Goal: Task Accomplishment & Management: Complete application form

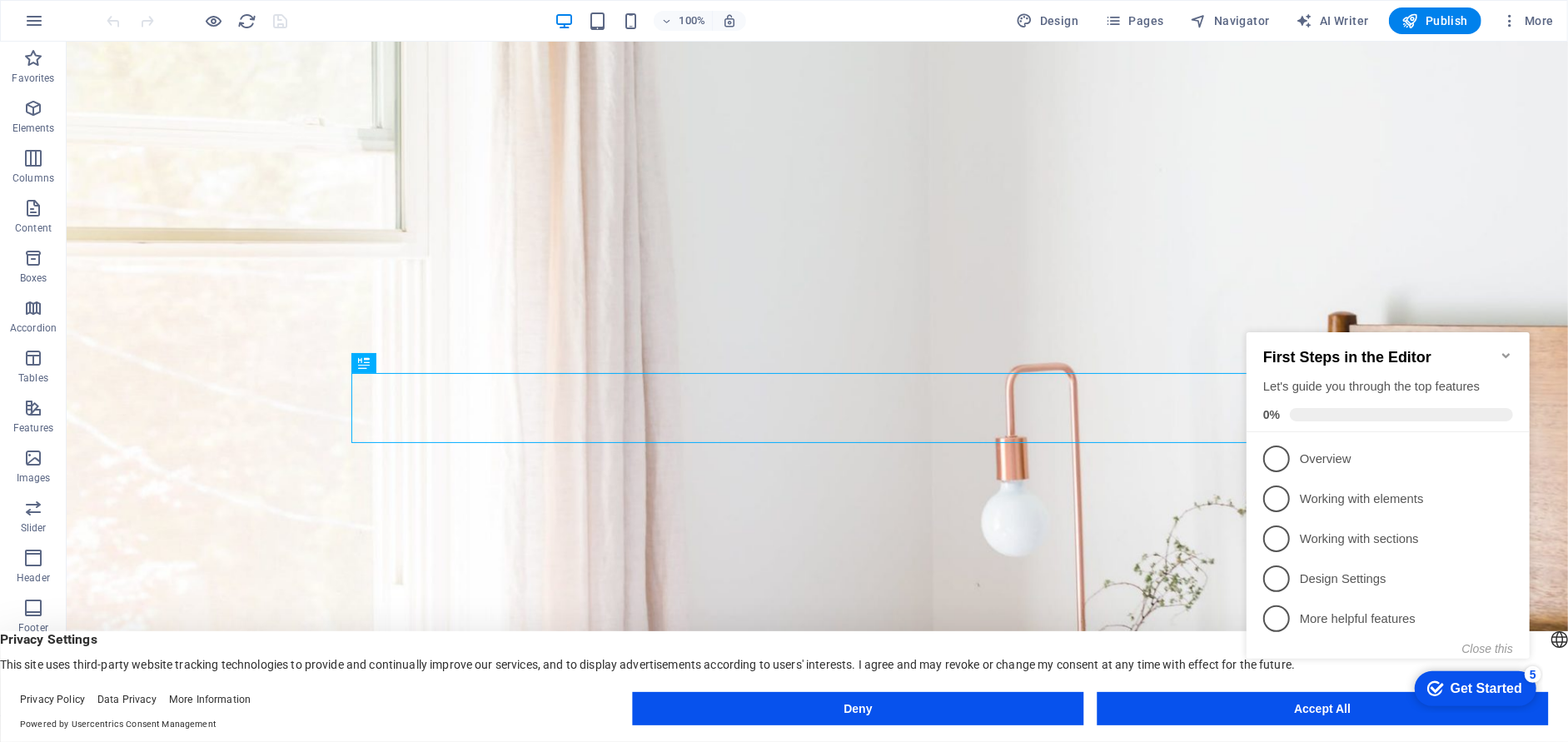
click at [1309, 701] on div "checkmark Get Started 5 First Steps in the Editor Let's guide you through the t…" at bounding box center [1390, 509] width 303 height 404
click at [1305, 709] on div "checkmark Get Started 5 First Steps in the Editor Let's guide you through the t…" at bounding box center [1390, 509] width 303 height 404
click at [1480, 648] on button "Close this" at bounding box center [1486, 647] width 51 height 13
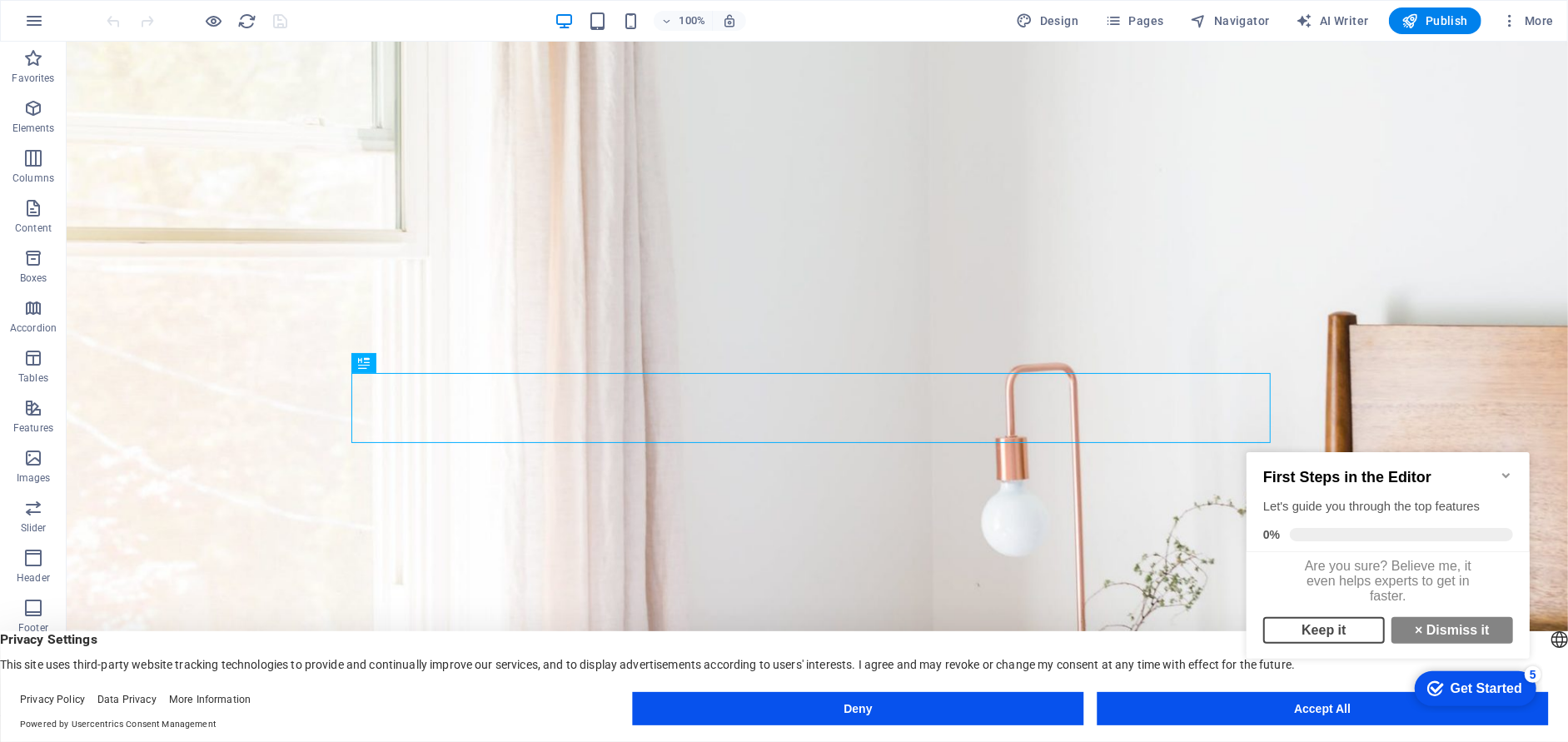
click at [1336, 640] on link "Keep it" at bounding box center [1322, 629] width 122 height 27
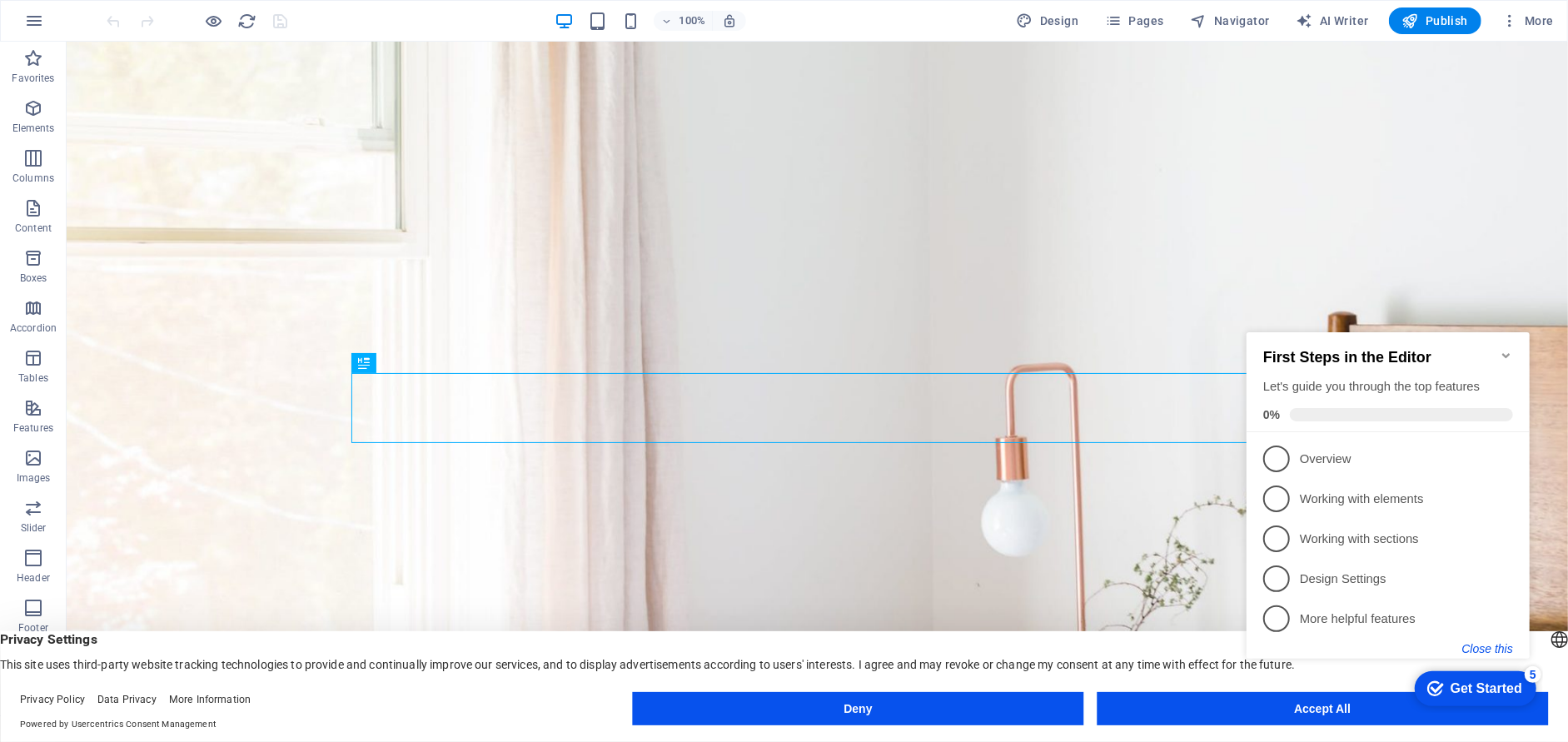
click at [1477, 649] on button "Close this" at bounding box center [1486, 647] width 51 height 13
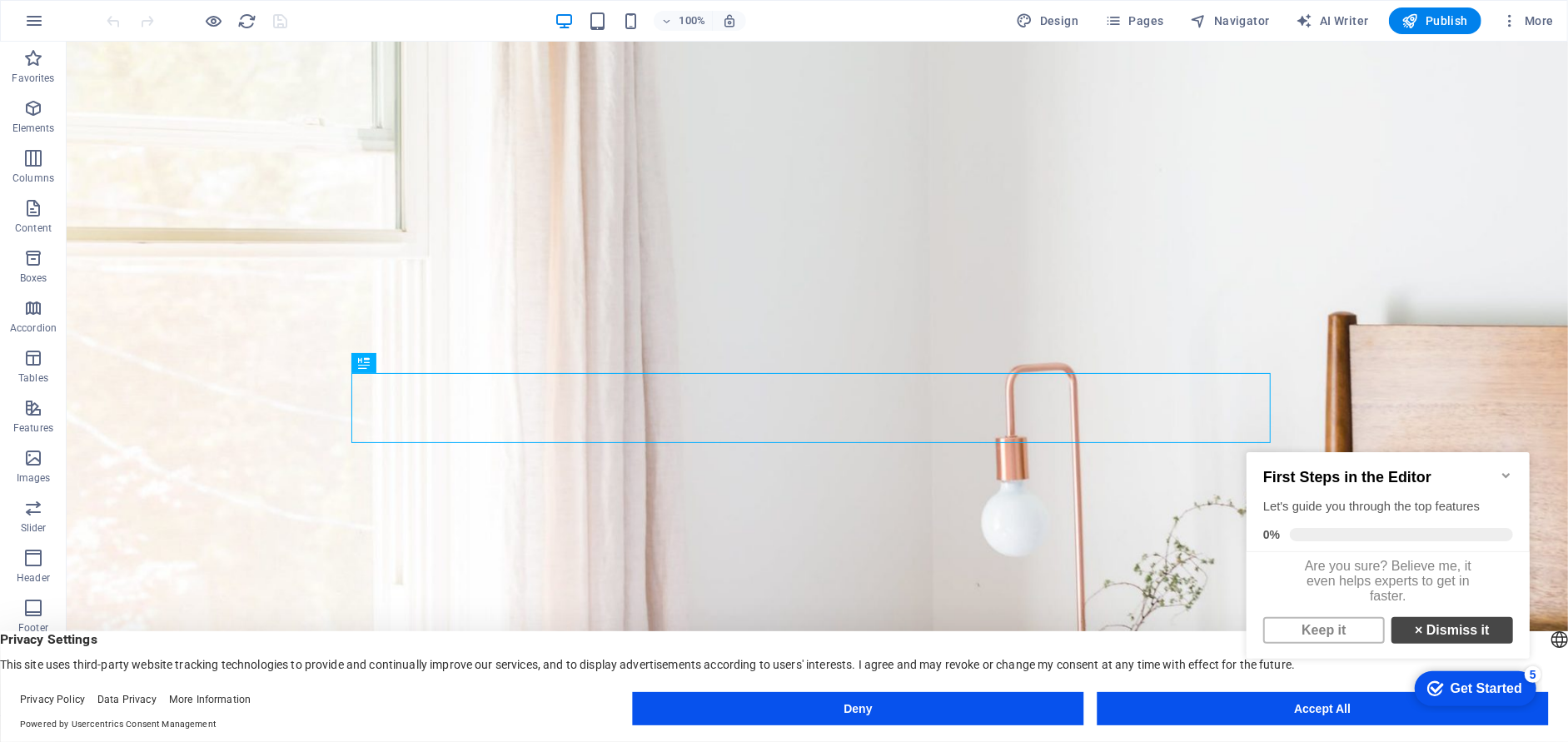
click at [1450, 640] on link "× Dismiss it" at bounding box center [1451, 629] width 122 height 27
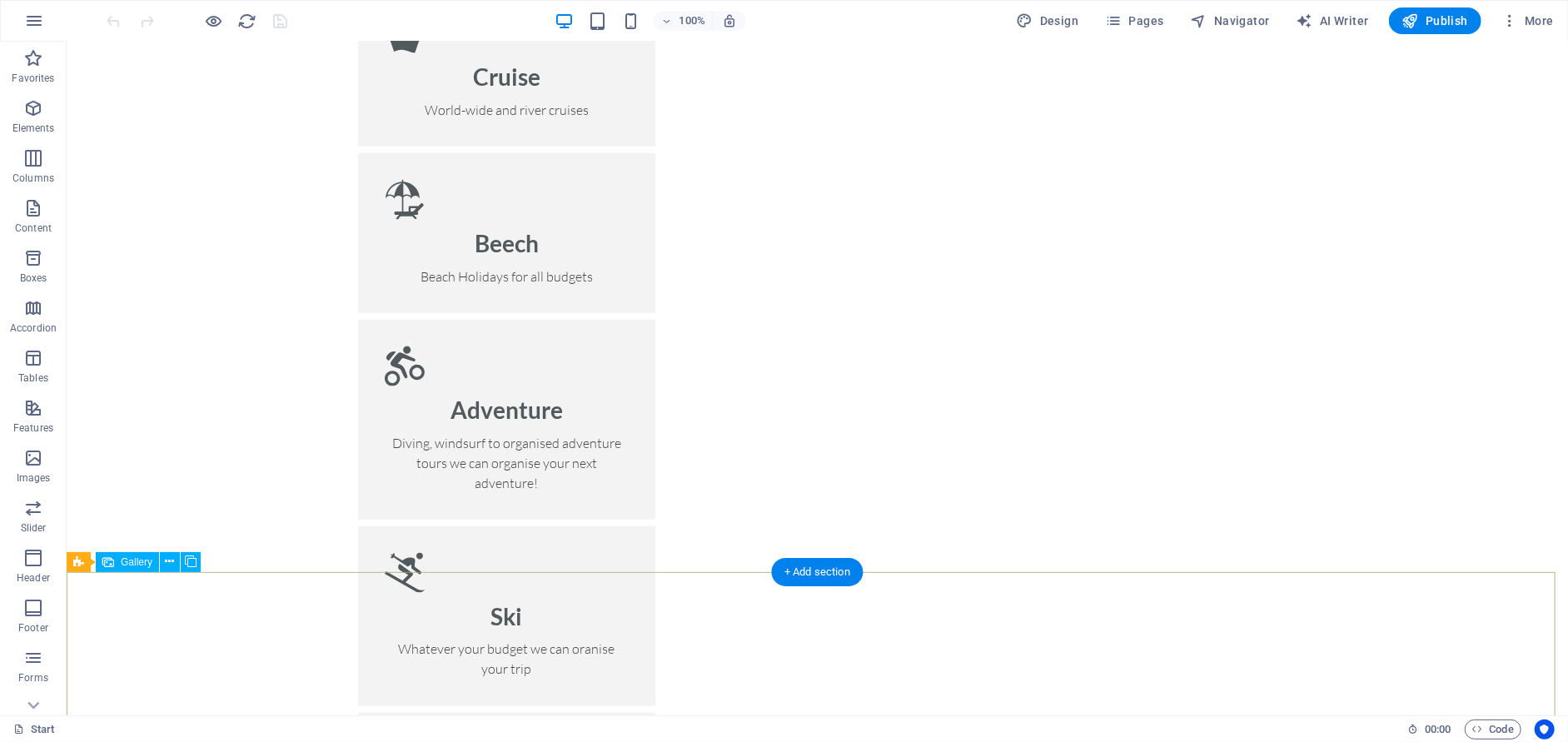
scroll to position [1832, 0]
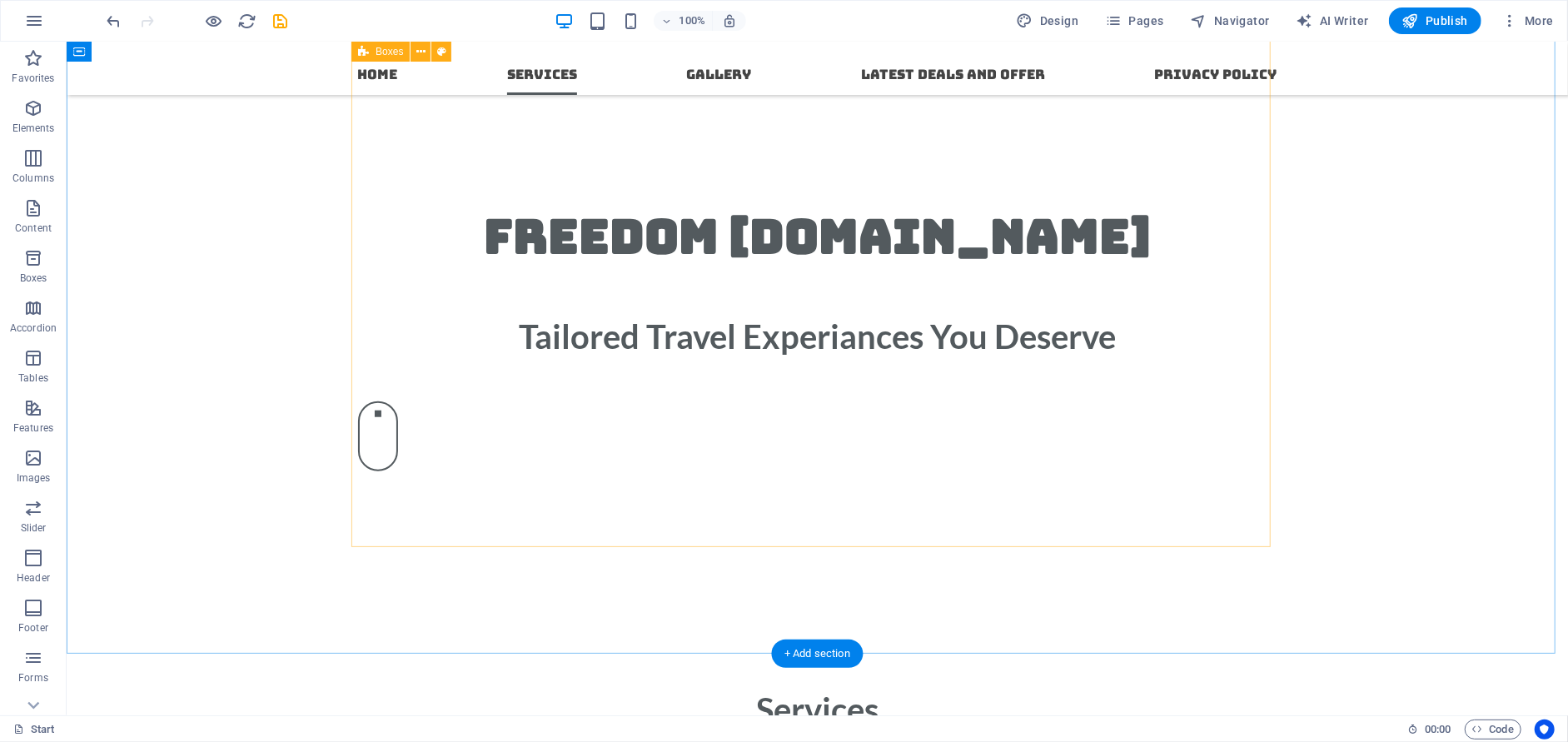
scroll to position [940, 0]
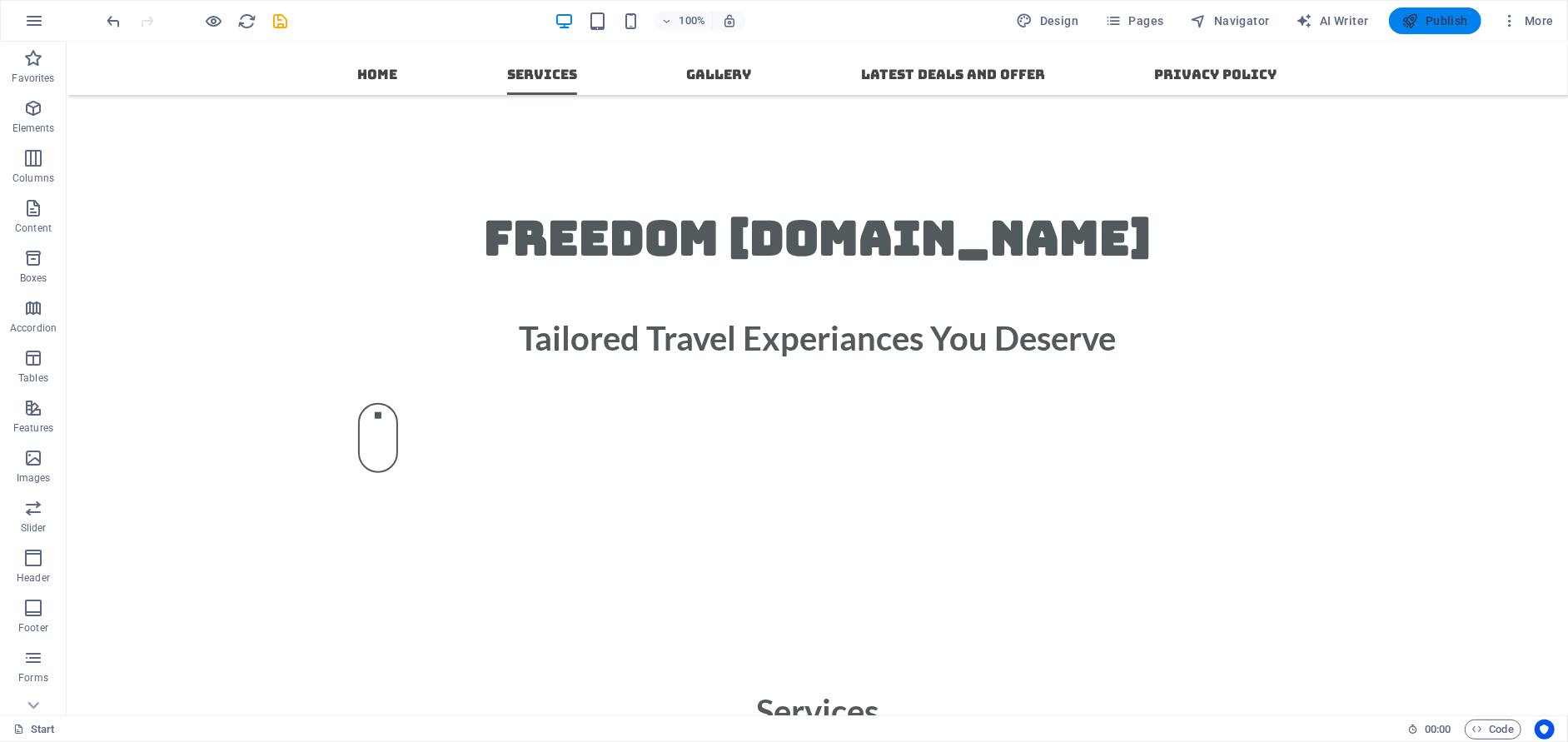
click at [1456, 25] on span "Publish" at bounding box center [1435, 20] width 66 height 16
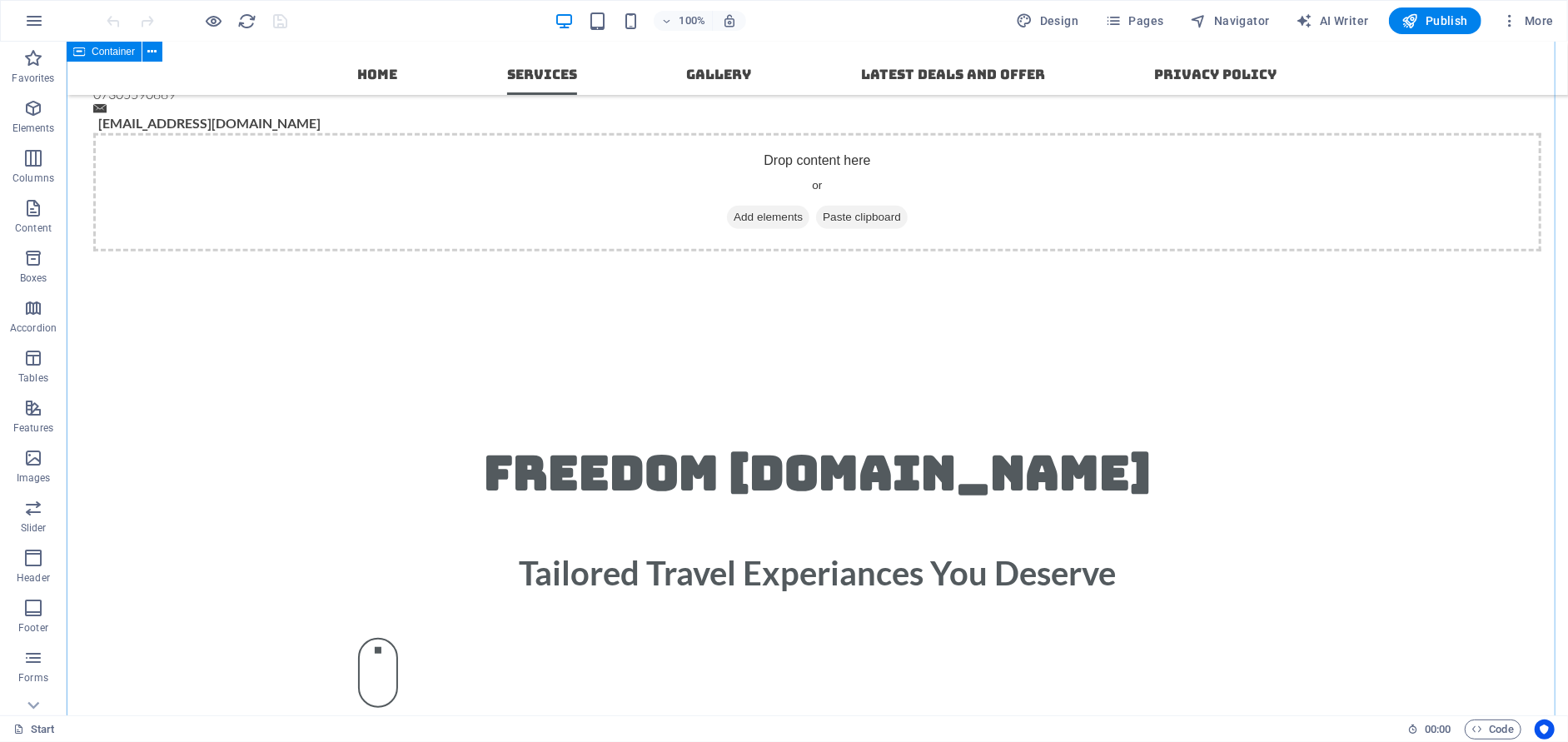
scroll to position [666, 0]
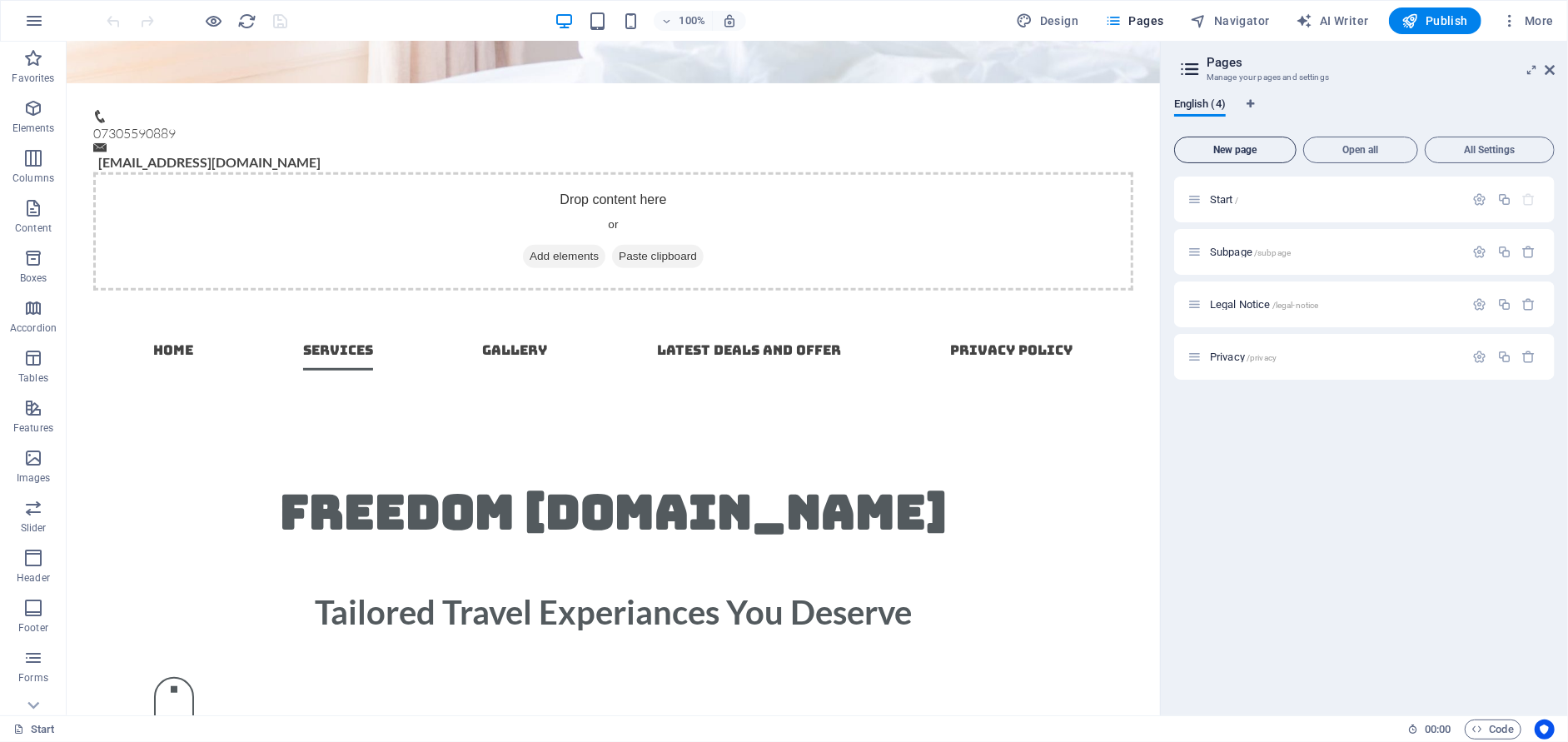
click at [1233, 151] on span "New page" at bounding box center [1235, 150] width 107 height 10
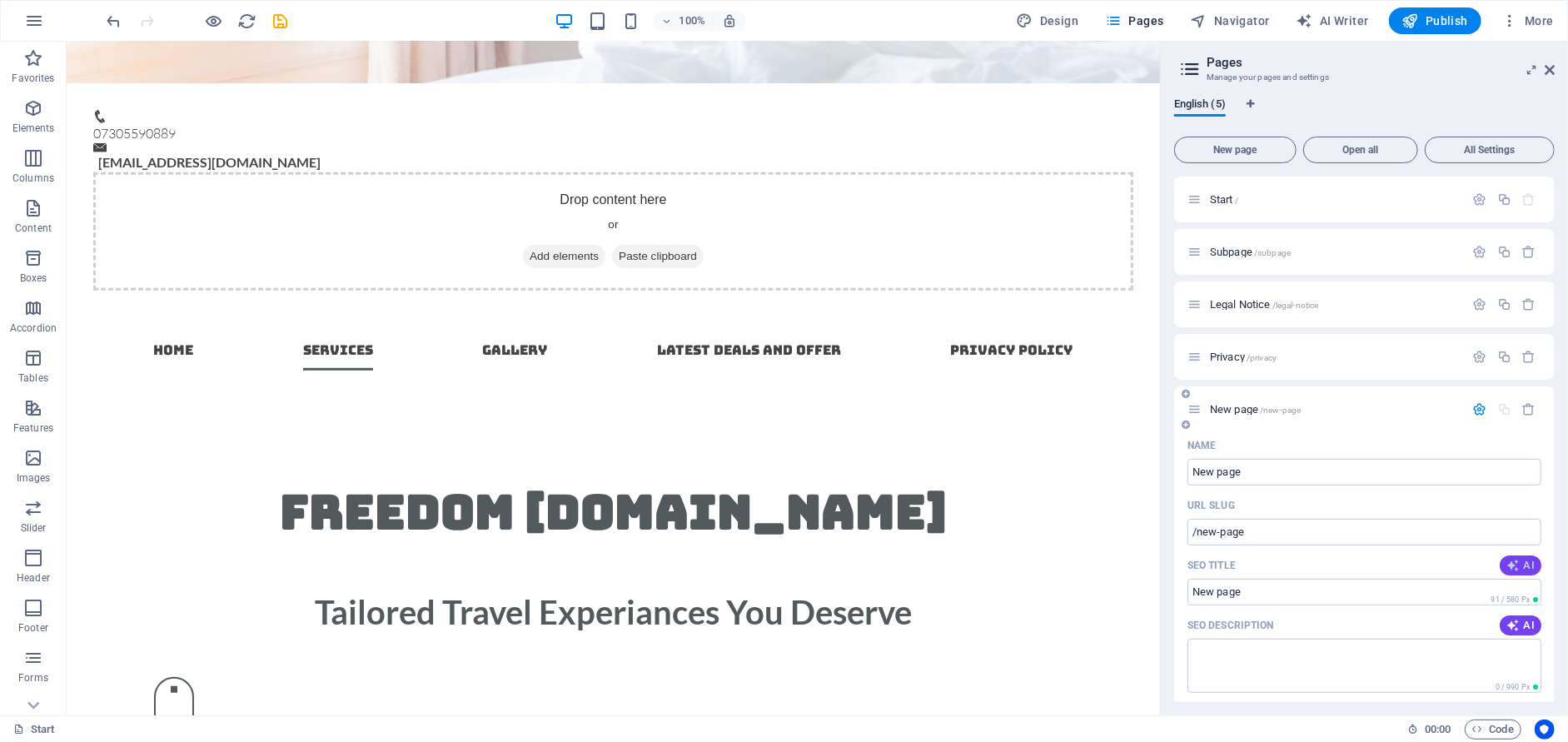
click at [1516, 560] on icon "button" at bounding box center [1512, 565] width 13 height 13
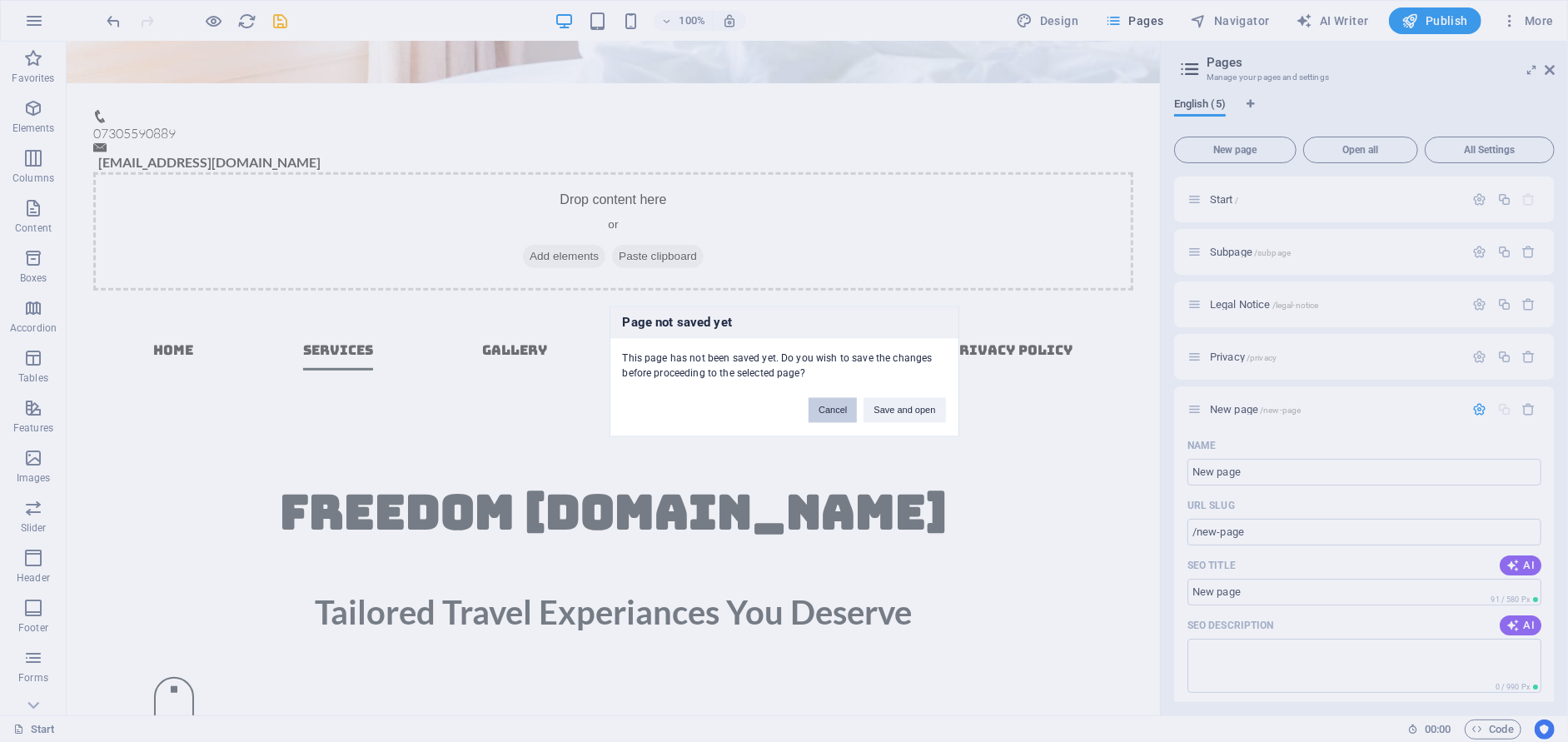
drag, startPoint x: 835, startPoint y: 412, endPoint x: 768, endPoint y: 368, distance: 80.2
click at [835, 412] on button "Cancel" at bounding box center [833, 409] width 48 height 25
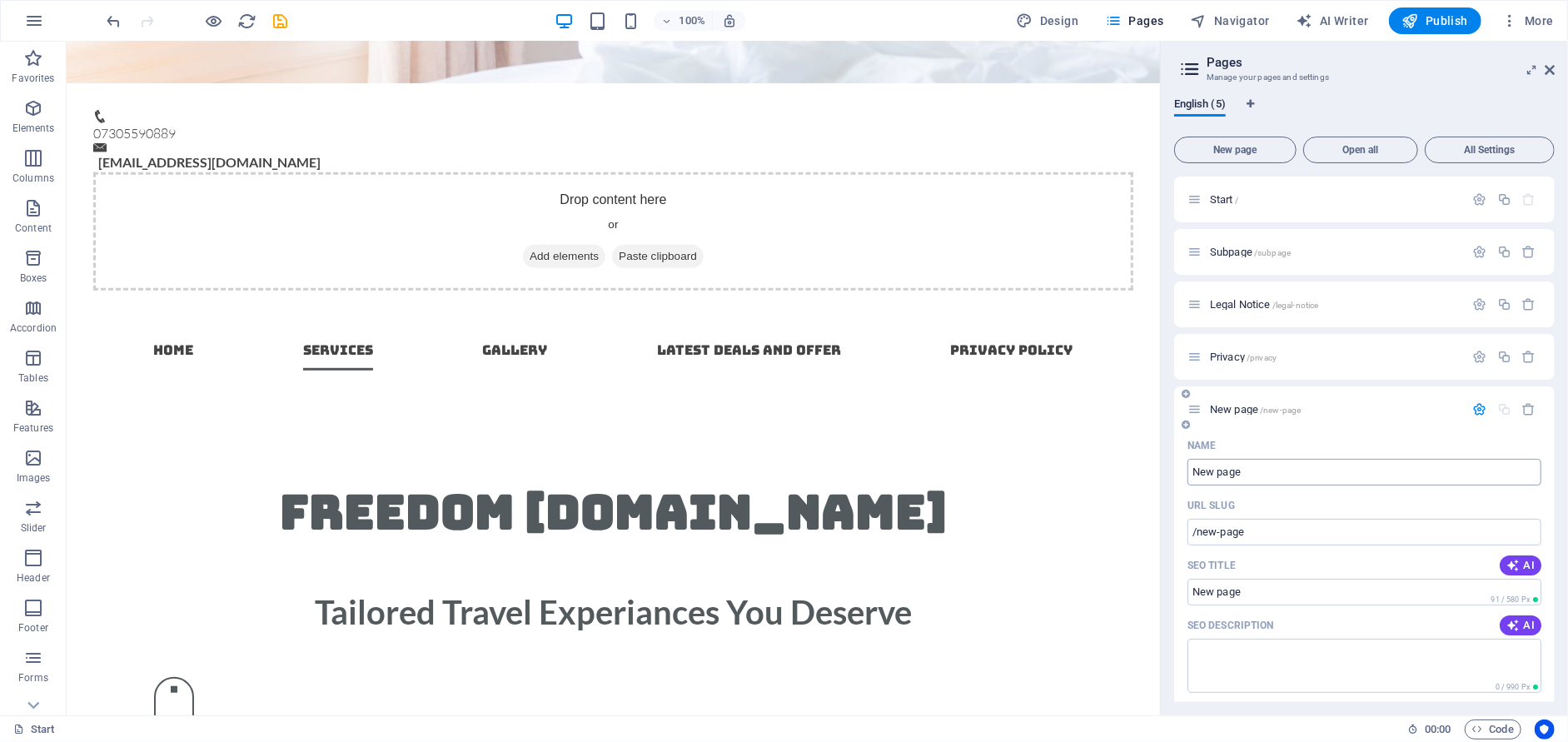
click at [1277, 467] on input "New page" at bounding box center [1364, 471] width 354 height 27
drag, startPoint x: 1275, startPoint y: 469, endPoint x: 1181, endPoint y: 472, distance: 94.0
click at [1180, 472] on div "Name New page ​ URL SLUG /new-page ​ SEO Title AI ​ 91 / 580 Px SEO Description…" at bounding box center [1364, 722] width 381 height 580
type input "Cr"
type input "/c"
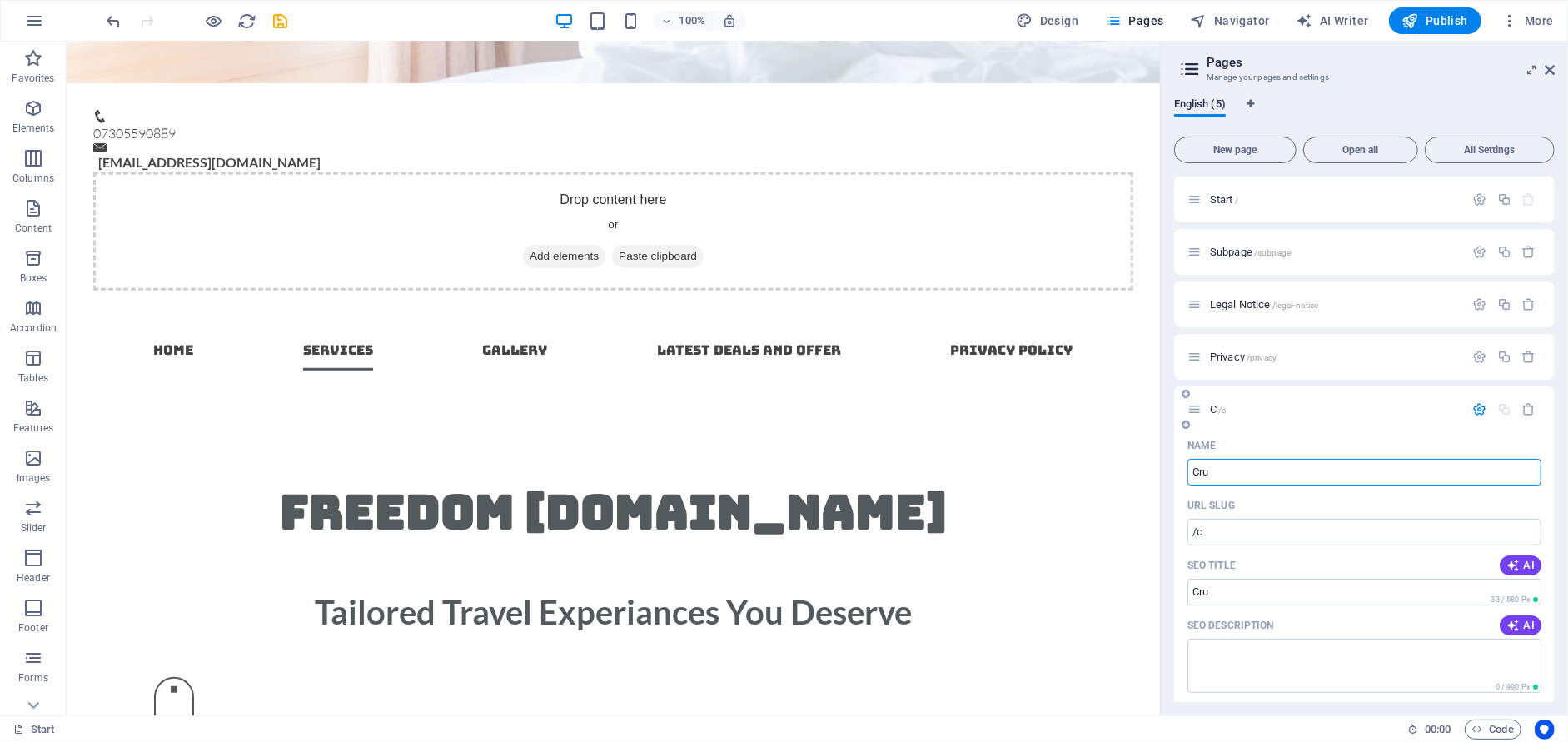
type input "Cru"
type input "/cru"
type input "Cruise"
type input "/cruise"
type input "Cruise"
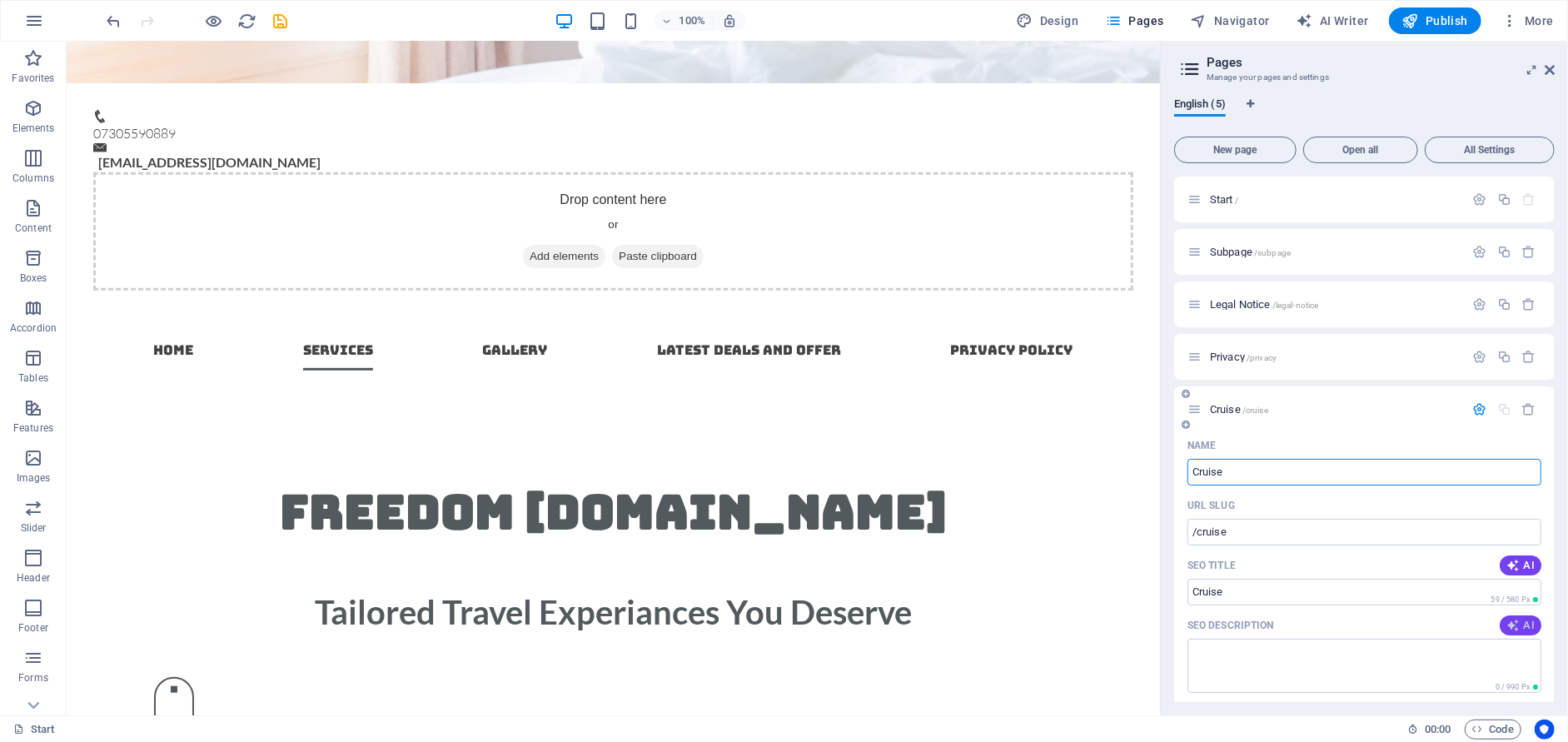
click at [1511, 624] on icon "button" at bounding box center [1512, 624] width 13 height 13
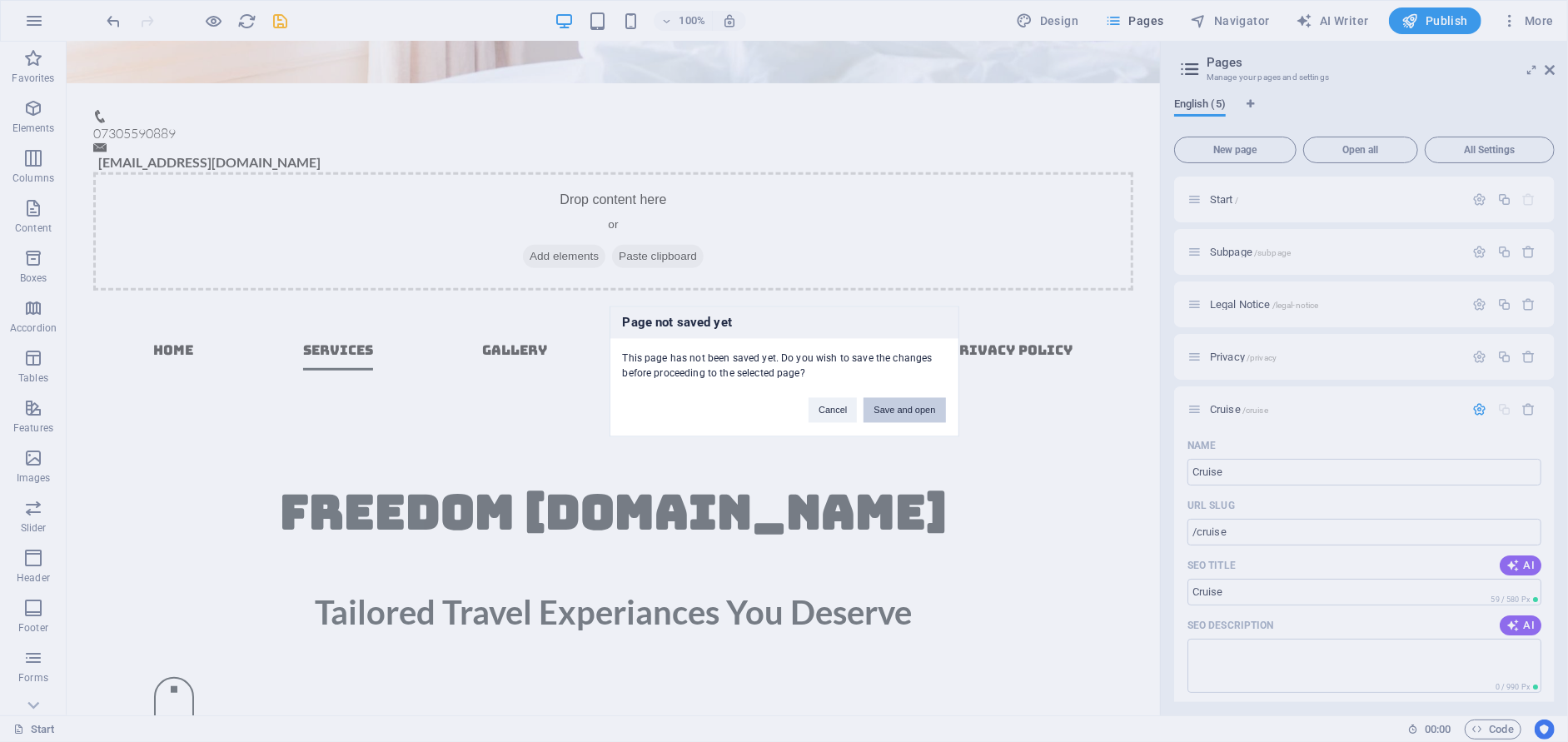
click at [909, 409] on button "Save and open" at bounding box center [904, 409] width 81 height 25
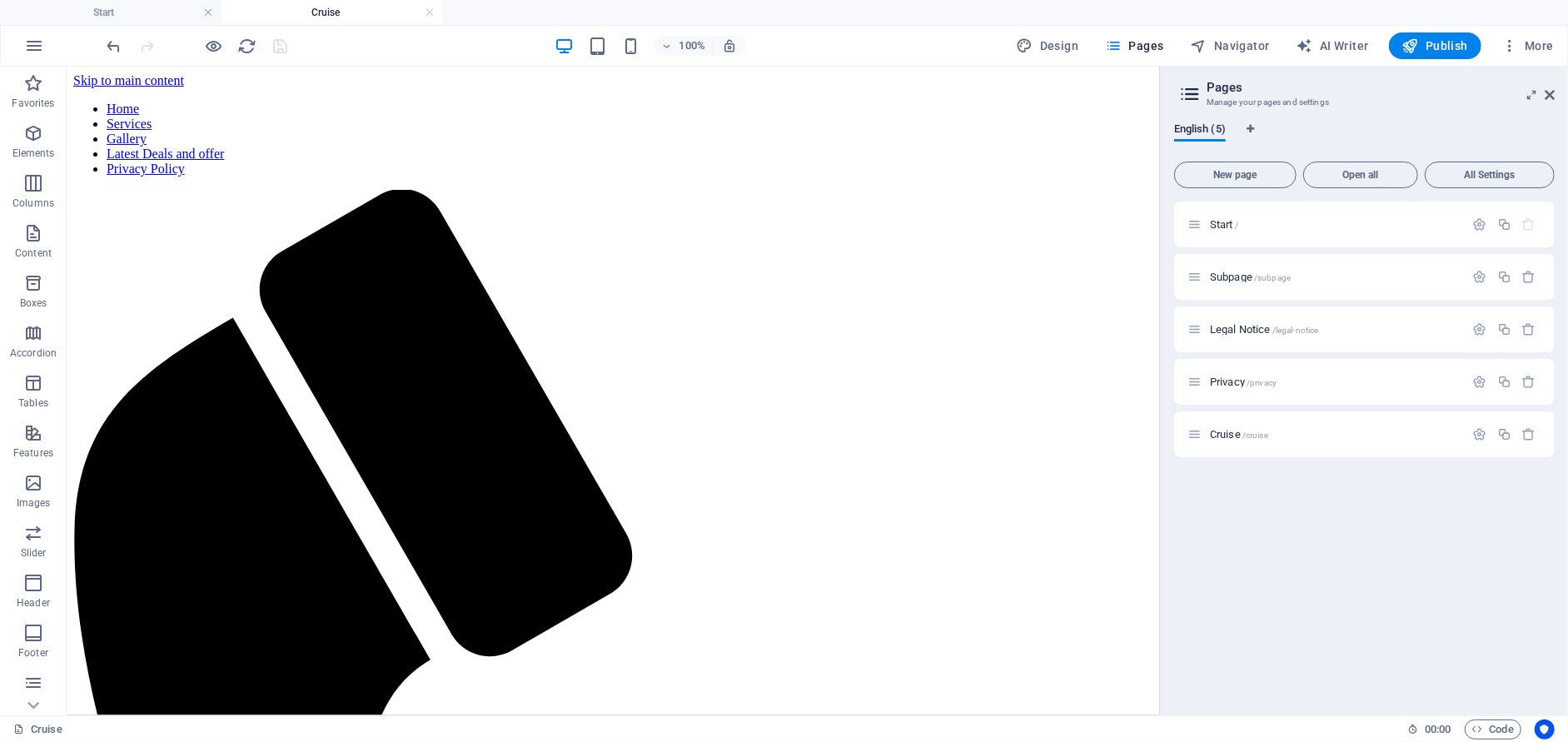
scroll to position [0, 0]
click at [1282, 431] on p "Cruise /cruise" at bounding box center [1334, 434] width 250 height 11
click at [1195, 437] on icon at bounding box center [1194, 434] width 14 height 14
click at [1182, 448] on icon at bounding box center [1186, 450] width 9 height 10
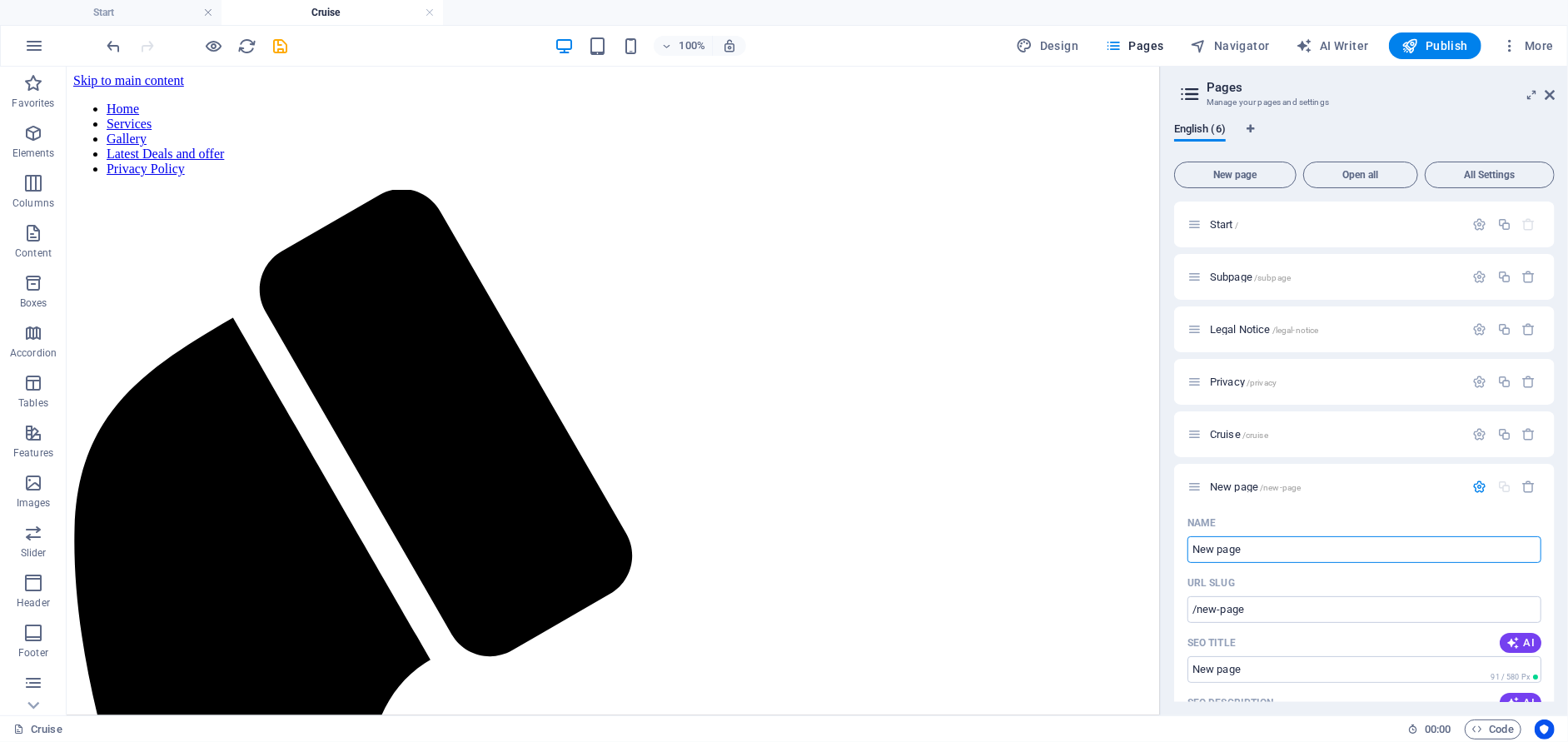
click at [1522, 489] on icon "button" at bounding box center [1529, 486] width 14 height 14
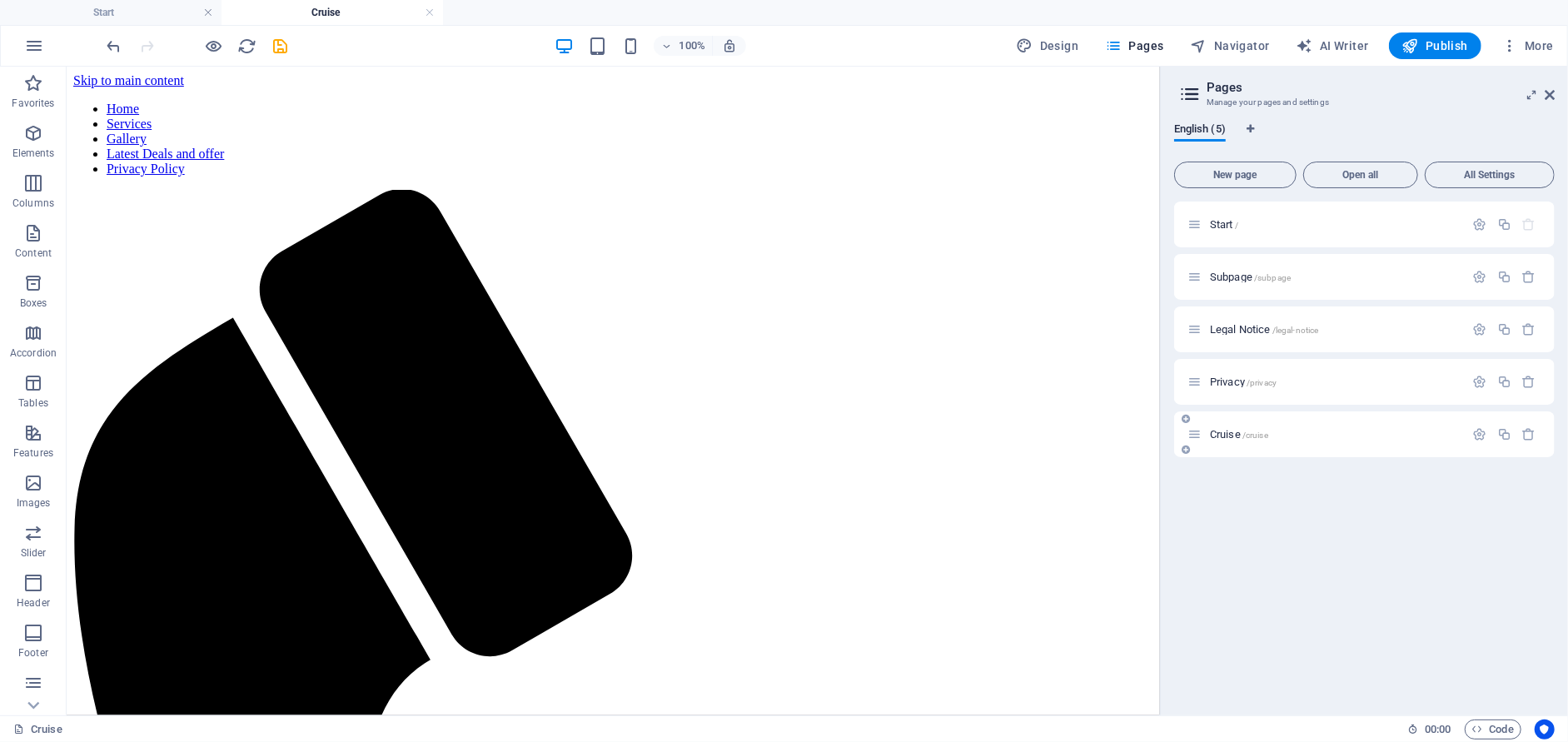
click at [1251, 434] on span "/cruise" at bounding box center [1255, 435] width 26 height 10
click at [1481, 434] on icon "button" at bounding box center [1480, 434] width 14 height 14
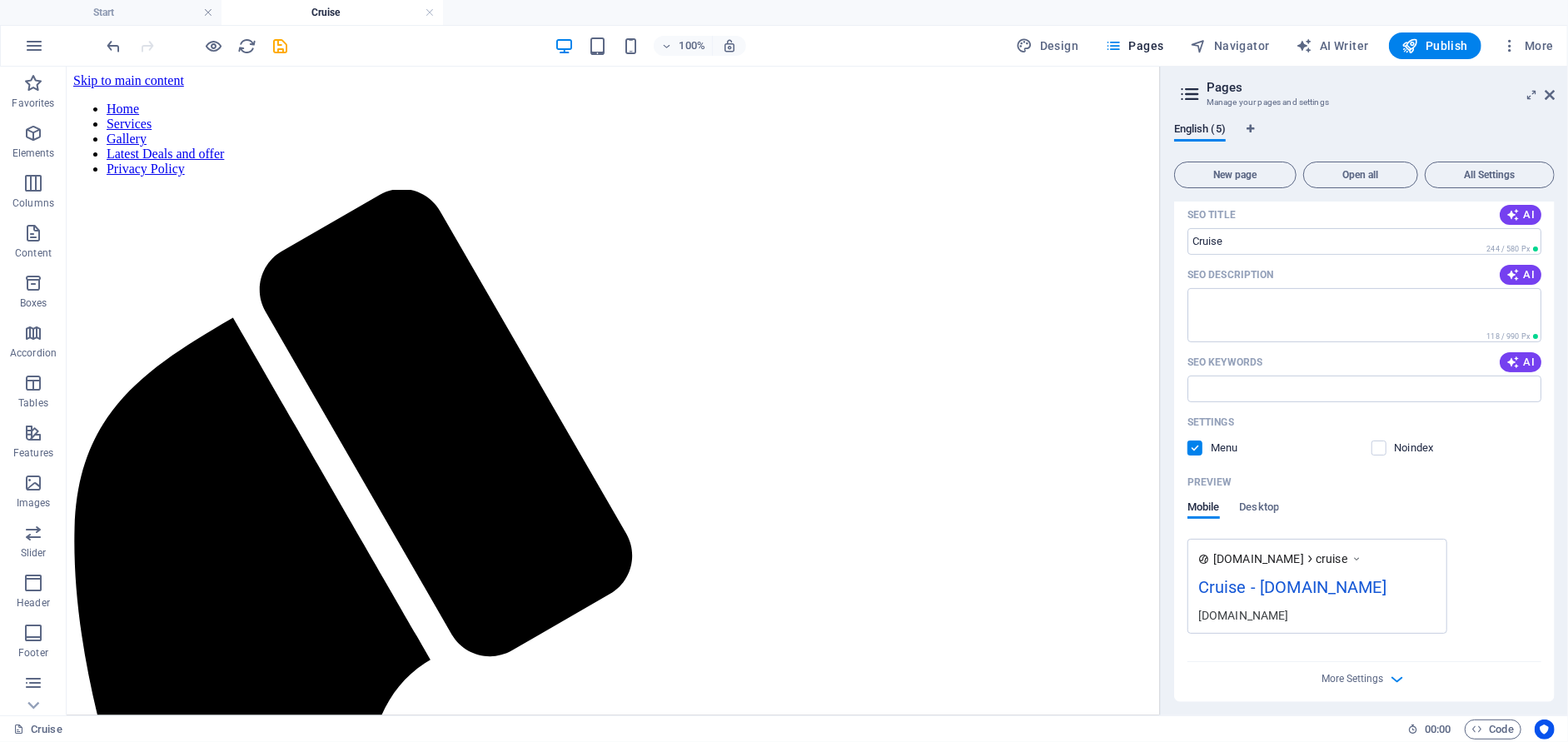
scroll to position [381, 0]
click at [1371, 679] on span "More Settings" at bounding box center [1364, 673] width 20 height 19
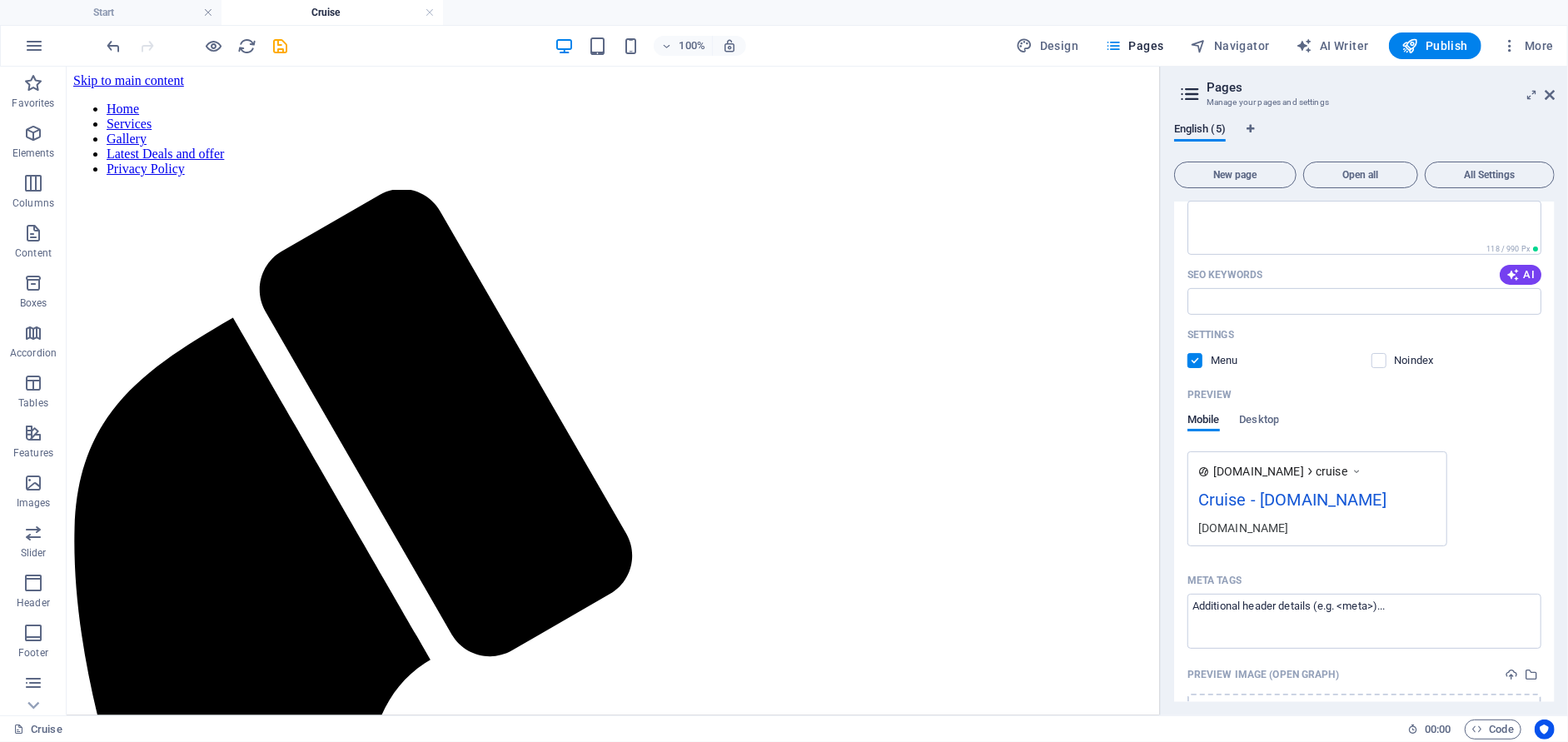
scroll to position [621, 0]
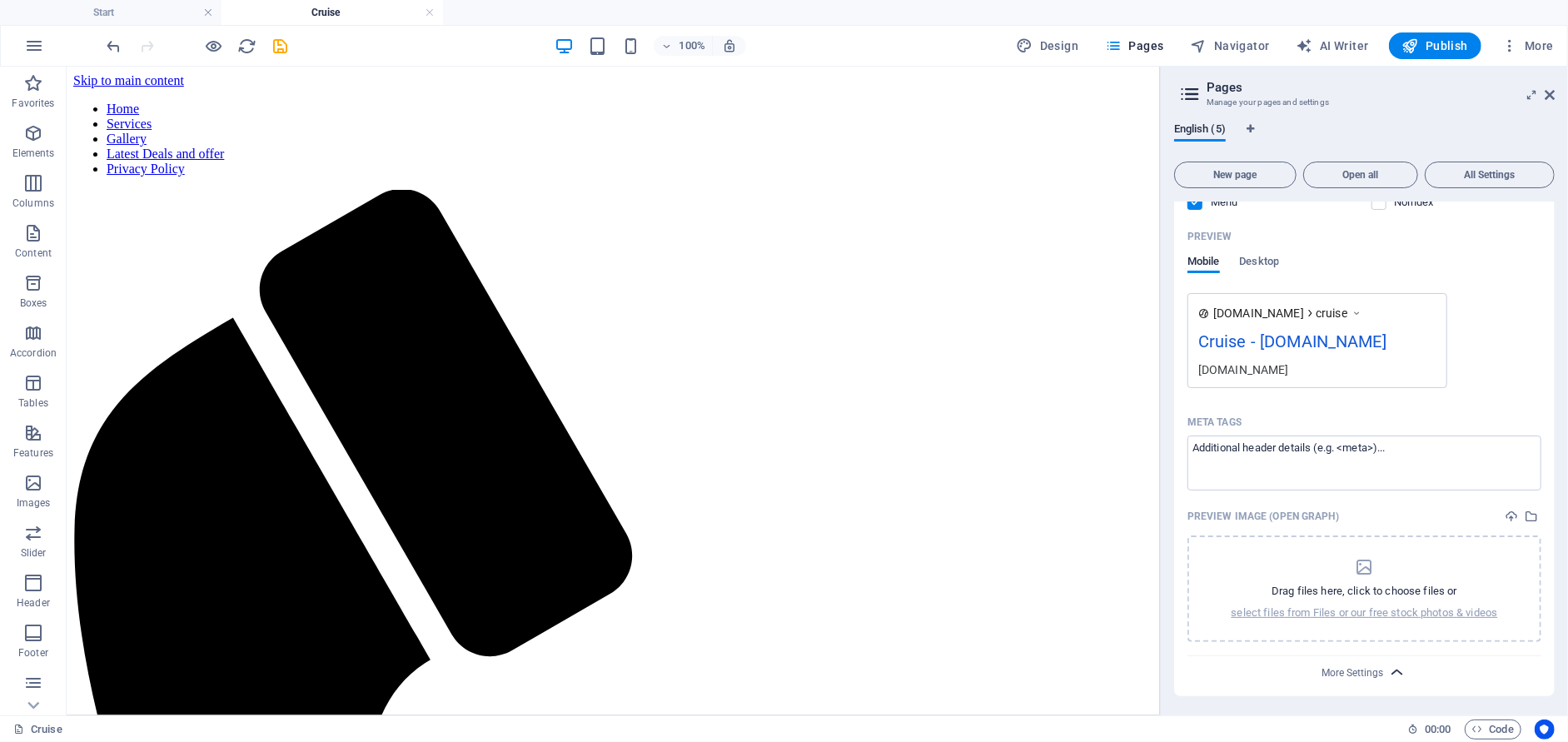
click at [1396, 666] on icon "button" at bounding box center [1398, 672] width 19 height 19
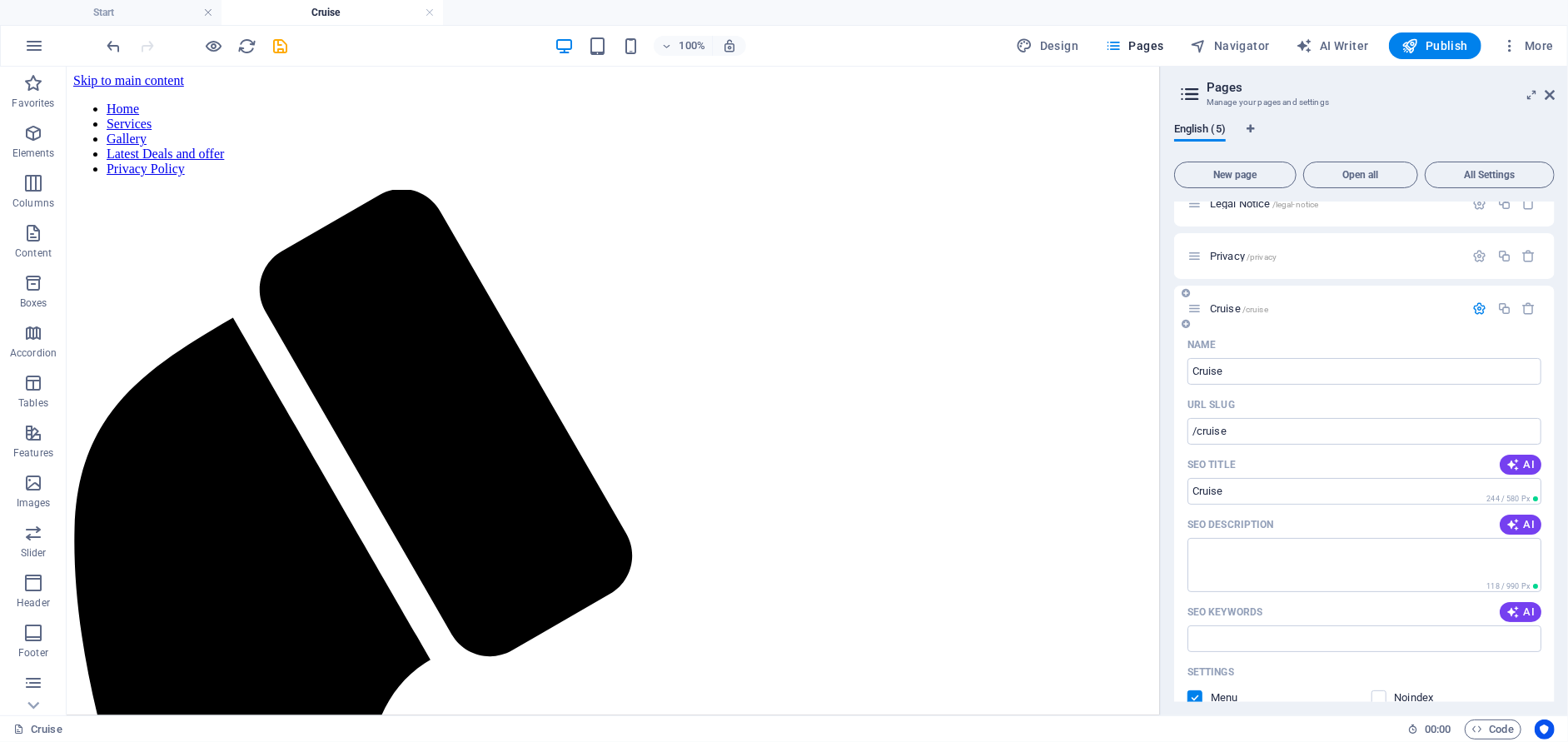
scroll to position [0, 0]
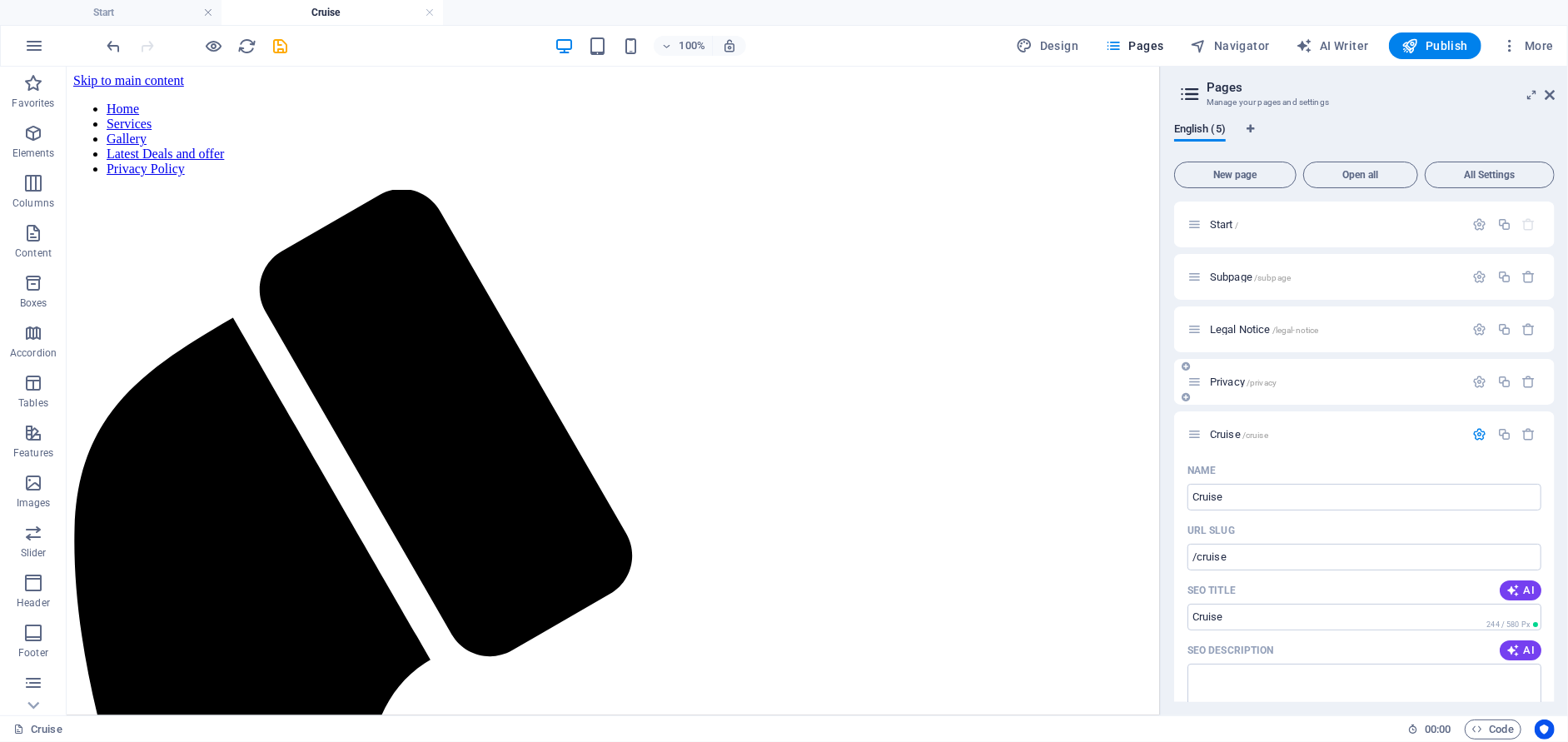
click at [1238, 381] on span "Privacy /privacy" at bounding box center [1243, 381] width 67 height 12
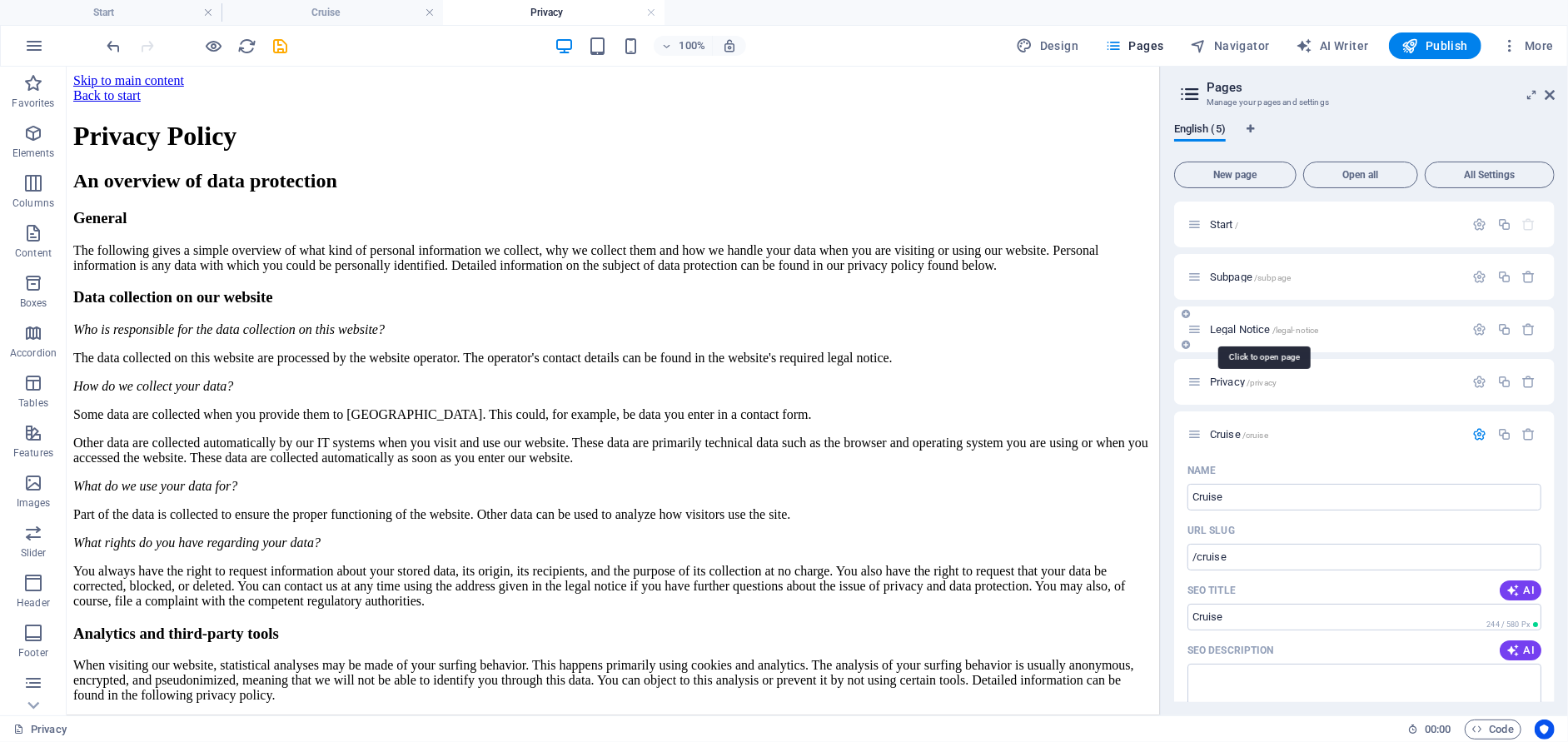
click at [1236, 329] on span "Legal Notice /legal-notice" at bounding box center [1264, 329] width 108 height 12
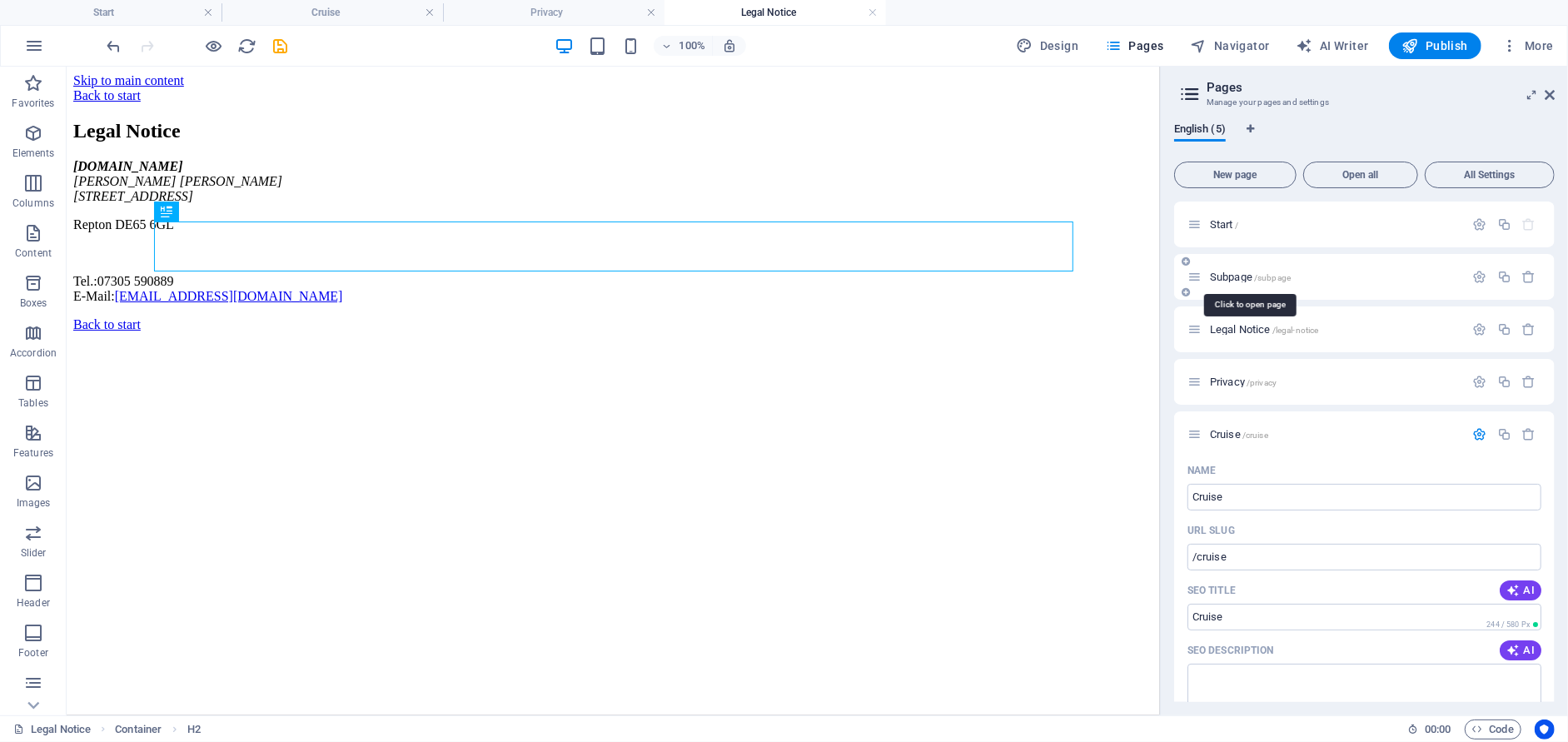
click at [1233, 278] on span "Subpage /subpage" at bounding box center [1250, 277] width 80 height 12
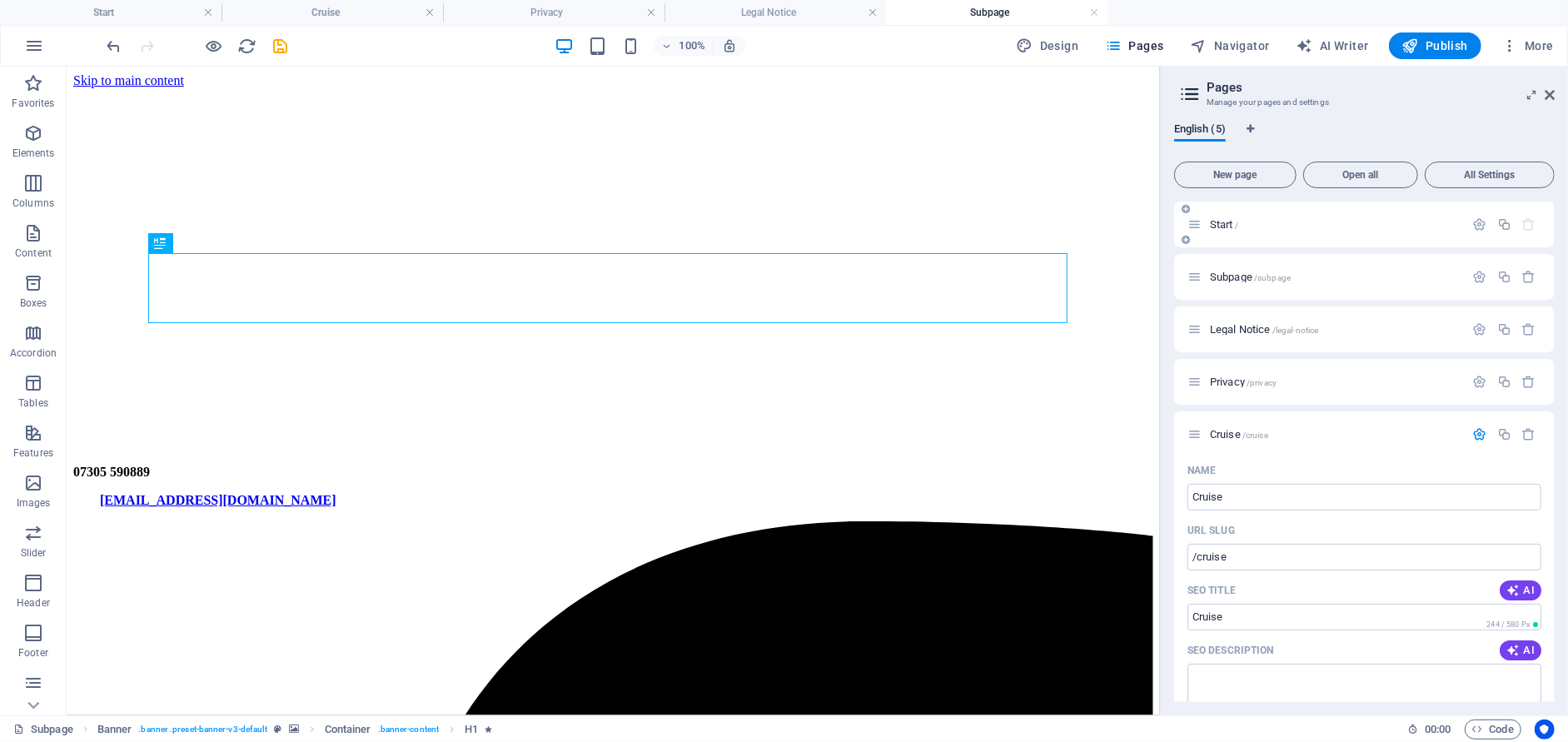
click at [1219, 223] on span "Start /" at bounding box center [1224, 224] width 29 height 12
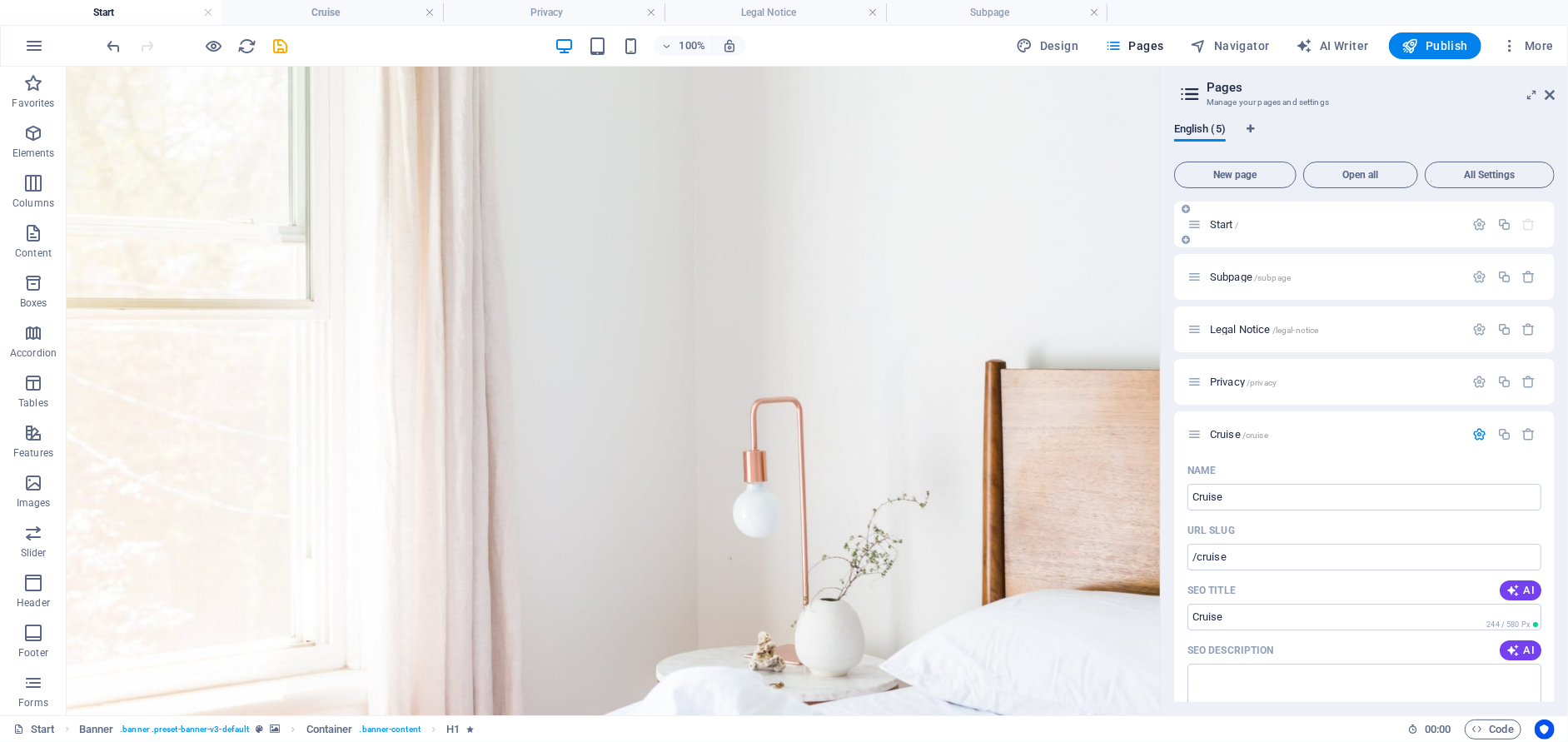
click at [1222, 225] on span "Start /" at bounding box center [1224, 224] width 29 height 12
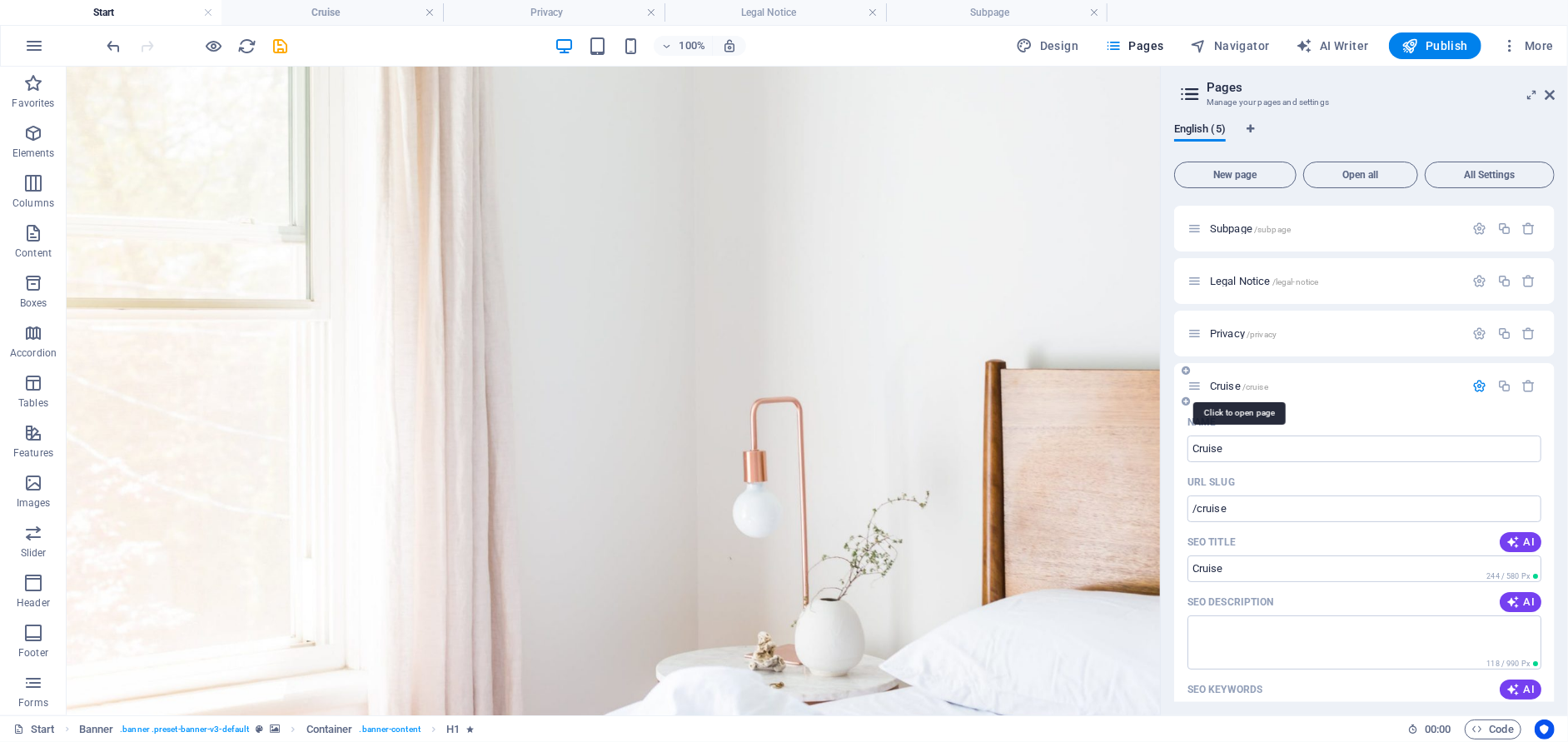
click at [1235, 385] on span "Cruise /cruise" at bounding box center [1238, 386] width 58 height 12
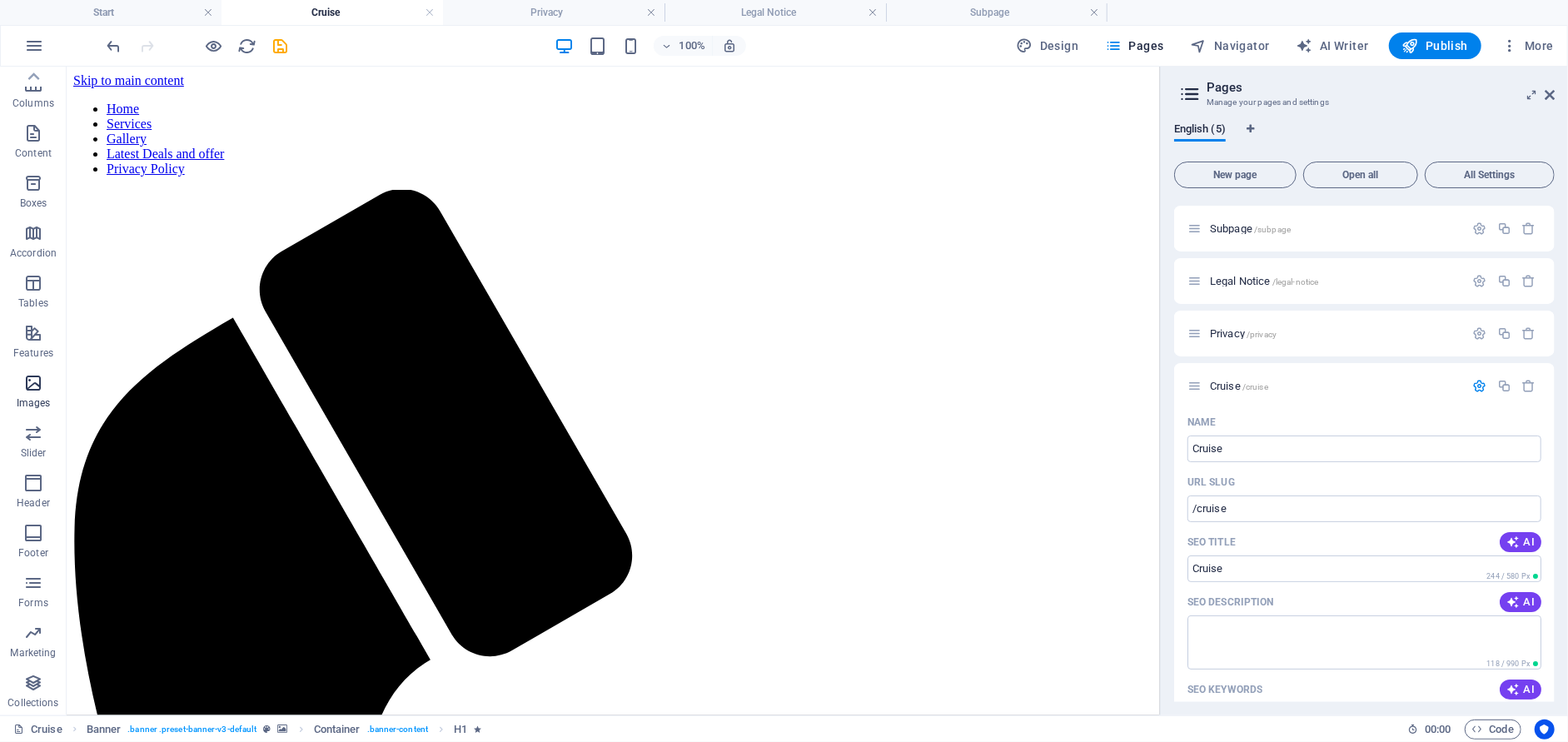
scroll to position [16, 0]
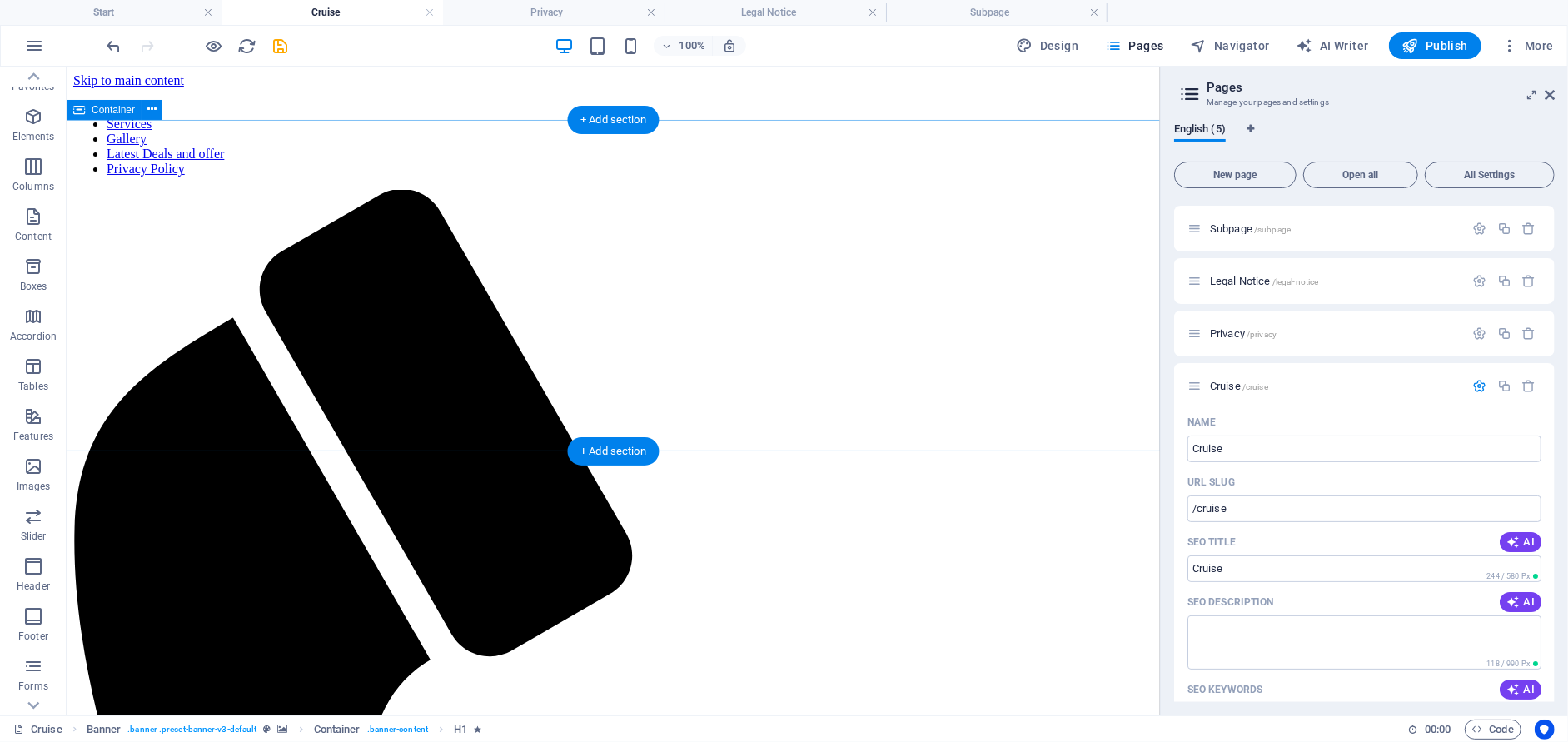
drag, startPoint x: 94, startPoint y: 493, endPoint x: 354, endPoint y: 302, distance: 322.6
click at [35, 425] on span "Features" at bounding box center [33, 426] width 67 height 40
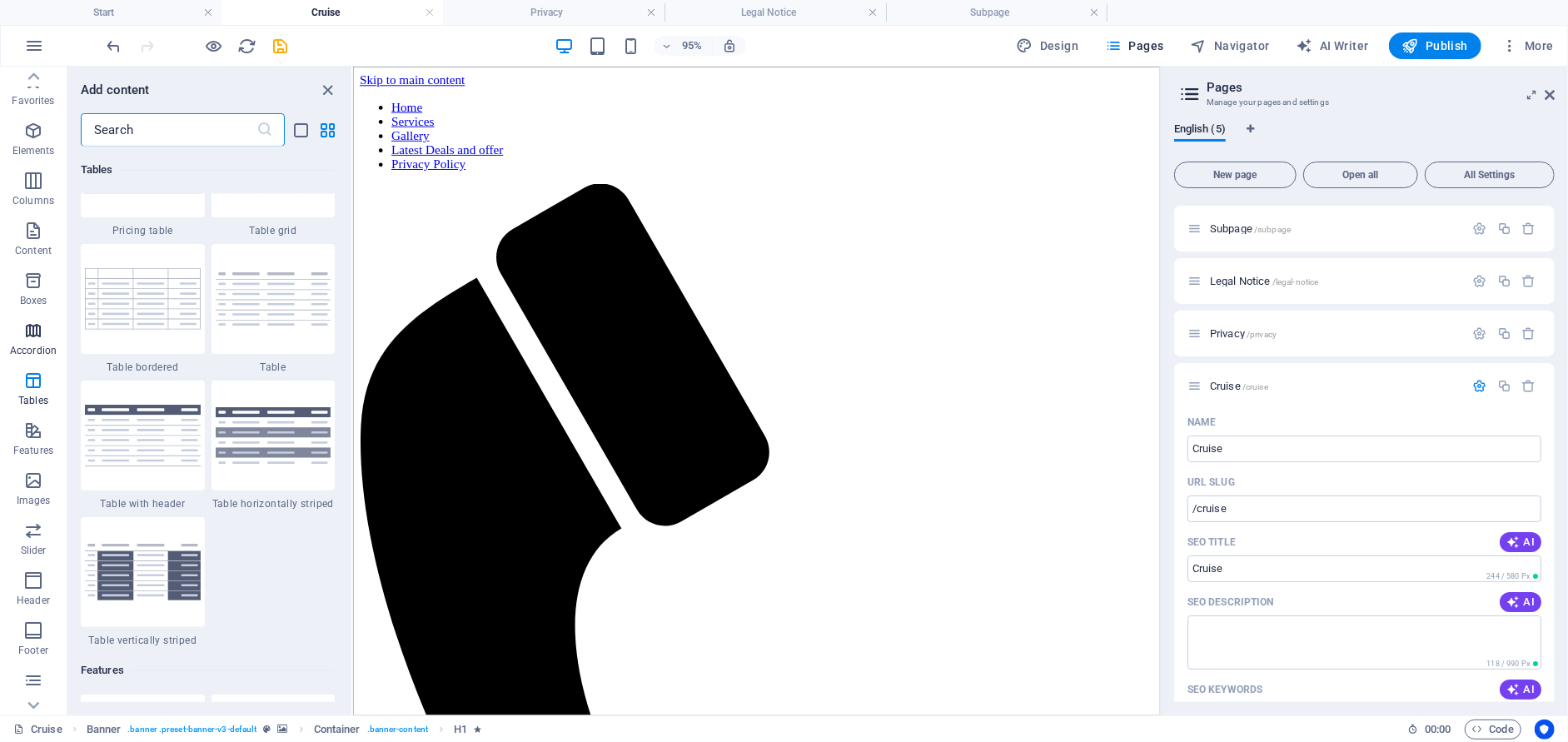
scroll to position [0, 0]
click at [44, 249] on p "Content" at bounding box center [33, 253] width 36 height 13
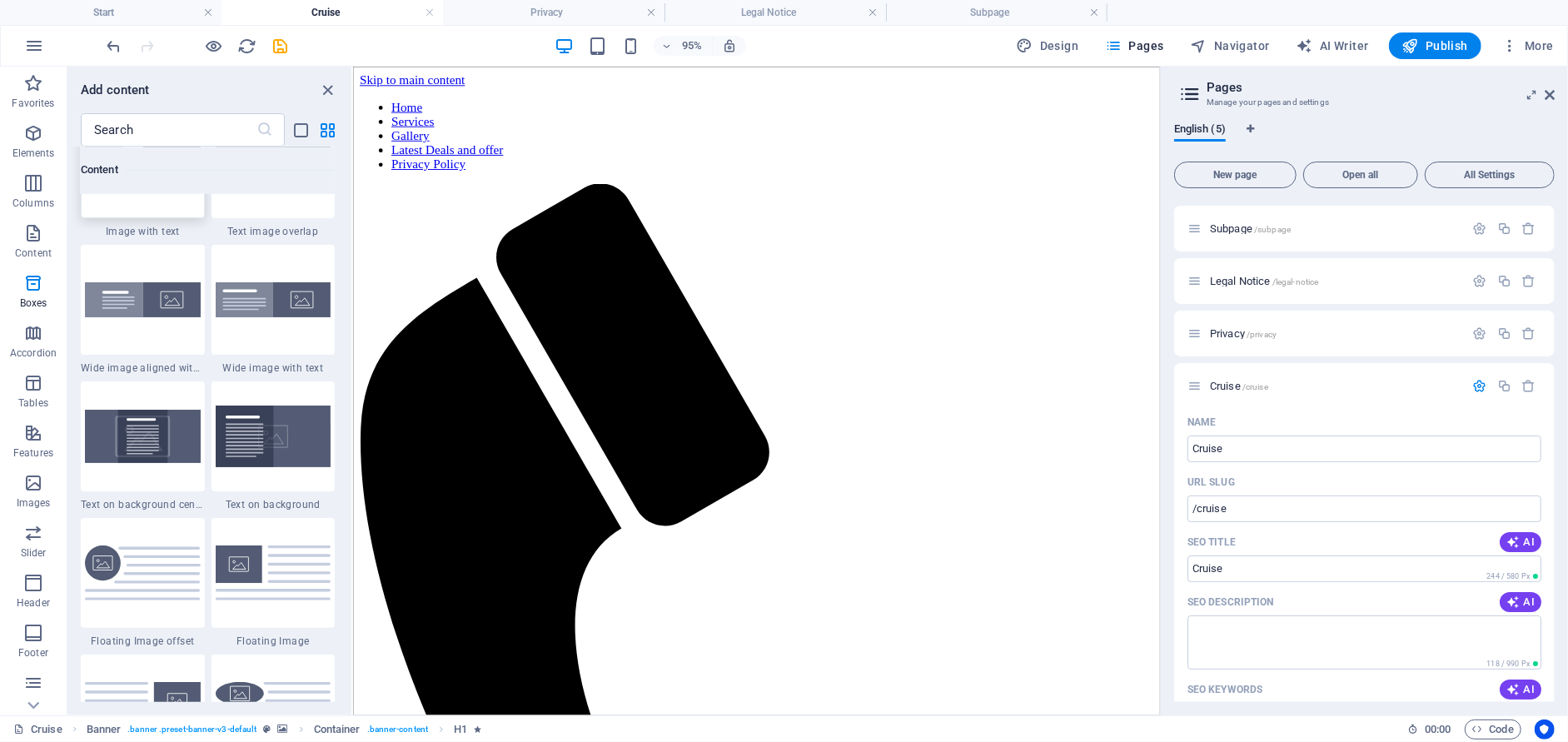
scroll to position [3328, 0]
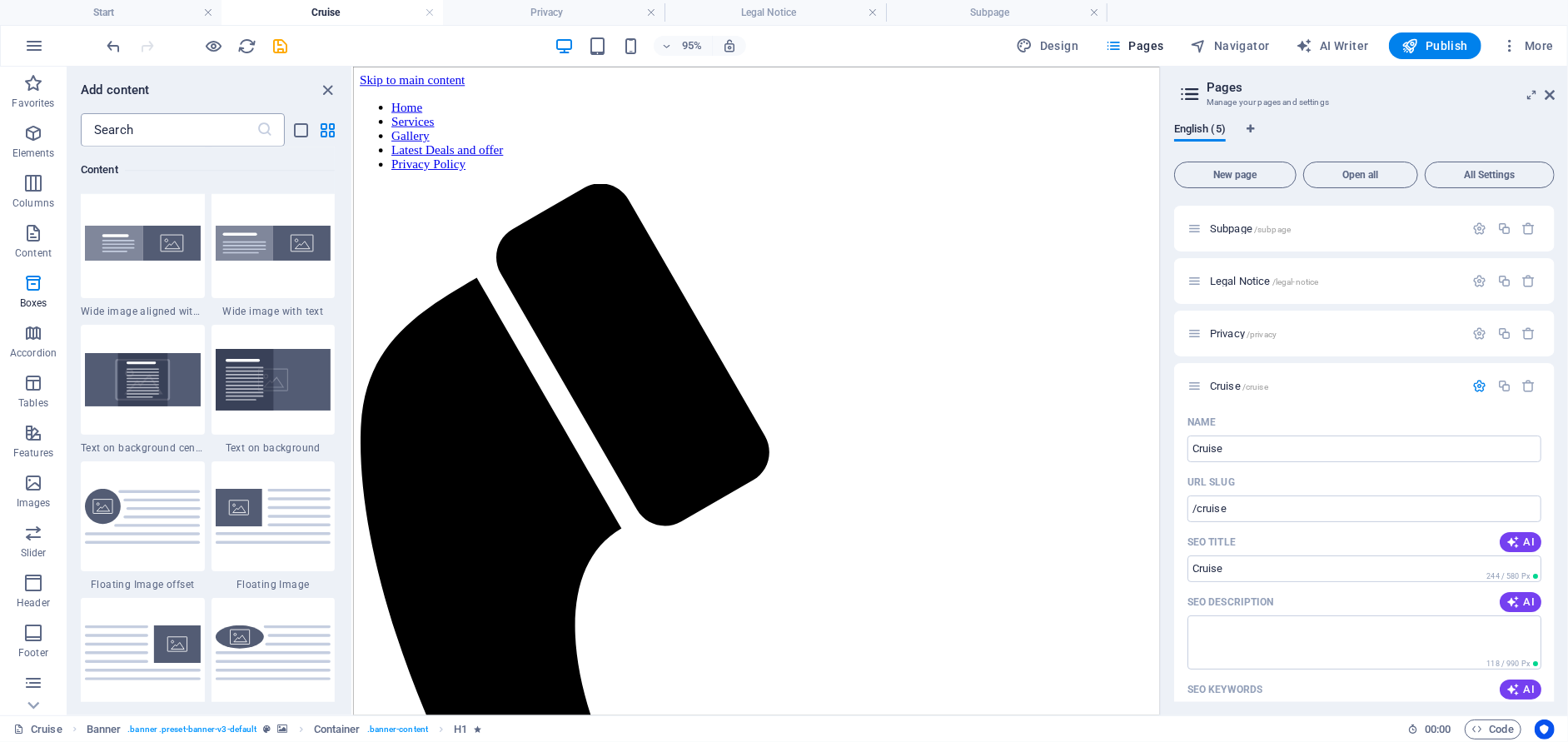
click at [172, 125] on input "text" at bounding box center [168, 130] width 176 height 34
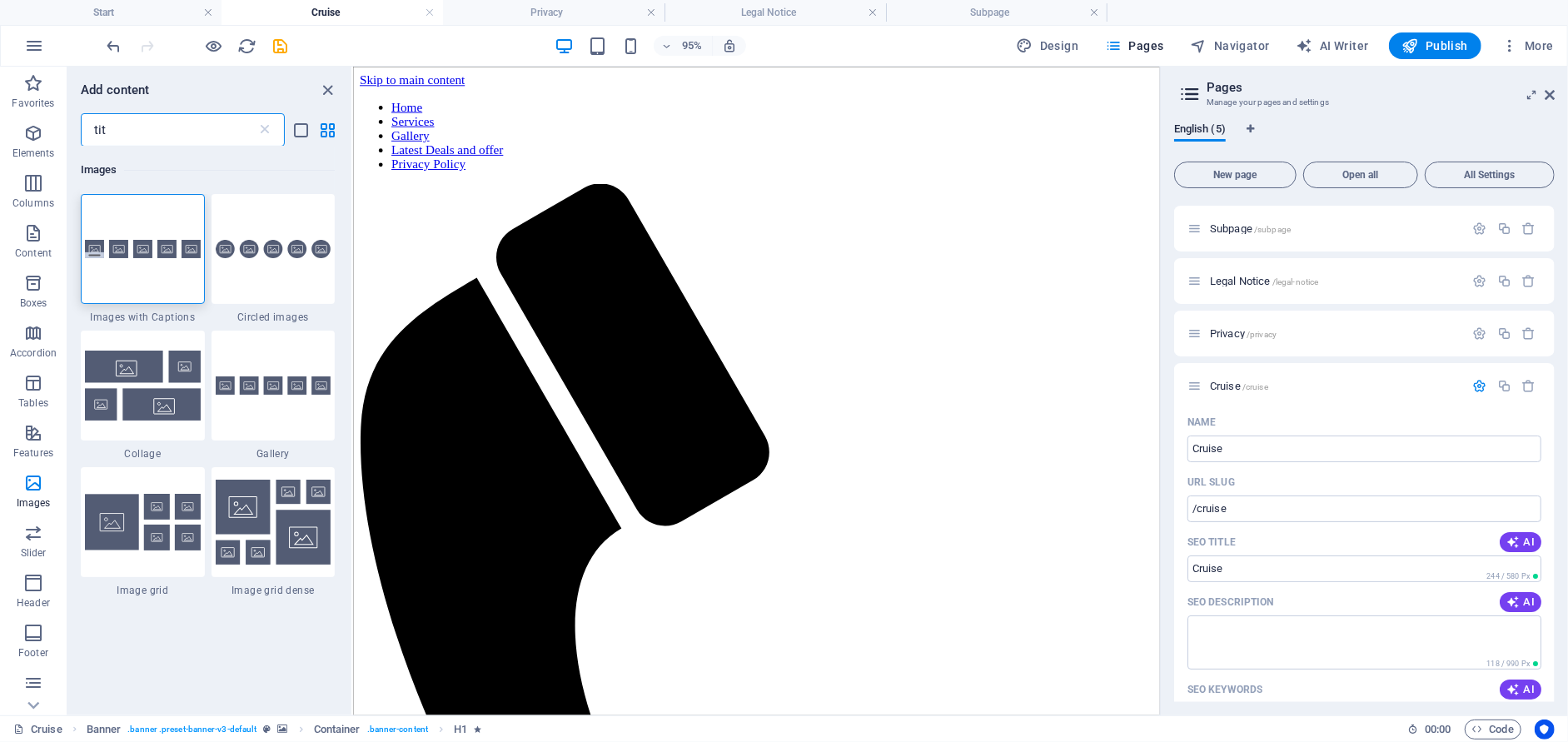
scroll to position [0, 0]
drag, startPoint x: 157, startPoint y: 125, endPoint x: 0, endPoint y: 104, distance: 158.4
click at [0, 104] on div "Favorites Elements Columns Content Boxes Accordion Tables Features Images Slide…" at bounding box center [176, 391] width 353 height 649
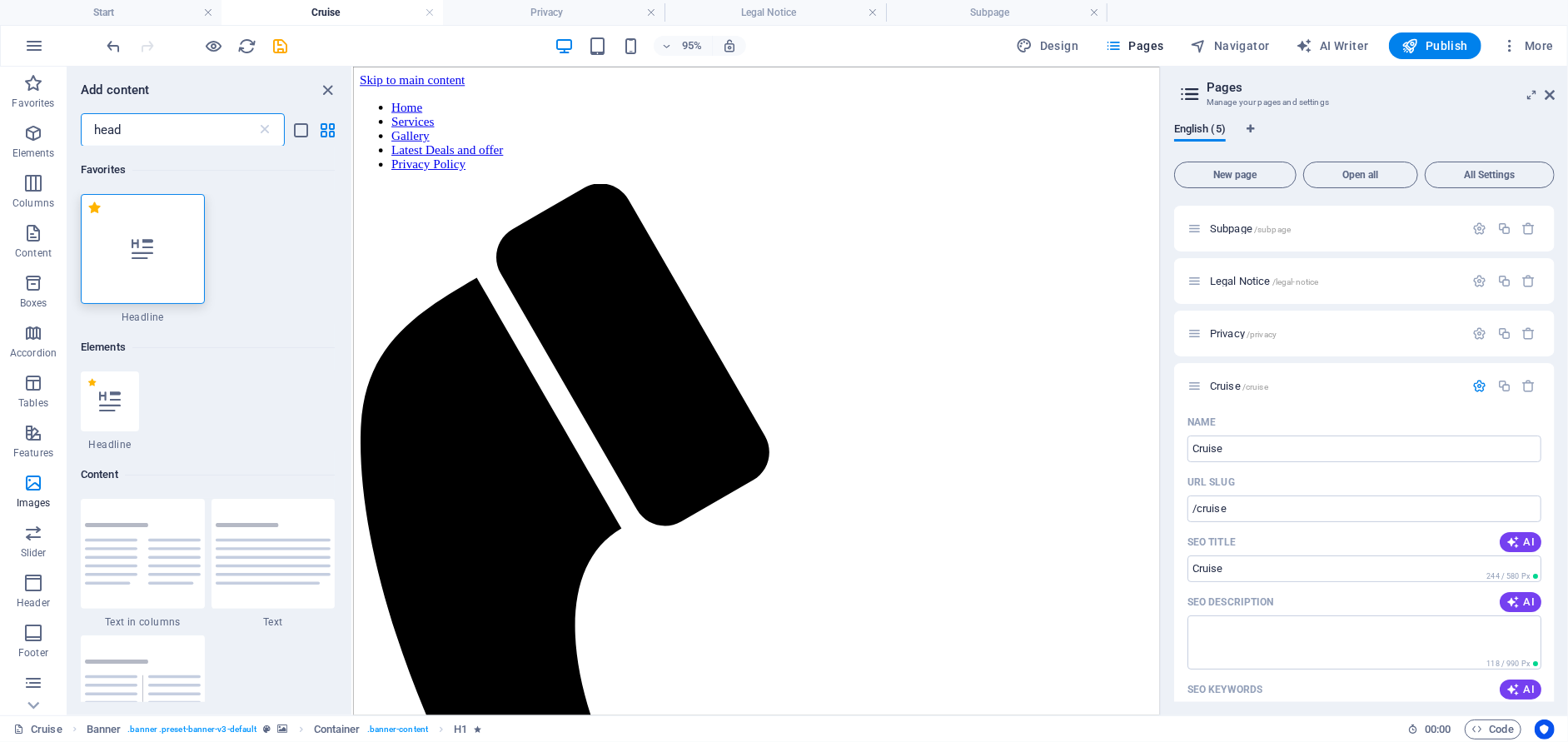
type input "head"
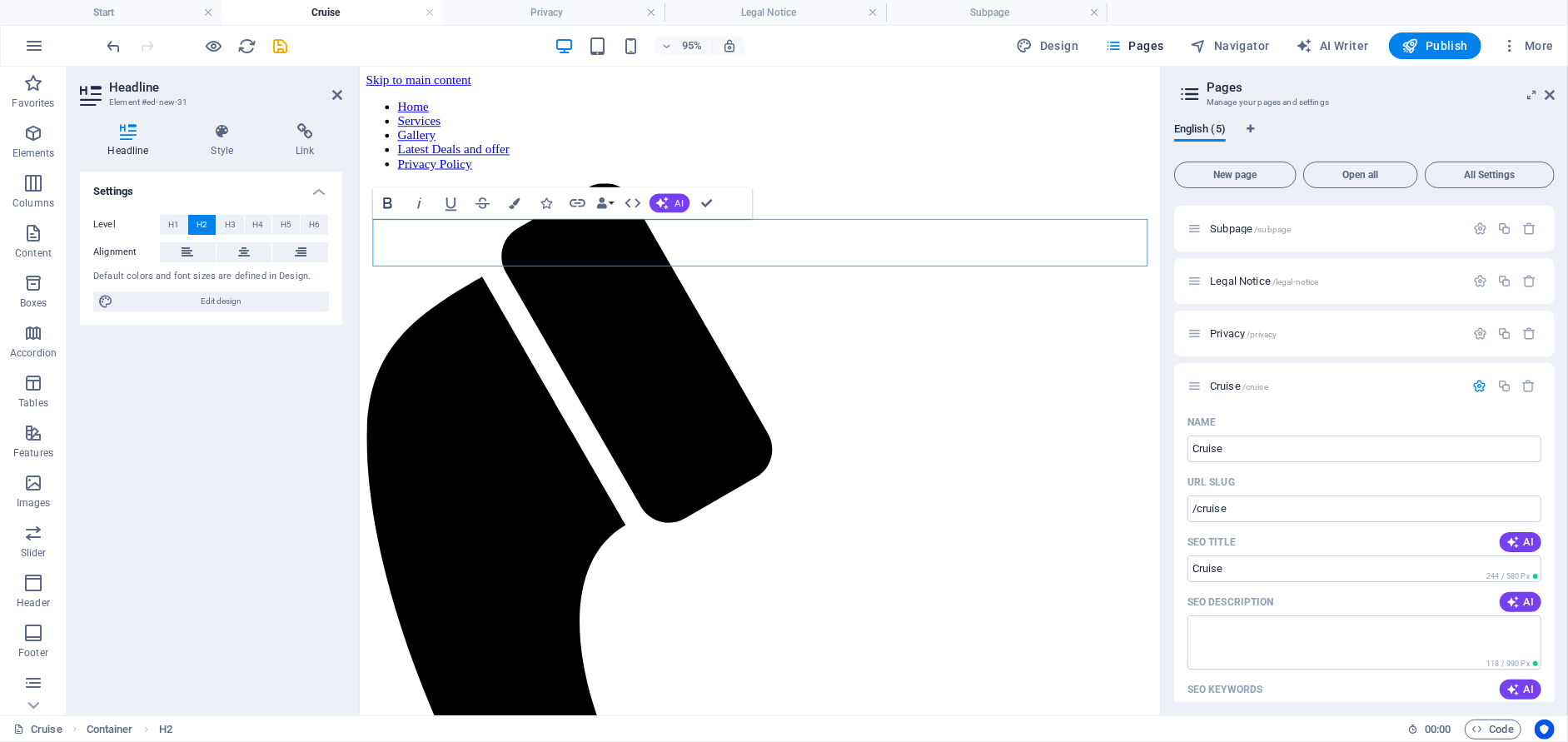
click at [388, 208] on icon "button" at bounding box center [387, 202] width 19 height 19
click at [637, 207] on icon "button" at bounding box center [632, 202] width 19 height 19
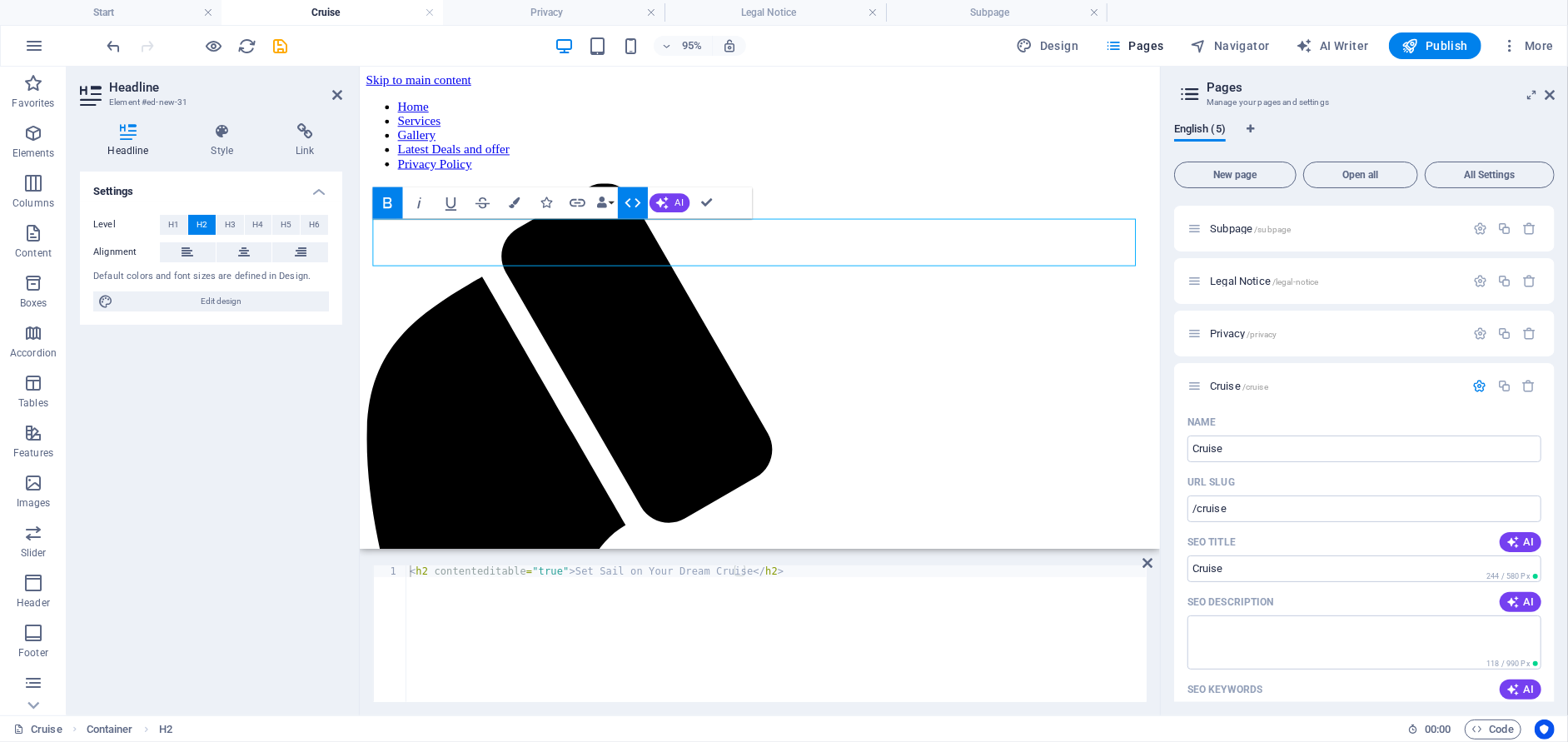
click at [637, 207] on icon "button" at bounding box center [632, 202] width 19 height 19
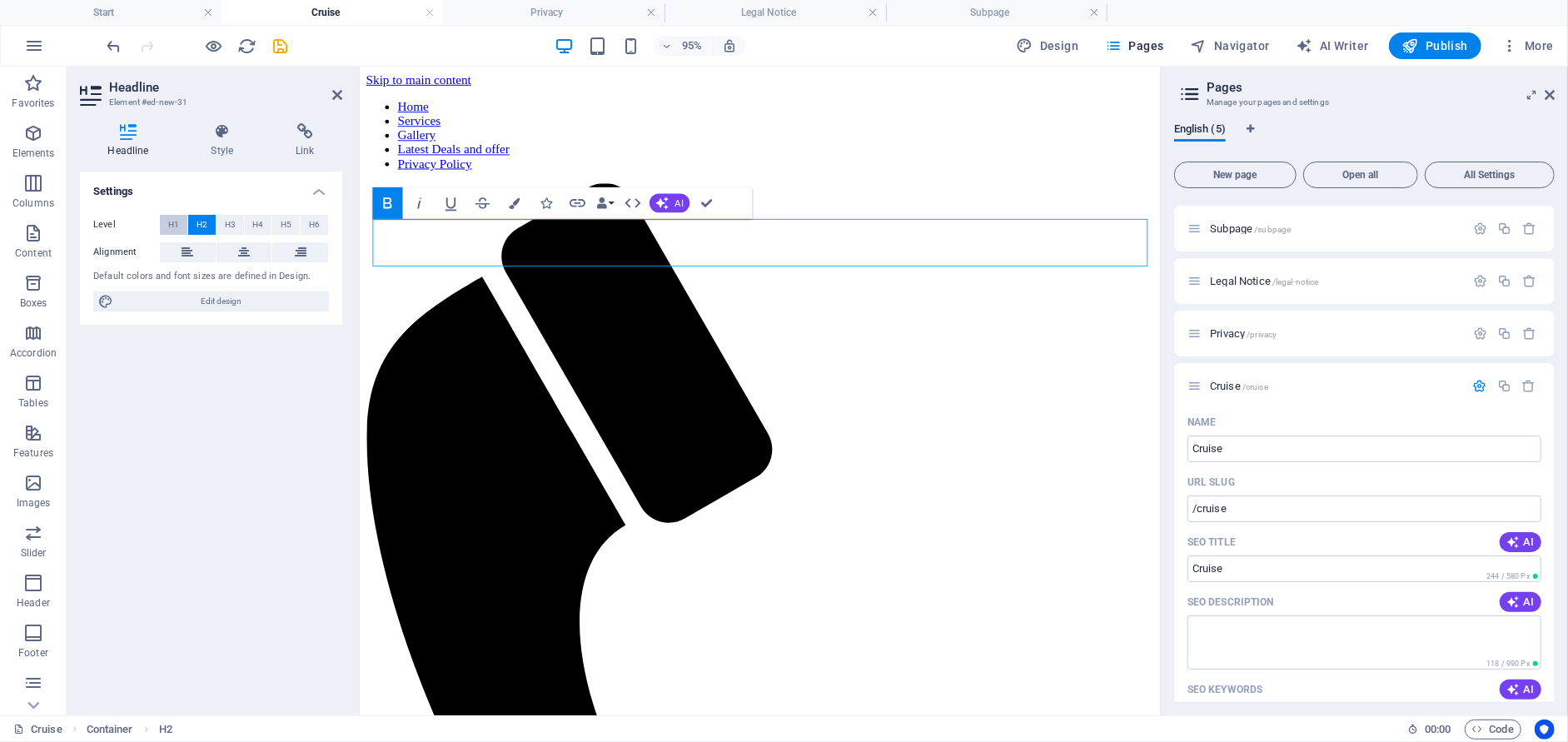
click at [171, 221] on span "H1" at bounding box center [173, 224] width 11 height 20
click at [233, 254] on button at bounding box center [244, 252] width 55 height 20
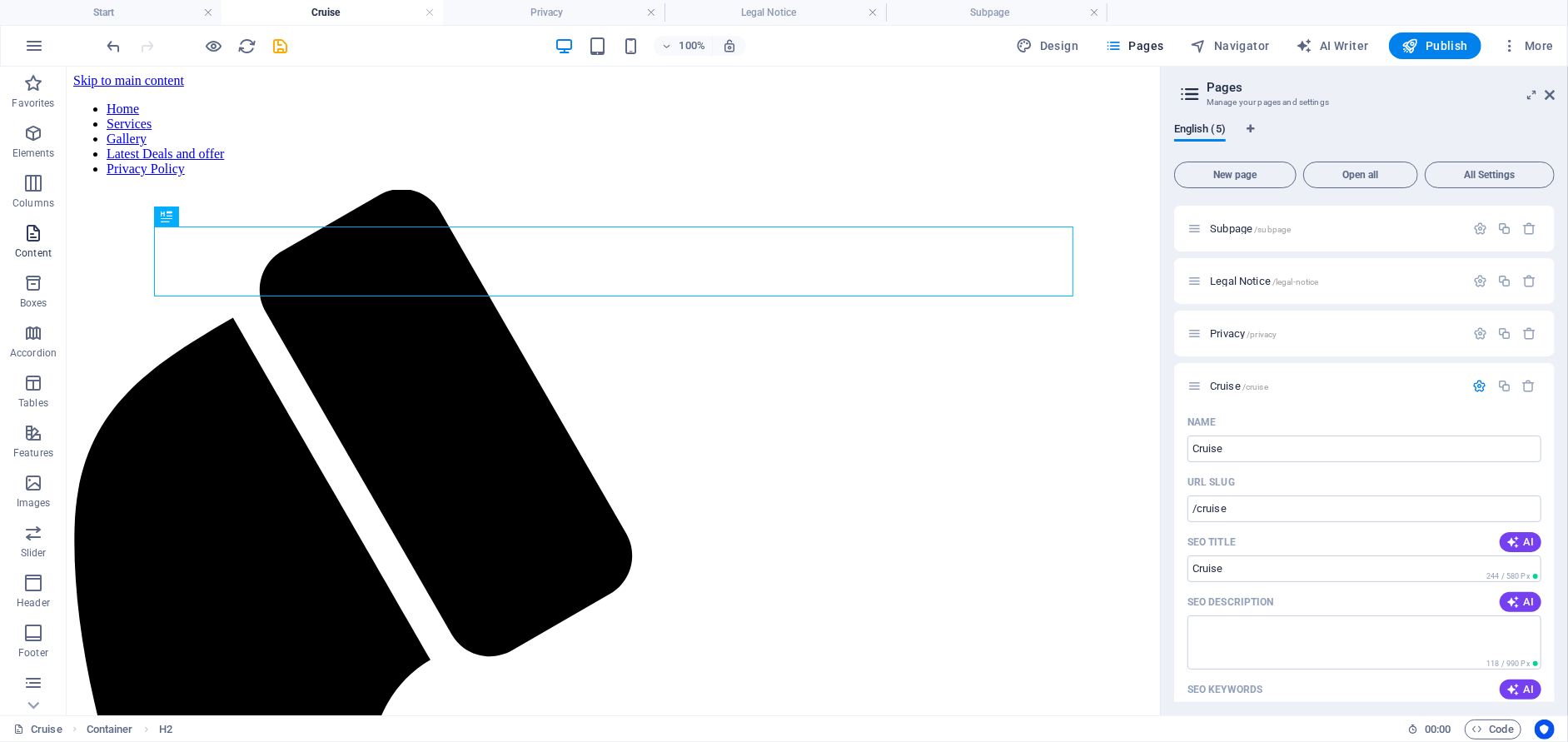
click at [39, 239] on icon "button" at bounding box center [33, 233] width 20 height 20
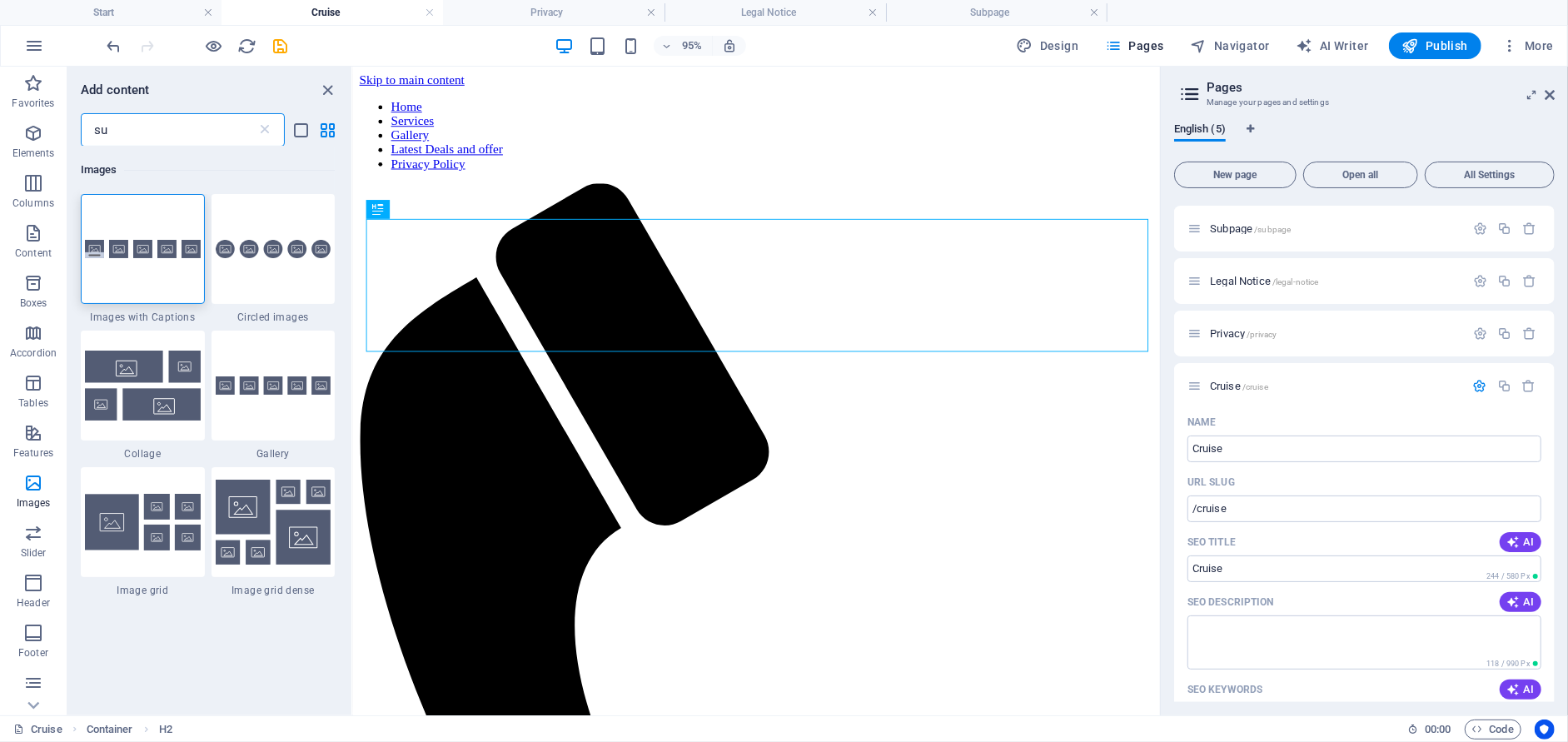
type input "s"
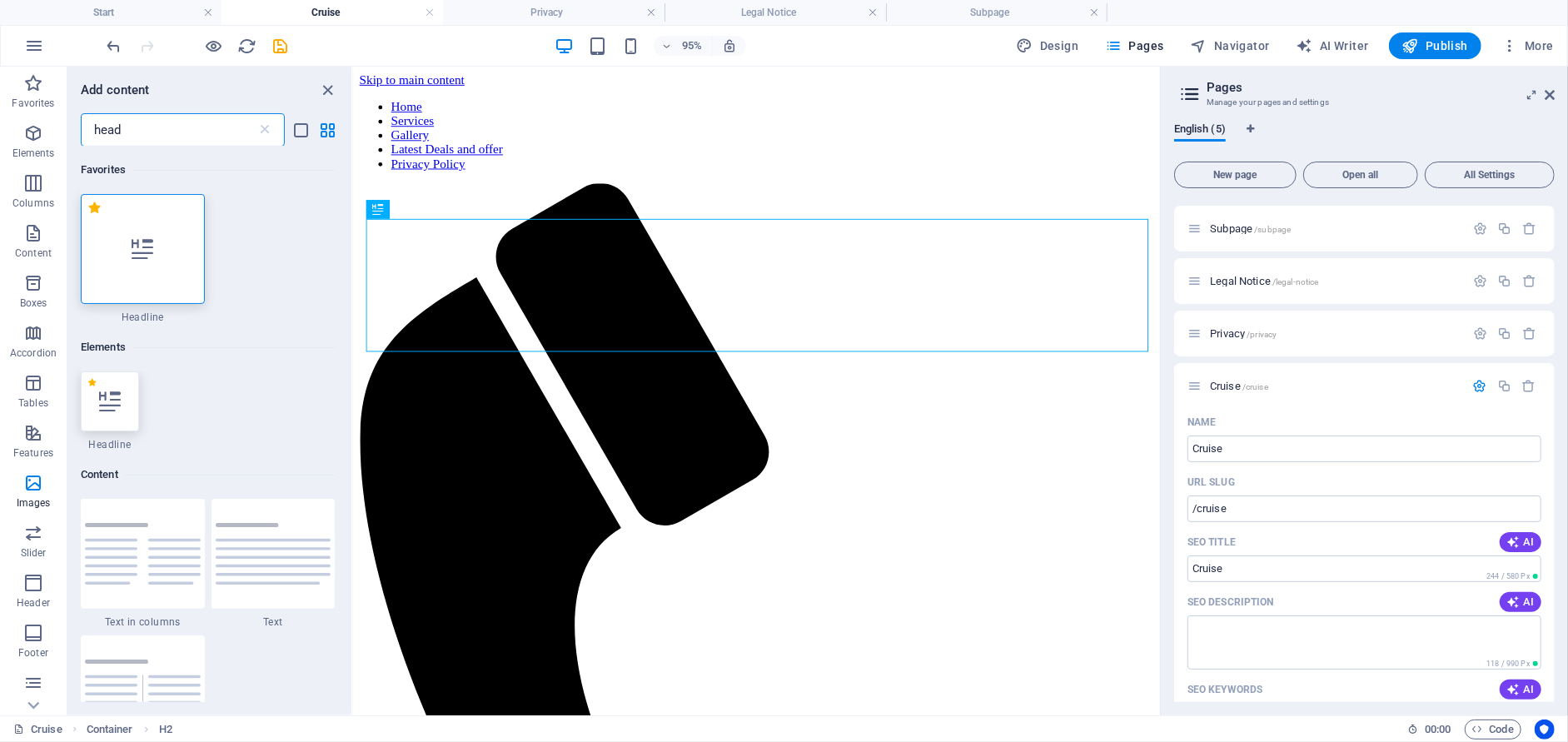
type input "head"
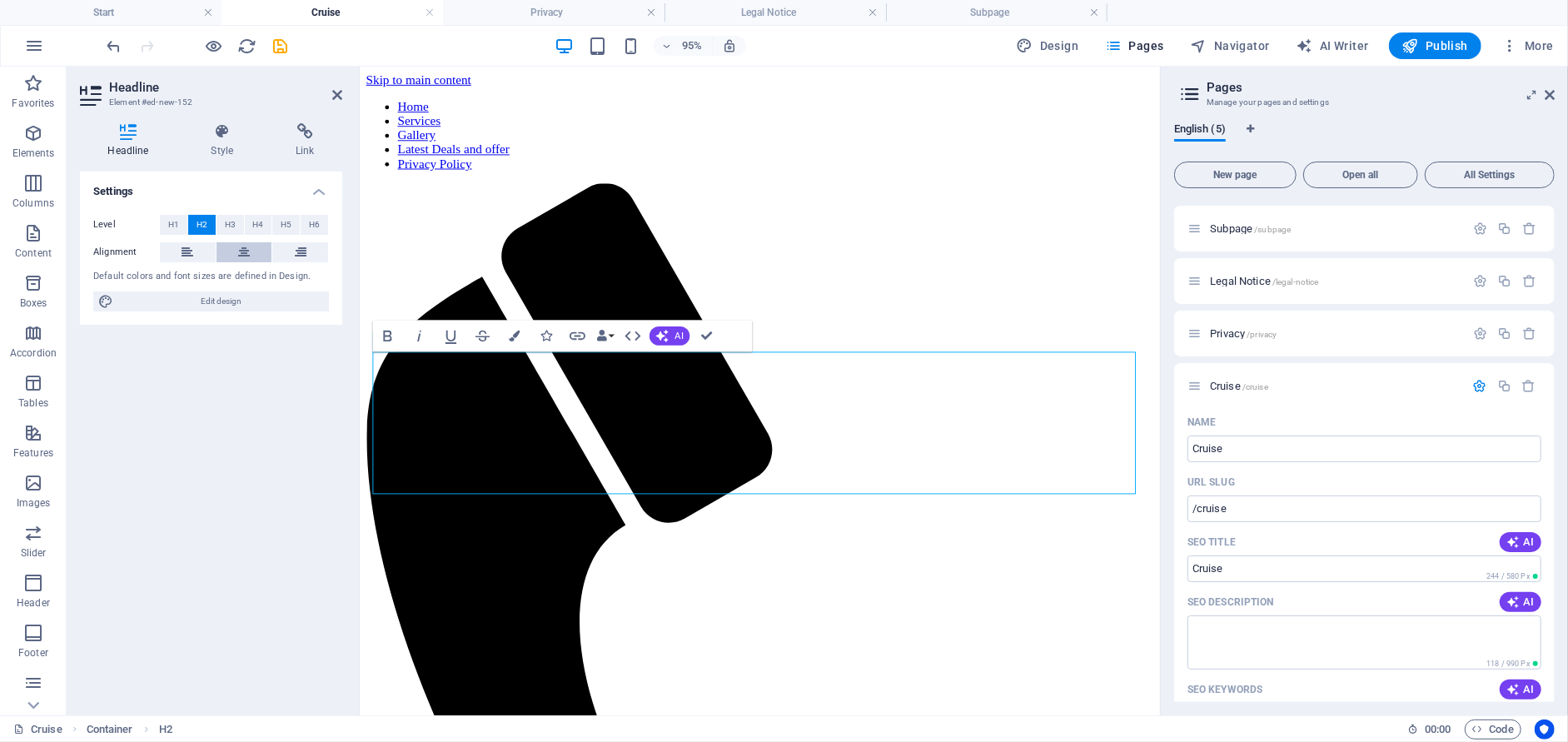
click at [242, 257] on icon at bounding box center [243, 252] width 11 height 20
click at [229, 227] on span "H3" at bounding box center [230, 224] width 11 height 20
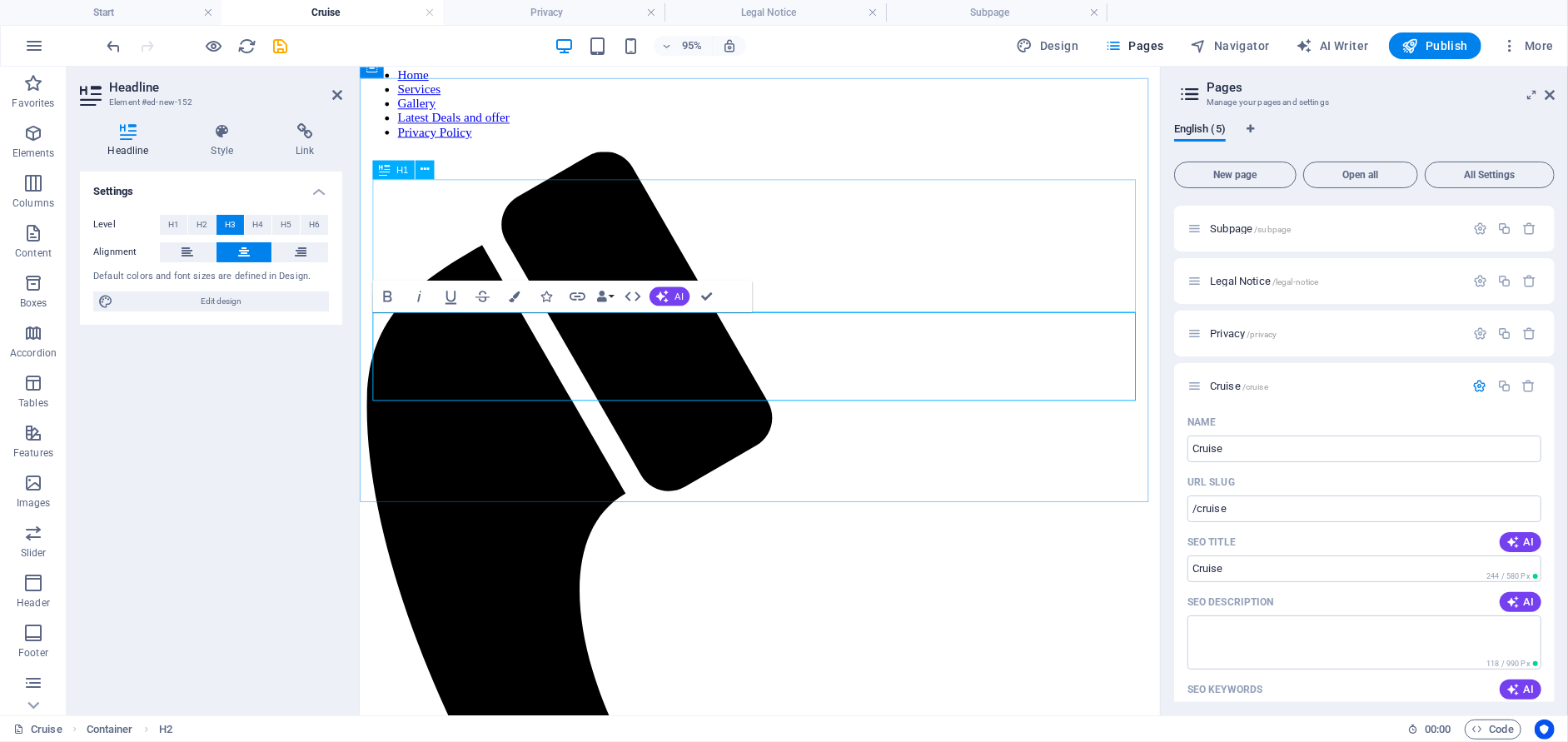
scroll to position [55, 0]
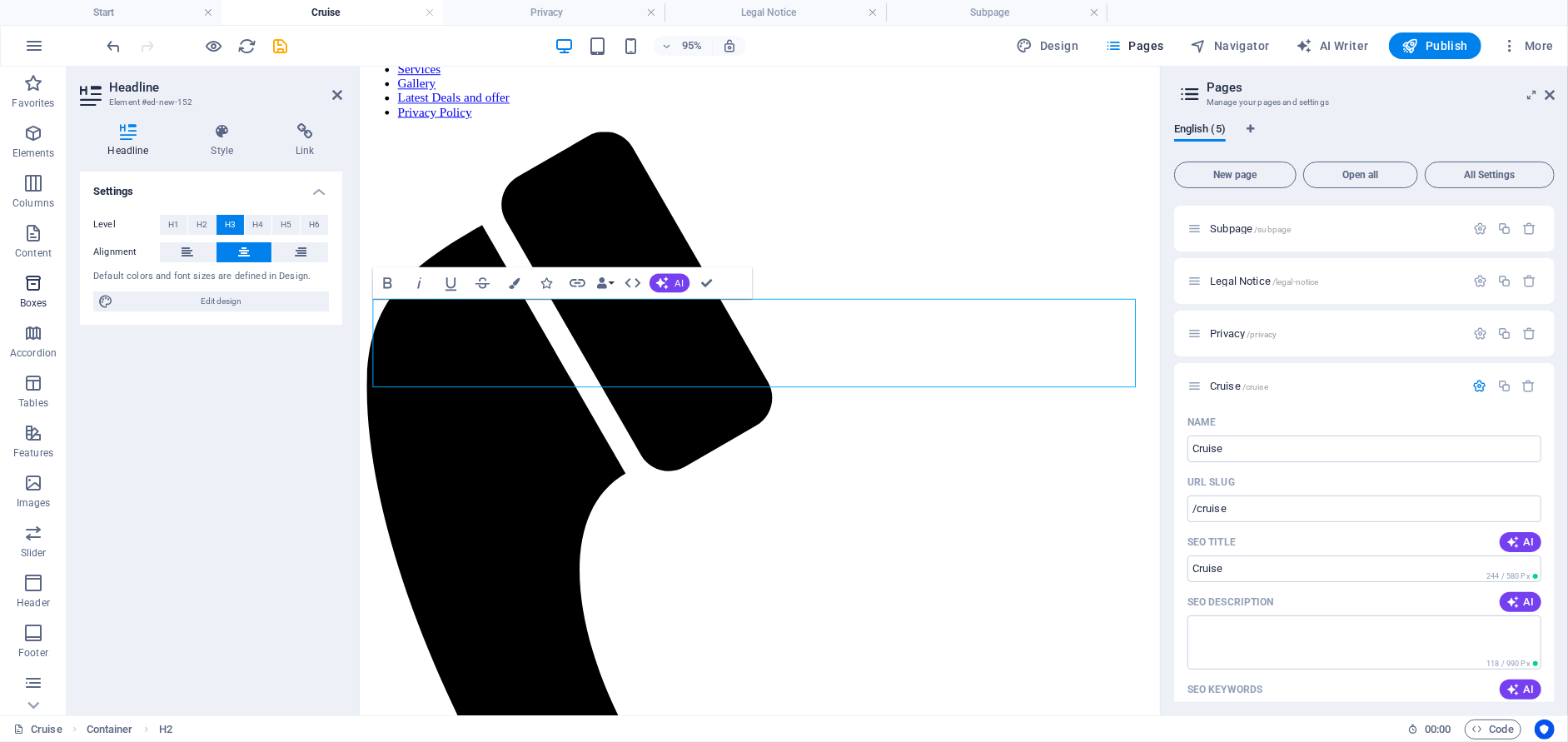
click at [46, 287] on span "Boxes" at bounding box center [33, 293] width 67 height 40
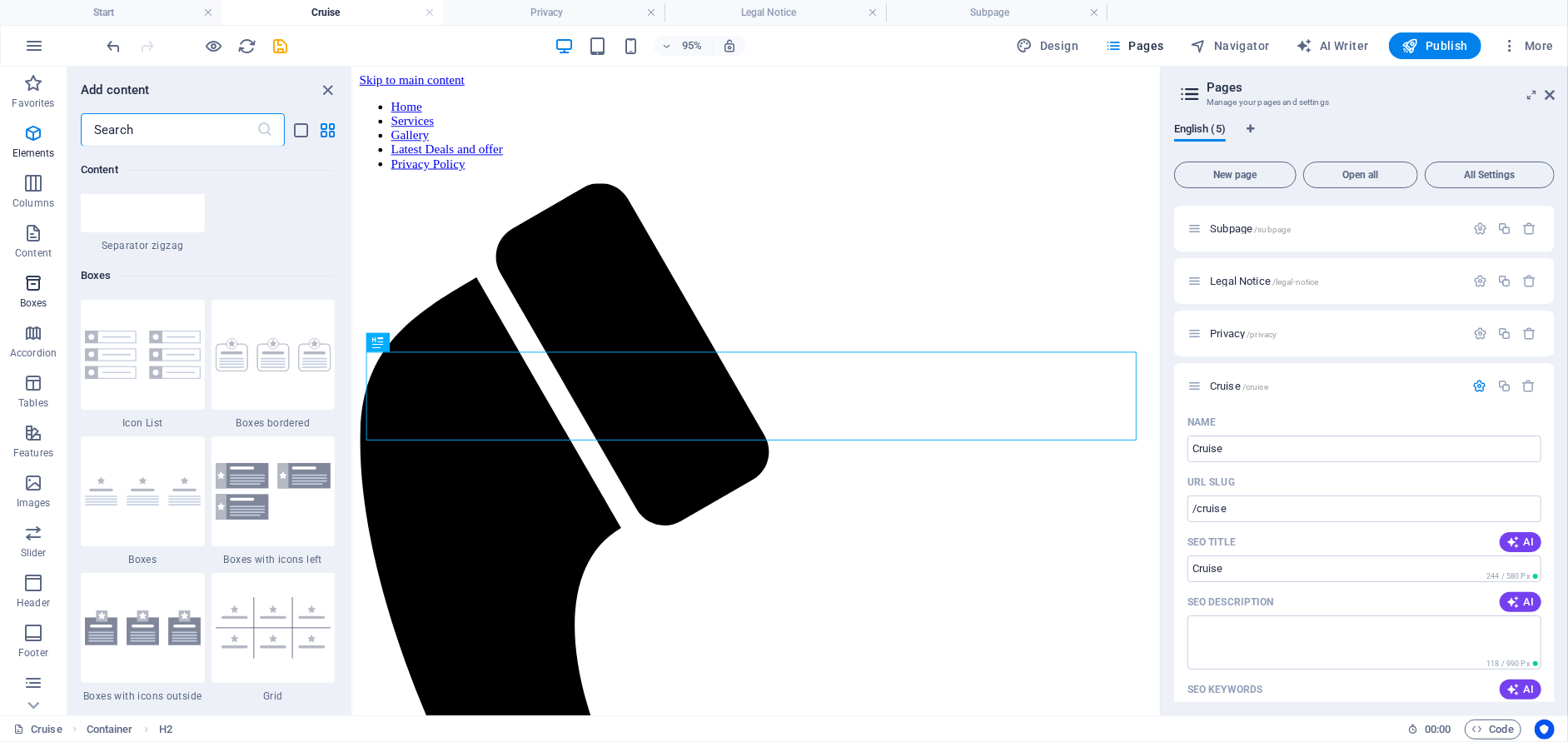
scroll to position [4590, 0]
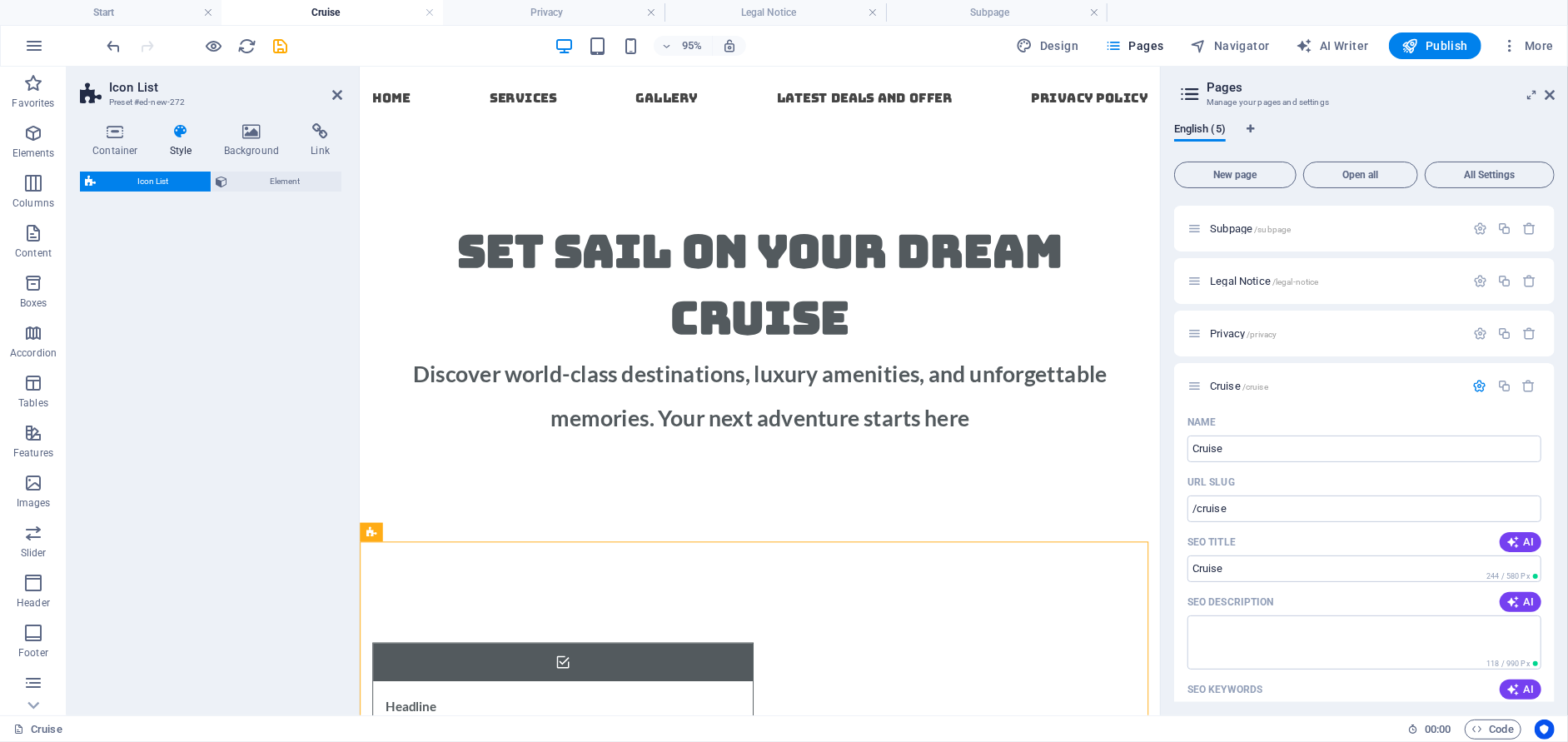
select select "rem"
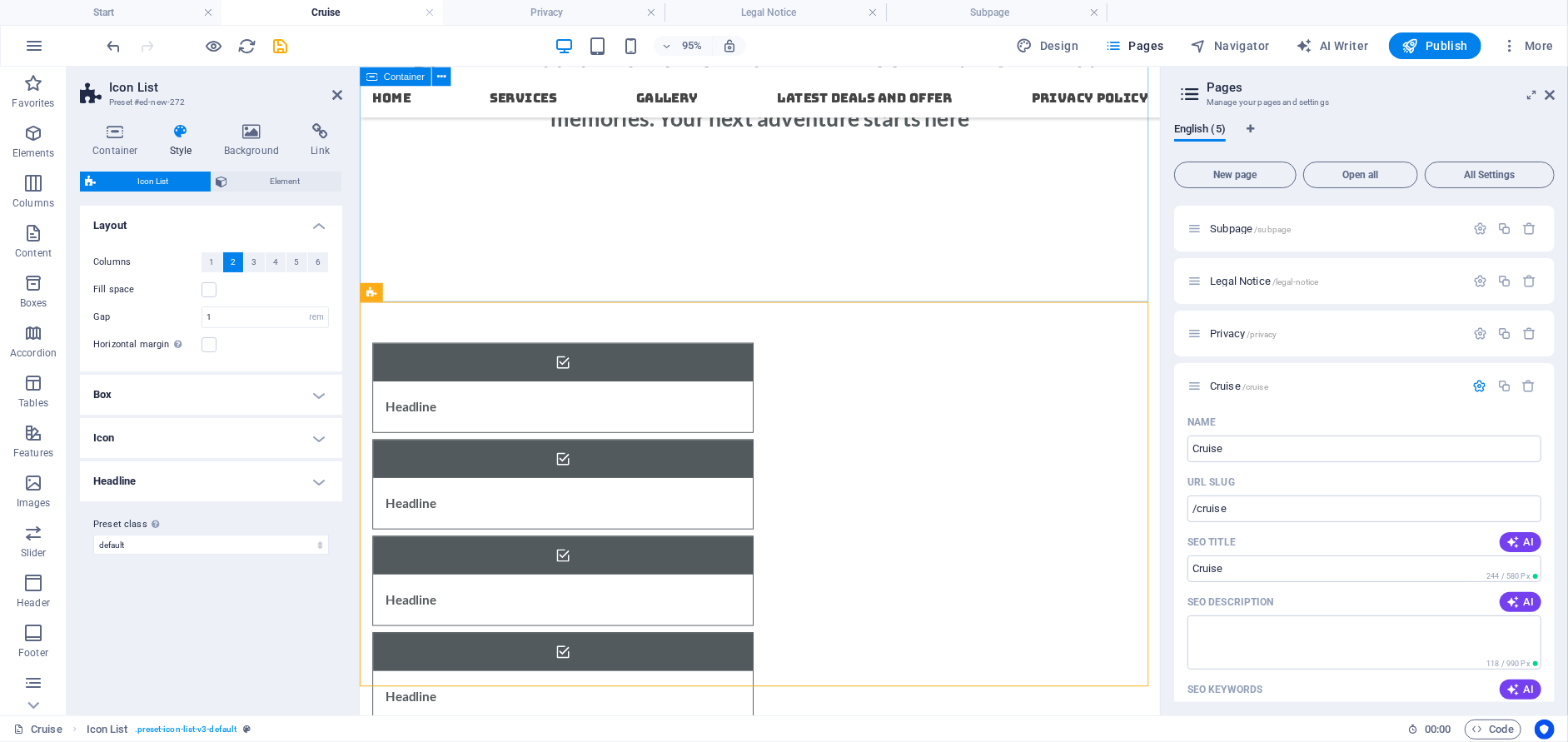
scroll to position [250, 0]
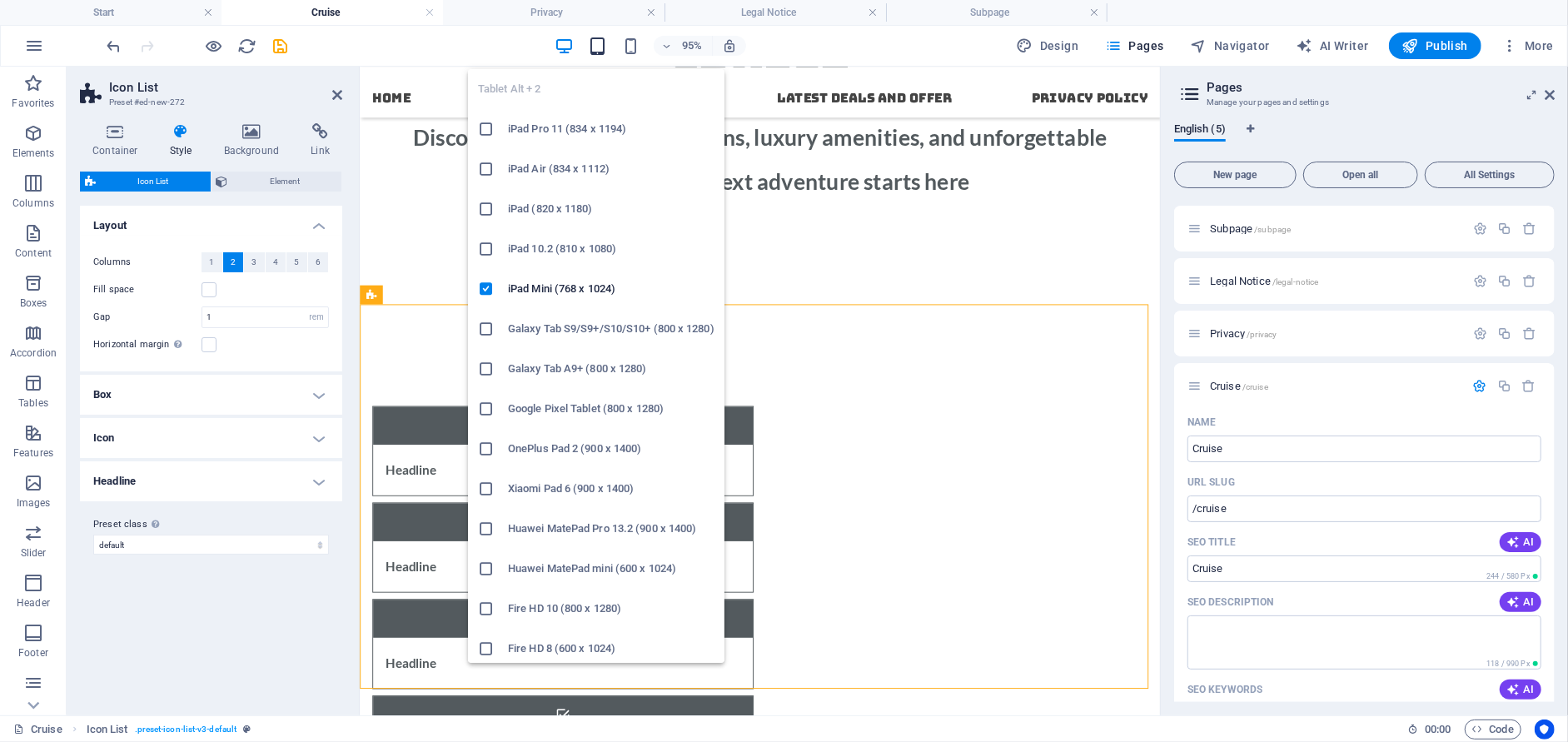
click at [600, 50] on icon "button" at bounding box center [598, 46] width 19 height 19
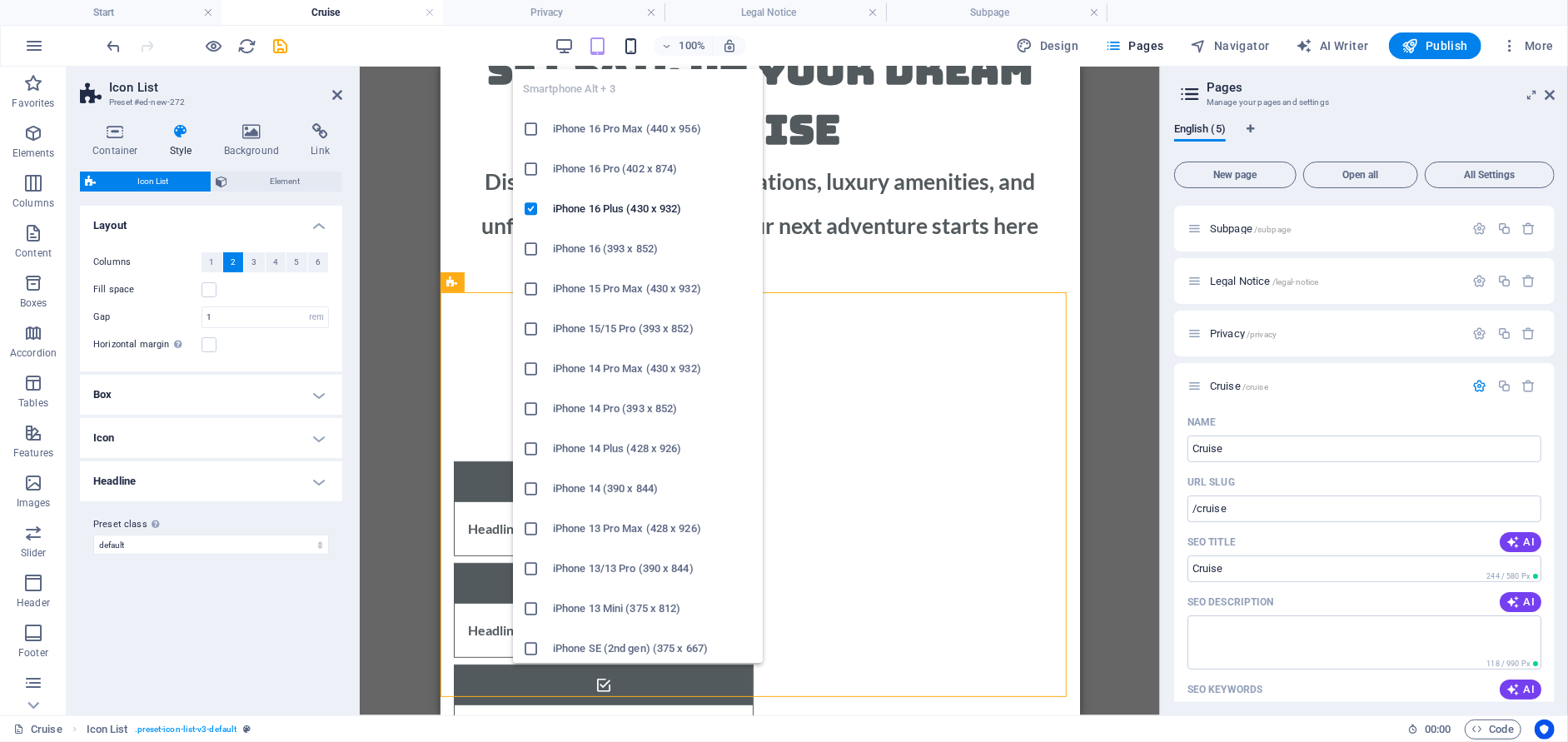
click at [633, 52] on icon "button" at bounding box center [630, 46] width 19 height 19
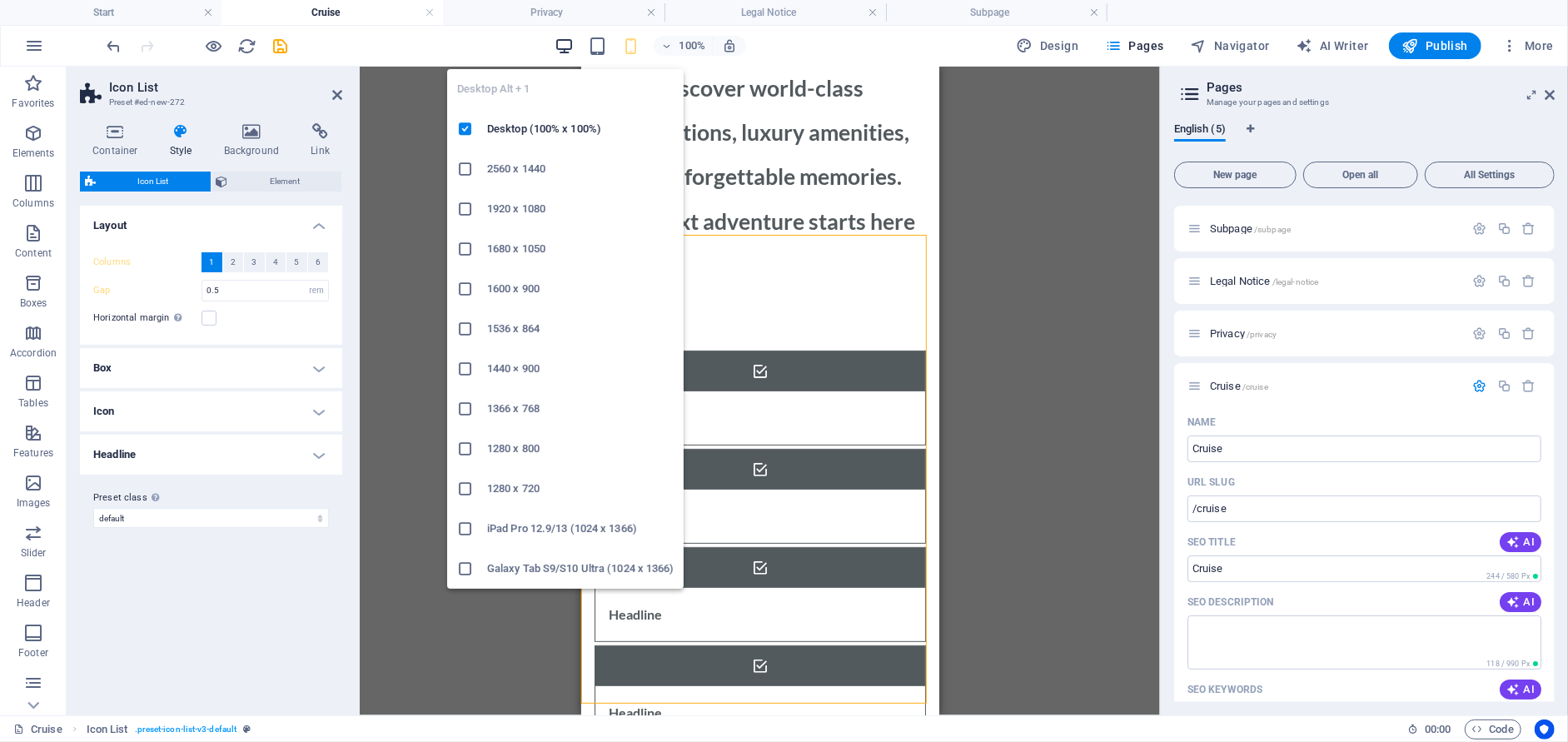
click at [570, 48] on icon "button" at bounding box center [564, 46] width 19 height 19
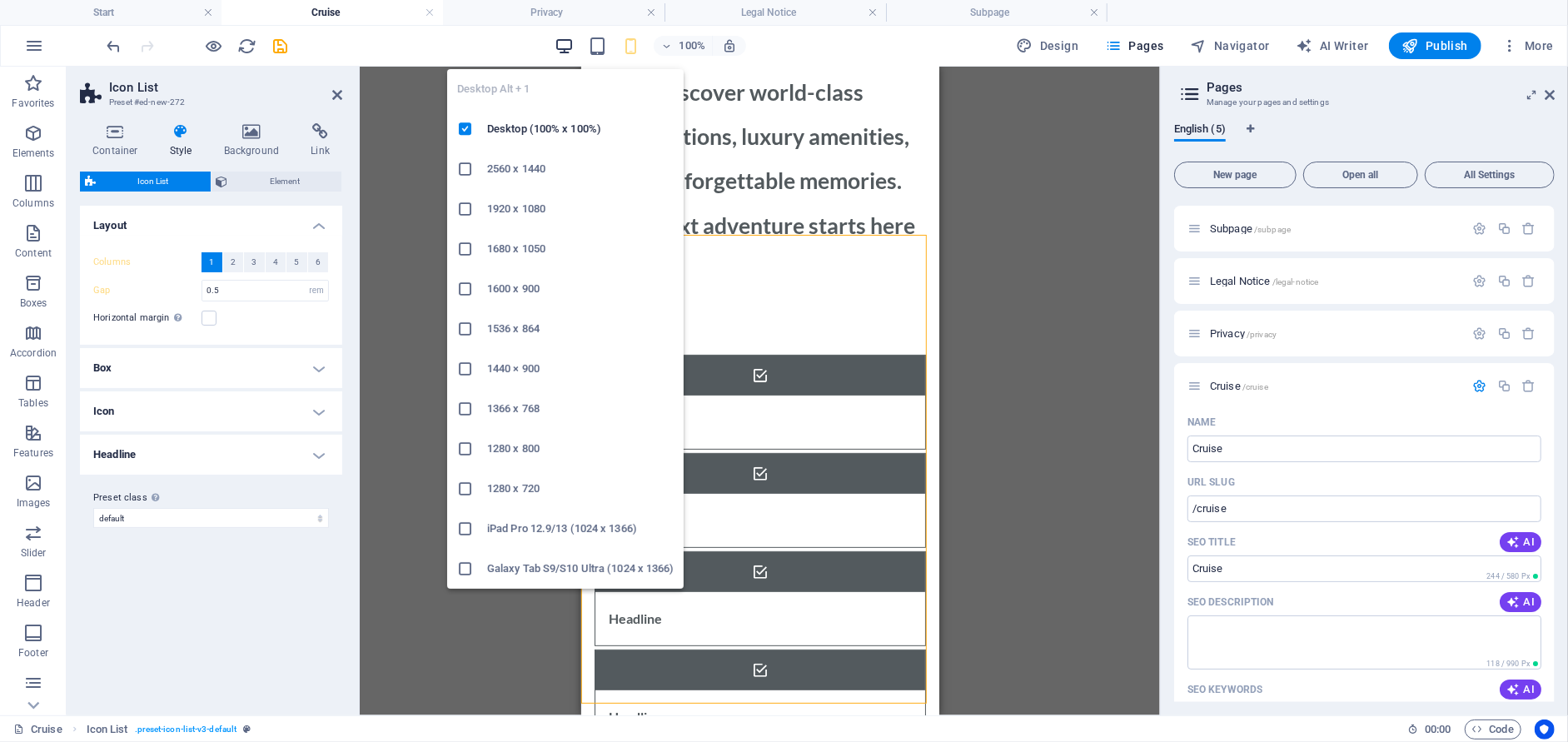
type input "1"
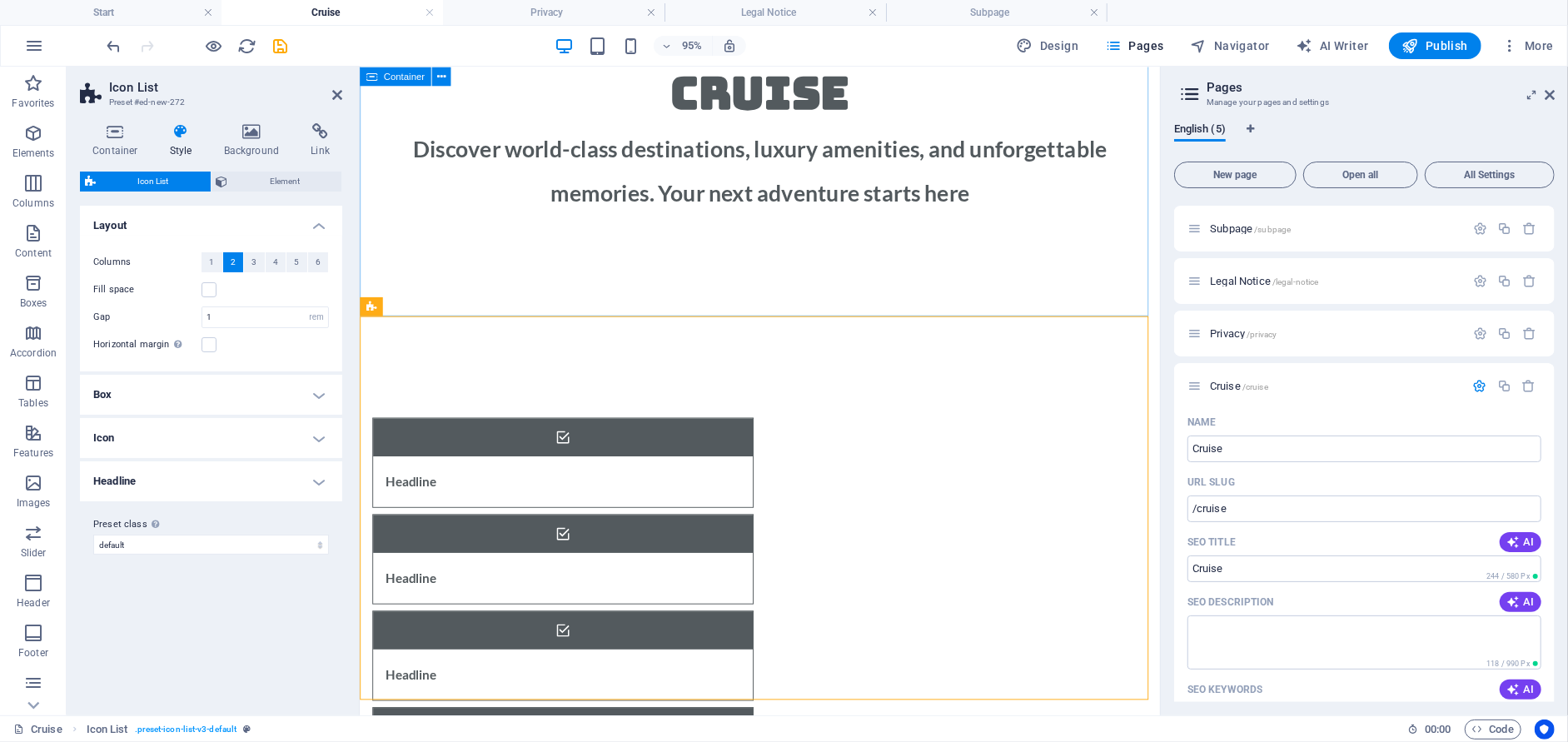
click at [746, 267] on div "Set Sail on Your Dream Cruise Discover world-class destinations, luxury ameniti…" at bounding box center [780, 106] width 842 height 446
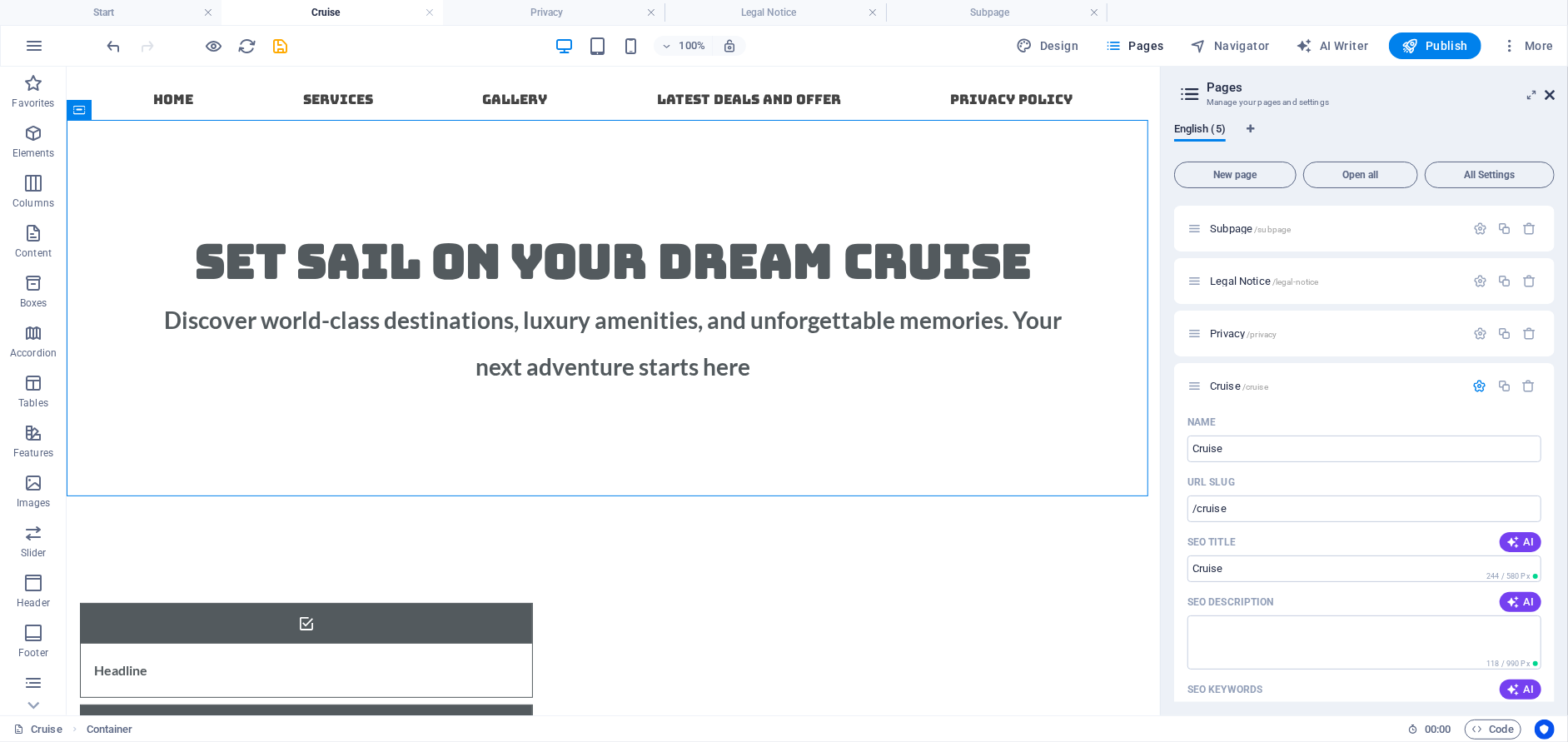
click at [1553, 95] on icon at bounding box center [1550, 94] width 10 height 13
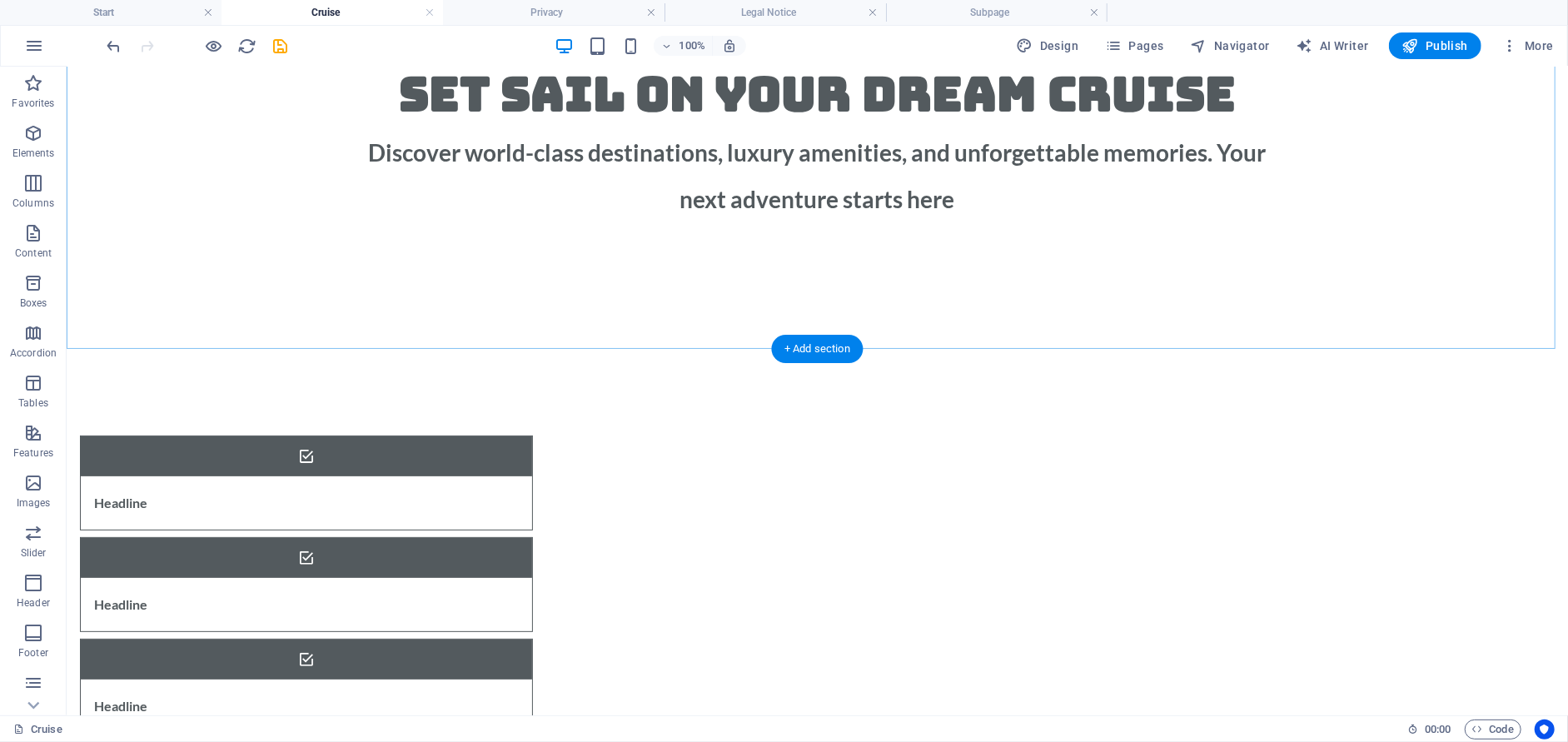
scroll to position [250, 0]
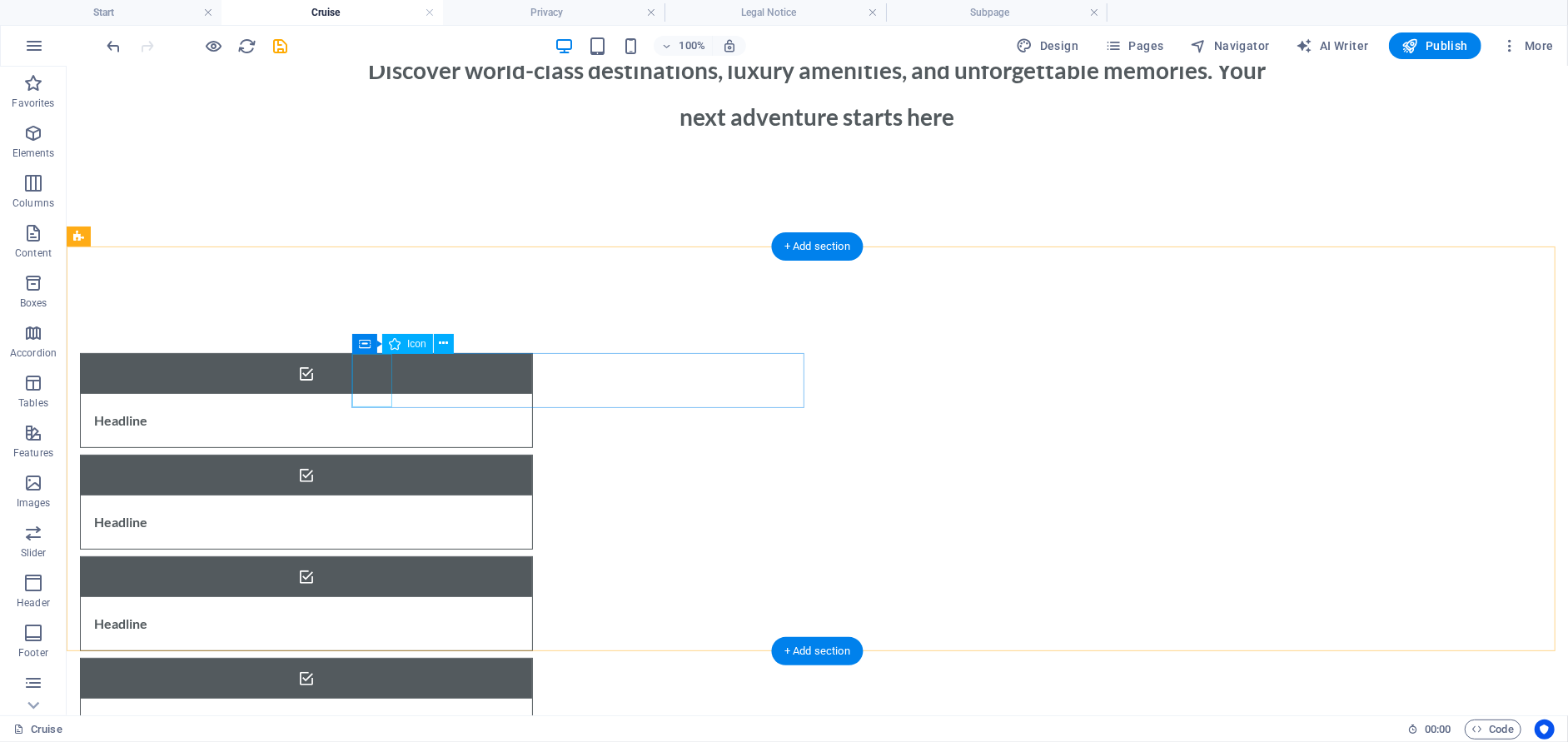
click at [373, 375] on figure at bounding box center [305, 373] width 451 height 40
click at [377, 374] on figure at bounding box center [305, 373] width 451 height 40
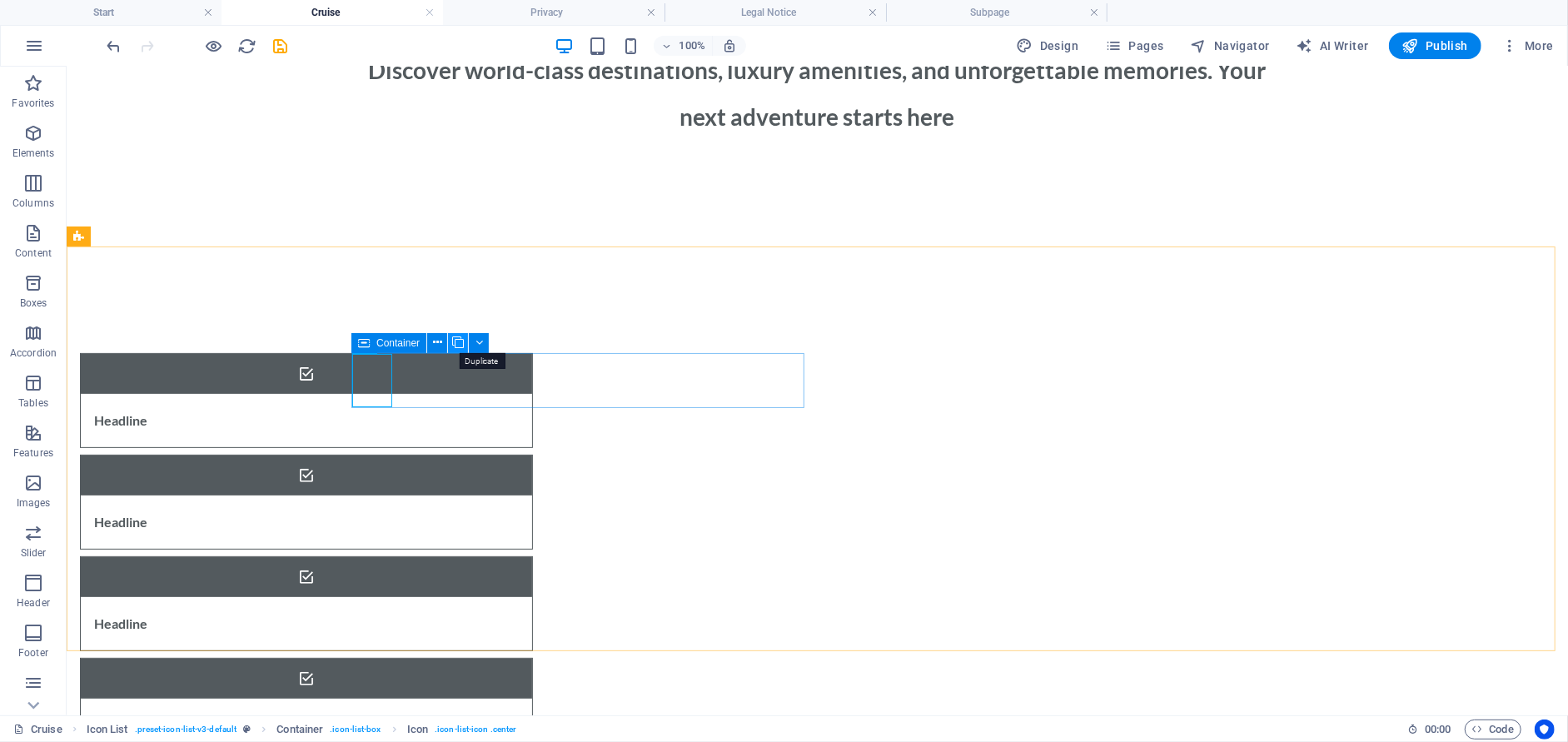
click at [455, 342] on icon at bounding box center [458, 342] width 11 height 17
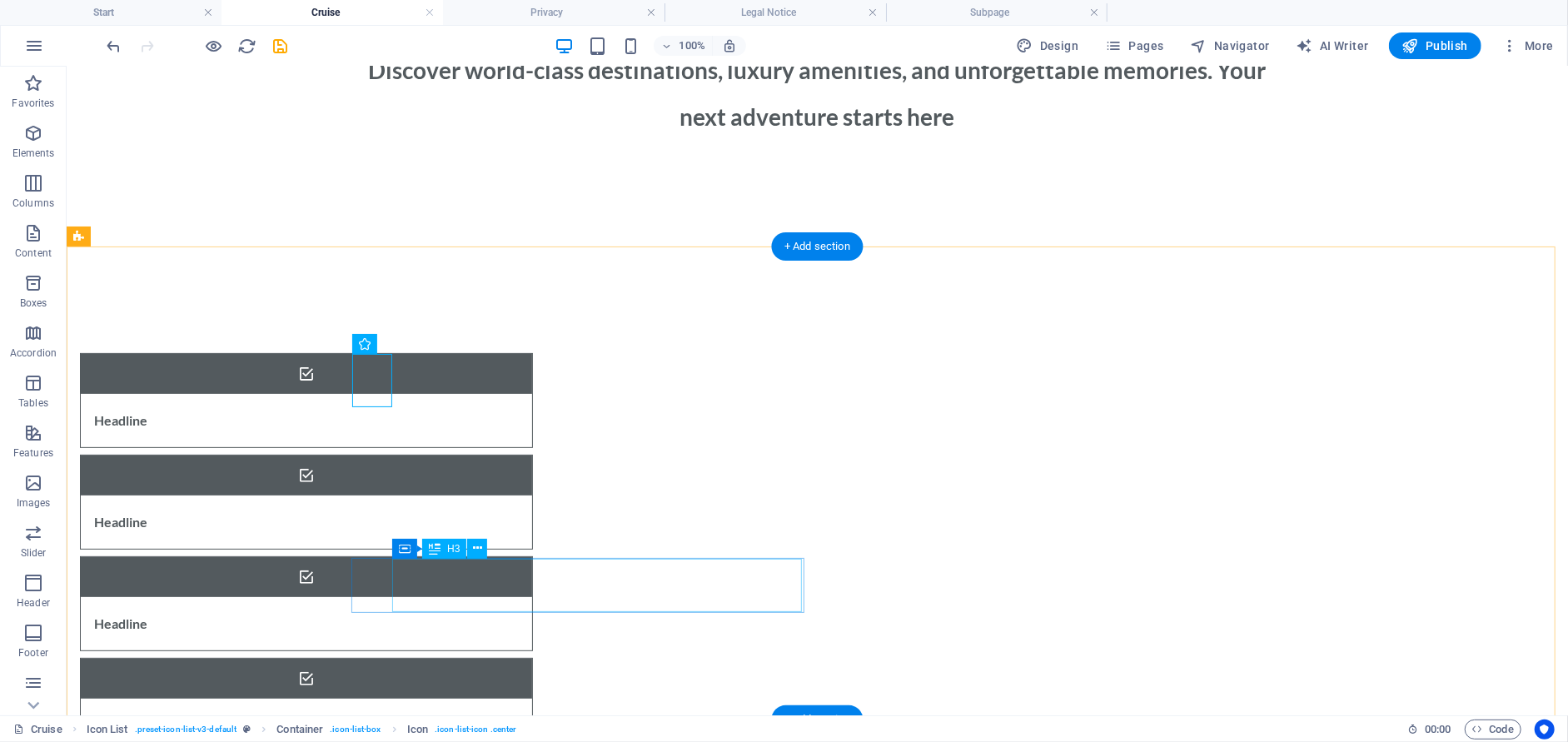
click at [475, 547] on icon at bounding box center [477, 548] width 10 height 17
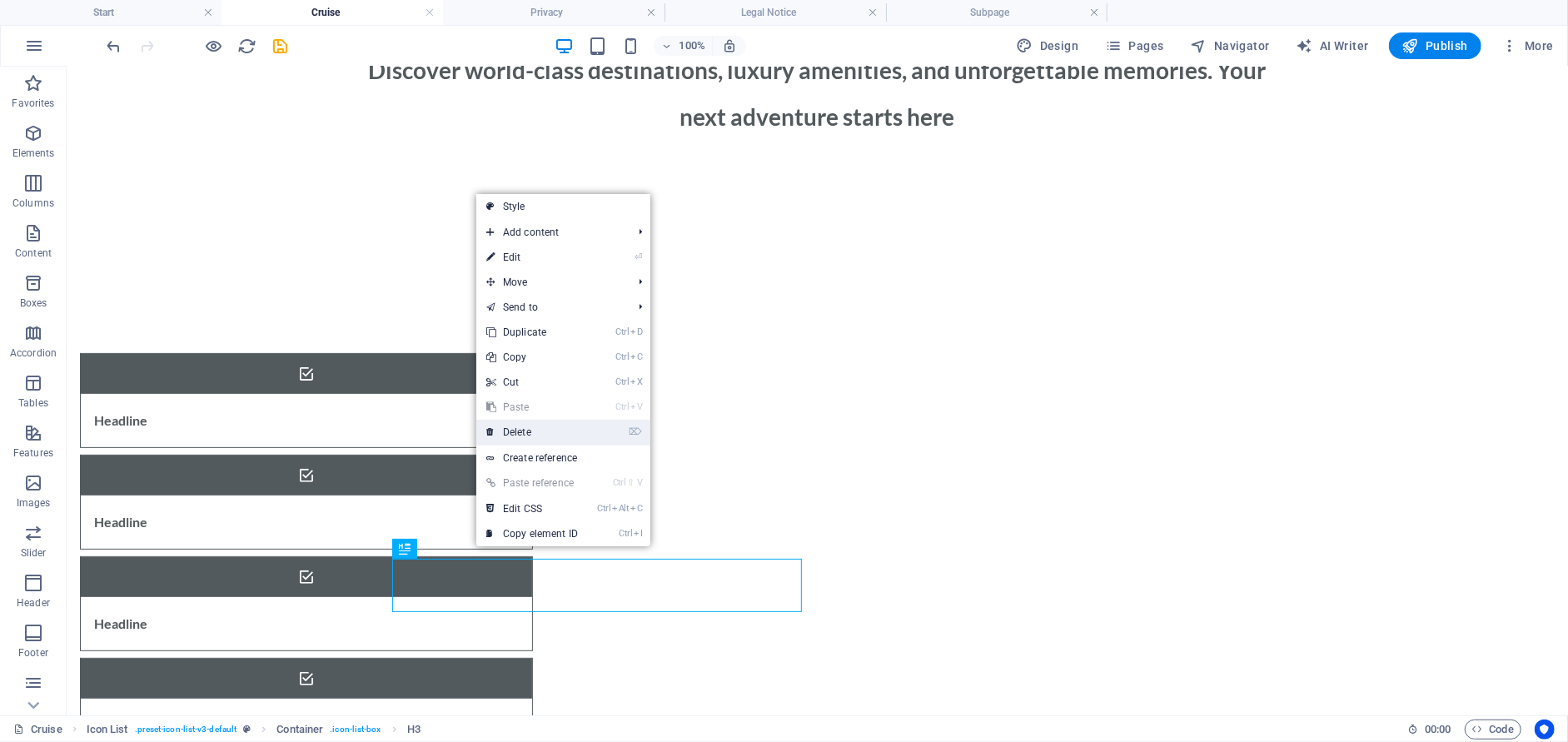
click at [538, 430] on link "⌦ Delete" at bounding box center [532, 432] width 112 height 25
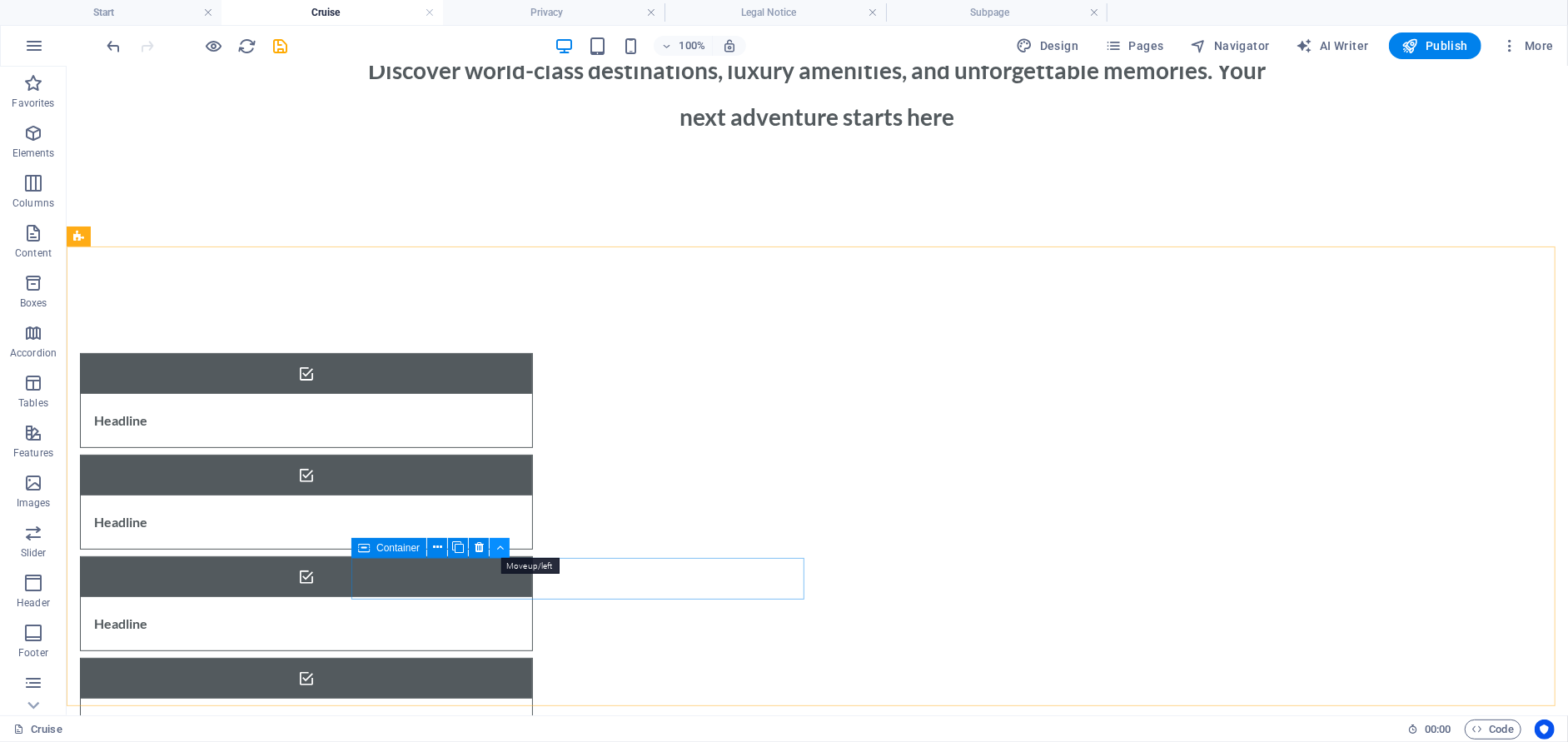
click at [502, 553] on icon at bounding box center [500, 547] width 8 height 17
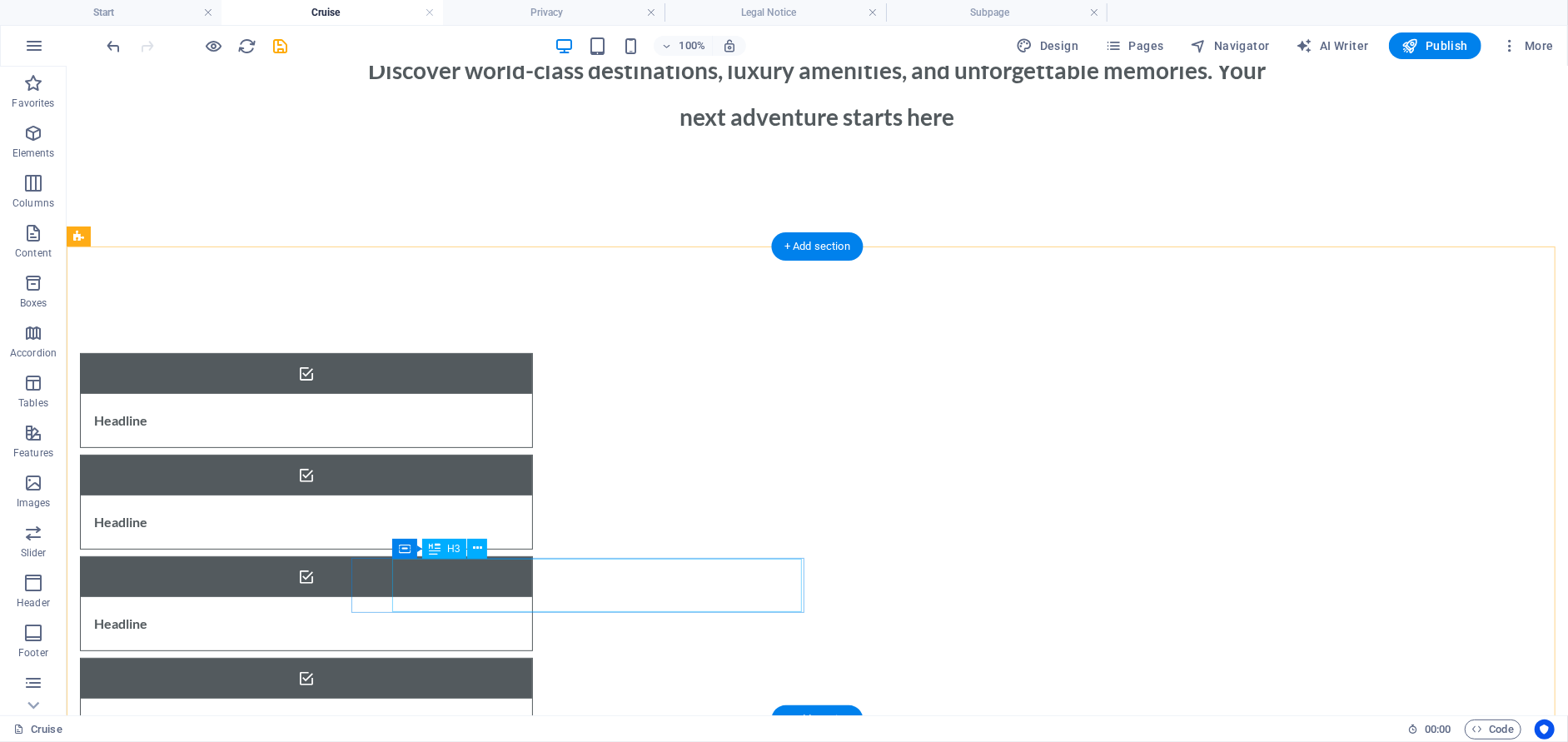
click at [473, 548] on icon at bounding box center [477, 548] width 10 height 17
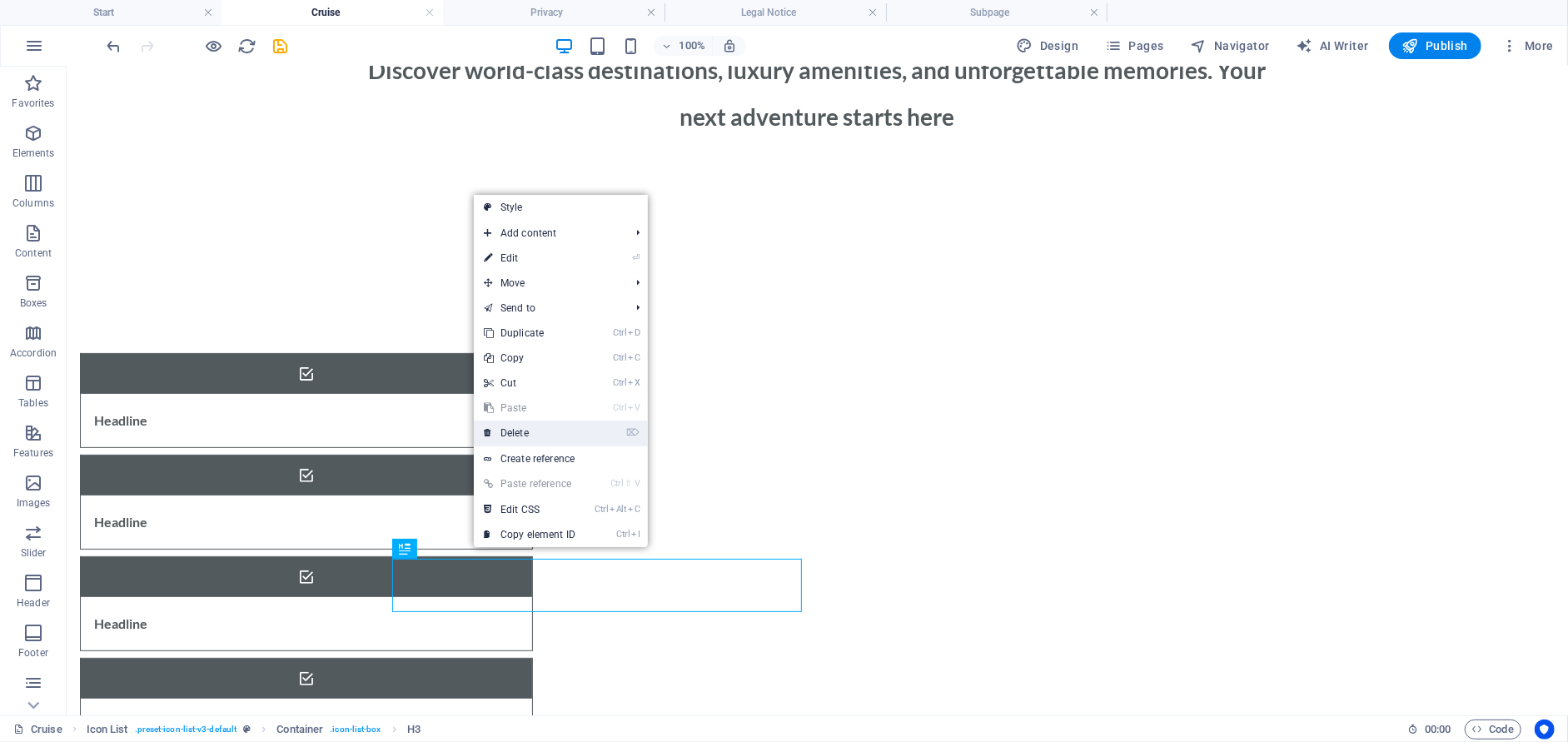
click at [507, 434] on link "⌦ Delete" at bounding box center [529, 432] width 112 height 25
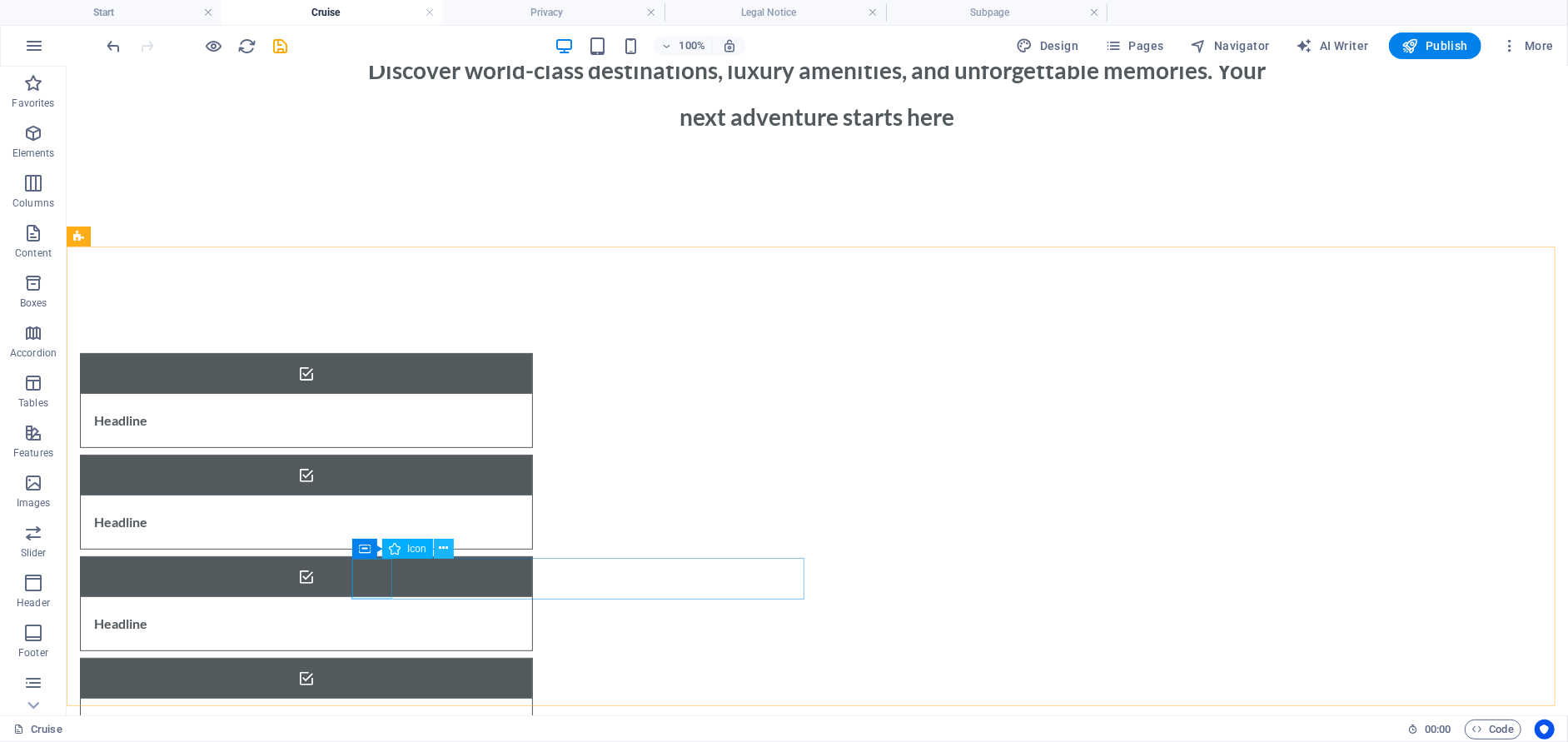
click at [437, 550] on button at bounding box center [444, 548] width 20 height 20
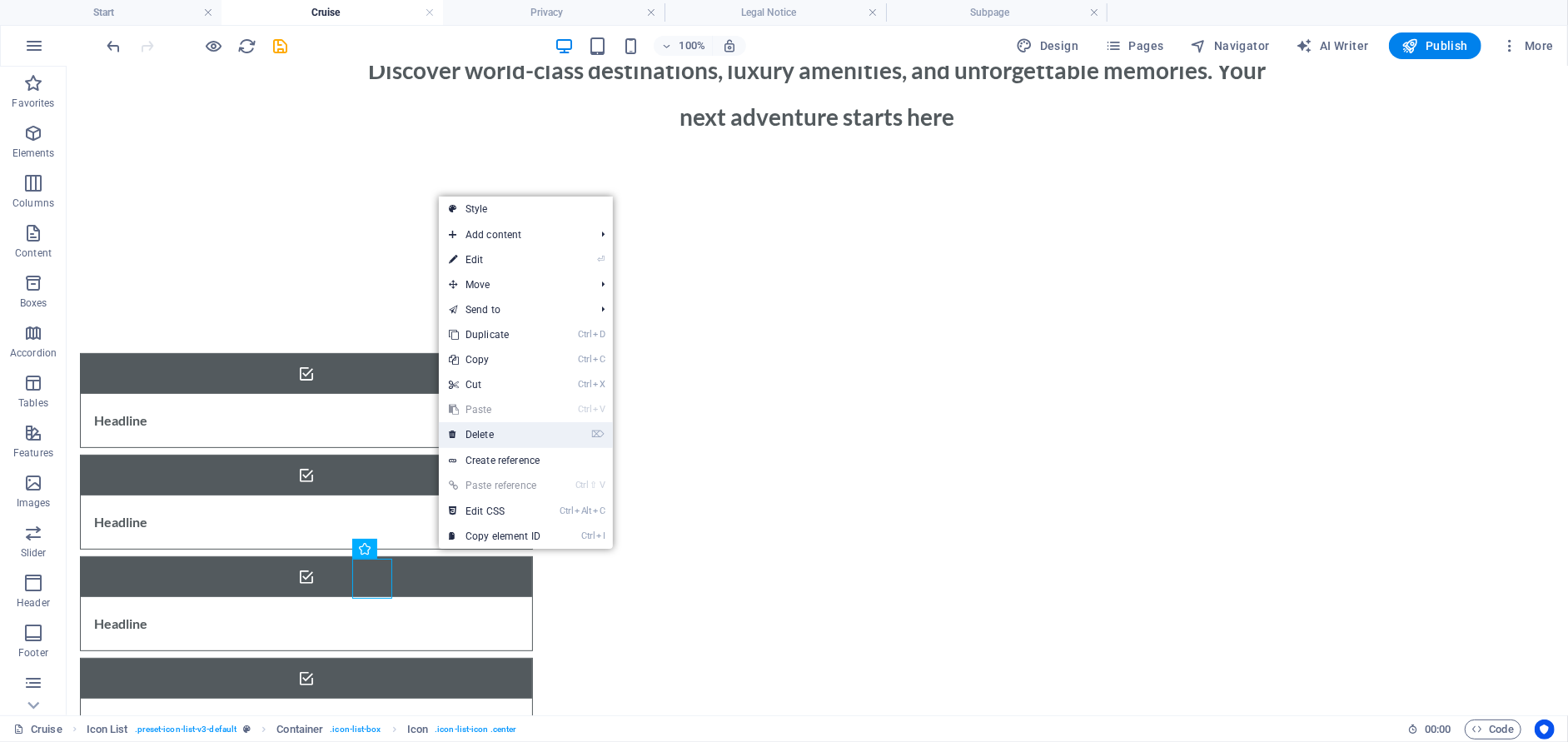
click at [479, 434] on link "⌦ Delete" at bounding box center [494, 434] width 112 height 25
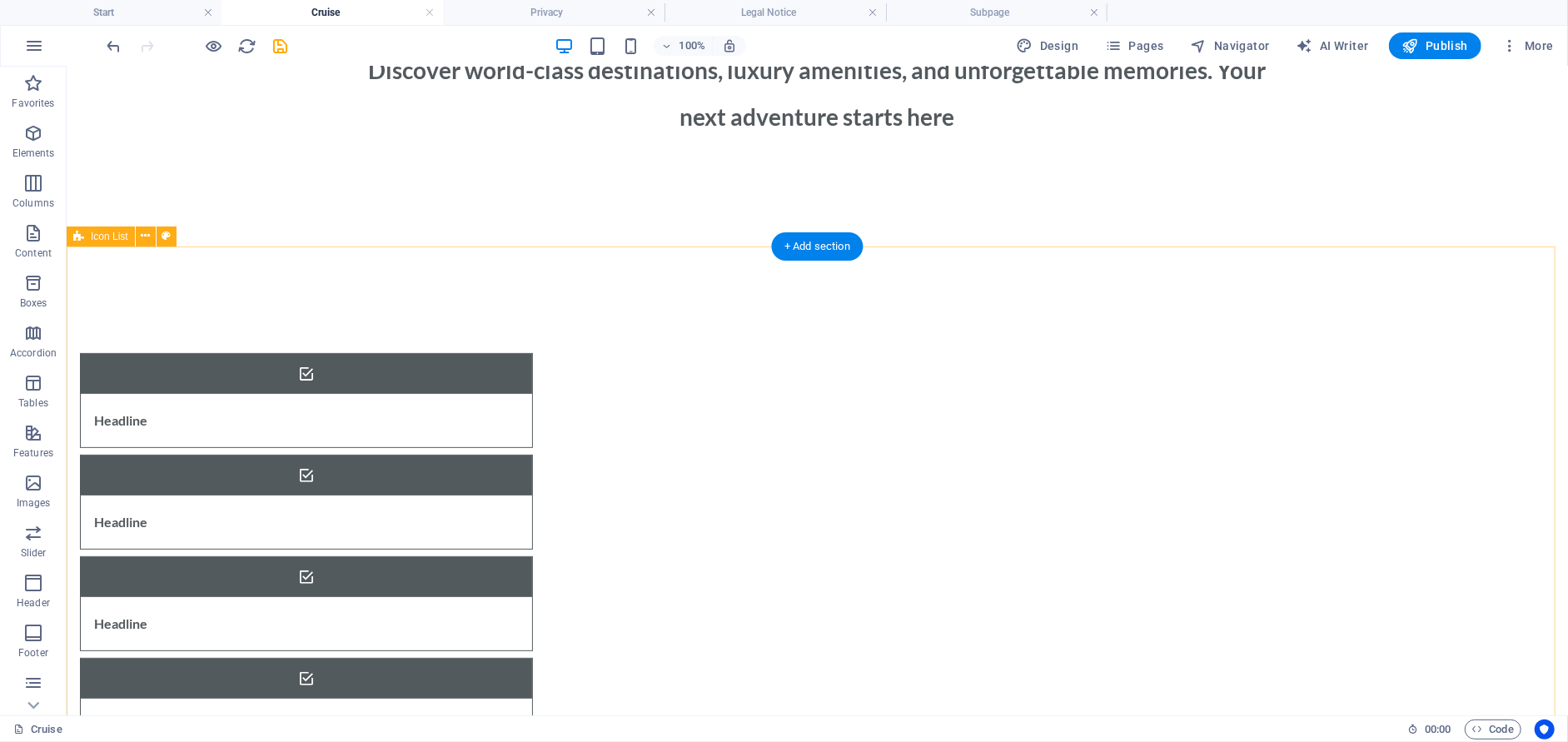
click at [831, 624] on div "Headline Headline Headline Headline Headline Drop content here or Add elements …" at bounding box center [816, 690] width 1501 height 889
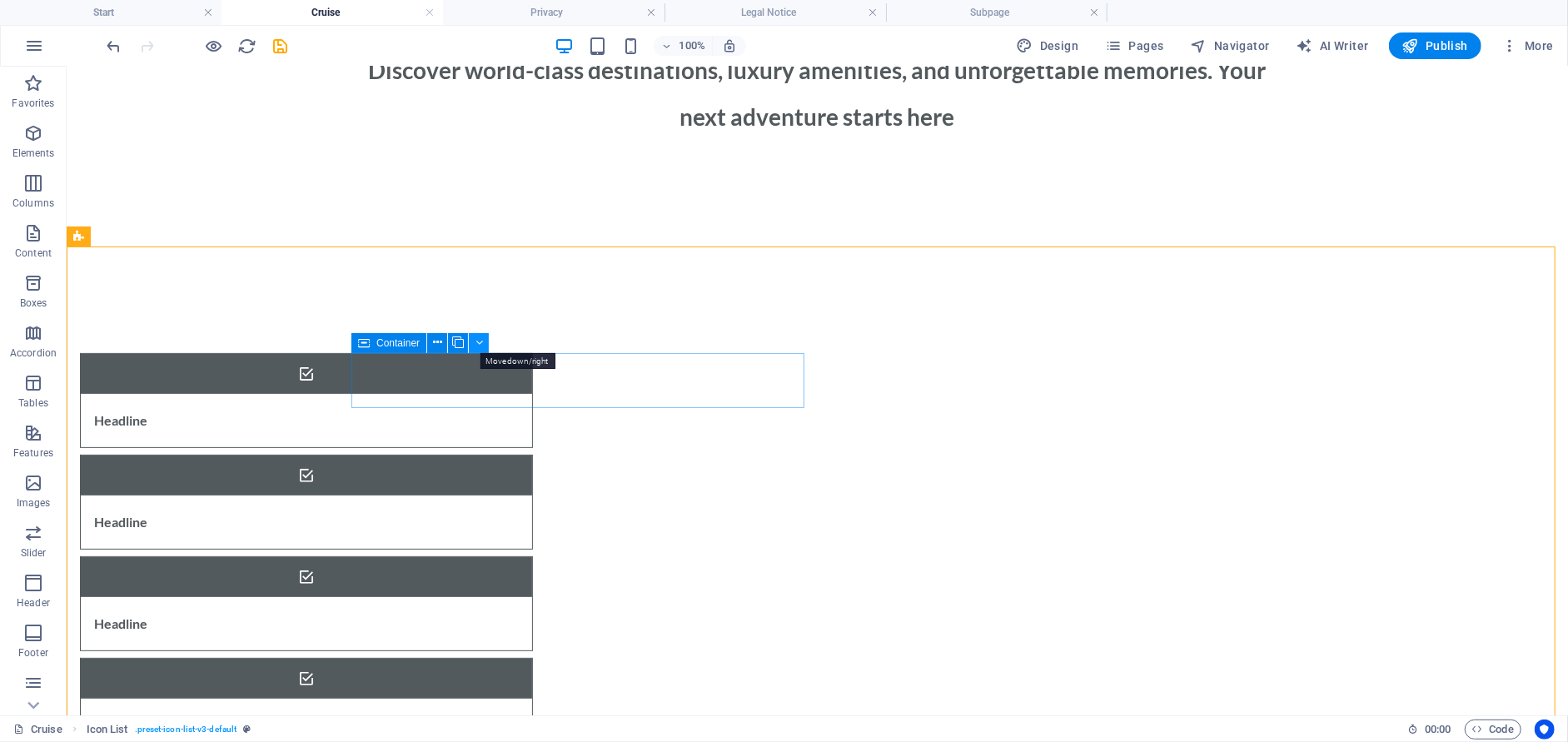
click at [476, 345] on icon at bounding box center [479, 342] width 8 height 17
click at [164, 237] on icon at bounding box center [166, 236] width 10 height 17
select select "rem"
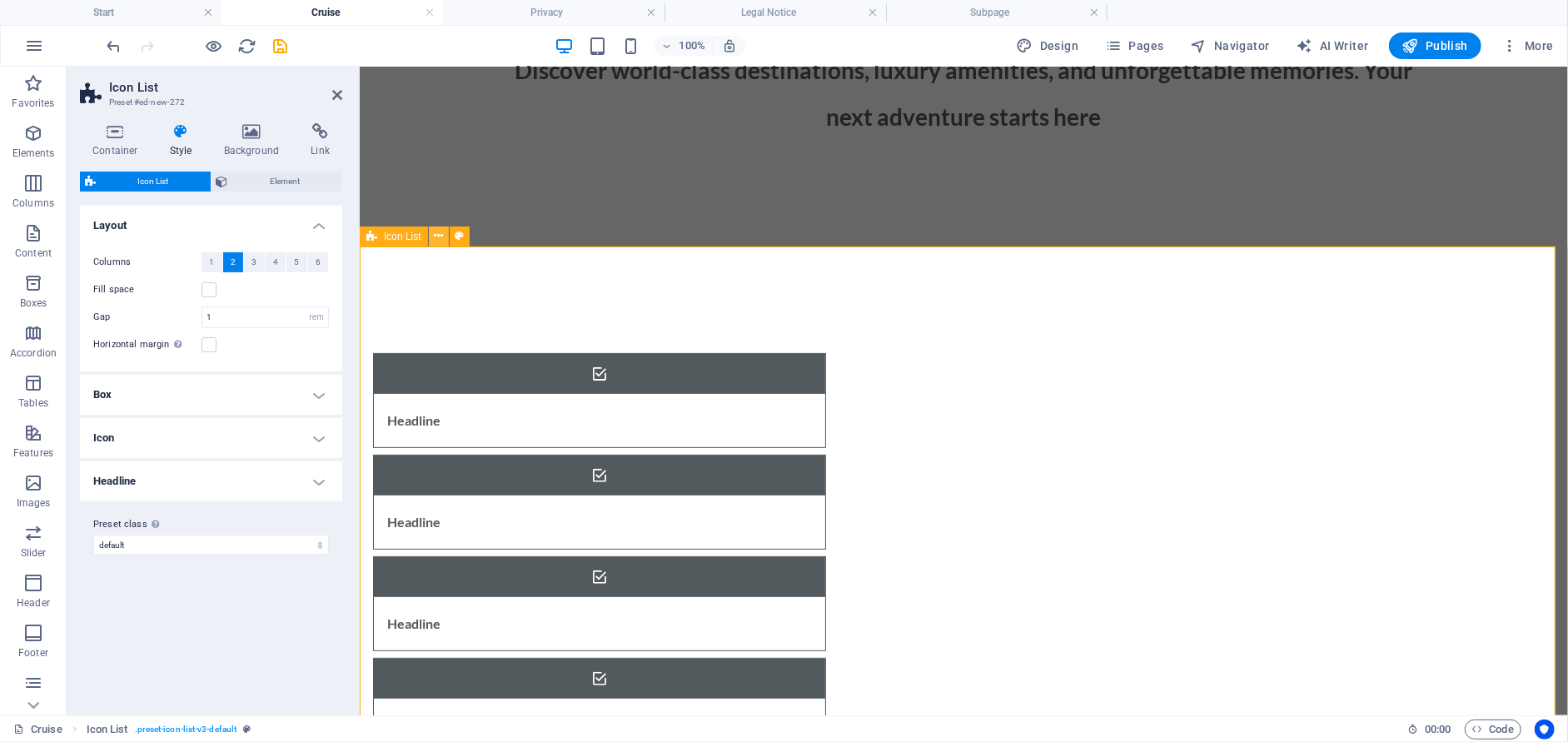
click at [436, 238] on icon at bounding box center [438, 236] width 10 height 17
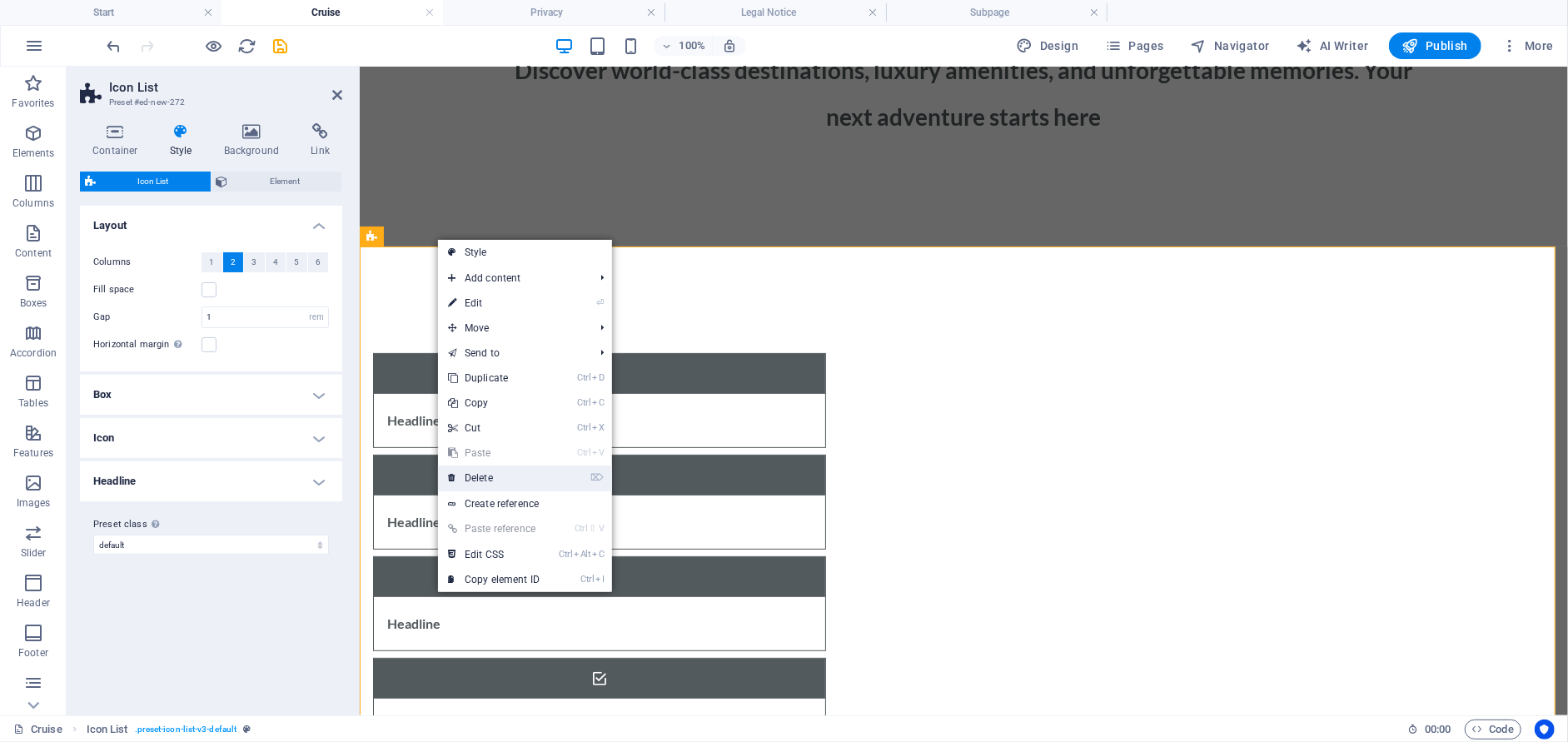
click at [466, 481] on link "⌦ Delete" at bounding box center [493, 477] width 112 height 25
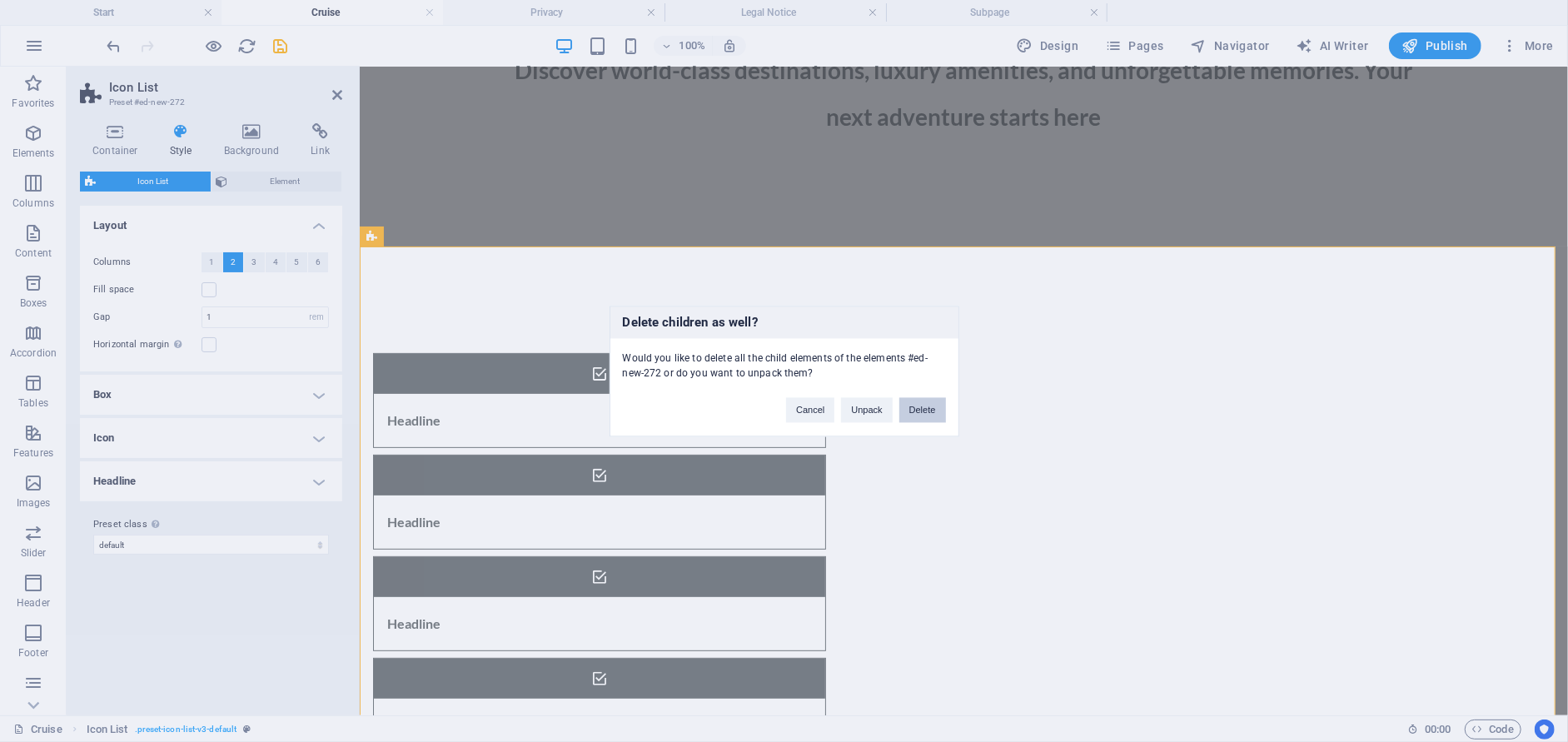
click at [916, 412] on button "Delete" at bounding box center [923, 409] width 47 height 25
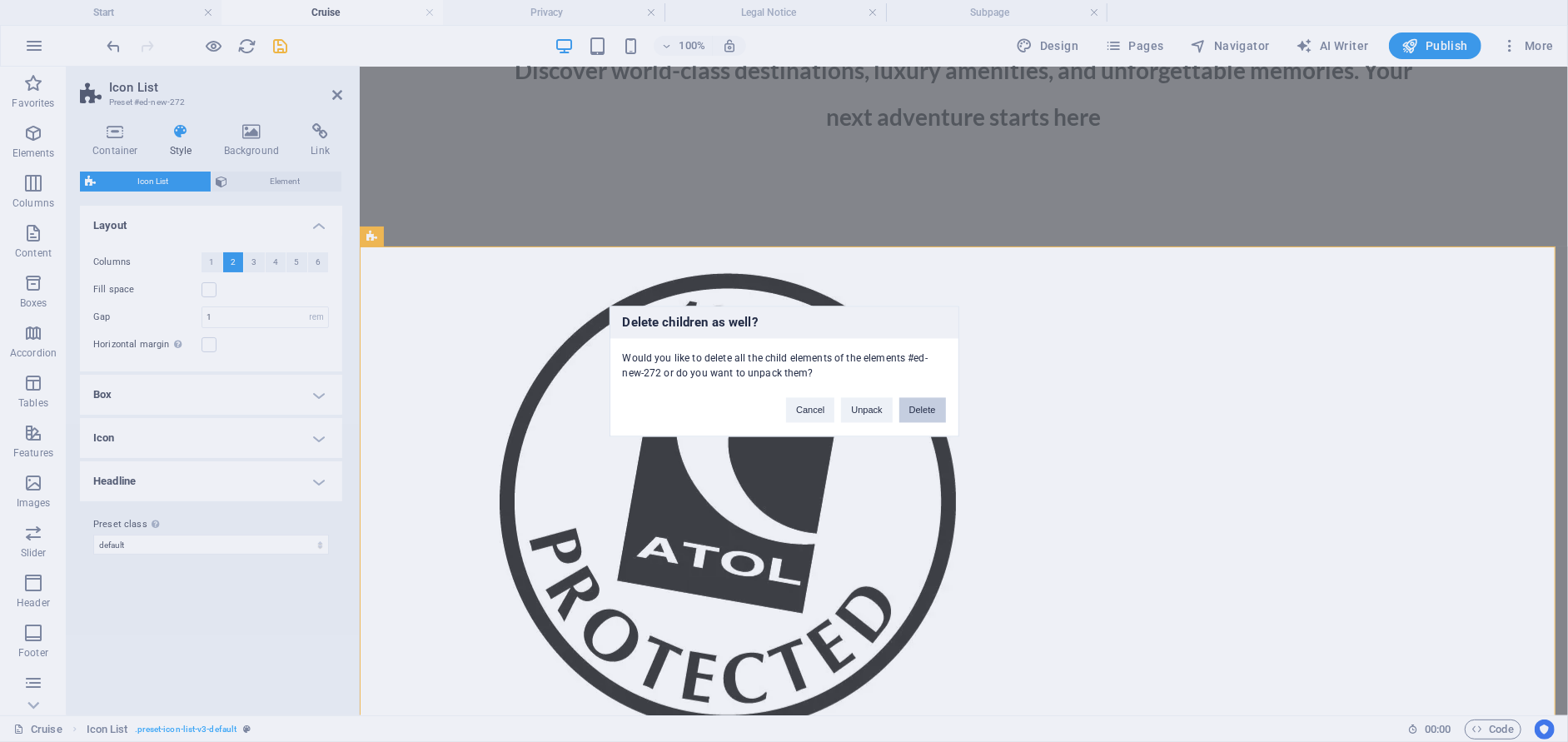
scroll to position [19, 0]
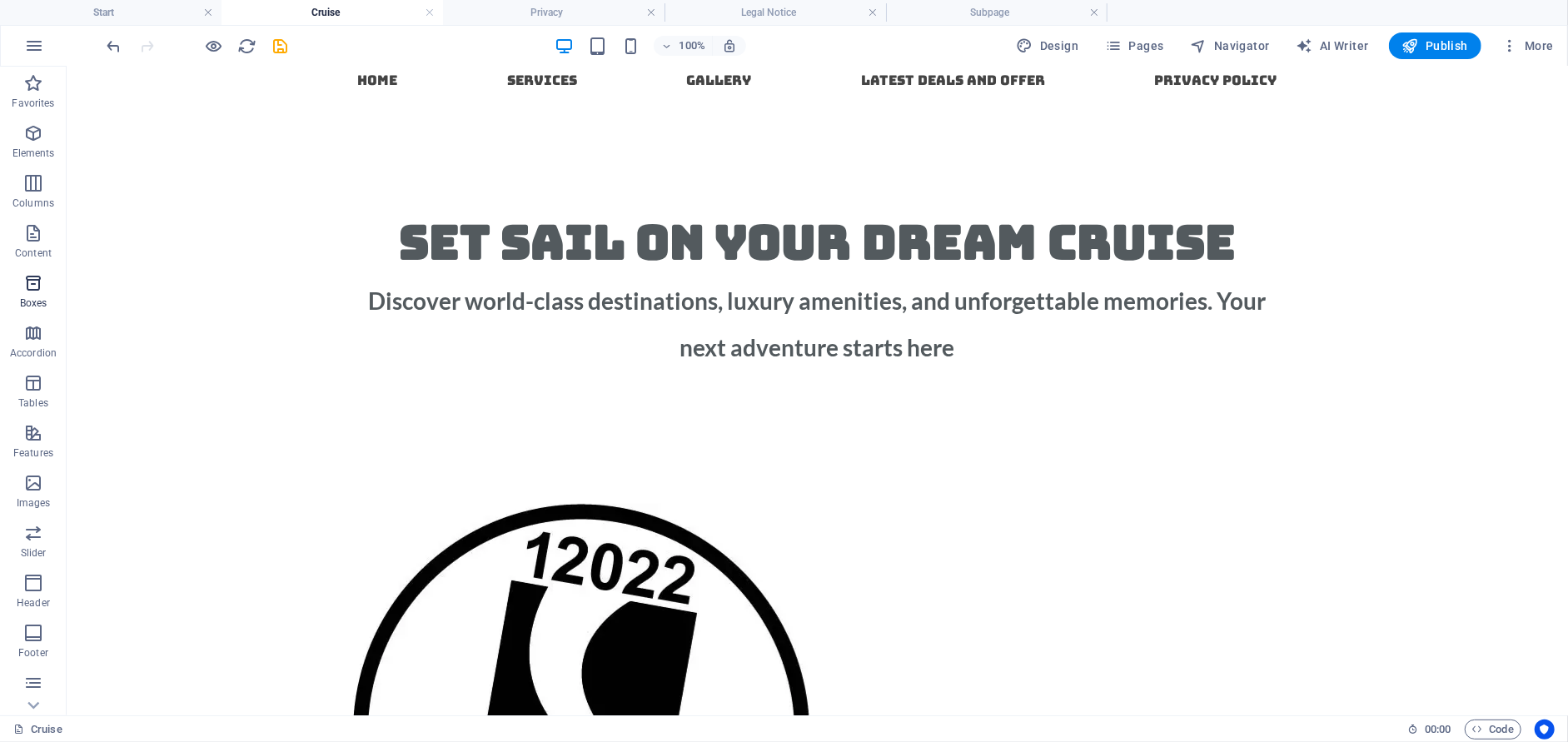
click at [31, 285] on icon "button" at bounding box center [33, 283] width 20 height 20
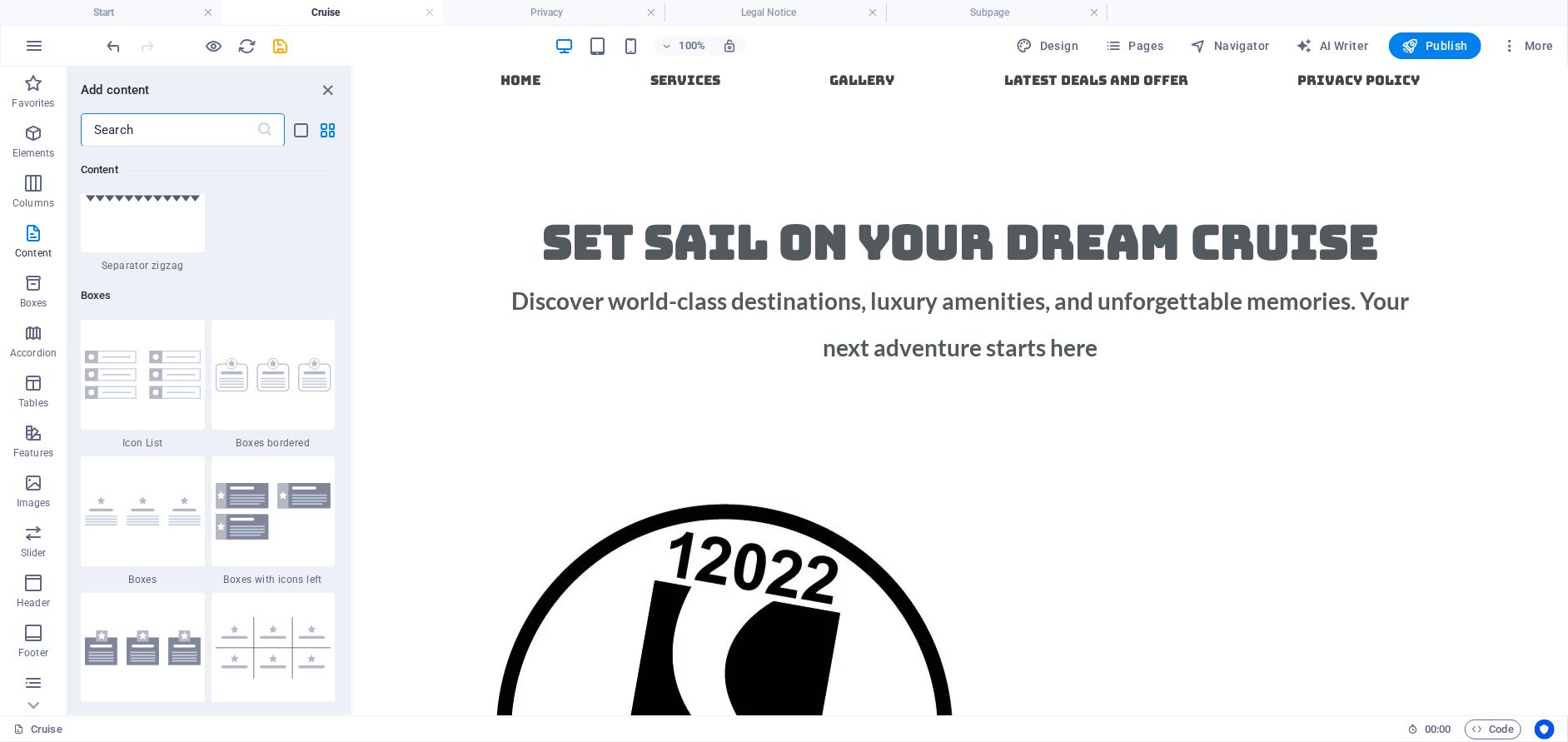
scroll to position [4507, 0]
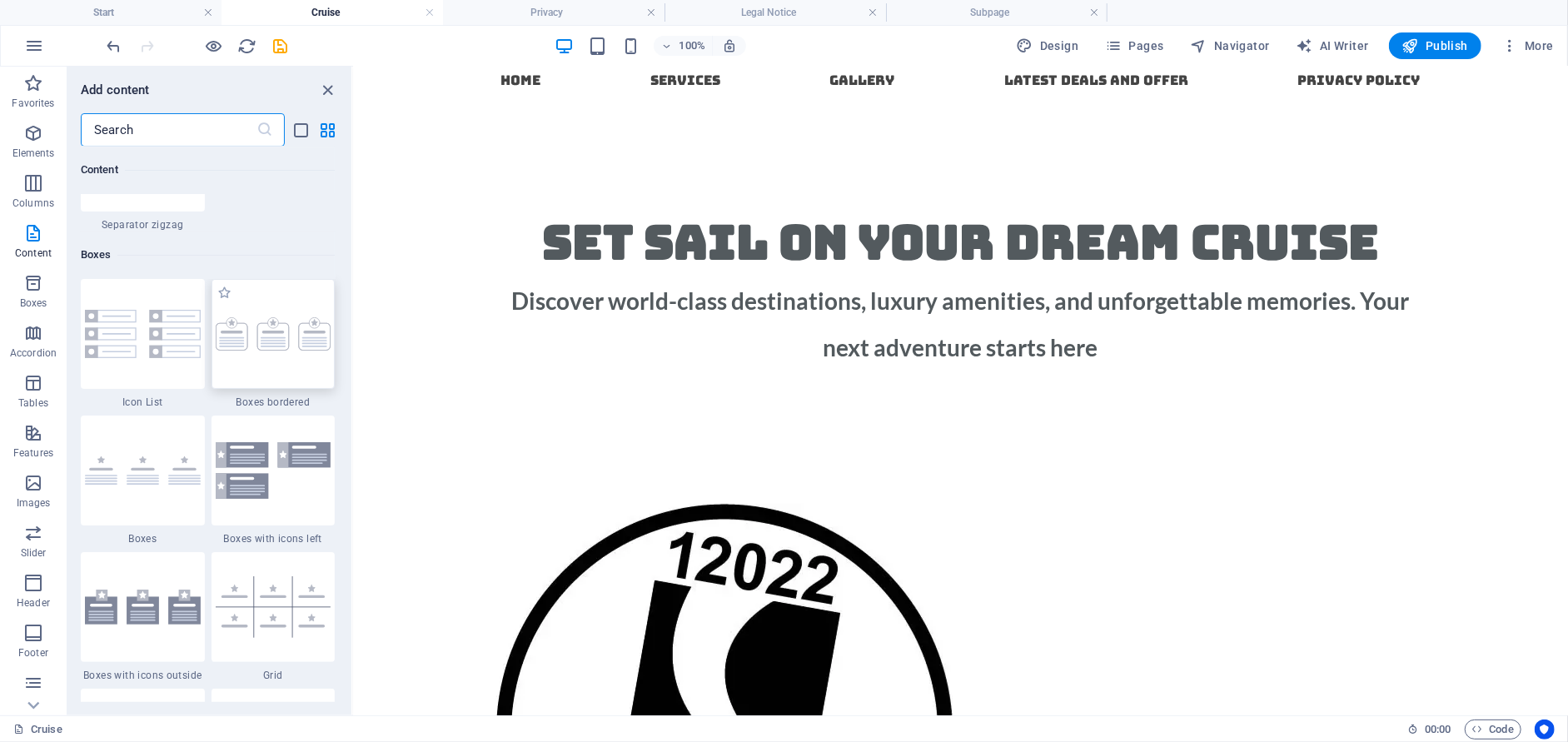
click at [304, 337] on img at bounding box center [273, 334] width 116 height 34
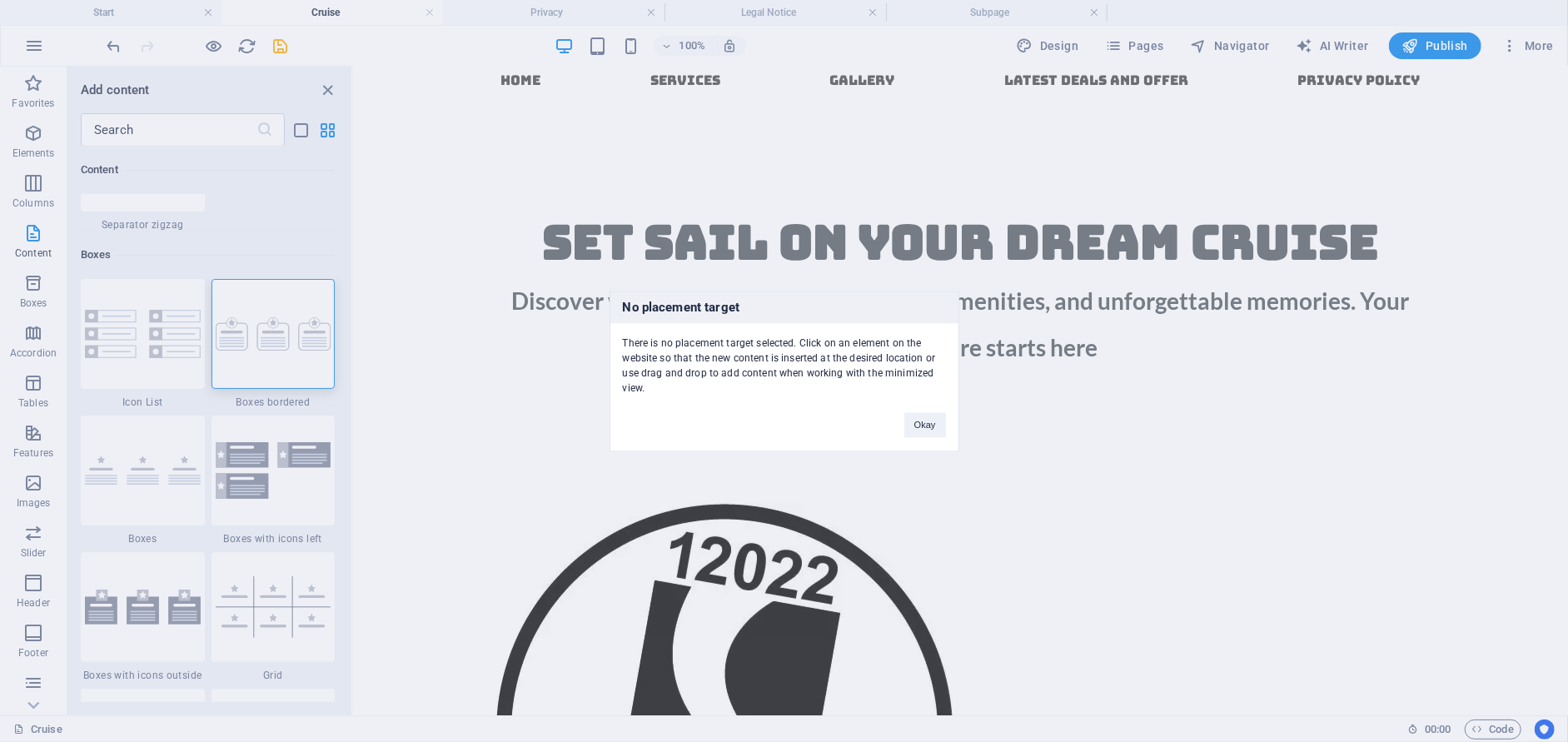
drag, startPoint x: 285, startPoint y: 344, endPoint x: 116, endPoint y: 310, distance: 172.4
click at [469, 376] on div "No placement target There is no placement target selected. Click on an element …" at bounding box center [784, 371] width 1568 height 742
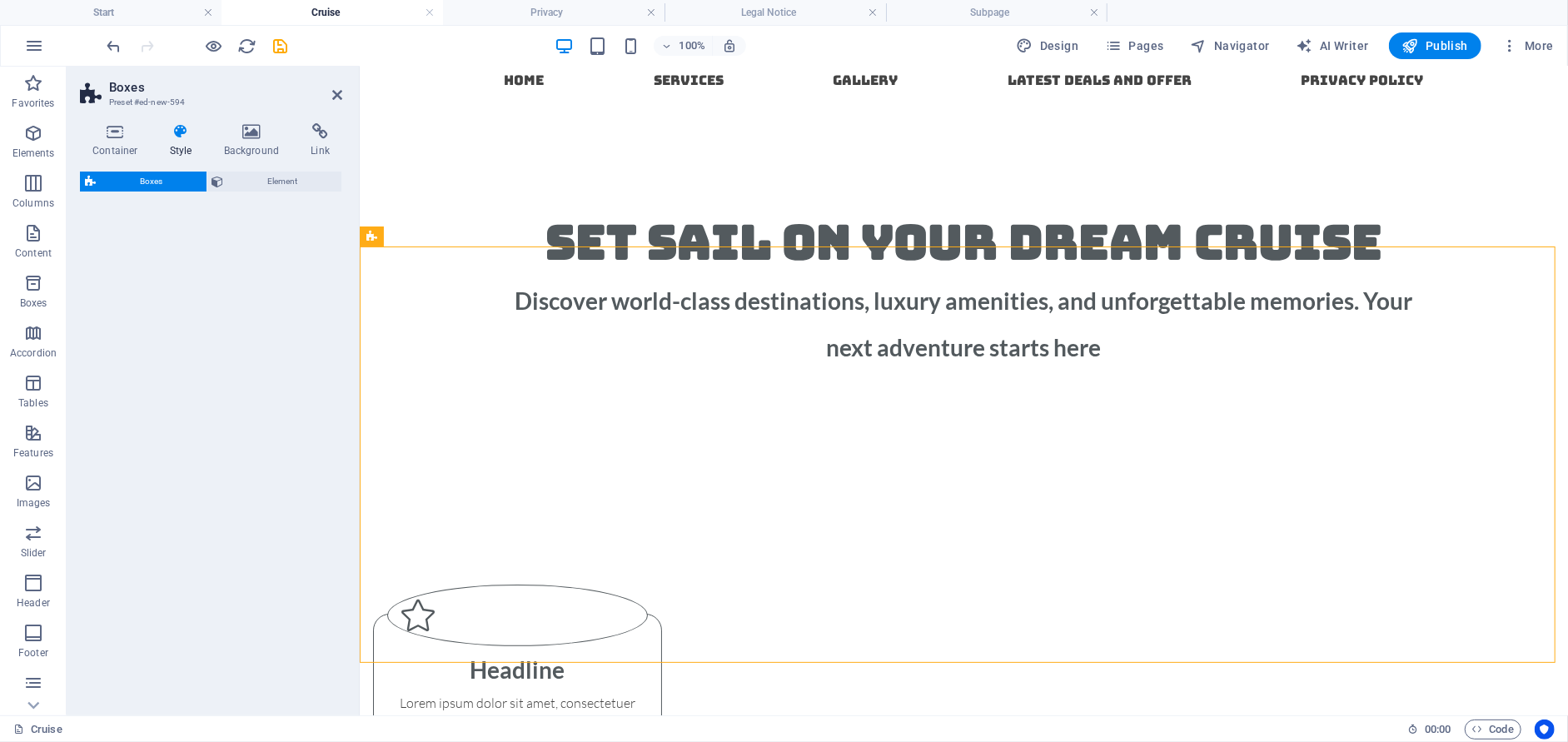
select select "rem"
select select "preset-boxes-v3-border"
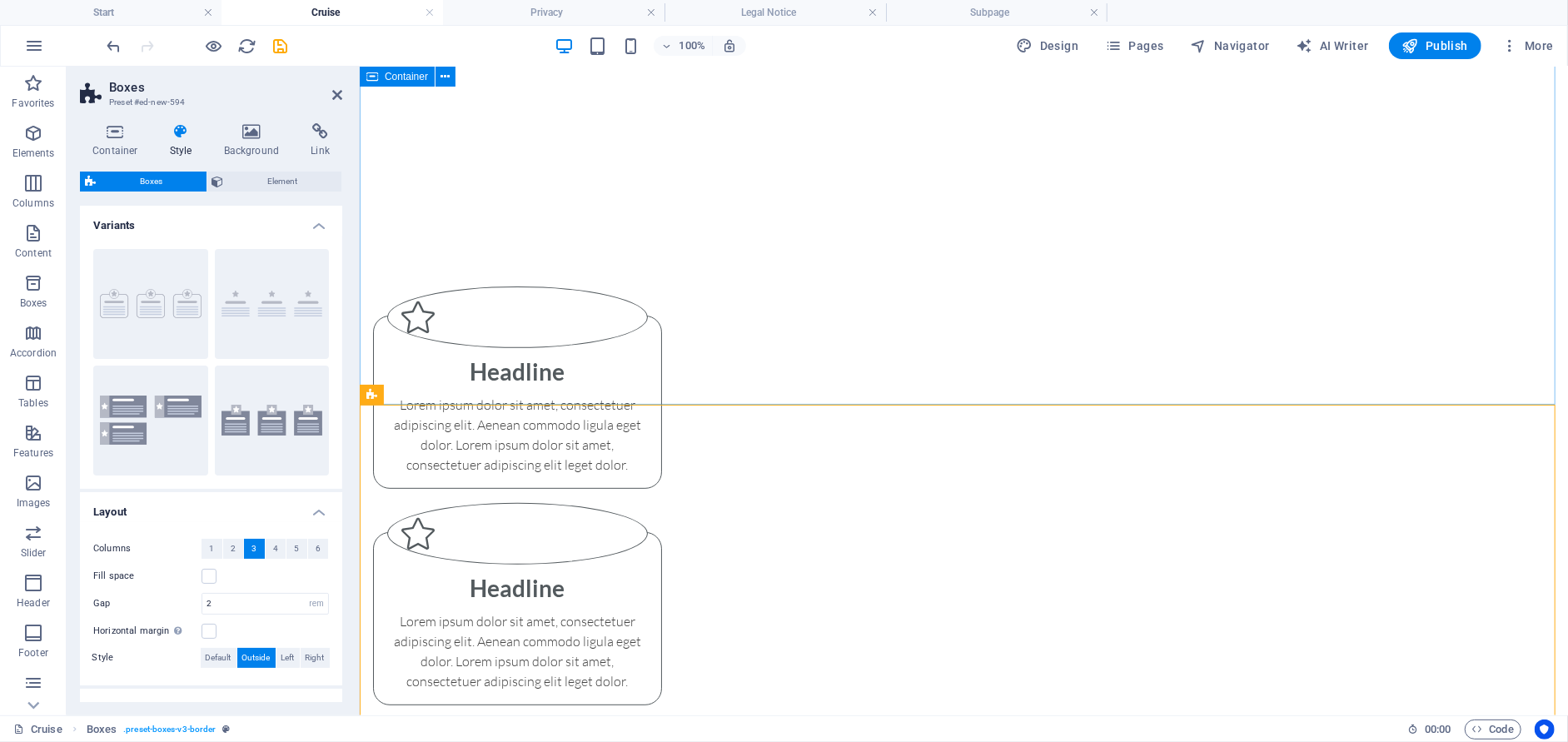
scroll to position [416, 0]
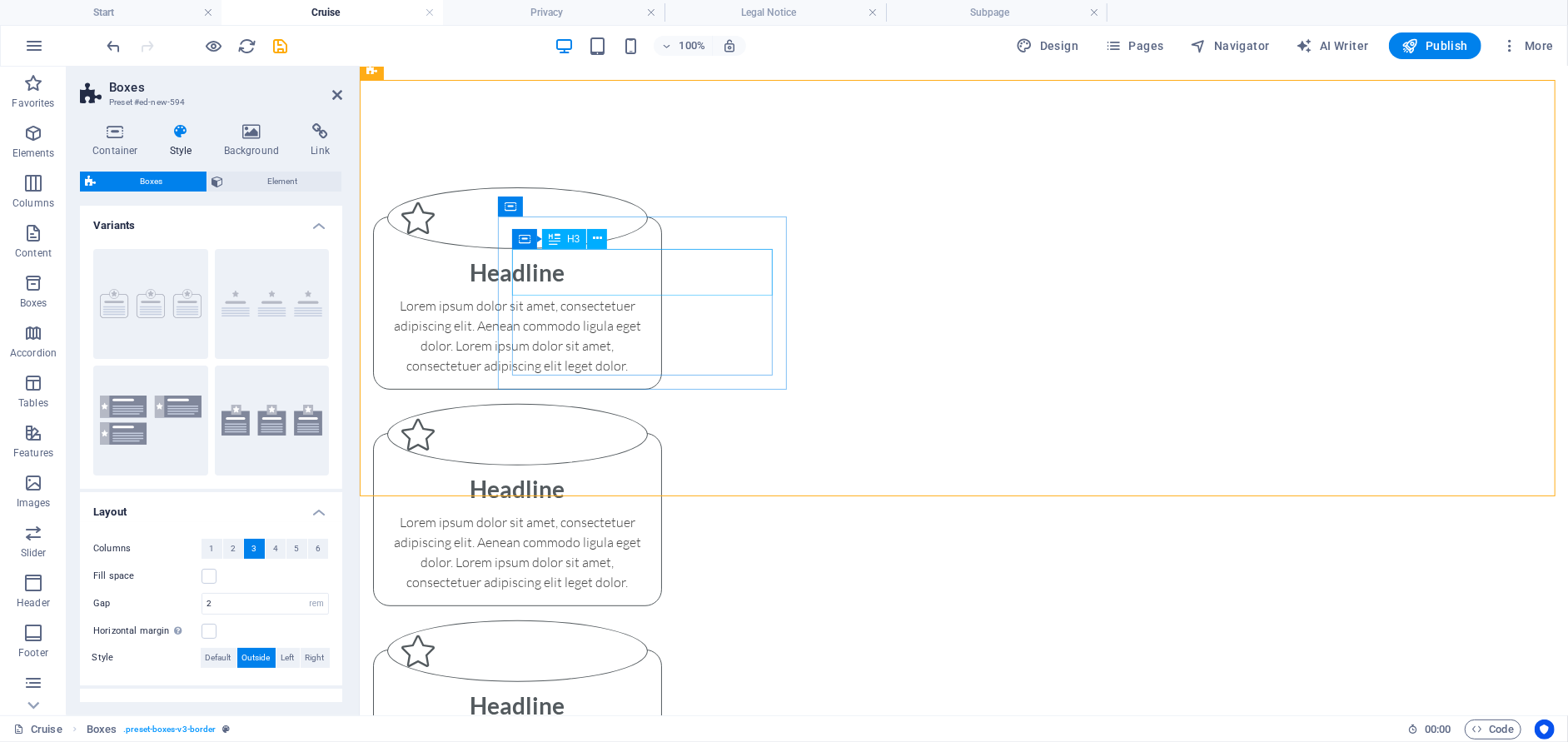
click at [644, 264] on div "Headline" at bounding box center [516, 272] width 260 height 47
click at [643, 264] on div "Headline" at bounding box center [516, 272] width 260 height 47
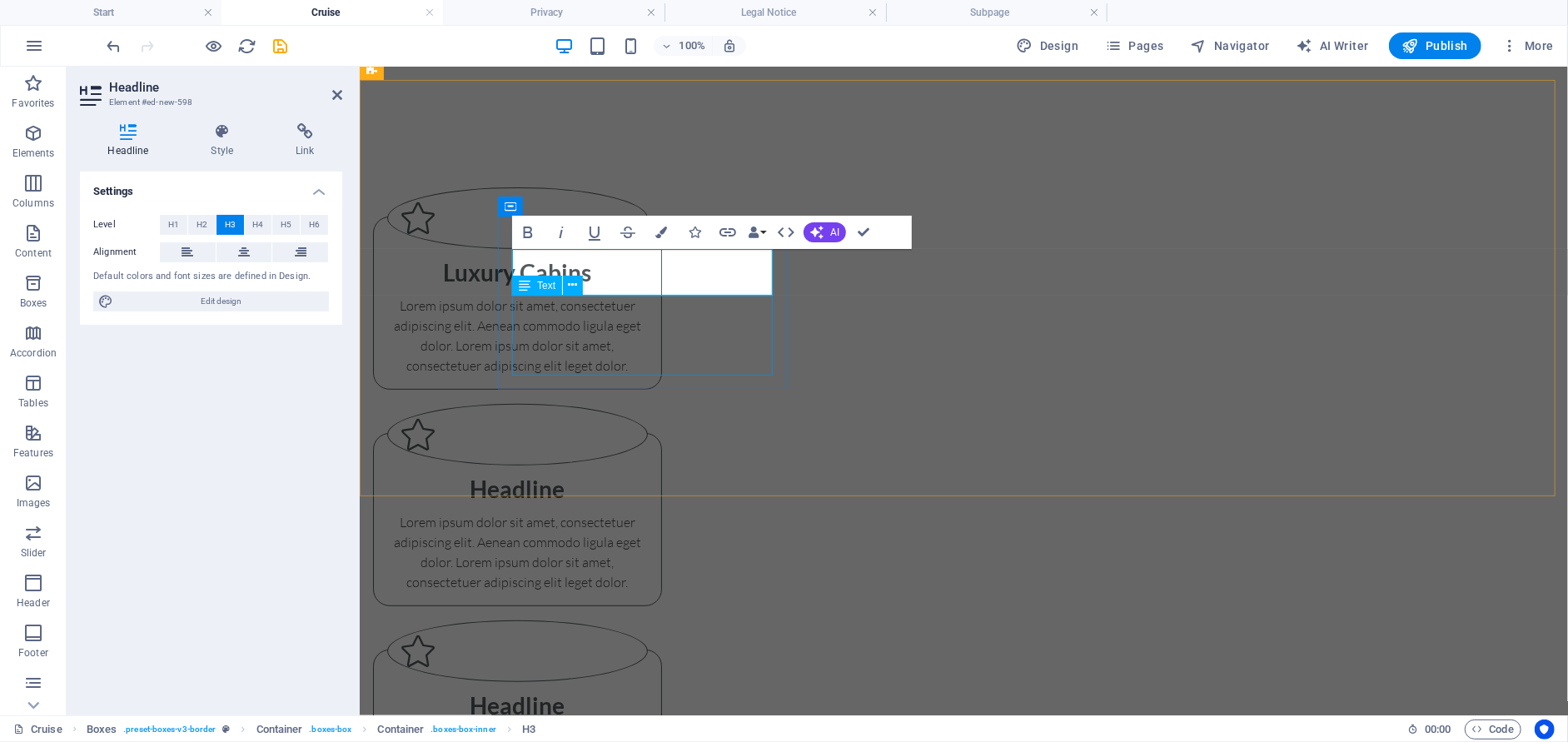
click at [647, 342] on div "Lorem ipsum dolor sit amet, consectetuer adipiscing elit. Aenean commodo ligula…" at bounding box center [516, 335] width 260 height 80
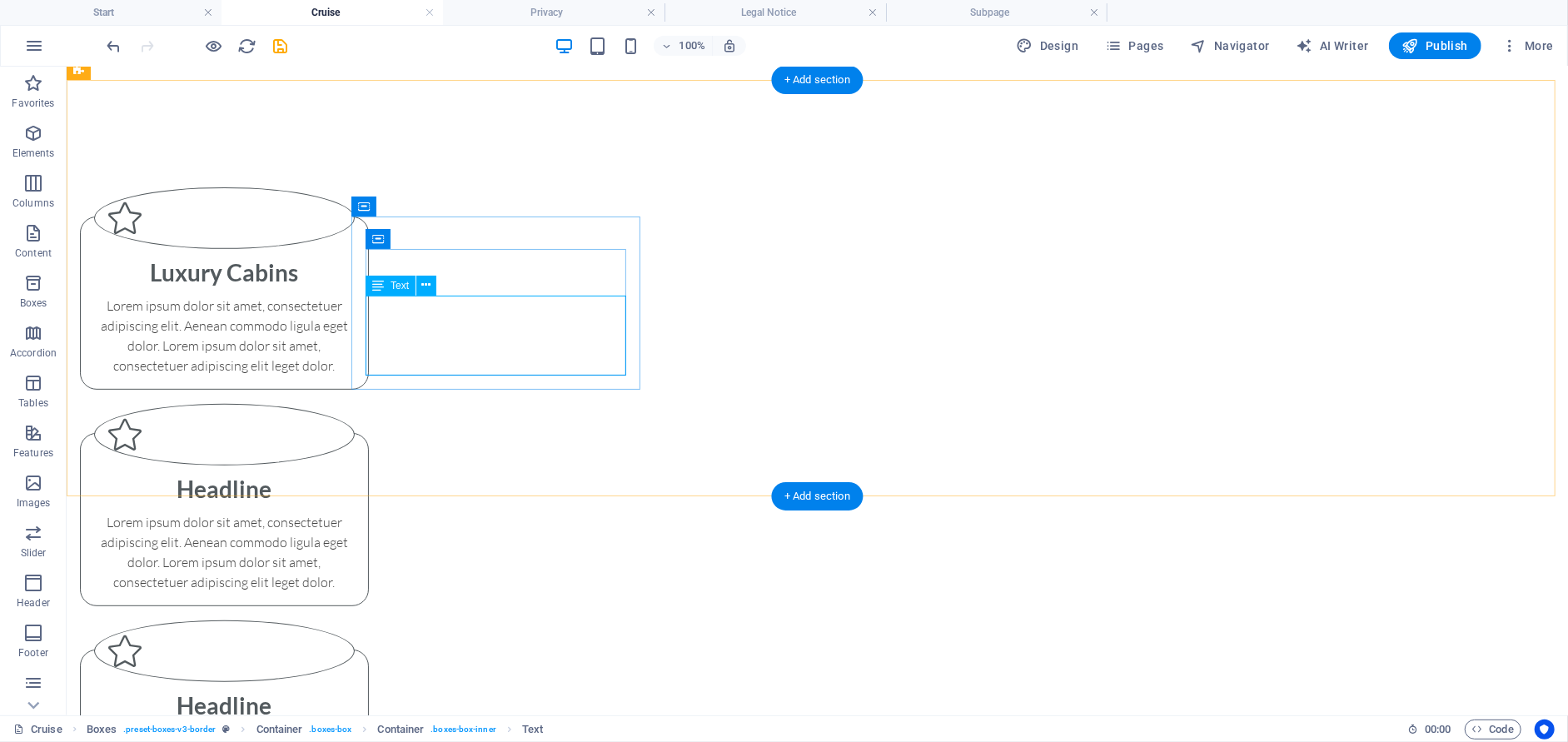
click at [354, 363] on div "Lorem ipsum dolor sit amet, consectetuer adipiscing elit. Aenean commodo ligula…" at bounding box center [223, 335] width 260 height 80
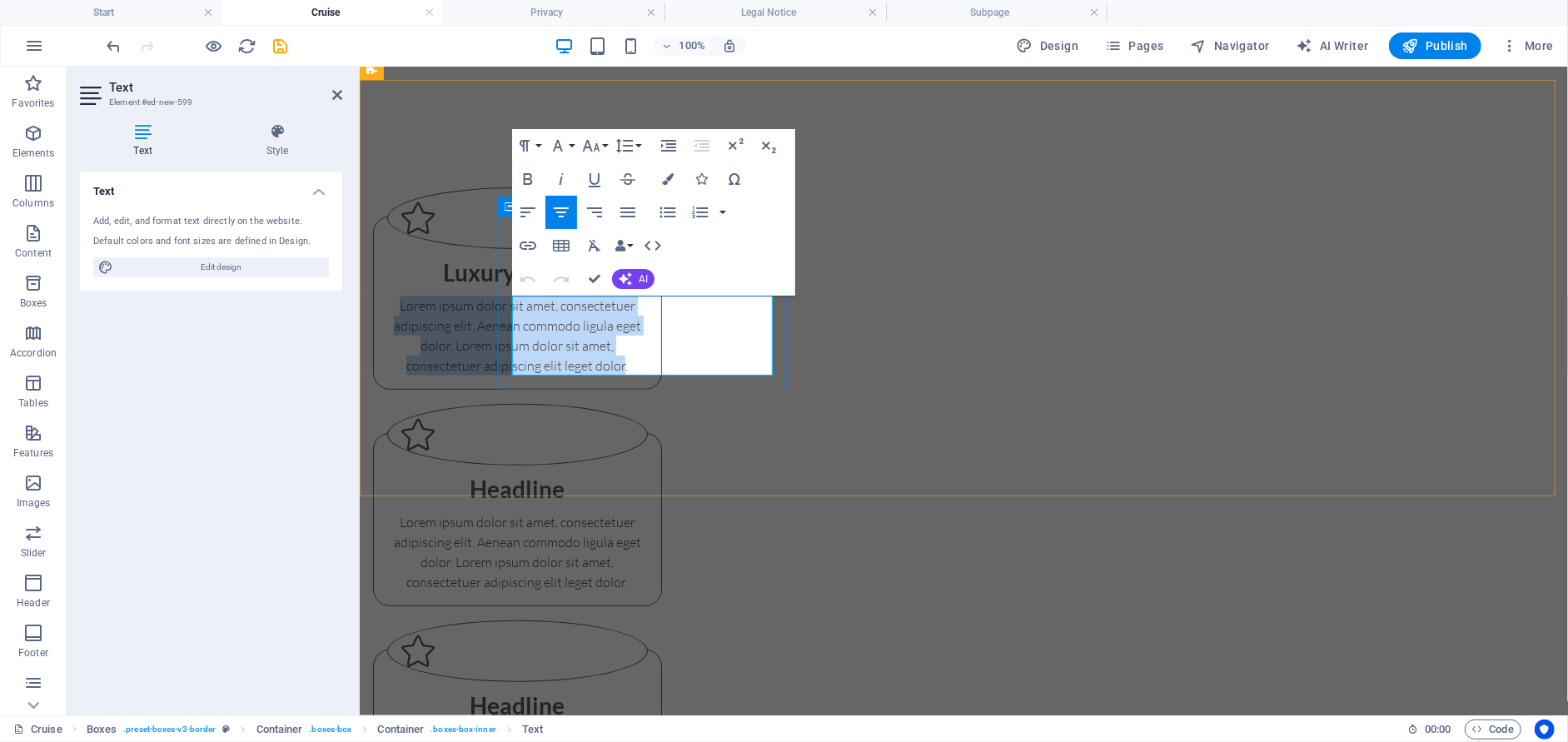
drag, startPoint x: 726, startPoint y: 368, endPoint x: 494, endPoint y: 297, distance: 242.6
click at [494, 297] on div "Luxury Cabins Lorem ipsum dolor sit amet, consectetuer adipiscing elit. Aenean …" at bounding box center [963, 503] width 1208 height 849
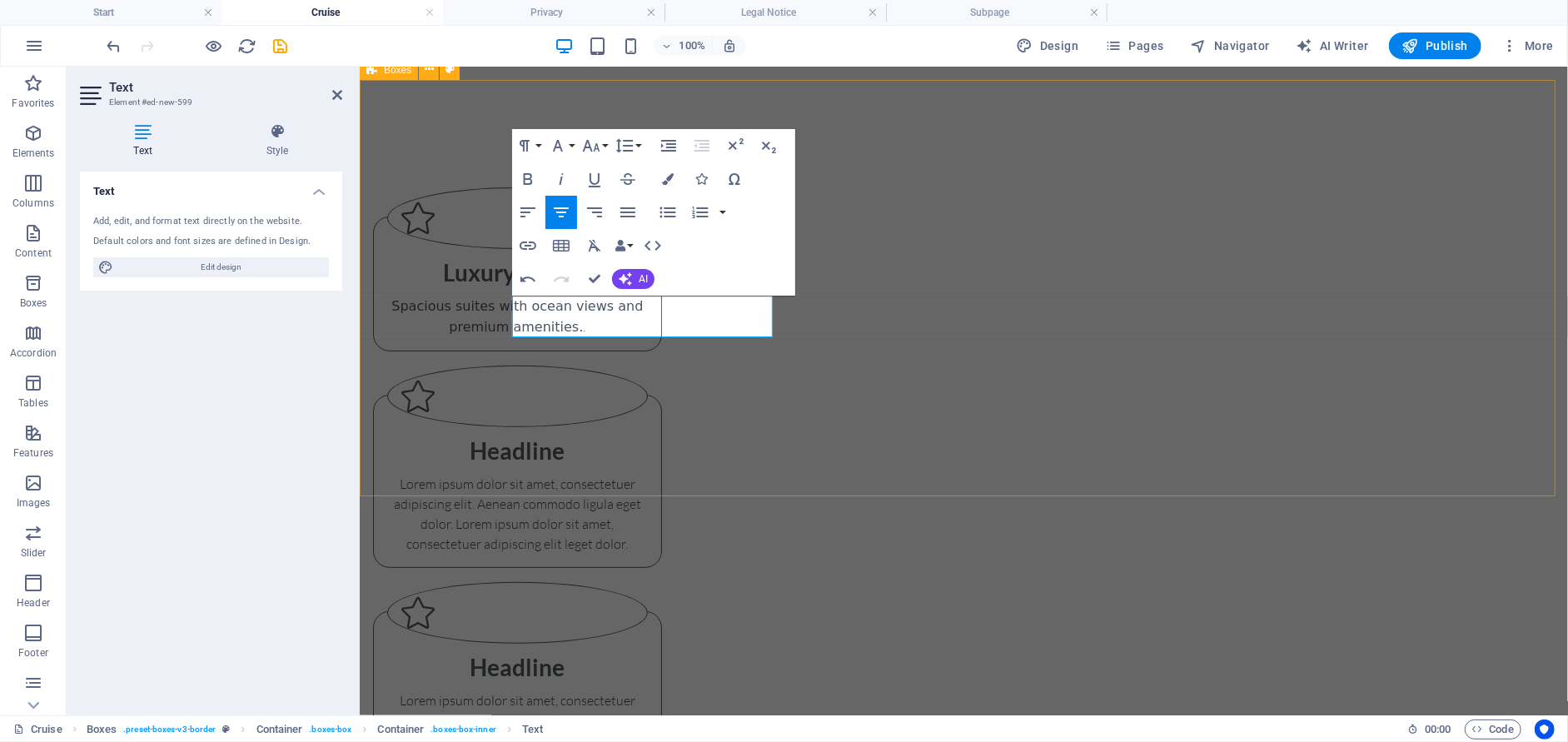
drag, startPoint x: 847, startPoint y: 163, endPoint x: 1144, endPoint y: 161, distance: 297.0
click at [1142, 162] on div "Luxury Cabins Spacious suites with ocean views and premium amenities. . Headlin…" at bounding box center [963, 484] width 1208 height 811
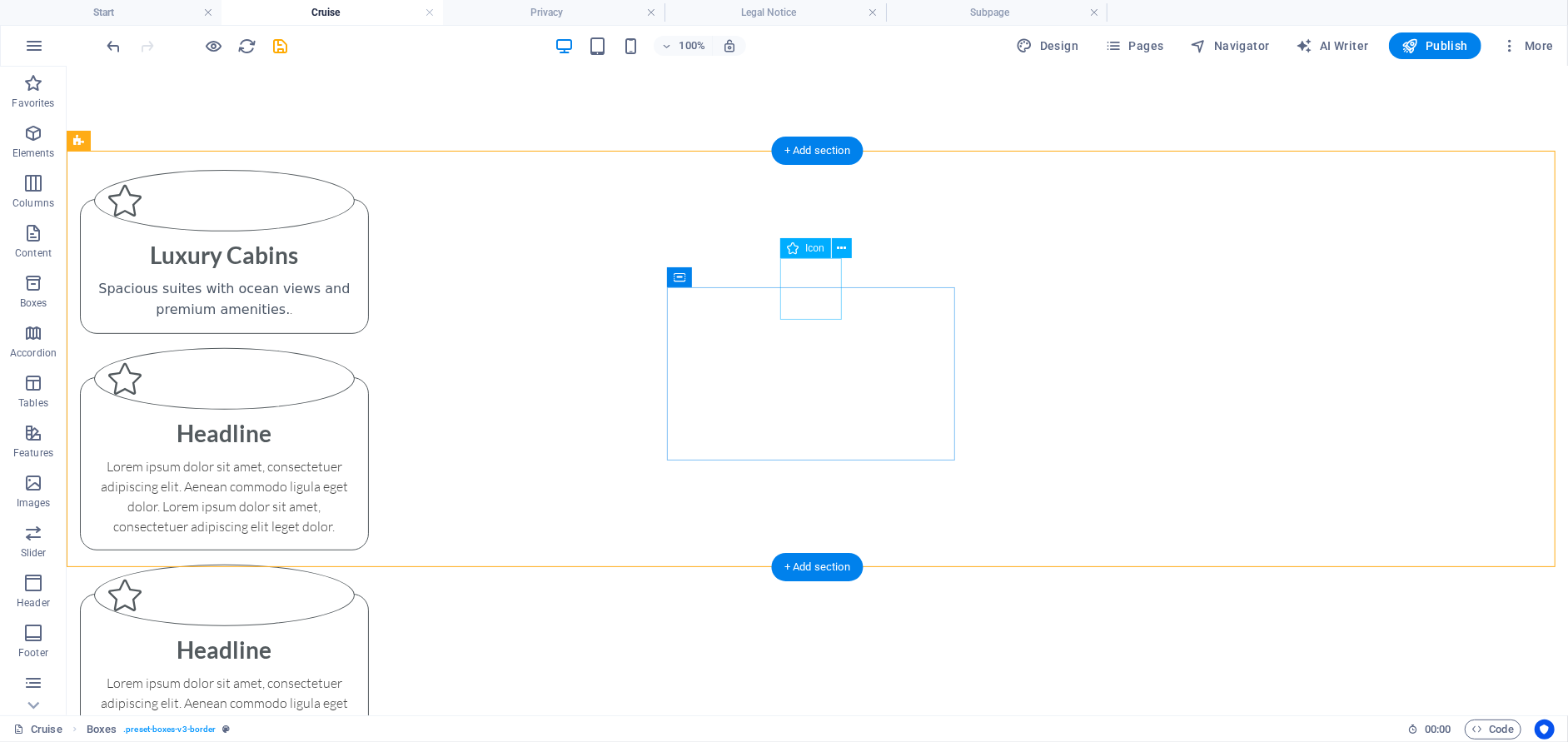
scroll to position [435, 0]
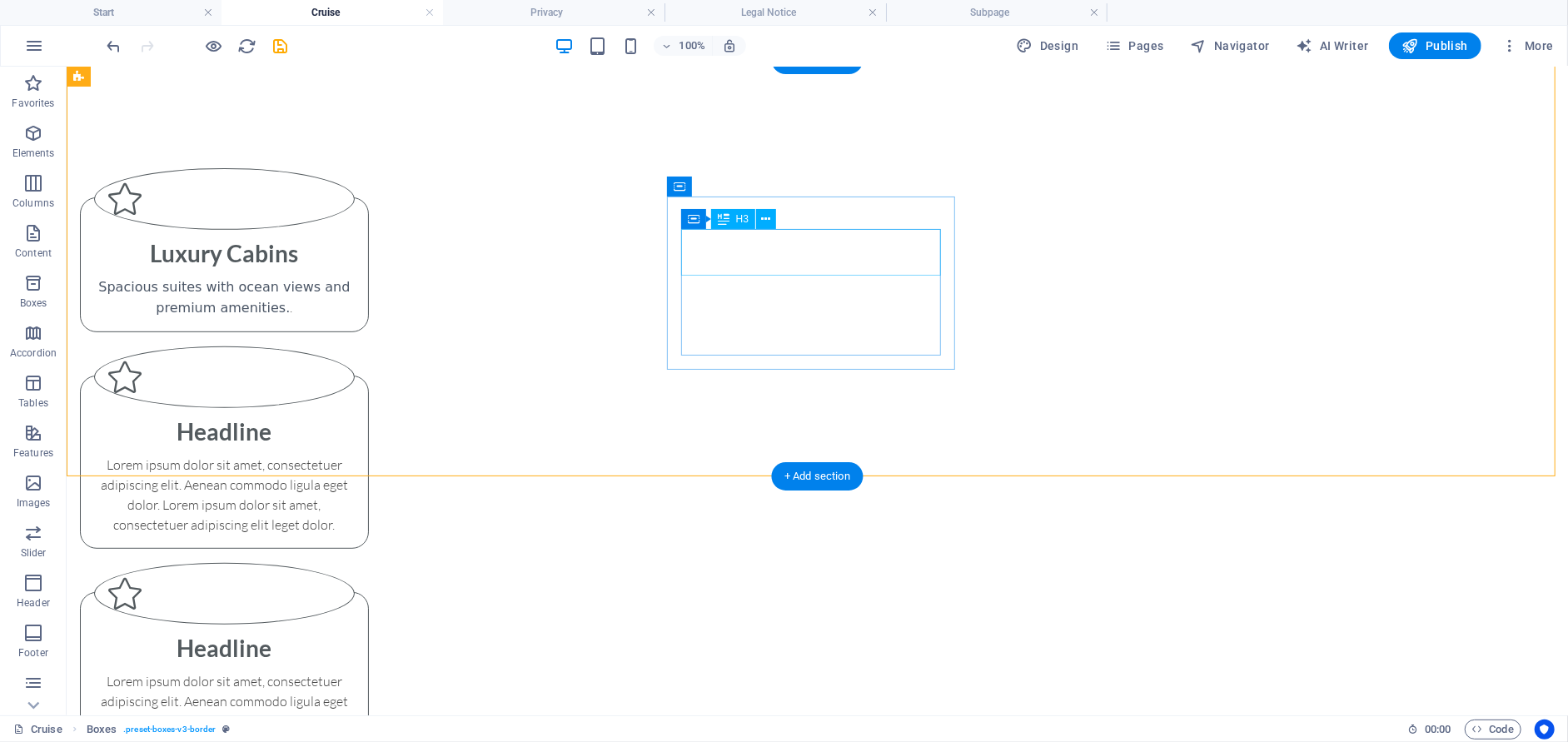
click at [354, 407] on div "Headline" at bounding box center [223, 431] width 260 height 47
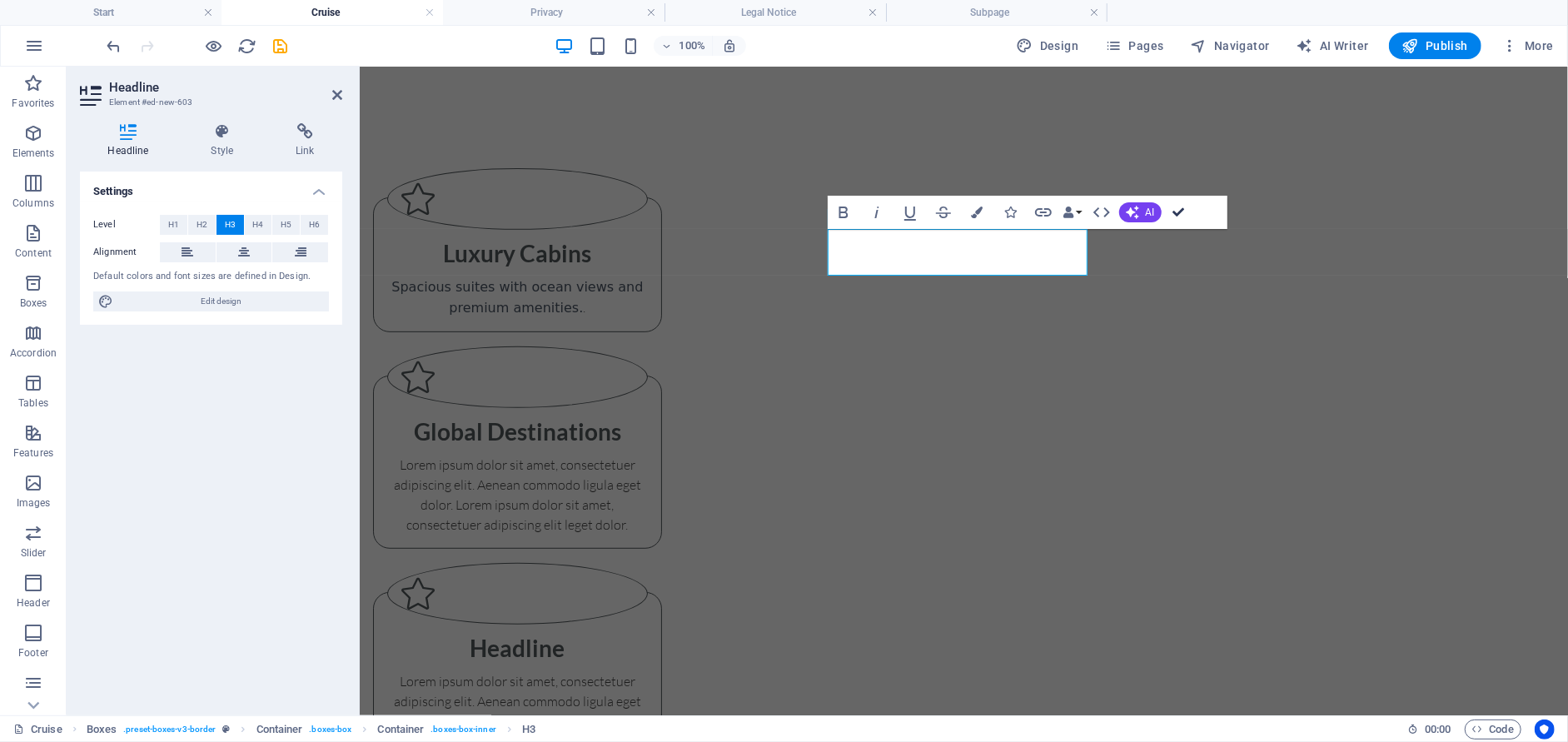
drag, startPoint x: 1179, startPoint y: 208, endPoint x: 1110, endPoint y: 144, distance: 94.1
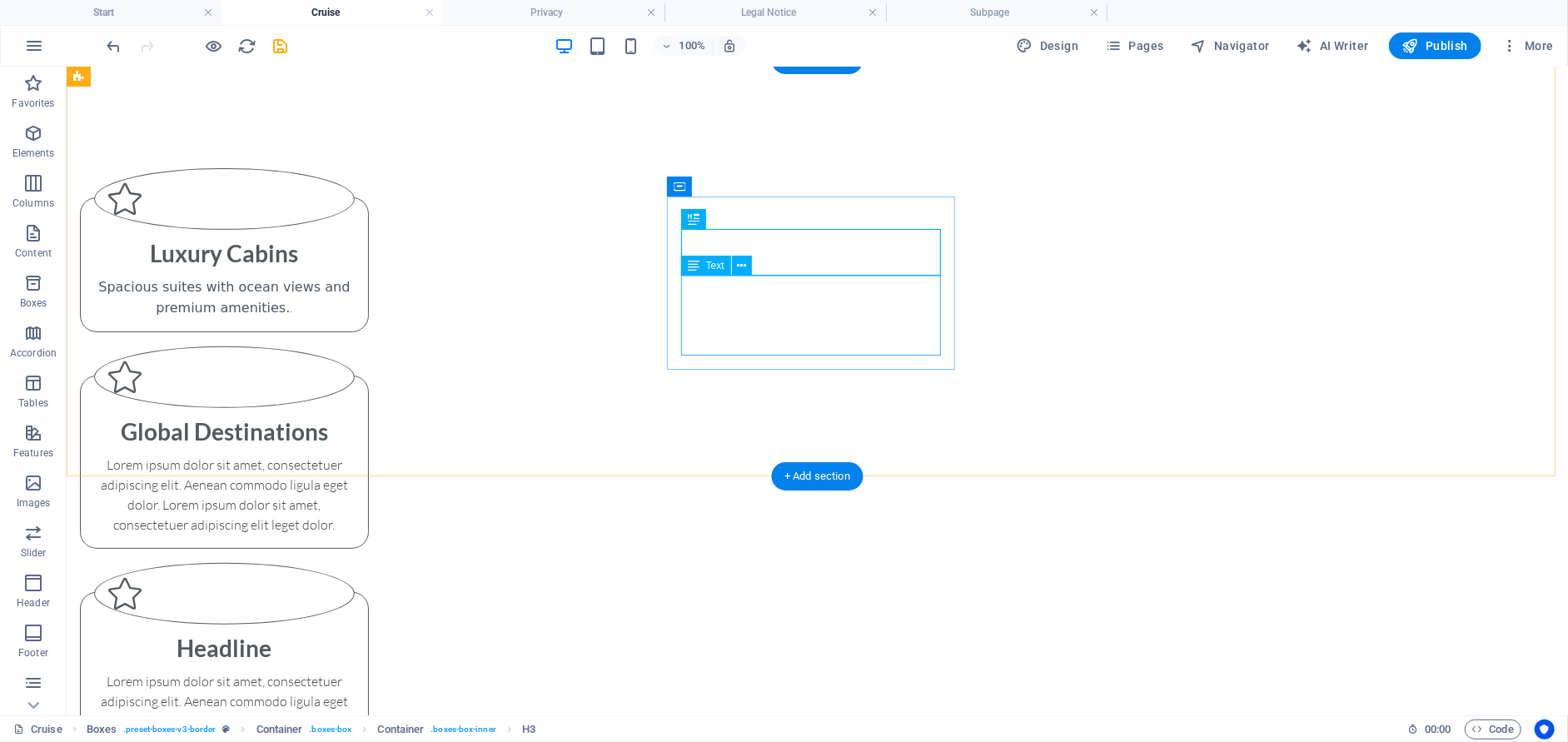
click at [354, 454] on div "Lorem ipsum dolor sit amet, consectetuer adipiscing elit. Aenean commodo ligula…" at bounding box center [223, 494] width 260 height 80
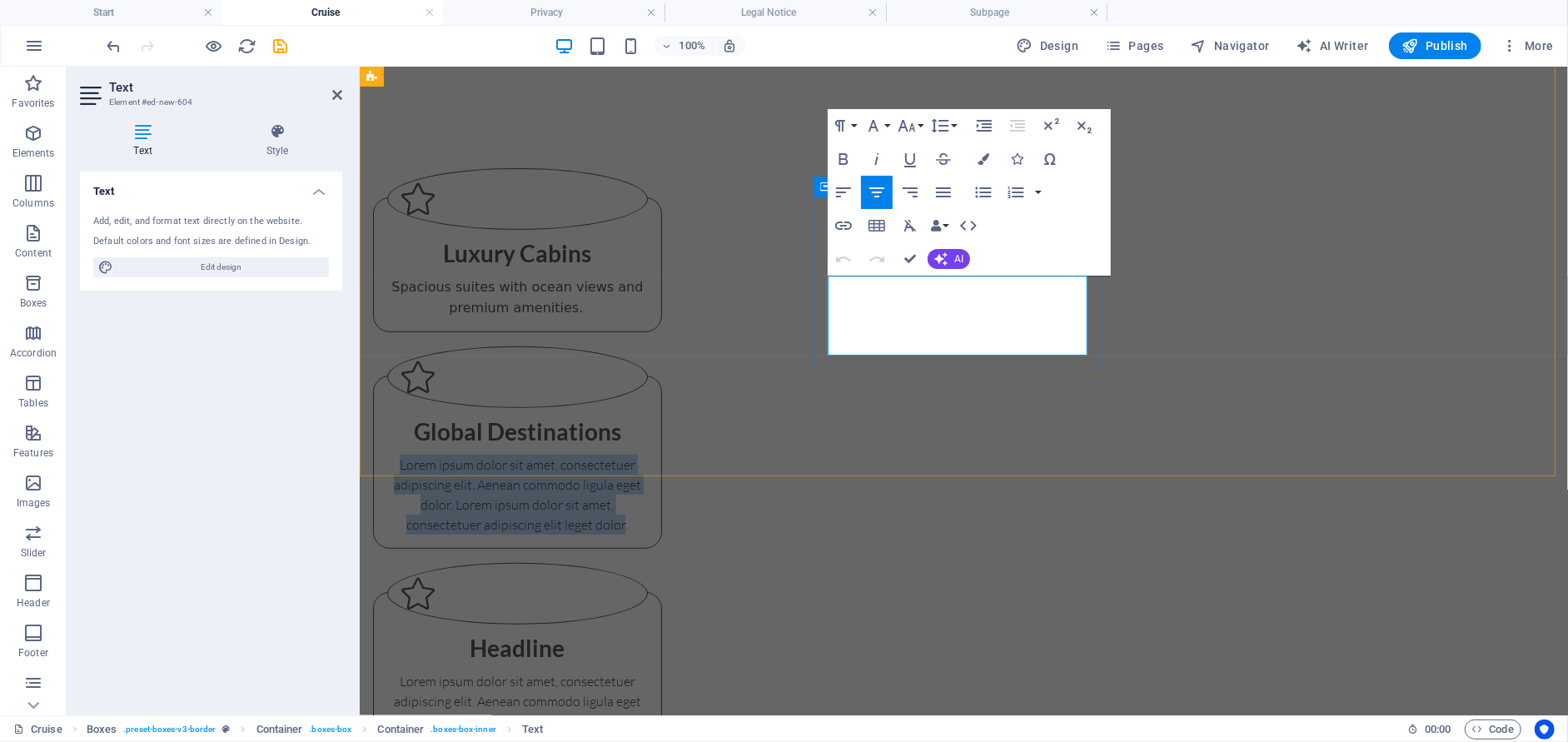
drag, startPoint x: 1056, startPoint y: 345, endPoint x: 825, endPoint y: 274, distance: 241.7
click at [661, 374] on div "Global Destinations Lorem ipsum dolor sit amet, consectetuer adipiscing elit. A…" at bounding box center [516, 461] width 289 height 173
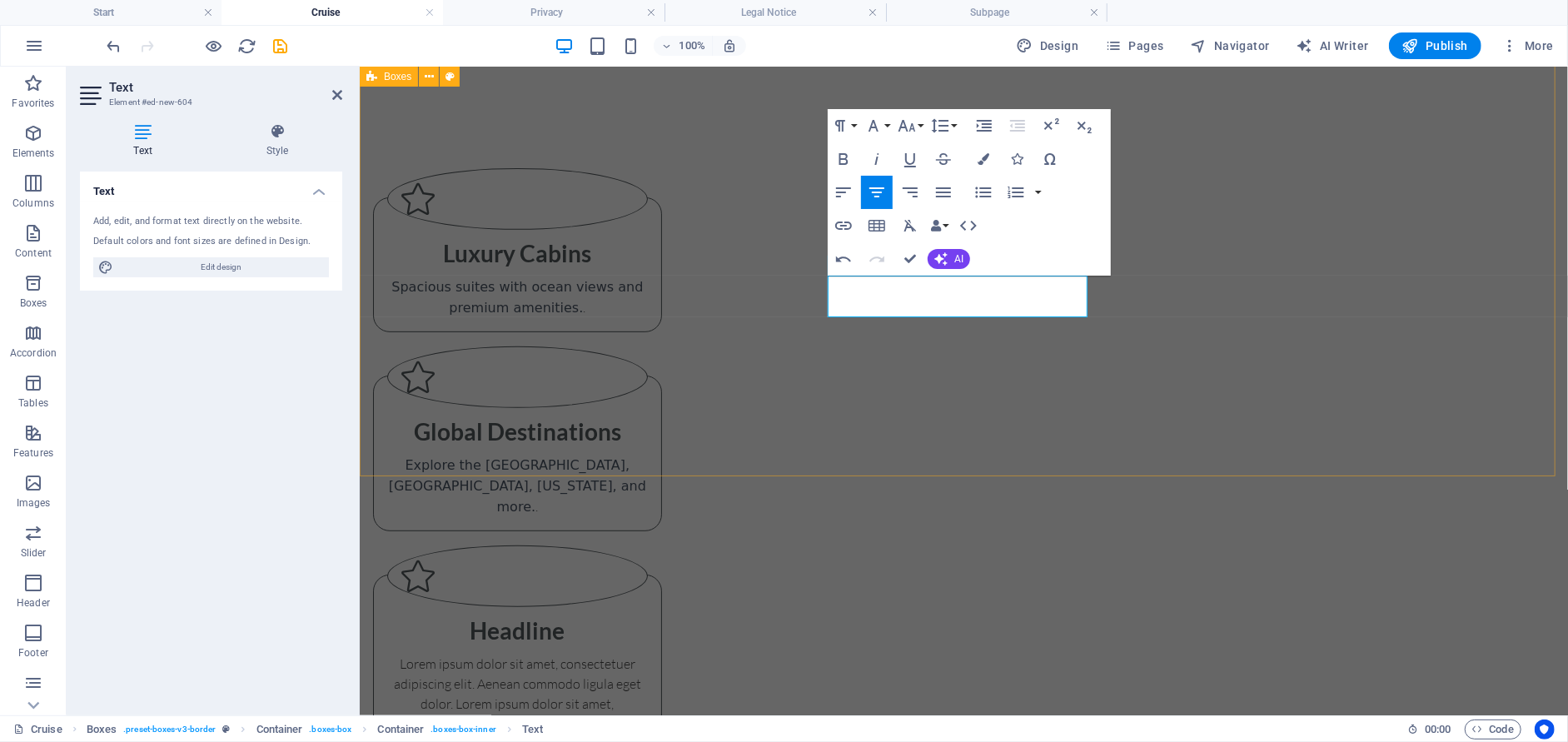
click at [1163, 107] on div "Luxury Cabins Spacious suites with ocean views and premium amenities. . Global …" at bounding box center [963, 456] width 1208 height 793
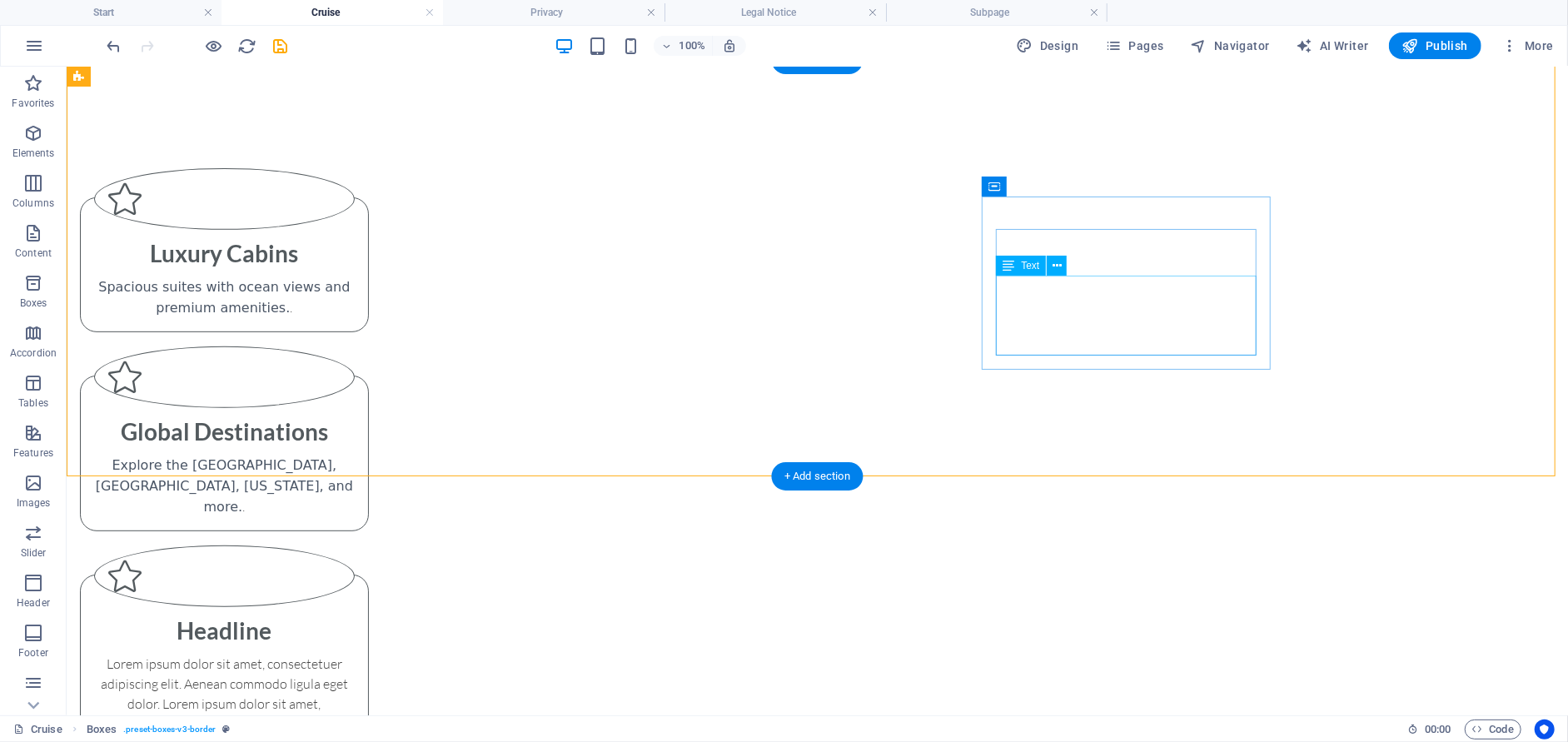
click at [354, 653] on div "Lorem ipsum dolor sit amet, consectetuer adipiscing elit. Aenean commodo ligula…" at bounding box center [223, 693] width 260 height 80
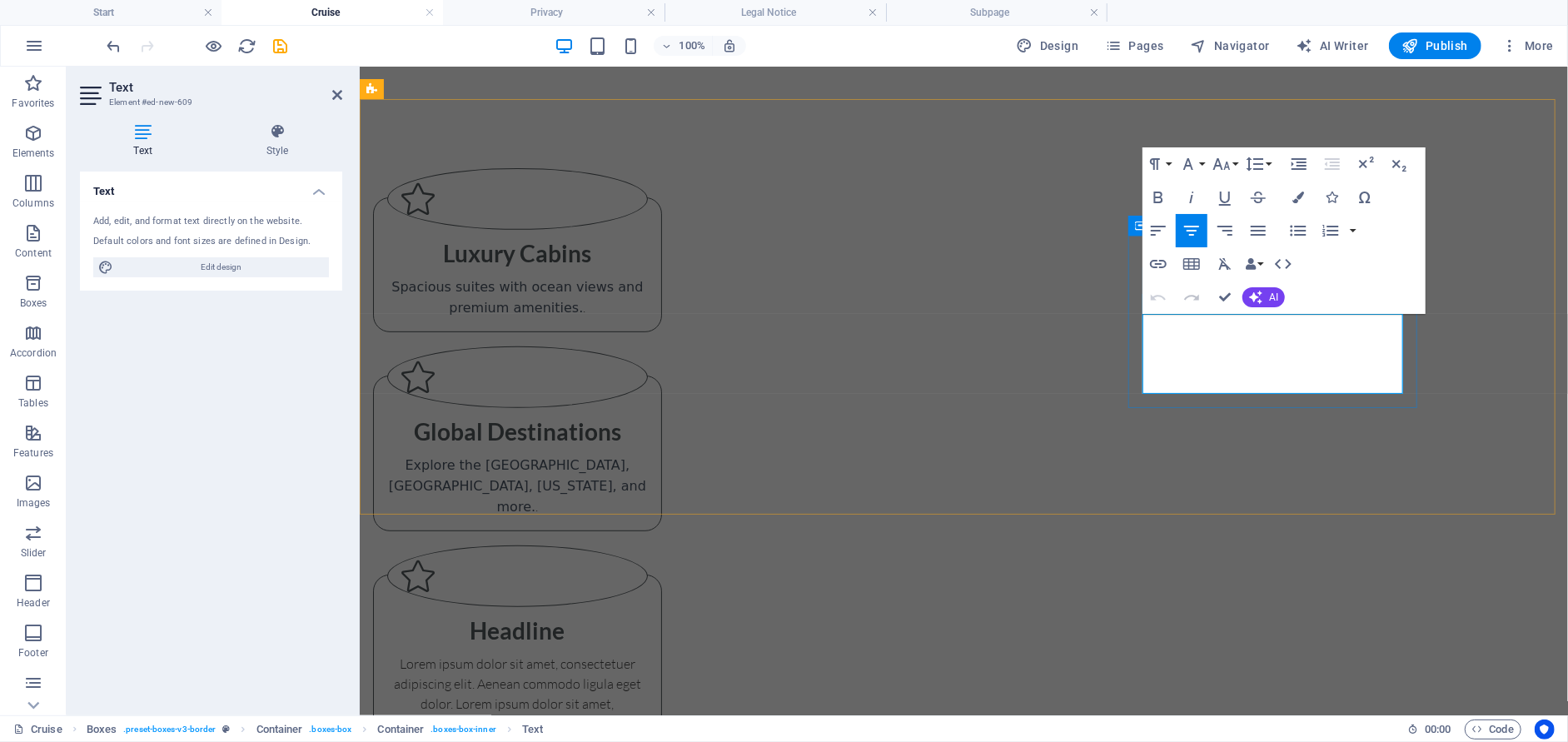
scroll to position [397, 0]
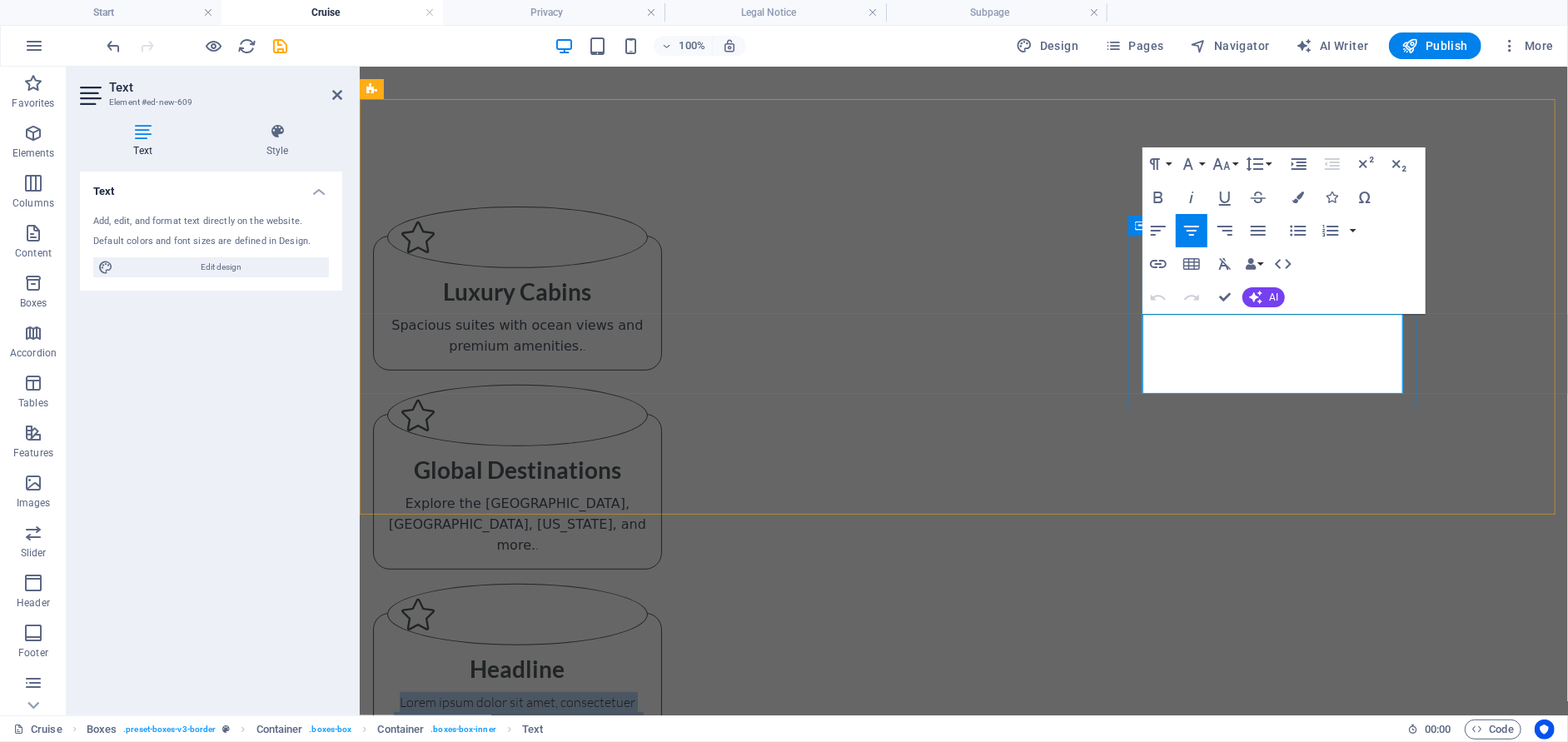
drag, startPoint x: 1382, startPoint y: 383, endPoint x: 1146, endPoint y: 312, distance: 246.4
click at [647, 644] on div "Headline Lorem ipsum dolor sit amet, consectetuer adipiscing elit. Aenean commo…" at bounding box center [516, 707] width 260 height 126
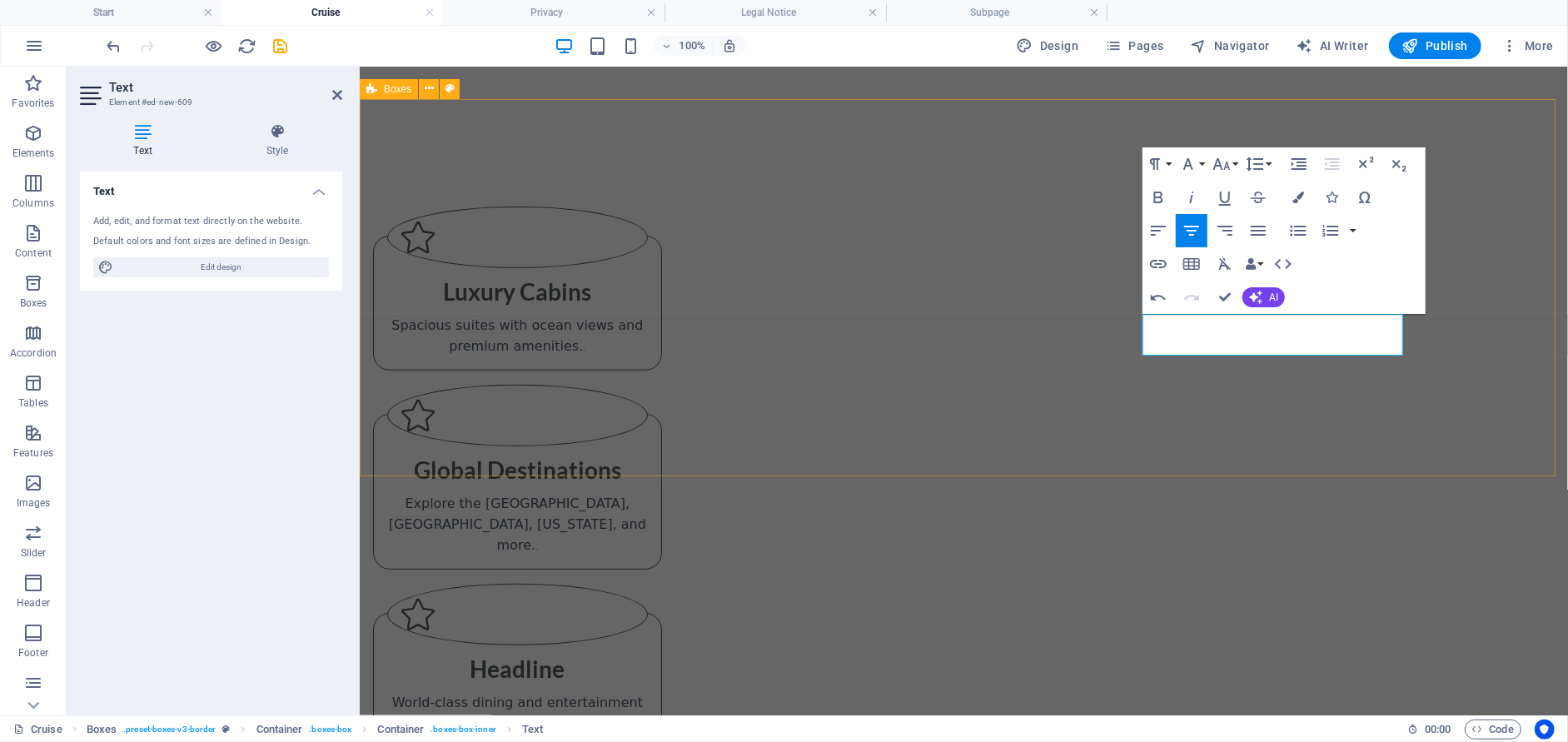
drag, startPoint x: 1092, startPoint y: 185, endPoint x: 1097, endPoint y: 193, distance: 9.4
click at [1093, 185] on div "Luxury Cabins Spacious suites with ocean views and premium amenities. . Global …" at bounding box center [963, 476] width 1208 height 755
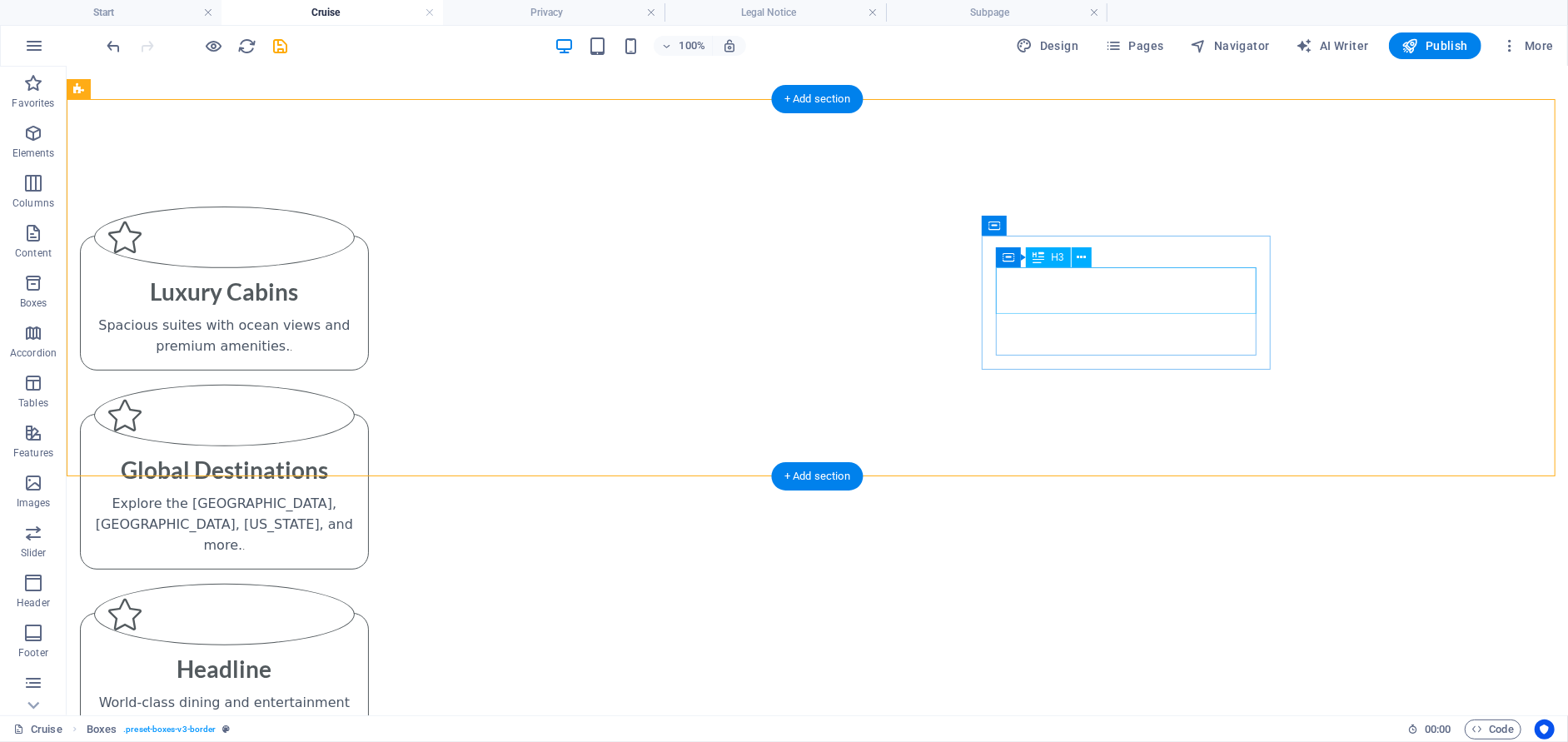
click at [354, 644] on div "Headline" at bounding box center [223, 668] width 260 height 47
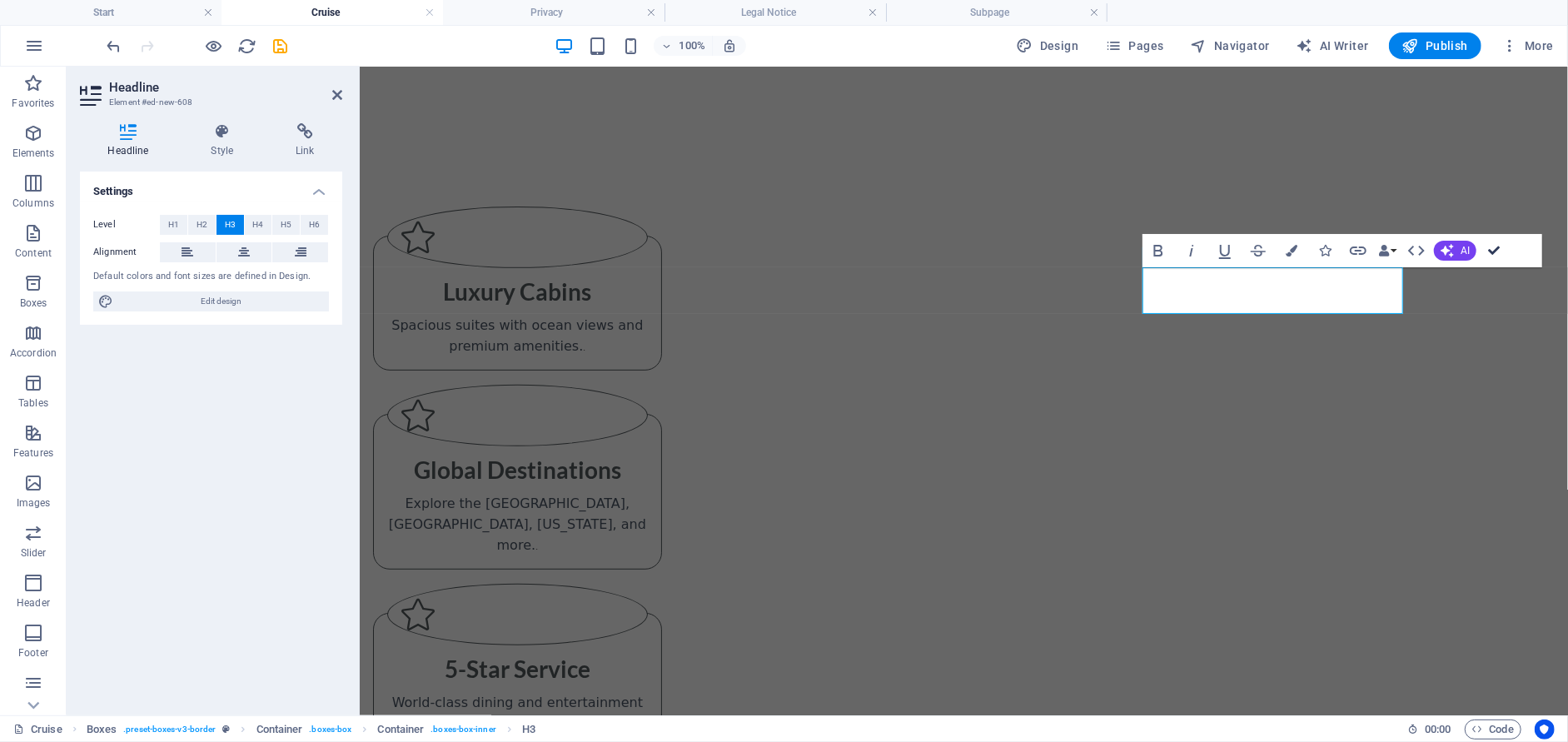
drag, startPoint x: 1492, startPoint y: 249, endPoint x: 1419, endPoint y: 187, distance: 95.8
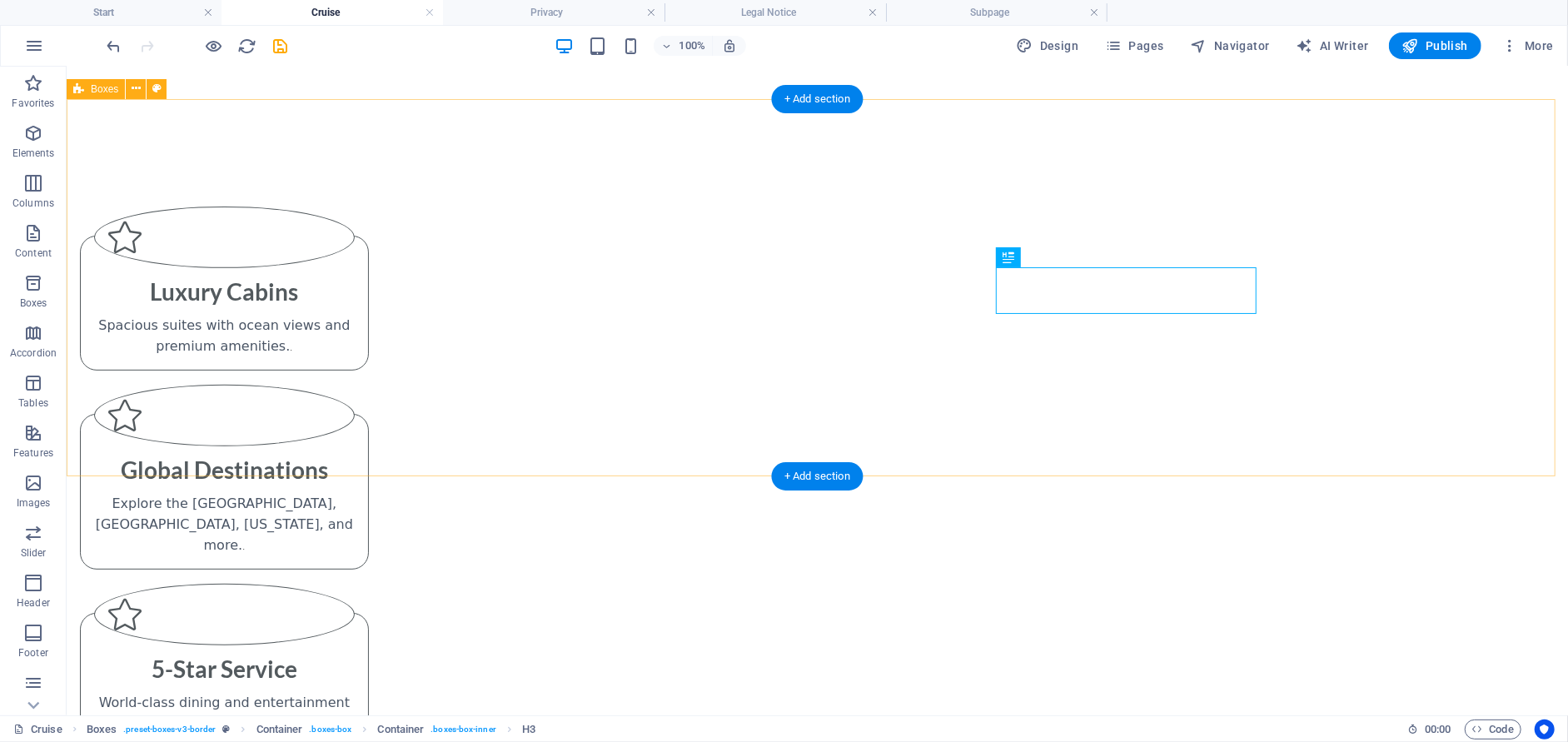
click at [1410, 246] on div "Luxury Cabins Spacious suites with ocean views and premium amenities. . Global …" at bounding box center [816, 476] width 1501 height 755
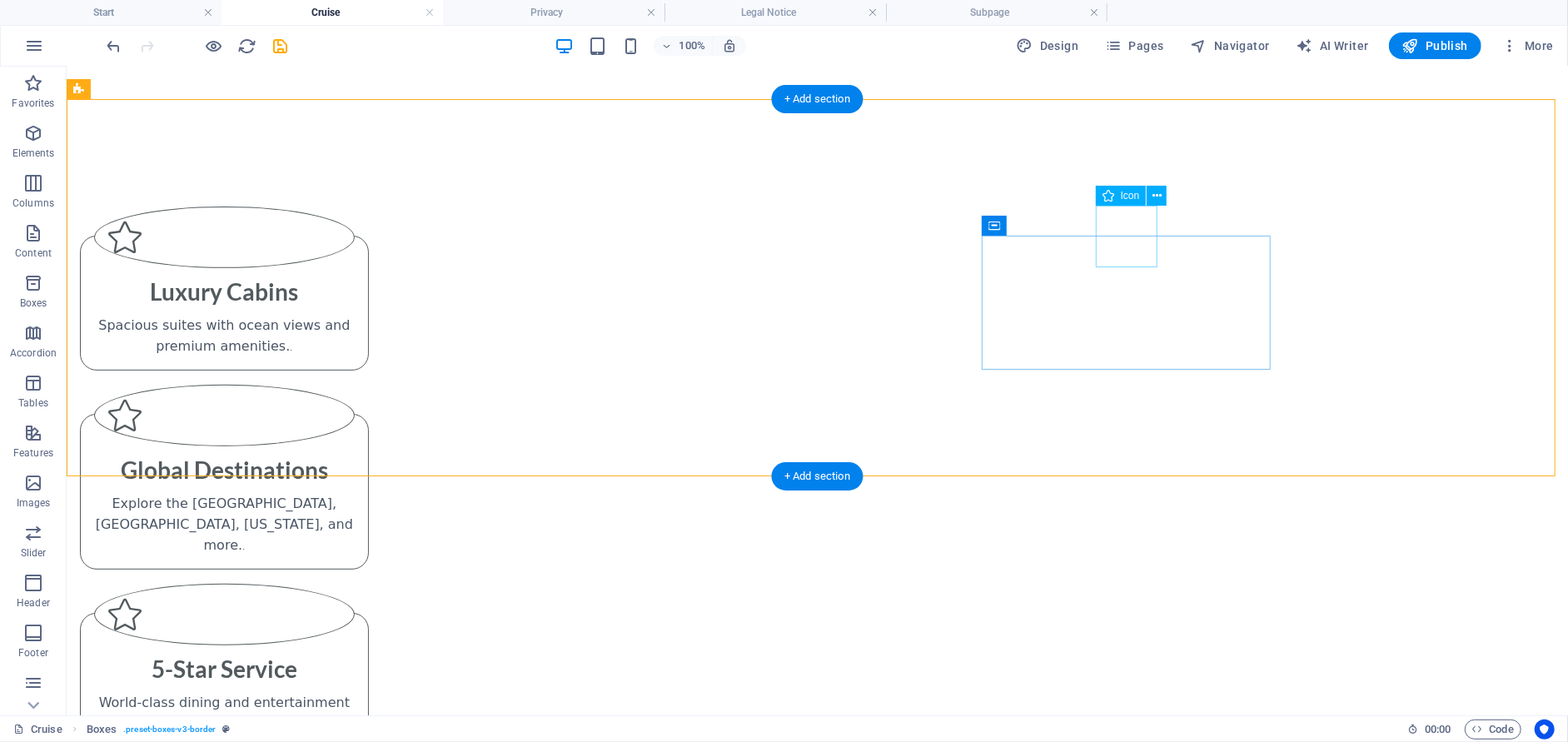
click at [354, 583] on figure at bounding box center [223, 613] width 260 height 61
click at [1153, 193] on icon at bounding box center [1156, 196] width 10 height 17
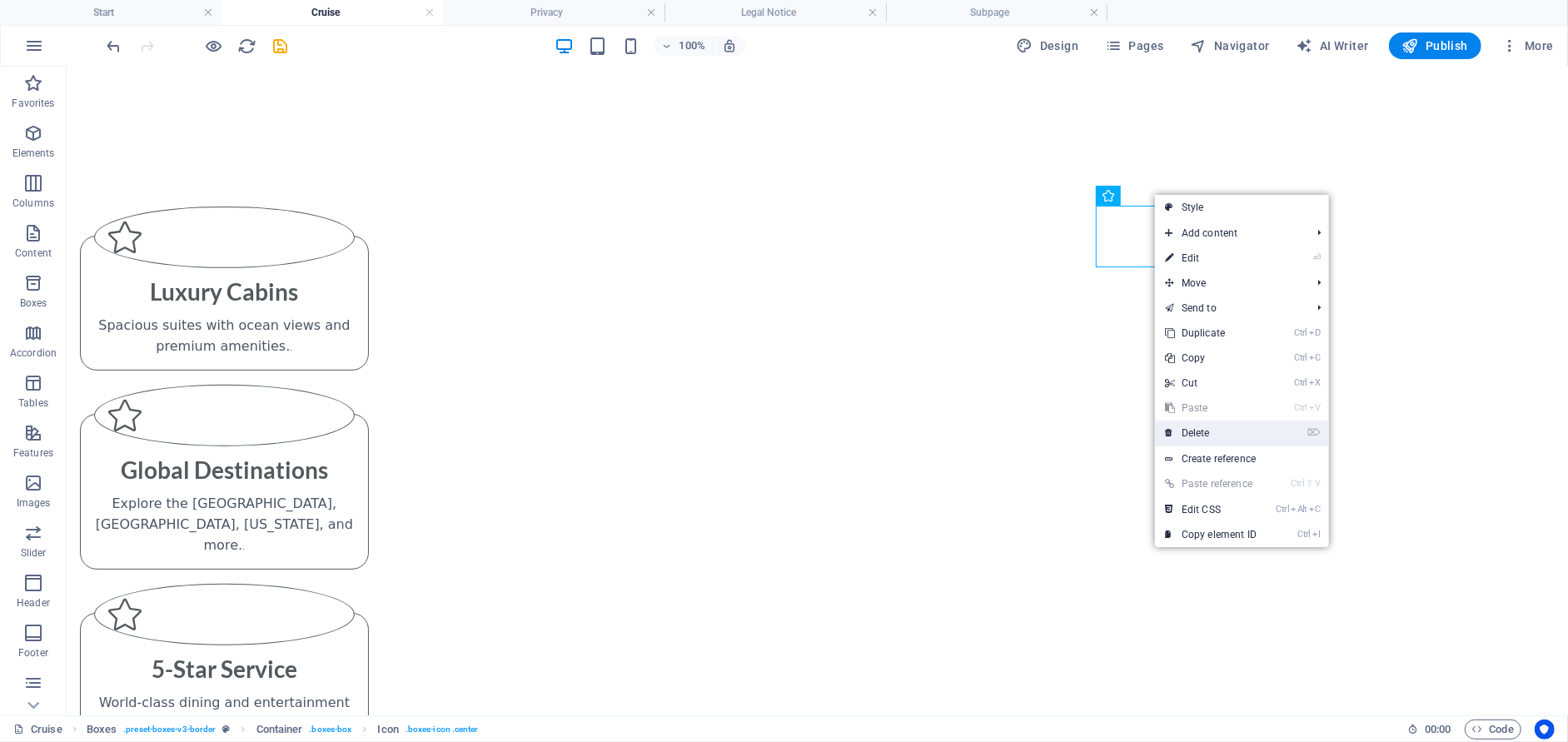
click at [1174, 433] on link "⌦ Delete" at bounding box center [1210, 432] width 112 height 25
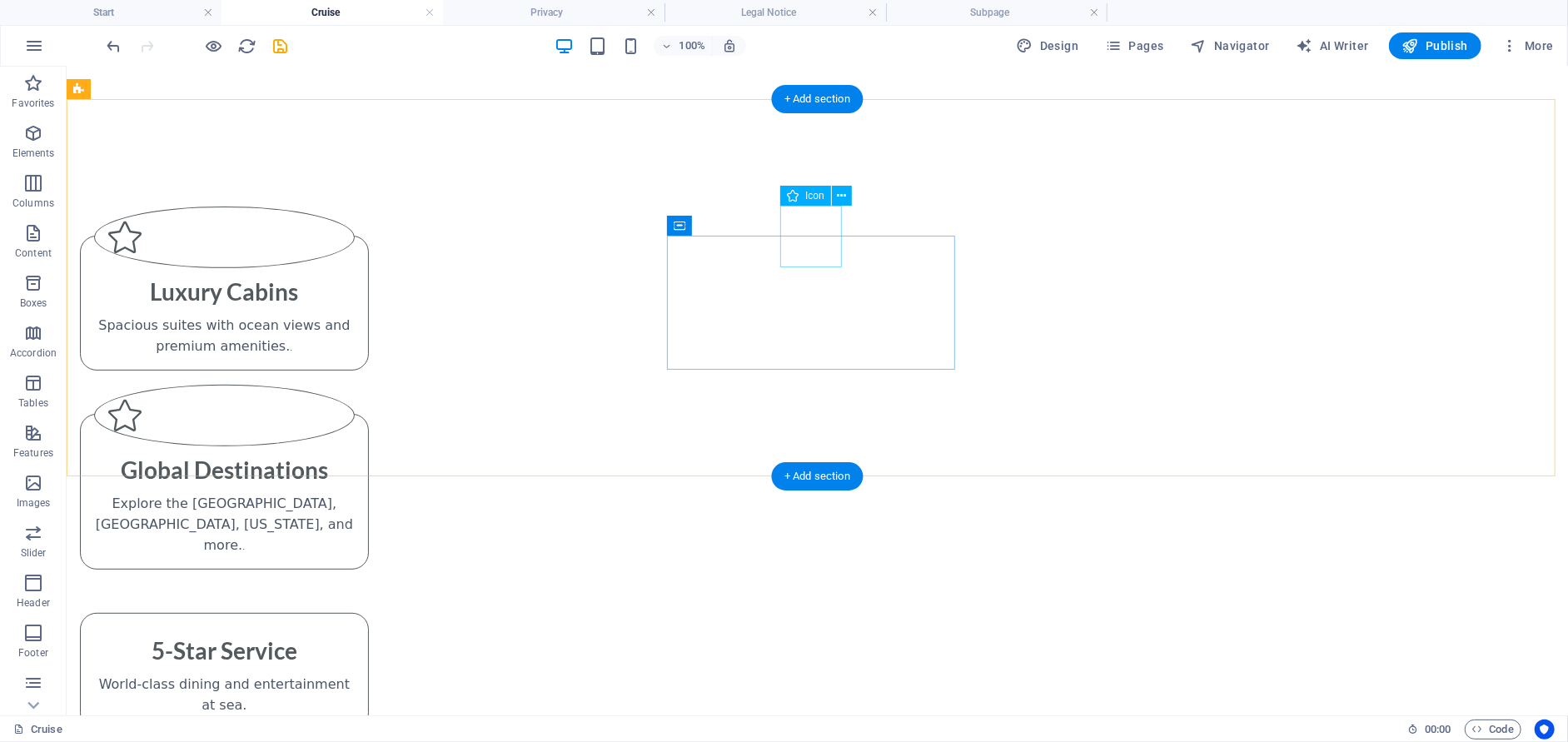
click at [354, 384] on figure at bounding box center [223, 414] width 260 height 61
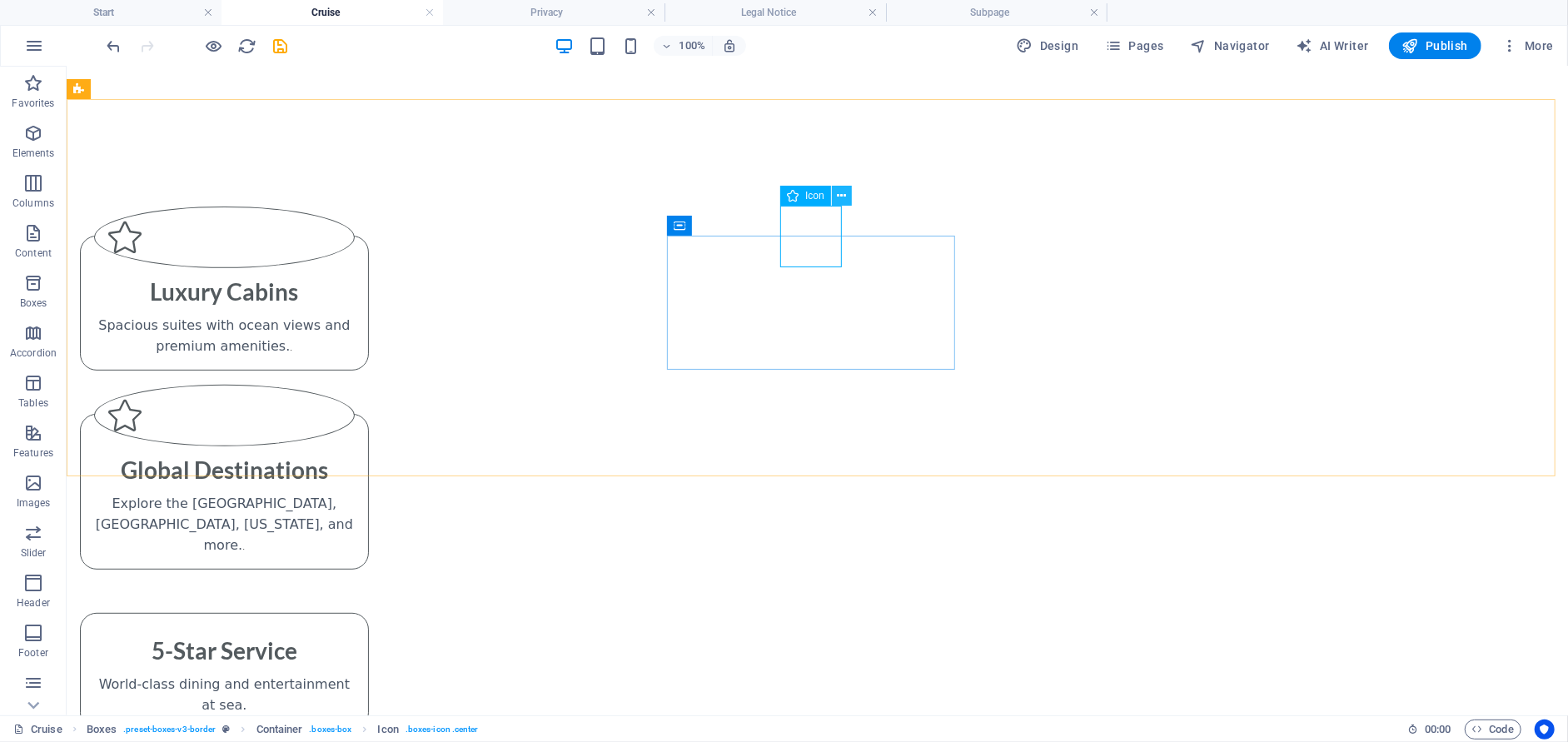
click at [841, 195] on icon at bounding box center [841, 196] width 10 height 17
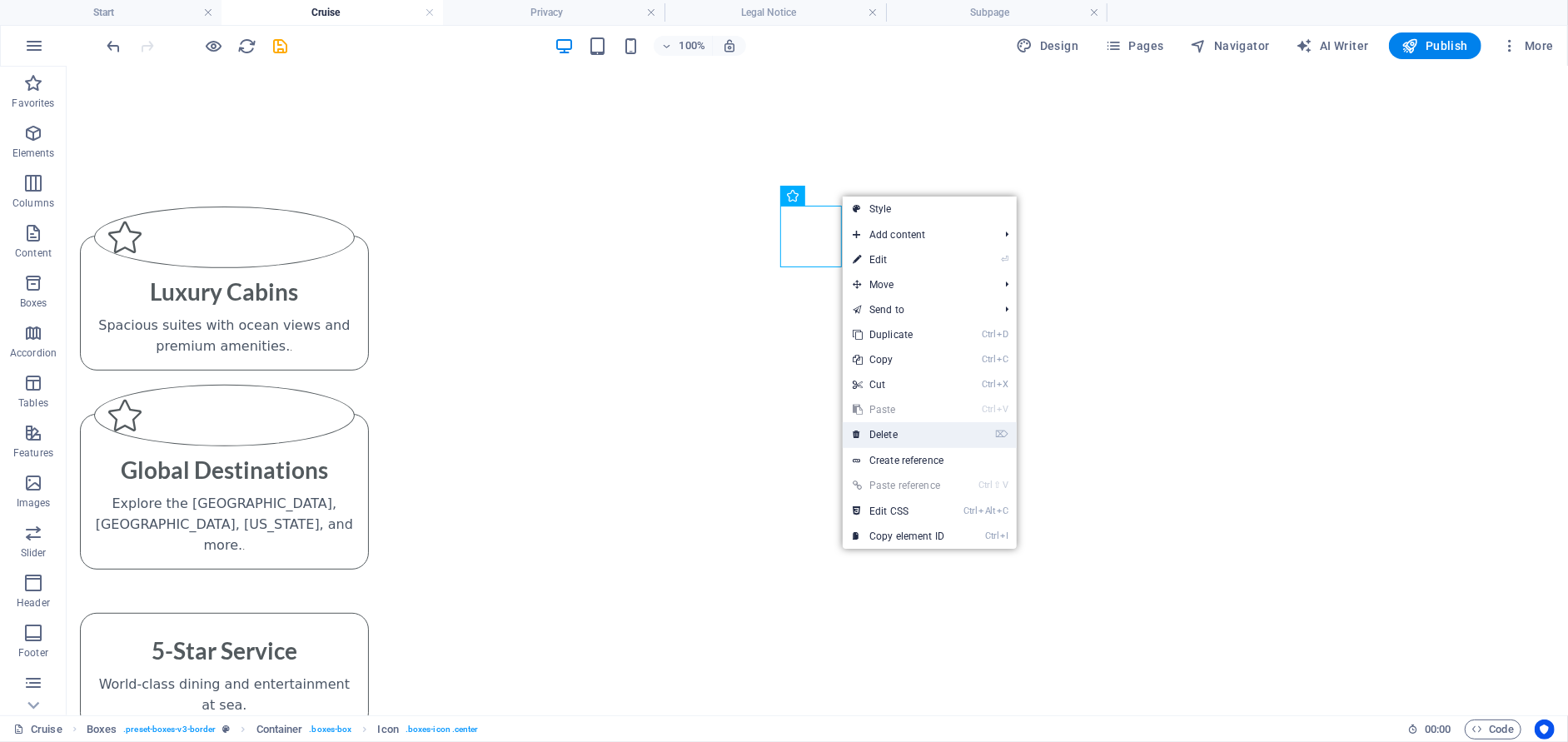
click at [873, 434] on link "⌦ Delete" at bounding box center [898, 434] width 112 height 25
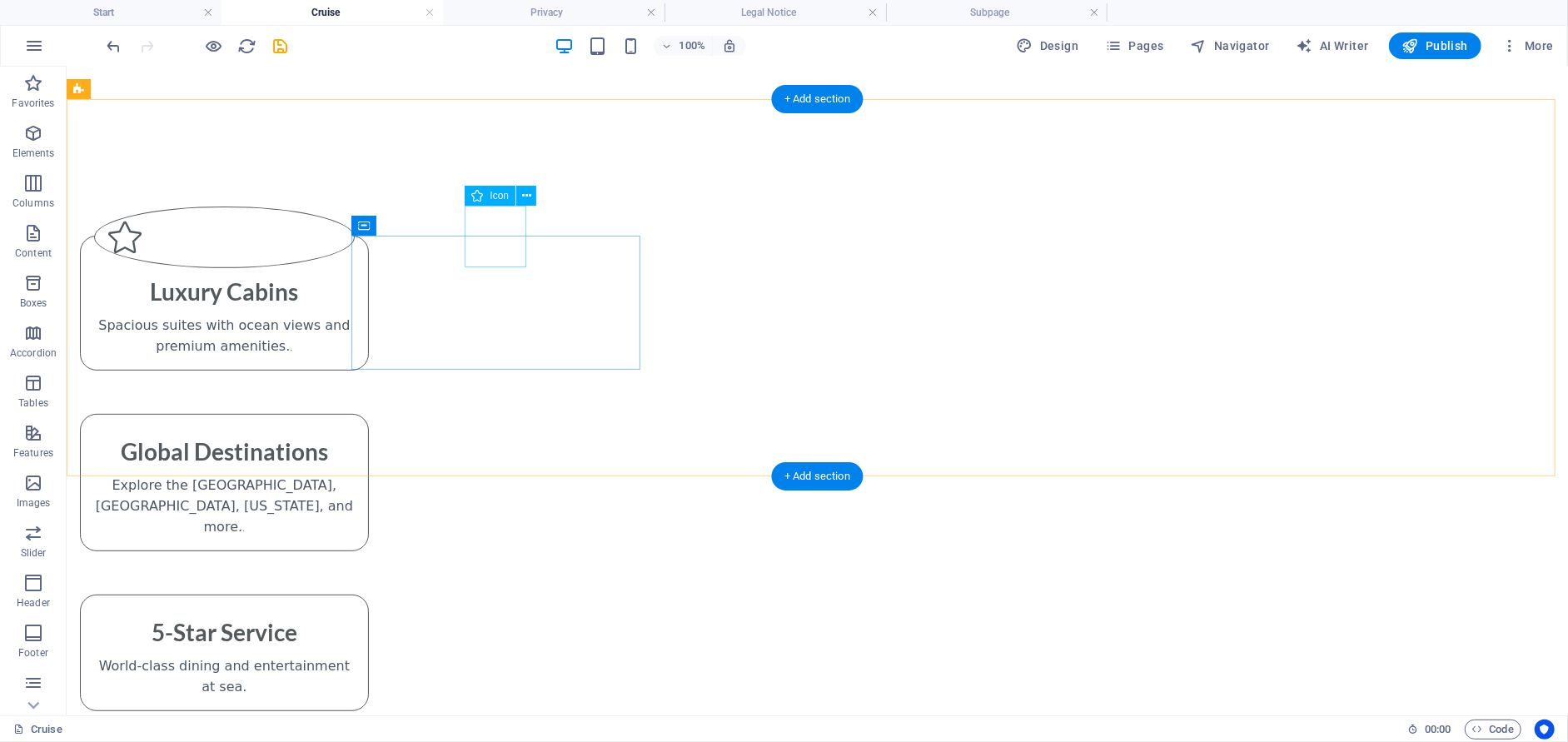
click at [354, 210] on figure at bounding box center [223, 236] width 260 height 61
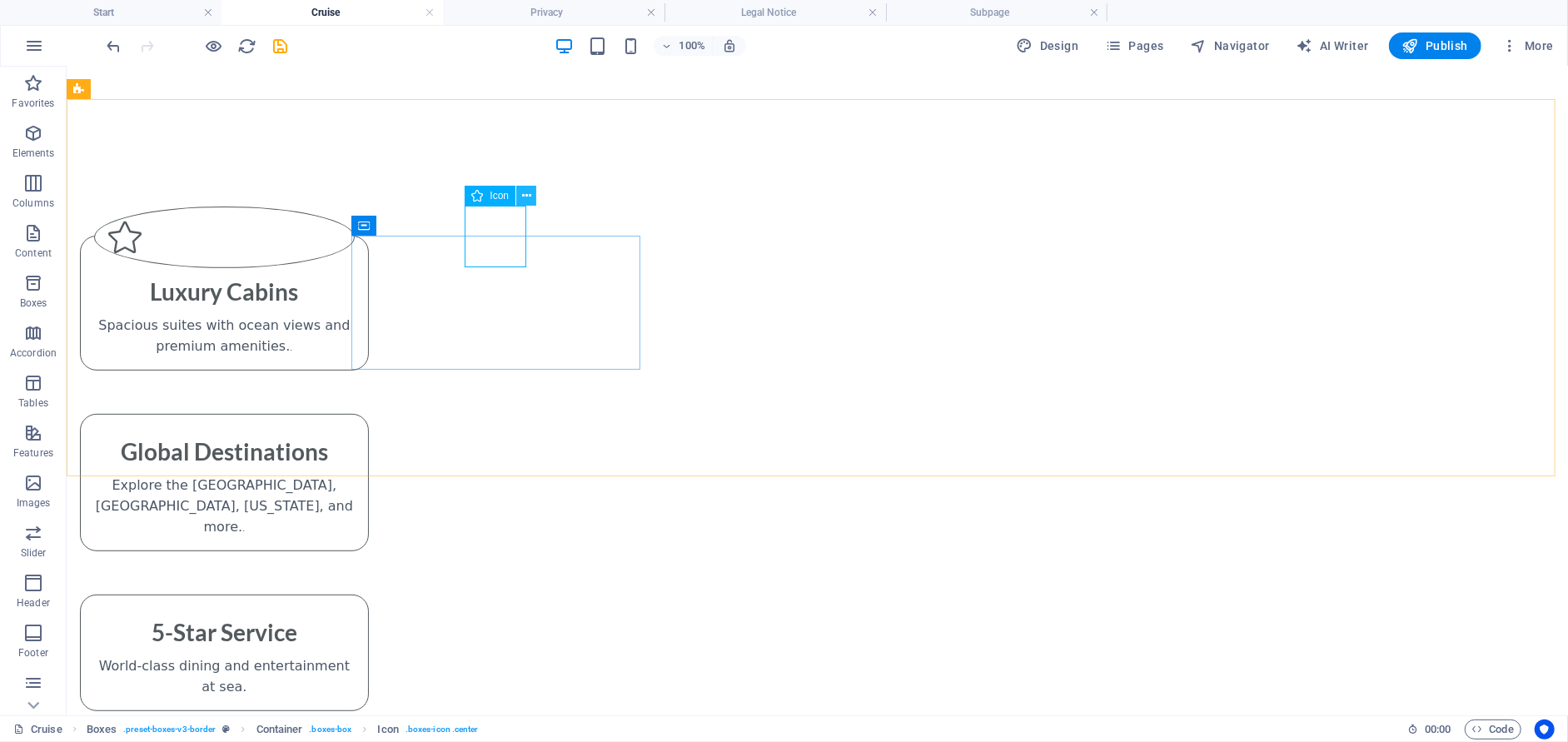
click at [530, 189] on icon at bounding box center [527, 196] width 10 height 17
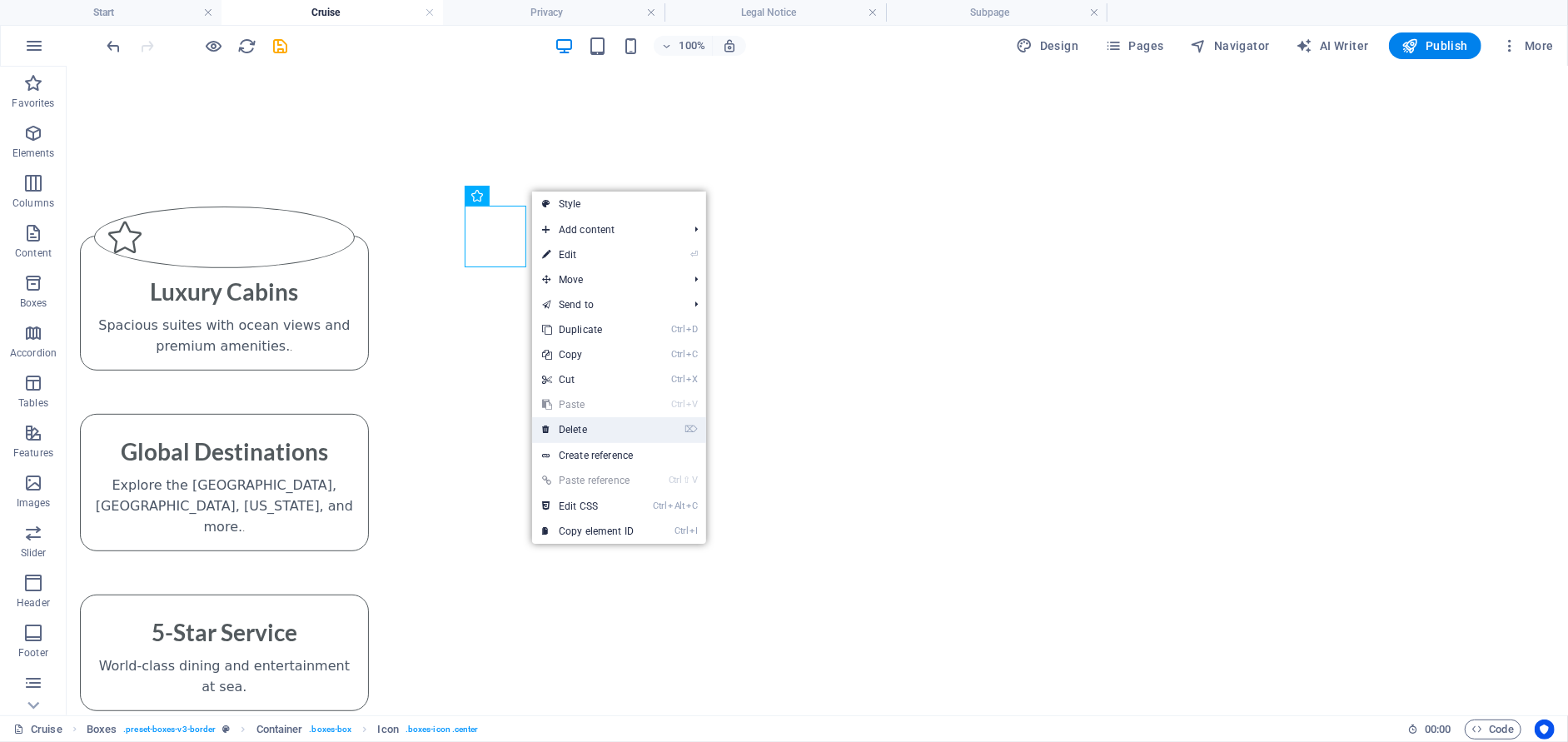
click at [582, 425] on link "⌦ Delete" at bounding box center [587, 429] width 112 height 25
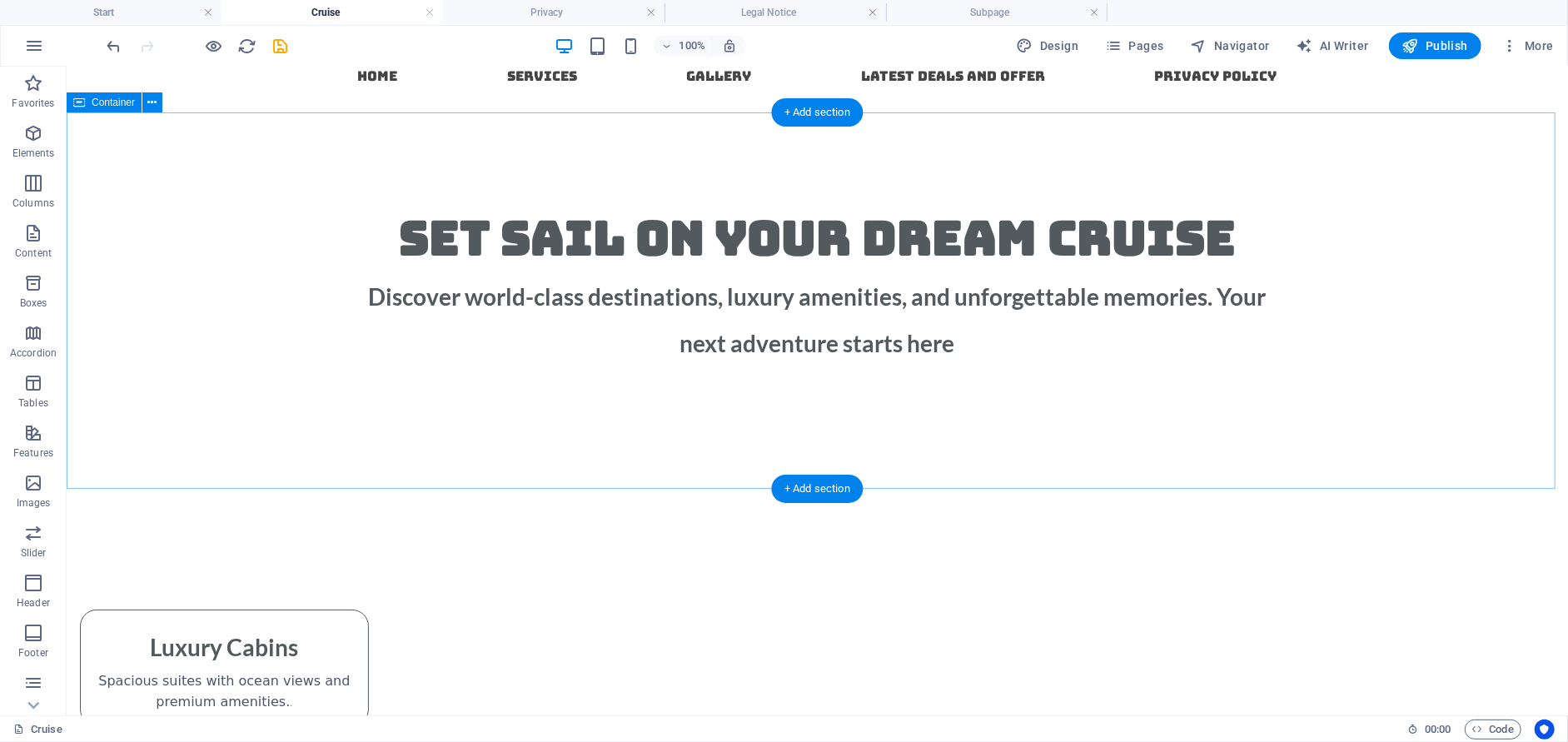
scroll to position [0, 0]
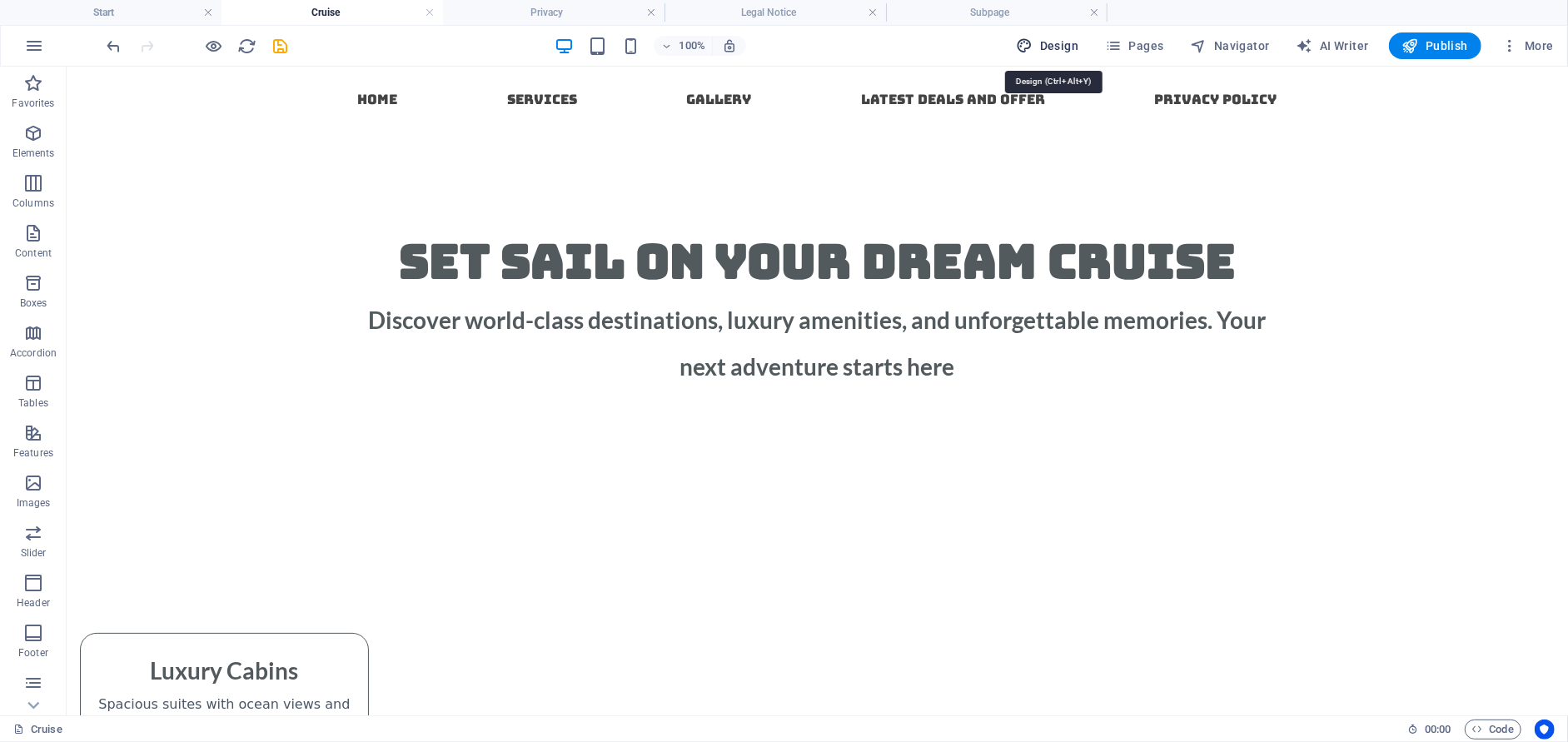
click at [1071, 49] on span "Design" at bounding box center [1047, 45] width 62 height 16
select select "px"
select select "300"
select select "px"
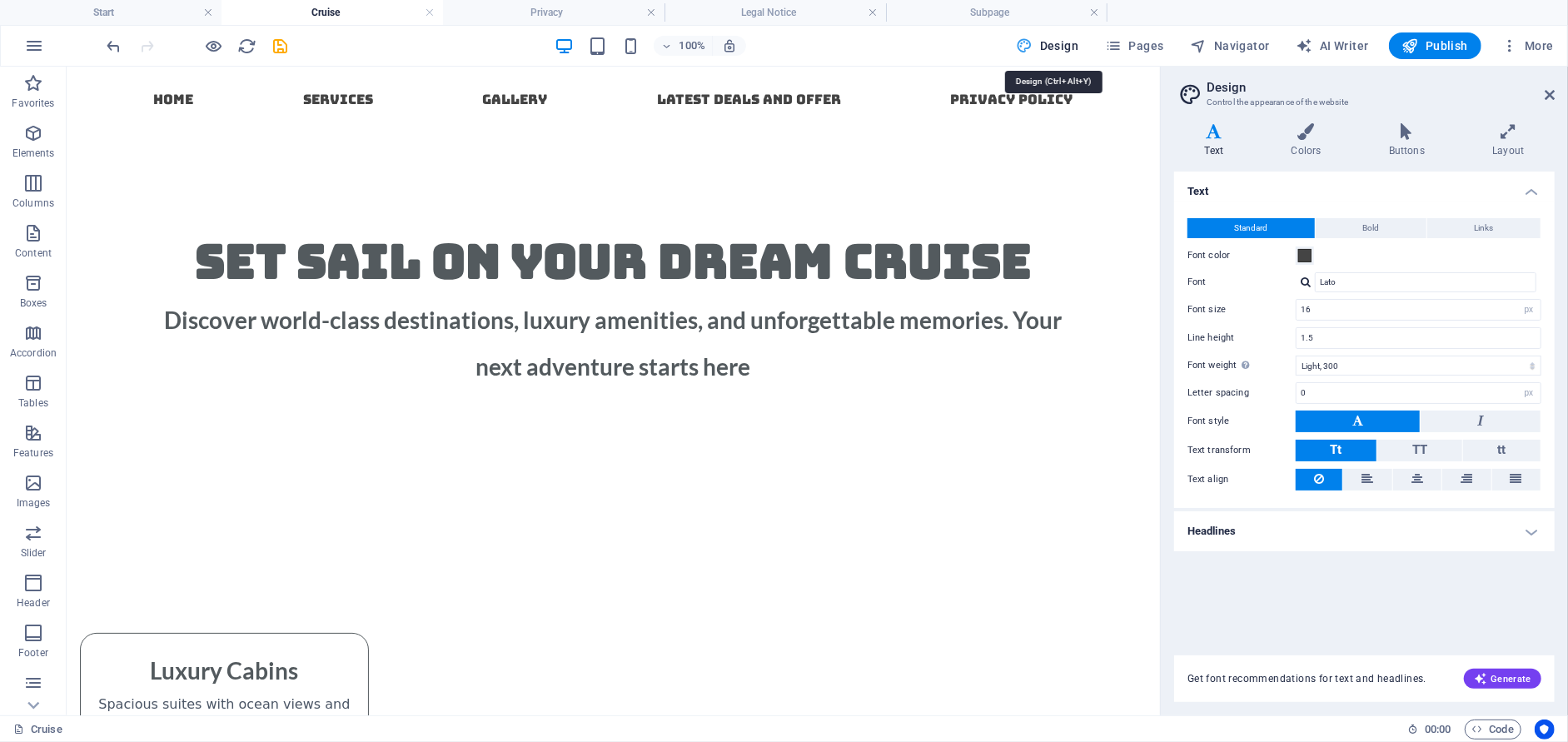
click at [1071, 49] on span "Design" at bounding box center [1047, 45] width 62 height 16
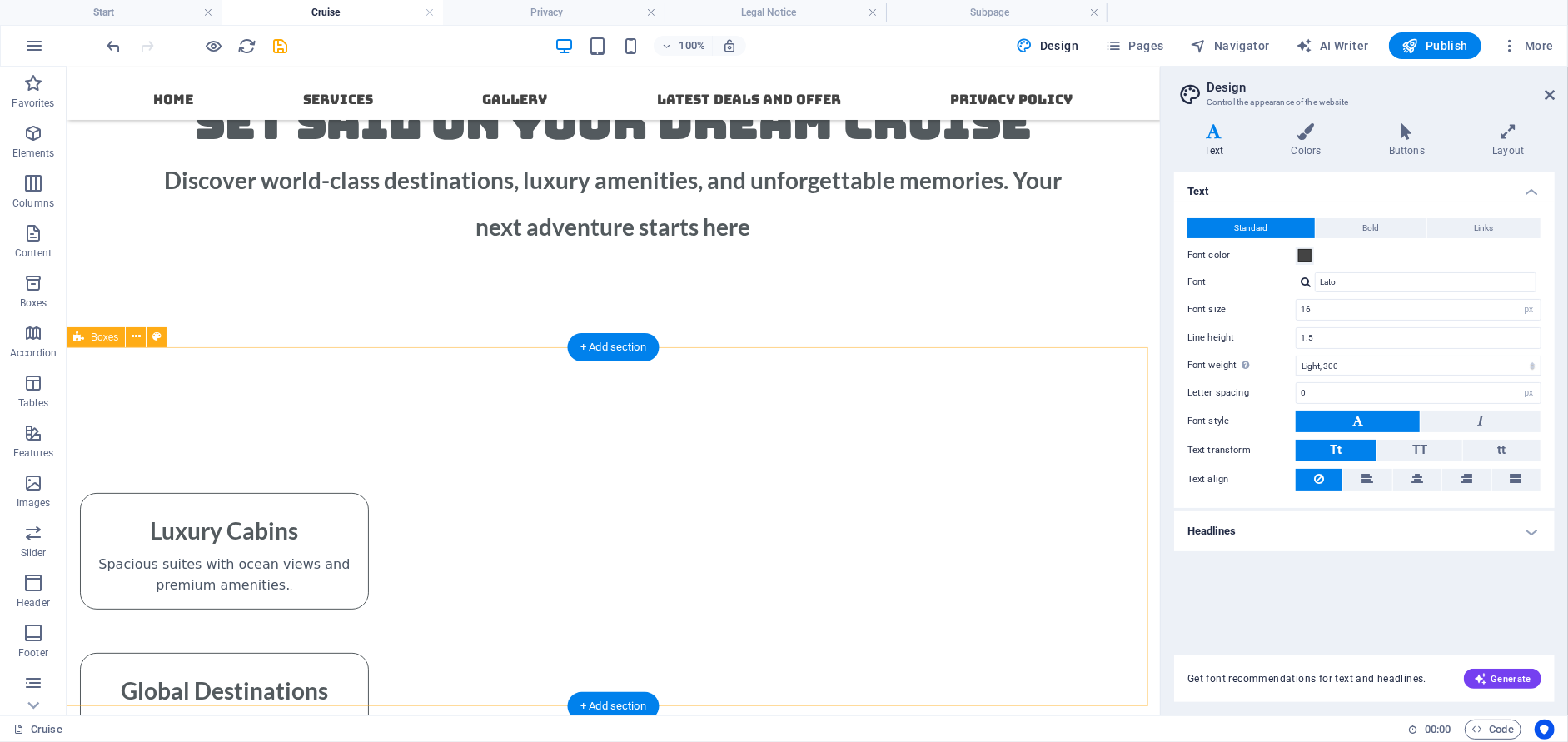
scroll to position [128, 0]
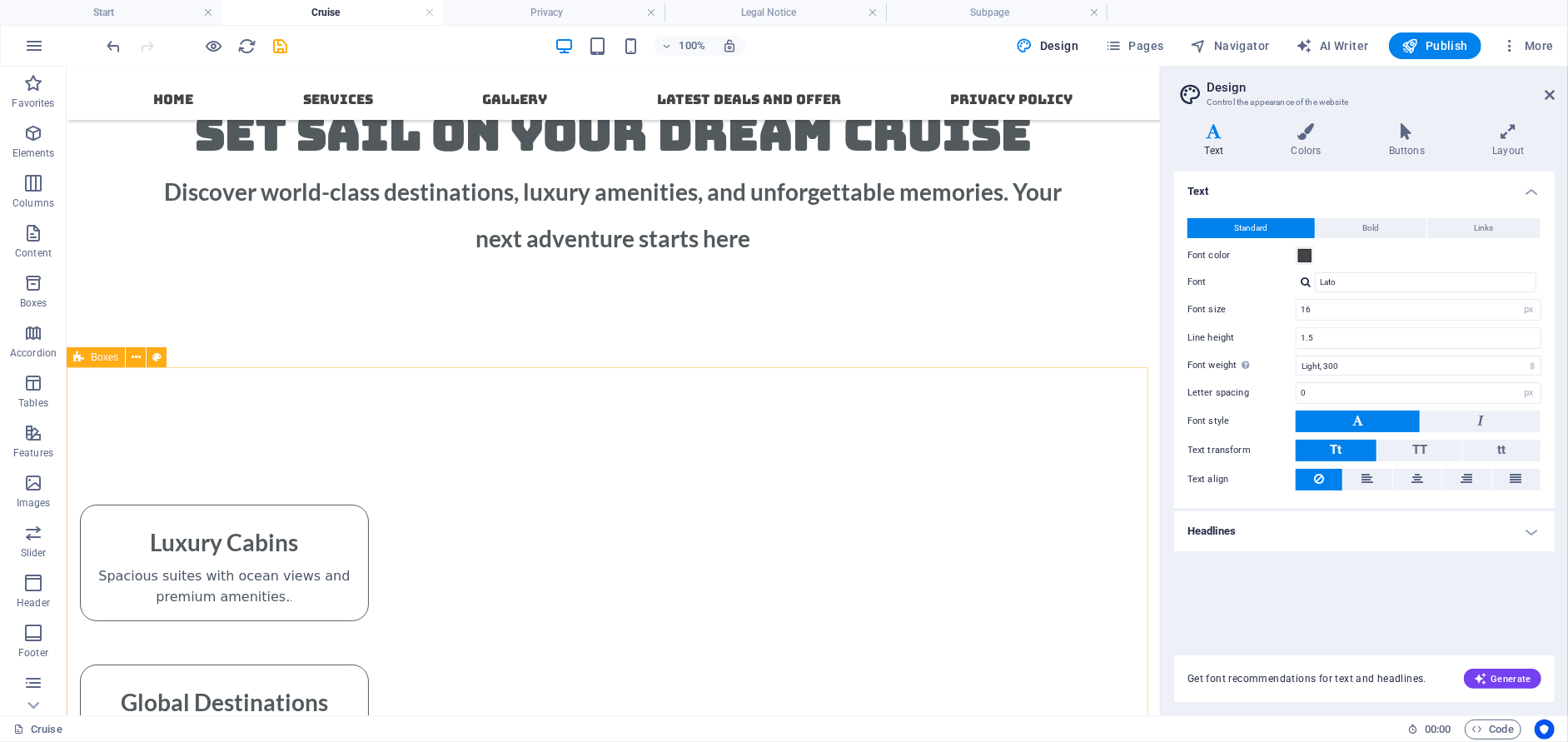
click at [101, 361] on span "Boxes" at bounding box center [105, 357] width 28 height 10
click at [102, 357] on span "Boxes" at bounding box center [105, 357] width 28 height 10
select select "rem"
select select "preset-boxes-v3-border"
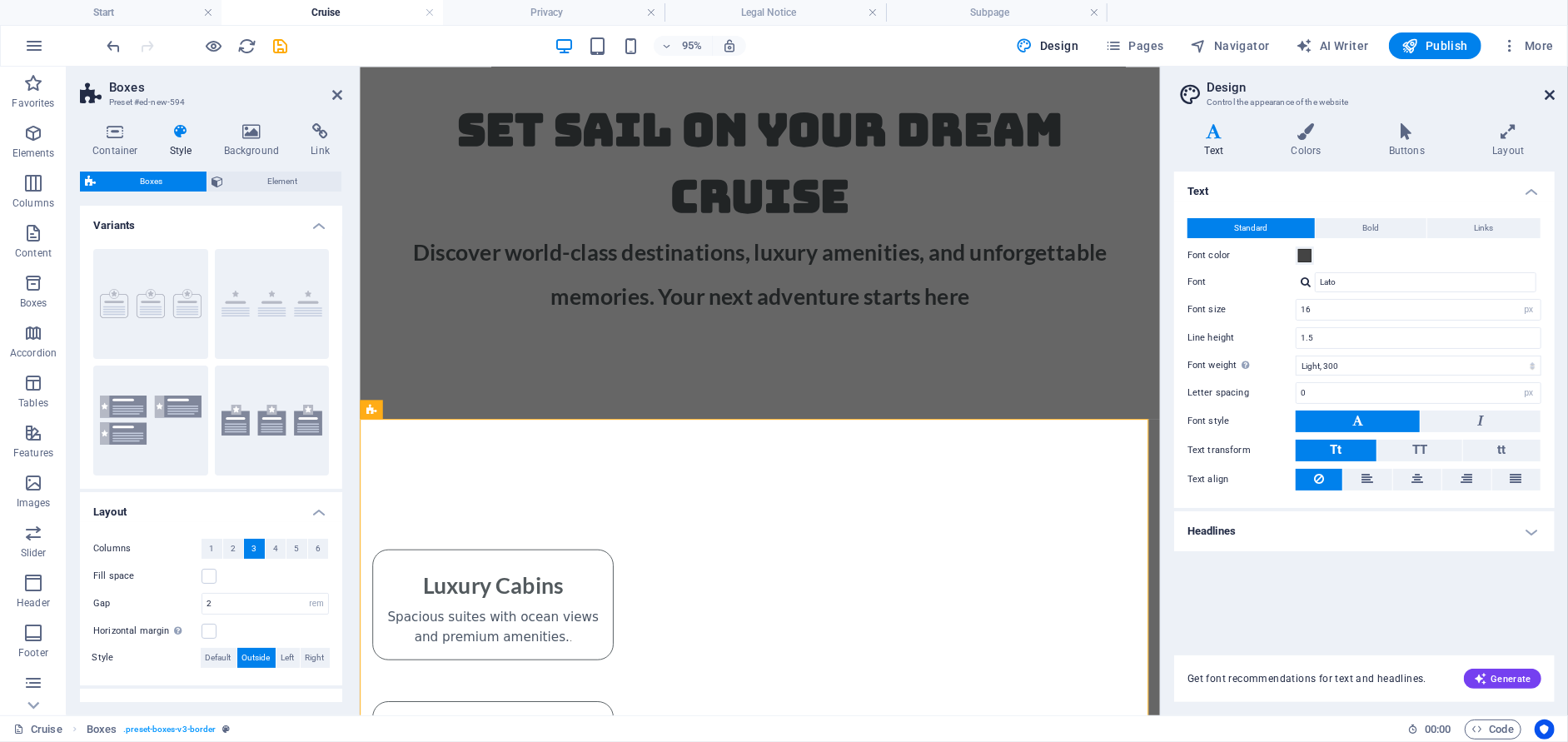
click at [1552, 99] on icon at bounding box center [1550, 94] width 10 height 13
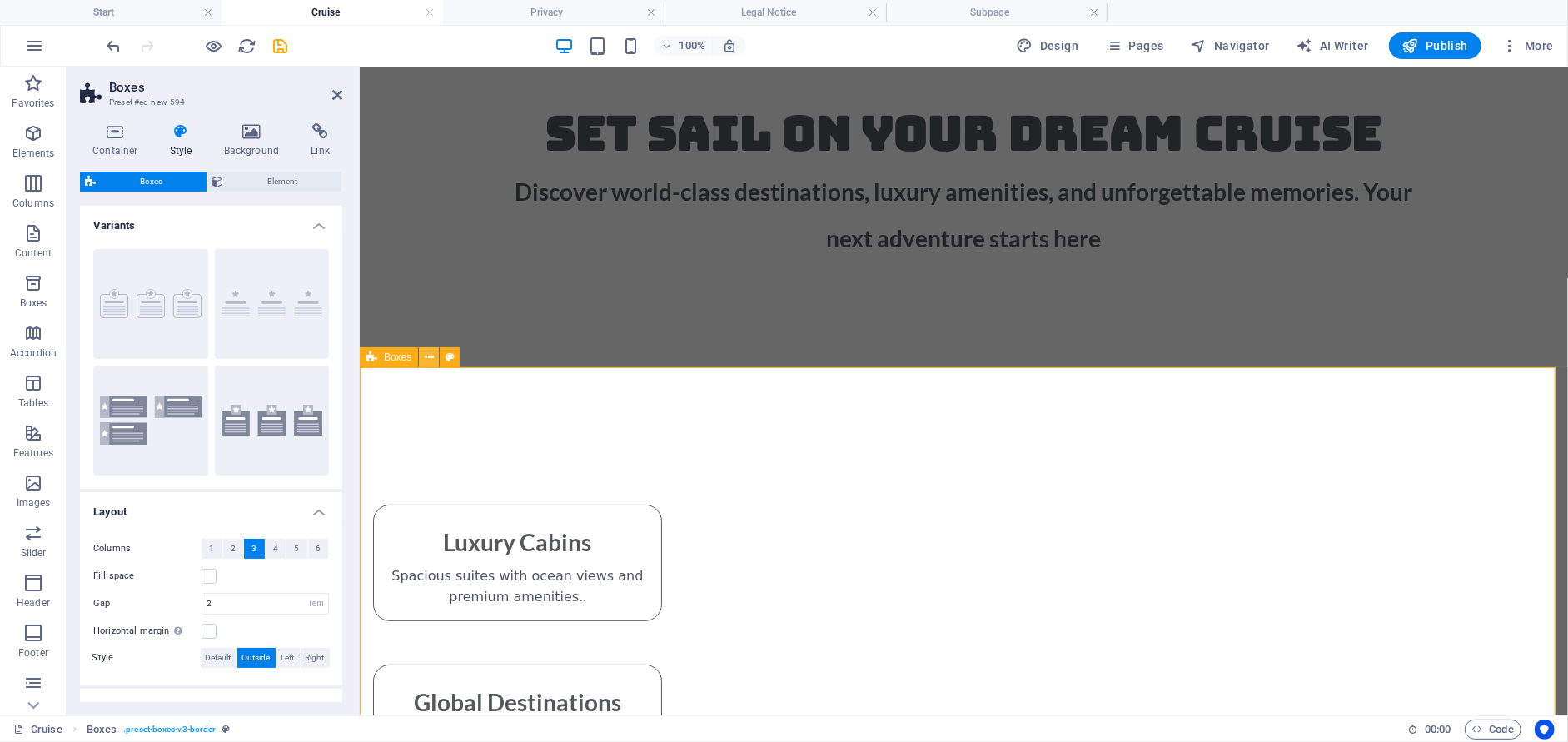
click at [429, 357] on icon at bounding box center [429, 357] width 10 height 17
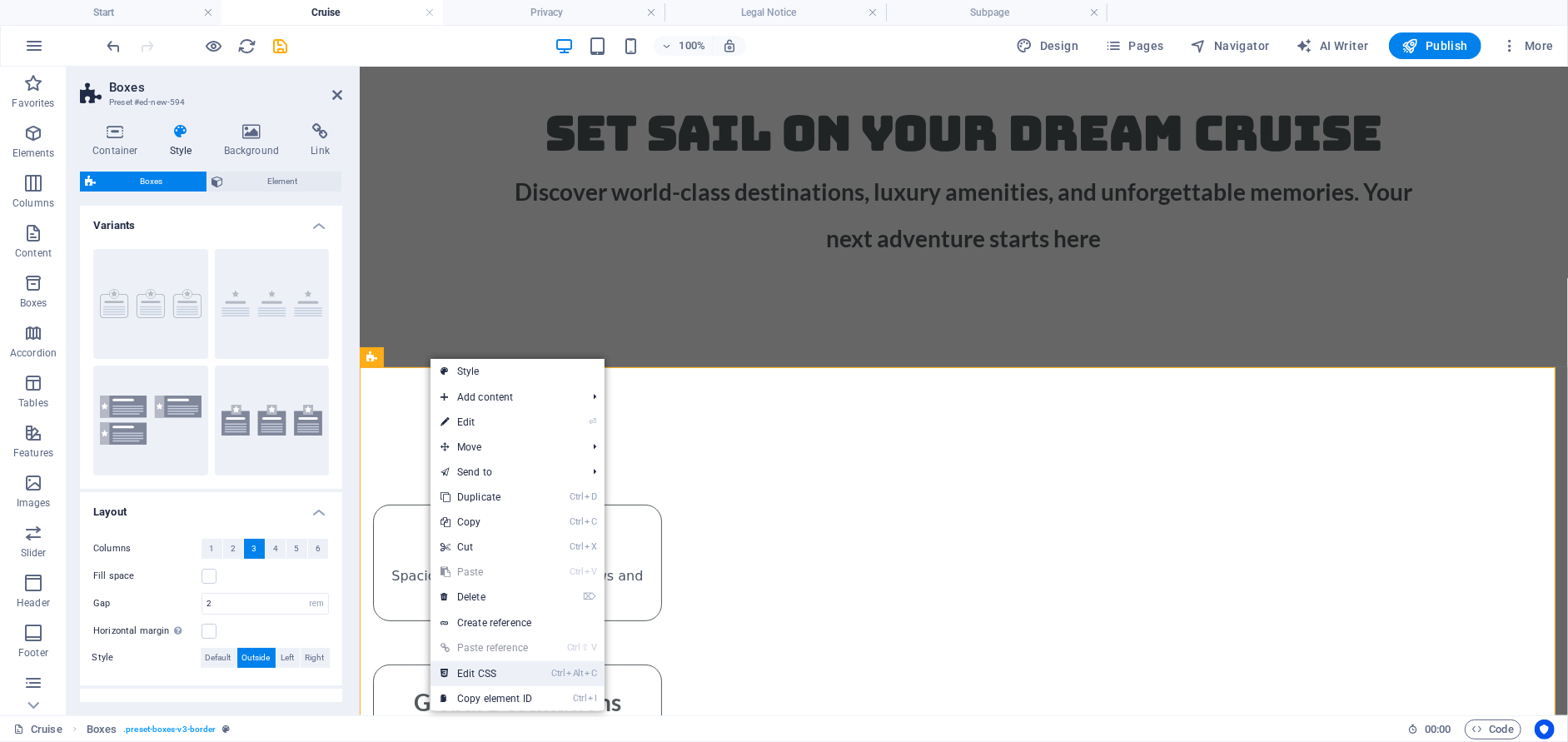
click at [511, 675] on link "Ctrl Alt C Edit CSS" at bounding box center [486, 673] width 112 height 25
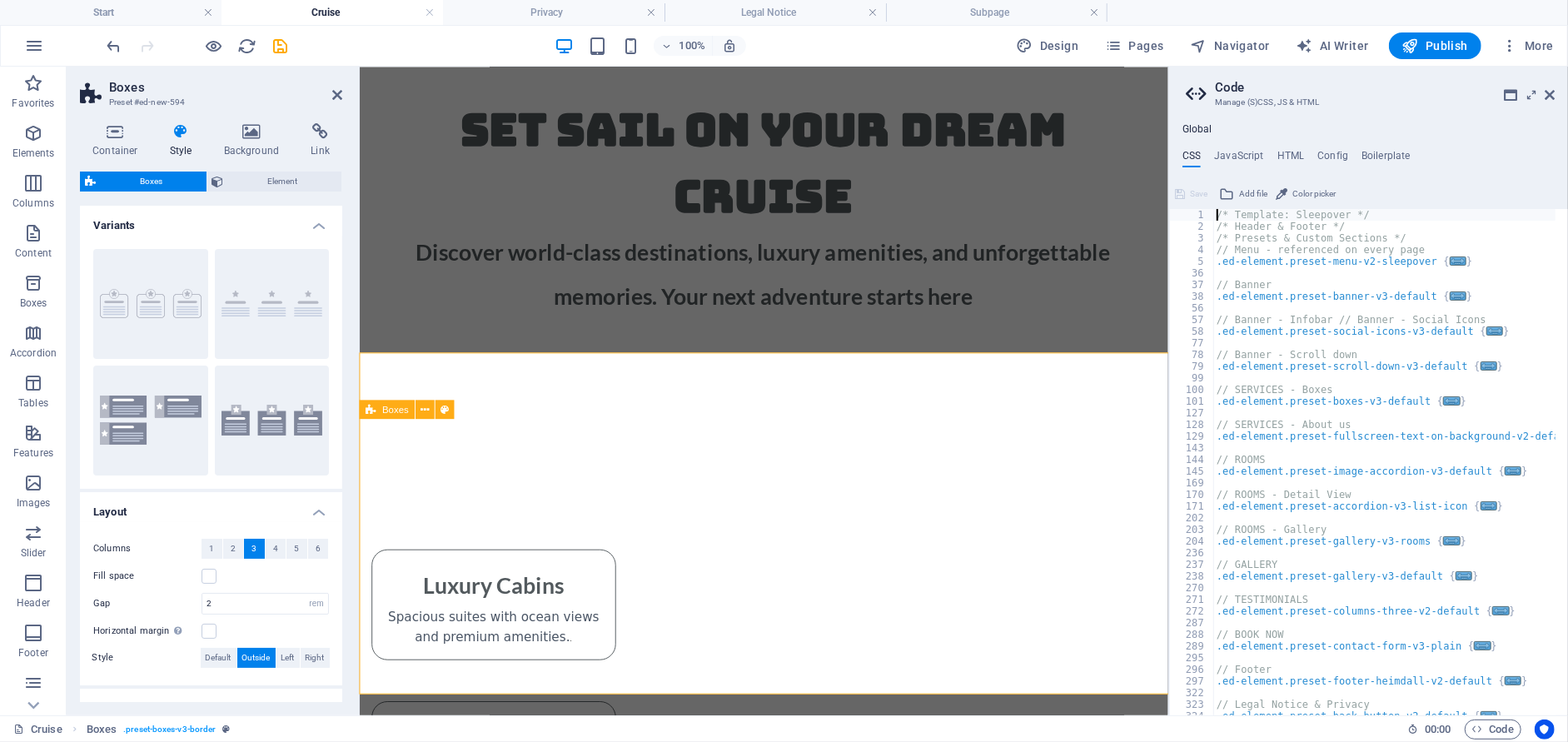
type textarea "@include boxes-v3("
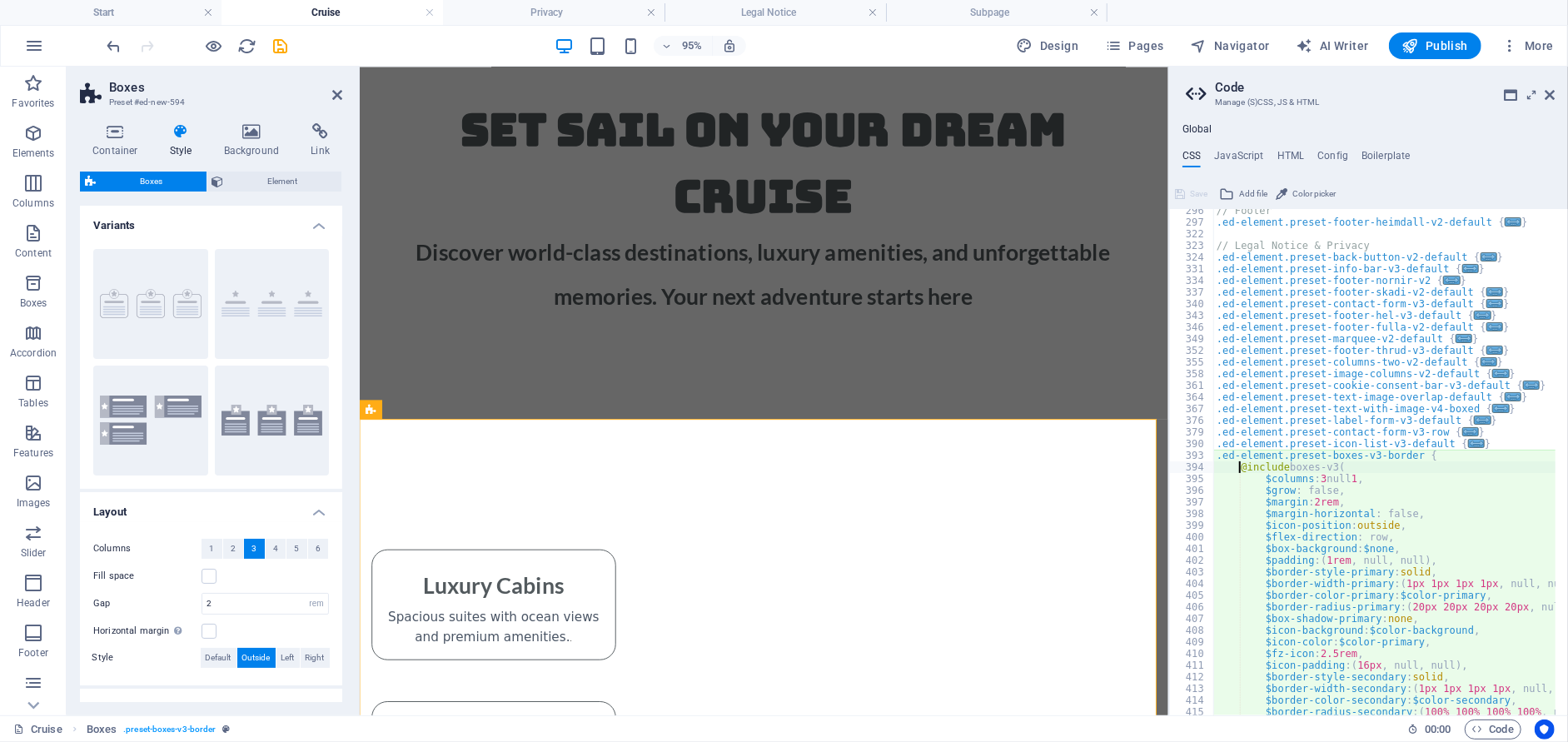
scroll to position [508, 0]
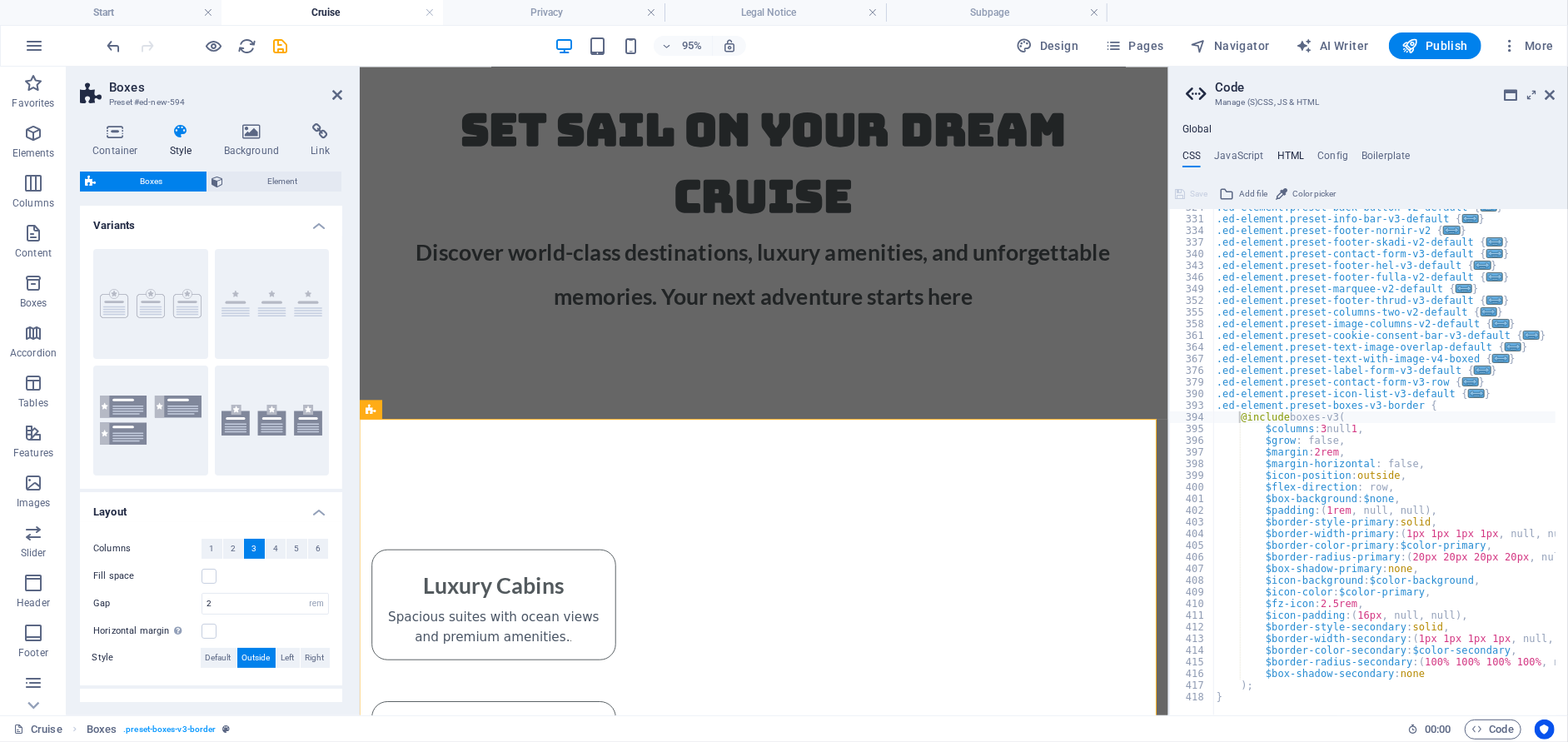
click at [1292, 158] on h4 "HTML" at bounding box center [1291, 158] width 28 height 18
type textarea "<a href="#main-content" class="wv-link-content button">Skip to main content</a>"
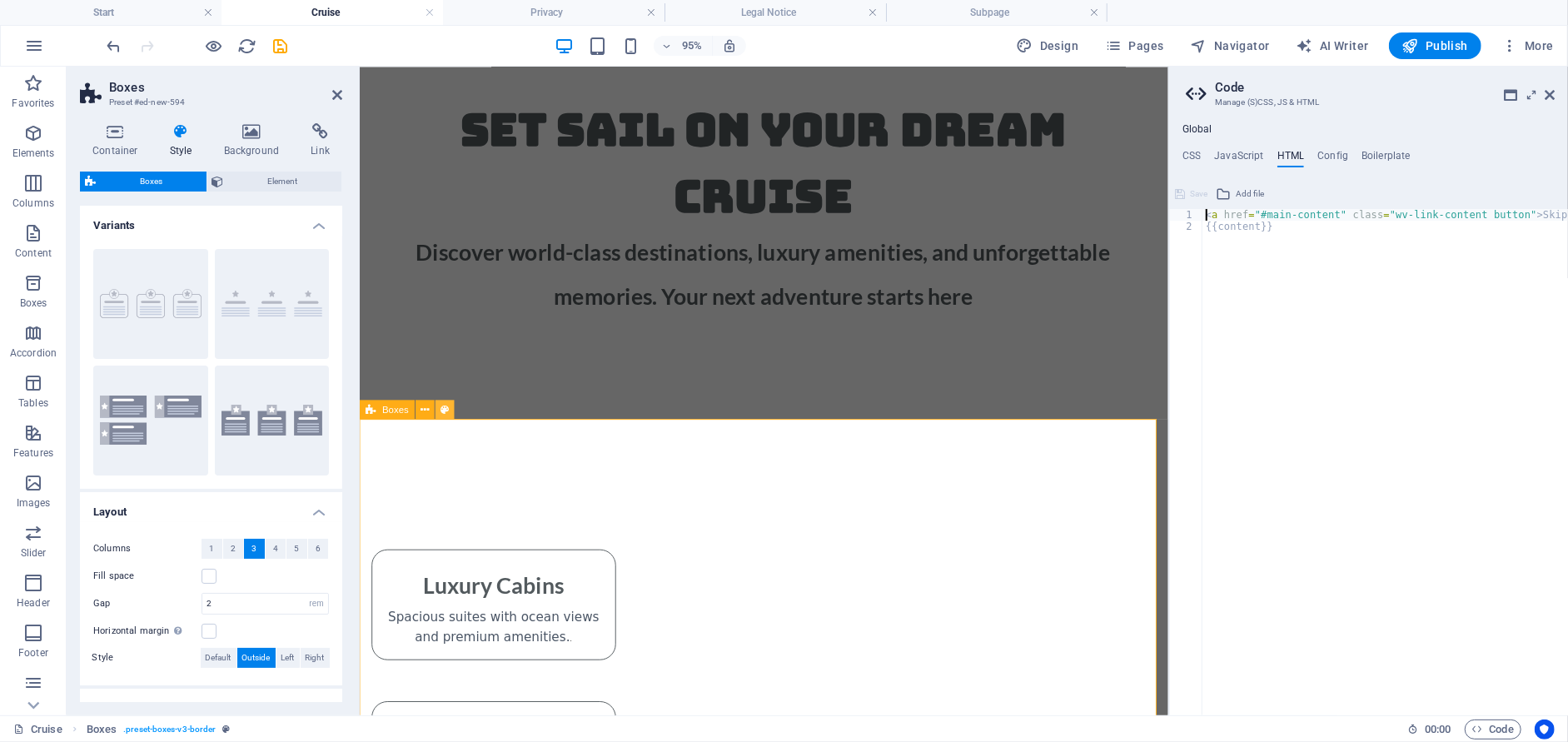
click at [444, 406] on icon at bounding box center [445, 408] width 9 height 16
click at [449, 412] on icon at bounding box center [445, 408] width 9 height 16
click at [119, 146] on h4 "Container" at bounding box center [118, 140] width 78 height 35
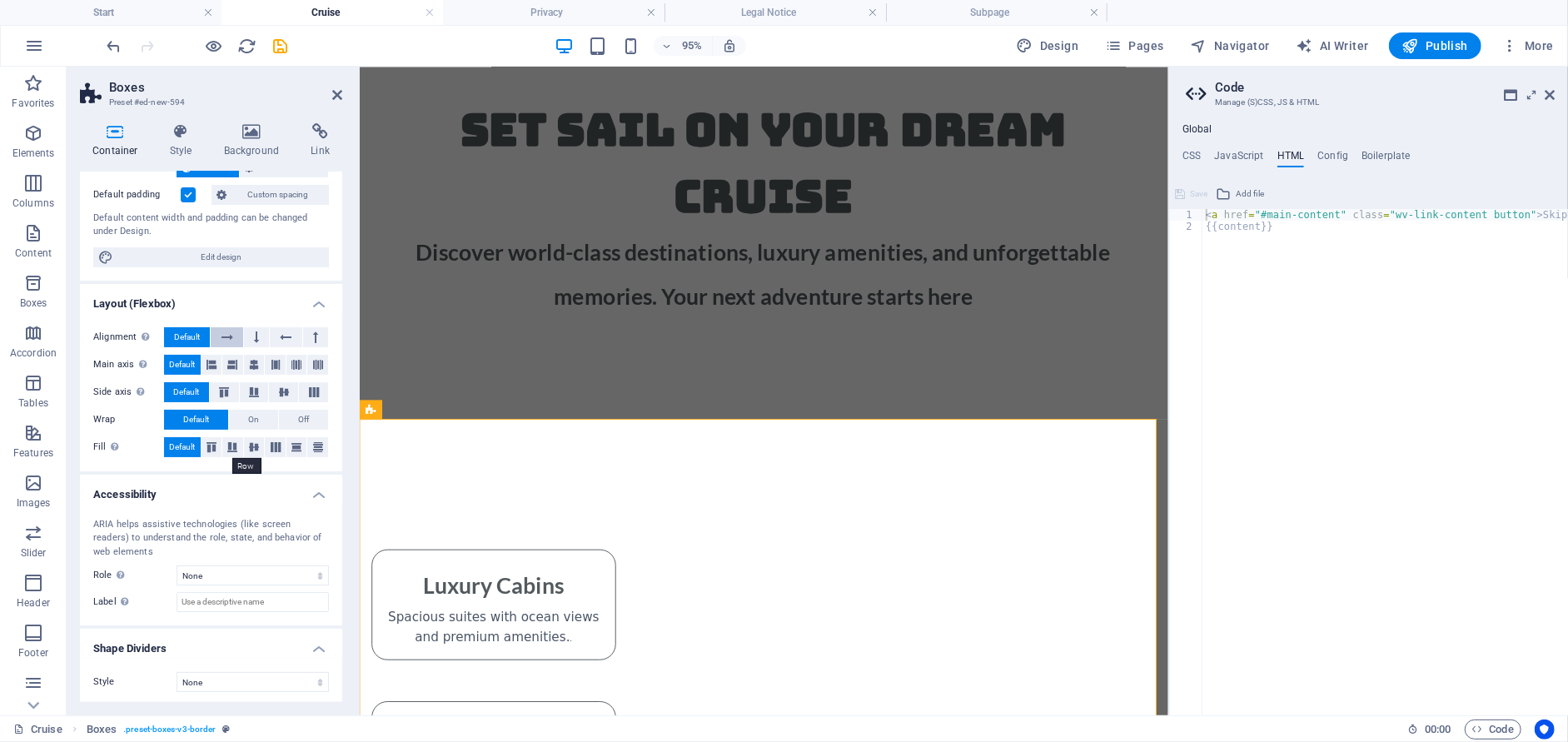
scroll to position [114, 0]
click at [231, 669] on select "None Triangle Square Diagonal Polygon 1 Polygon 2 Zigzag Multiple Zigzags Waves…" at bounding box center [253, 679] width 152 height 20
click at [176, 669] on select "None Triangle Square Diagonal Polygon 1 Polygon 2 Zigzag Multiple Zigzags Waves…" at bounding box center [253, 679] width 152 height 20
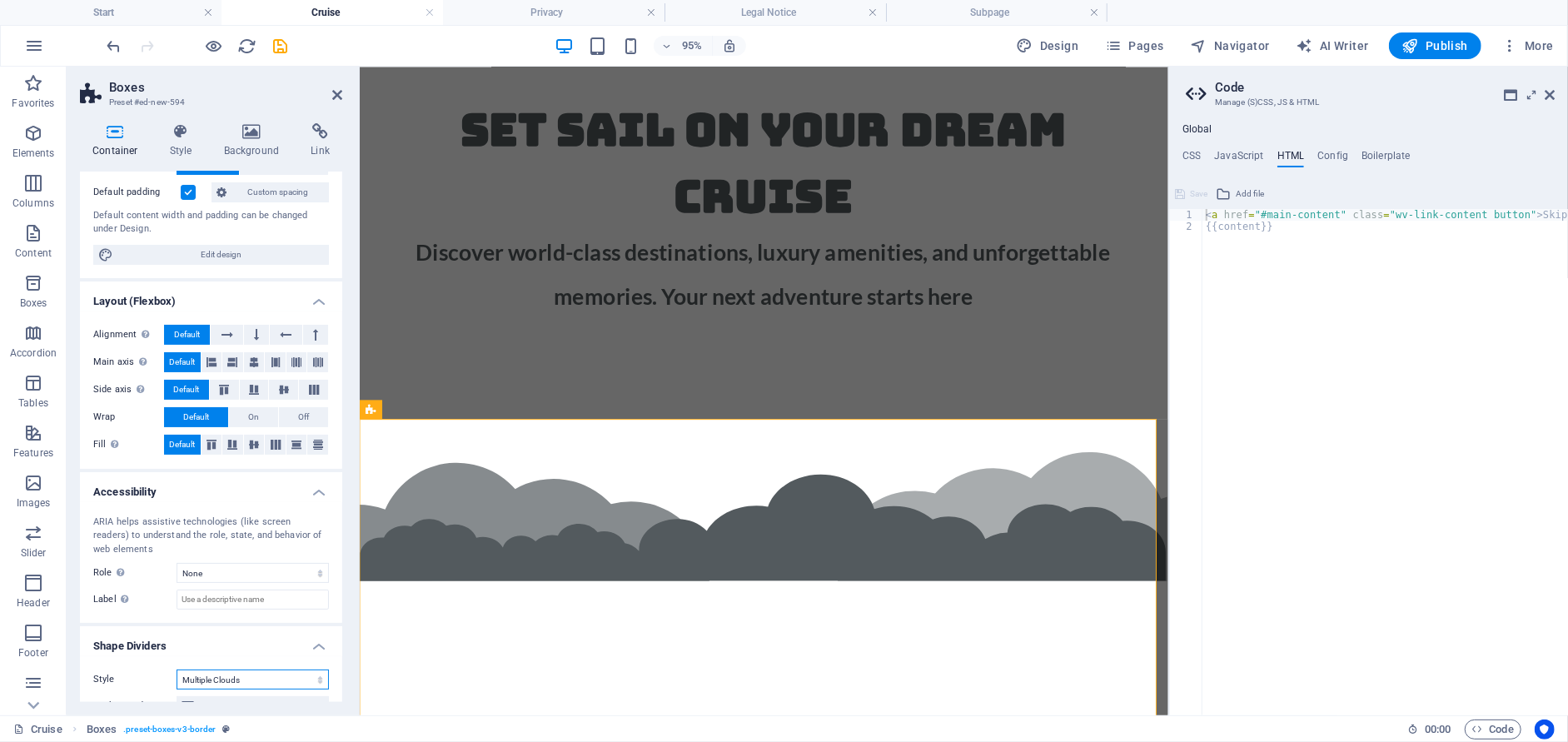
click at [204, 679] on select "None Triangle Square Diagonal Polygon 1 Polygon 2 Zigzag Multiple Zigzags Waves…" at bounding box center [253, 679] width 152 height 20
select select "none"
click at [176, 669] on select "None Triangle Square Diagonal Polygon 1 Polygon 2 Zigzag Multiple Zigzags Waves…" at bounding box center [253, 679] width 152 height 20
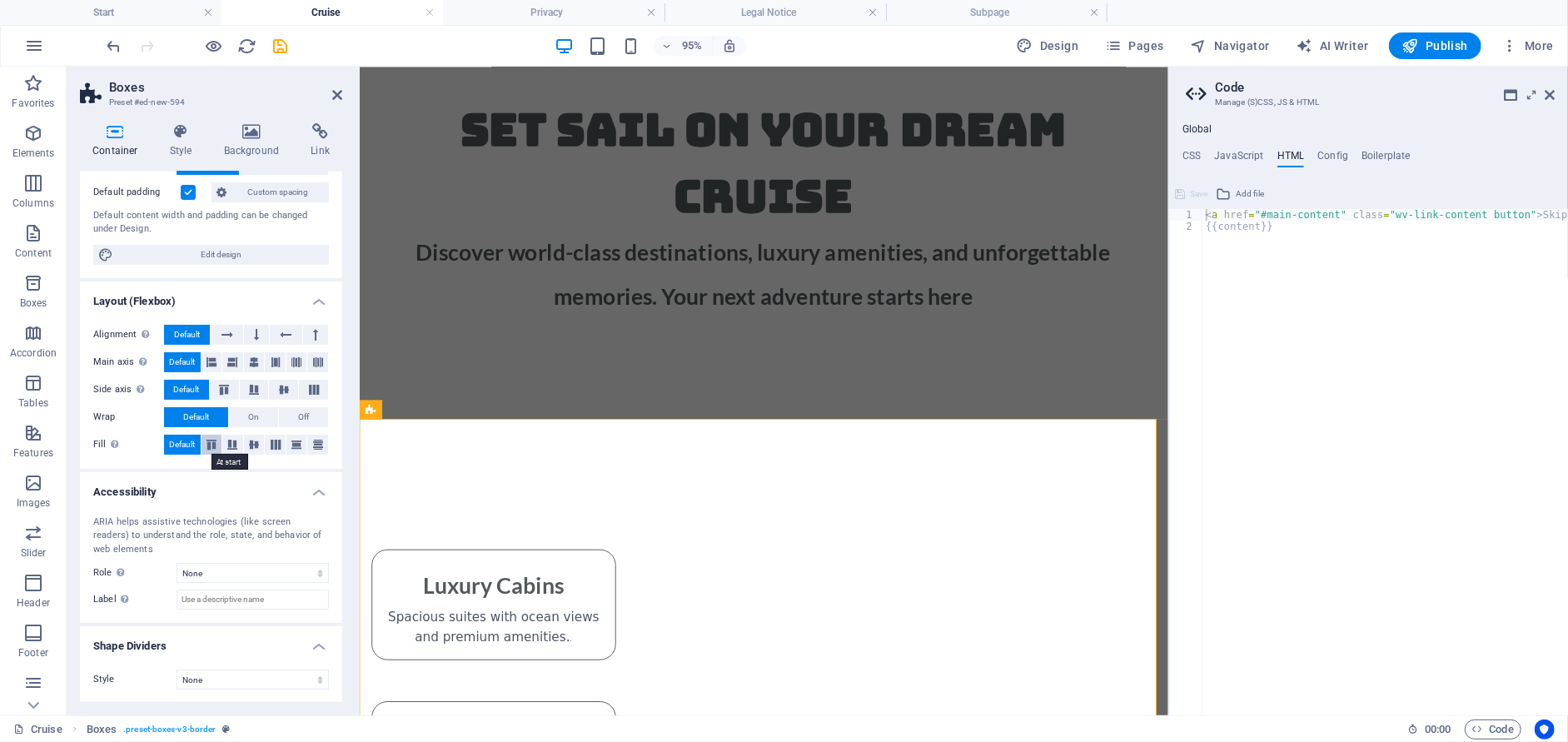
click at [208, 445] on icon at bounding box center [211, 445] width 20 height 10
click at [274, 439] on icon at bounding box center [275, 445] width 20 height 10
click at [182, 440] on span "Default" at bounding box center [182, 444] width 26 height 20
click at [316, 335] on button at bounding box center [315, 334] width 25 height 20
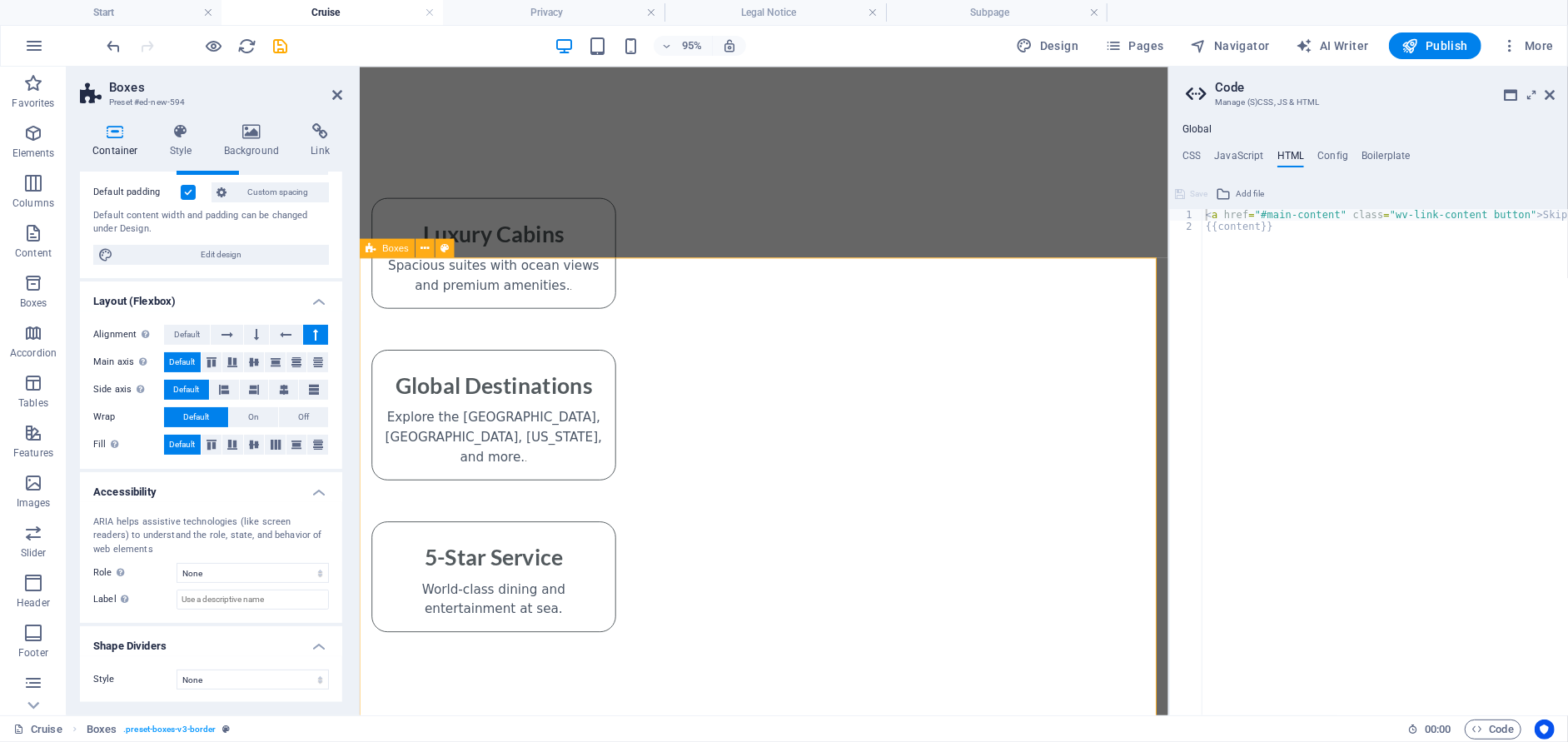
scroll to position [545, 0]
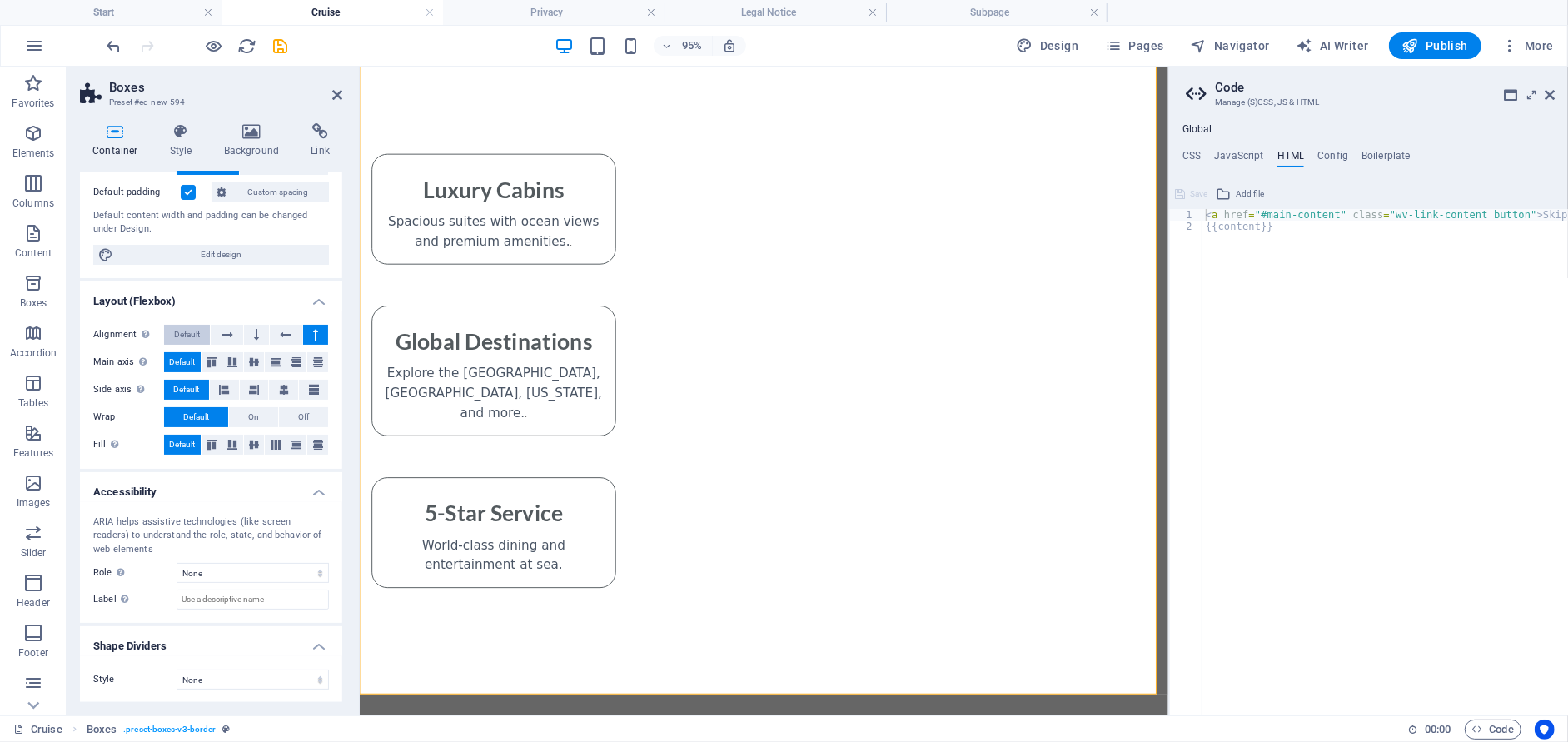
click at [202, 334] on button "Default" at bounding box center [187, 334] width 46 height 20
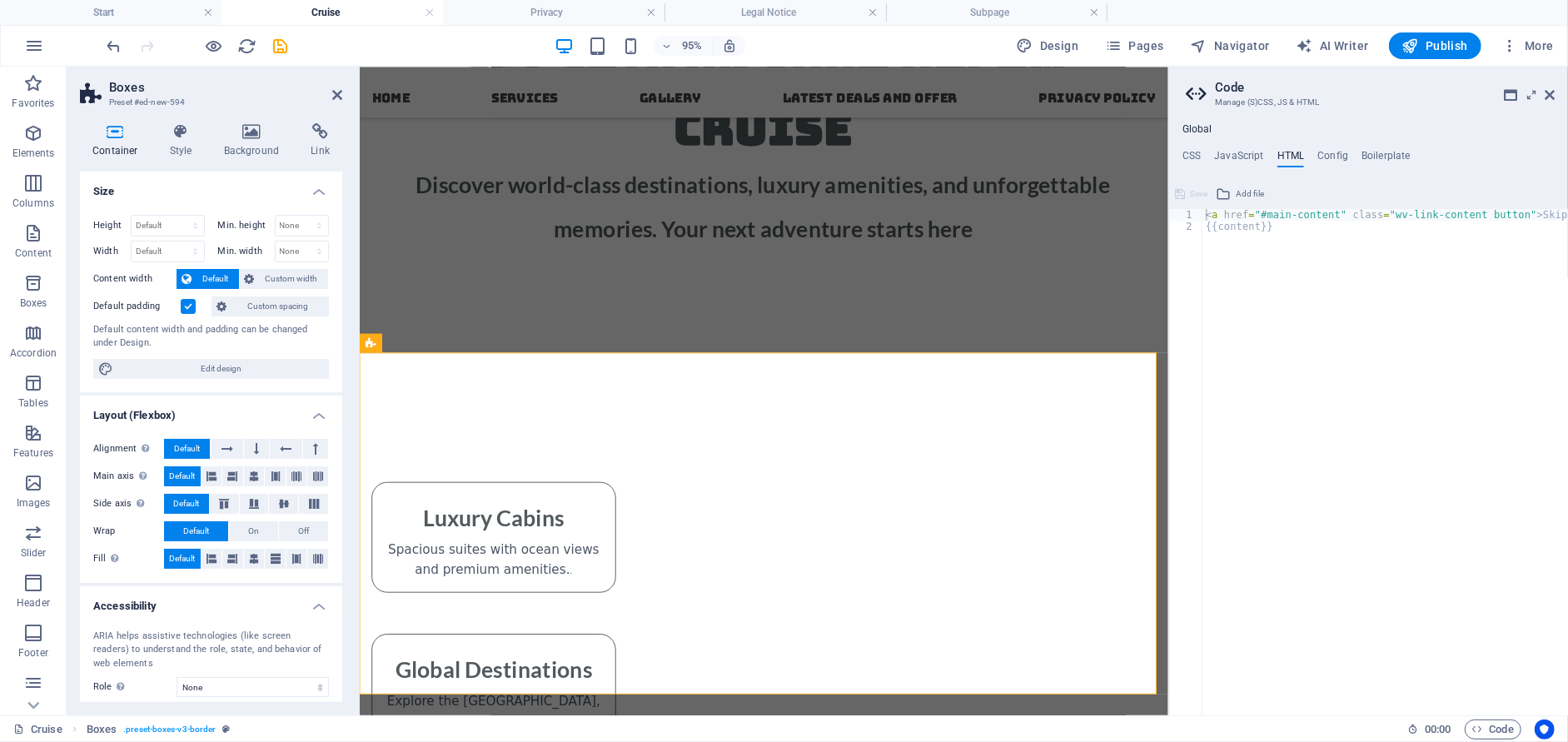
scroll to position [0, 0]
click at [177, 136] on icon at bounding box center [181, 131] width 48 height 16
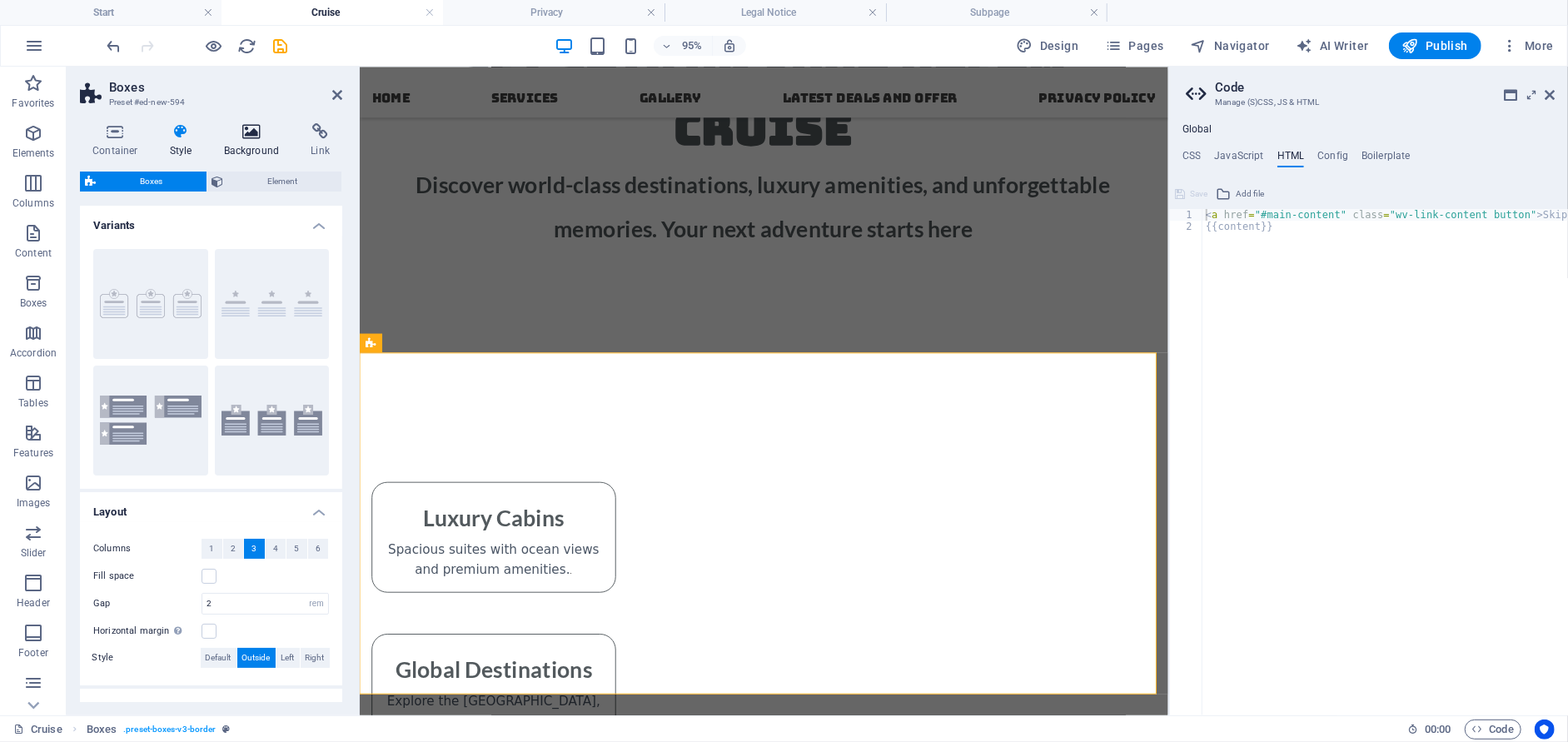
click at [233, 150] on h4 "Background" at bounding box center [255, 140] width 87 height 35
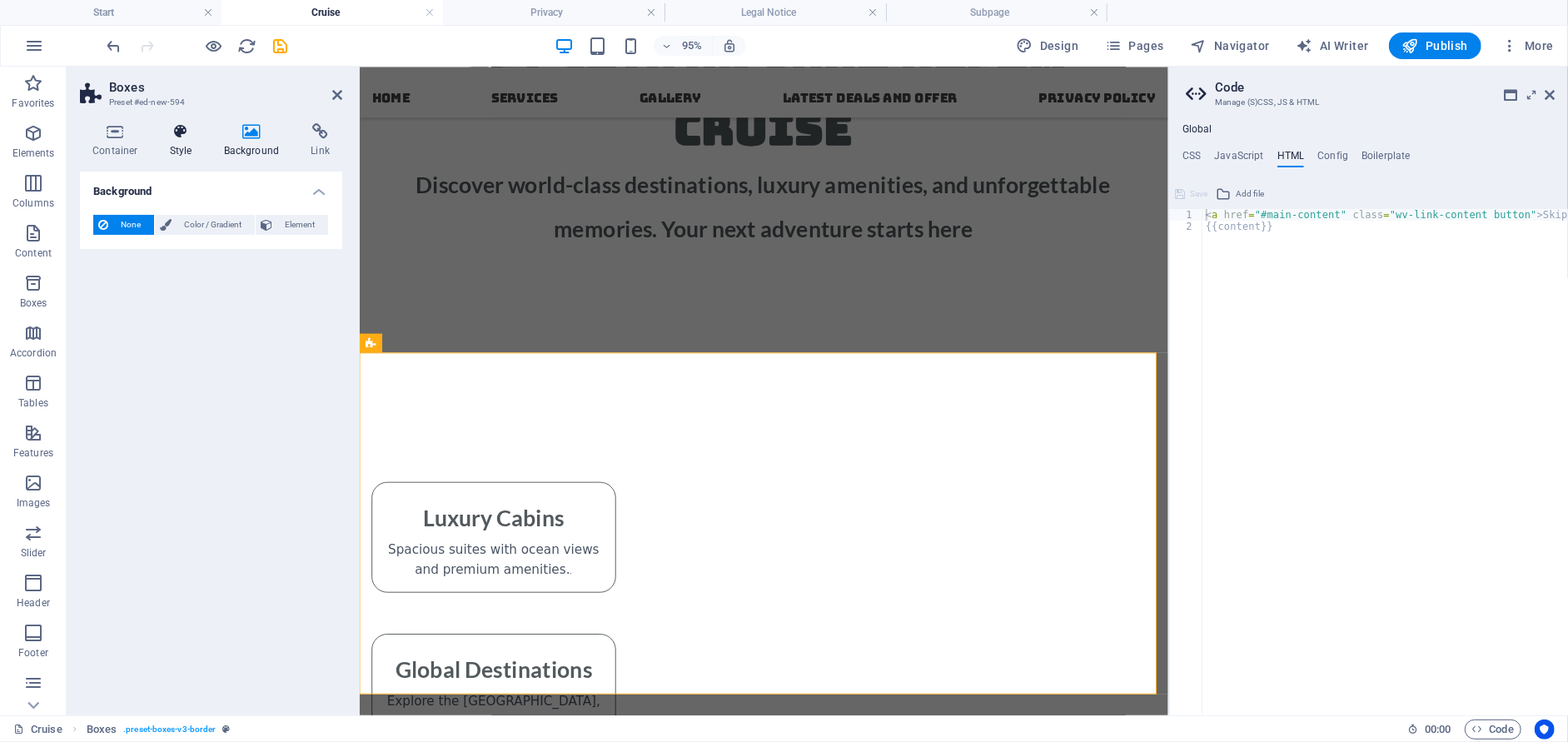
click at [175, 142] on h4 "Style" at bounding box center [184, 140] width 54 height 35
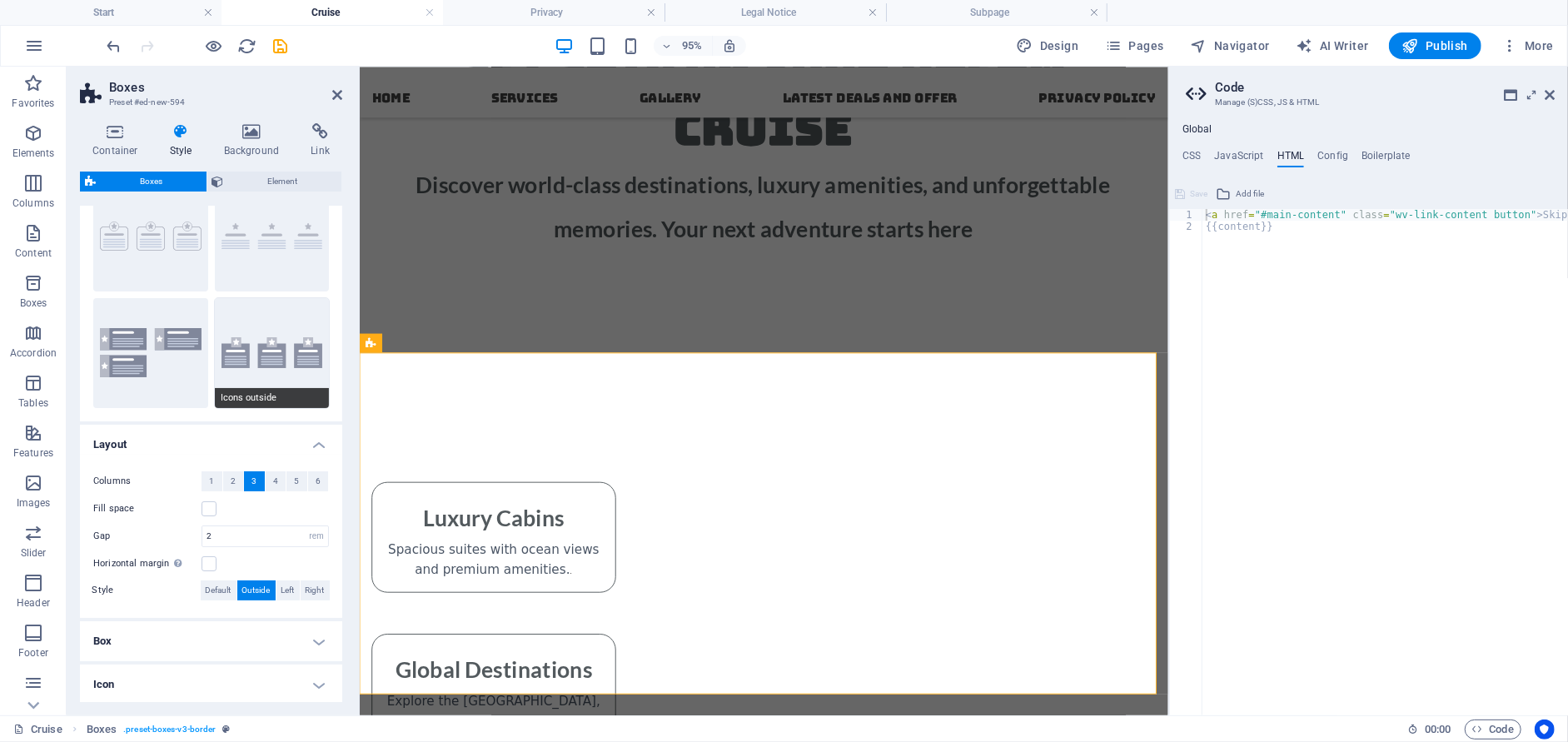
scroll to position [135, 0]
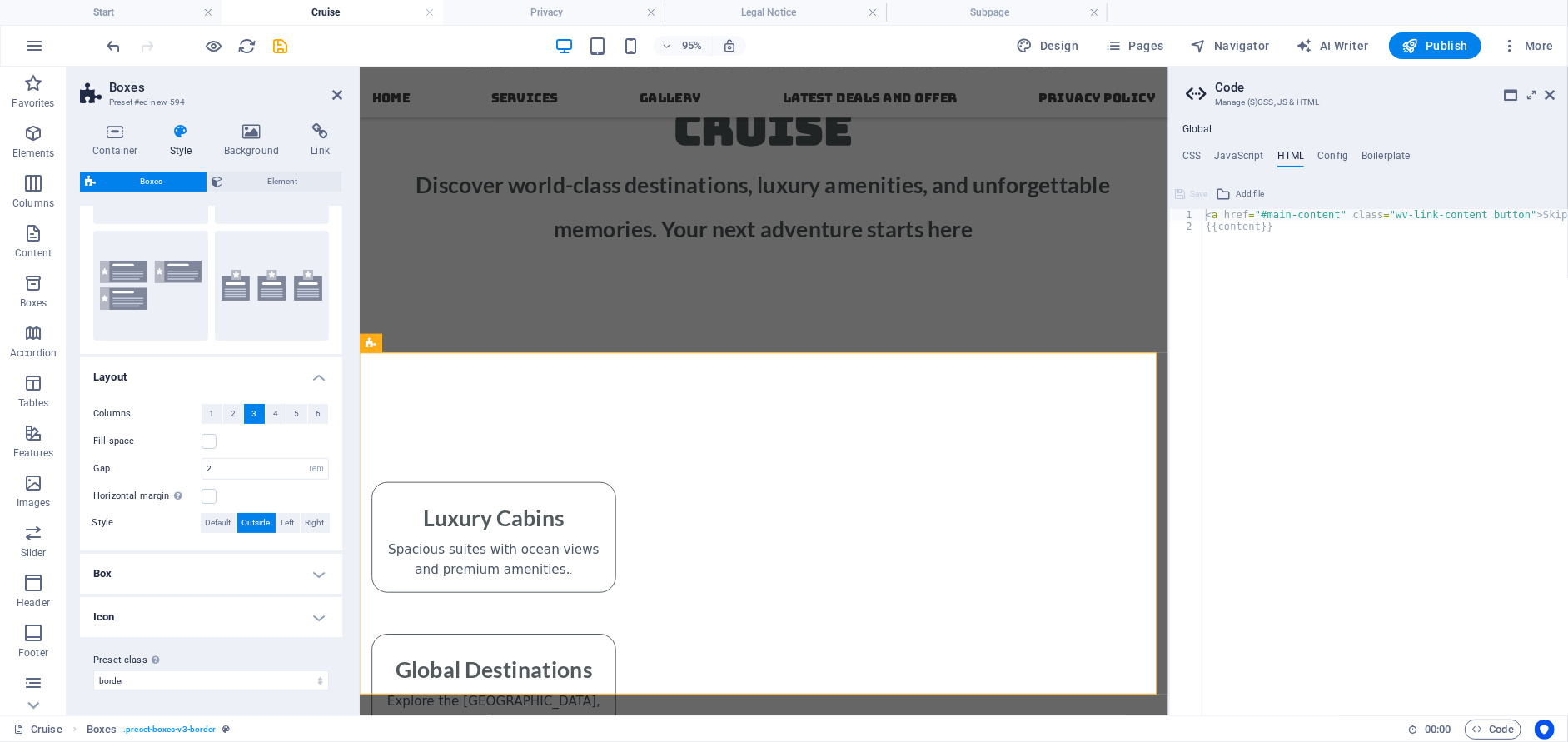
click at [209, 574] on h4 "Box" at bounding box center [210, 573] width 262 height 40
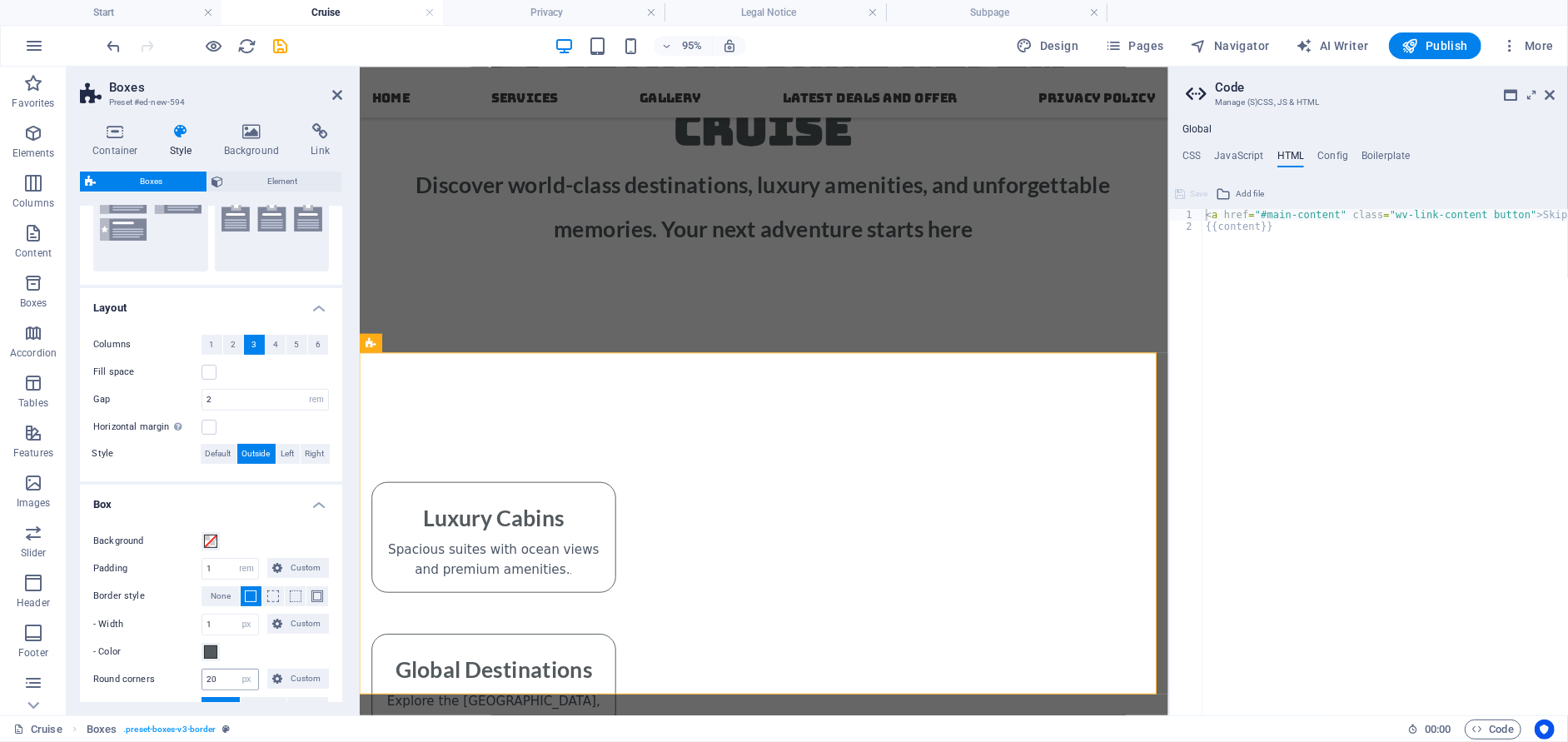
scroll to position [345, 0]
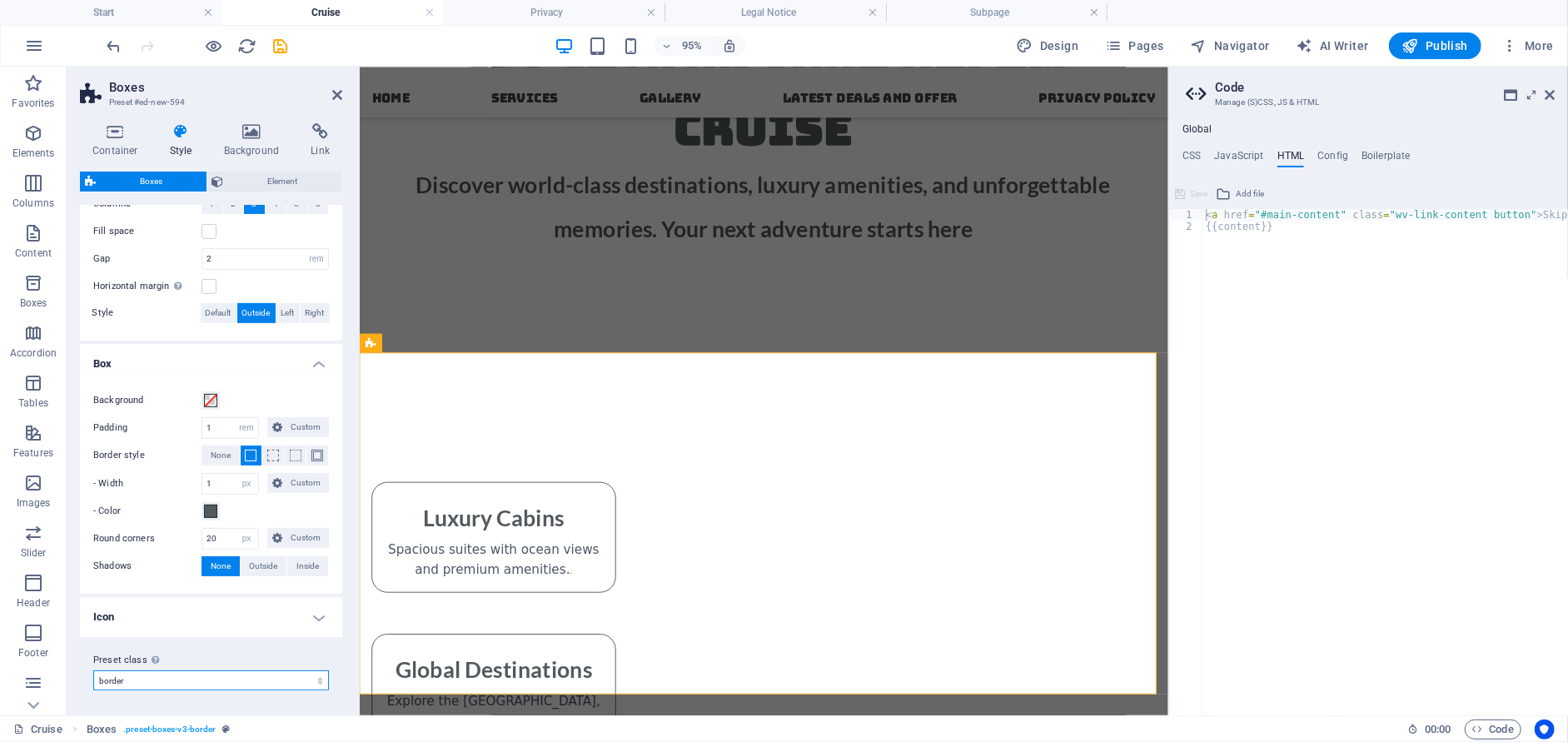
click at [139, 681] on select "default border Add preset class" at bounding box center [211, 680] width 235 height 20
click at [234, 180] on span "Element" at bounding box center [283, 181] width 108 height 20
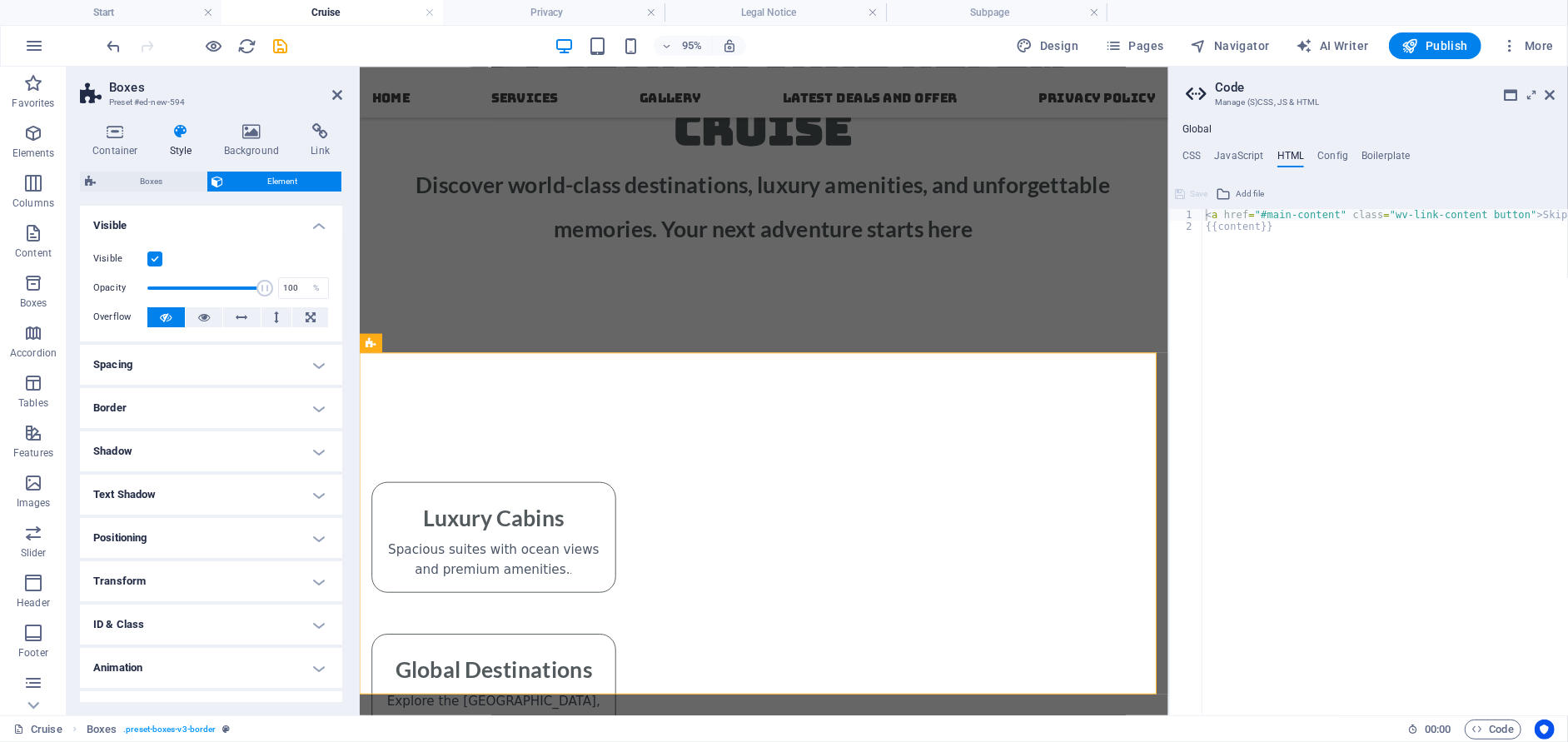
click at [214, 367] on h4 "Spacing" at bounding box center [210, 365] width 262 height 40
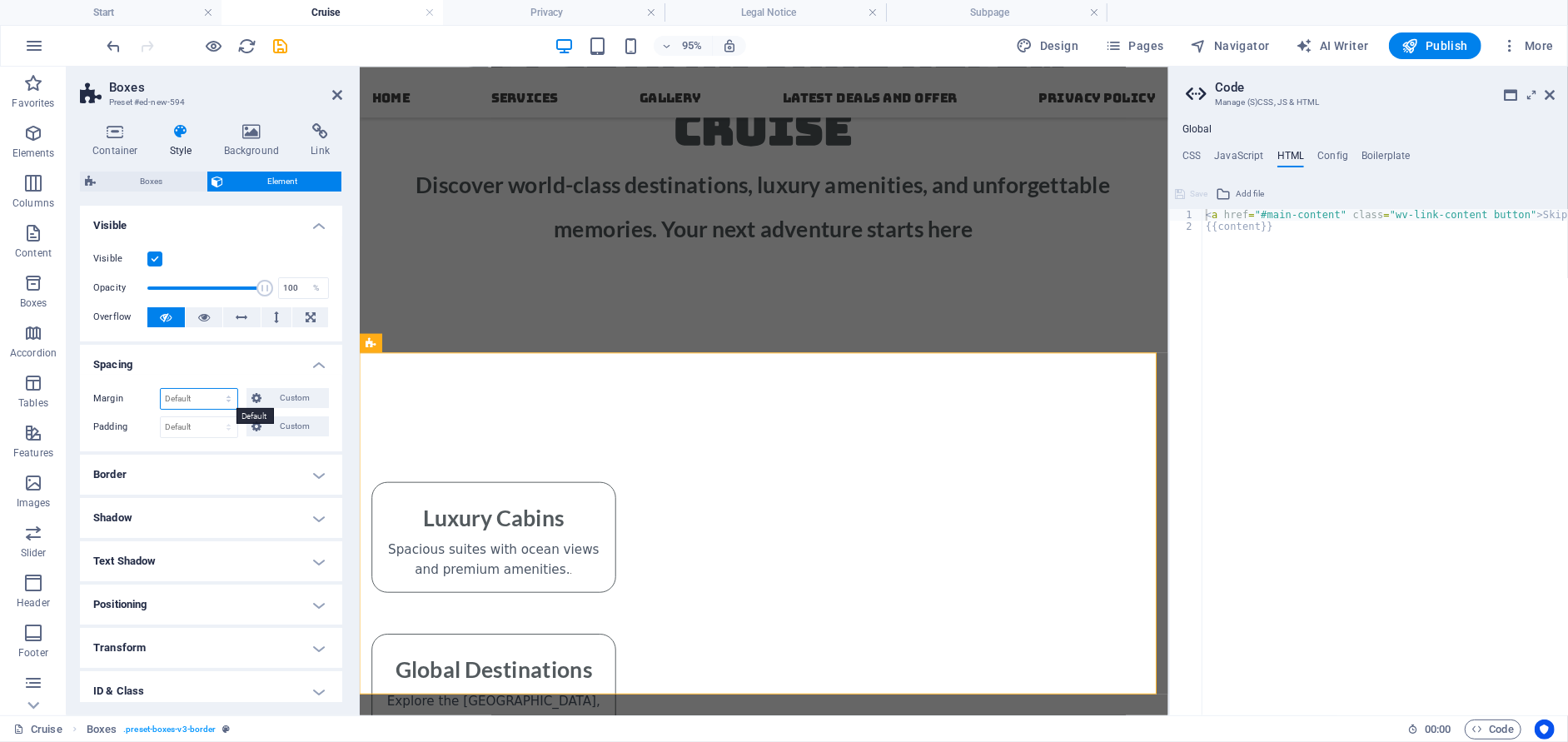
click at [220, 398] on select "Default auto px % rem vw vh Custom" at bounding box center [199, 399] width 77 height 20
select select "%"
click at [212, 389] on select "Default auto px % rem vw vh Custom" at bounding box center [199, 399] width 77 height 20
type input "100"
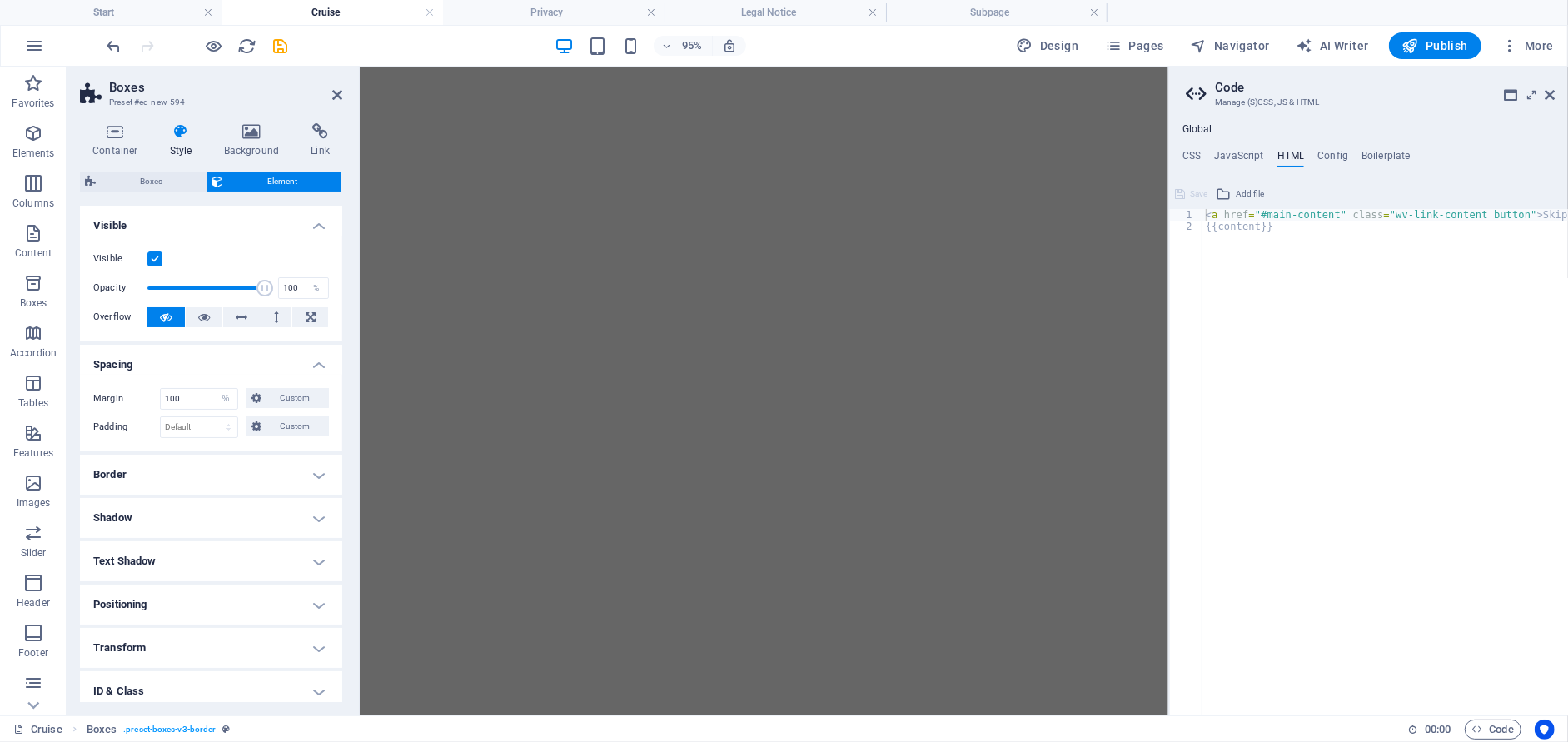
scroll to position [1034, 0]
click at [202, 400] on input "100" at bounding box center [199, 399] width 77 height 20
drag, startPoint x: 199, startPoint y: 398, endPoint x: 125, endPoint y: 393, distance: 74.2
click at [125, 393] on div "Margin 100 Default auto px % rem vw vh Custom Custom" at bounding box center [211, 399] width 235 height 22
click at [169, 362] on h4 "Spacing" at bounding box center [210, 360] width 262 height 30
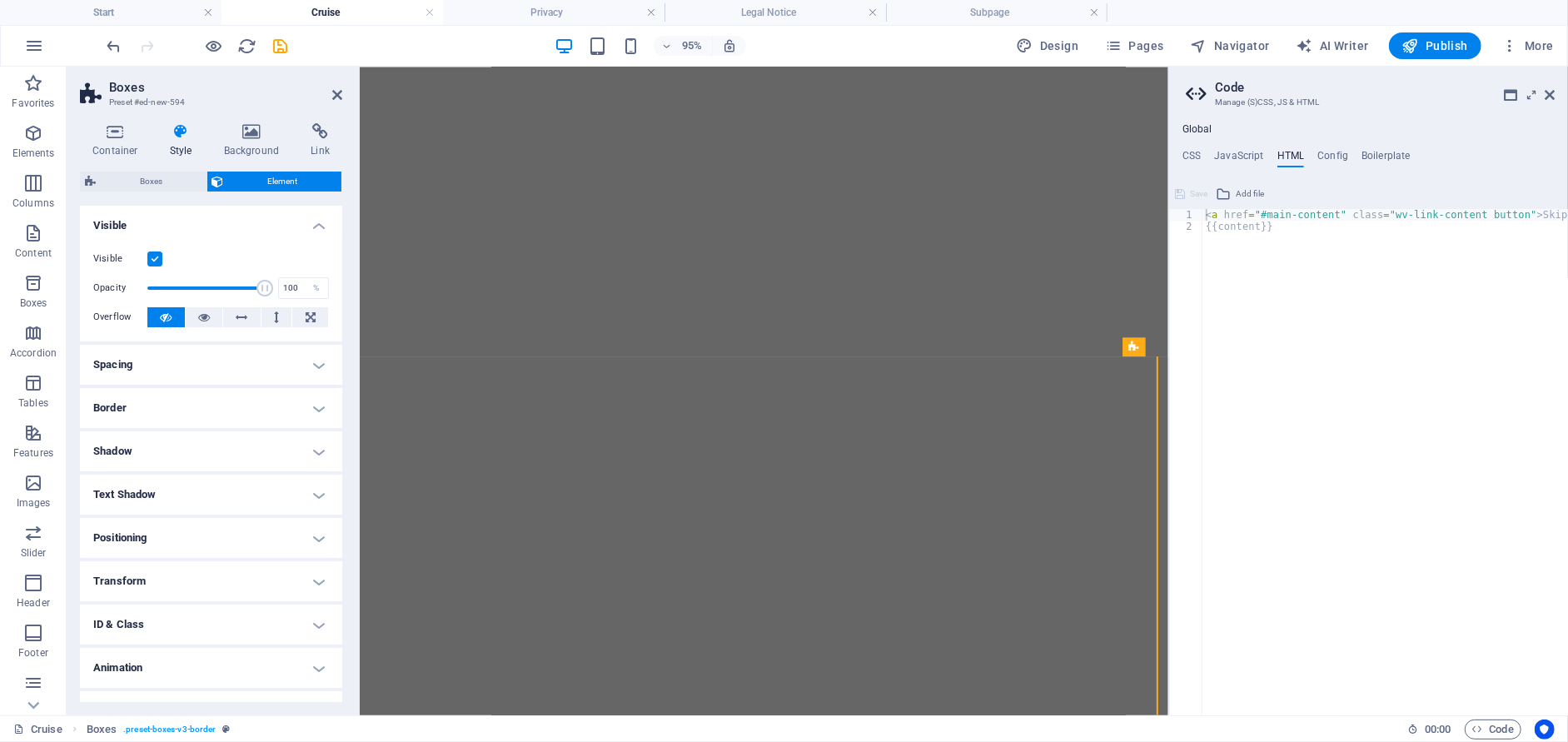
click at [202, 368] on h4 "Spacing" at bounding box center [210, 365] width 262 height 40
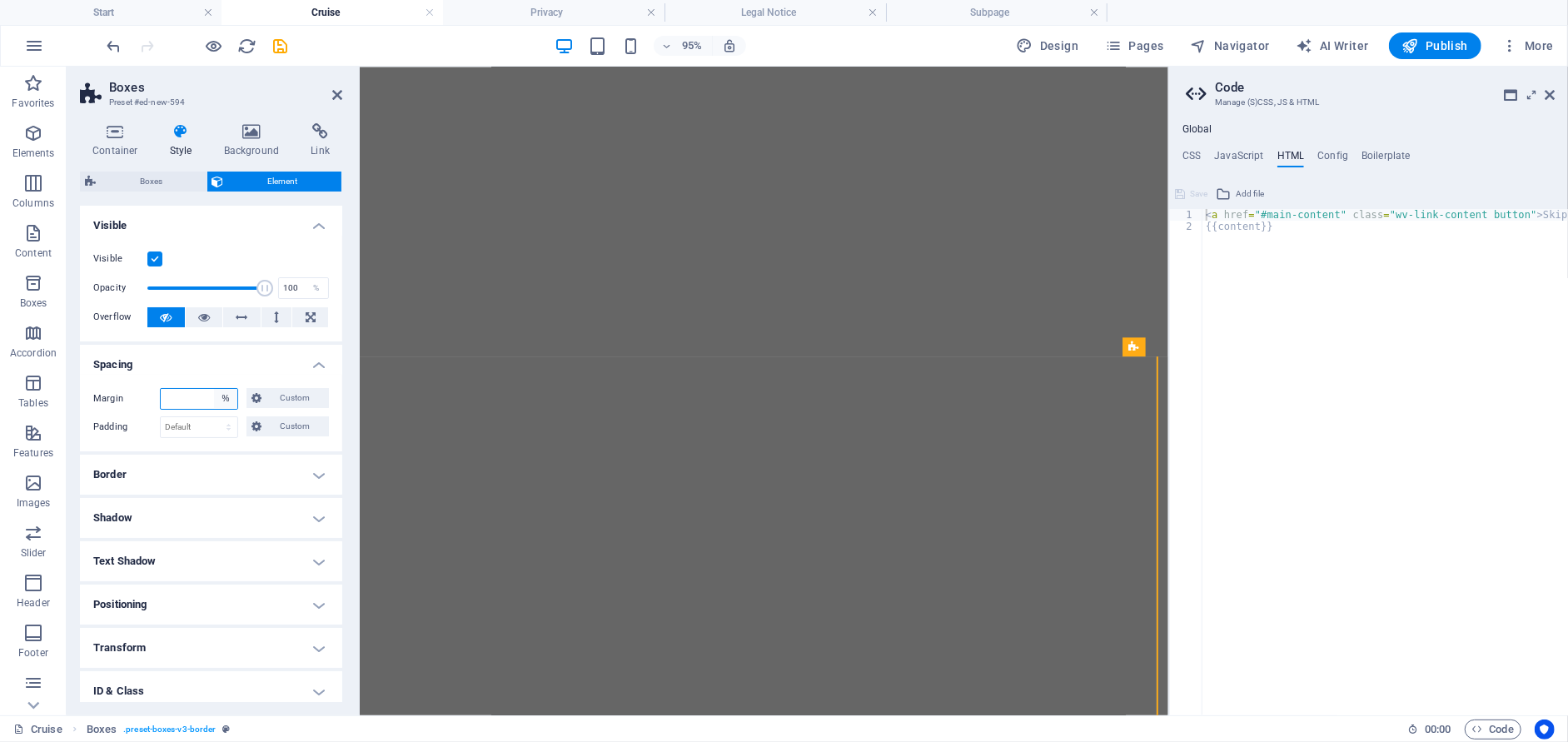
click at [225, 400] on select "Default auto px % rem vw vh Custom" at bounding box center [225, 399] width 23 height 20
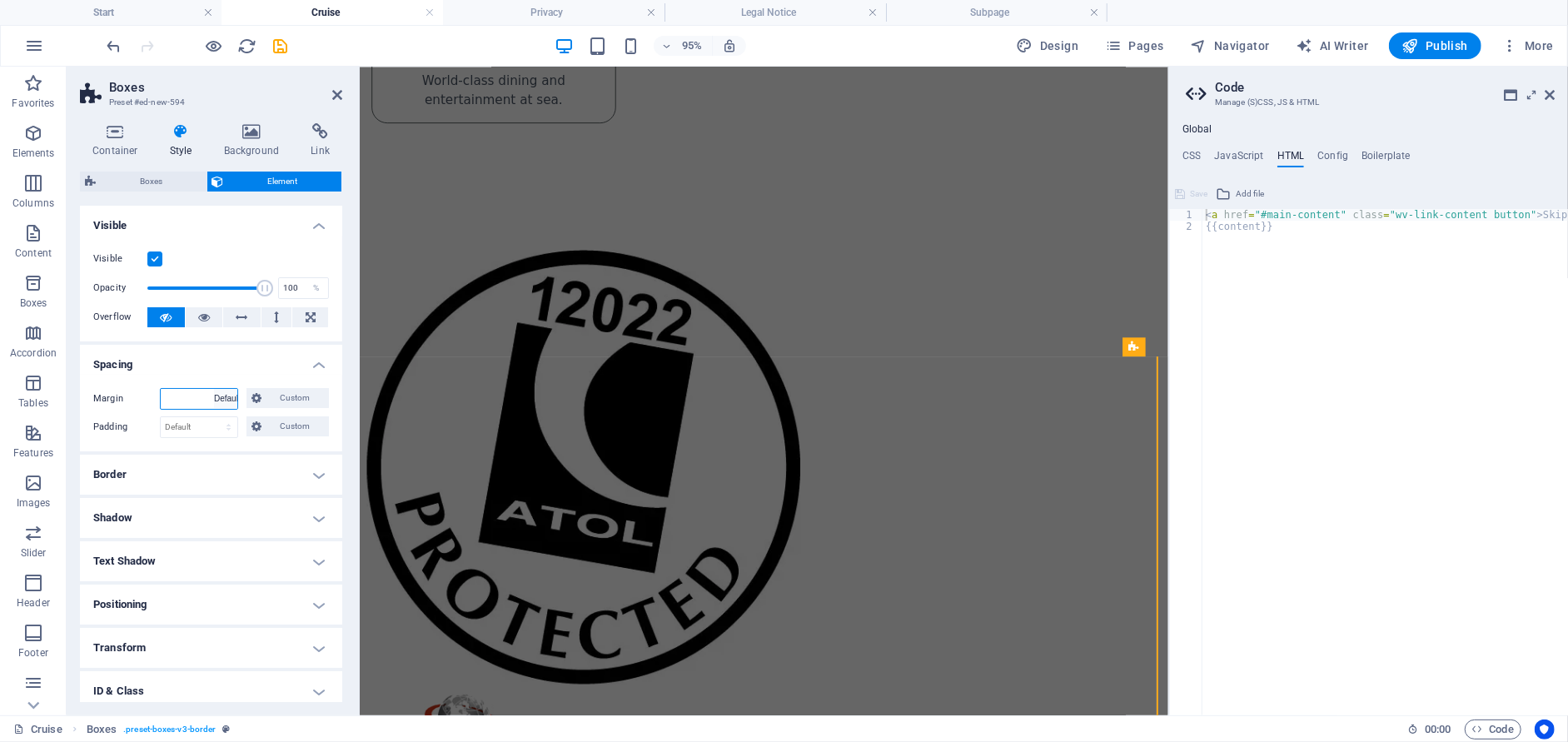
click at [214, 389] on select "Default auto px % rem vw vh Custom" at bounding box center [225, 399] width 23 height 20
select select "DISABLED_OPTION_VALUE"
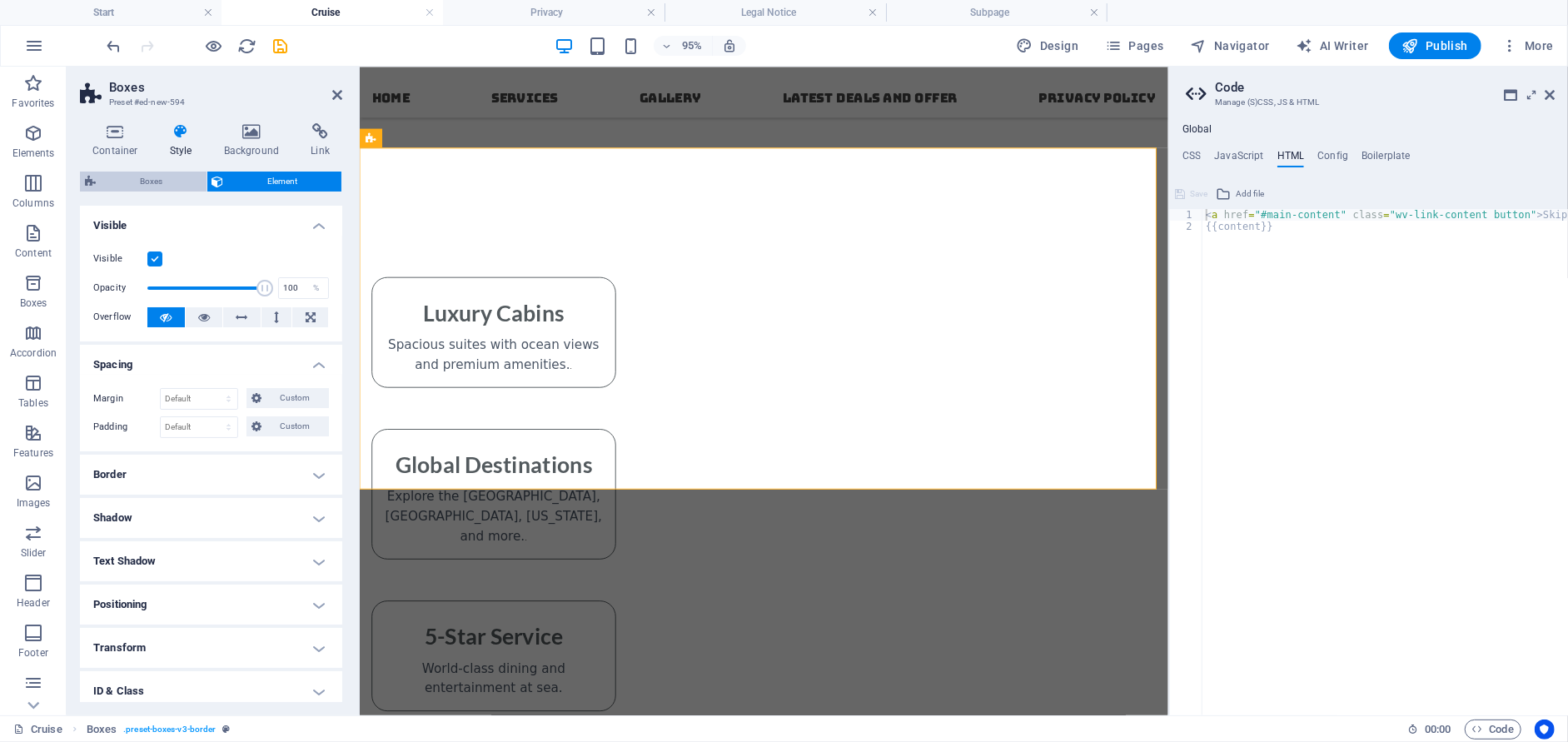
click at [137, 182] on span "Boxes" at bounding box center [150, 181] width 100 height 20
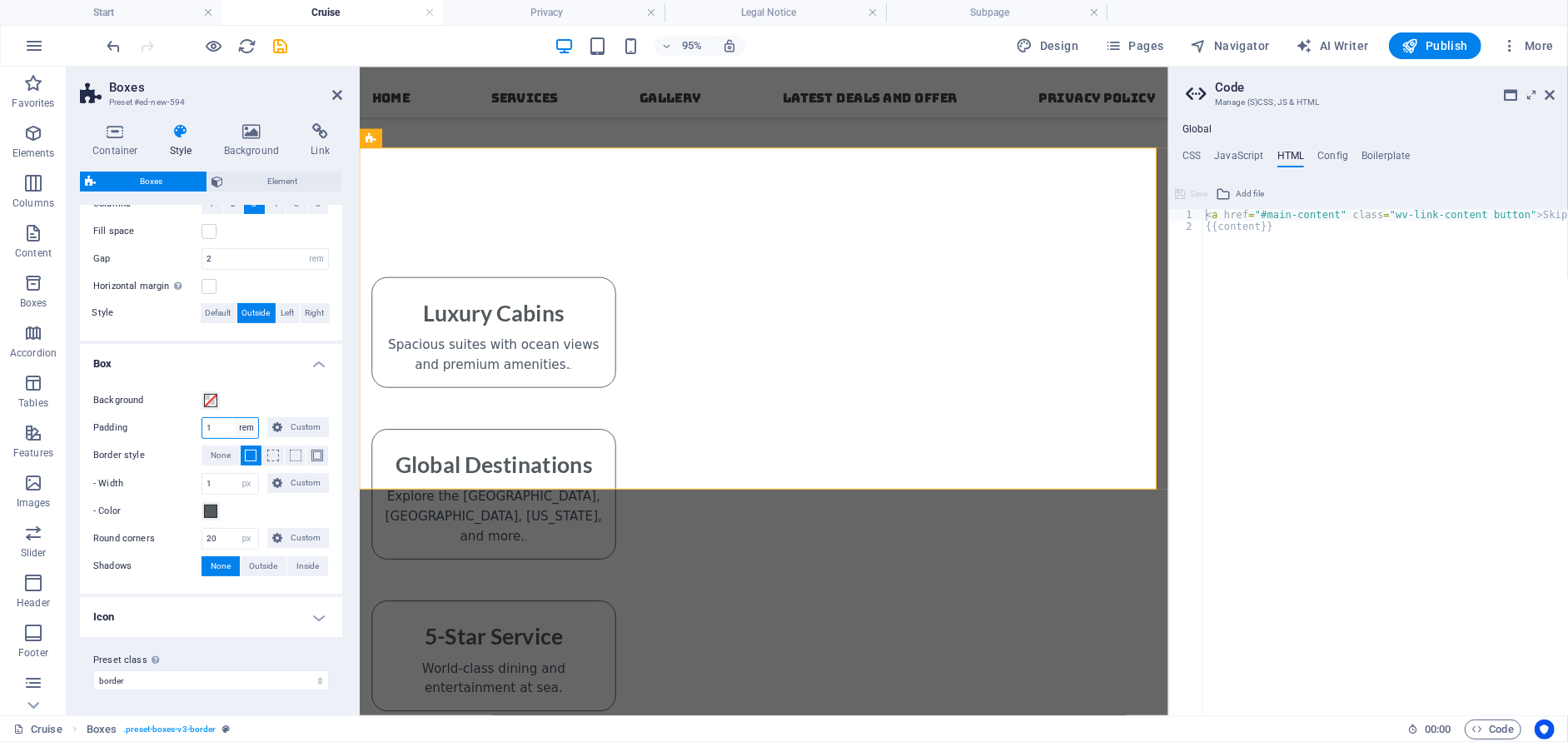
click at [245, 431] on select "px rem % vh vw Custom" at bounding box center [246, 427] width 23 height 20
click at [234, 418] on select "px rem % vh vw Custom" at bounding box center [246, 427] width 23 height 20
click at [218, 426] on input "1" at bounding box center [230, 427] width 55 height 20
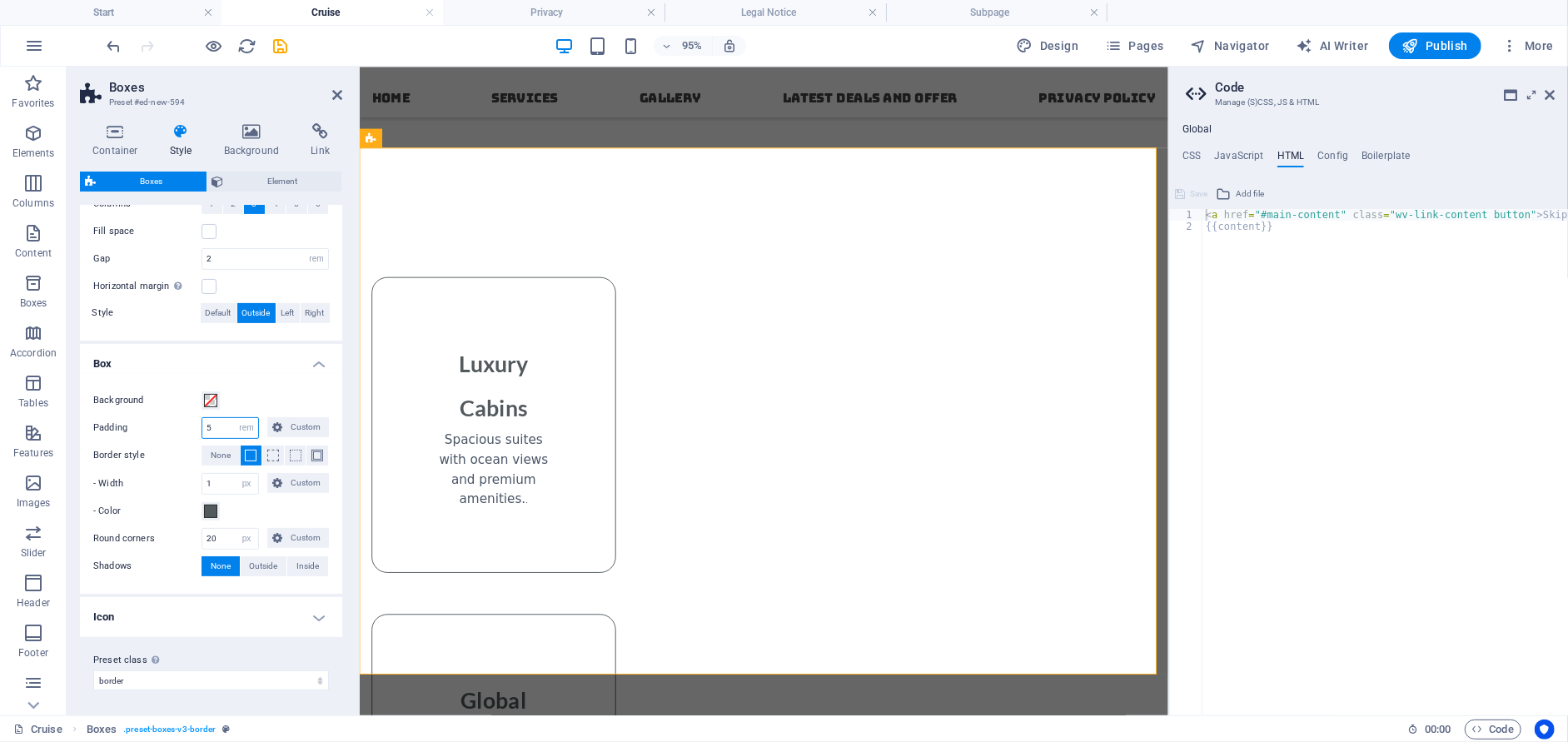
drag, startPoint x: 212, startPoint y: 418, endPoint x: 190, endPoint y: 422, distance: 22.4
click at [190, 422] on div "Padding 5 px rem % vh vw Custom Custom" at bounding box center [211, 427] width 235 height 22
type input "1"
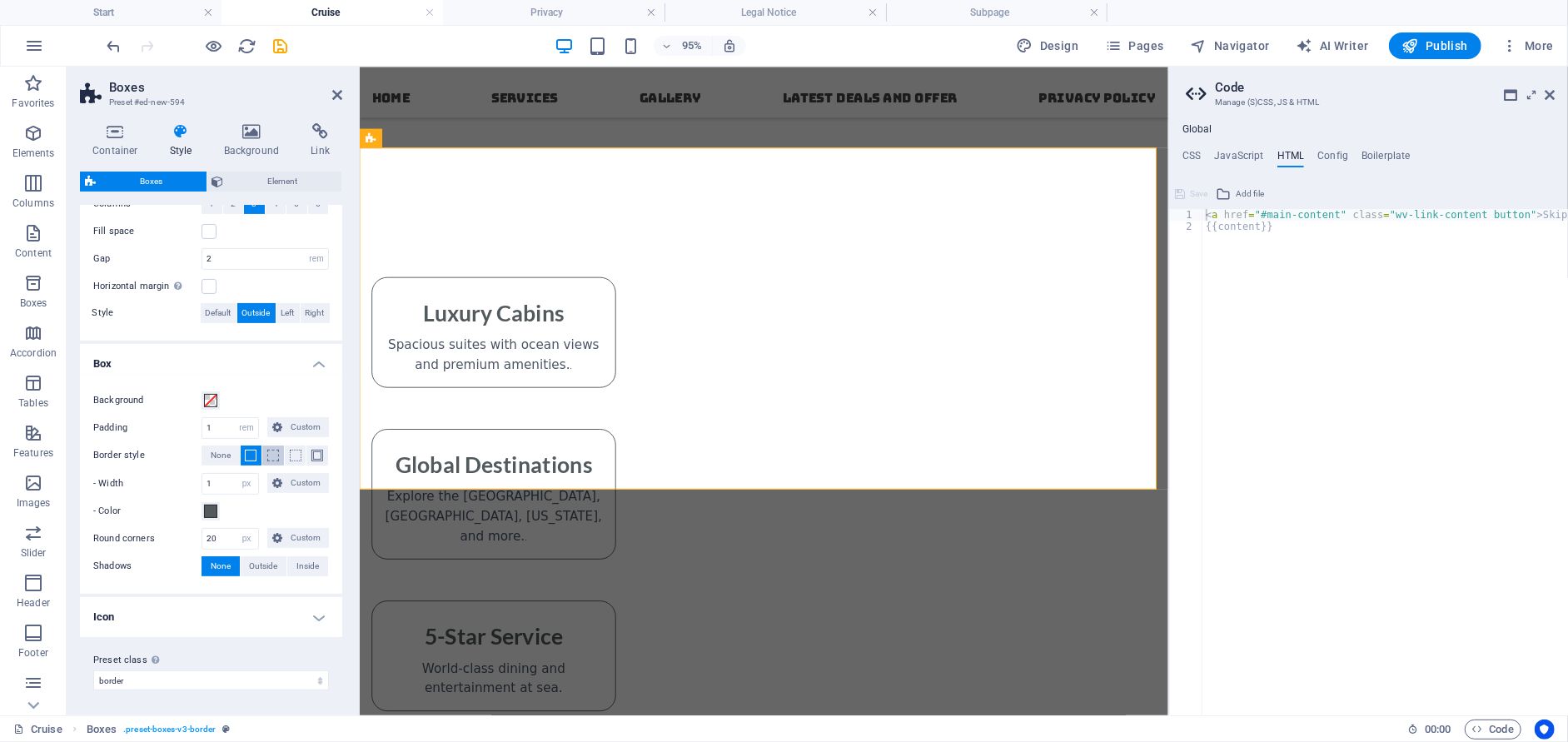
click at [274, 457] on span at bounding box center [272, 455] width 11 height 11
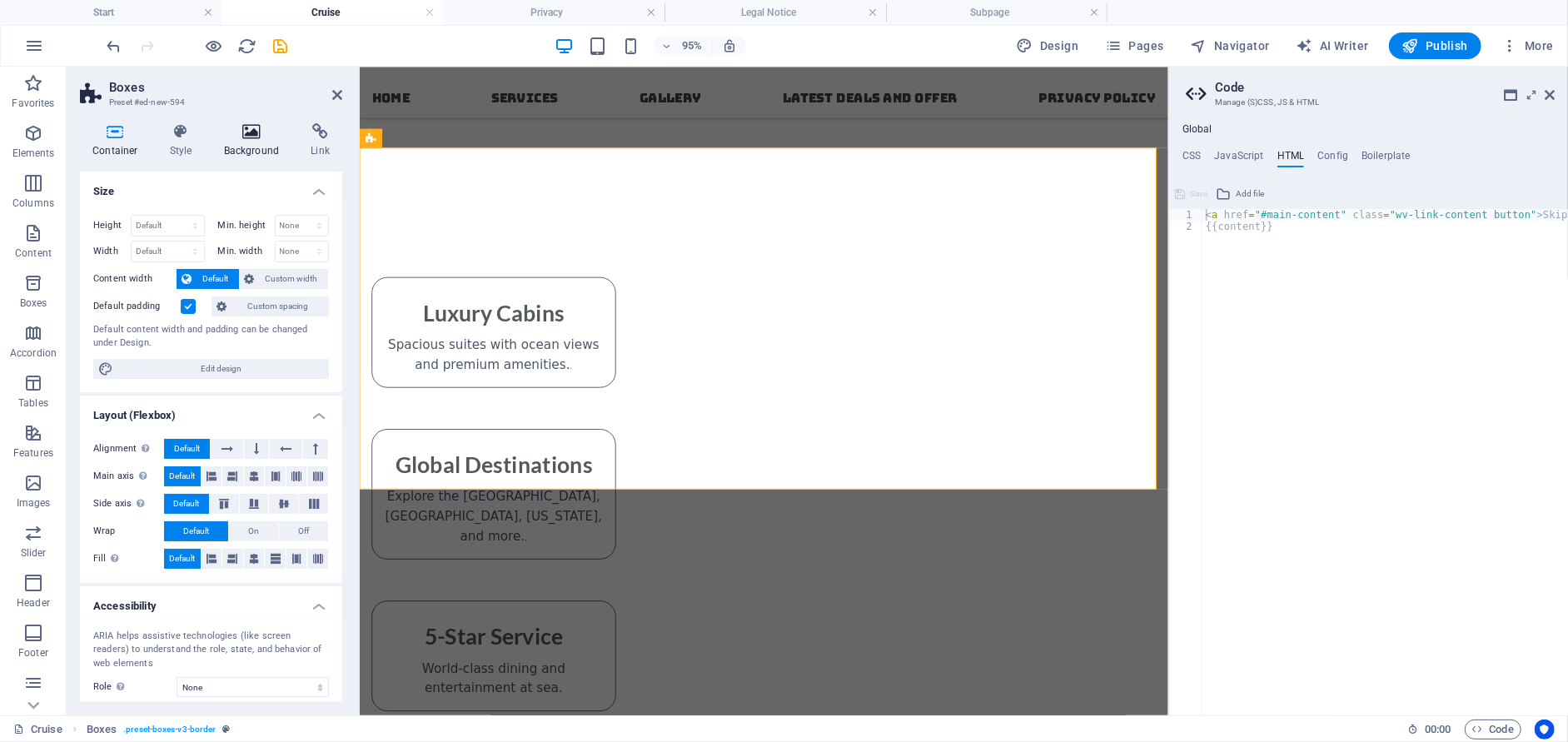
click at [240, 149] on h4 "Background" at bounding box center [255, 140] width 87 height 35
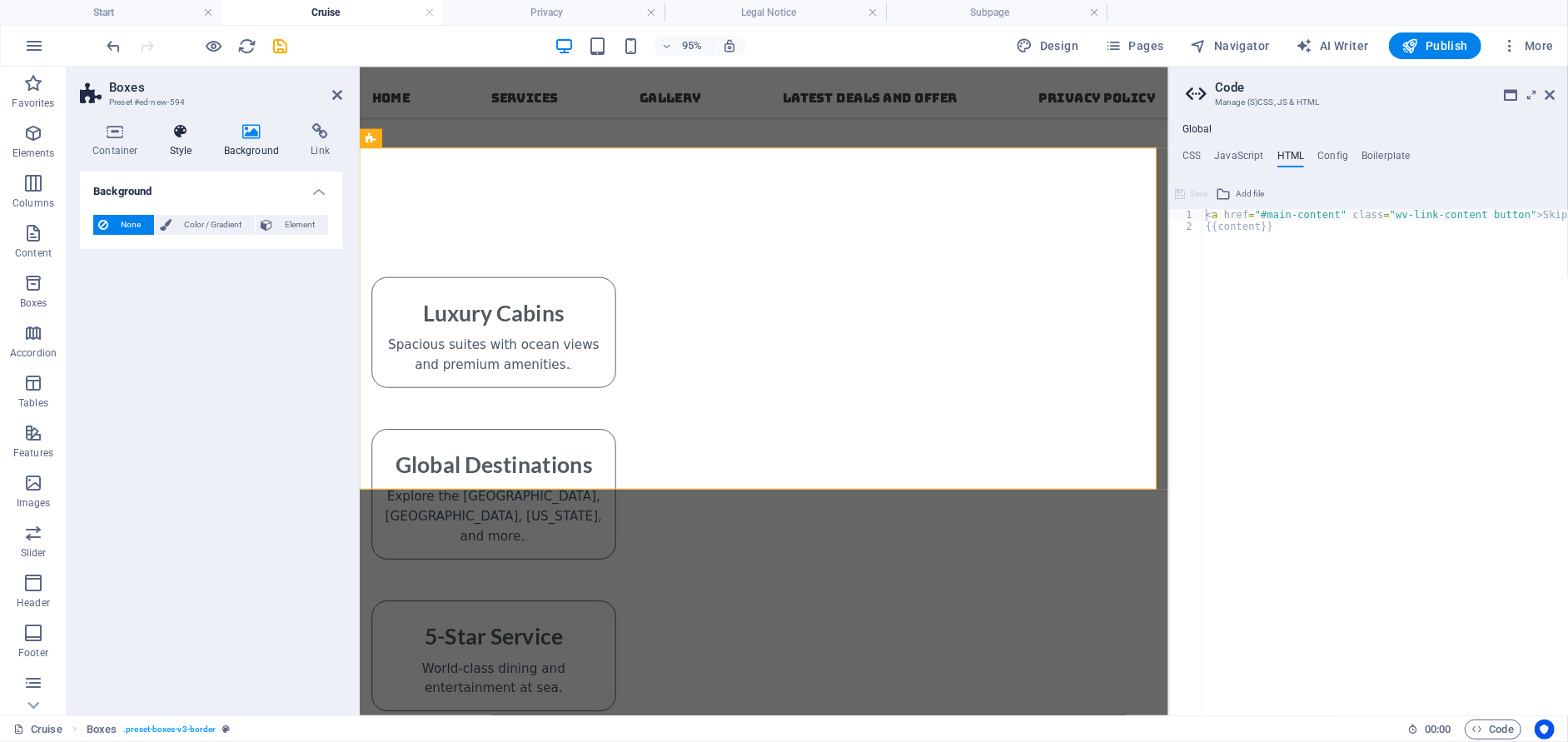
click at [178, 153] on h4 "Style" at bounding box center [184, 140] width 54 height 35
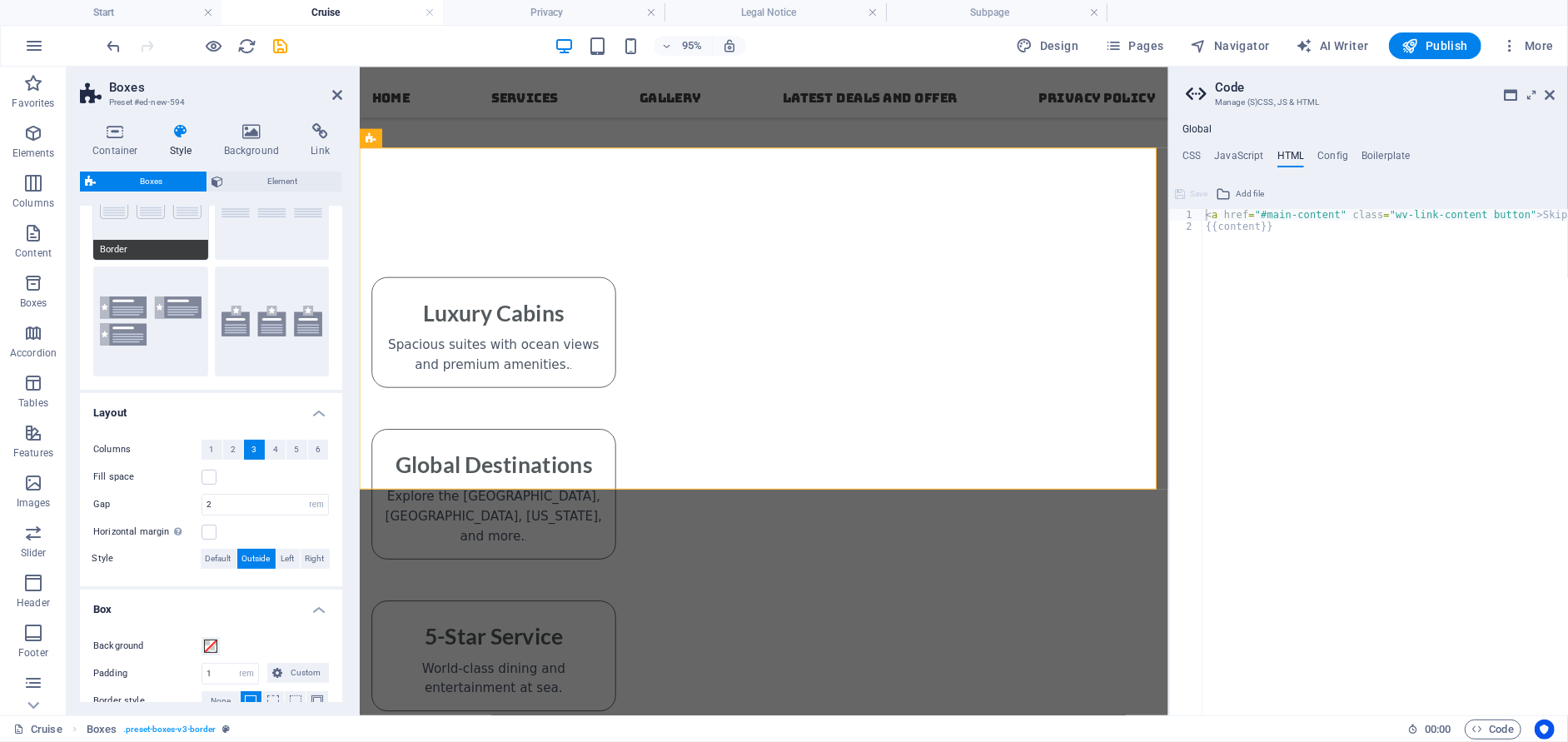
scroll to position [95, 0]
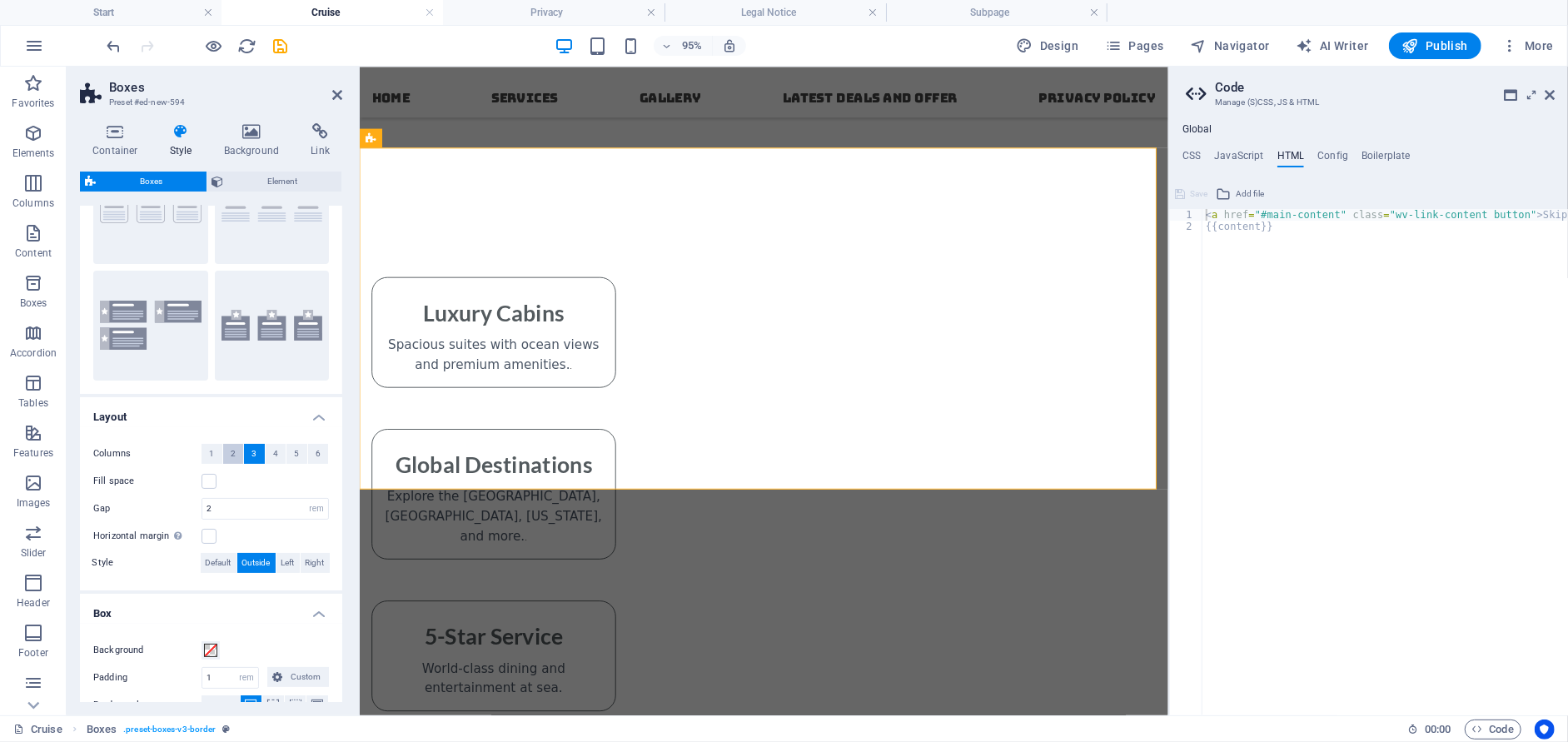
click at [232, 453] on span "2" at bounding box center [234, 453] width 5 height 20
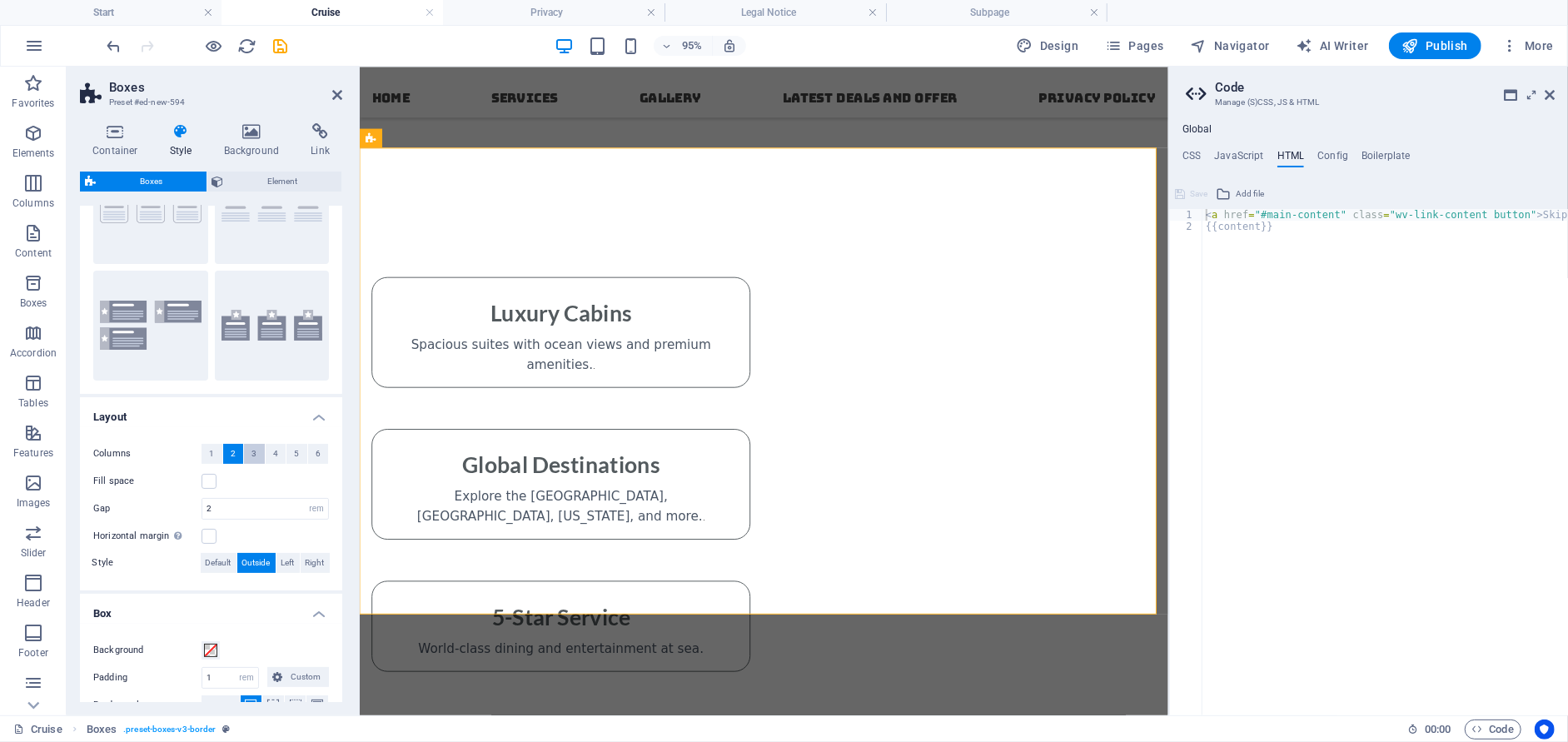
click at [256, 454] on button "3" at bounding box center [254, 453] width 21 height 20
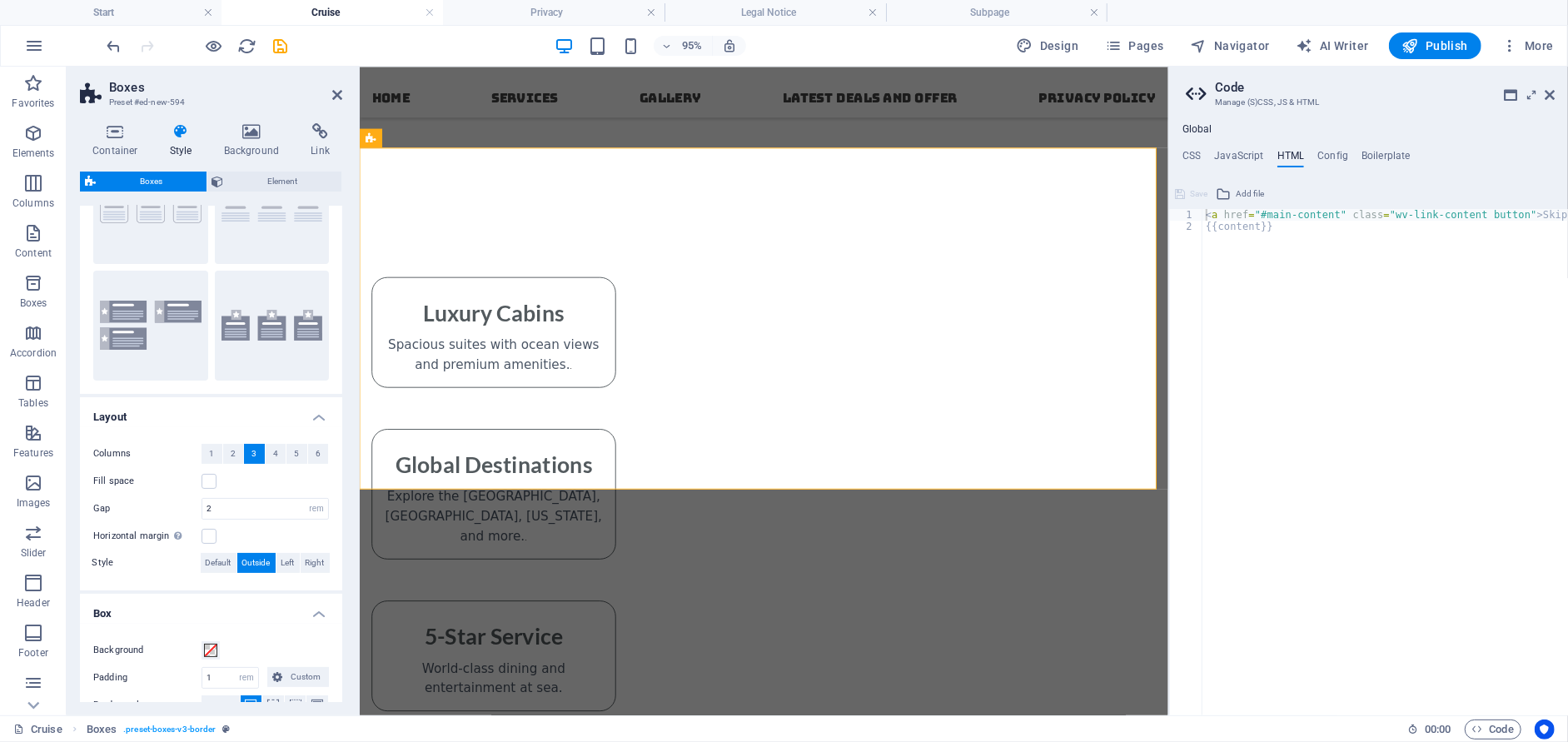
scroll to position [345, 0]
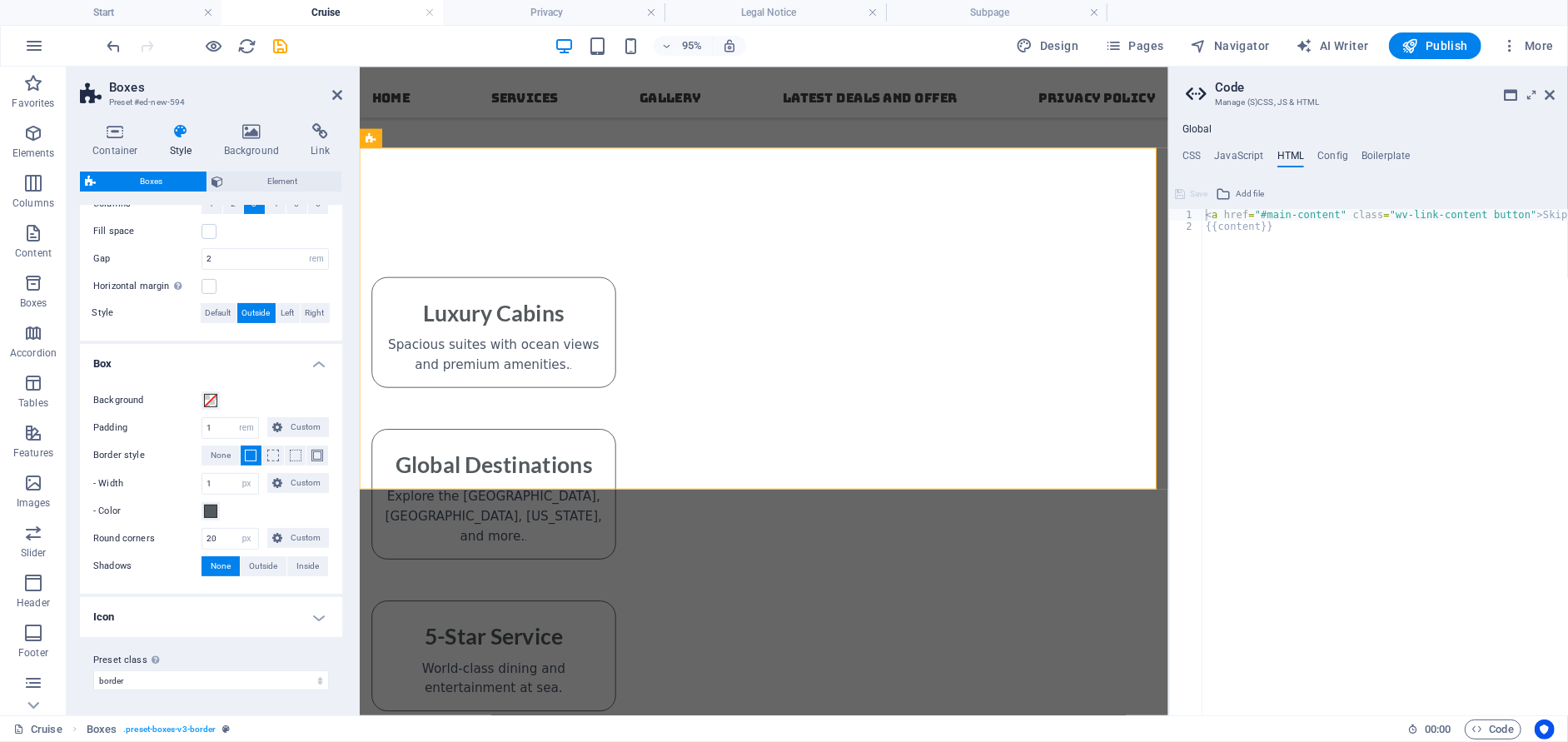
click at [146, 611] on h4 "Icon" at bounding box center [210, 617] width 262 height 40
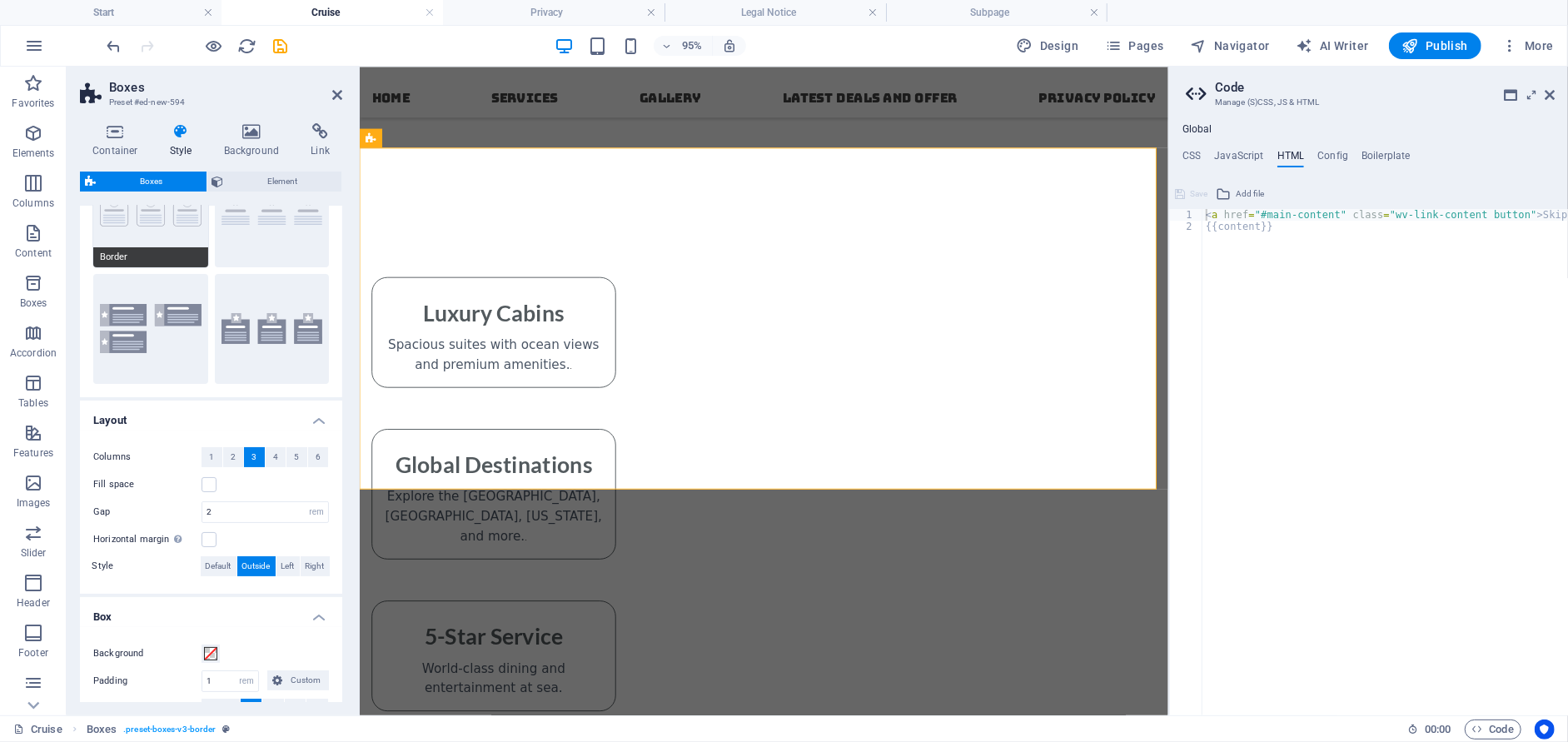
scroll to position [0, 0]
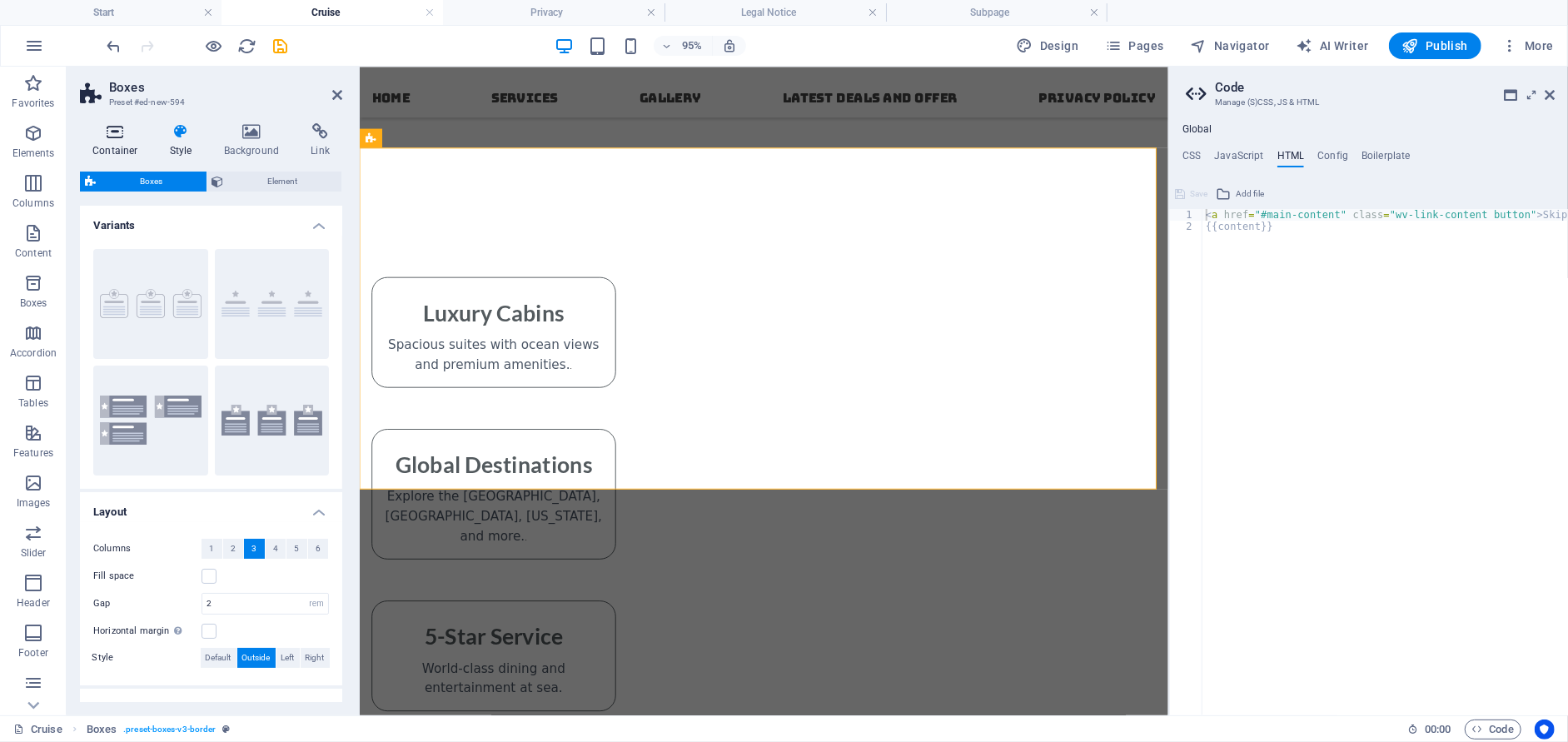
click at [118, 135] on icon at bounding box center [115, 131] width 71 height 16
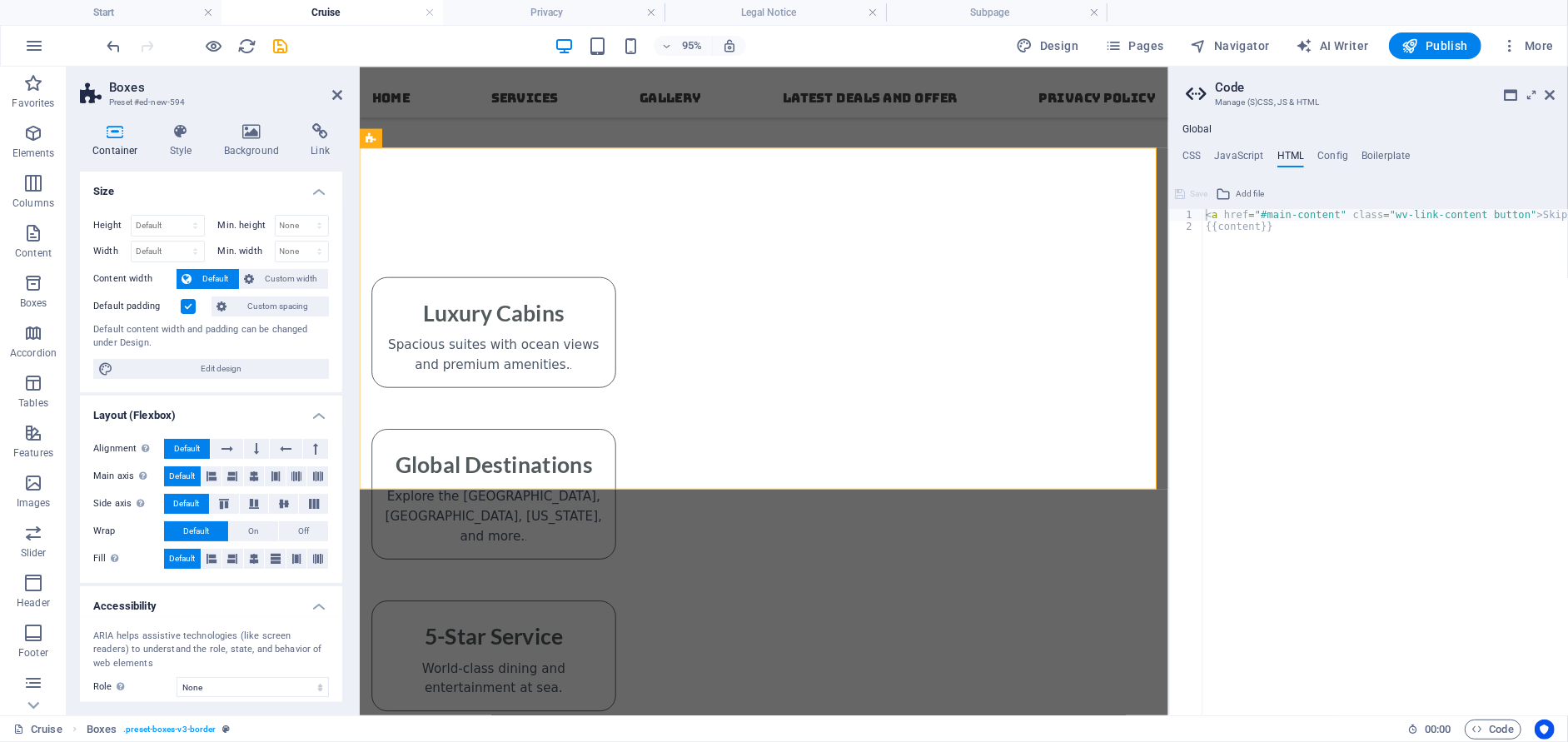
click at [167, 380] on div "Height Default px rem % vh vw Min. height None px rem % vh vw Width Default px …" at bounding box center [210, 297] width 262 height 190
click at [169, 371] on span "Edit design" at bounding box center [221, 368] width 206 height 20
select select "rem"
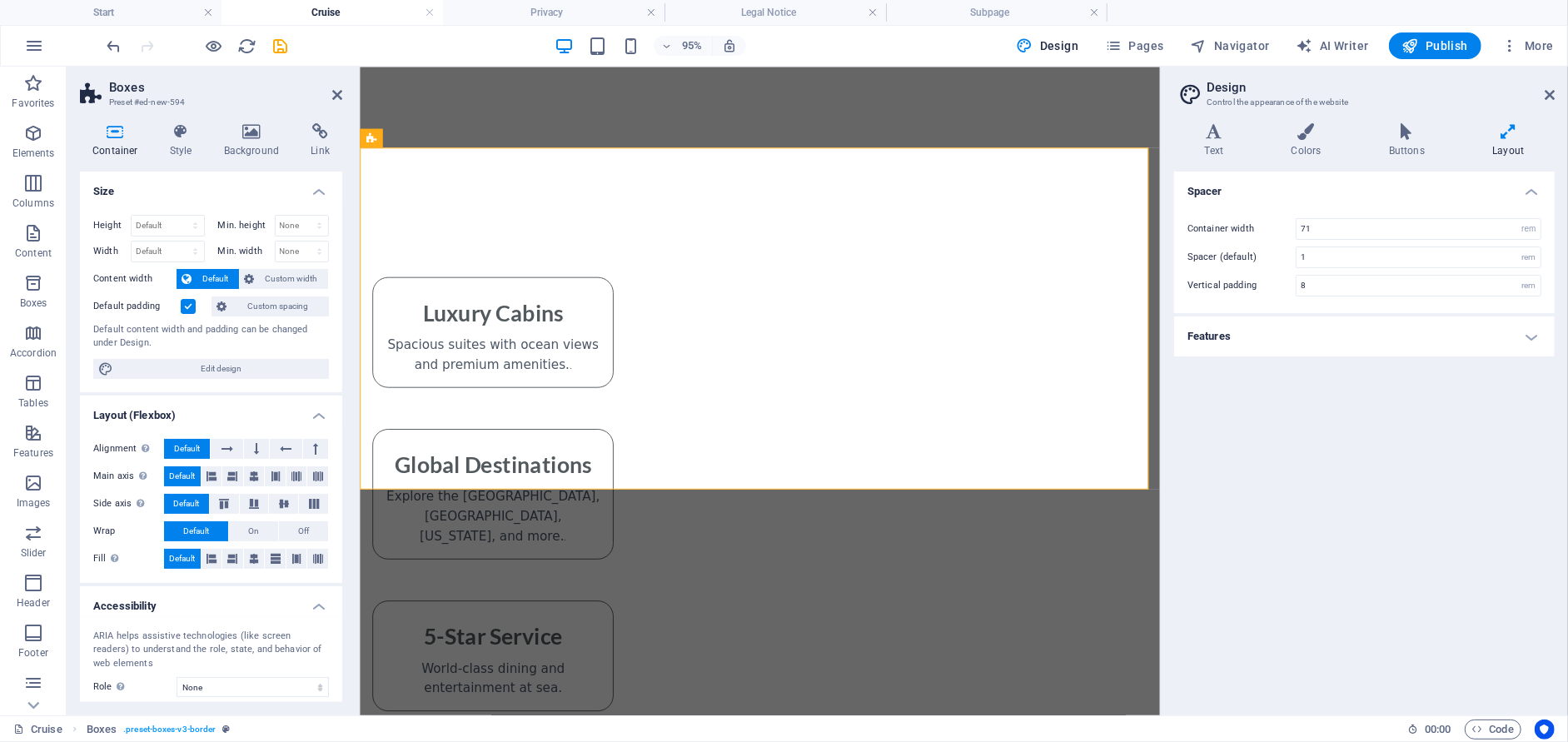
click at [1336, 338] on h4 "Features" at bounding box center [1364, 336] width 381 height 40
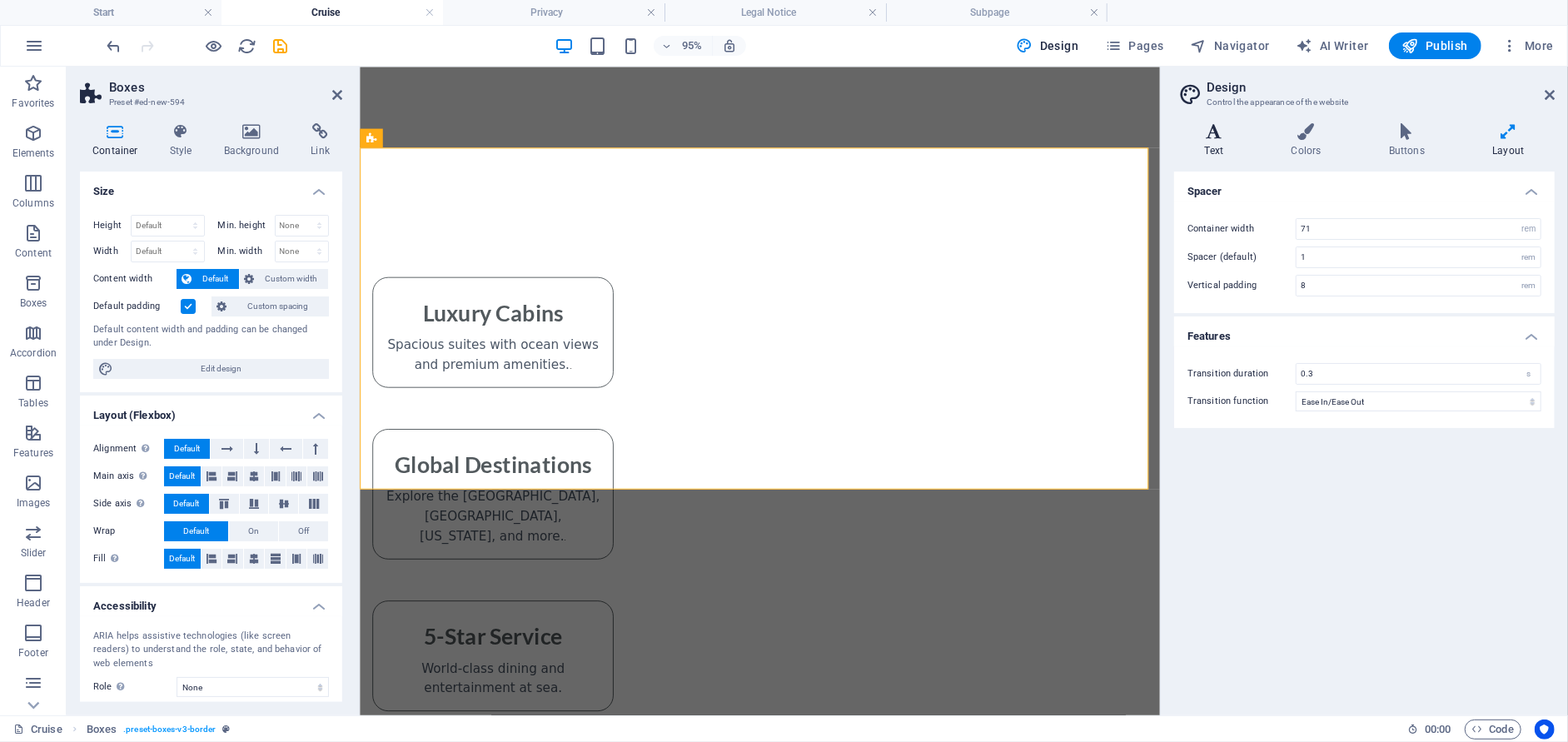
click at [1208, 135] on icon at bounding box center [1213, 131] width 80 height 16
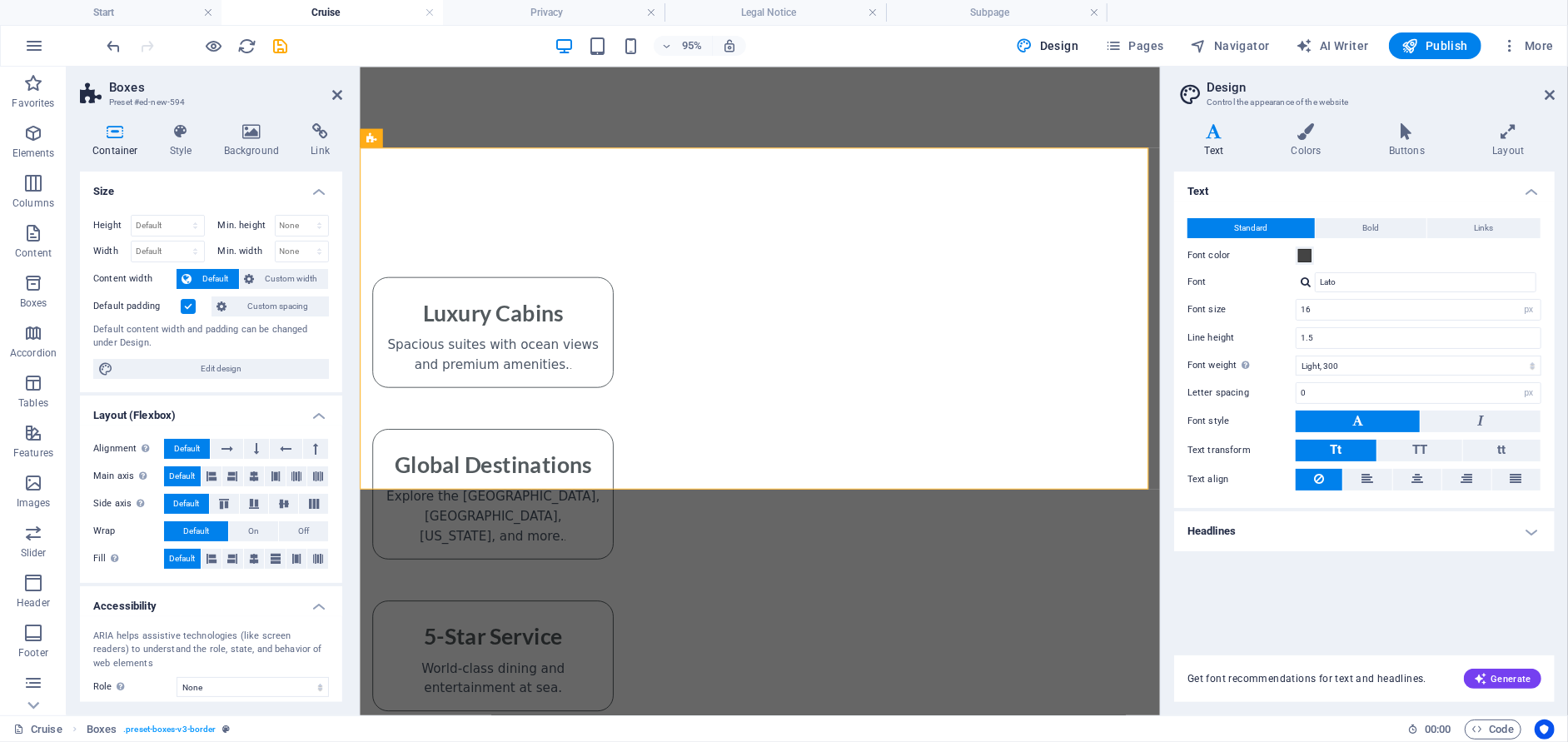
click at [1556, 95] on aside "Design Control the appearance of the website Variants Text Colors Buttons Layou…" at bounding box center [1364, 391] width 408 height 649
click at [1551, 92] on icon at bounding box center [1550, 94] width 10 height 13
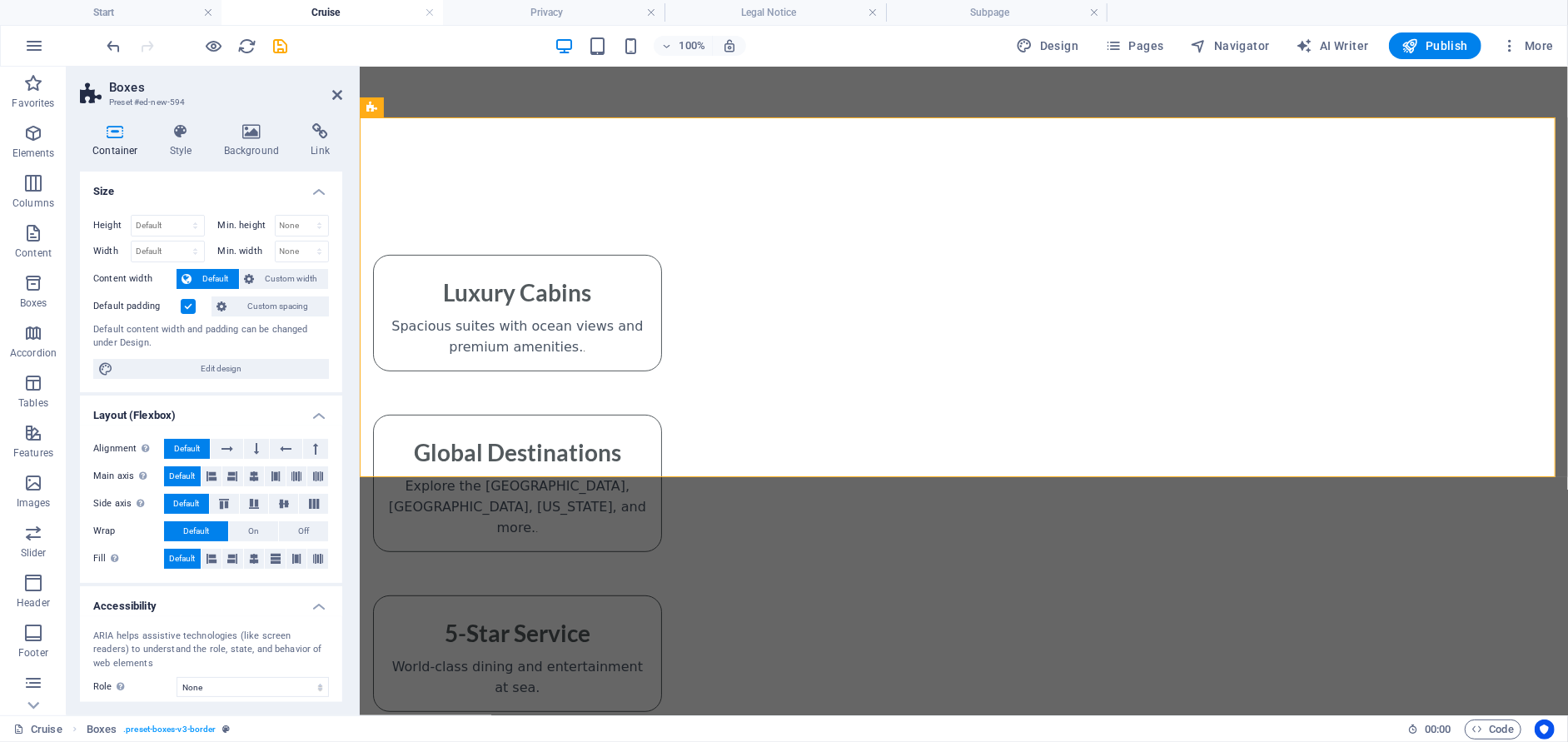
click at [189, 305] on label at bounding box center [188, 306] width 15 height 15
click at [0, 0] on input "Default padding" at bounding box center [0, 0] width 0 height 0
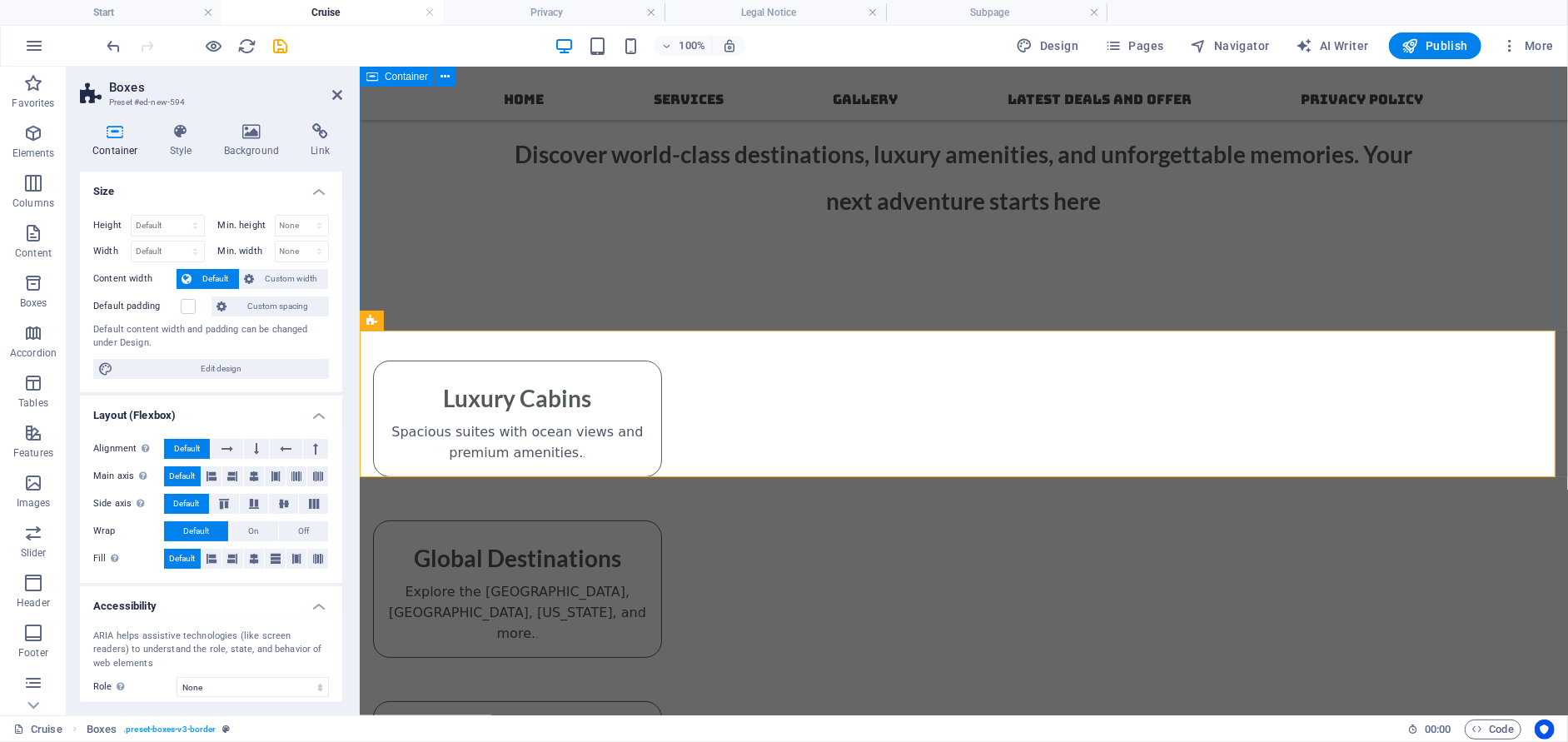
click at [458, 251] on div "Set Sail on Your Dream Cruise Discover world-class destinations, luxury ameniti…" at bounding box center [963, 114] width 1208 height 430
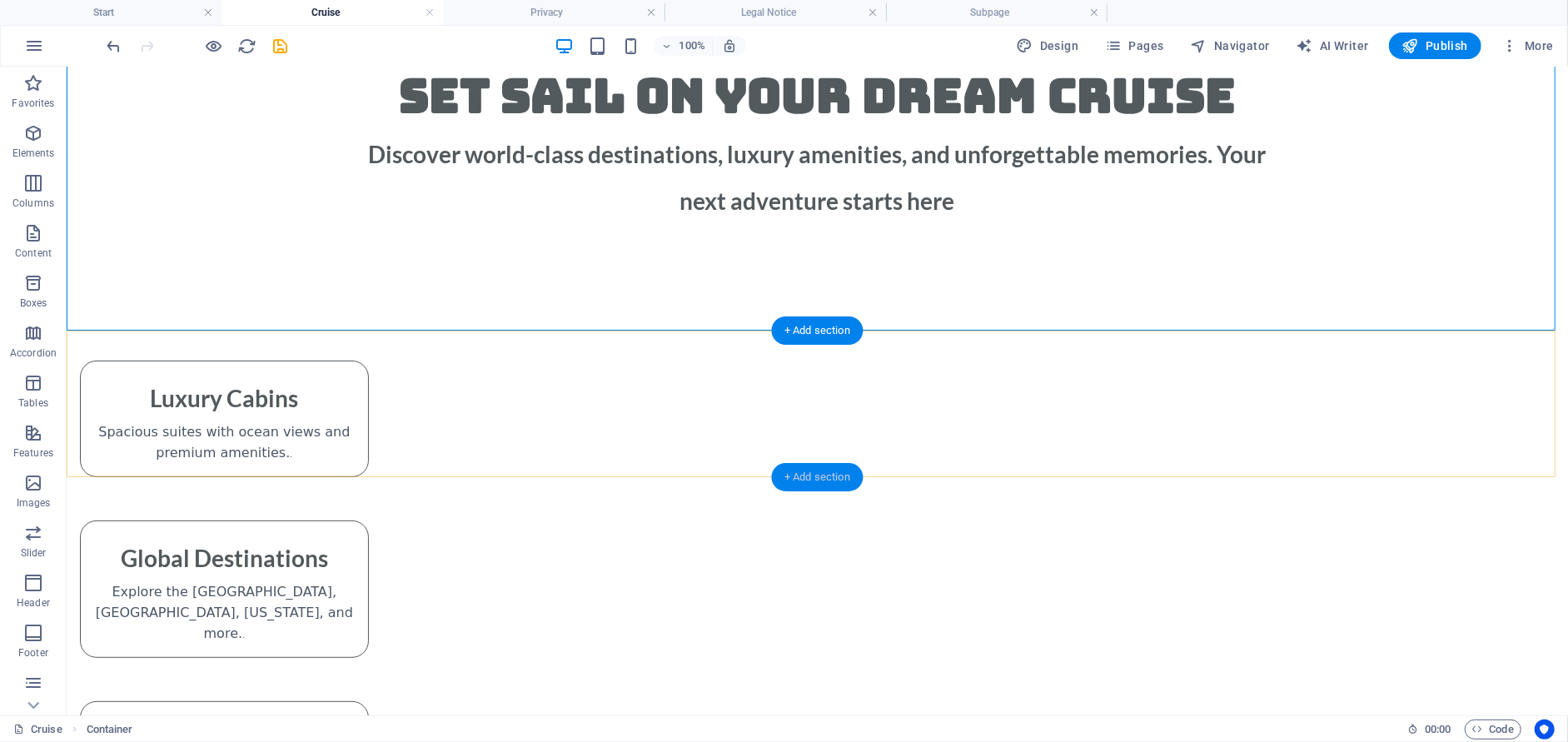
click at [789, 478] on div "+ Add section" at bounding box center [816, 477] width 93 height 29
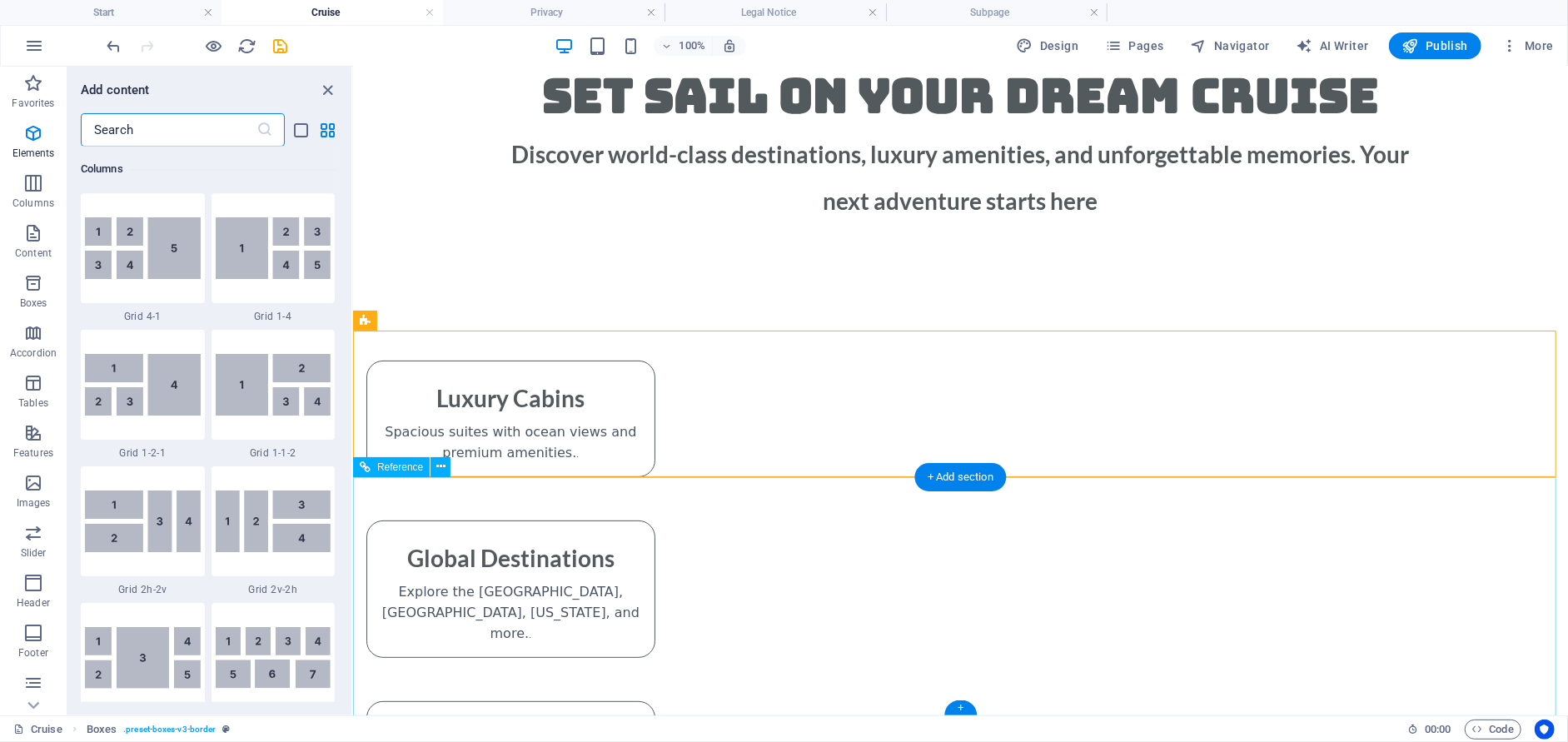
scroll to position [2912, 0]
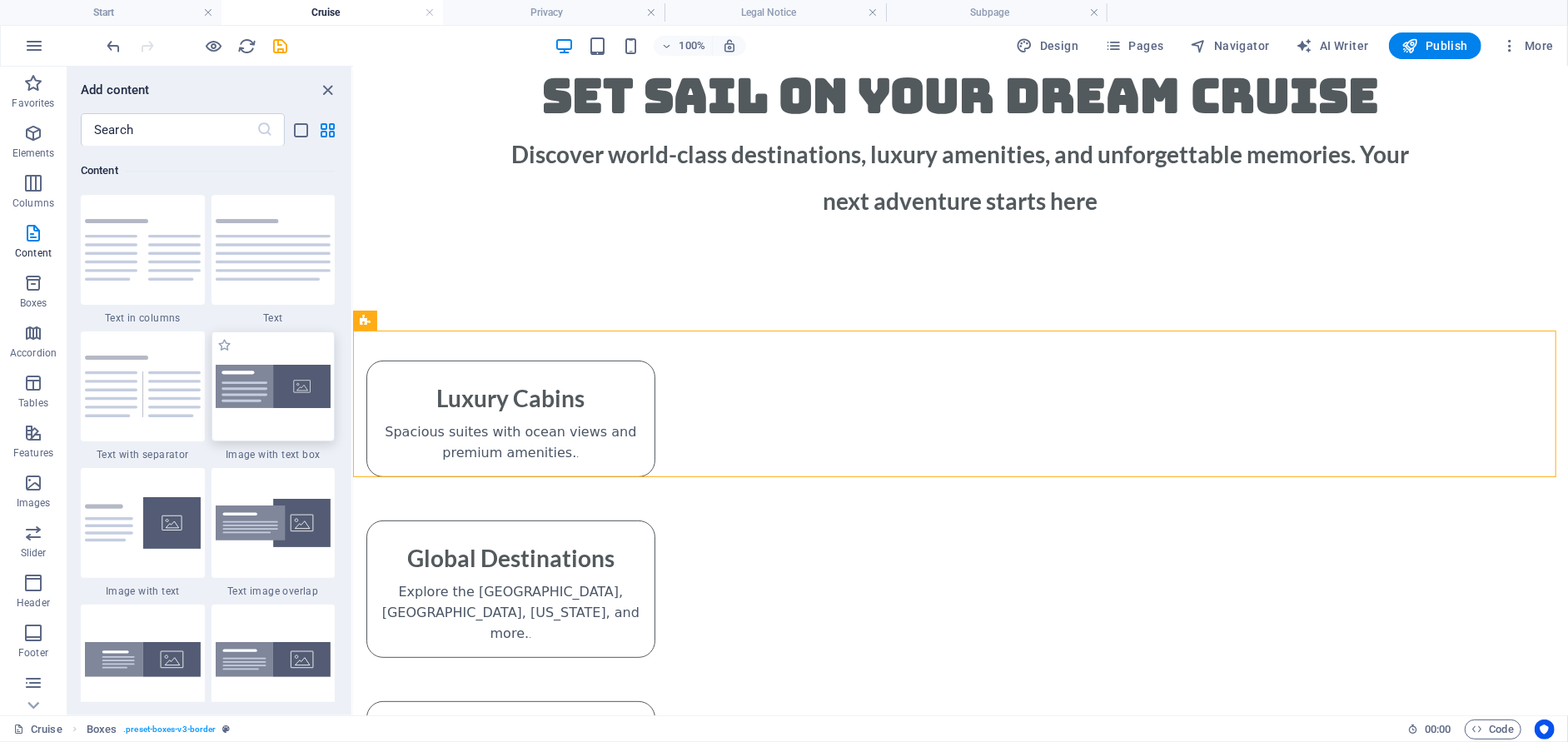
click at [274, 387] on img at bounding box center [273, 387] width 116 height 44
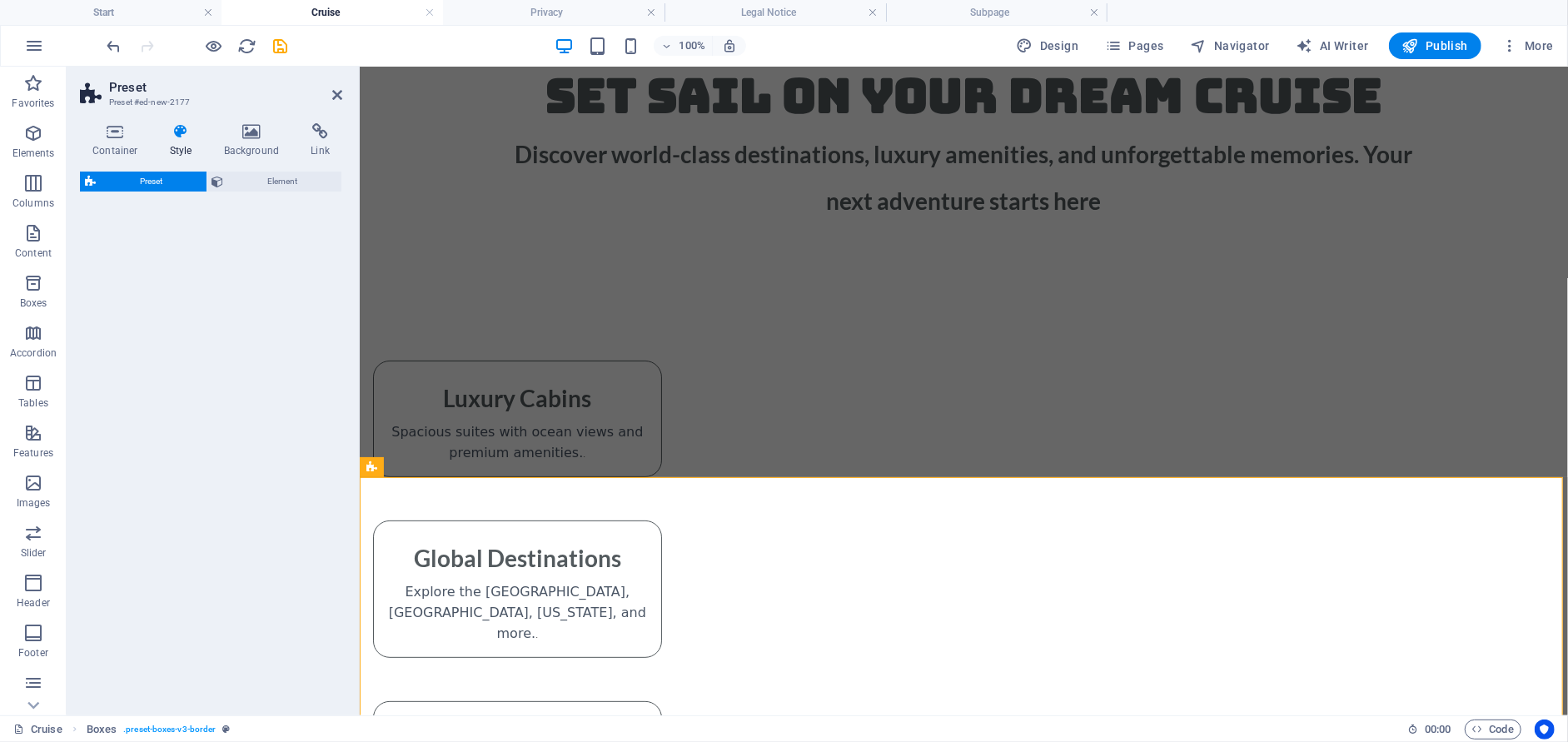
select select "rem"
select select "px"
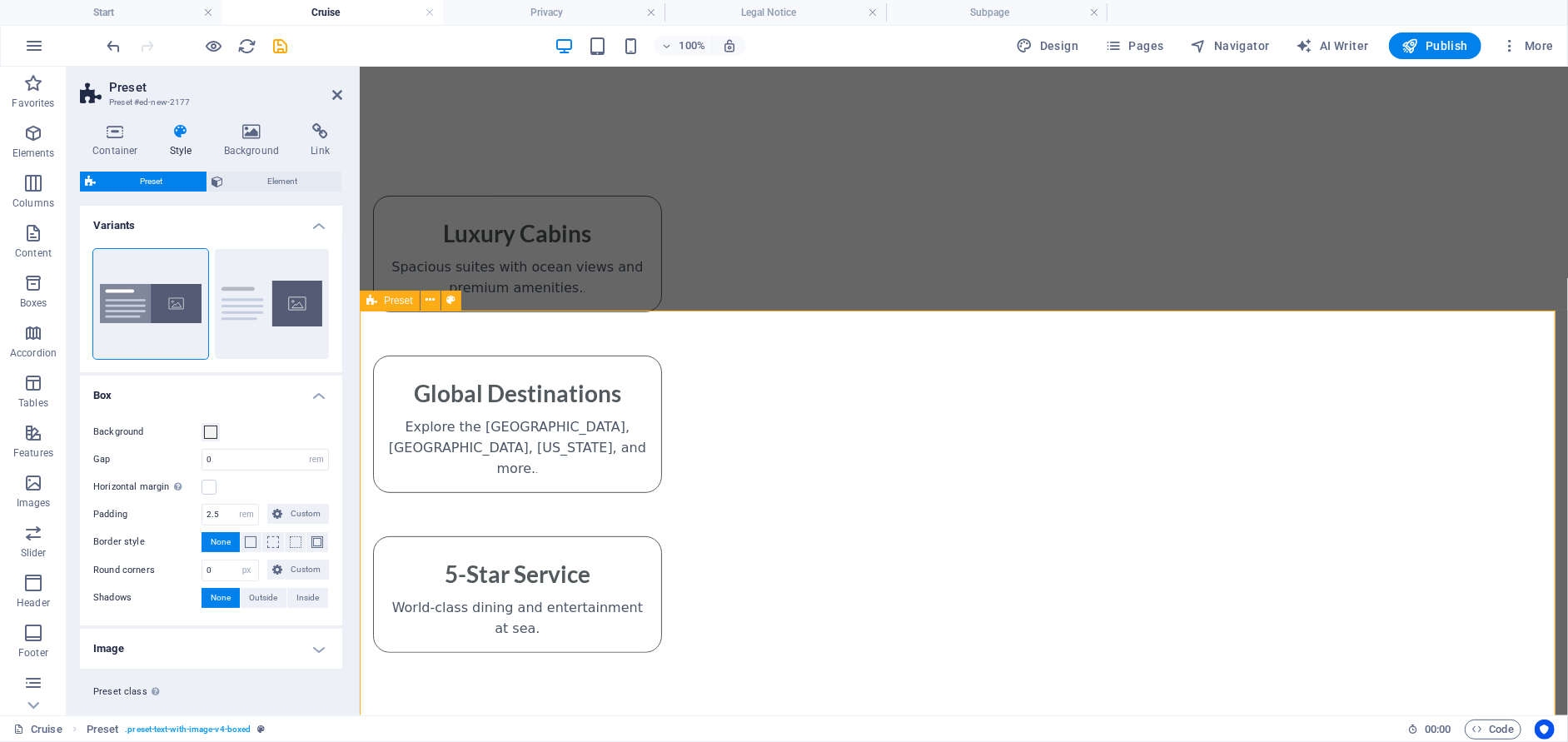
scroll to position [332, 0]
click at [589, 403] on button at bounding box center [583, 406] width 20 height 20
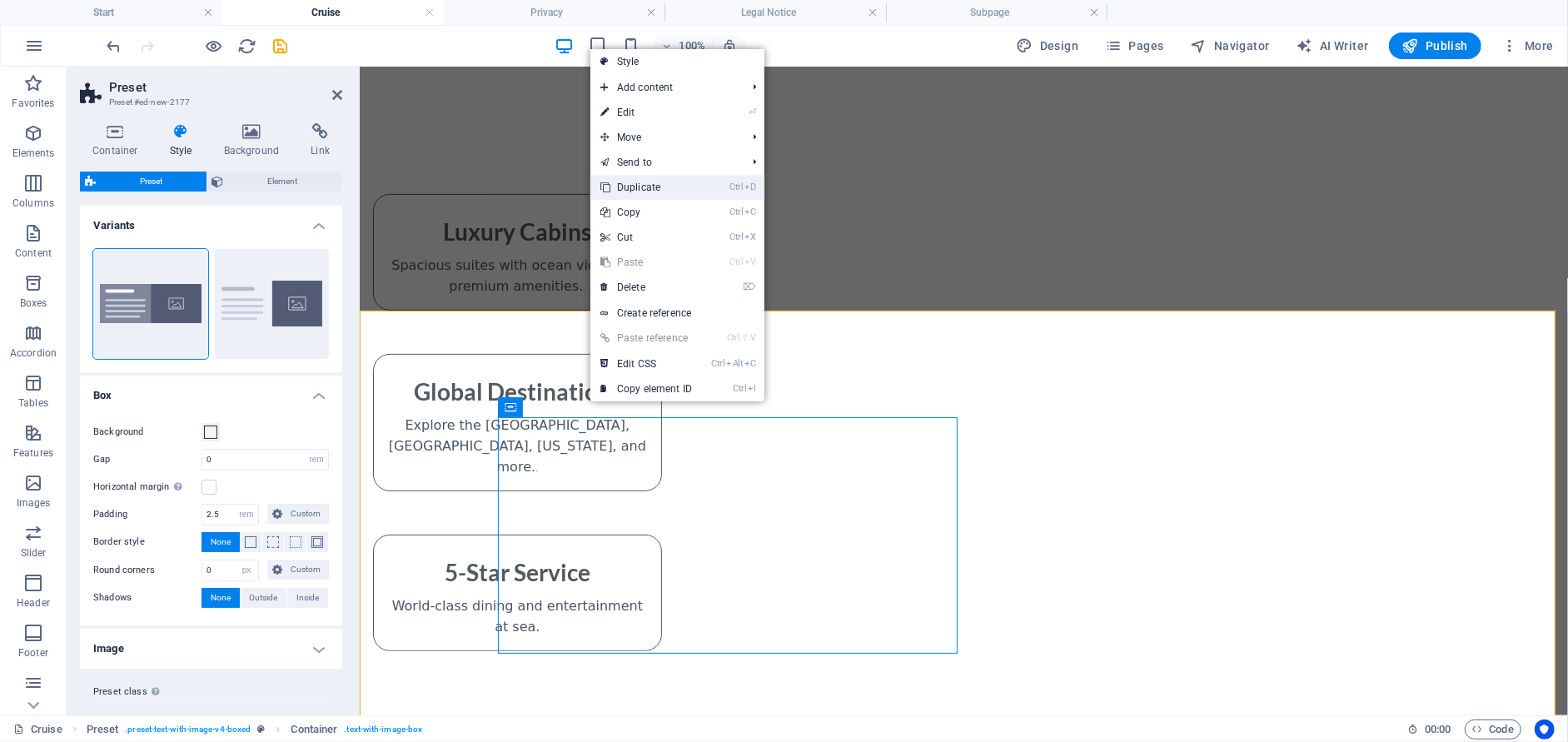
click at [657, 188] on link "Ctrl D Duplicate" at bounding box center [645, 187] width 112 height 25
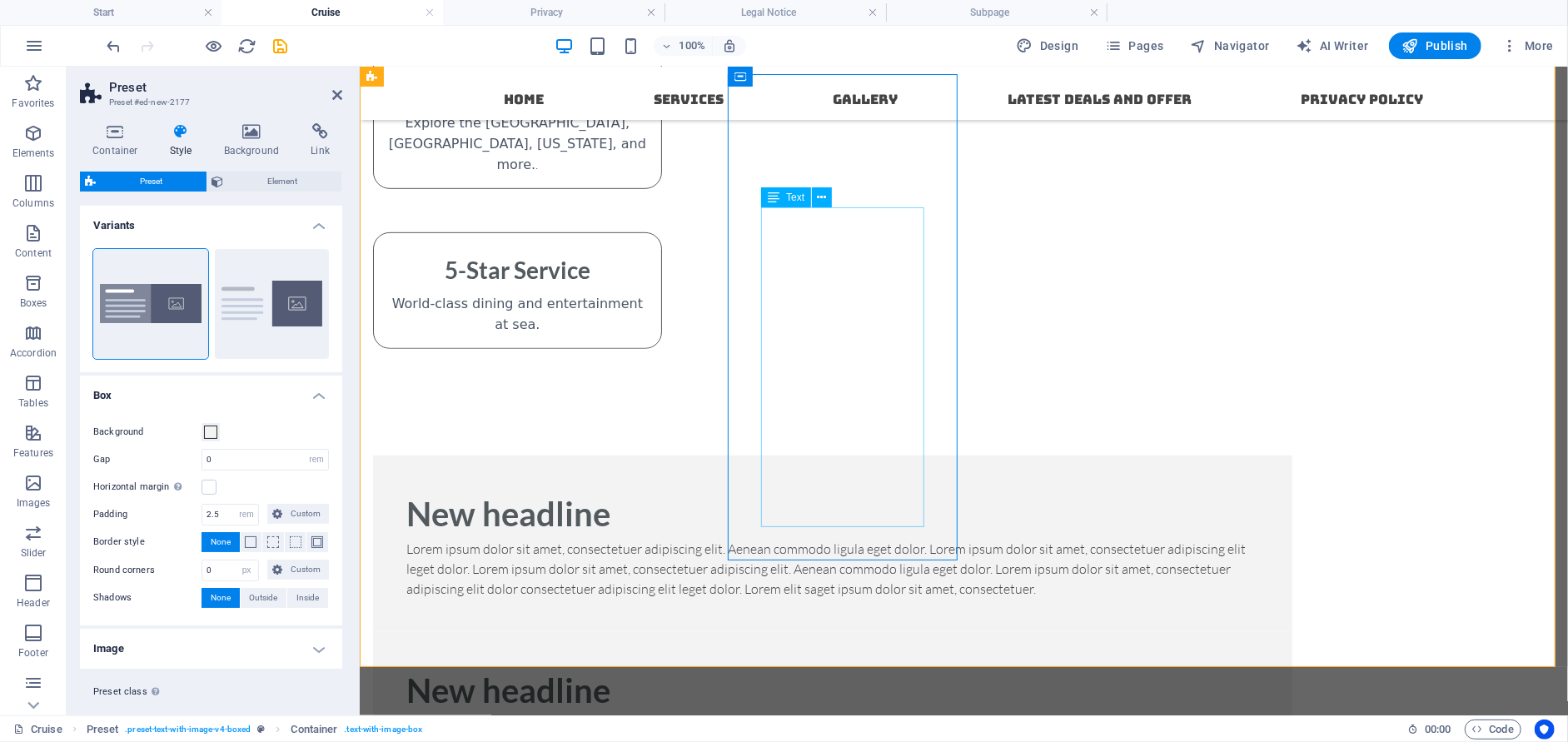
scroll to position [582, 0]
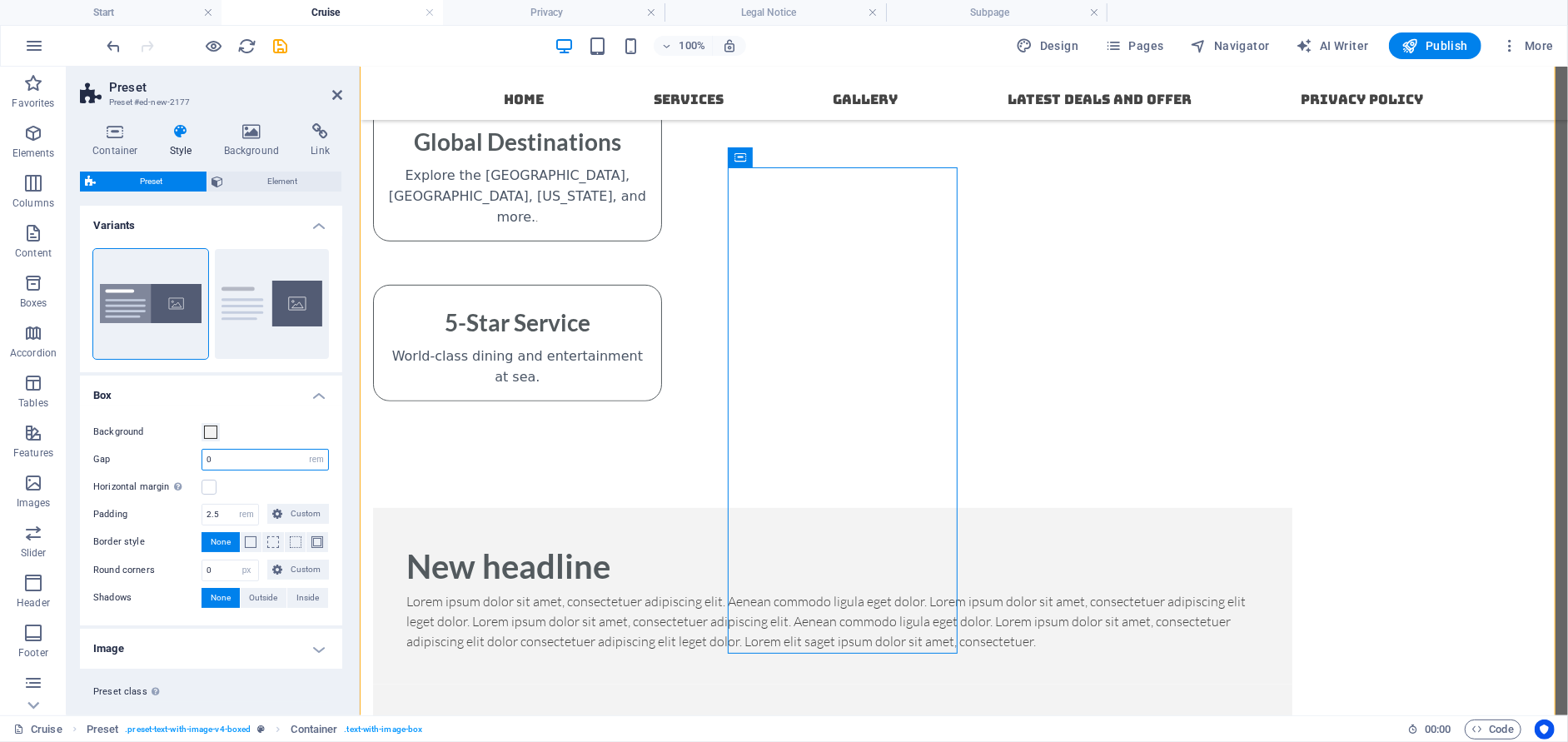
click at [285, 453] on input "0" at bounding box center [265, 459] width 125 height 20
click at [277, 356] on span "Default" at bounding box center [272, 349] width 115 height 20
type input "2"
type input "0"
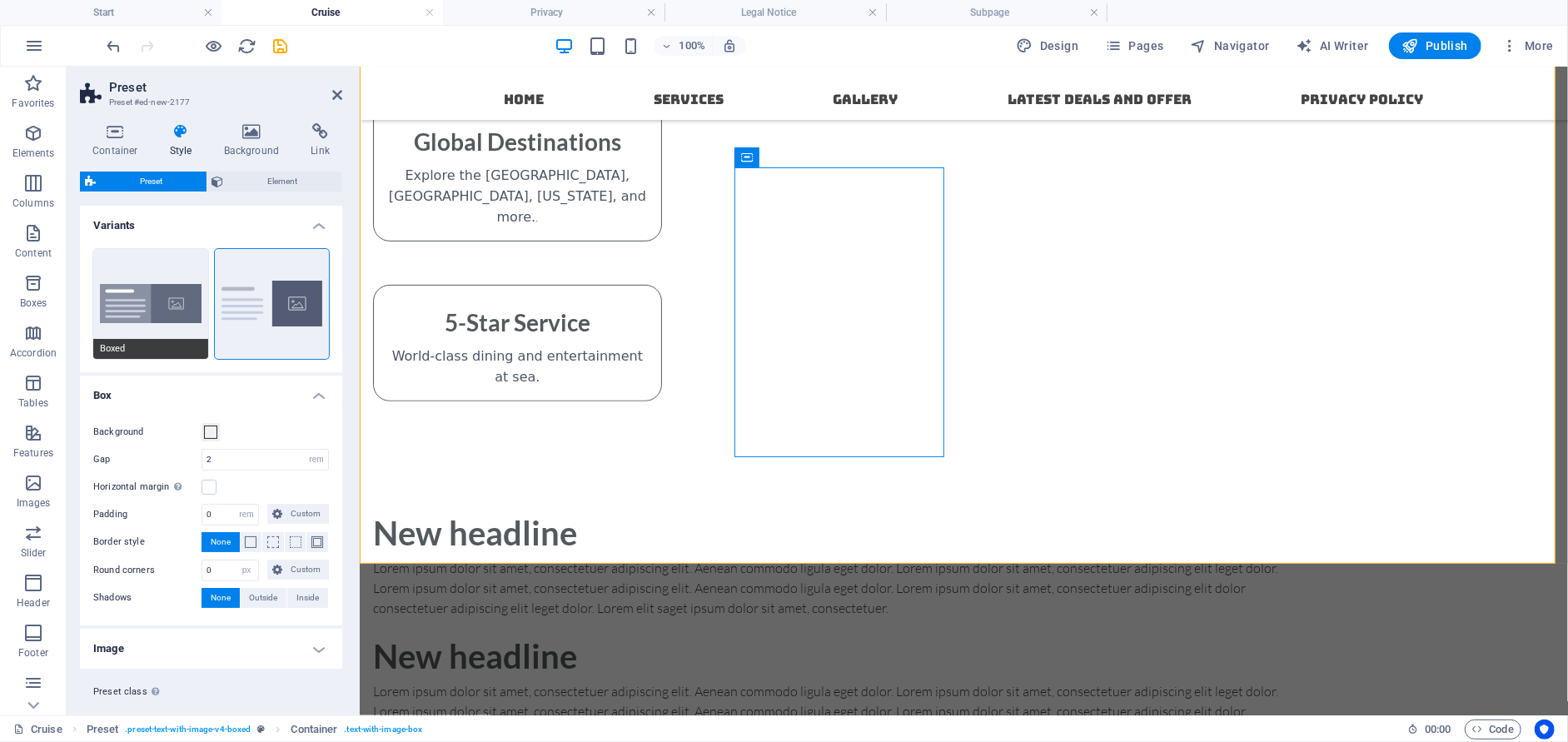
click at [182, 332] on button "Boxed" at bounding box center [150, 304] width 115 height 110
type input "0"
type input "2.5"
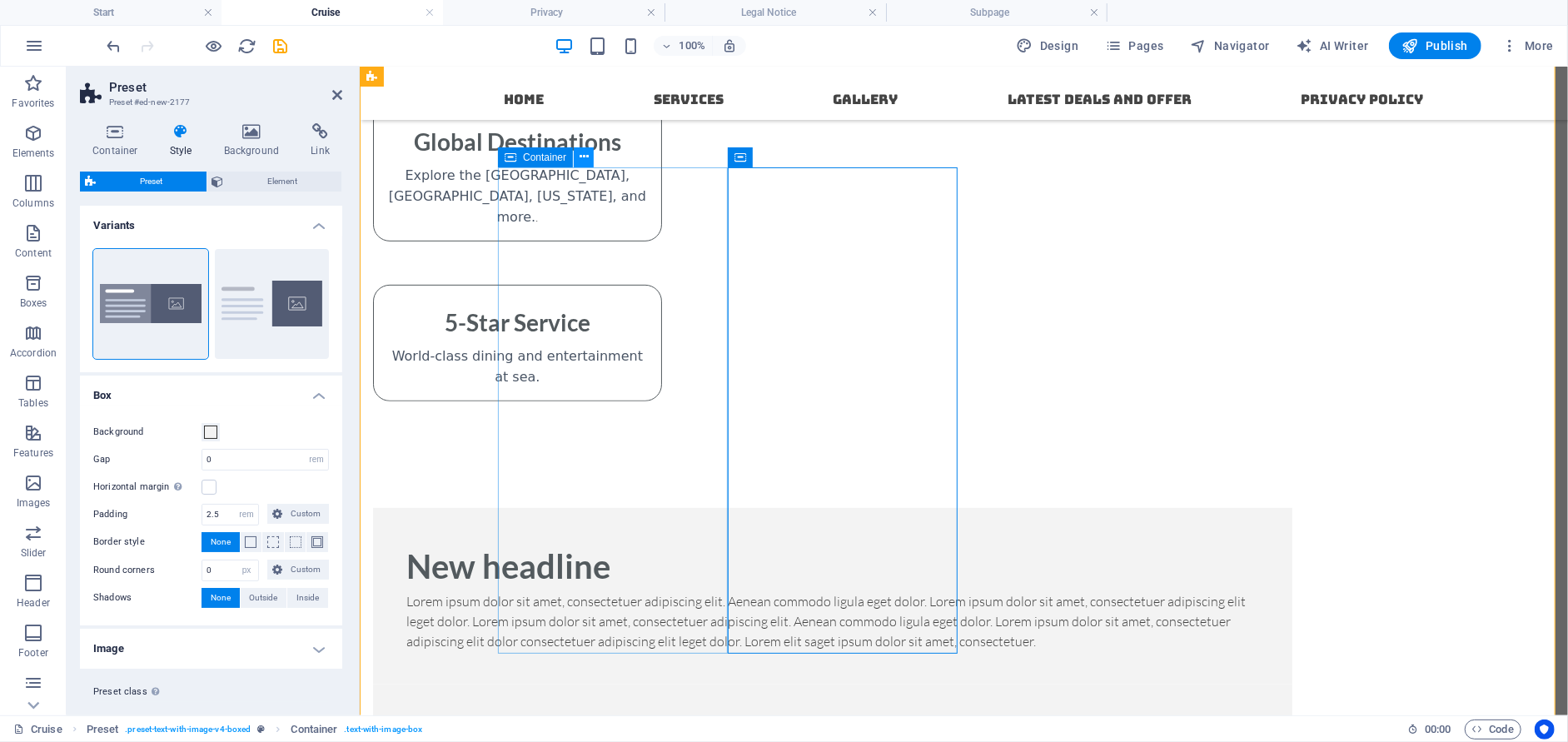
click at [582, 158] on icon at bounding box center [584, 157] width 10 height 17
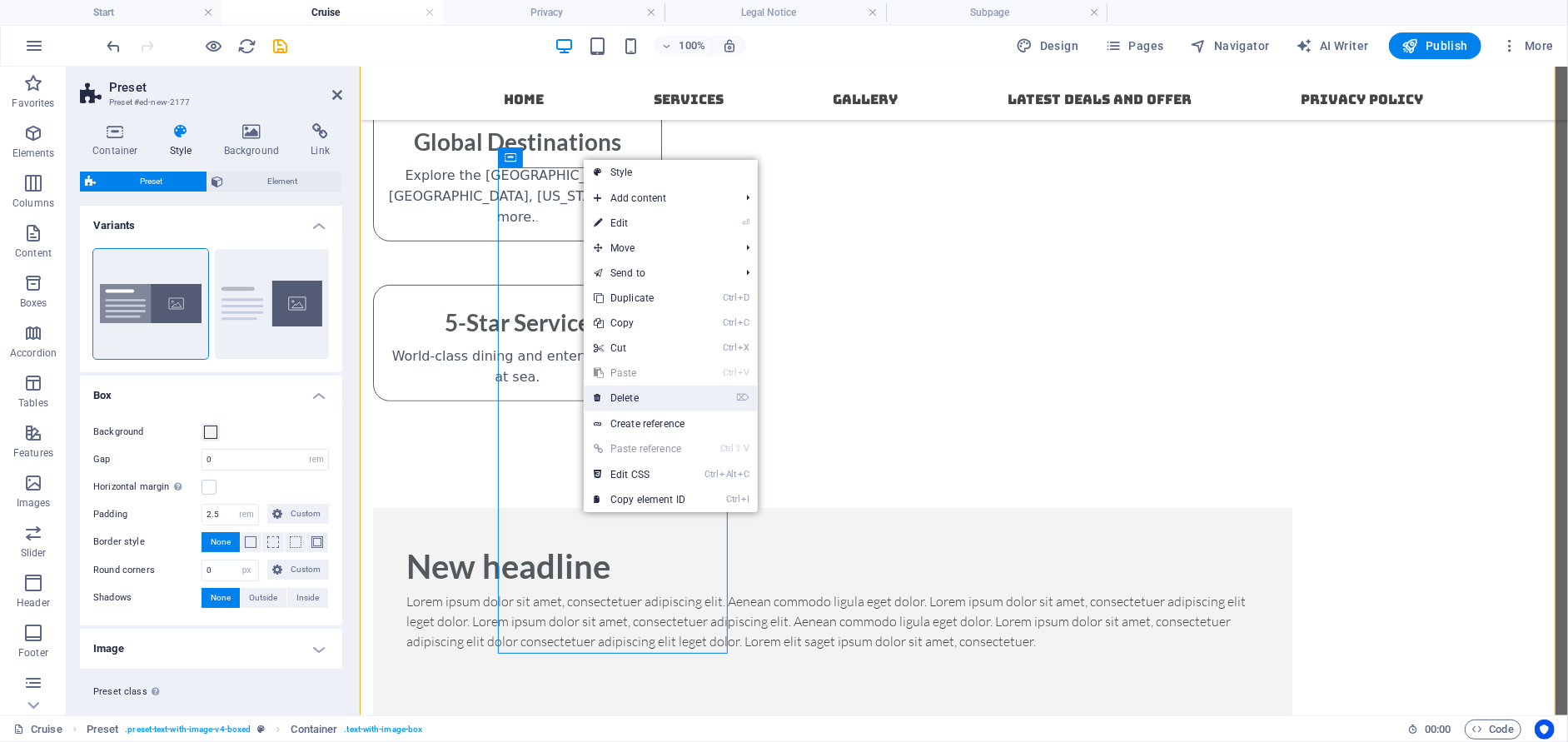
click at [624, 400] on link "⌦ Delete" at bounding box center [639, 398] width 112 height 25
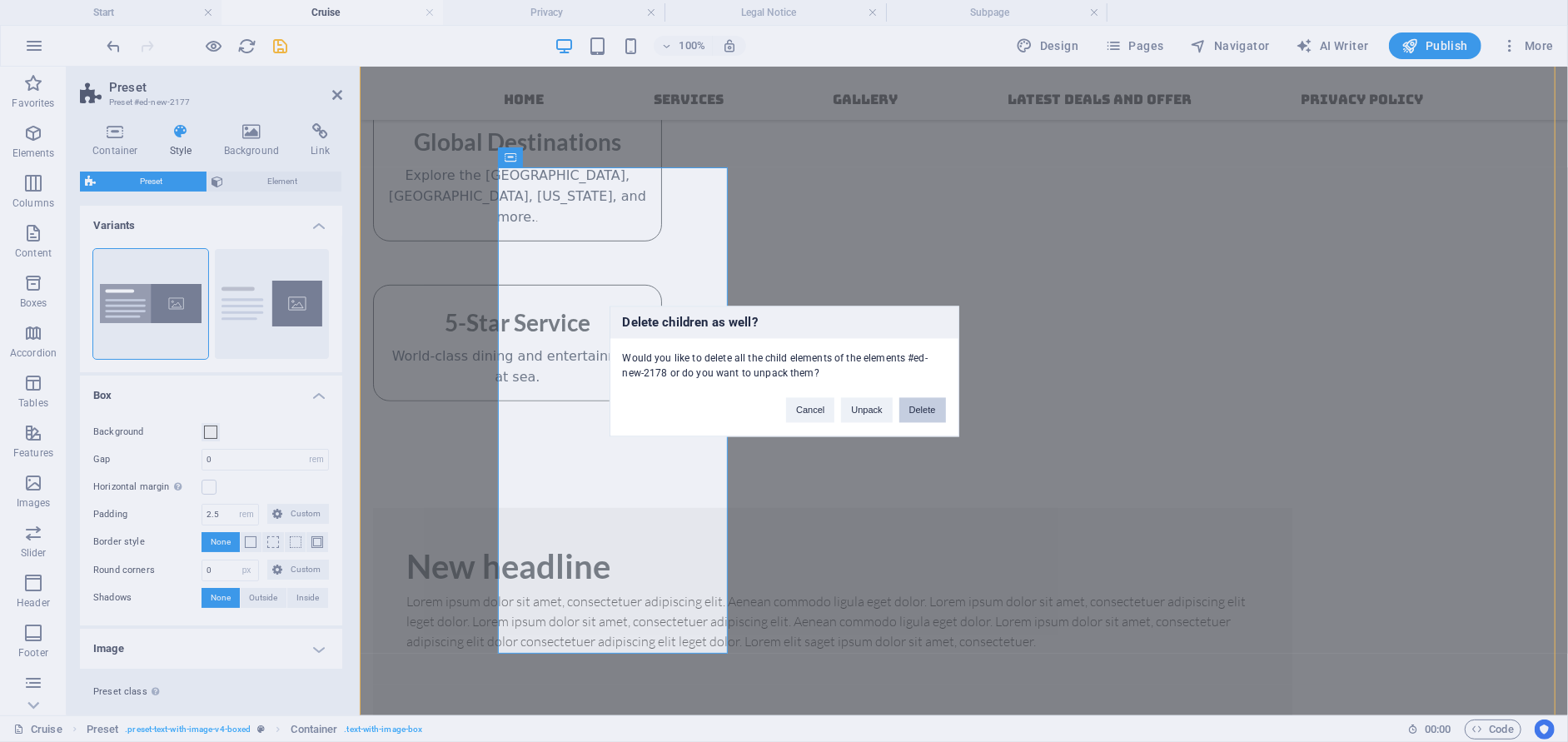
drag, startPoint x: 910, startPoint y: 411, endPoint x: 548, endPoint y: 346, distance: 367.8
click at [910, 411] on button "Delete" at bounding box center [923, 409] width 47 height 25
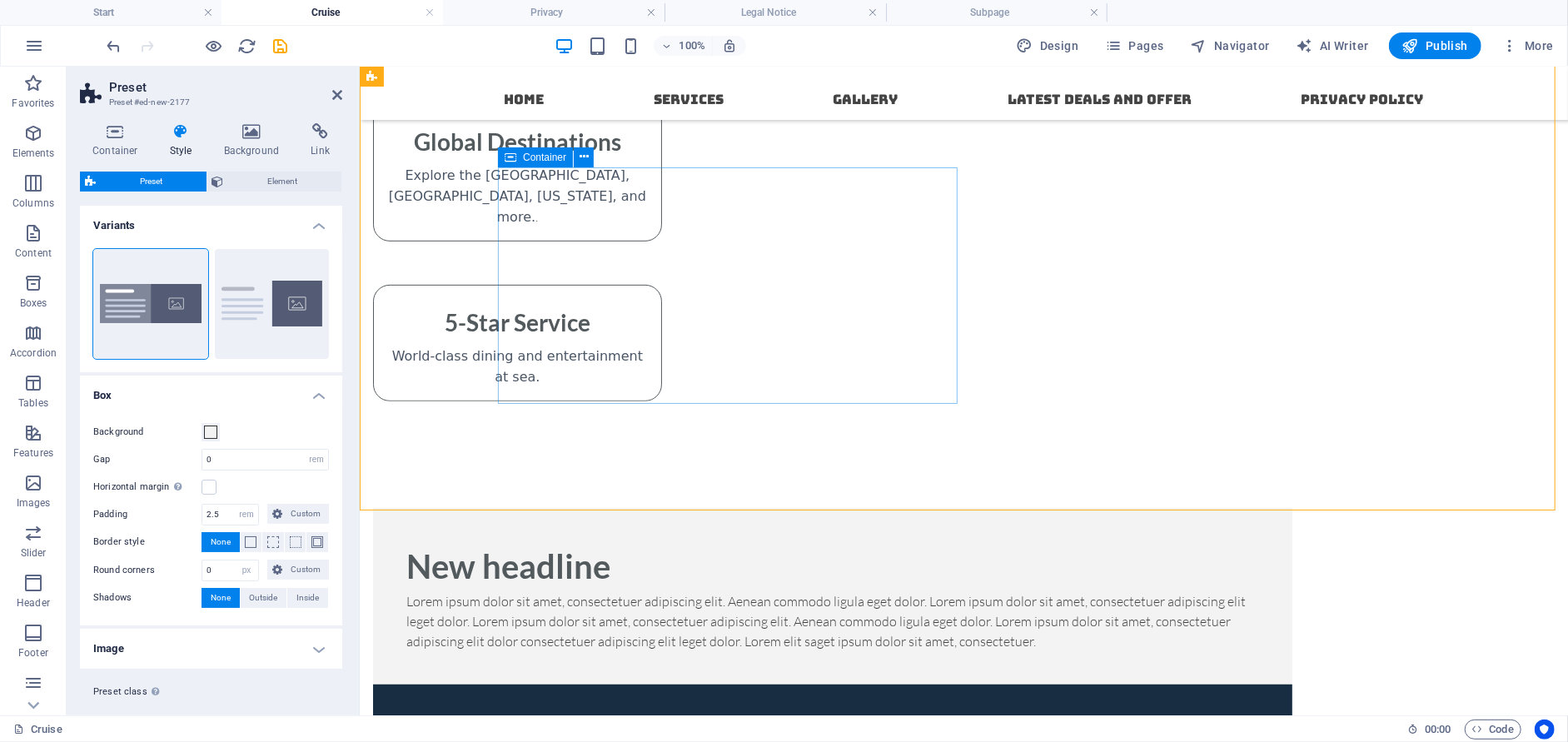
click at [558, 507] on div "New headline Lorem ipsum dolor sit amet, consectetuer adipiscing elit. Aenean c…" at bounding box center [831, 595] width 919 height 176
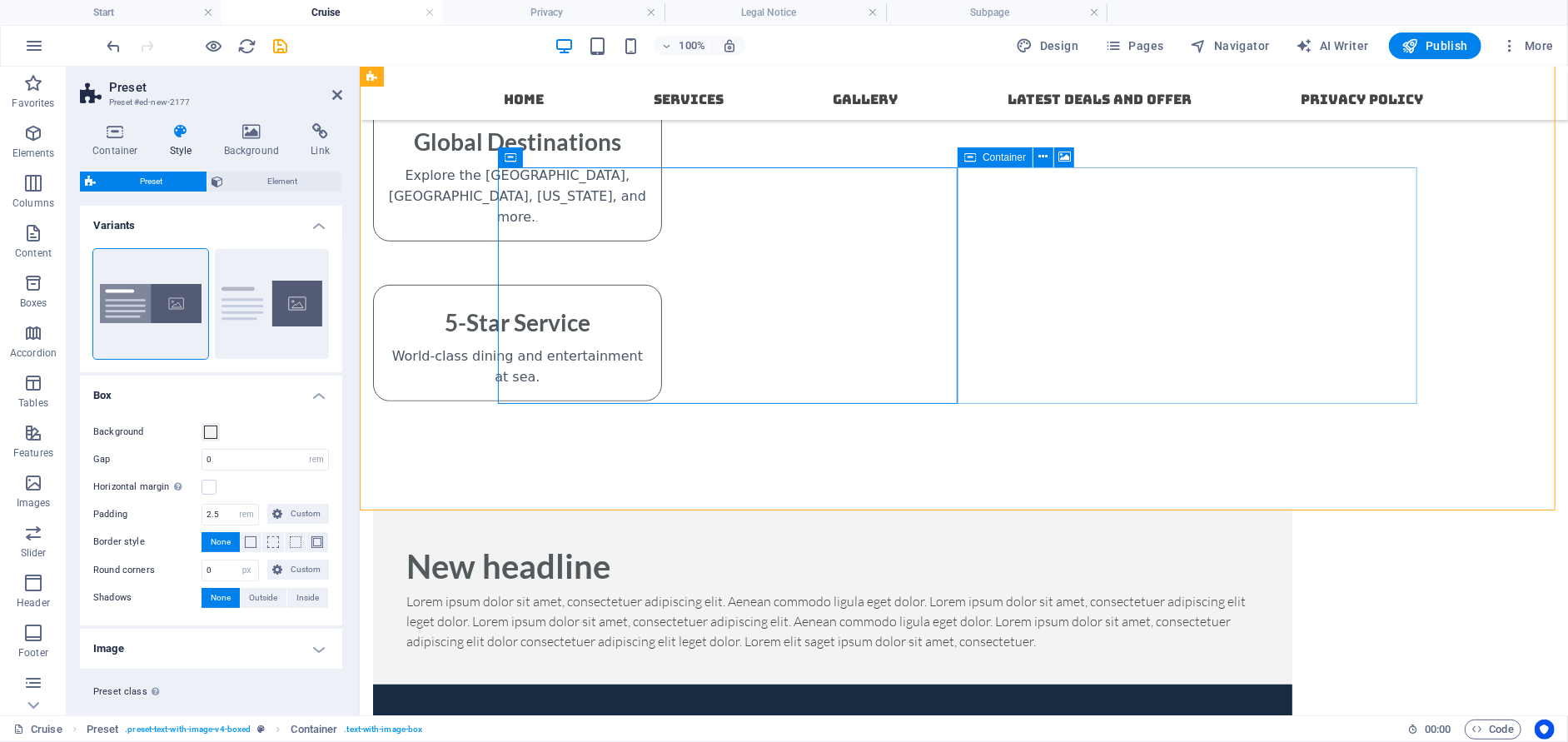
click at [1043, 161] on icon at bounding box center [1043, 157] width 10 height 17
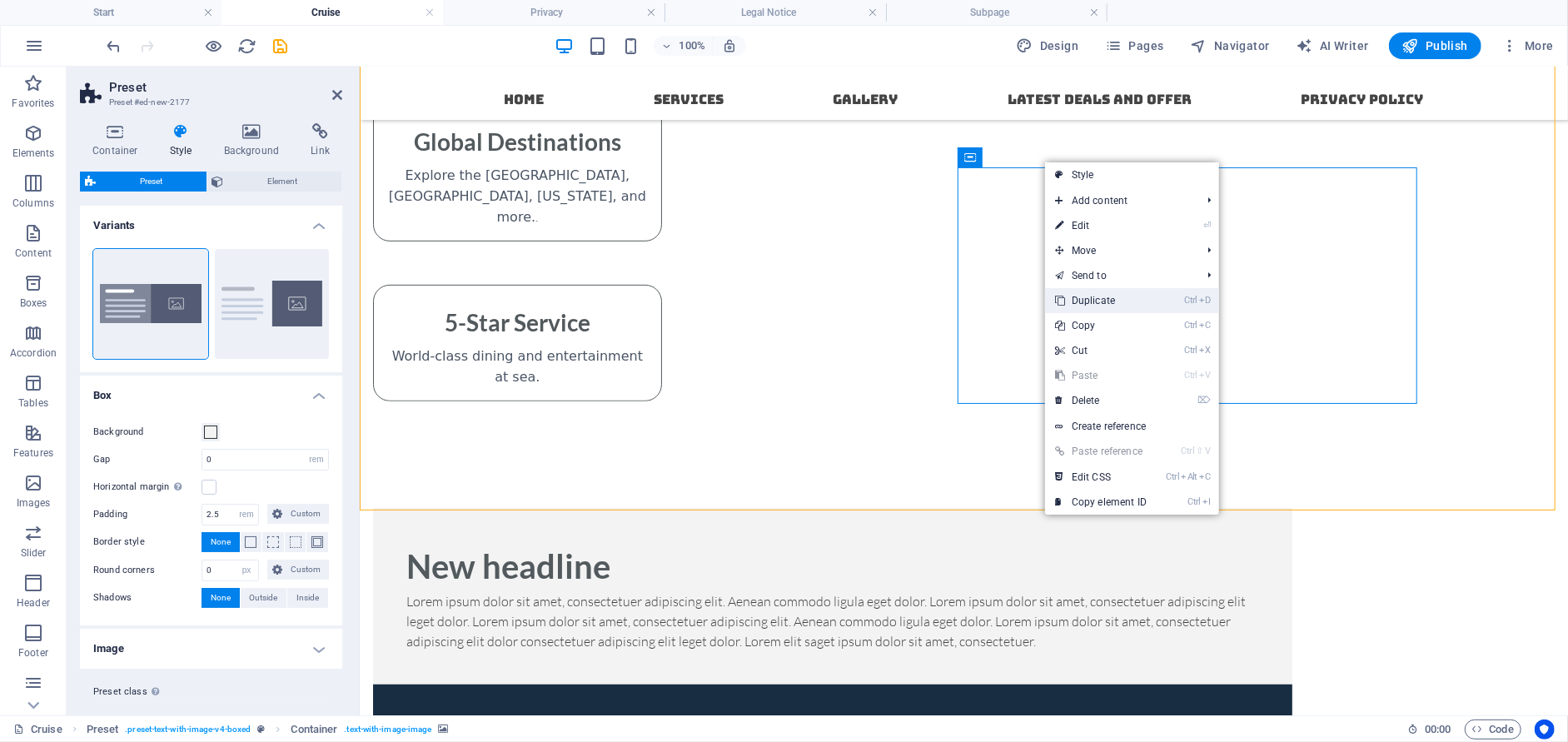
click at [1085, 301] on link "Ctrl D Duplicate" at bounding box center [1100, 300] width 112 height 25
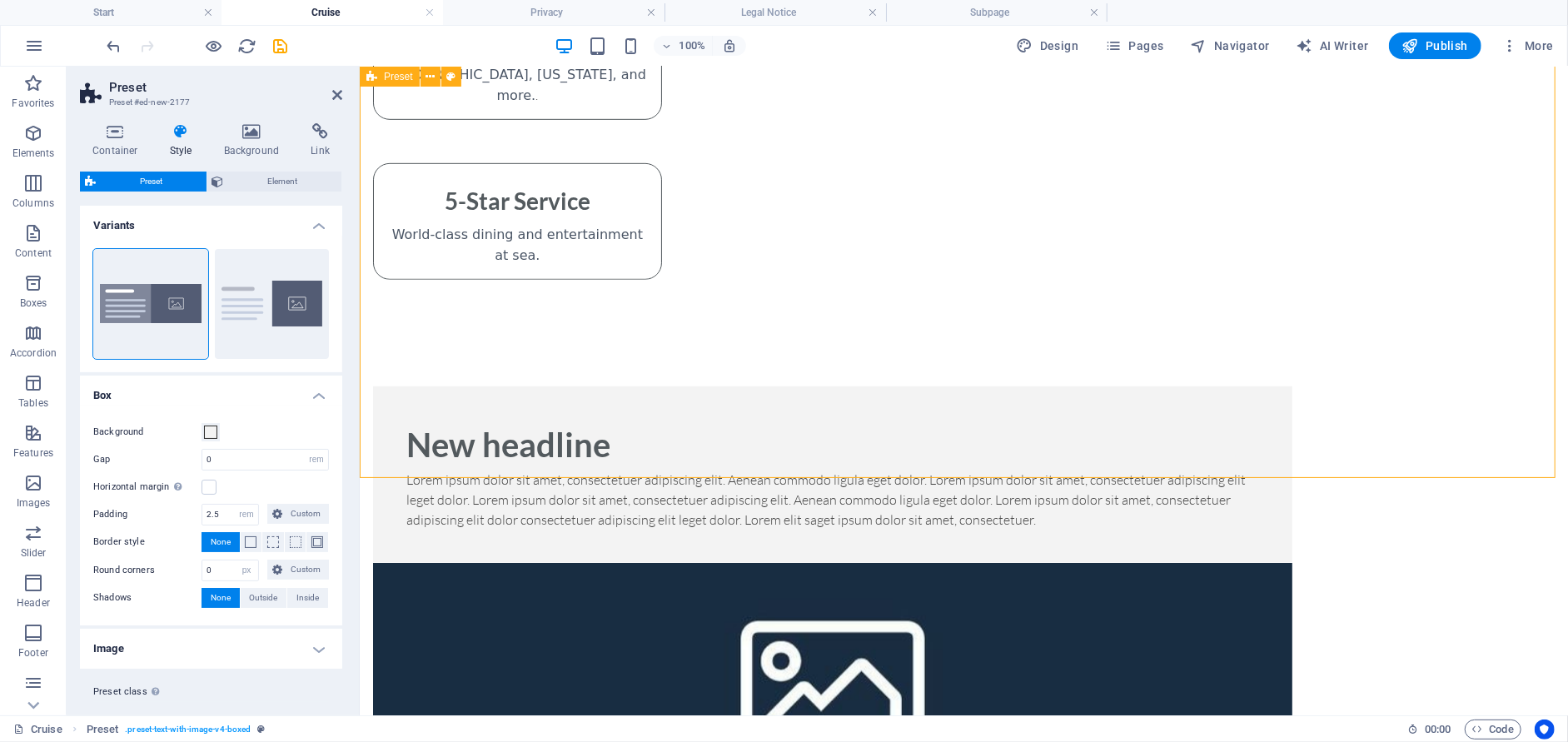
scroll to position [733, 0]
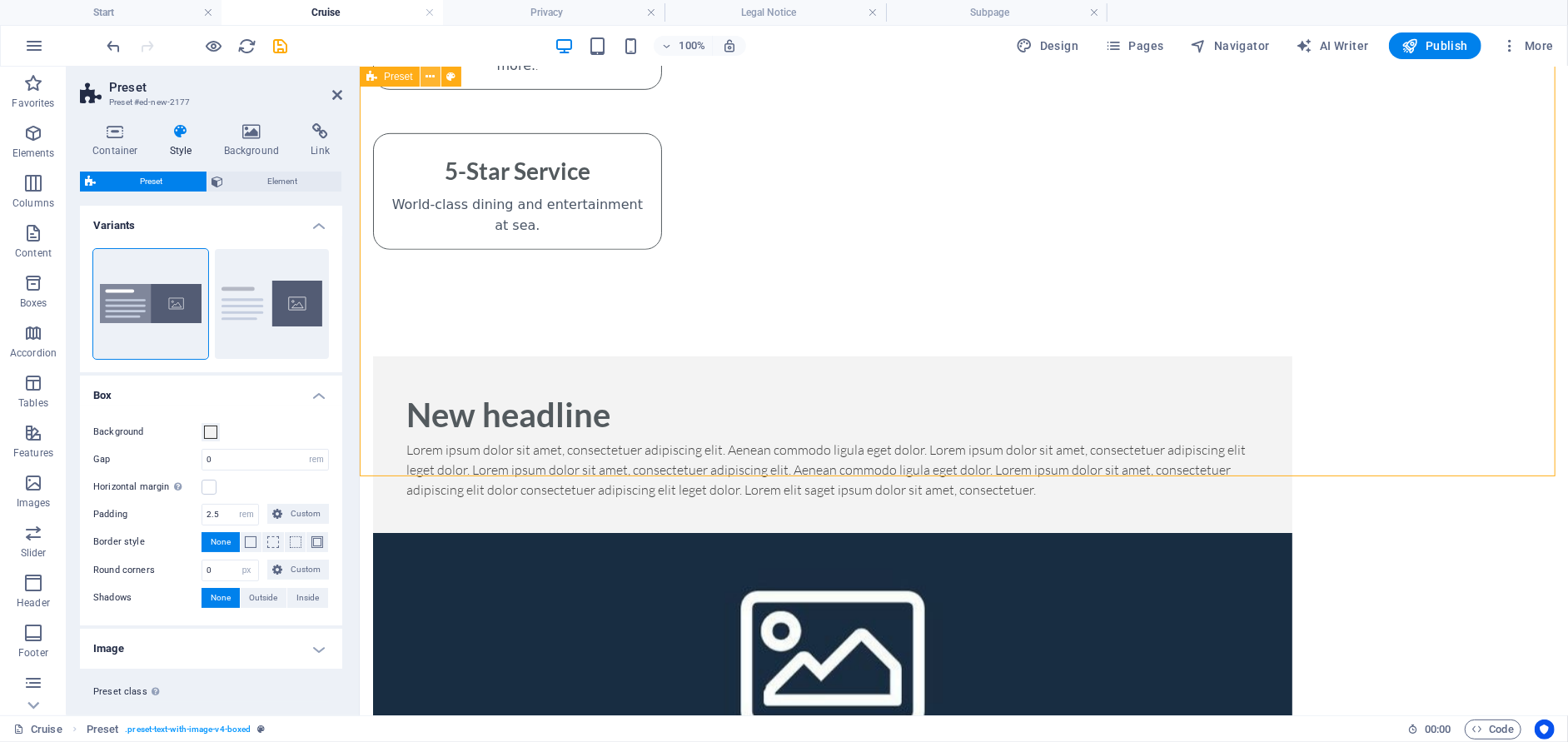
click at [430, 78] on icon at bounding box center [430, 77] width 10 height 17
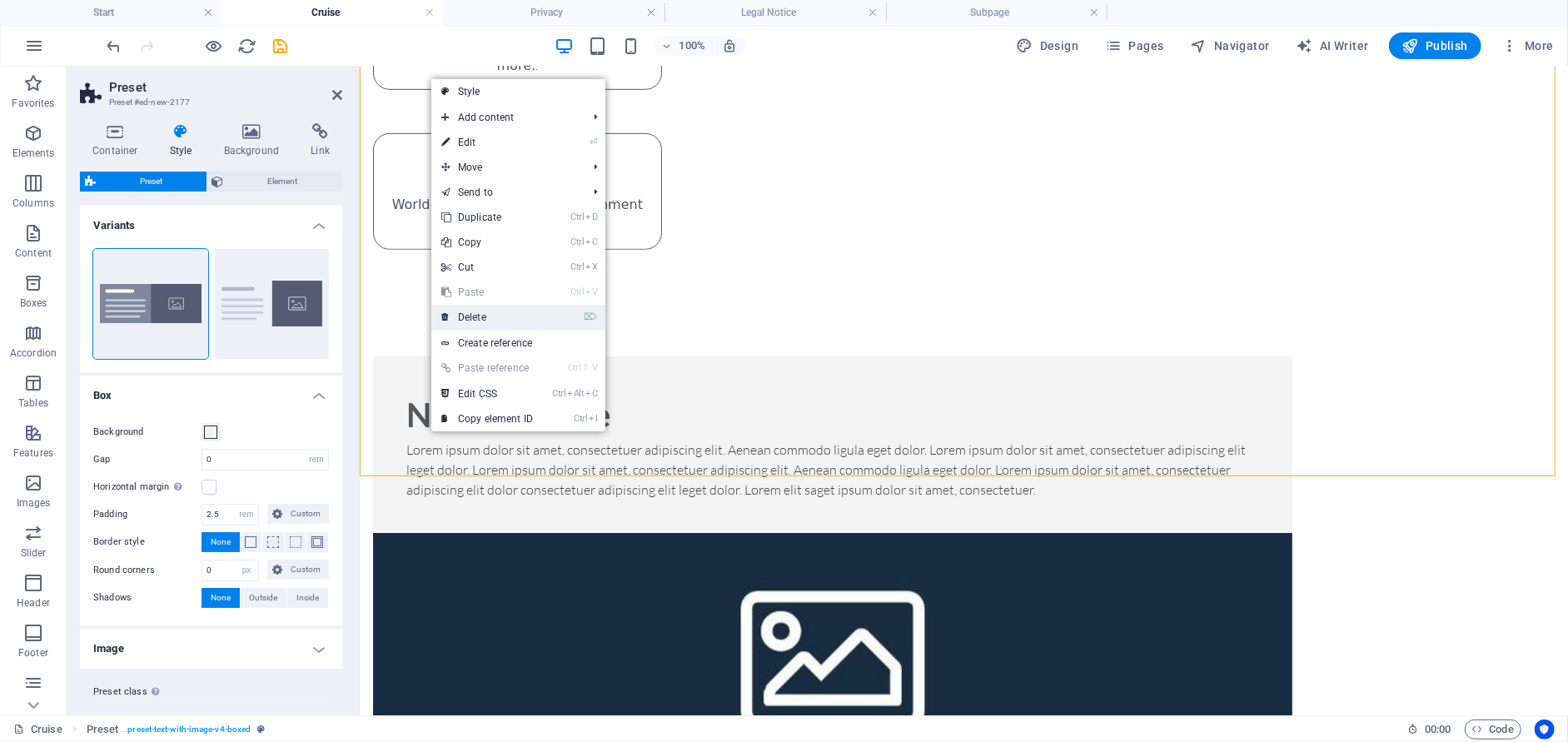
click at [487, 318] on link "⌦ Delete" at bounding box center [487, 317] width 112 height 25
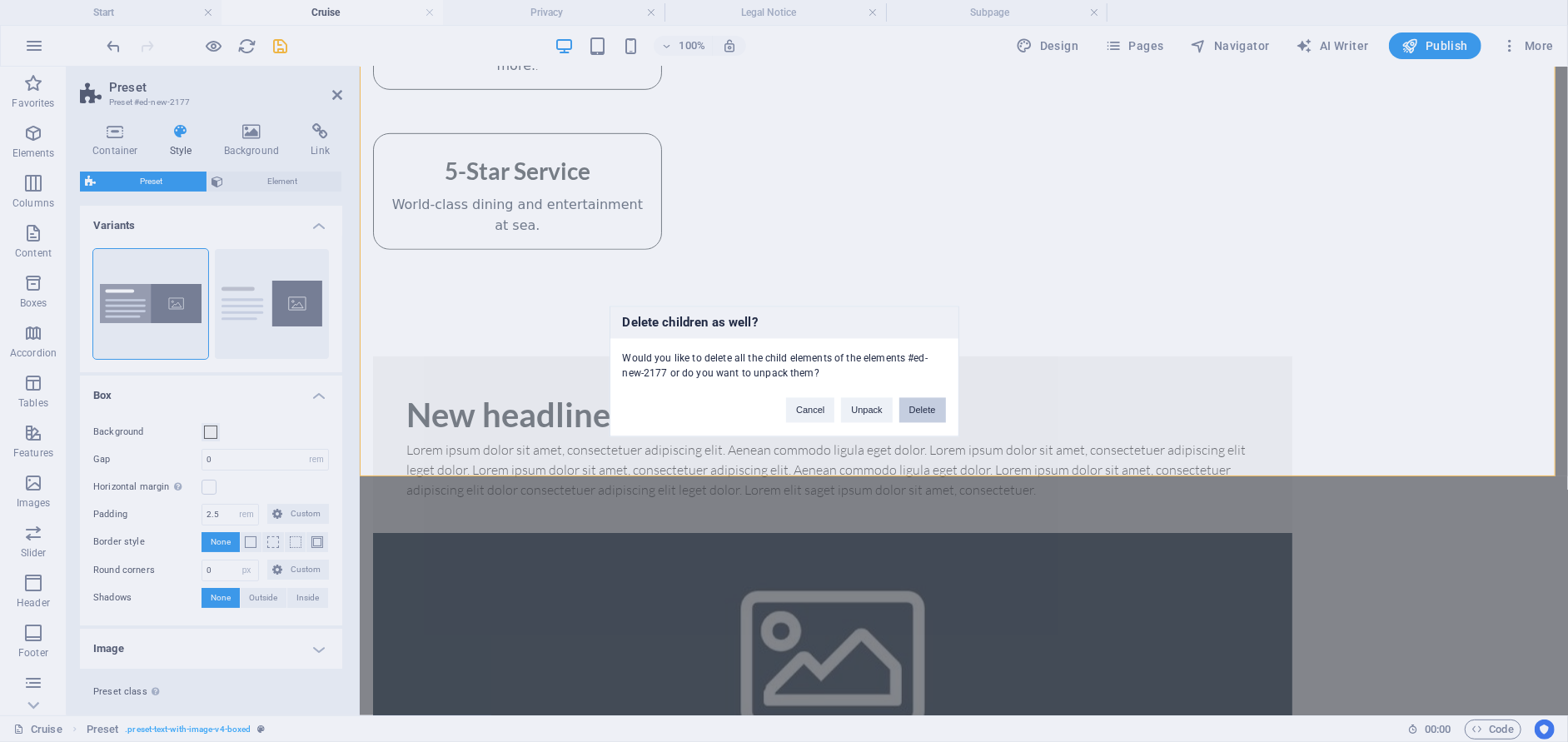
drag, startPoint x: 938, startPoint y: 411, endPoint x: 872, endPoint y: 346, distance: 92.6
click at [938, 411] on button "Delete" at bounding box center [923, 409] width 47 height 25
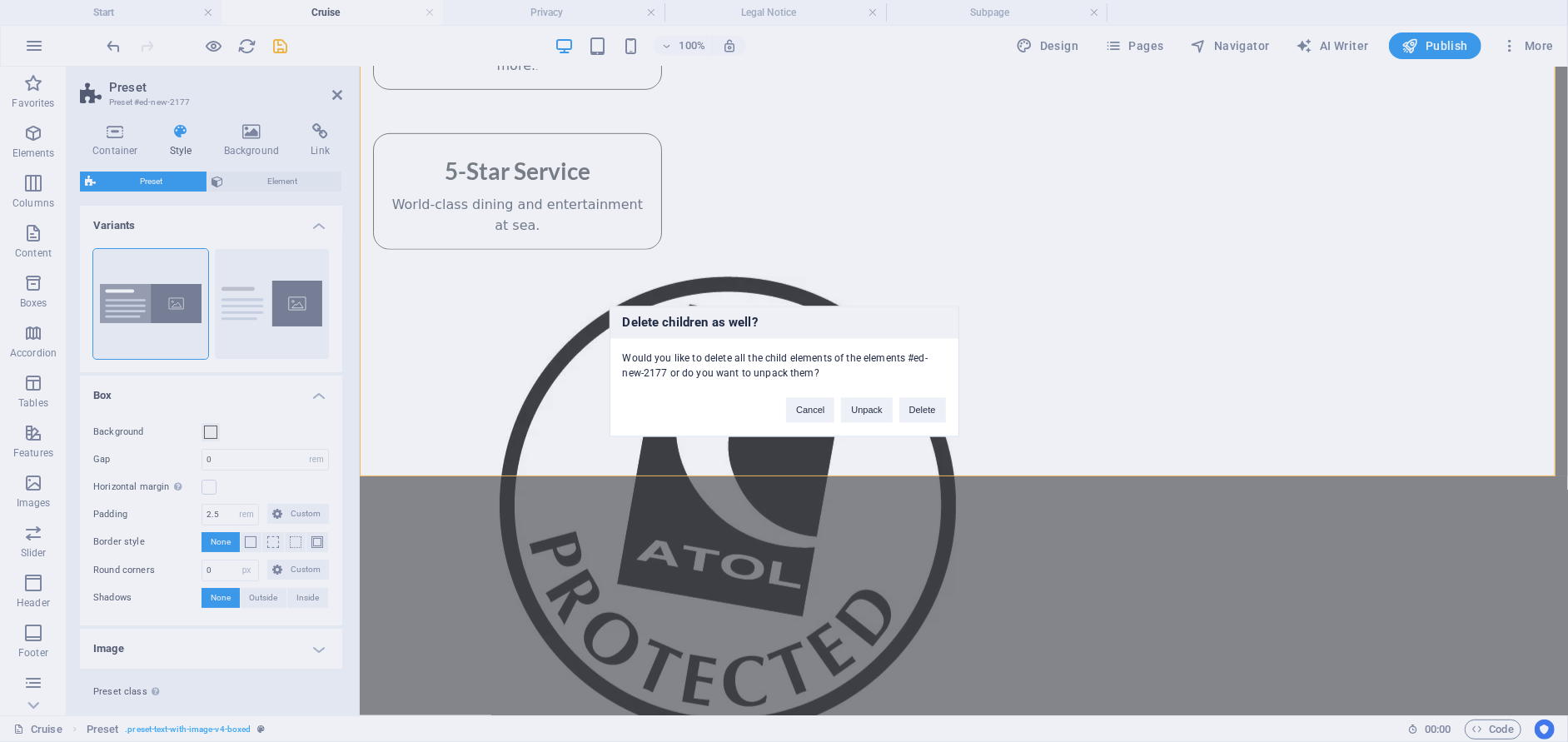
scroll to position [166, 0]
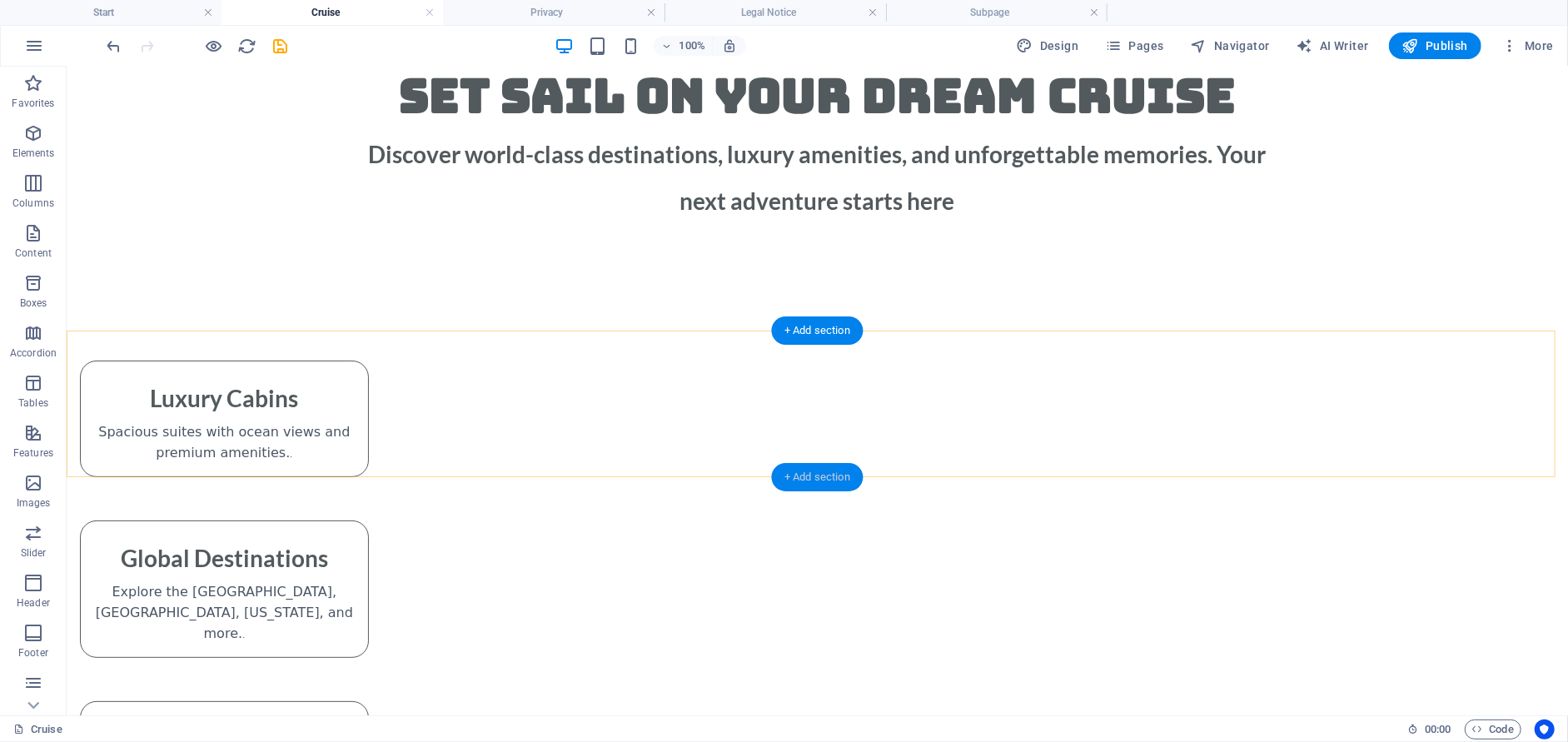
click at [818, 477] on div "+ Add section" at bounding box center [816, 477] width 93 height 29
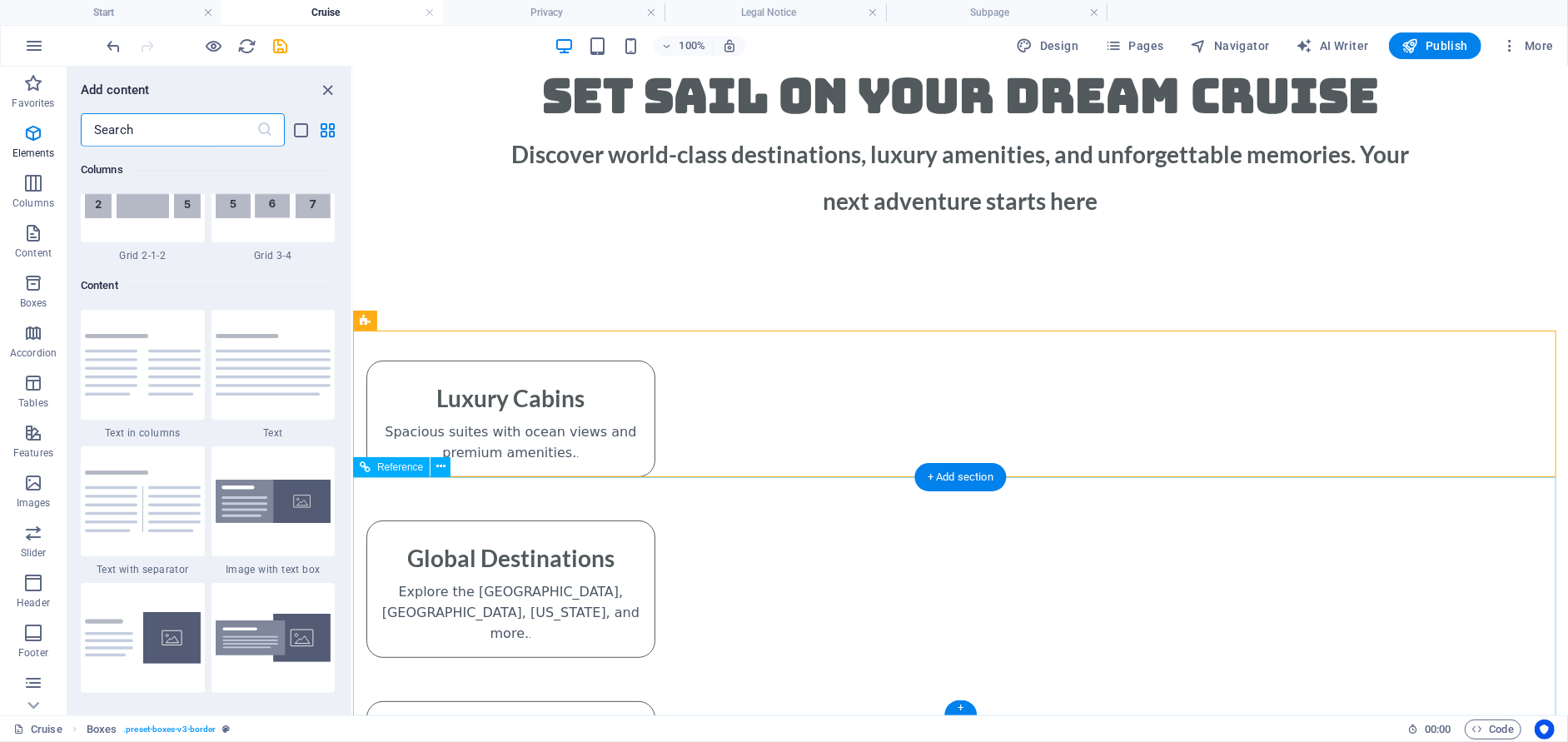
scroll to position [2912, 0]
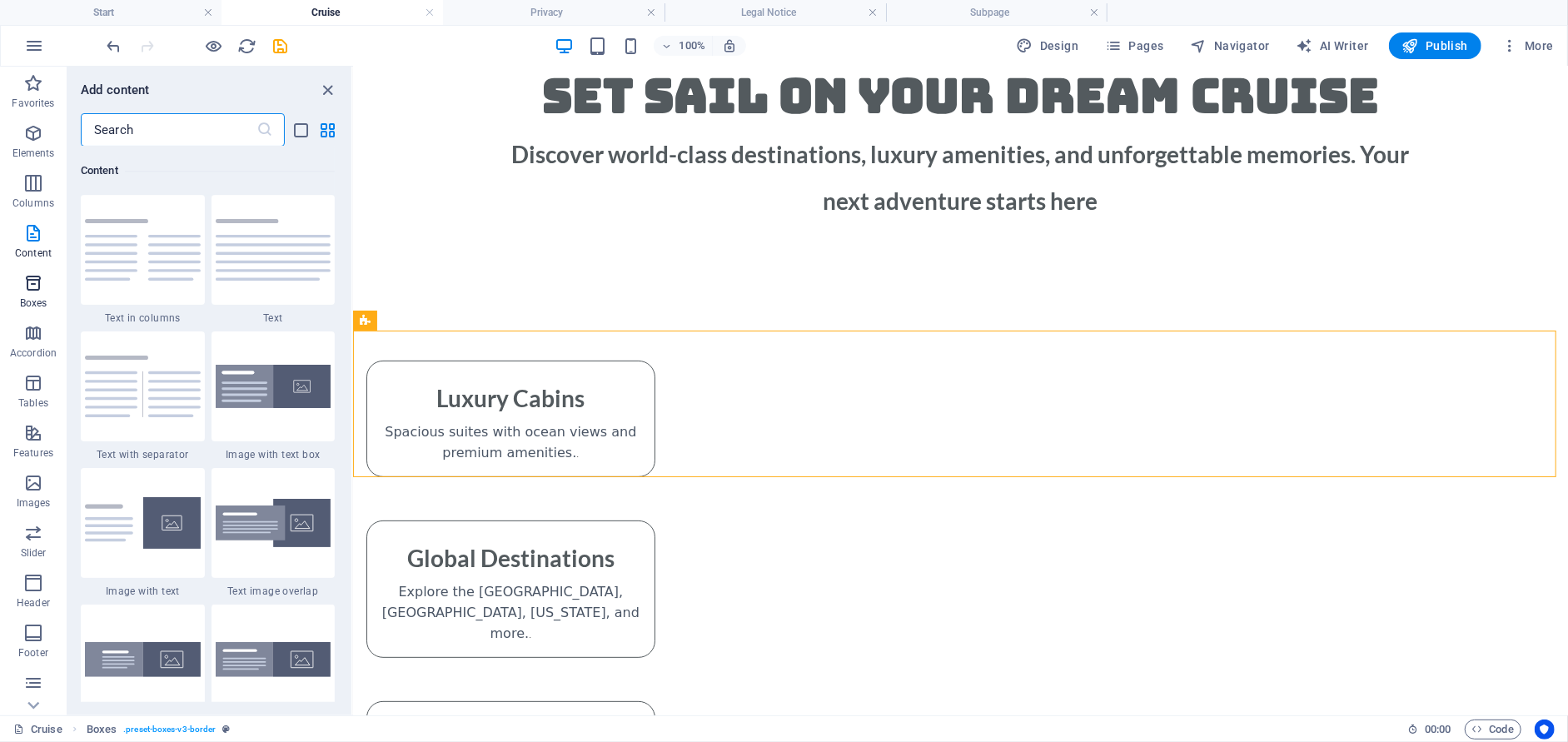
click at [40, 280] on icon "button" at bounding box center [33, 283] width 20 height 20
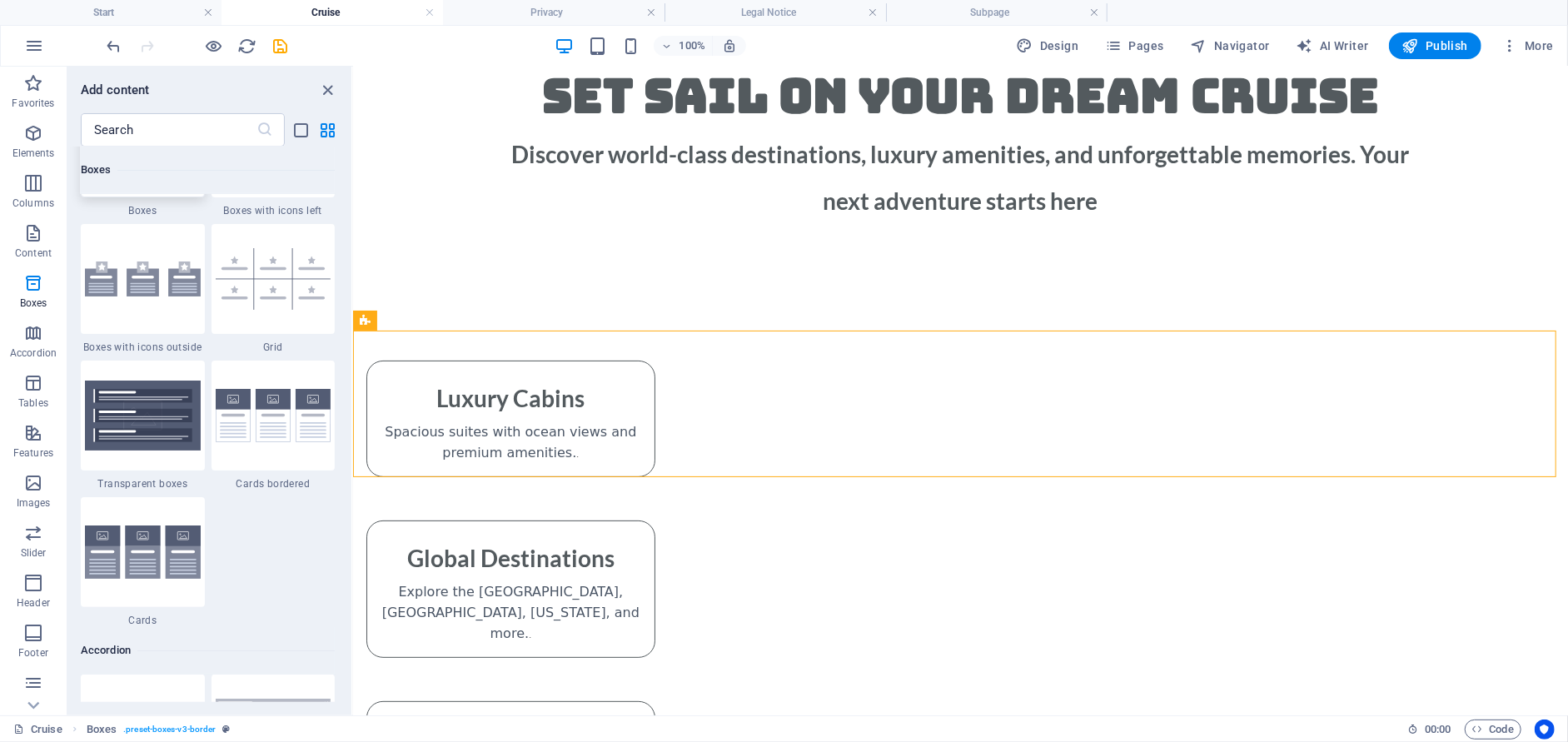
scroll to position [4840, 0]
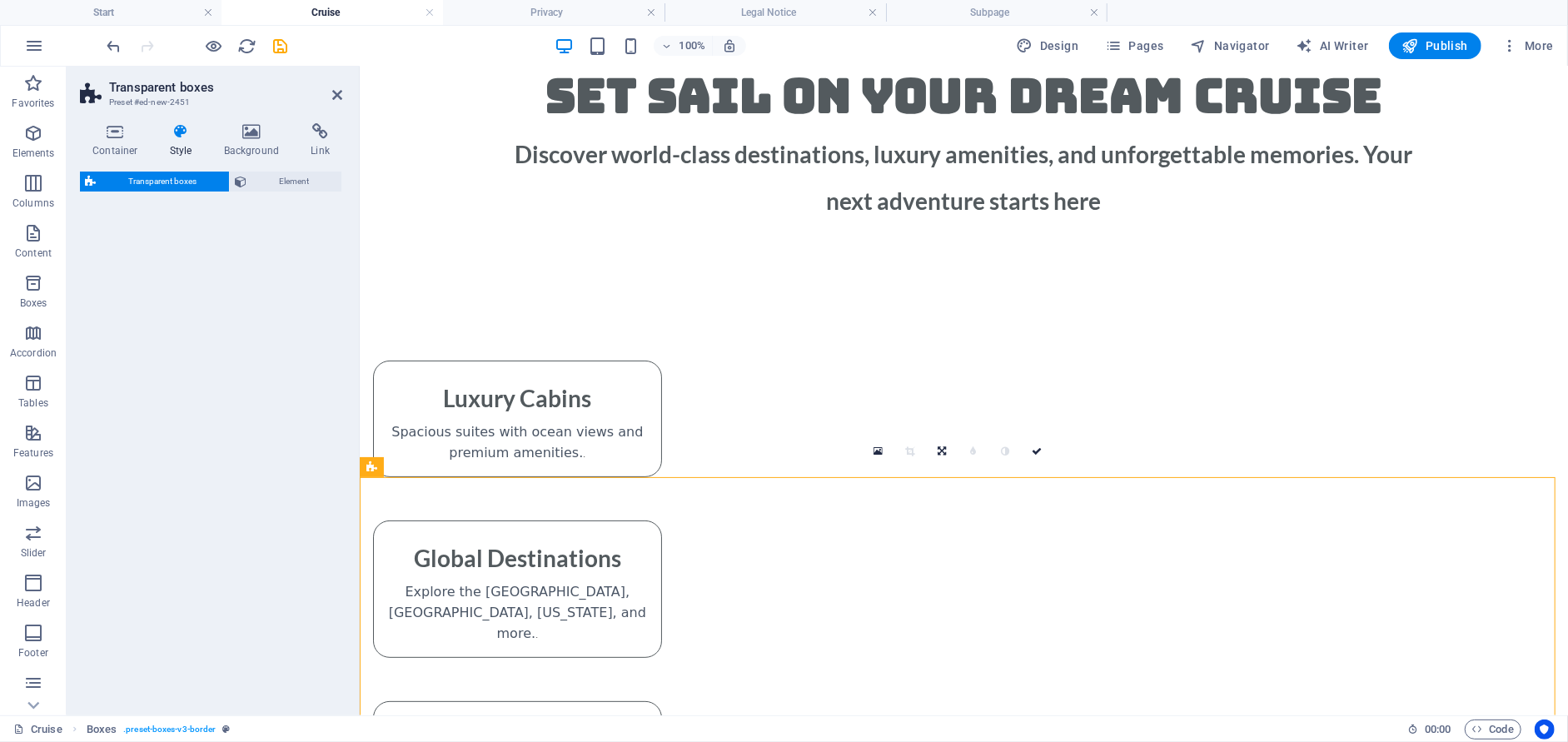
select select "rem"
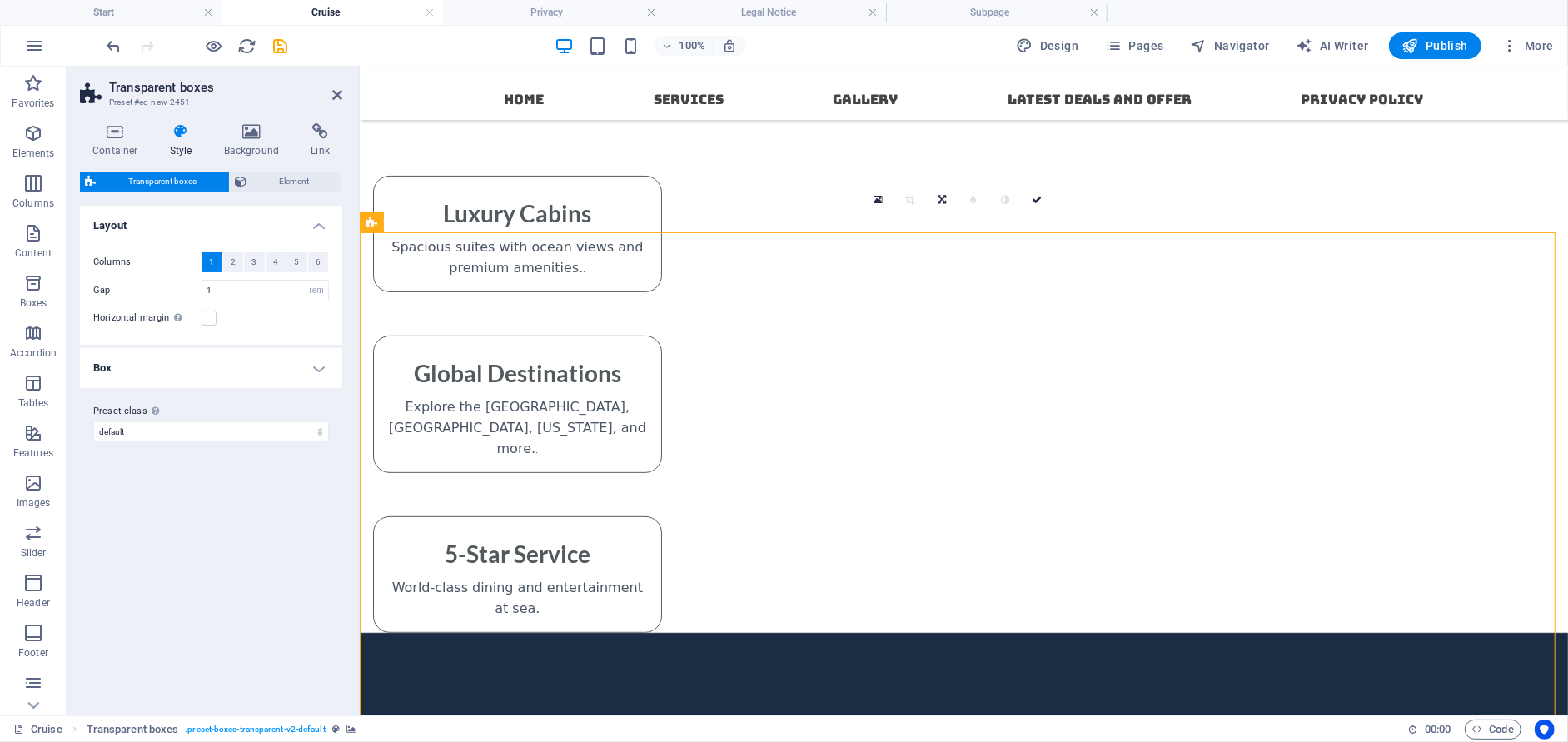
scroll to position [246, 0]
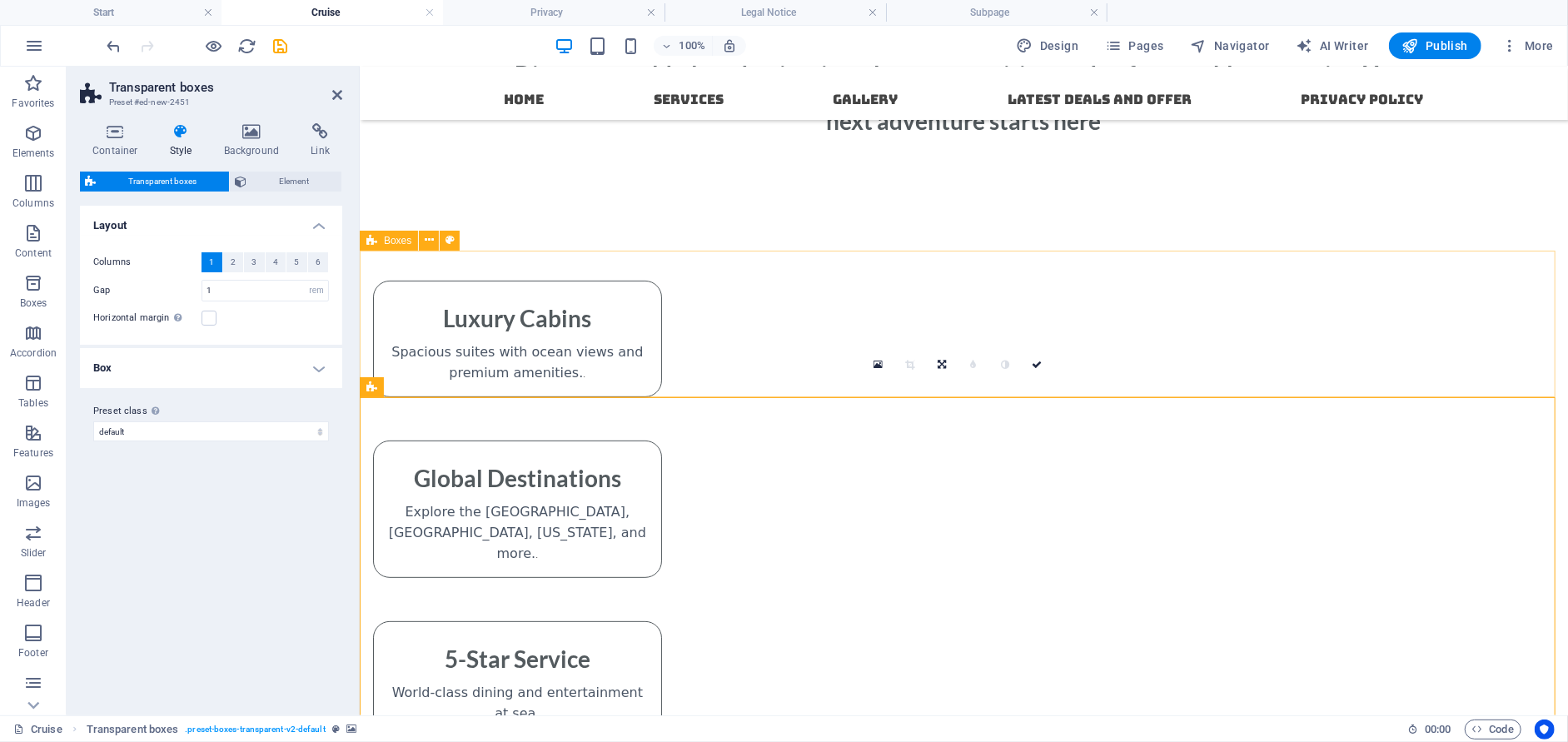
click at [435, 309] on div "Luxury Cabins Spacious suites with ocean views and premium amenities. . Global …" at bounding box center [963, 493] width 1208 height 487
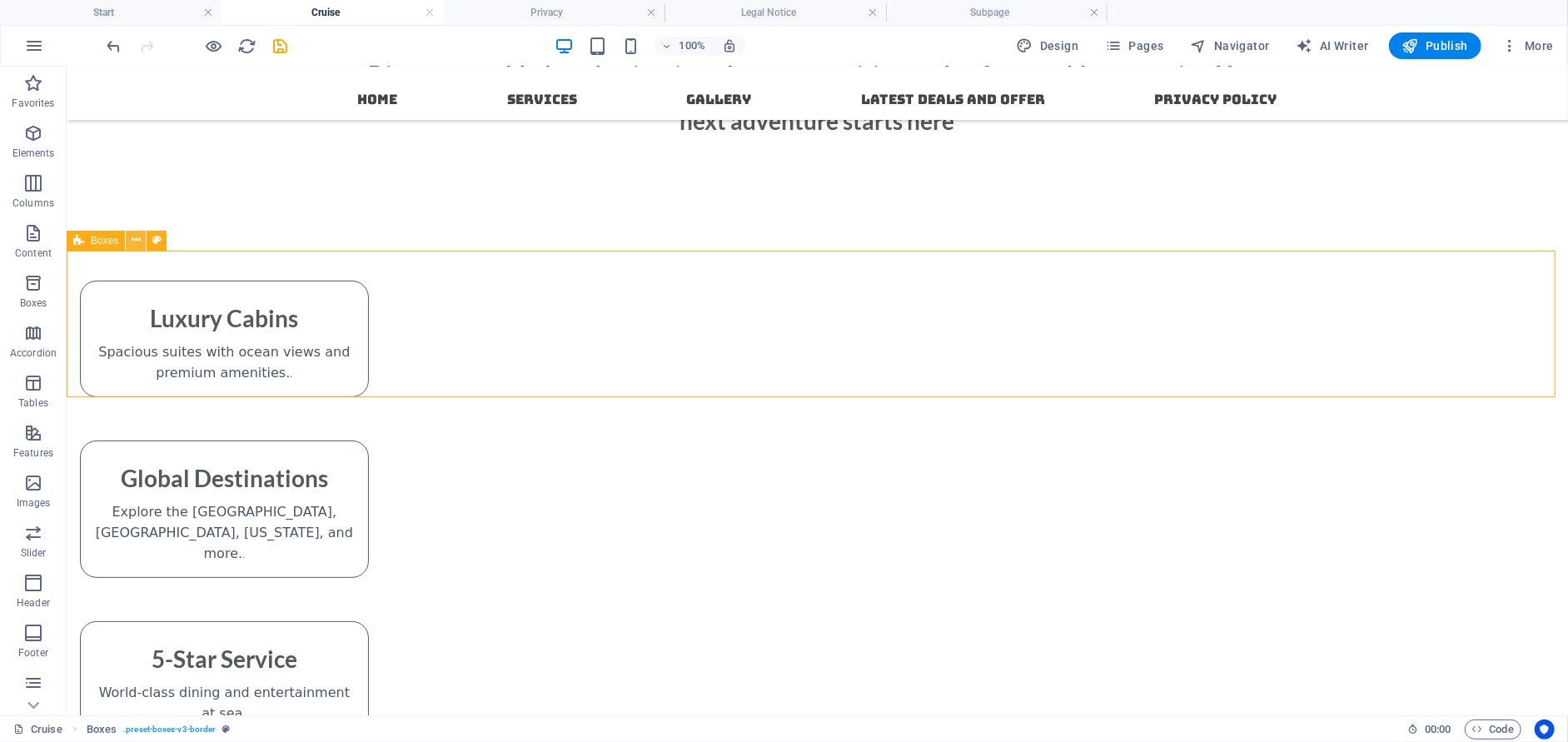
click at [131, 242] on icon at bounding box center [136, 240] width 10 height 17
click at [152, 240] on icon at bounding box center [157, 240] width 10 height 17
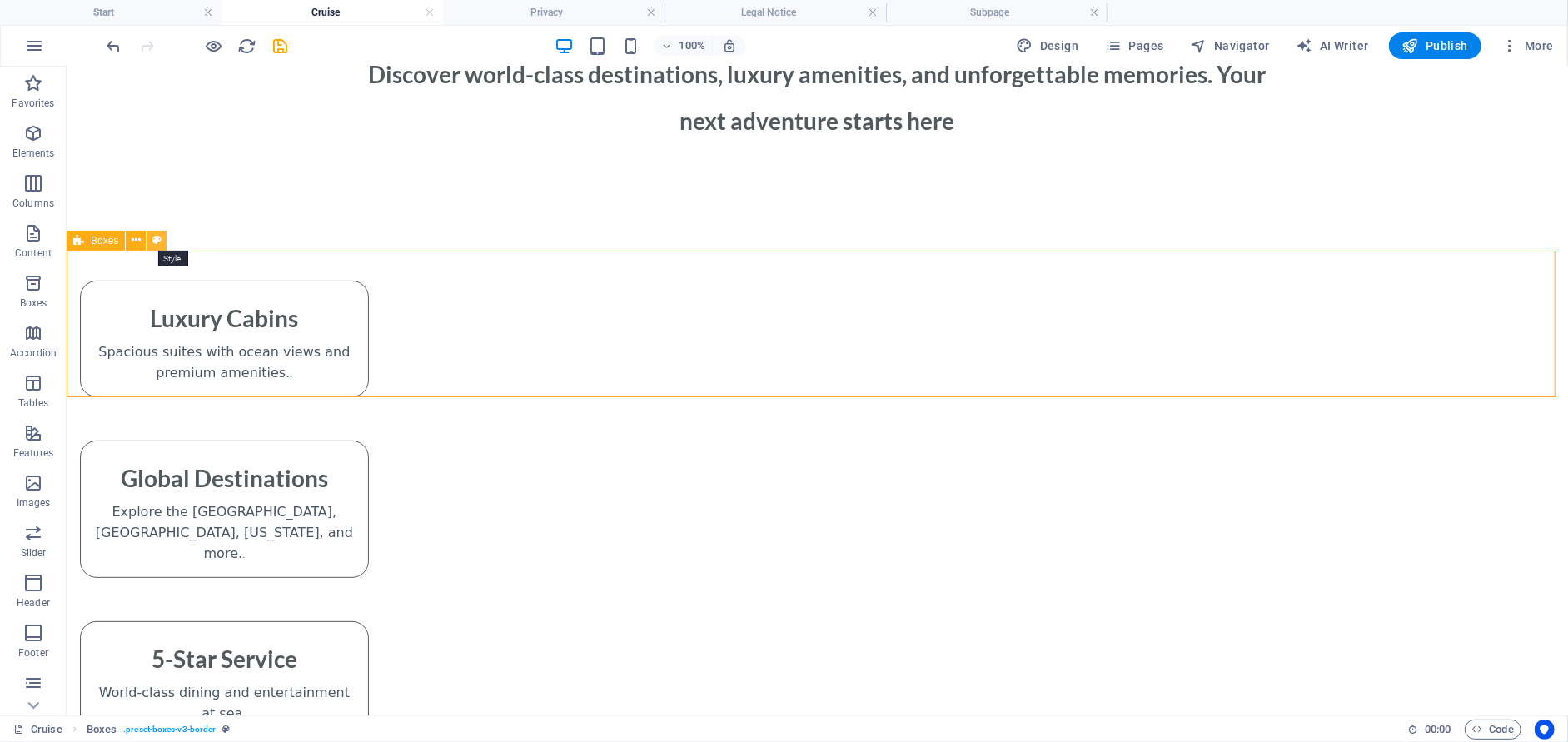
select select "rem"
select select "px"
select select "rem"
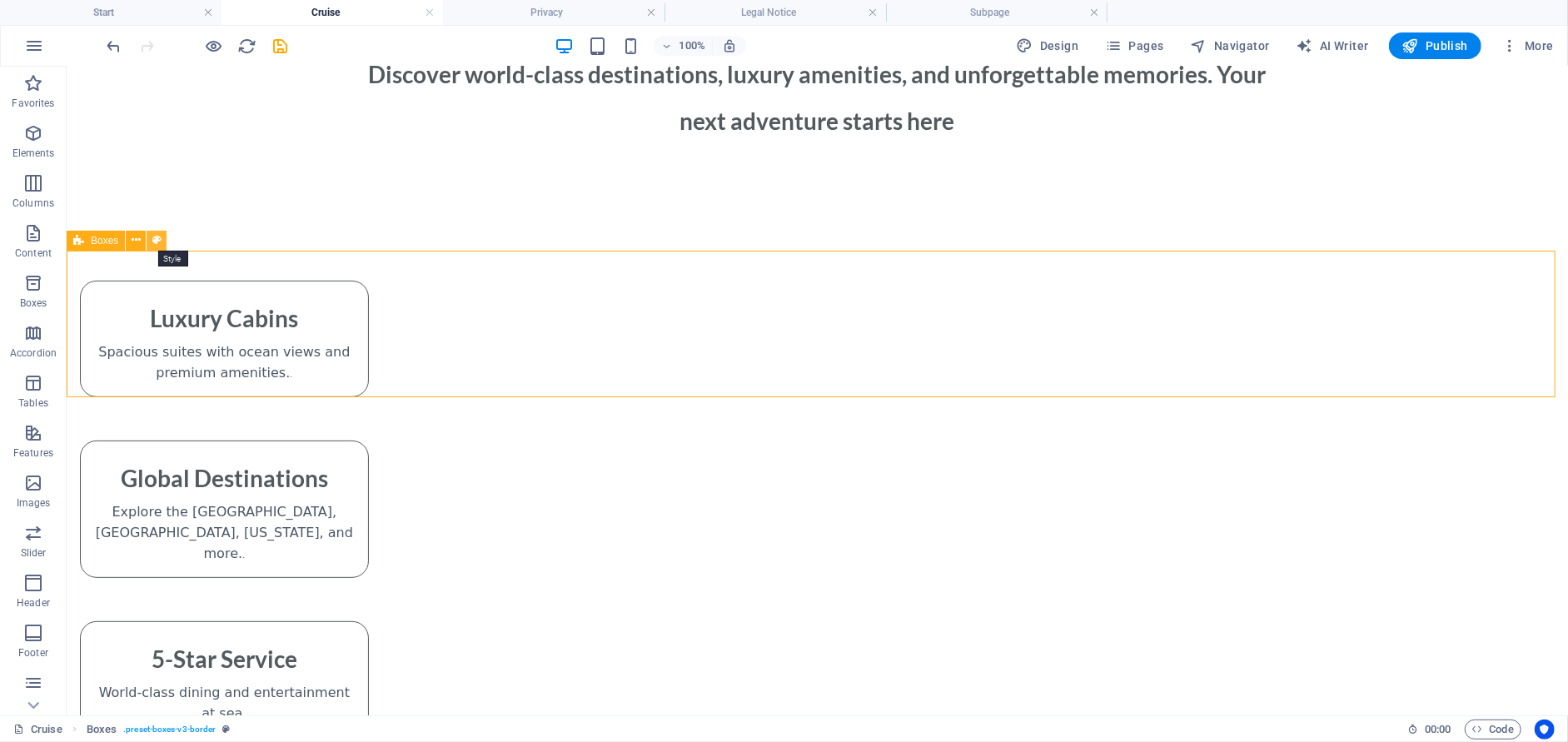
select select "px"
select select "%"
select select "preset-boxes-v3-border"
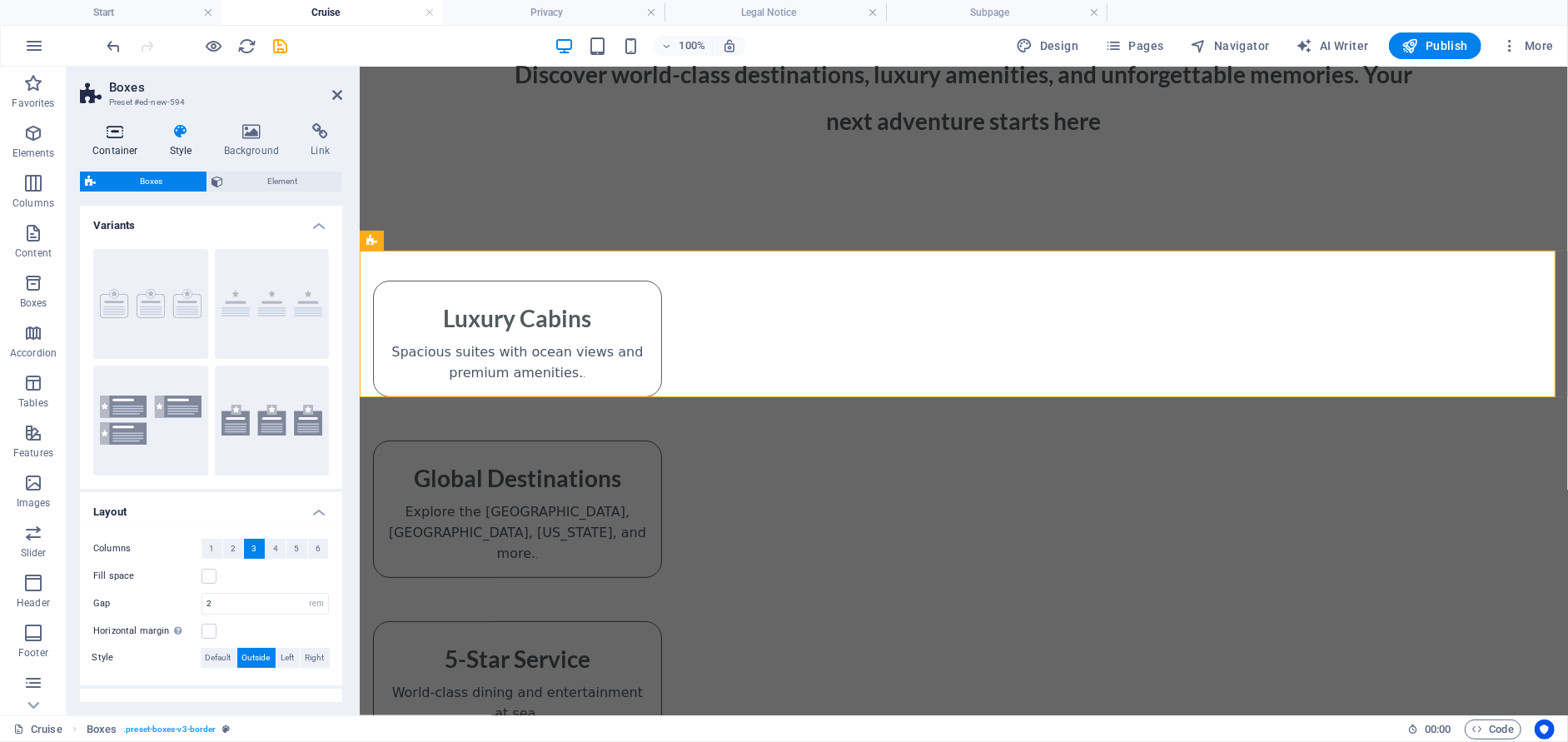
click at [123, 150] on h4 "Container" at bounding box center [118, 140] width 78 height 35
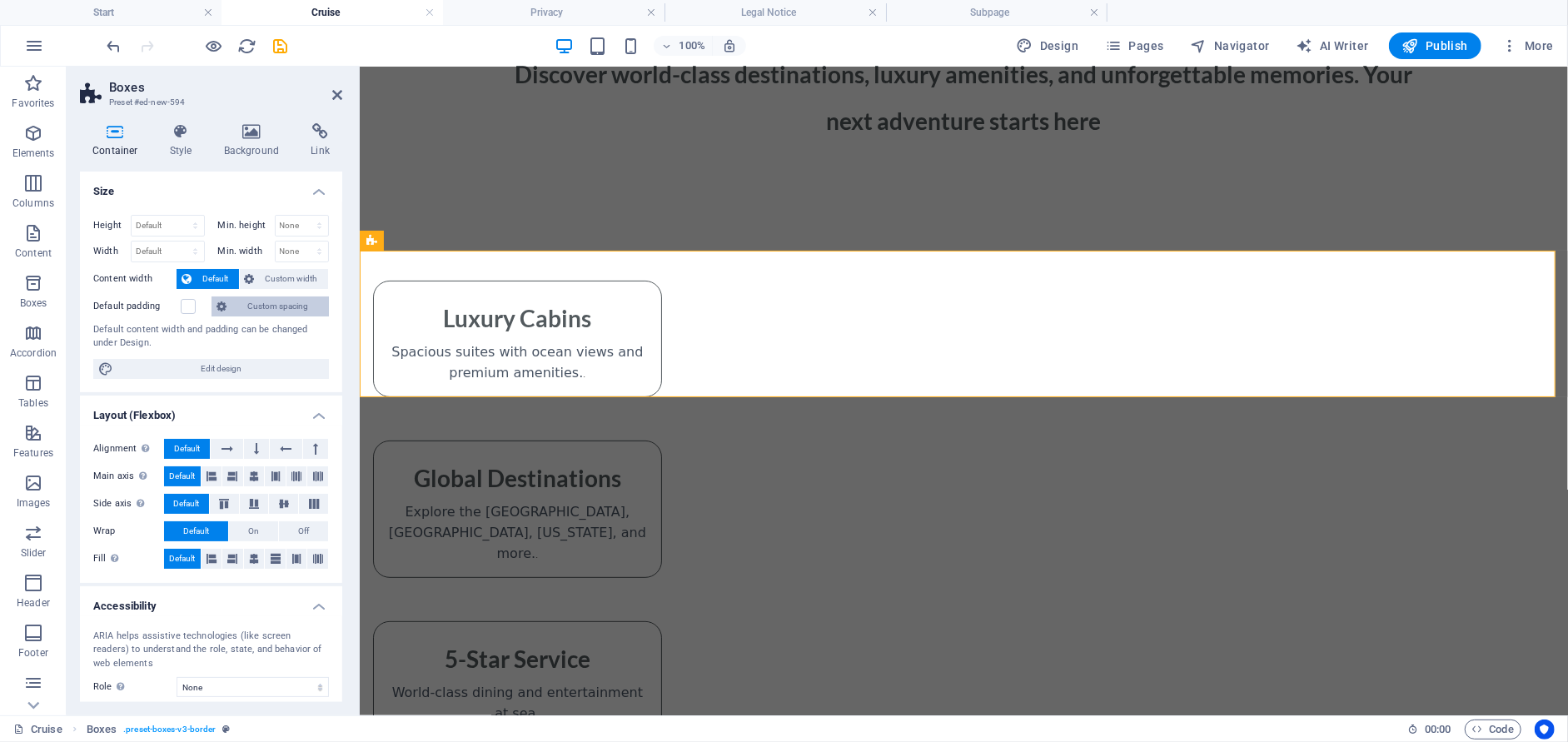
click at [253, 309] on span "Custom spacing" at bounding box center [278, 306] width 93 height 20
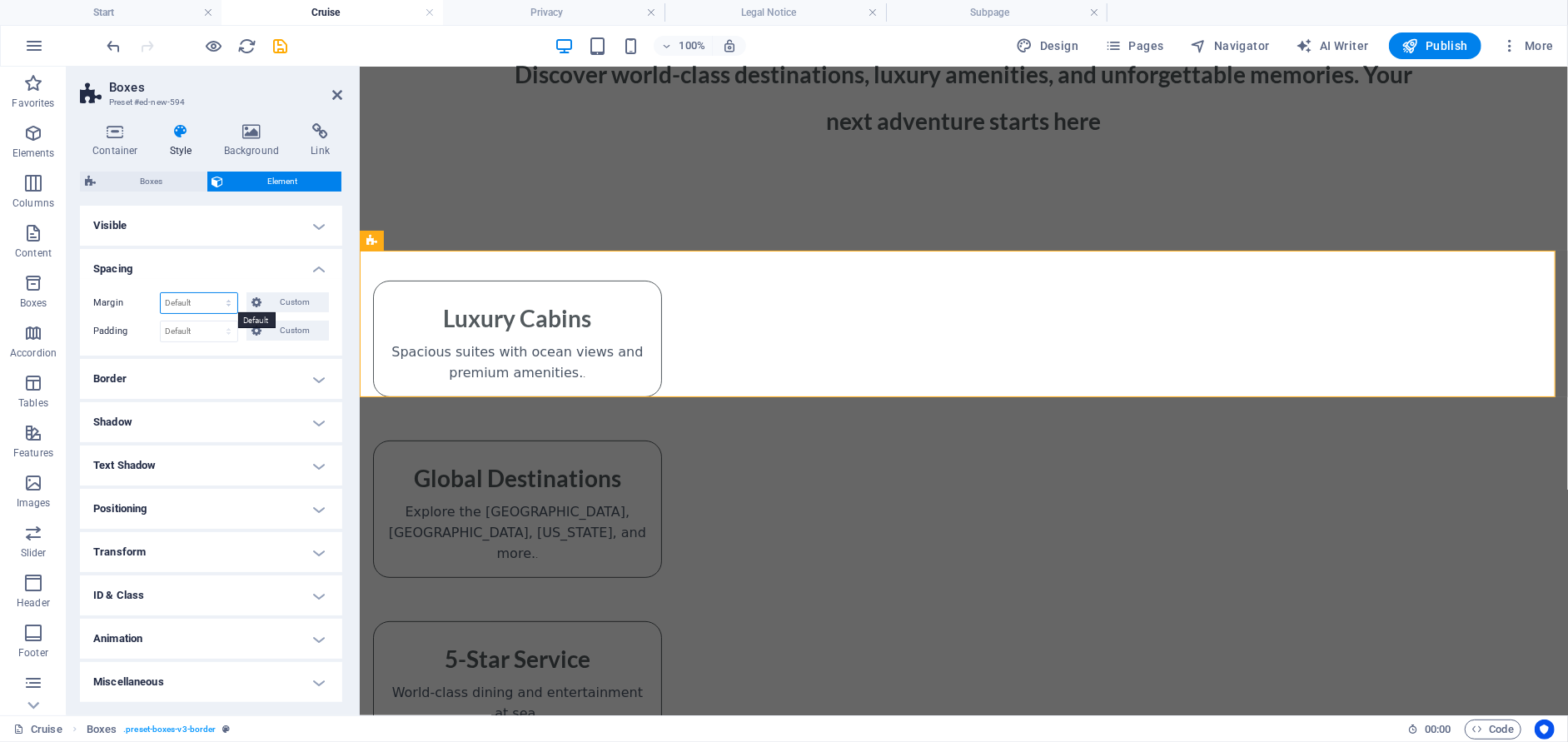
click at [227, 302] on select "Default auto px % rem vw vh Custom" at bounding box center [199, 303] width 77 height 20
select select "rem"
click at [214, 293] on select "Default auto px % rem vw vh Custom" at bounding box center [199, 303] width 77 height 20
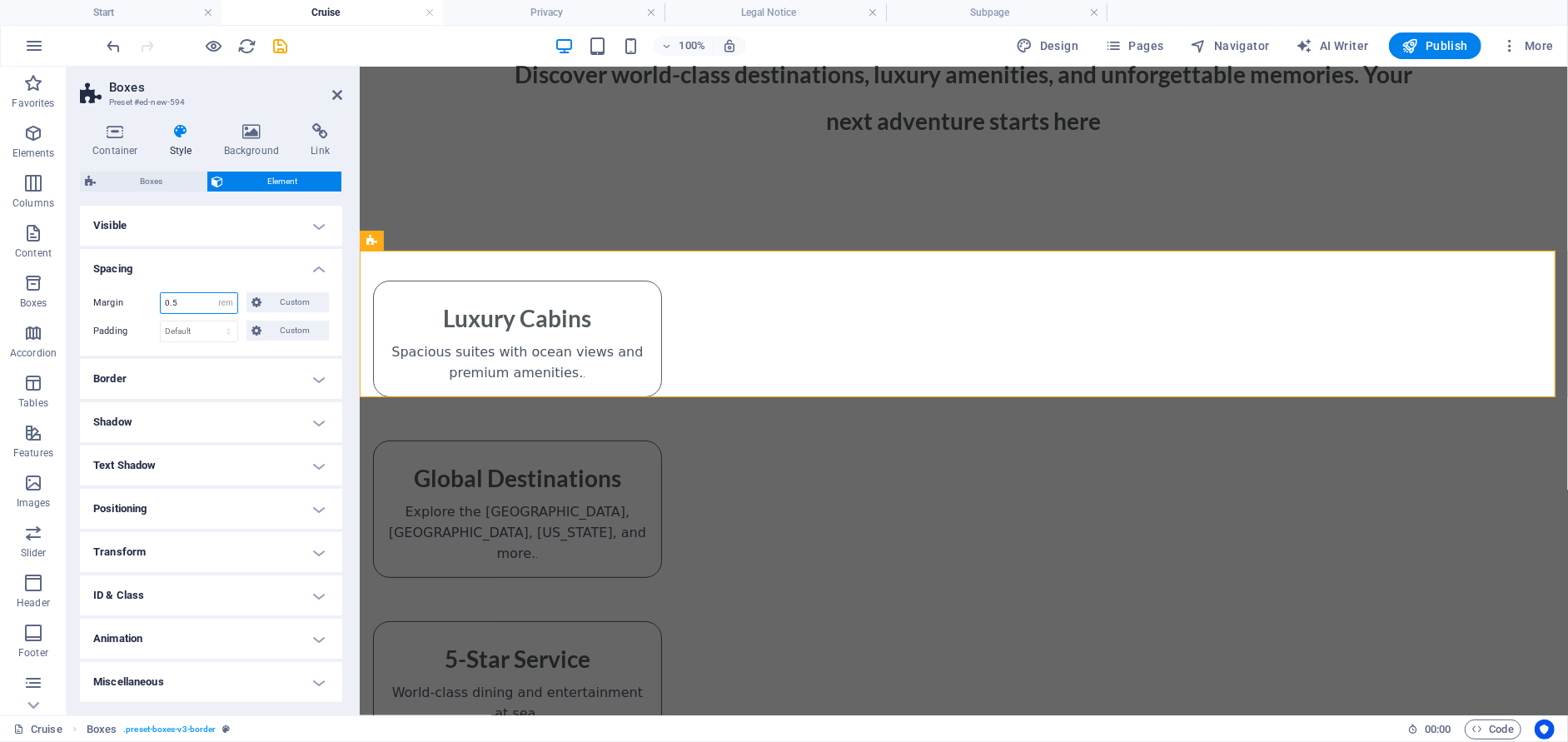
type input "0.5"
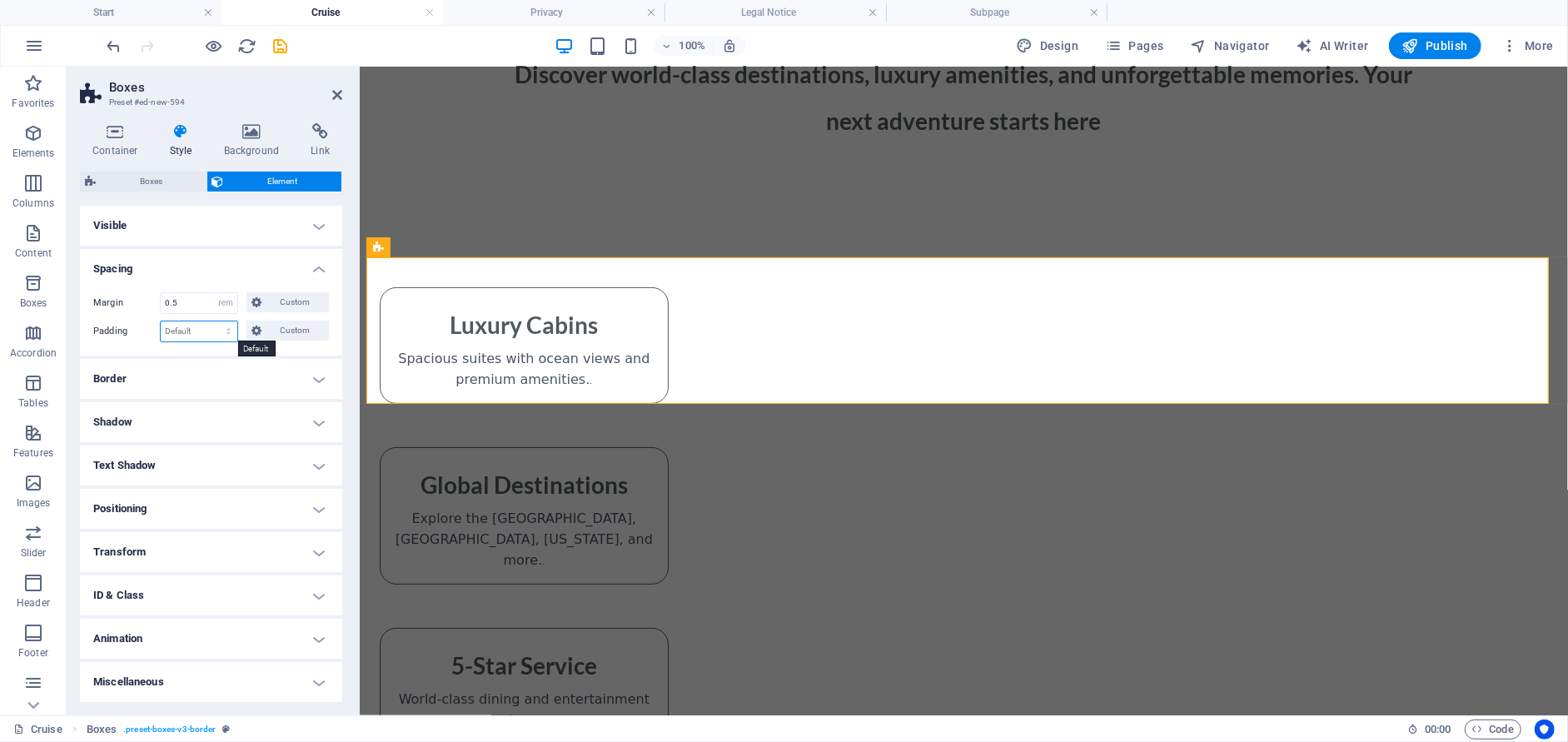
click at [221, 328] on select "Default px rem % vh vw Custom" at bounding box center [199, 331] width 77 height 20
select select "rem"
click at [214, 322] on select "Default px rem % vh vw Custom" at bounding box center [199, 331] width 77 height 20
type input "1"
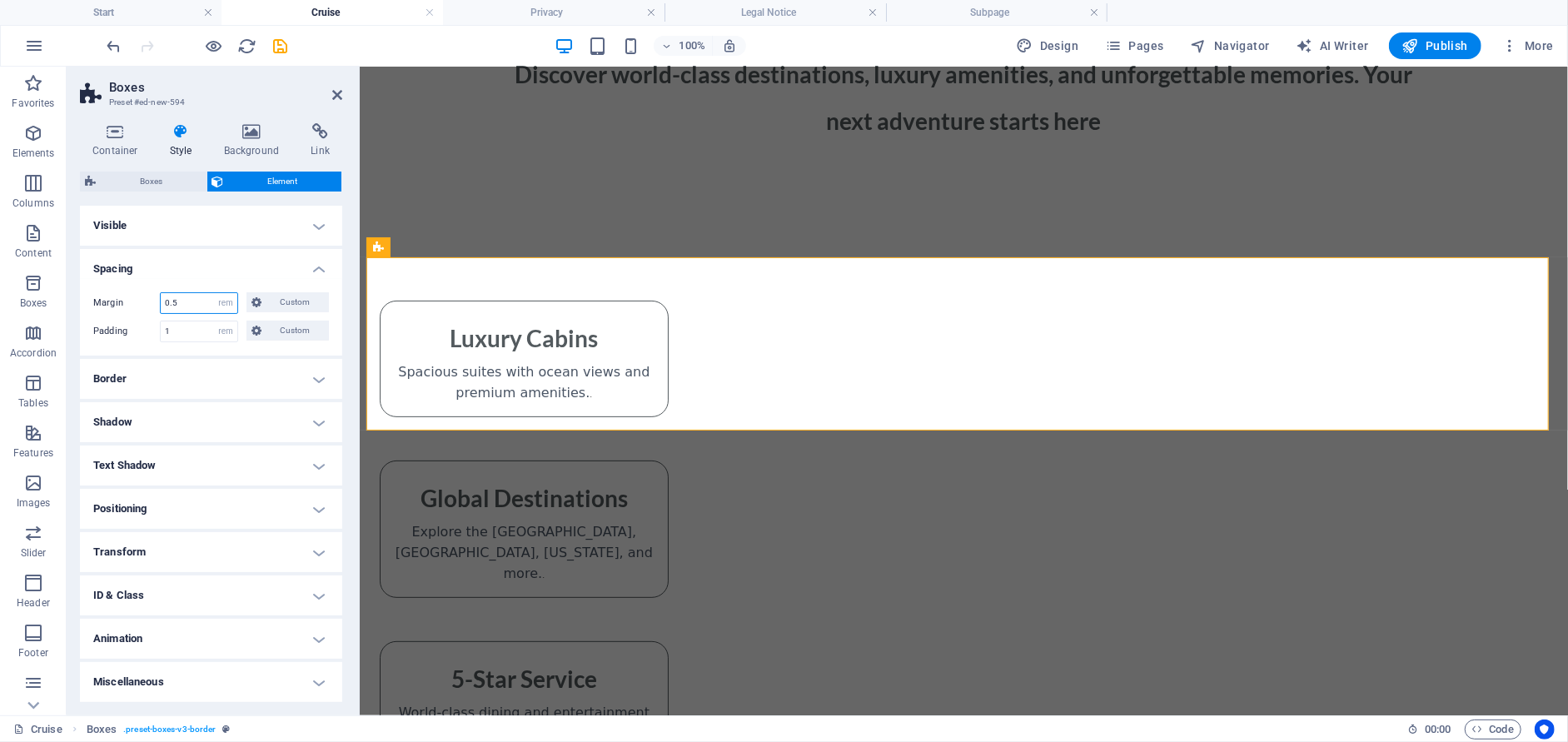
drag, startPoint x: 182, startPoint y: 305, endPoint x: 160, endPoint y: 305, distance: 22.0
click at [161, 305] on input "0.5" at bounding box center [199, 303] width 77 height 20
click at [232, 306] on select "Default auto px % rem vw vh Custom" at bounding box center [225, 303] width 23 height 20
select select "default"
click at [214, 293] on select "Default auto px % rem vw vh Custom" at bounding box center [225, 303] width 23 height 20
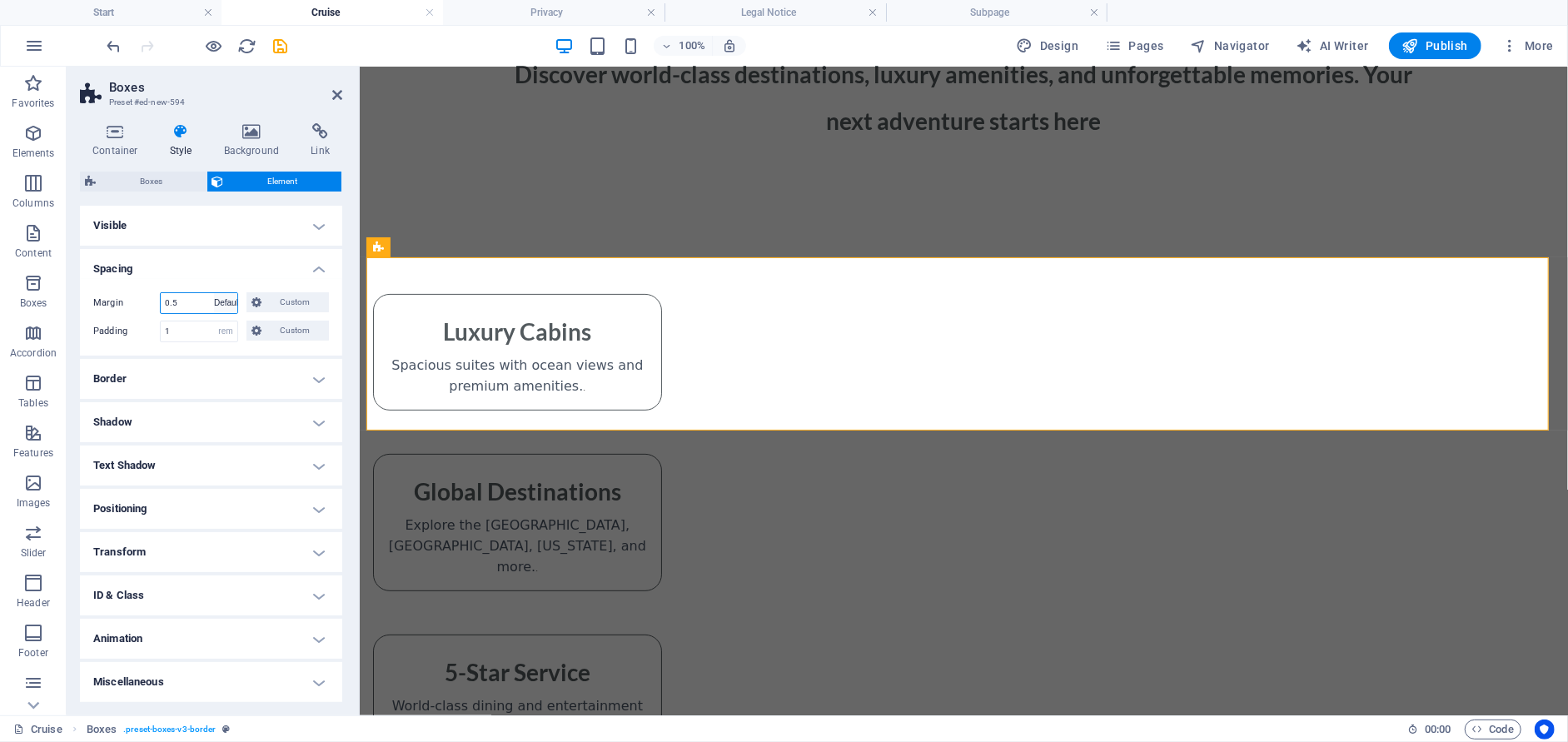
select select "DISABLED_OPTION_VALUE"
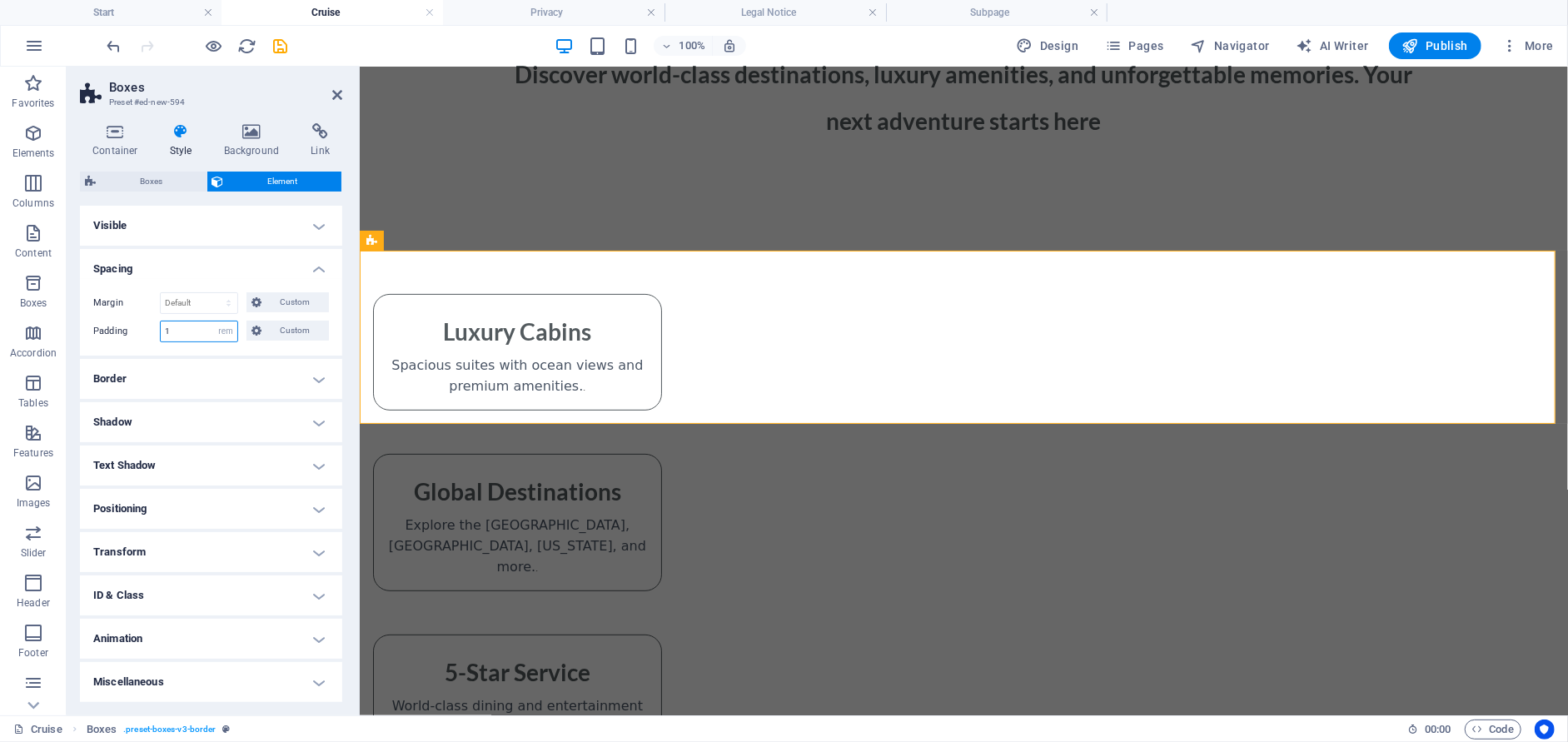
drag, startPoint x: 184, startPoint y: 332, endPoint x: 140, endPoint y: 332, distance: 44.0
click at [141, 332] on div "Padding 1 Default px rem % vh vw Custom Custom" at bounding box center [211, 331] width 235 height 22
type input "2"
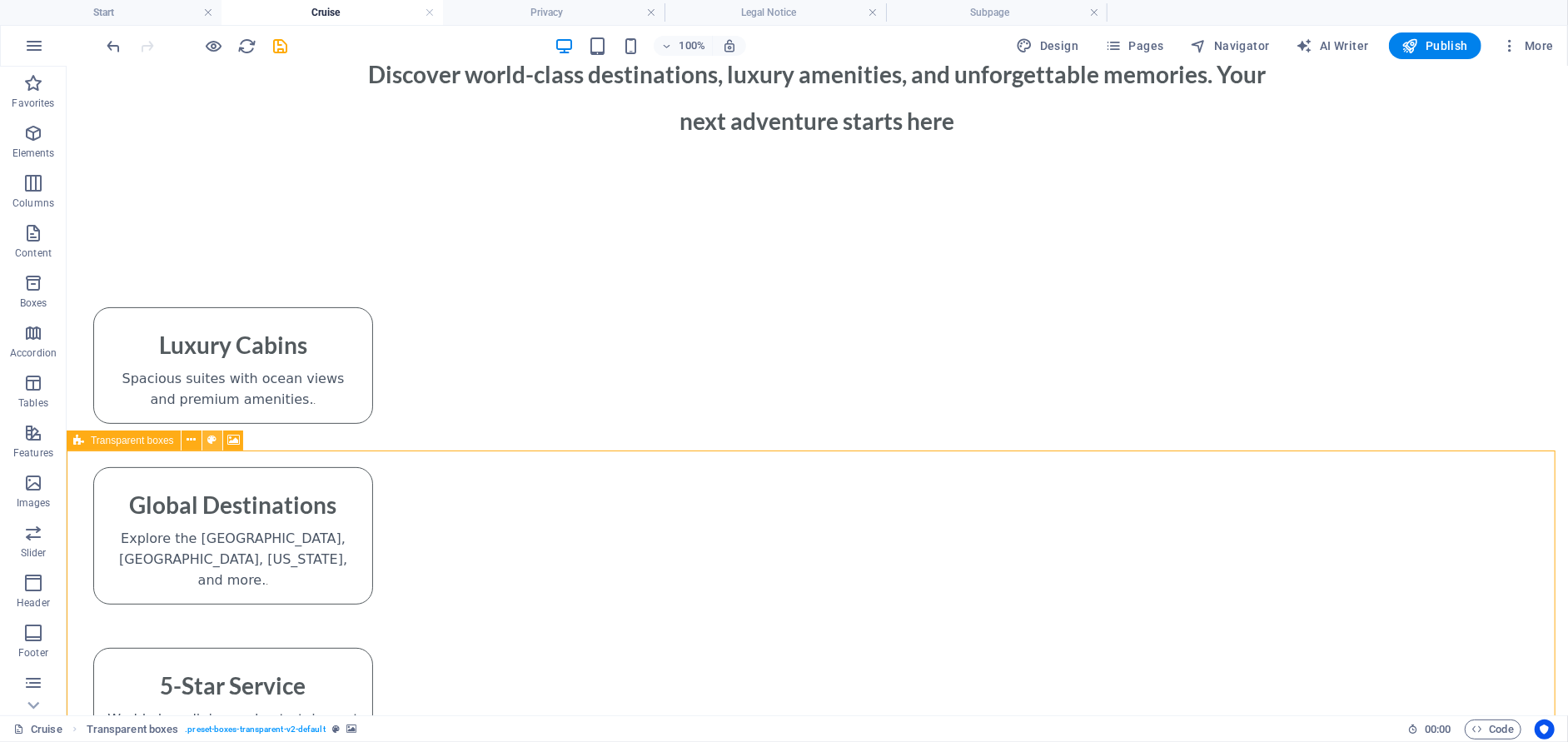
click at [208, 444] on icon at bounding box center [212, 440] width 10 height 17
select select "rem"
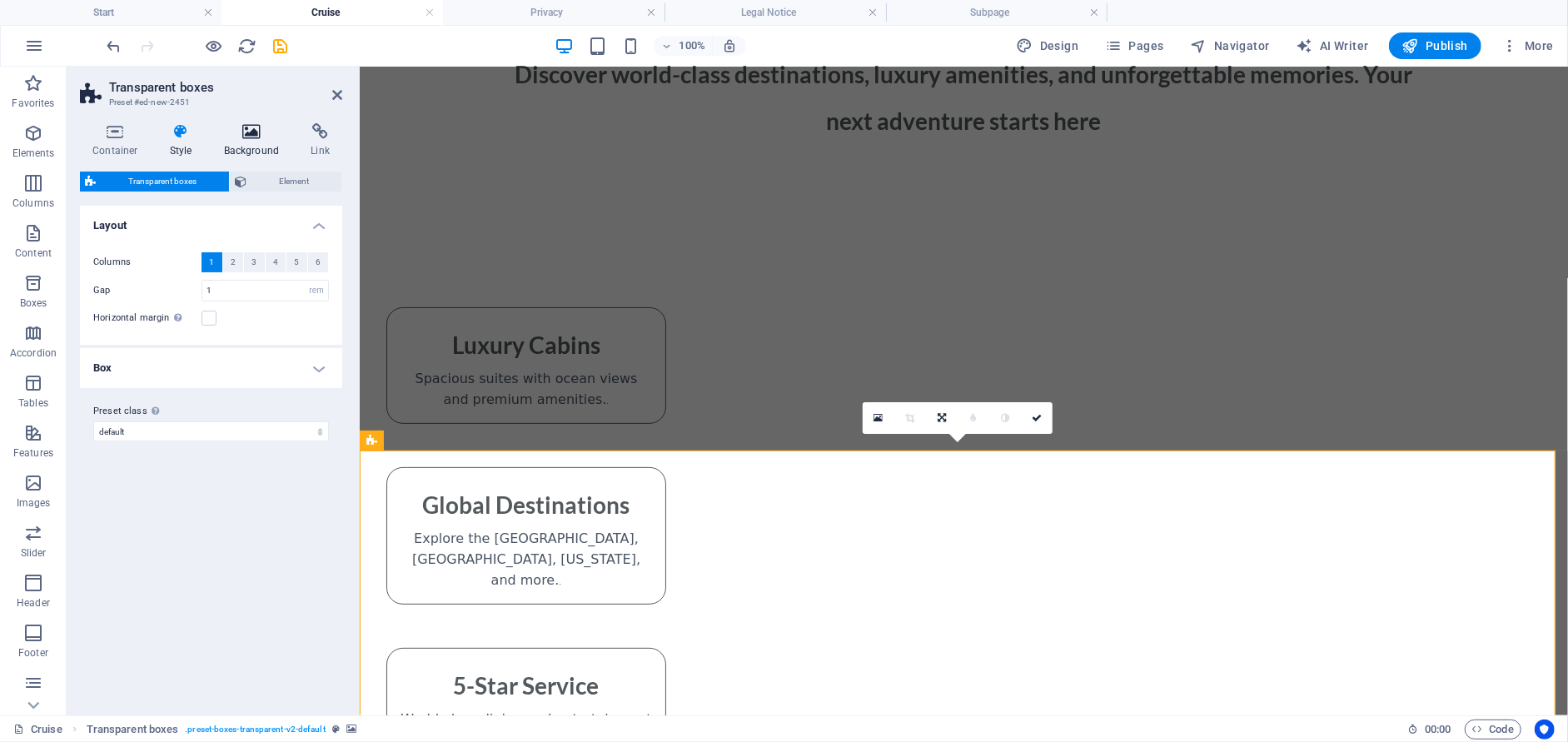
click at [238, 138] on icon at bounding box center [252, 131] width 80 height 16
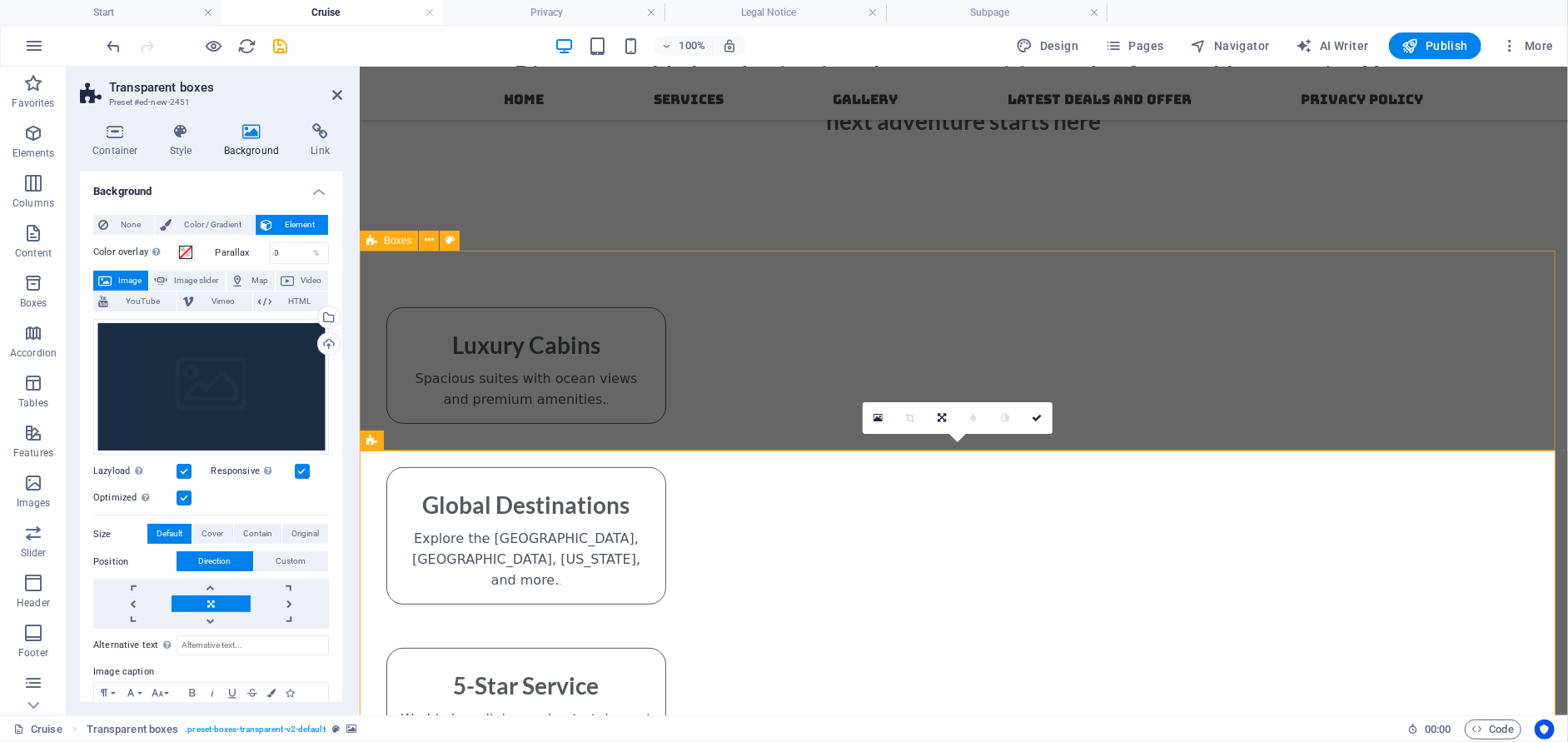
scroll to position [0, 0]
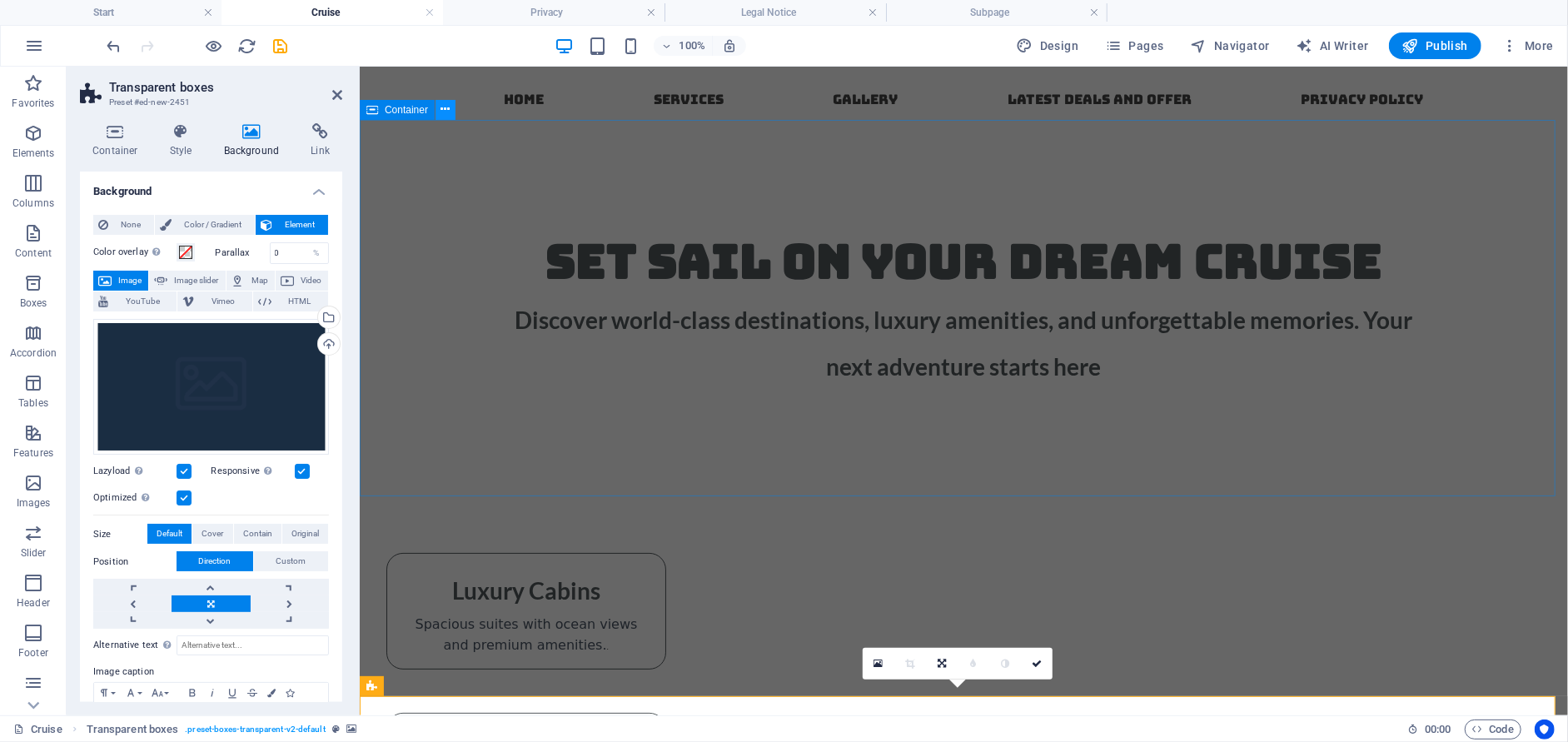
click at [445, 110] on icon at bounding box center [445, 109] width 10 height 17
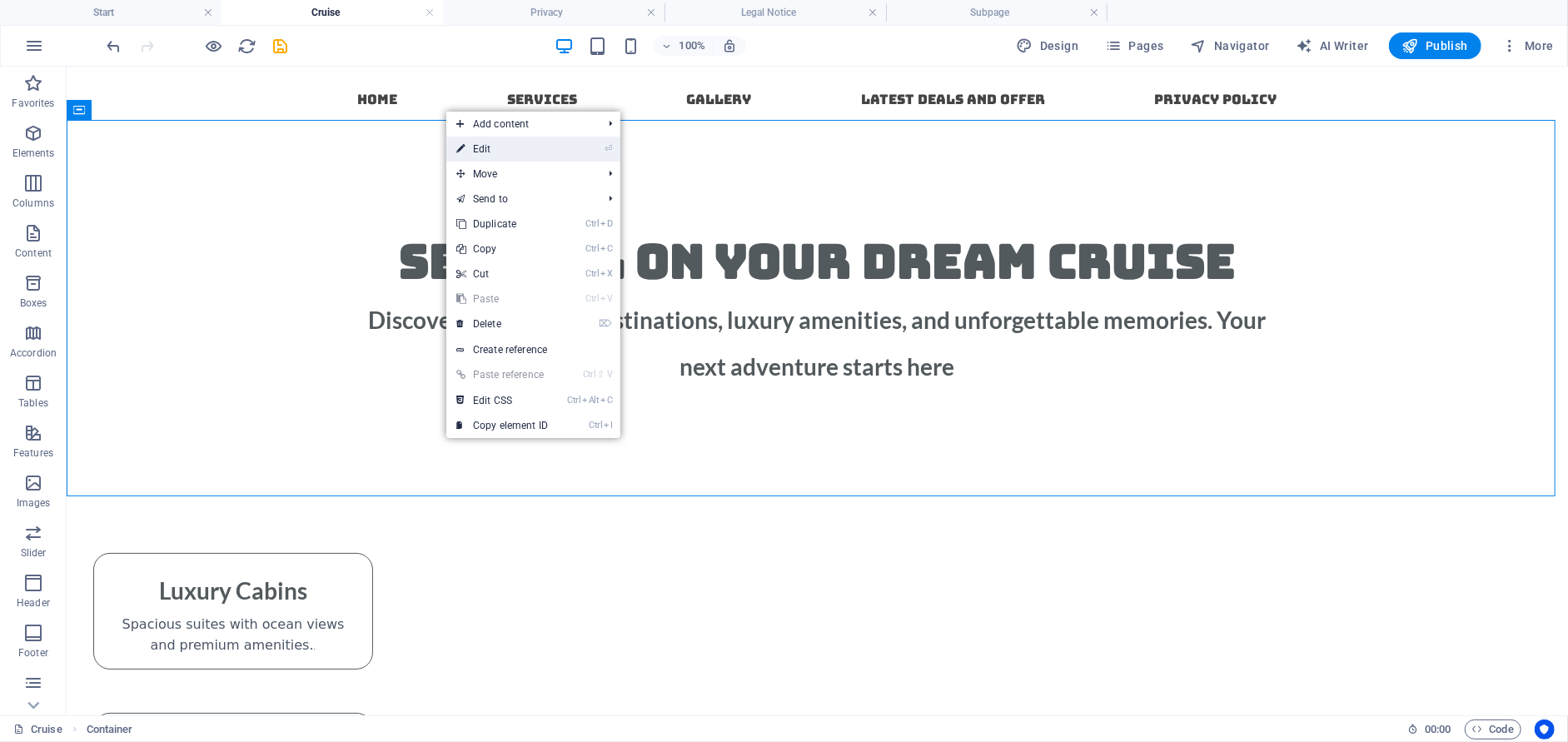
click at [481, 144] on link "⏎ Edit" at bounding box center [502, 149] width 112 height 25
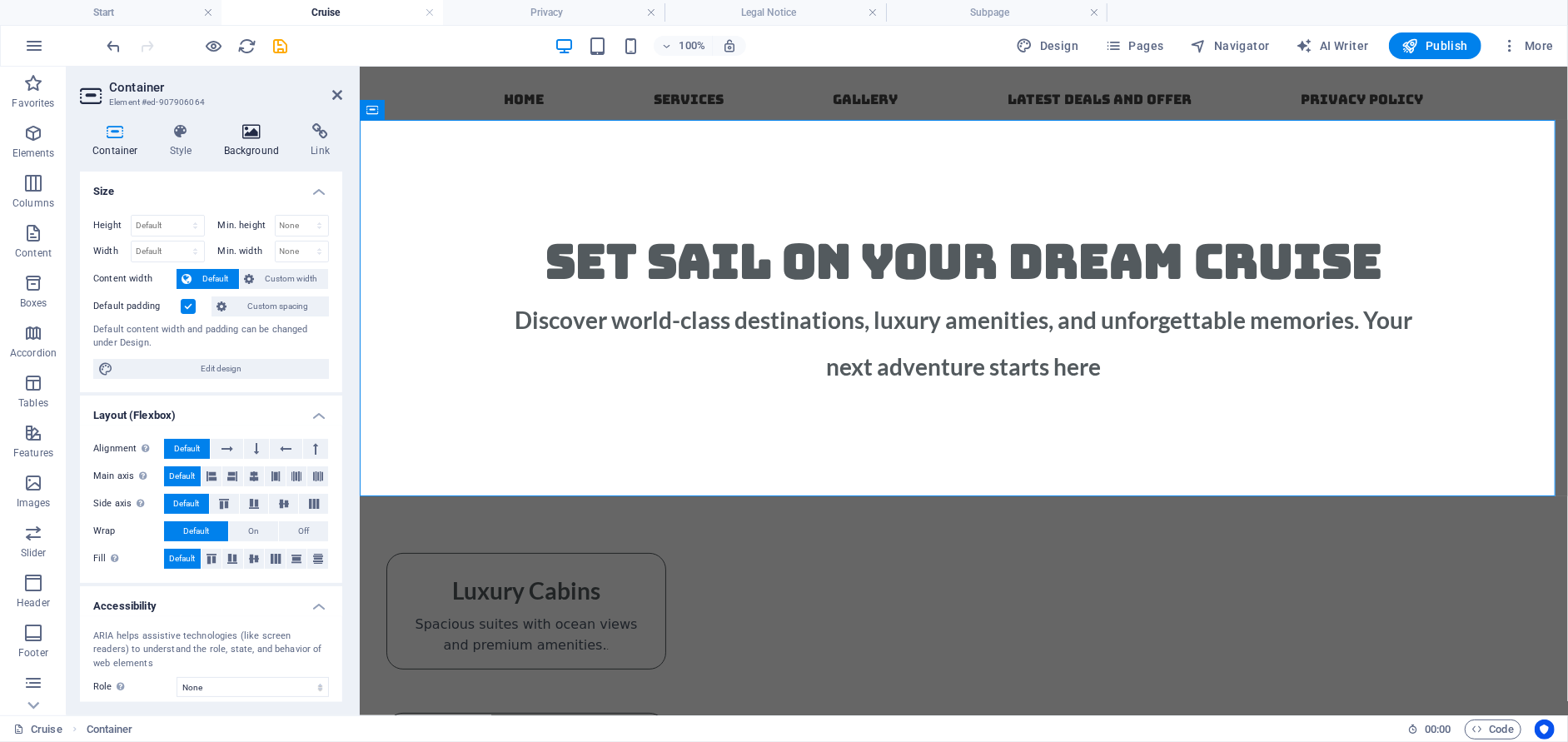
click at [272, 144] on h4 "Background" at bounding box center [255, 140] width 87 height 35
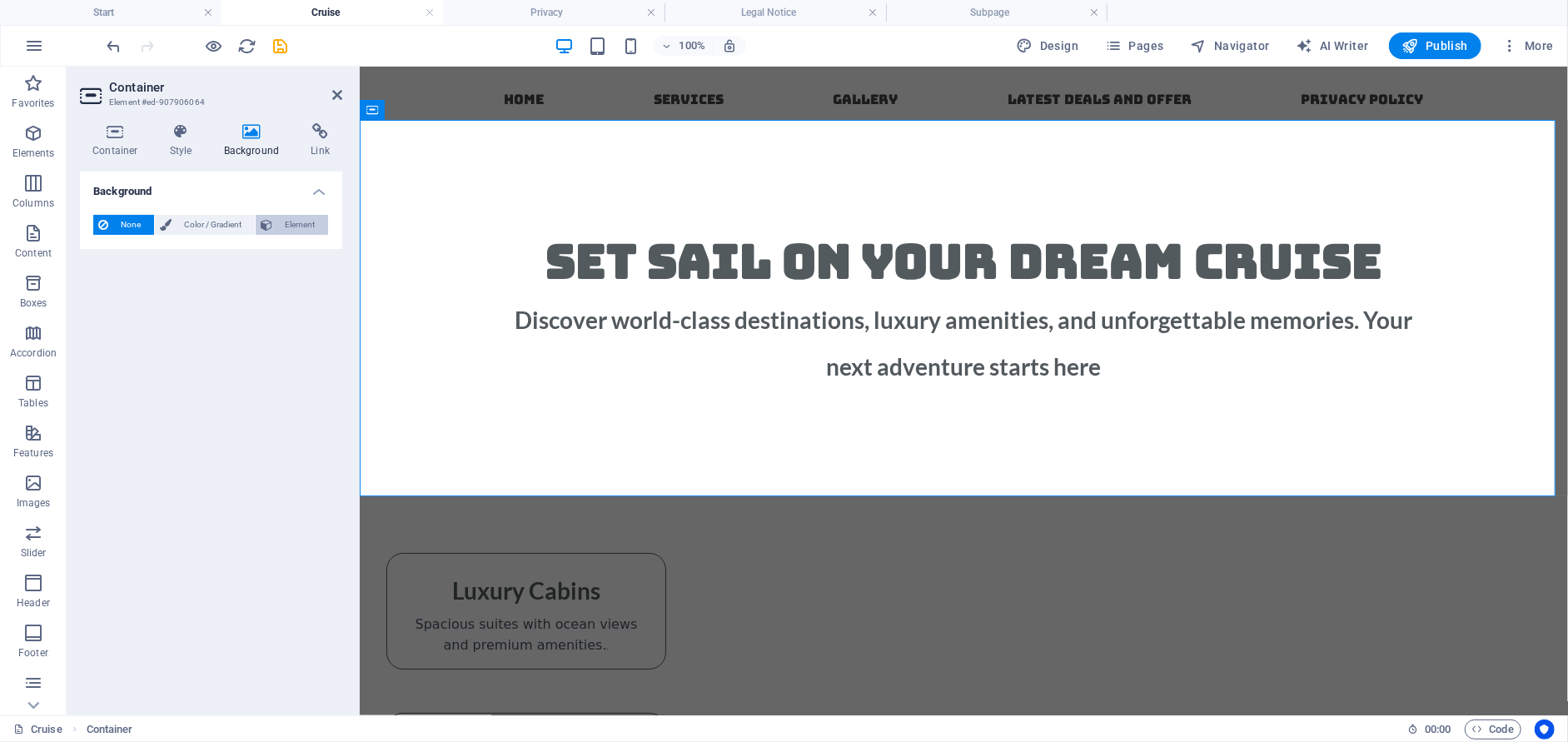
click at [282, 224] on span "Element" at bounding box center [300, 224] width 46 height 20
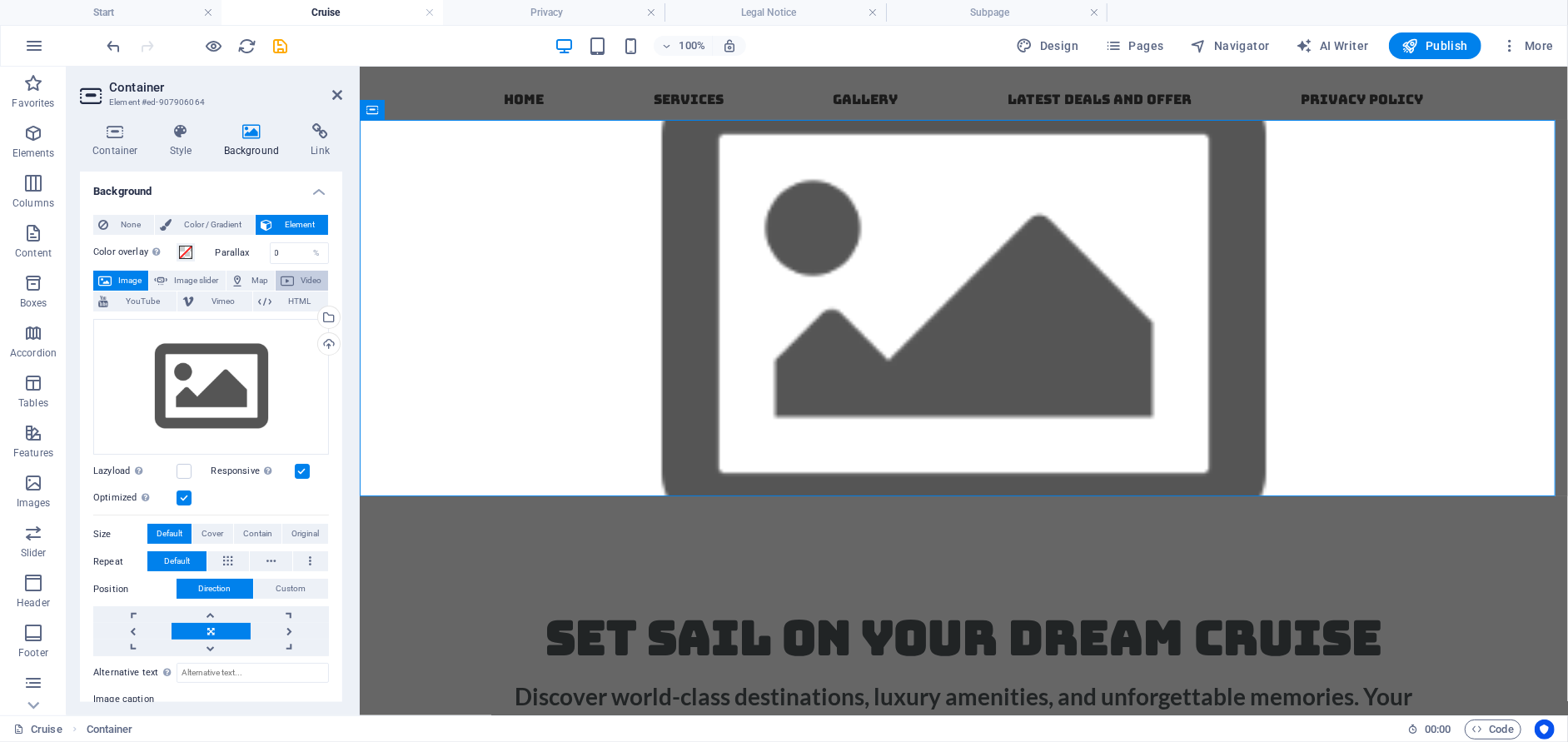
click at [283, 278] on icon at bounding box center [286, 280] width 13 height 20
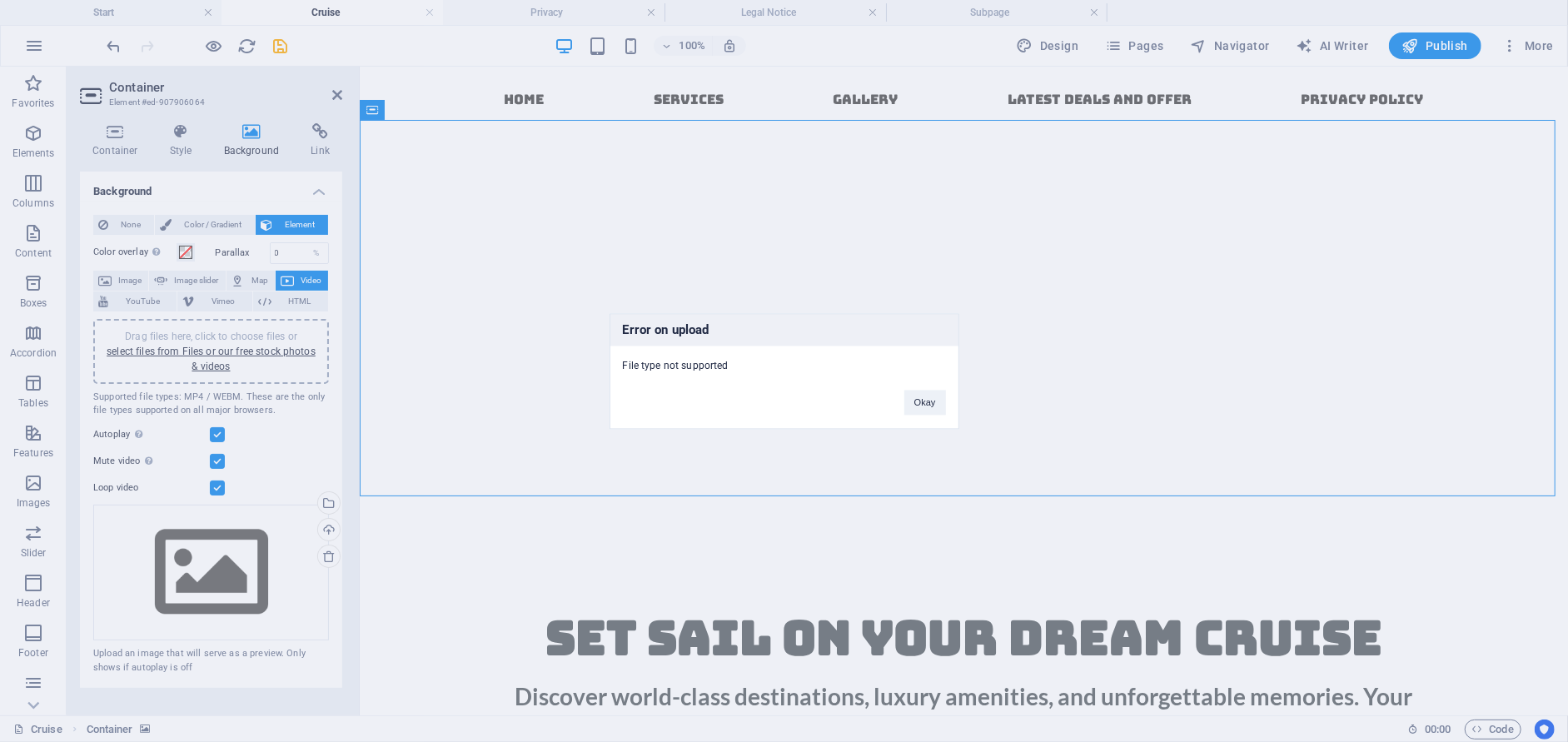
click at [234, 352] on div "Error on upload File type not supported Okay" at bounding box center [784, 371] width 1568 height 742
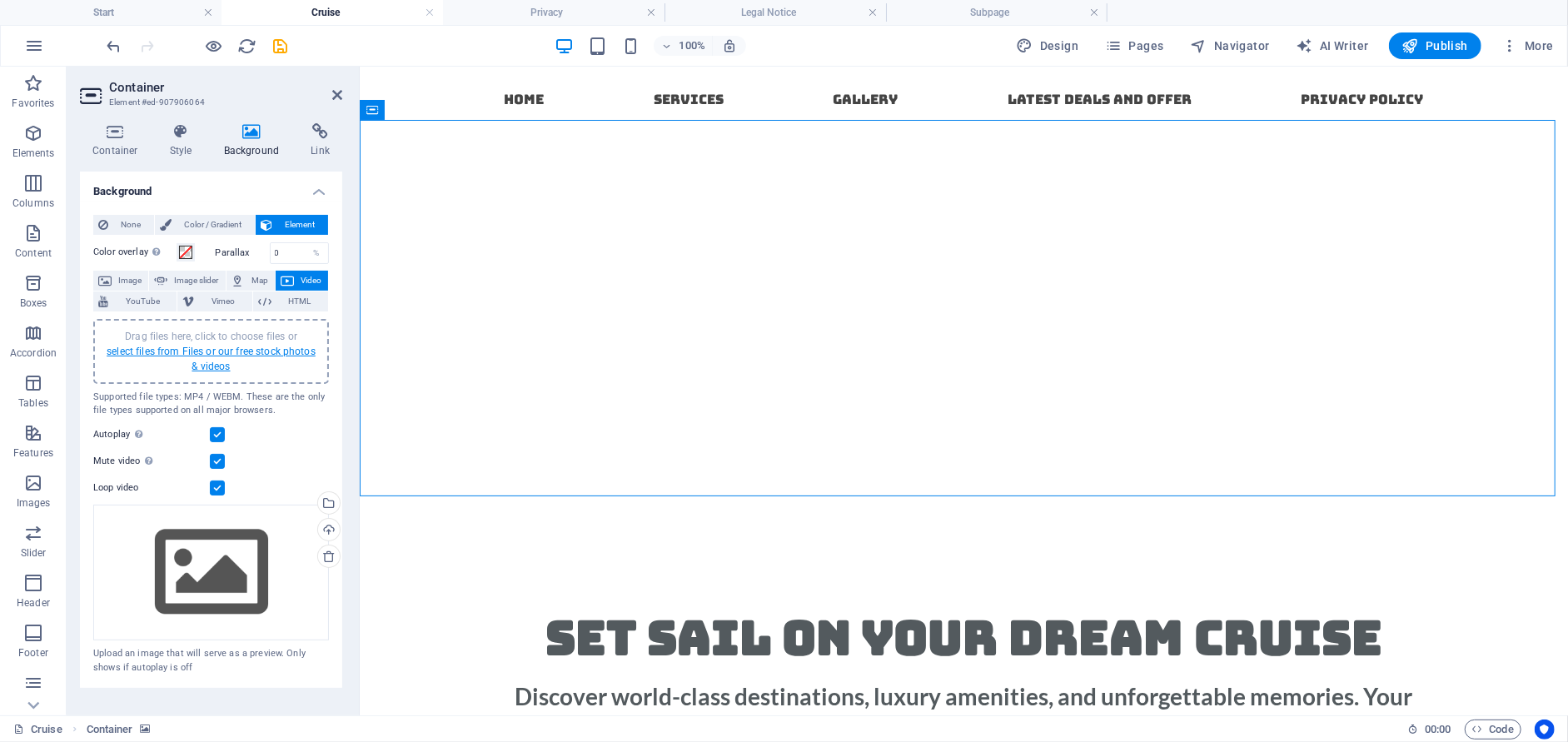
click at [234, 352] on link "select files from Files or our free stock photos & videos" at bounding box center [211, 358] width 209 height 27
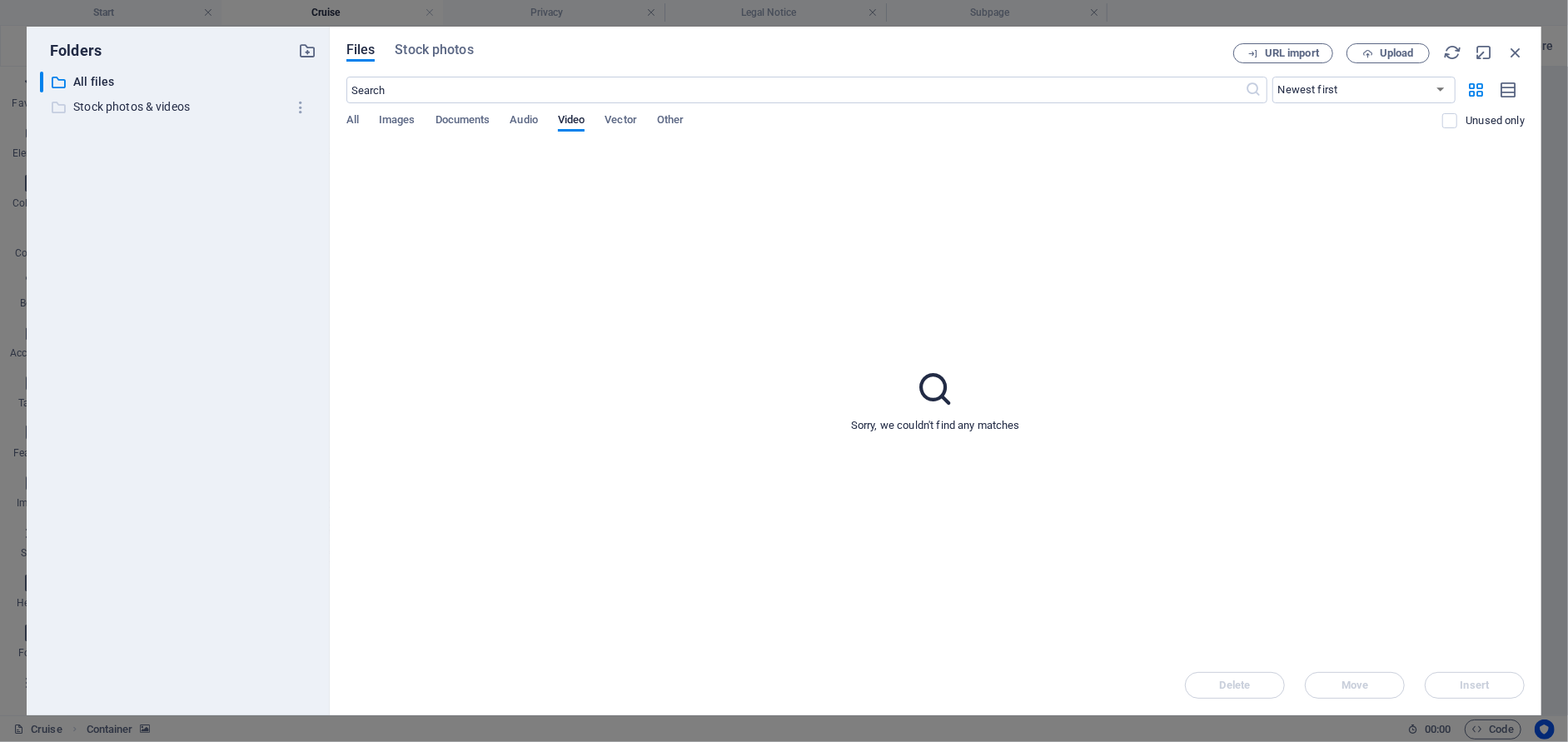
click at [167, 99] on p "Stock photos & videos" at bounding box center [179, 107] width 212 height 19
drag, startPoint x: 413, startPoint y: 92, endPoint x: 428, endPoint y: 94, distance: 15.1
click at [426, 93] on input "text" at bounding box center [796, 90] width 899 height 27
type input "cruise"
click at [458, 55] on span "Stock photos" at bounding box center [433, 49] width 78 height 20
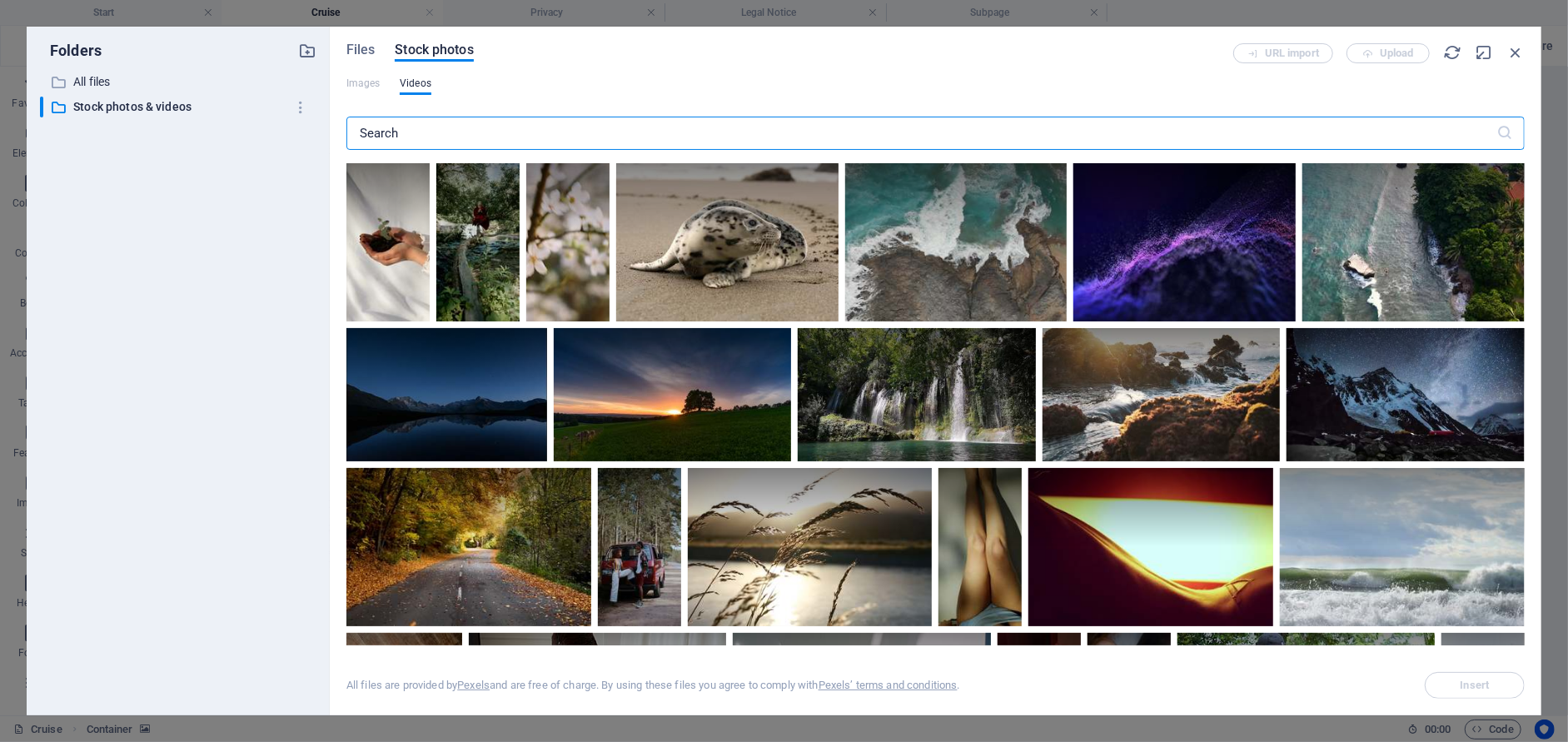
click at [426, 125] on input "text" at bounding box center [920, 133] width 1149 height 34
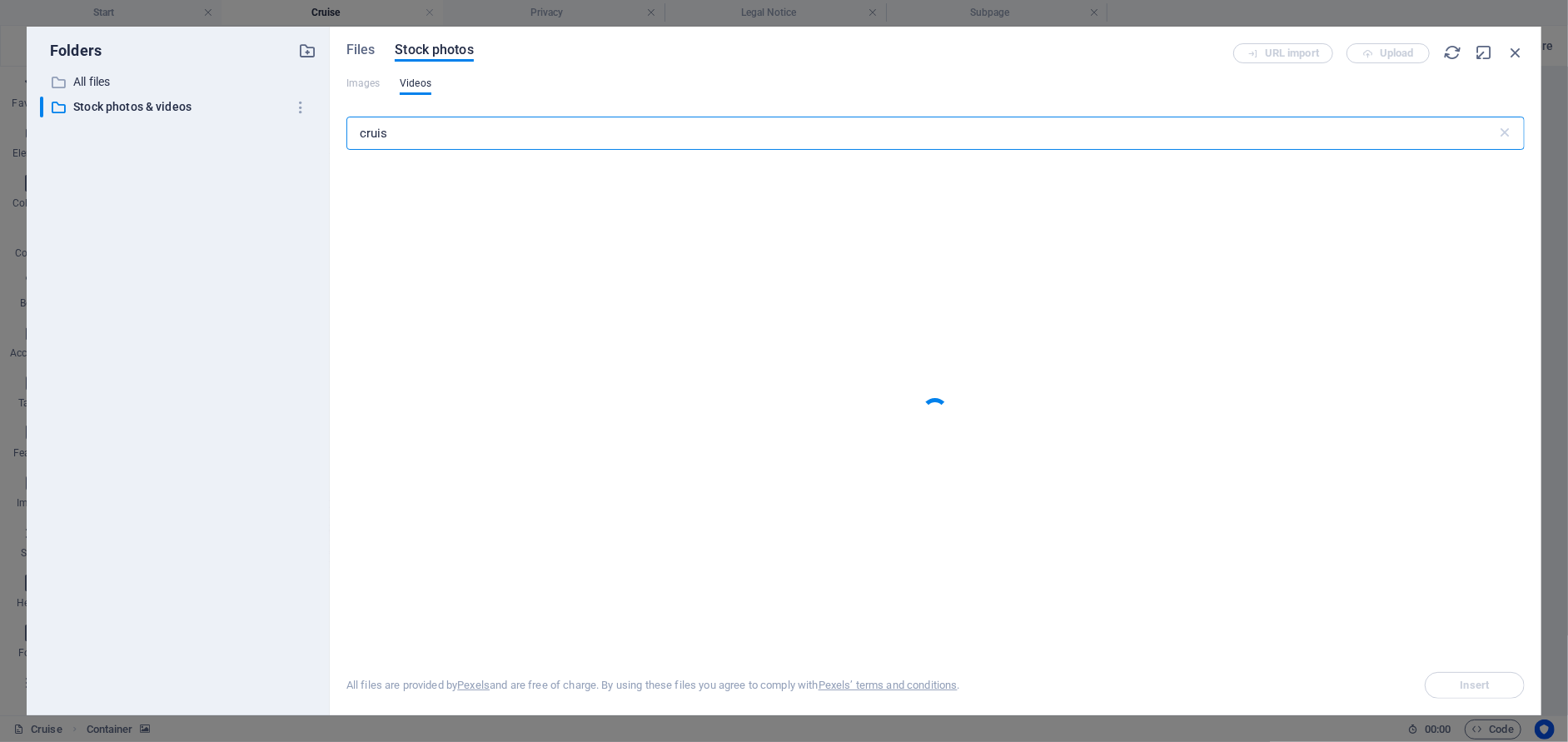
type input "cruise"
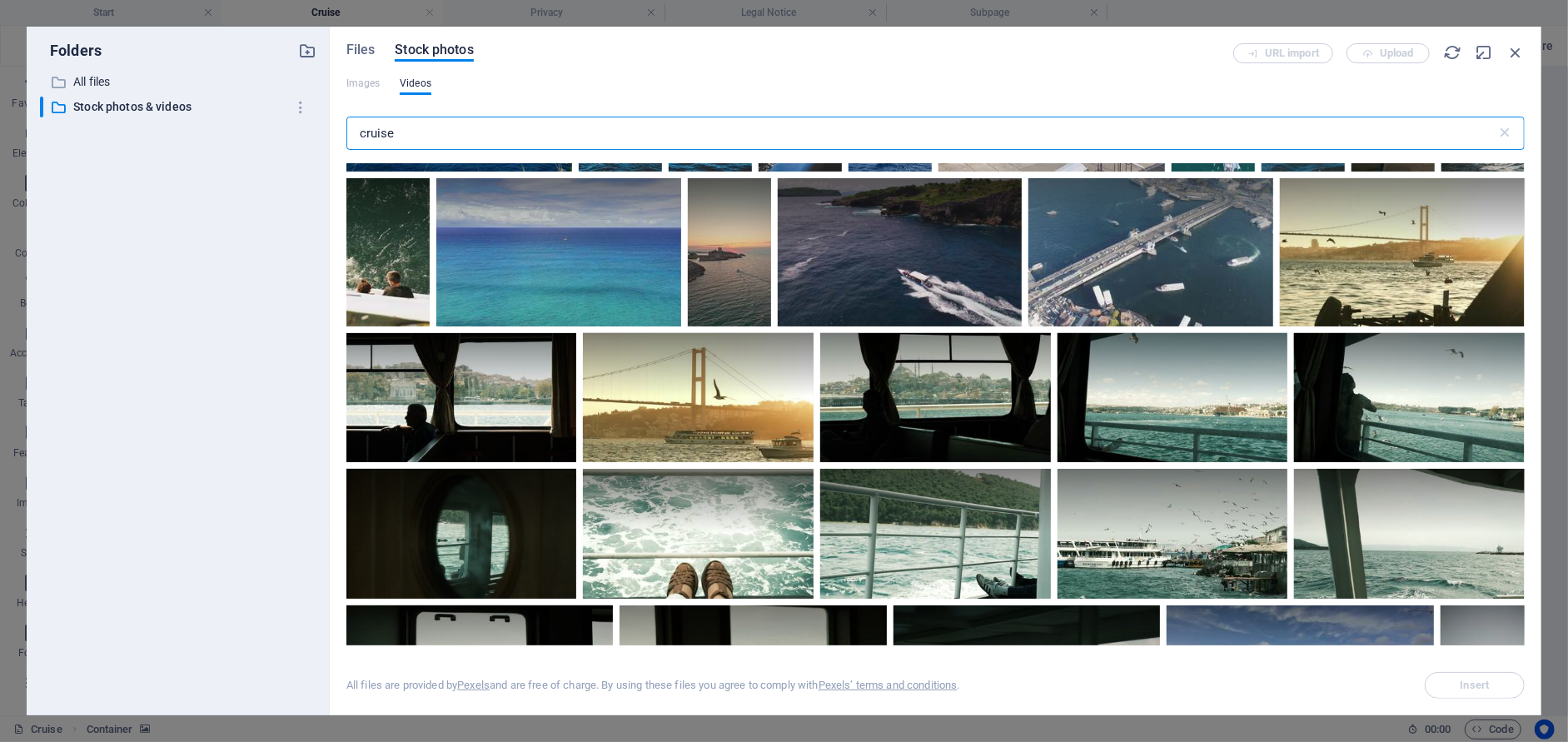
scroll to position [1582, 0]
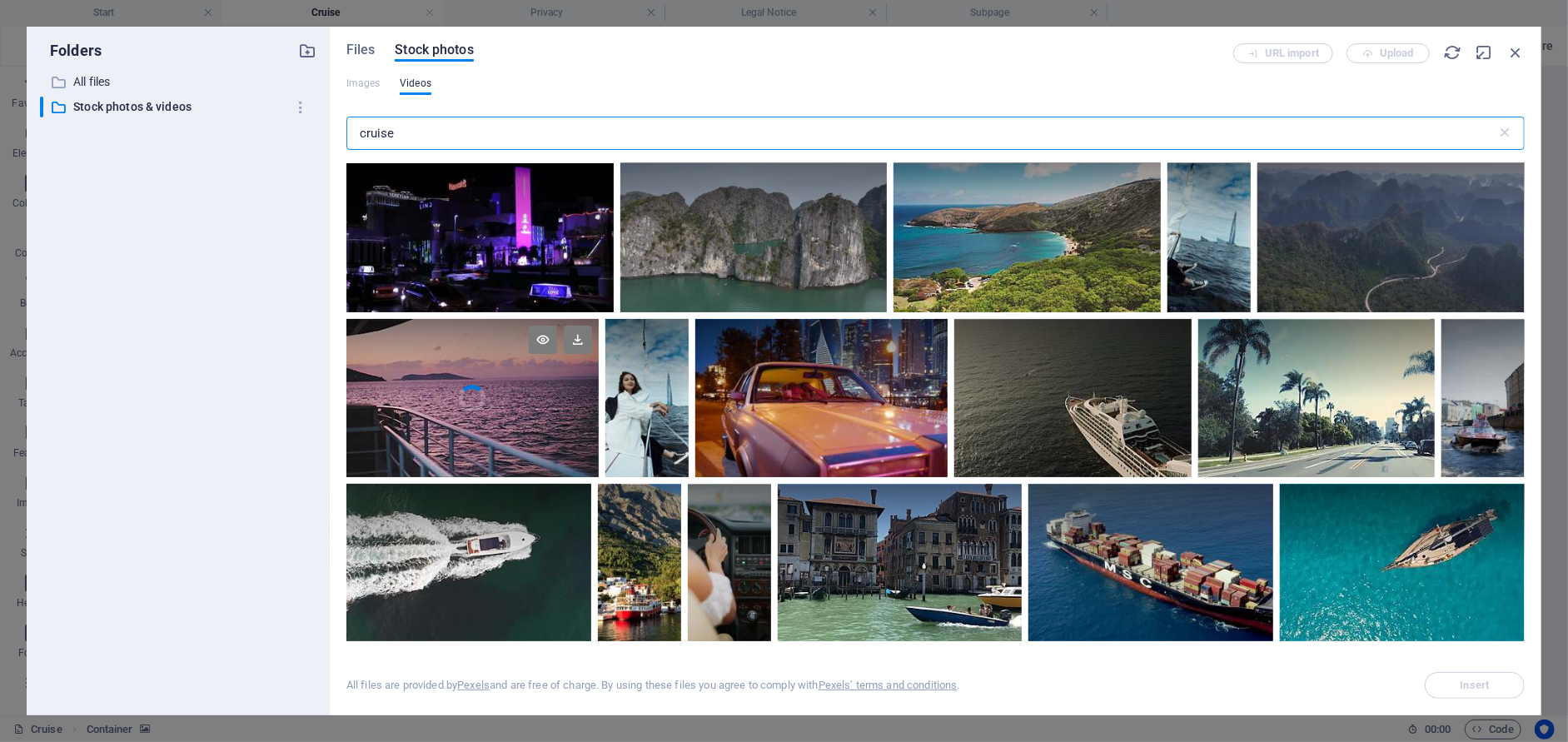
scroll to position [2581, 0]
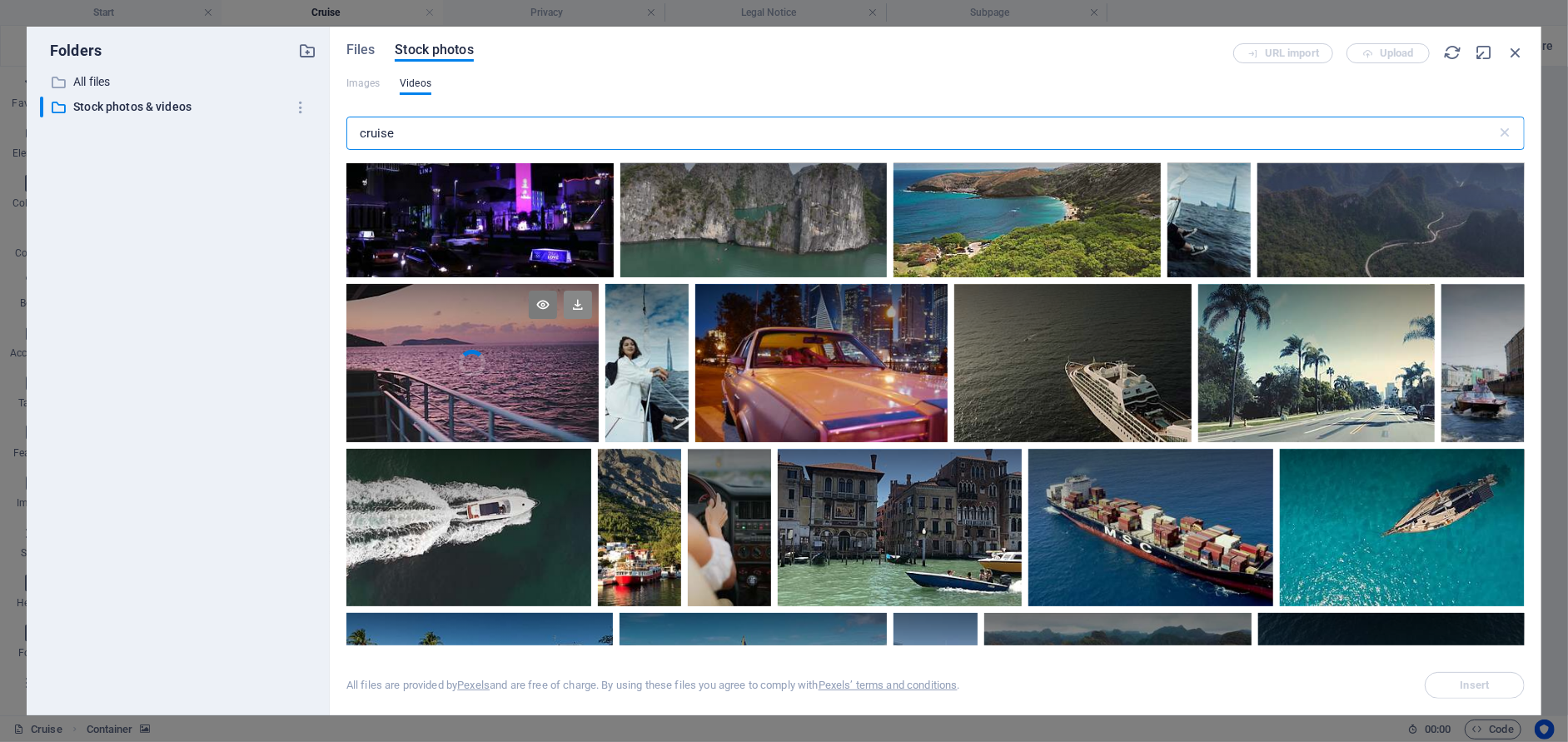
type input "cruise"
click at [592, 310] on icon at bounding box center [578, 304] width 29 height 29
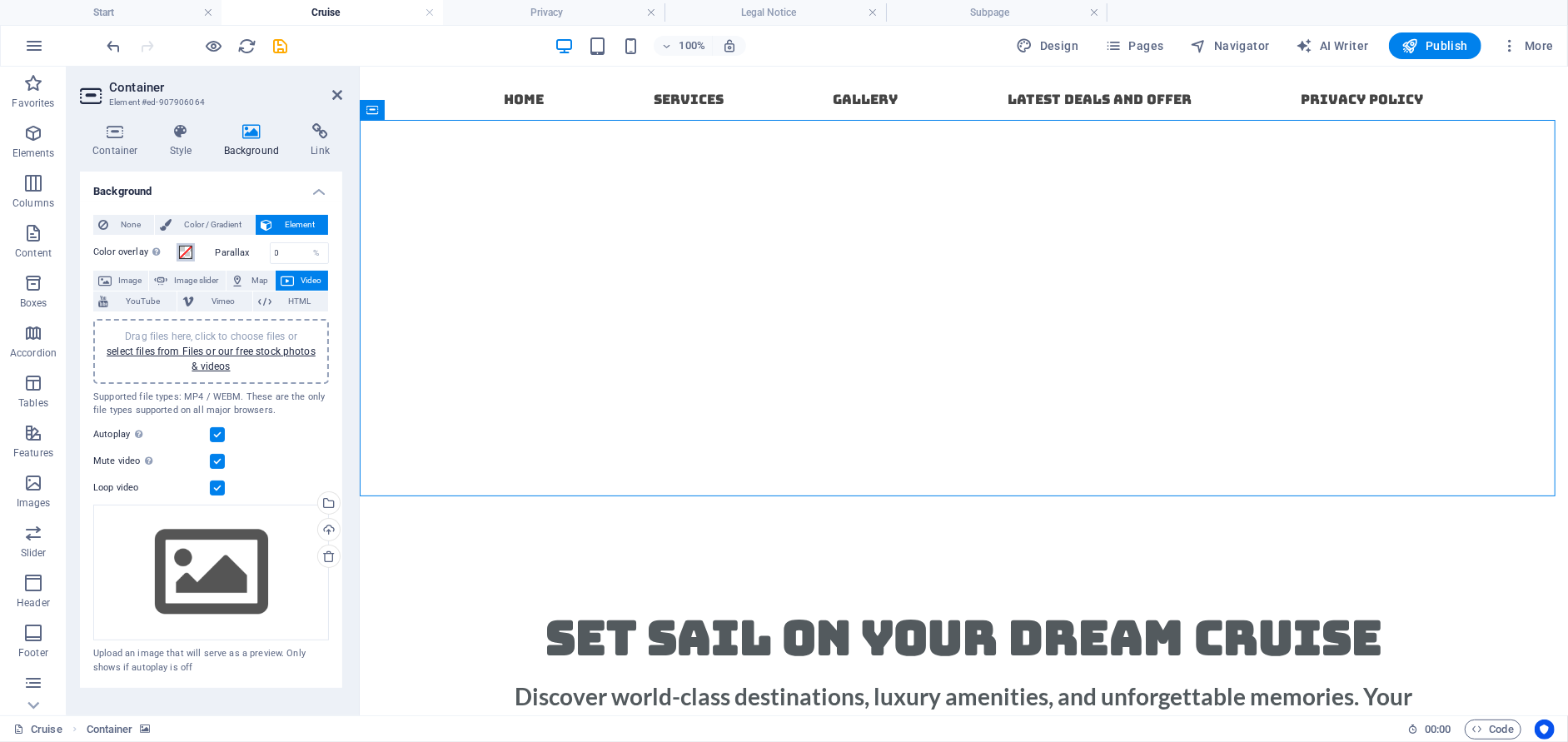
click at [186, 253] on span at bounding box center [185, 252] width 13 height 13
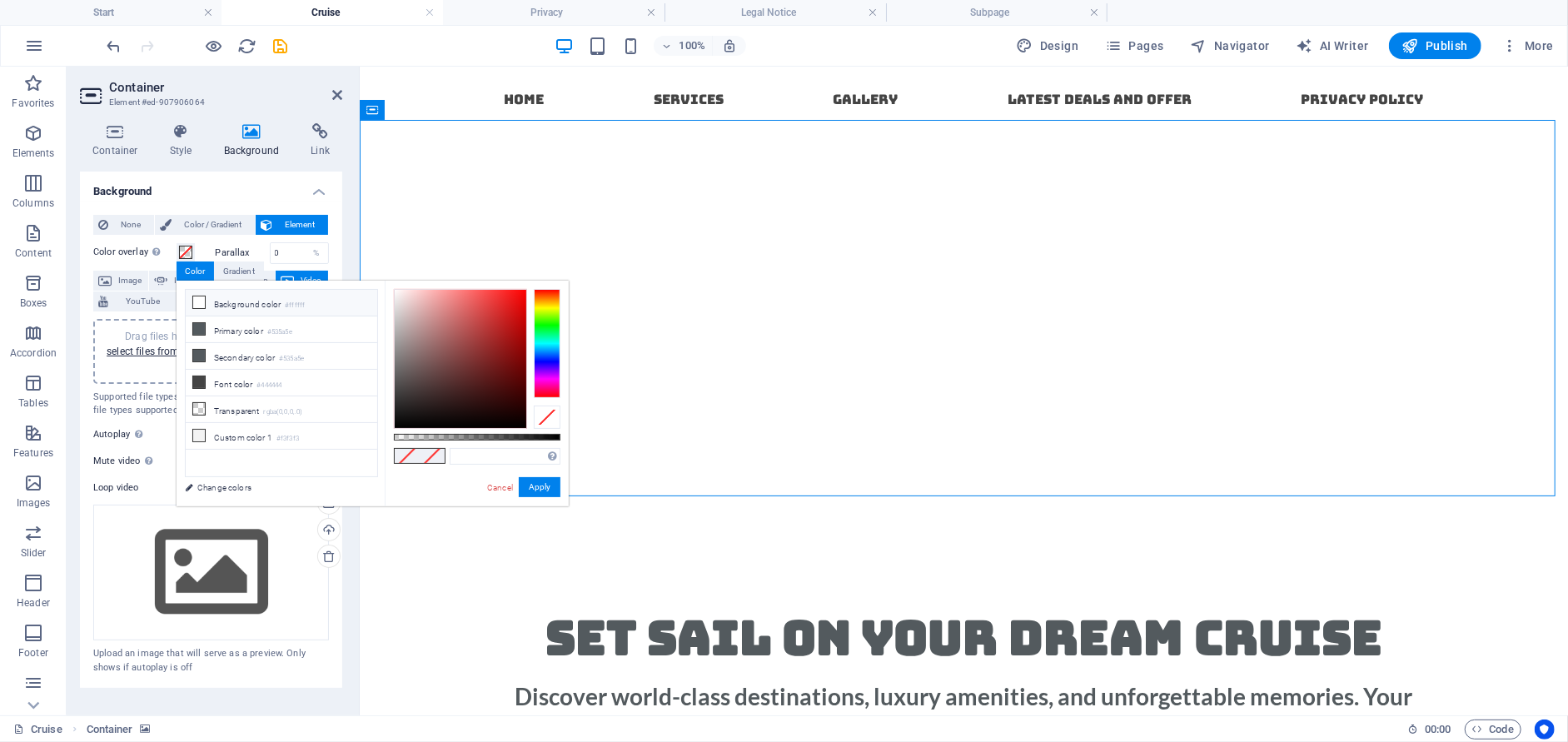
click at [330, 304] on li "Background color #ffffff" at bounding box center [281, 303] width 191 height 27
type input "rgba(255, 255, 255, 0.51)"
drag, startPoint x: 560, startPoint y: 433, endPoint x: 478, endPoint y: 434, distance: 82.0
click at [478, 434] on div at bounding box center [481, 437] width 7 height 11
click at [714, 195] on figure at bounding box center [963, 307] width 1208 height 376
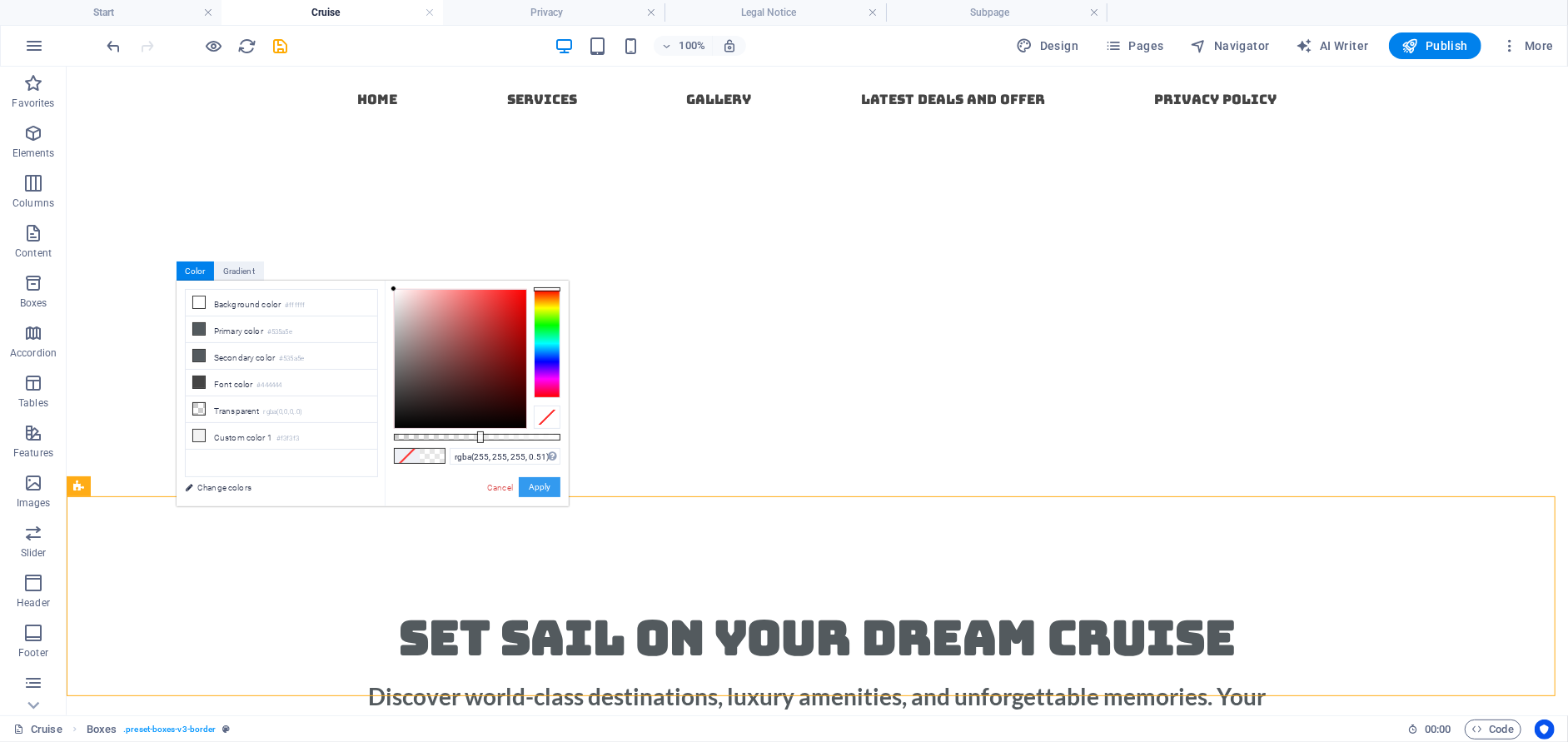
click at [543, 482] on button "Apply" at bounding box center [540, 487] width 42 height 20
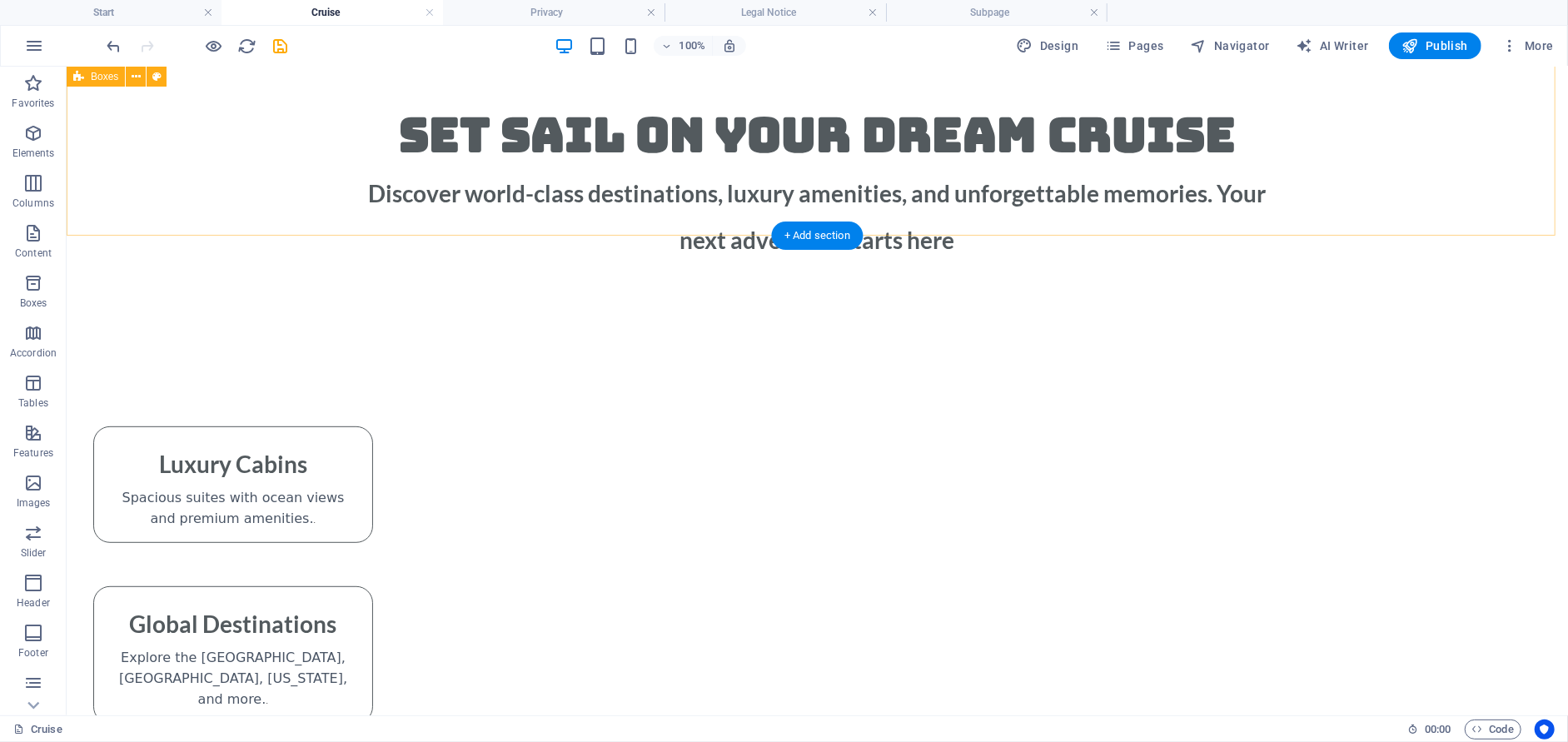
scroll to position [666, 0]
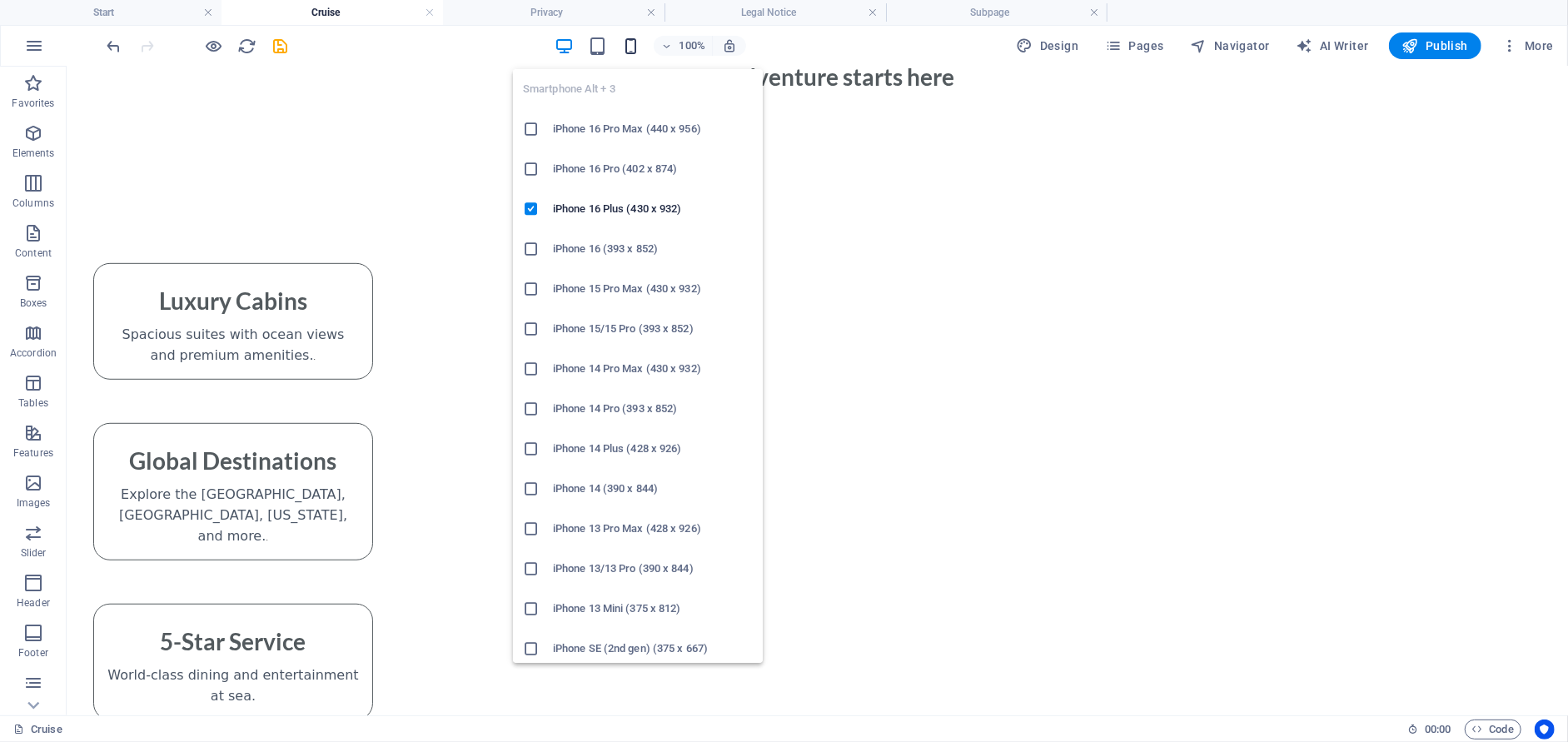
click at [630, 45] on icon "button" at bounding box center [630, 46] width 19 height 19
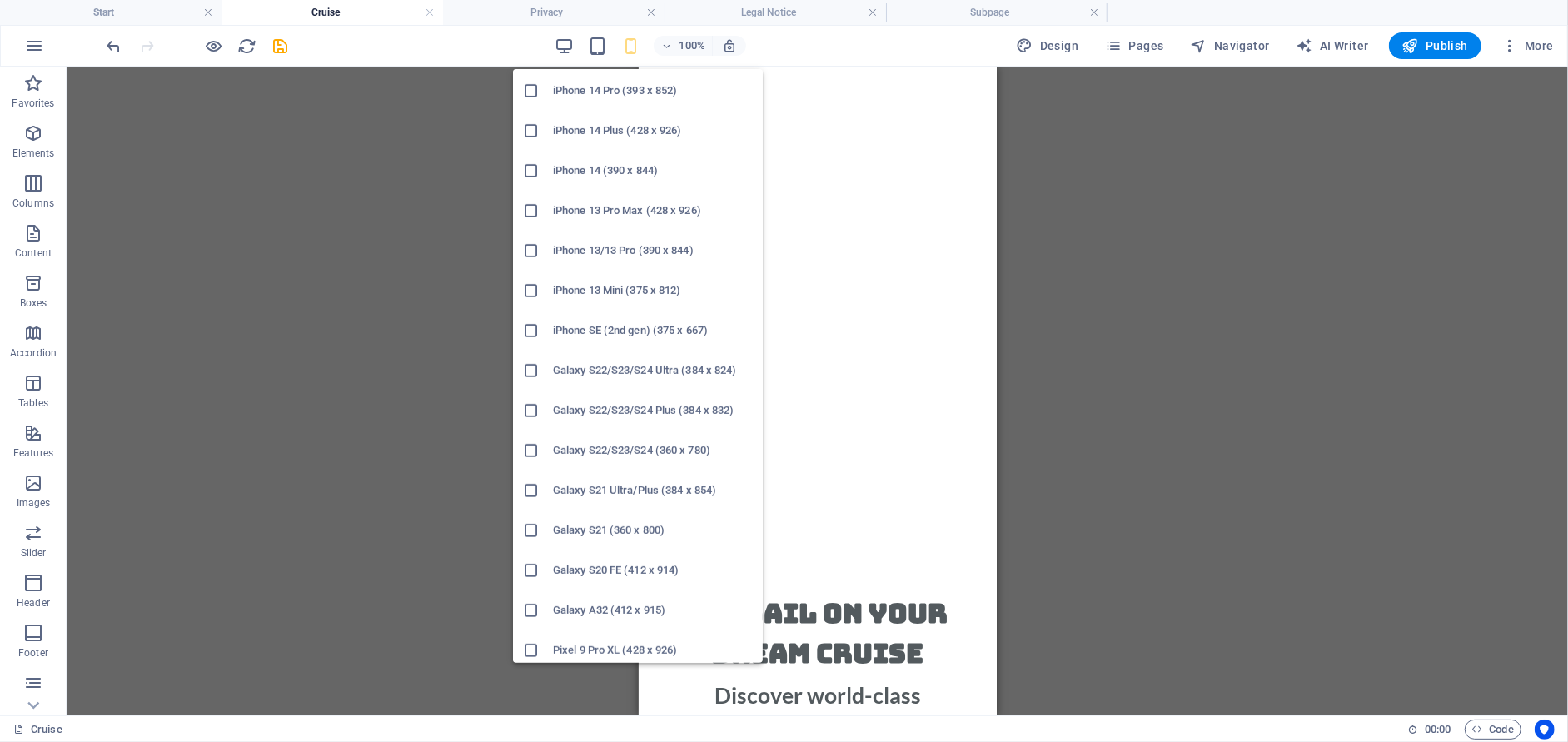
scroll to position [416, 0]
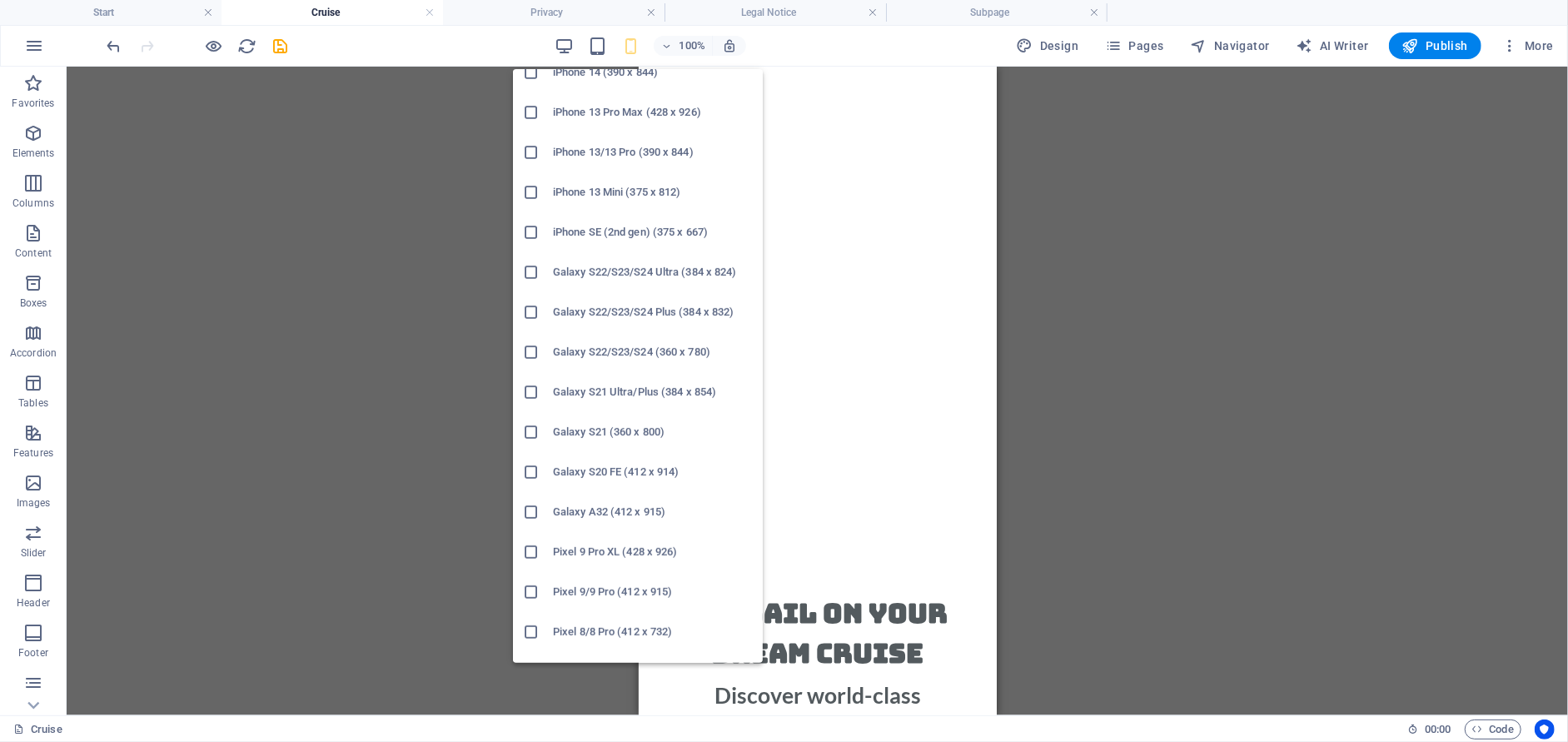
click at [590, 430] on h6 "Galaxy S21 (360 x 800)" at bounding box center [652, 432] width 200 height 20
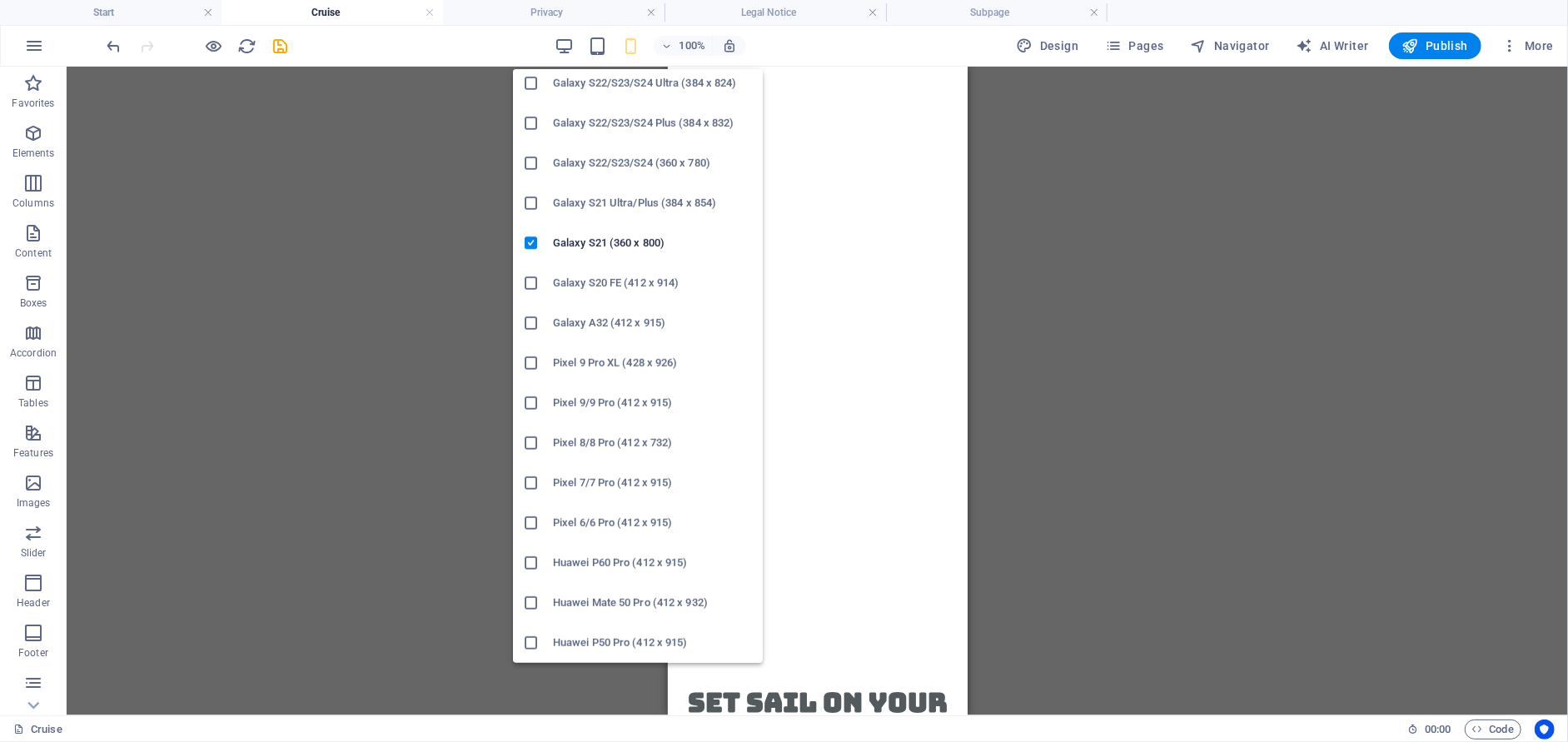
scroll to position [723, 0]
click at [585, 323] on h6 "Pixel 8/8 Pro (412 x 732)" at bounding box center [652, 324] width 200 height 20
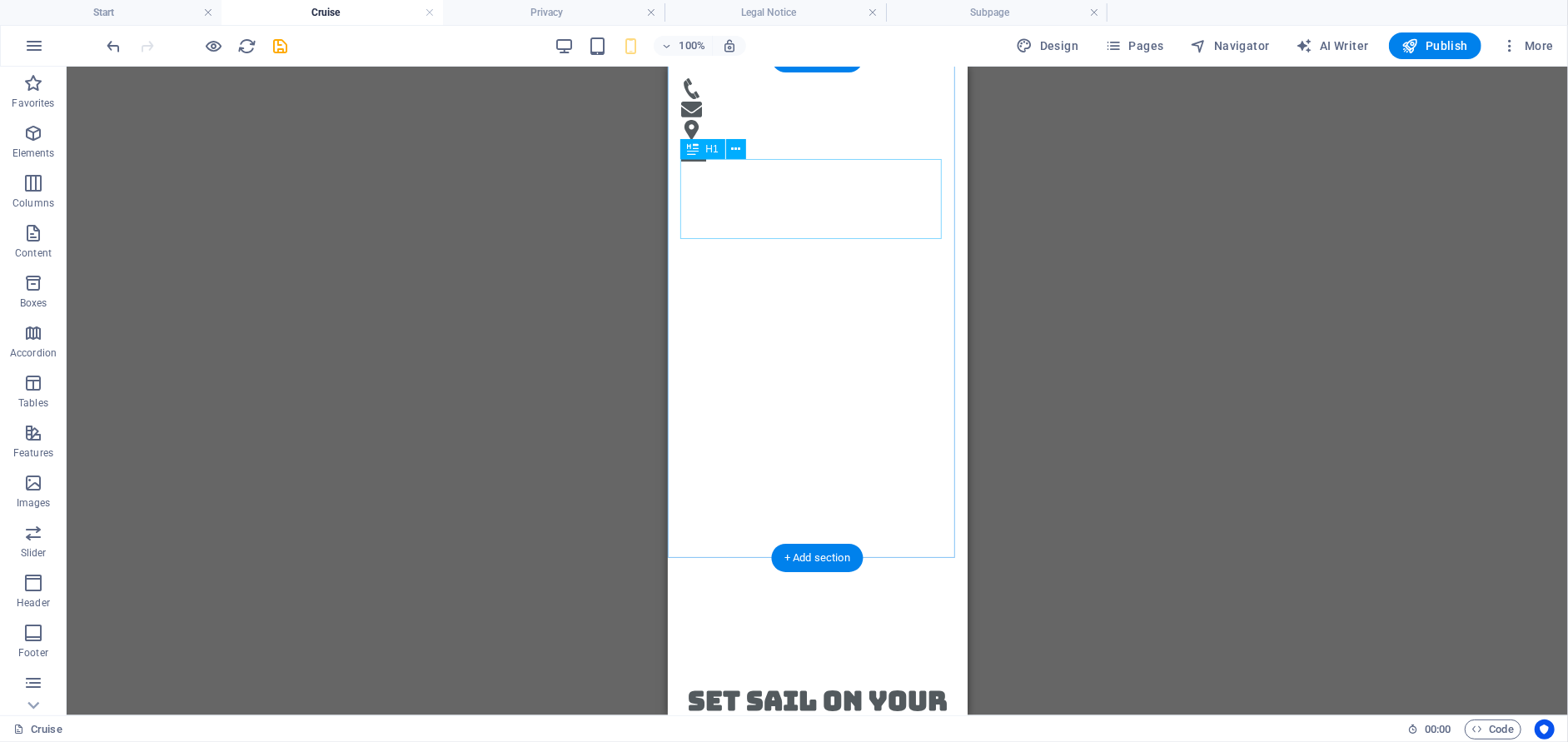
scroll to position [0, 0]
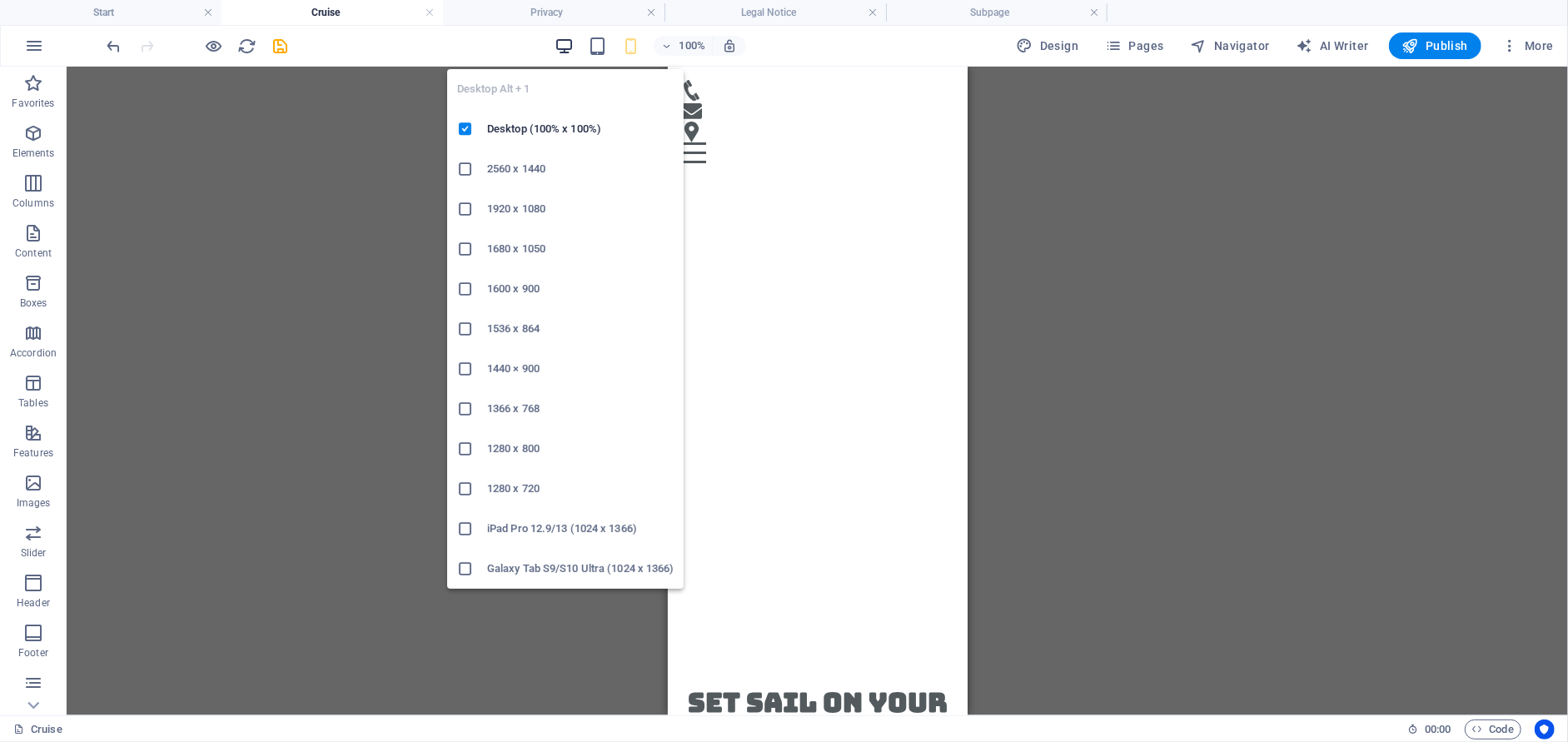
click at [561, 45] on icon "button" at bounding box center [564, 46] width 19 height 19
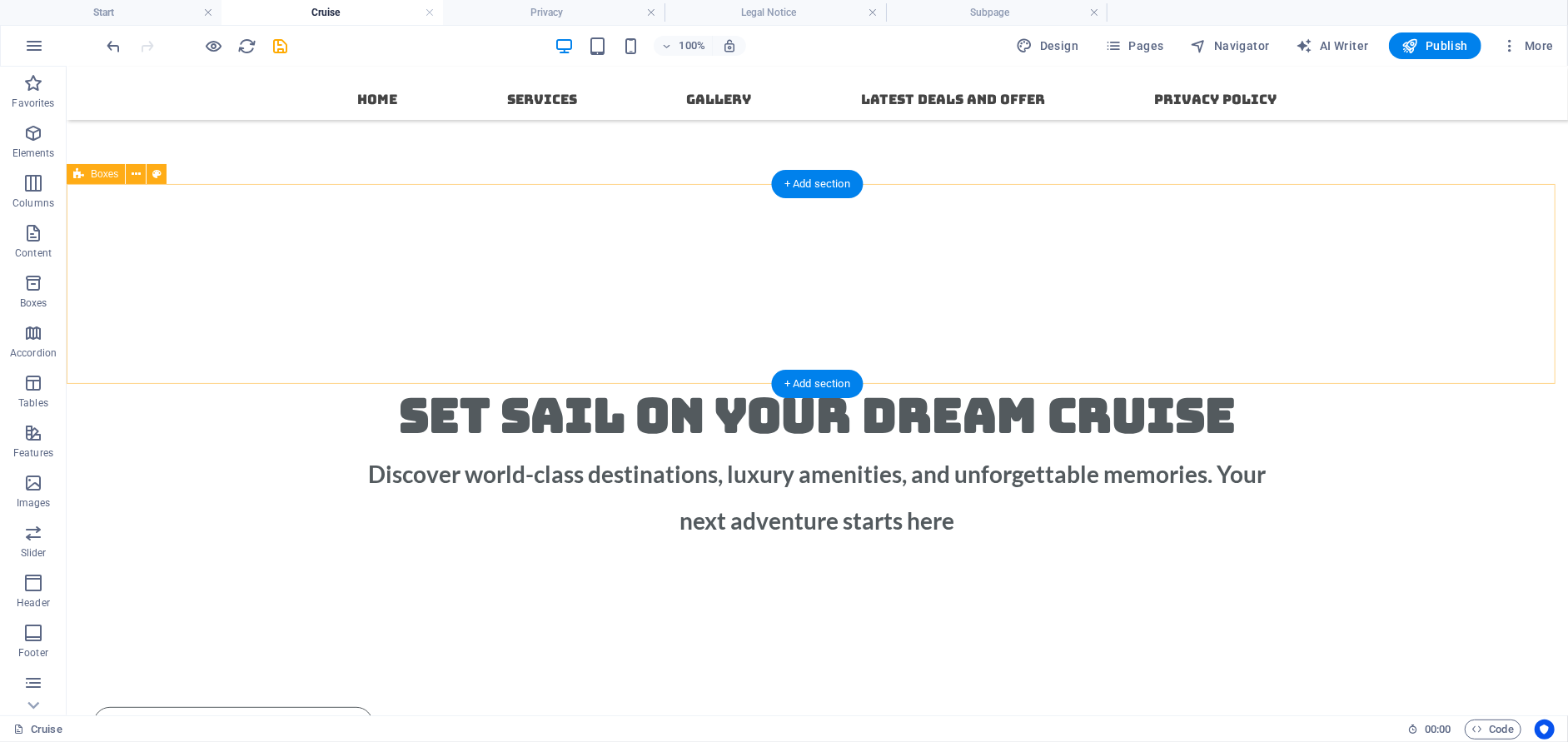
scroll to position [214, 0]
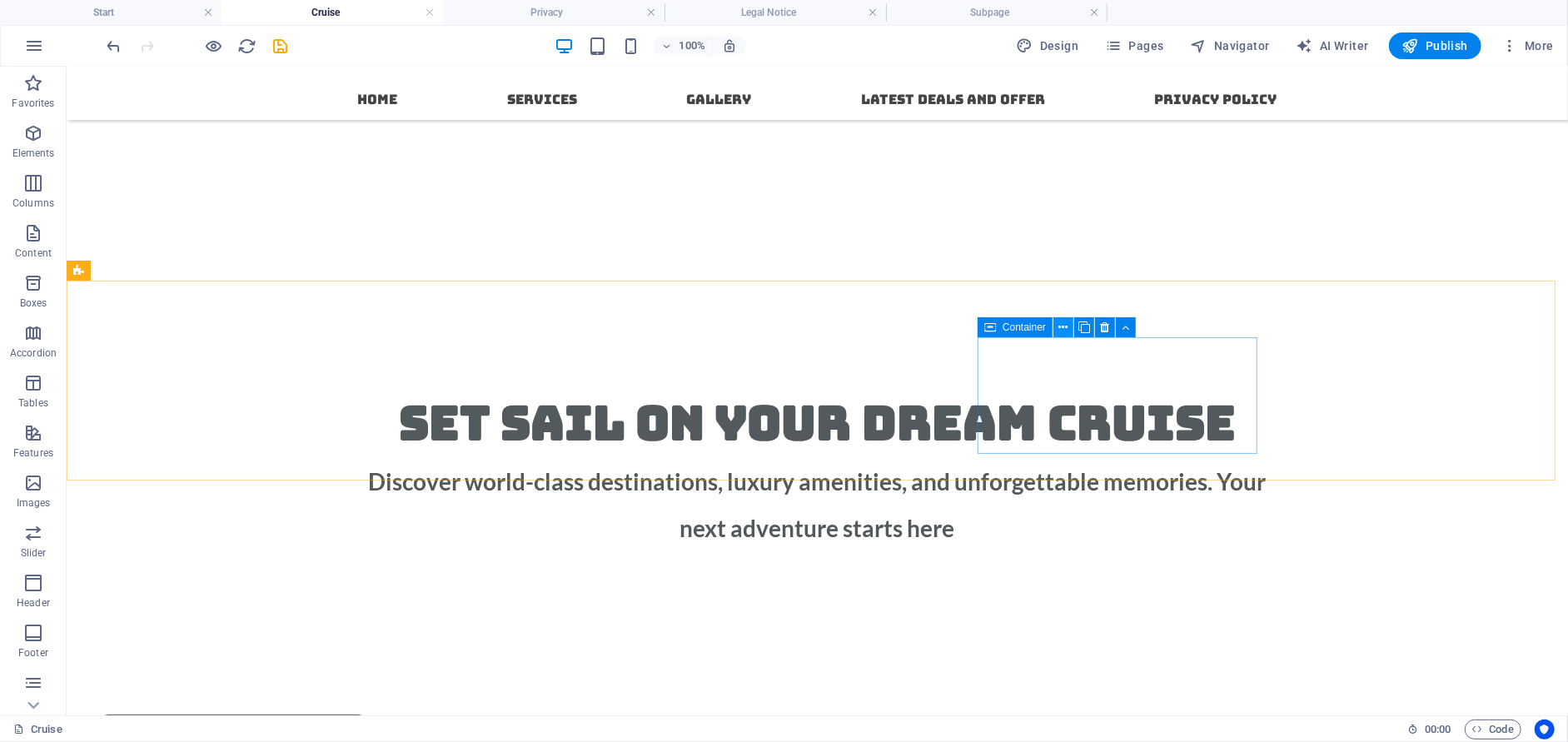
click at [1060, 322] on icon at bounding box center [1063, 328] width 10 height 17
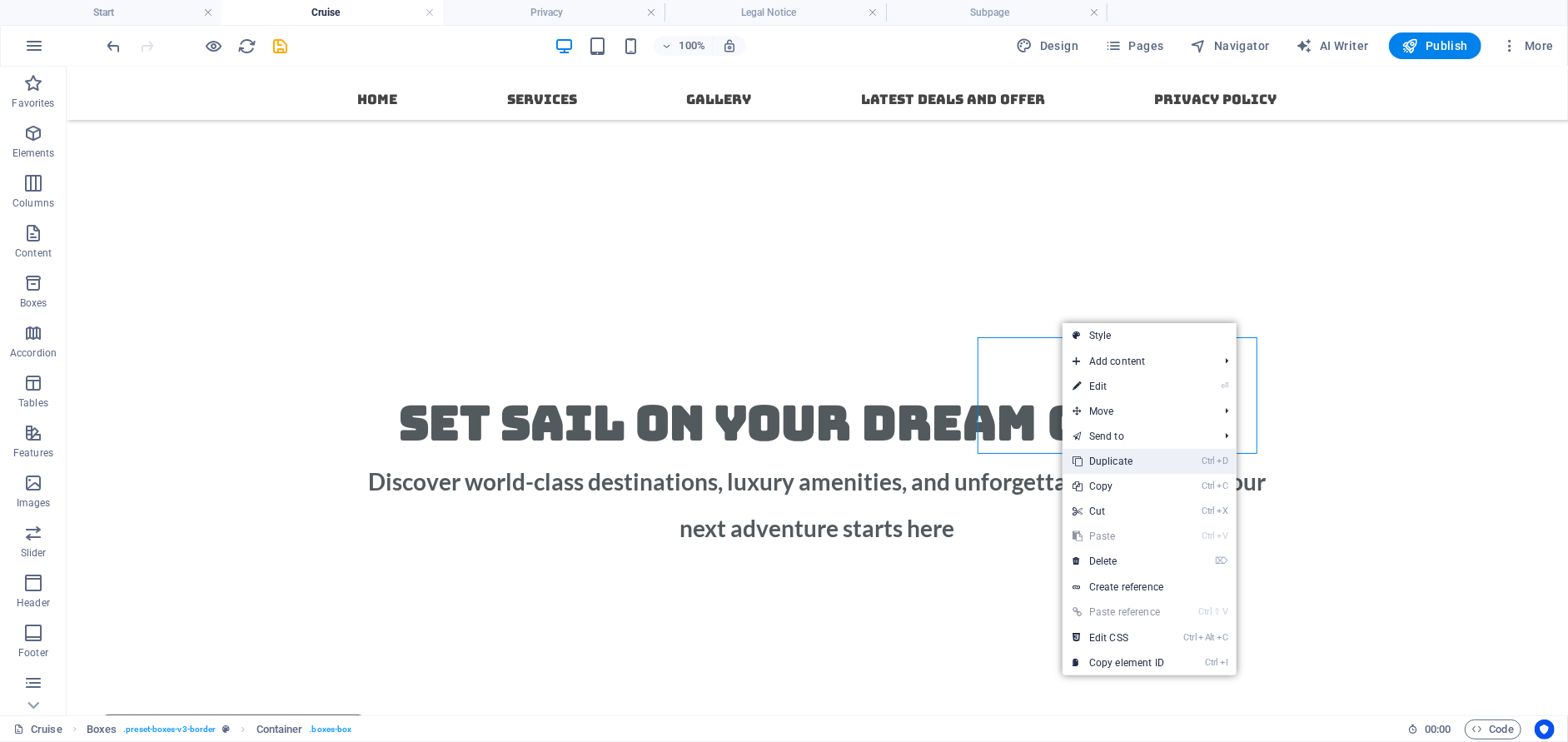
click at [1078, 457] on icon at bounding box center [1077, 461] width 9 height 25
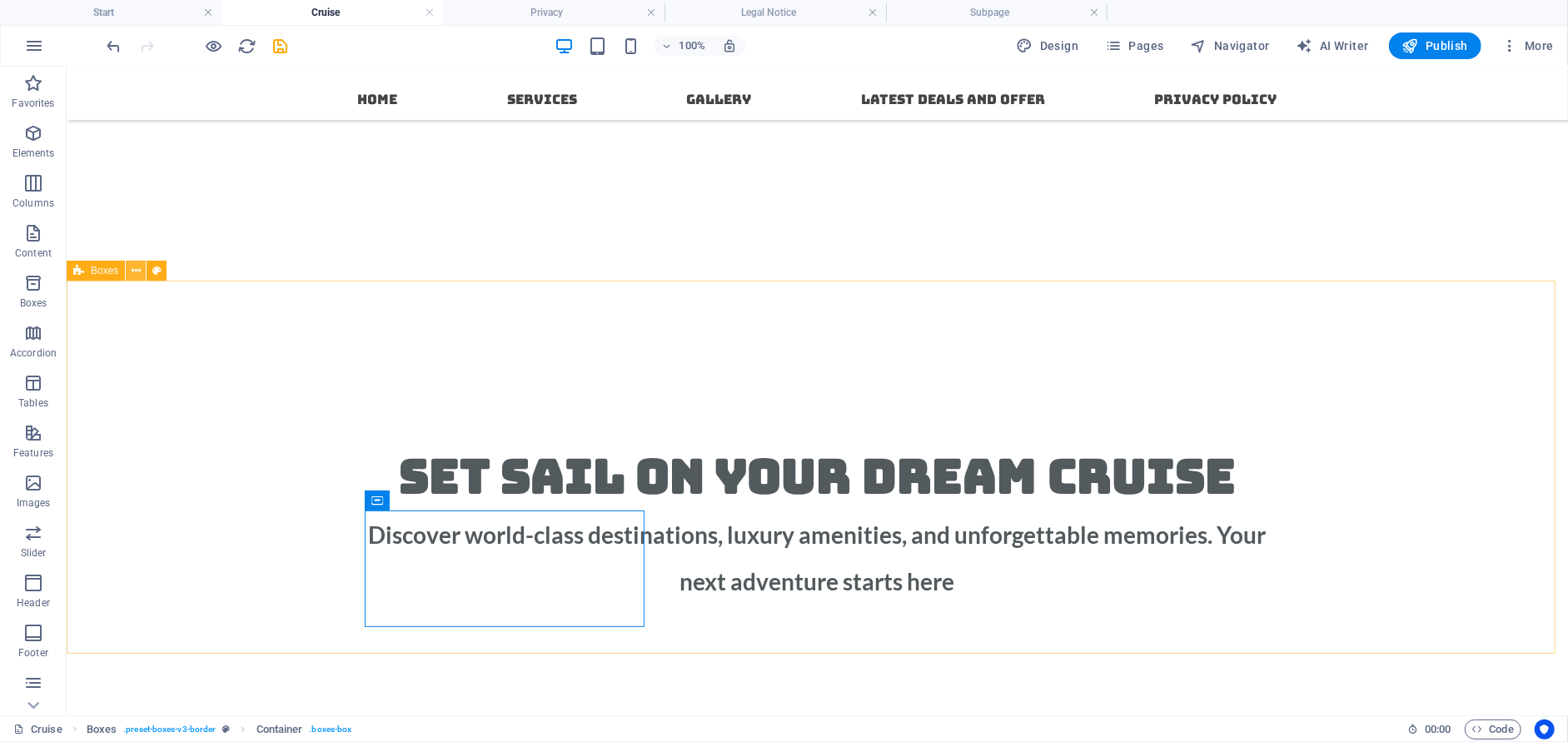
click at [137, 271] on icon at bounding box center [136, 271] width 10 height 17
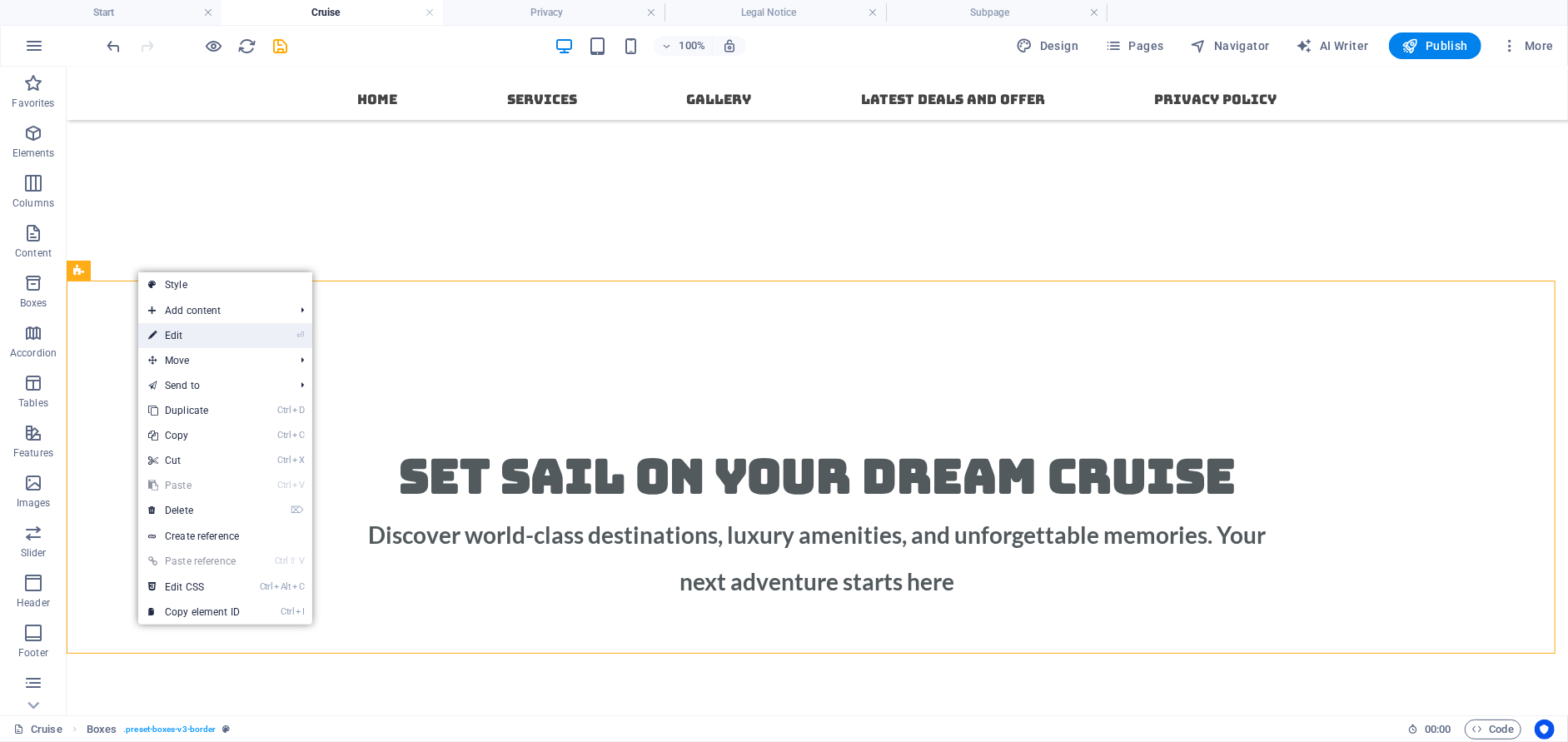
click at [144, 330] on link "⏎ Edit" at bounding box center [194, 335] width 112 height 25
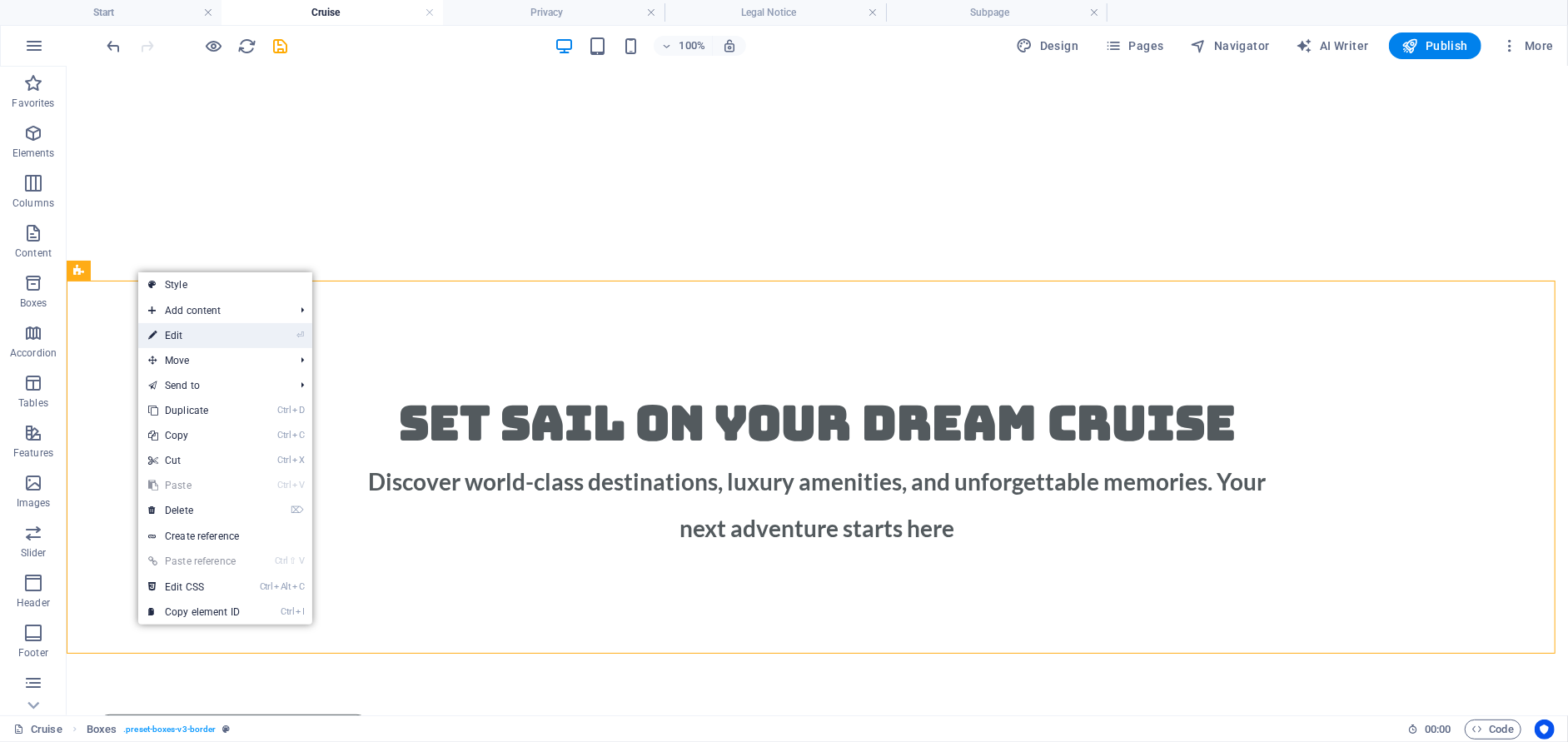
select select "rem"
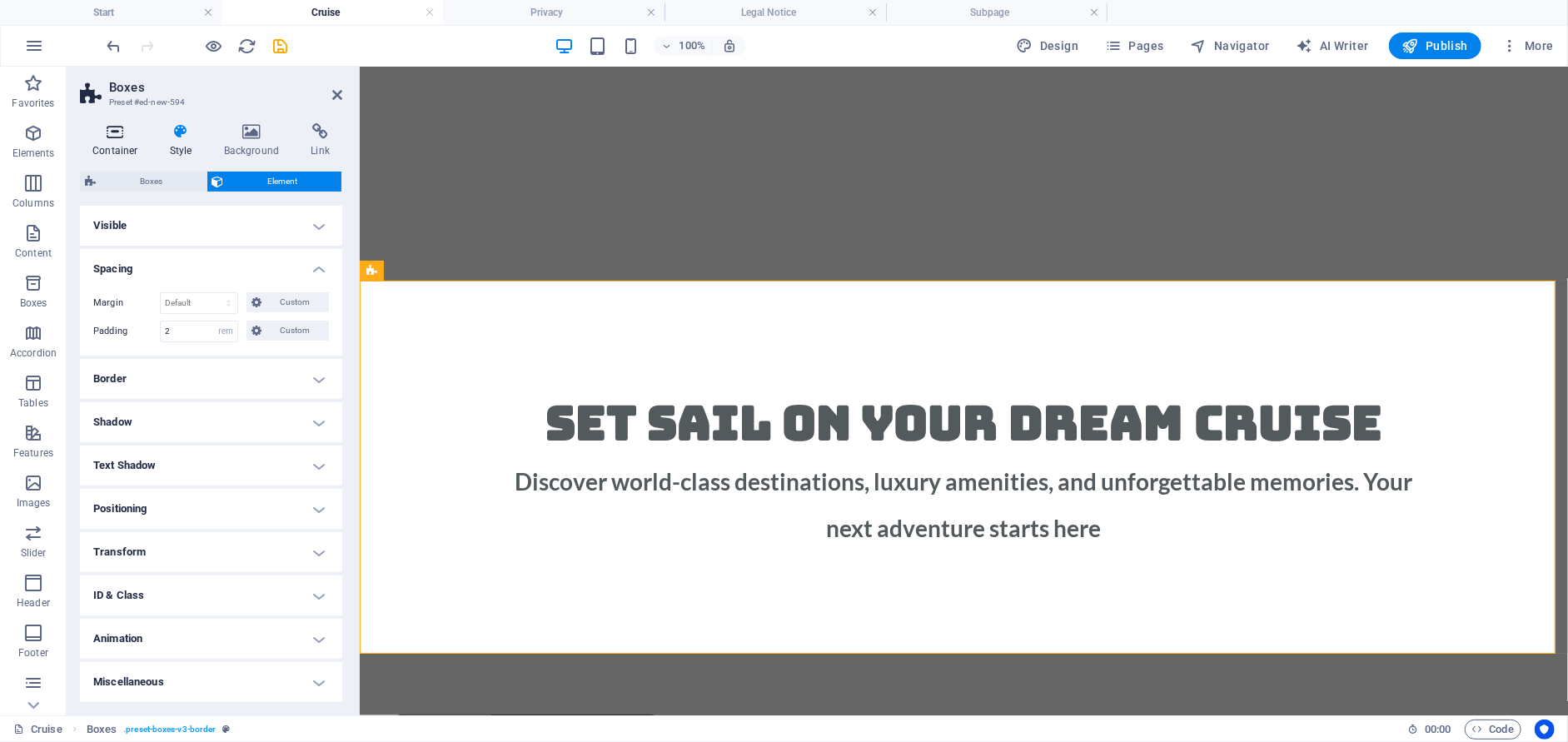
click at [125, 144] on h4 "Container" at bounding box center [118, 140] width 78 height 35
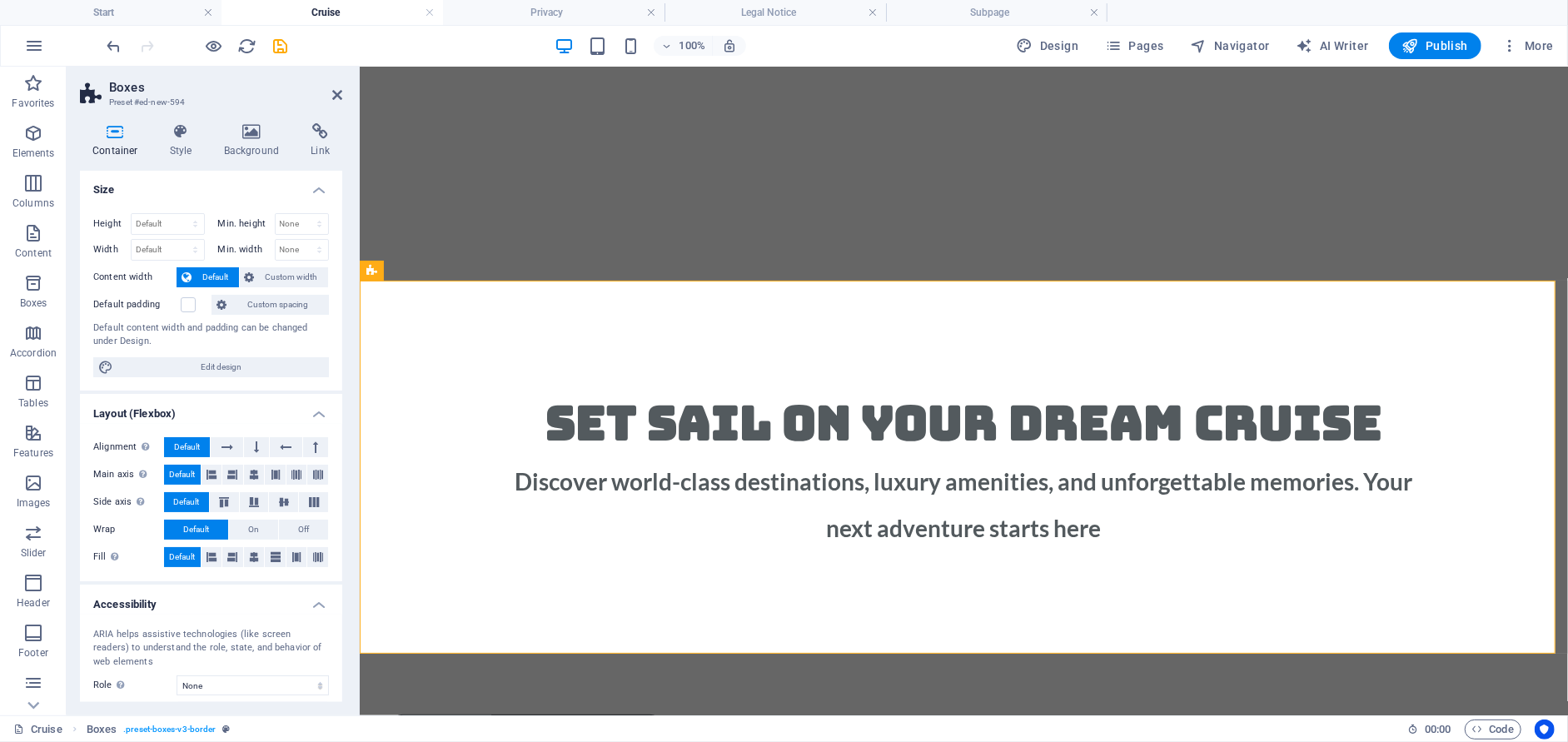
scroll to position [0, 0]
click at [191, 151] on h4 "Style" at bounding box center [184, 140] width 54 height 35
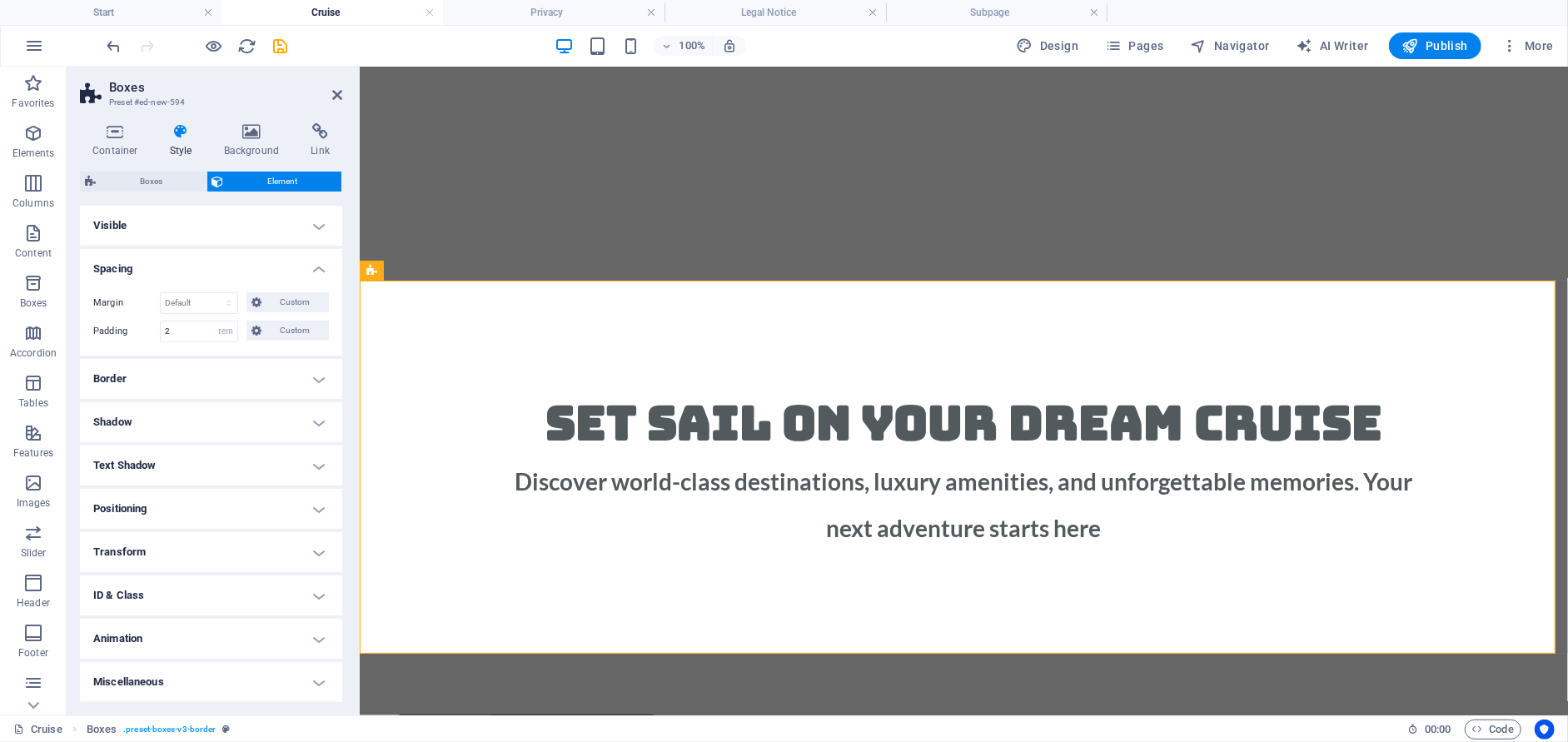
click at [195, 233] on h4 "Visible" at bounding box center [210, 226] width 262 height 40
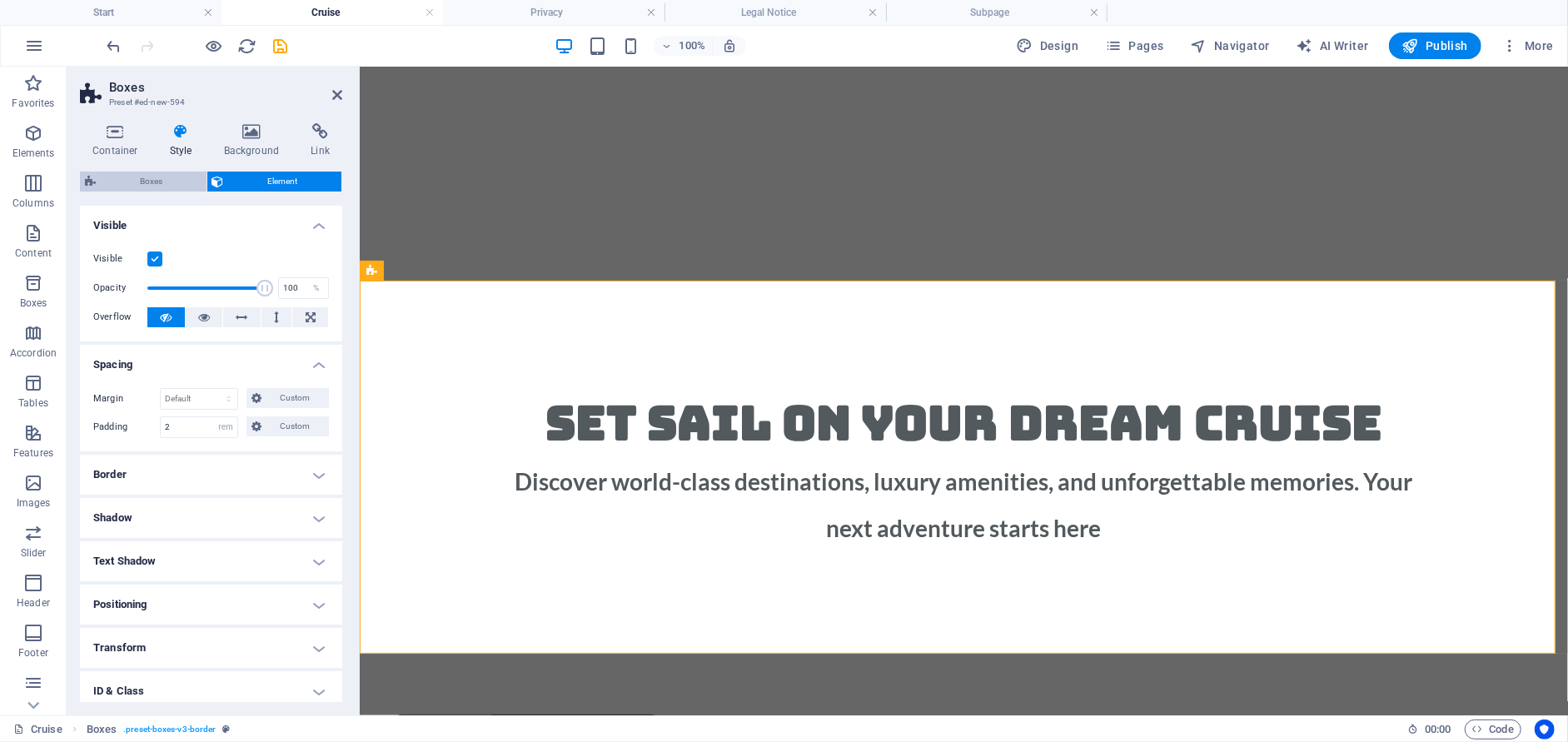
click at [170, 176] on span "Boxes" at bounding box center [150, 181] width 100 height 20
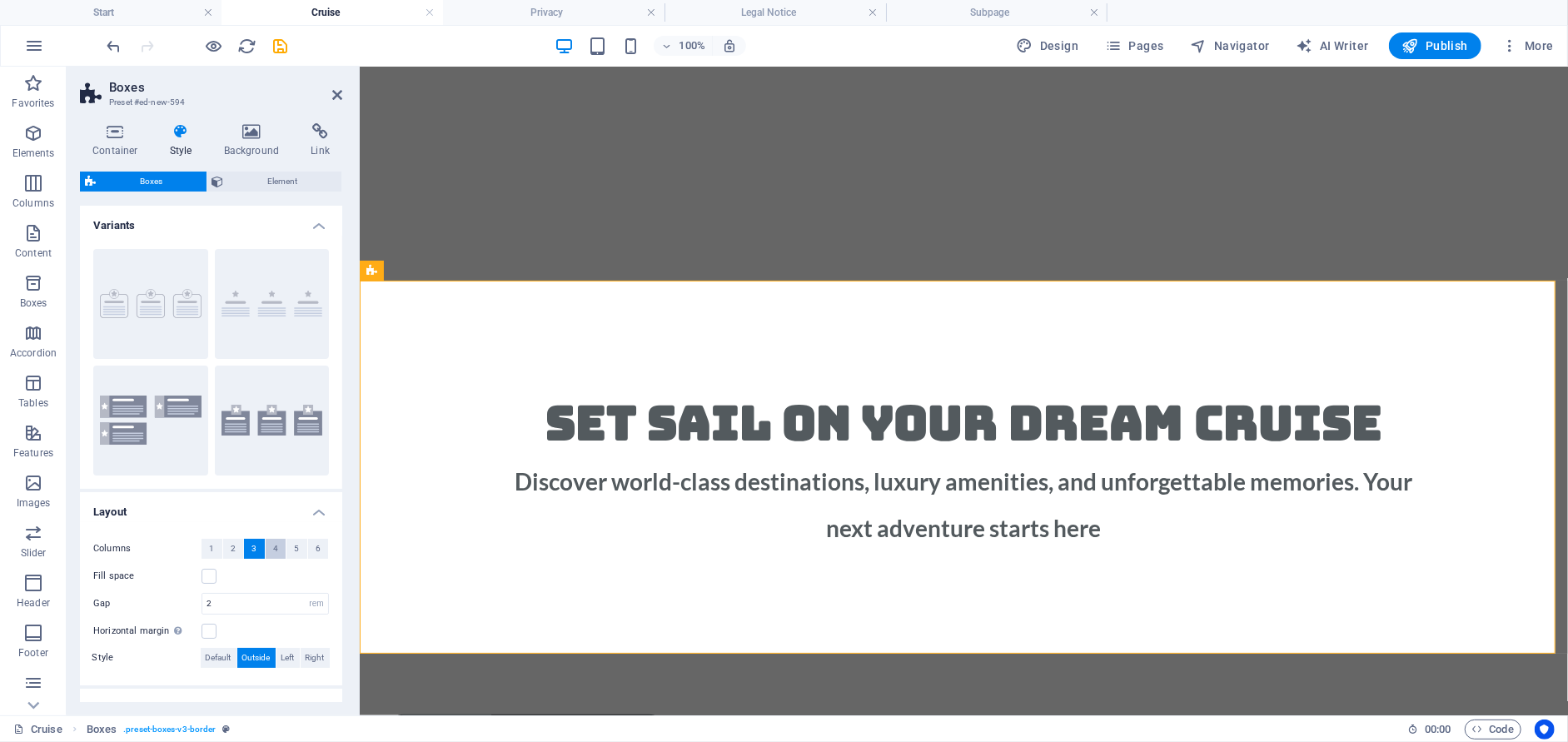
click at [273, 548] on span "4" at bounding box center [276, 548] width 5 height 20
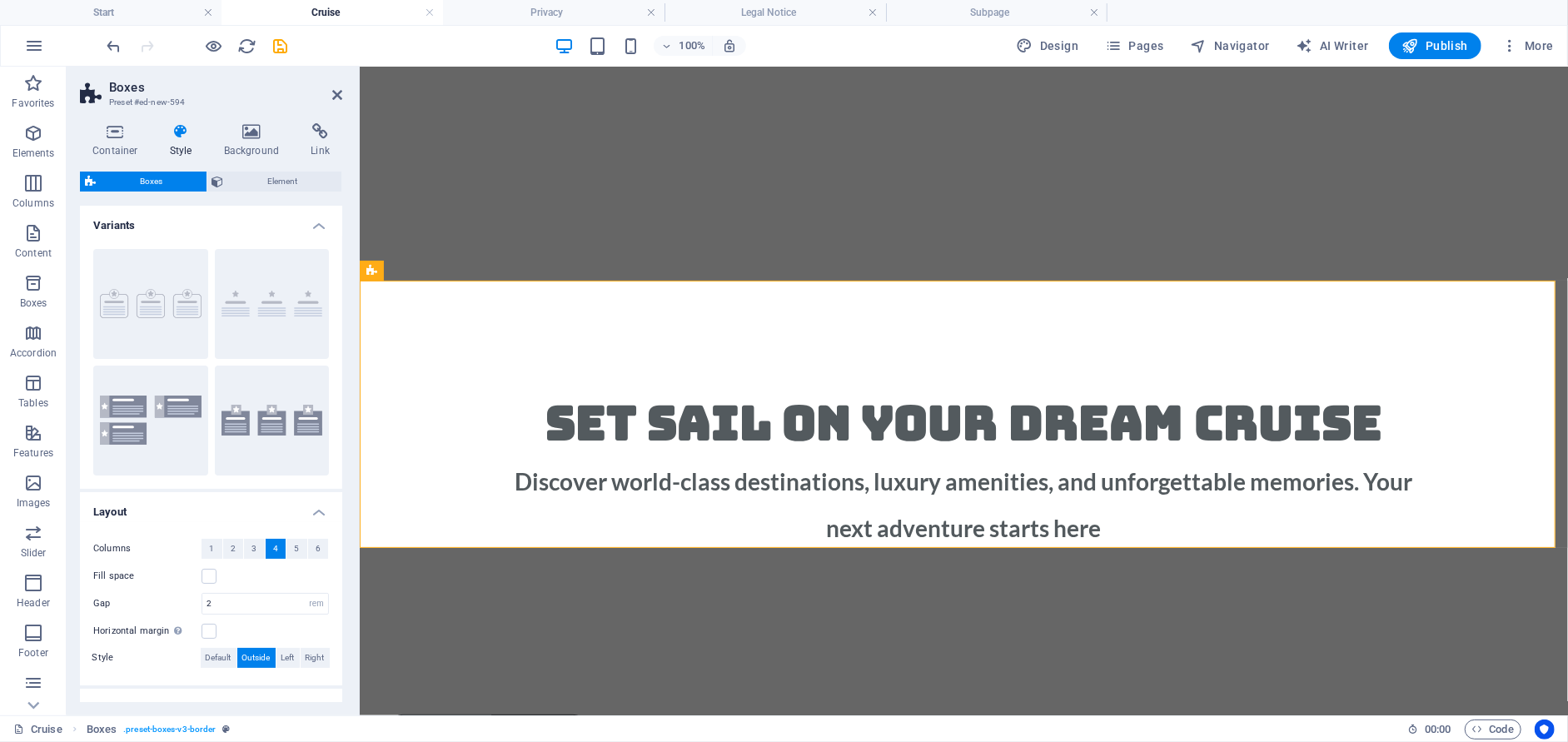
click at [794, 215] on figure at bounding box center [963, 92] width 1208 height 376
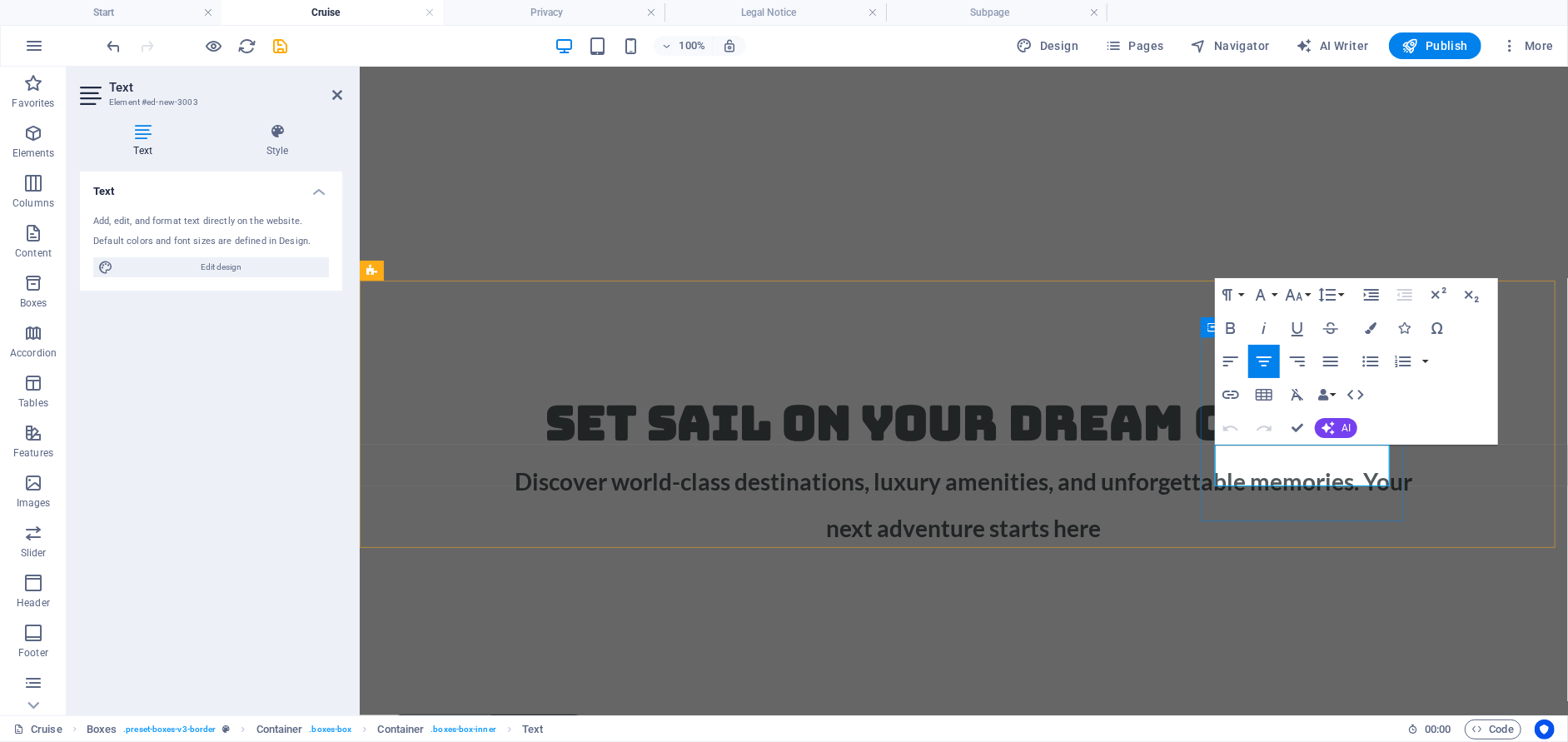
drag, startPoint x: 1366, startPoint y: 478, endPoint x: 1235, endPoint y: 457, distance: 132.7
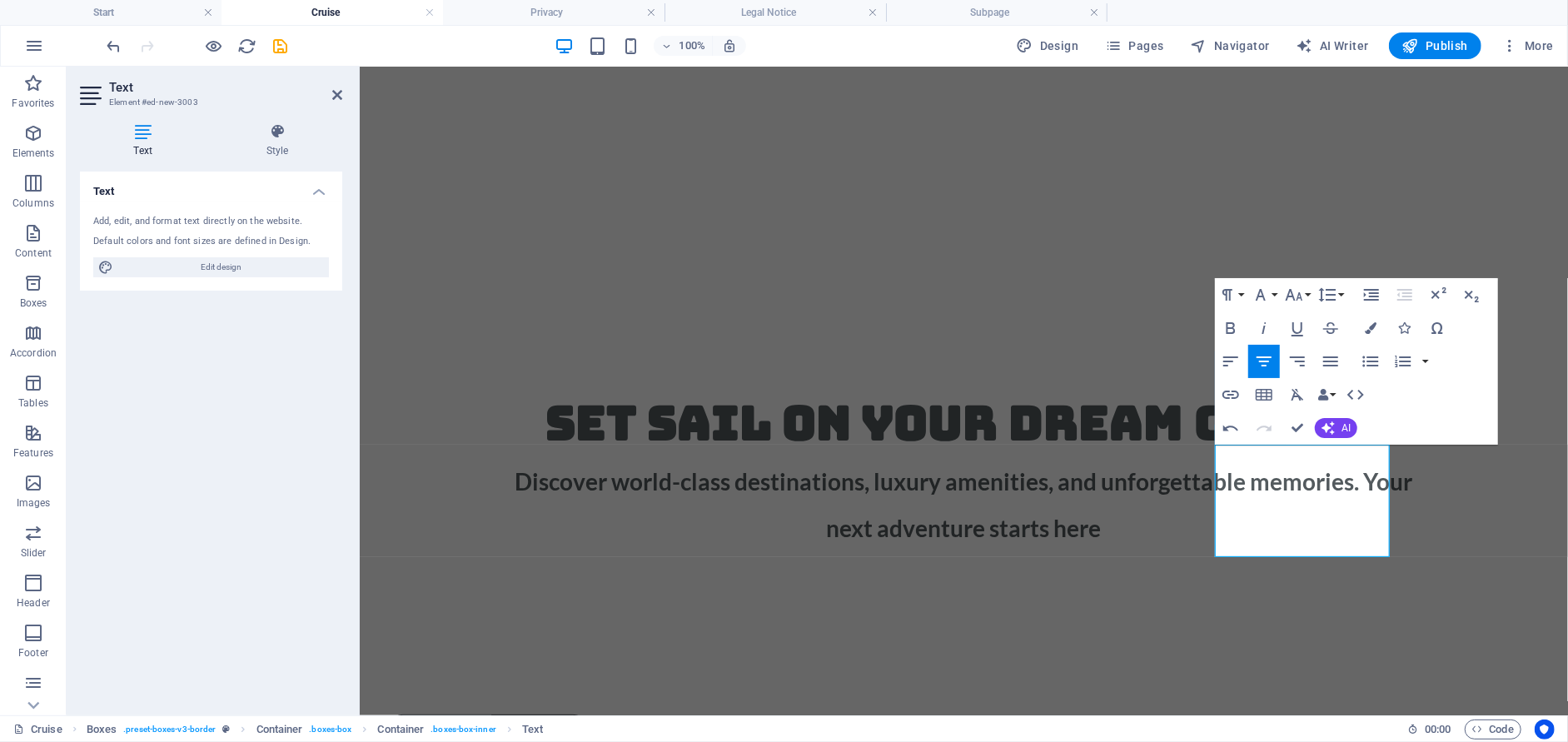
click at [1362, 224] on figure at bounding box center [963, 92] width 1208 height 376
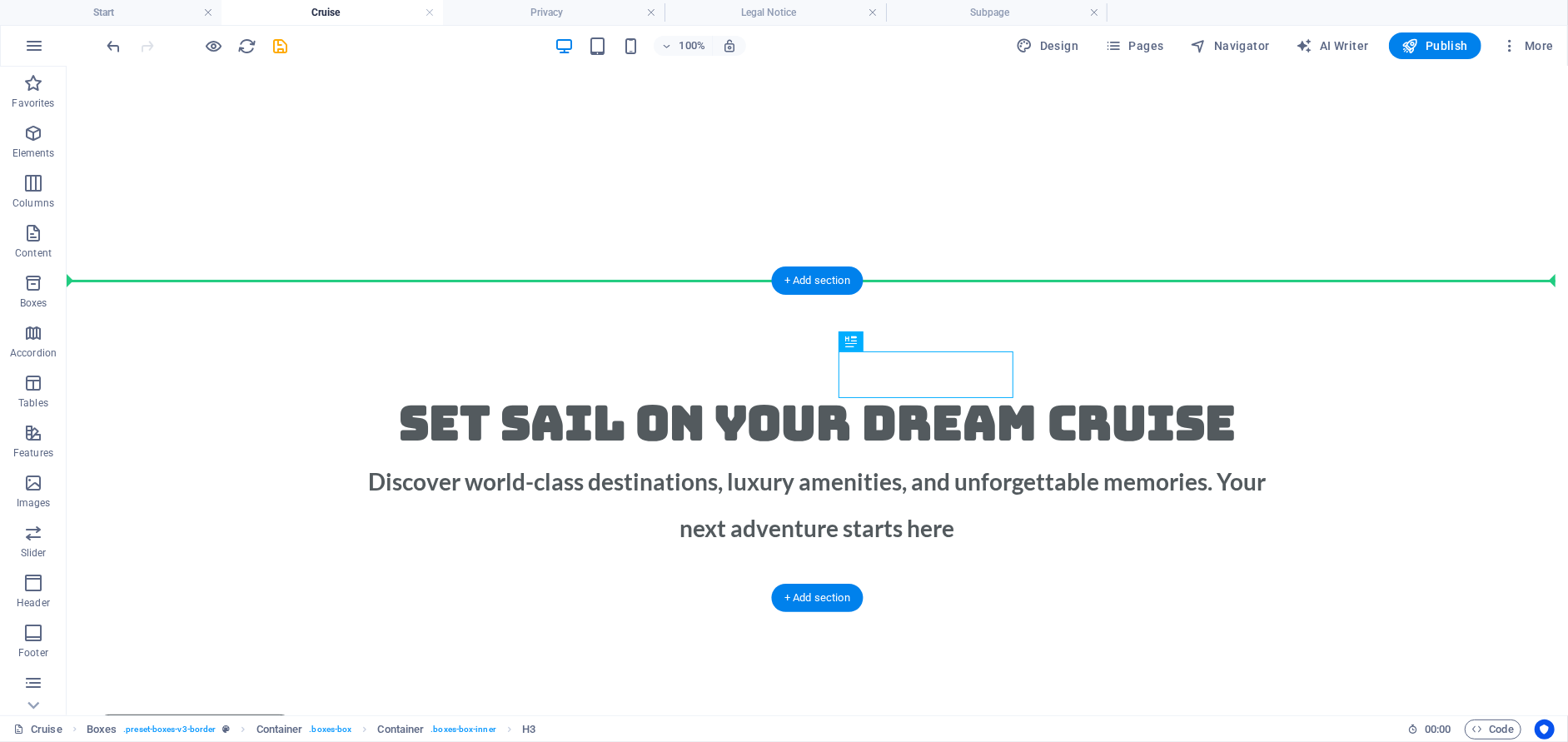
drag, startPoint x: 976, startPoint y: 412, endPoint x: 1273, endPoint y: 356, distance: 302.2
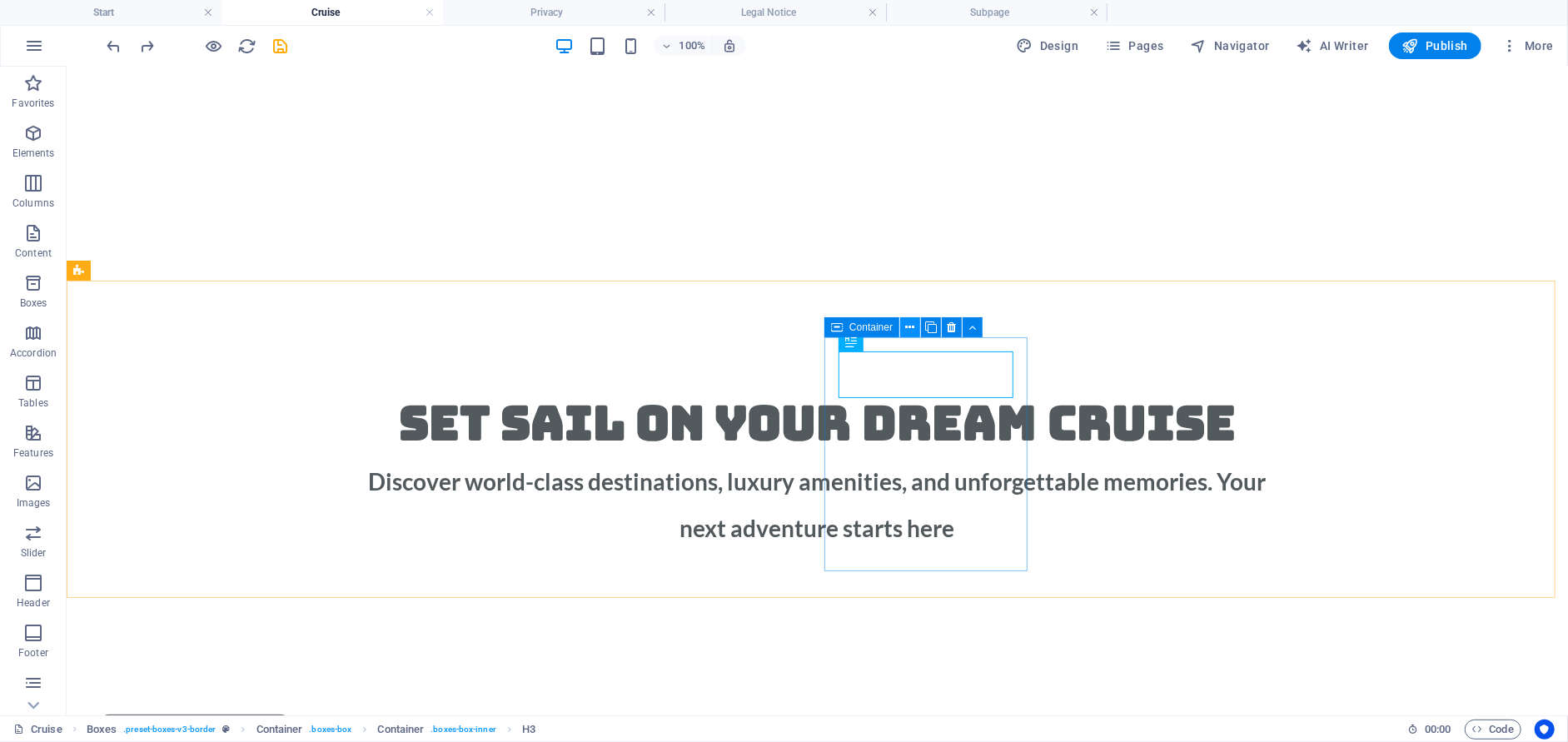
click at [911, 329] on icon at bounding box center [910, 328] width 10 height 17
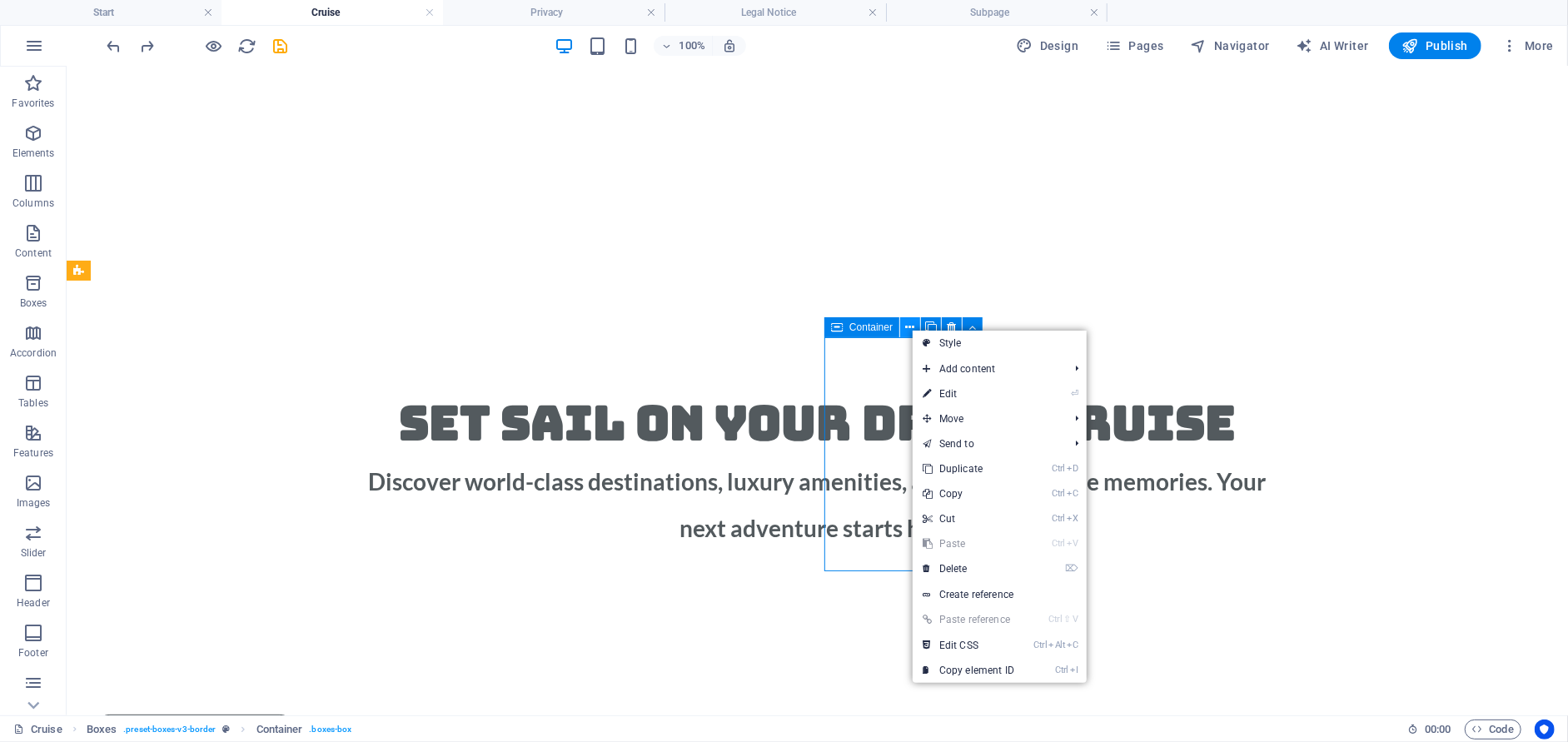
click at [911, 329] on icon at bounding box center [910, 328] width 10 height 17
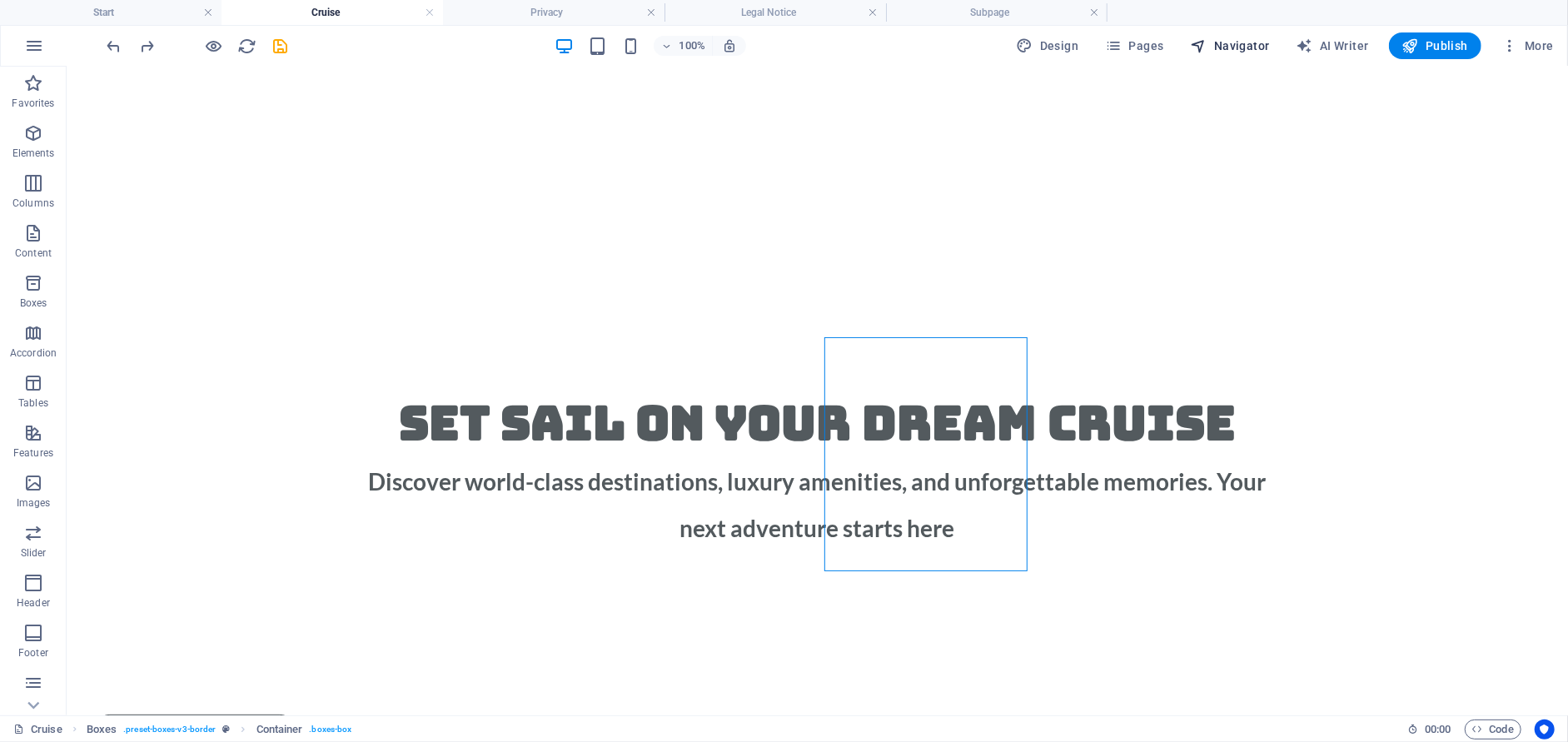
click at [1225, 51] on span "Navigator" at bounding box center [1230, 45] width 79 height 16
select select "17016758-en"
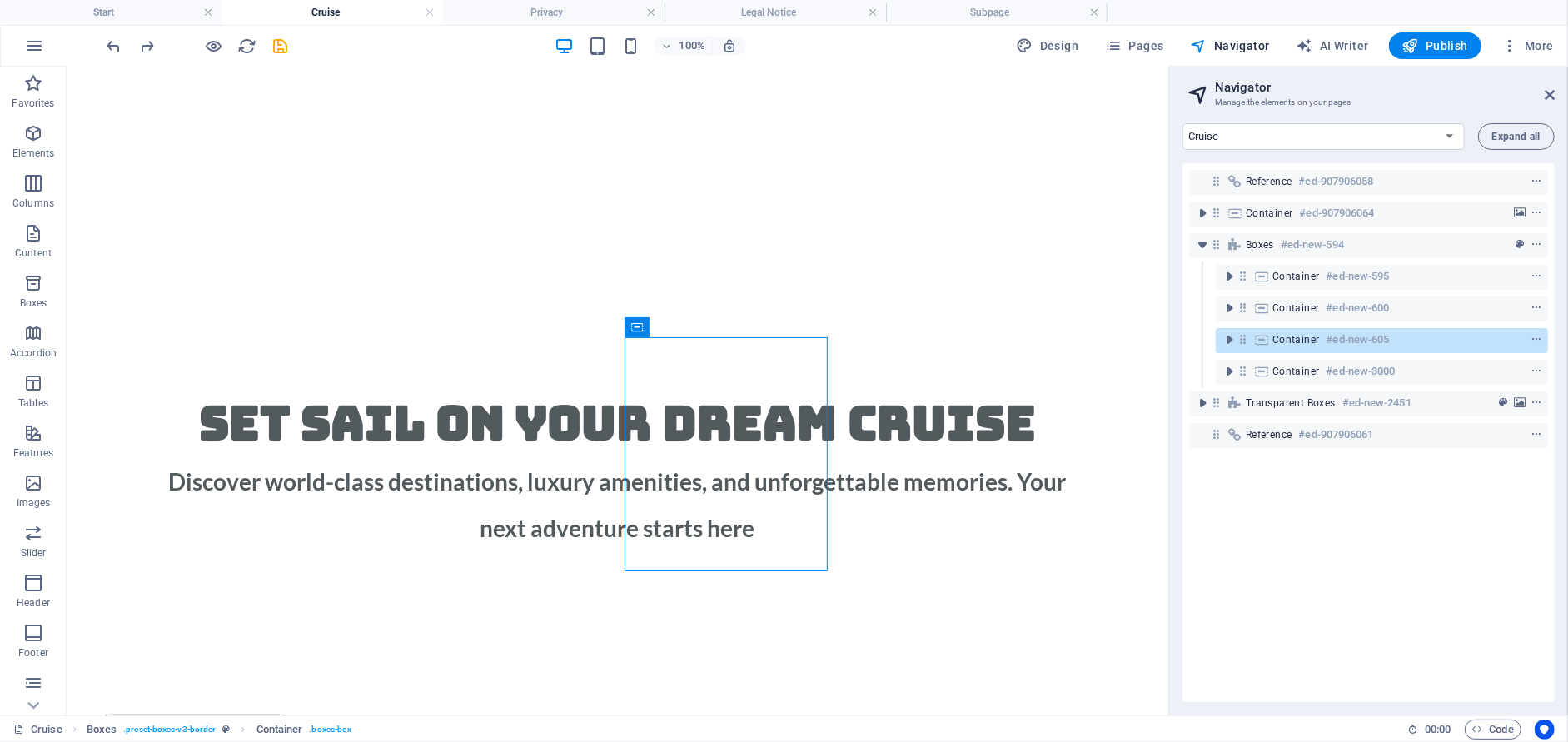
drag, startPoint x: 1278, startPoint y: 378, endPoint x: 1282, endPoint y: 324, distance: 54.1
click at [1282, 324] on div "Reference #ed-907906058 Container #ed-907906064 Boxes #ed-new-594 Container #ed…" at bounding box center [1368, 432] width 372 height 539
drag, startPoint x: 1223, startPoint y: 372, endPoint x: 1232, endPoint y: 323, distance: 49.8
click at [1232, 323] on div "Reference #ed-907906058 Container #ed-907906064 Boxes #ed-new-594 Container #ed…" at bounding box center [1368, 432] width 372 height 539
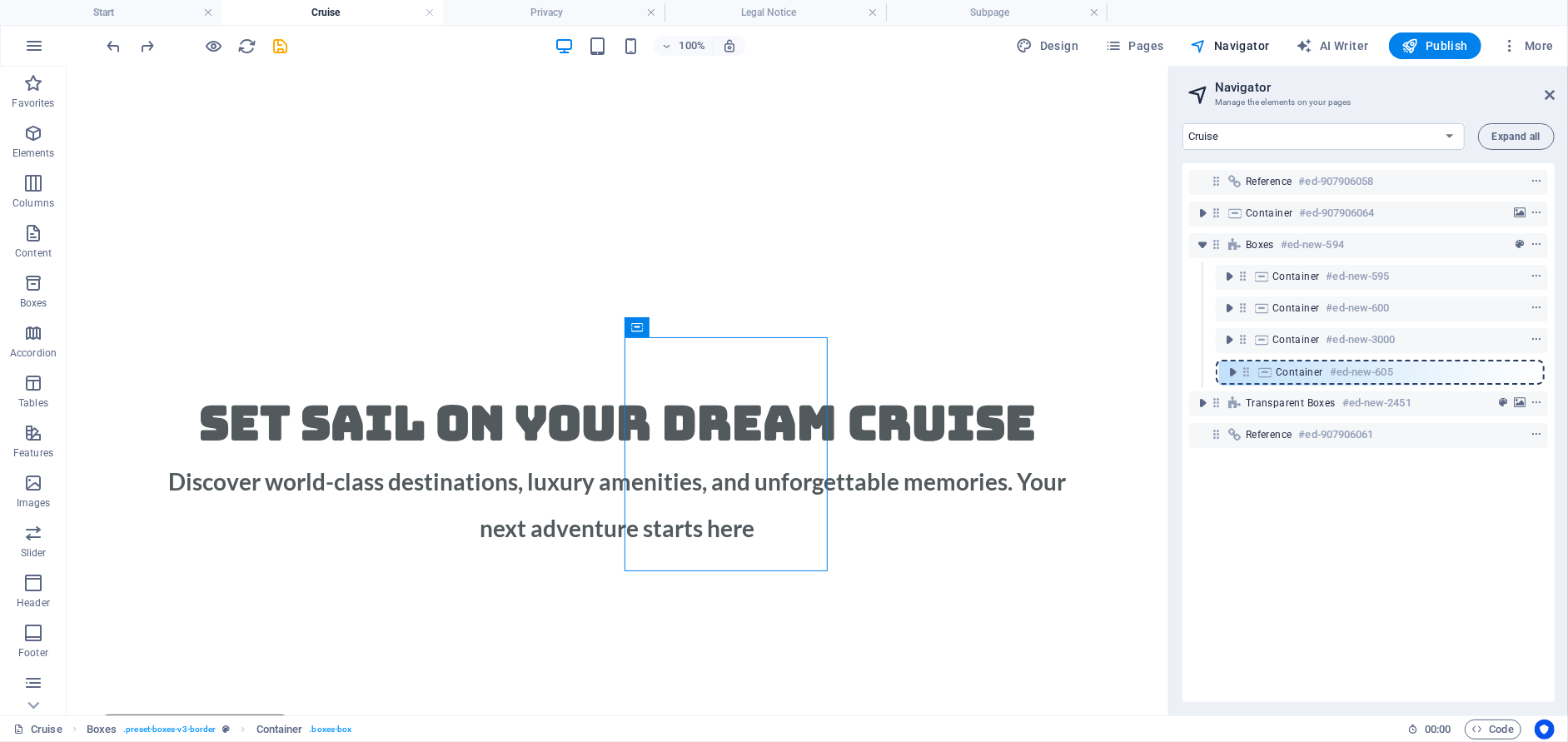
drag, startPoint x: 1241, startPoint y: 338, endPoint x: 1245, endPoint y: 375, distance: 37.2
click at [1245, 375] on div "Reference #ed-907906058 Container #ed-907906064 Boxes #ed-new-594 Container #ed…" at bounding box center [1368, 432] width 372 height 539
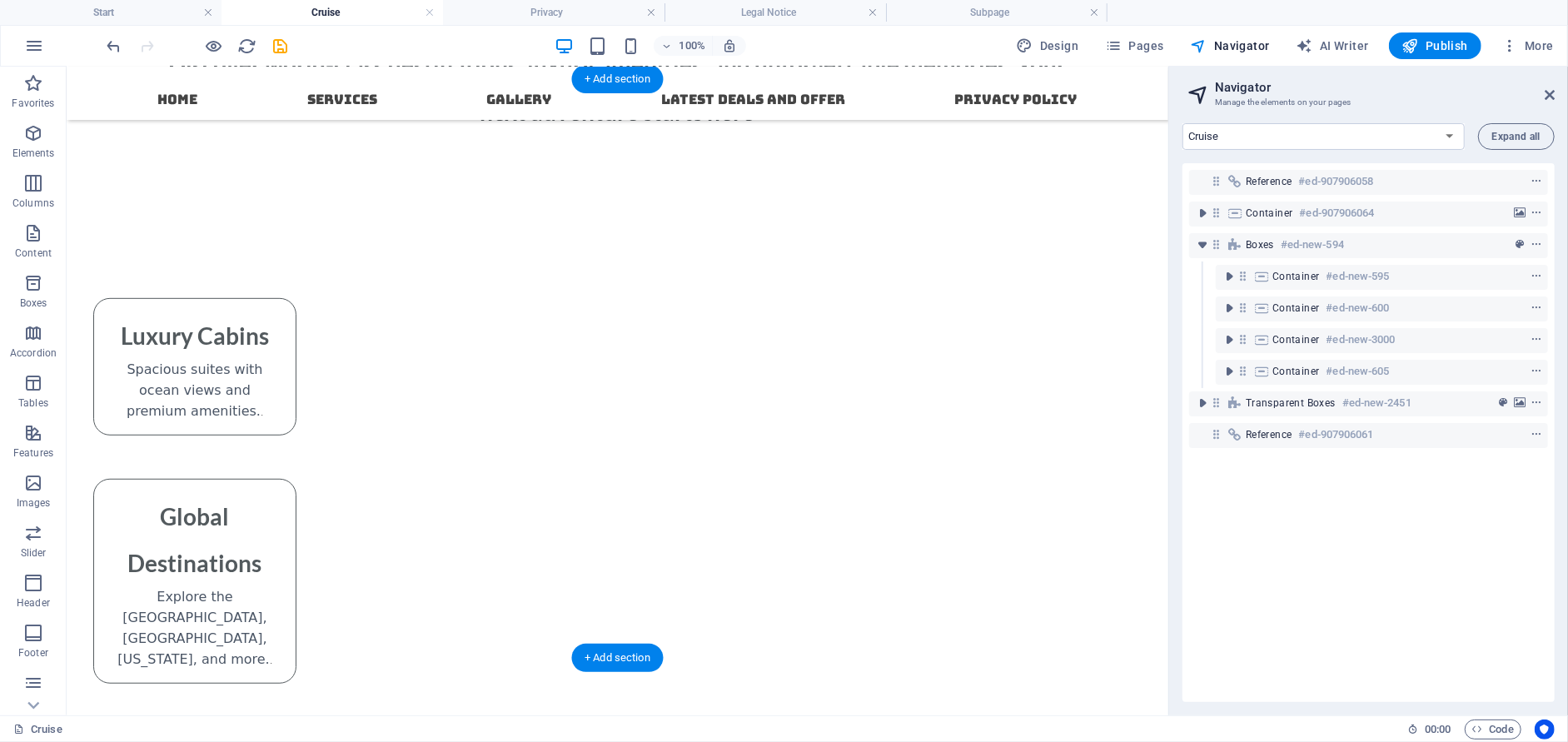
scroll to position [547, 0]
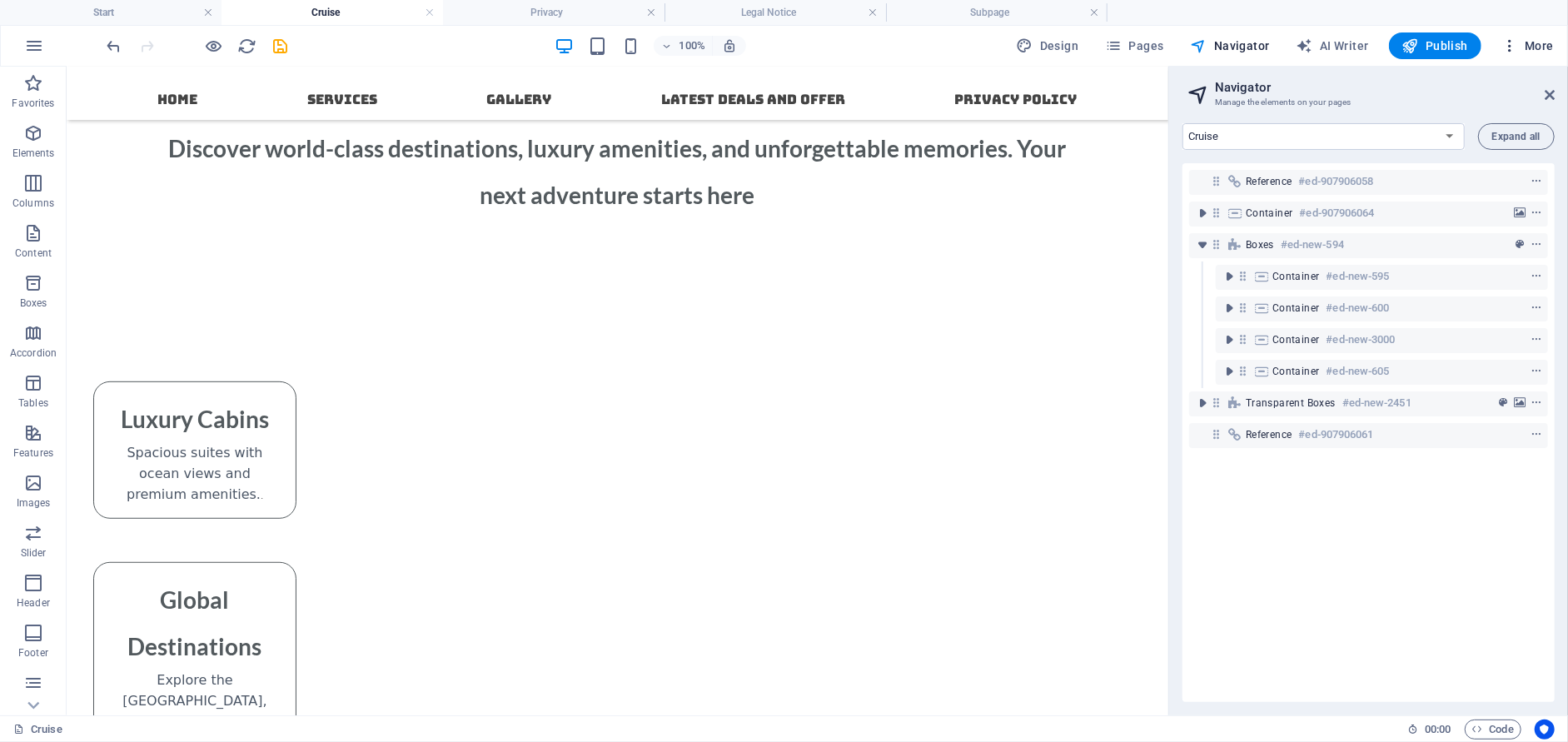
click at [1518, 48] on icon "button" at bounding box center [1509, 45] width 16 height 16
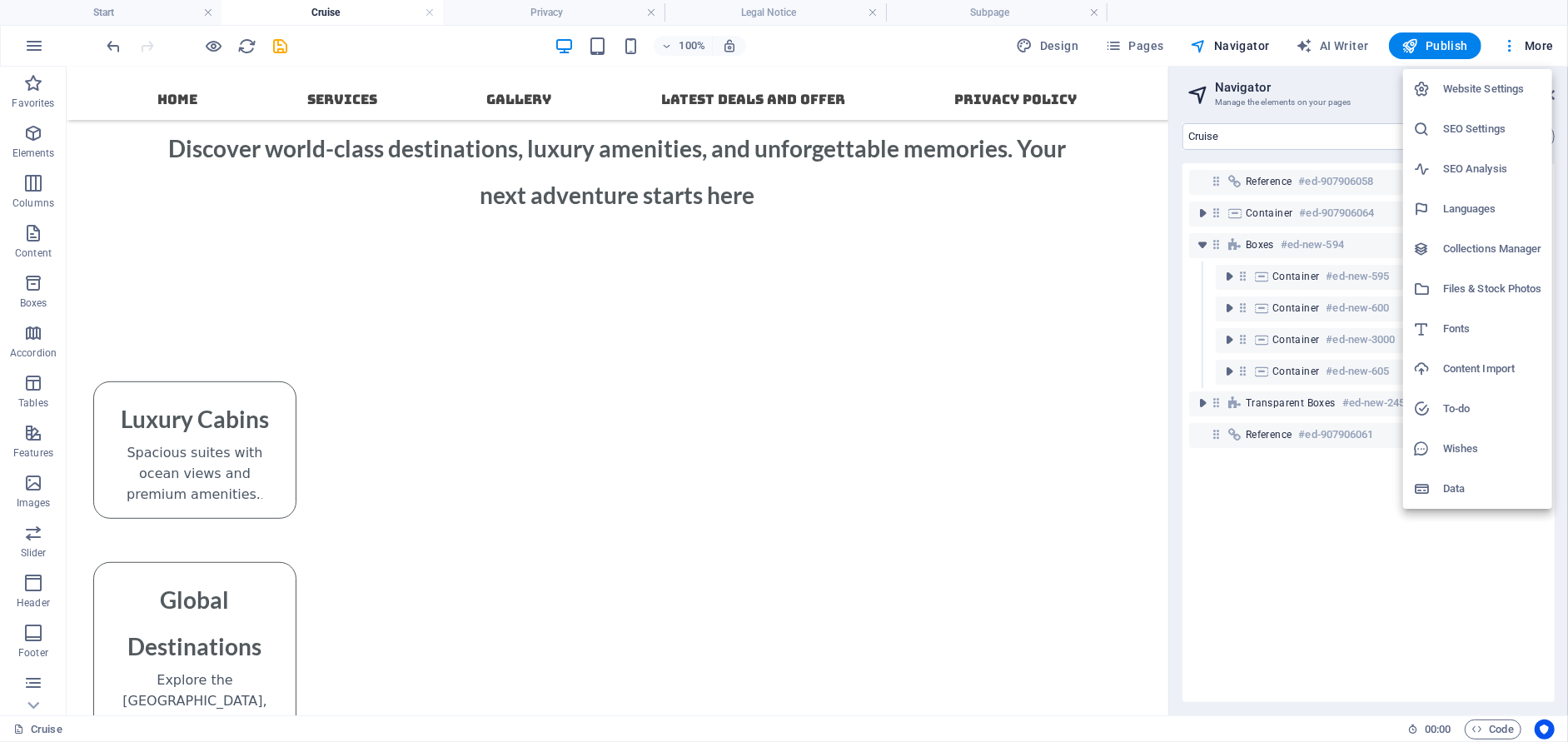
click at [216, 52] on div at bounding box center [784, 371] width 1568 height 742
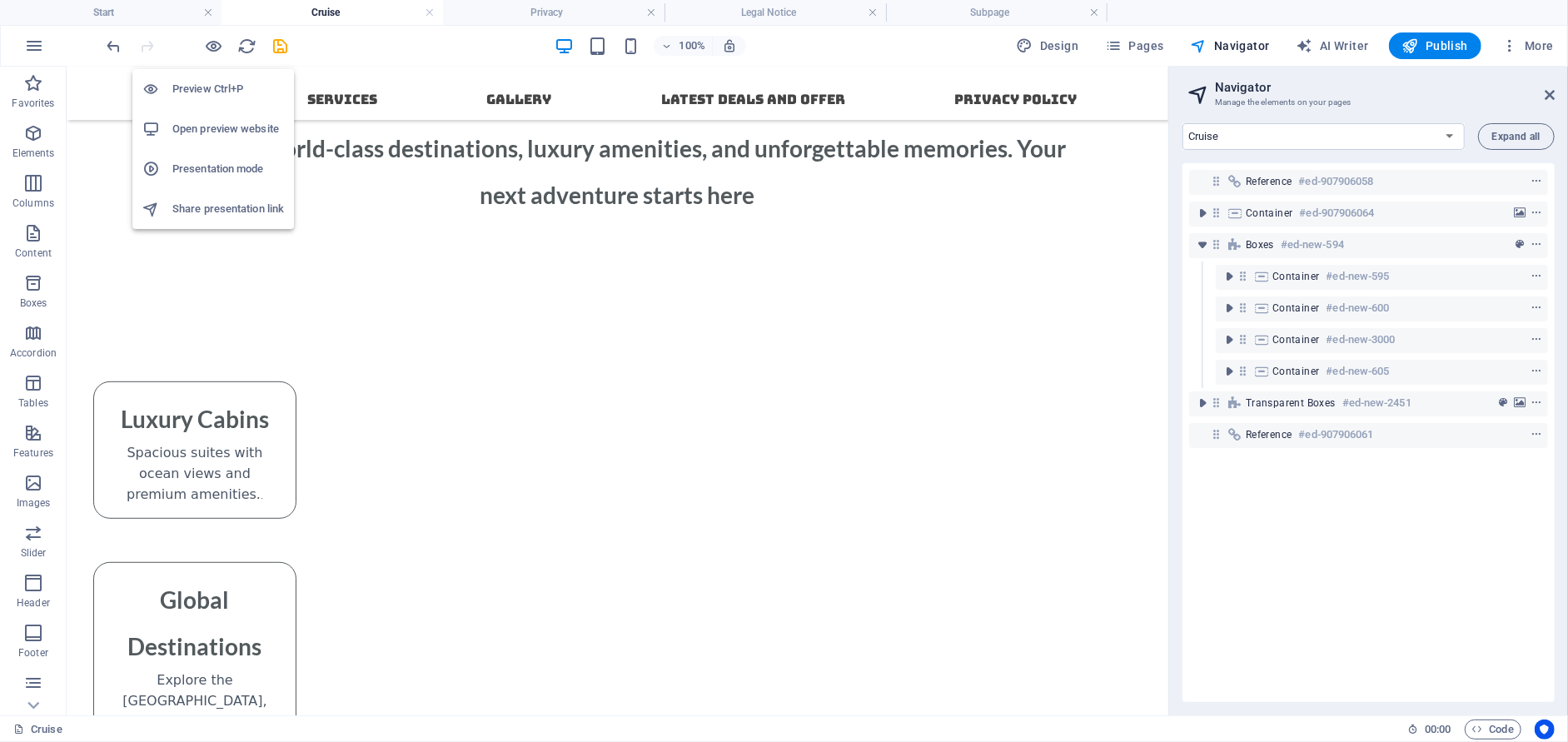
click at [211, 87] on h6 "Preview Ctrl+P" at bounding box center [227, 88] width 112 height 20
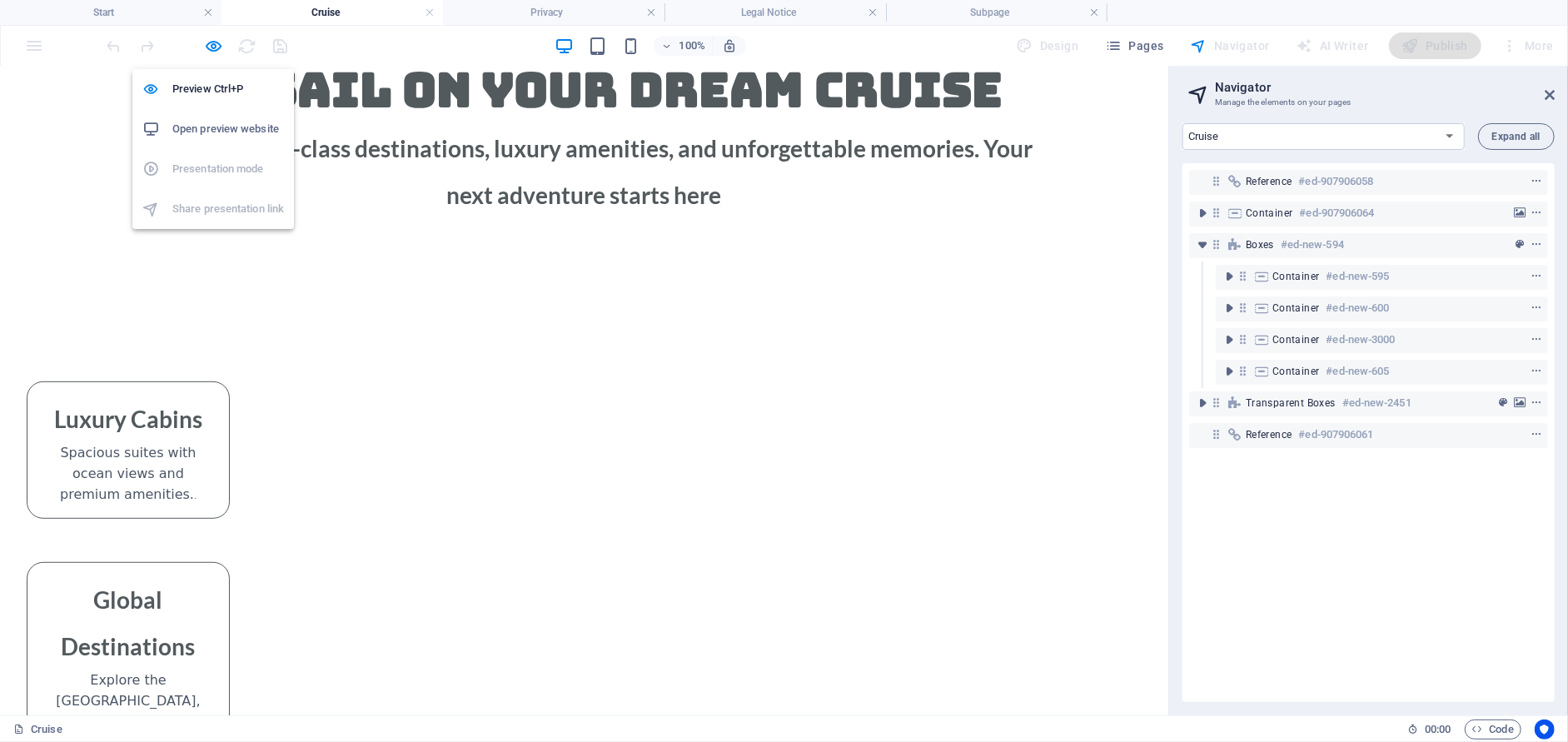
click at [217, 130] on h6 "Open preview website" at bounding box center [227, 129] width 112 height 20
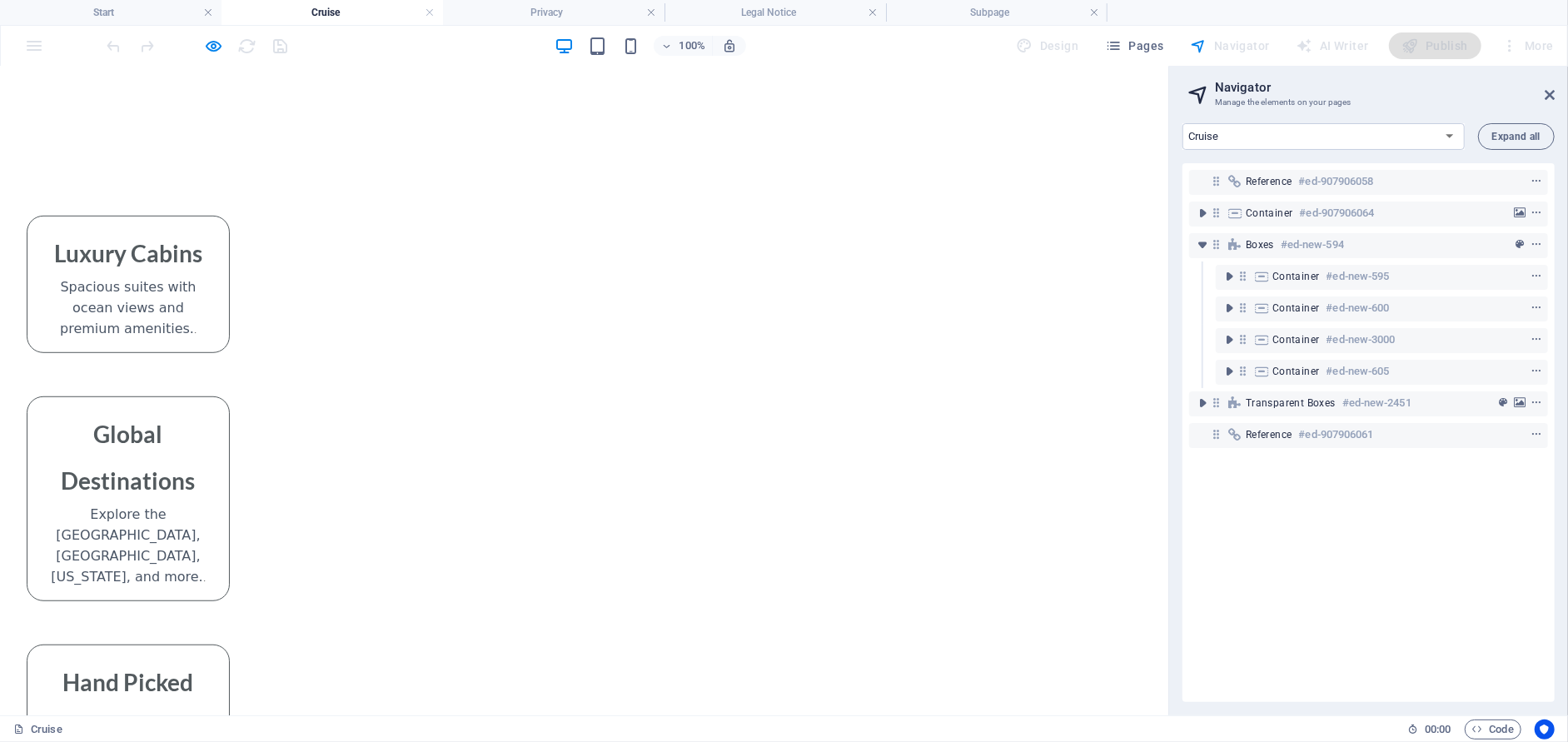
scroll to position [714, 0]
click at [1547, 93] on icon at bounding box center [1550, 94] width 10 height 13
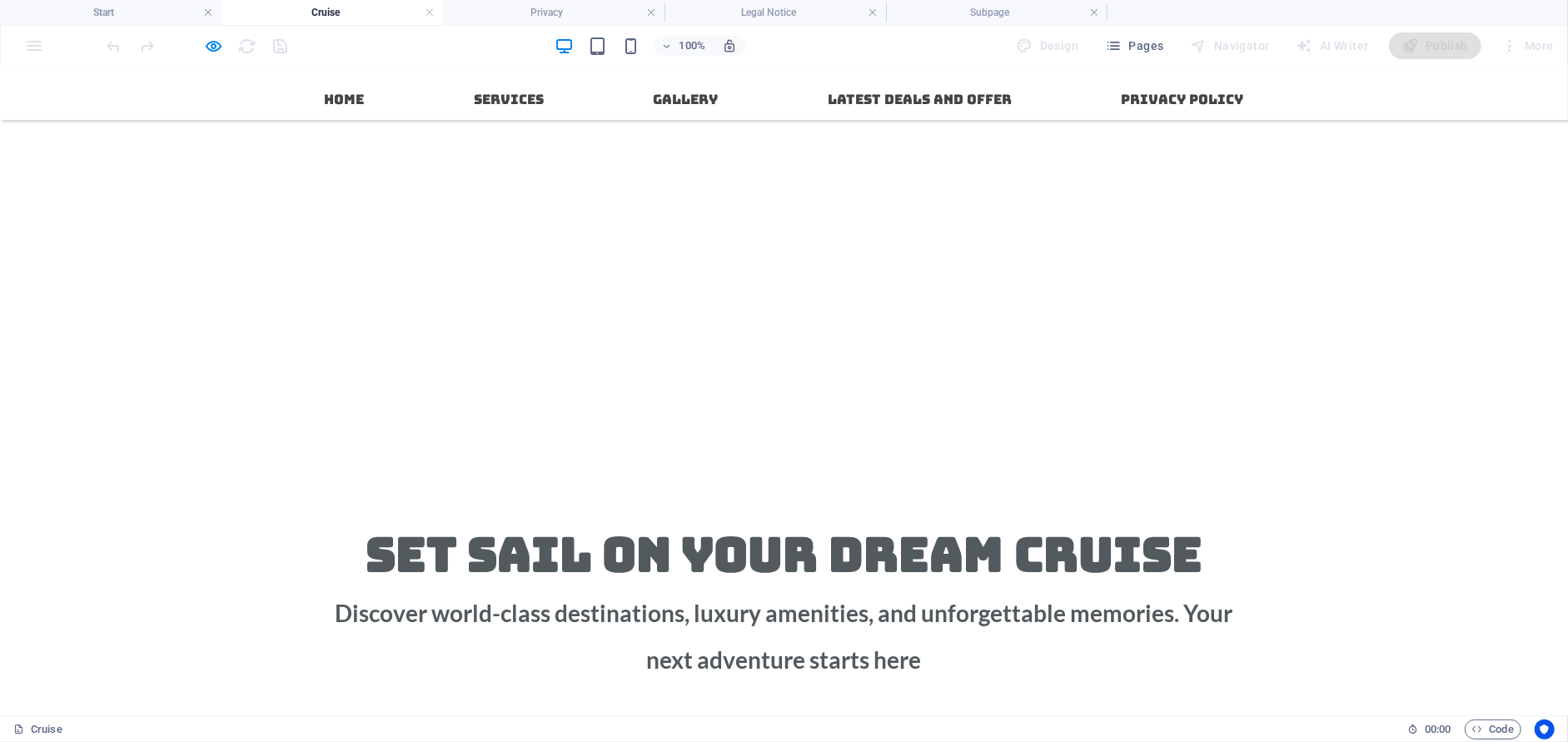
scroll to position [0, 0]
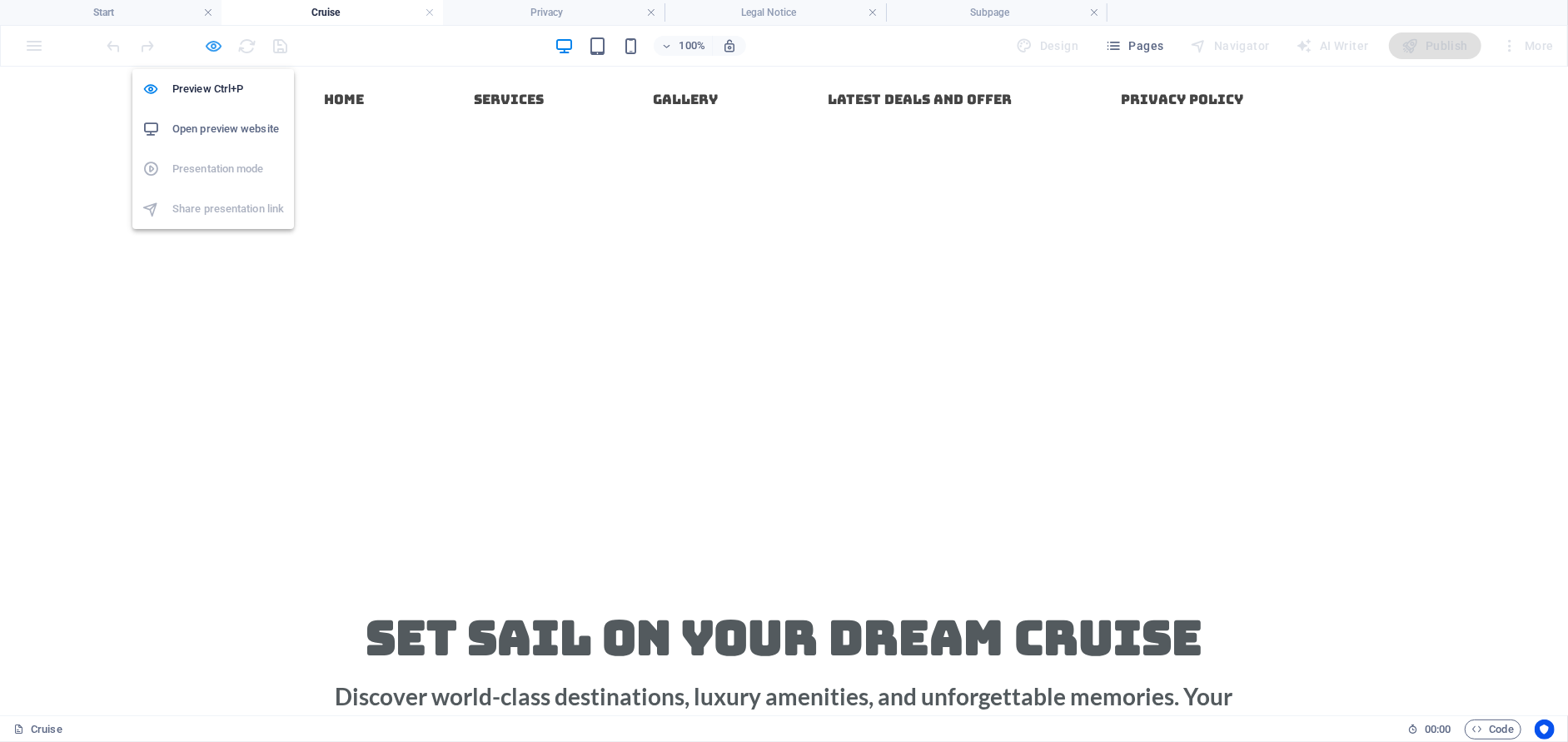
click at [218, 53] on icon "button" at bounding box center [214, 46] width 19 height 19
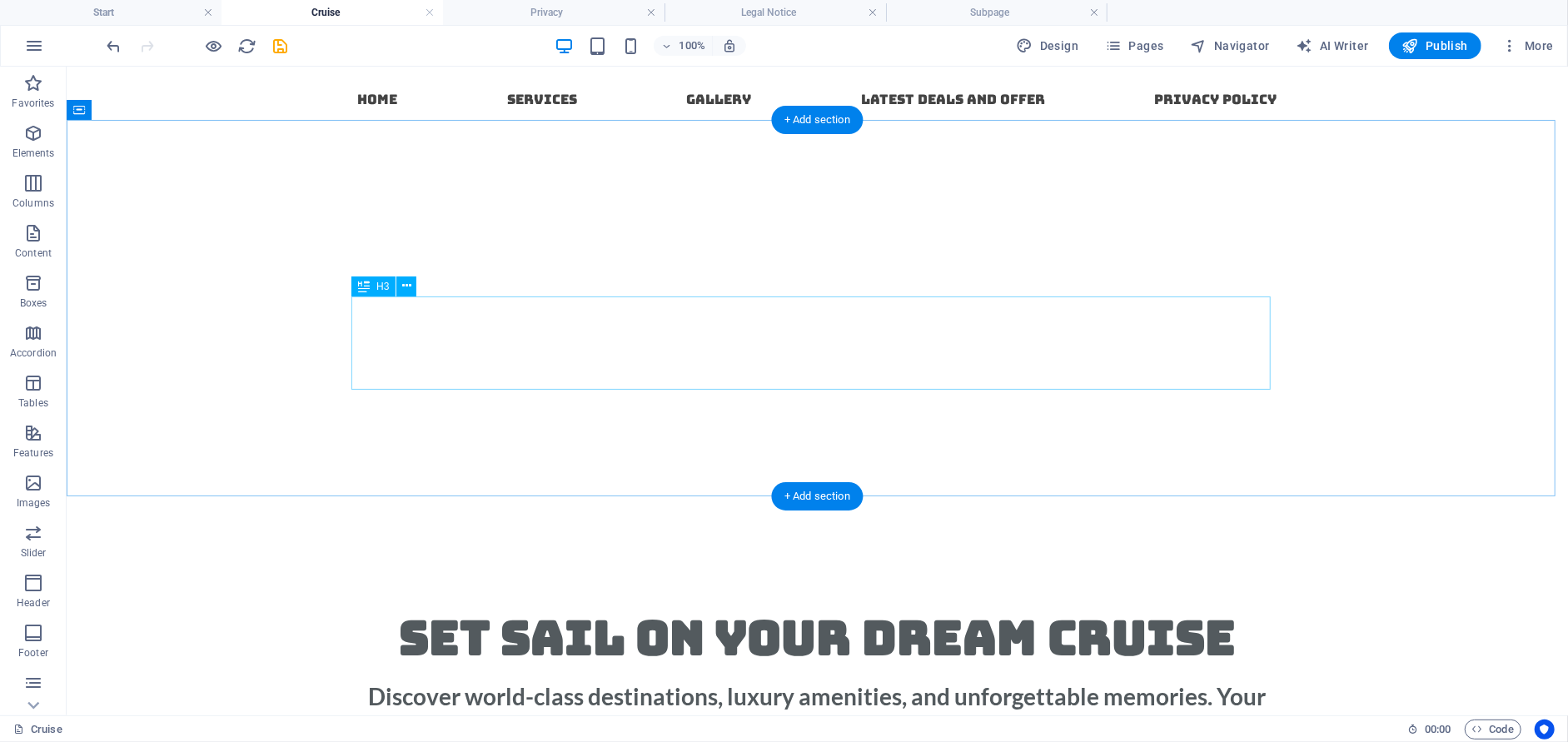
scroll to position [83, 0]
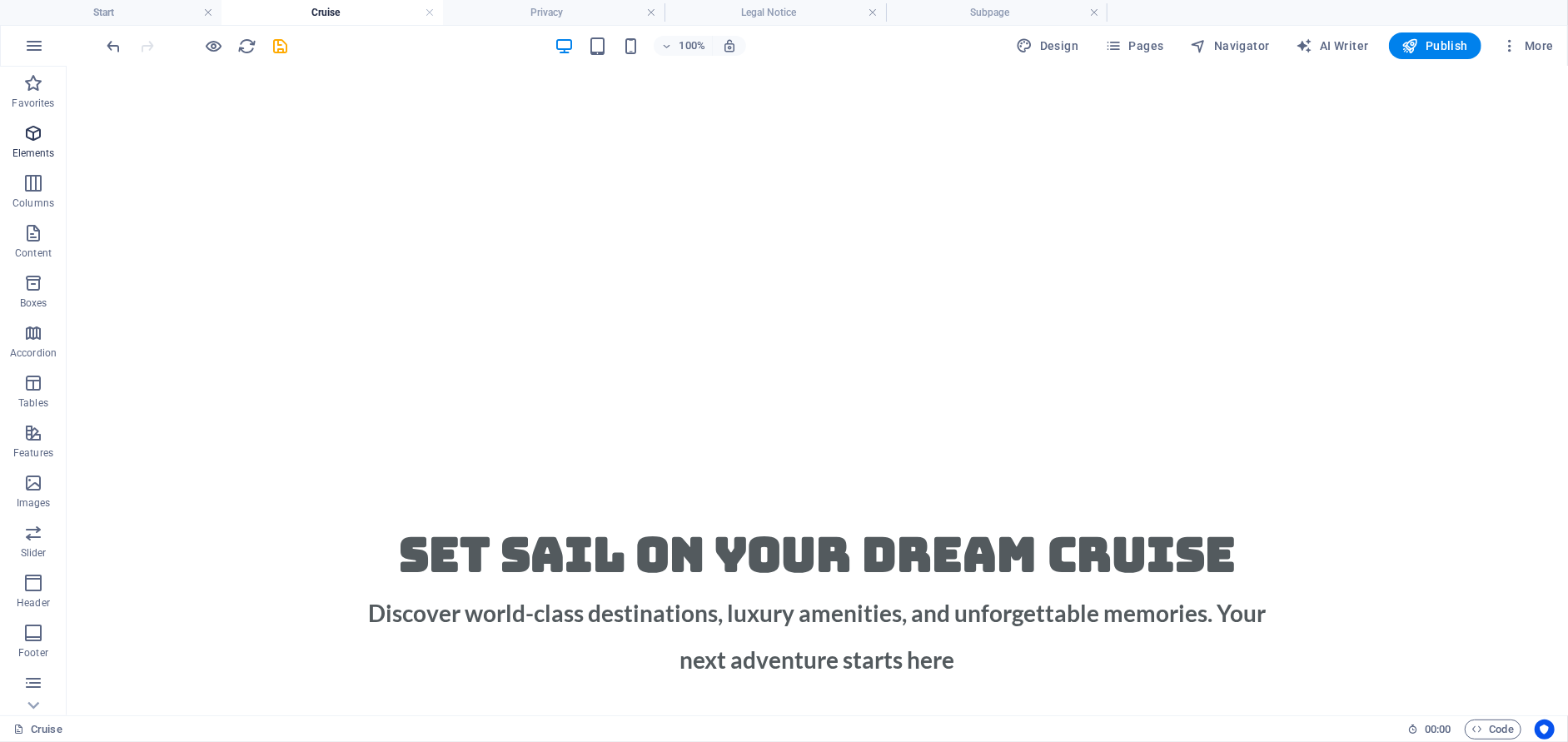
click at [37, 139] on icon "button" at bounding box center [33, 132] width 20 height 20
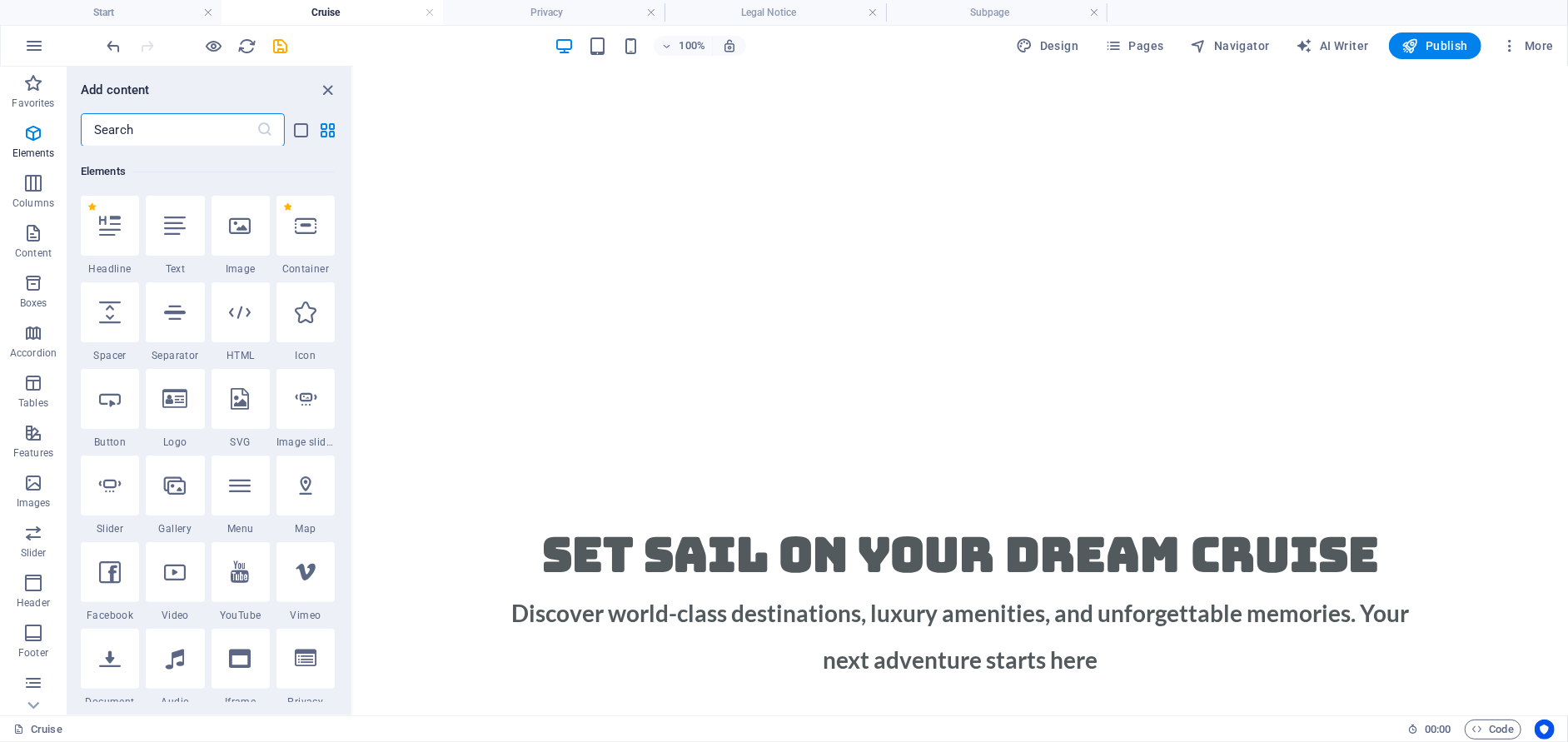
scroll to position [176, 0]
type input "a"
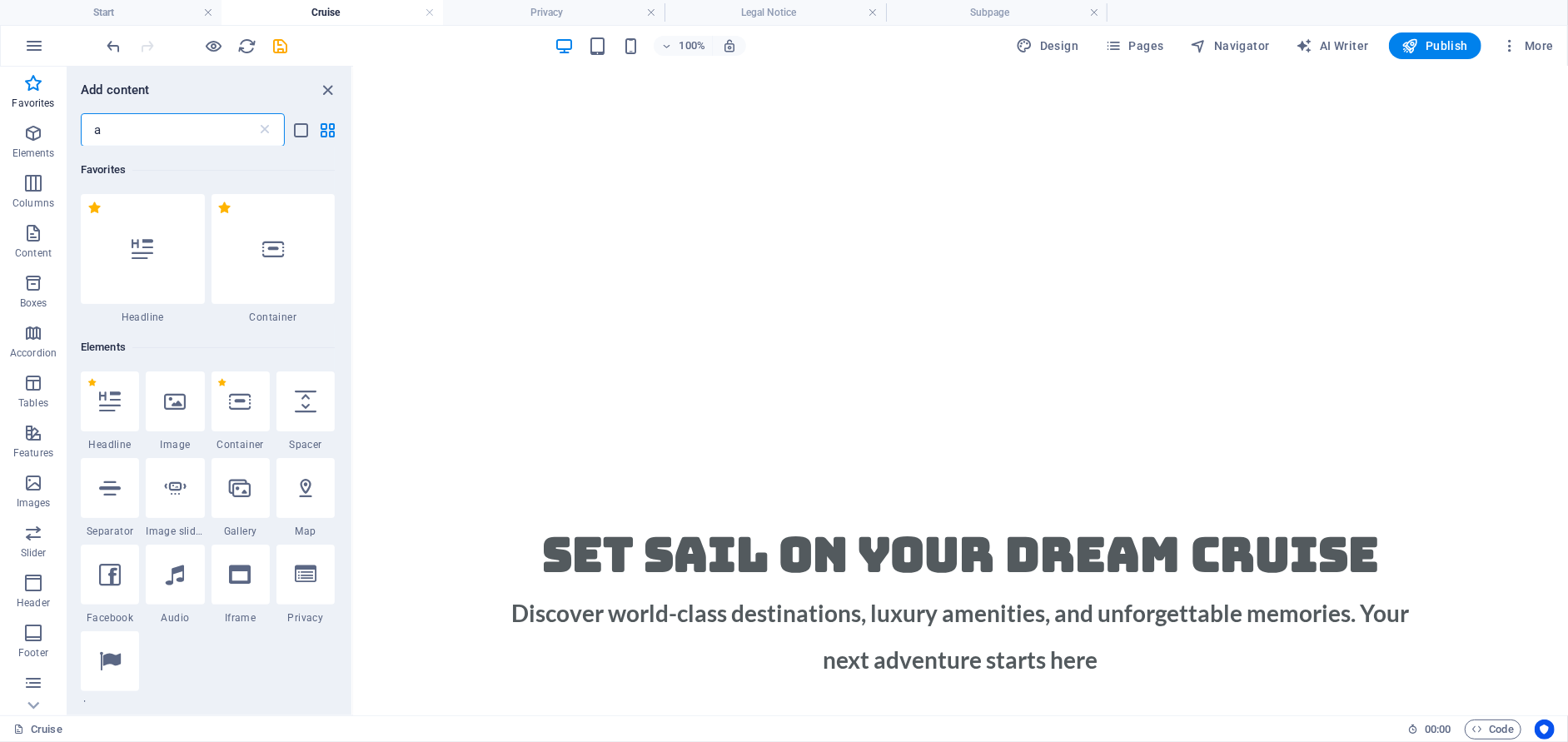
scroll to position [0, 0]
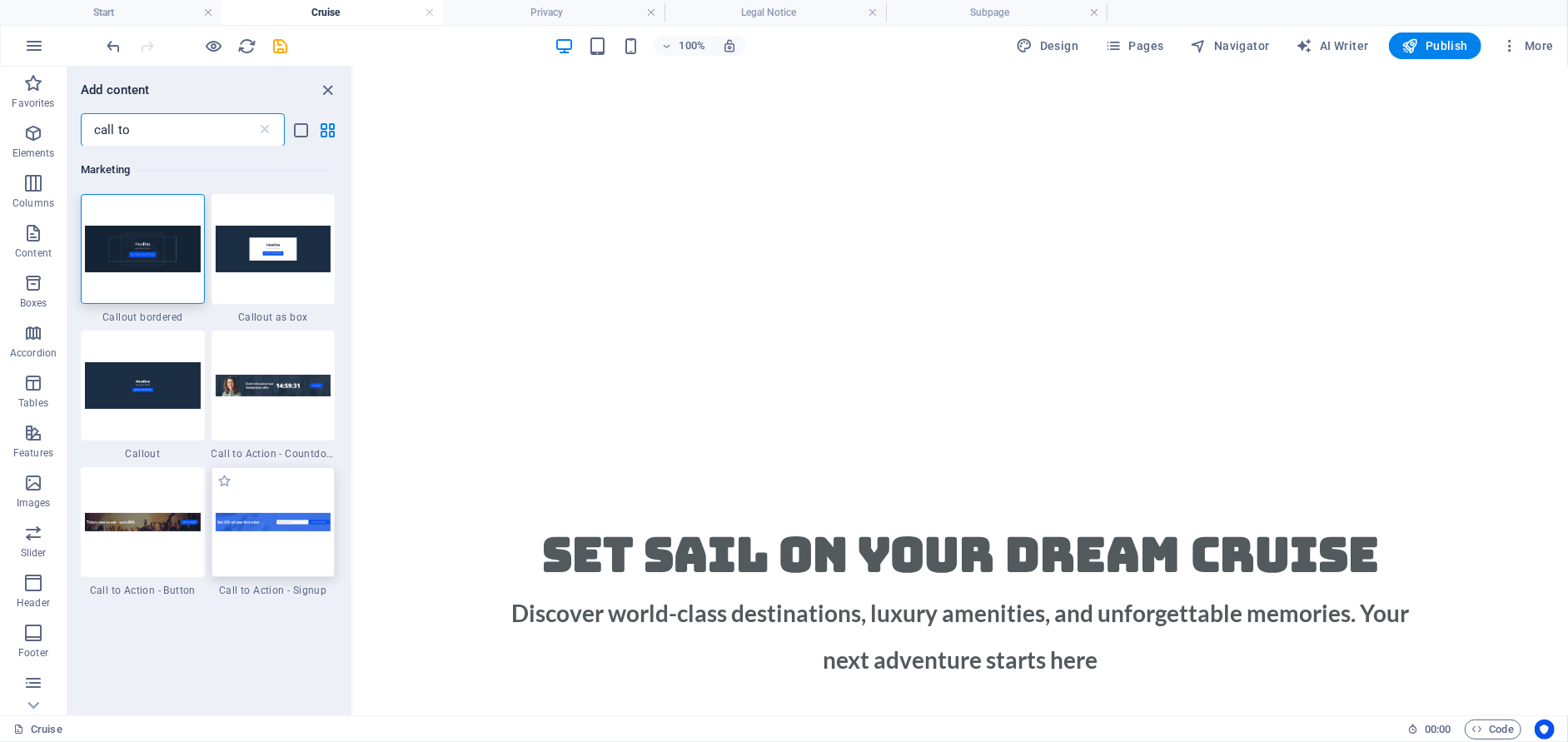
type input "call to"
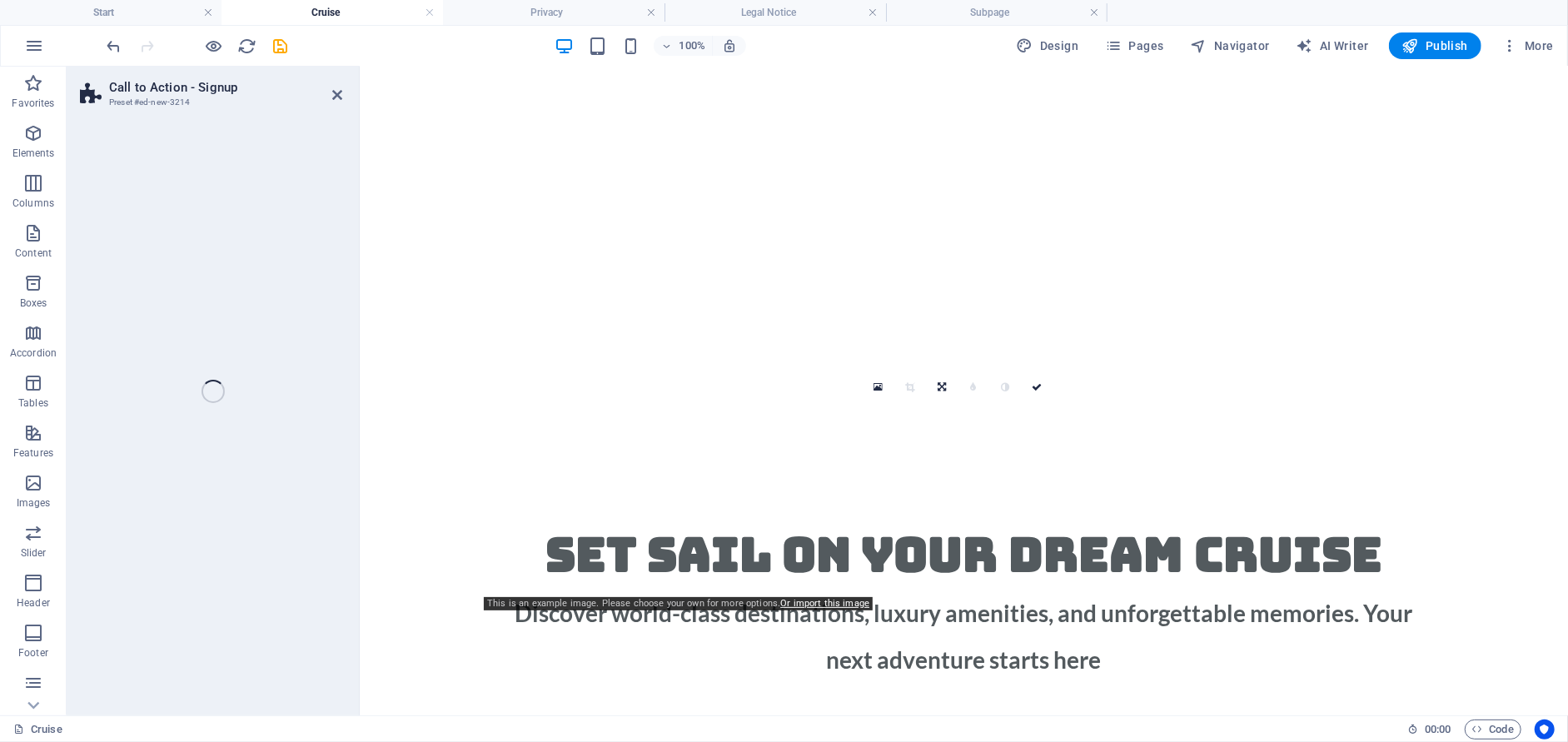
select select "rem"
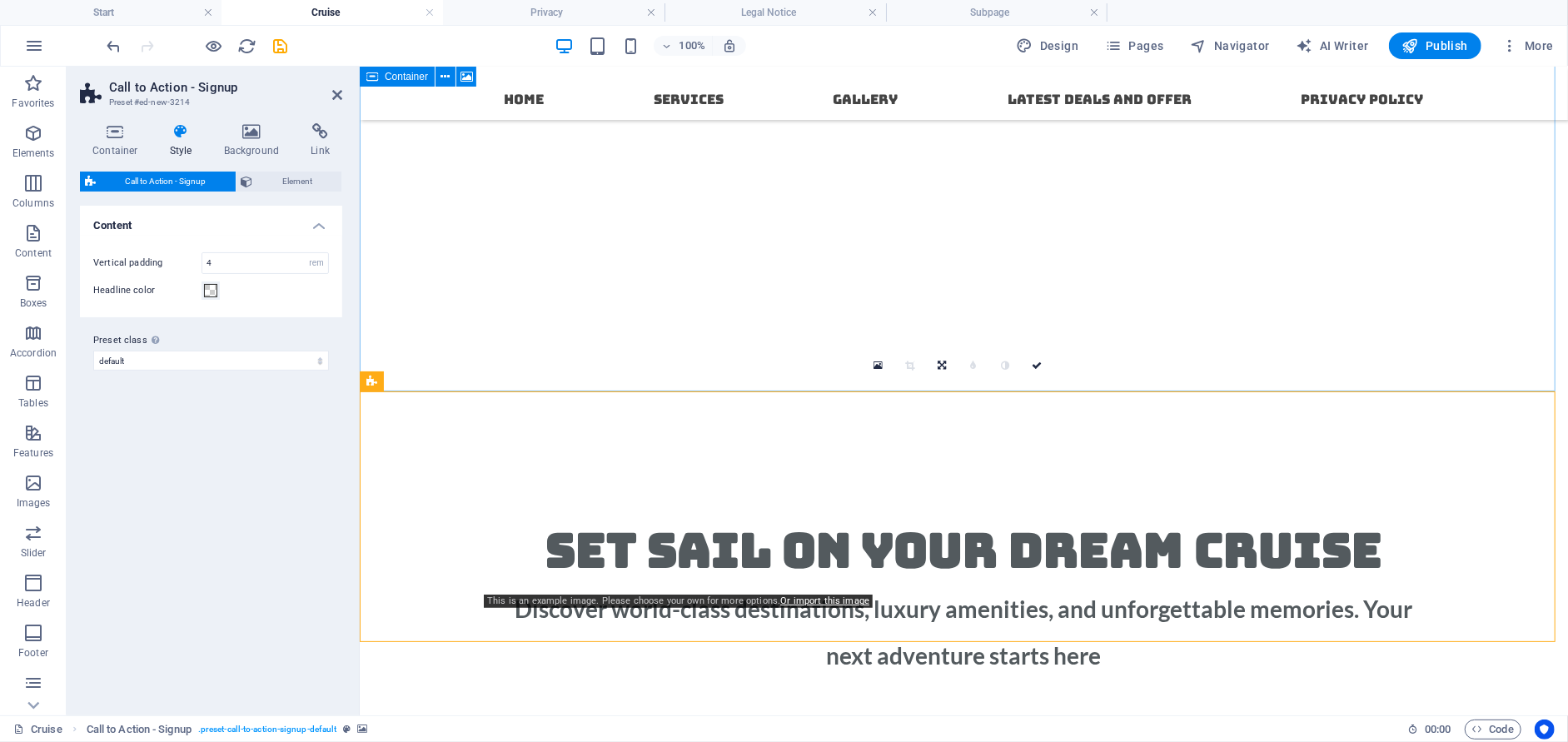
scroll to position [83, 0]
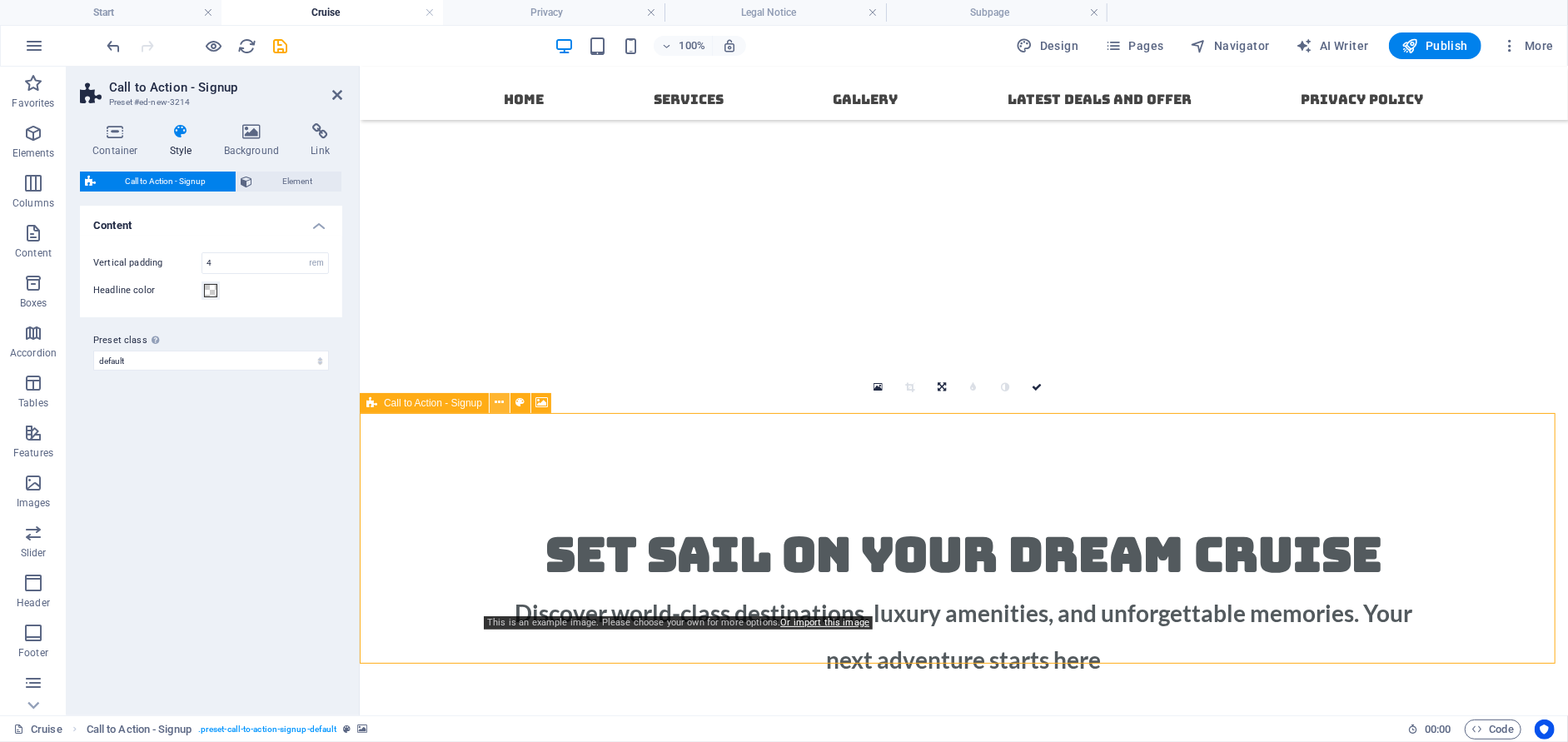
click at [498, 400] on icon at bounding box center [500, 402] width 10 height 17
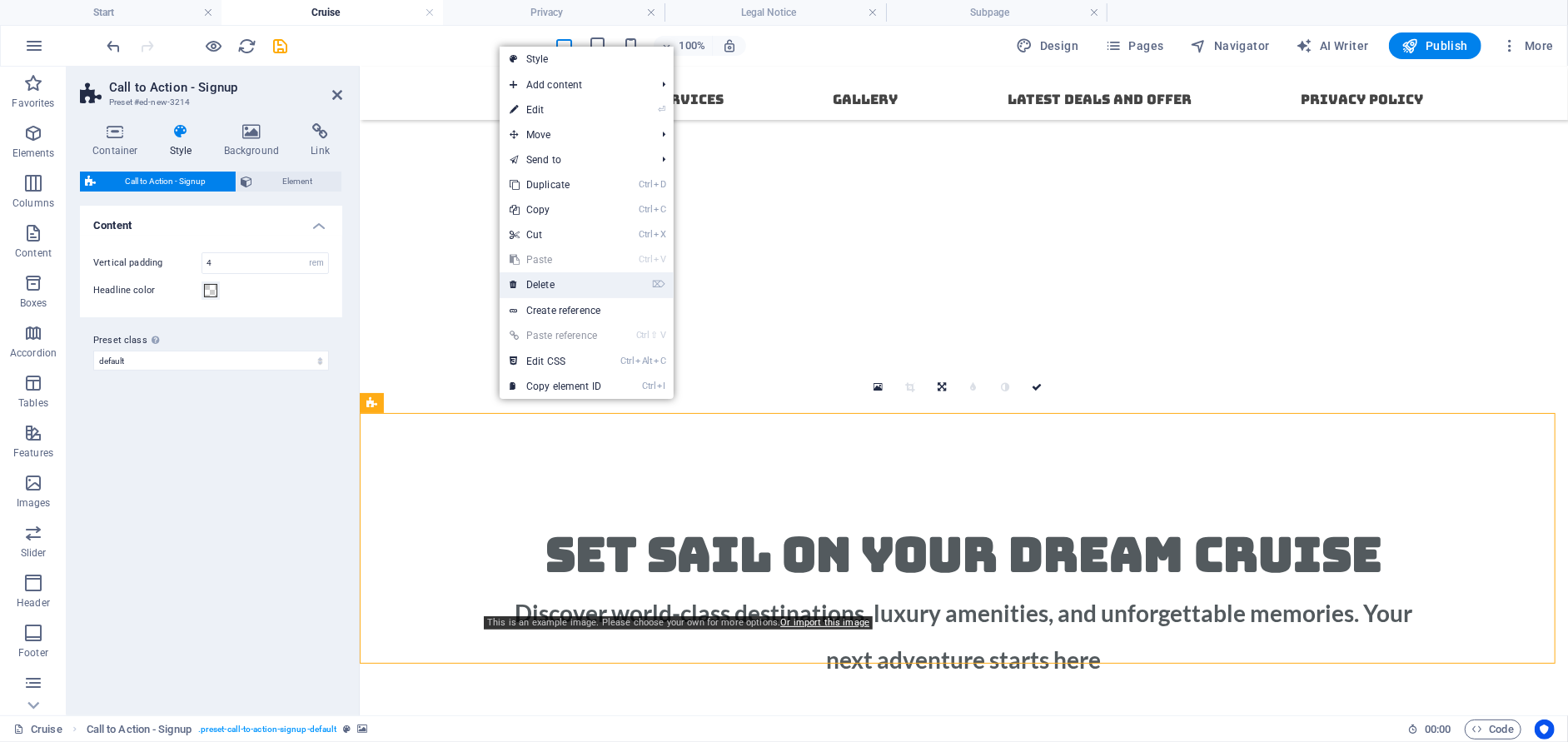
click at [527, 285] on link "⌦ Delete" at bounding box center [555, 285] width 112 height 25
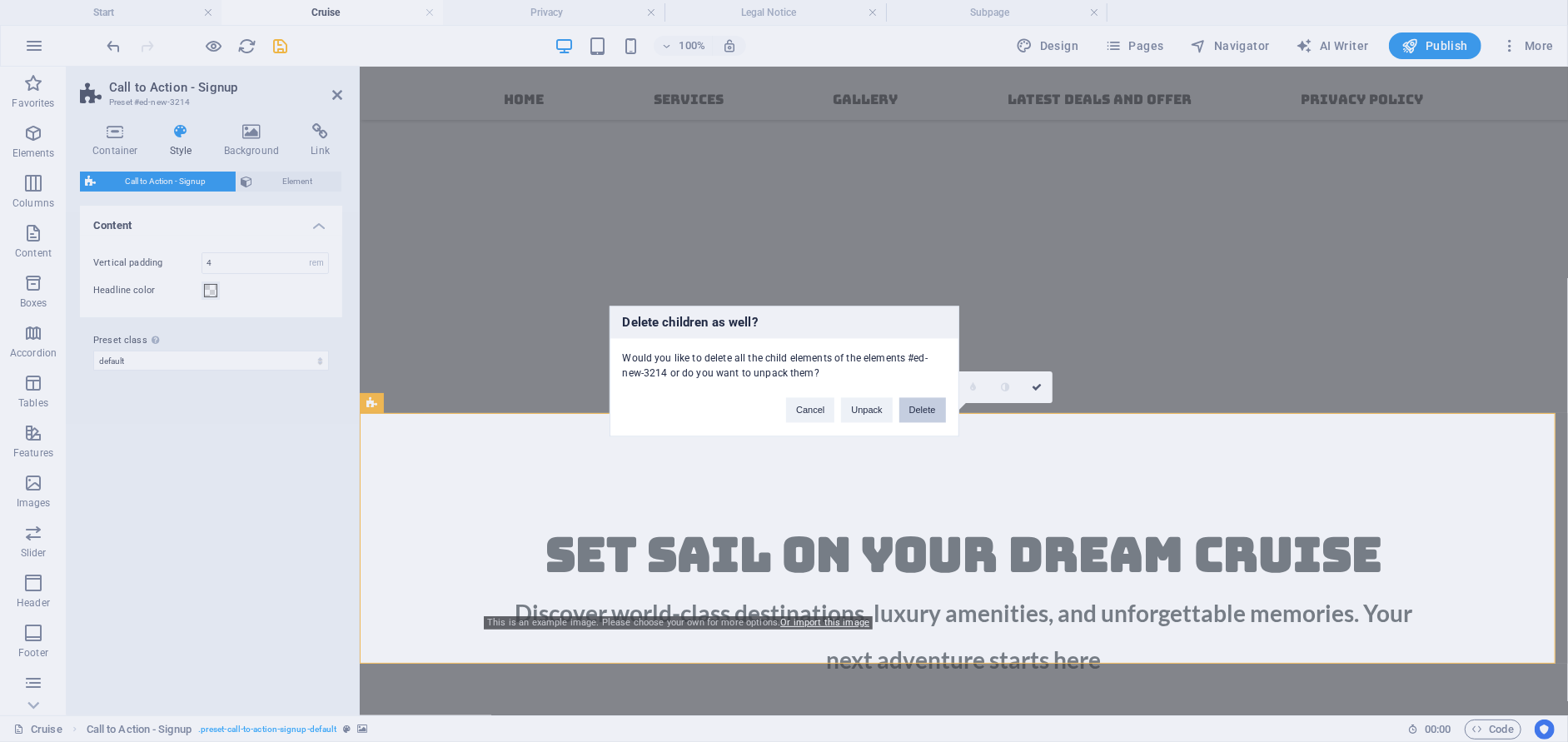
click at [909, 415] on button "Delete" at bounding box center [923, 409] width 47 height 25
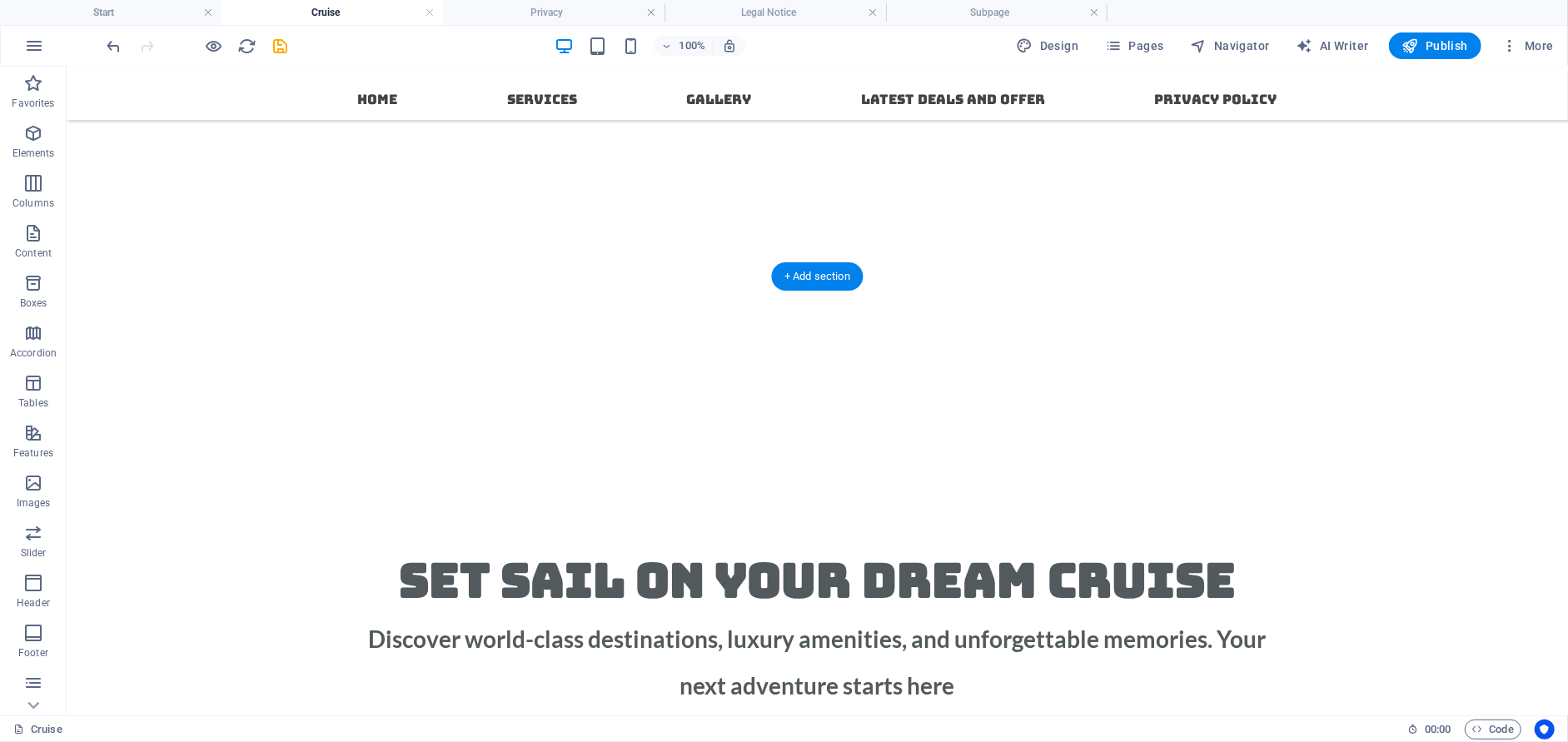
scroll to position [0, 0]
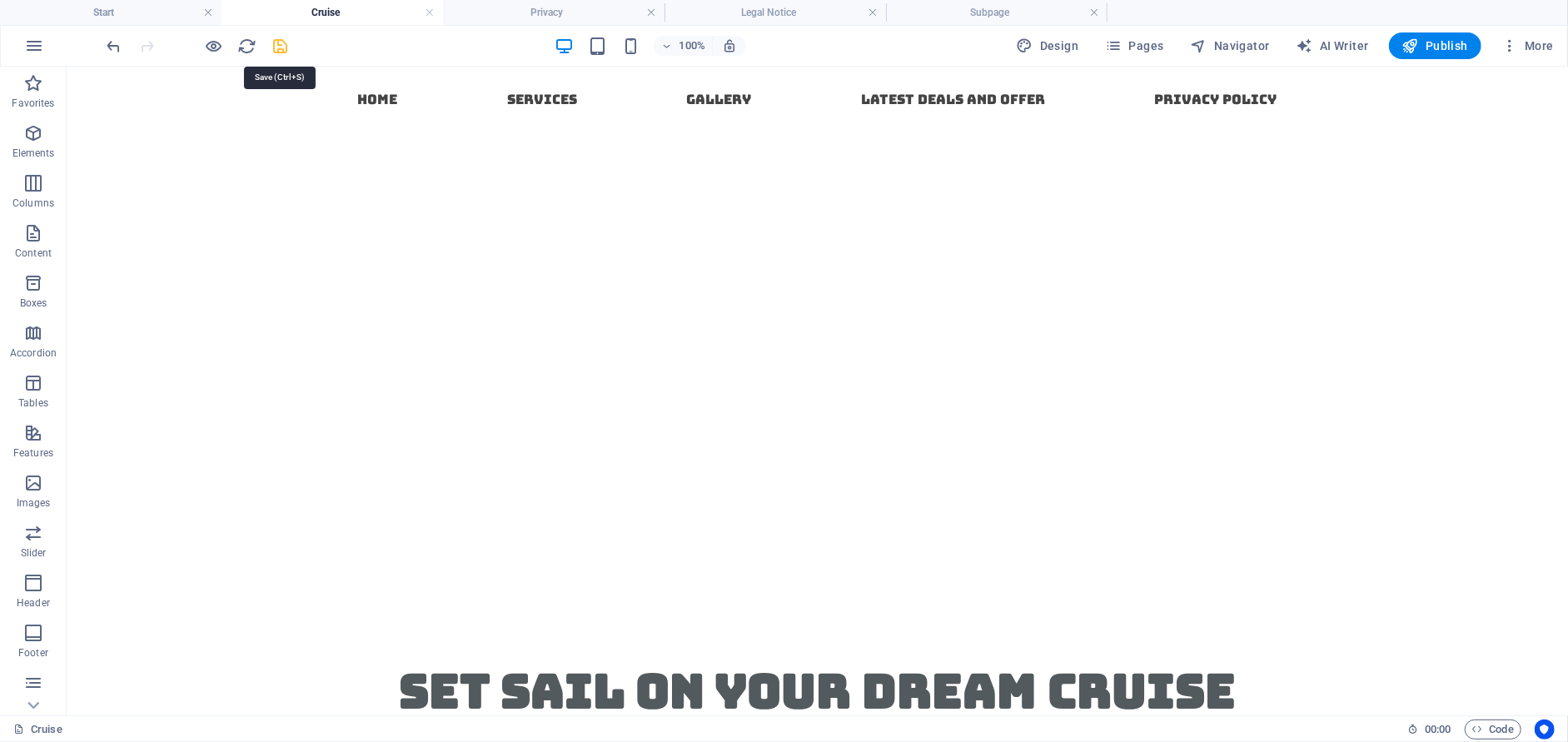
click at [281, 48] on icon "save" at bounding box center [281, 46] width 19 height 19
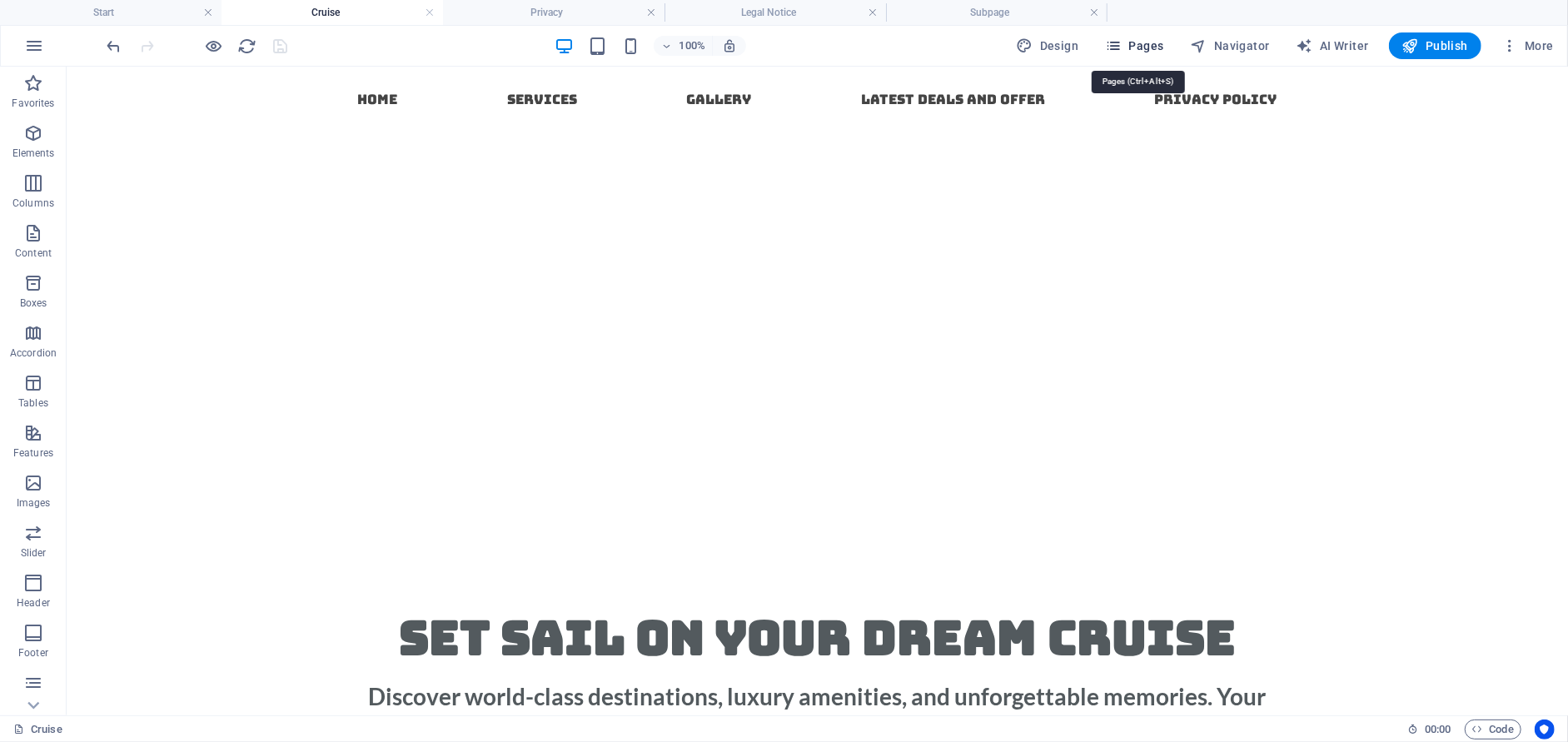
click at [1128, 48] on span "Pages" at bounding box center [1133, 45] width 58 height 16
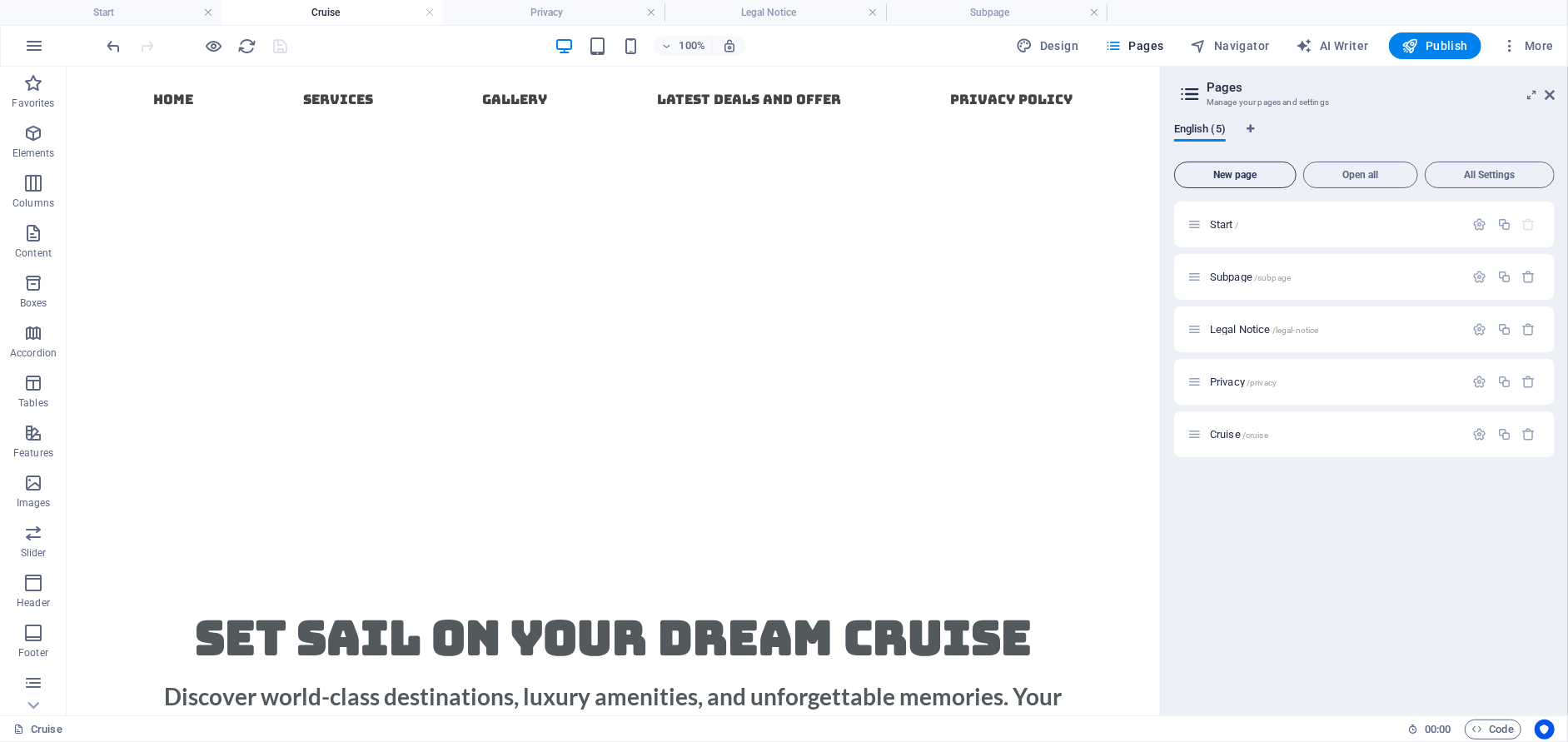
click at [1226, 178] on span "New page" at bounding box center [1235, 175] width 107 height 10
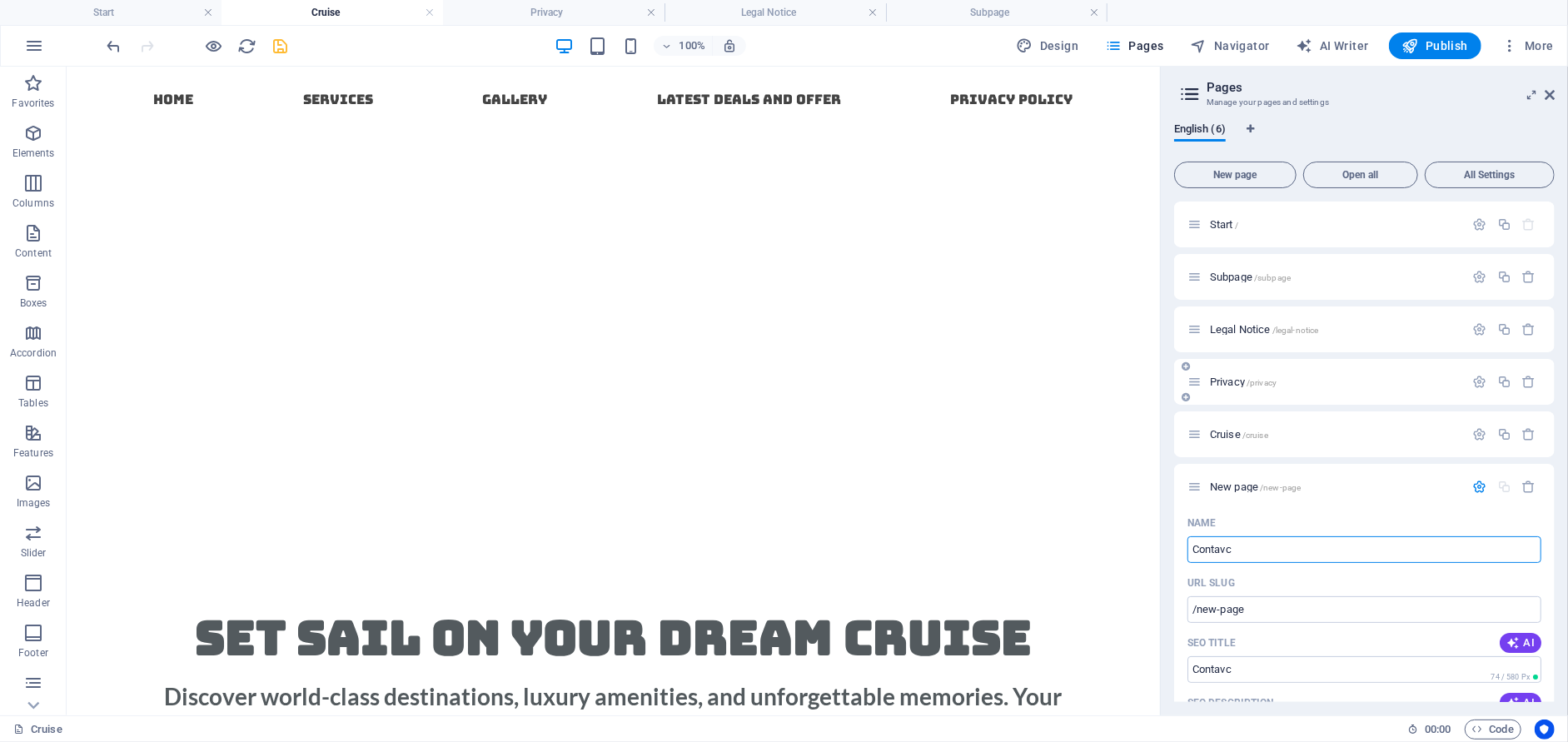
type input "Contav"
type input "/contavc"
type input "Contac"
type input "/conta"
type input "Contact"
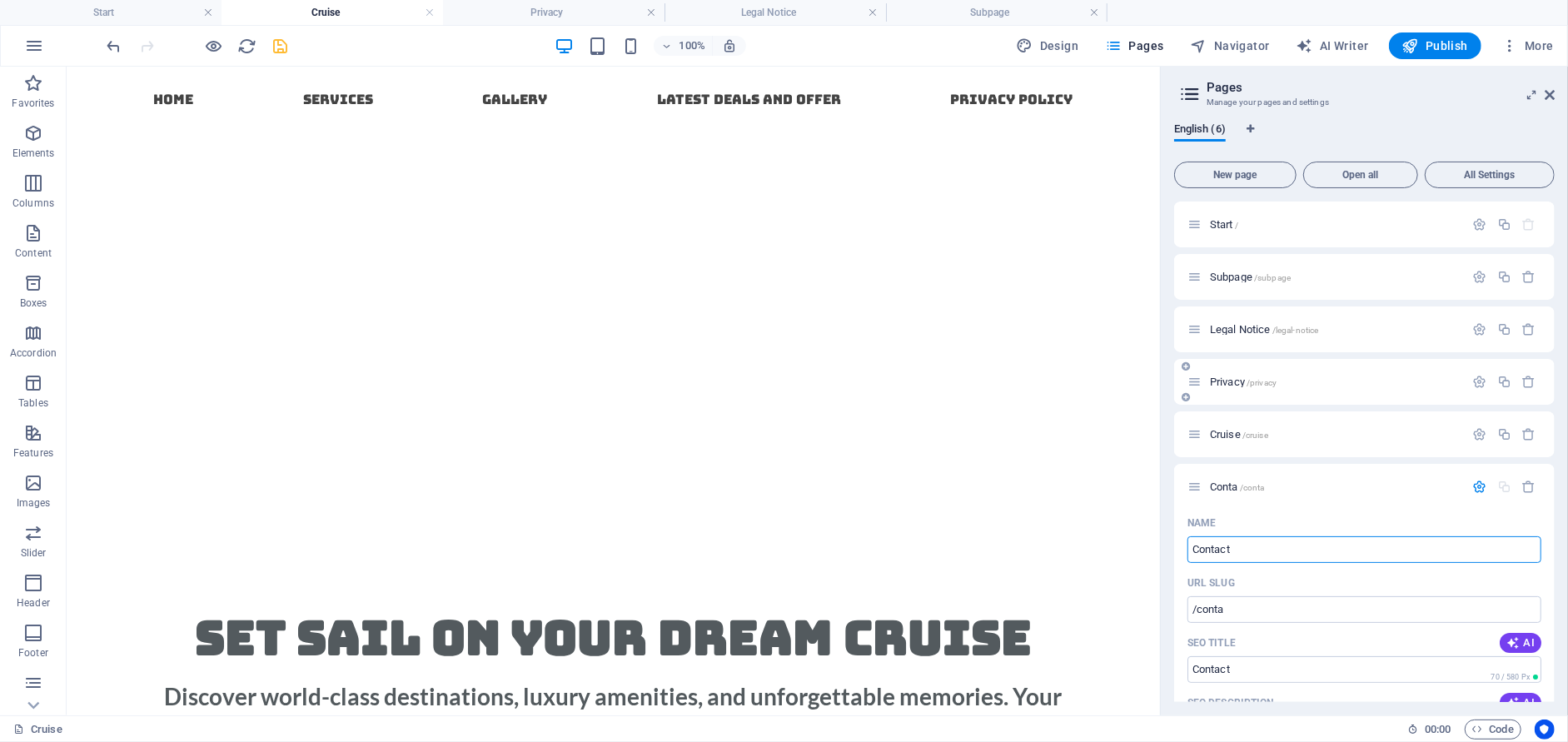
type input "/contact"
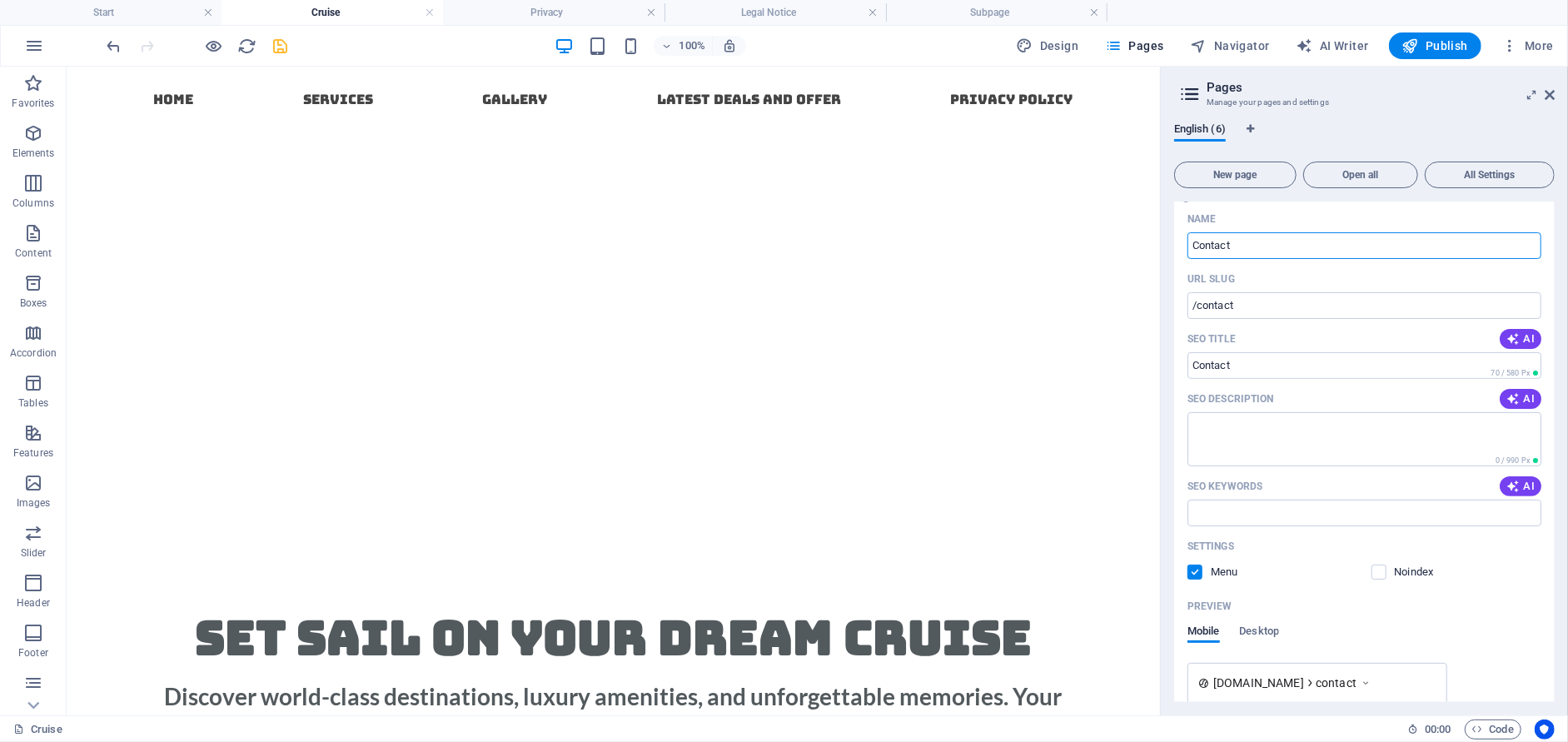
scroll to position [393, 0]
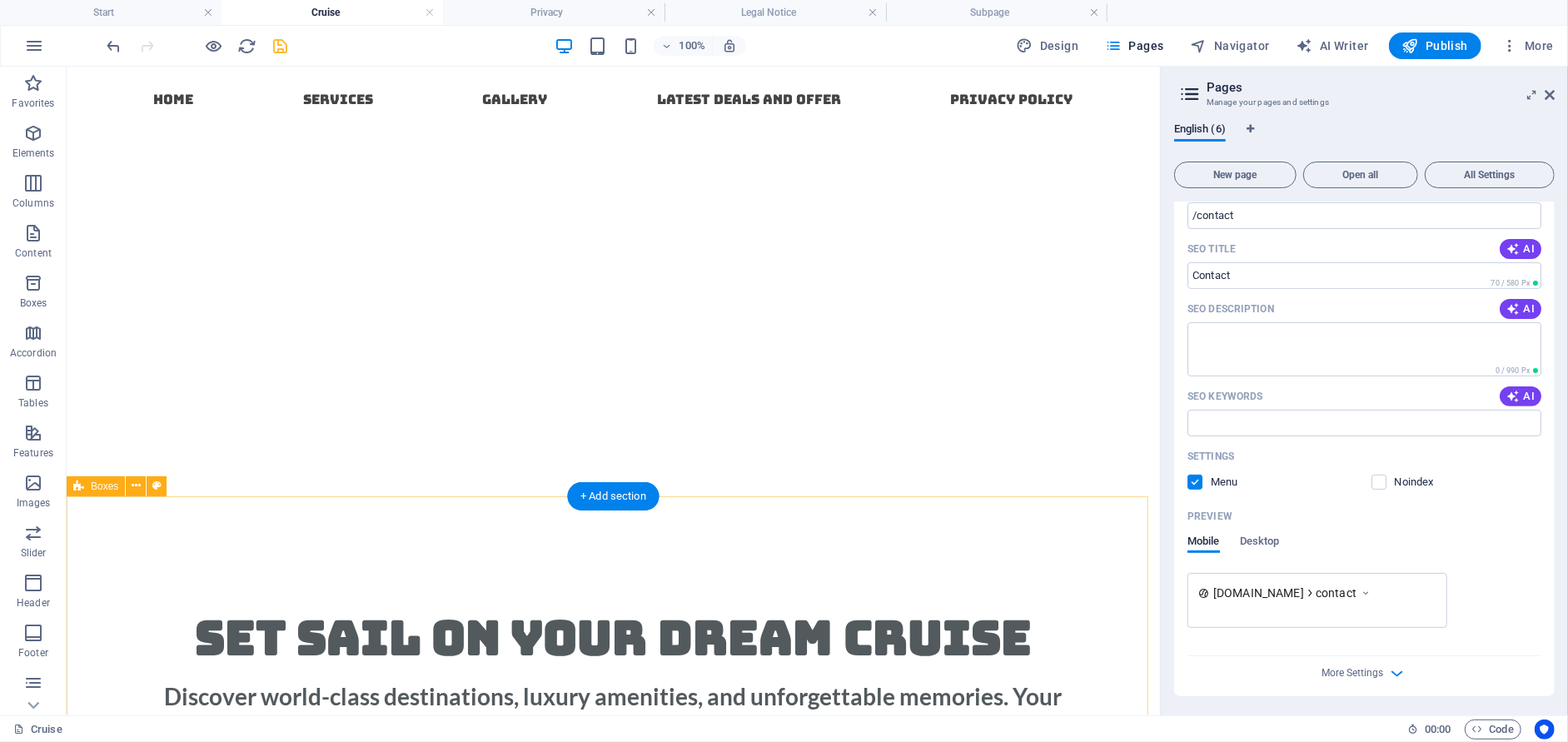
type input "Contact"
click at [1306, 323] on textarea "SEO Description" at bounding box center [1364, 349] width 354 height 54
click at [1298, 418] on input "SEO Keywords" at bounding box center [1364, 423] width 354 height 27
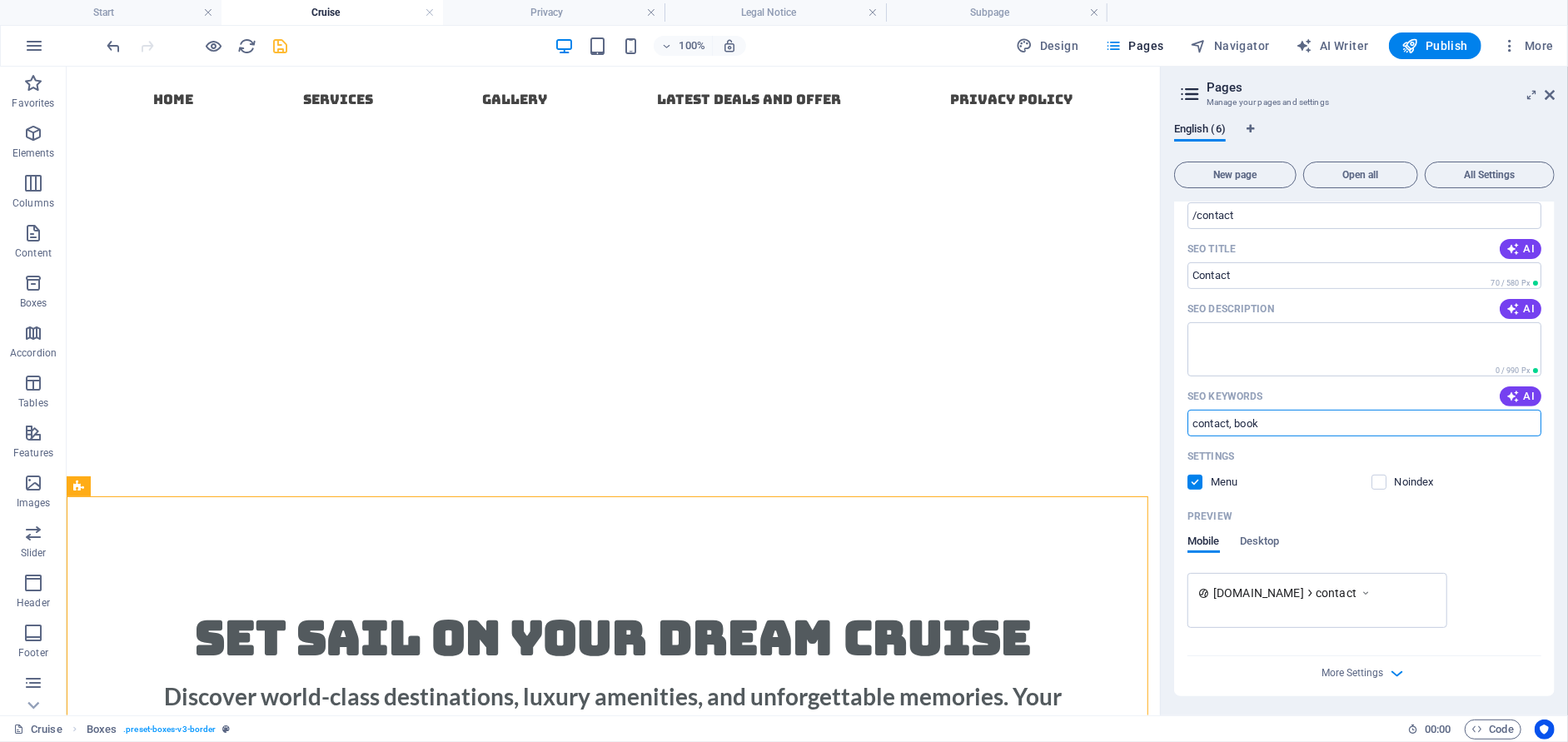
type input "contact, book"
click at [1397, 137] on div "English (6)" at bounding box center [1364, 138] width 381 height 32
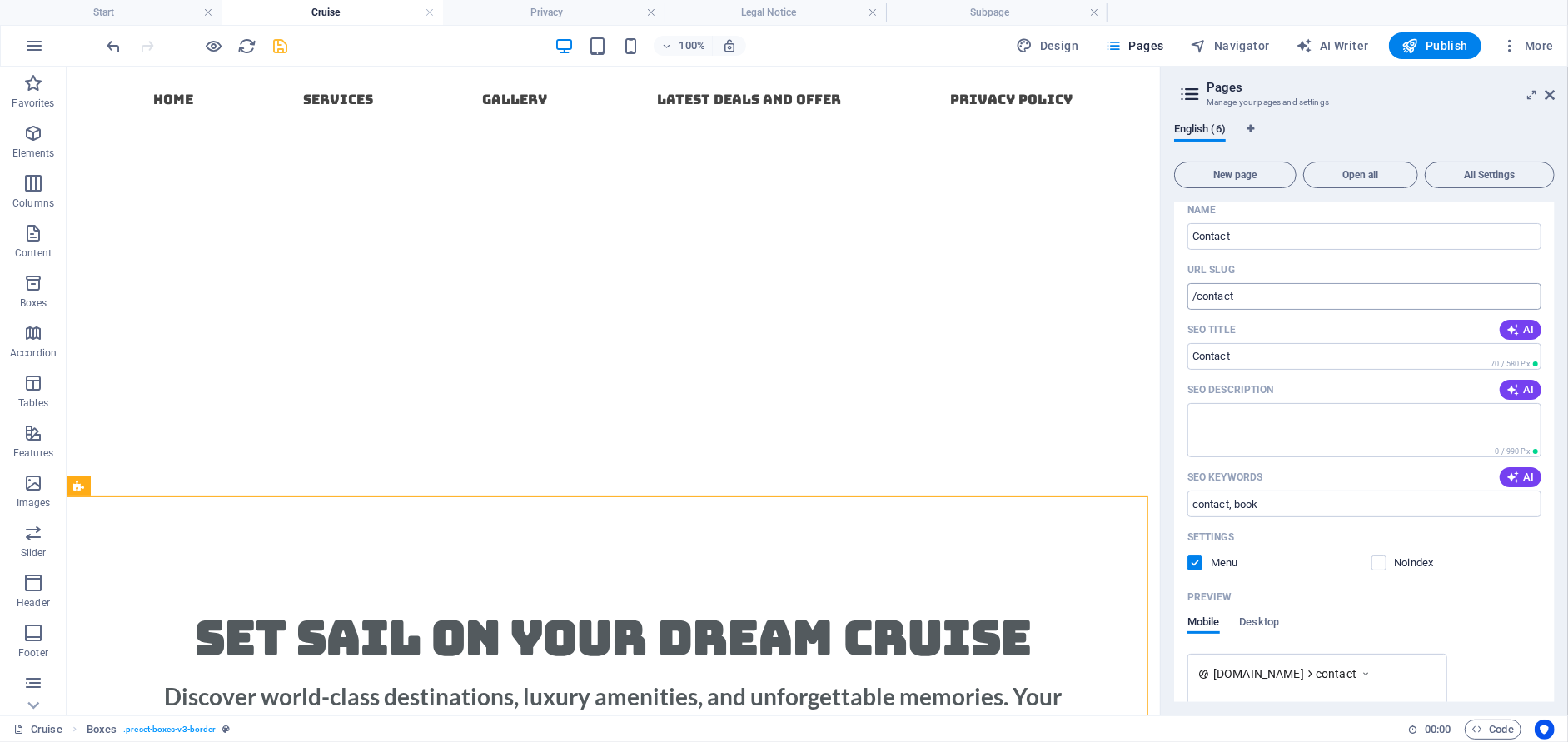
scroll to position [227, 0]
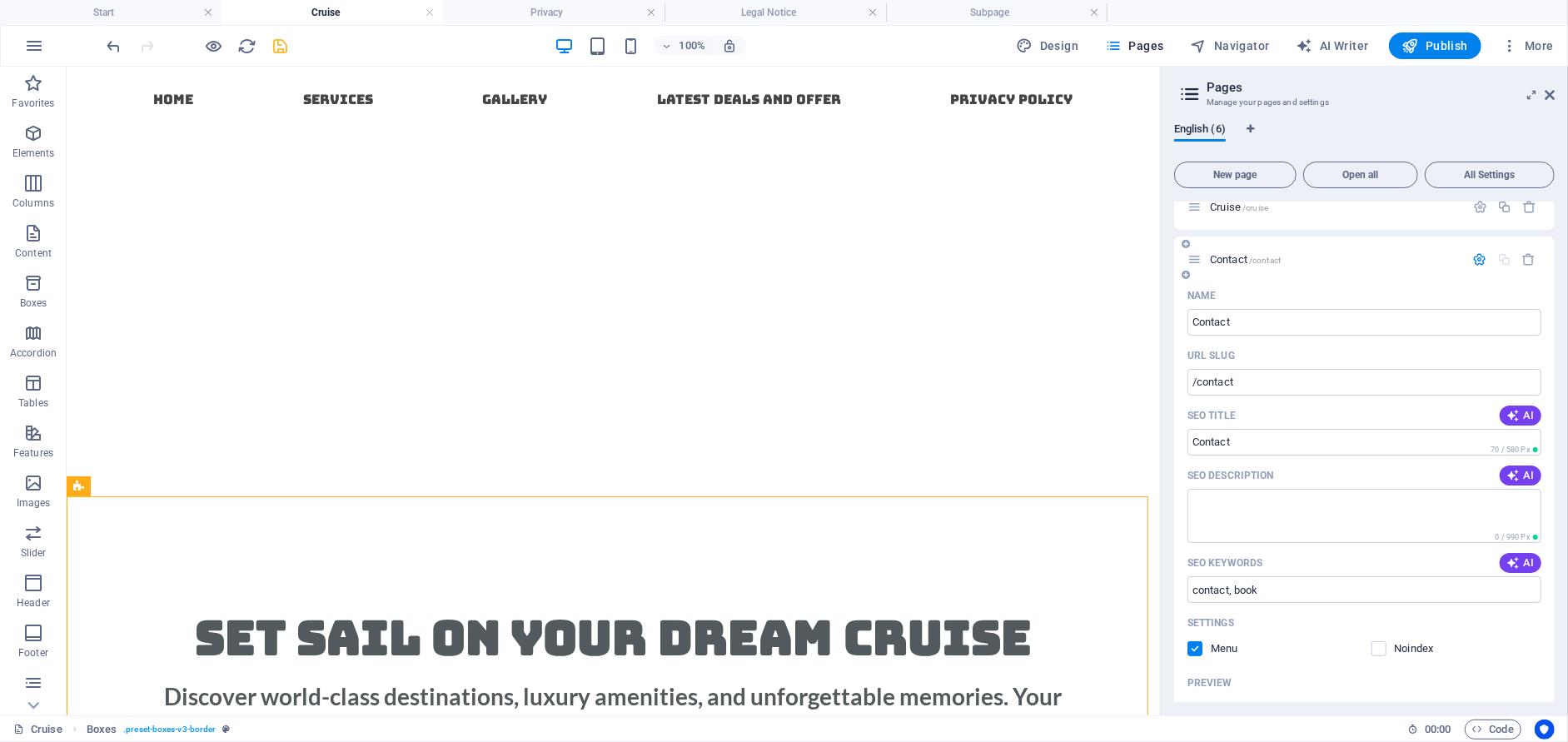
click at [1201, 257] on icon at bounding box center [1194, 259] width 14 height 14
click at [1208, 257] on div "Contact /contact" at bounding box center [1334, 259] width 259 height 11
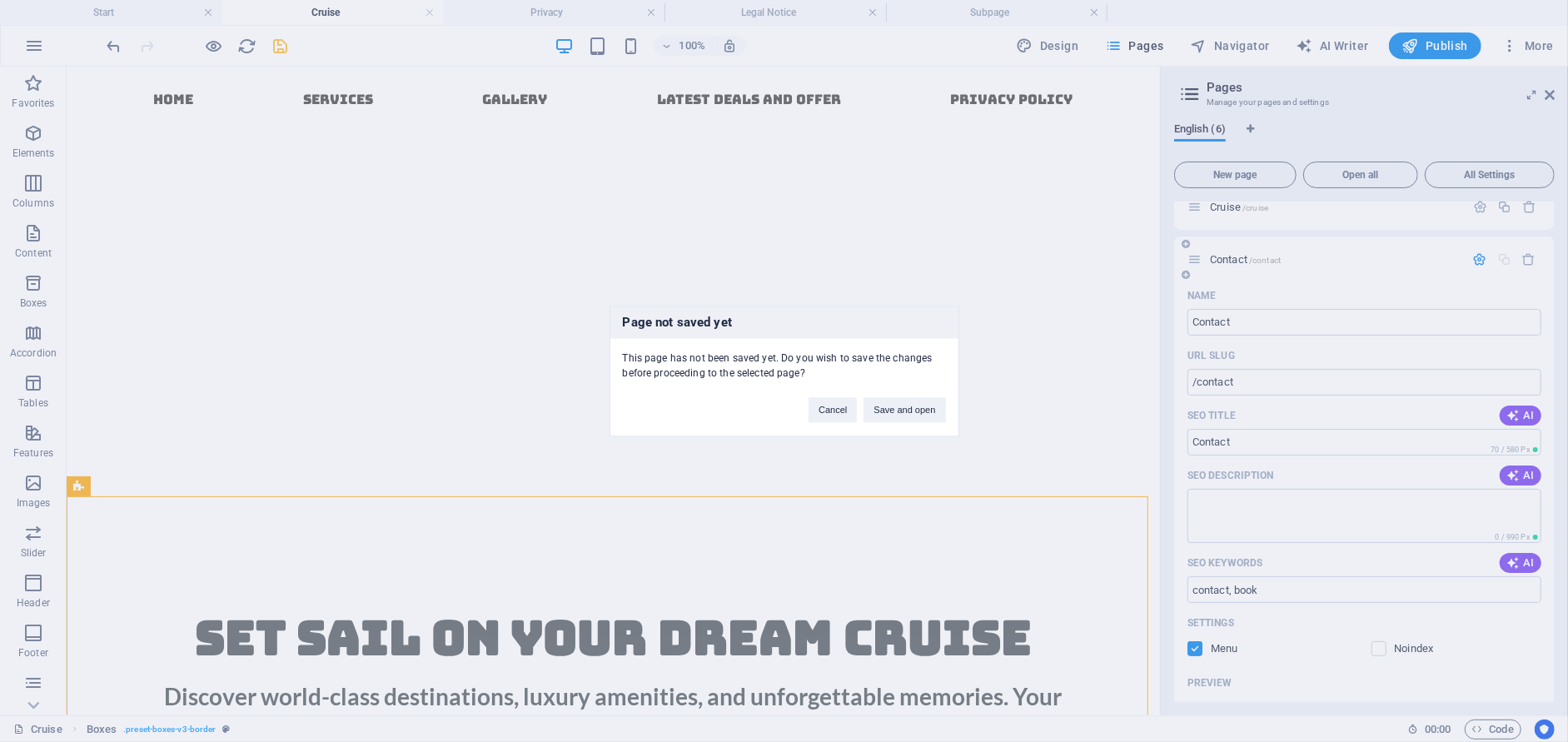
click at [1208, 257] on div "Page not saved yet This page has not been saved yet. Do you wish to save the ch…" at bounding box center [784, 371] width 1568 height 742
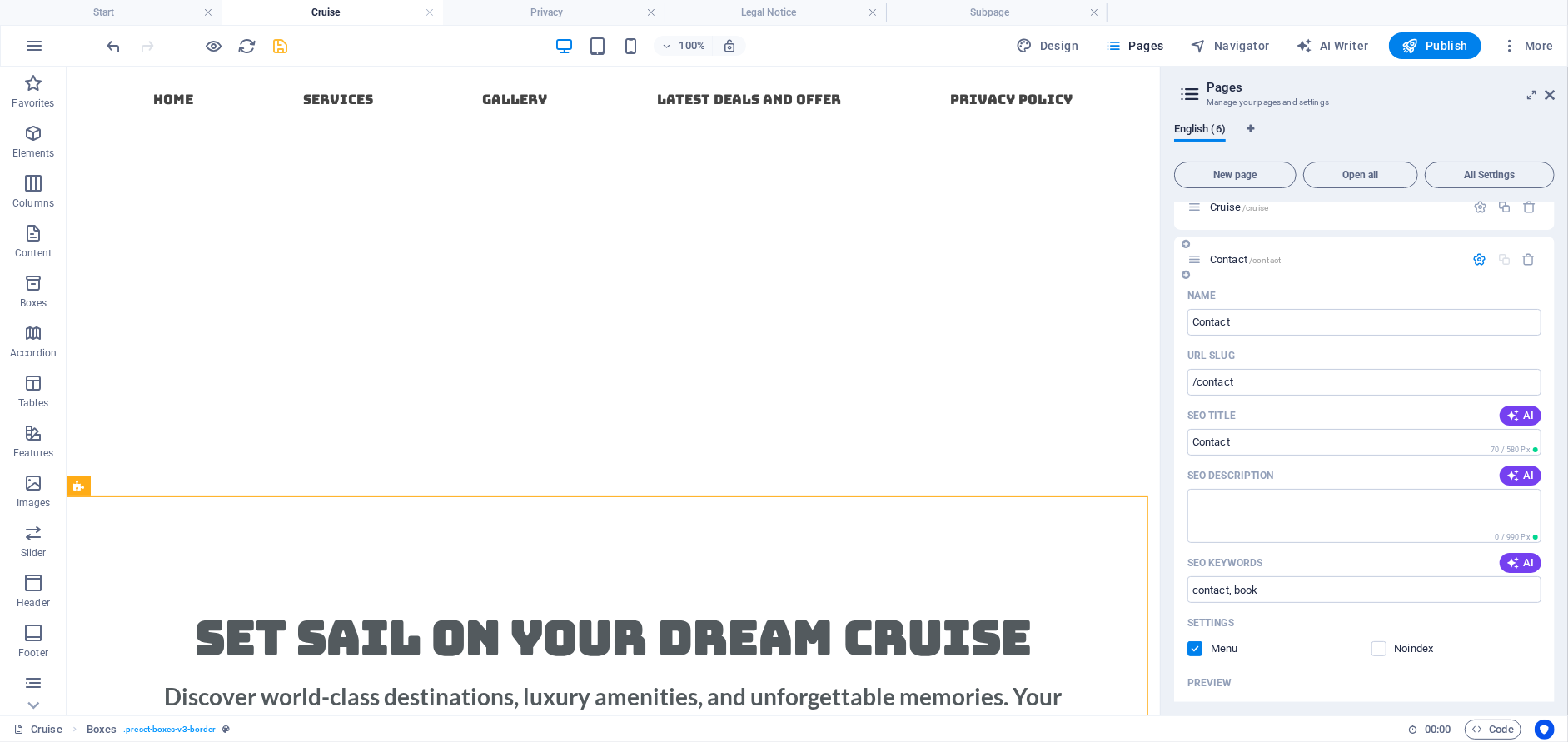
click at [1208, 257] on div "Contact /contact" at bounding box center [1334, 259] width 259 height 11
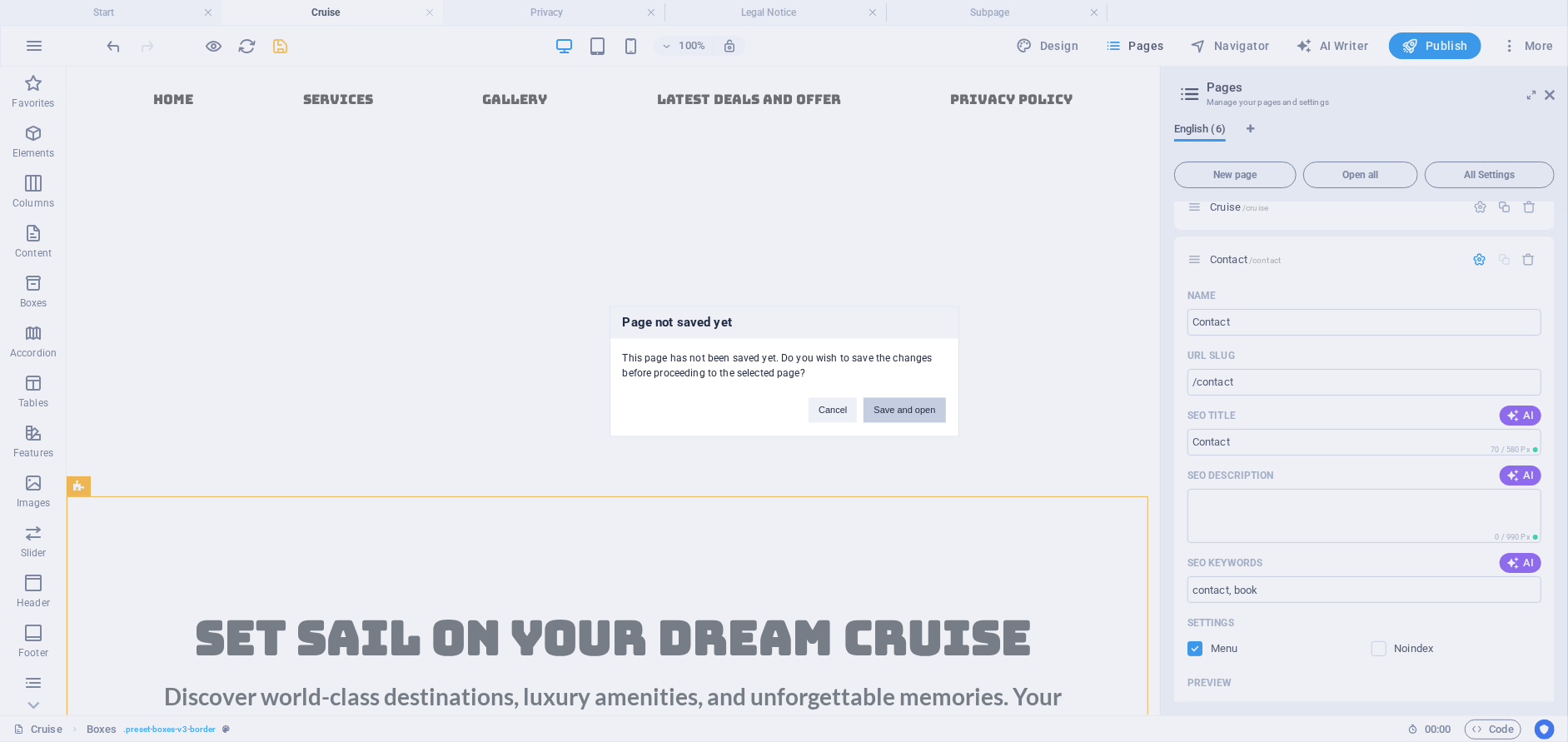
click at [918, 411] on button "Save and open" at bounding box center [904, 409] width 81 height 25
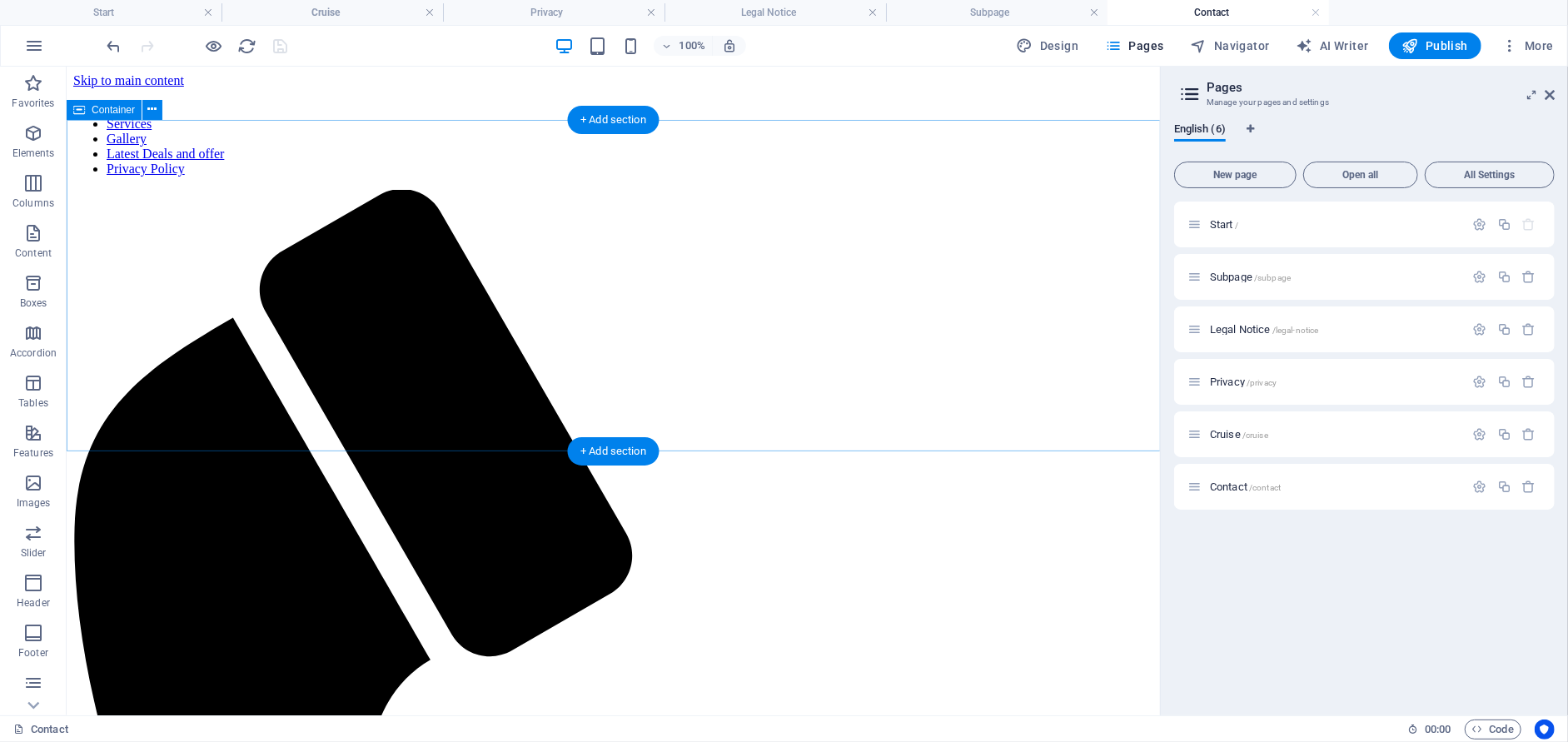
scroll to position [0, 0]
click at [34, 55] on button "button" at bounding box center [34, 46] width 40 height 40
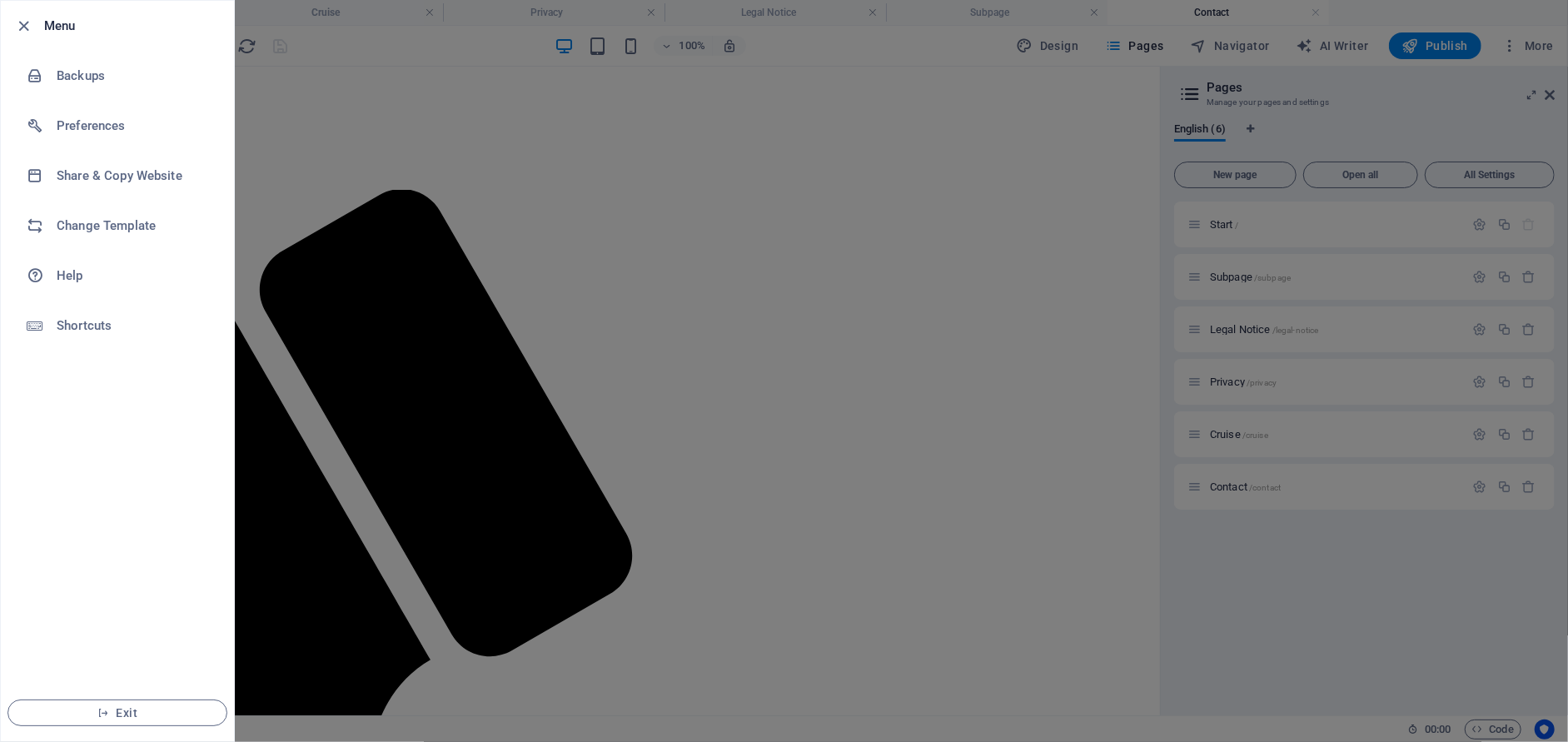
click at [412, 272] on div at bounding box center [784, 371] width 1568 height 742
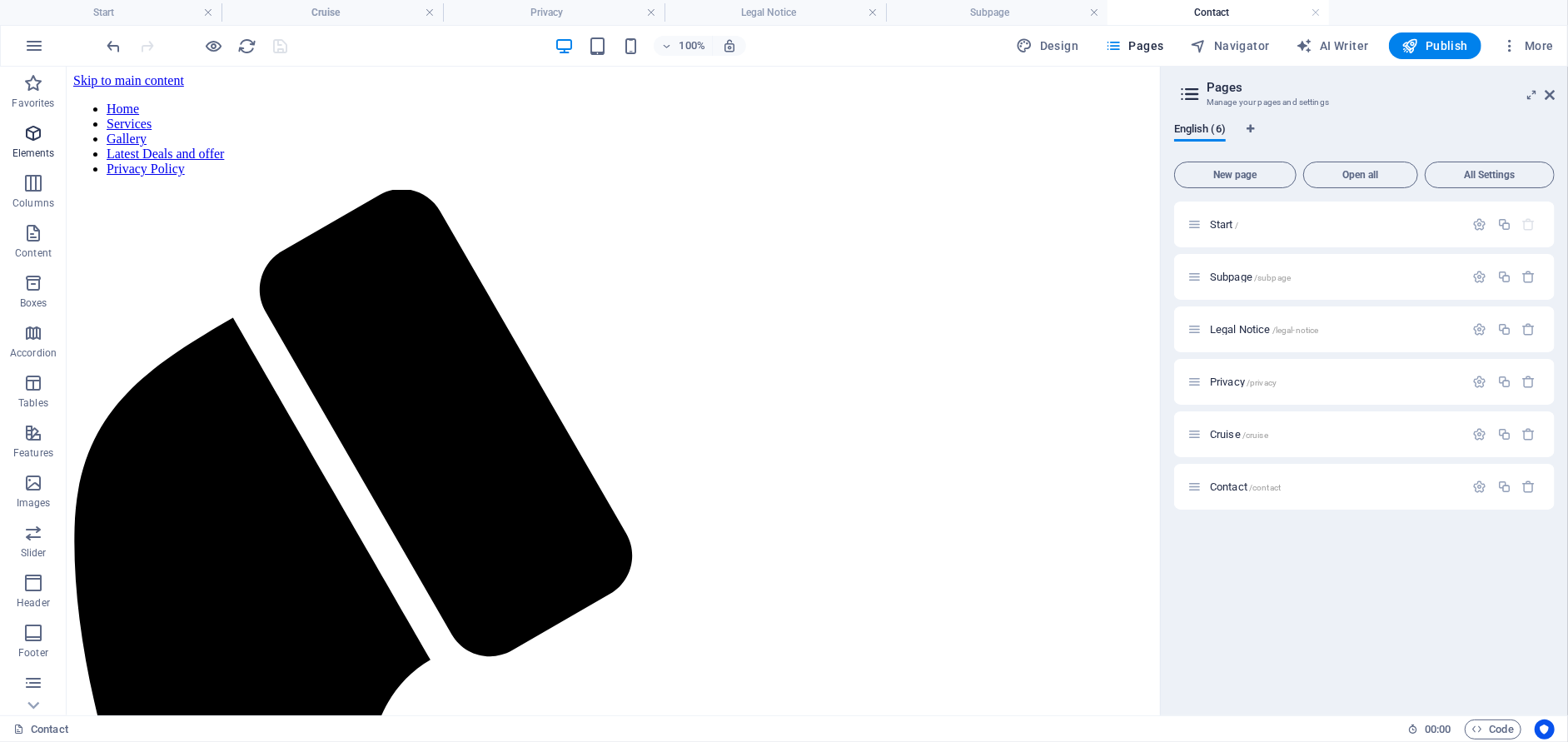
click at [46, 146] on p "Elements" at bounding box center [33, 152] width 42 height 13
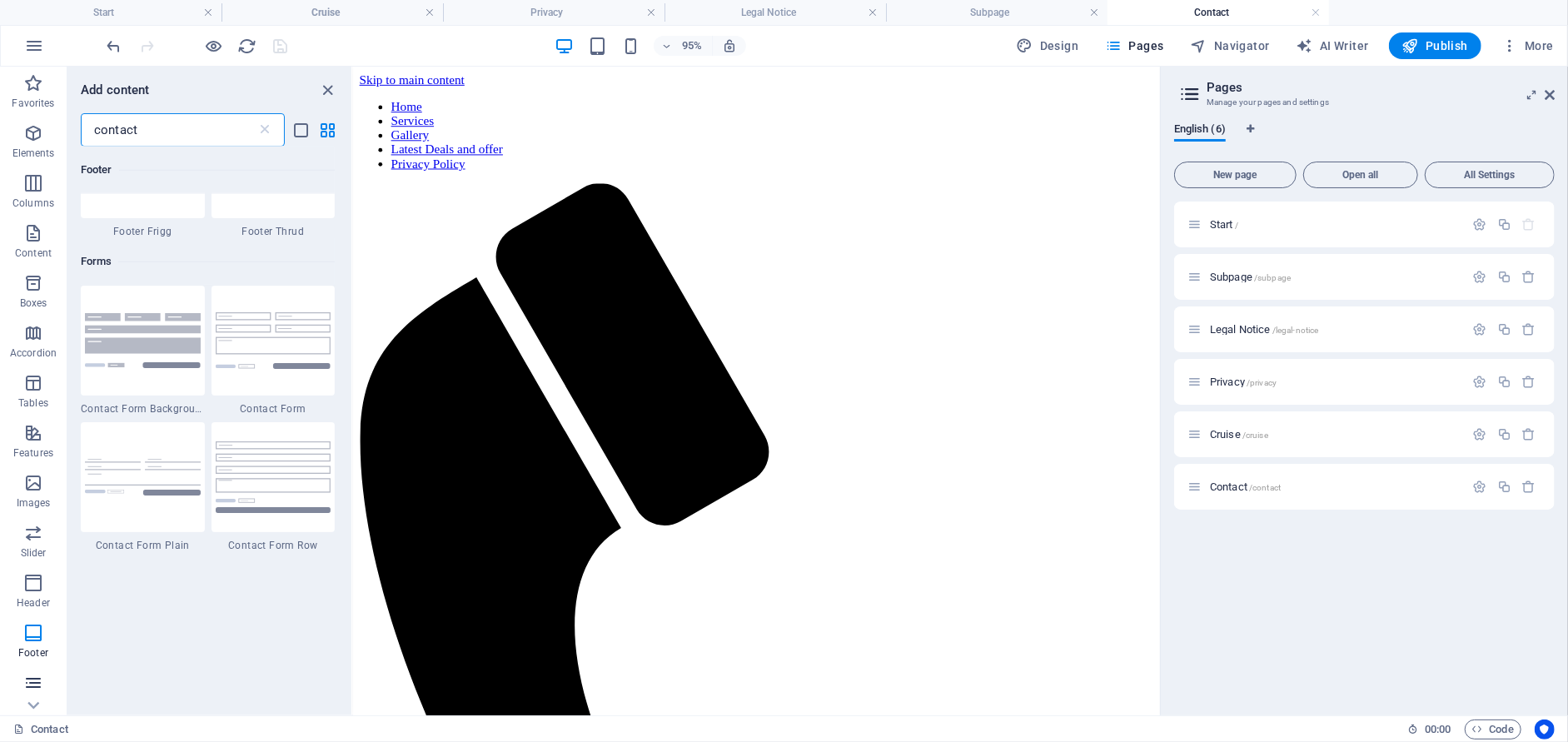
scroll to position [100, 0]
type input "contact"
click at [27, 583] on icon "button" at bounding box center [33, 582] width 20 height 20
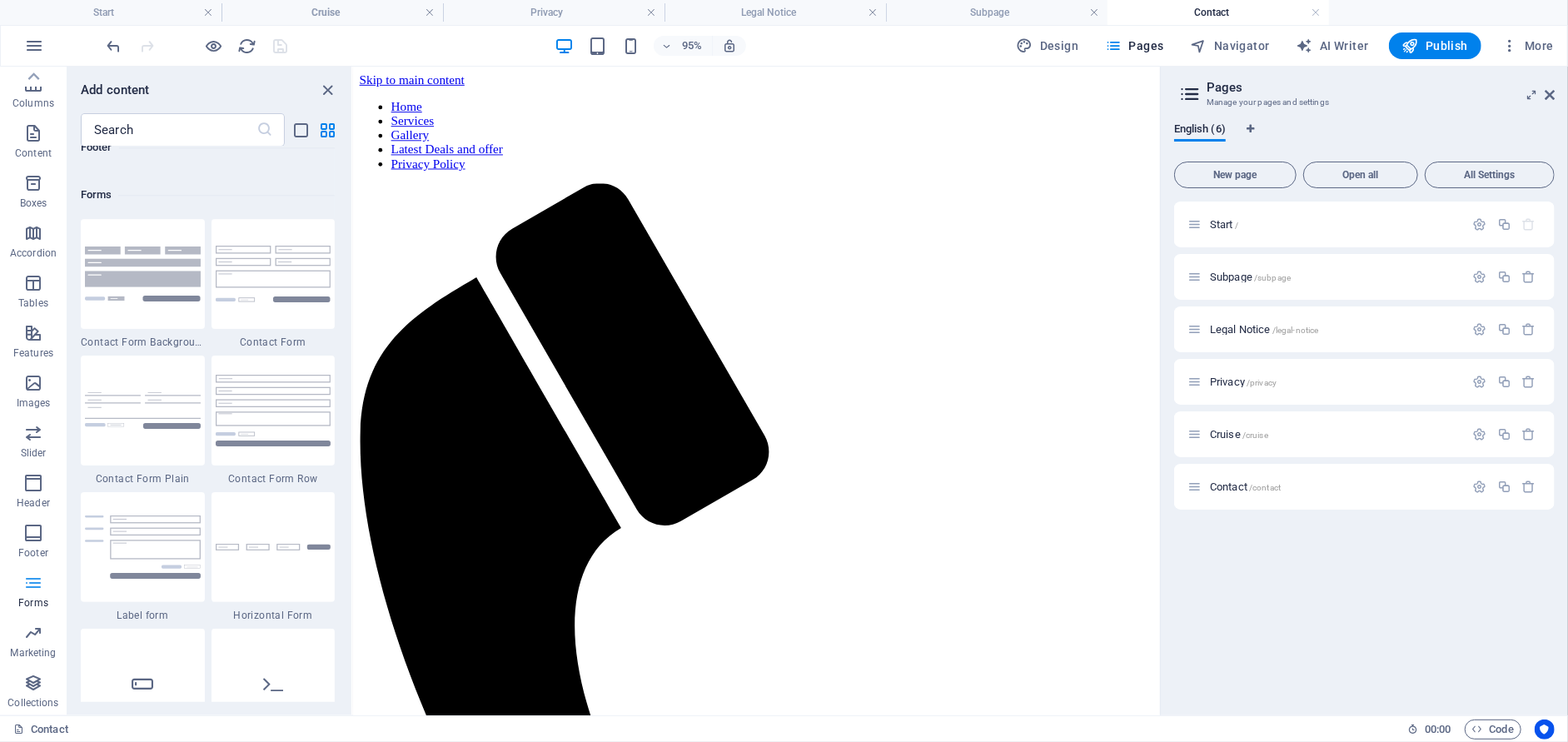
scroll to position [12150, 0]
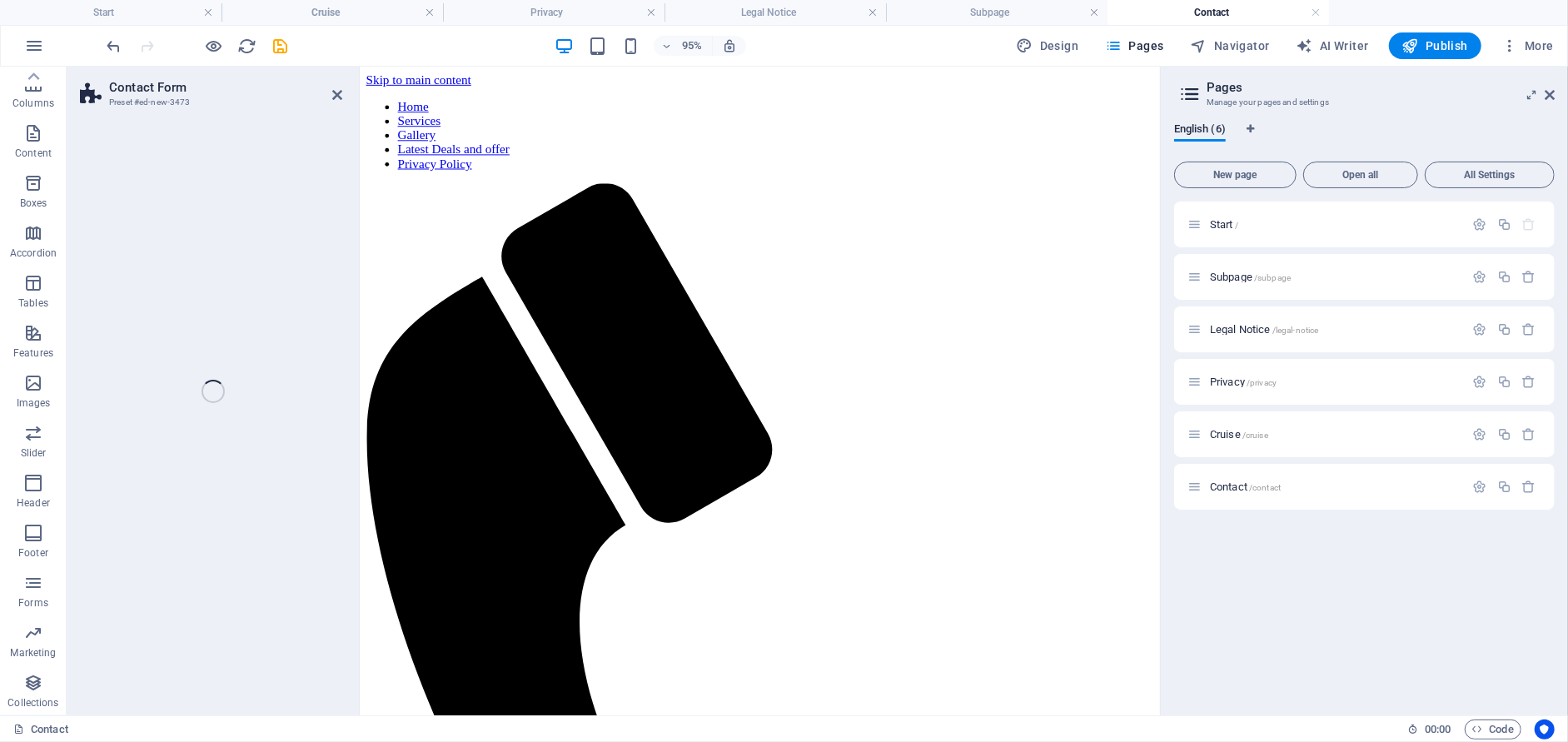
select select "rem"
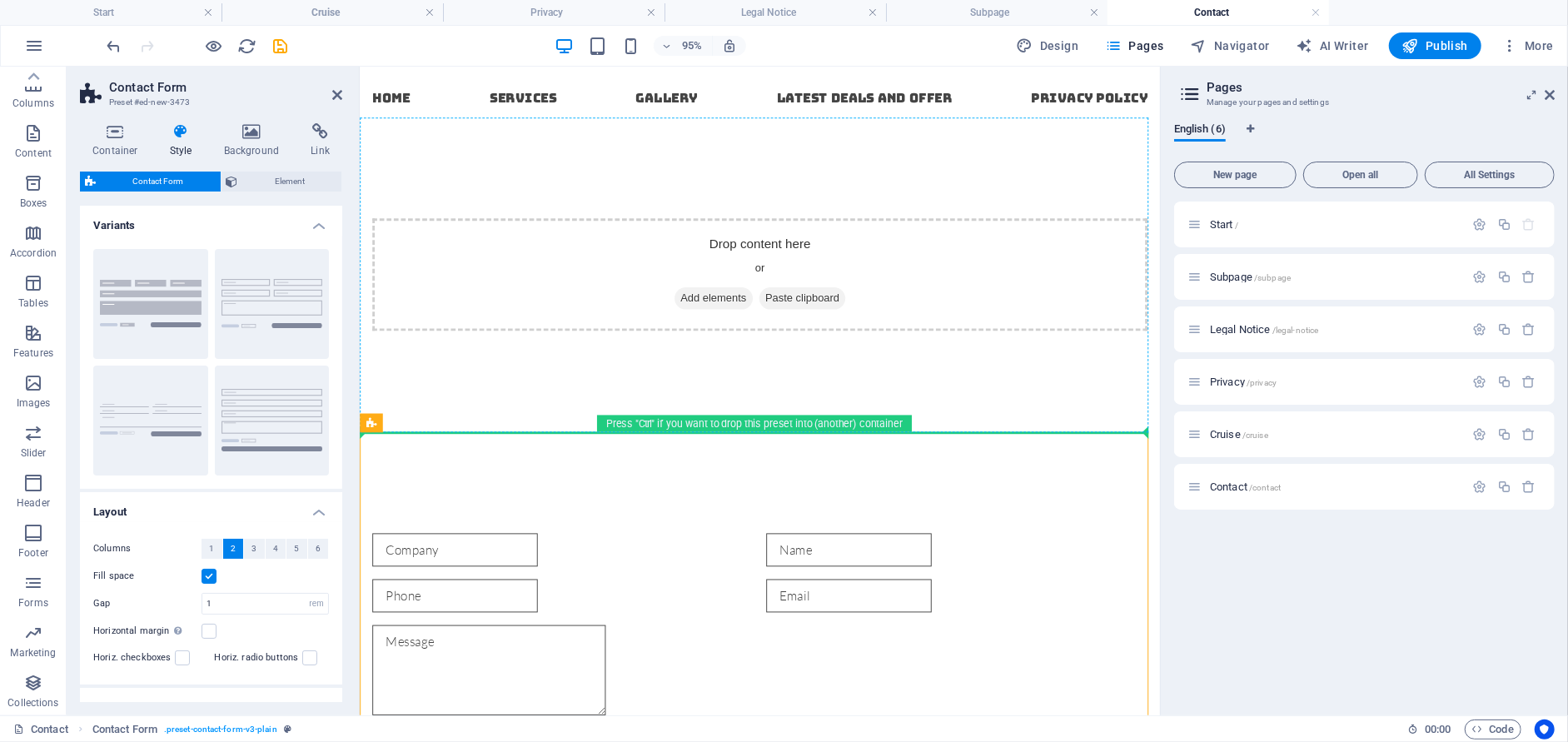
drag, startPoint x: 733, startPoint y: 489, endPoint x: 468, endPoint y: 293, distance: 329.6
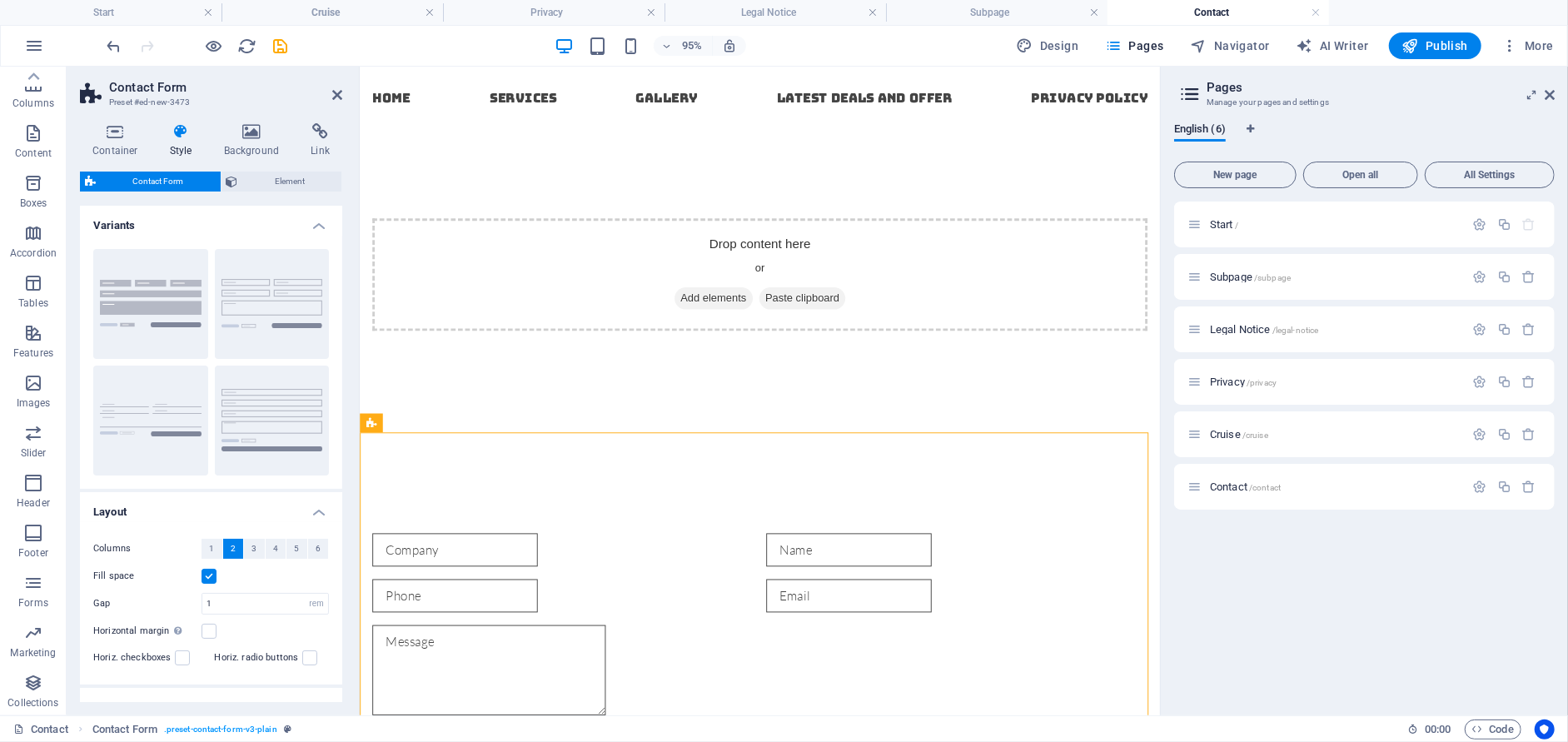
click at [707, 310] on span "Add elements" at bounding box center [731, 310] width 82 height 23
click at [453, 425] on icon at bounding box center [457, 421] width 9 height 16
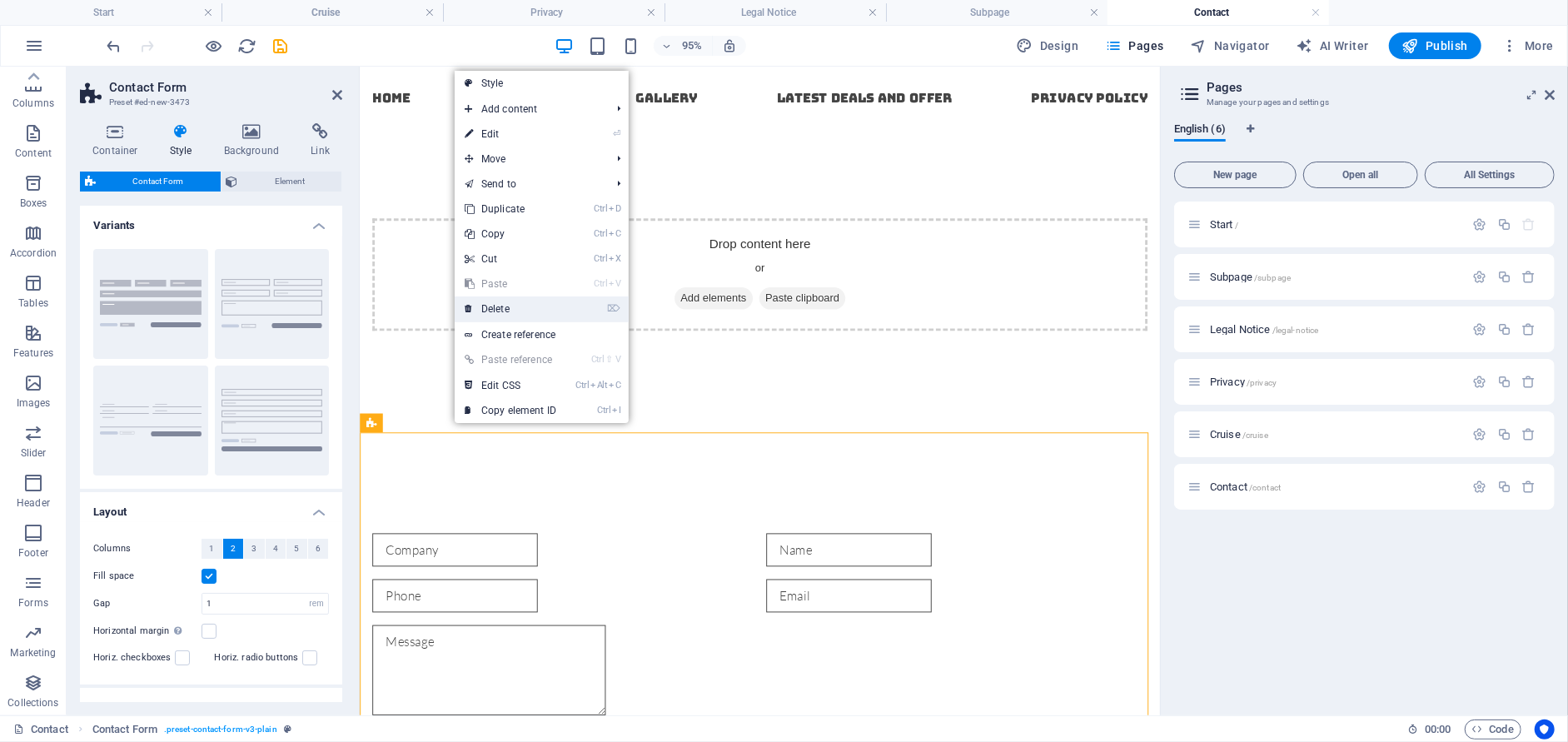
click at [478, 305] on link "⌦ Delete" at bounding box center [510, 309] width 112 height 25
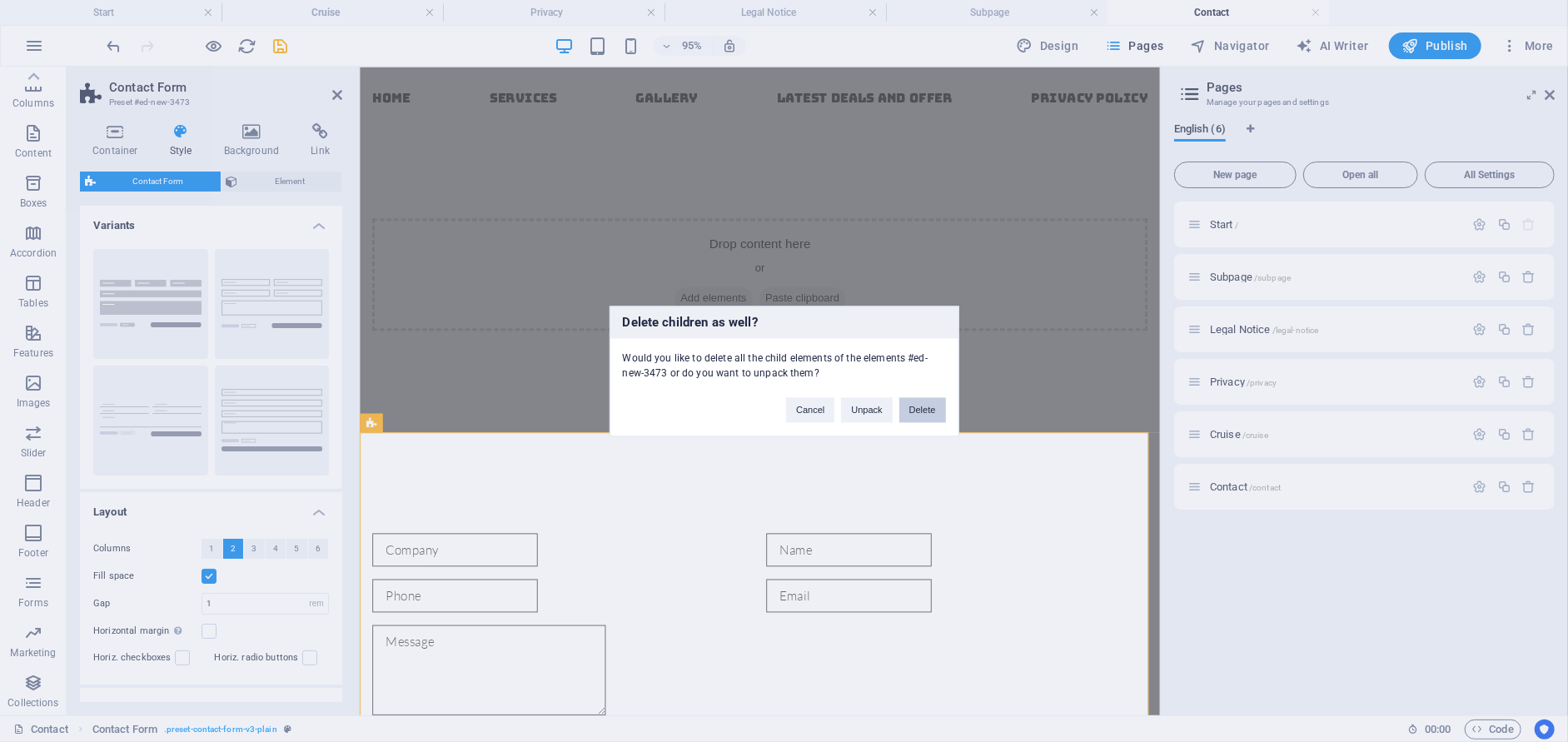
click at [931, 410] on button "Delete" at bounding box center [923, 409] width 47 height 25
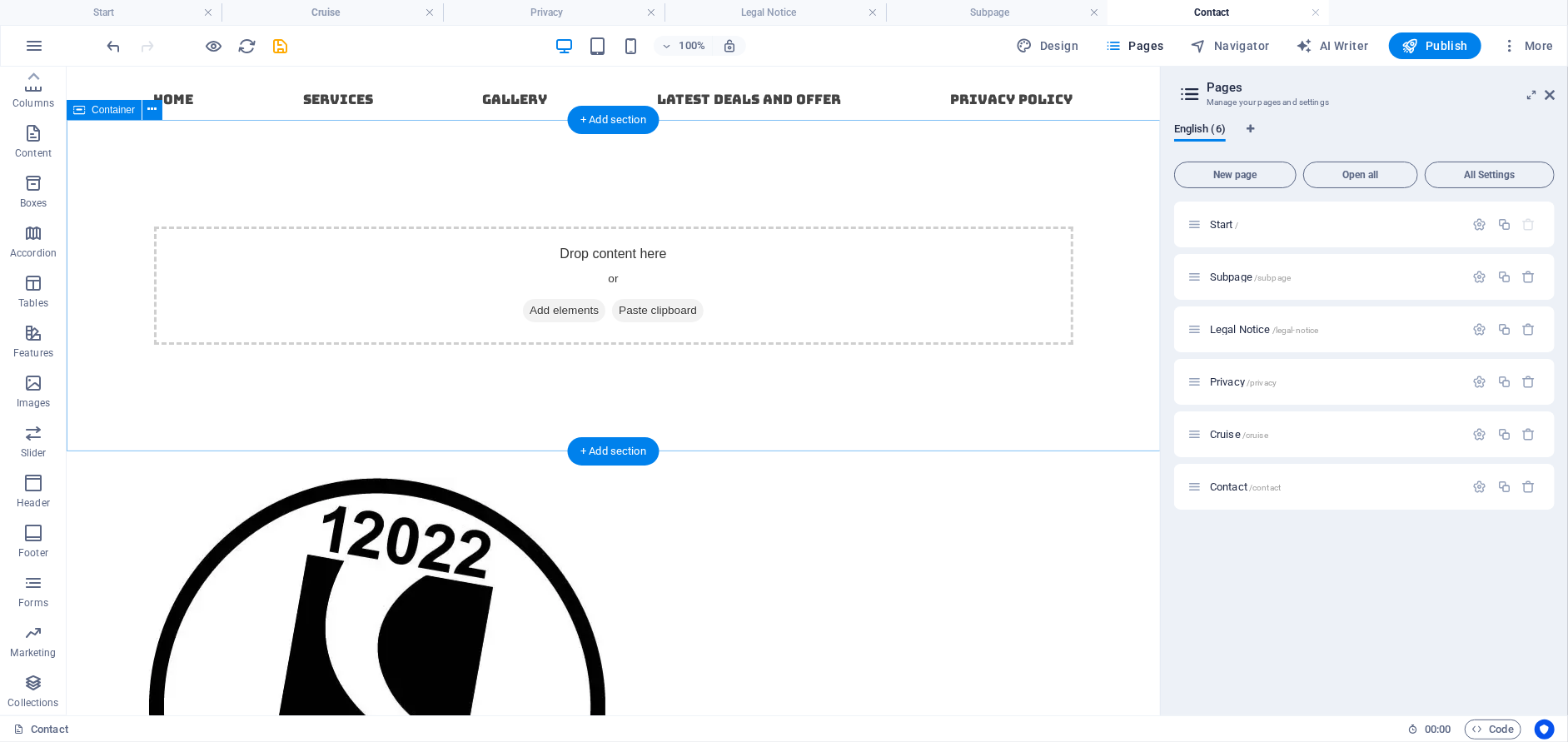
click at [581, 306] on span "Add elements" at bounding box center [563, 310] width 82 height 23
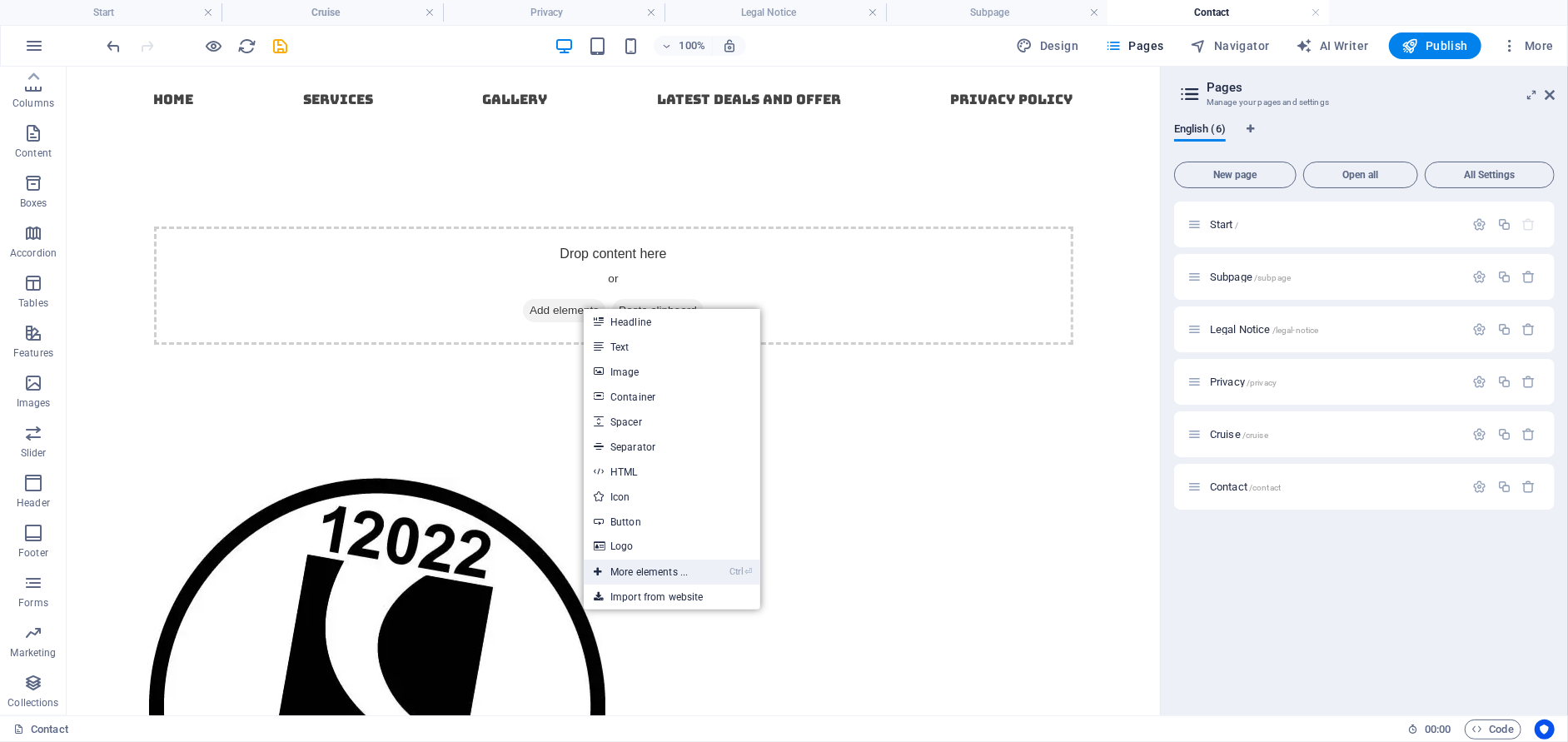
click at [685, 567] on link "Ctrl ⏎ More elements ..." at bounding box center [641, 572] width 114 height 25
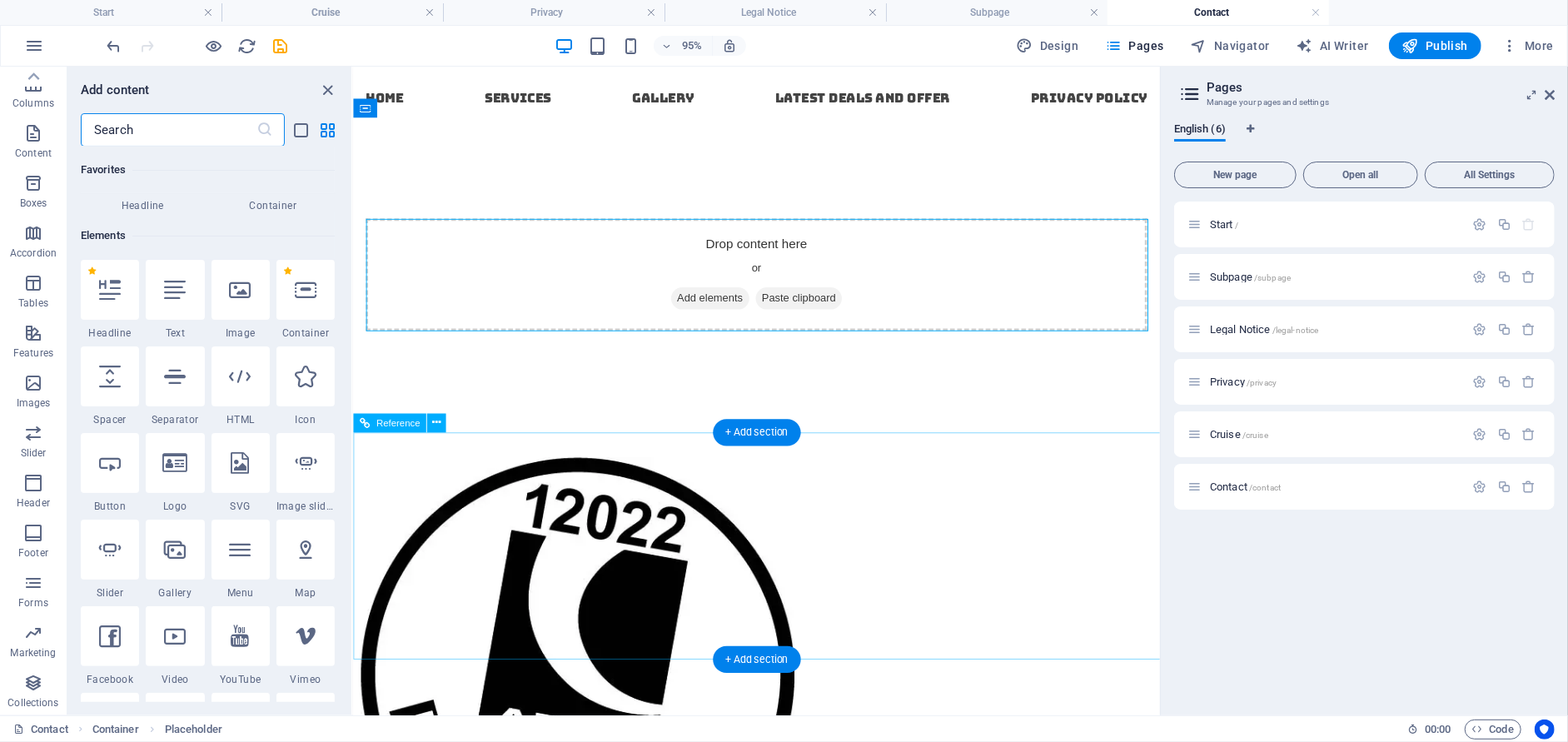
scroll to position [176, 0]
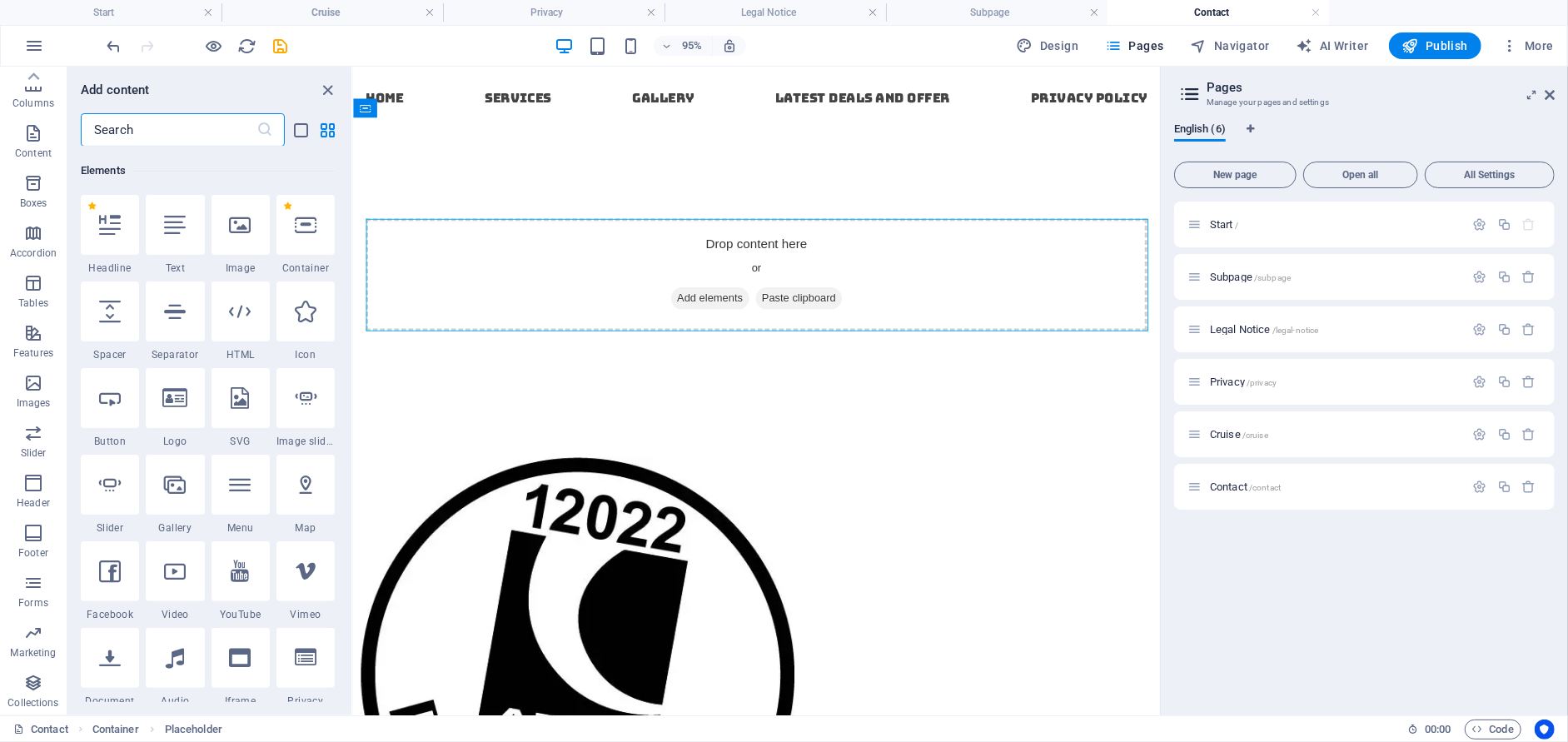
click at [249, 125] on input "text" at bounding box center [168, 130] width 176 height 34
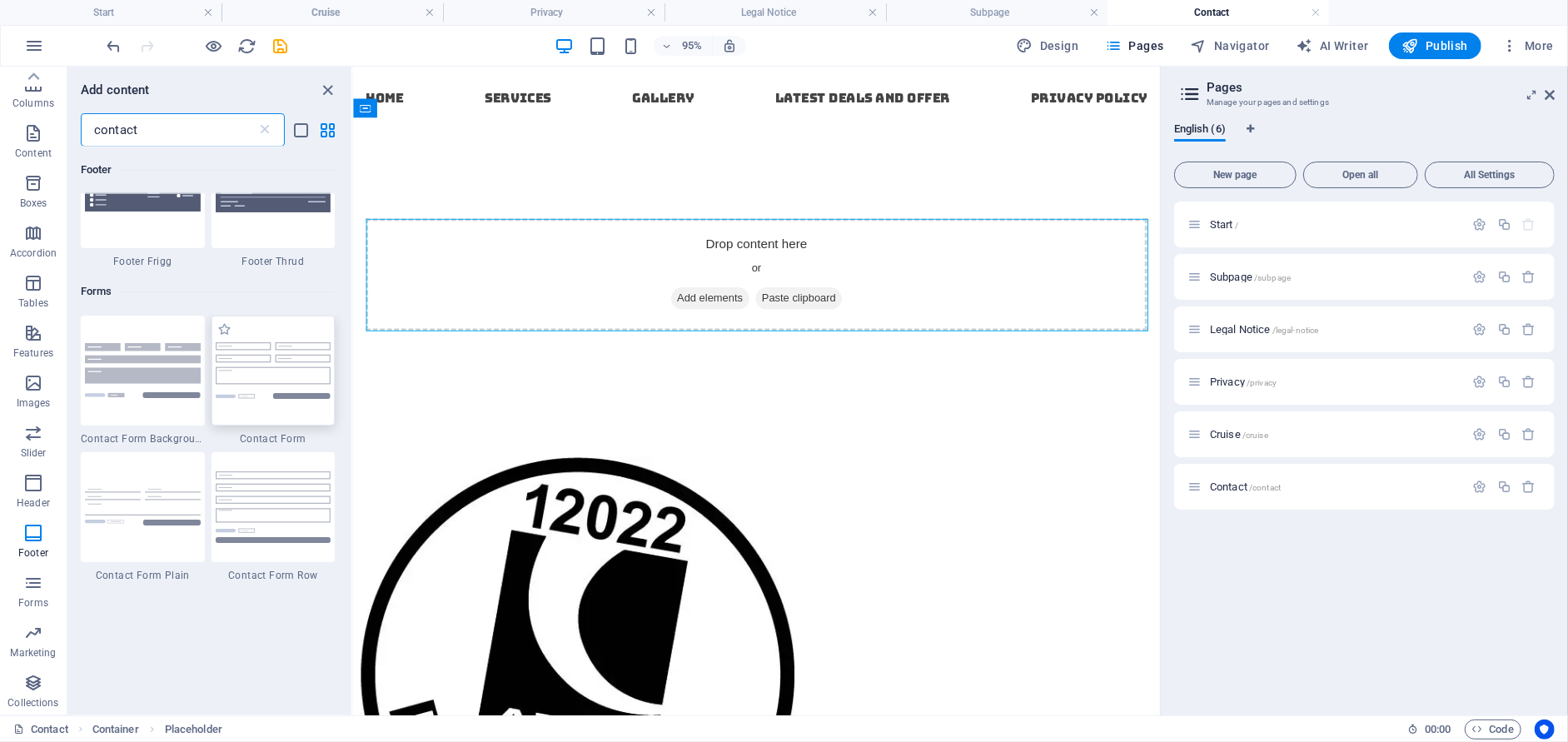
scroll to position [1082, 0]
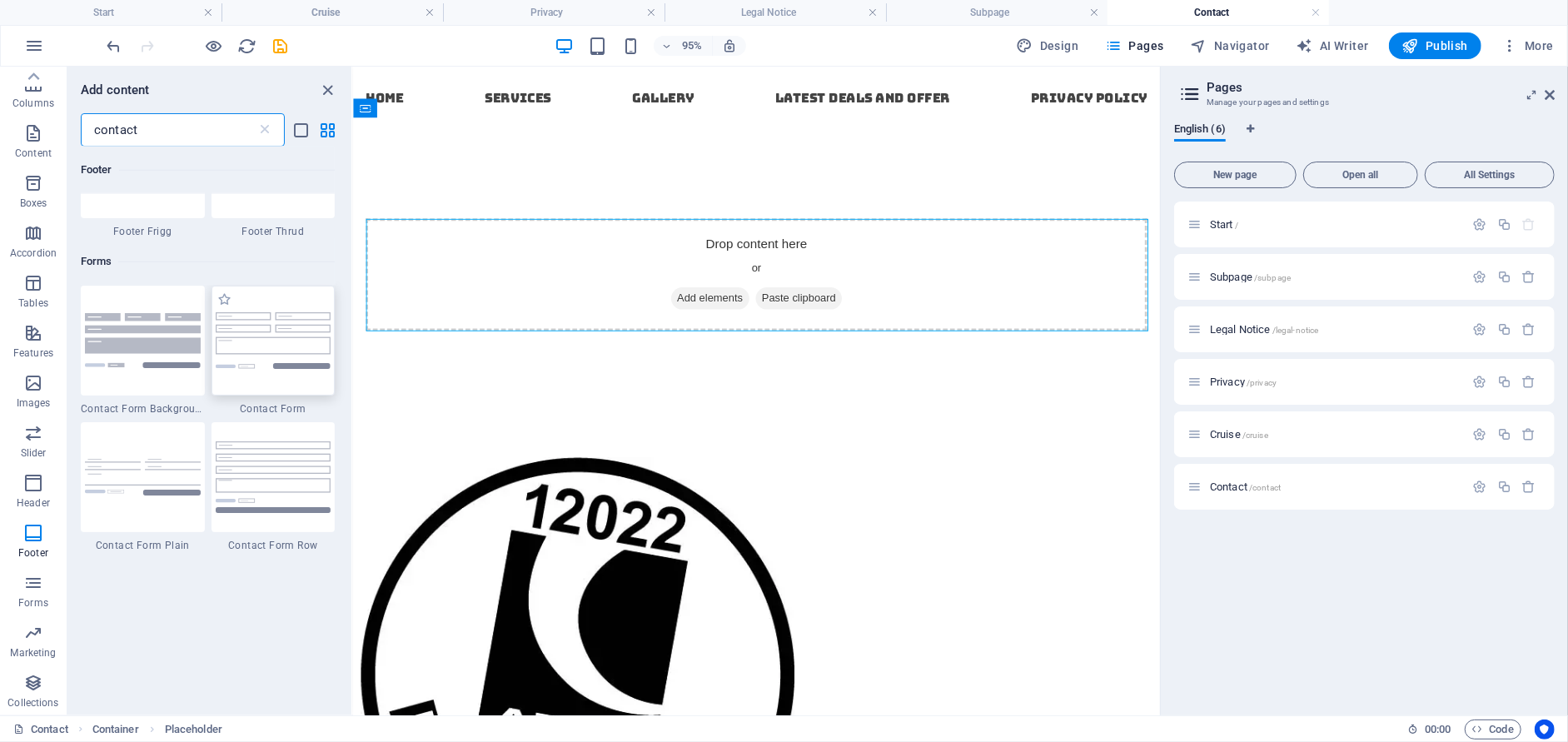
type input "contact"
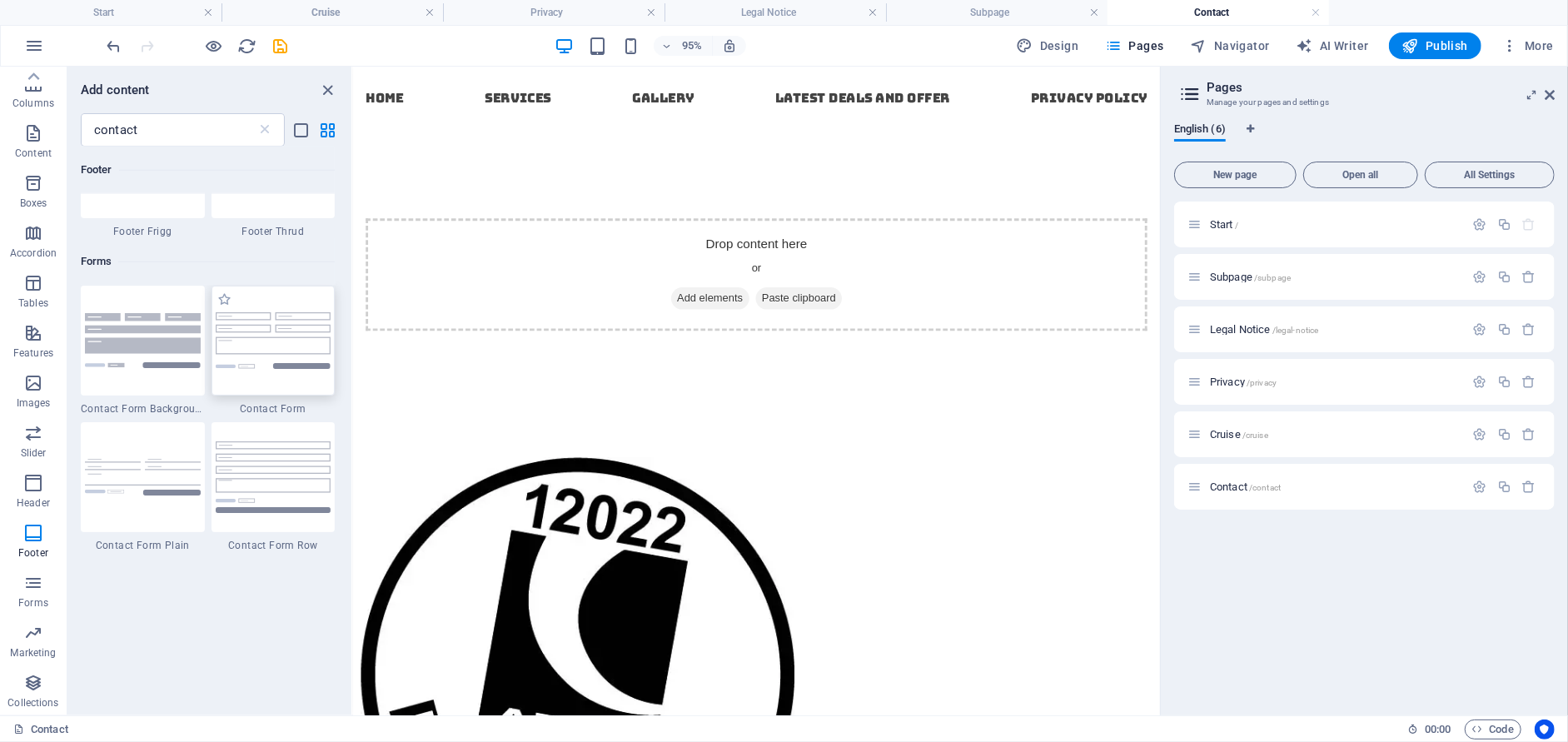
click at [269, 328] on img at bounding box center [273, 340] width 116 height 55
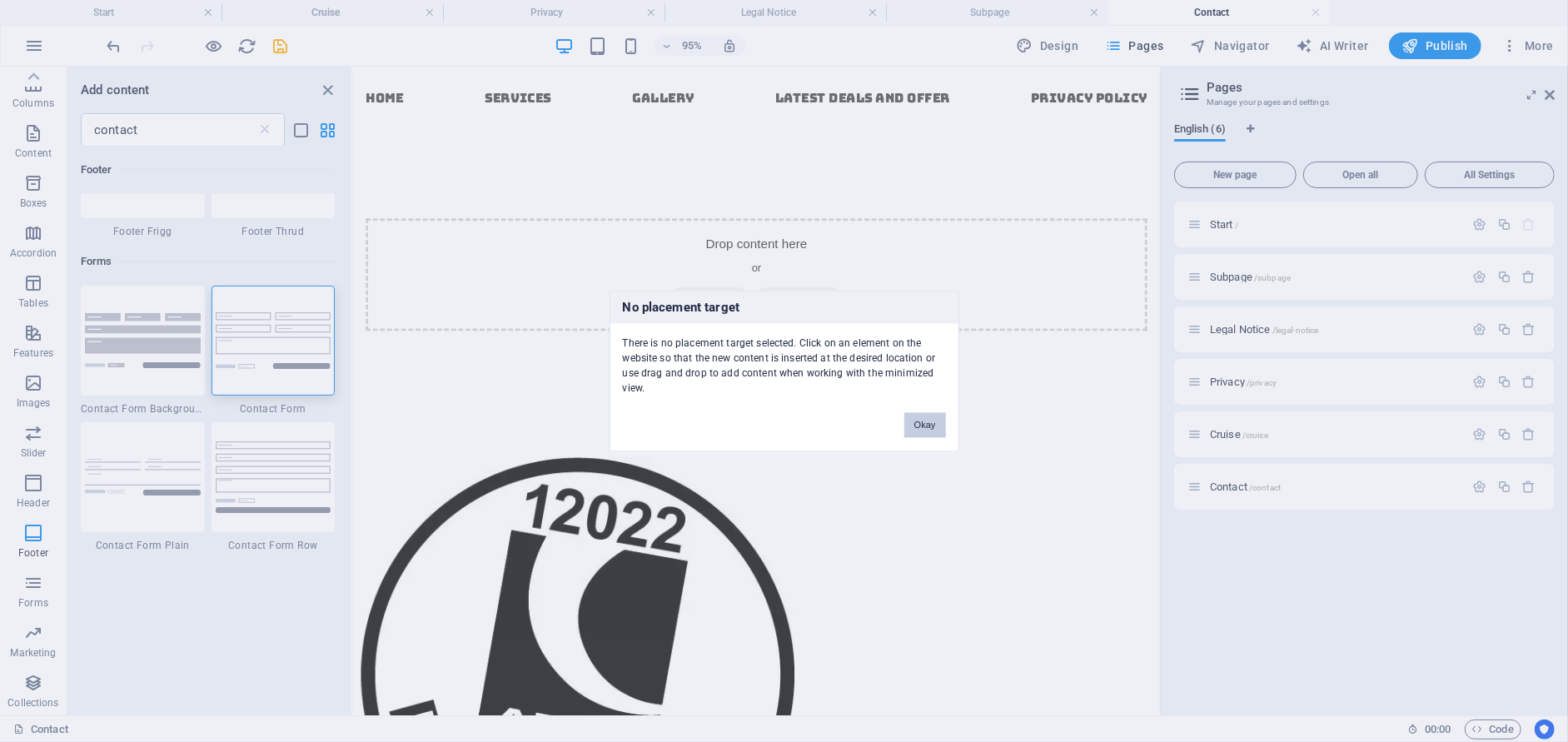
click at [920, 424] on button "Okay" at bounding box center [925, 424] width 42 height 25
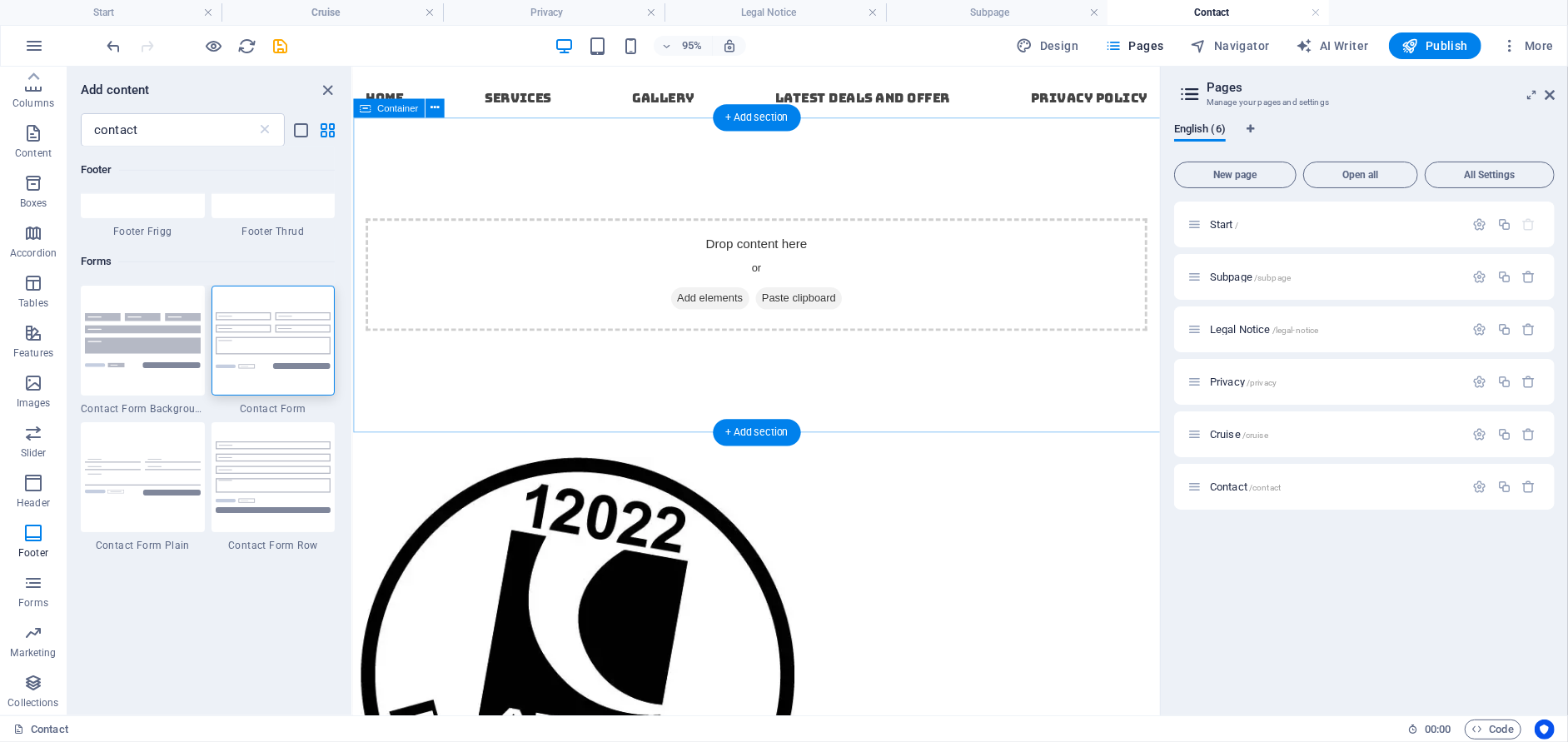
click at [719, 317] on span "Add elements" at bounding box center [727, 310] width 82 height 23
click at [432, 106] on icon at bounding box center [435, 107] width 9 height 16
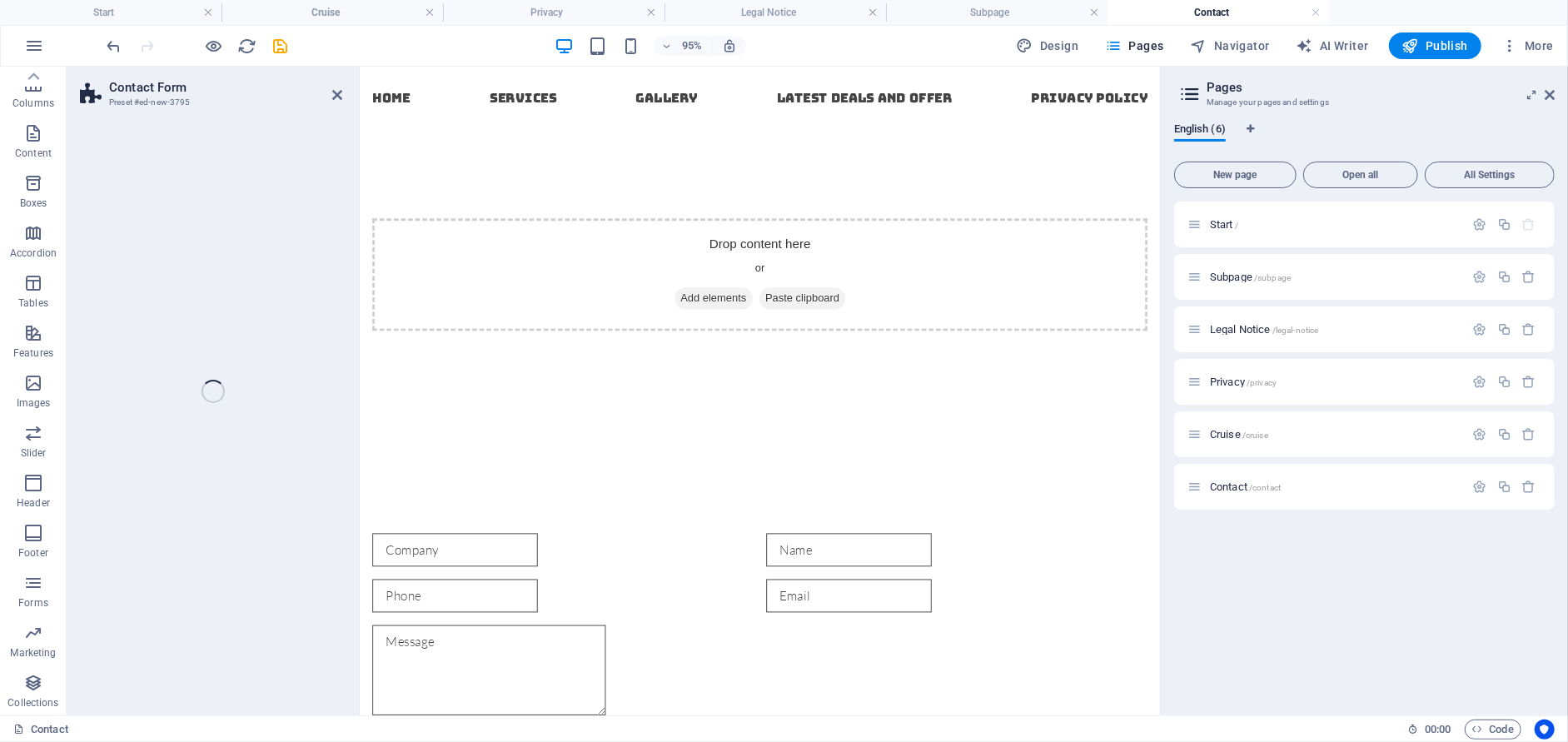
select select "rem"
select select "preset-contact-form-v3-default"
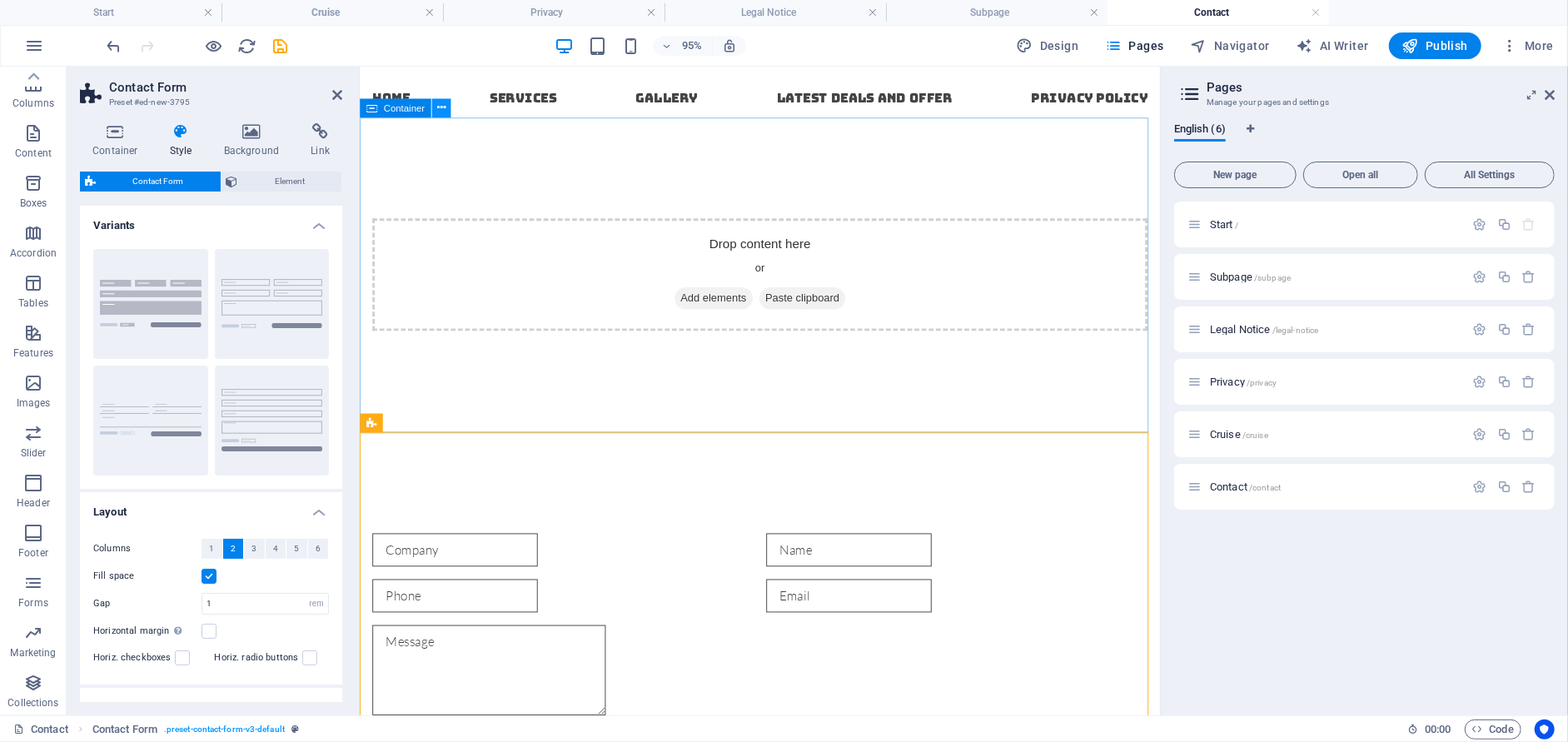
click at [445, 107] on icon at bounding box center [441, 107] width 9 height 16
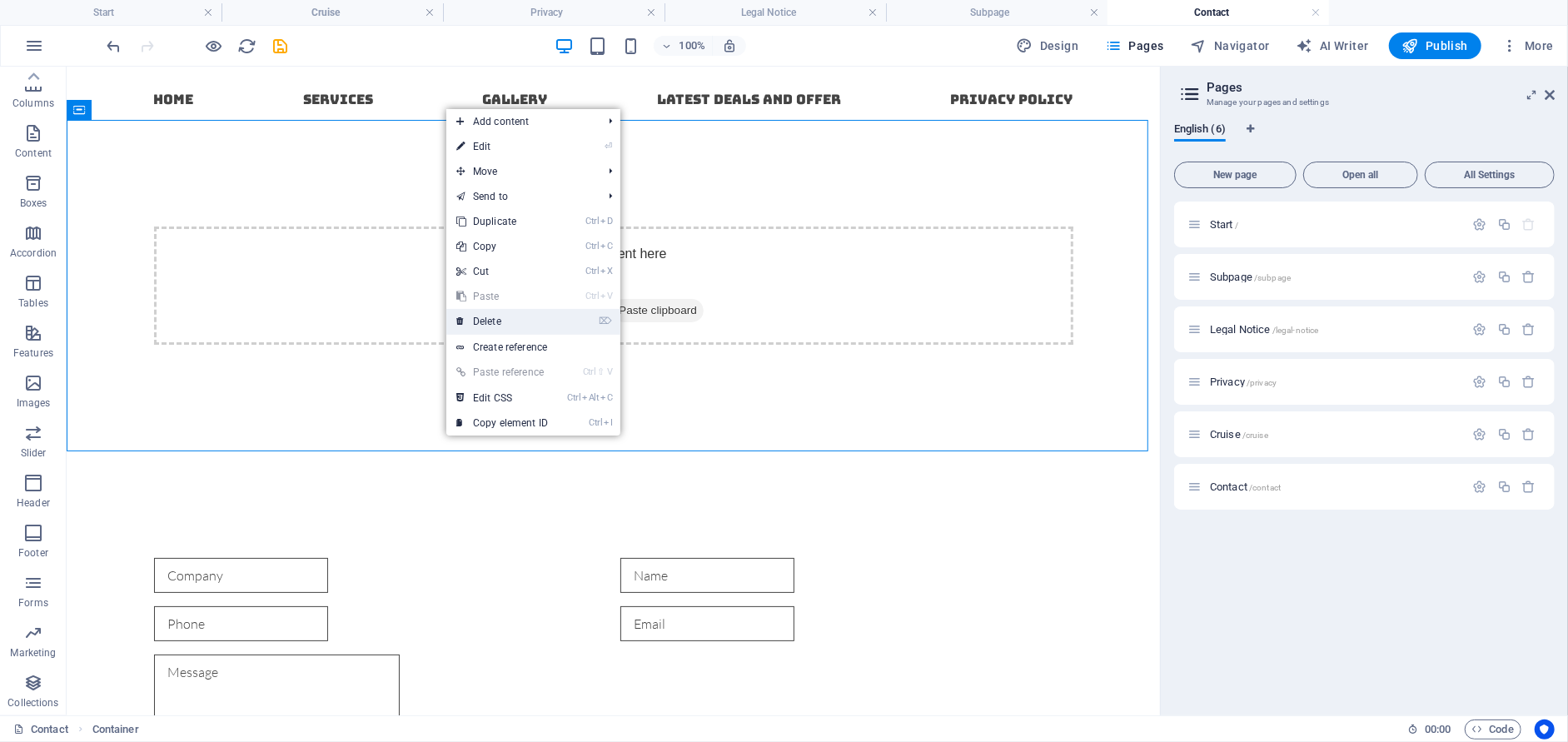
click at [509, 317] on link "⌦ Delete" at bounding box center [502, 321] width 112 height 25
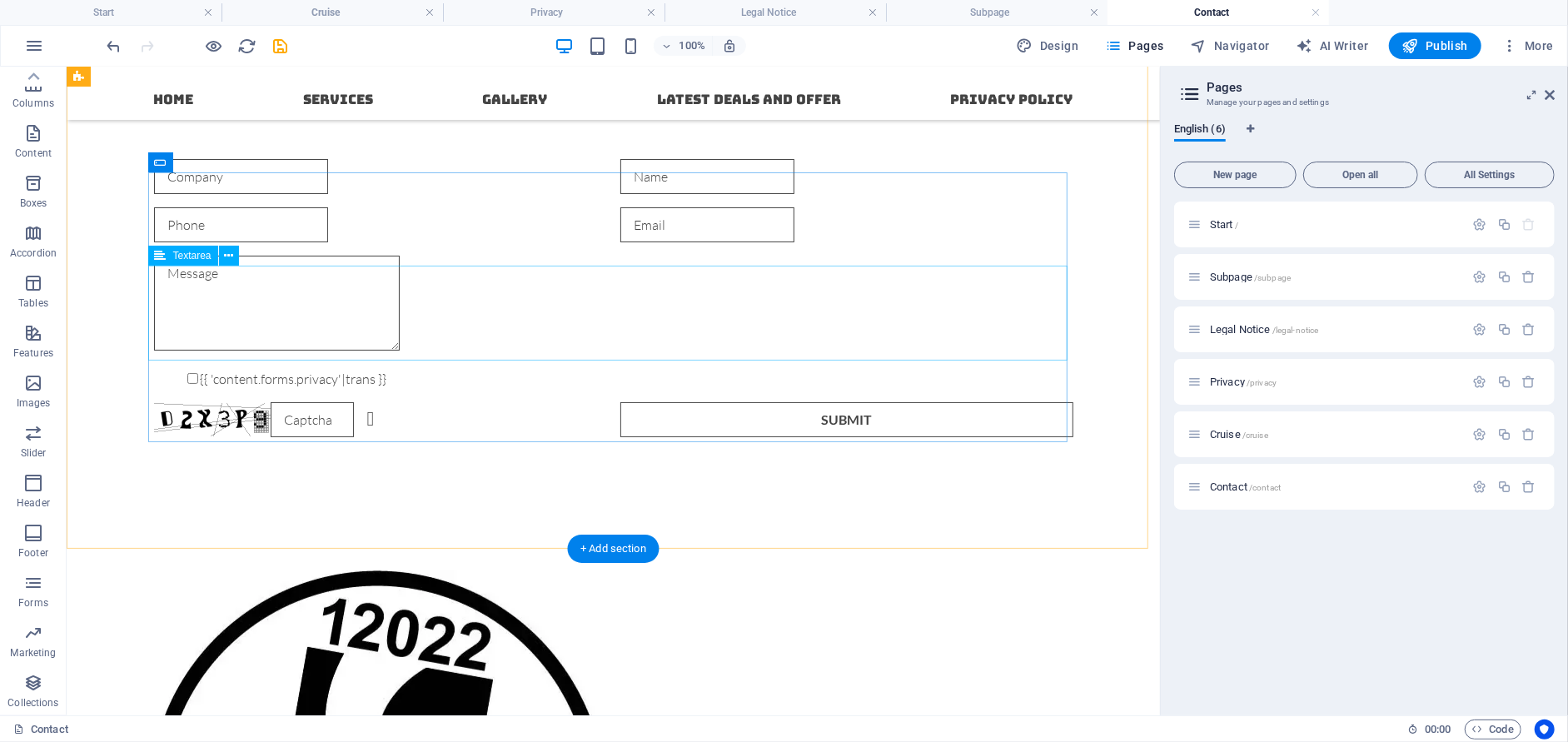
scroll to position [0, 0]
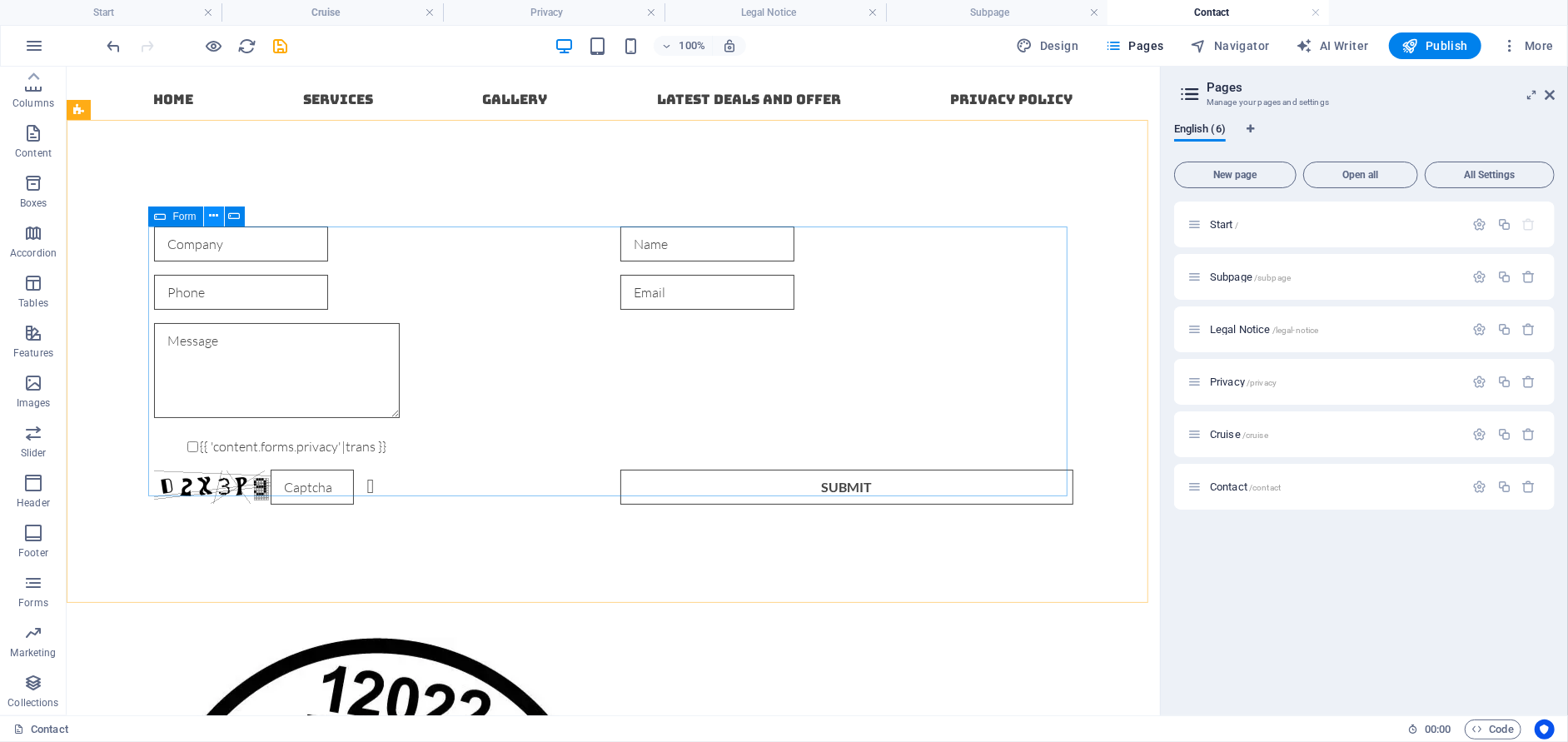
click at [209, 212] on icon at bounding box center [214, 216] width 10 height 17
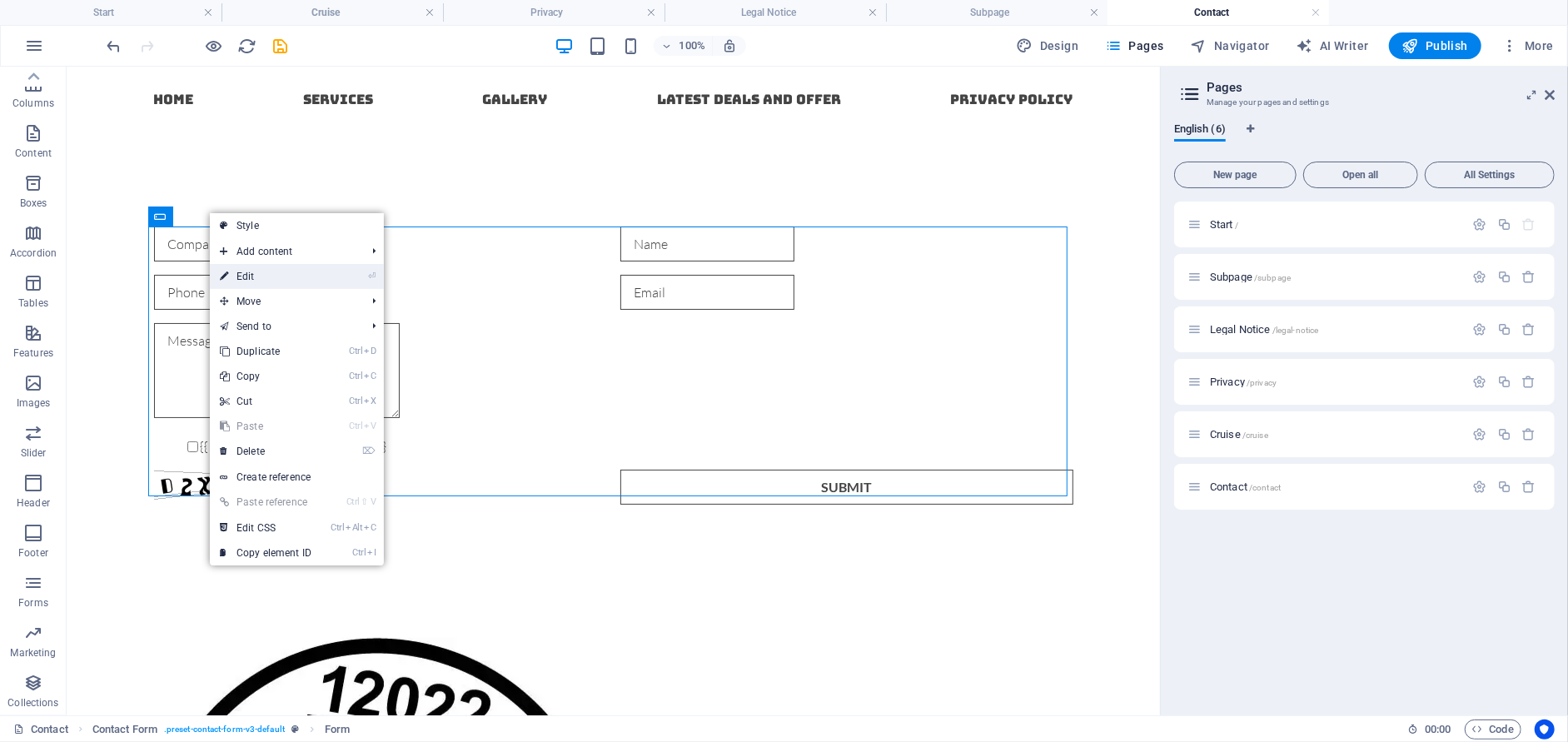
click at [238, 268] on link "⏎ Edit" at bounding box center [266, 276] width 112 height 25
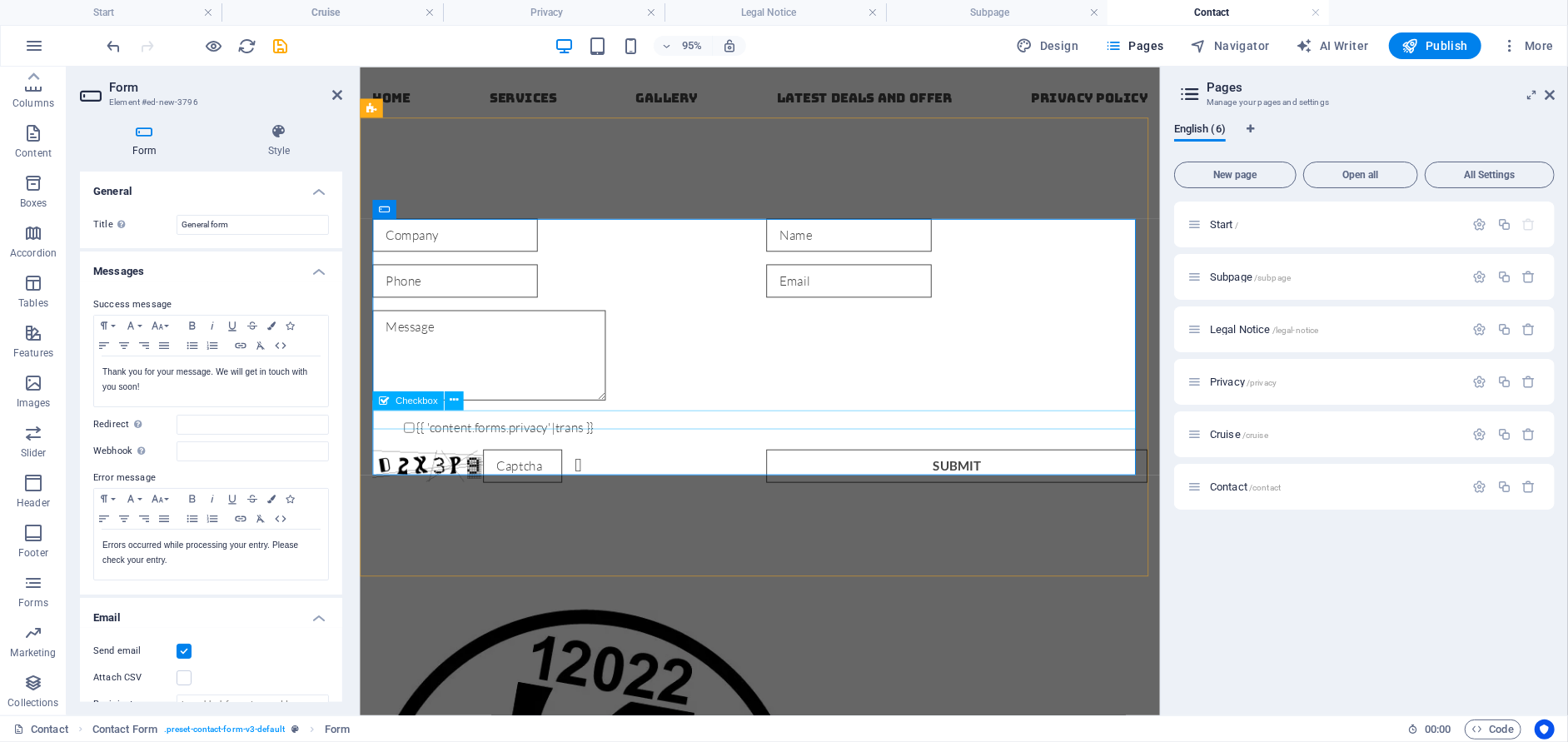
click at [406, 441] on input "{{ 'content.forms.privacy'|trans }}" at bounding box center [411, 446] width 11 height 11
checkbox input "false"
click at [790, 208] on span "Input" at bounding box center [794, 208] width 21 height 10
click at [816, 213] on icon at bounding box center [821, 208] width 9 height 16
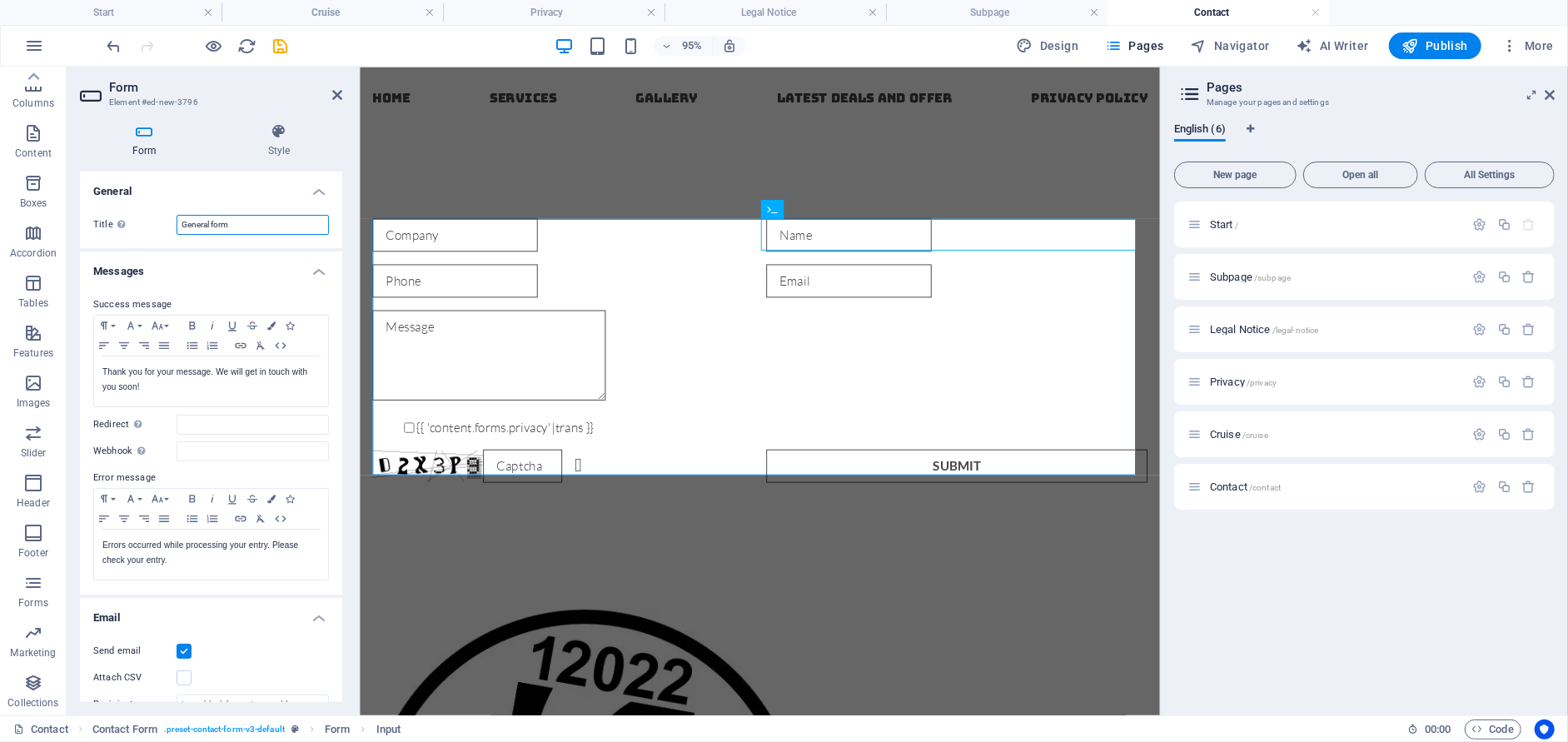
click at [240, 225] on input "General form" at bounding box center [253, 224] width 152 height 20
drag, startPoint x: 240, startPoint y: 225, endPoint x: 137, endPoint y: 223, distance: 103.0
click at [137, 223] on div "Title Define a name for the form. General form" at bounding box center [211, 224] width 235 height 20
type input "Contact Form"
click at [212, 423] on input "Redirect Define a redirect target upon successful form submission; for example,…" at bounding box center [253, 424] width 152 height 20
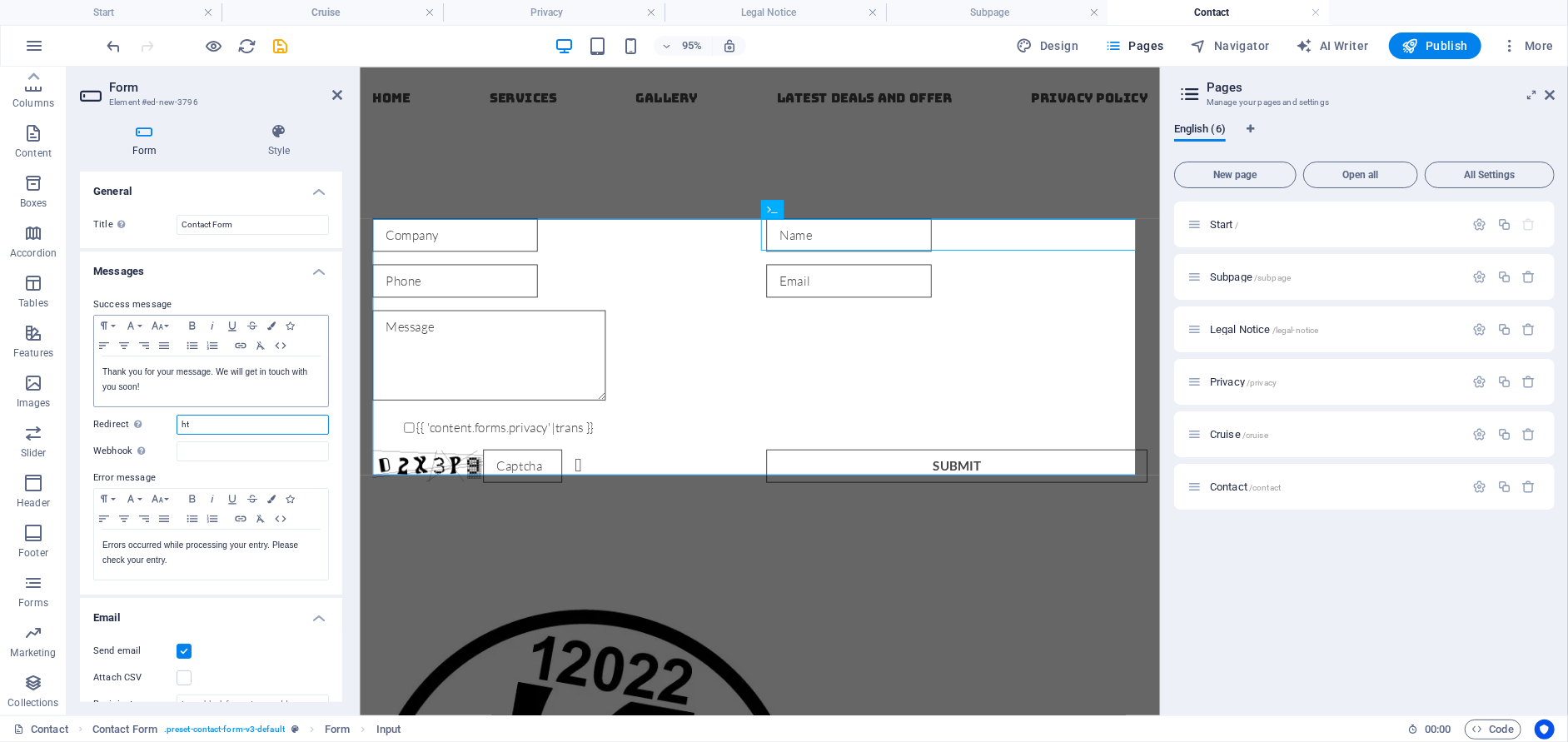
type input "h"
click at [281, 131] on icon at bounding box center [278, 131] width 126 height 16
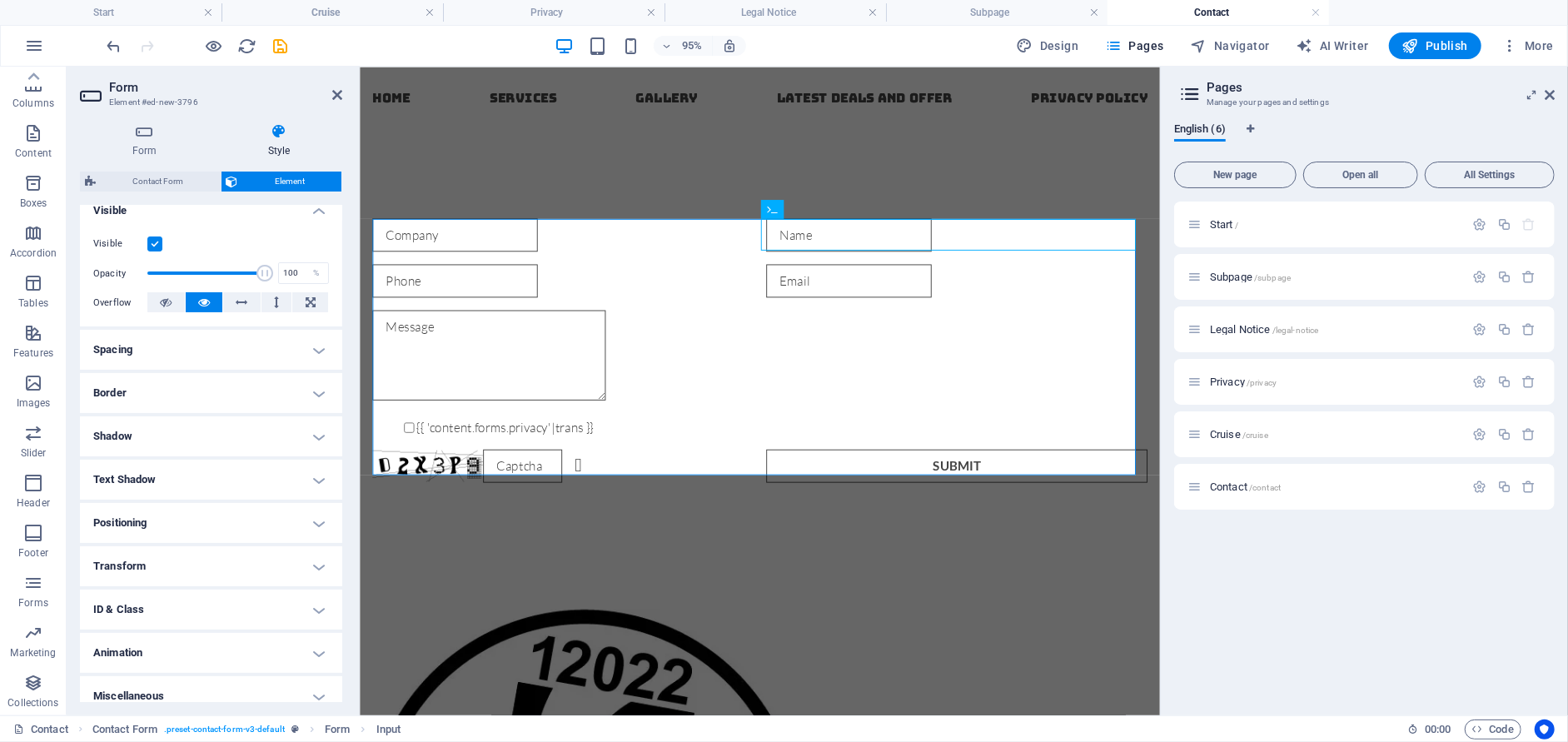
scroll to position [207, 0]
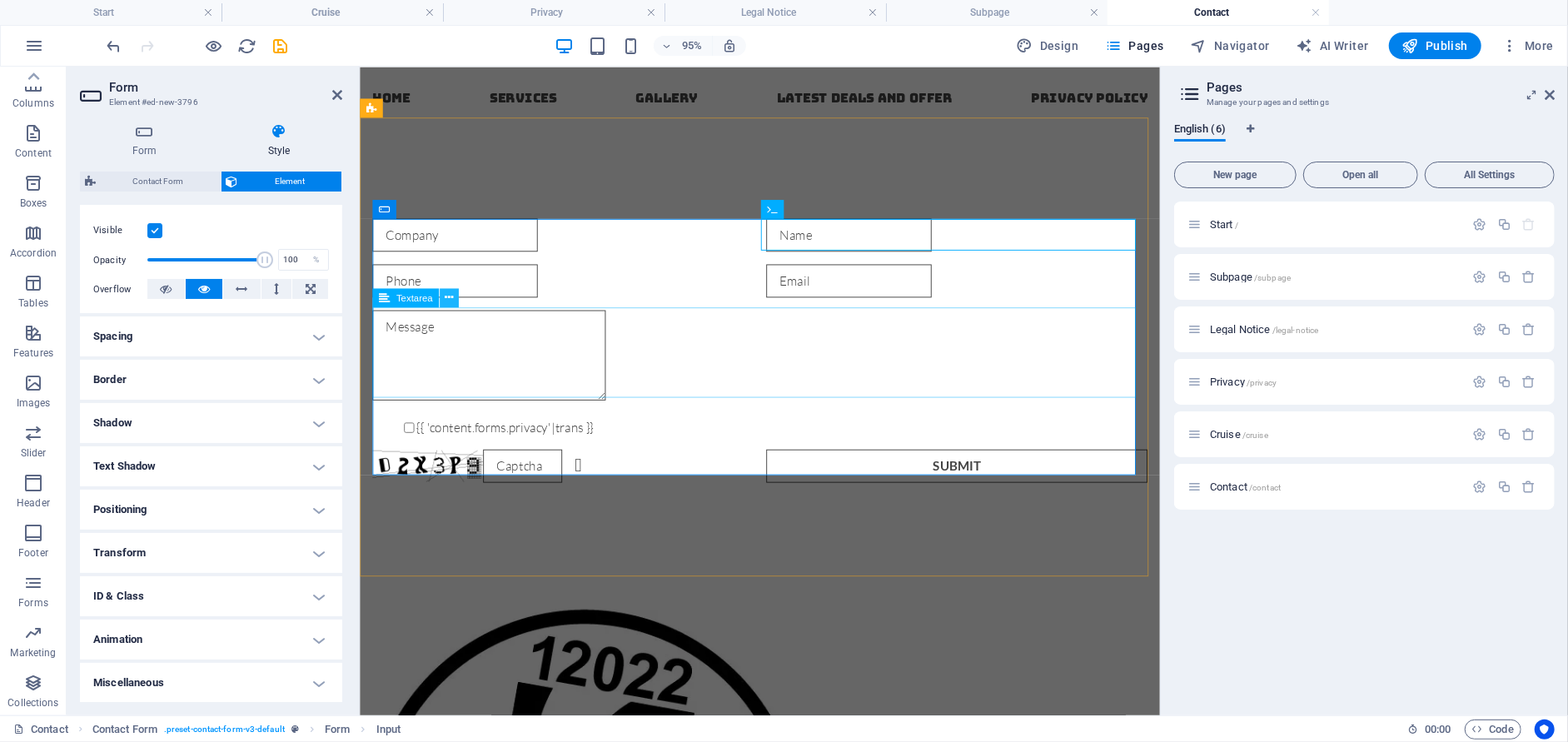
click at [451, 297] on icon at bounding box center [449, 297] width 9 height 16
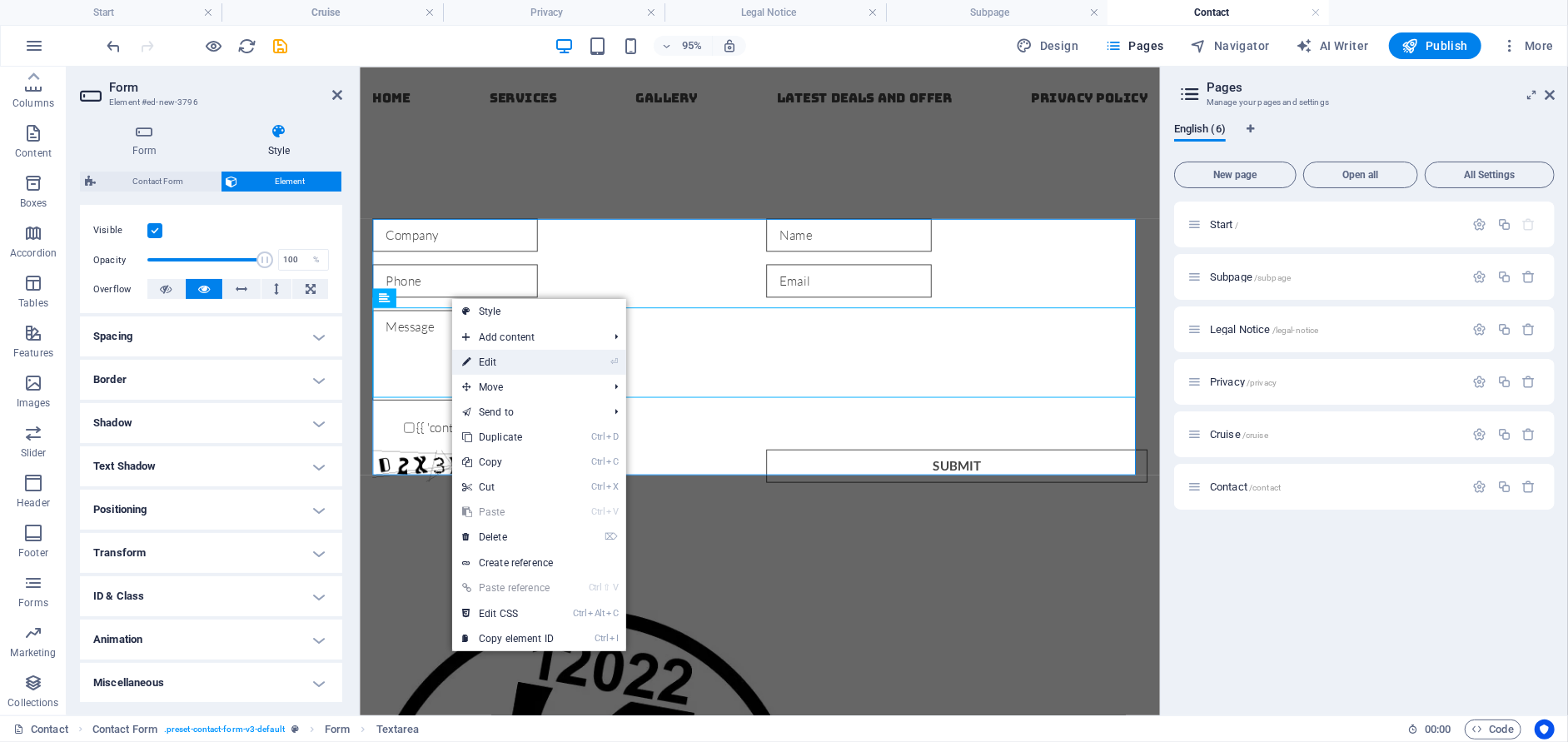
click at [477, 367] on link "⏎ Edit" at bounding box center [508, 361] width 112 height 25
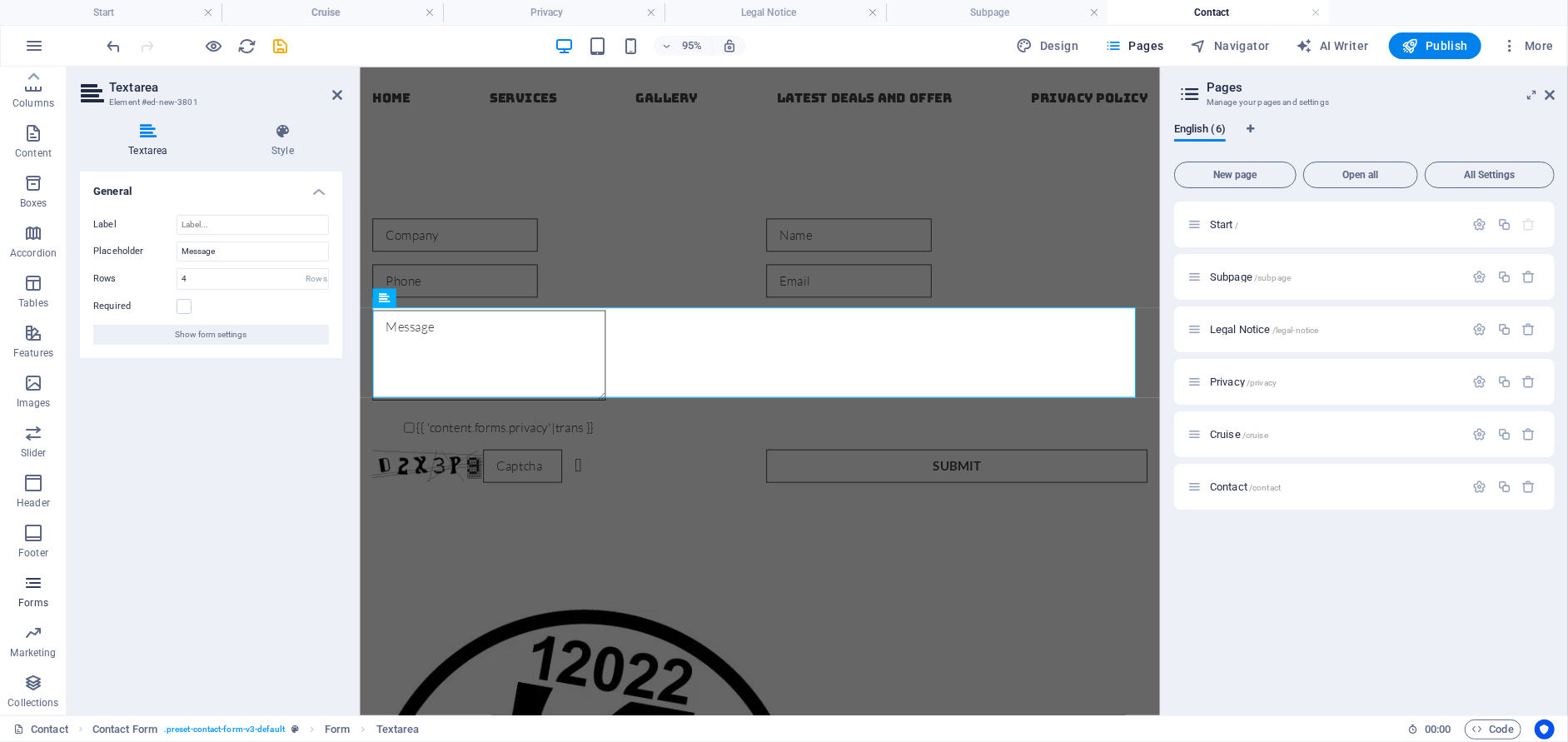
click at [35, 581] on icon "button" at bounding box center [33, 582] width 20 height 20
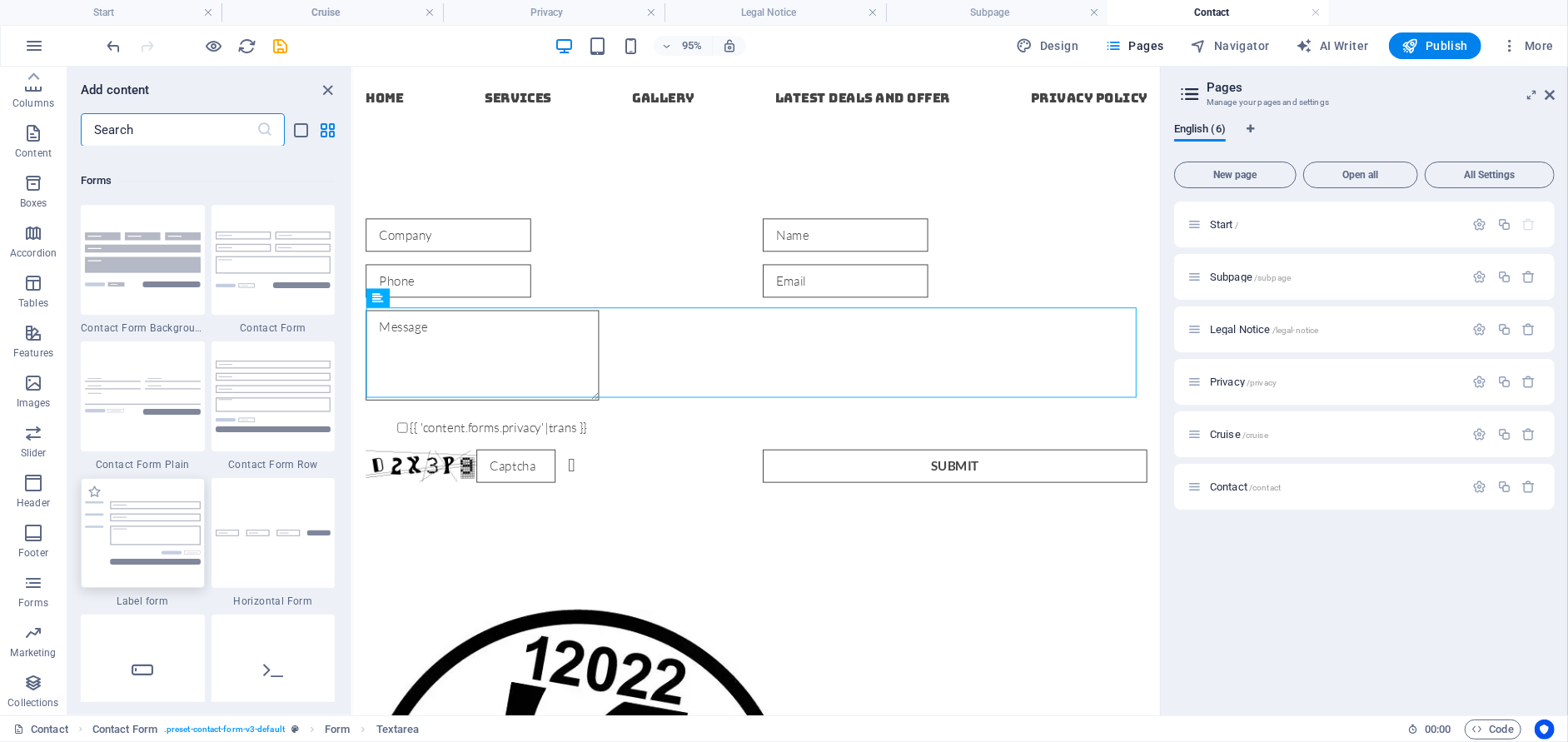
scroll to position [12151, 0]
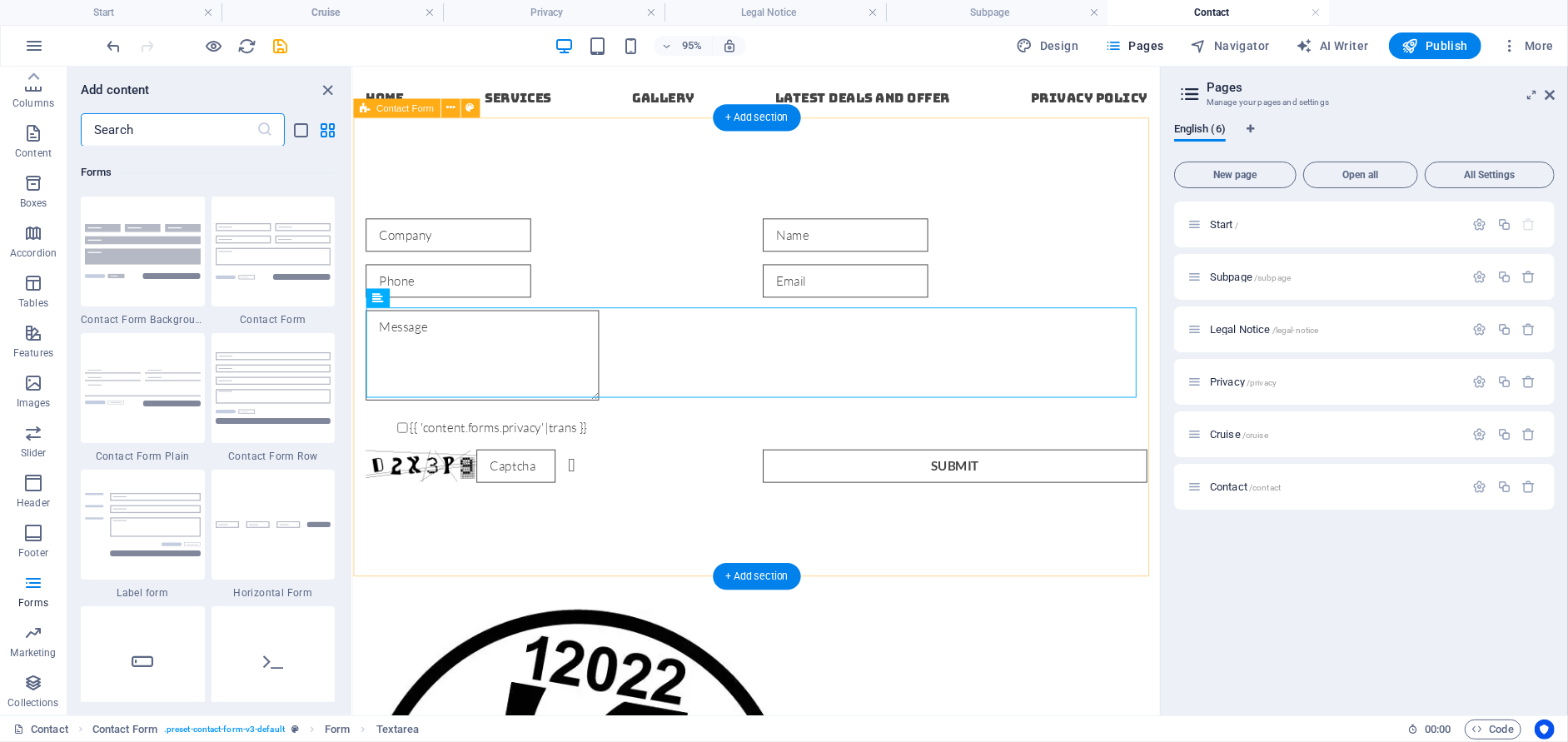
click at [577, 214] on div "{{ 'content.forms.privacy'|trans }} Unreadable? Regenerate Submit" at bounding box center [777, 366] width 849 height 491
click at [502, 366] on div at bounding box center [777, 373] width 822 height 100
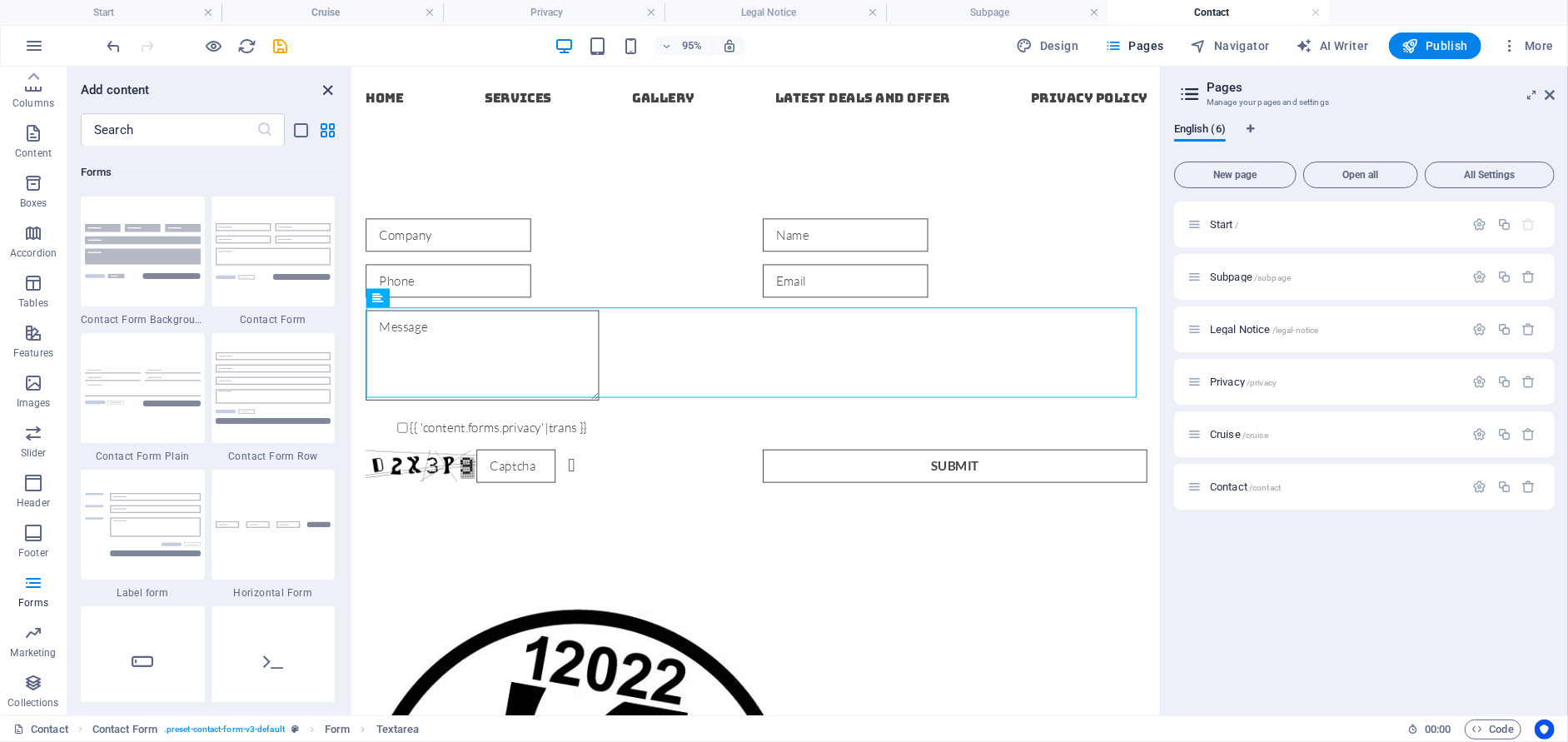
click at [323, 92] on icon "close panel" at bounding box center [329, 90] width 19 height 19
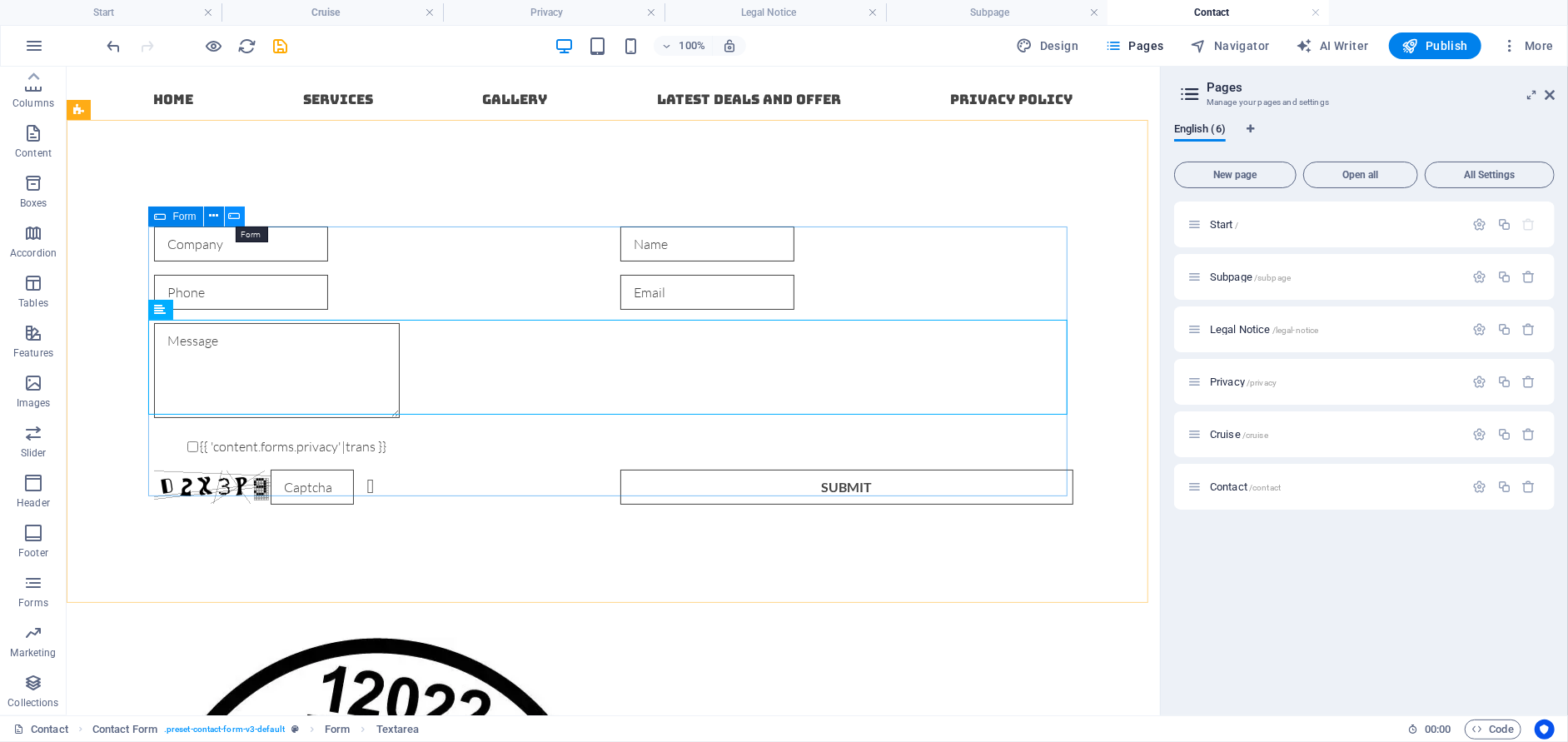
click at [230, 216] on icon at bounding box center [234, 216] width 11 height 17
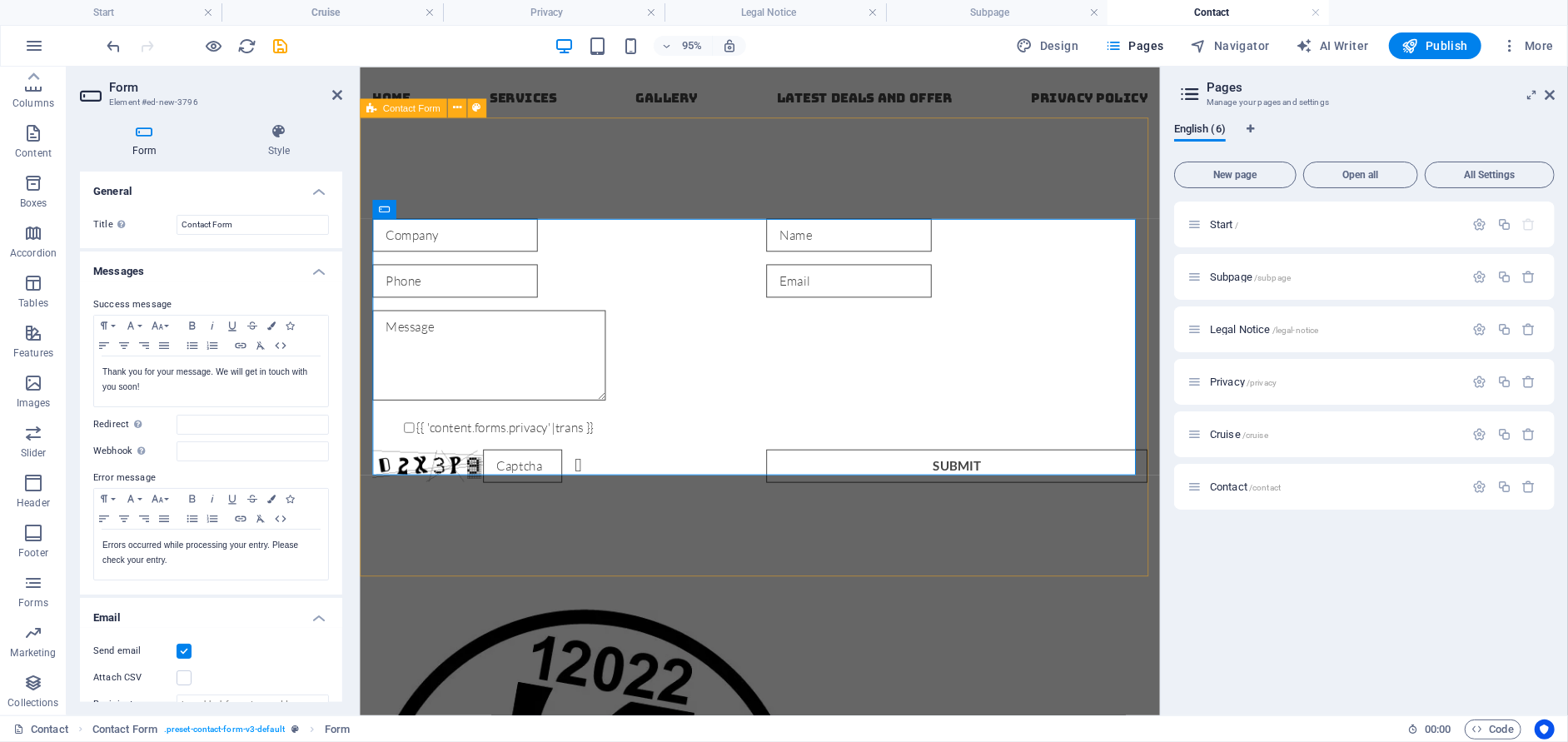
click at [413, 182] on div "{{ 'content.forms.privacy'|trans }} Unreadable? Regenerate Submit" at bounding box center [780, 366] width 842 height 491
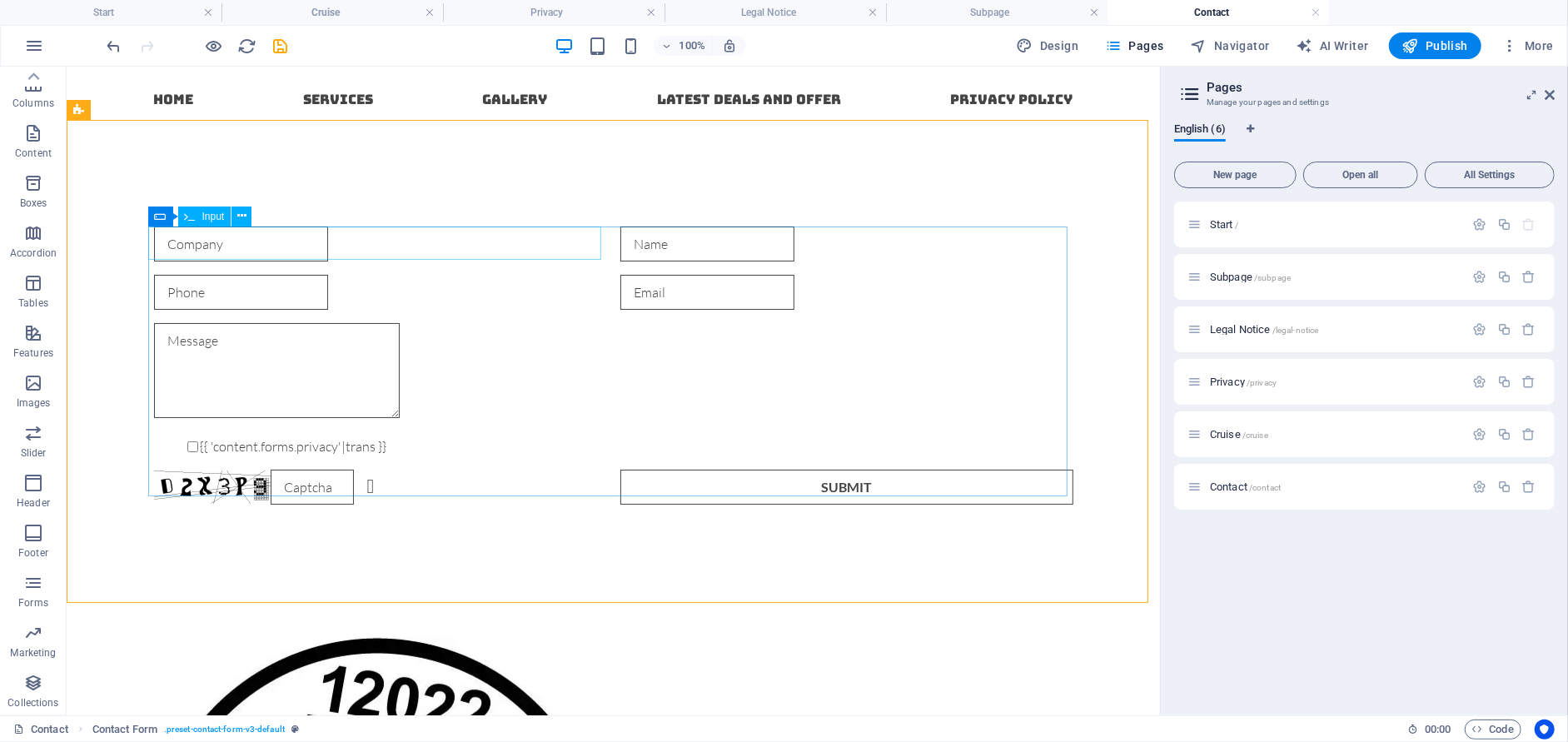
click at [199, 216] on div "Input" at bounding box center [205, 216] width 54 height 20
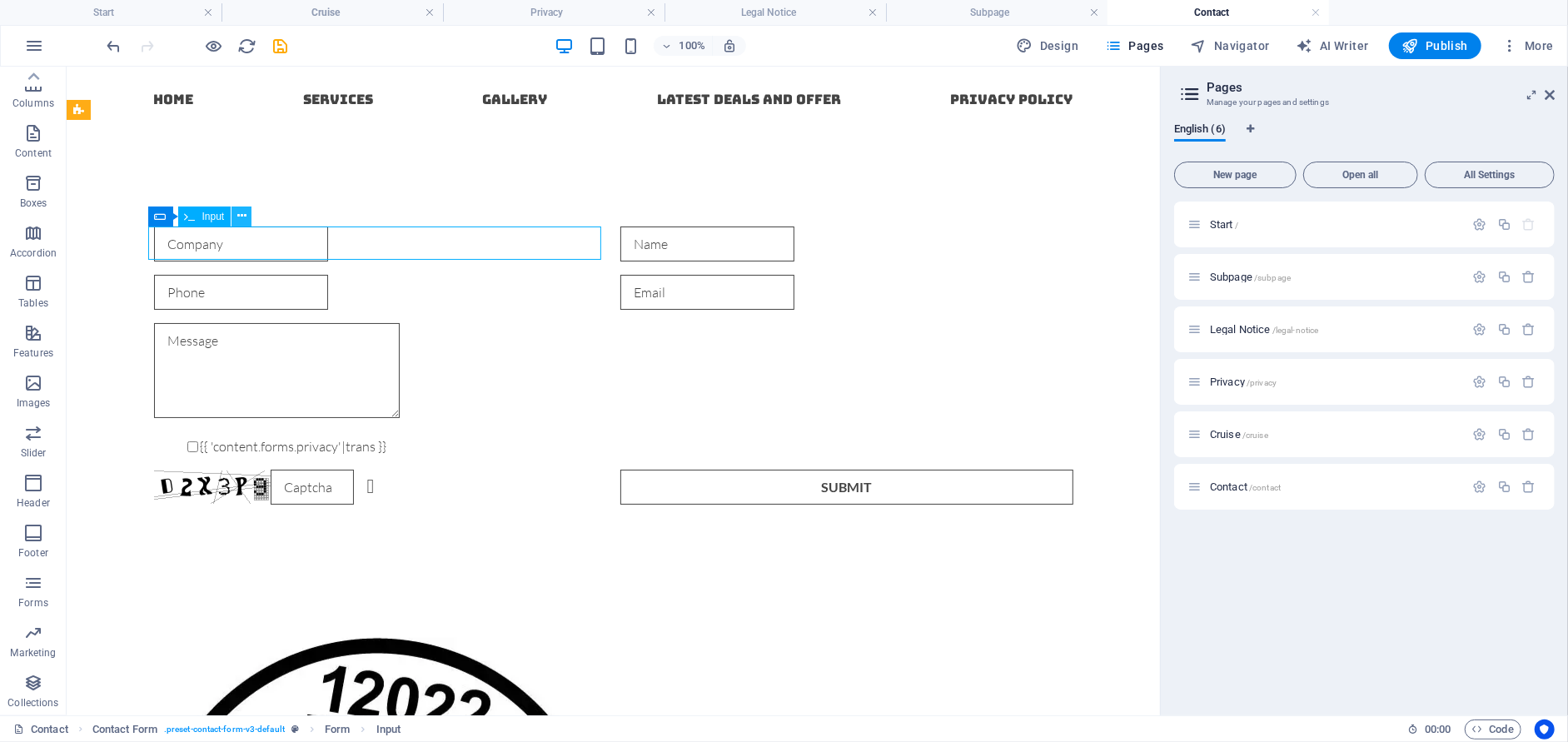
click at [244, 219] on icon at bounding box center [241, 216] width 10 height 17
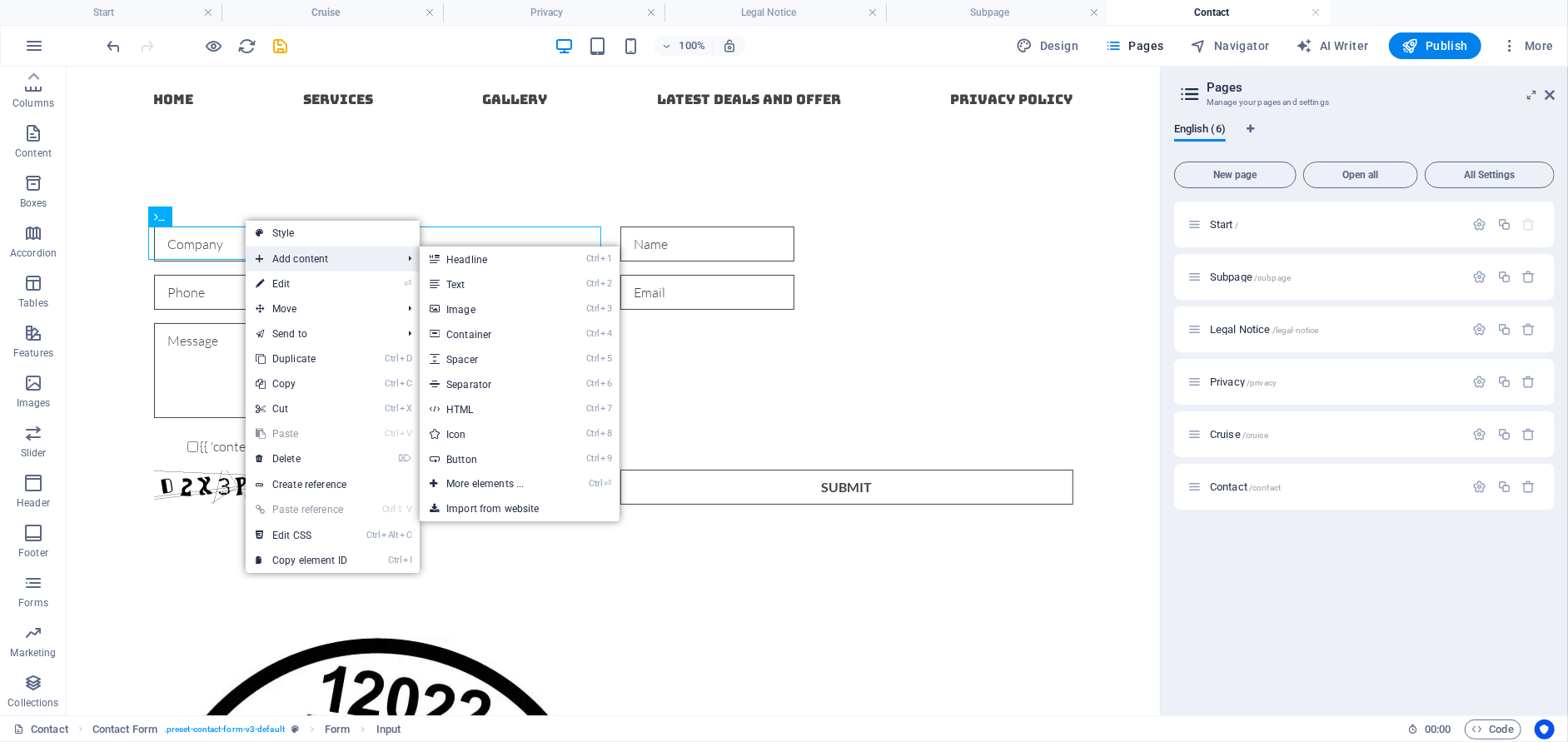
click at [314, 263] on span "Add content" at bounding box center [320, 259] width 149 height 25
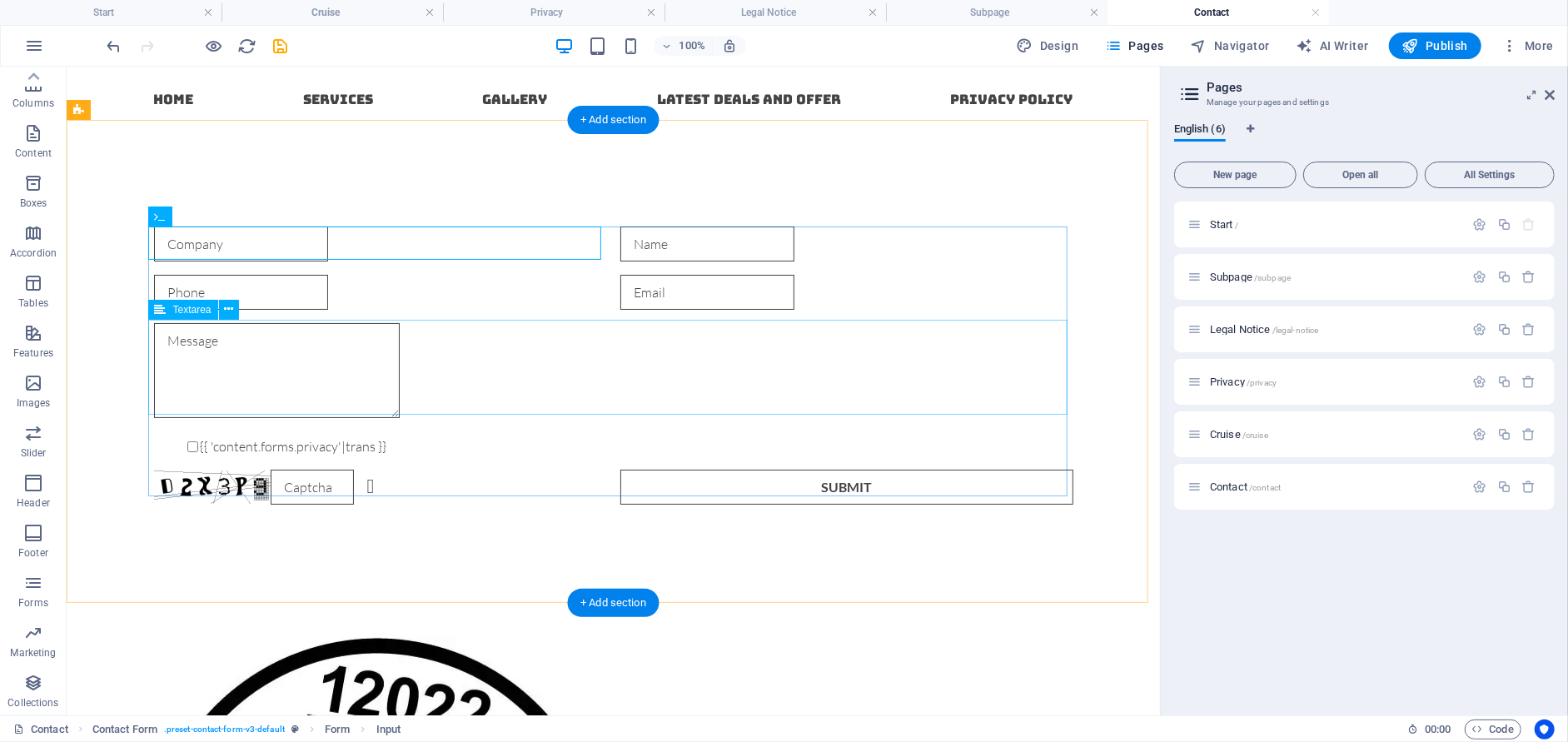
click at [382, 348] on div at bounding box center [612, 373] width 919 height 100
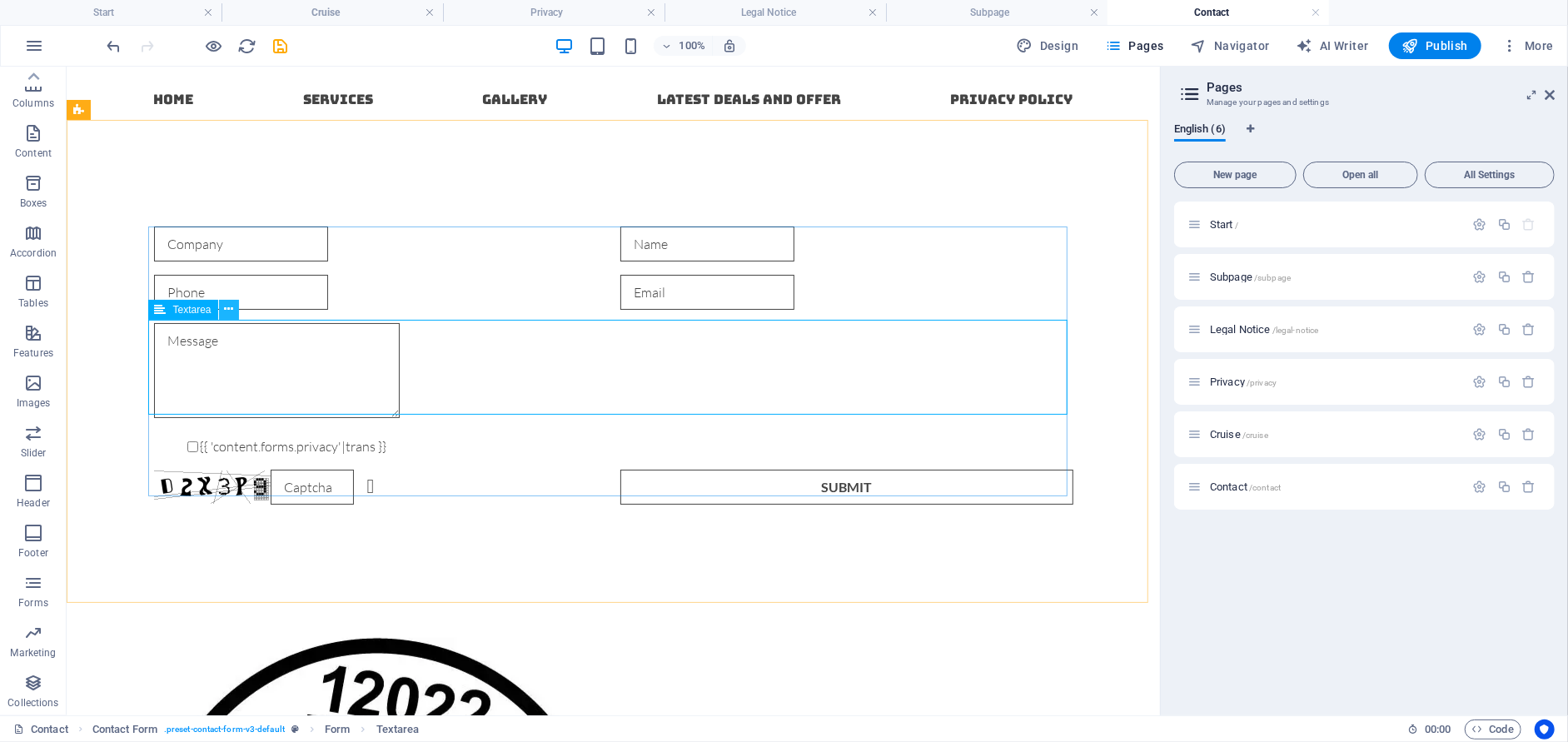
click at [225, 311] on icon at bounding box center [228, 309] width 10 height 17
click at [676, 218] on icon at bounding box center [678, 216] width 10 height 17
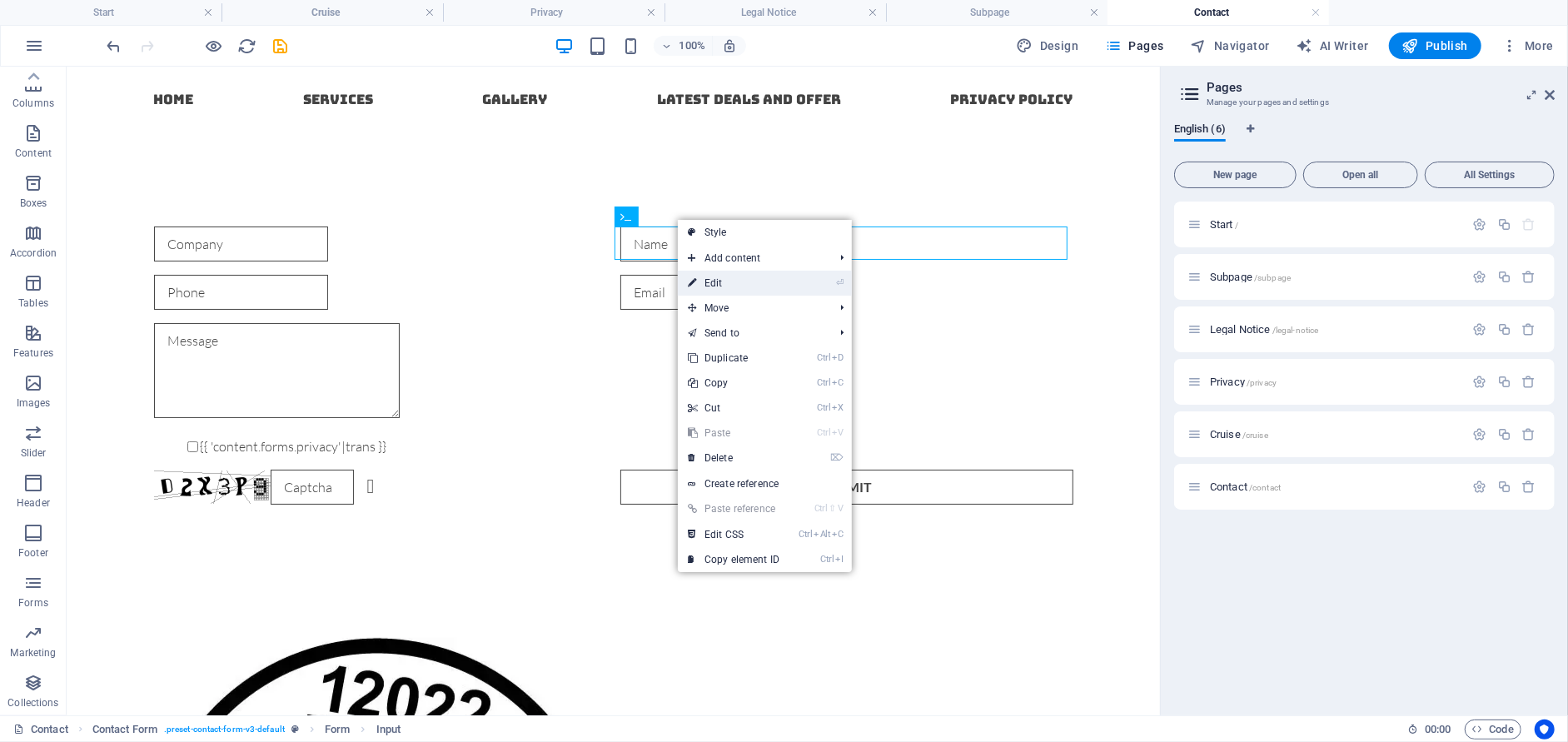
click at [695, 281] on icon at bounding box center [692, 283] width 9 height 25
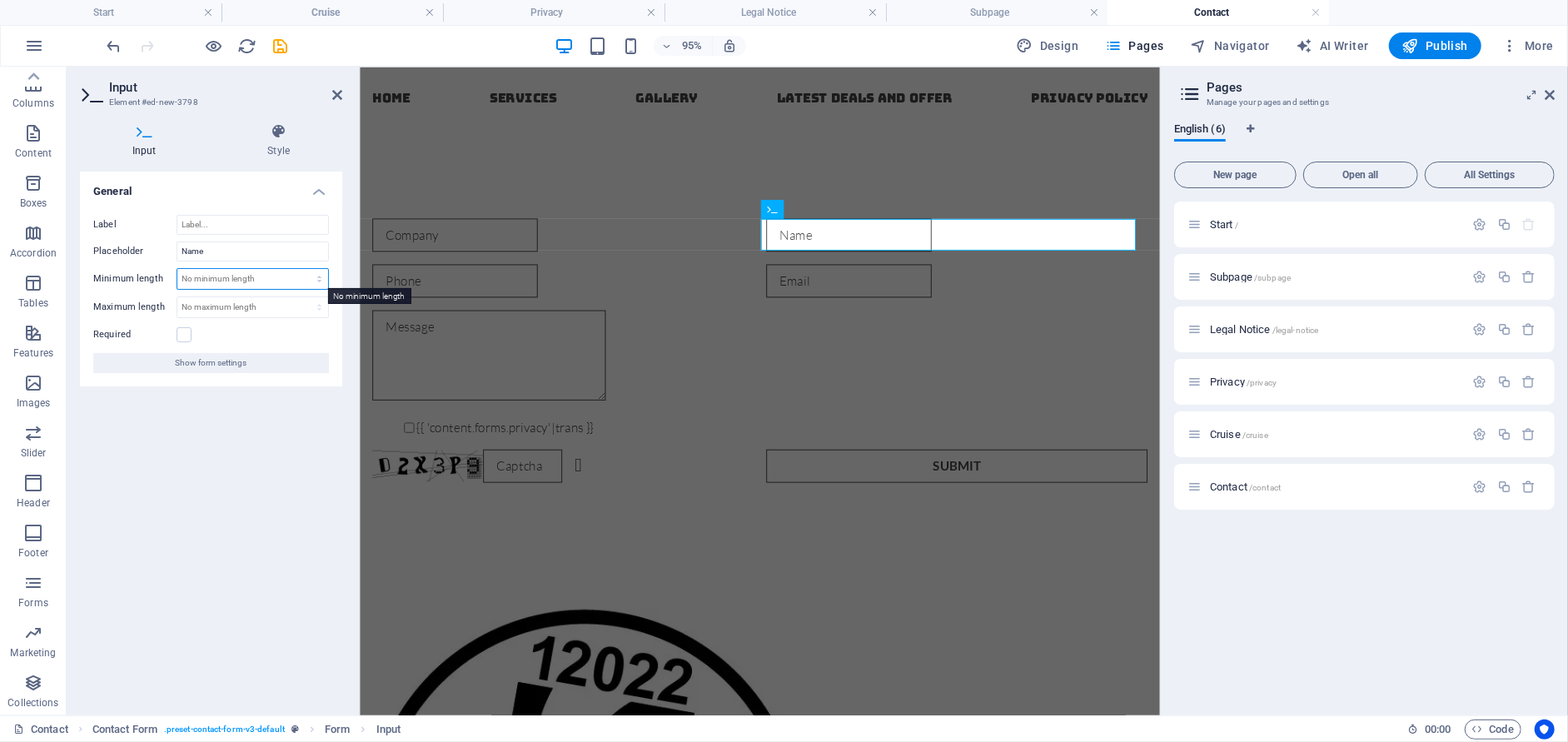
click at [322, 279] on select "No minimum length chars" at bounding box center [253, 278] width 150 height 20
select select "characters"
click at [304, 269] on select "No minimum length chars" at bounding box center [253, 278] width 150 height 20
type input "4"
click at [186, 333] on label at bounding box center [183, 334] width 15 height 15
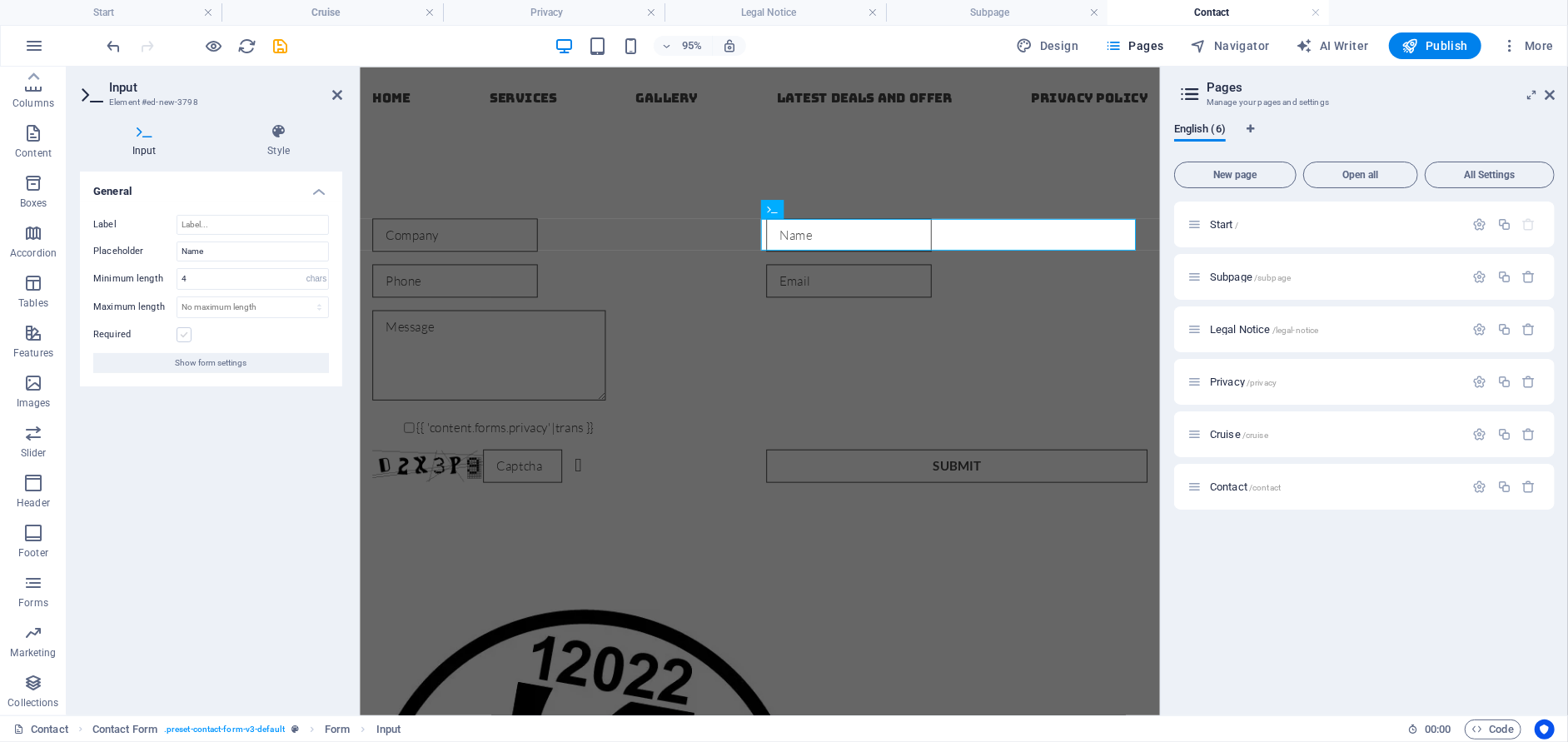
click at [0, 0] on input "Required" at bounding box center [0, 0] width 0 height 0
click at [433, 256] on icon at bounding box center [433, 253] width 9 height 16
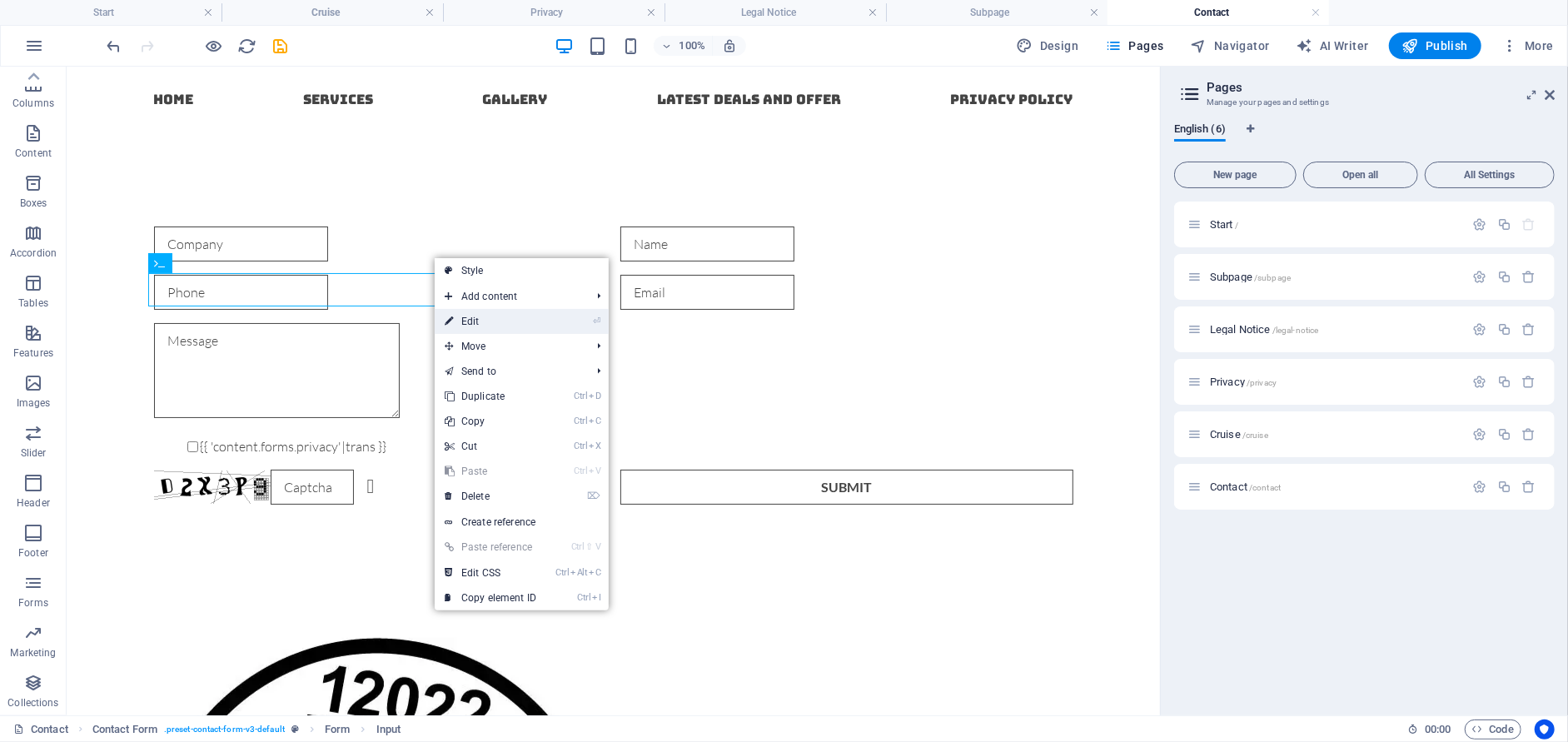
click at [459, 322] on link "⏎ Edit" at bounding box center [490, 321] width 112 height 25
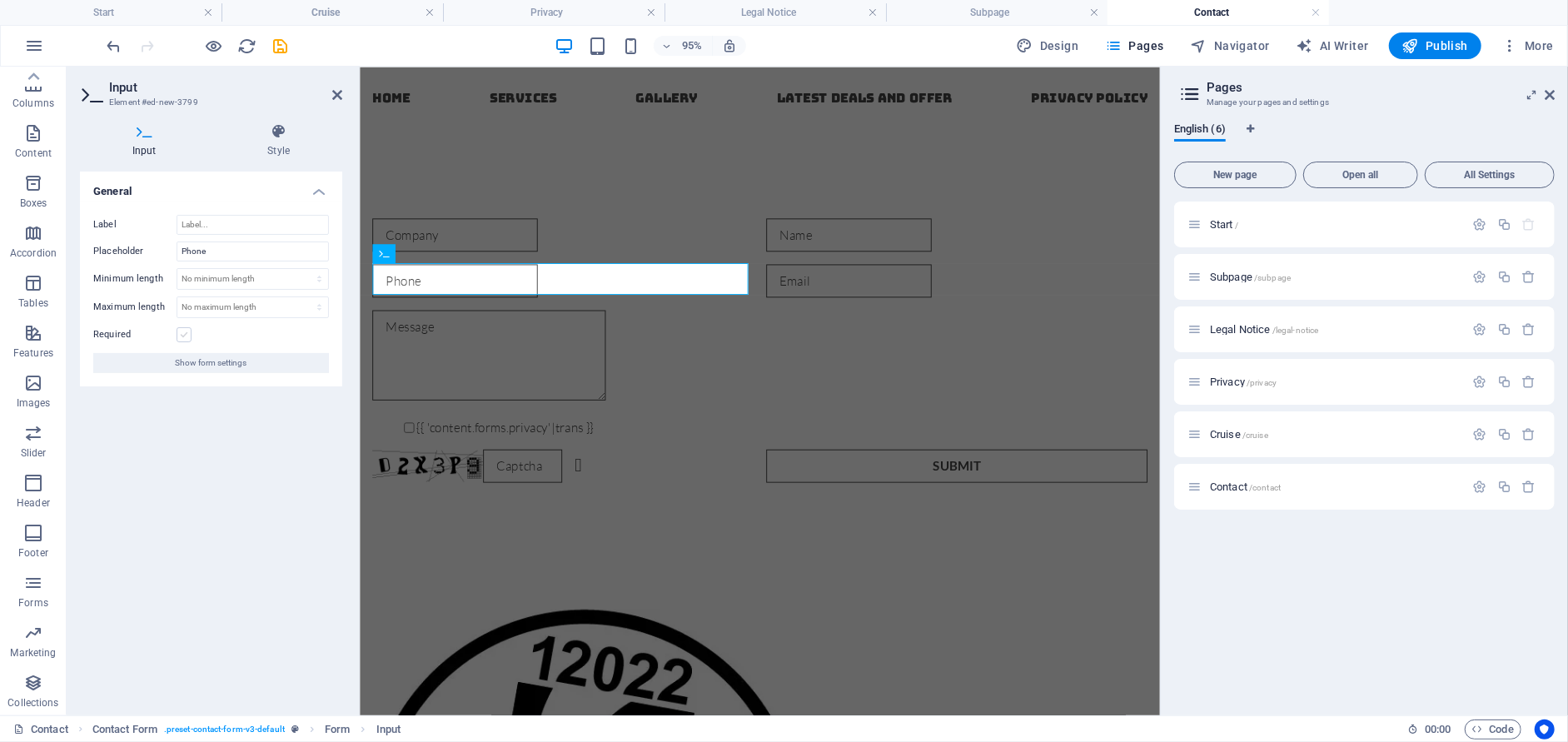
click at [189, 338] on label at bounding box center [183, 334] width 15 height 15
click at [0, 0] on input "Required" at bounding box center [0, 0] width 0 height 0
click at [819, 289] on div at bounding box center [988, 292] width 401 height 35
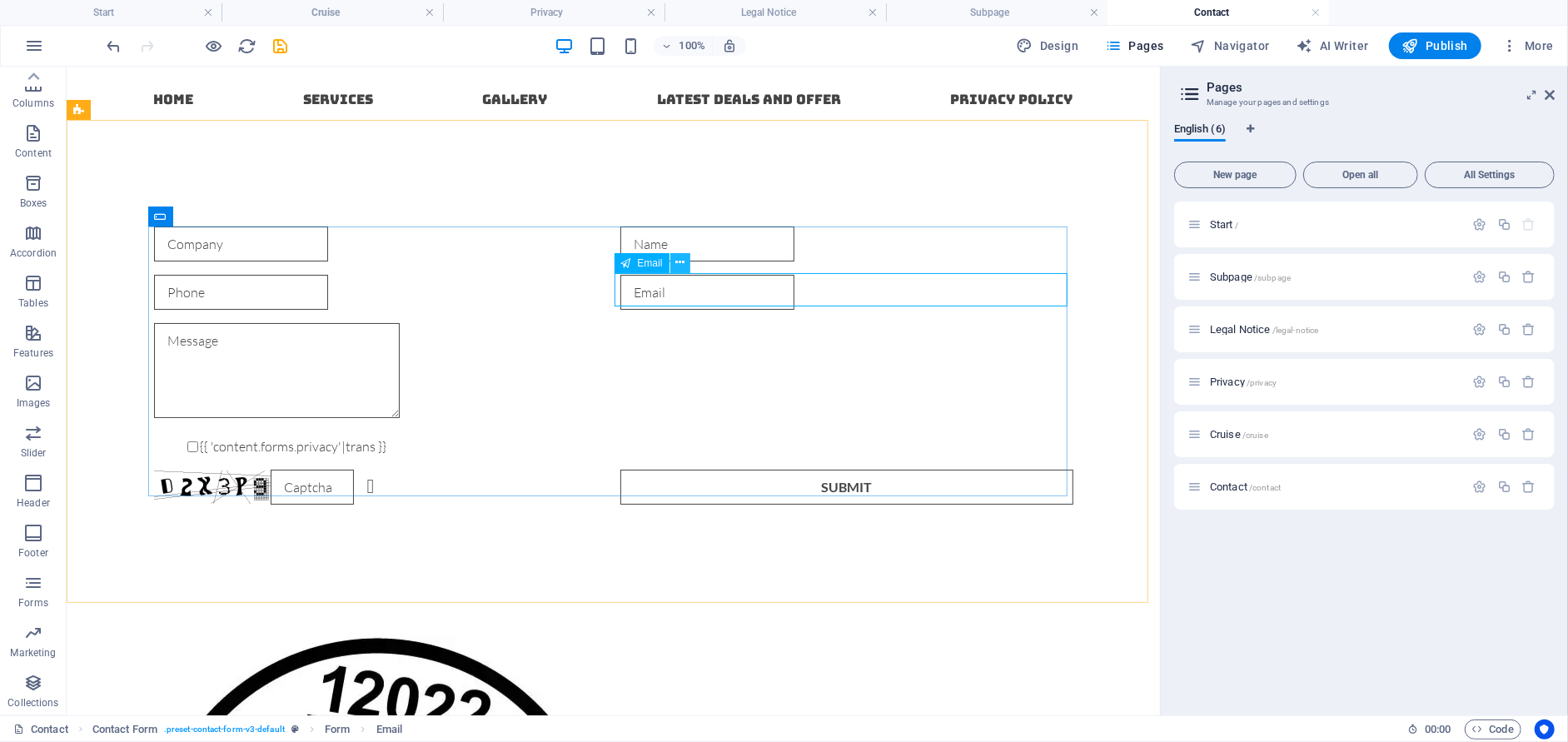
click at [682, 268] on icon at bounding box center [680, 263] width 10 height 17
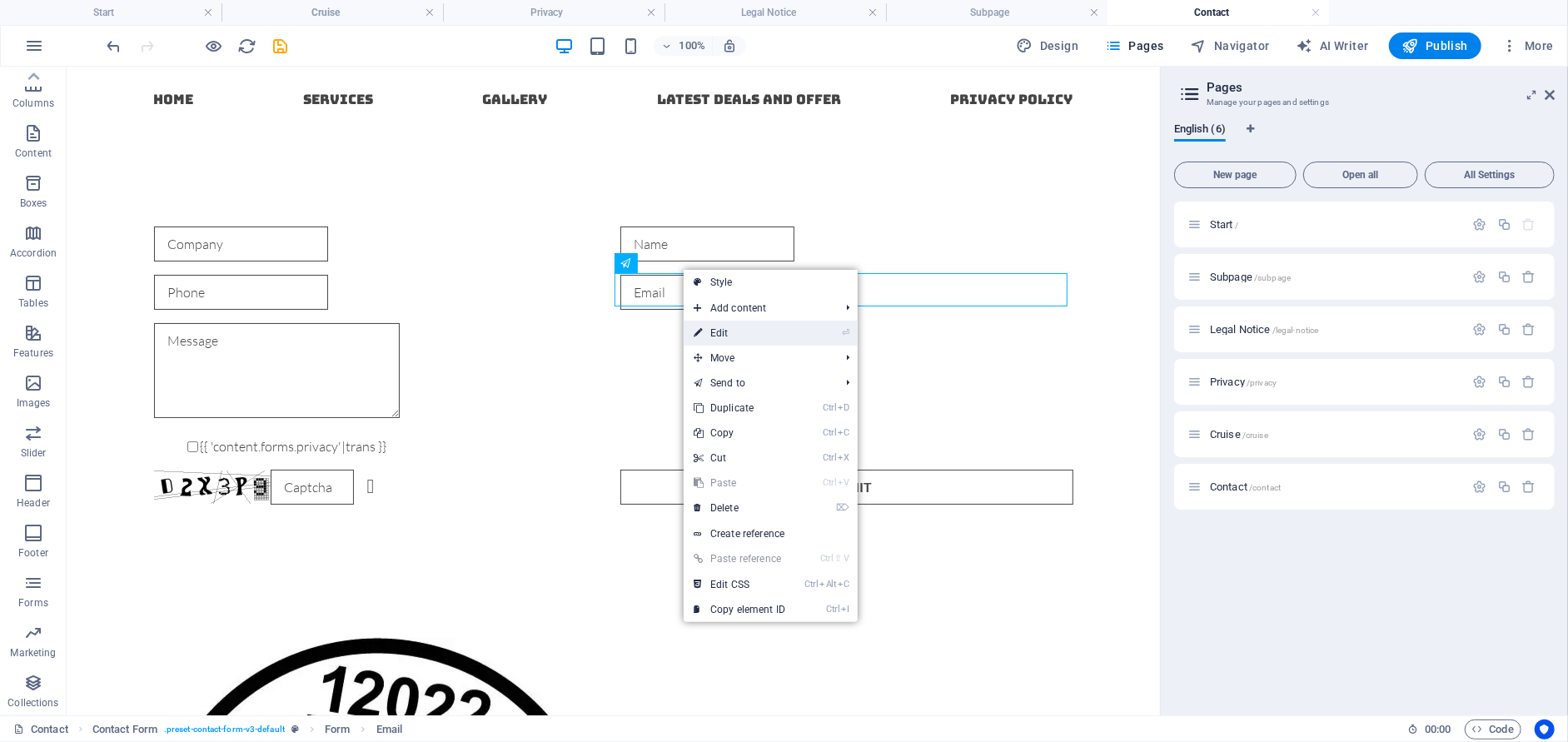
click at [689, 336] on link "⏎ Edit" at bounding box center [739, 333] width 112 height 25
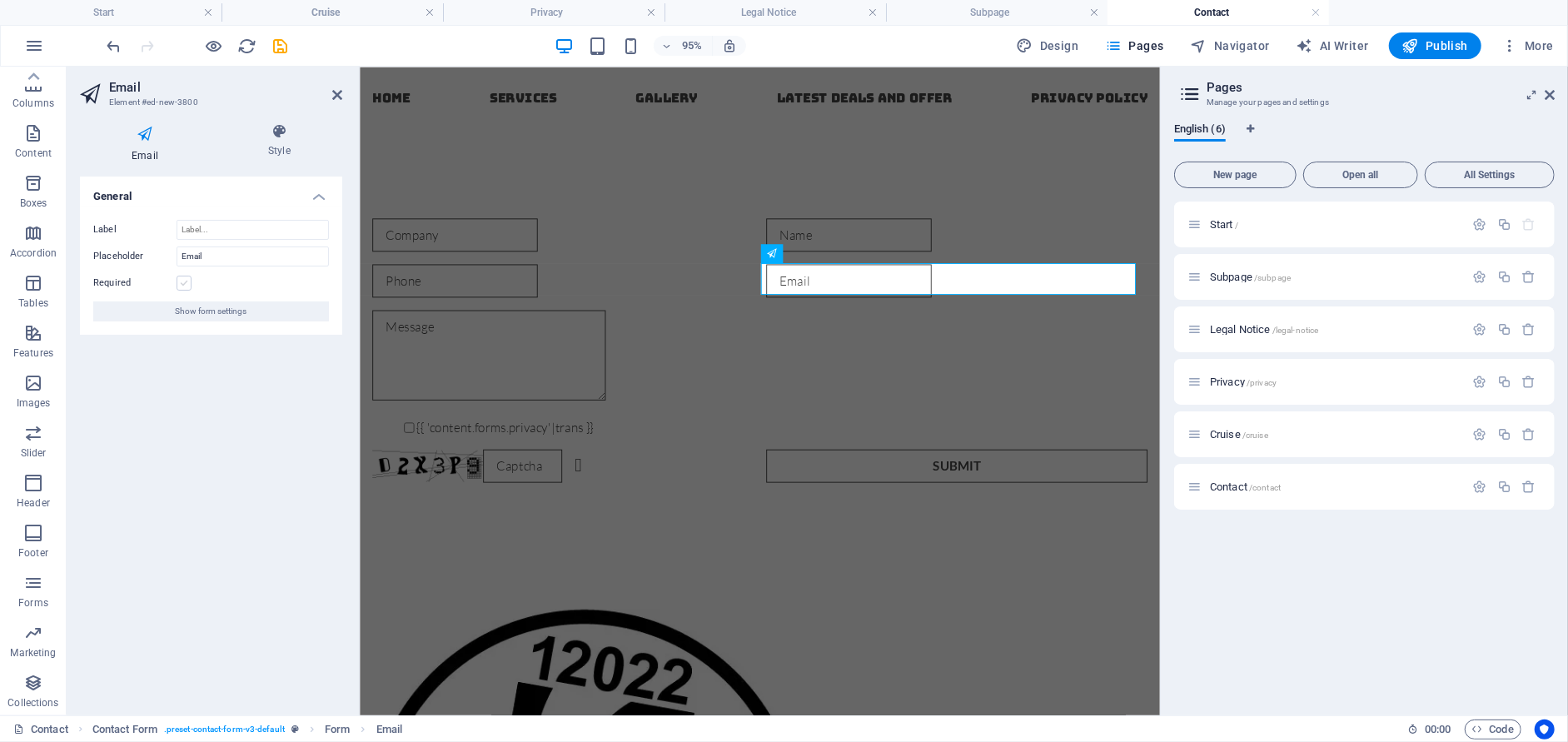
click at [186, 284] on label at bounding box center [183, 283] width 15 height 15
click at [0, 0] on input "Required" at bounding box center [0, 0] width 0 height 0
click at [625, 373] on div at bounding box center [779, 373] width 816 height 100
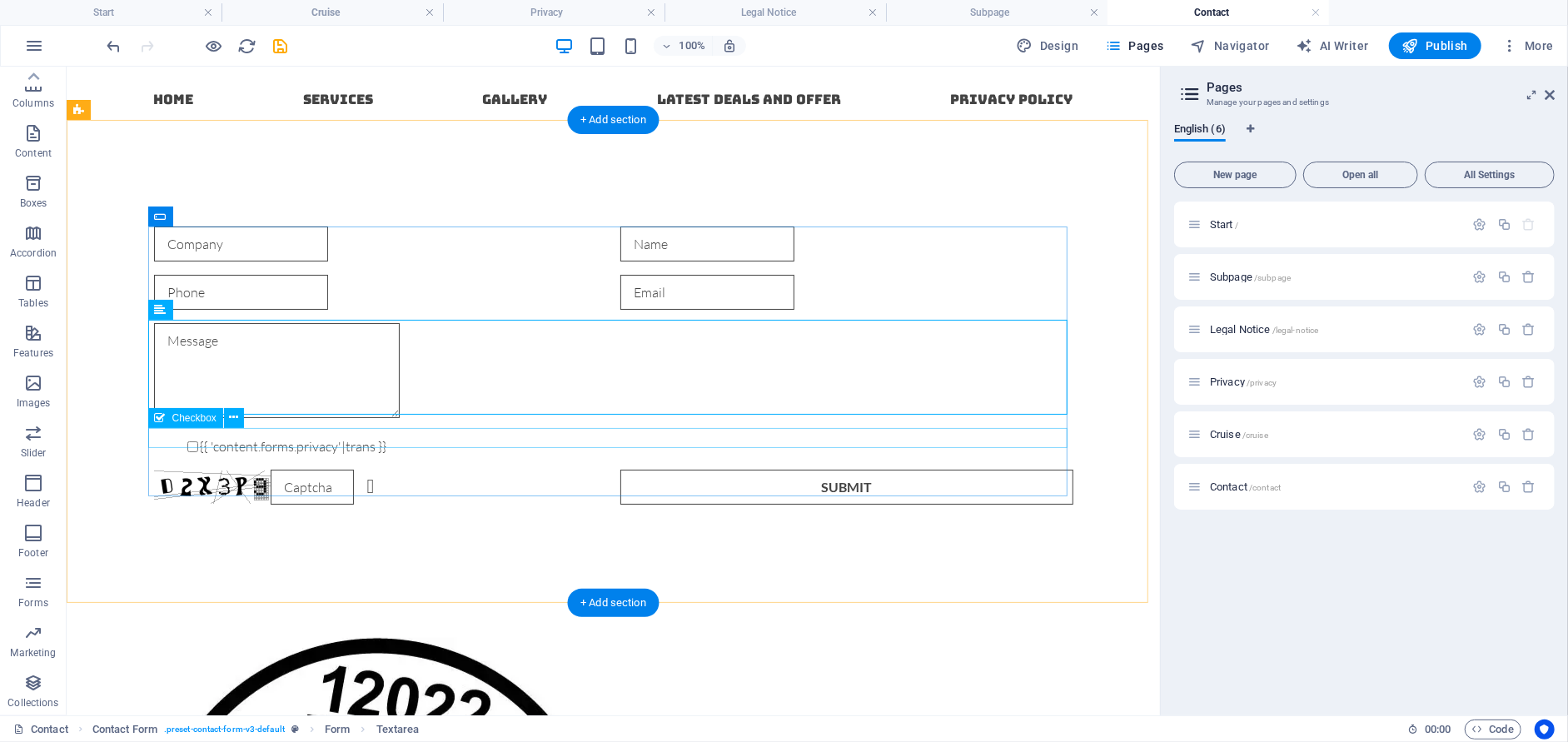
click at [295, 436] on div "{{ 'content.forms.privacy'|trans }}" at bounding box center [612, 445] width 919 height 20
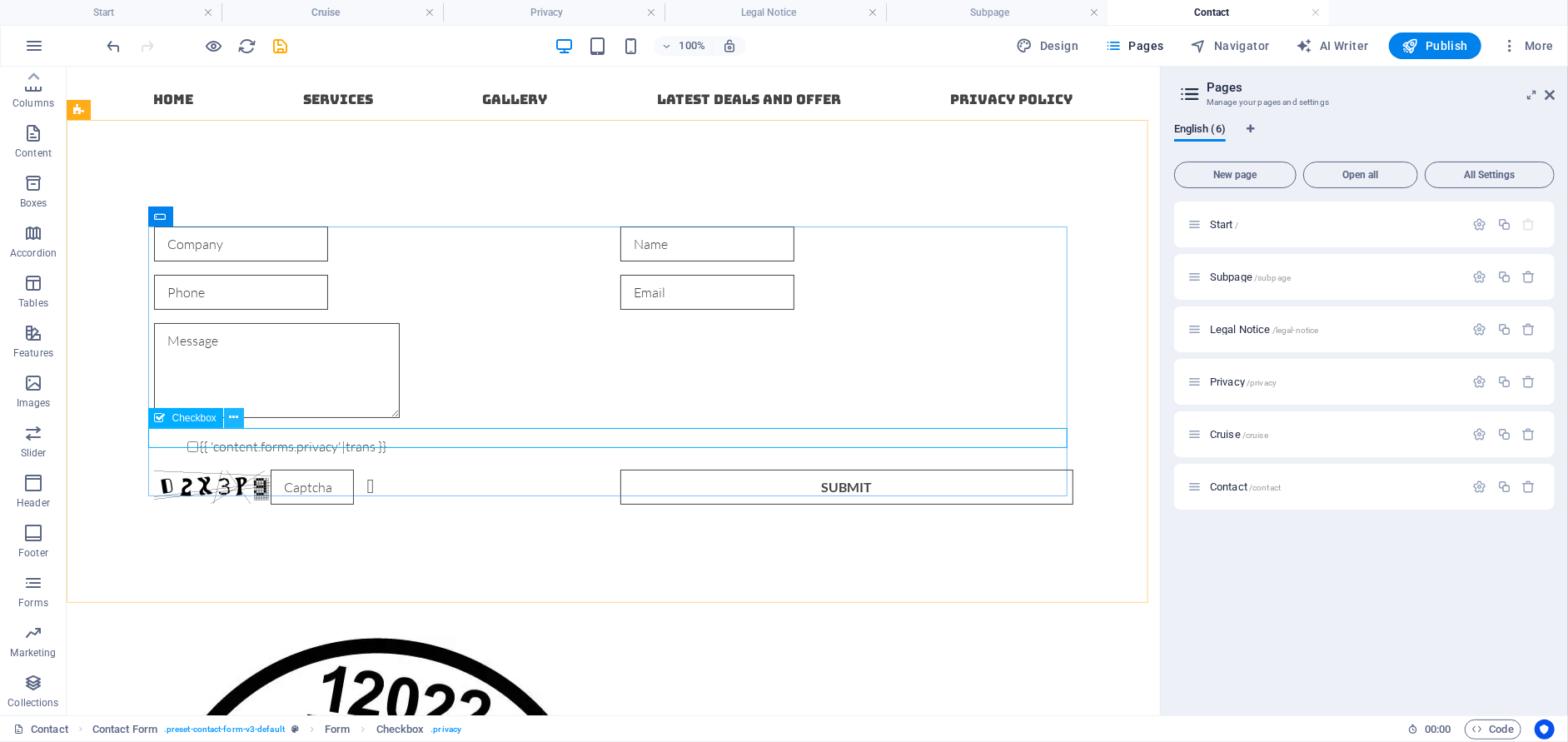
click at [234, 419] on icon at bounding box center [234, 418] width 10 height 17
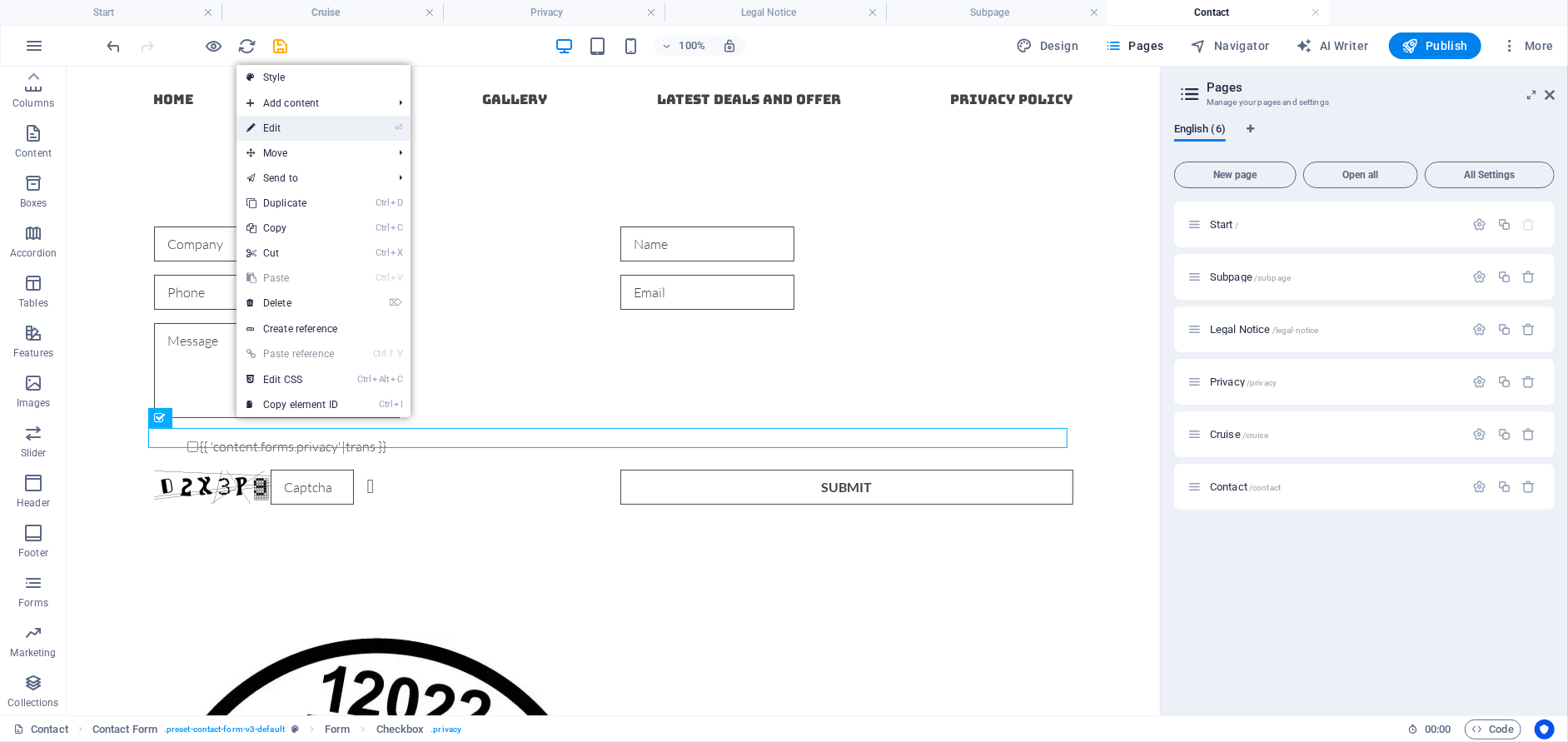
click at [326, 131] on link "⏎ Edit" at bounding box center [291, 128] width 112 height 25
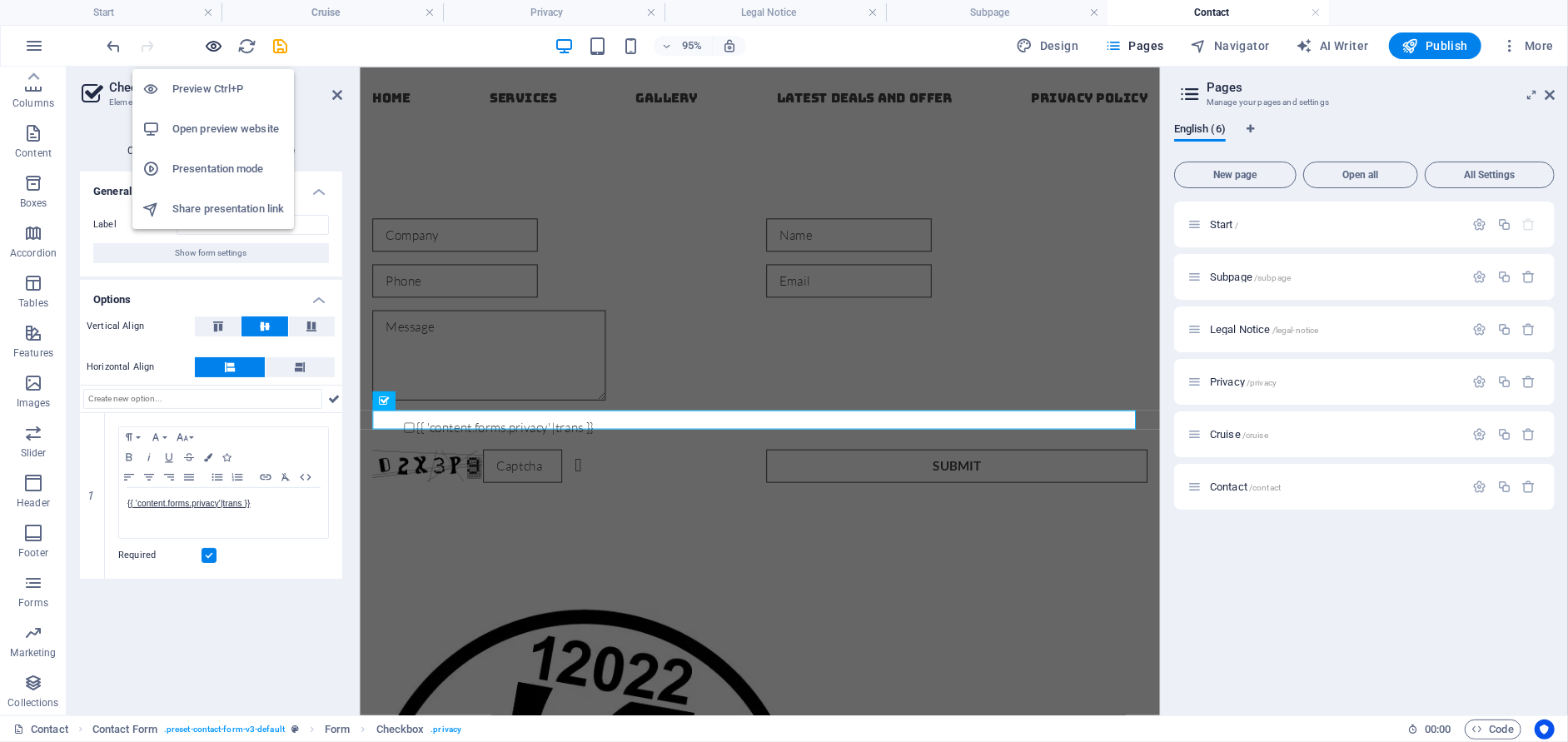
click at [212, 51] on icon "button" at bounding box center [214, 46] width 19 height 19
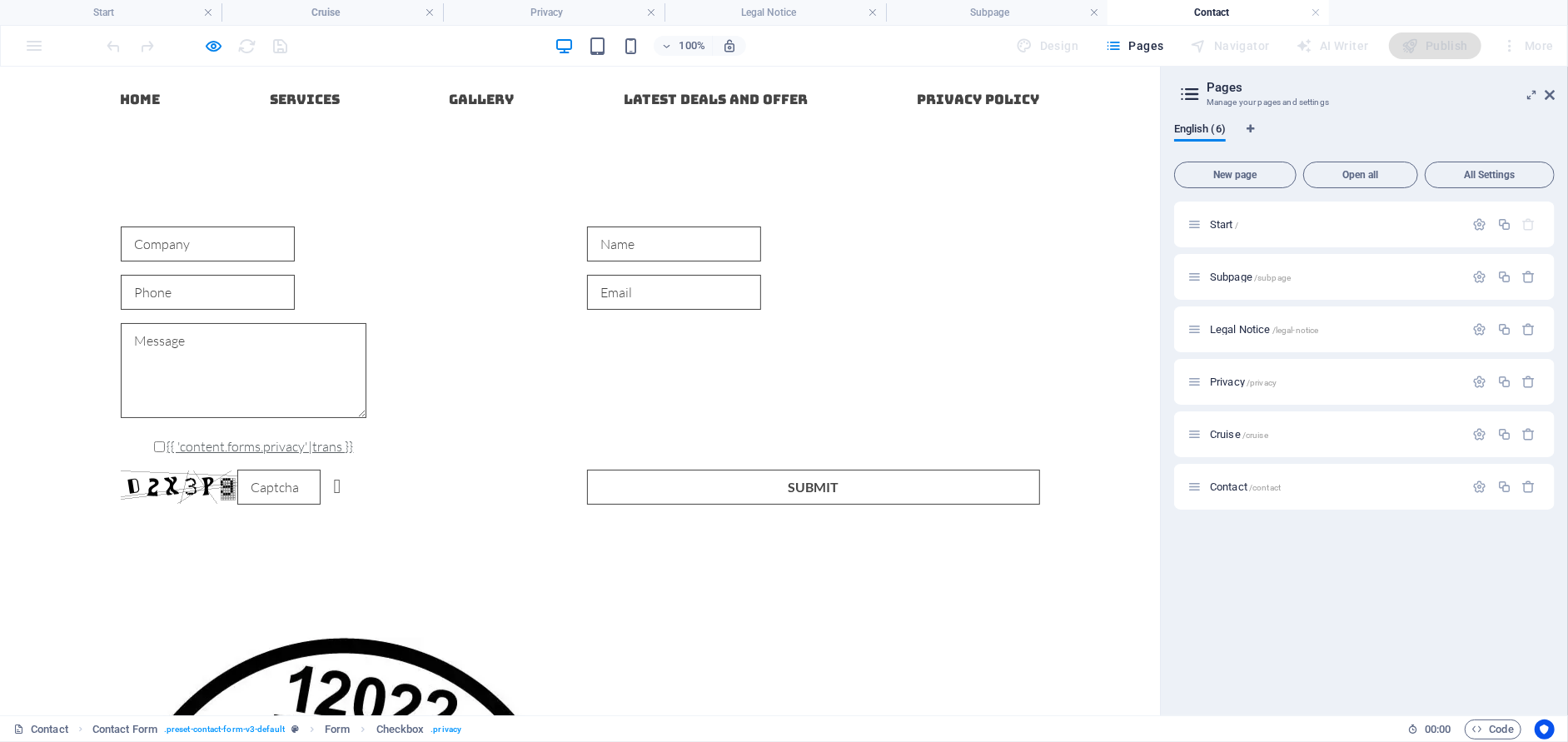
click at [167, 437] on link "{{ 'content.forms.privacy'|trans }}" at bounding box center [260, 445] width 187 height 16
click at [154, 440] on input "{{ 'content.forms.privacy'|trans }}" at bounding box center [159, 445] width 11 height 11
checkbox input "false"
click at [211, 43] on icon "button" at bounding box center [214, 46] width 19 height 19
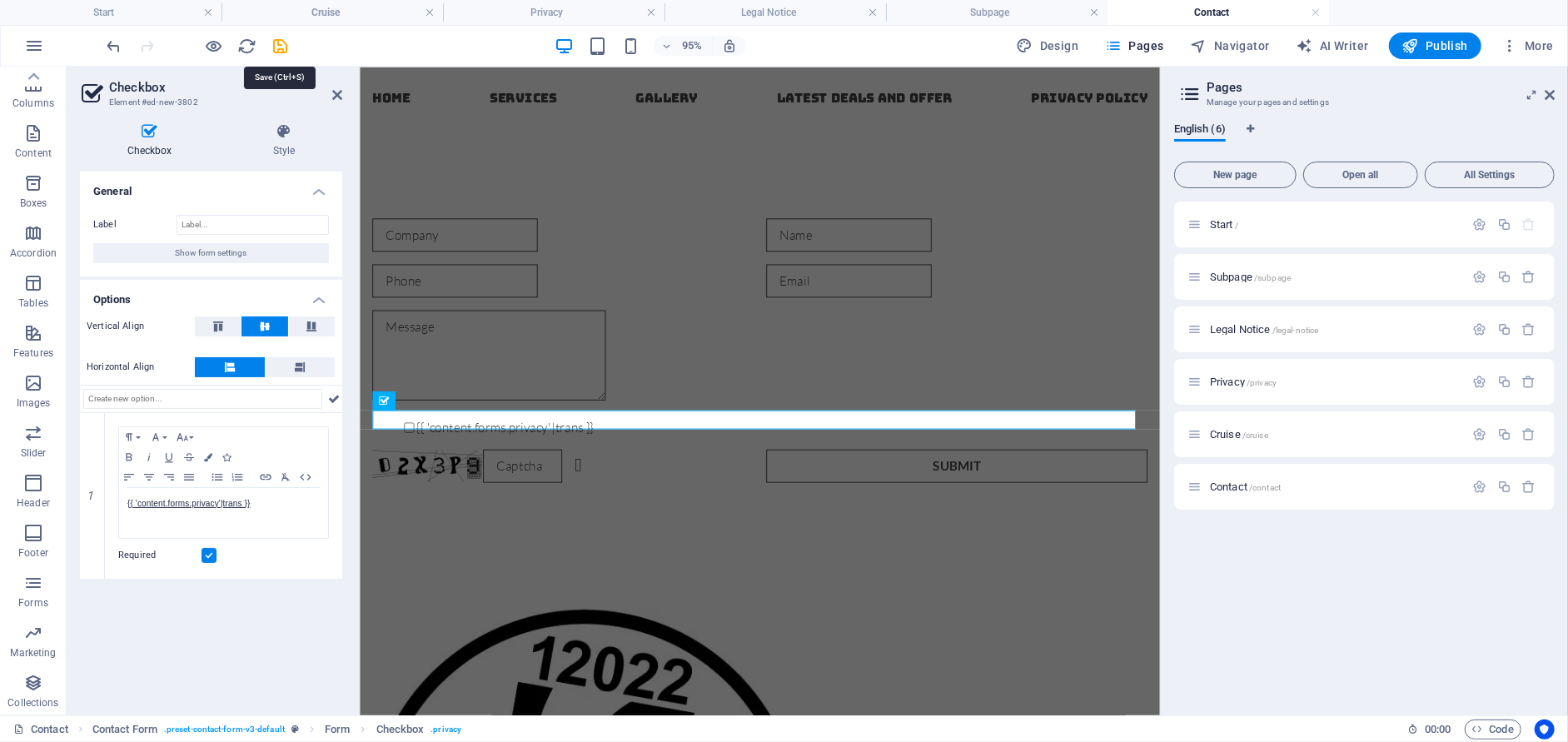
click at [284, 44] on icon "save" at bounding box center [281, 46] width 19 height 19
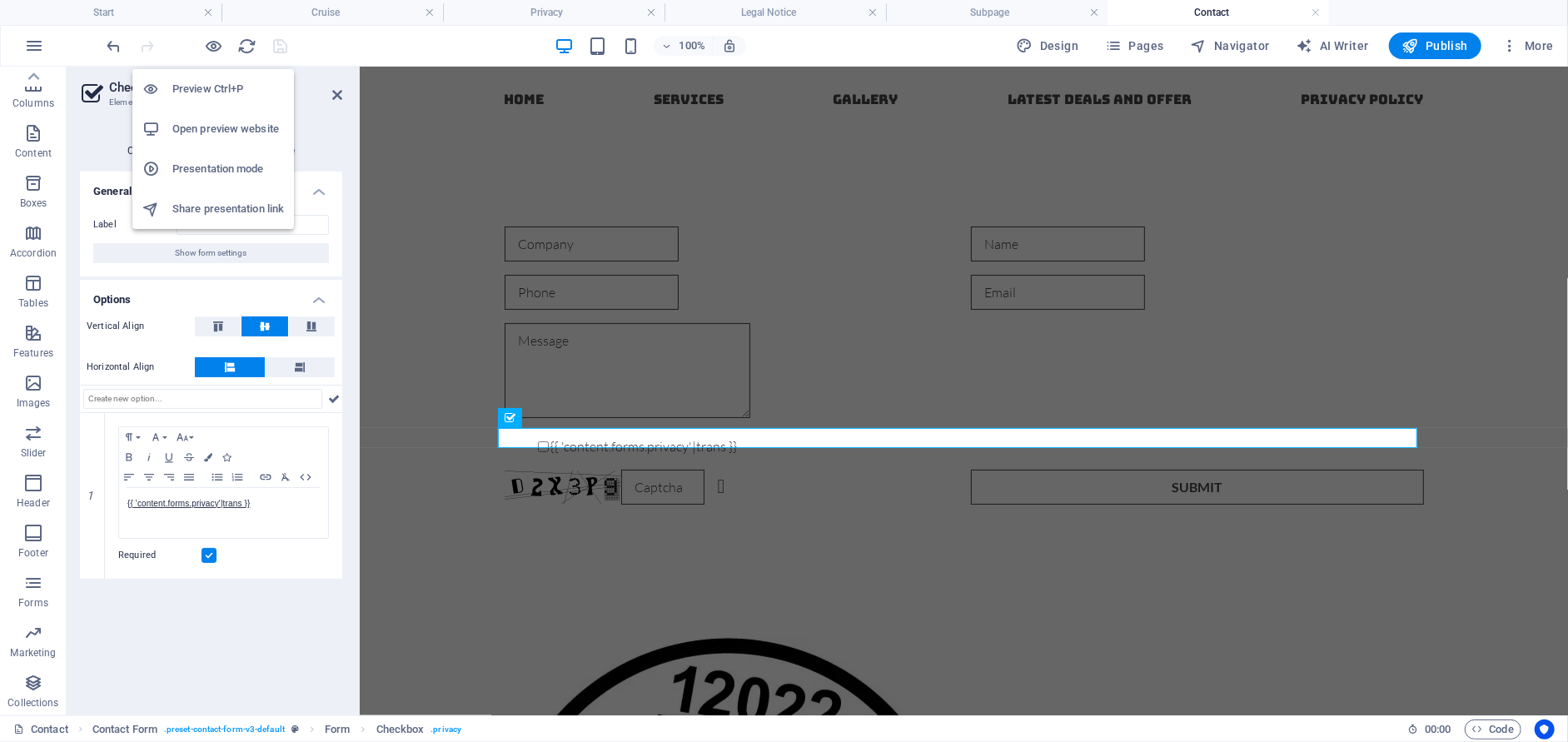
click at [240, 131] on h6 "Open preview website" at bounding box center [227, 129] width 112 height 20
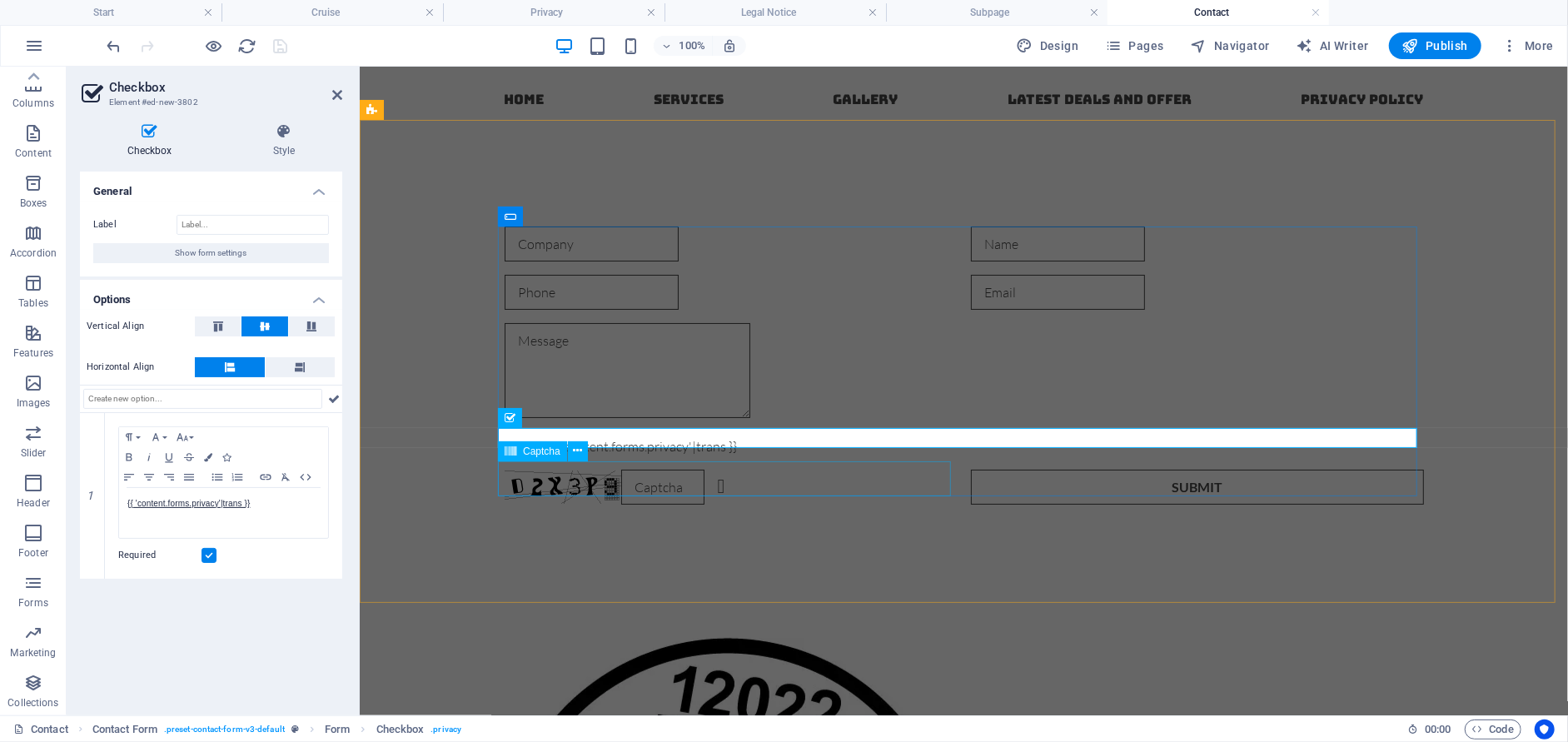
click at [668, 478] on div "Unreadable? Regenerate" at bounding box center [730, 486] width 453 height 35
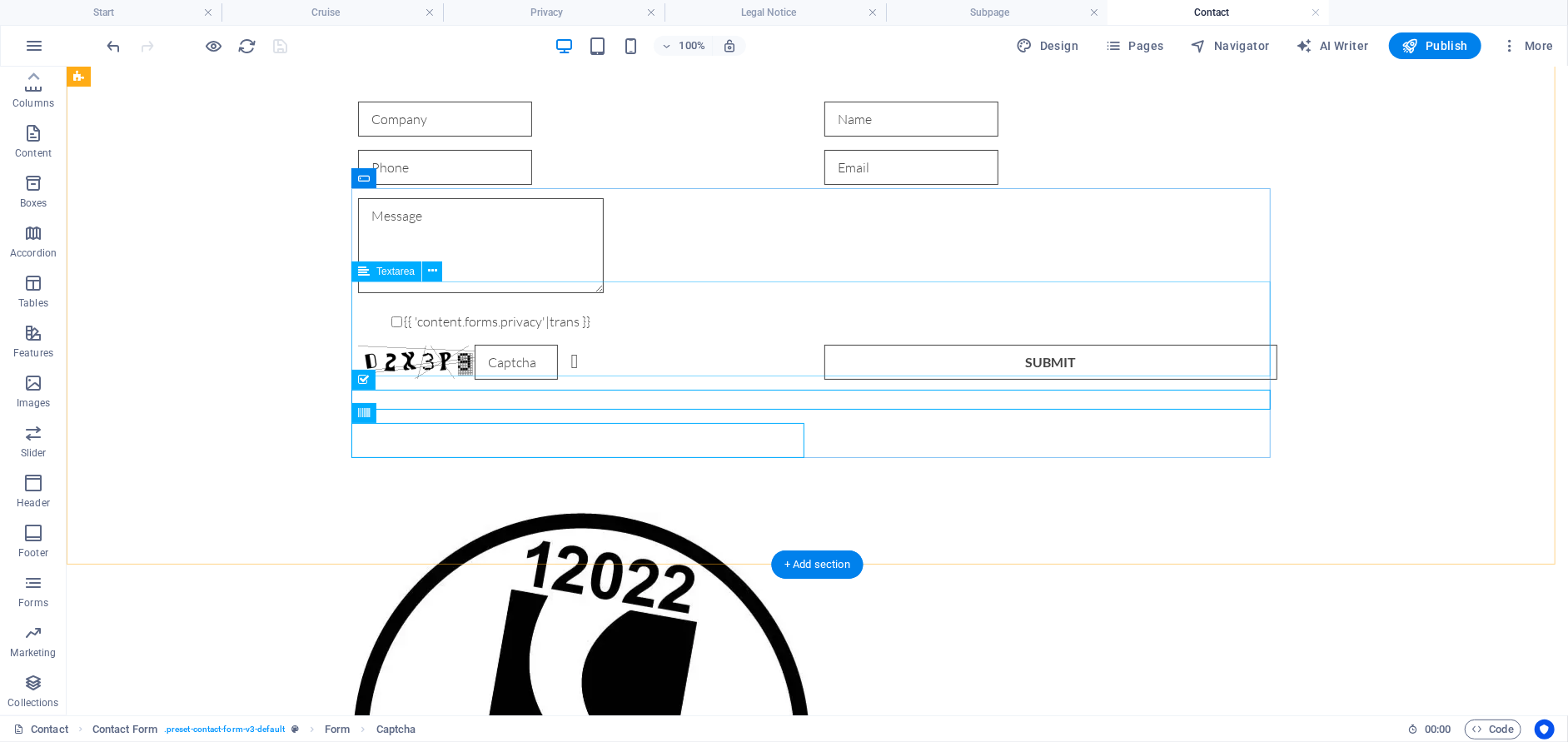
scroll to position [0, 0]
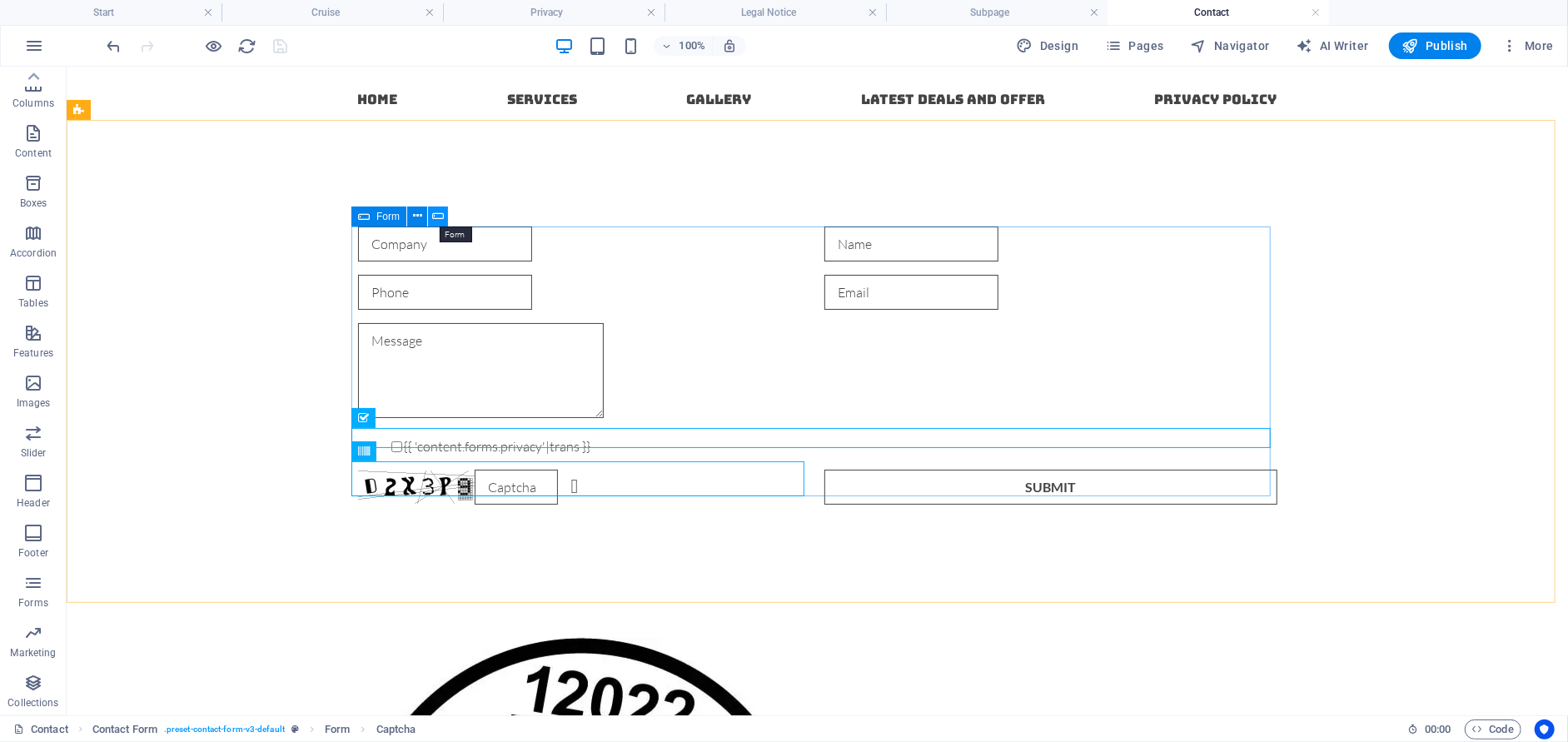
click at [437, 216] on icon at bounding box center [438, 216] width 11 height 17
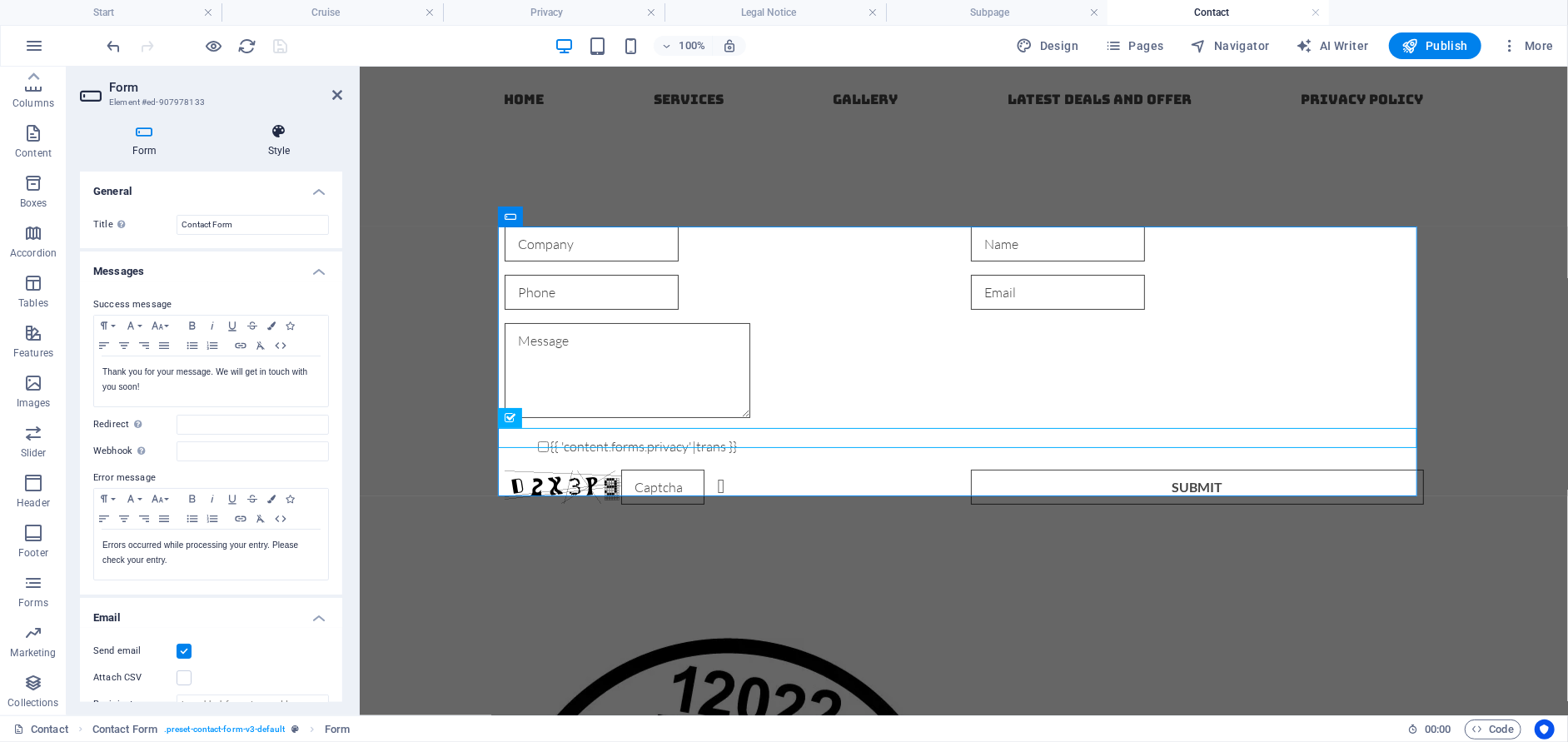
click at [276, 146] on h4 "Style" at bounding box center [278, 140] width 126 height 35
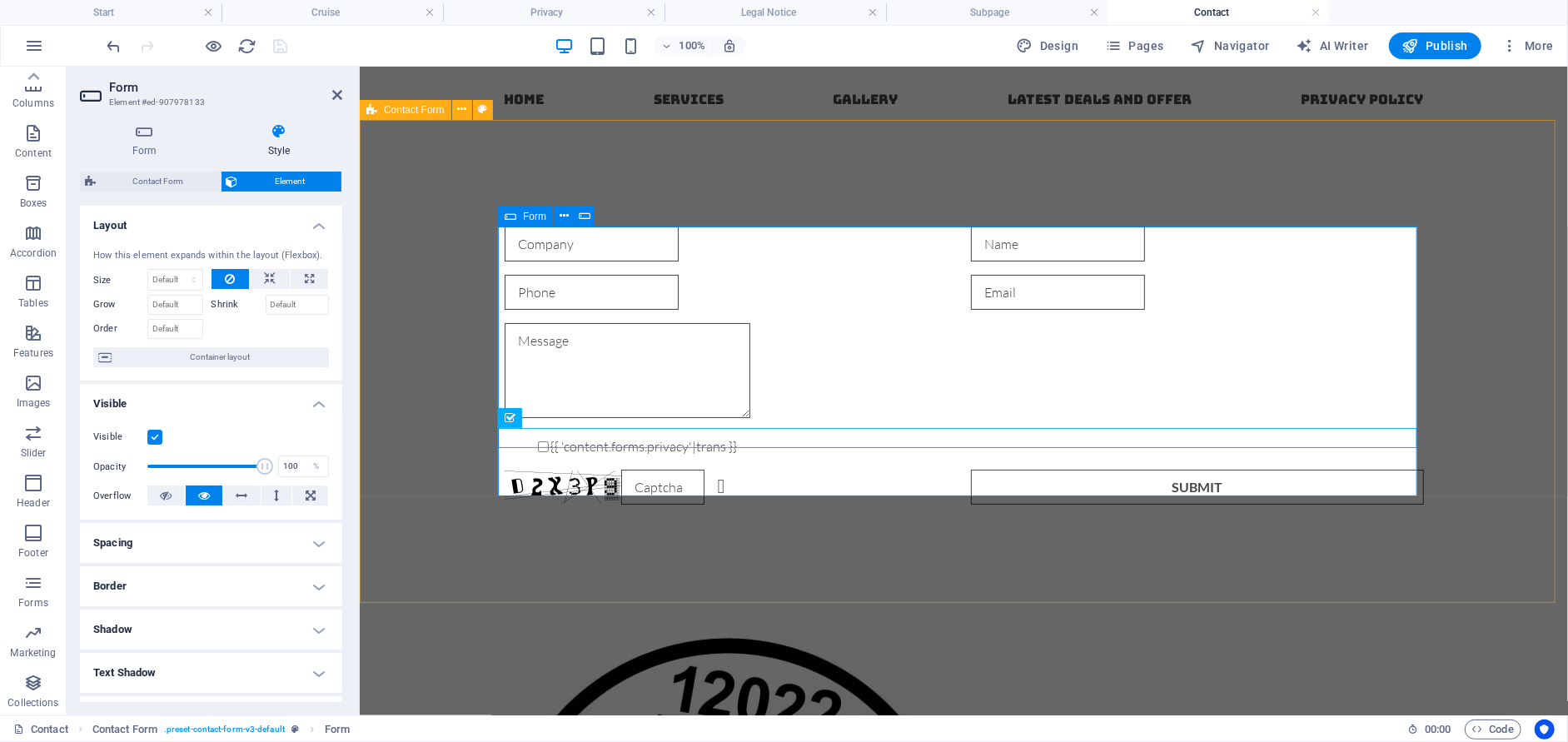
click at [505, 264] on div "{{ 'content.forms.privacy'|trans }} Unreadable? Regenerate Submit" at bounding box center [963, 364] width 919 height 291
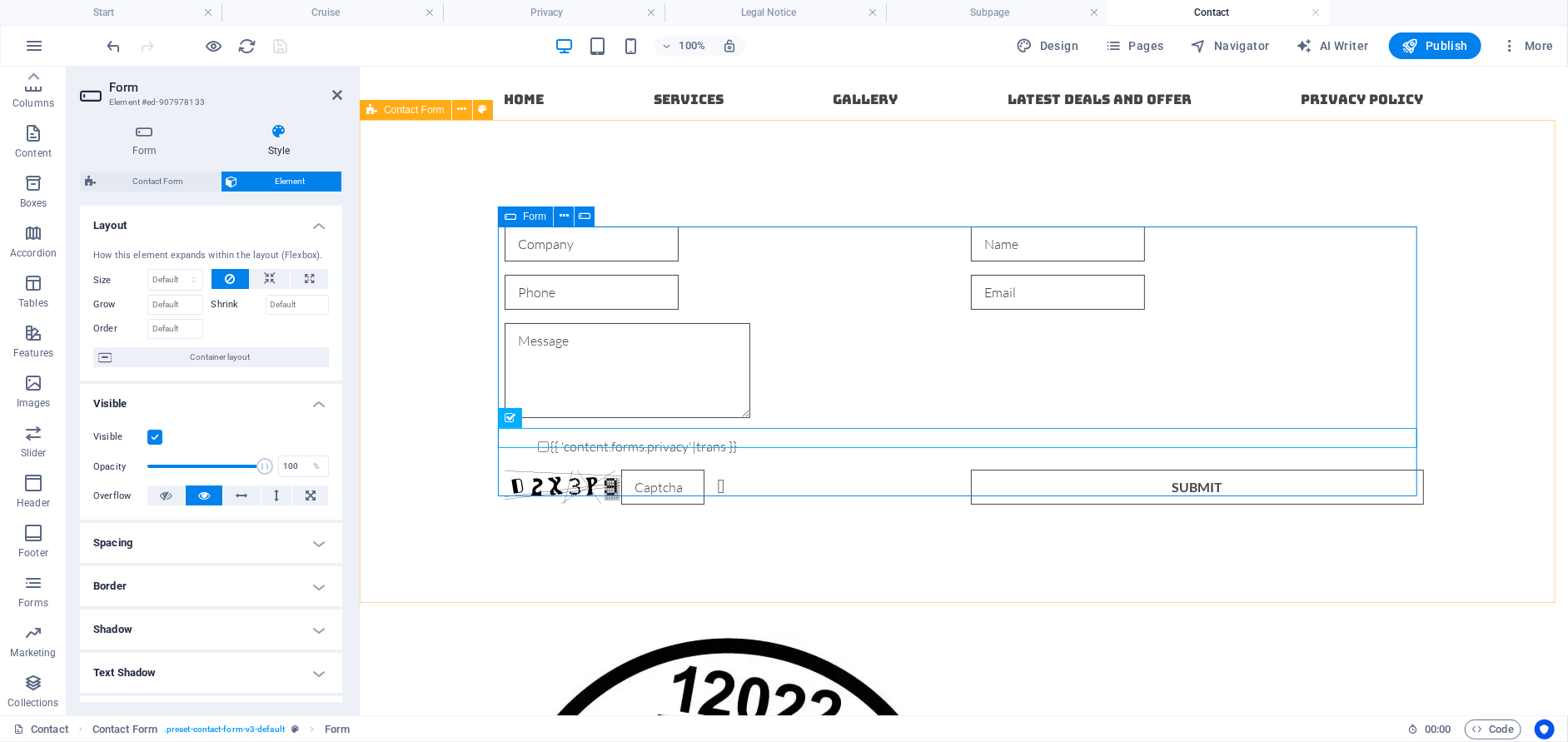
click at [549, 265] on div "{{ 'content.forms.privacy'|trans }} Unreadable? Regenerate Submit" at bounding box center [963, 364] width 919 height 291
click at [583, 220] on icon at bounding box center [584, 216] width 11 height 17
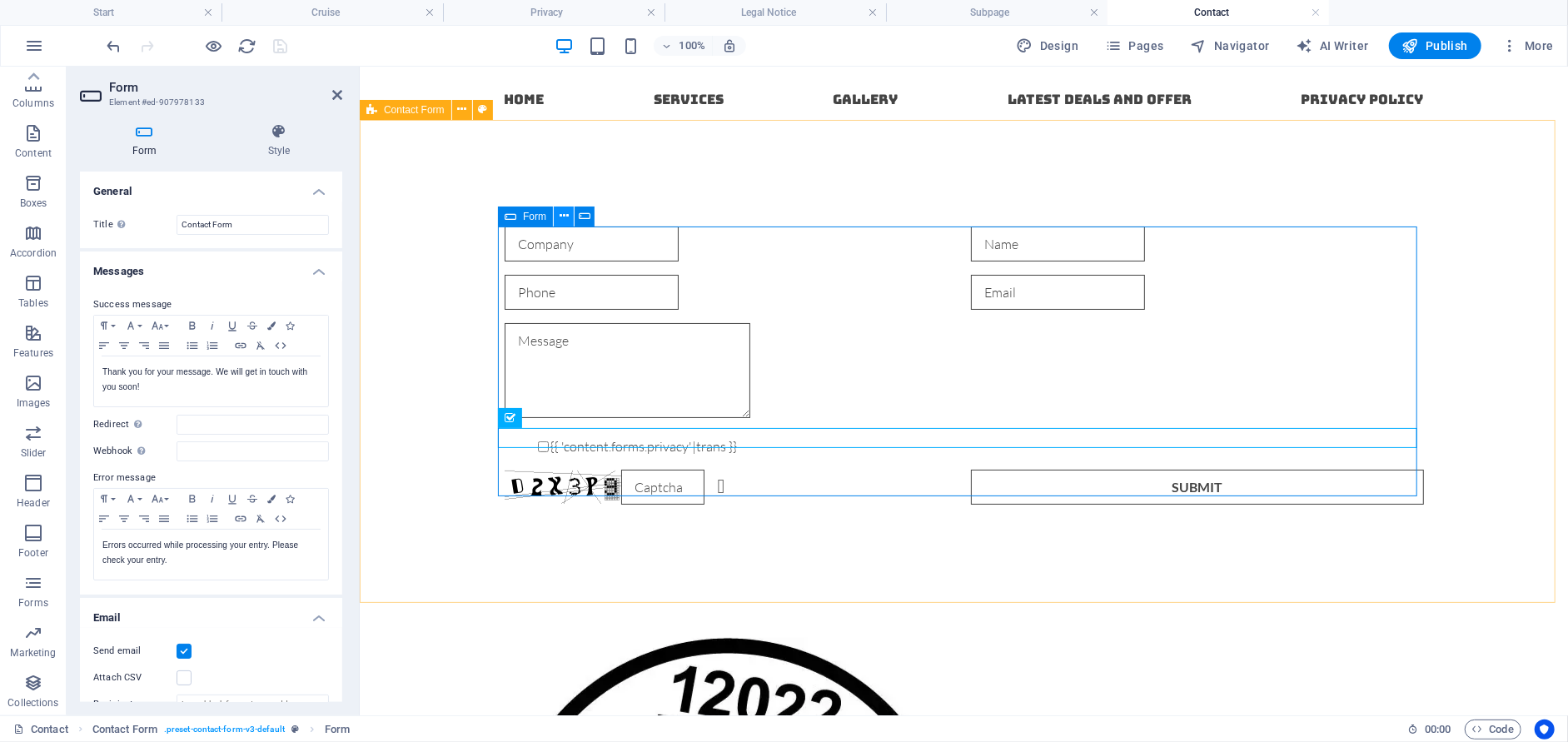
click at [558, 217] on button at bounding box center [563, 216] width 20 height 20
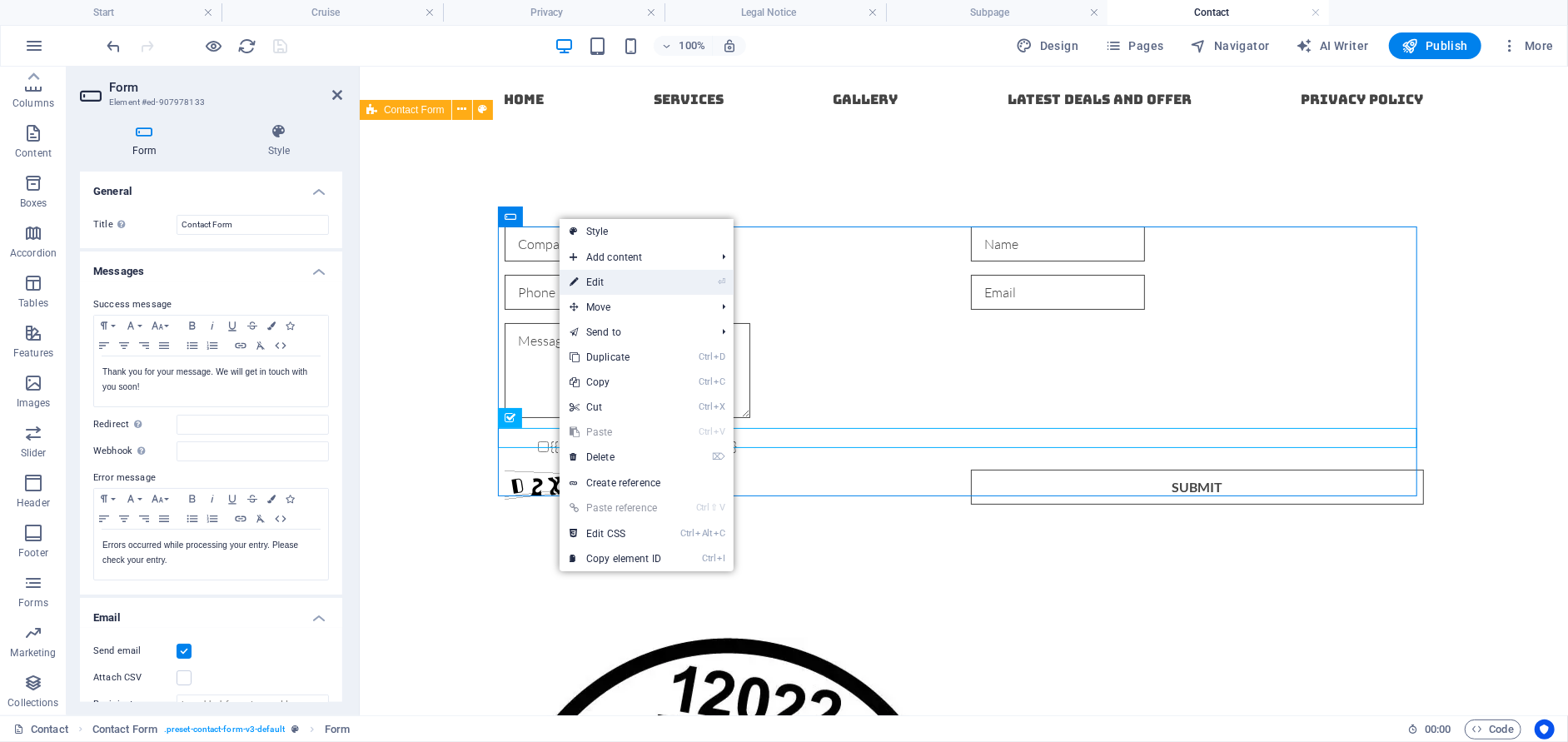
click at [649, 291] on link "⏎ Edit" at bounding box center [615, 282] width 112 height 25
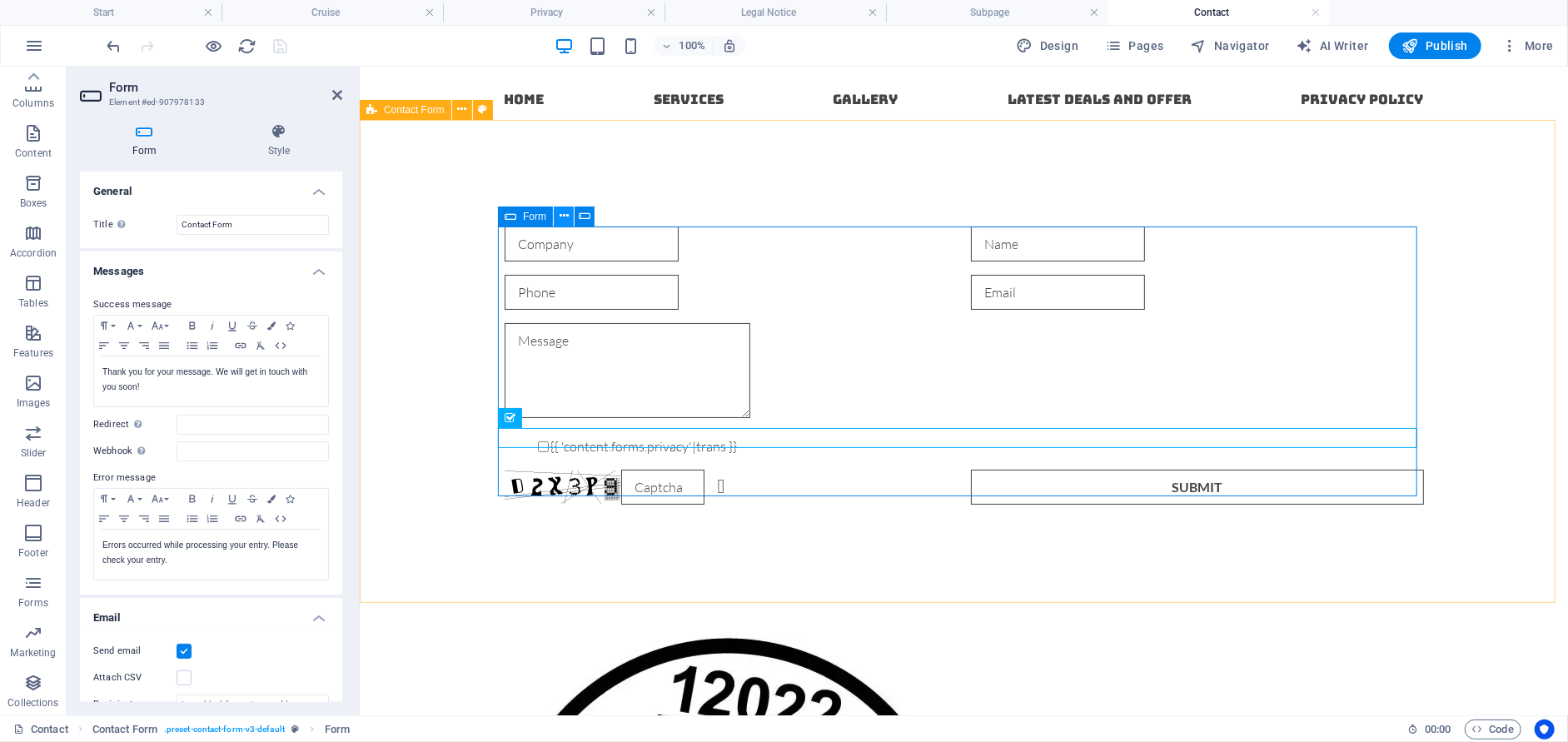
click at [566, 212] on icon at bounding box center [564, 216] width 10 height 17
click at [1214, 52] on span "Navigator" at bounding box center [1230, 45] width 79 height 16
select select "17017461-en"
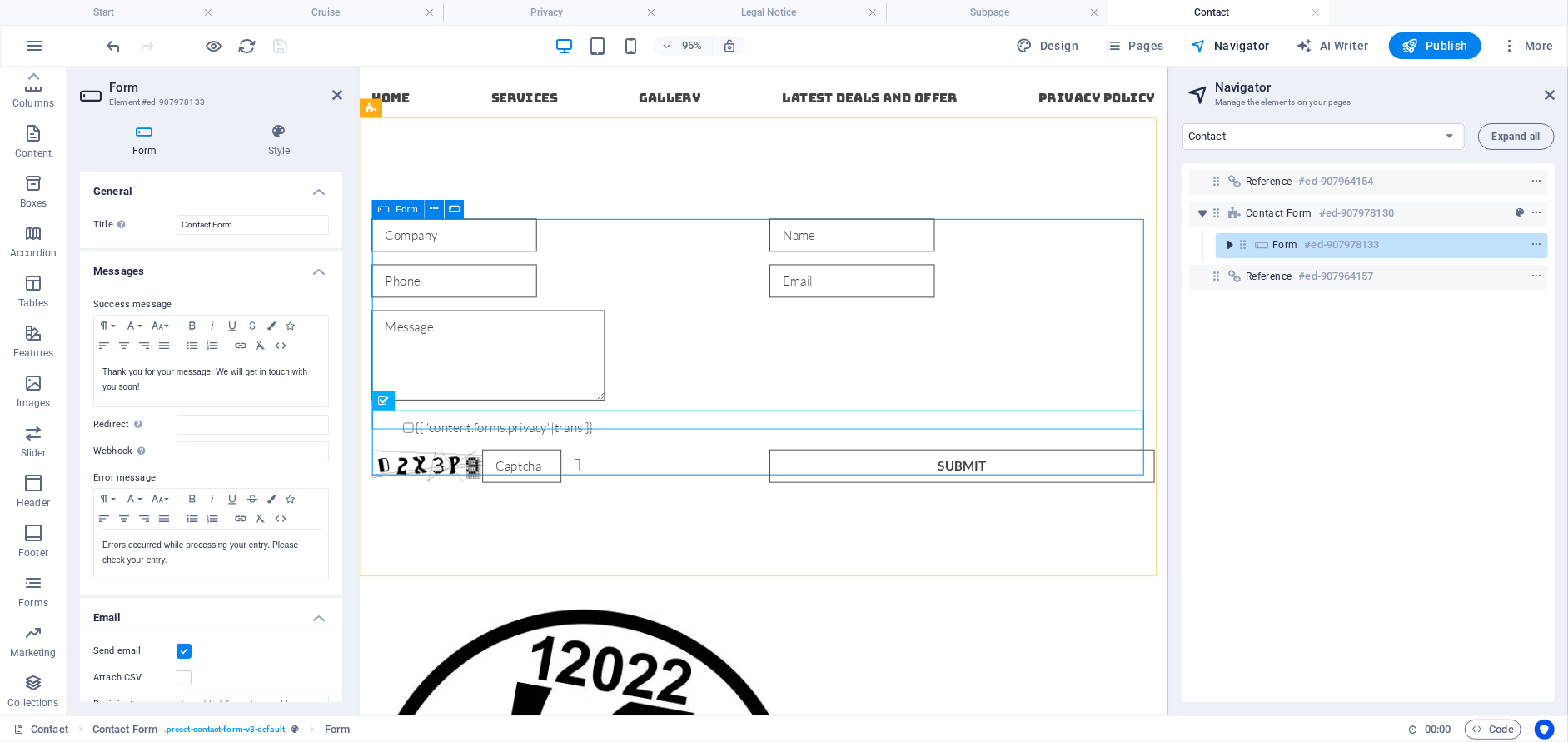
click at [1231, 246] on icon "toggle-expand" at bounding box center [1228, 244] width 16 height 16
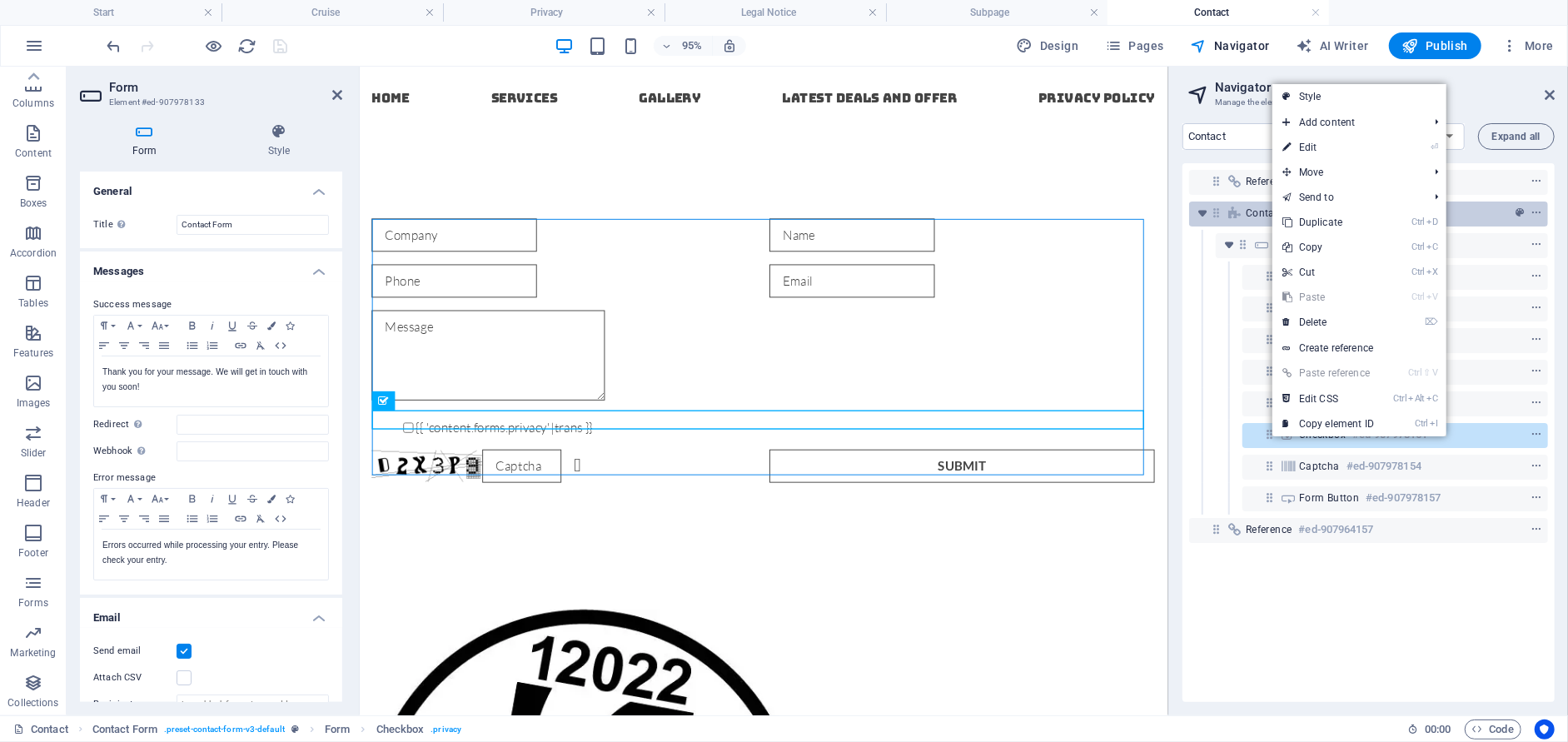
click at [1330, 219] on link "Ctrl D Duplicate" at bounding box center [1328, 222] width 112 height 25
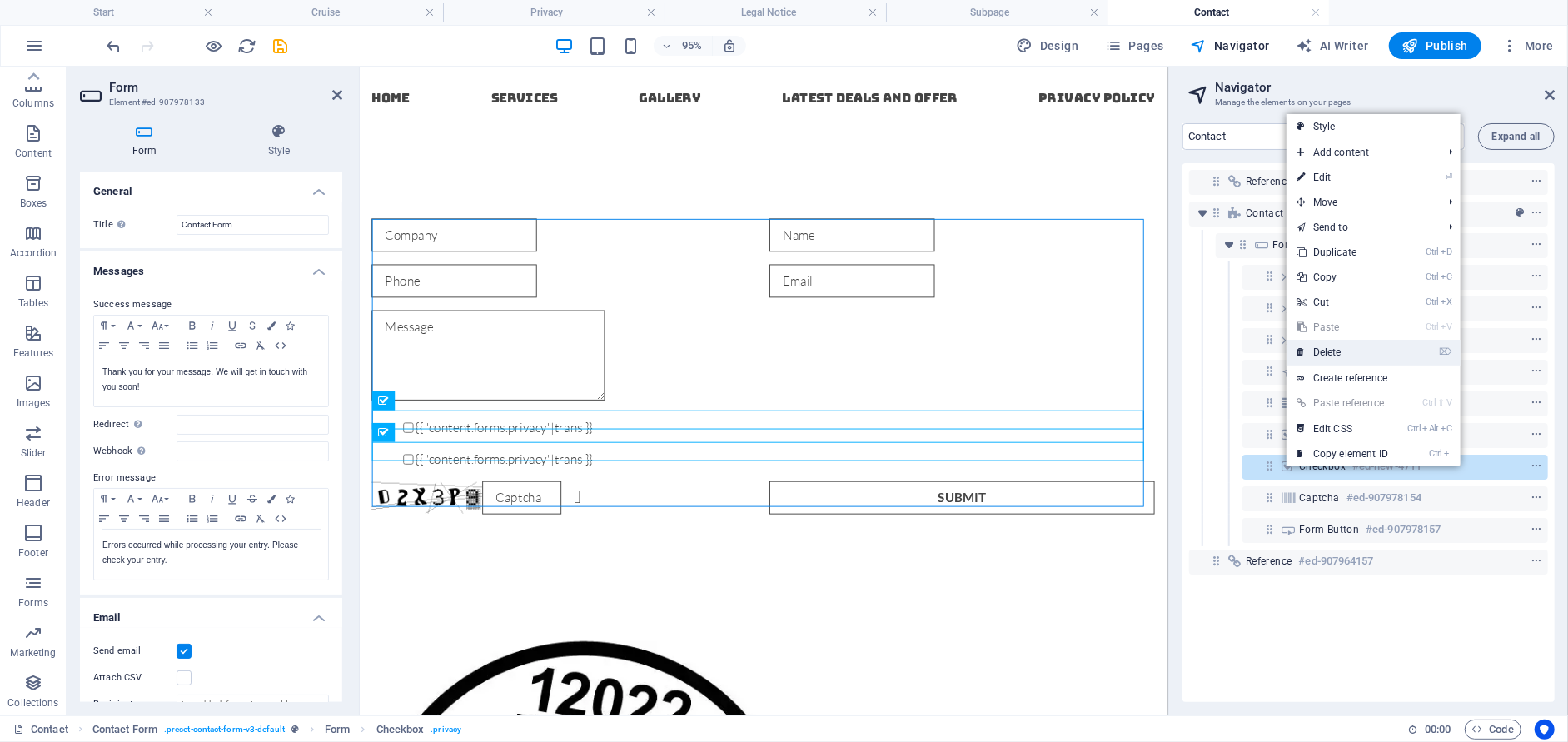
click at [1326, 348] on link "⌦ Delete" at bounding box center [1341, 352] width 112 height 25
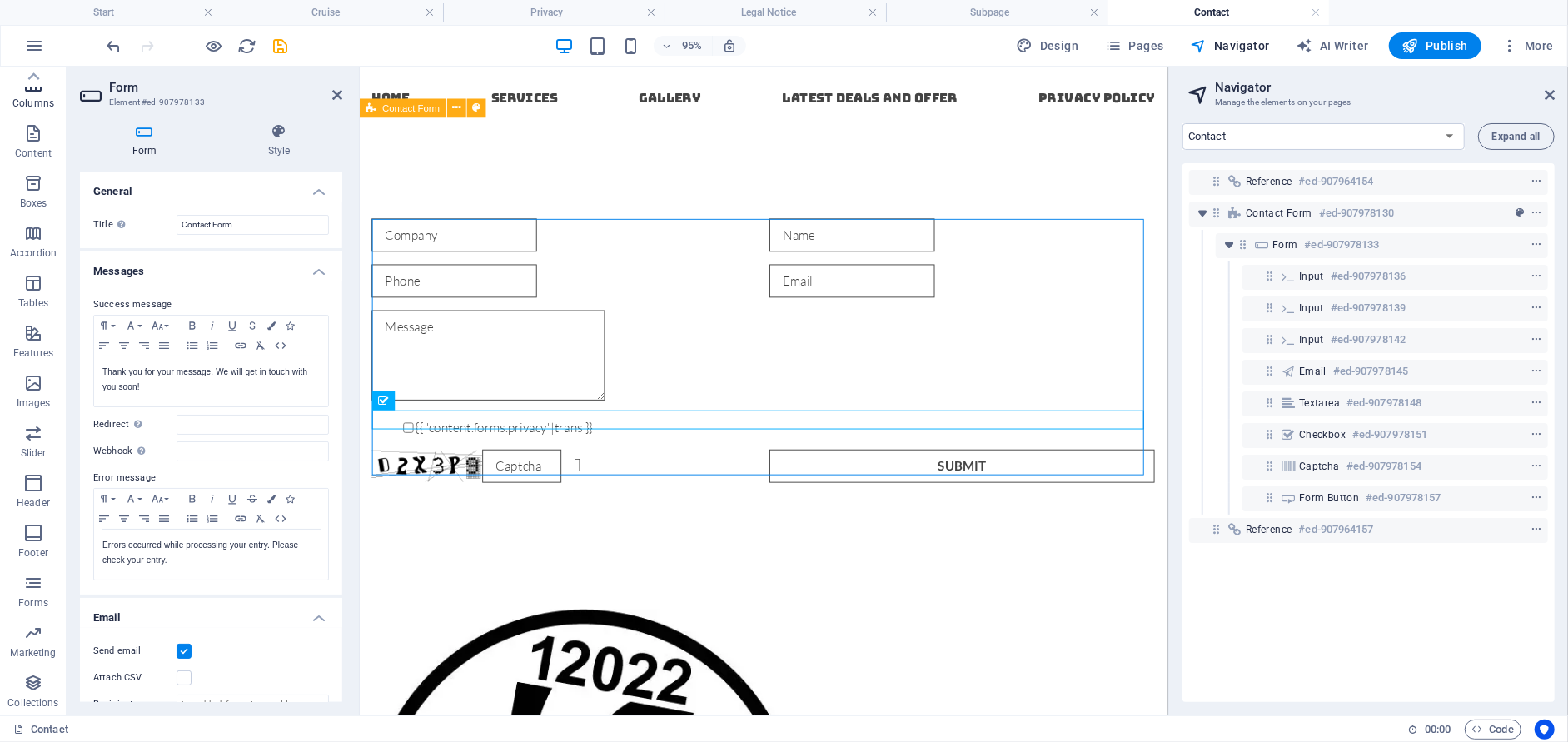
click at [28, 99] on p "Columns" at bounding box center [33, 103] width 42 height 13
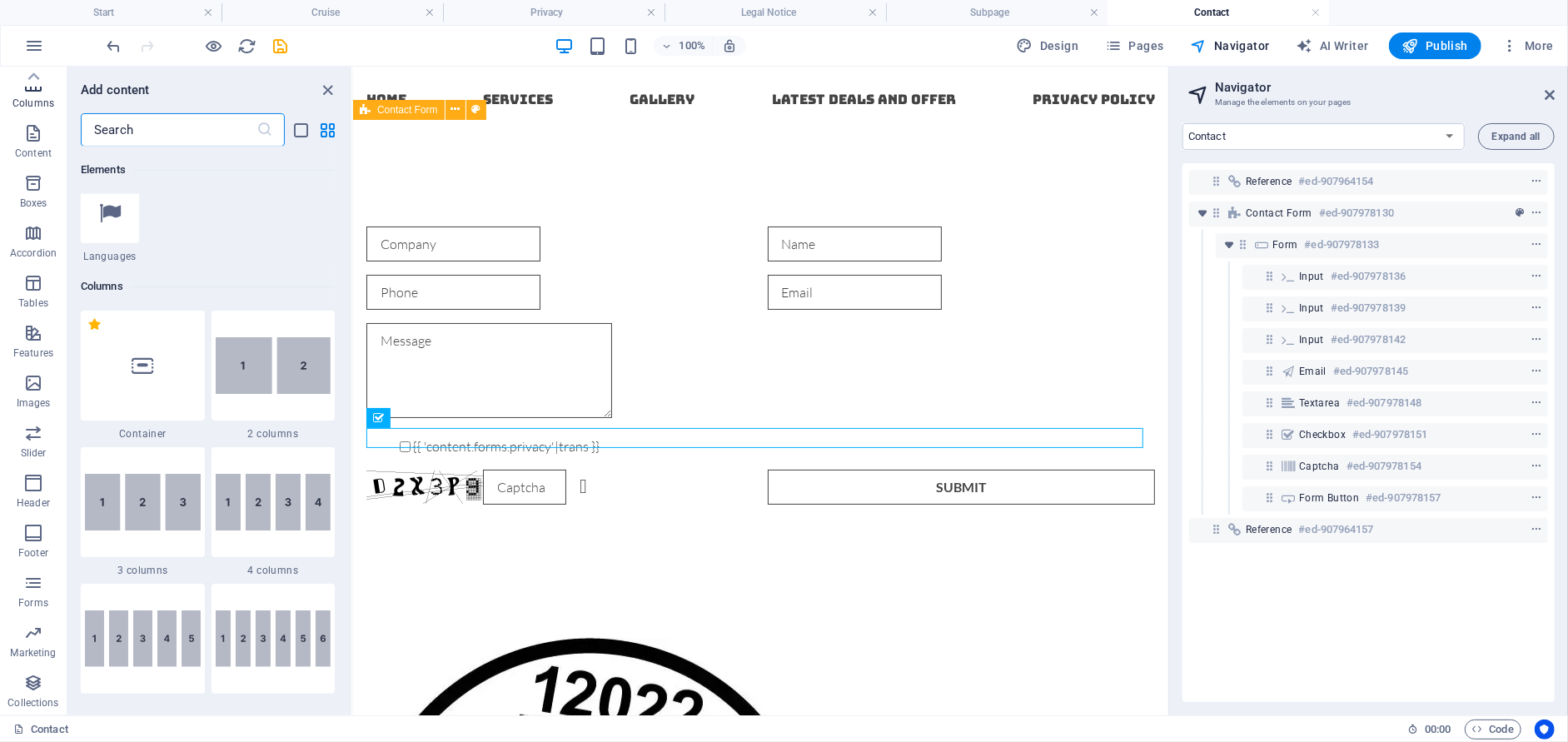
scroll to position [824, 0]
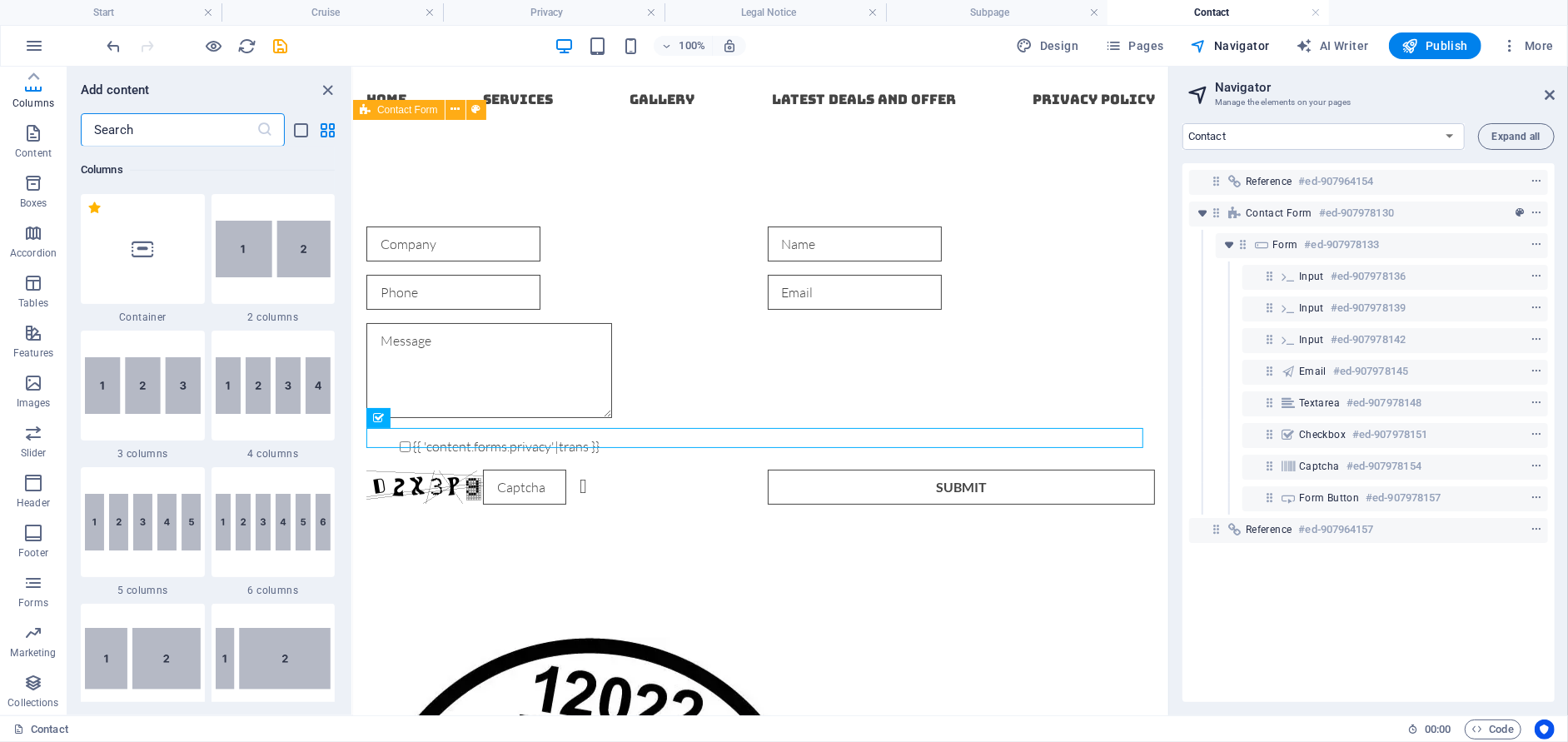
click at [136, 132] on input "text" at bounding box center [168, 130] width 176 height 34
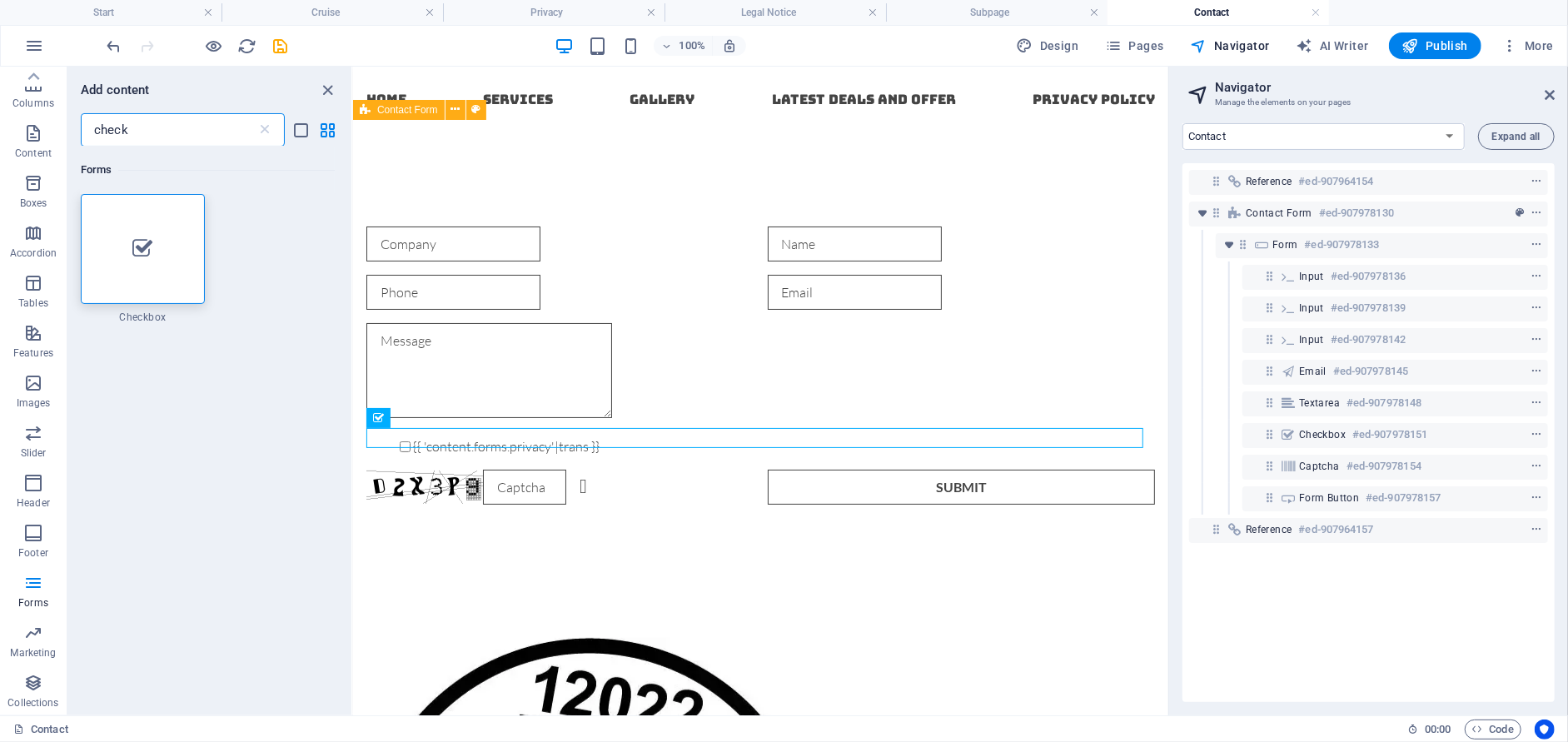
scroll to position [0, 0]
type input "check"
click at [32, 578] on icon "button" at bounding box center [33, 582] width 20 height 20
click at [302, 130] on icon "list-view" at bounding box center [302, 131] width 19 height 19
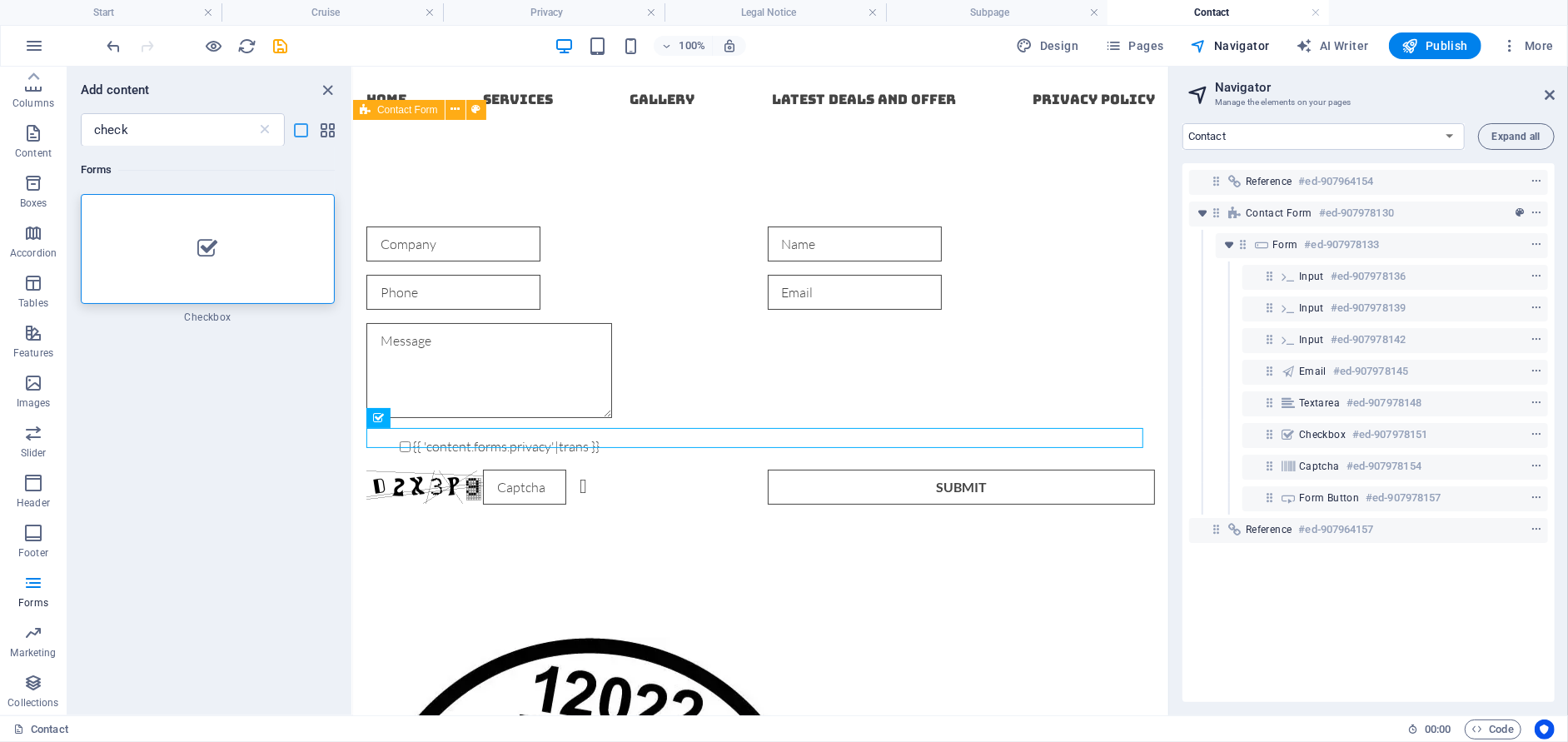
click at [299, 128] on icon "list-view" at bounding box center [302, 131] width 19 height 19
click at [299, 130] on icon "list-view" at bounding box center [302, 131] width 19 height 19
click at [323, 128] on icon "grid-view" at bounding box center [329, 131] width 19 height 19
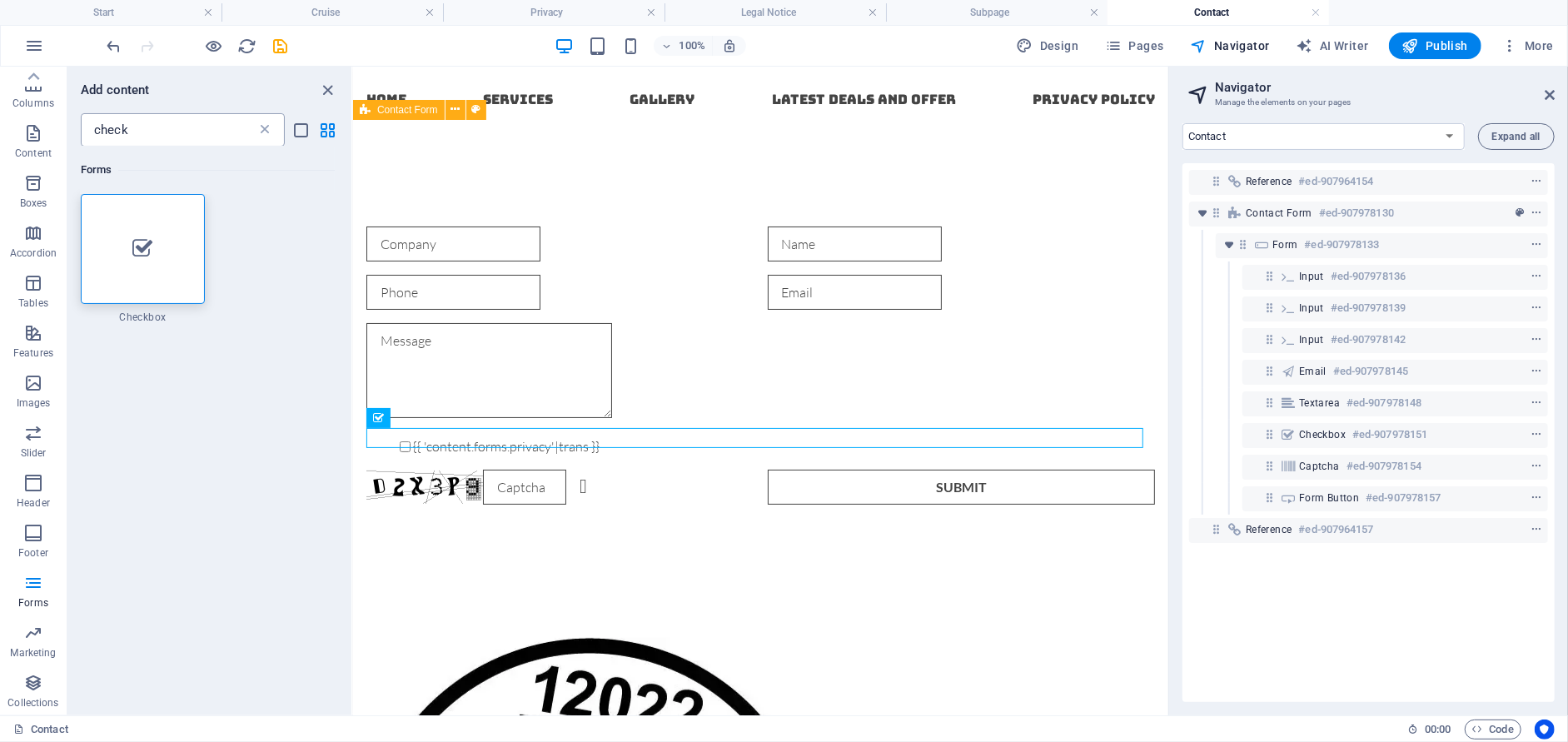
click at [272, 128] on icon at bounding box center [264, 130] width 16 height 16
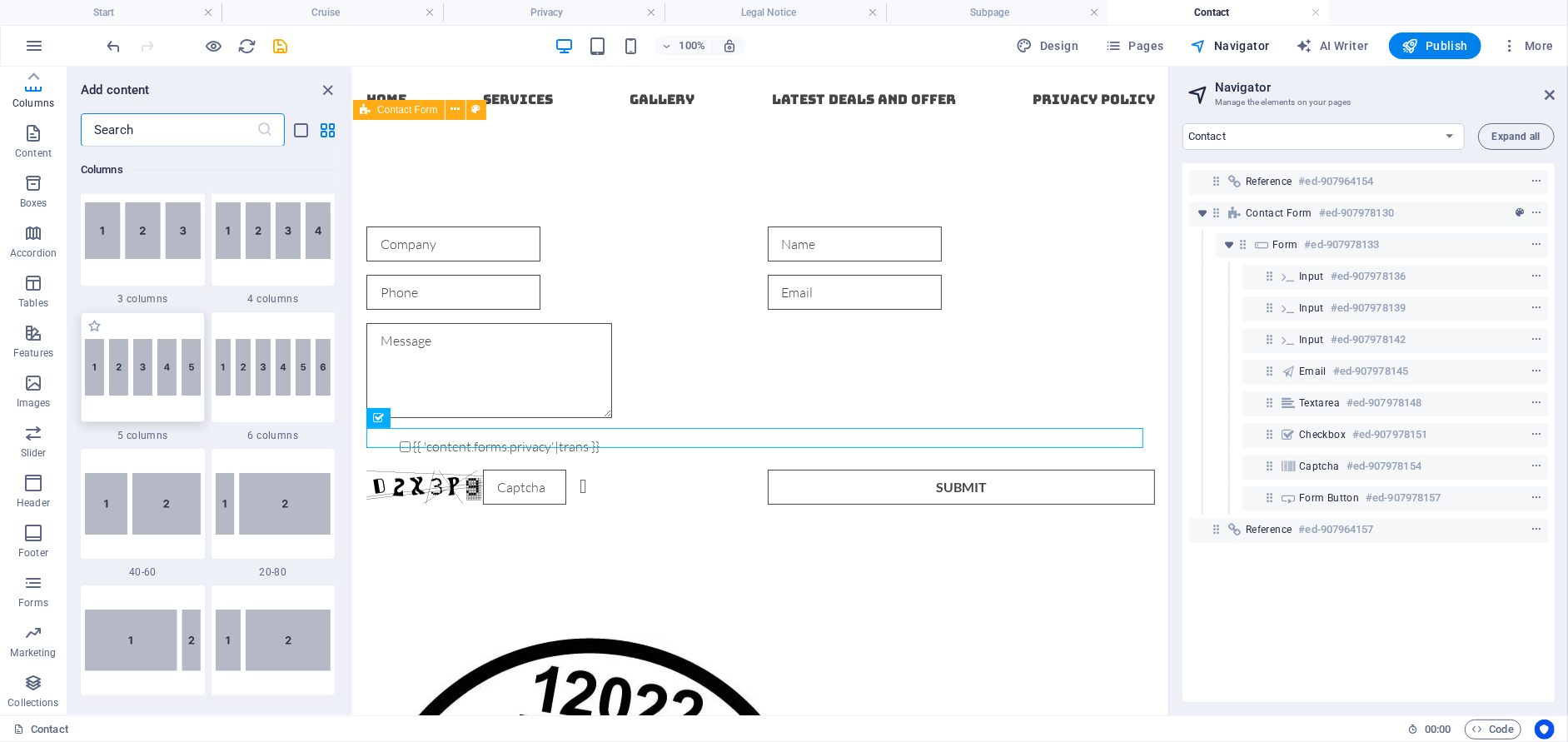
scroll to position [999, 0]
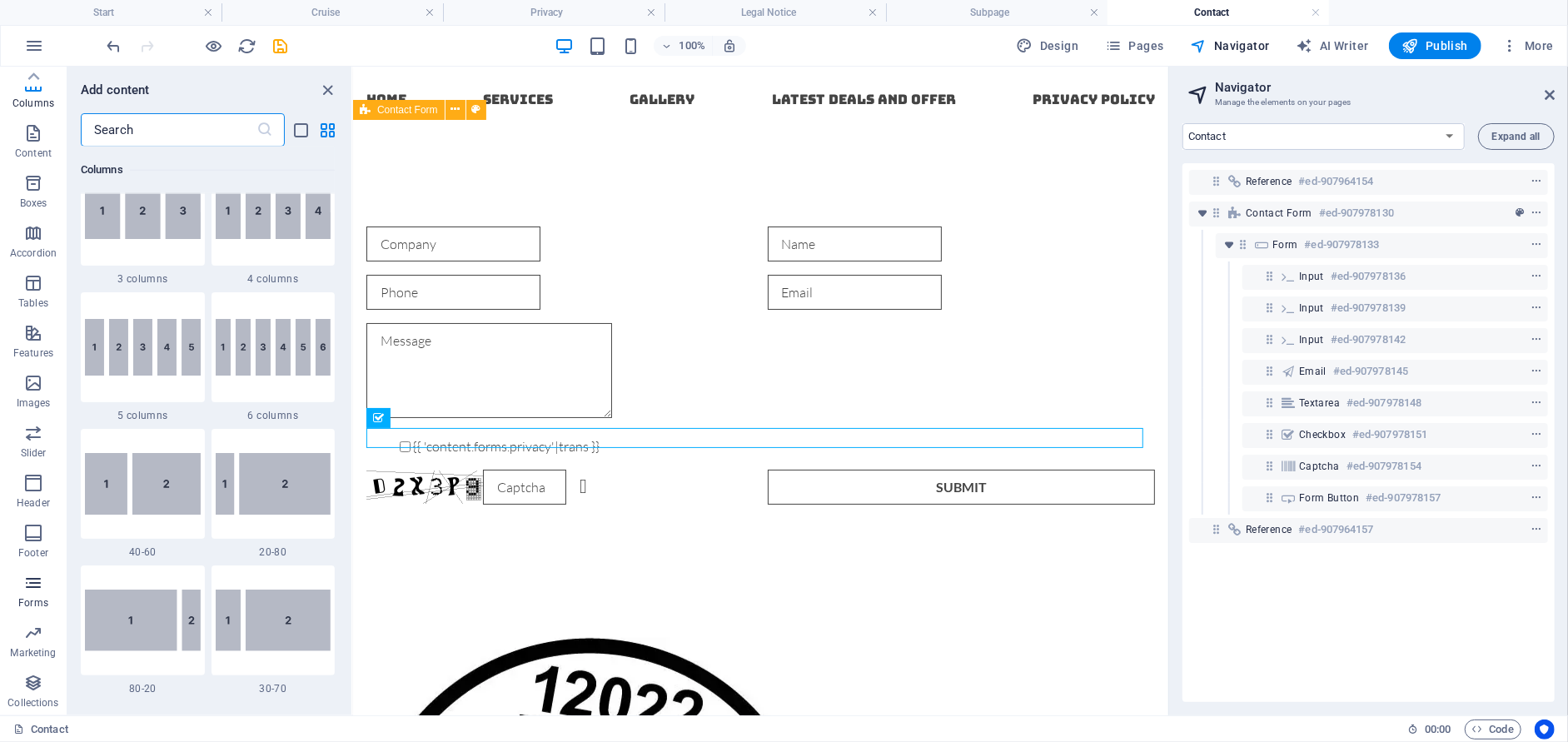
click at [30, 583] on icon "button" at bounding box center [33, 582] width 20 height 20
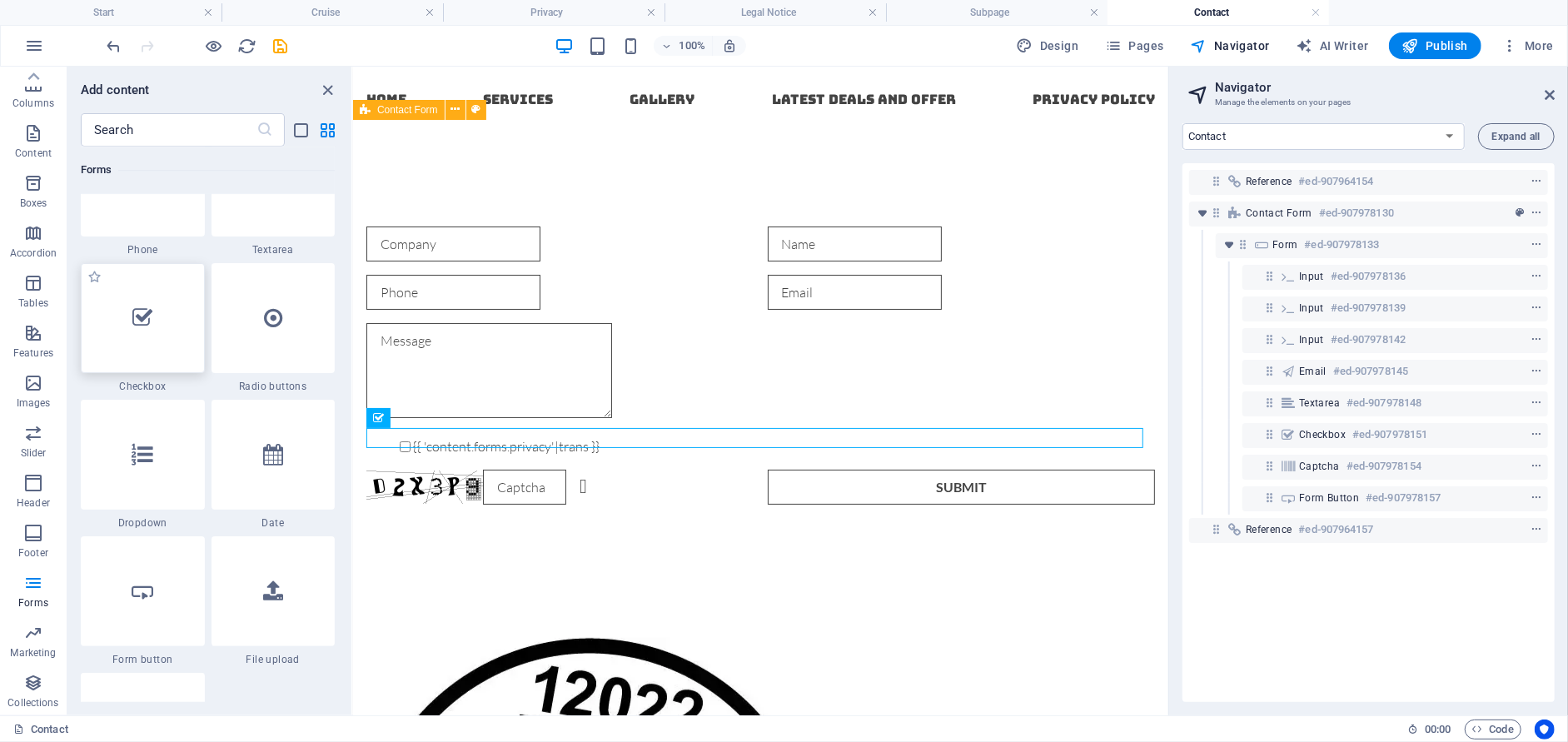
scroll to position [12900, 0]
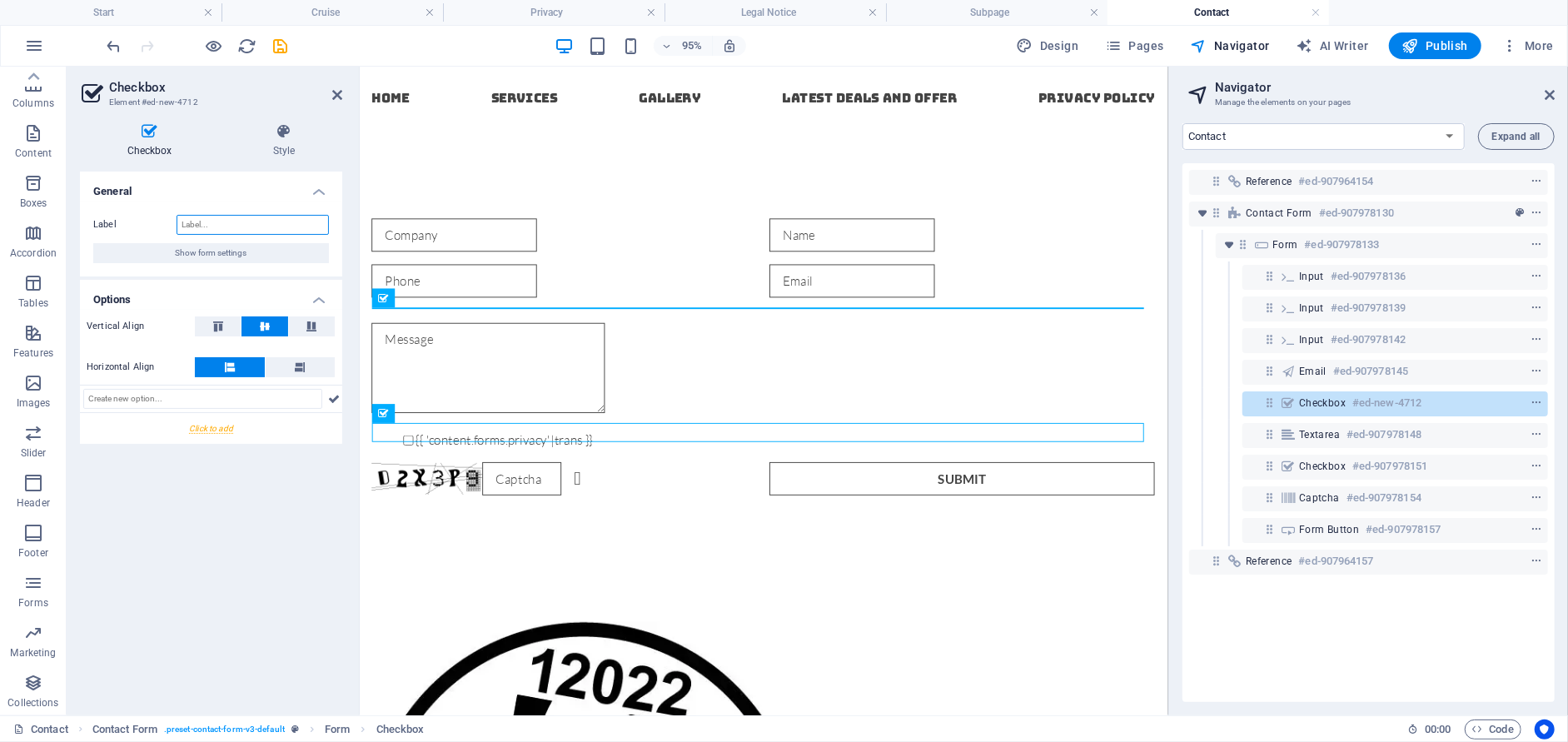
click at [249, 226] on input "Label" at bounding box center [253, 224] width 152 height 20
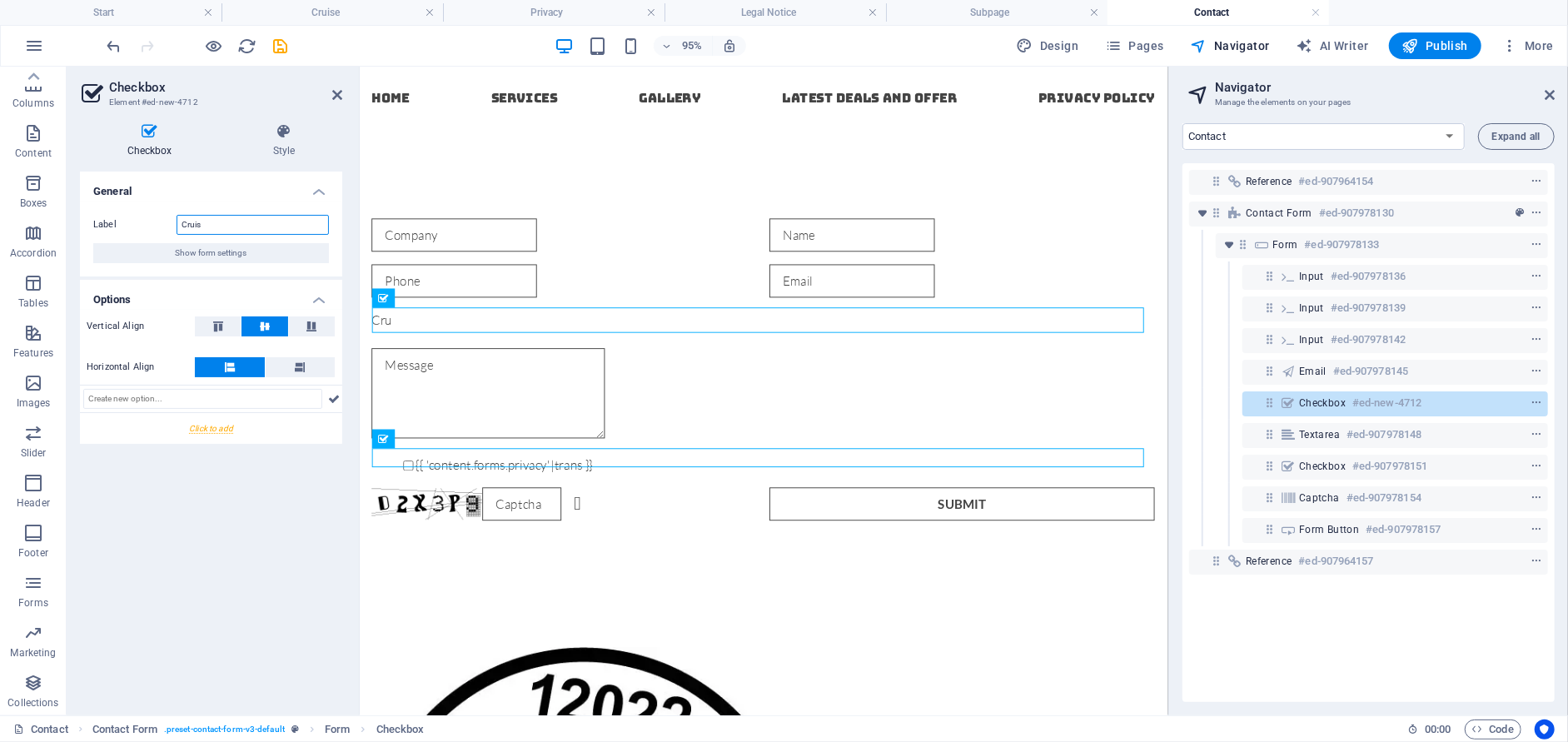
type input "Cruise"
drag, startPoint x: 478, startPoint y: 193, endPoint x: 768, endPoint y: 188, distance: 290.0
click at [768, 188] on div "Cruise {{ 'content.forms.privacy'|trans }} Unreadable? Regenerate Submit" at bounding box center [784, 386] width 851 height 531
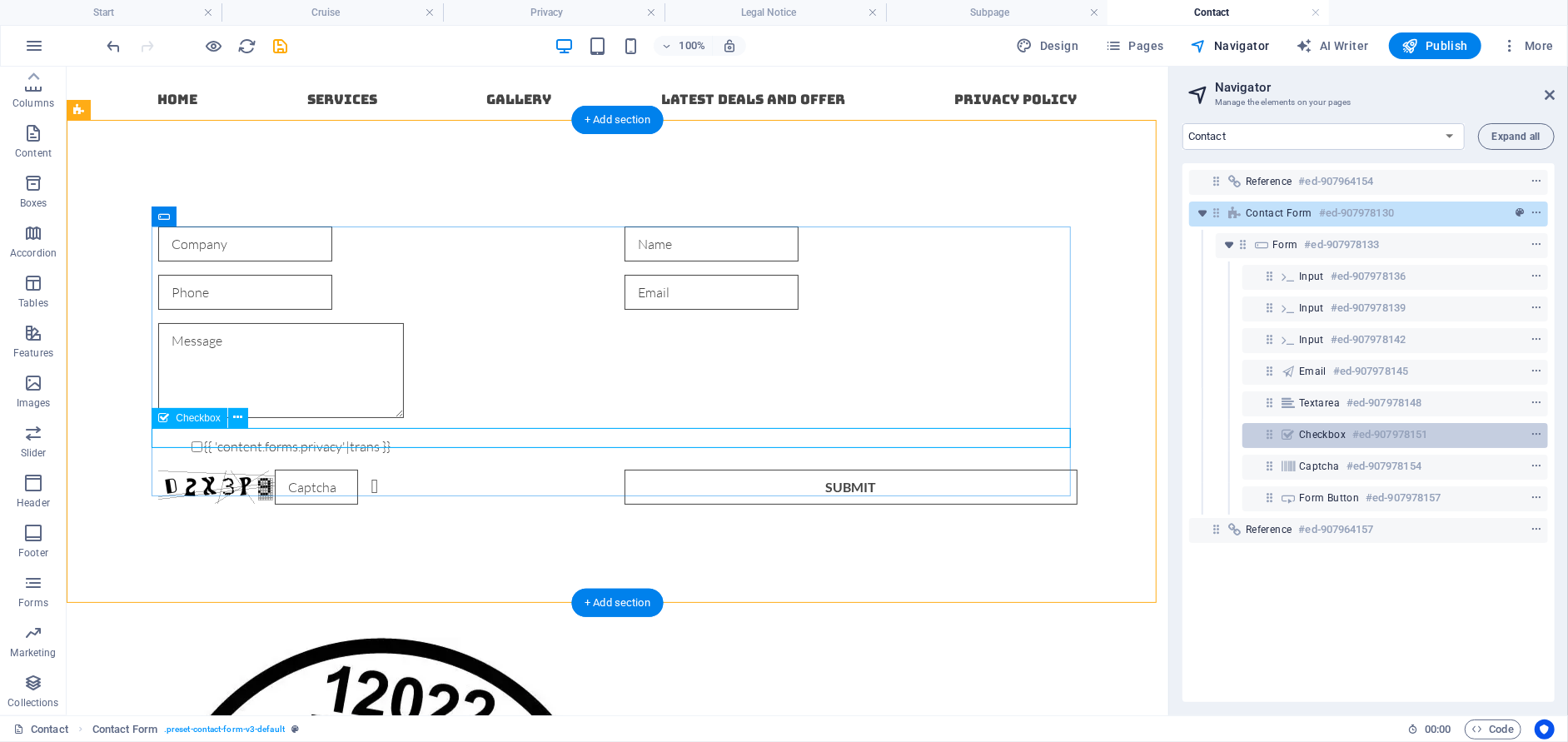
click at [1313, 431] on span "Checkbox" at bounding box center [1322, 434] width 47 height 13
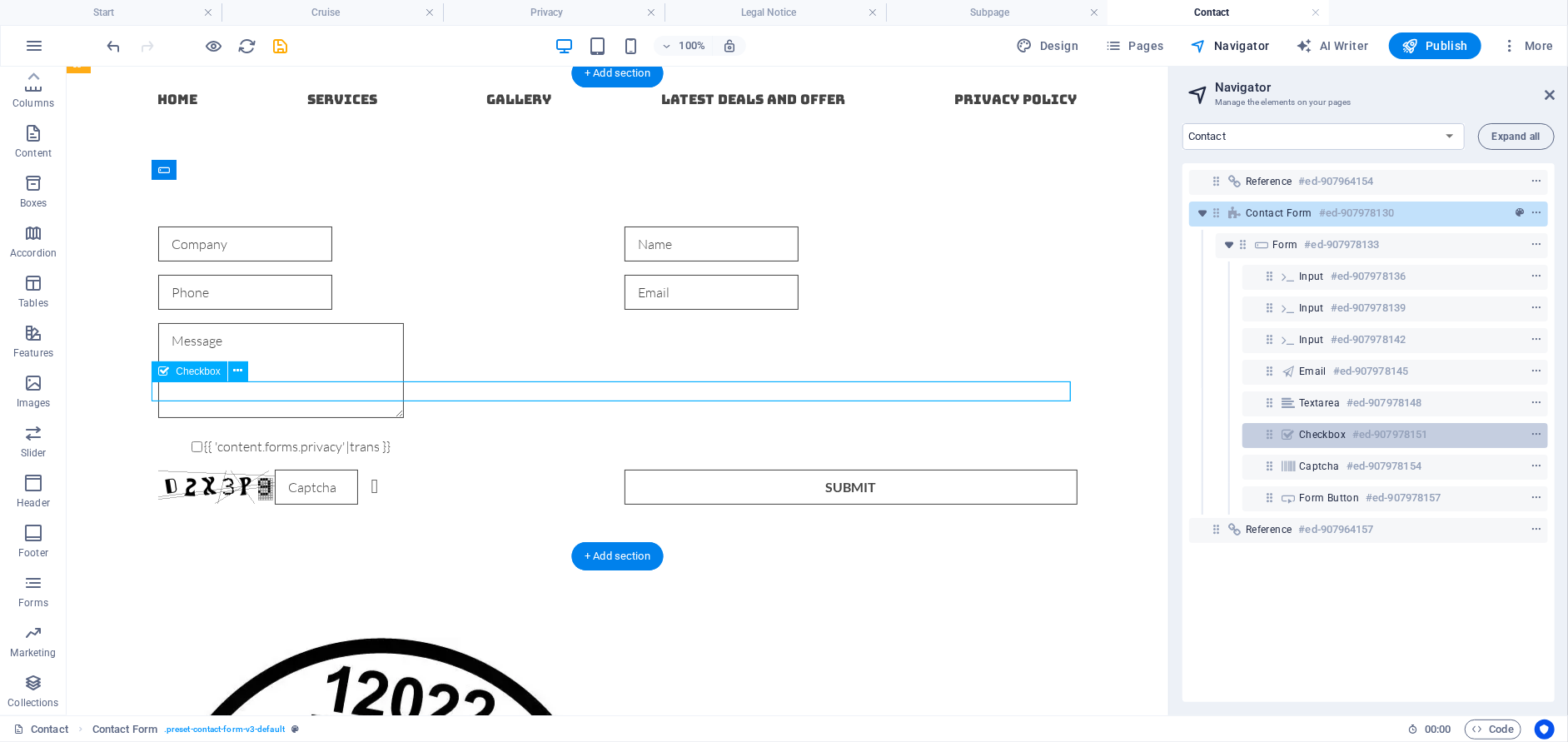
scroll to position [46, 0]
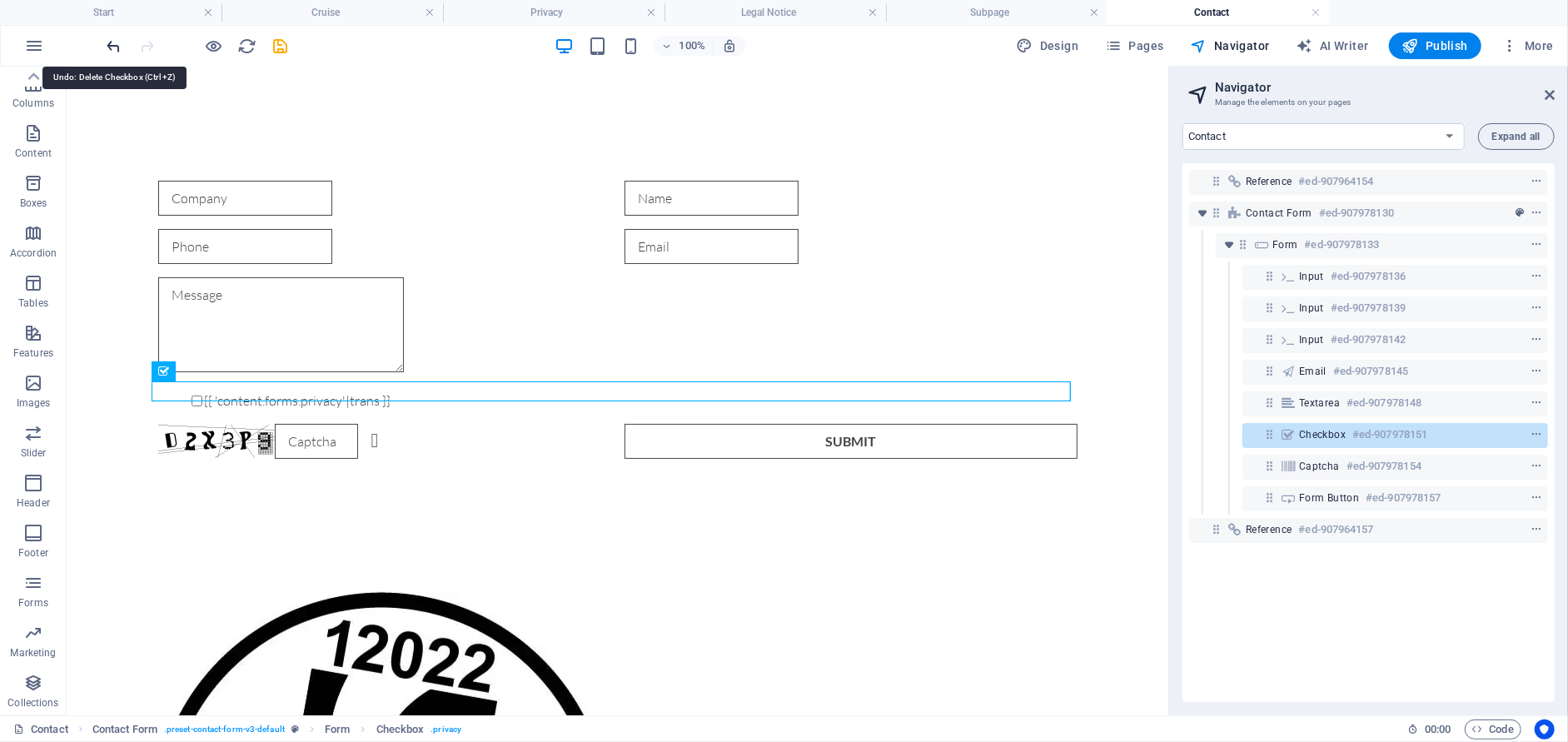
click at [118, 54] on icon "undo" at bounding box center [114, 46] width 19 height 19
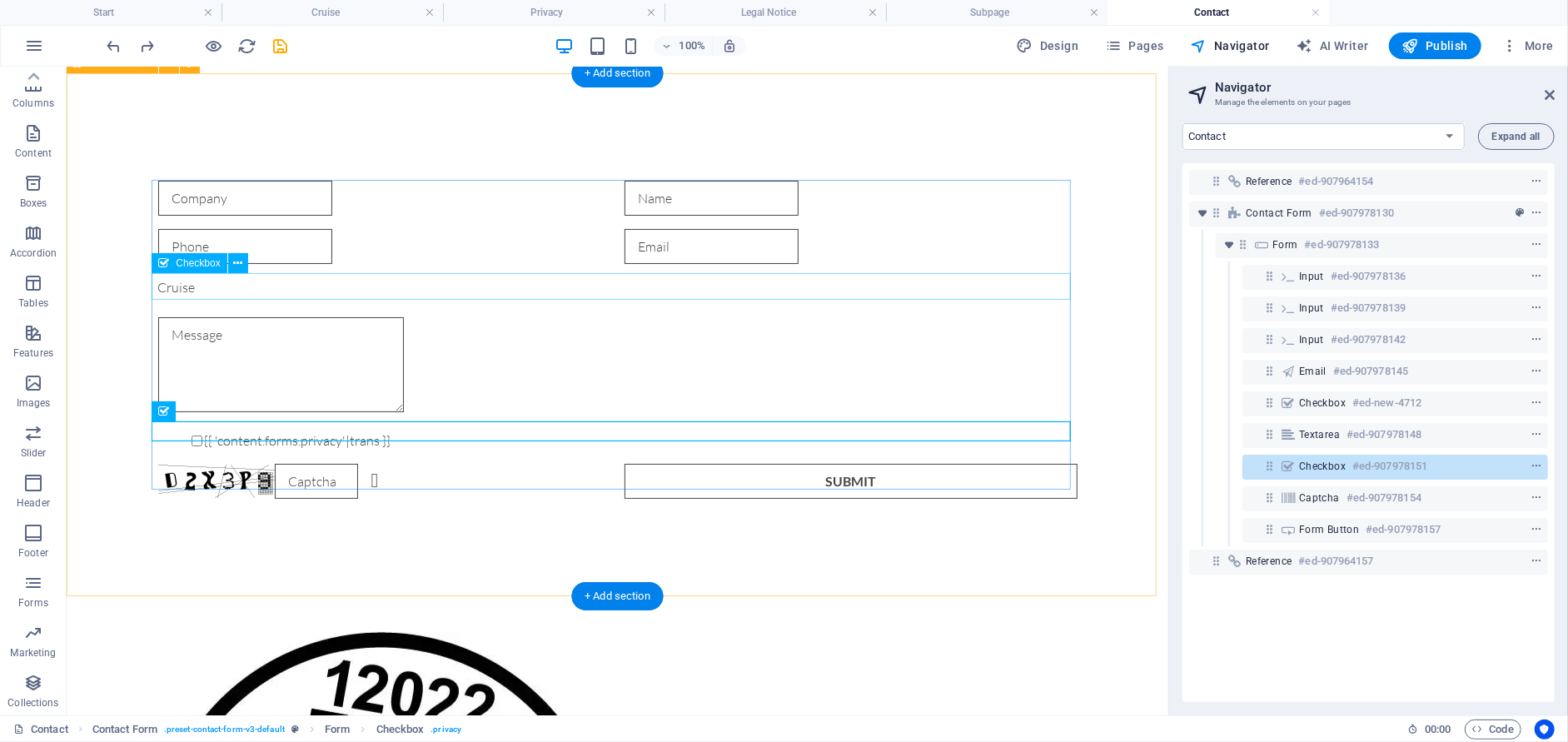
click at [221, 289] on div "Cruise" at bounding box center [617, 290] width 919 height 27
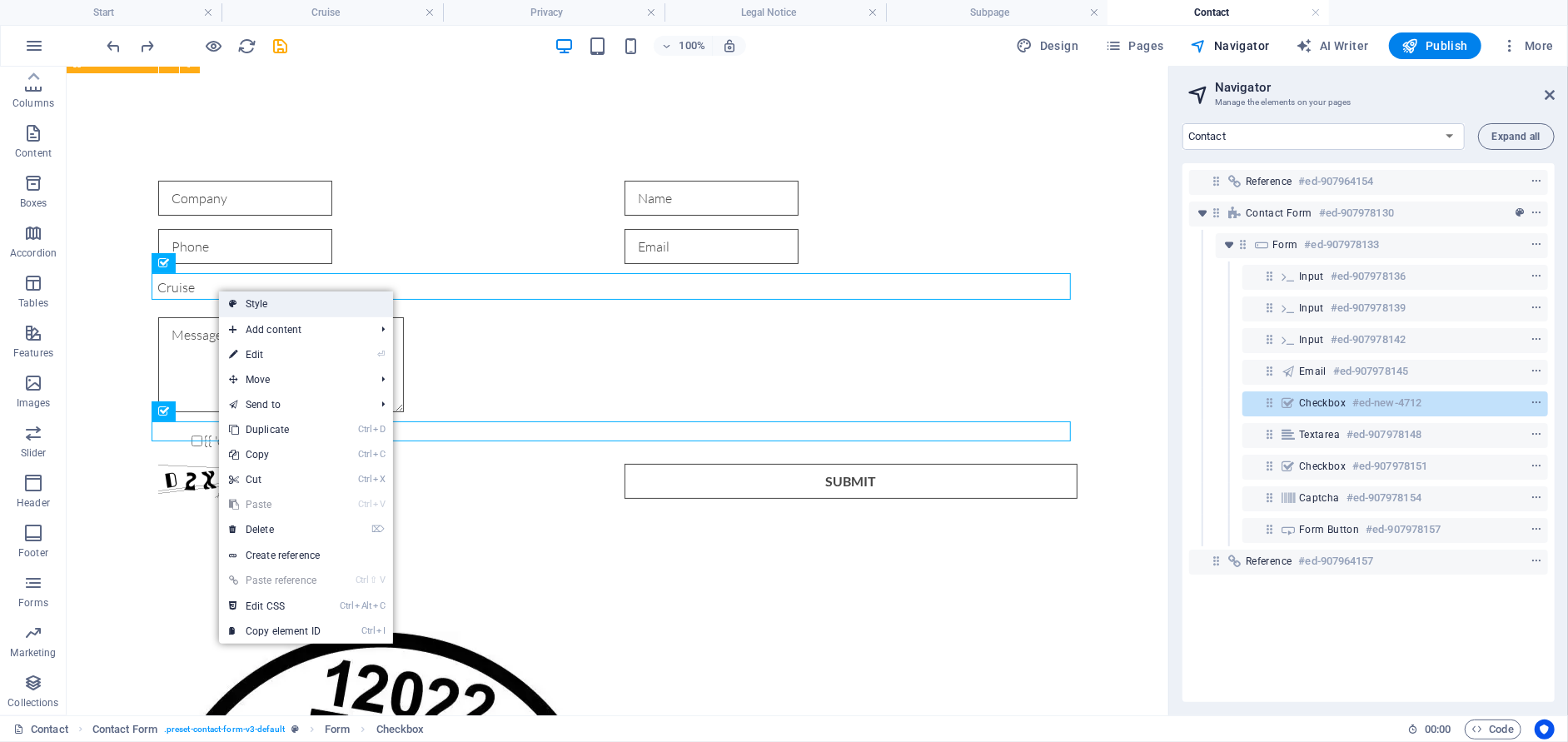
click at [237, 310] on link "Style" at bounding box center [305, 304] width 174 height 25
select select "rem"
select select "preset-contact-form-v3-default"
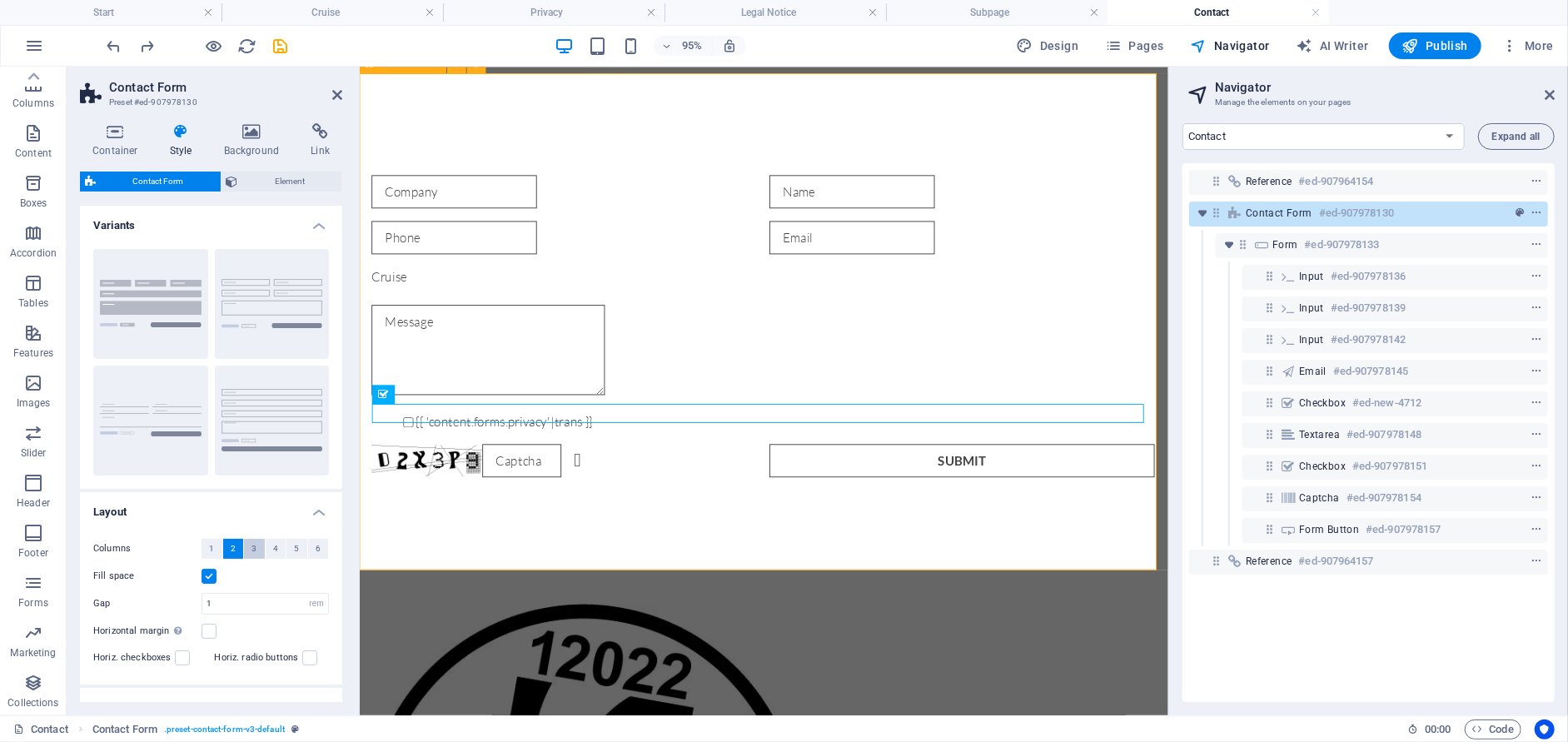
click at [253, 551] on span "3" at bounding box center [254, 548] width 5 height 20
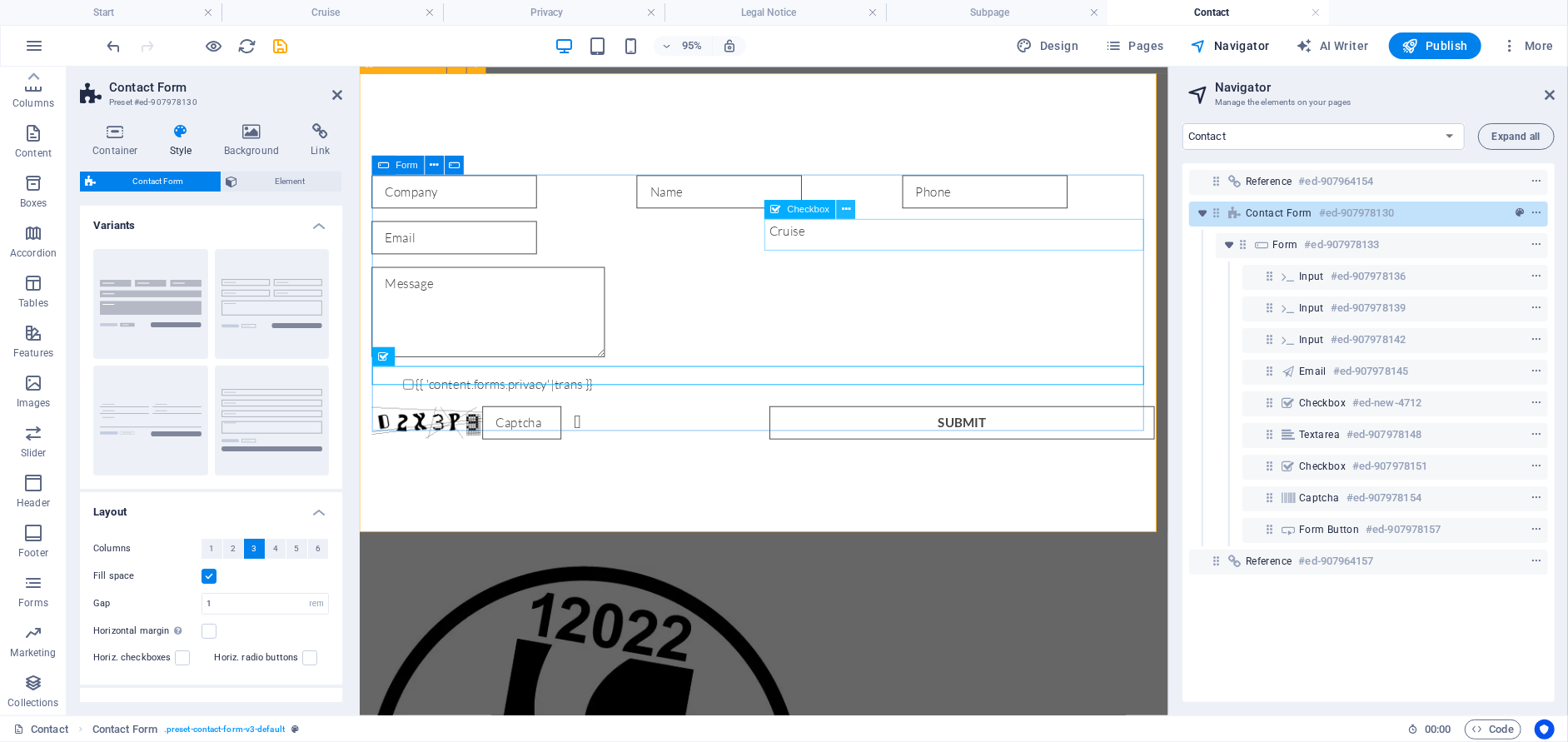
click at [847, 208] on icon at bounding box center [846, 208] width 9 height 16
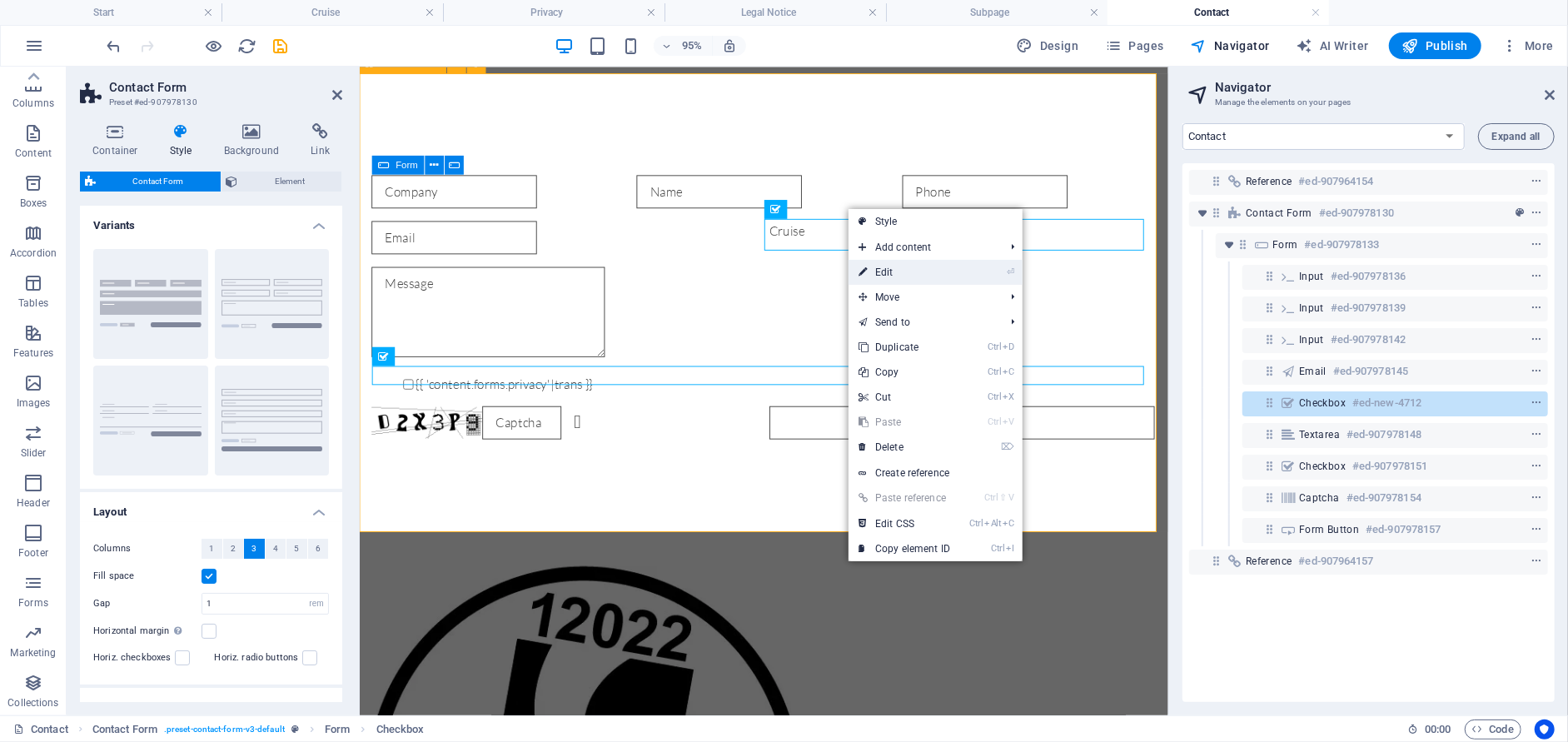
click at [863, 272] on icon at bounding box center [862, 272] width 9 height 25
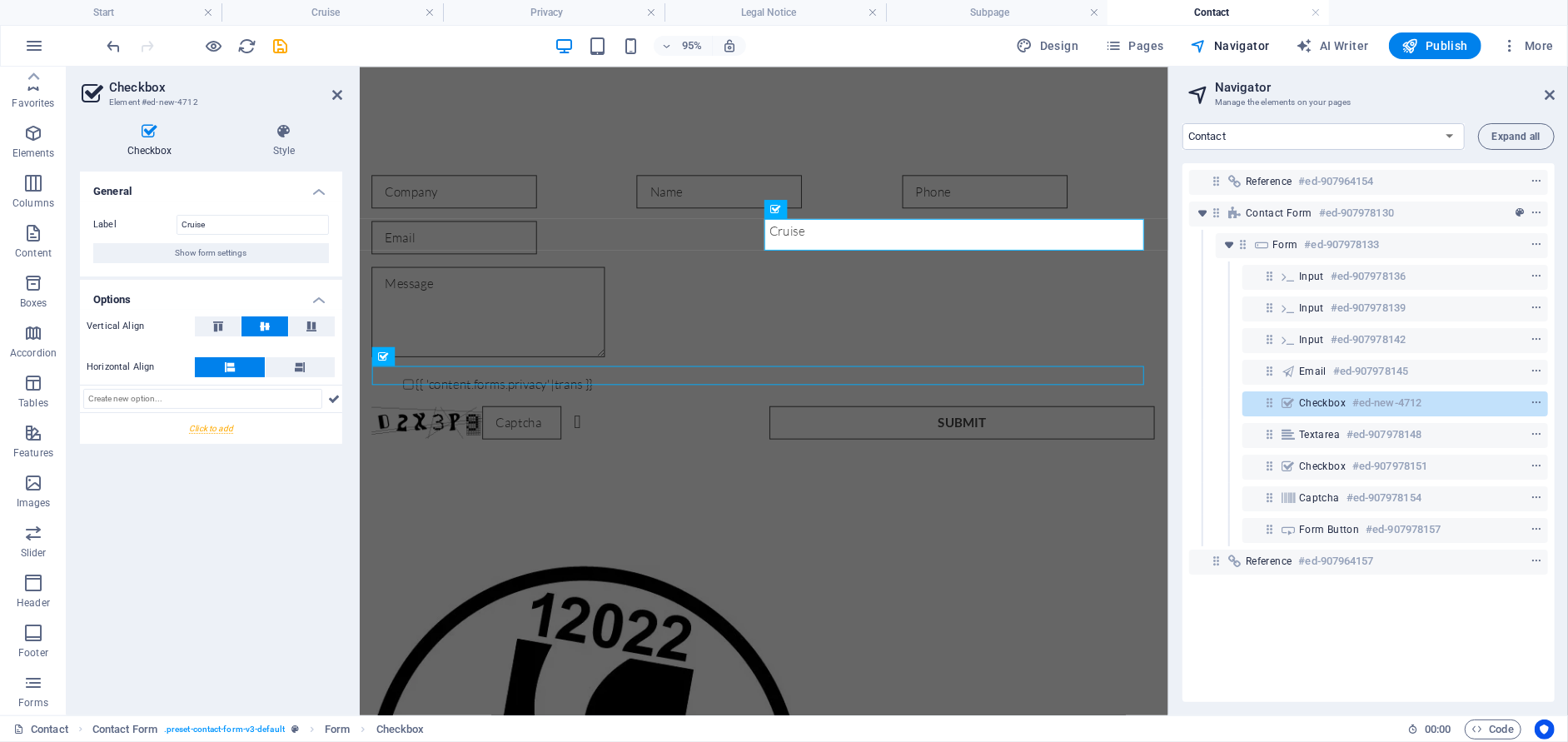
scroll to position [100, 0]
click at [222, 253] on span "Show form settings" at bounding box center [211, 253] width 72 height 20
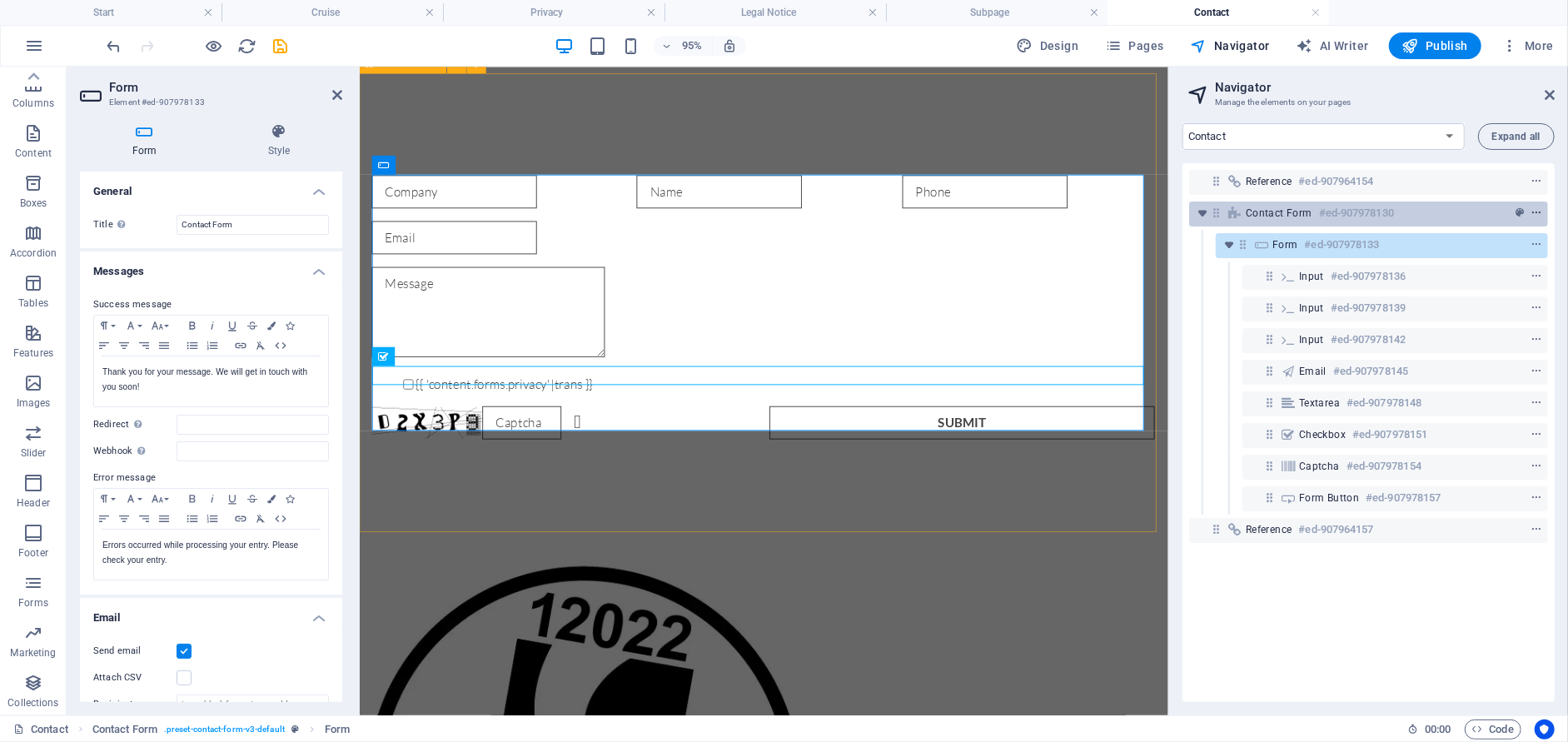
click at [1533, 209] on icon "context-menu" at bounding box center [1535, 213] width 11 height 11
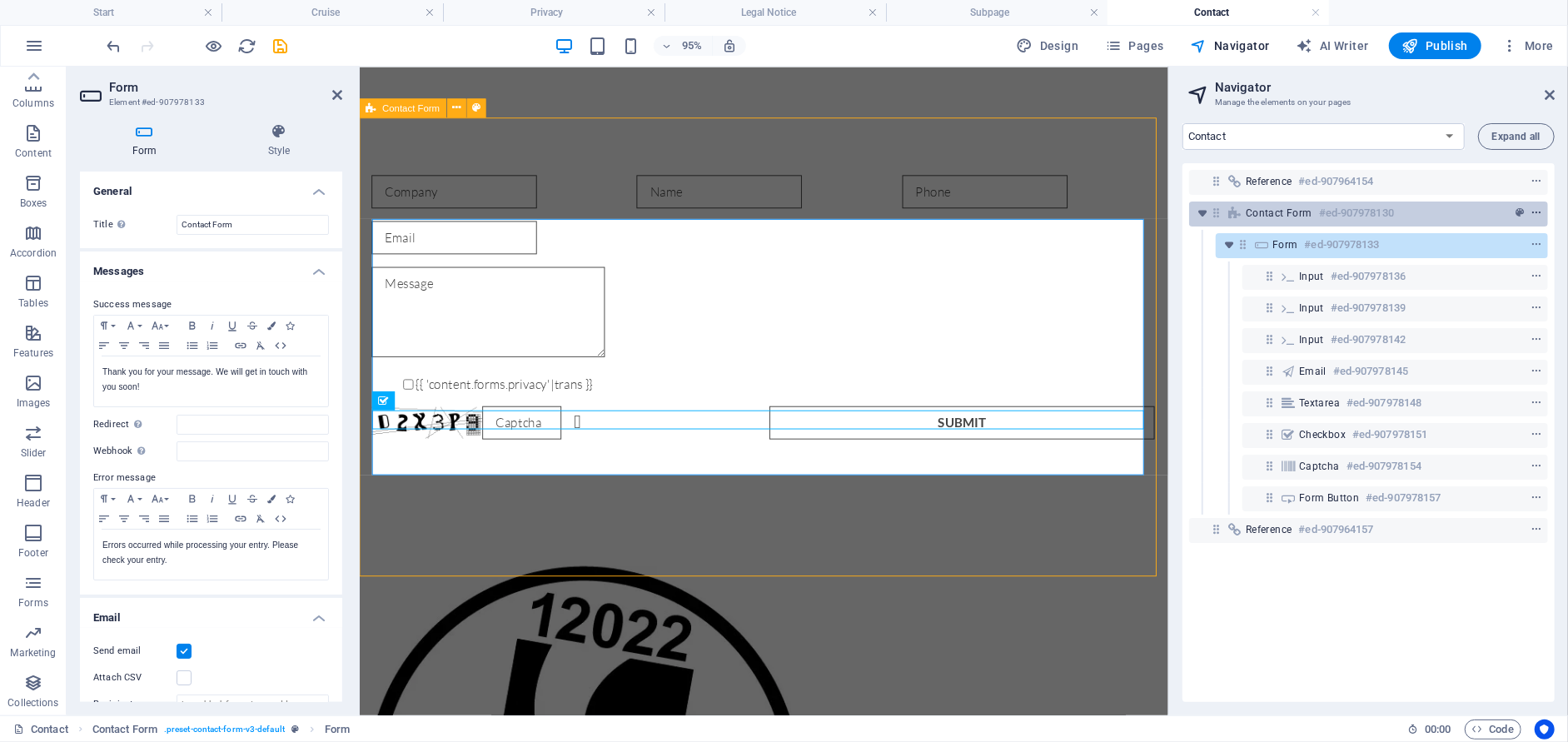
scroll to position [0, 0]
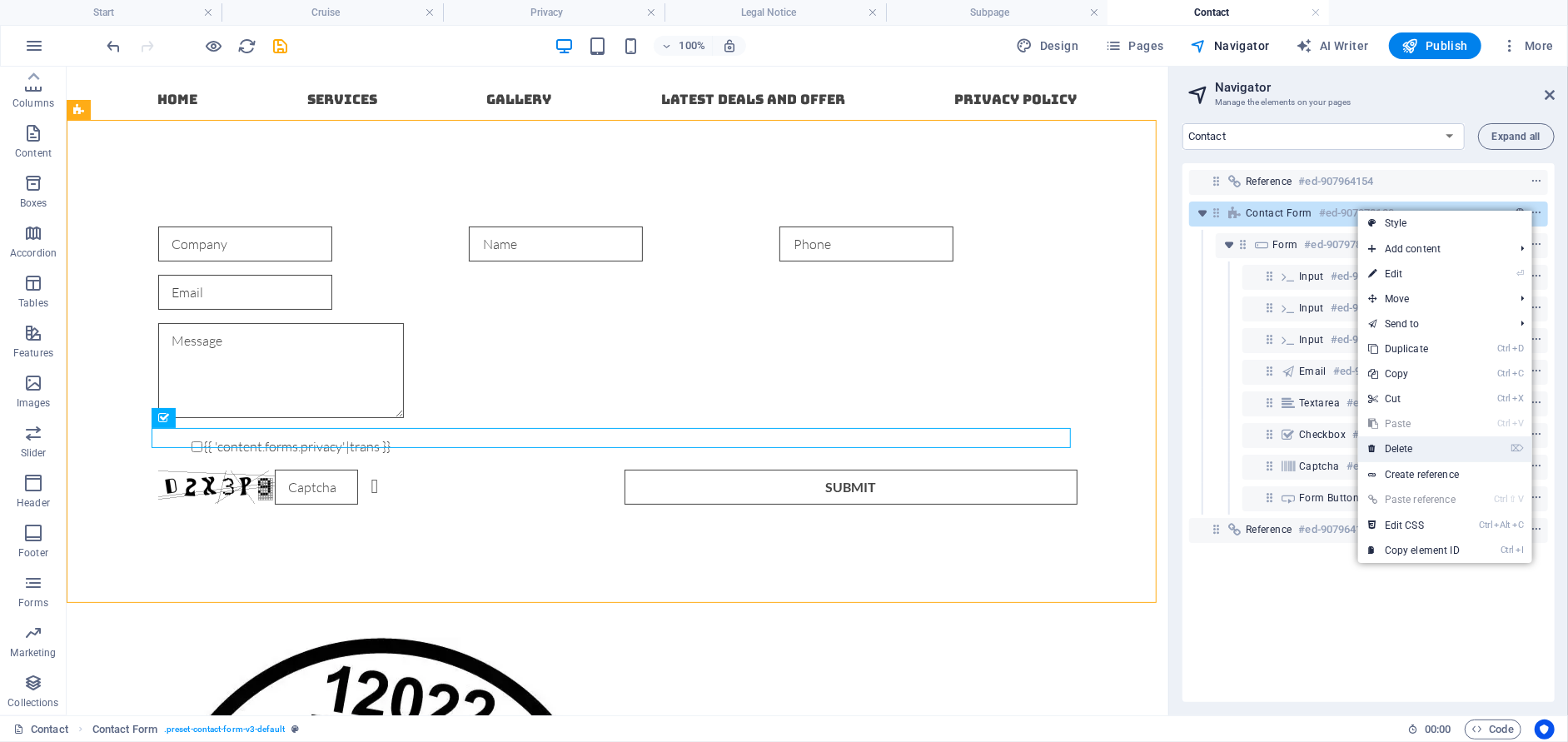
click at [1417, 451] on link "⌦ Delete" at bounding box center [1413, 448] width 112 height 25
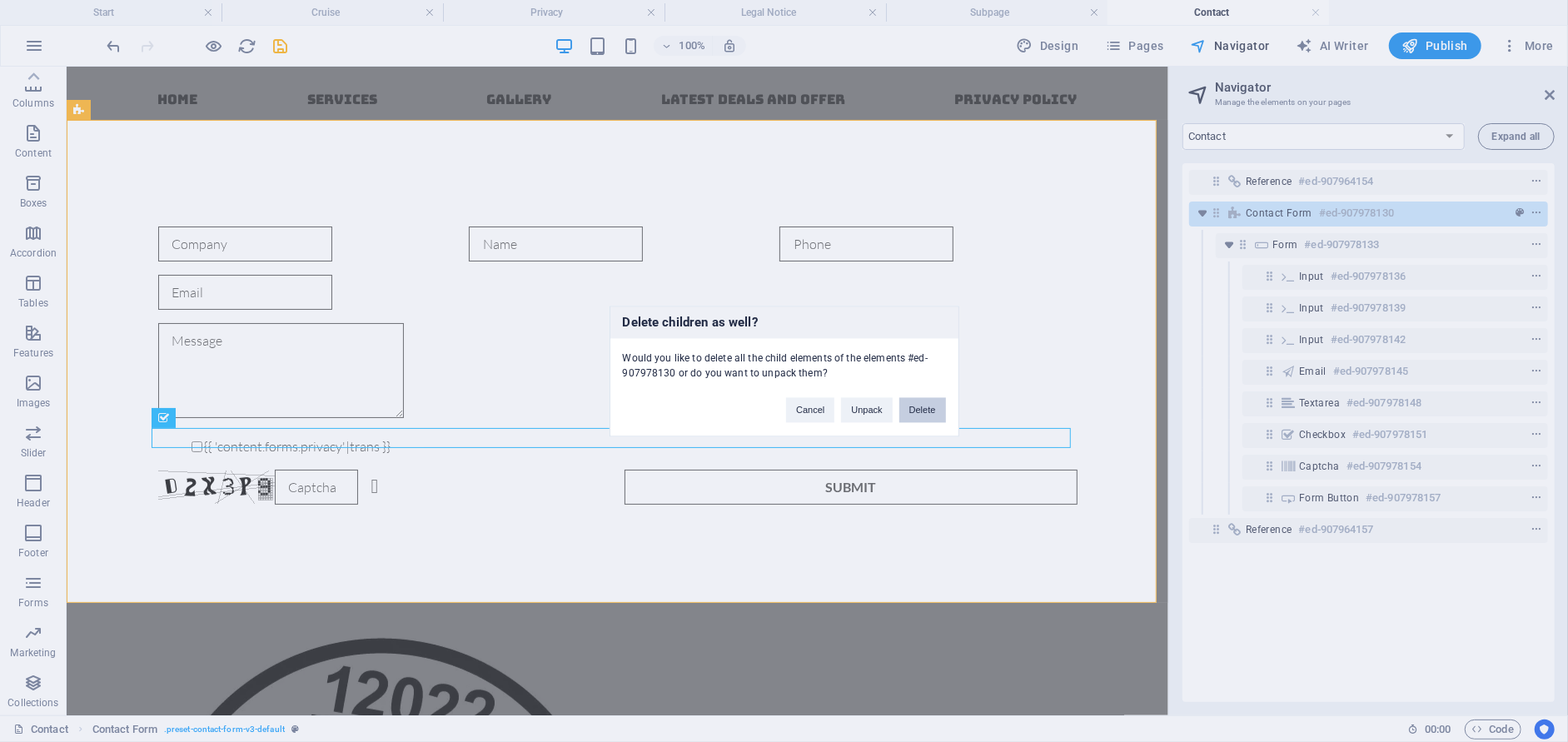
click at [923, 404] on button "Delete" at bounding box center [923, 409] width 47 height 25
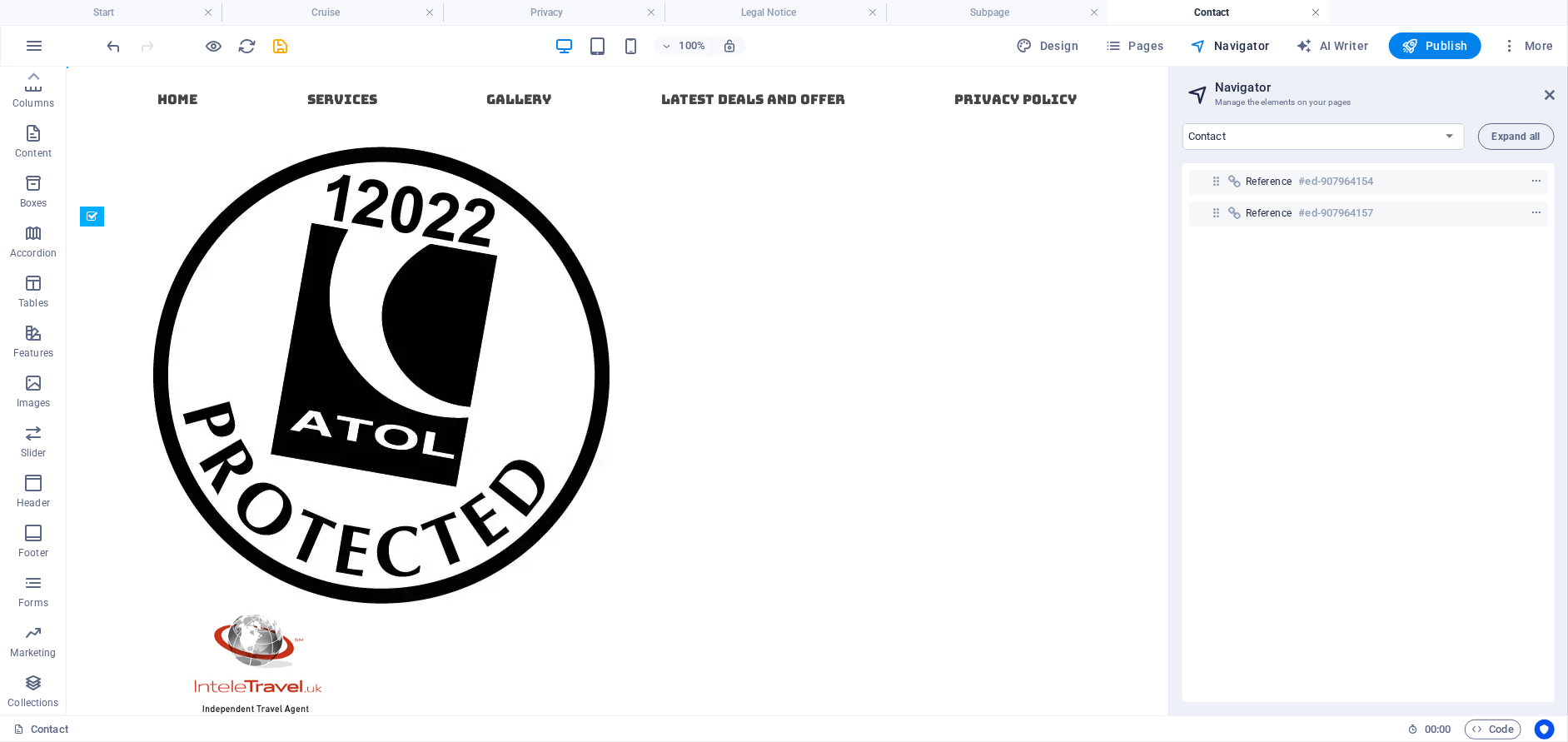
click at [1318, 15] on link at bounding box center [1315, 13] width 10 height 16
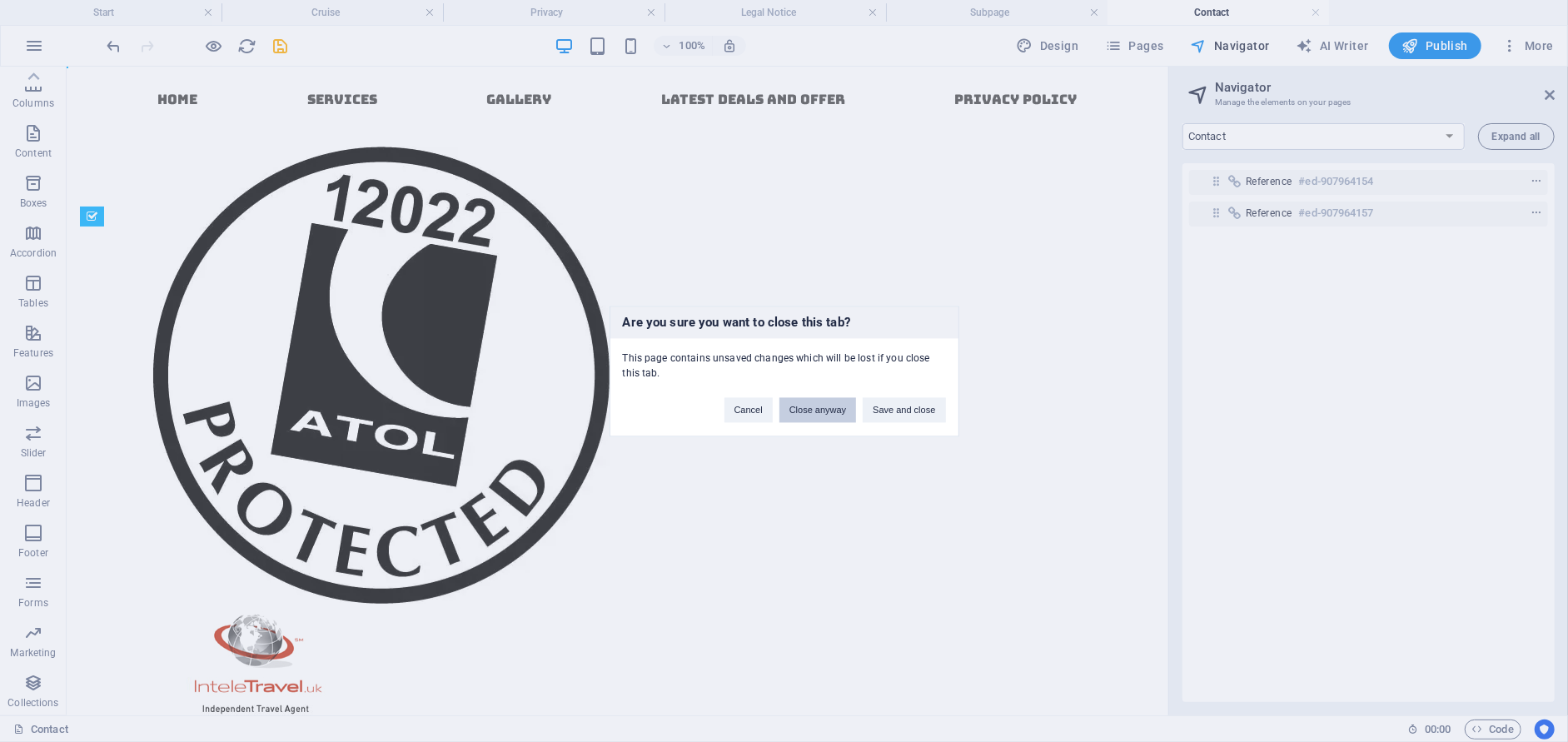
click at [824, 413] on button "Close anyway" at bounding box center [817, 409] width 77 height 25
select select "17016758-en"
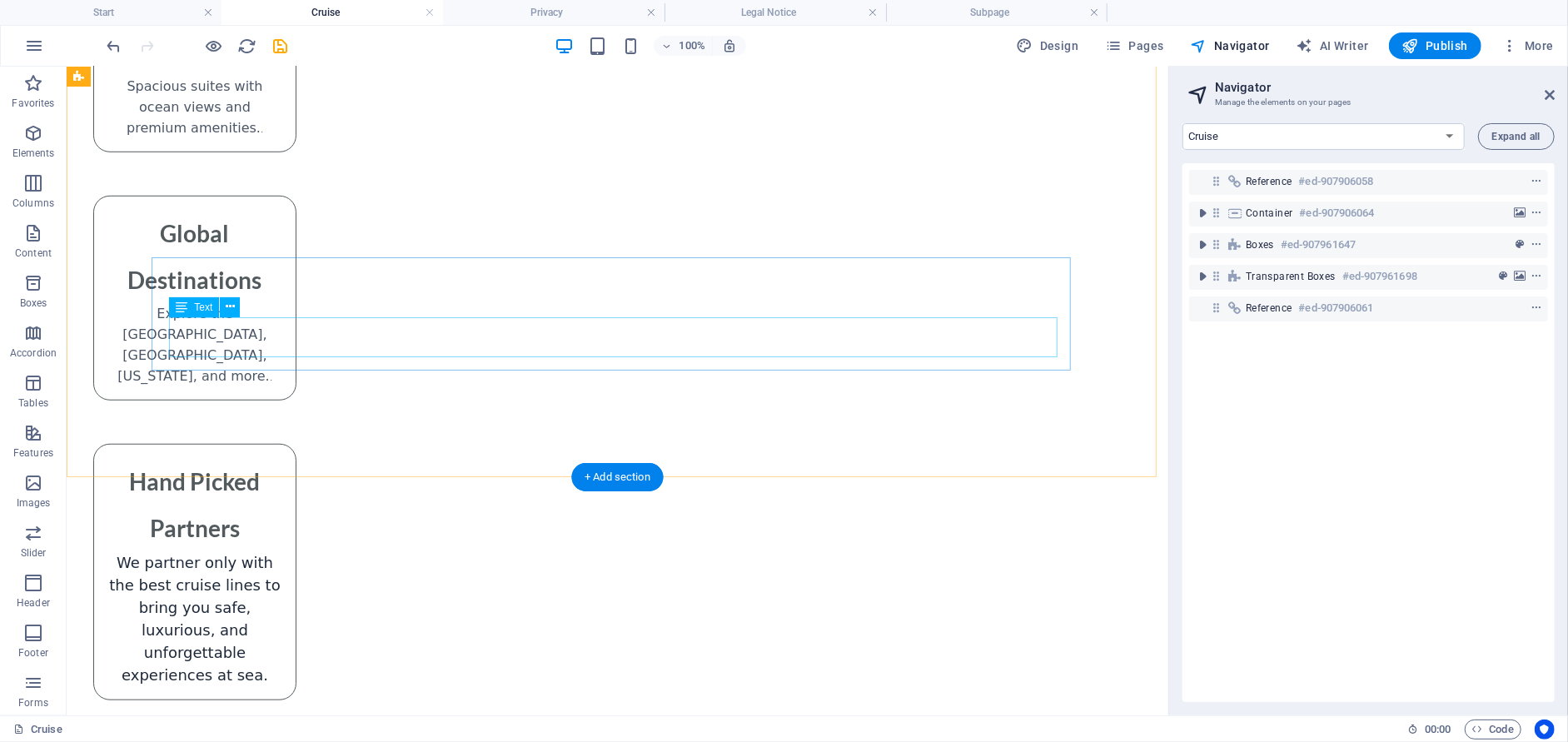
scroll to position [916, 0]
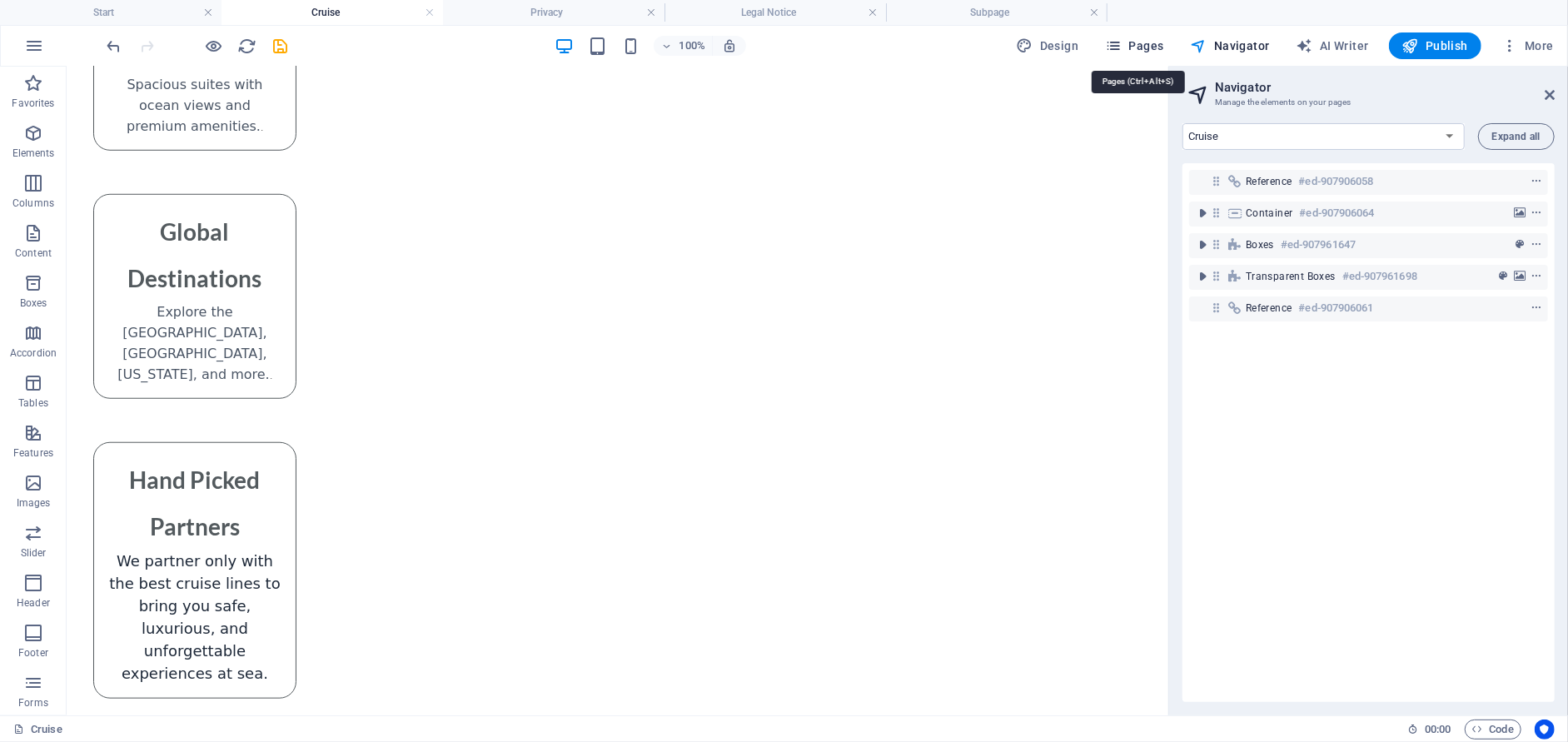
click at [1161, 43] on span "Pages" at bounding box center [1133, 45] width 58 height 16
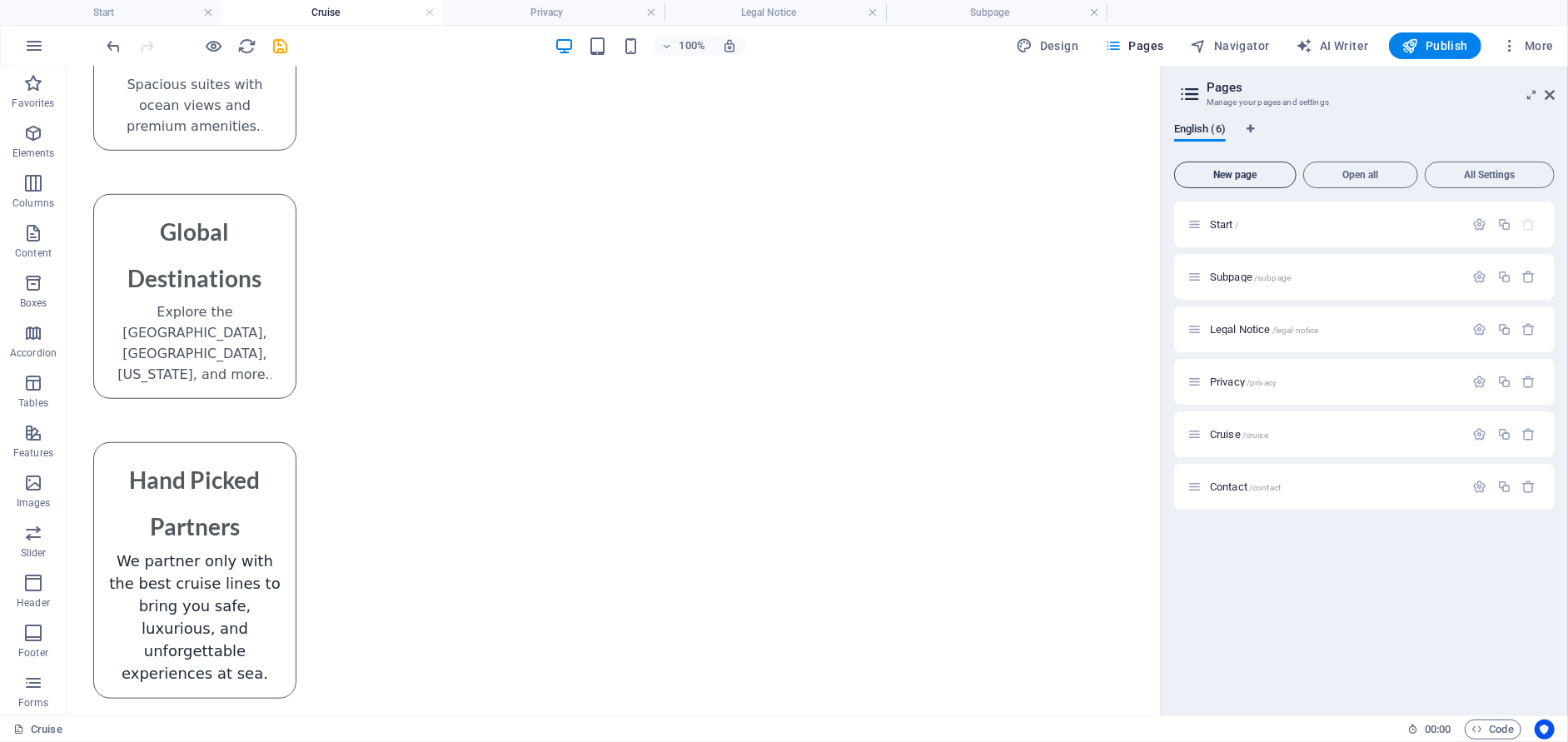
click at [1256, 174] on span "New page" at bounding box center [1235, 175] width 107 height 10
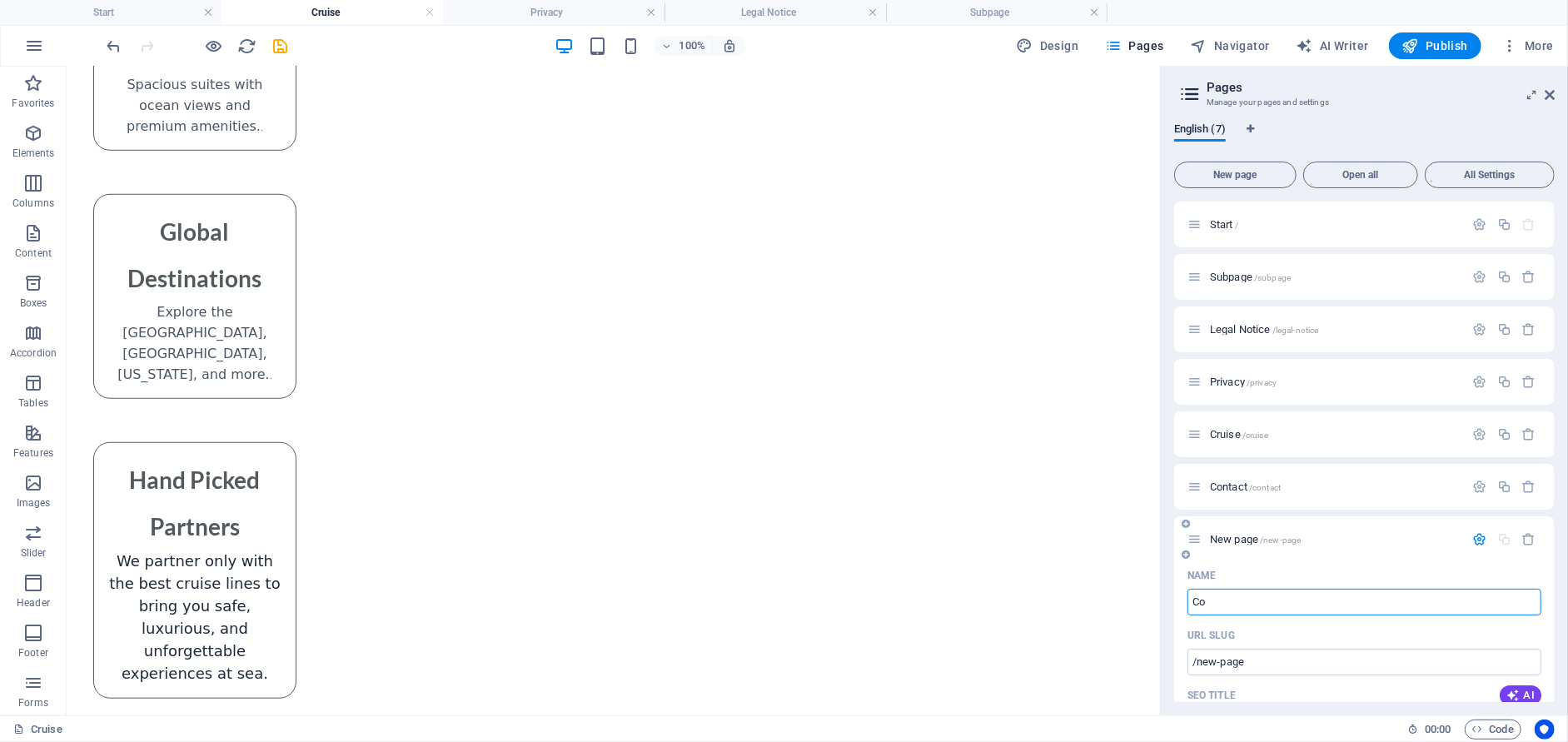
type input "Con"
type input "/c"
type input "Cont"
type input "/con"
type input "Contac"
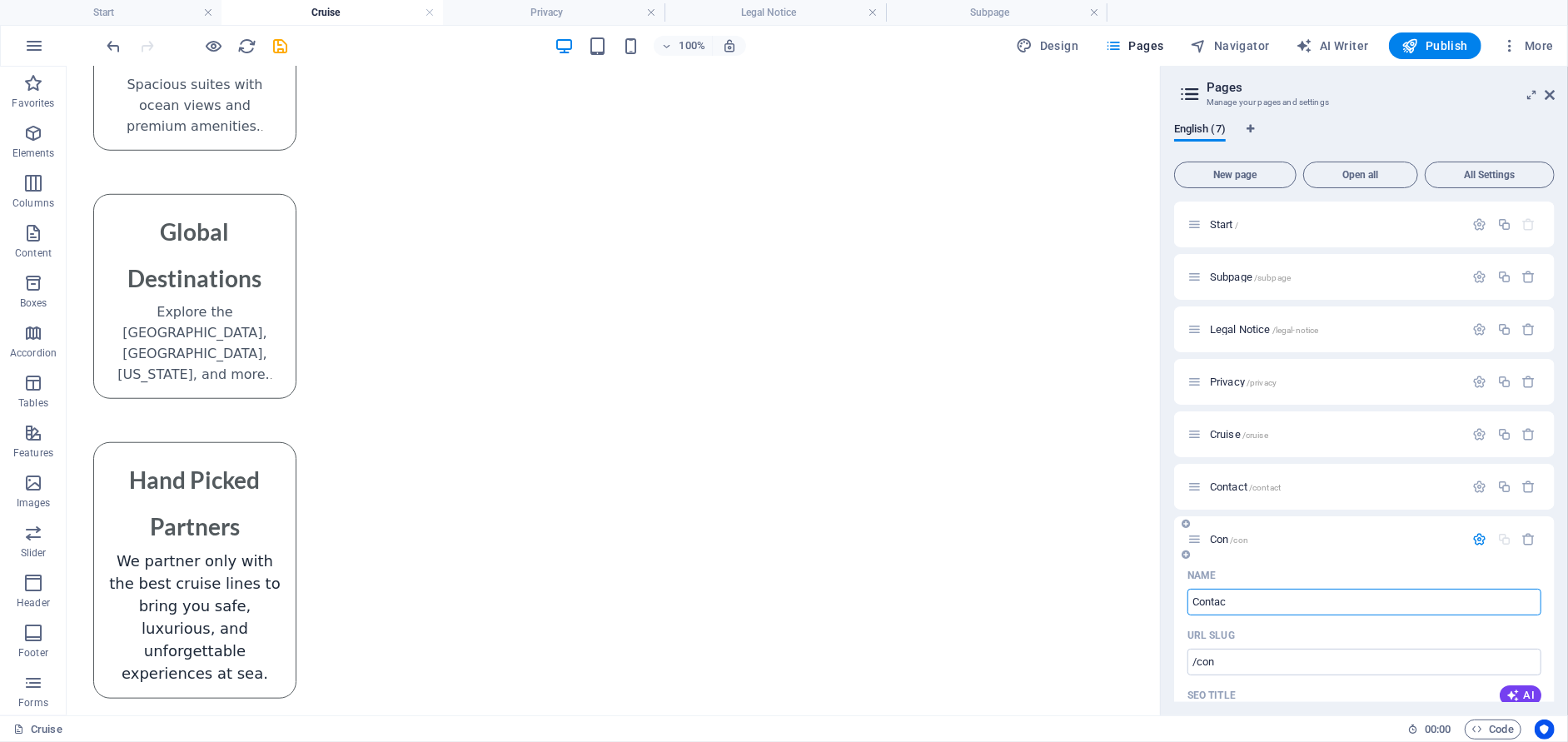
type input "/contac"
type input "Contact"
type input "/contact-7"
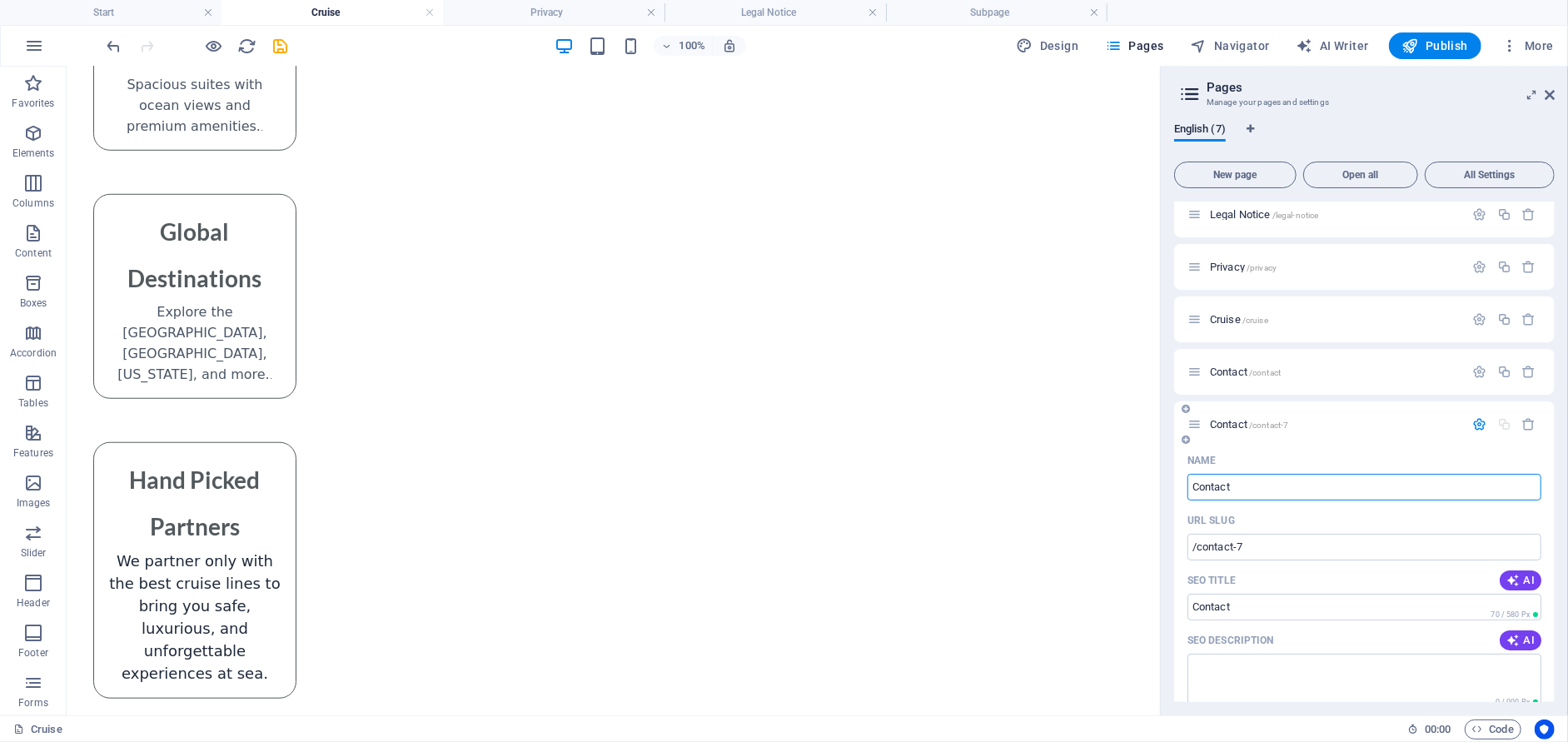
scroll to position [167, 0]
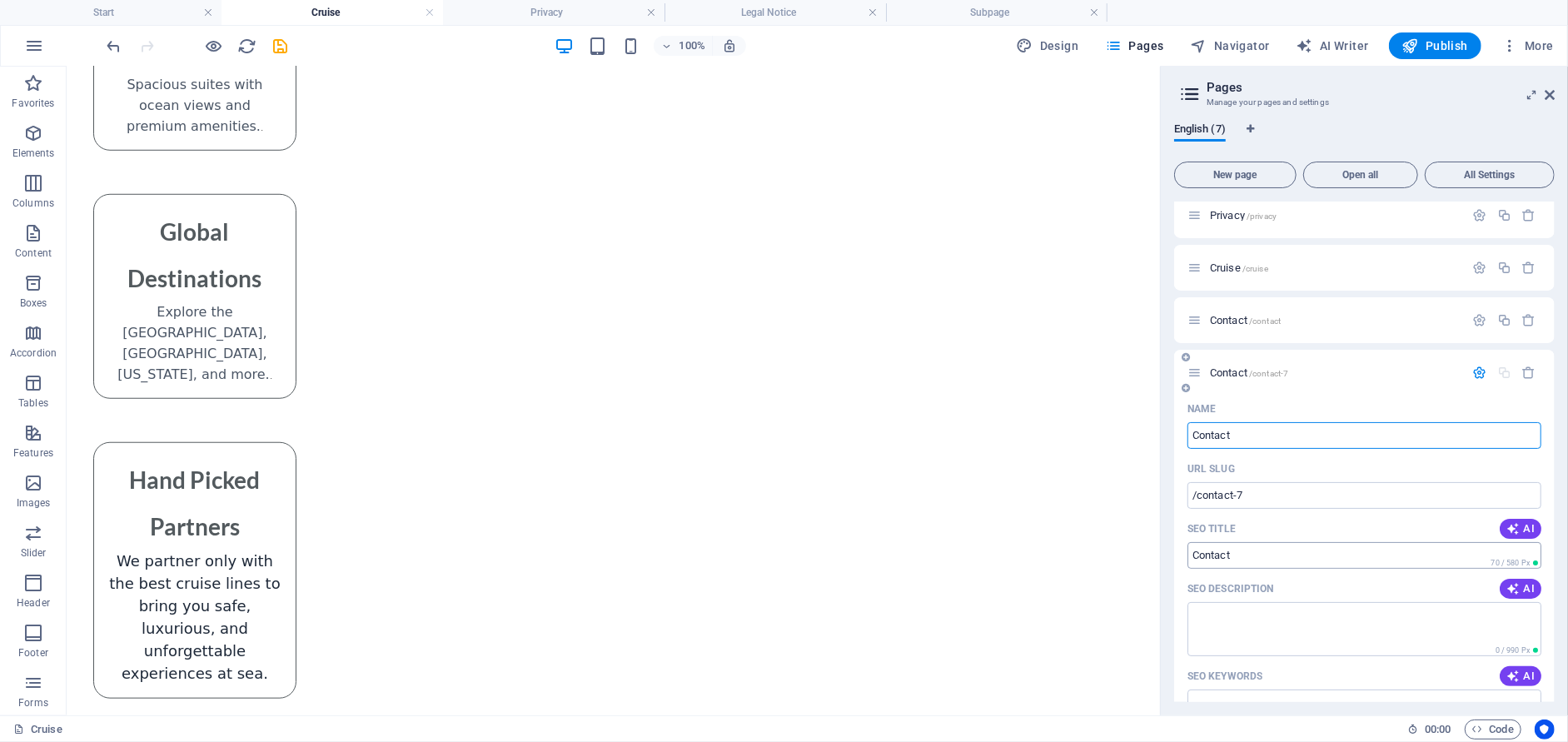
type input "Contact"
click at [1359, 553] on input "SEO Title" at bounding box center [1364, 555] width 354 height 27
click at [1350, 563] on input "SEO Title" at bounding box center [1364, 555] width 354 height 27
click at [1347, 556] on input "SEO Title" at bounding box center [1364, 555] width 354 height 27
type input "Contact Us / Book Now"
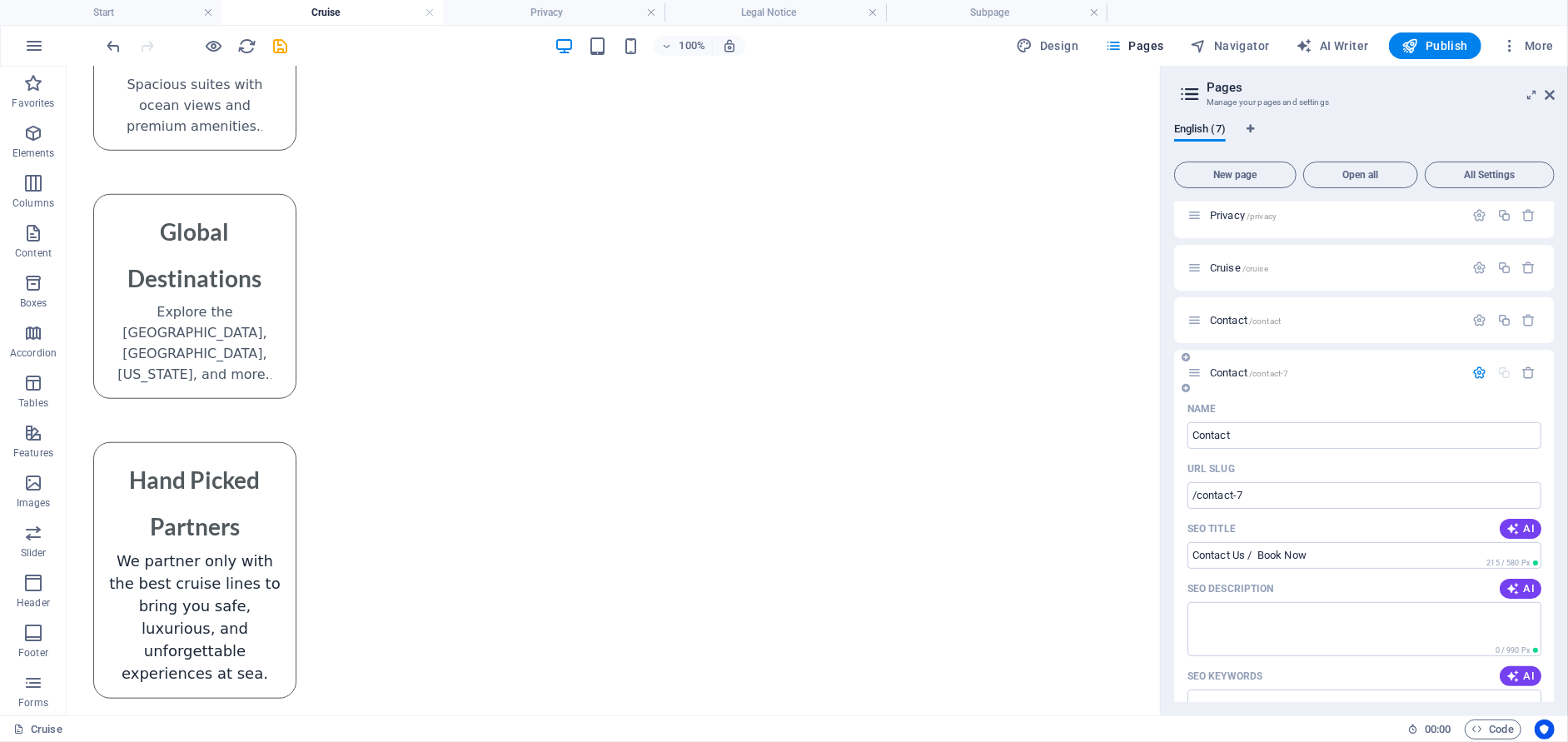
click at [1216, 368] on span "Contact /contact-7" at bounding box center [1249, 373] width 78 height 12
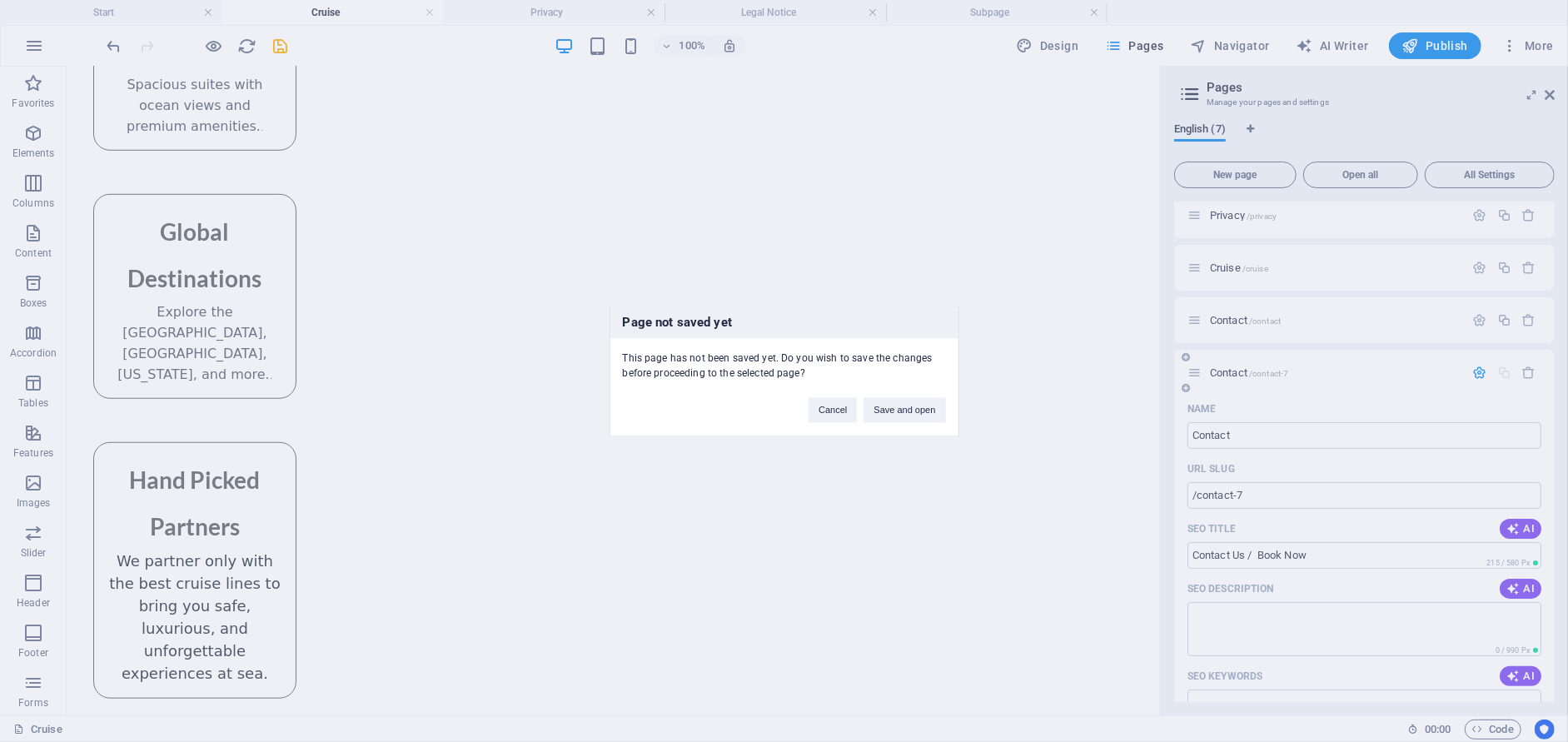
click at [1216, 368] on div "Page not saved yet This page has not been saved yet. Do you wish to save the ch…" at bounding box center [784, 371] width 1568 height 742
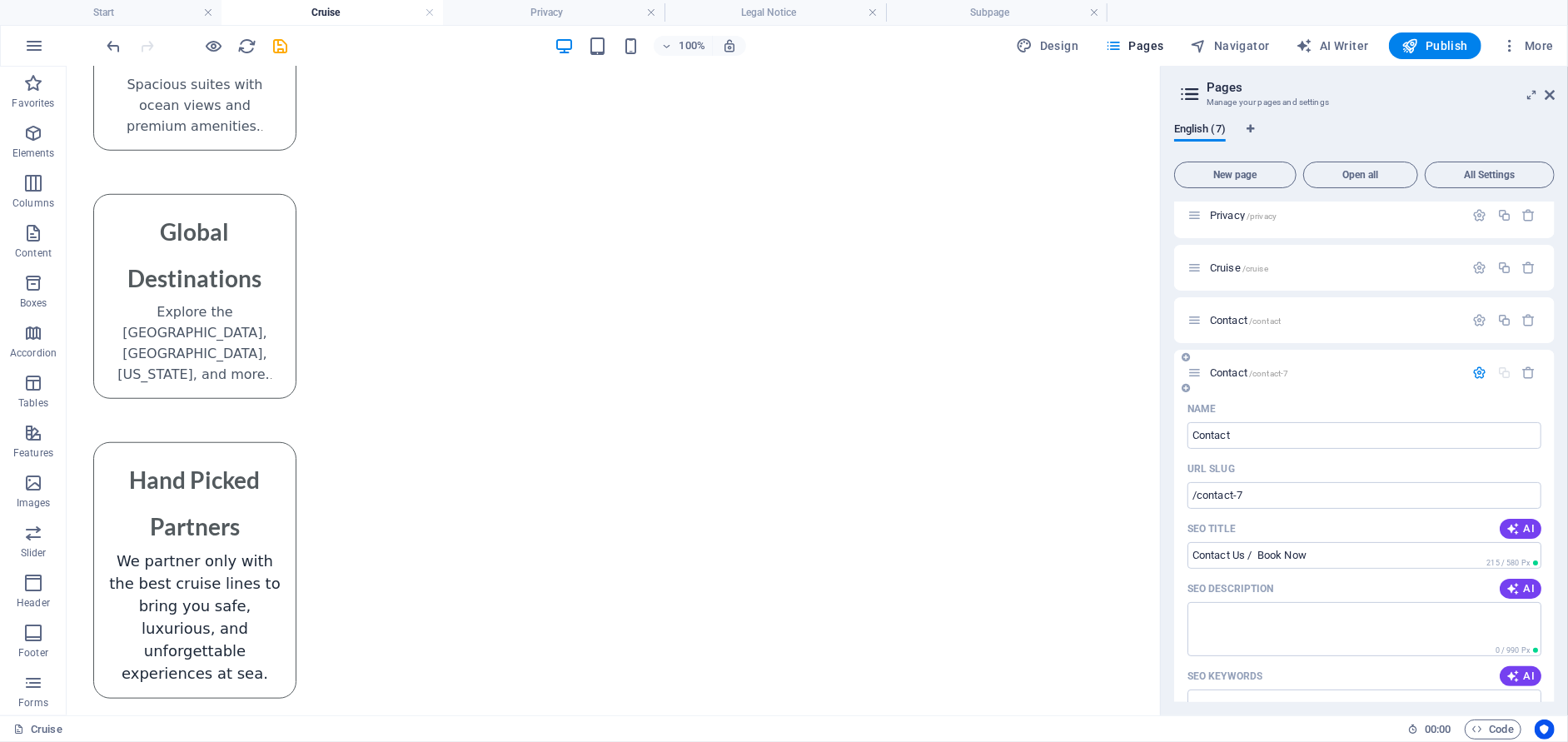
click at [1219, 368] on span "Contact /contact-7" at bounding box center [1249, 373] width 78 height 12
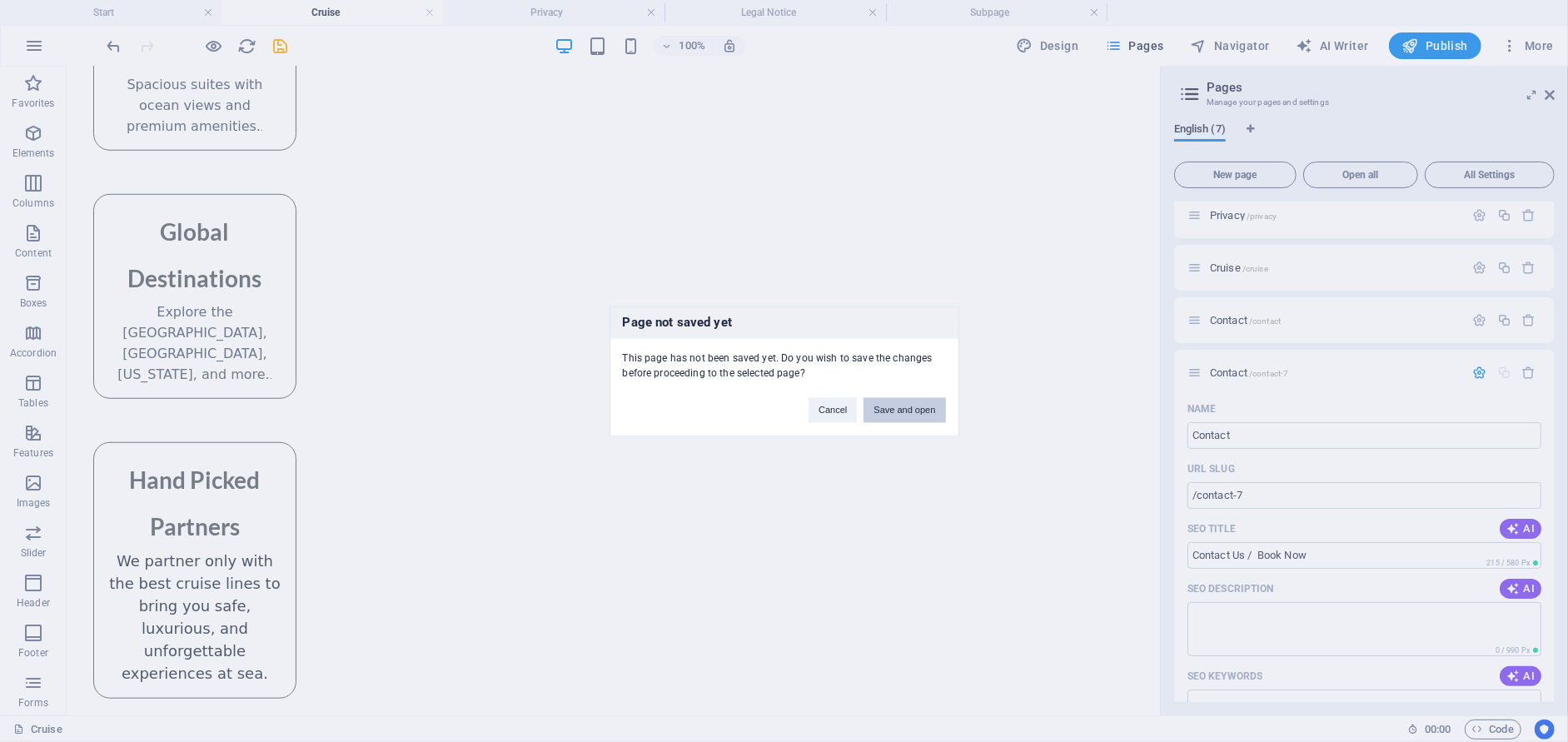
click at [923, 410] on button "Save and open" at bounding box center [904, 409] width 81 height 25
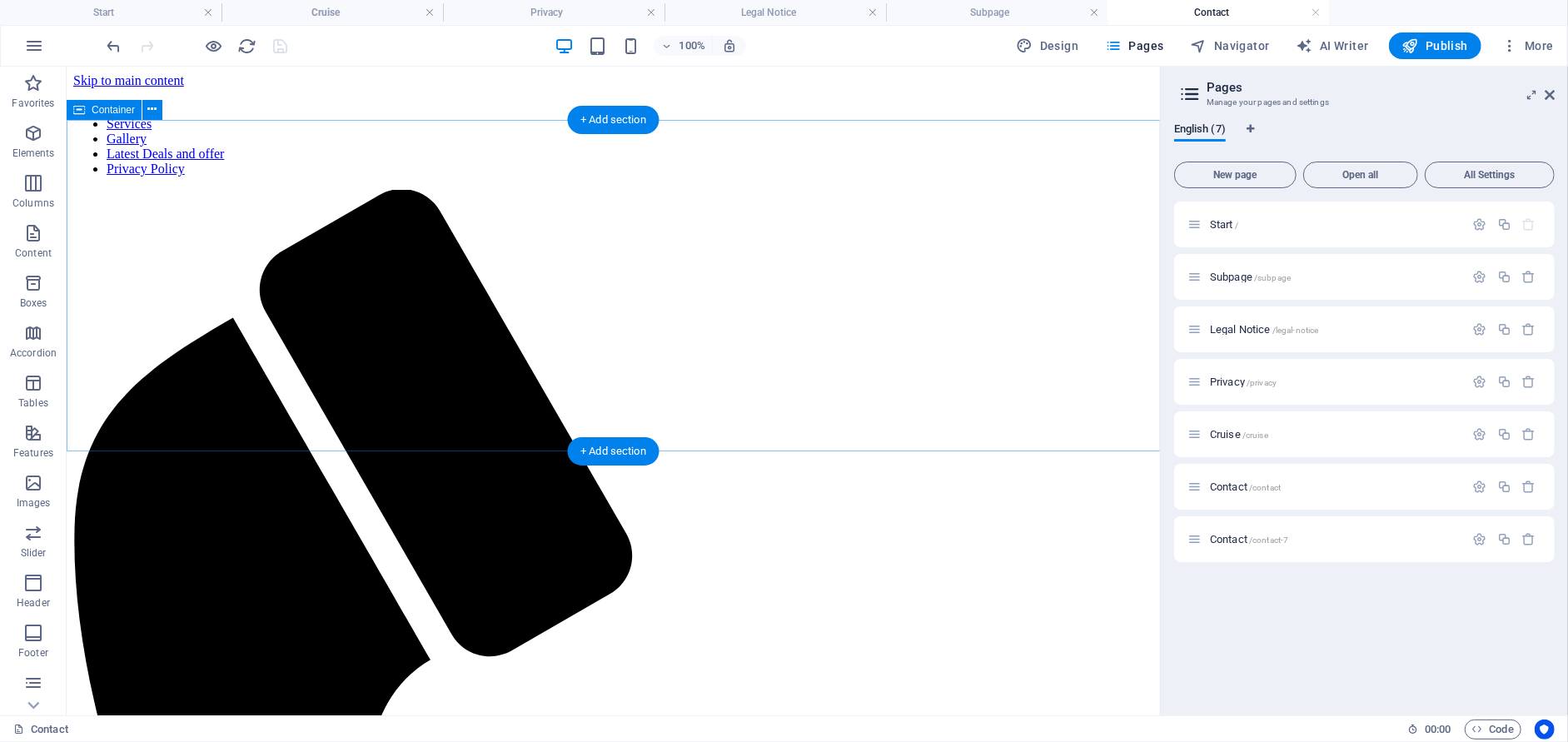
scroll to position [0, 0]
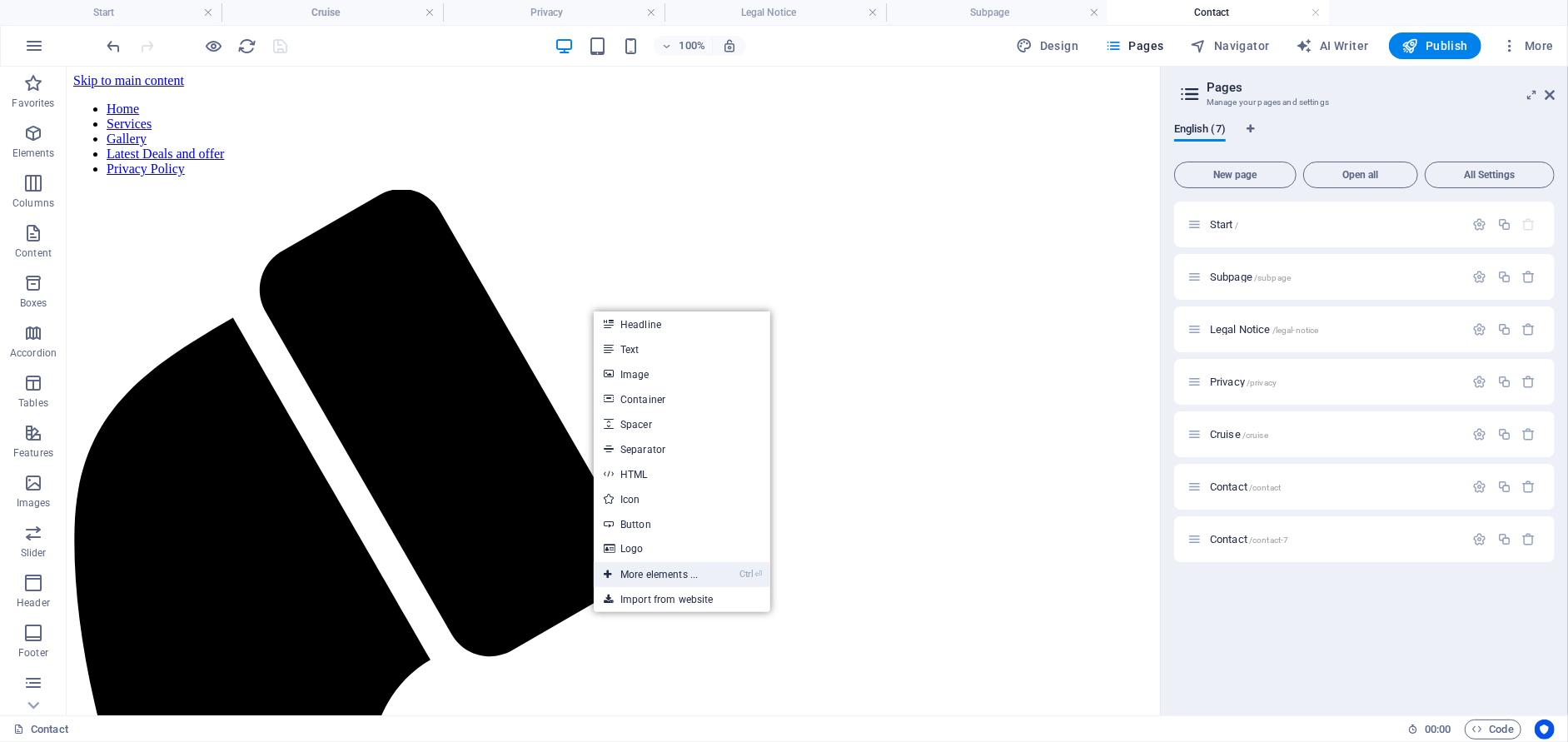
click at [685, 567] on link "Ctrl ⏎ More elements ..." at bounding box center [650, 574] width 114 height 25
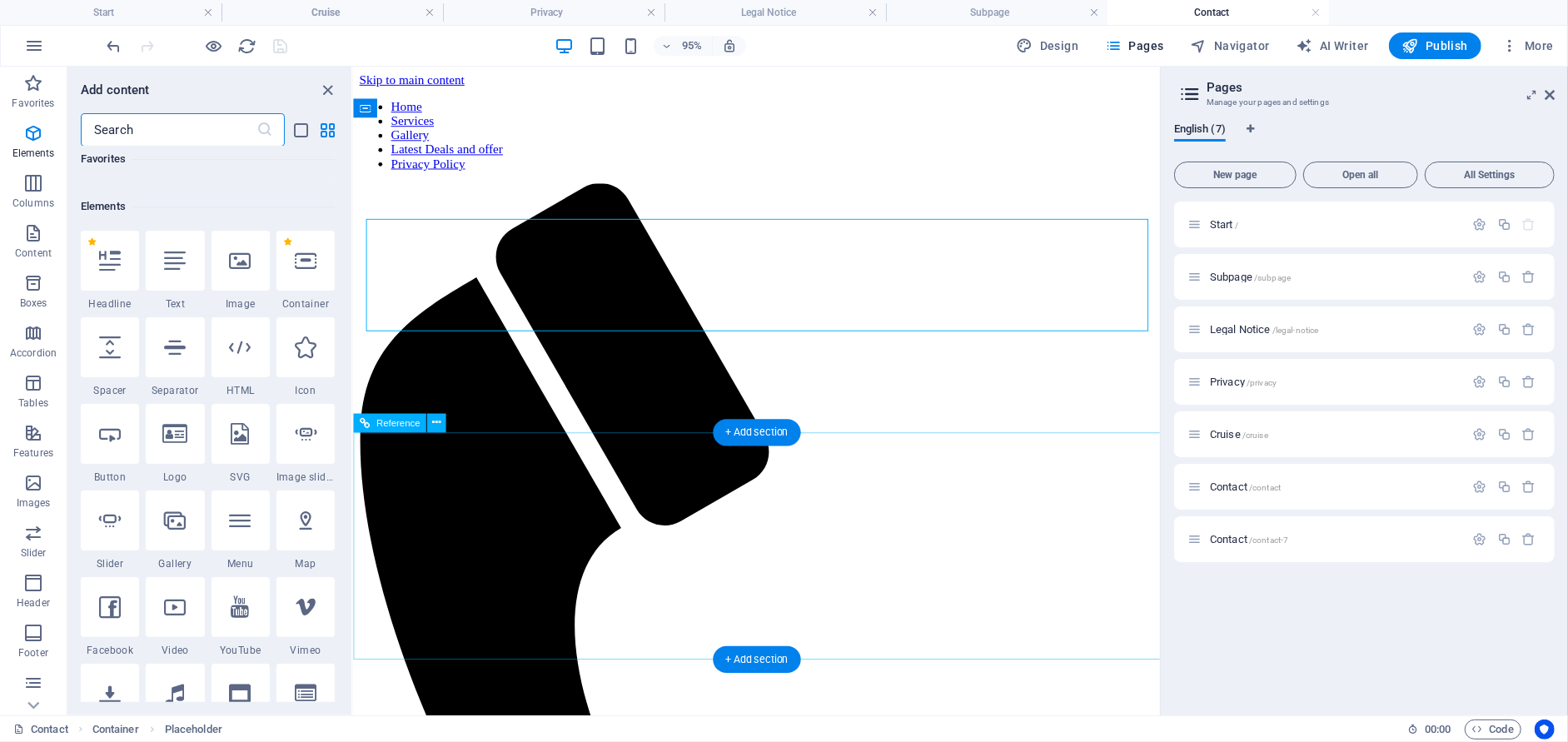
scroll to position [176, 0]
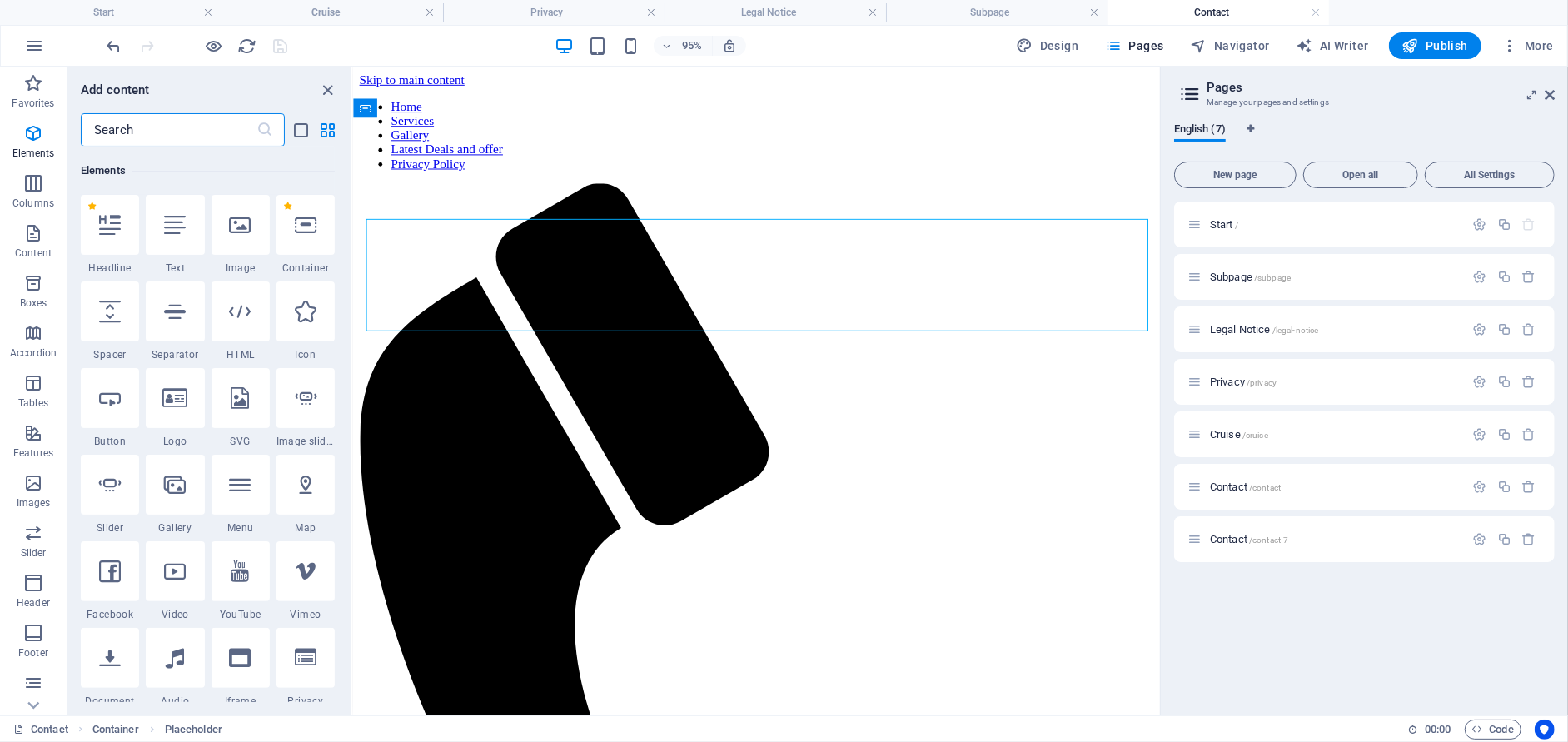
click at [200, 130] on input "text" at bounding box center [168, 130] width 176 height 34
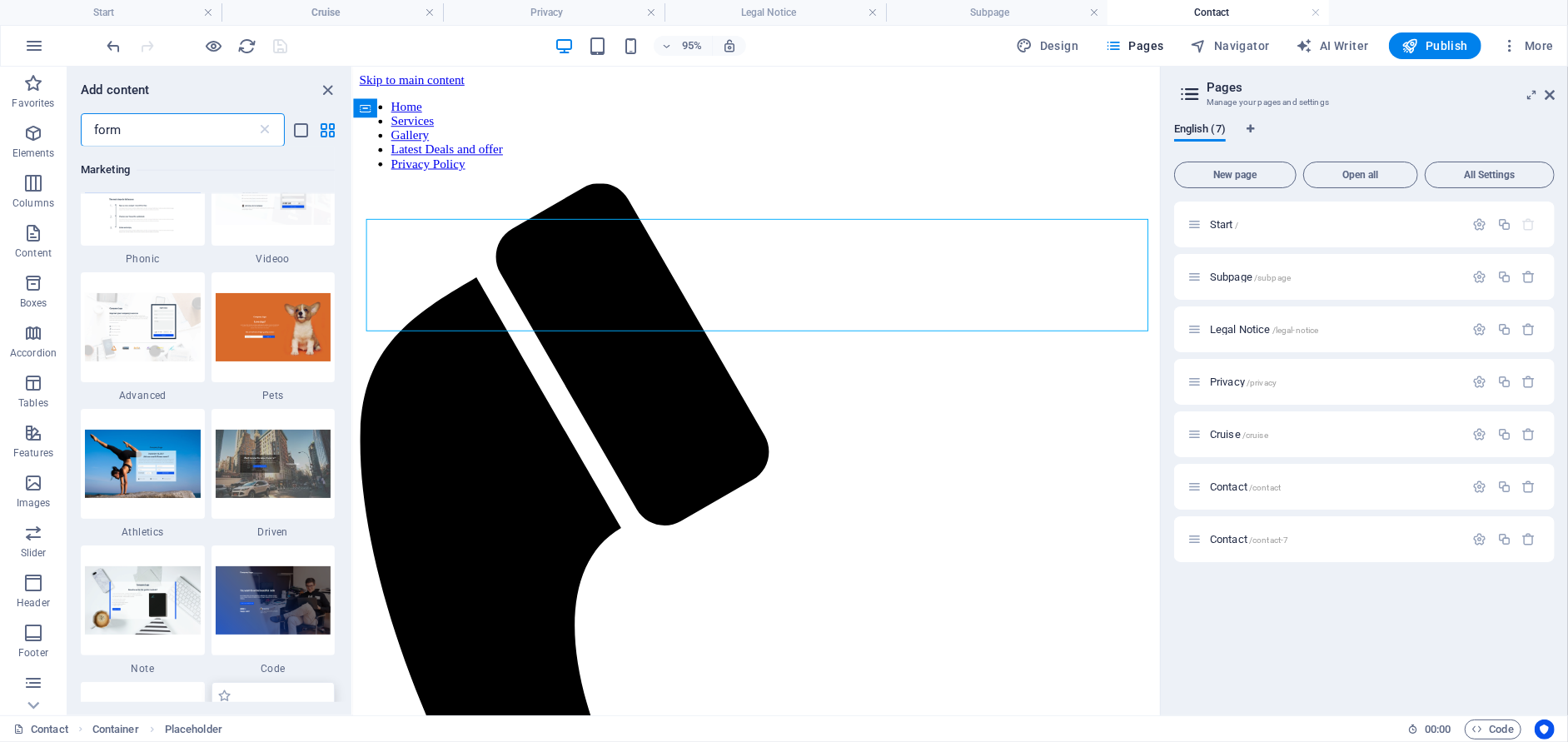
scroll to position [1249, 0]
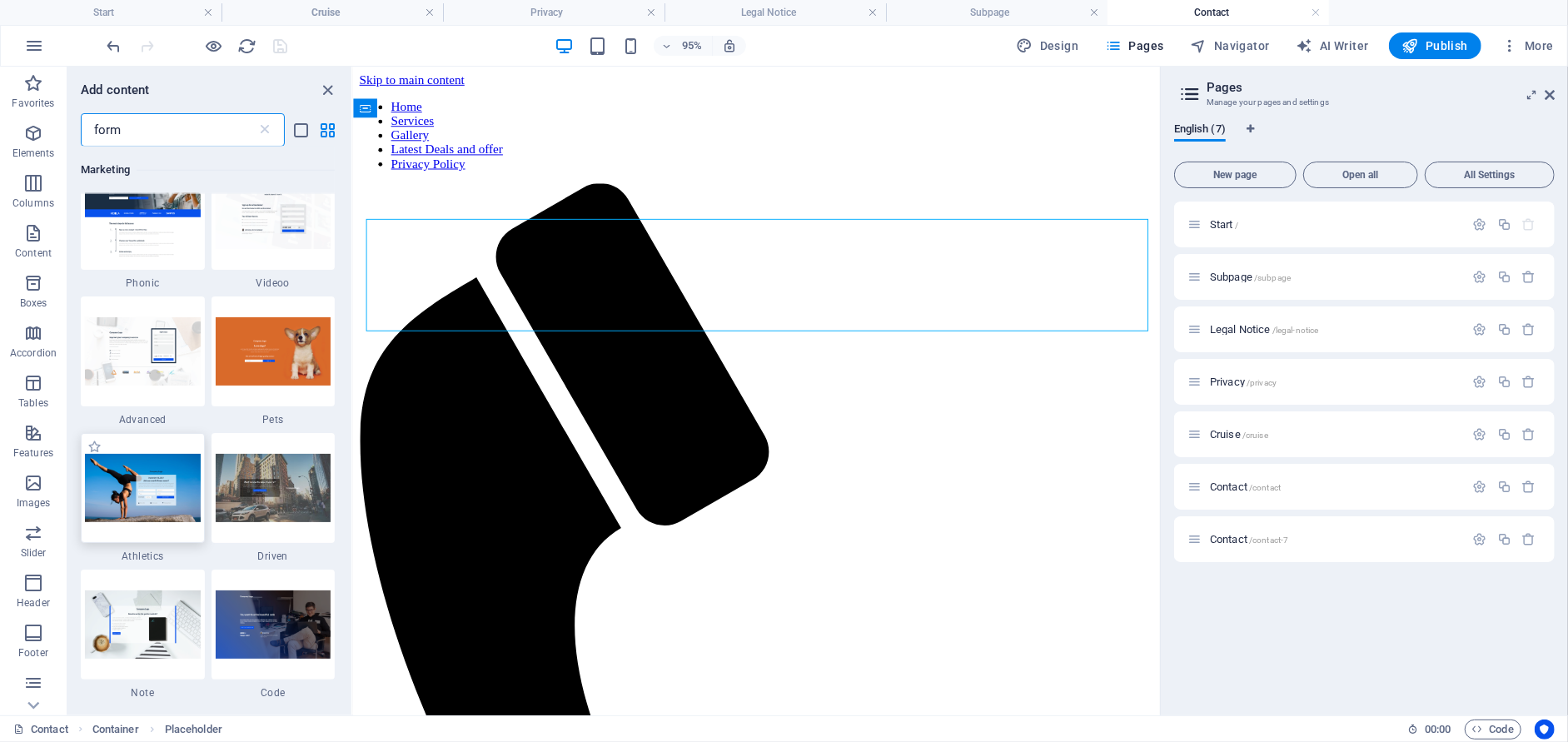
type input "form"
click at [165, 494] on img at bounding box center [143, 488] width 116 height 67
select select "%"
select select "rem"
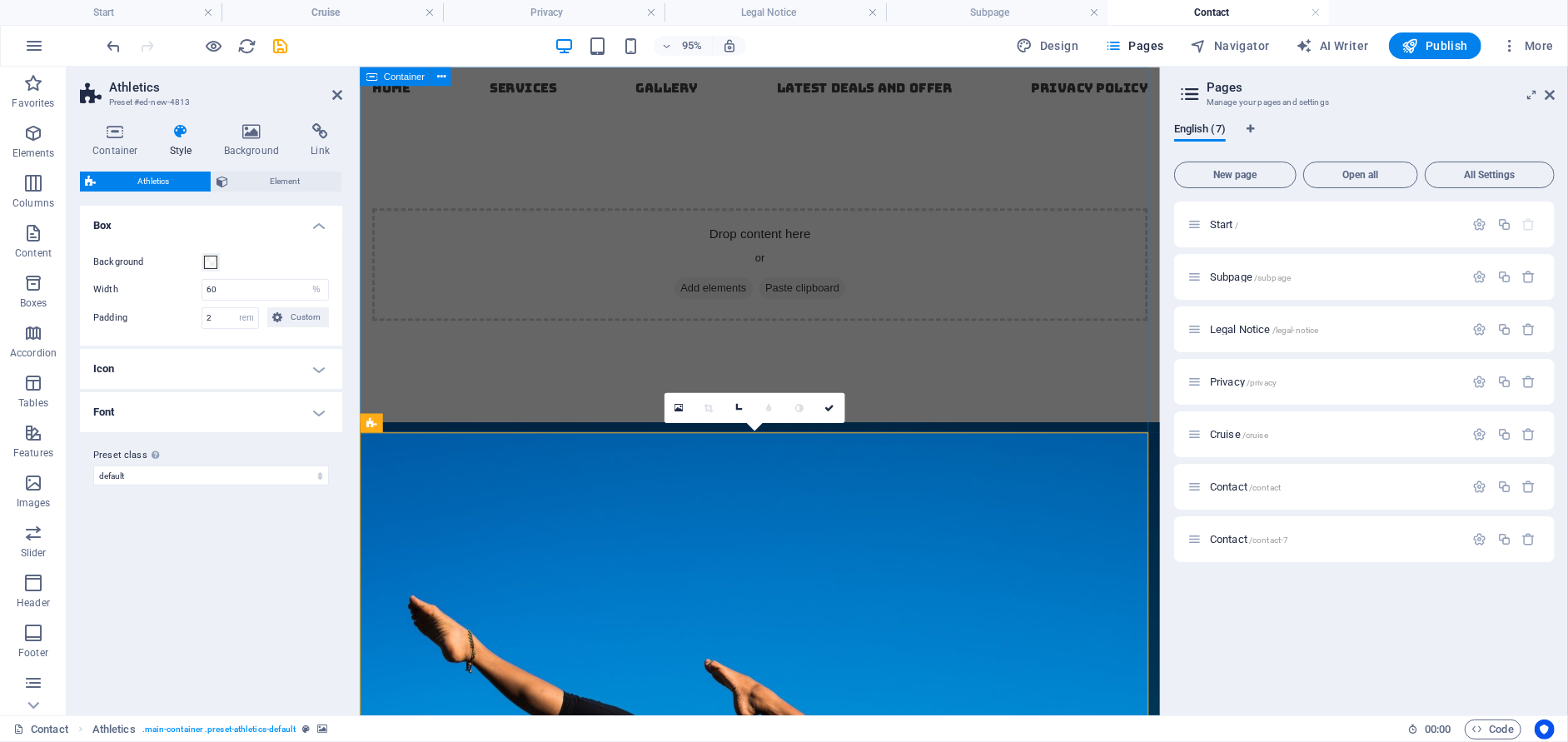
scroll to position [0, 0]
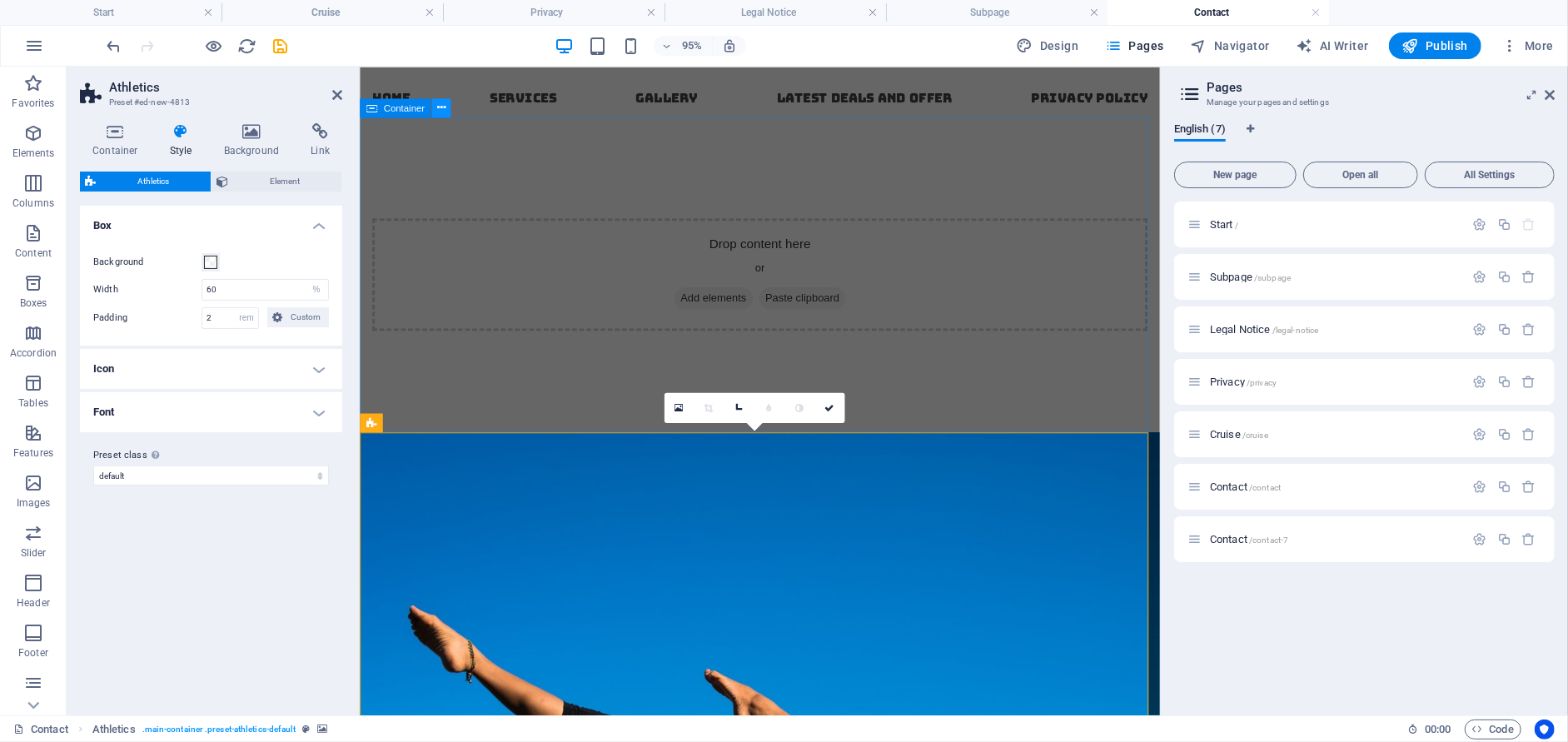
click at [439, 107] on icon at bounding box center [441, 107] width 9 height 16
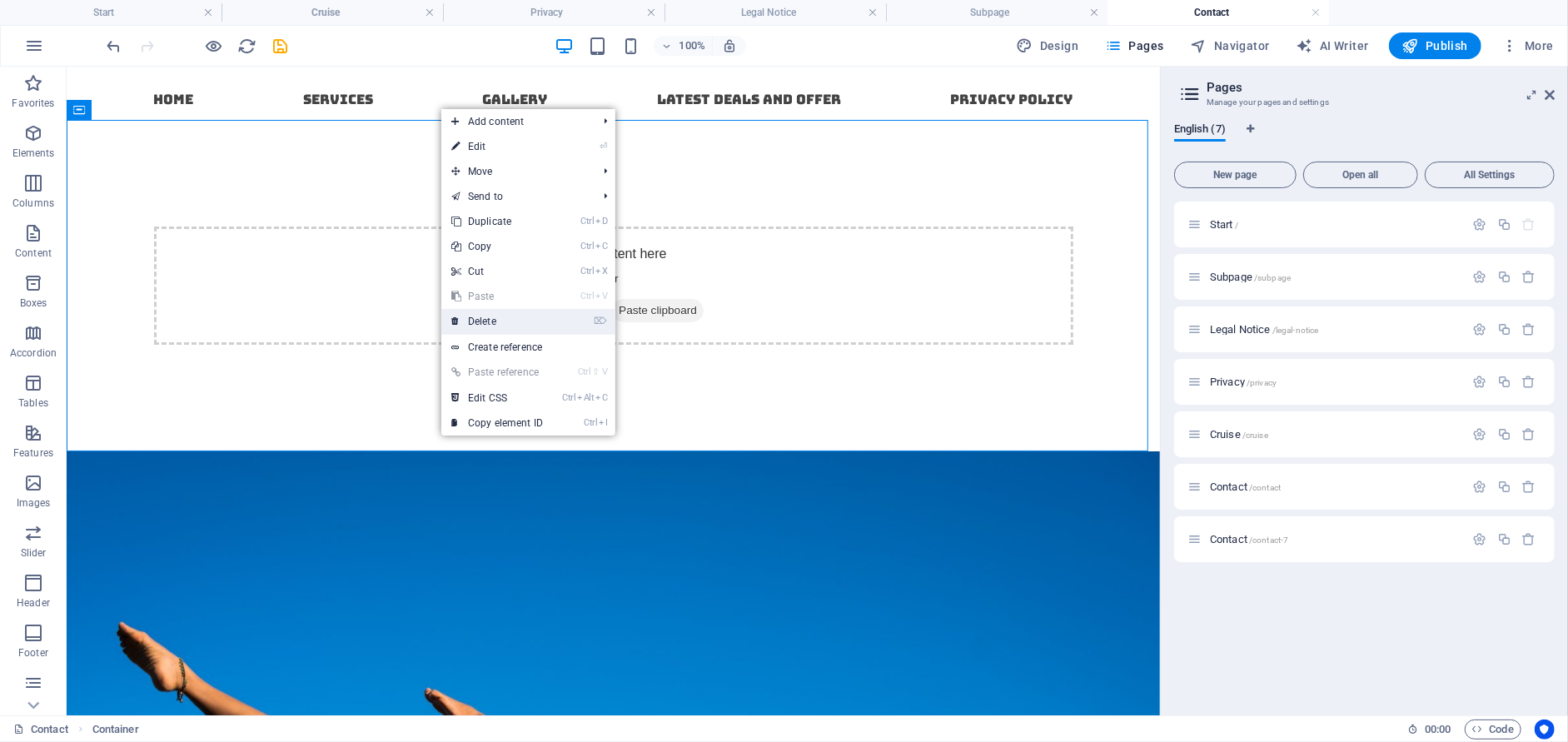
click at [515, 328] on link "⌦ Delete" at bounding box center [496, 321] width 112 height 25
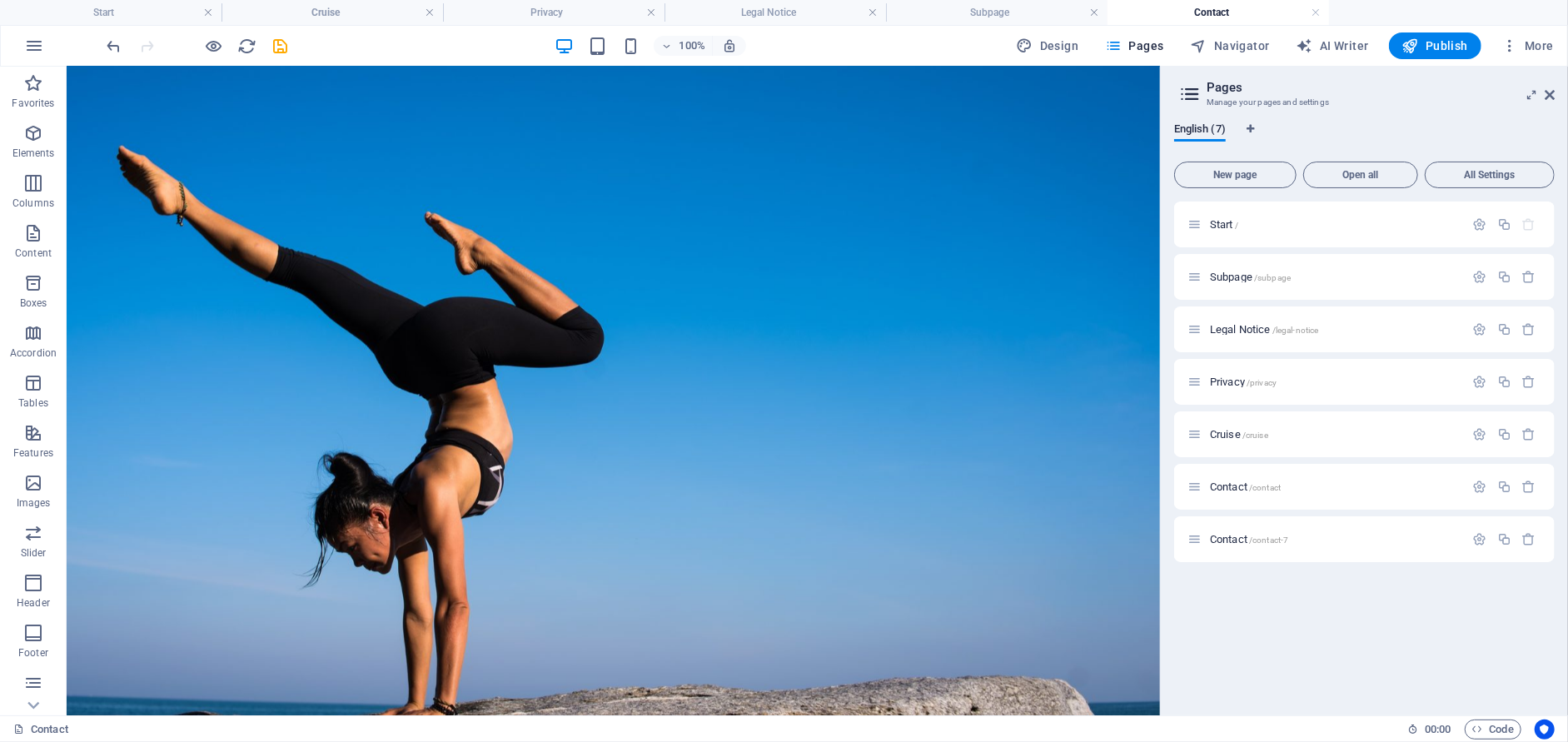
scroll to position [167, 0]
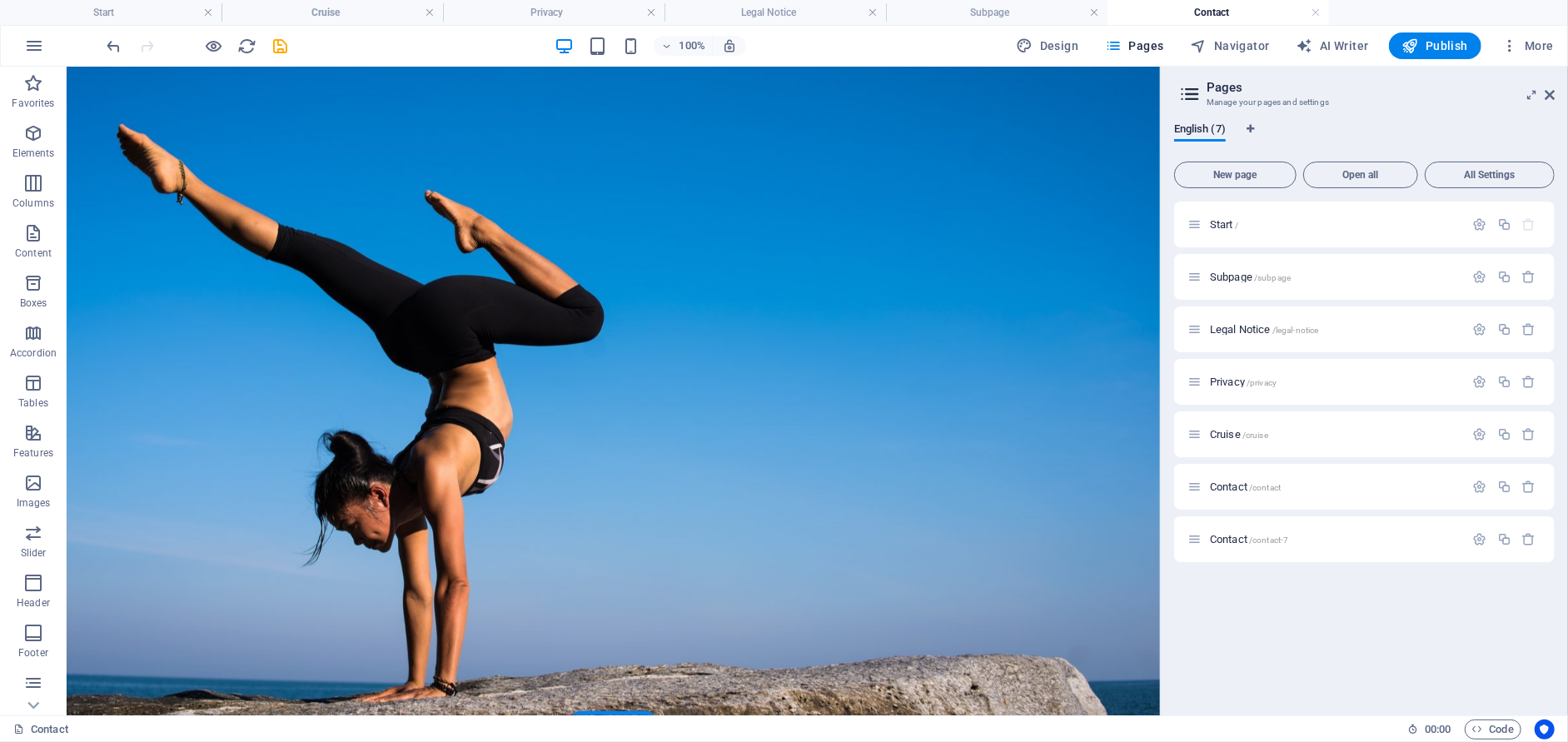
click at [444, 277] on figure at bounding box center [612, 338] width 1093 height 772
click at [439, 320] on figure at bounding box center [612, 338] width 1093 height 772
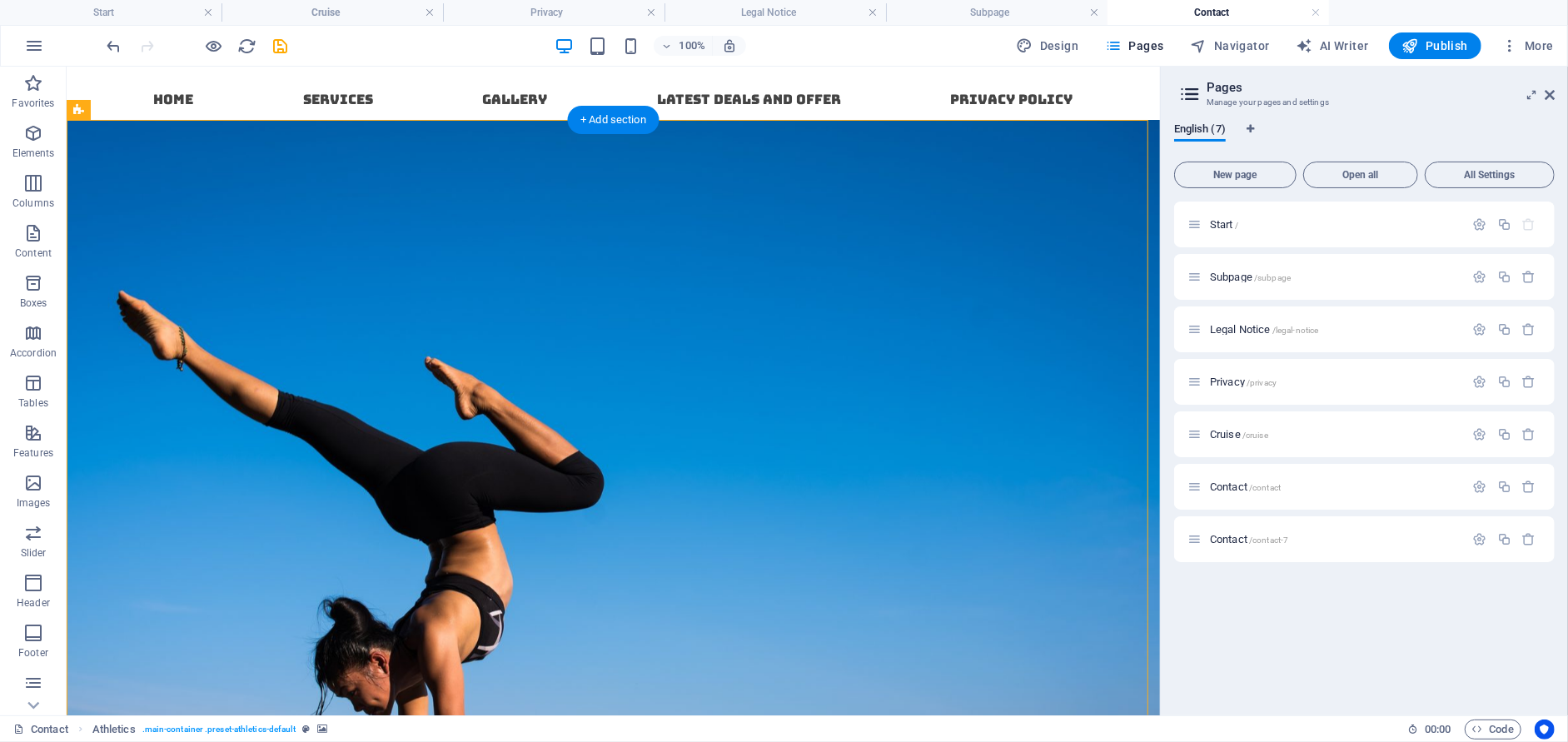
scroll to position [0, 0]
click at [184, 110] on icon at bounding box center [188, 109] width 12 height 17
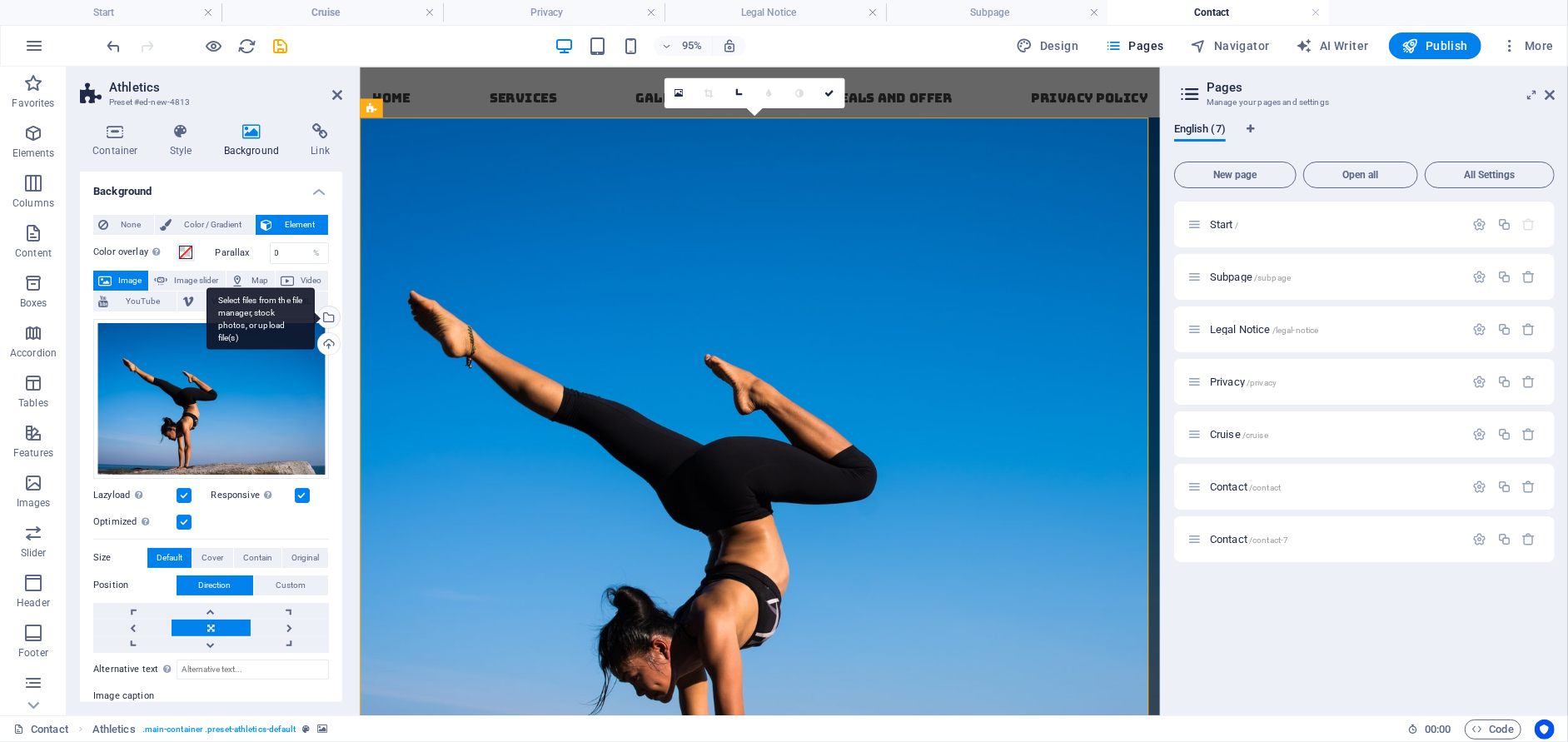
click at [315, 315] on div "Select files from the file manager, stock photos, or upload file(s)" at bounding box center [260, 318] width 108 height 62
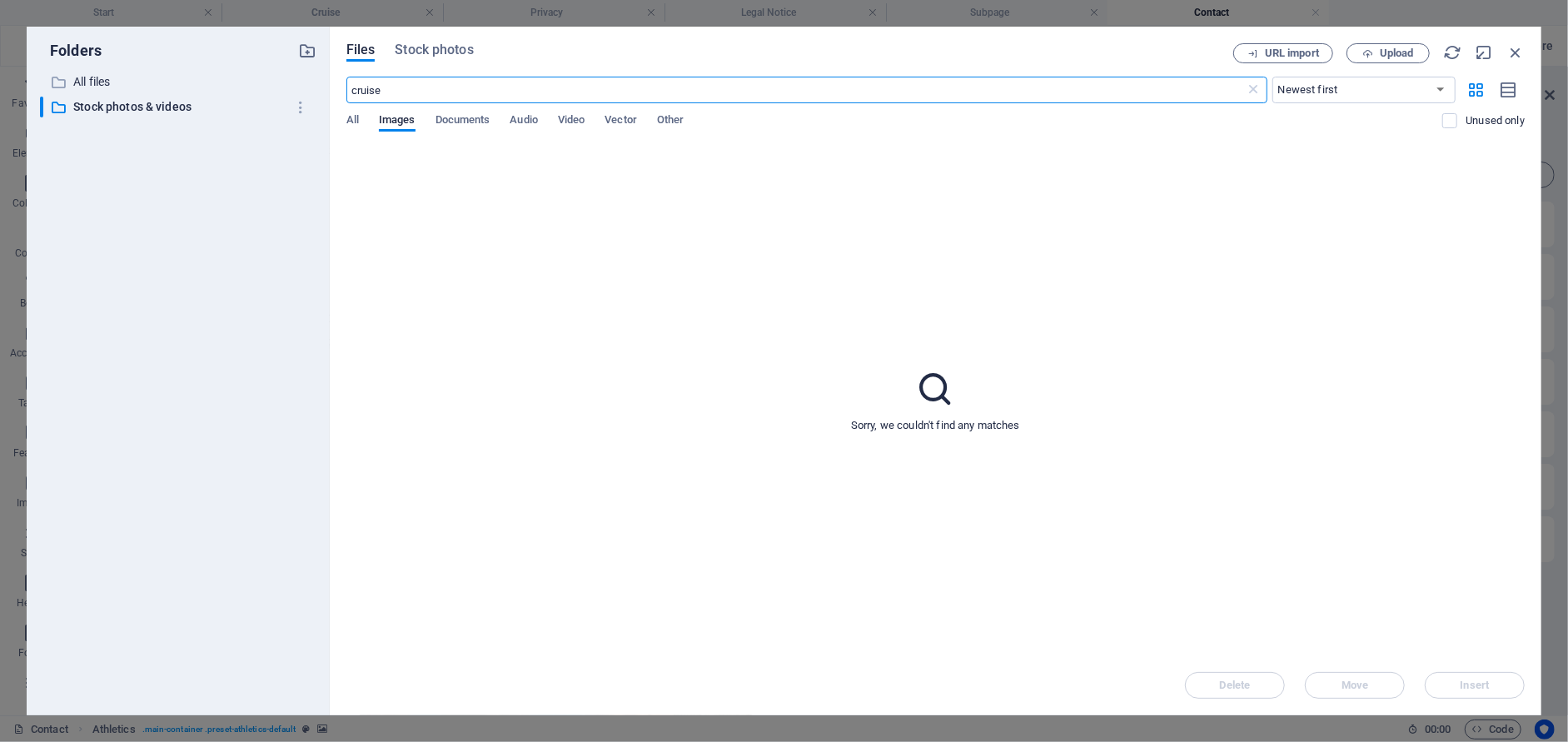
drag, startPoint x: 362, startPoint y: 89, endPoint x: 342, endPoint y: 89, distance: 20.0
click at [342, 89] on div "Files Stock photos URL import Upload cruise ​ Newest first Oldest first Name (A…" at bounding box center [935, 371] width 1212 height 688
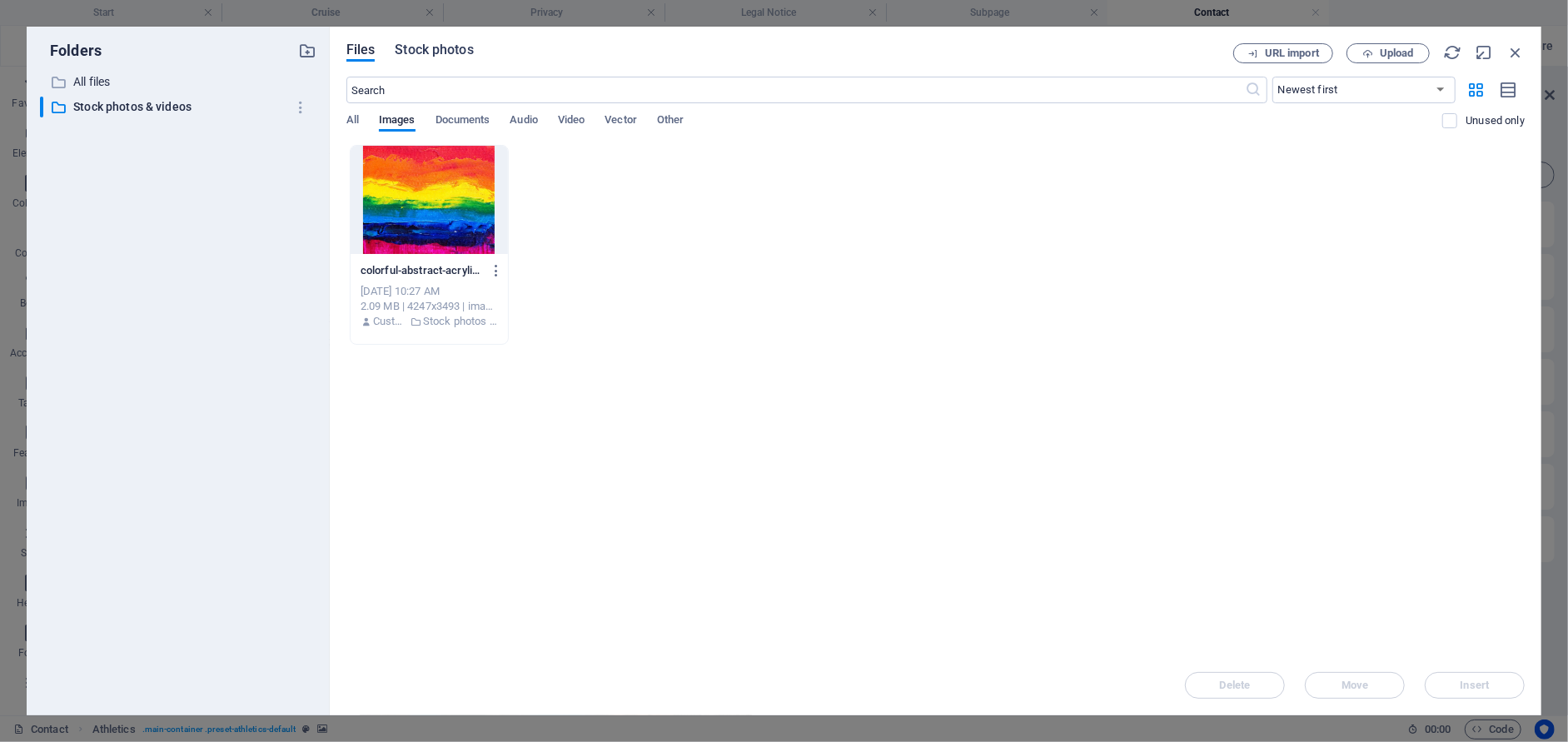
click at [442, 48] on span "Stock photos" at bounding box center [433, 49] width 78 height 20
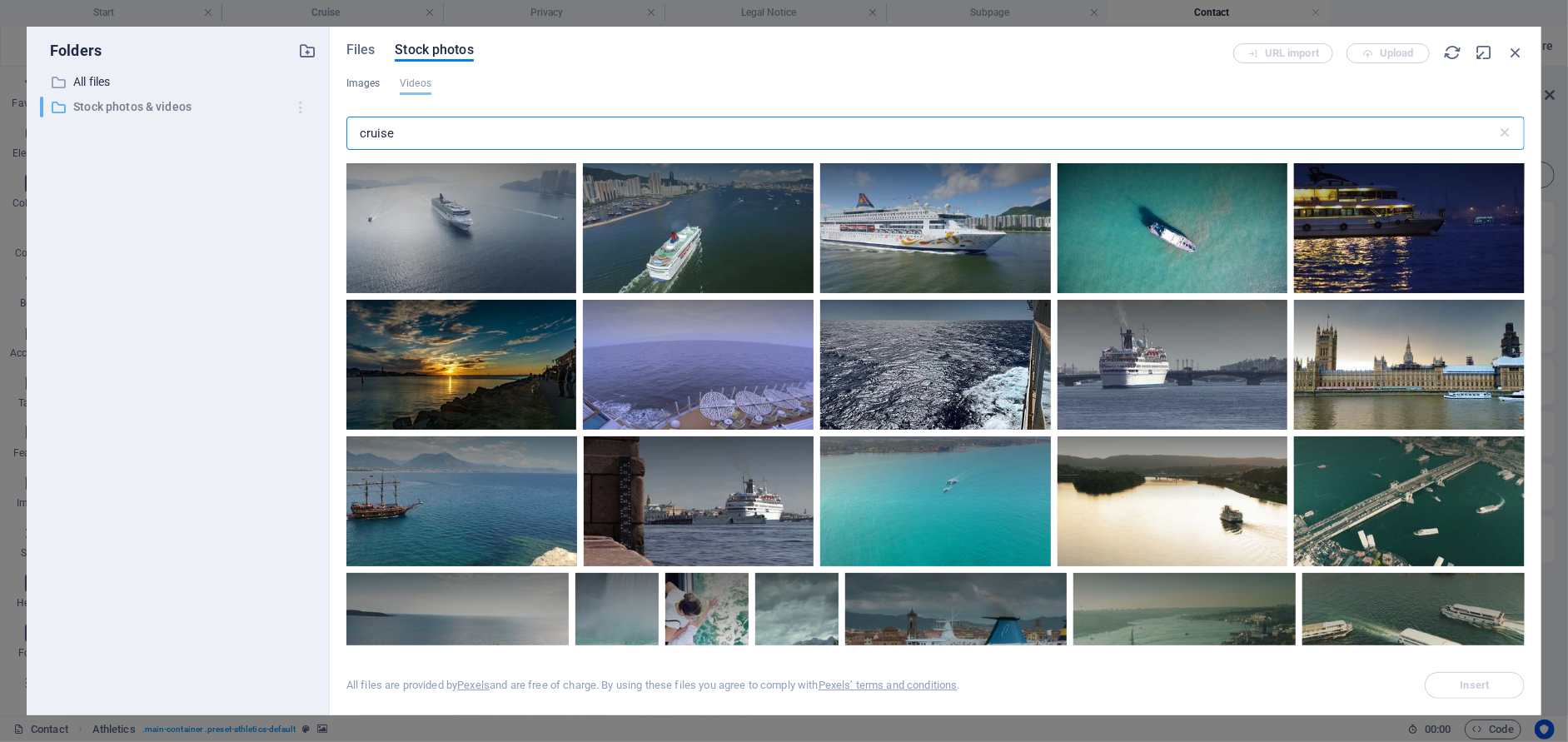
drag, startPoint x: 449, startPoint y: 134, endPoint x: 310, endPoint y: 107, distance: 141.6
click at [309, 108] on div "Folders ​ All files All files ​ Stock photos & videos Stock photos & videos Fil…" at bounding box center [784, 371] width 1514 height 688
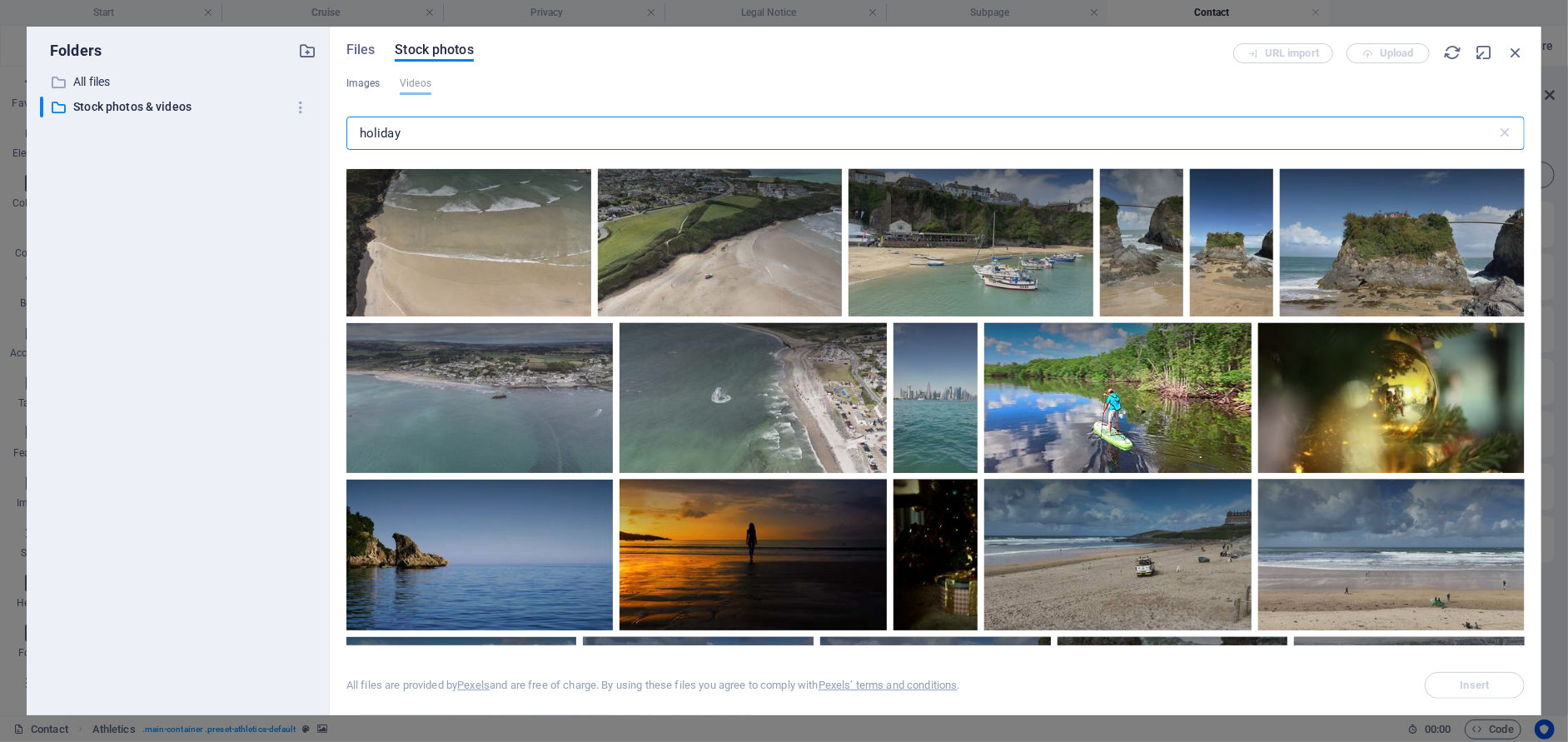
scroll to position [1415, 0]
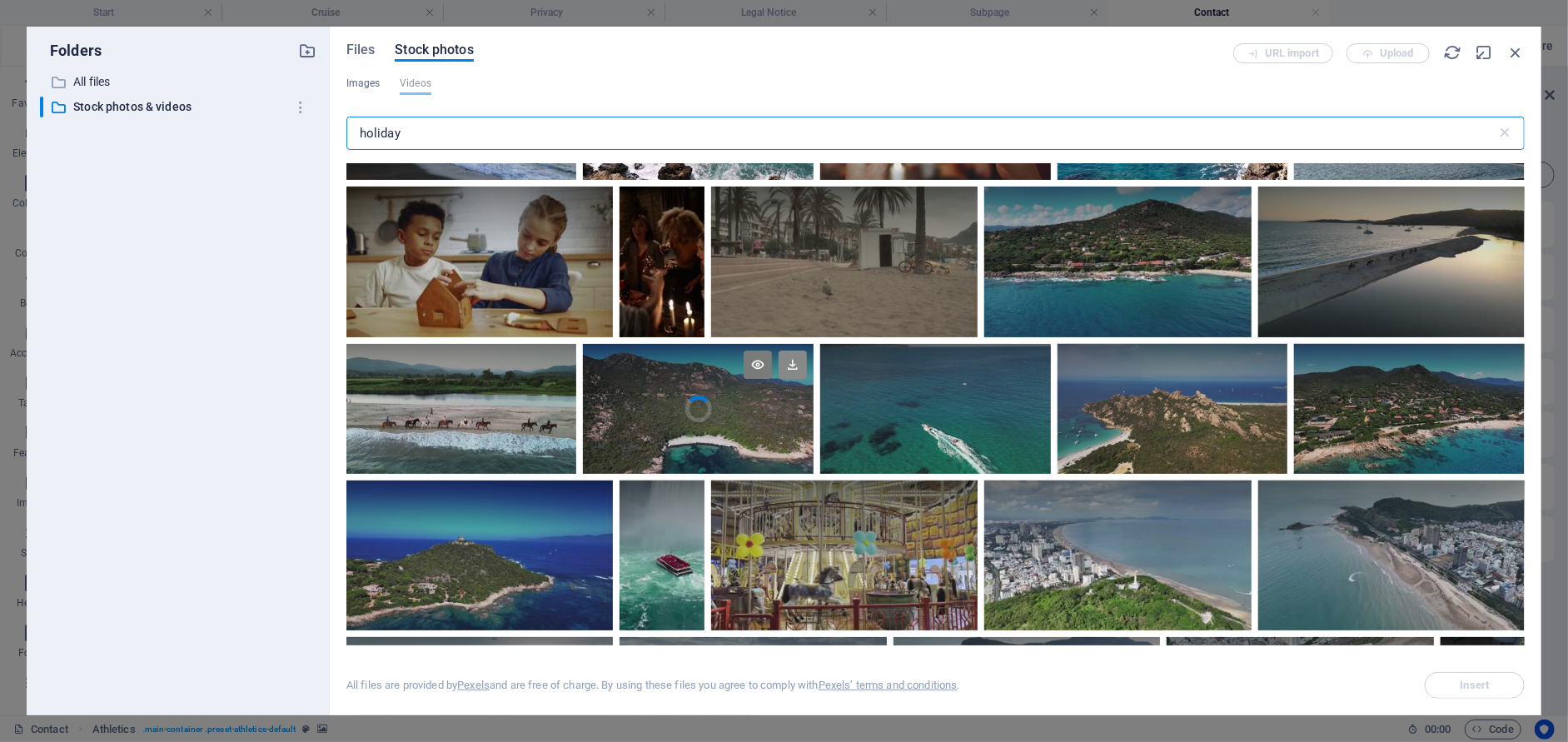
type input "holiday"
click at [807, 378] on icon at bounding box center [792, 364] width 29 height 29
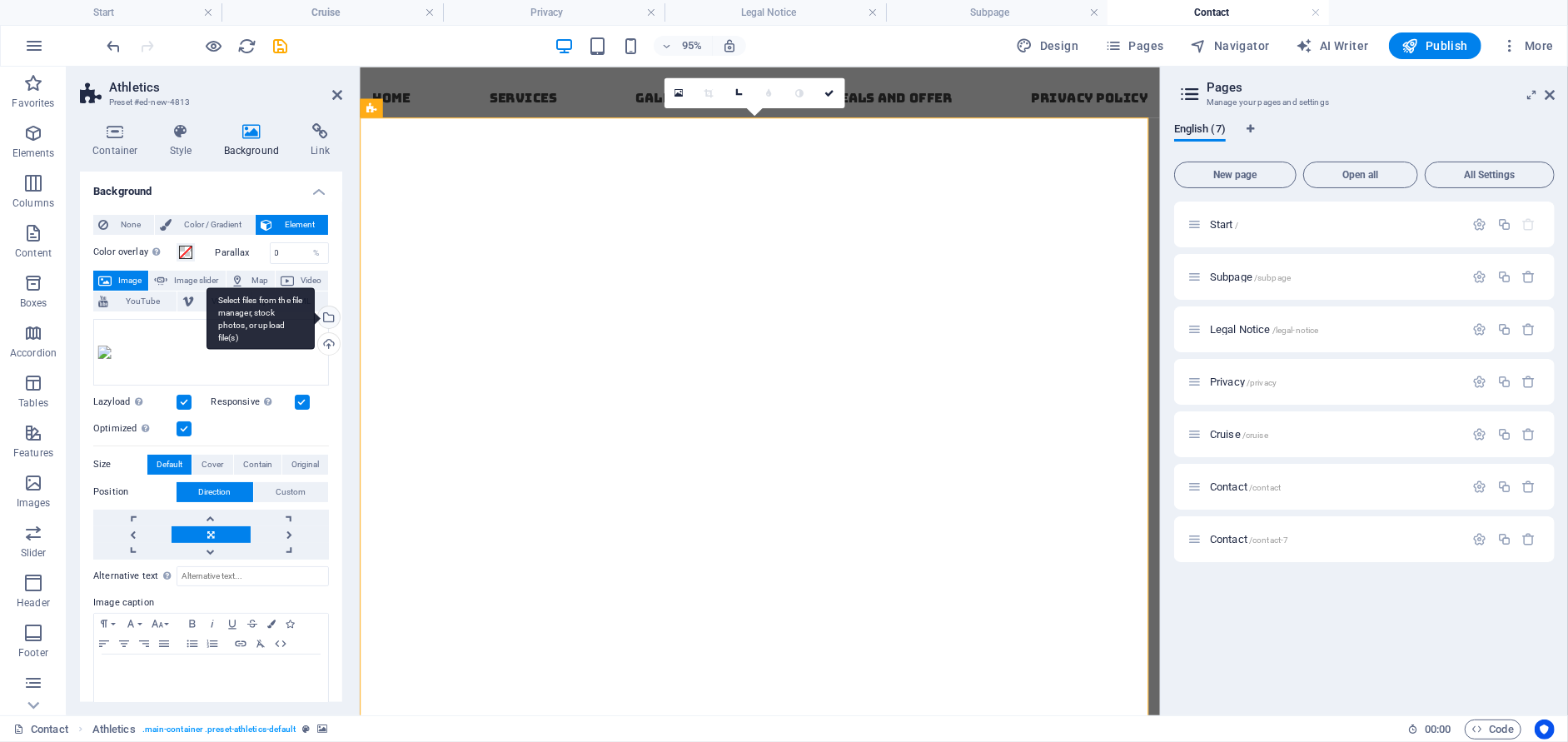
click at [324, 317] on div "Select files from the file manager, stock photos, or upload file(s)" at bounding box center [327, 318] width 25 height 25
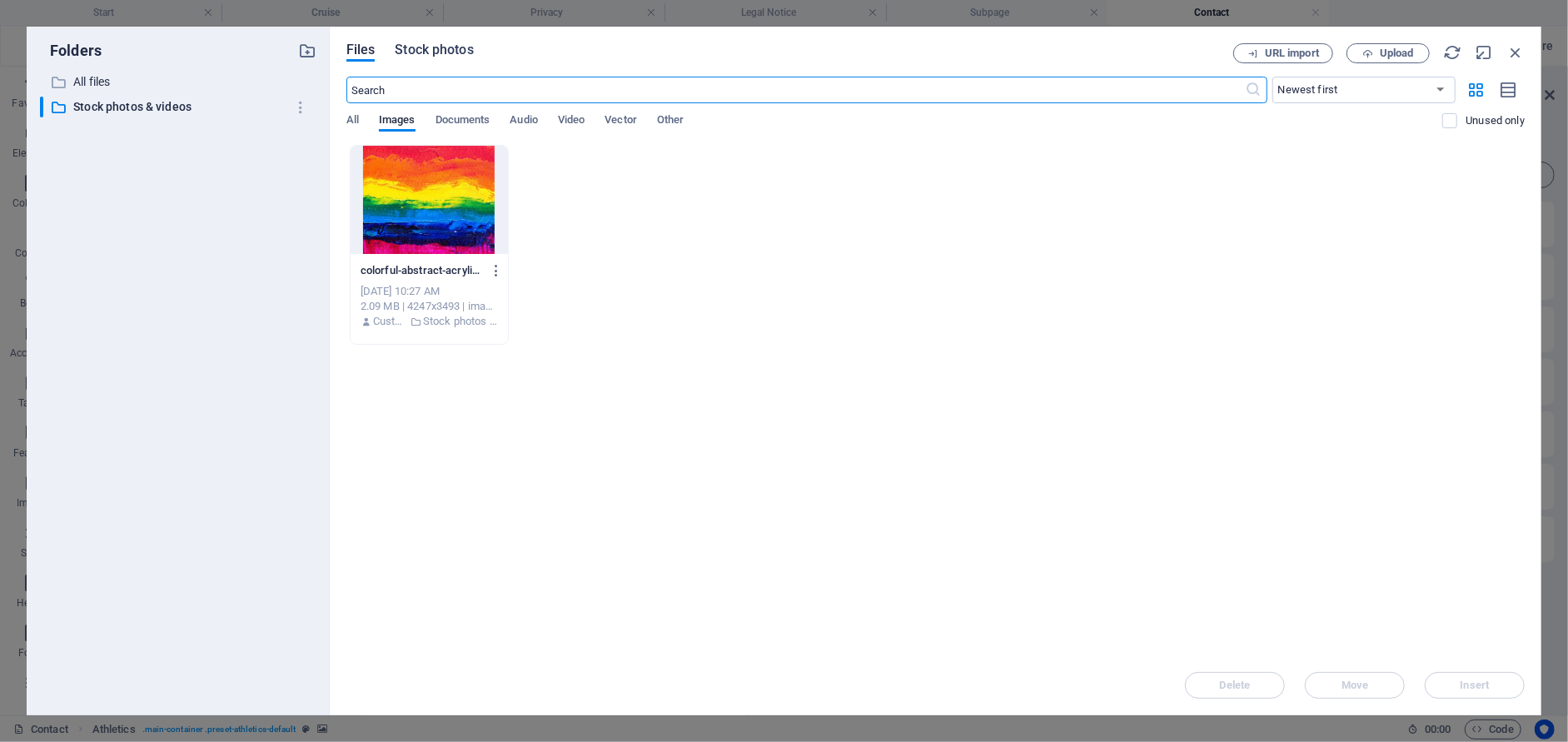
click at [440, 54] on span "Stock photos" at bounding box center [433, 49] width 78 height 20
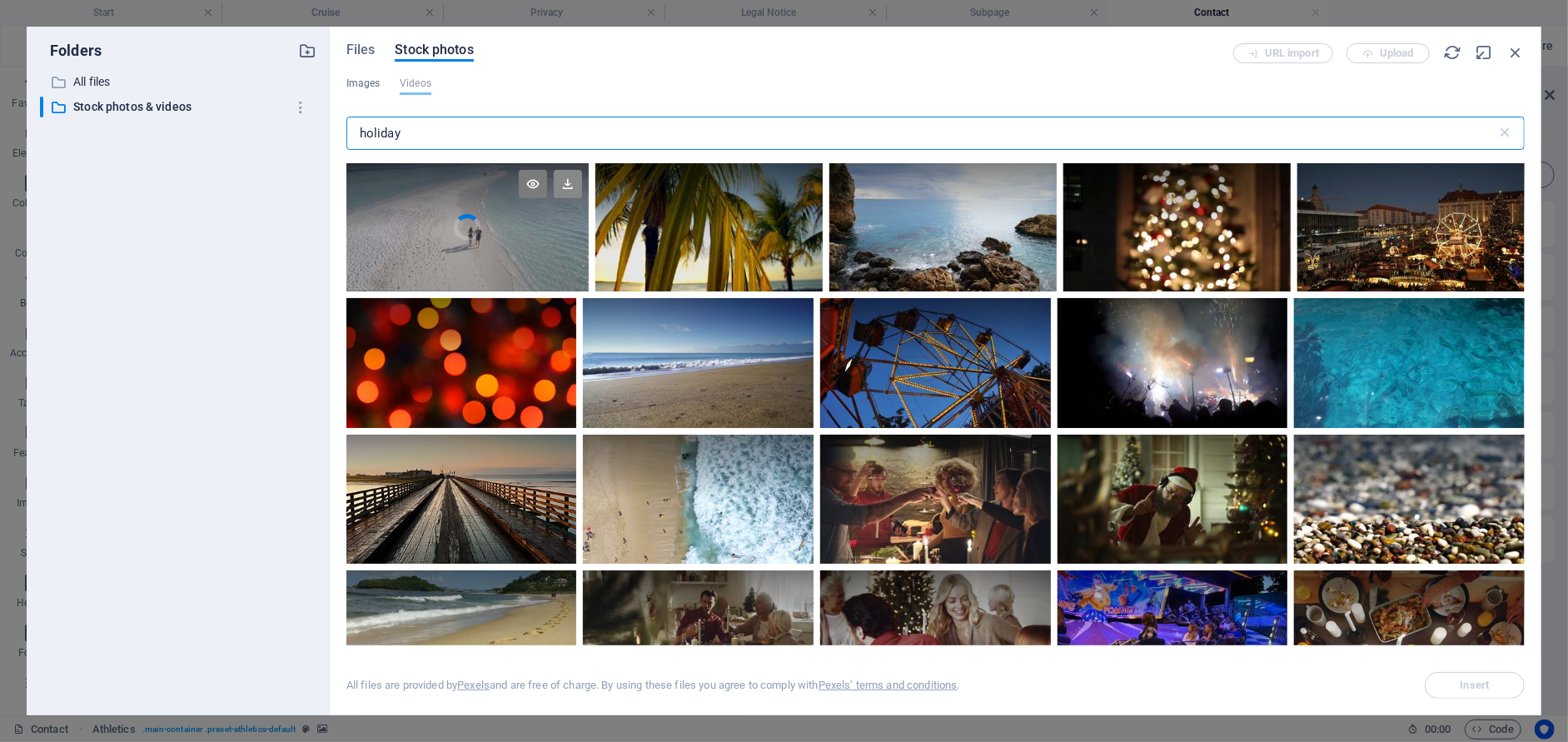
click at [567, 188] on icon at bounding box center [567, 183] width 29 height 29
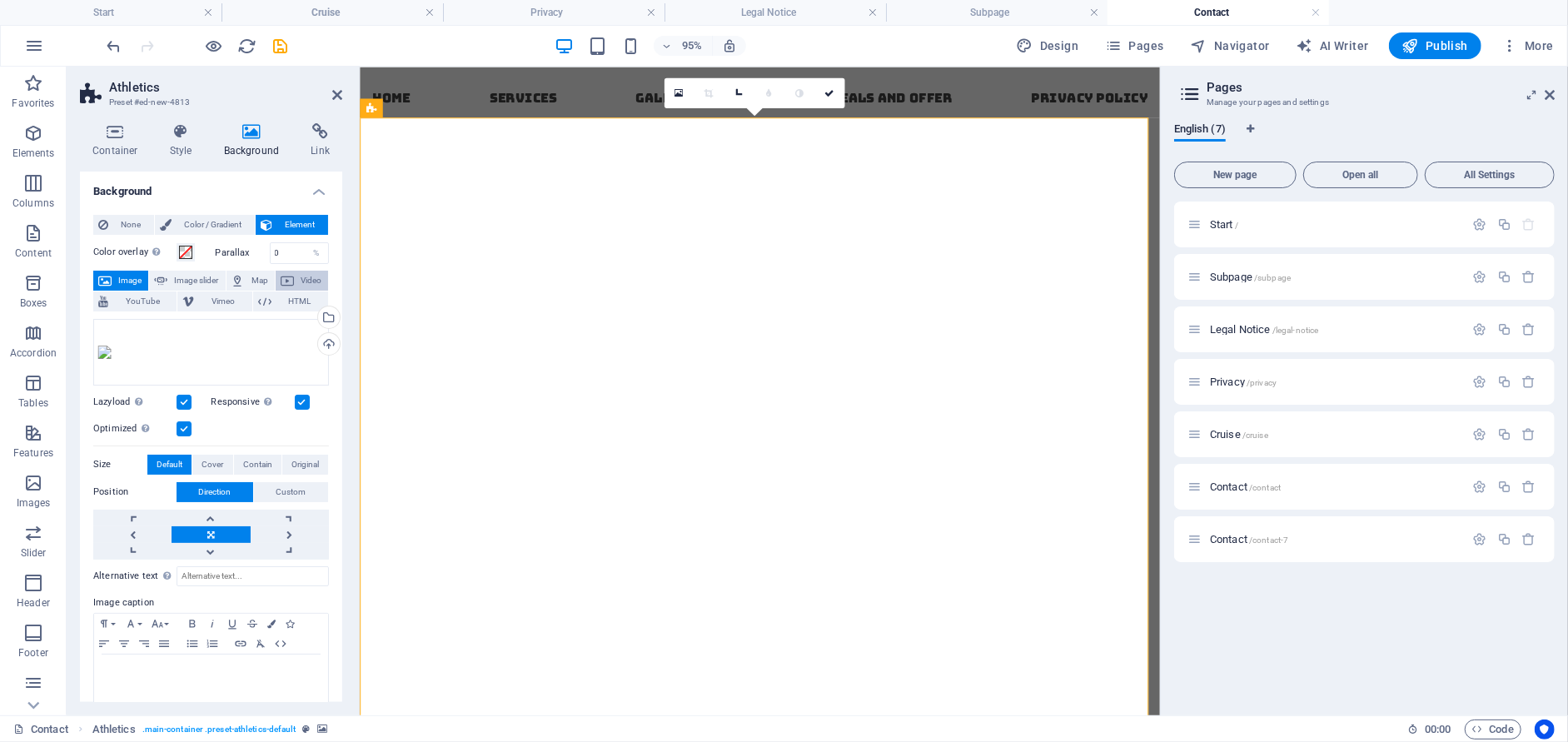
click at [299, 278] on span "Video" at bounding box center [311, 280] width 24 height 20
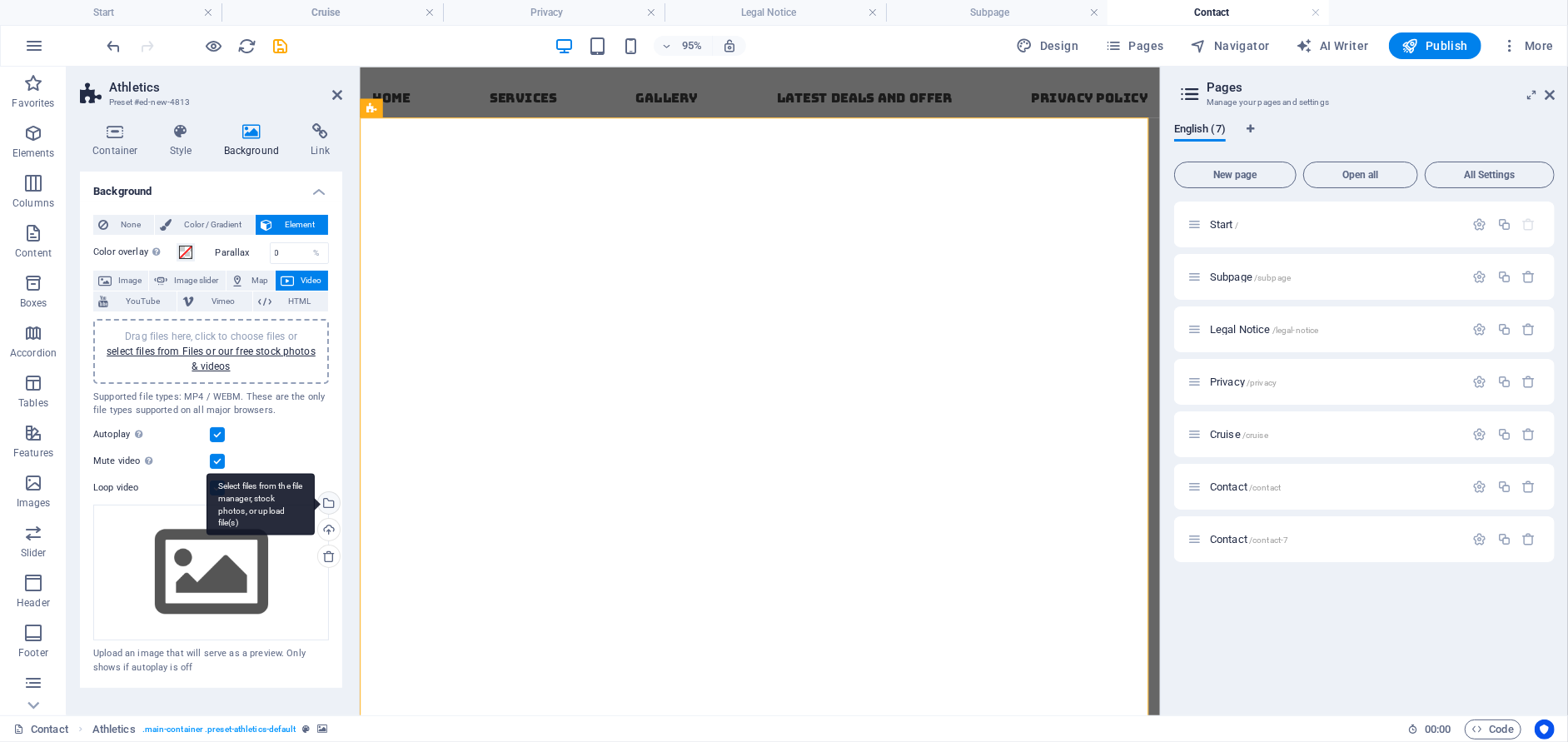
click at [332, 497] on div "Select files from the file manager, stock photos, or upload file(s)" at bounding box center [327, 504] width 25 height 25
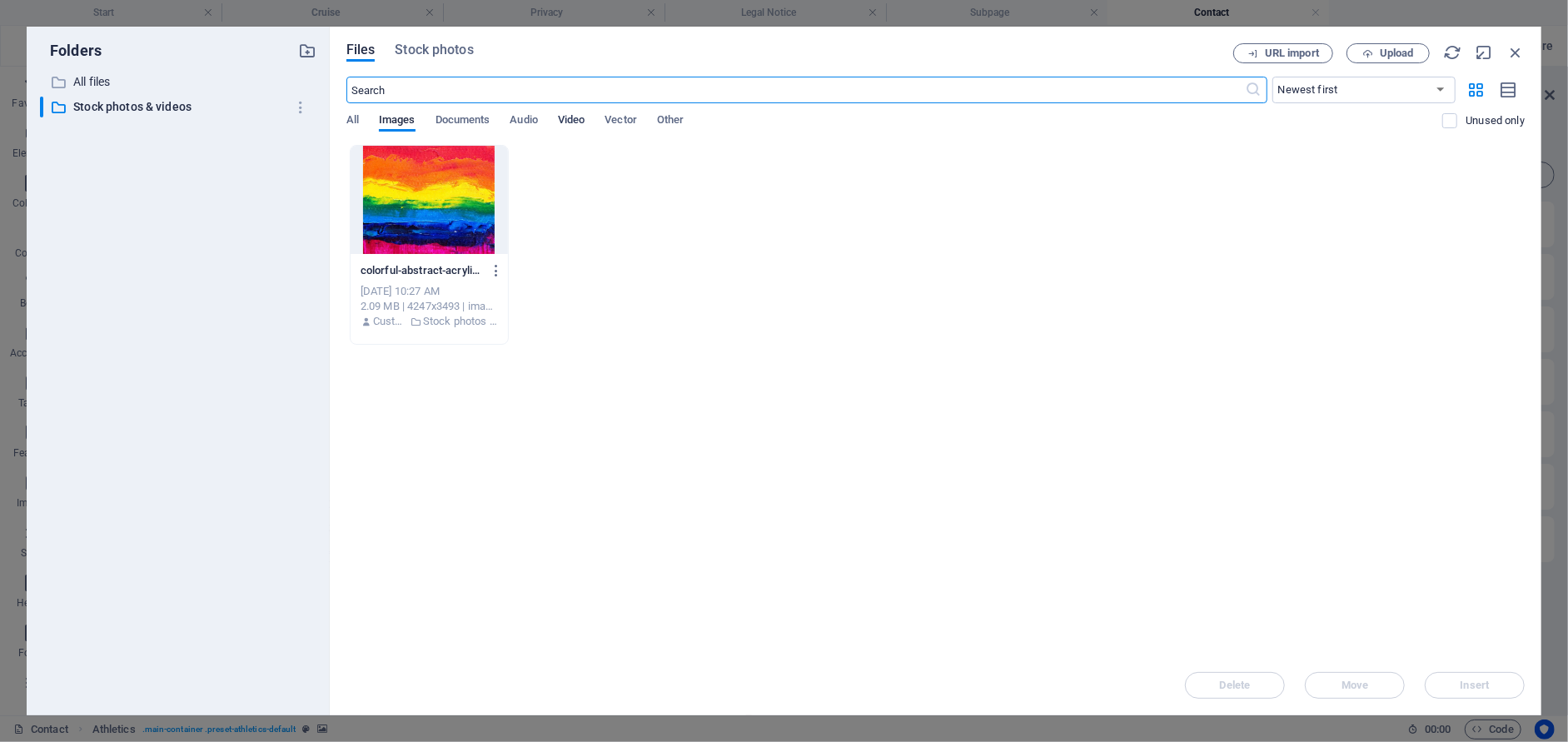
click at [567, 117] on span "Video" at bounding box center [571, 121] width 27 height 23
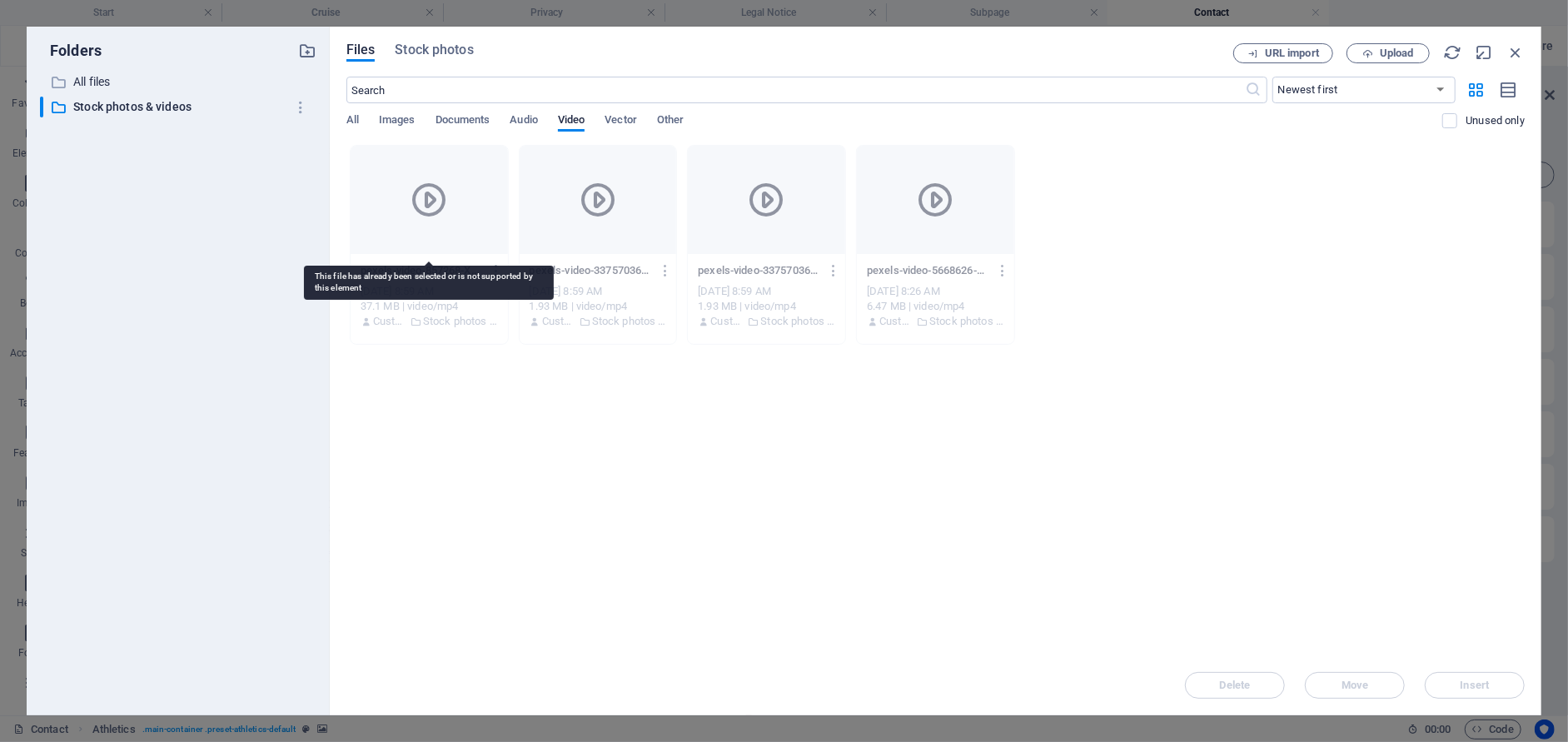
click at [430, 196] on icon at bounding box center [429, 200] width 40 height 40
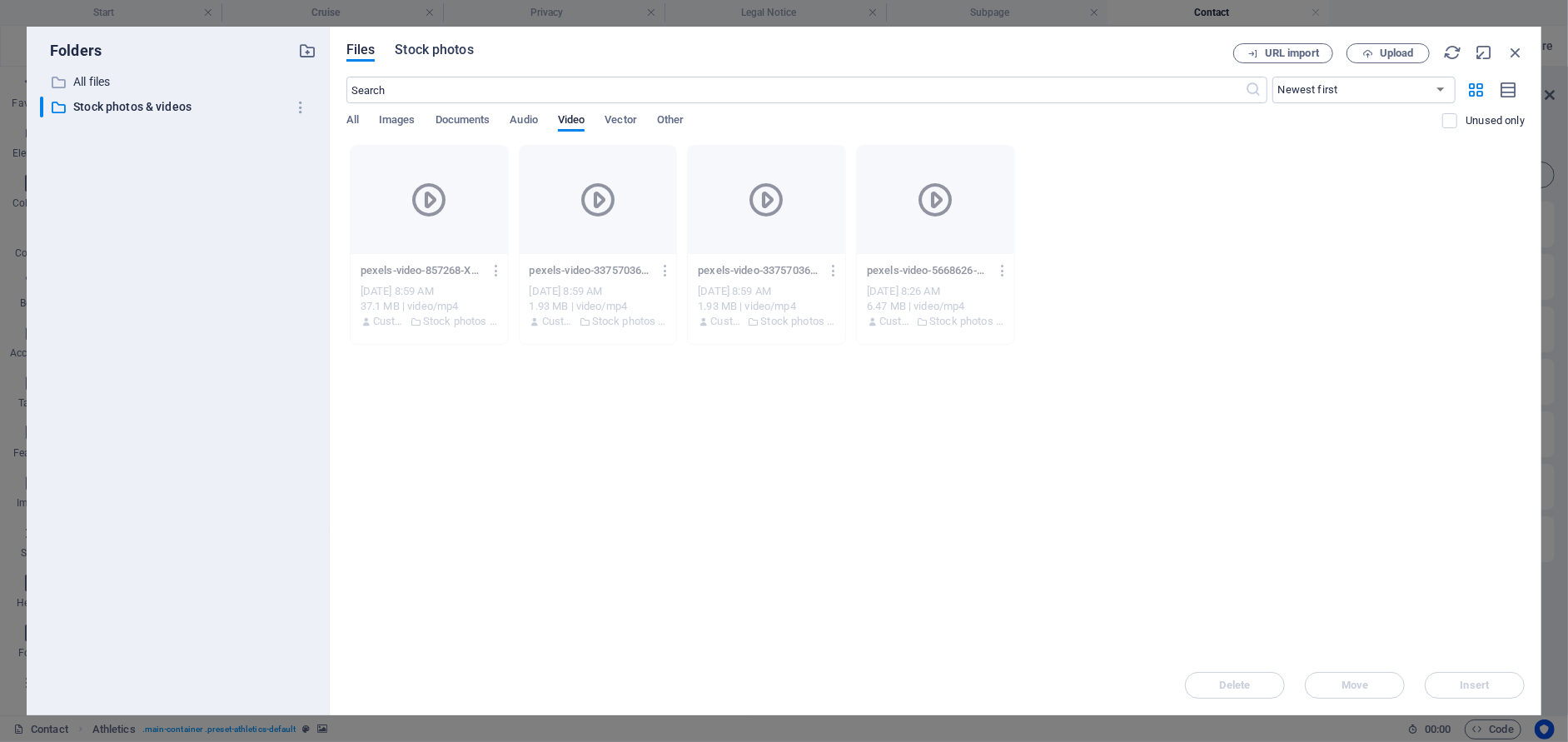
click at [412, 53] on span "Stock photos" at bounding box center [433, 49] width 78 height 20
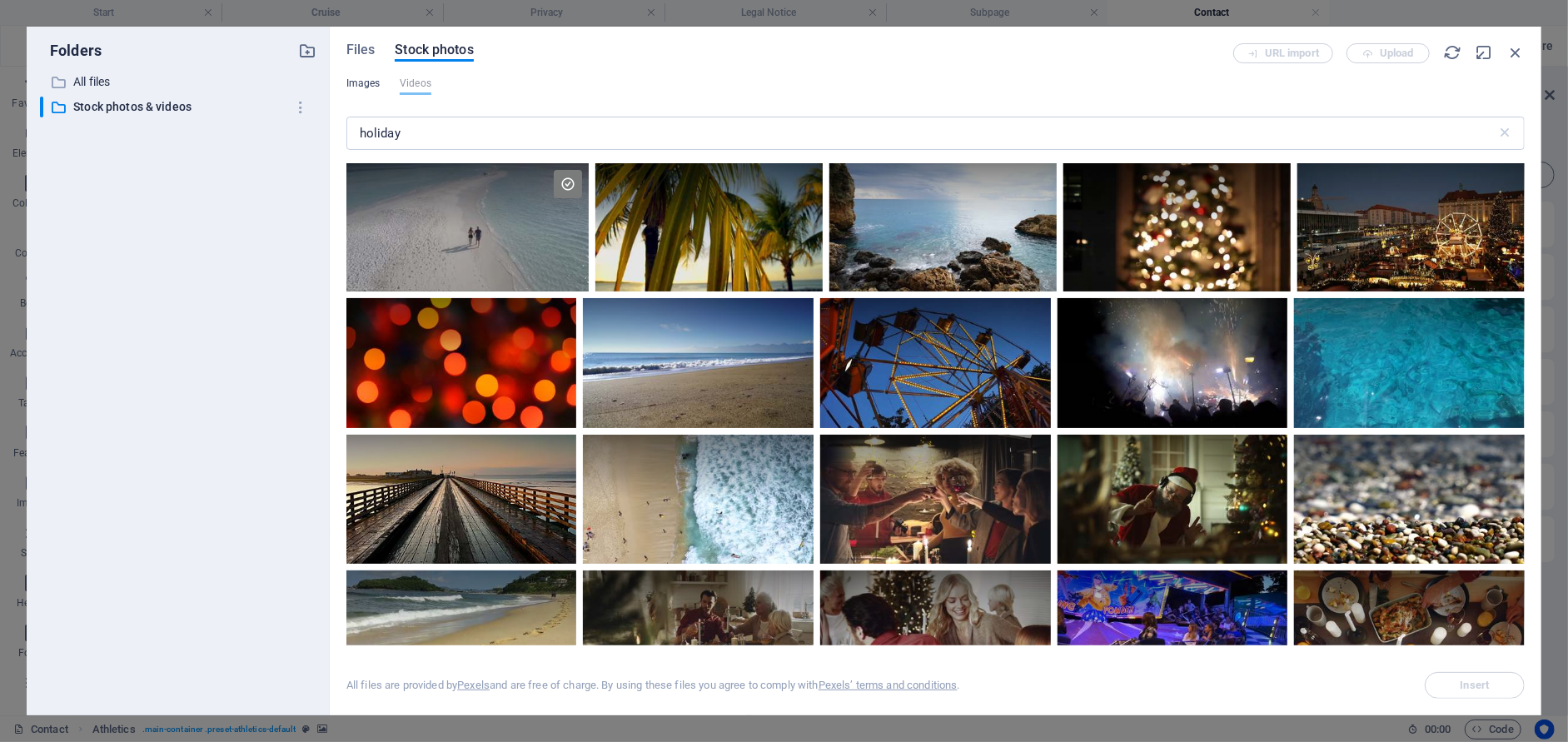
click at [359, 83] on span "Images" at bounding box center [362, 83] width 34 height 20
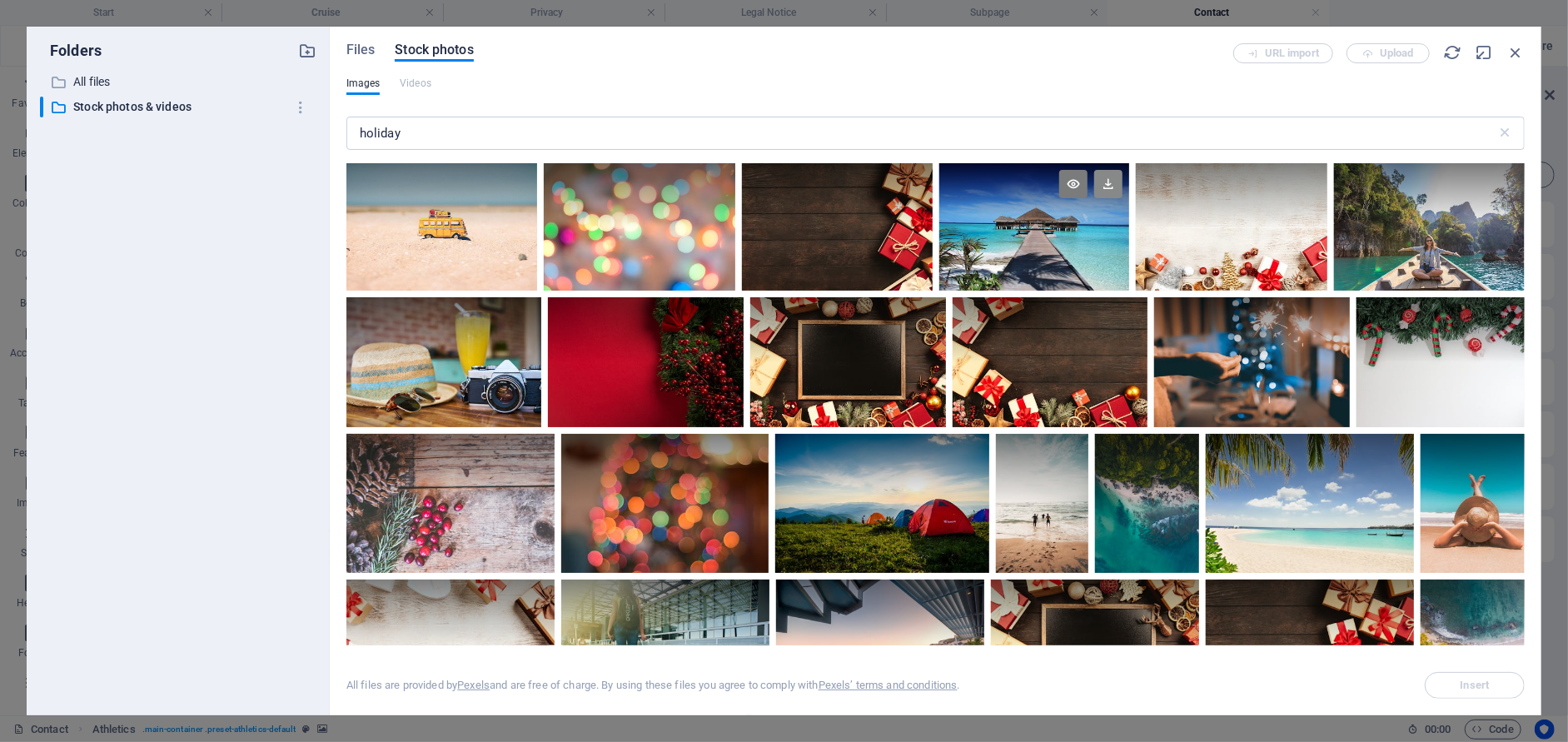
click at [1099, 183] on icon at bounding box center [1108, 183] width 29 height 29
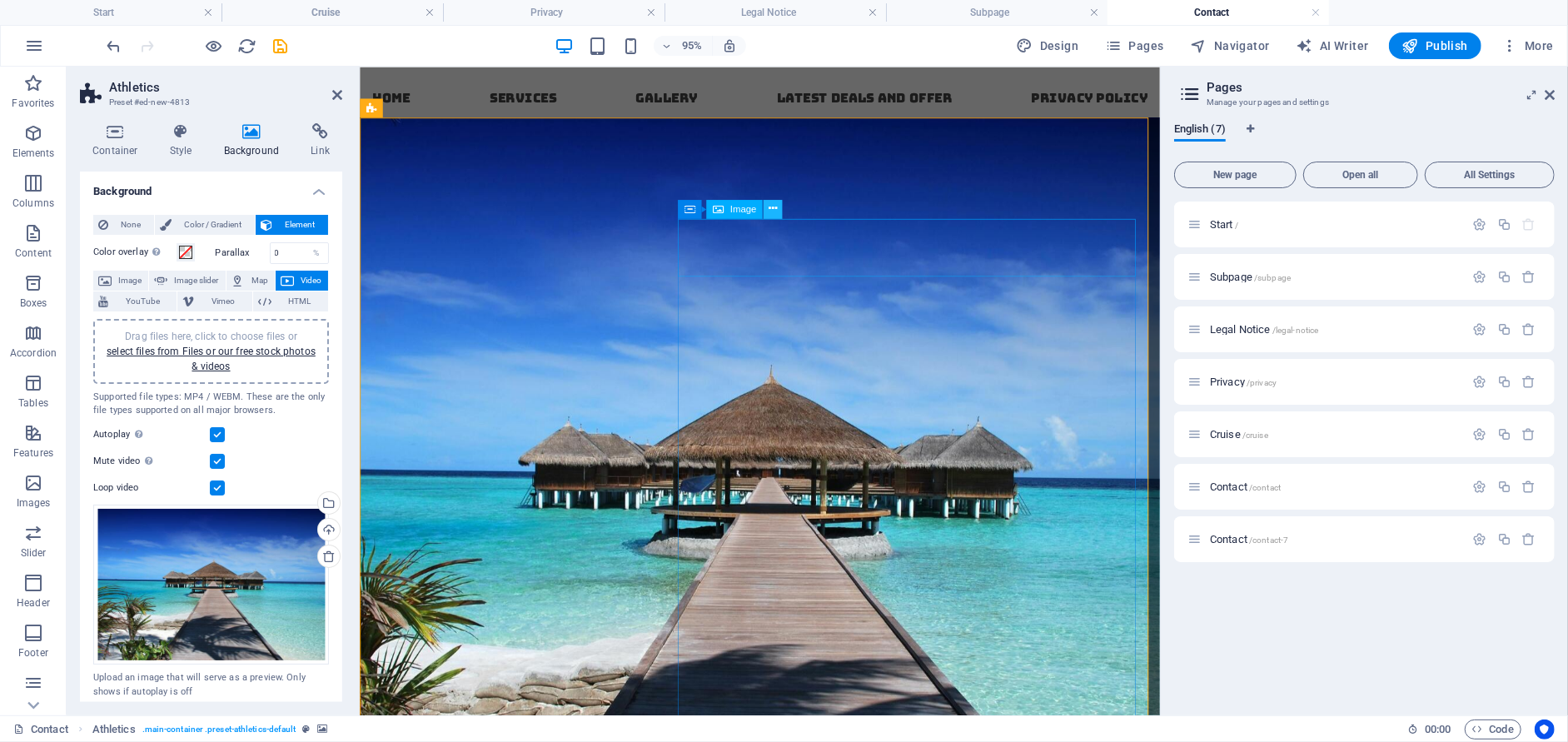
click at [771, 208] on icon at bounding box center [772, 208] width 9 height 16
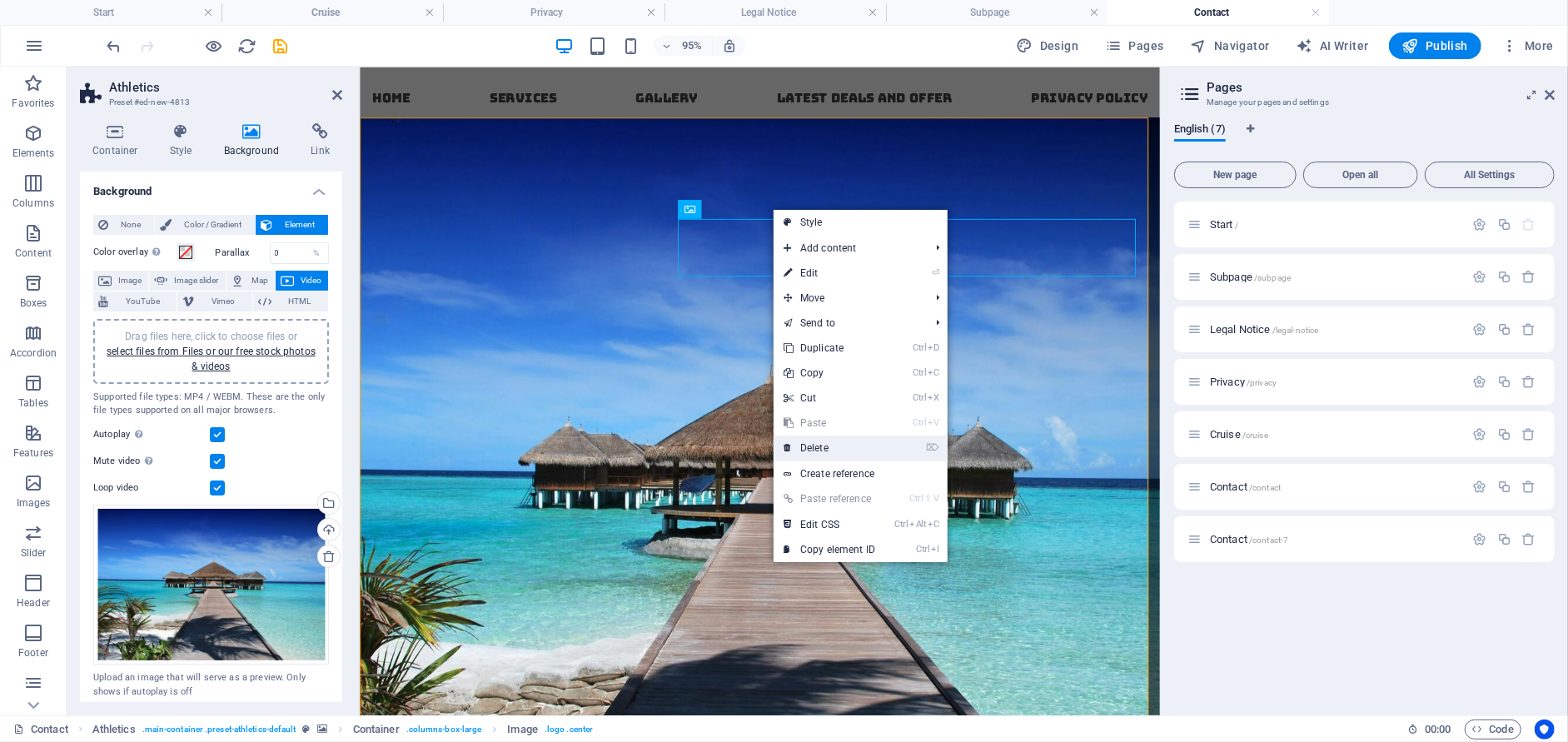
click at [816, 445] on link "⌦ Delete" at bounding box center [829, 447] width 112 height 25
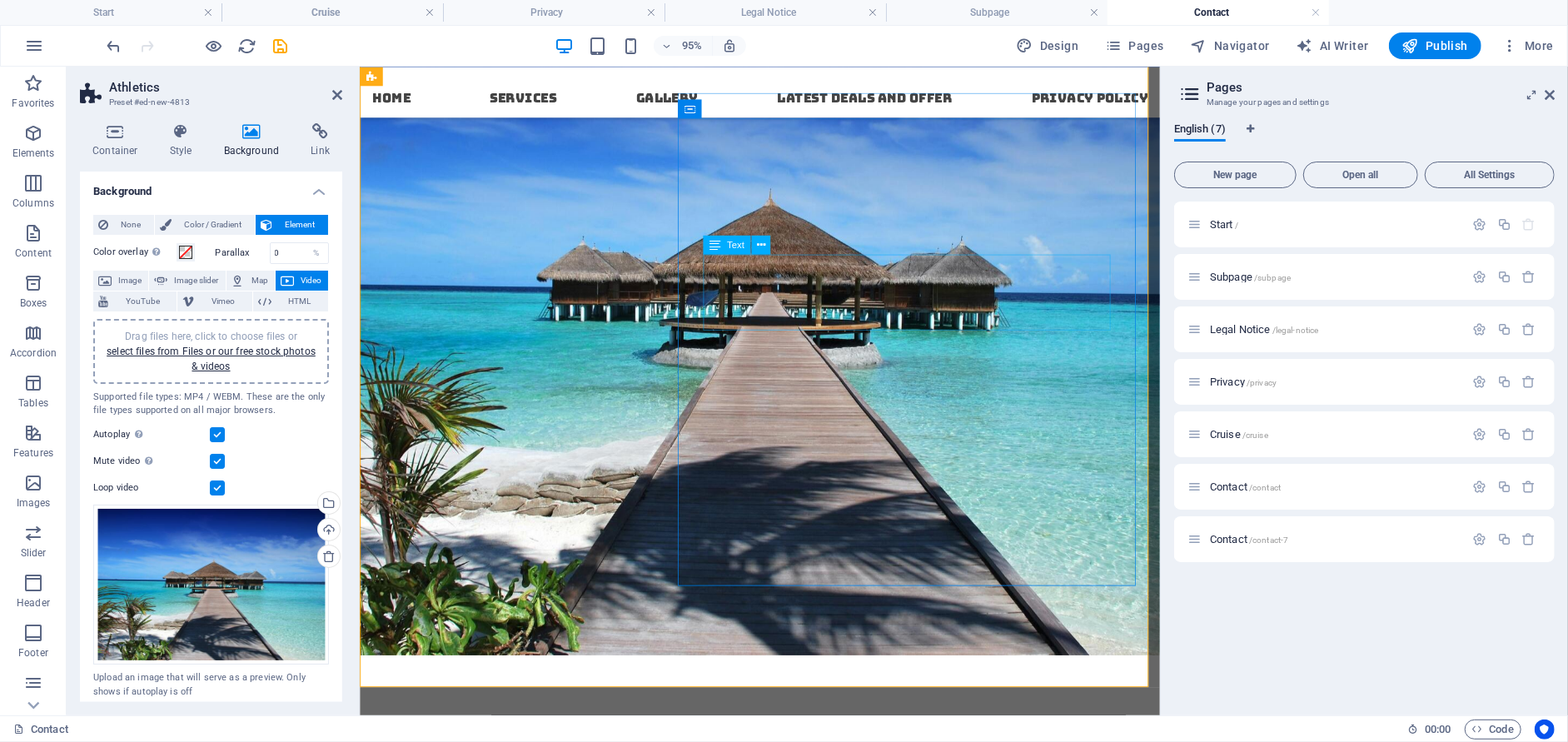
scroll to position [83, 0]
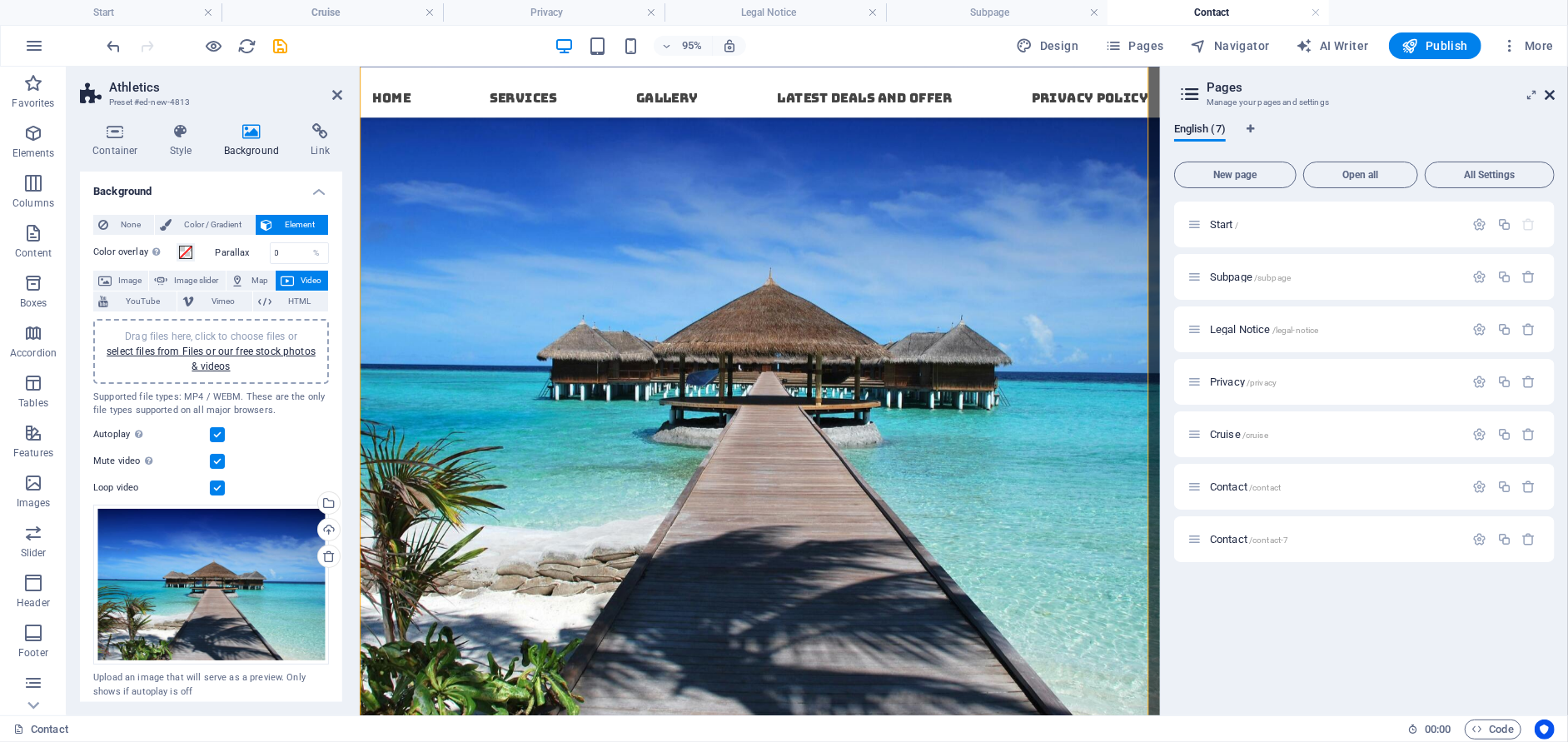
click at [1545, 93] on icon at bounding box center [1550, 94] width 10 height 13
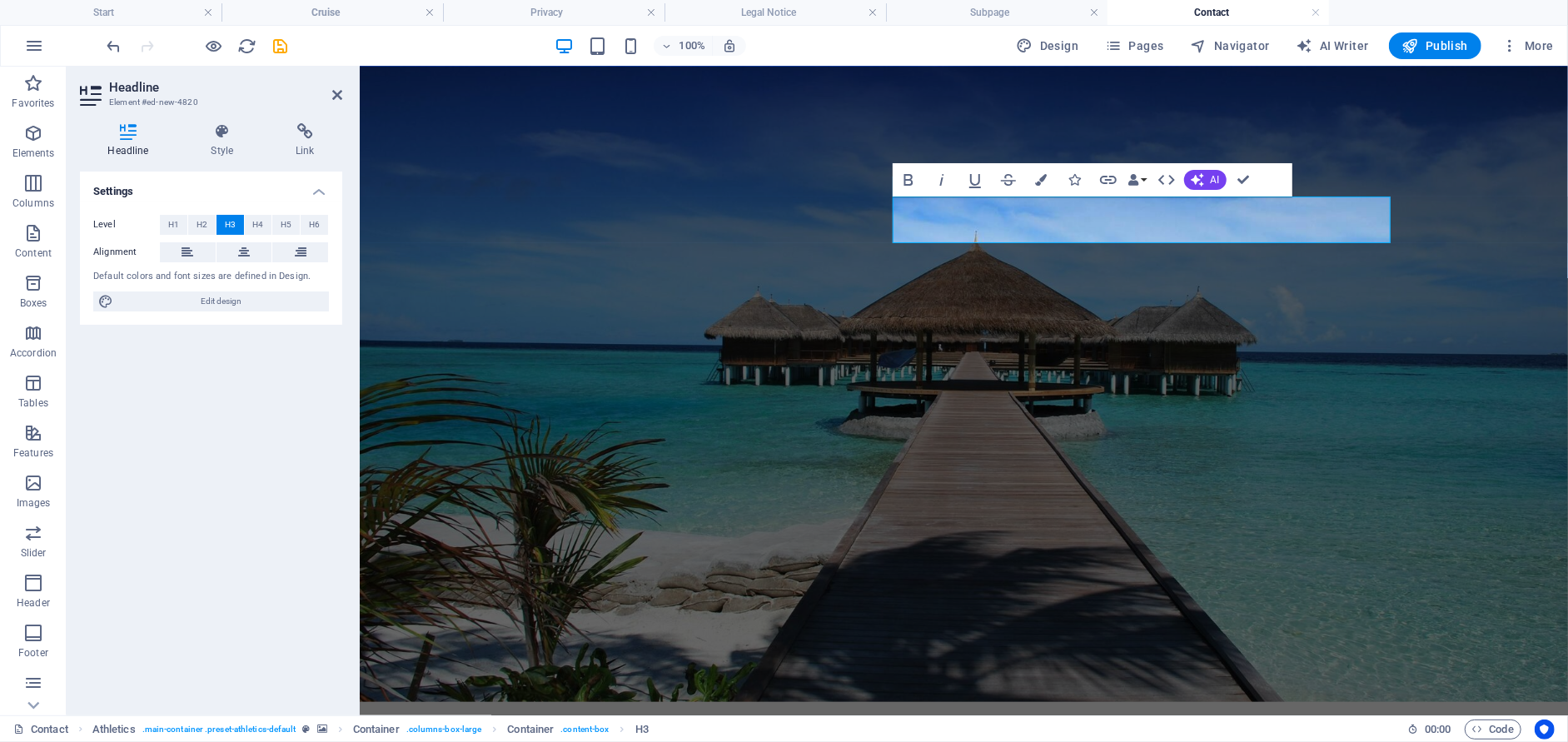
click at [764, 271] on figure at bounding box center [963, 368] width 1208 height 665
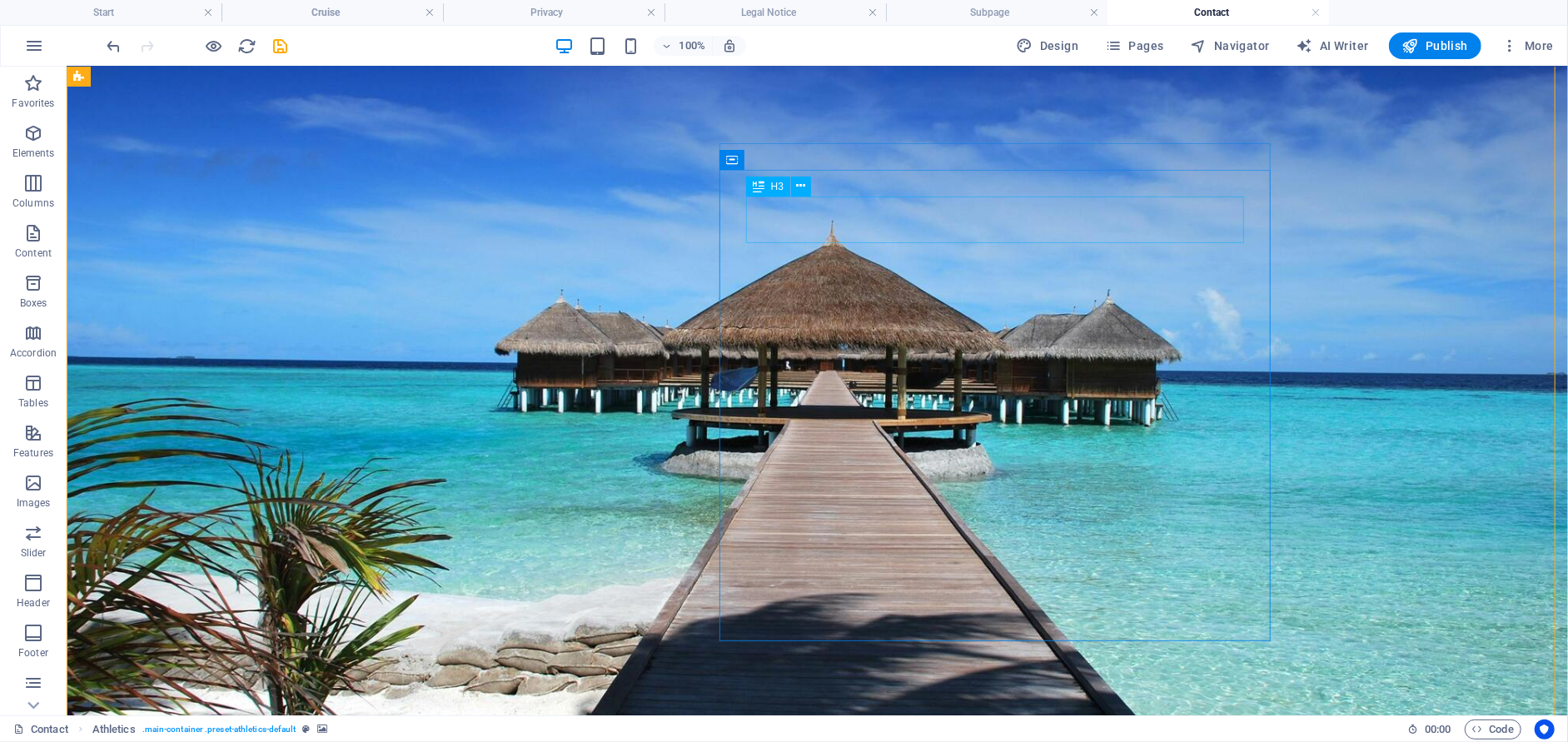
click at [802, 186] on icon at bounding box center [801, 186] width 10 height 17
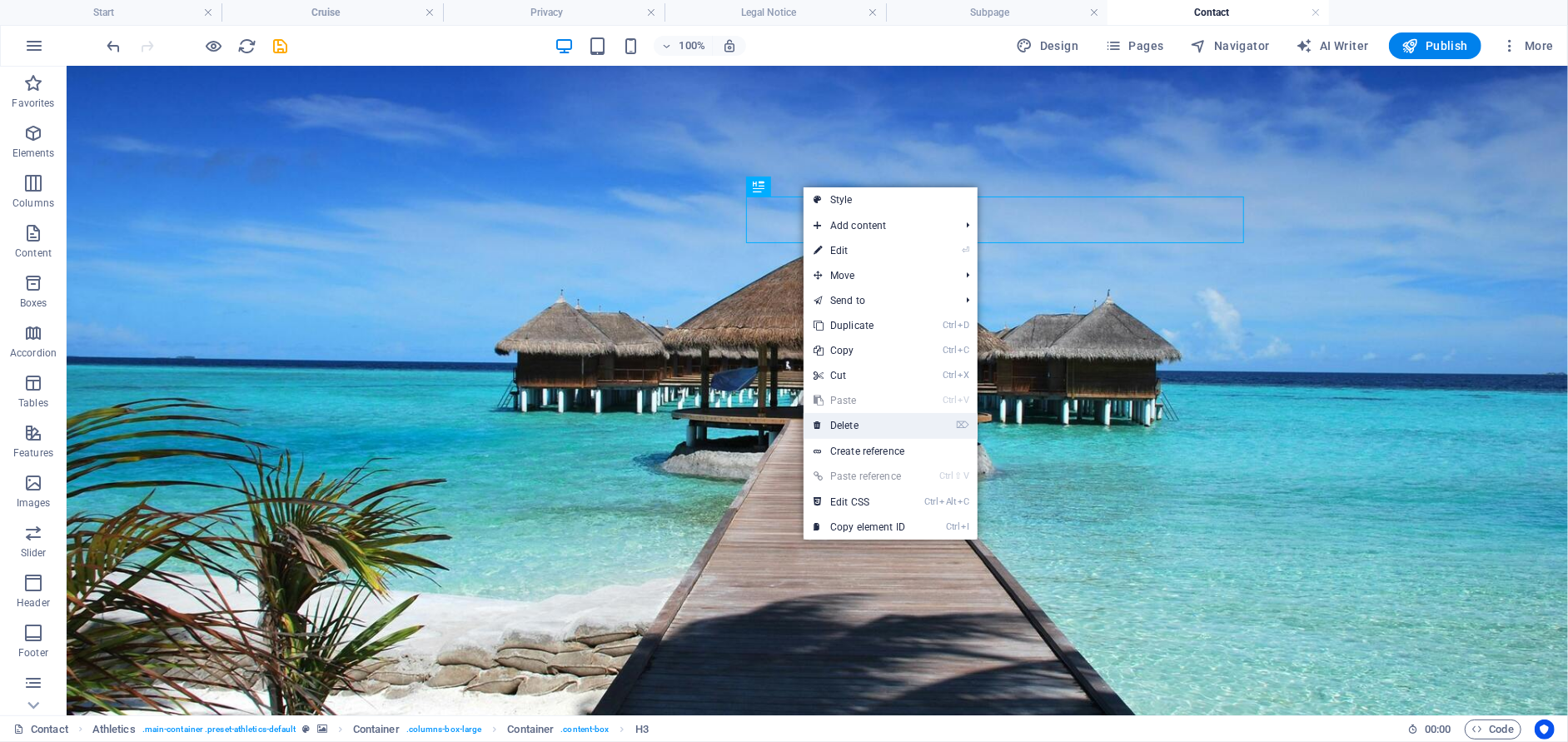
click at [830, 420] on link "⌦ Delete" at bounding box center [859, 425] width 112 height 25
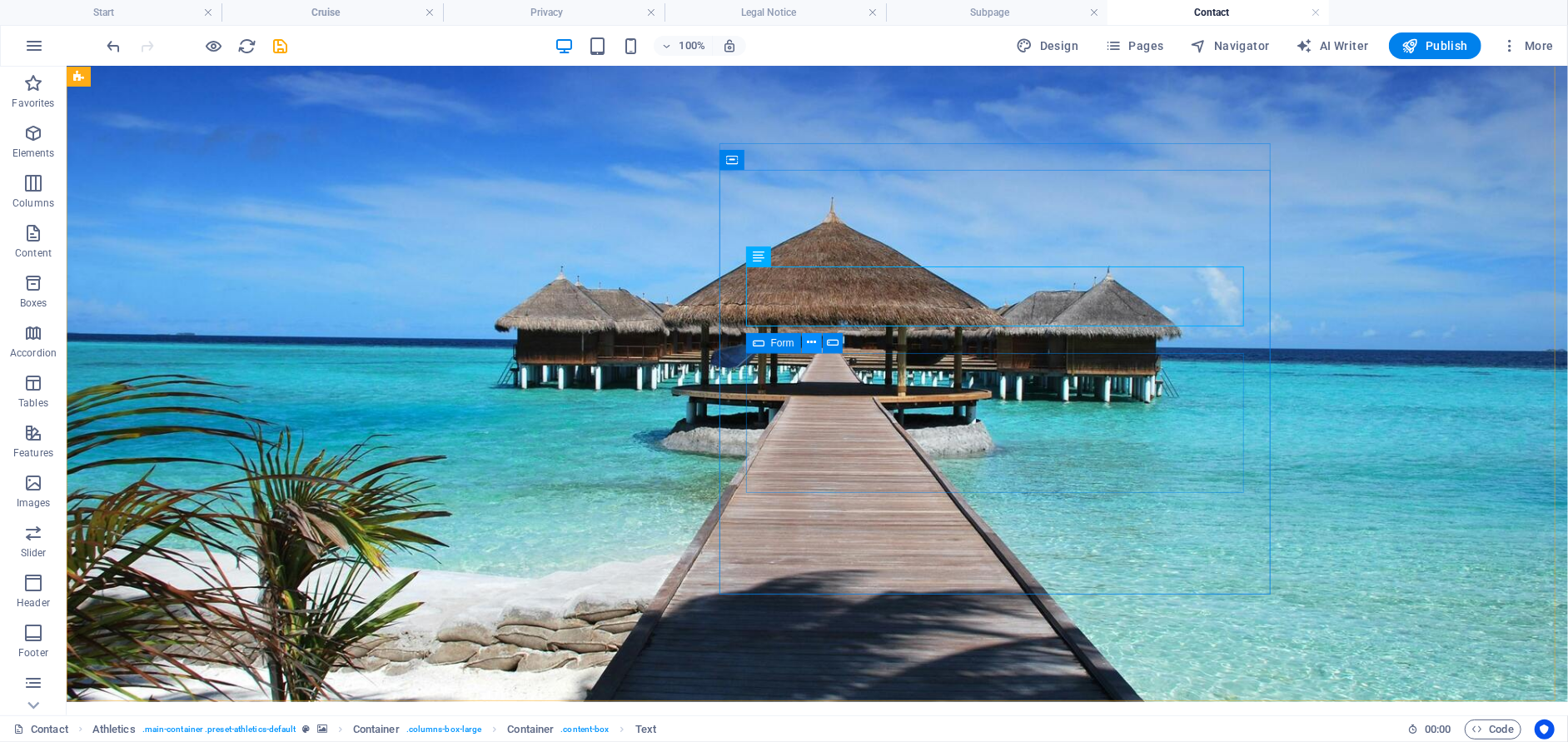
click at [809, 339] on icon at bounding box center [811, 342] width 10 height 17
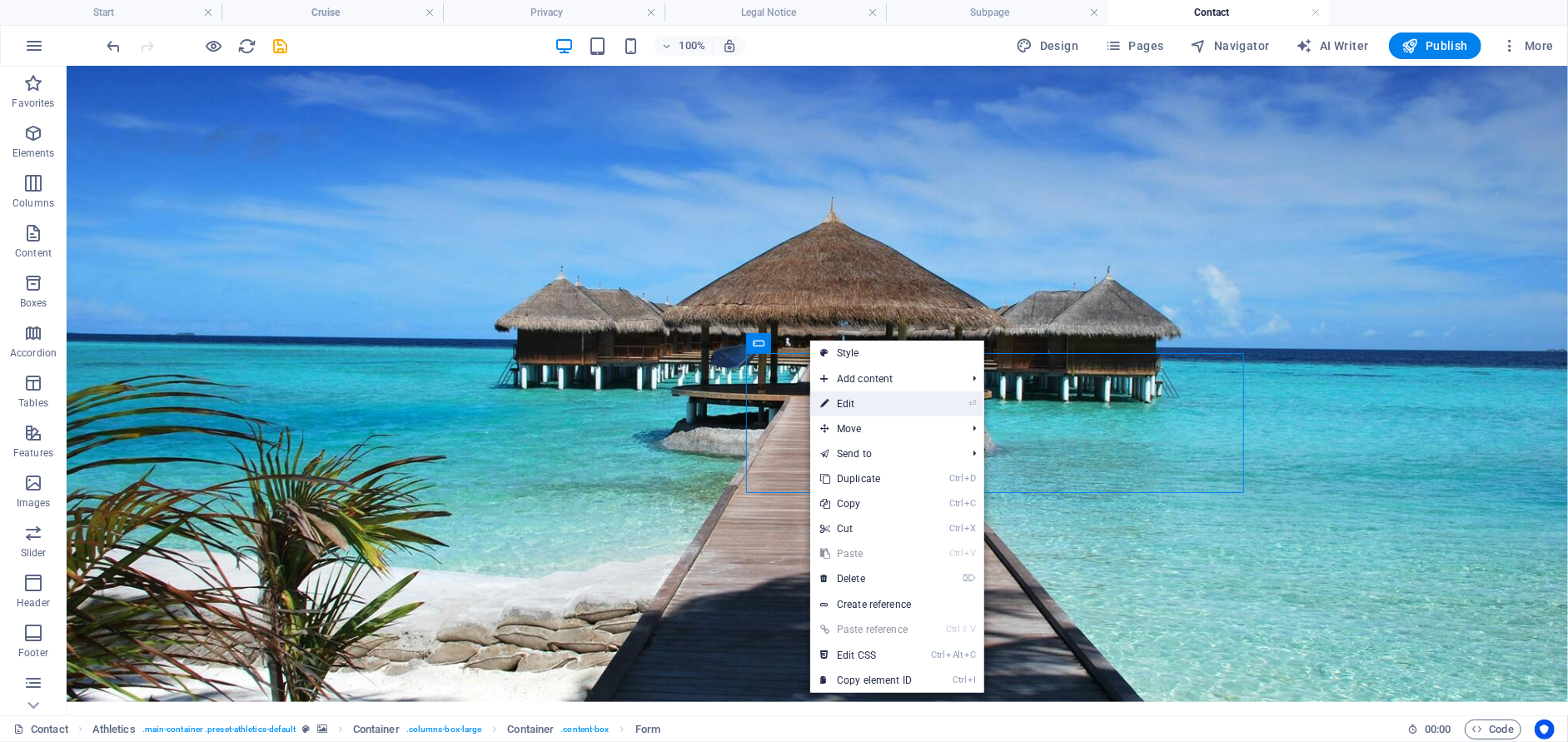
click at [847, 400] on link "⏎ Edit" at bounding box center [866, 403] width 112 height 25
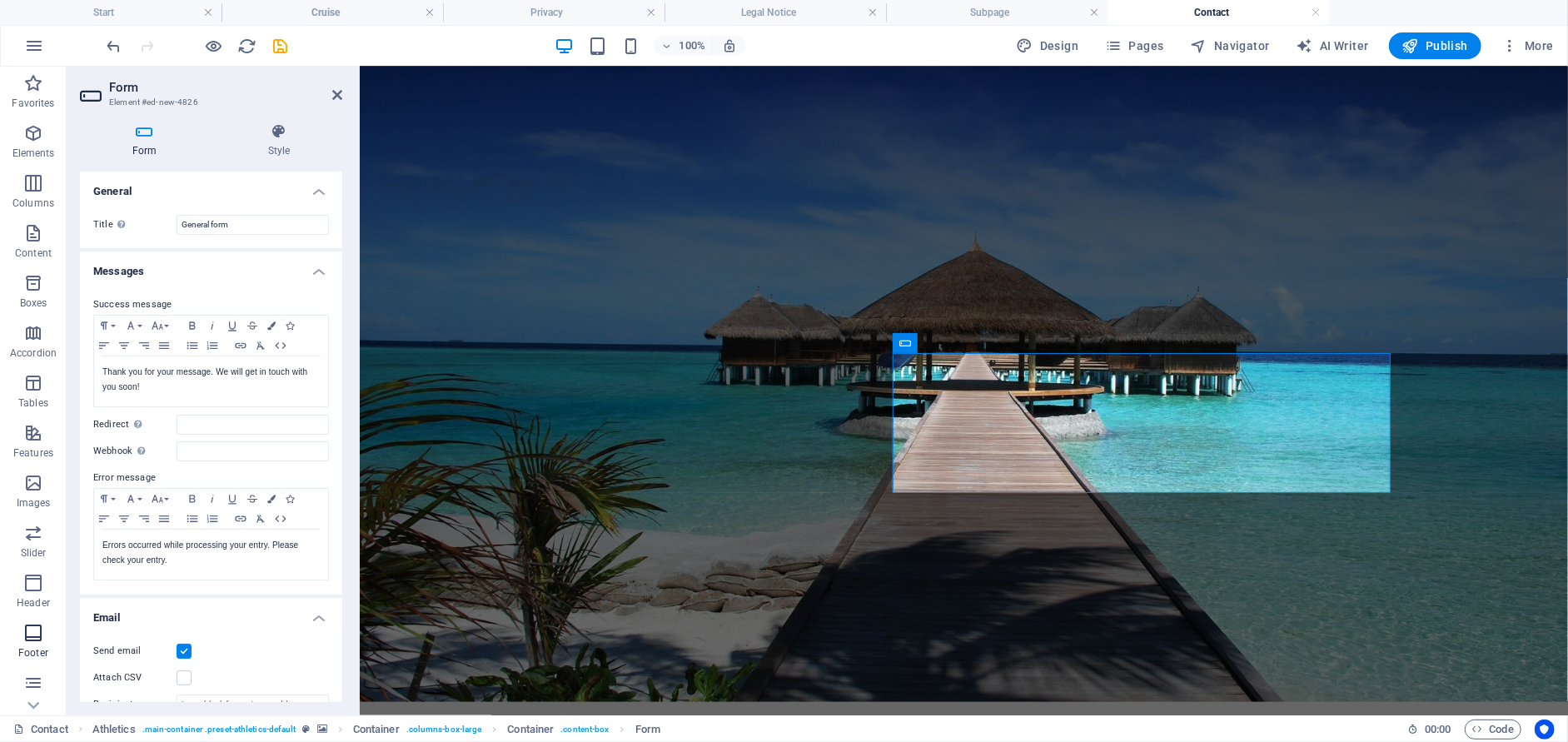
click at [33, 640] on icon "button" at bounding box center [33, 632] width 20 height 20
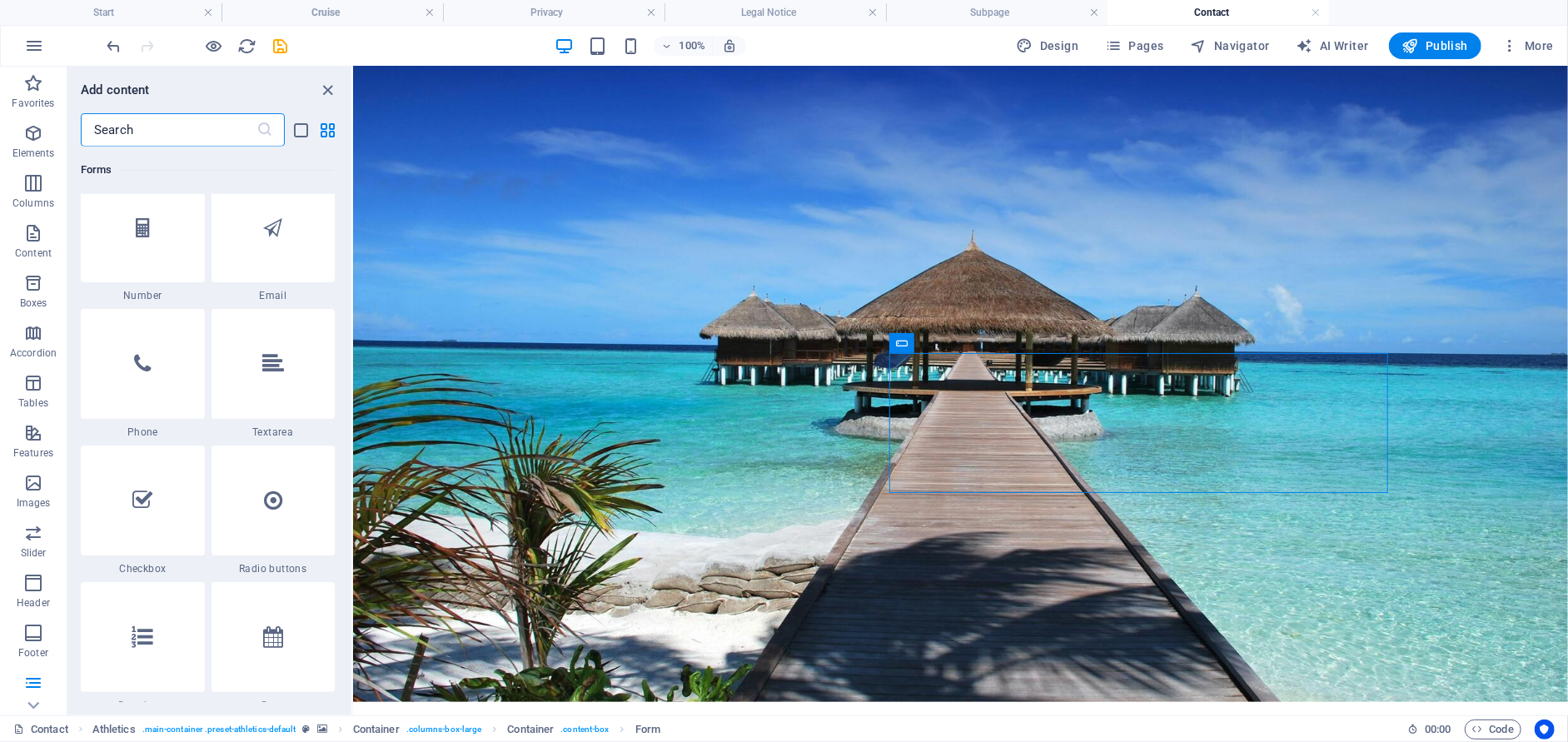
scroll to position [12767, 0]
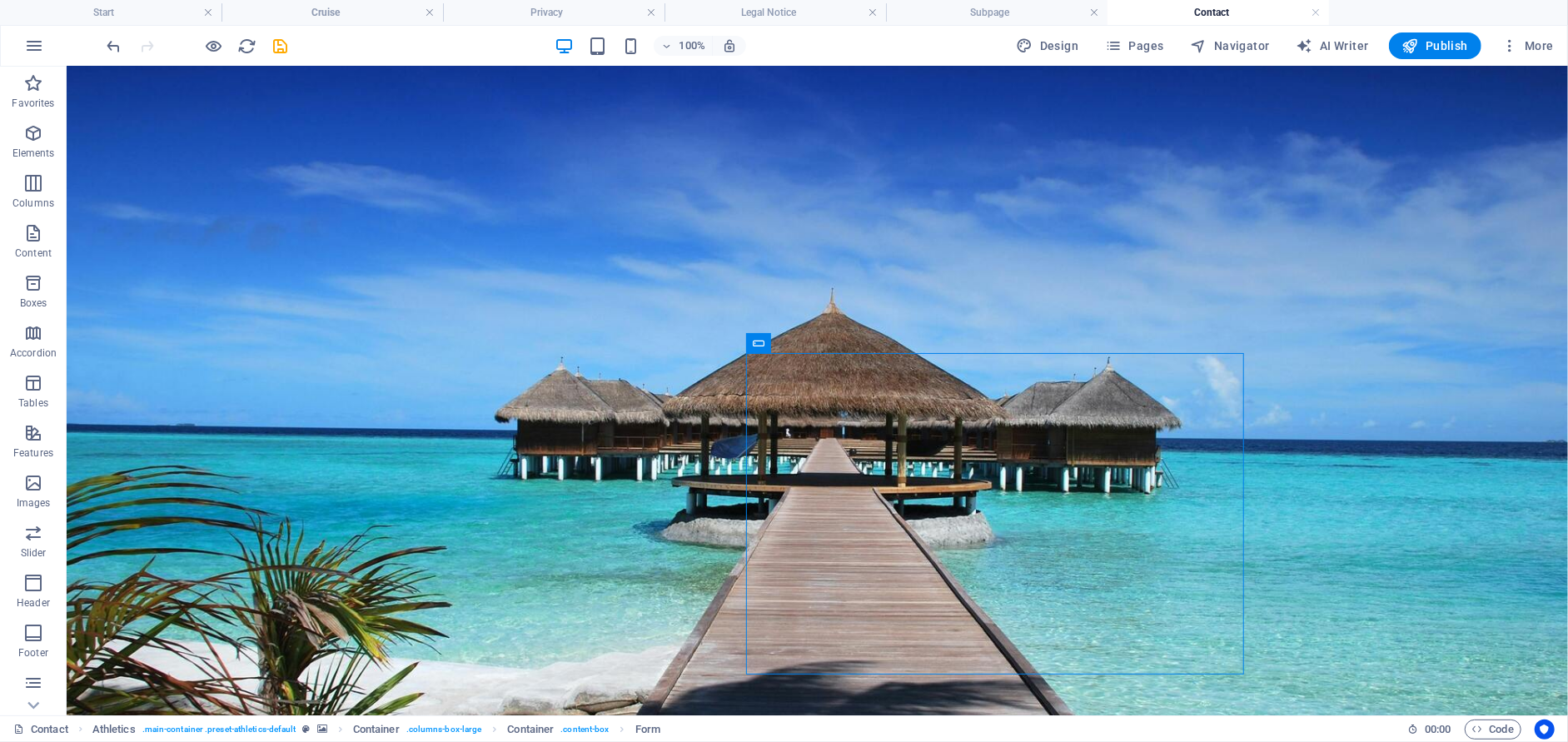
drag, startPoint x: 717, startPoint y: 590, endPoint x: 1077, endPoint y: 421, distance: 397.7
click at [1230, 49] on span "Navigator" at bounding box center [1230, 45] width 79 height 16
select select "17017885-en"
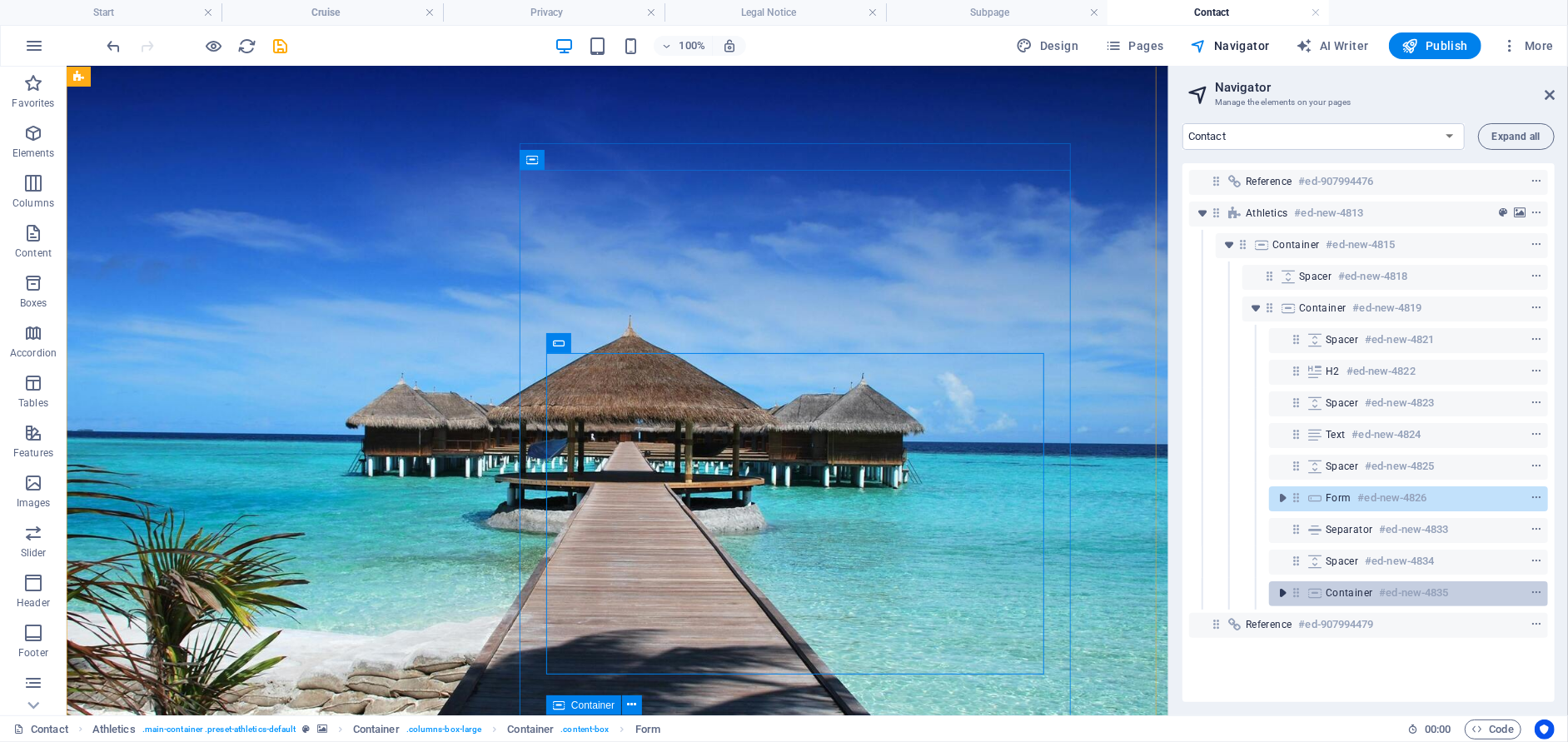
click at [1280, 594] on icon "toggle-expand" at bounding box center [1282, 592] width 16 height 16
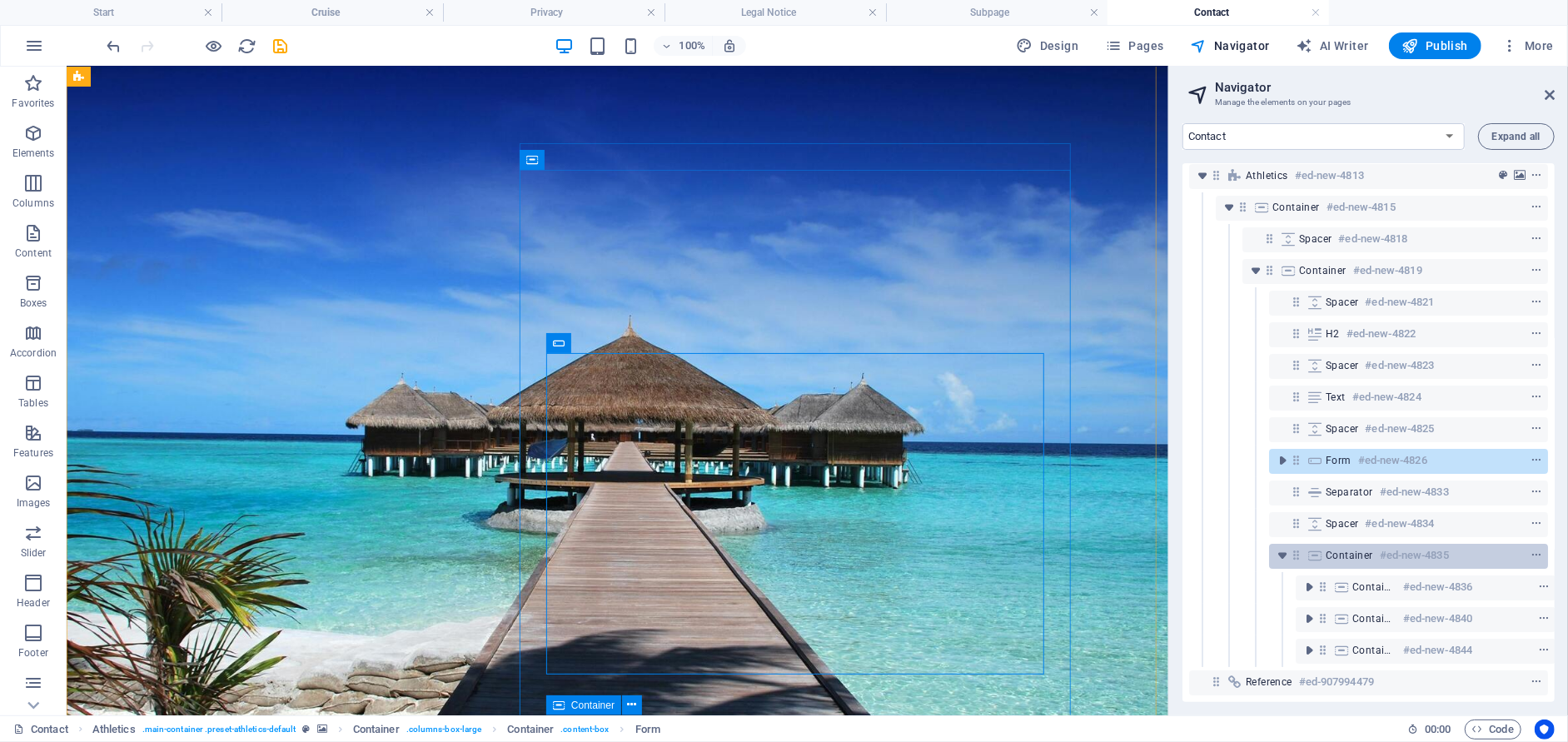
scroll to position [48, 0]
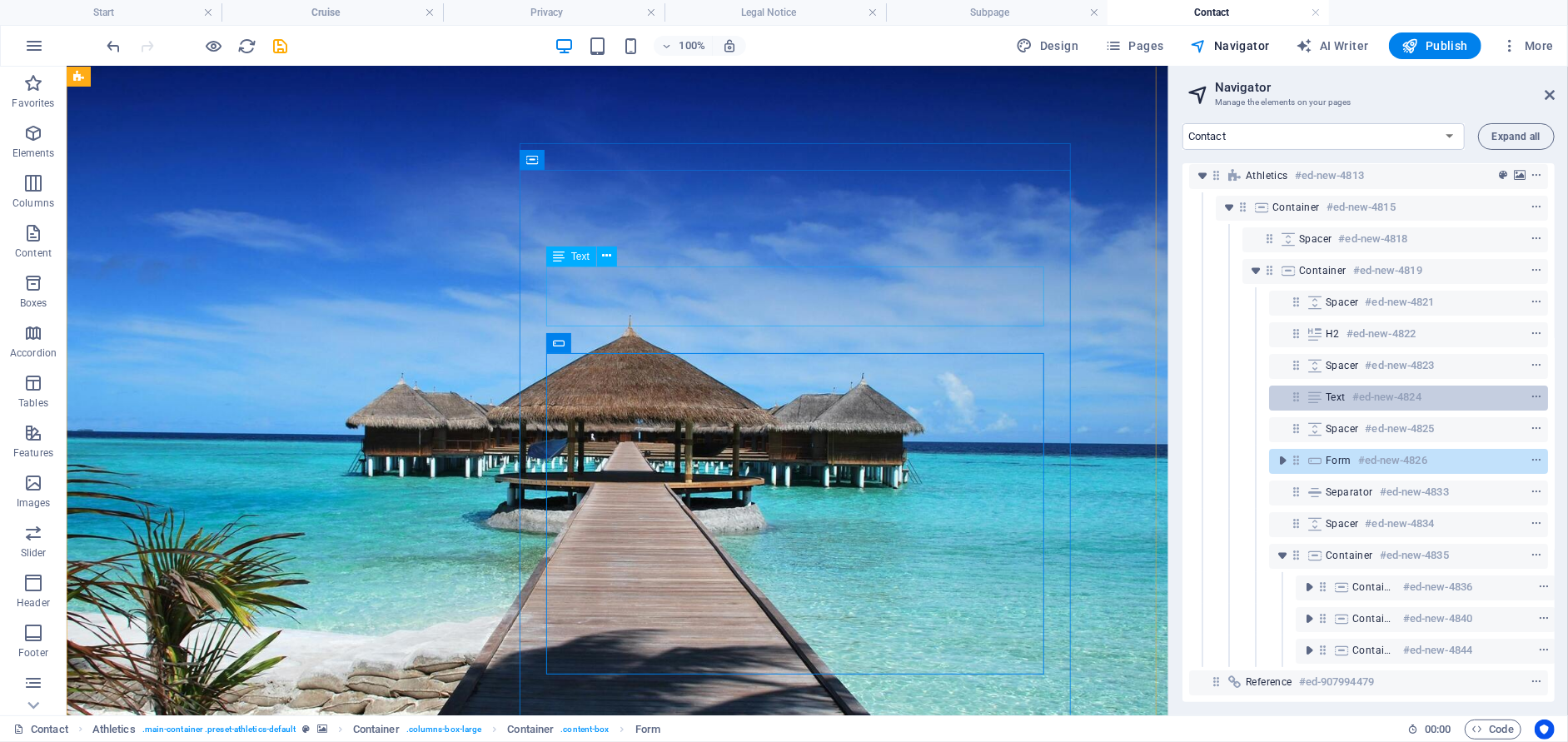
click at [1345, 390] on span "Text" at bounding box center [1334, 396] width 20 height 13
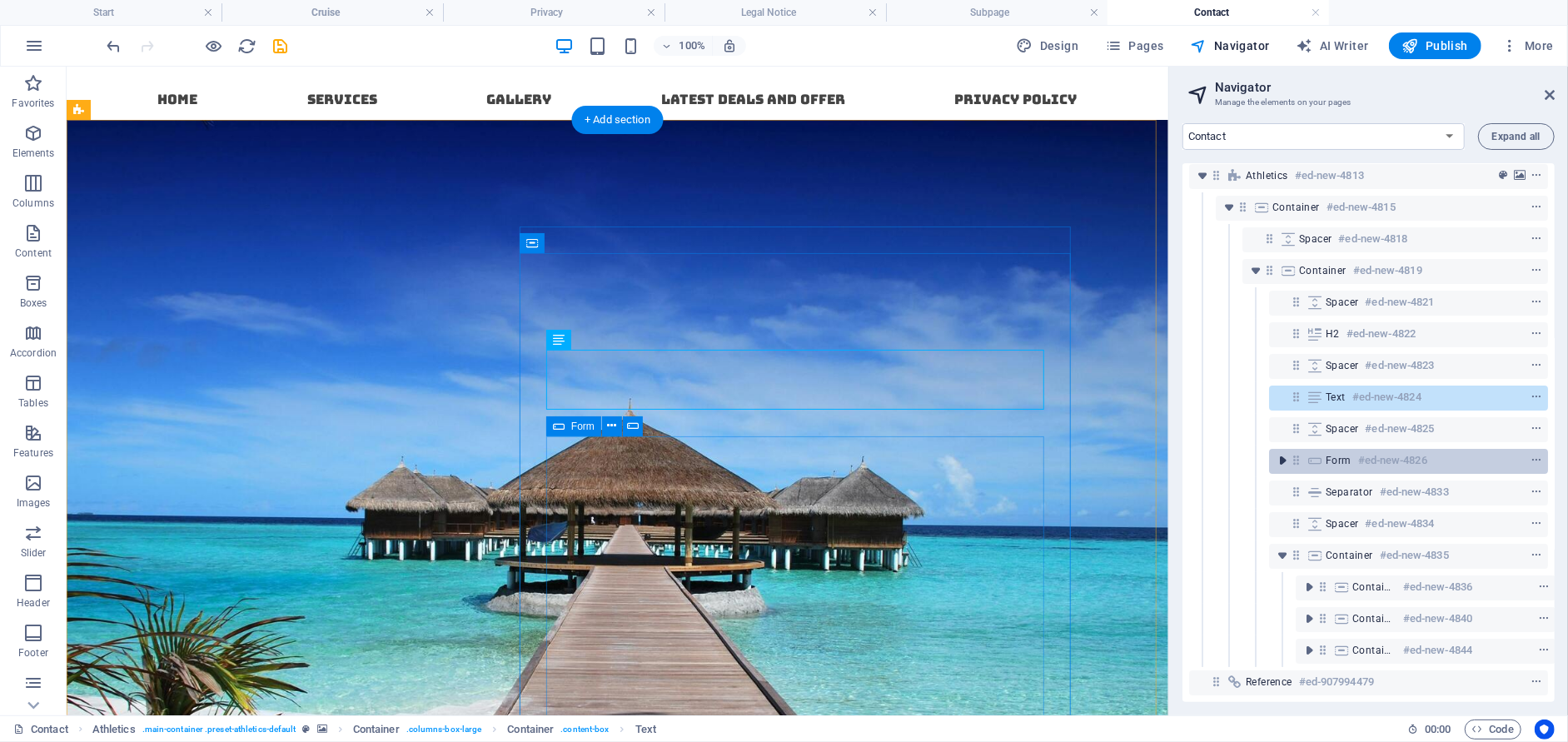
click at [1280, 452] on icon "toggle-expand" at bounding box center [1282, 460] width 16 height 16
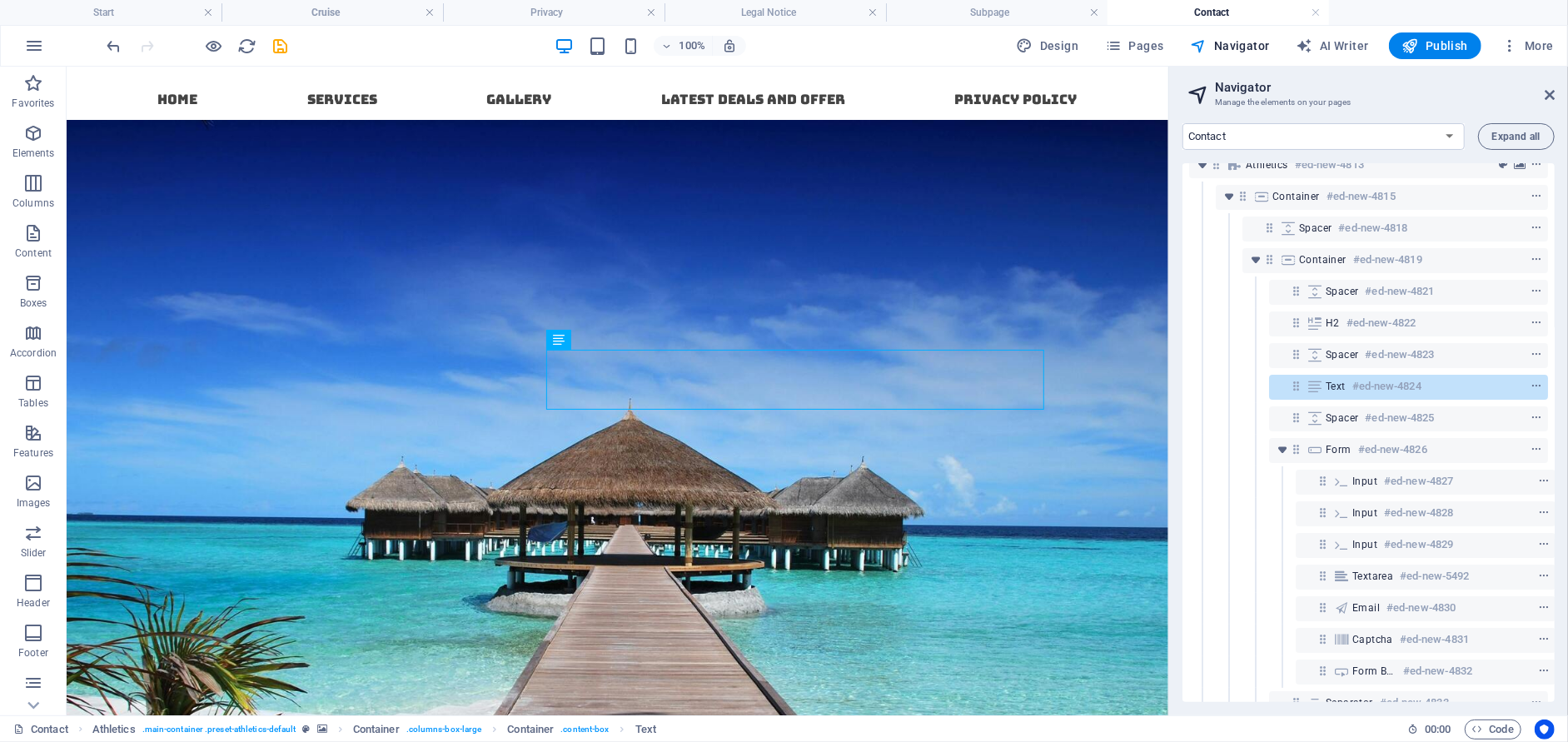
drag, startPoint x: 1365, startPoint y: 605, endPoint x: 1369, endPoint y: 558, distance: 47.2
click at [1369, 558] on div "Reference #ed-907994476 Athletics #ed-new-4813 Container #ed-new-4815 Spacer #e…" at bounding box center [1368, 432] width 372 height 539
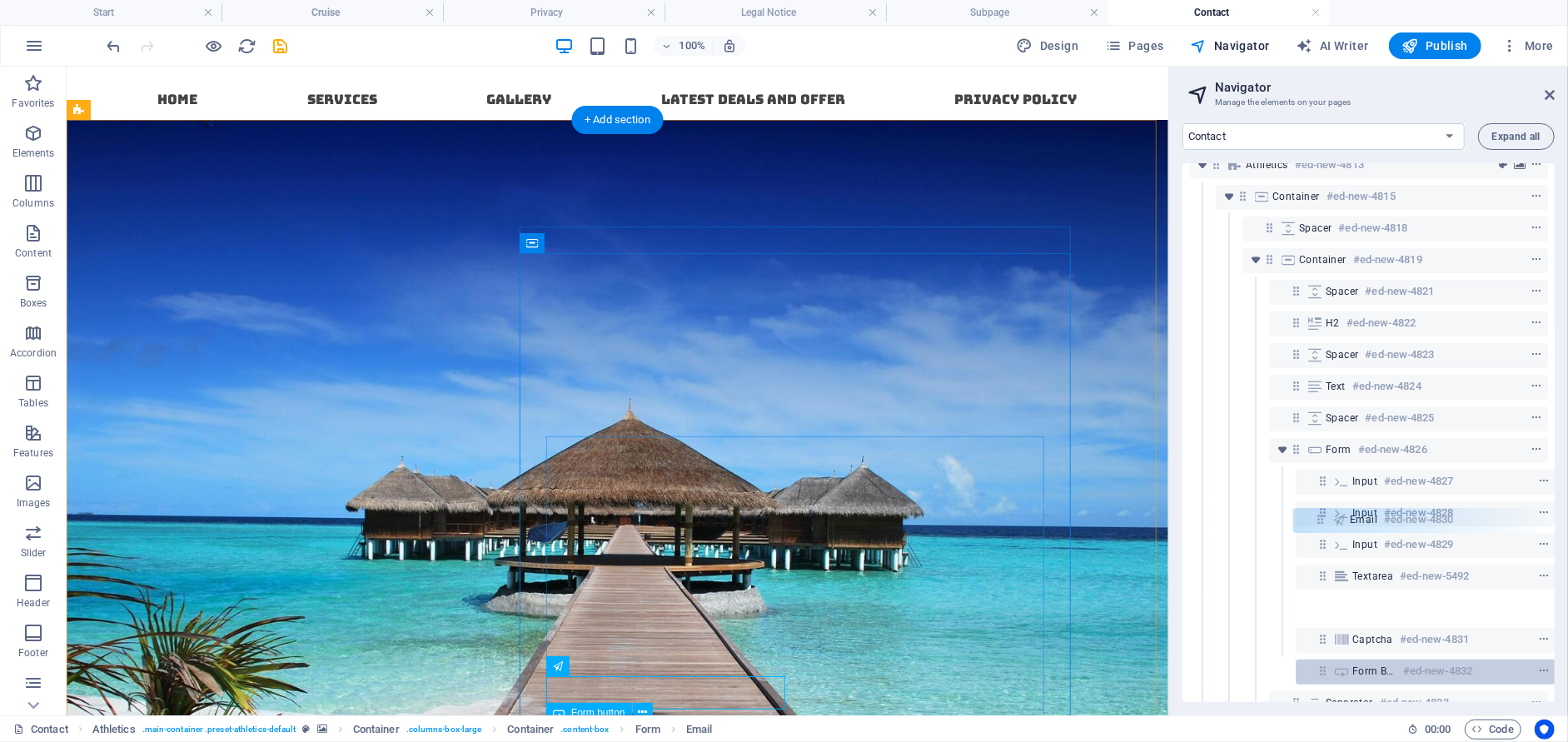
scroll to position [131, 1]
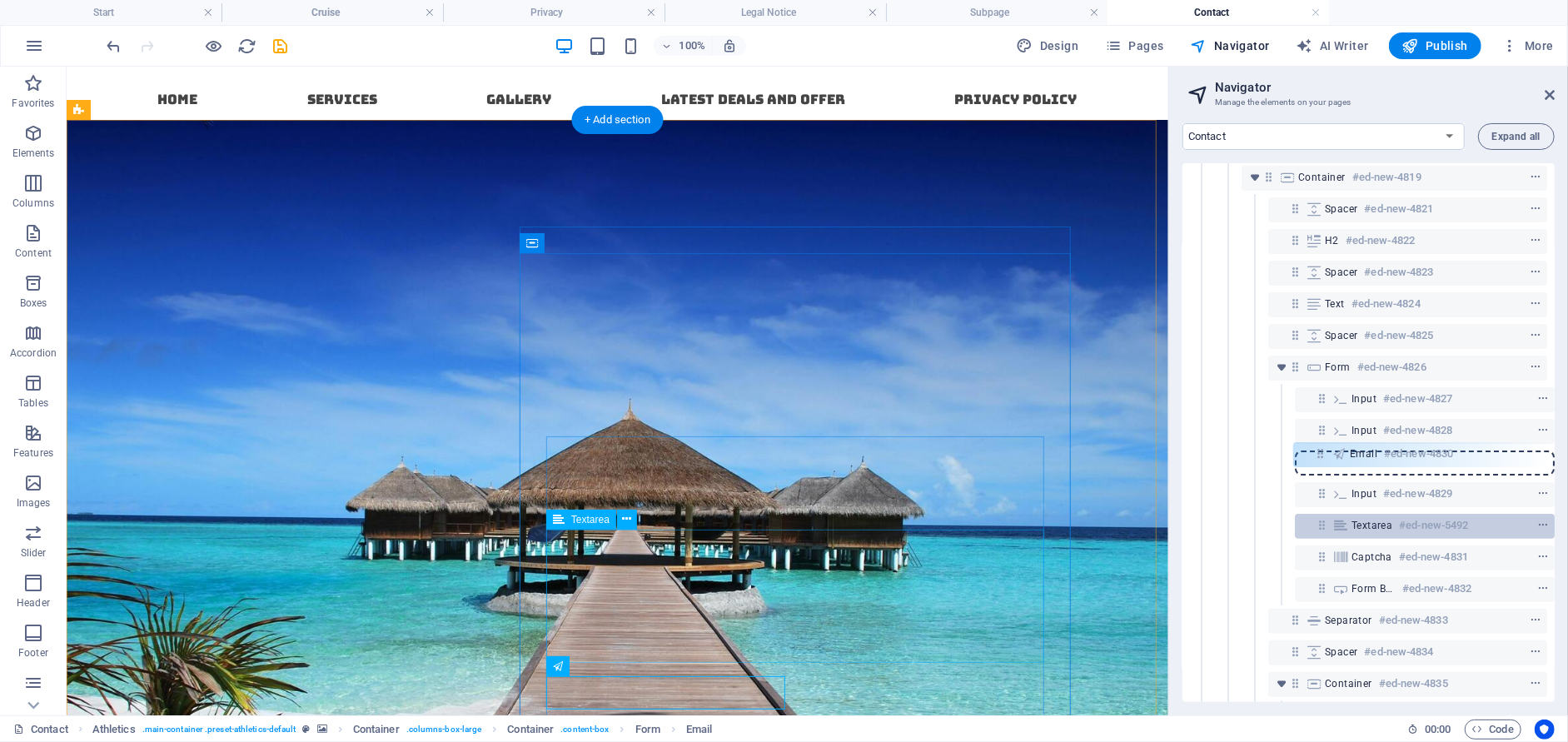
drag, startPoint x: 1324, startPoint y: 599, endPoint x: 1323, endPoint y: 519, distance: 80.0
click at [1323, 519] on div "Reference #ed-907994476 Athletics #ed-new-4813 Container #ed-new-4815 Spacer #e…" at bounding box center [1368, 432] width 372 height 539
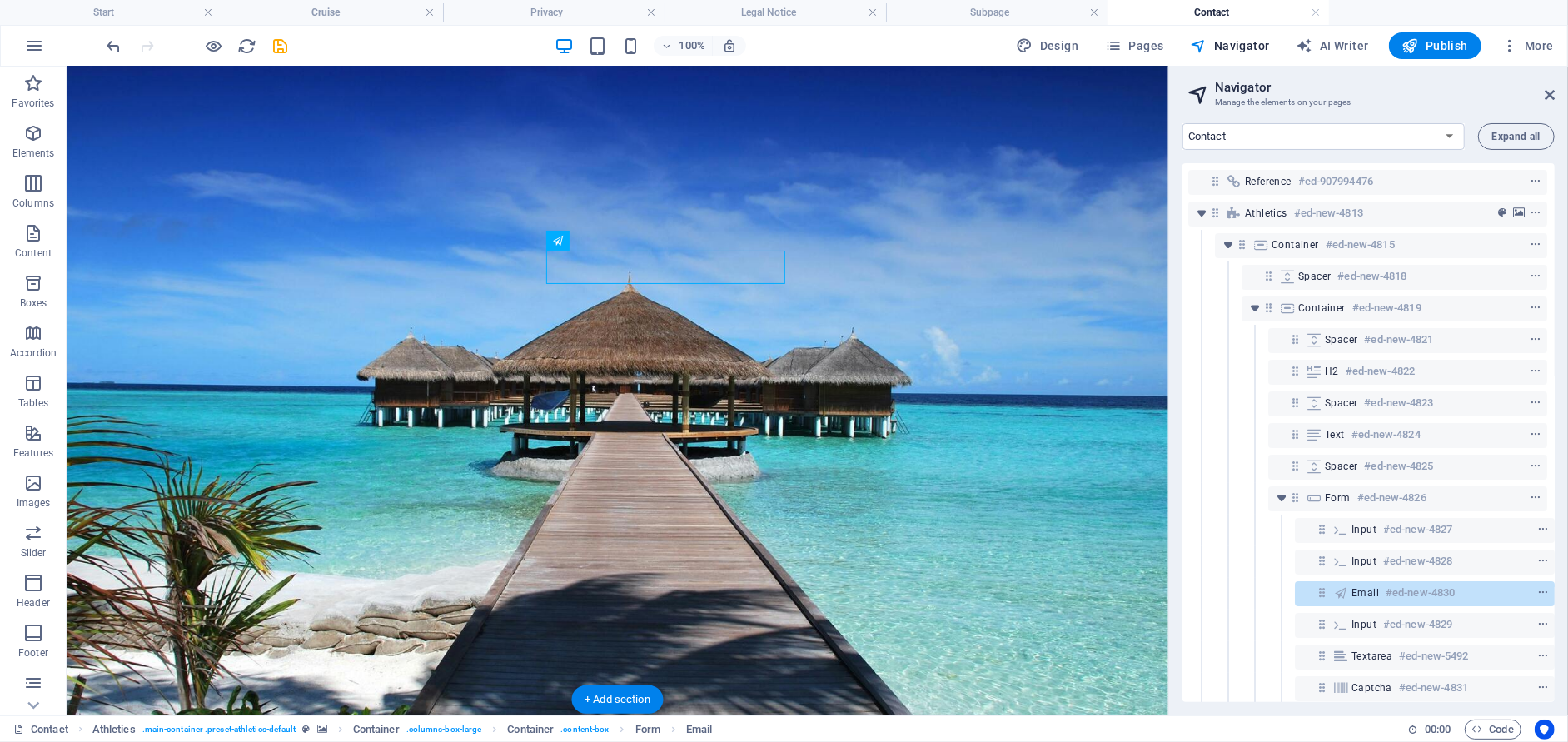
scroll to position [250, 0]
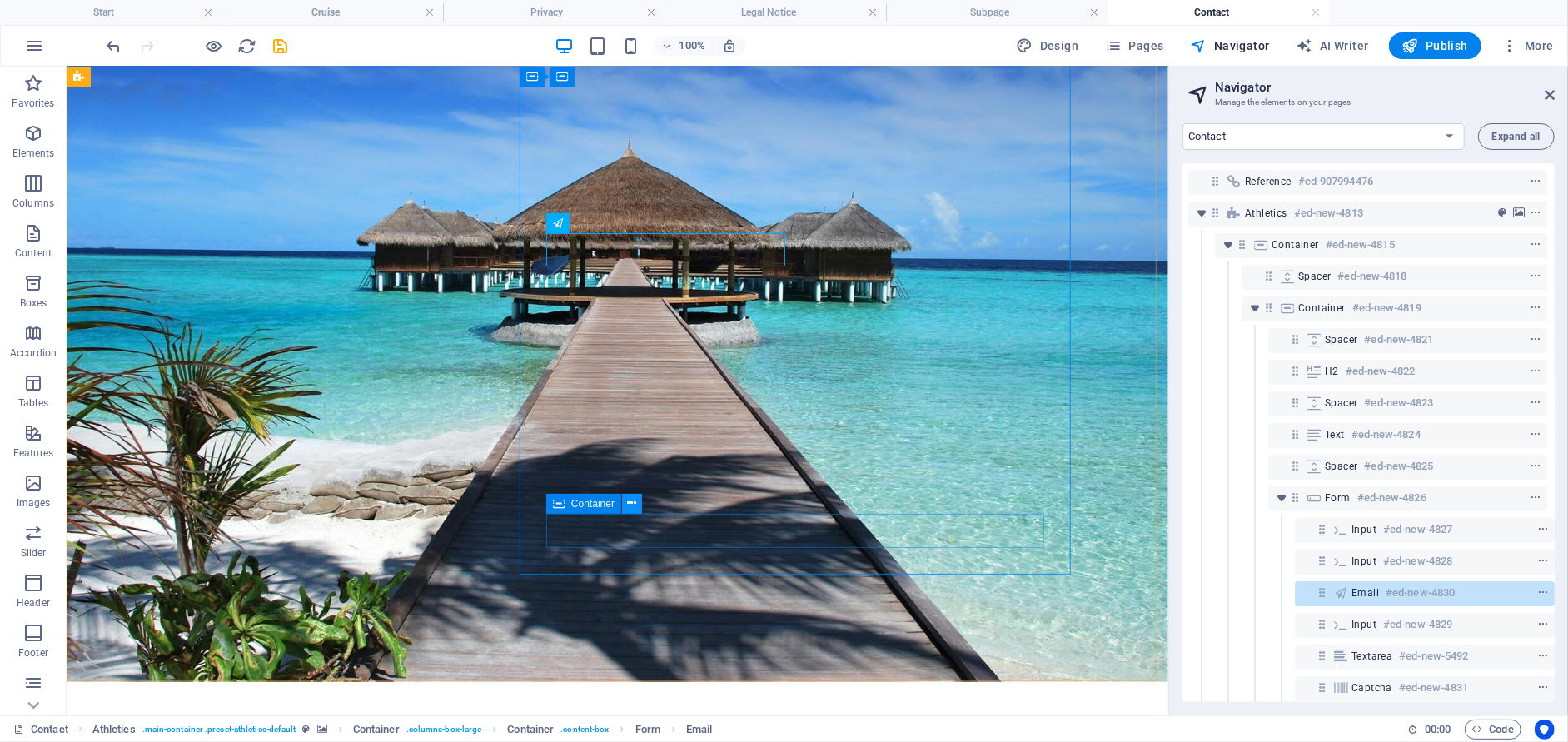
click at [634, 501] on icon at bounding box center [632, 503] width 10 height 17
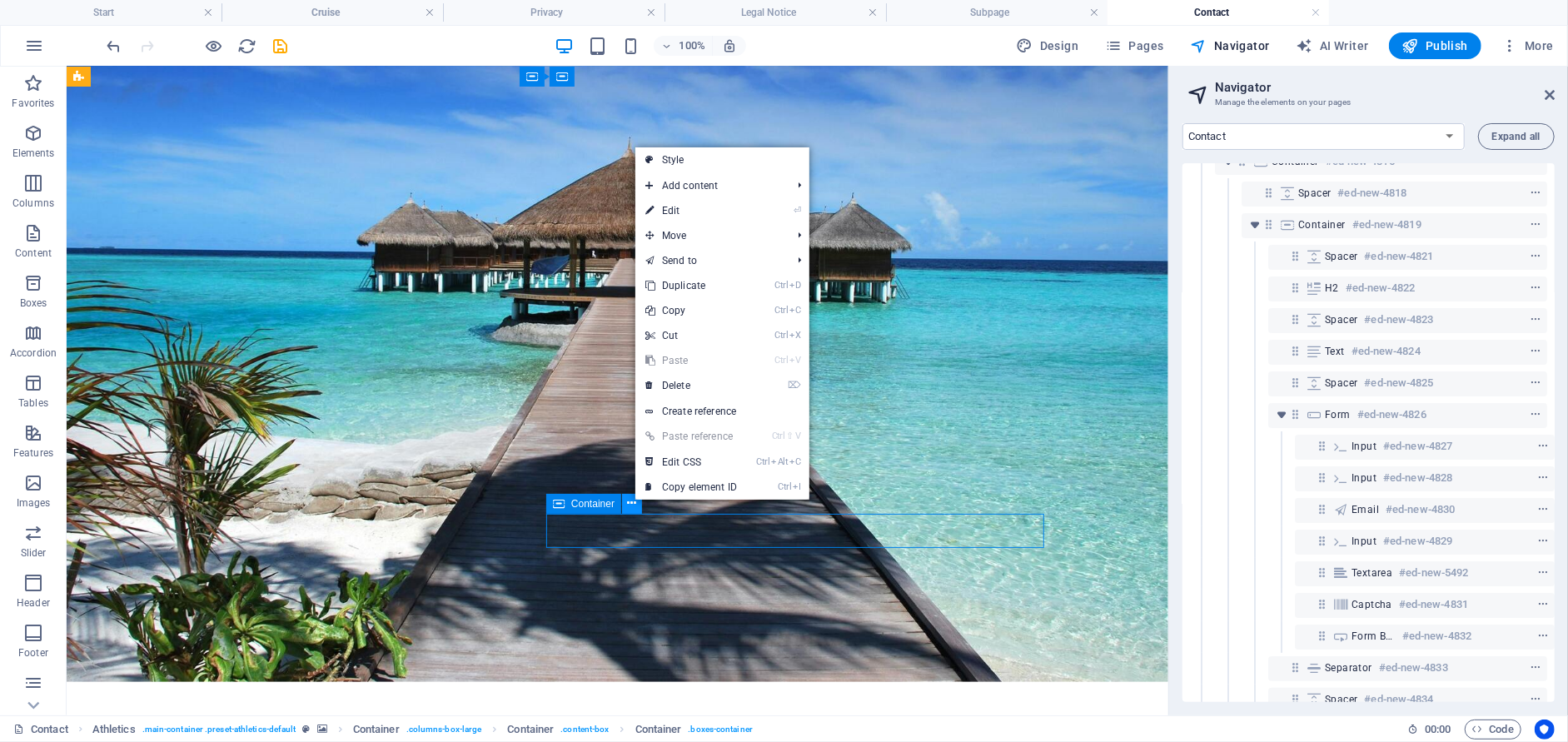
scroll to position [270, 1]
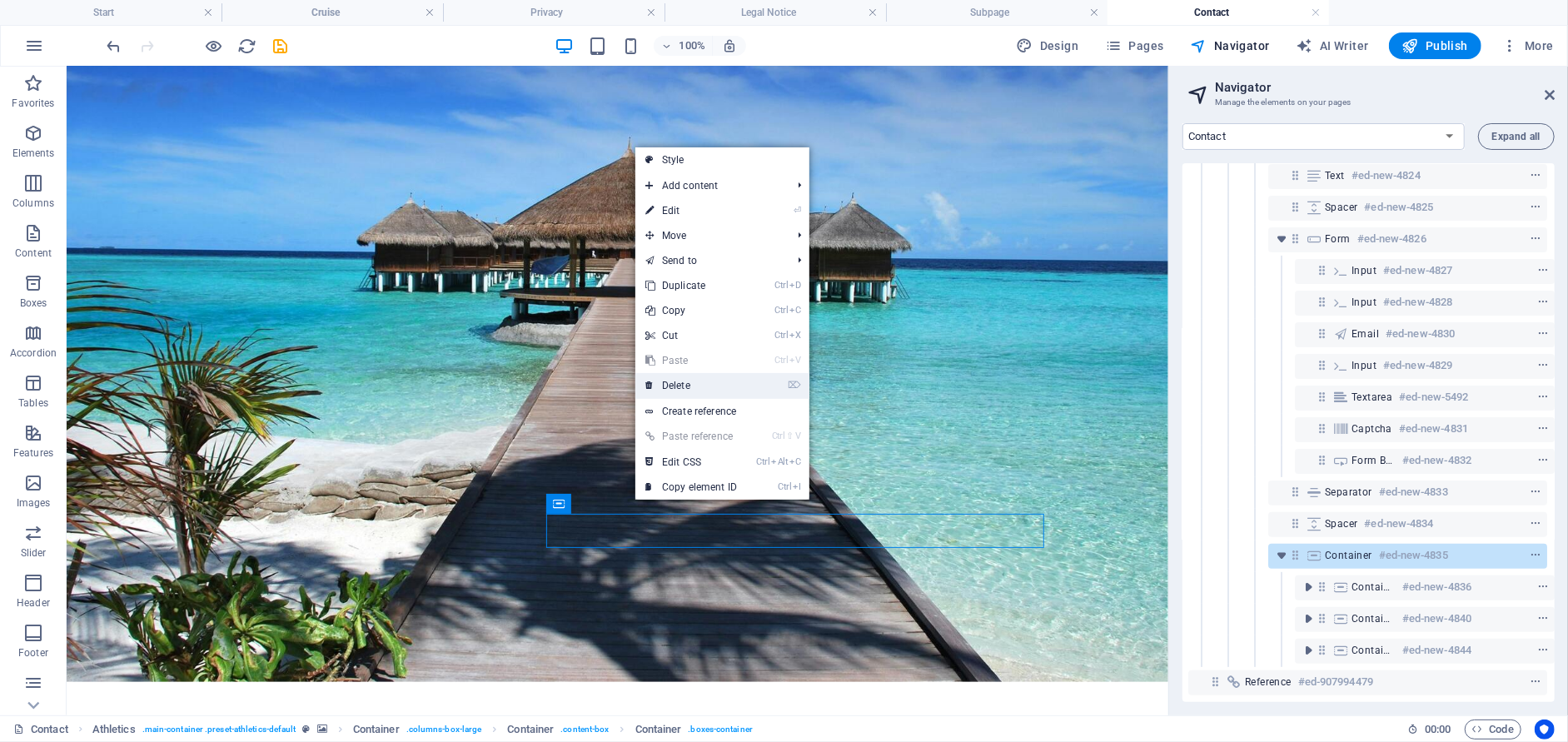
click at [697, 385] on link "⌦ Delete" at bounding box center [690, 385] width 112 height 25
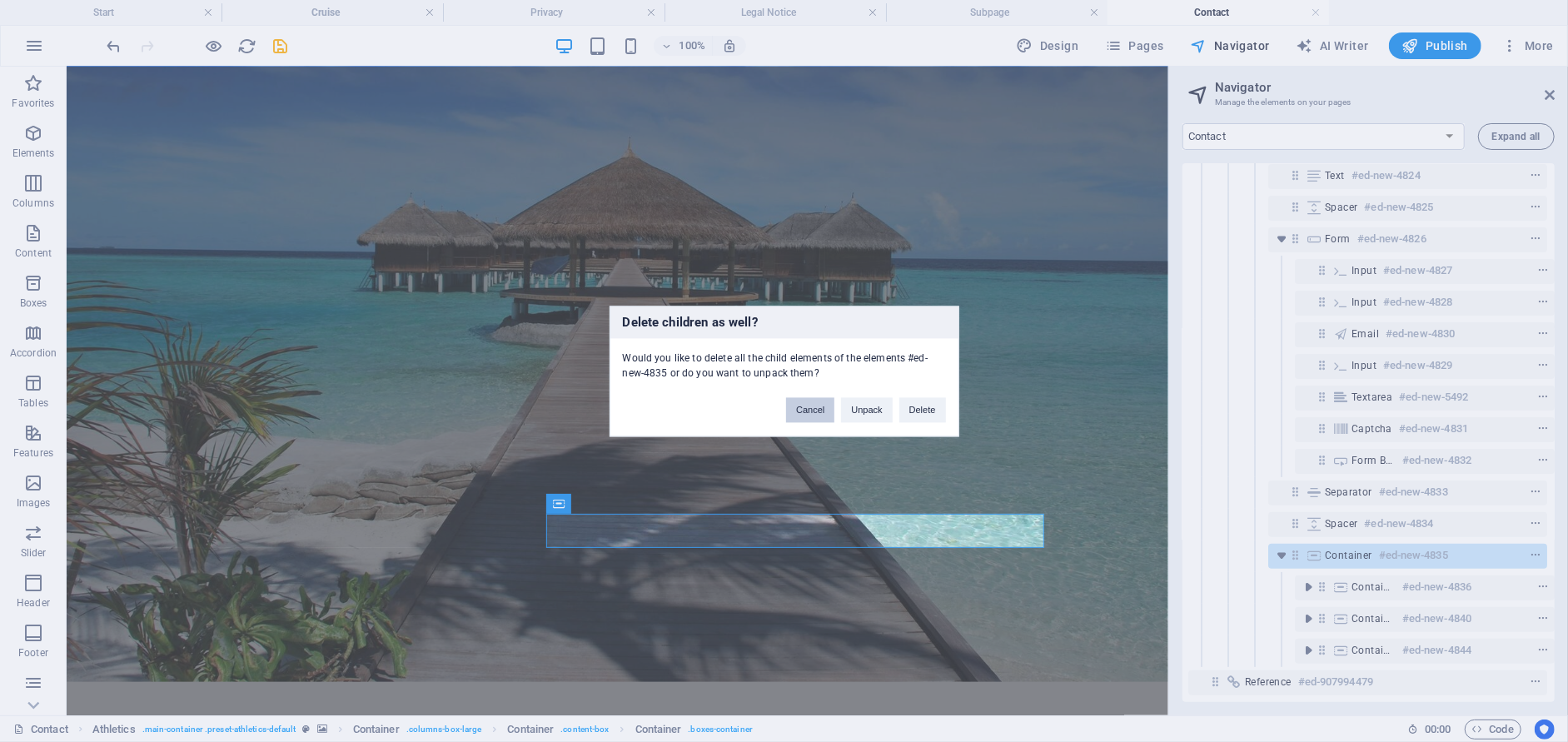
click at [816, 409] on button "Cancel" at bounding box center [810, 409] width 48 height 25
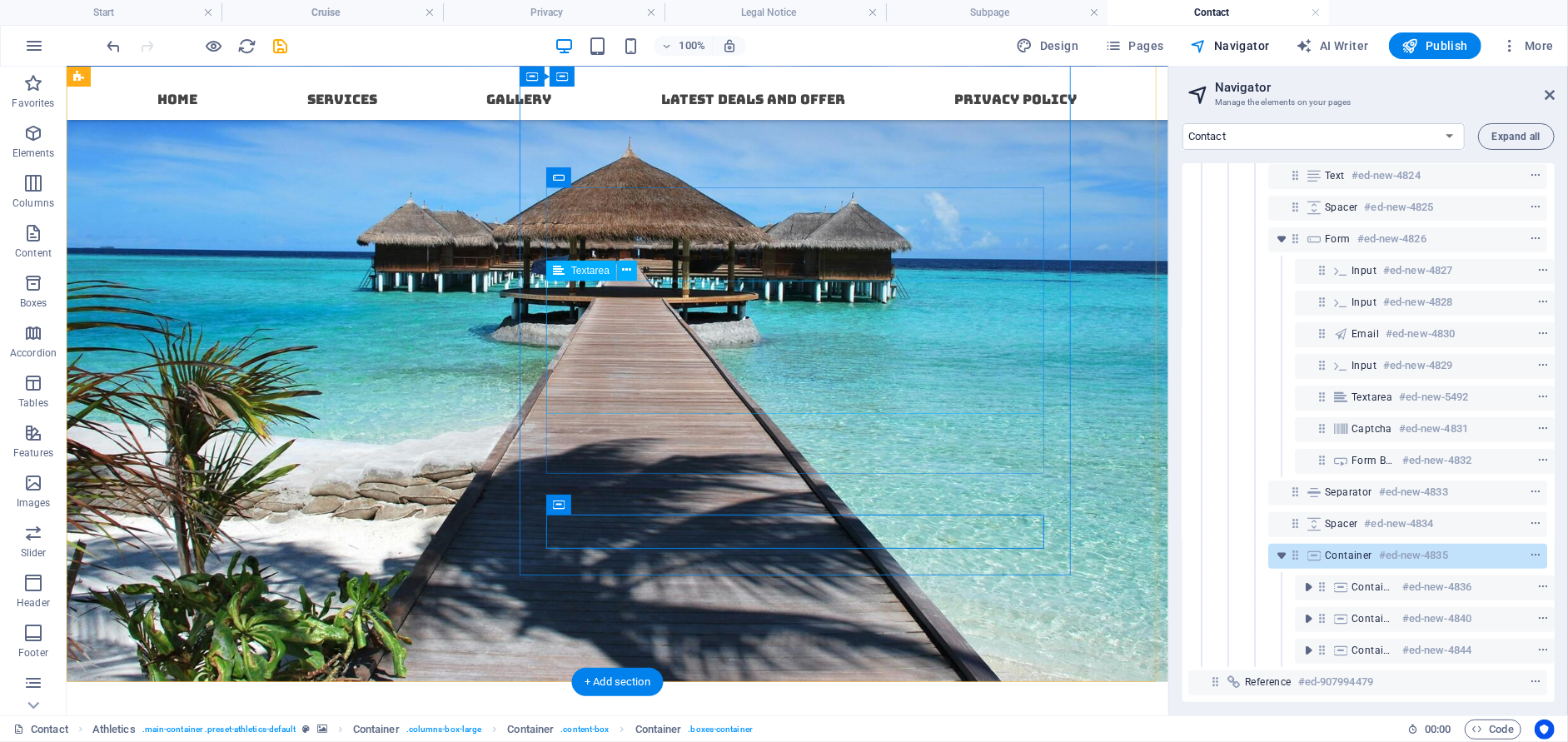
scroll to position [167, 0]
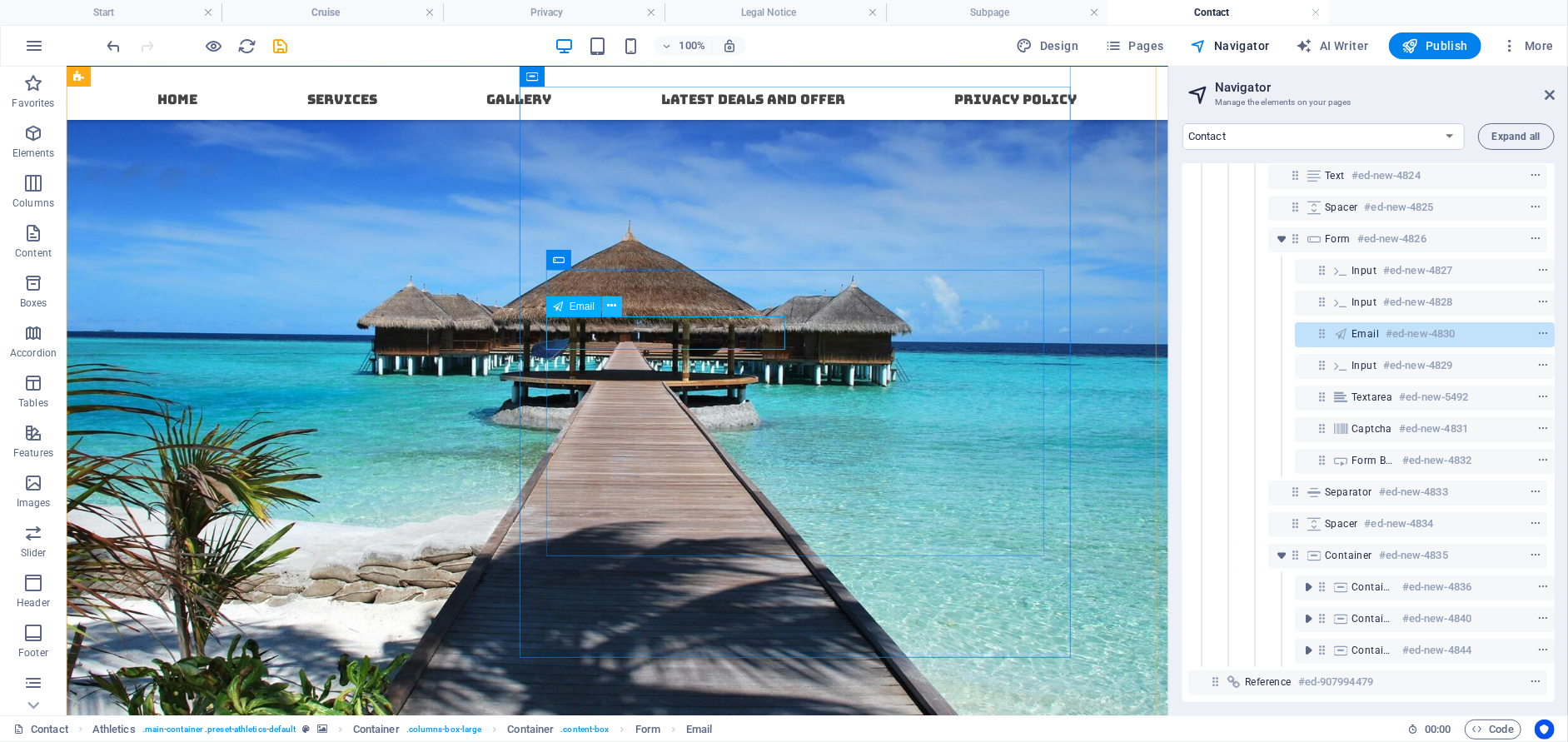
click at [611, 309] on icon at bounding box center [612, 306] width 10 height 17
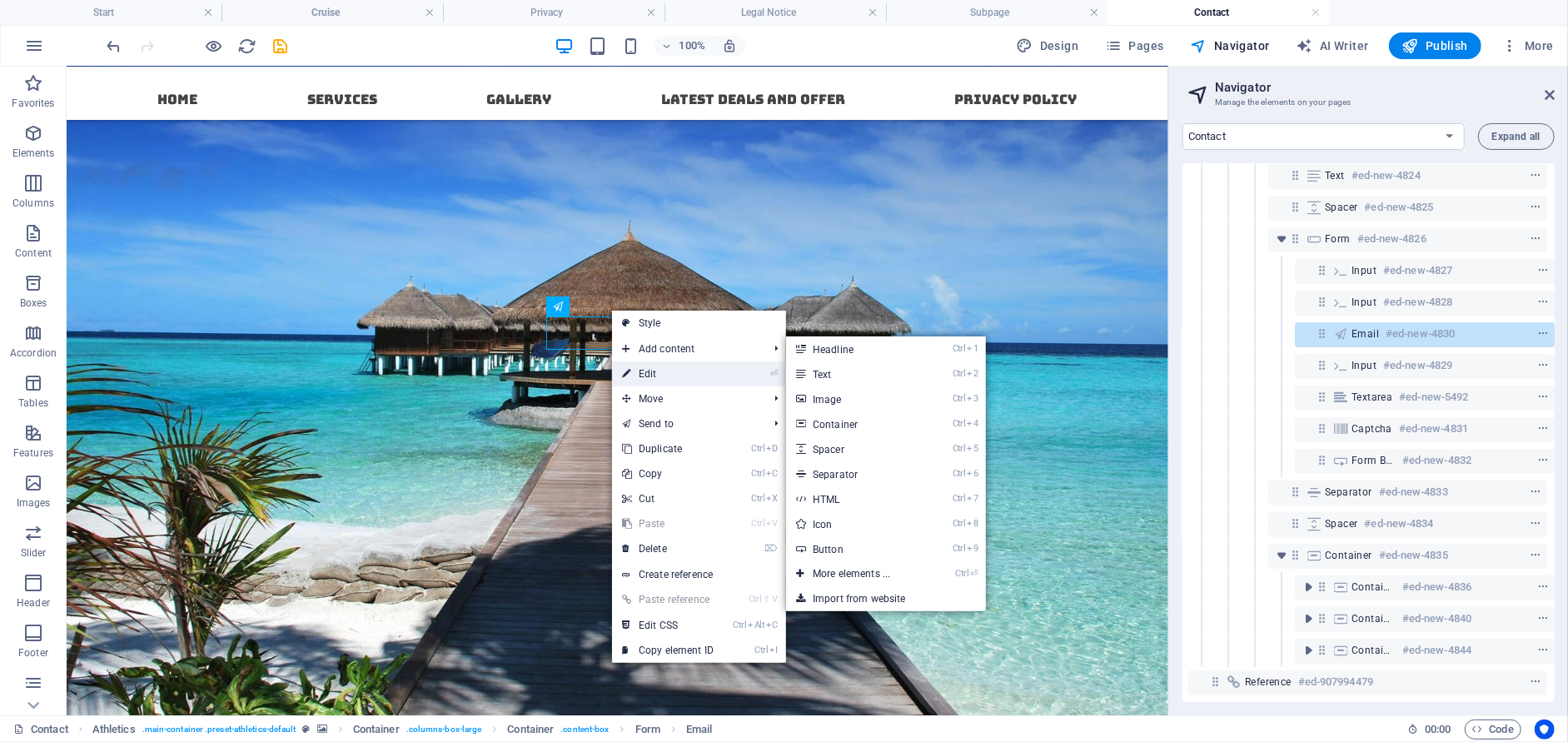
click at [649, 374] on link "⏎ Edit" at bounding box center [668, 374] width 112 height 25
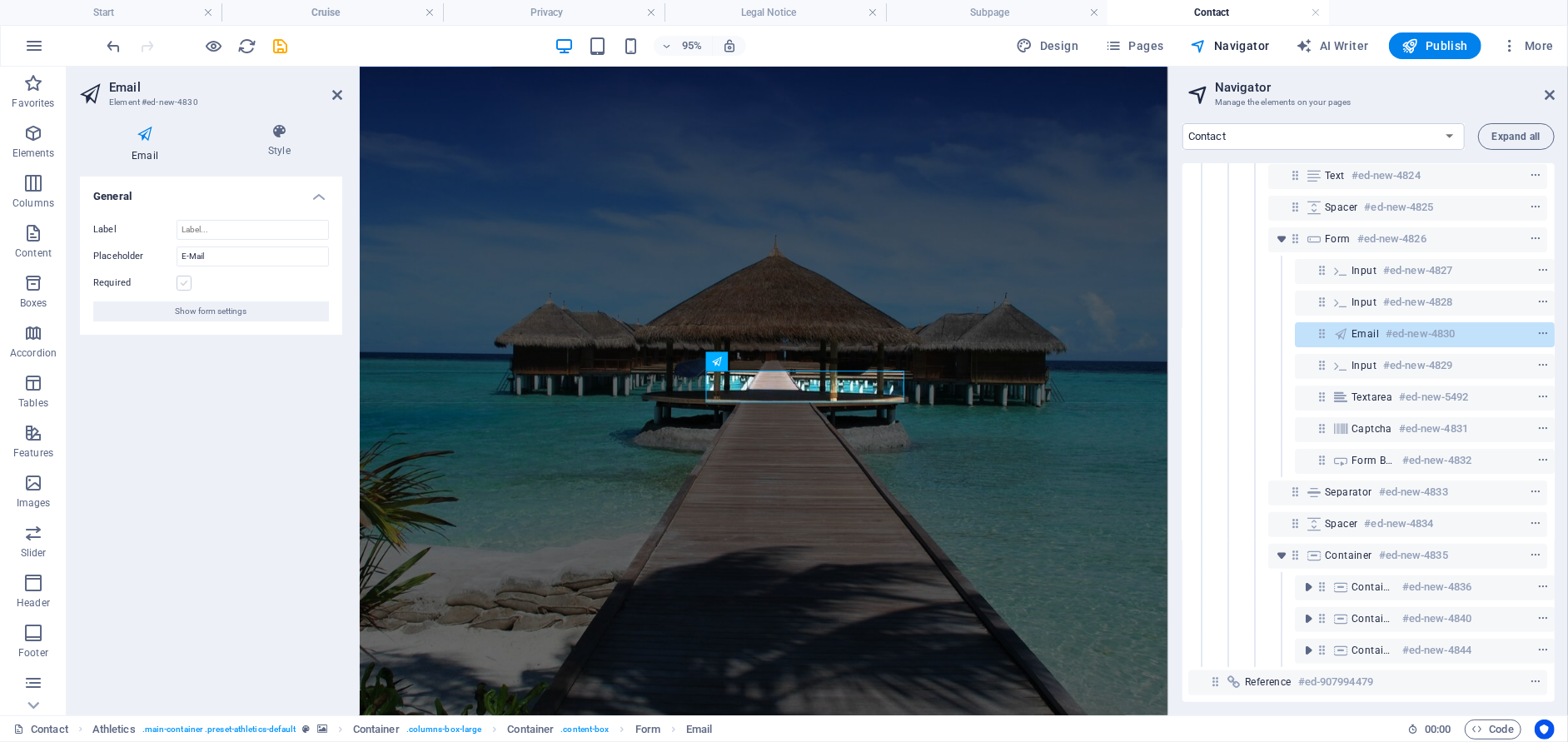
click at [184, 283] on label at bounding box center [183, 283] width 15 height 15
click at [0, 0] on input "Required" at bounding box center [0, 0] width 0 height 0
click at [279, 314] on button "Show form settings" at bounding box center [211, 310] width 235 height 20
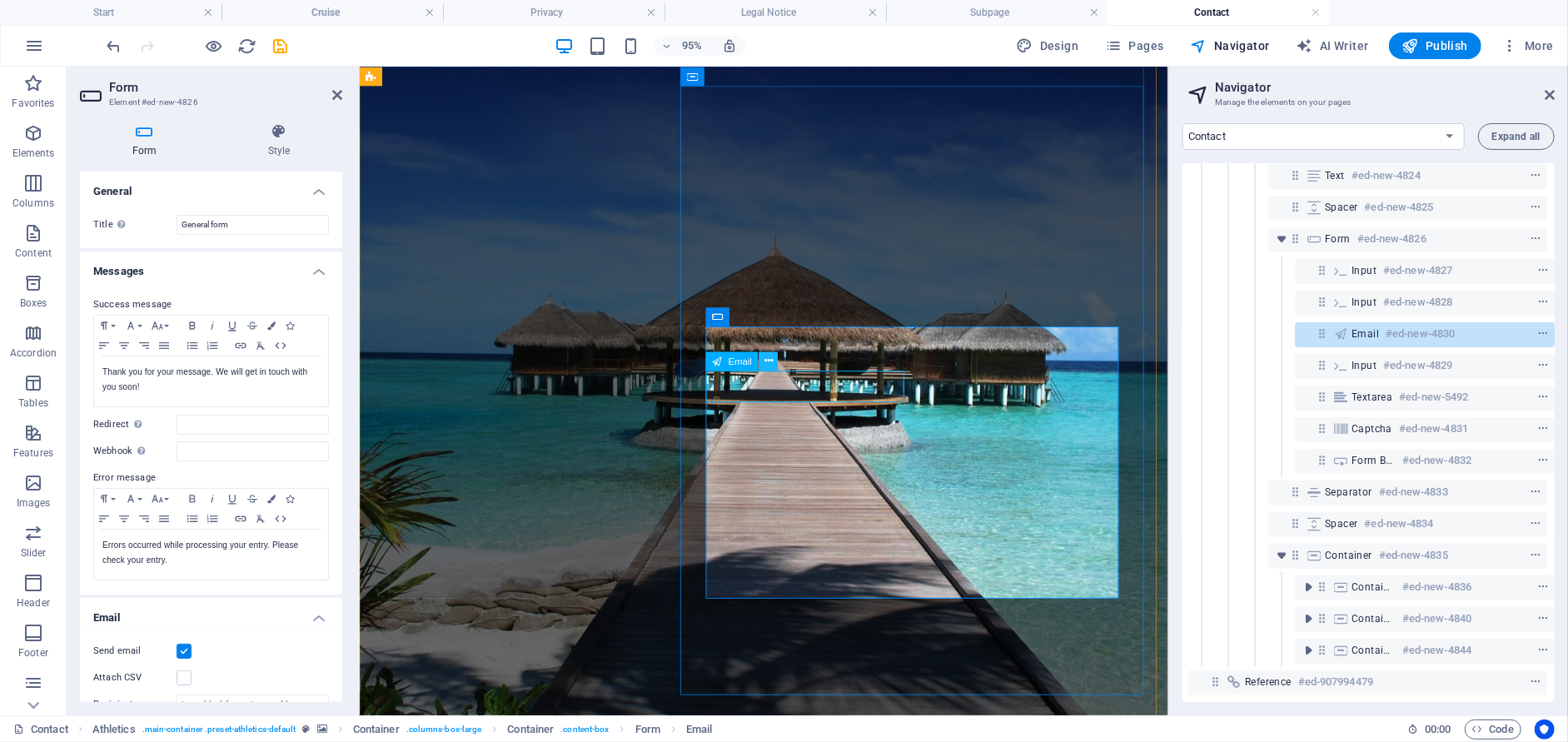
click at [770, 359] on icon at bounding box center [769, 360] width 9 height 16
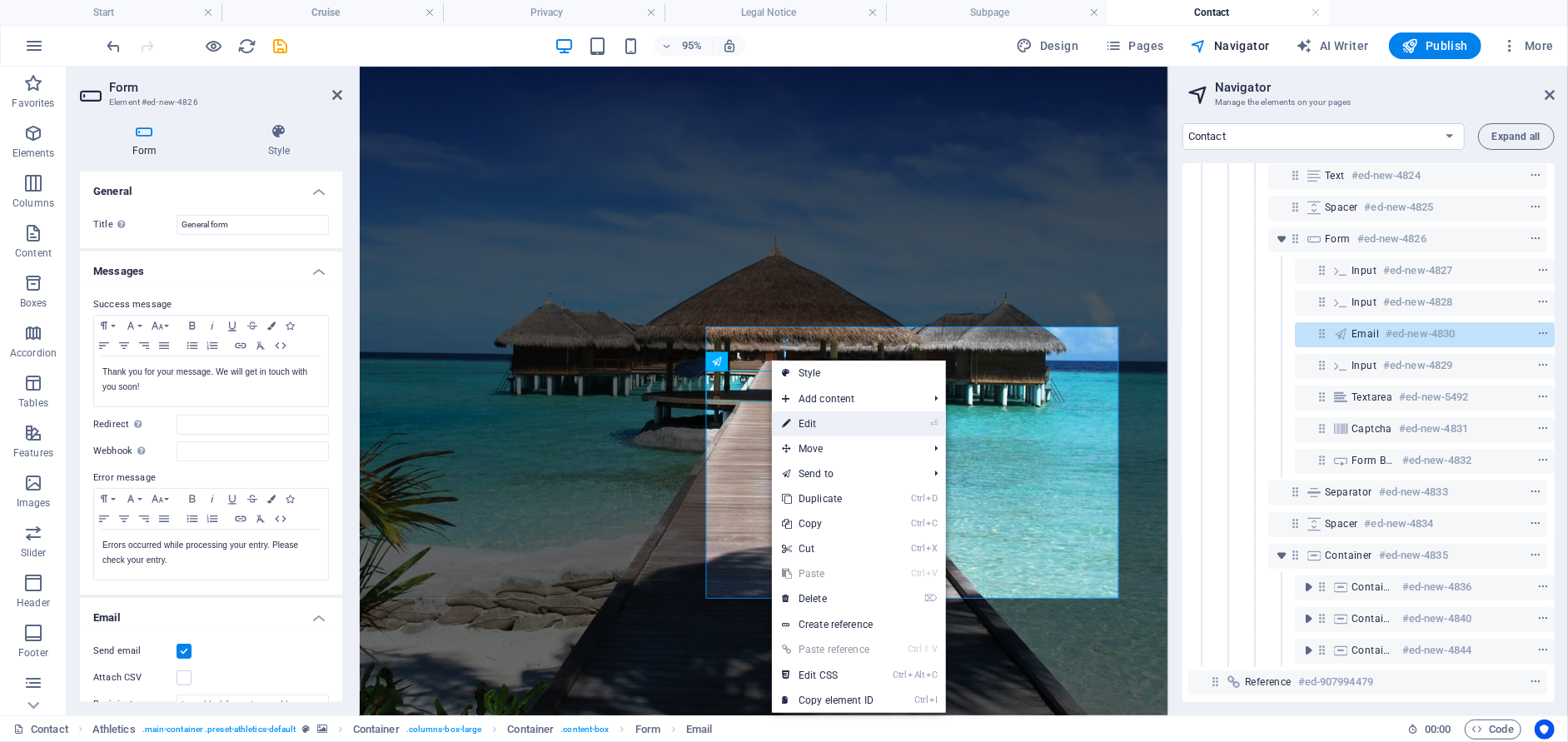
click at [790, 421] on link "⏎ Edit" at bounding box center [827, 424] width 112 height 25
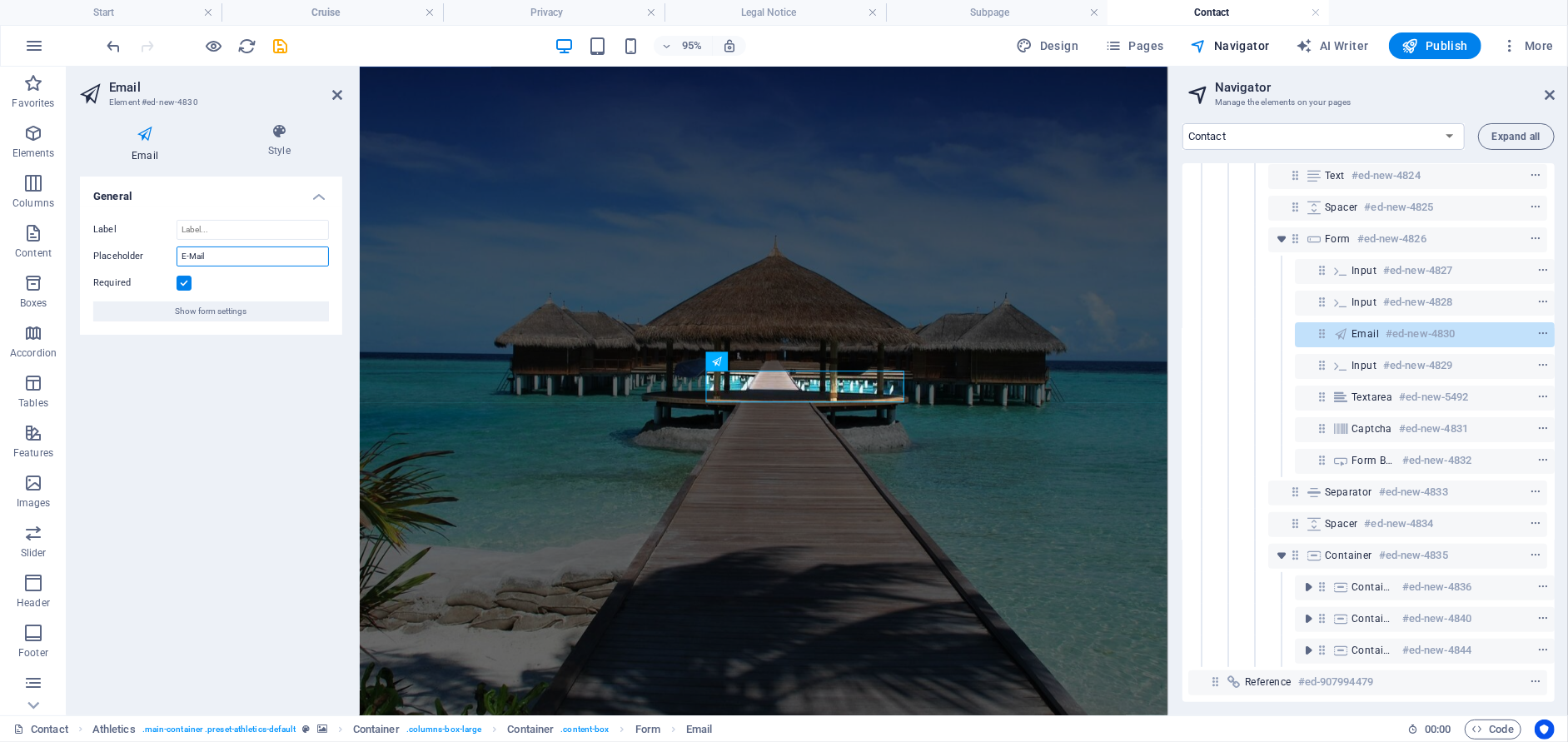
click at [246, 249] on input "E-Mail" at bounding box center [253, 256] width 152 height 20
type input "E-Mail*"
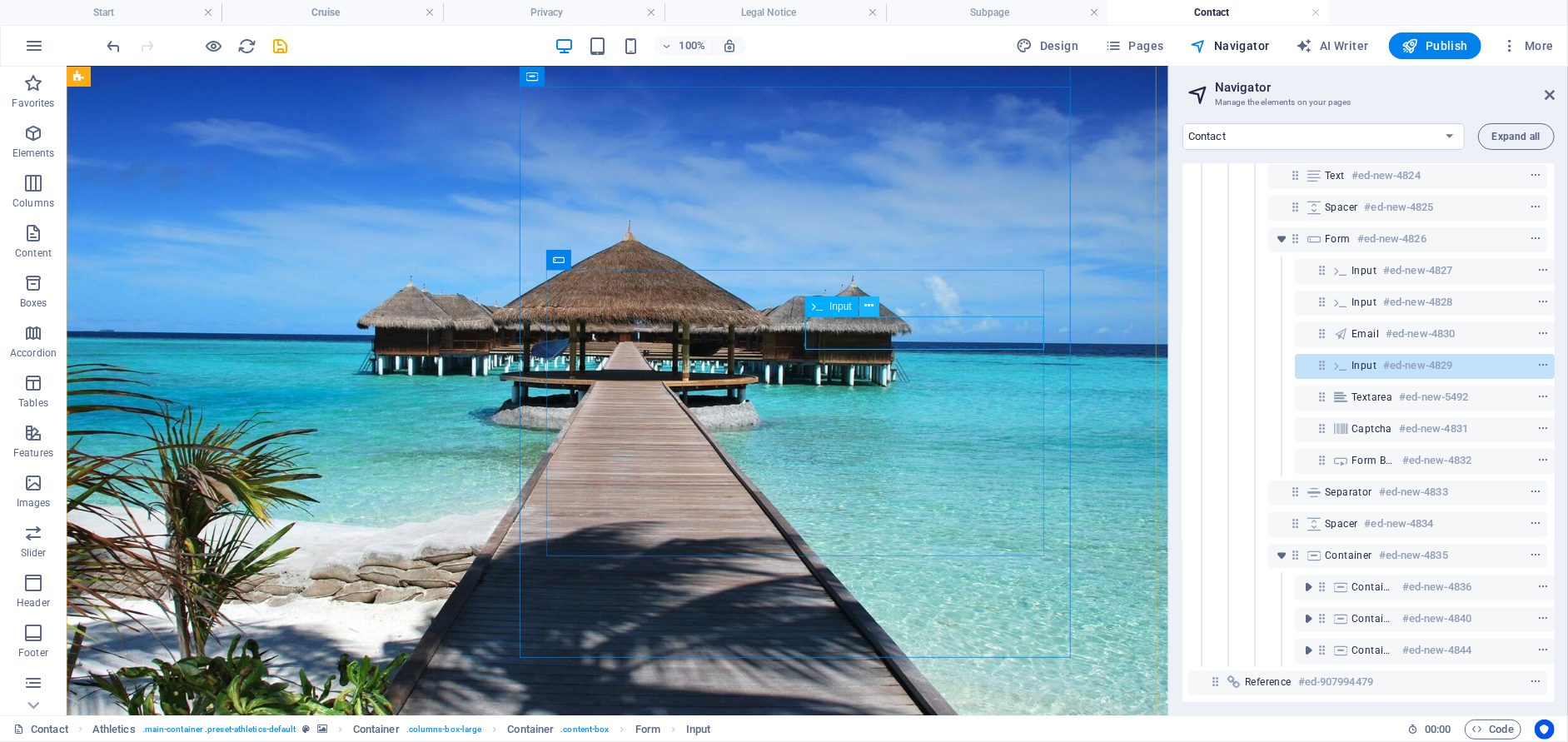
click at [866, 309] on icon at bounding box center [868, 306] width 10 height 17
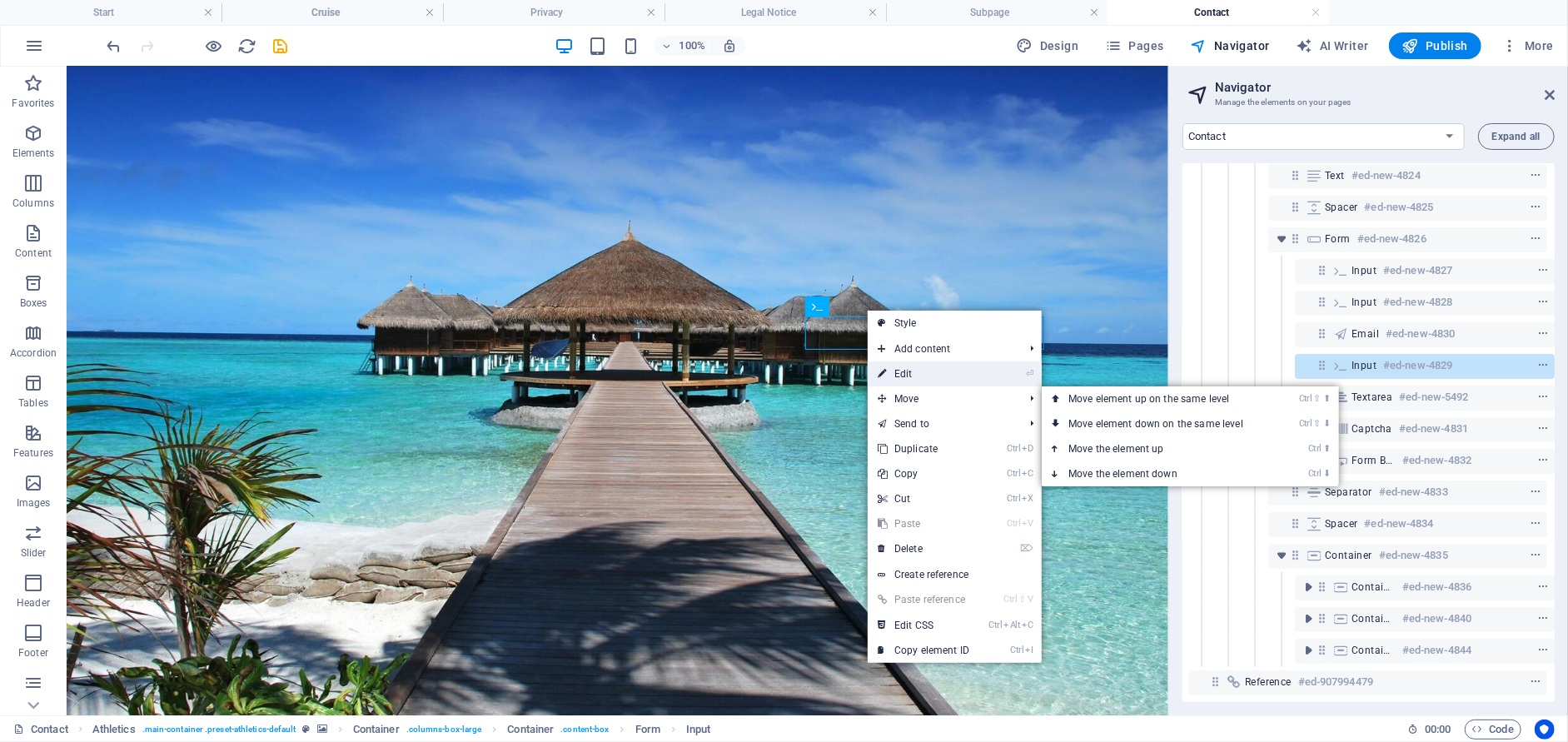
click at [882, 373] on icon at bounding box center [882, 374] width 9 height 25
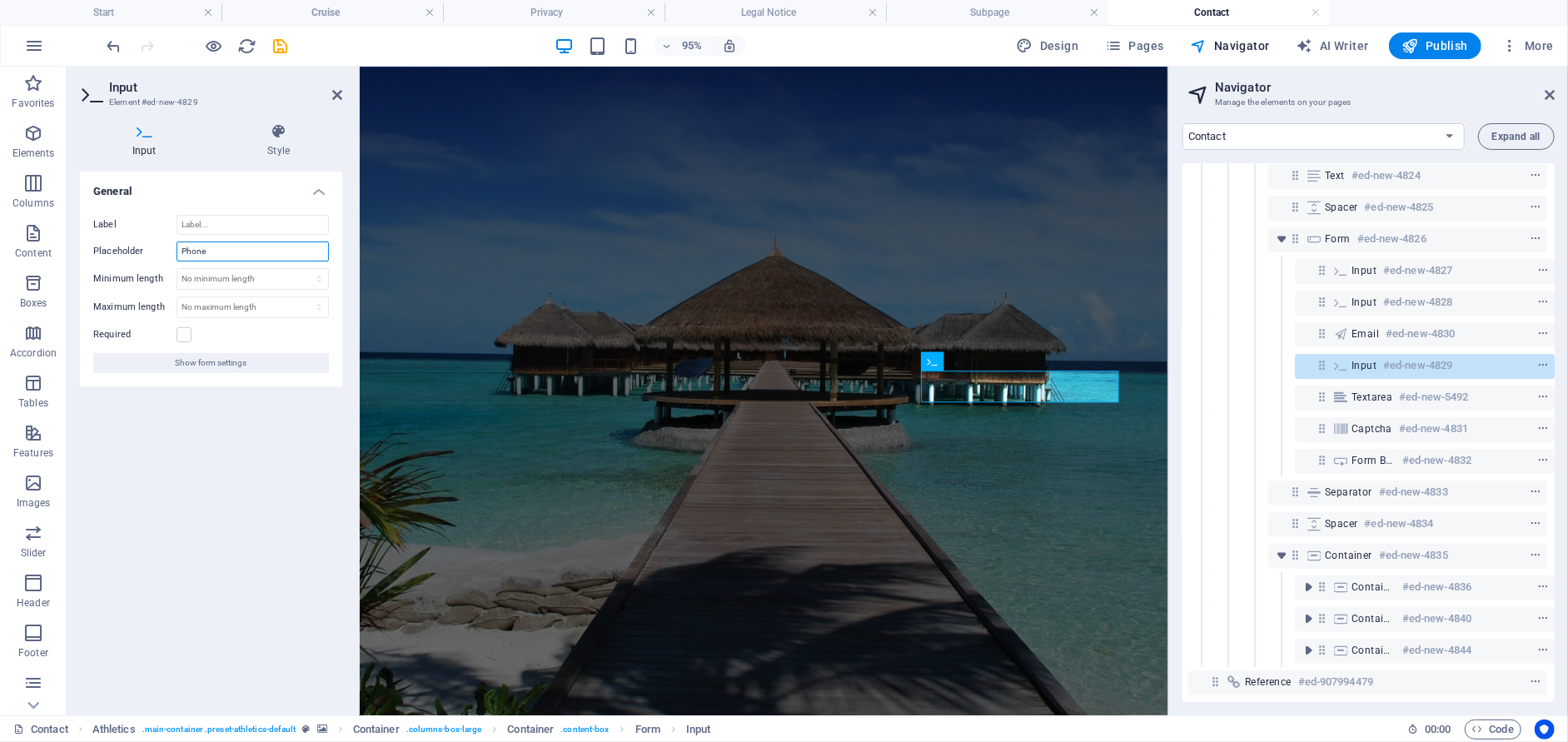
click at [248, 246] on input "Phone" at bounding box center [253, 251] width 152 height 20
type input "Phone*"
click at [185, 336] on label at bounding box center [183, 334] width 15 height 15
click at [0, 0] on input "Required" at bounding box center [0, 0] width 0 height 0
click at [285, 141] on h4 "Style" at bounding box center [278, 140] width 127 height 35
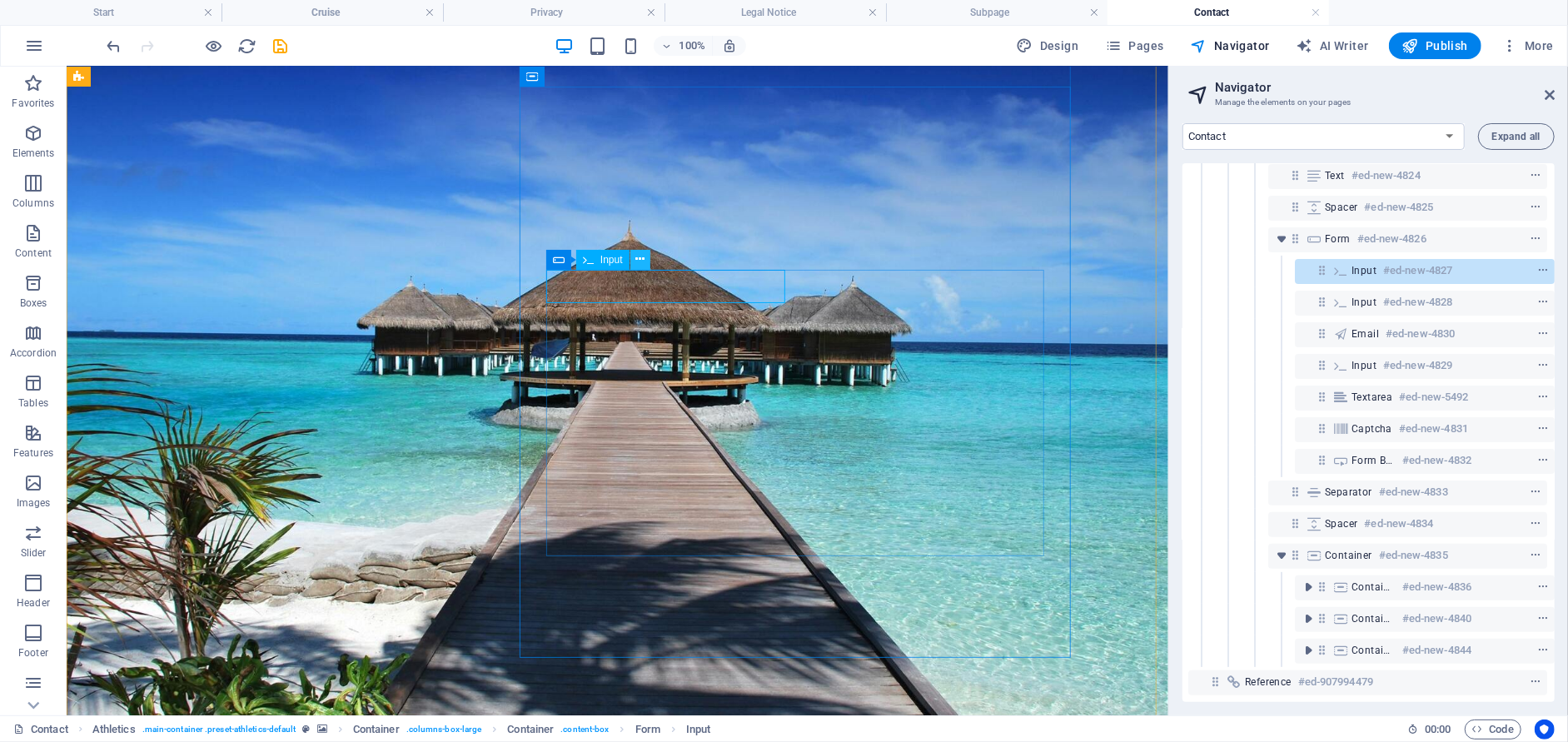
click at [639, 263] on icon at bounding box center [639, 259] width 10 height 17
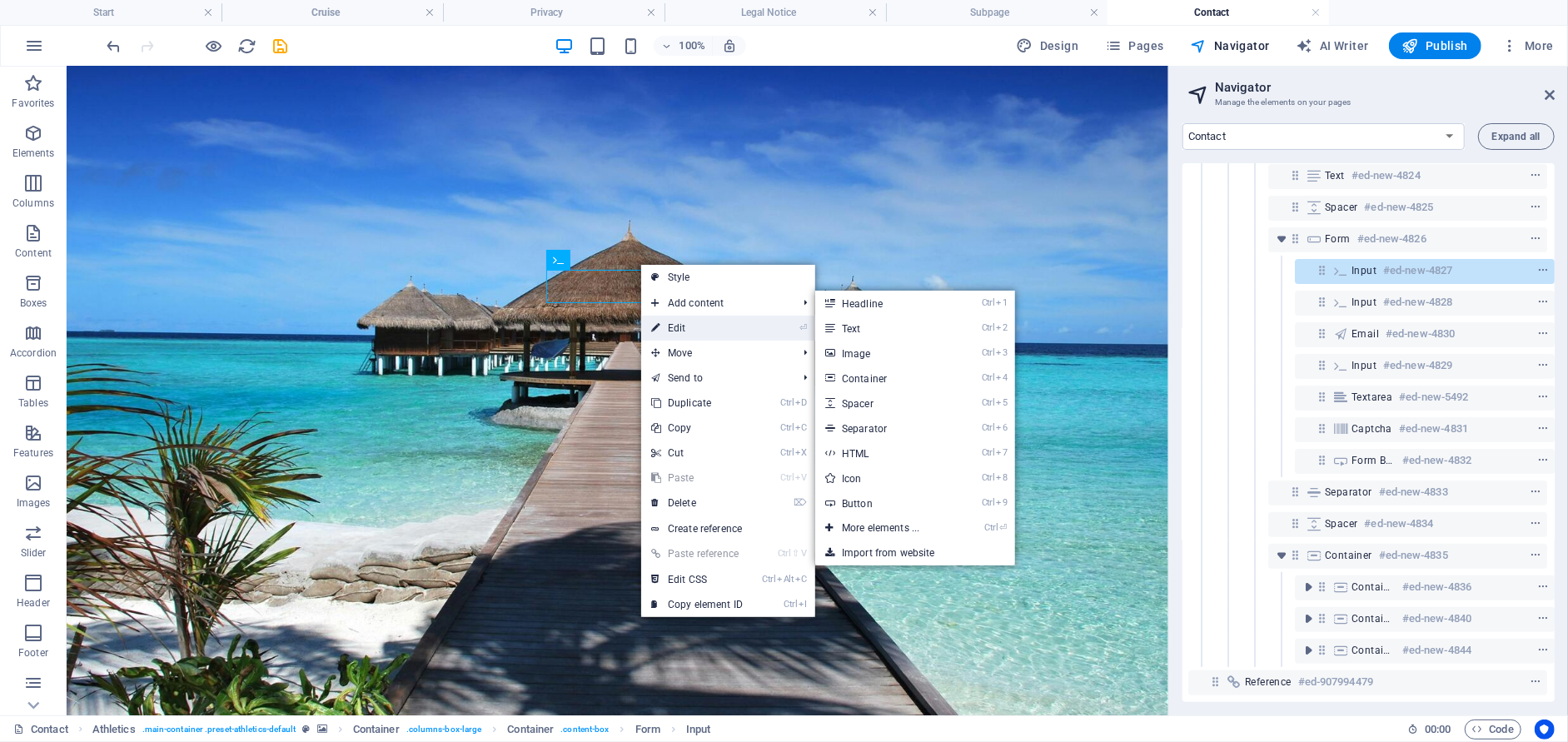
click at [658, 325] on icon at bounding box center [656, 328] width 9 height 25
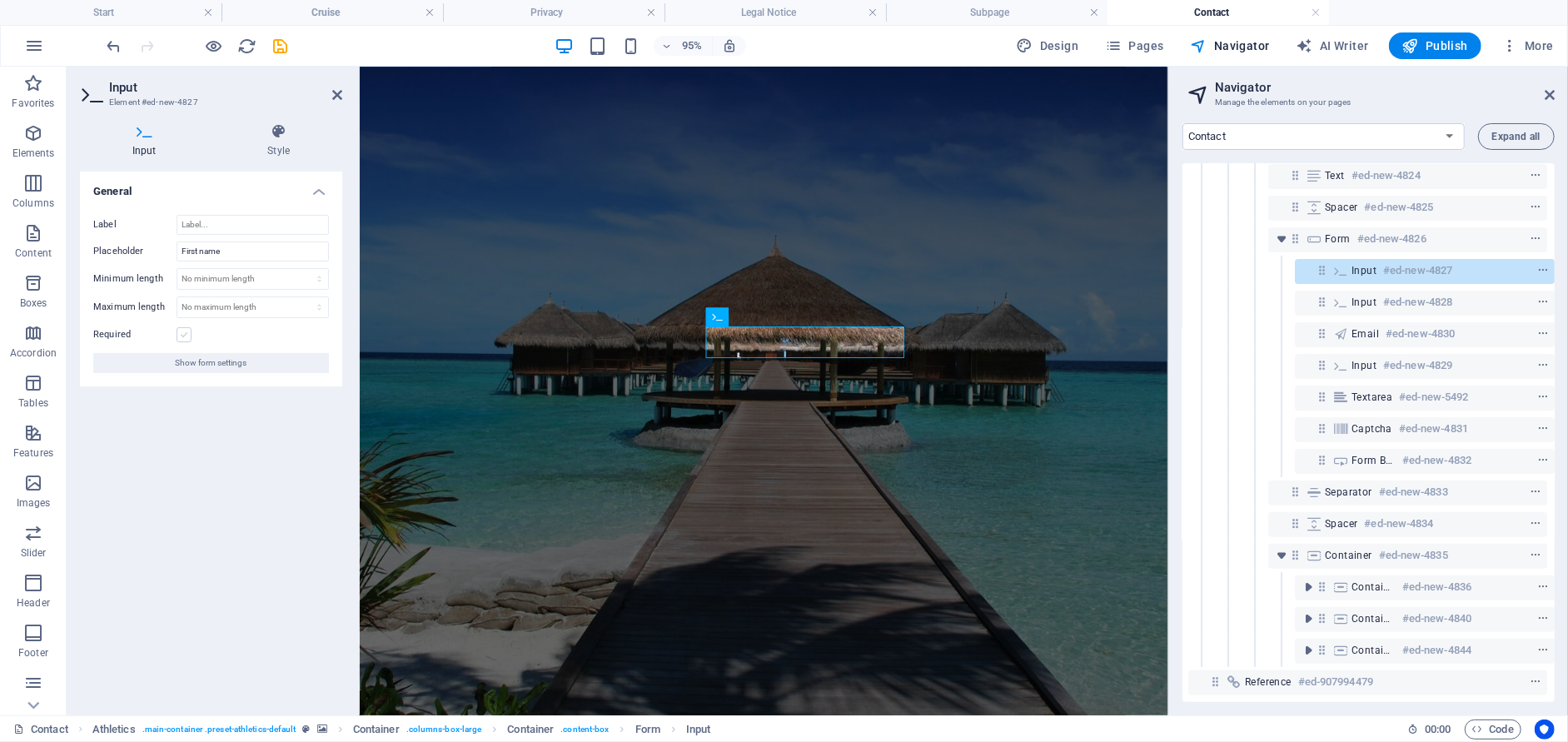
click at [188, 329] on label at bounding box center [183, 334] width 15 height 15
click at [0, 0] on input "Required" at bounding box center [0, 0] width 0 height 0
click at [240, 248] on input "First name" at bounding box center [253, 251] width 152 height 20
type input "First name*"
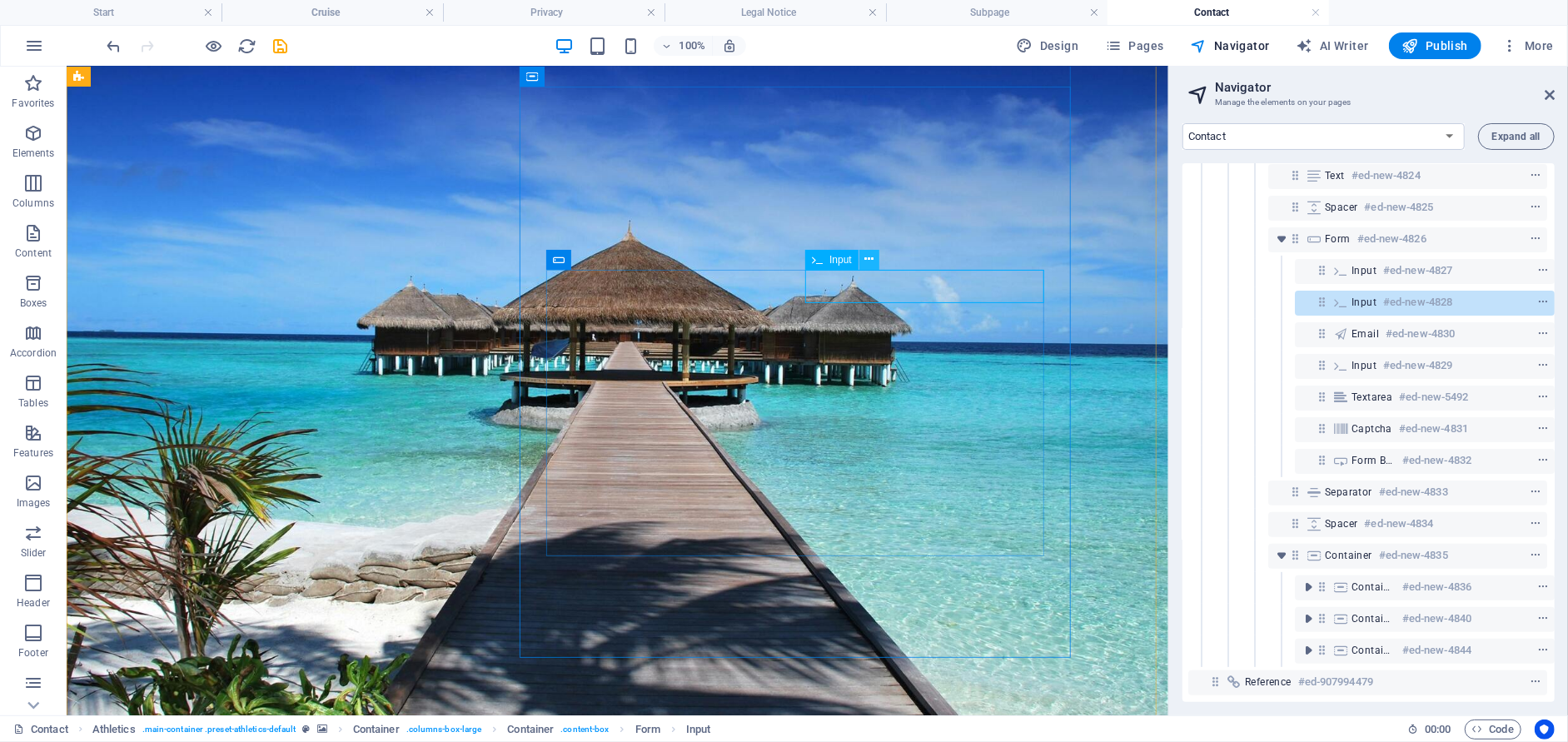
click at [868, 261] on icon at bounding box center [868, 259] width 10 height 17
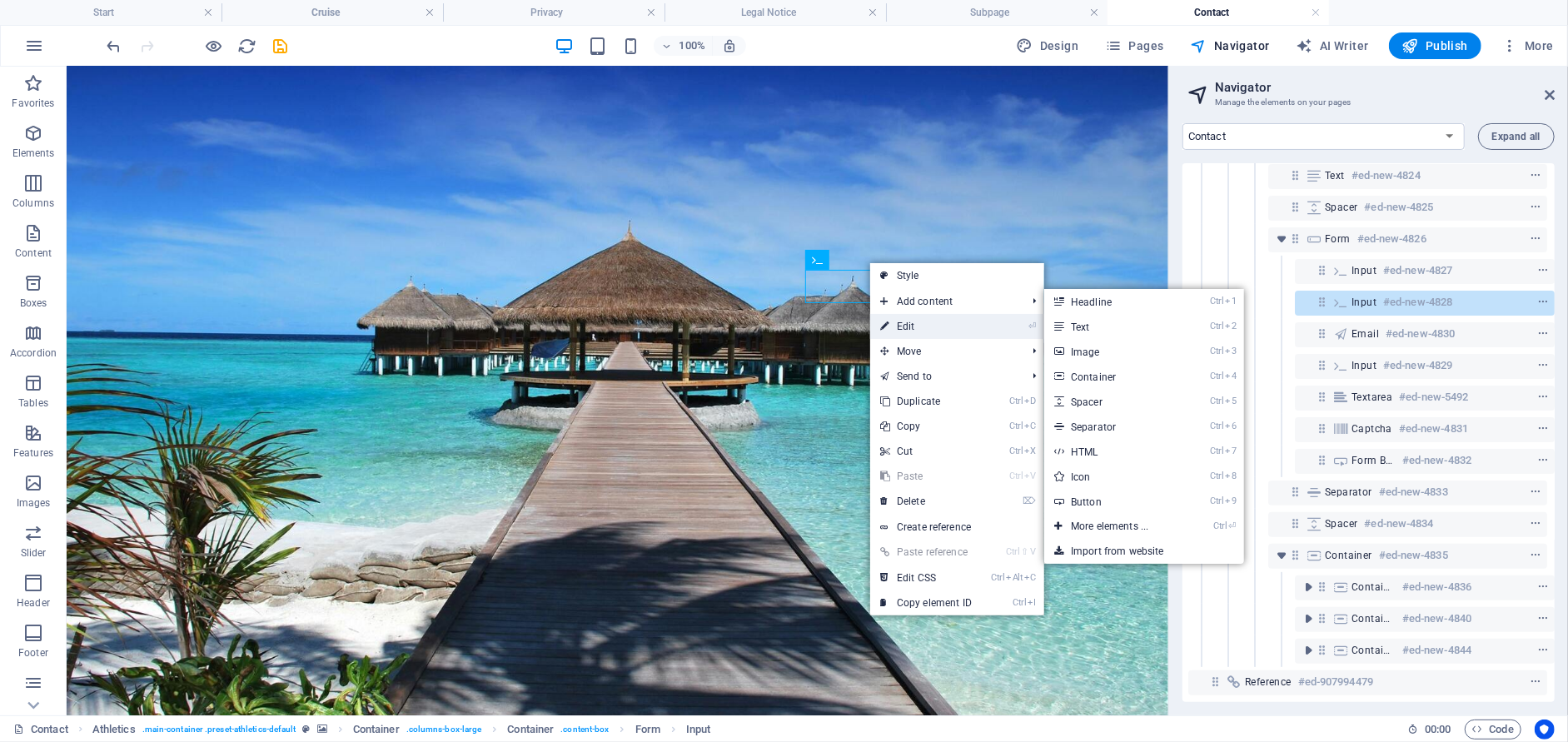
click at [890, 328] on link "⏎ Edit" at bounding box center [925, 326] width 112 height 25
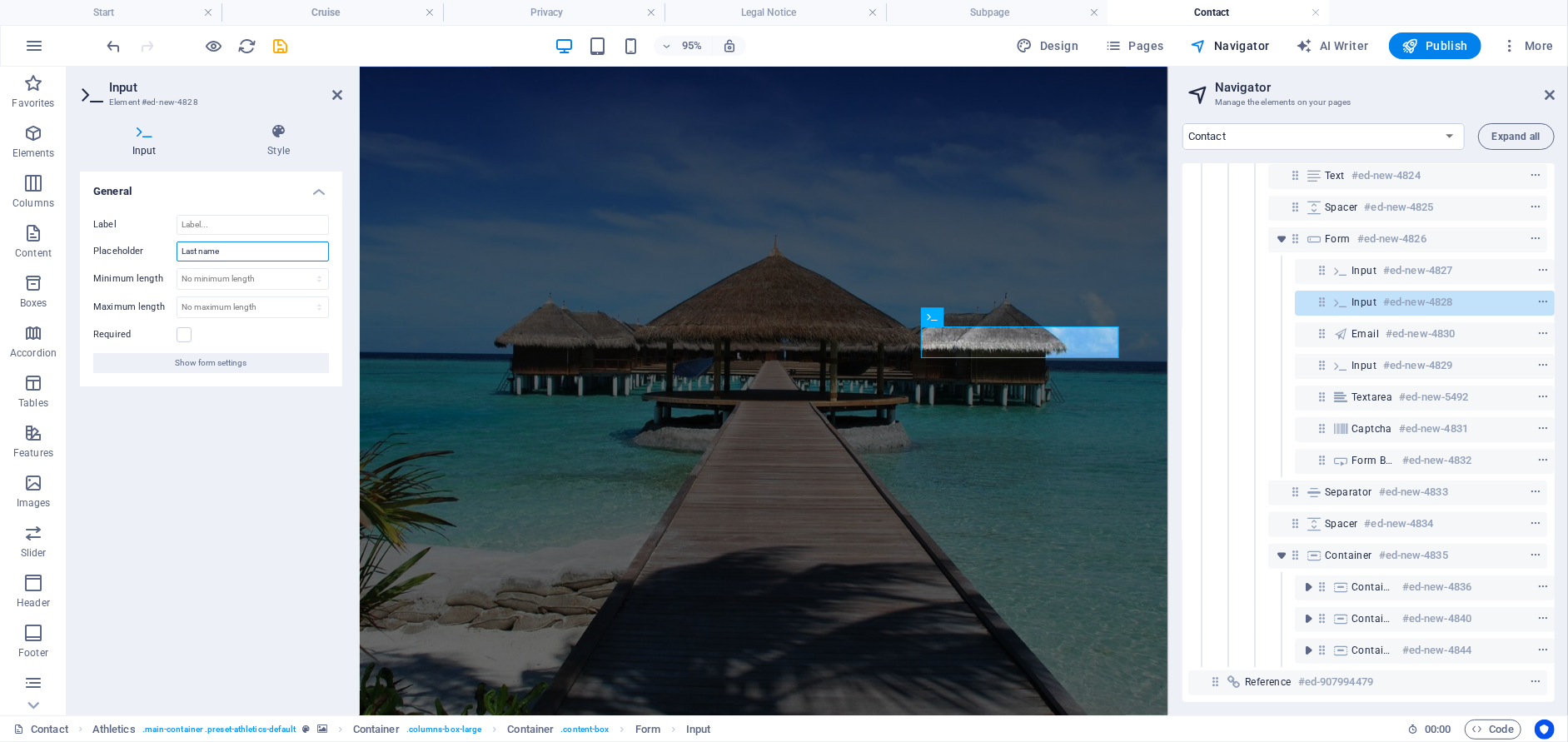
drag, startPoint x: 219, startPoint y: 257, endPoint x: 259, endPoint y: 247, distance: 41.2
click at [220, 257] on input "Last name" at bounding box center [253, 251] width 152 height 20
type input "Last name*"
click at [182, 335] on label at bounding box center [183, 334] width 15 height 15
click at [0, 0] on input "Required" at bounding box center [0, 0] width 0 height 0
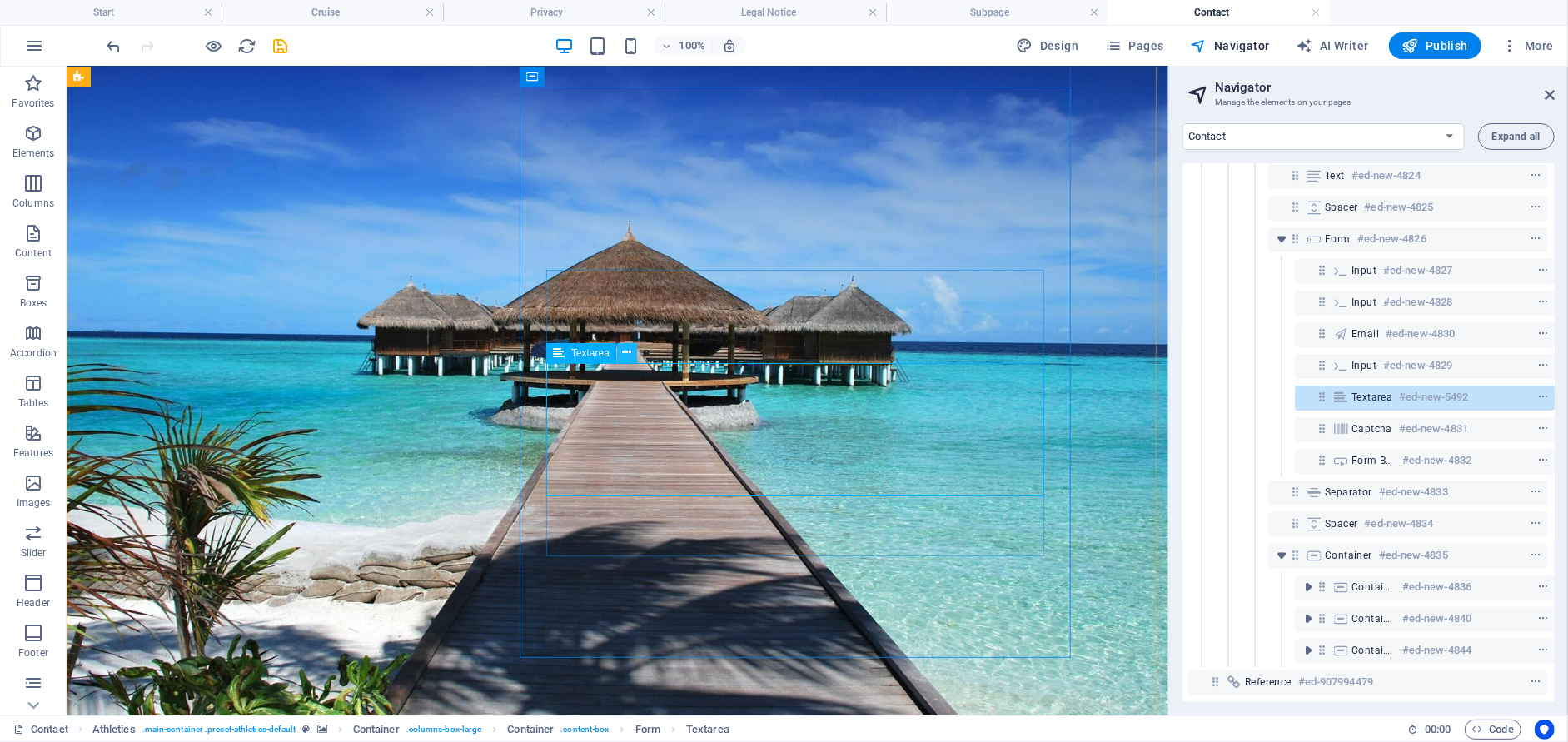
click at [624, 355] on icon at bounding box center [627, 353] width 10 height 17
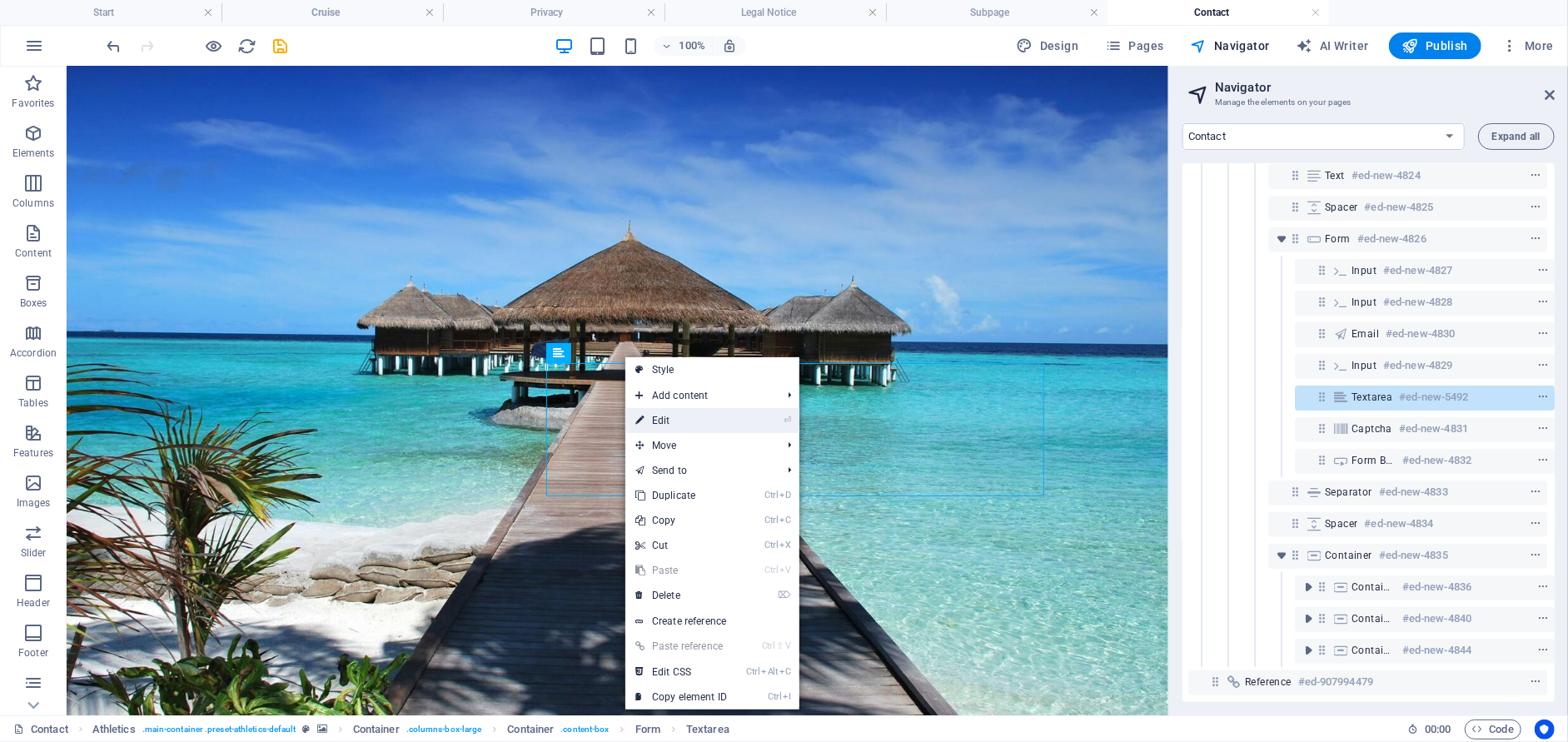
click at [687, 419] on link "⏎ Edit" at bounding box center [681, 420] width 112 height 25
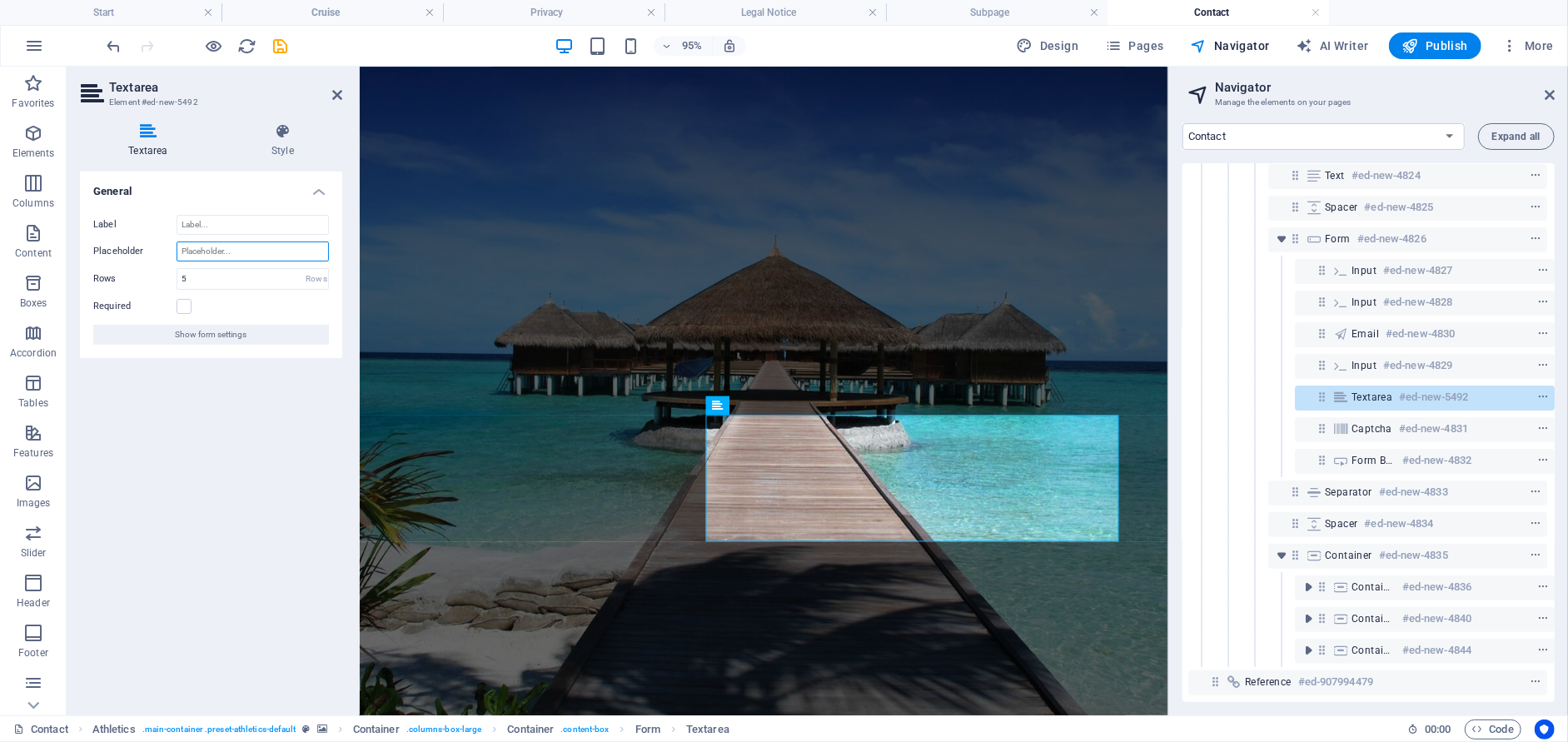
click at [260, 252] on input "Placeholder" at bounding box center [253, 251] width 152 height 20
type input "Message*"
click at [238, 279] on input "5" at bounding box center [253, 278] width 150 height 20
drag, startPoint x: 238, startPoint y: 279, endPoint x: 167, endPoint y: 266, distance: 72.2
click at [167, 266] on div "Label Placeholder Message* Rows 5 Rows Required Show form settings" at bounding box center [210, 279] width 262 height 157
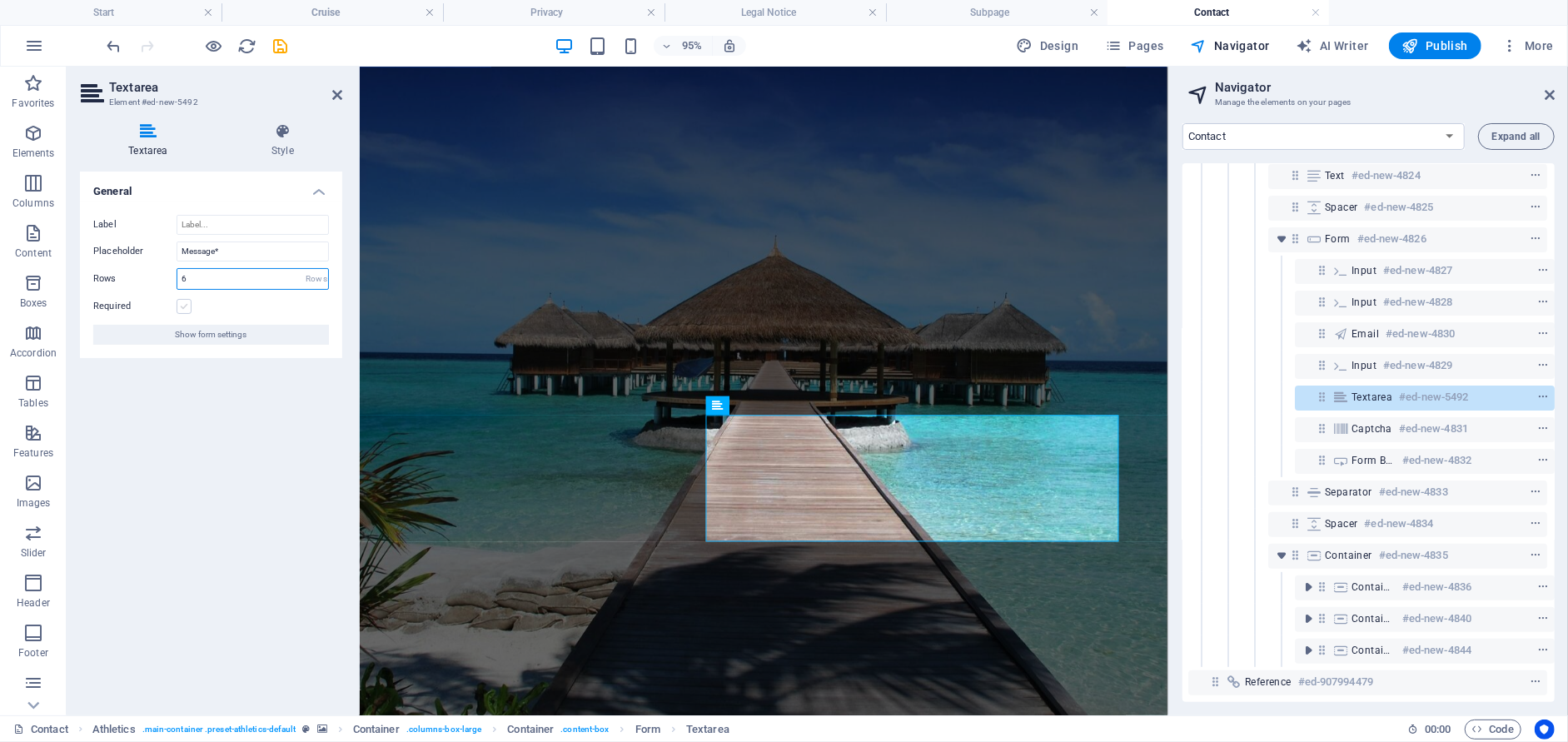
type input "6"
click at [185, 310] on label at bounding box center [183, 306] width 15 height 15
click at [0, 0] on input "Required" at bounding box center [0, 0] width 0 height 0
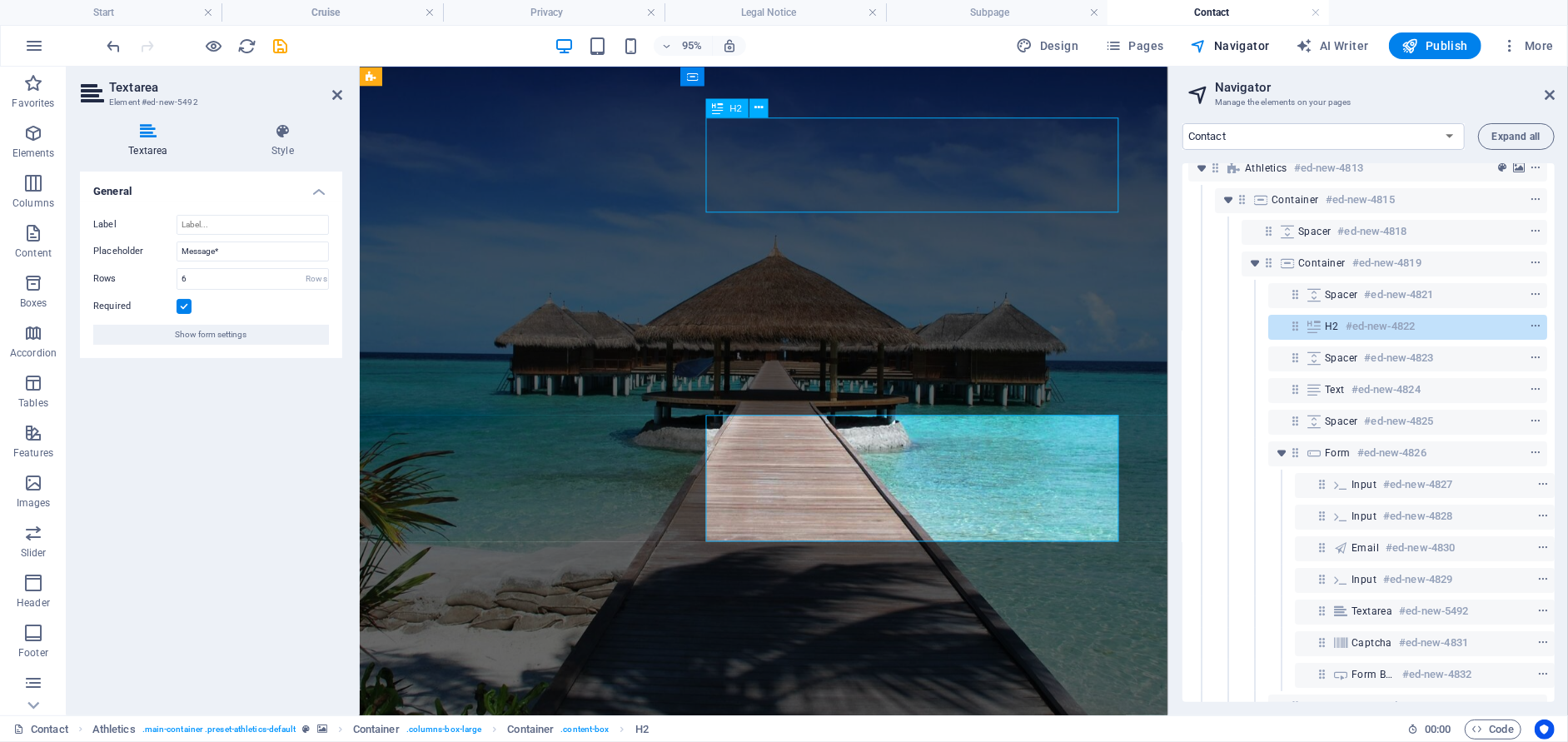
scroll to position [0, 1]
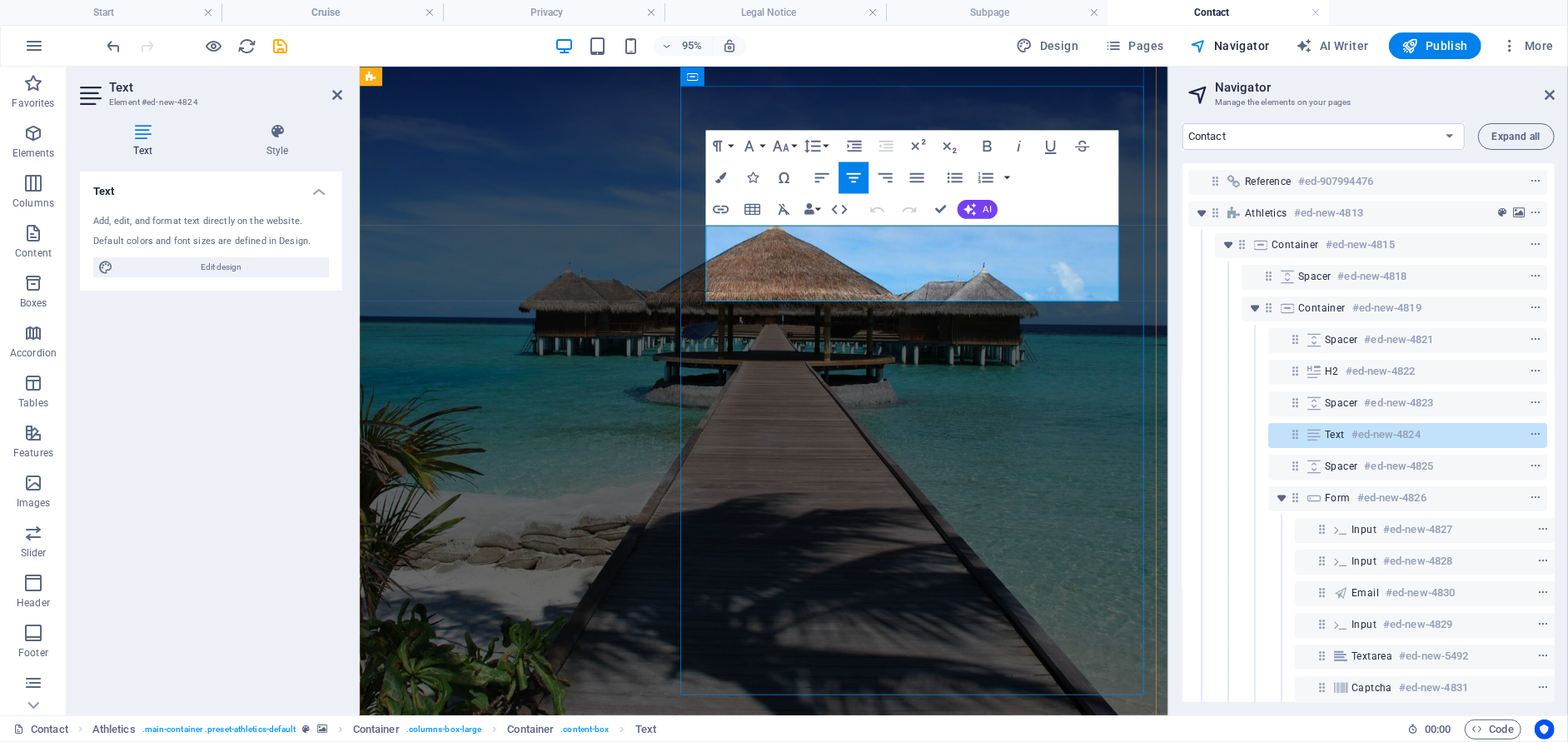
drag, startPoint x: 995, startPoint y: 304, endPoint x: 733, endPoint y: 241, distance: 269.5
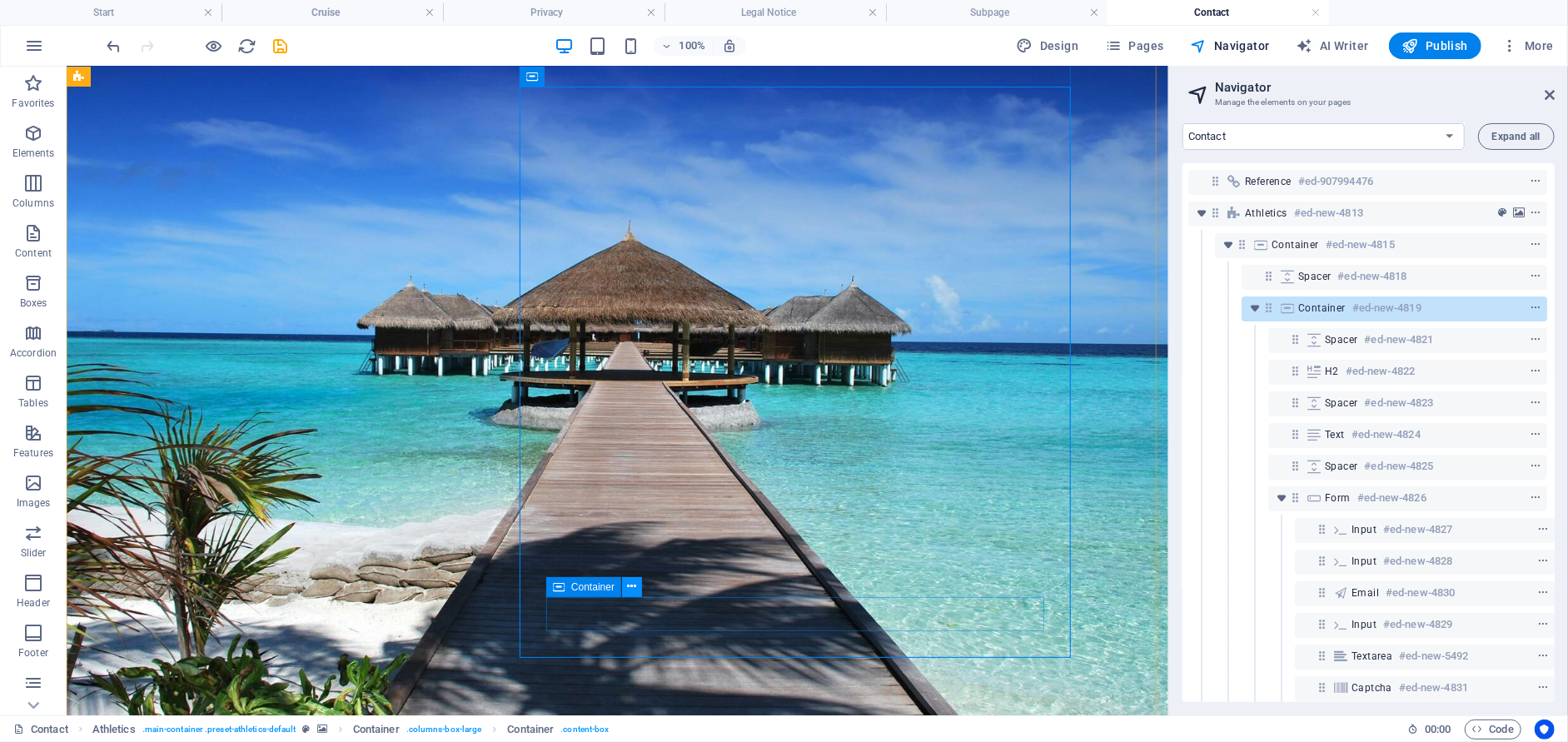
click at [634, 585] on icon at bounding box center [632, 586] width 10 height 17
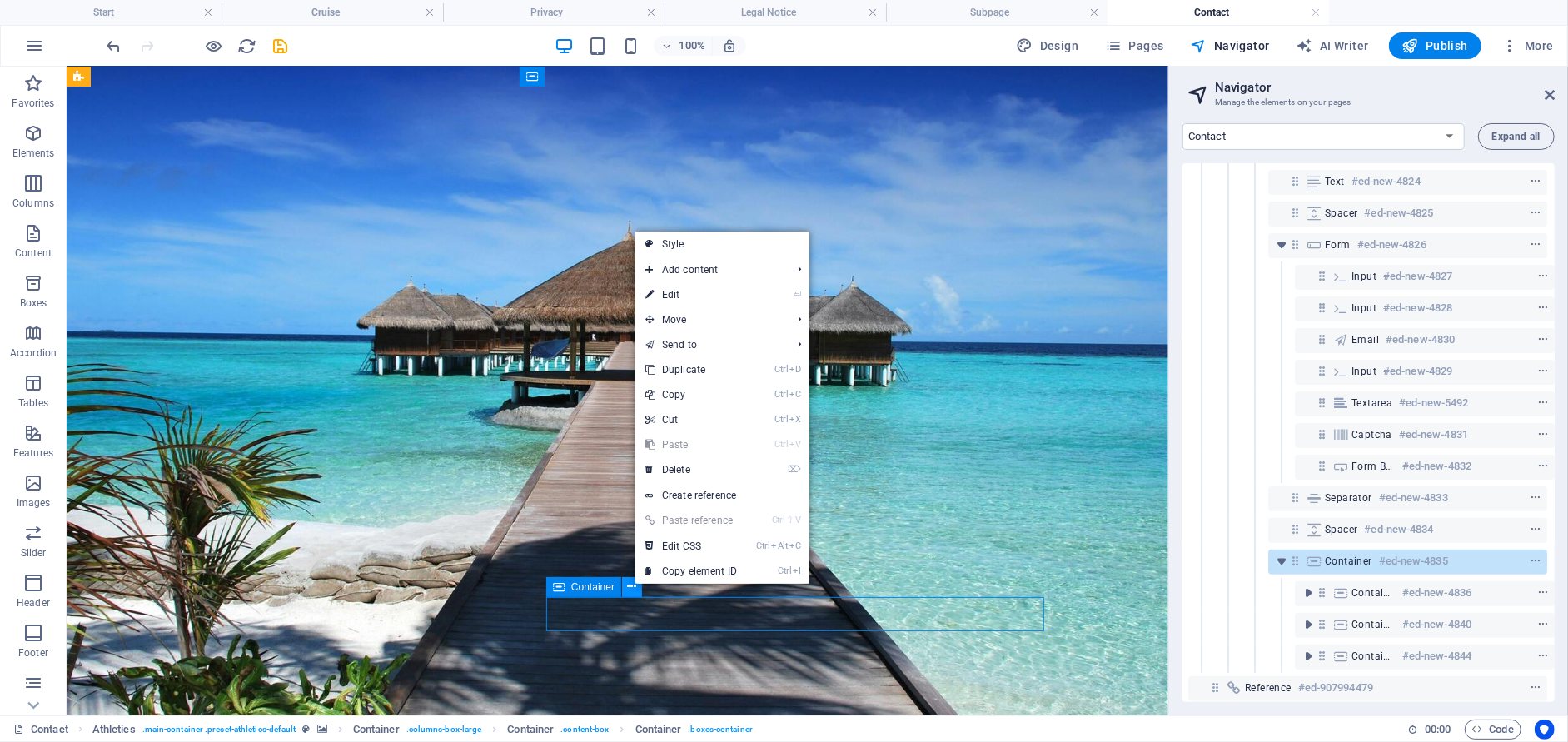
scroll to position [270, 1]
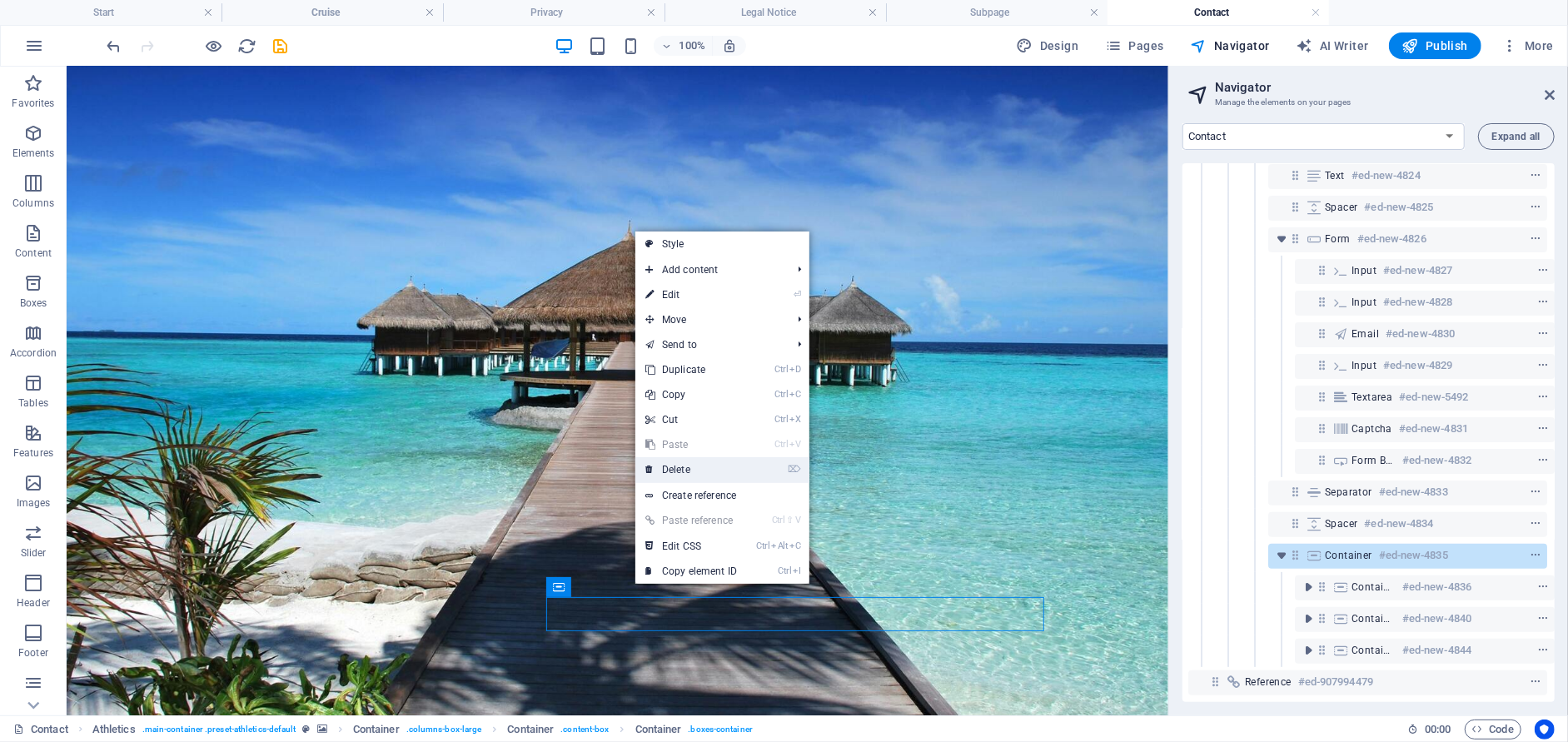
click at [682, 473] on link "⌦ Delete" at bounding box center [690, 469] width 112 height 25
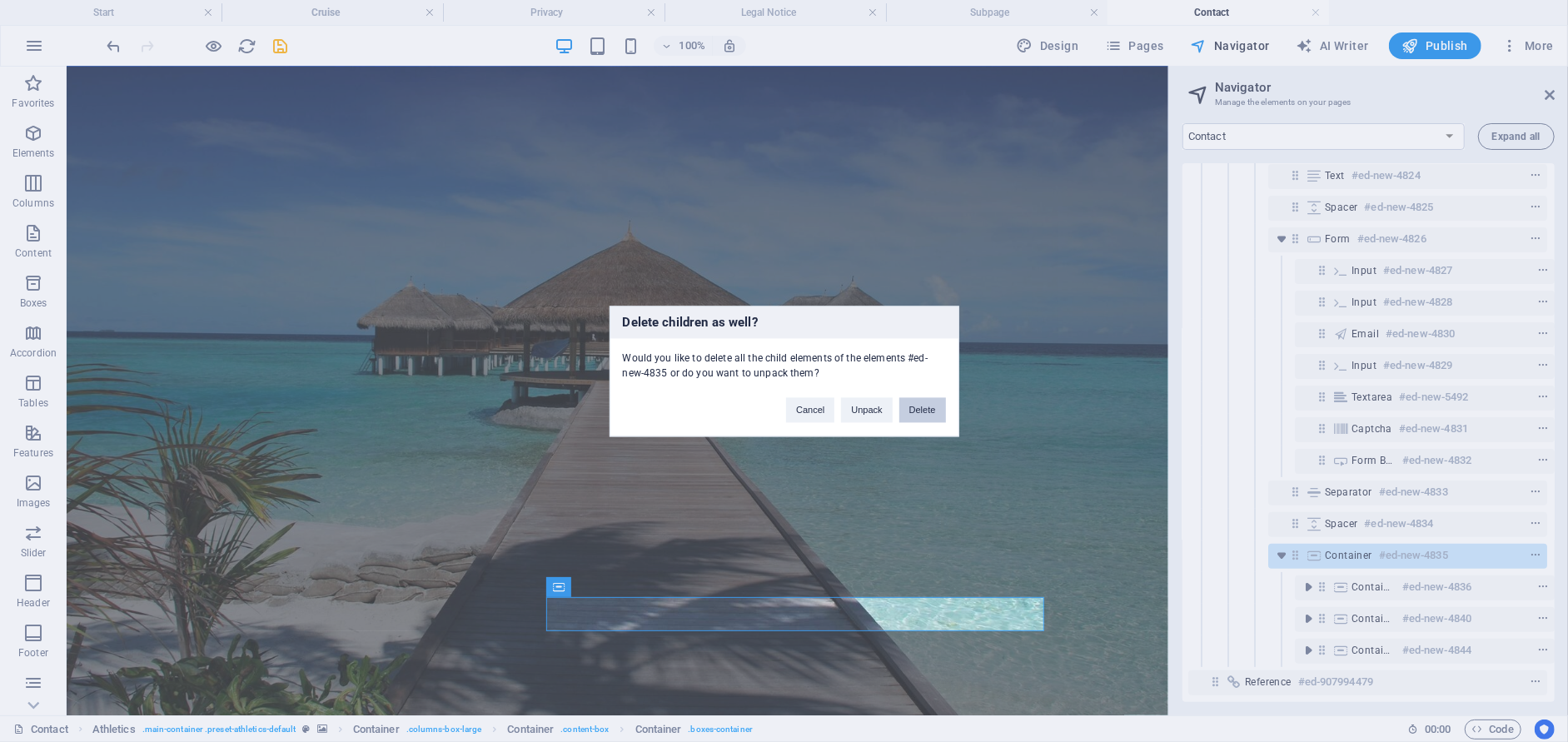
click at [919, 403] on button "Delete" at bounding box center [923, 409] width 47 height 25
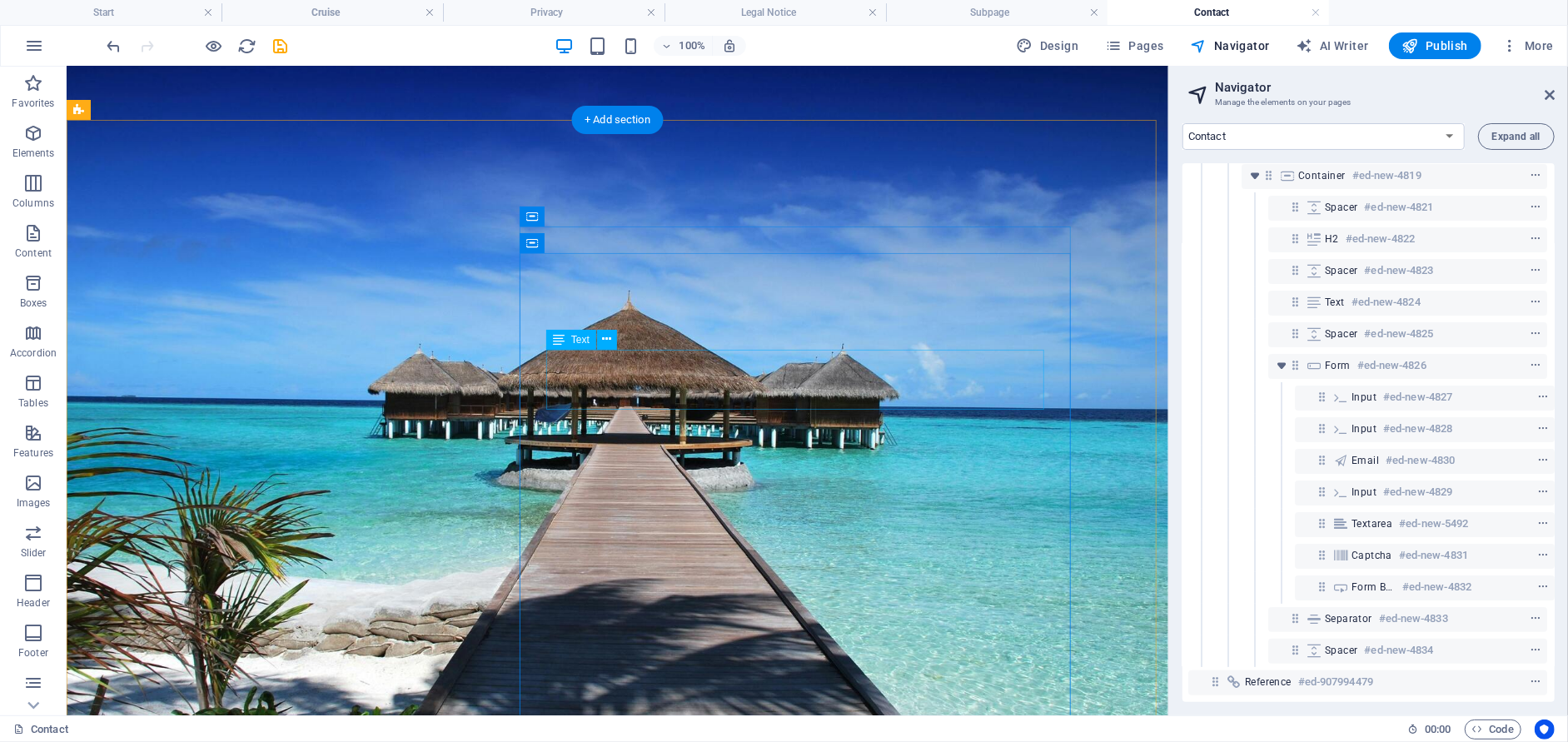
scroll to position [0, 0]
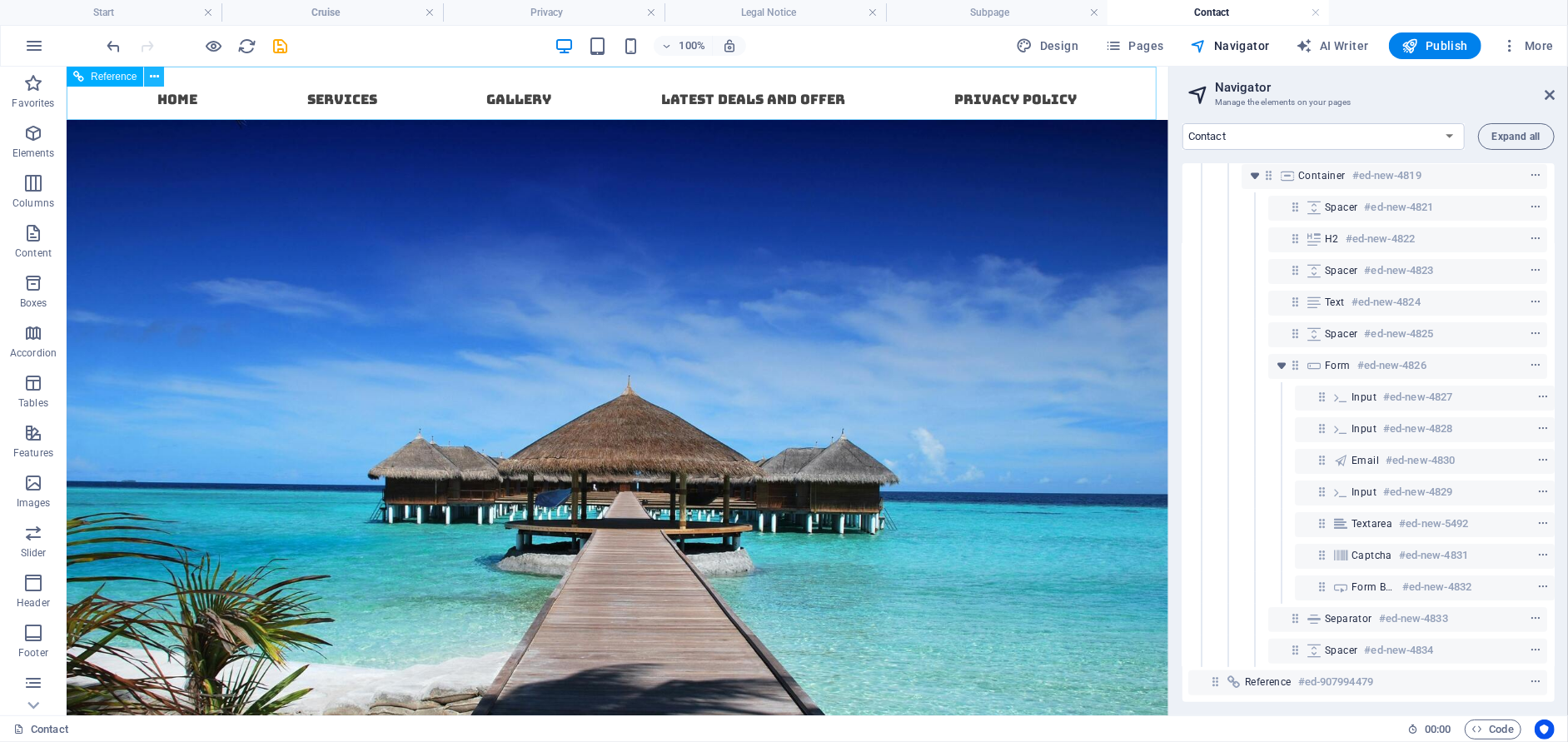
click at [150, 81] on icon at bounding box center [154, 77] width 10 height 17
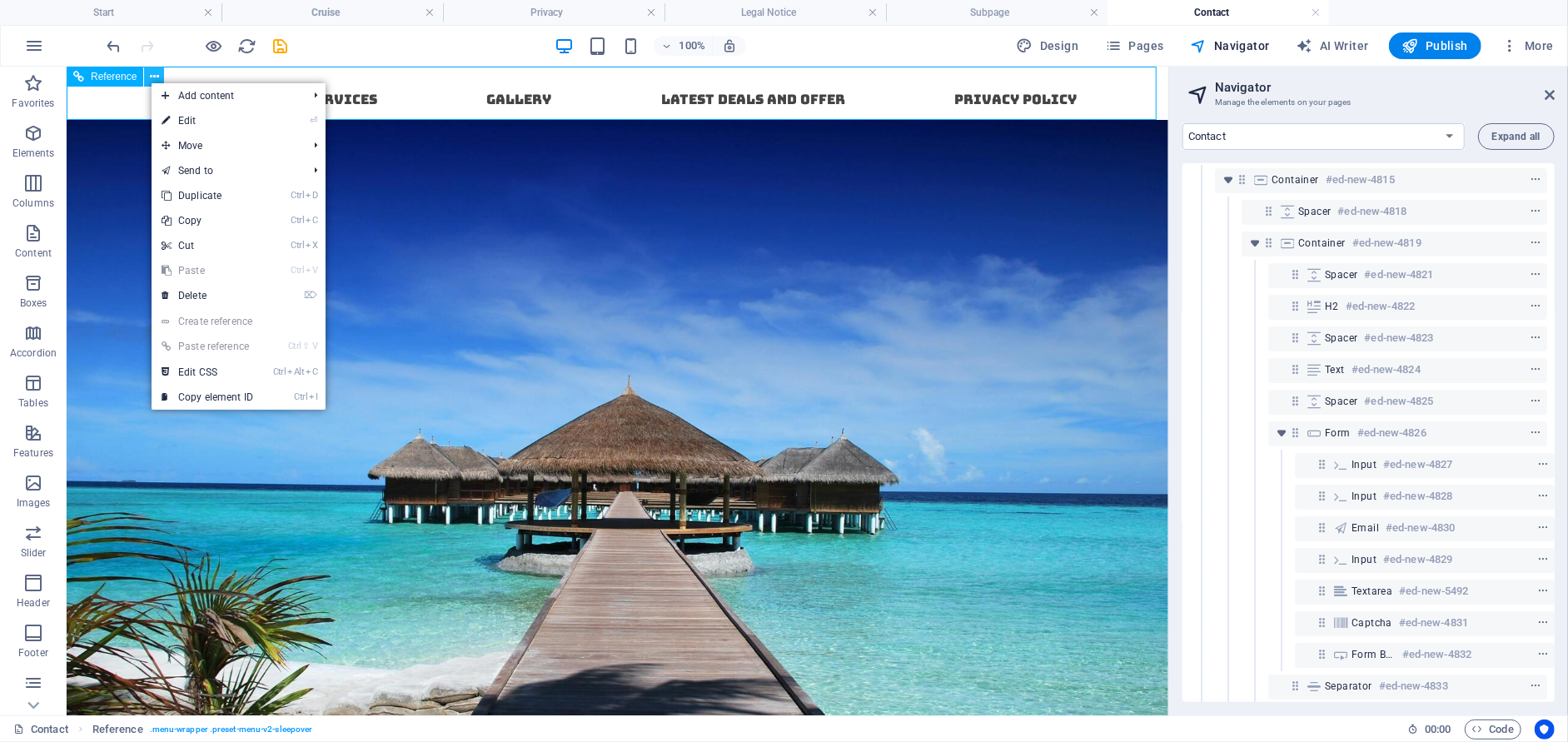
scroll to position [0, 1]
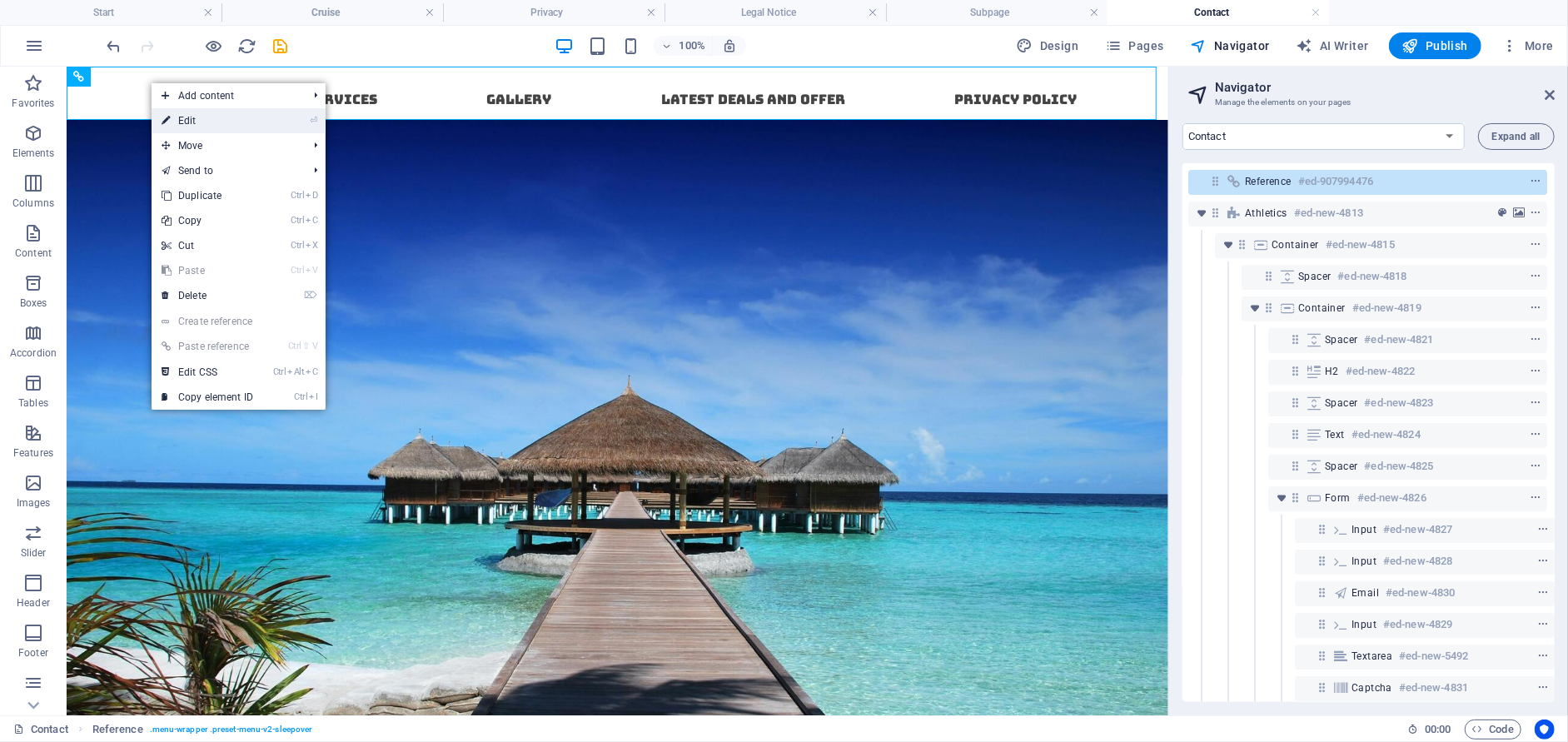
click at [170, 120] on link "⏎ Edit" at bounding box center [207, 120] width 112 height 25
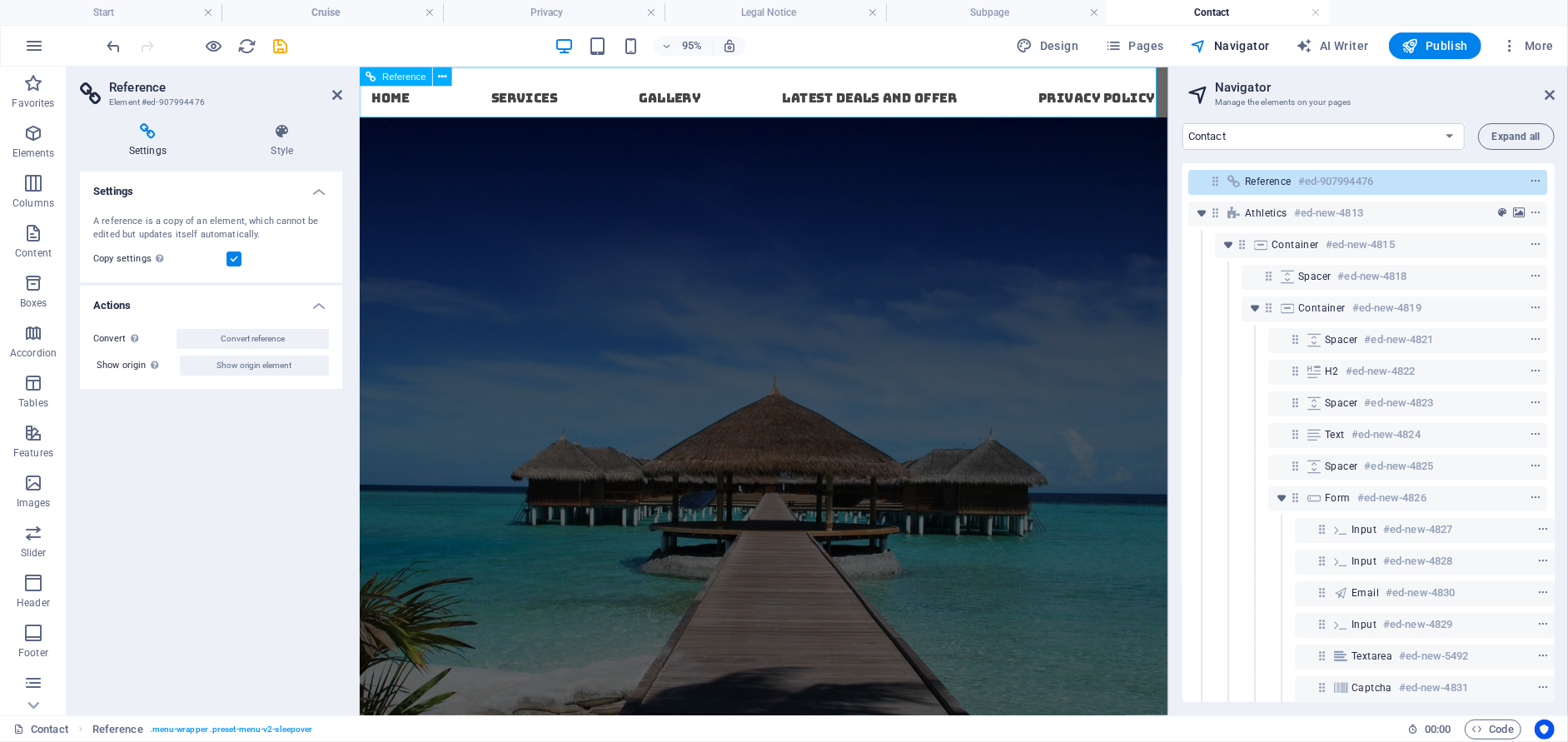
click at [875, 95] on nav "Home Services Gallery Latest Deals and offer Privacy Policy" at bounding box center [784, 93] width 851 height 54
click at [875, 97] on nav "Home Services Gallery Latest Deals and offer Privacy Policy" at bounding box center [784, 93] width 851 height 54
click at [272, 45] on icon "save" at bounding box center [281, 46] width 19 height 19
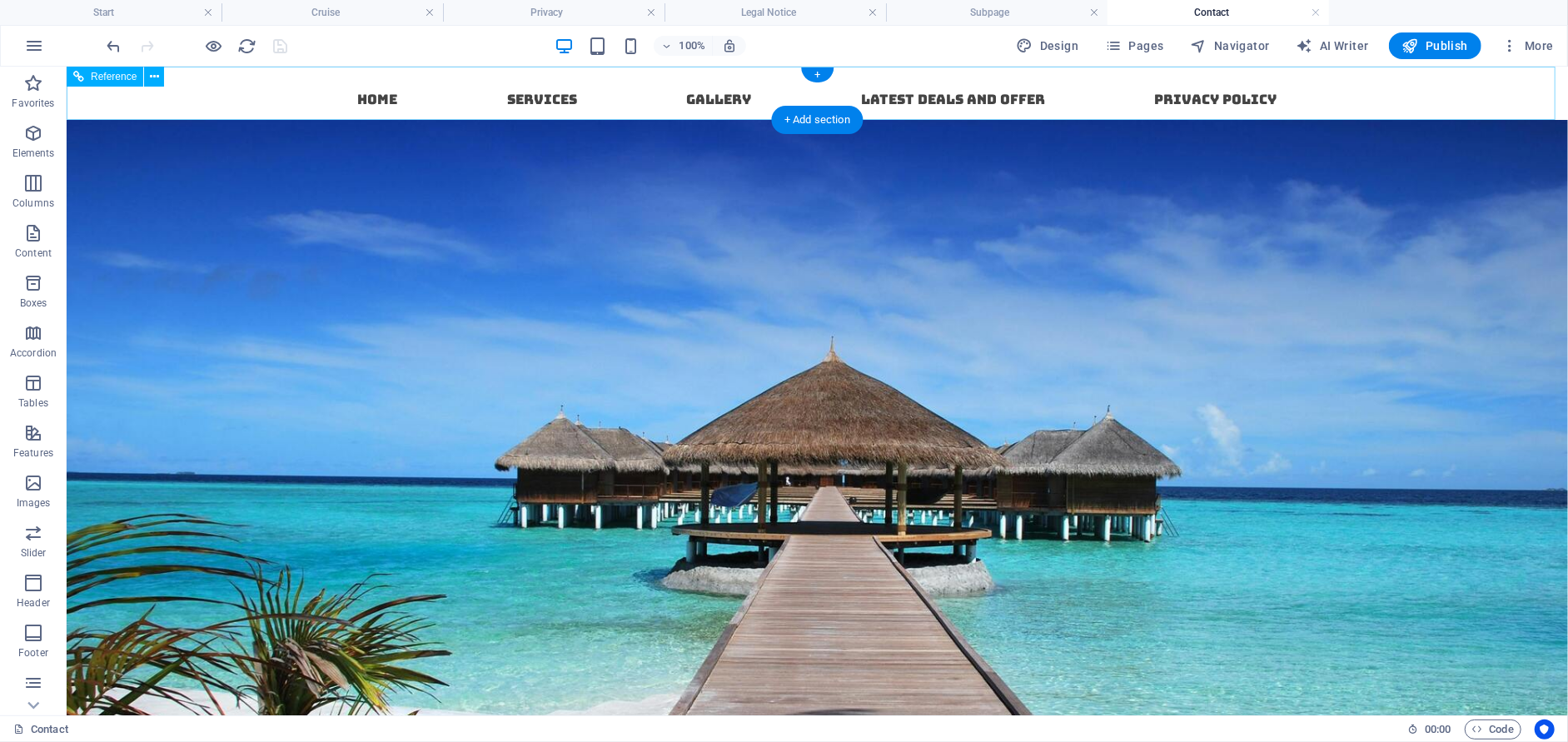
click at [925, 97] on nav "Home Services Gallery Latest Deals and offer Privacy Policy" at bounding box center [817, 93] width 946 height 54
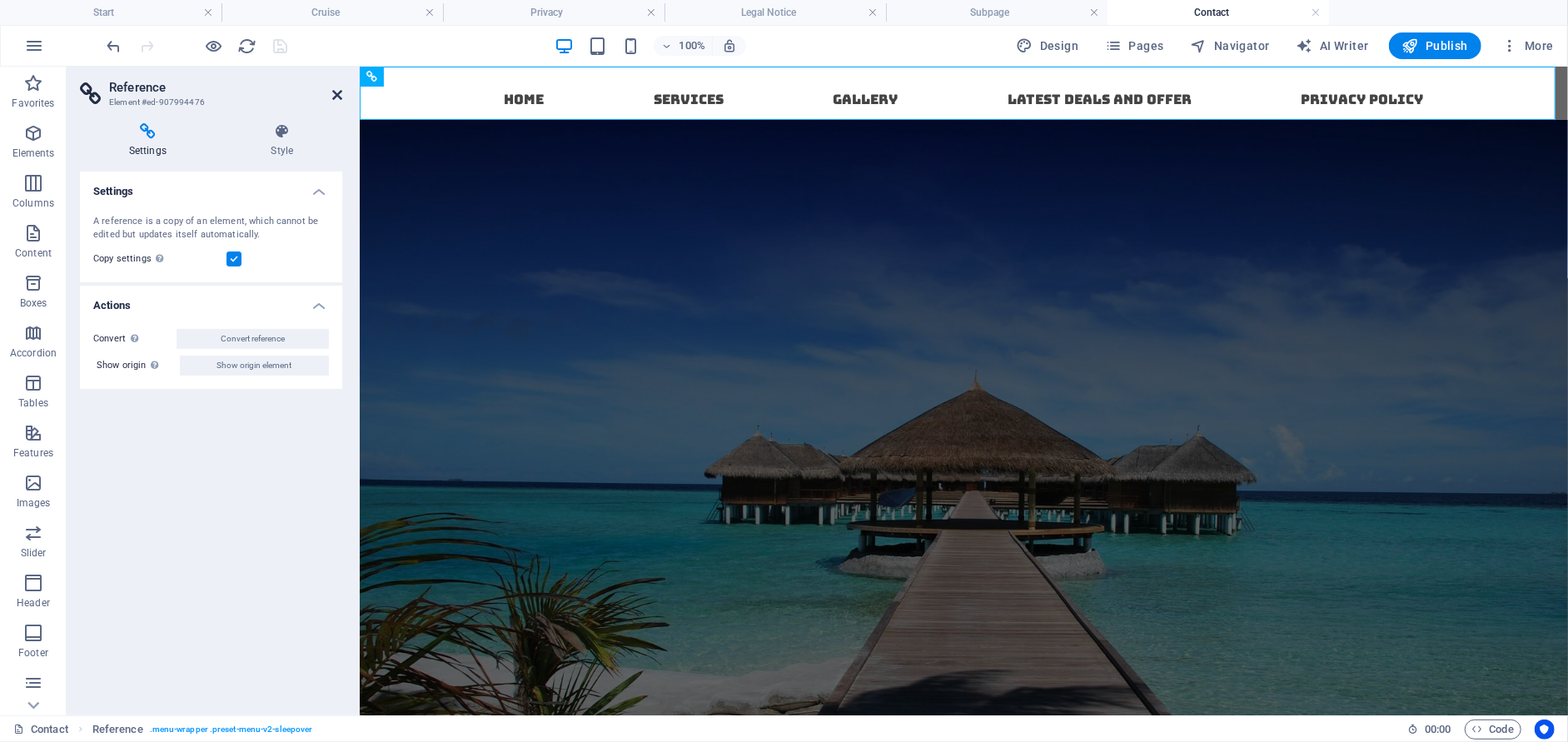
click at [336, 89] on icon at bounding box center [337, 94] width 10 height 13
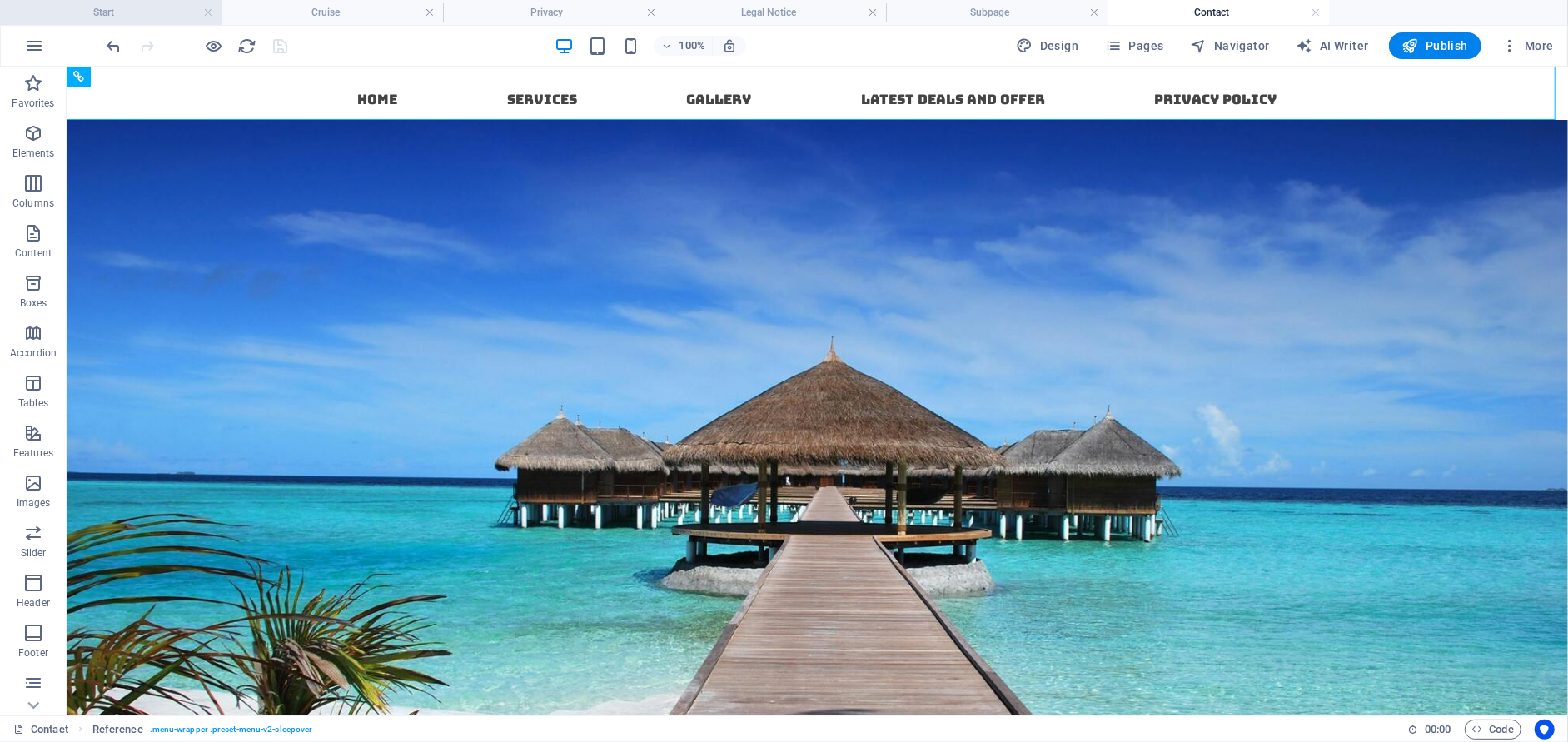
click at [126, 14] on h4 "Start" at bounding box center [111, 12] width 221 height 18
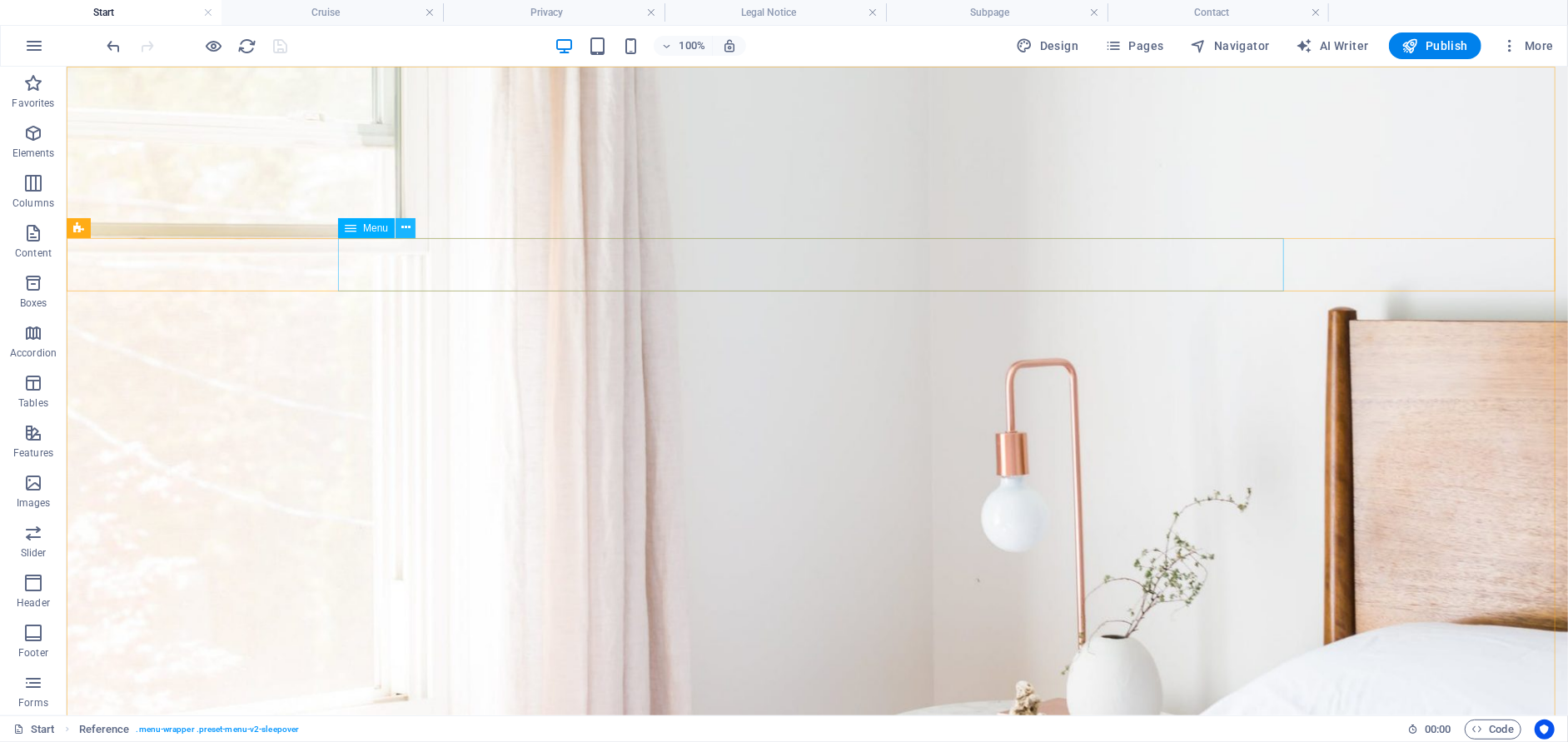
click at [407, 233] on icon at bounding box center [406, 227] width 10 height 17
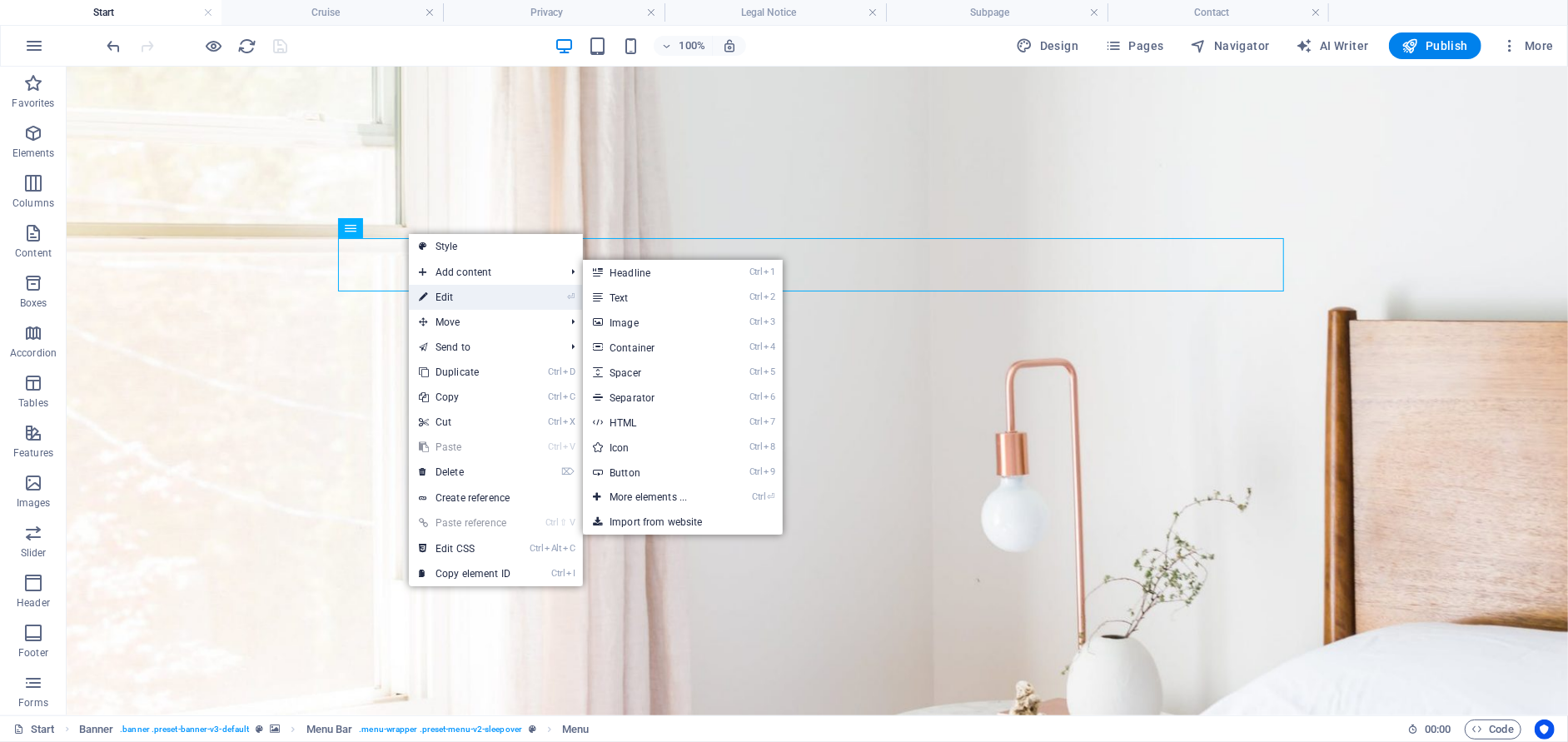
click at [426, 300] on icon at bounding box center [423, 297] width 9 height 25
select select
select select "3"
select select
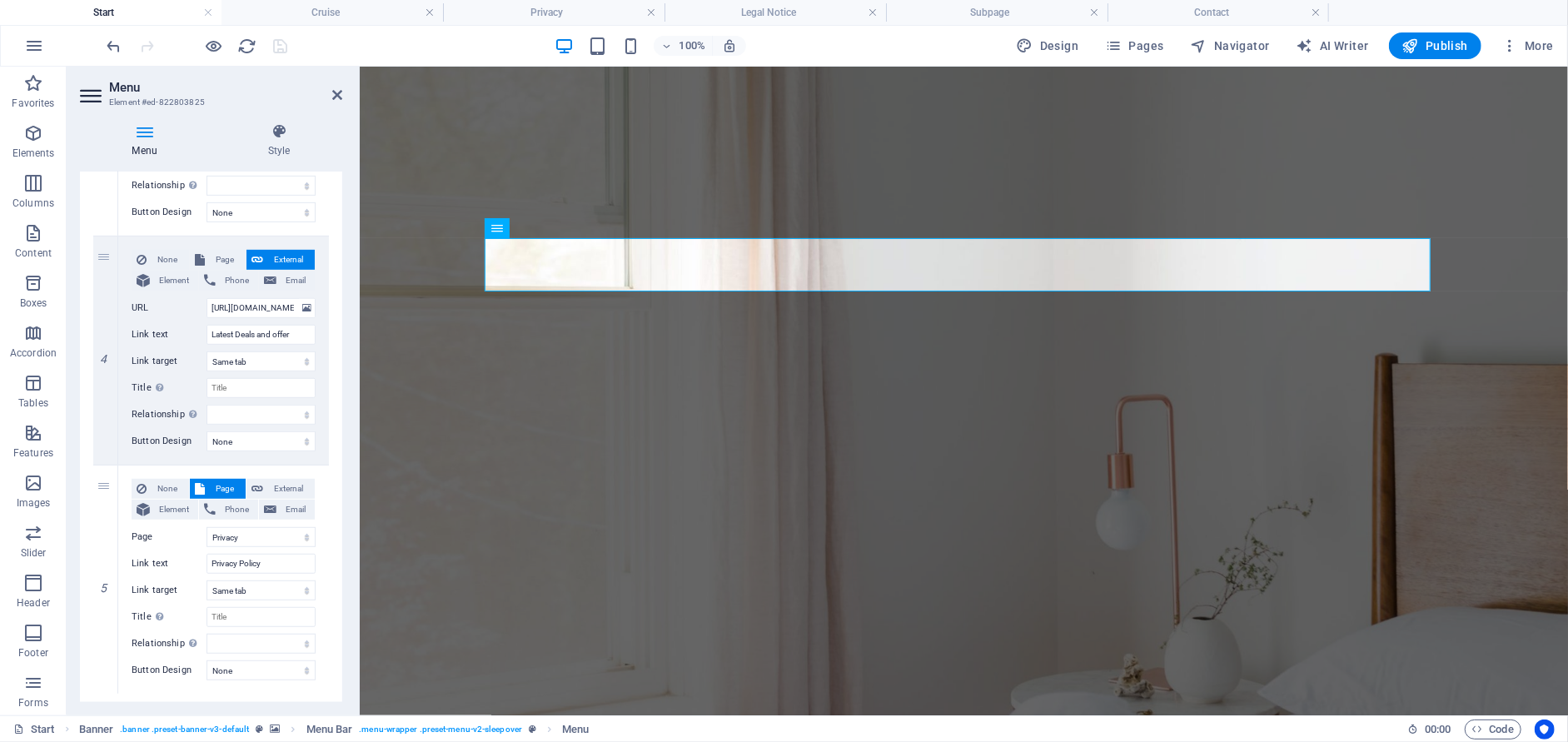
scroll to position [741, 0]
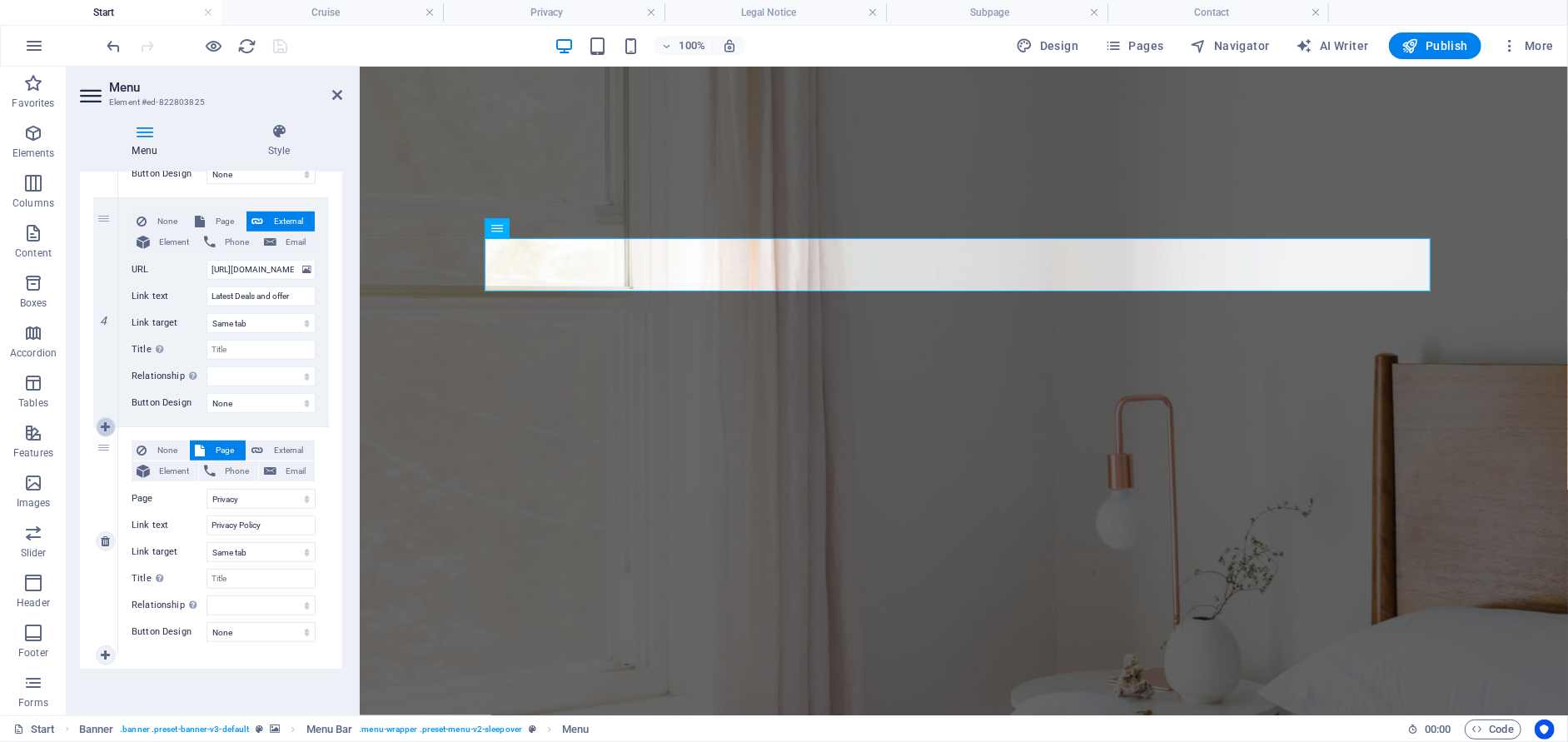
click at [105, 428] on icon at bounding box center [105, 426] width 10 height 11
select select
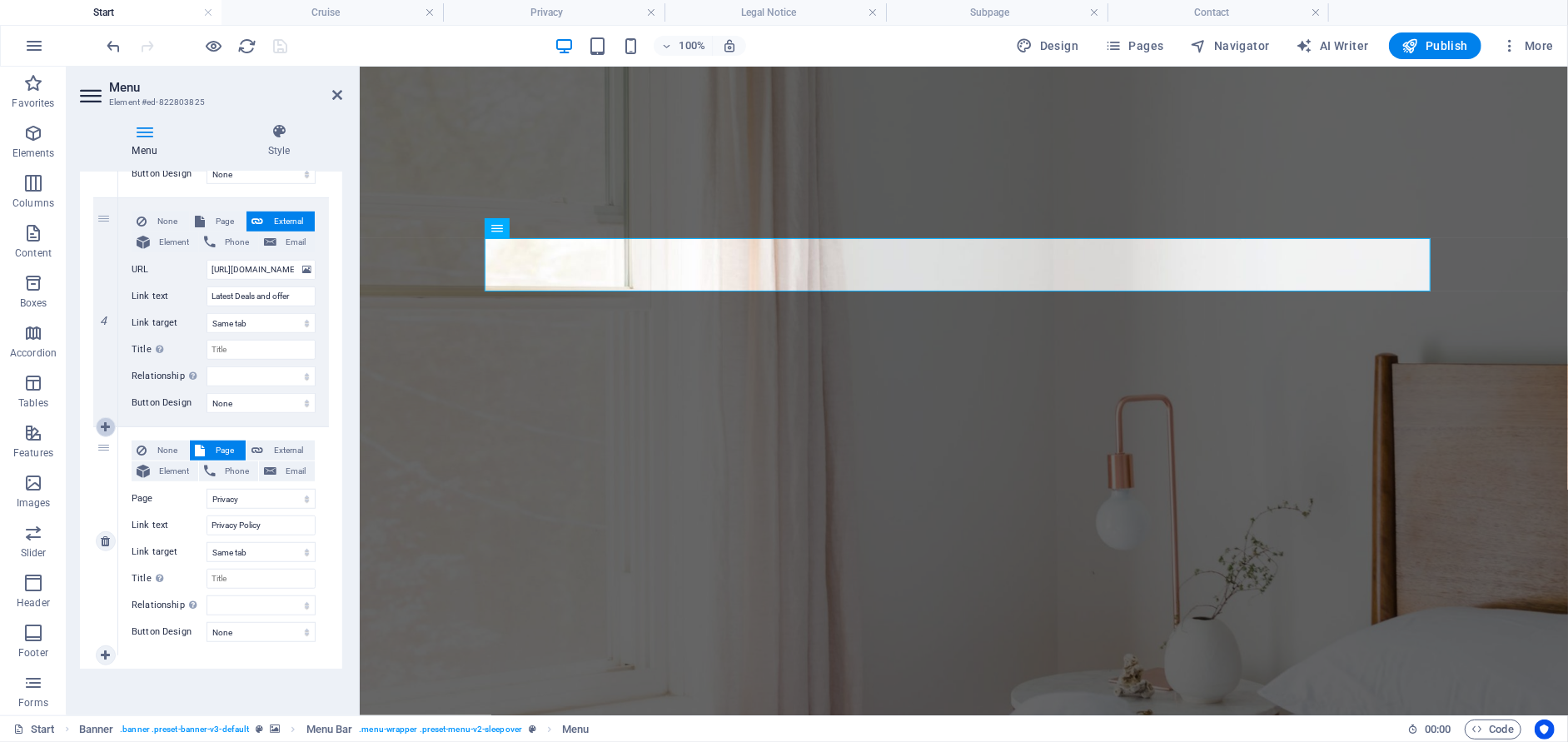
select select
select select "3"
select select
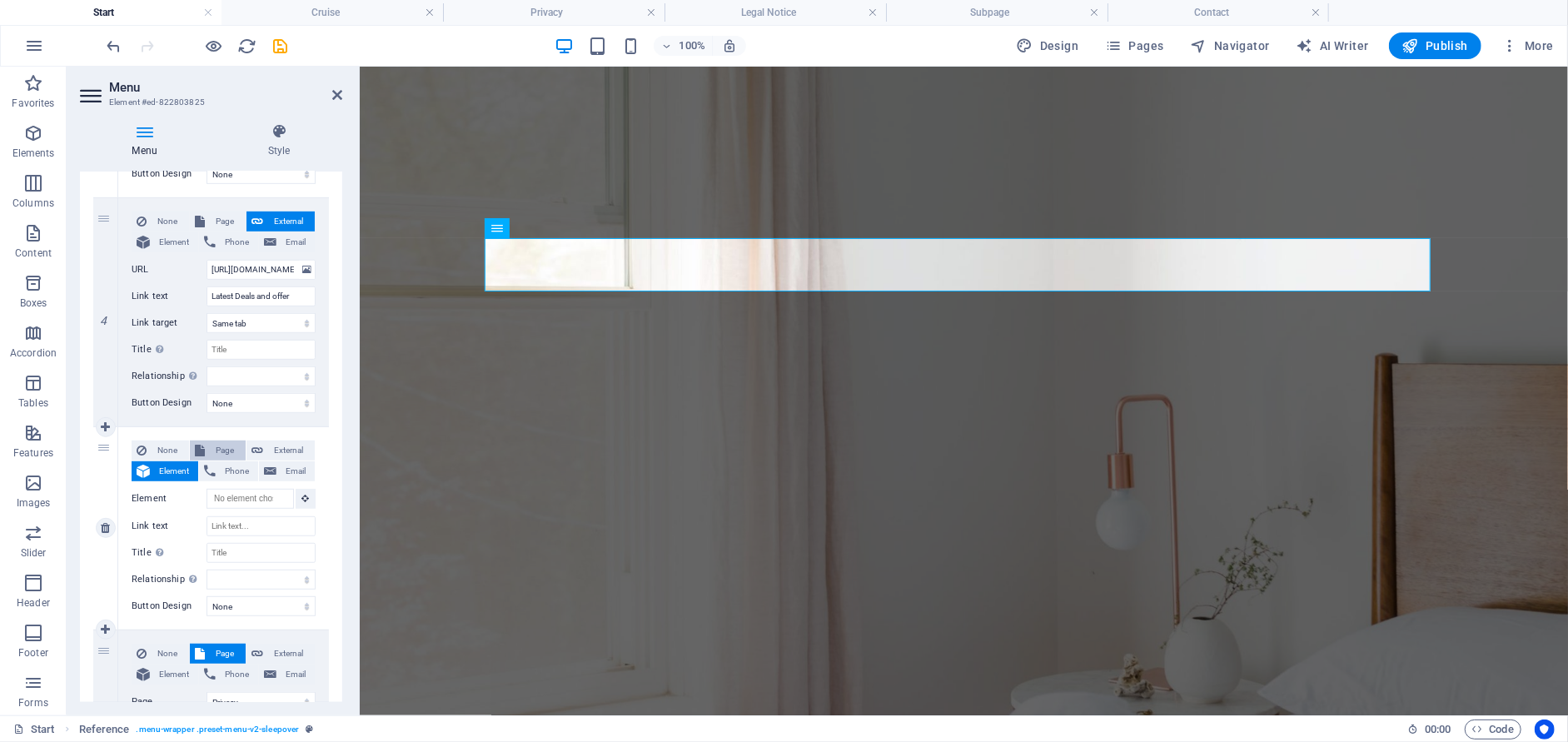
click at [211, 451] on span "Page" at bounding box center [226, 450] width 31 height 20
select select
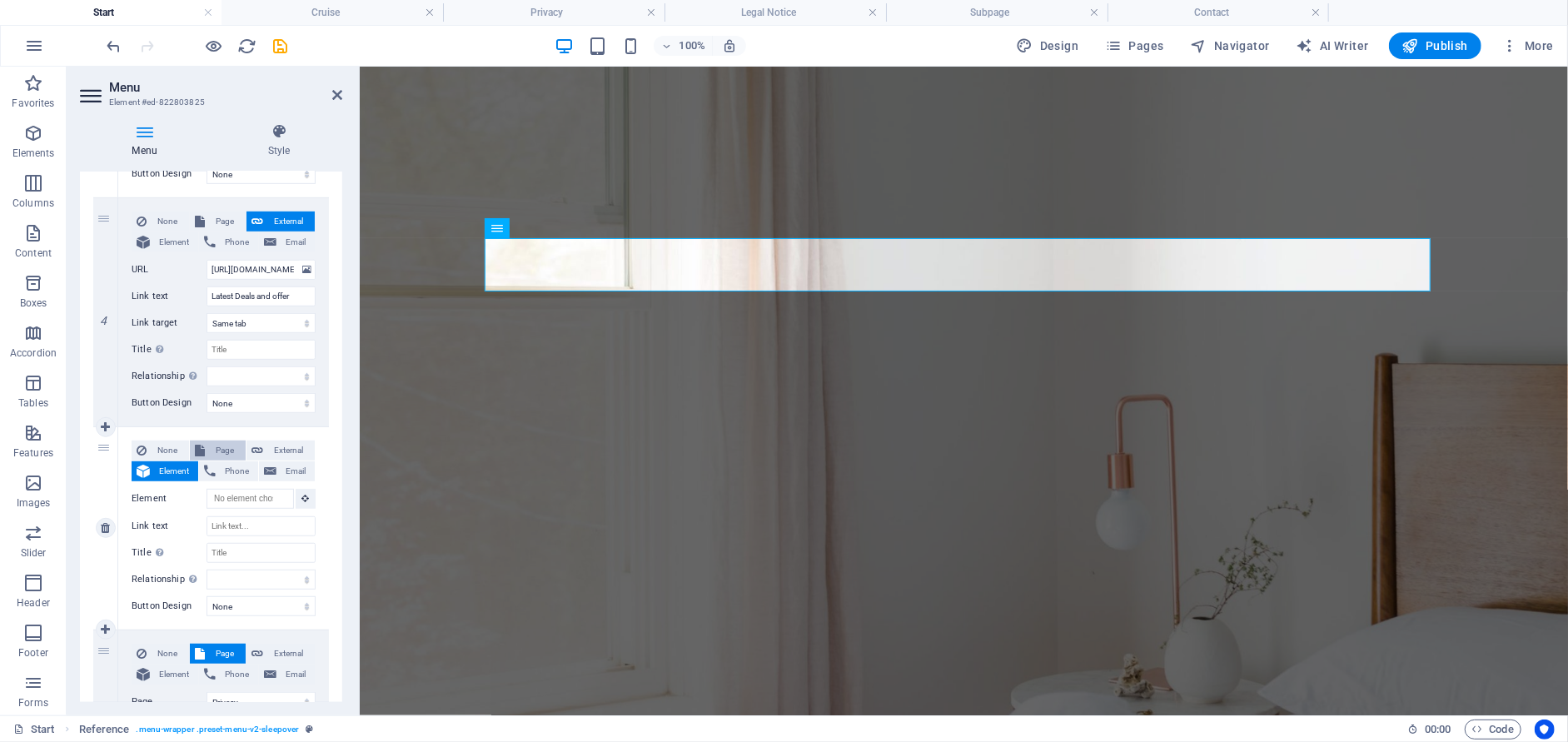
select select
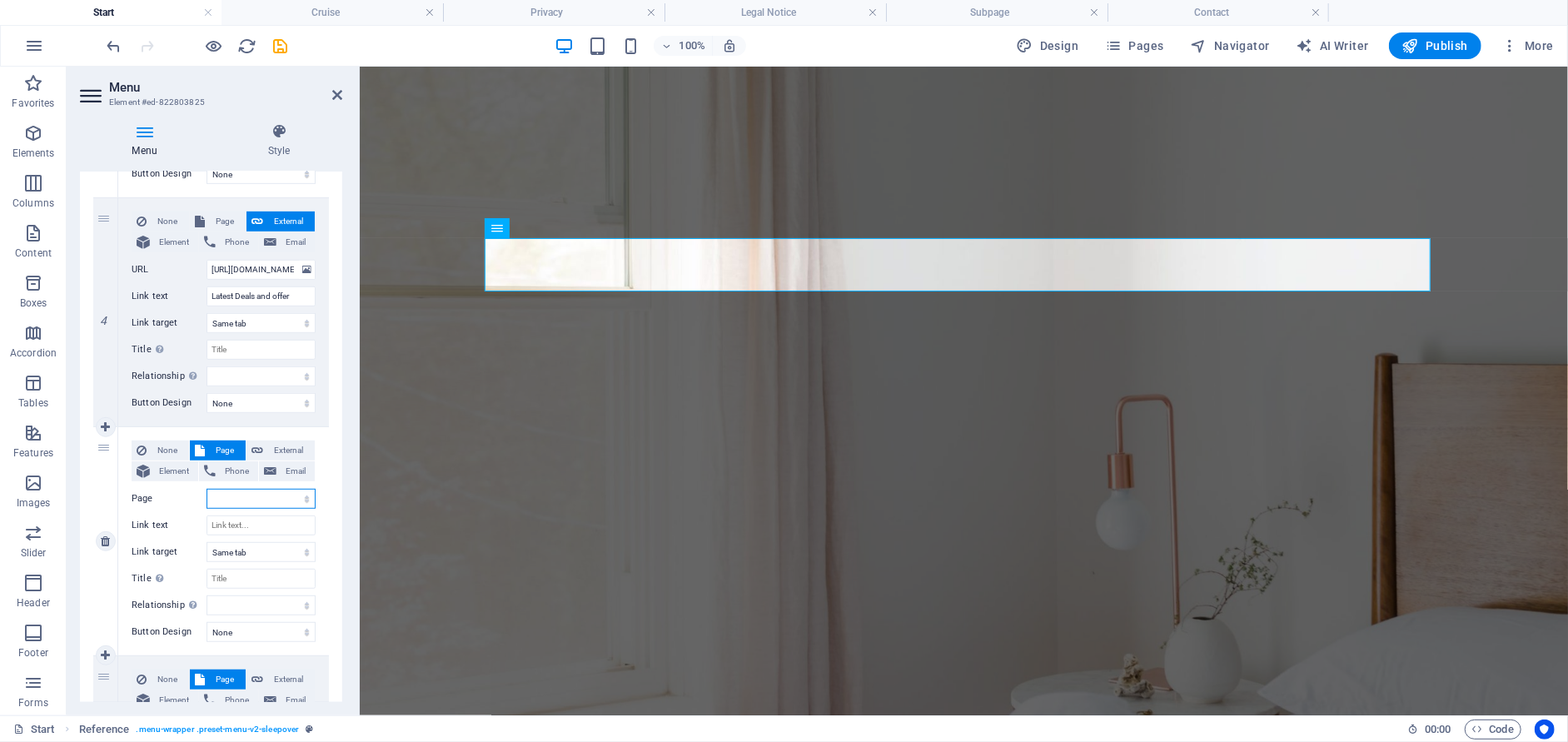
click at [270, 498] on select "Start Subpage Legal Notice Privacy Cruise Contact Contact" at bounding box center [261, 498] width 109 height 20
select select "5"
click at [207, 489] on select "Start Subpage Legal Notice Privacy Cruise Contact Contact" at bounding box center [261, 498] width 109 height 20
select select
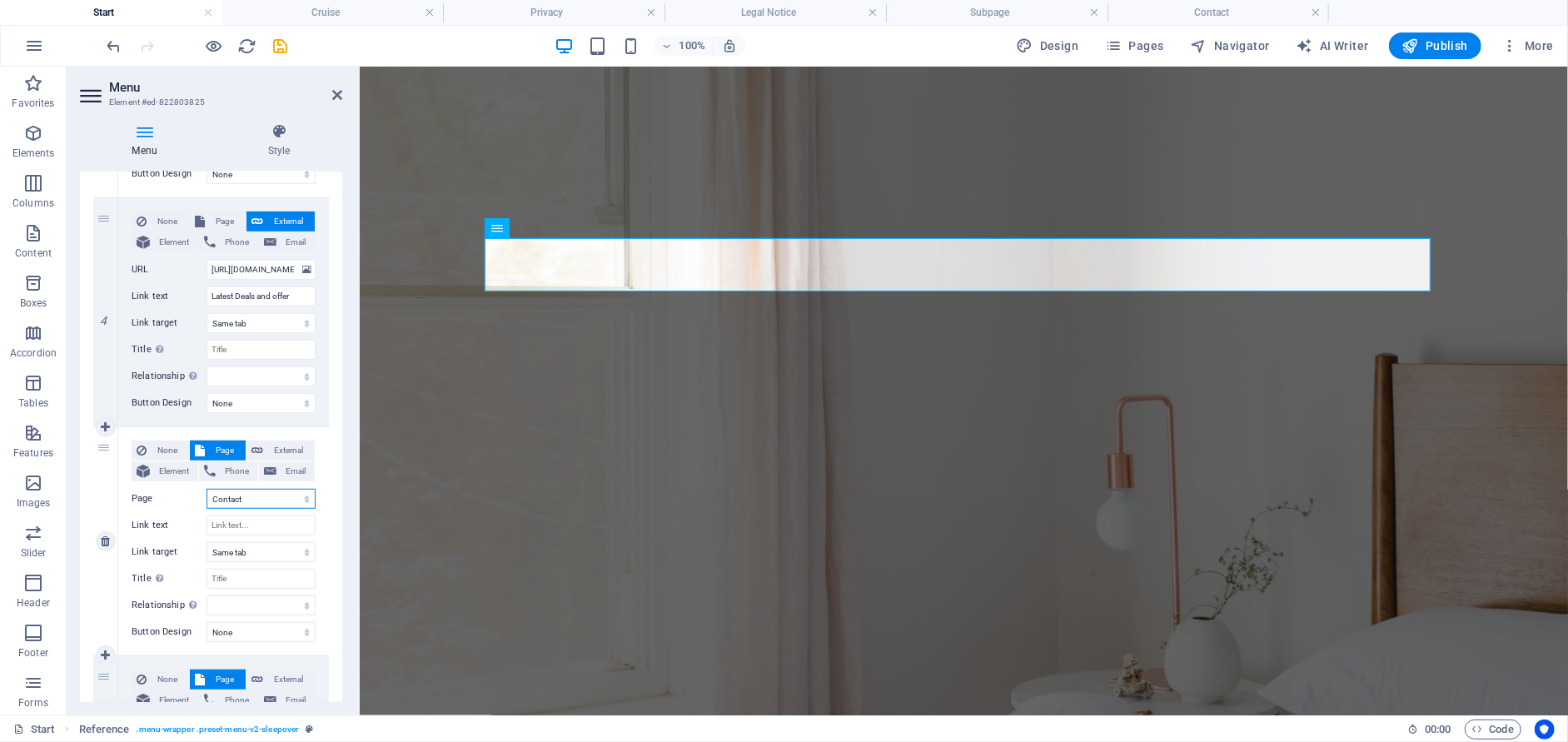
select select
click at [239, 528] on input "Link text" at bounding box center [261, 525] width 109 height 20
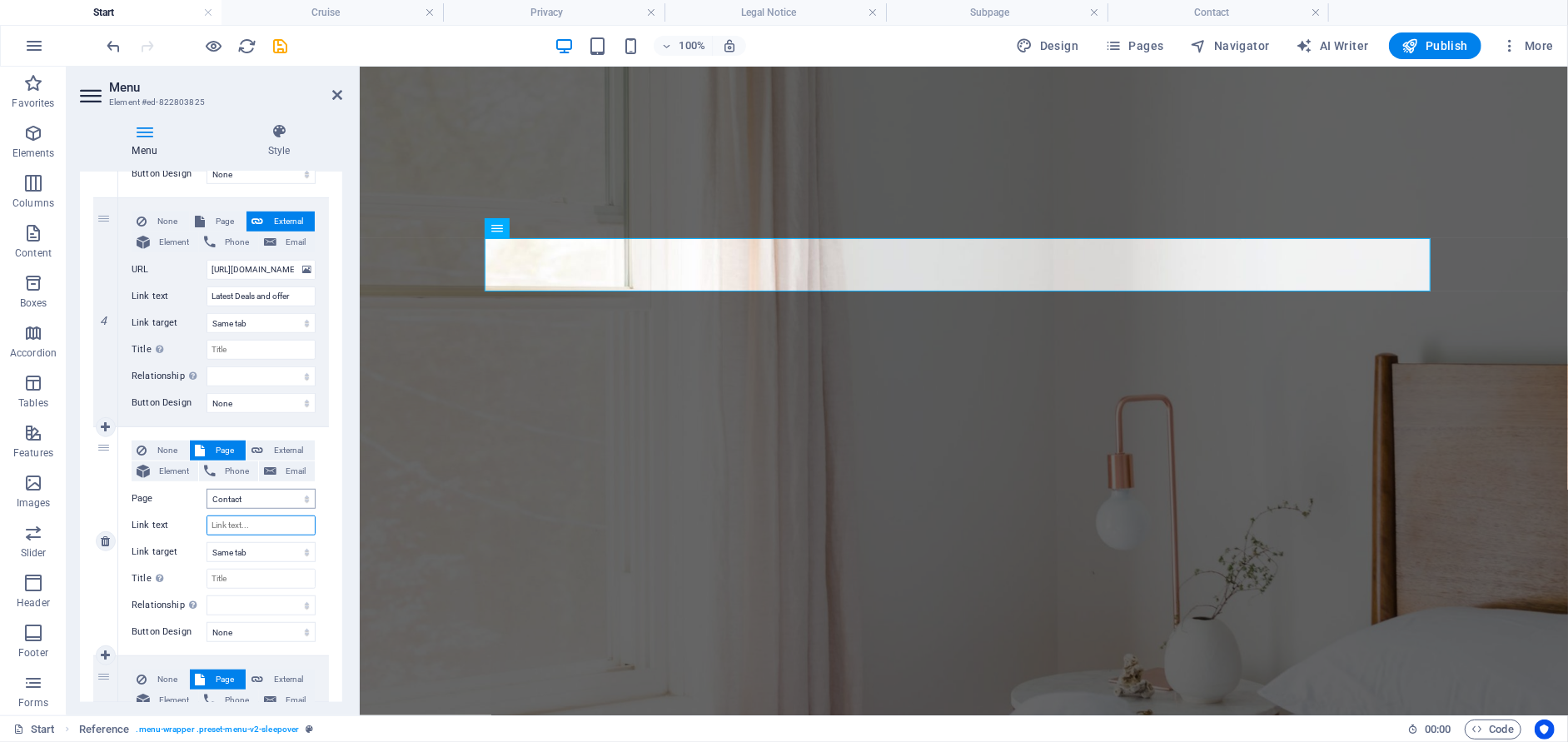
type input "C"
select select
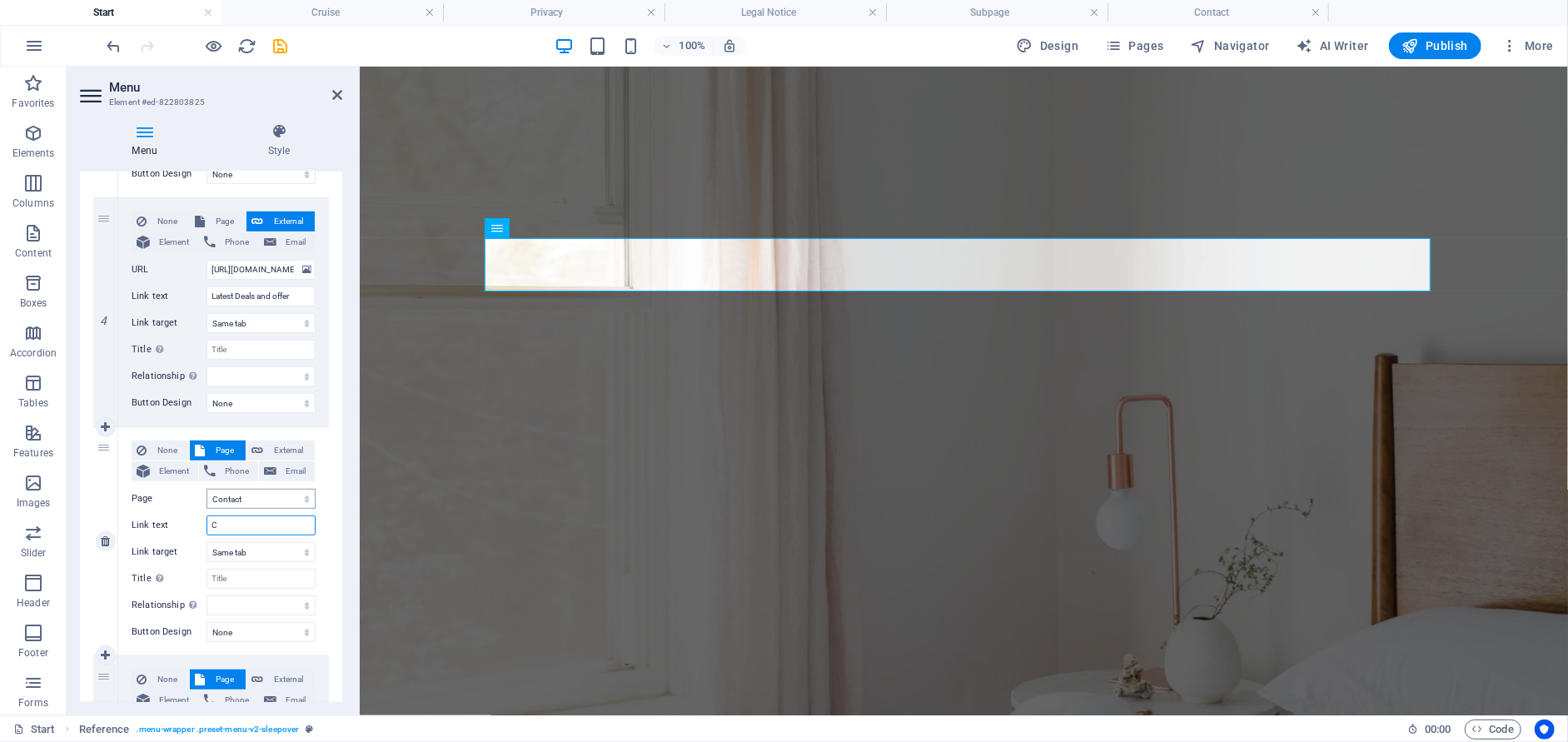
select select
type input "Contact us"
select select
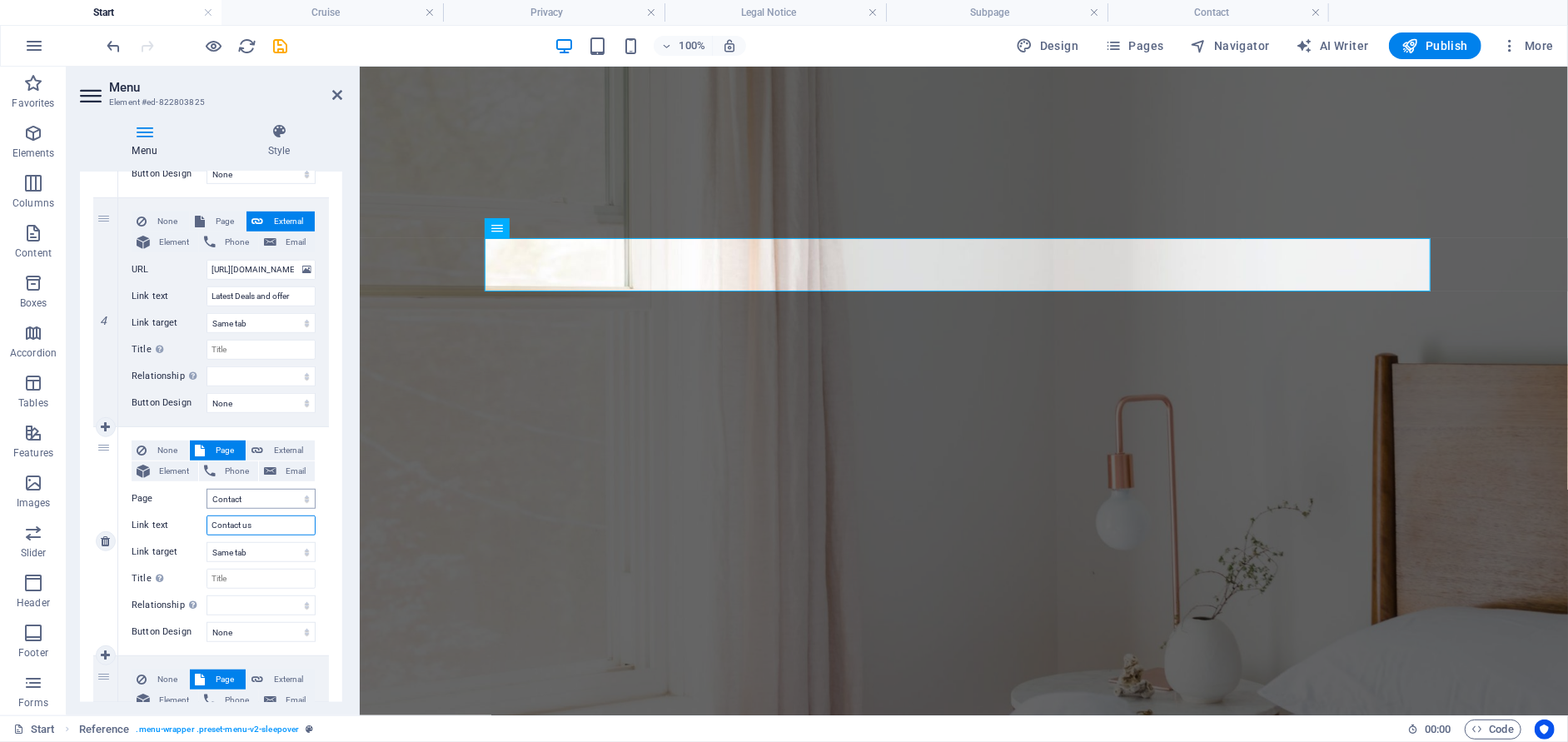
select select
type input "Contact us"
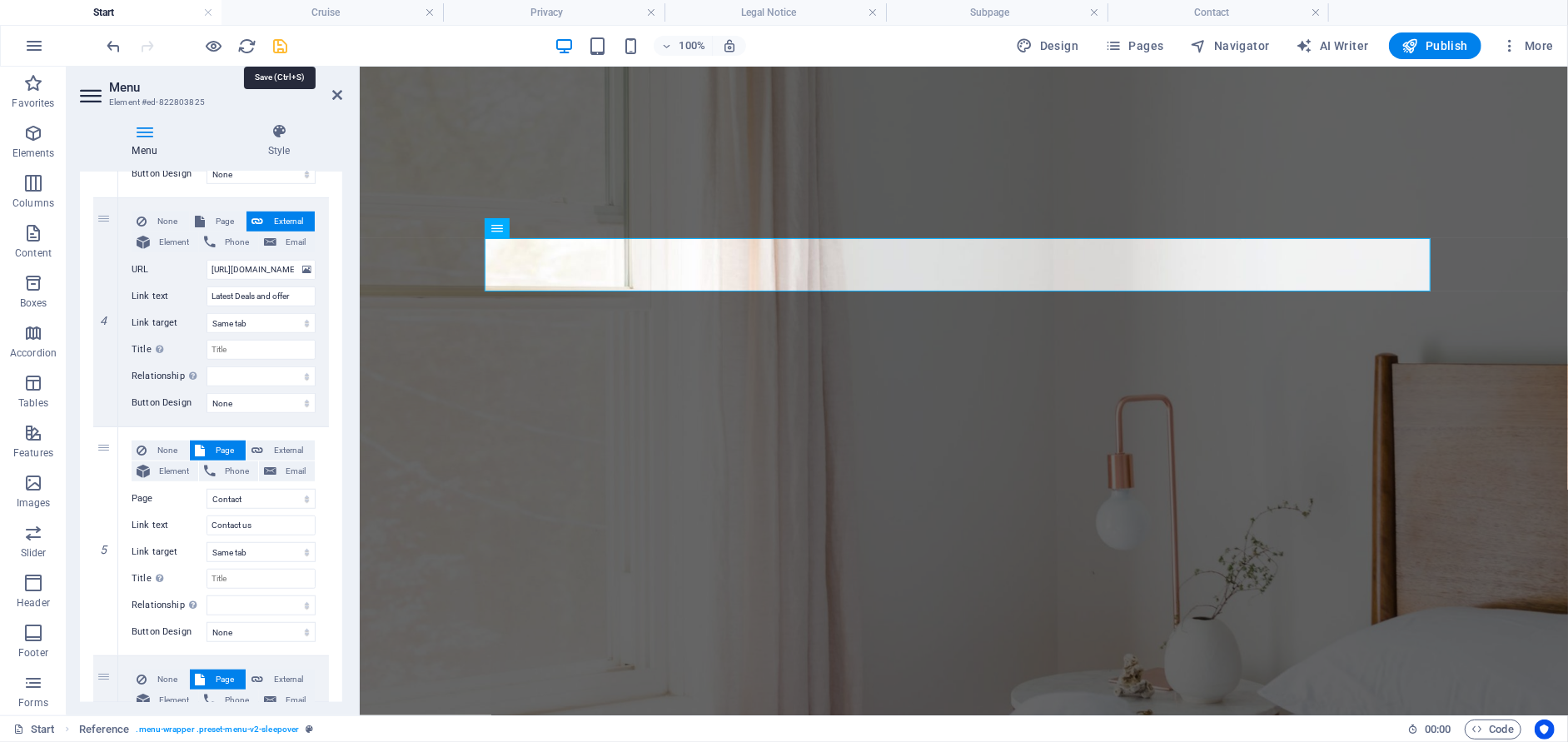
click at [278, 47] on icon "save" at bounding box center [281, 46] width 19 height 19
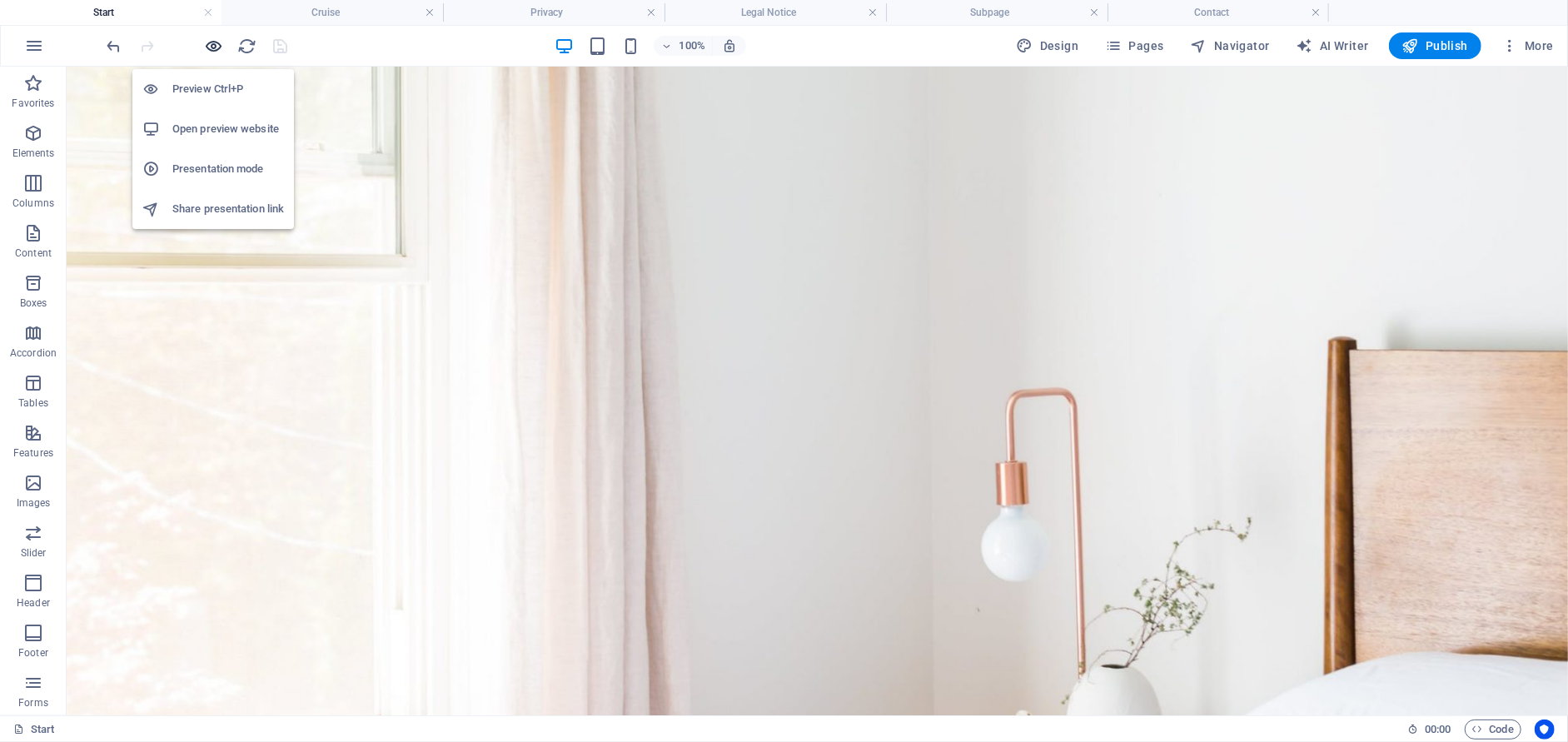
click at [209, 47] on icon "button" at bounding box center [214, 46] width 19 height 19
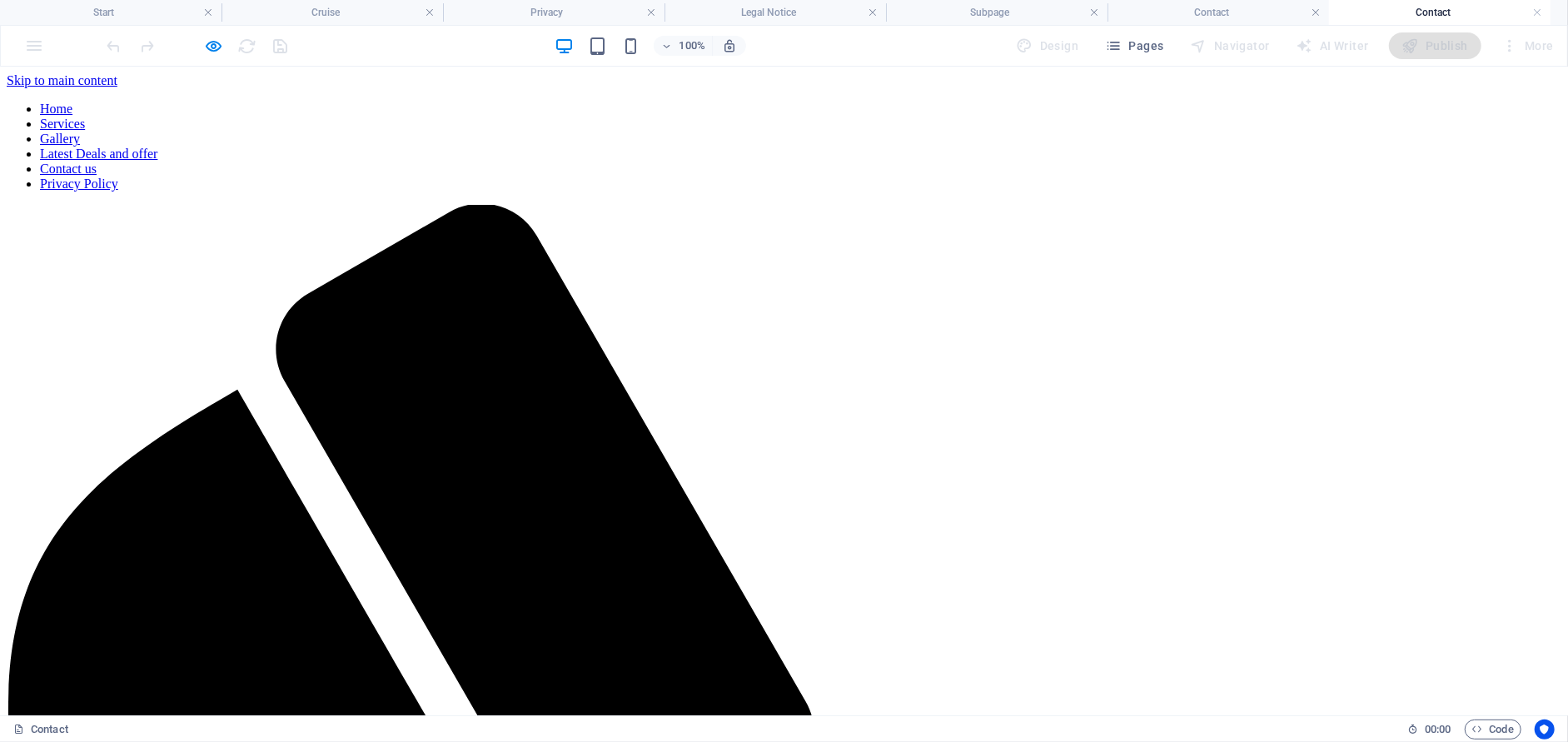
scroll to position [0, 0]
click at [212, 43] on icon "button" at bounding box center [214, 46] width 19 height 19
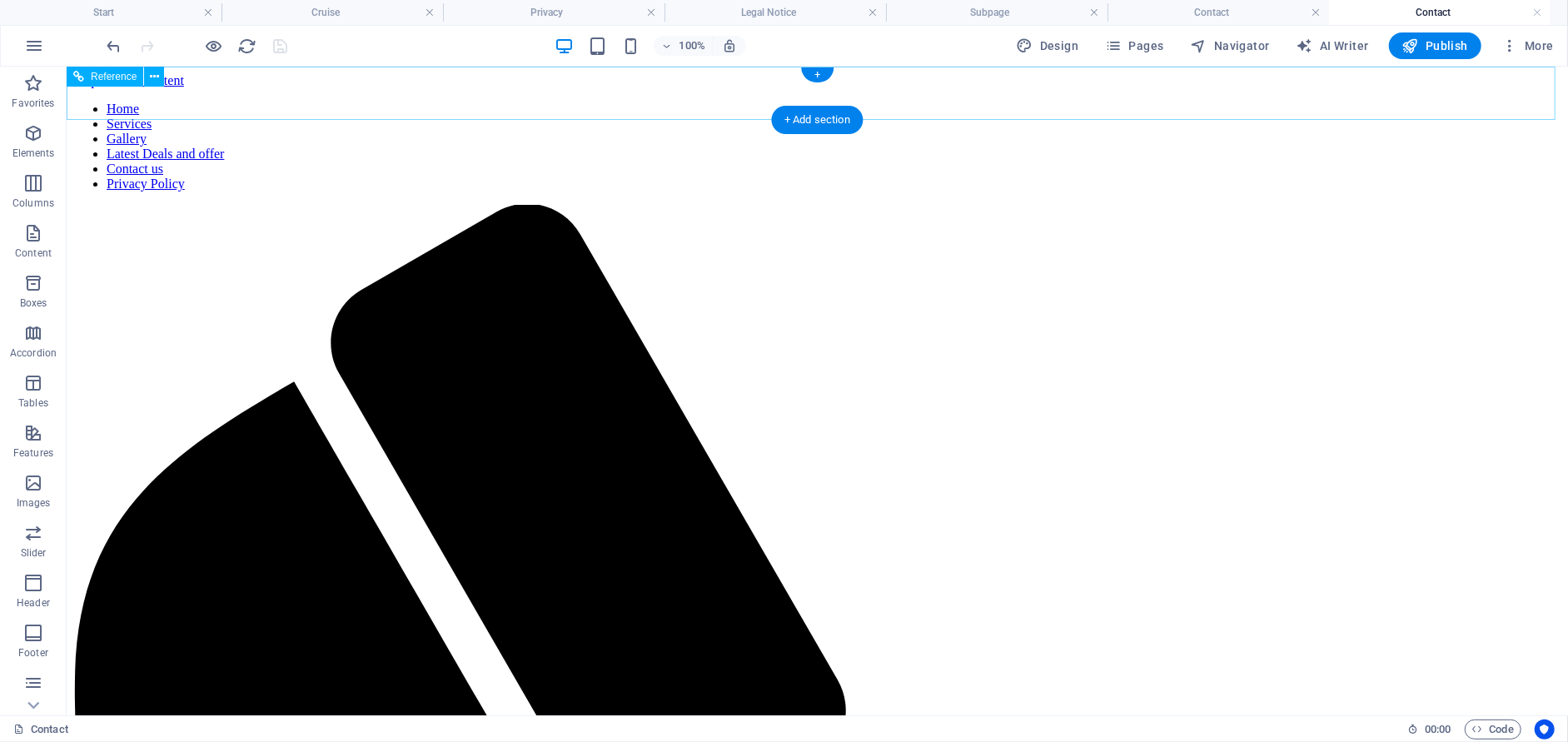
click at [1012, 100] on nav "Home Services Gallery Latest Deals and offer Contact us Privacy Policy" at bounding box center [816, 145] width 1488 height 90
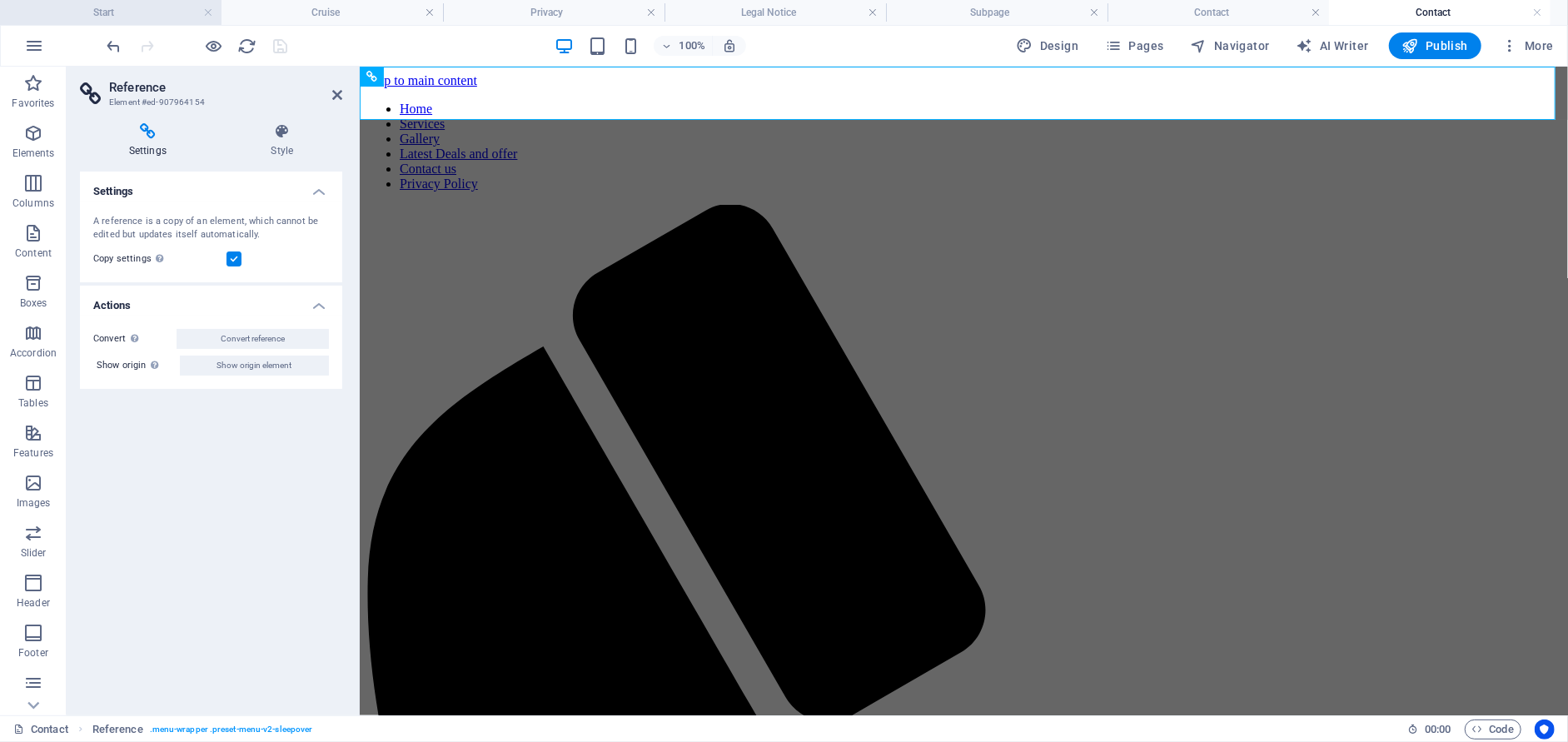
click at [172, 16] on h4 "Start" at bounding box center [111, 12] width 221 height 18
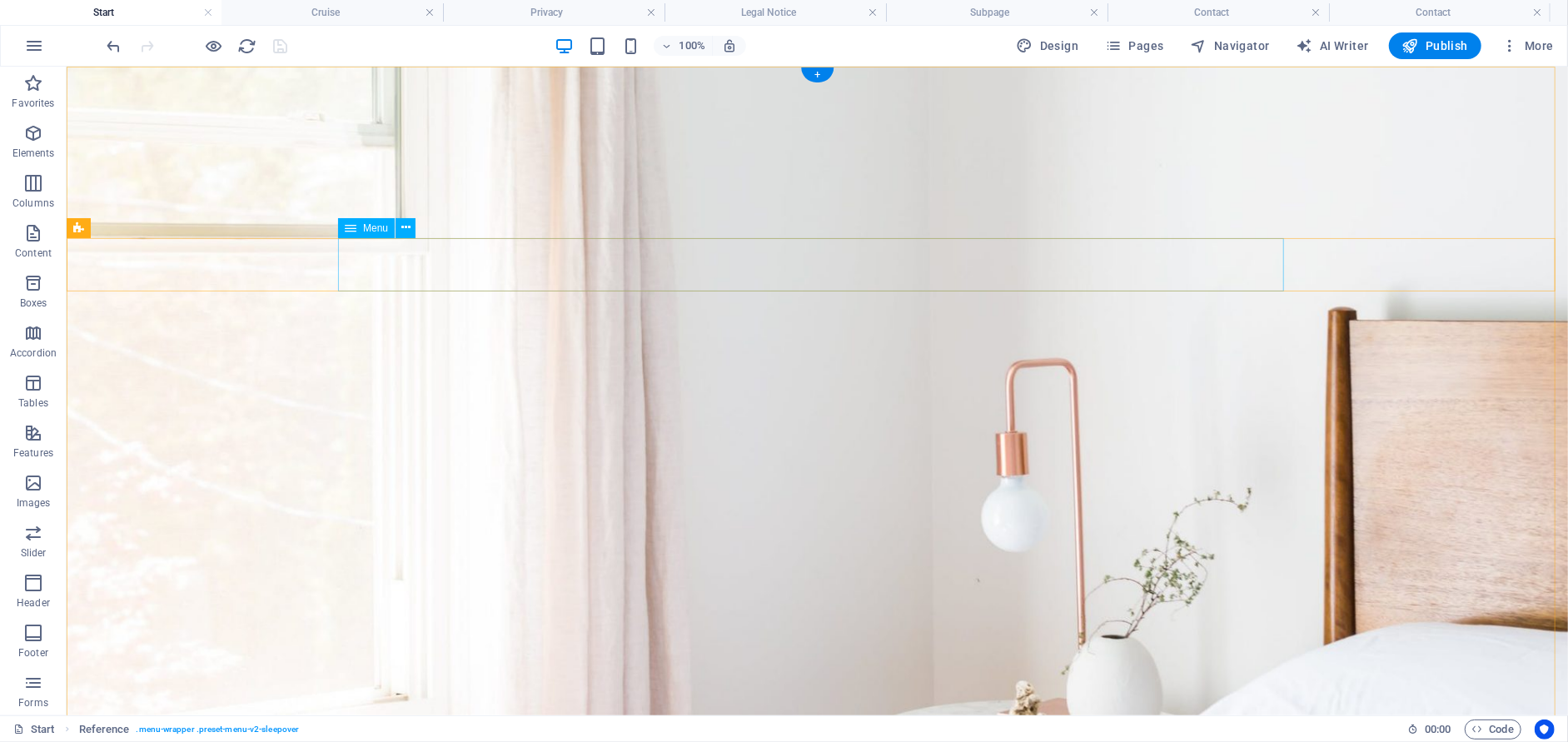
select select
select select "5"
select select
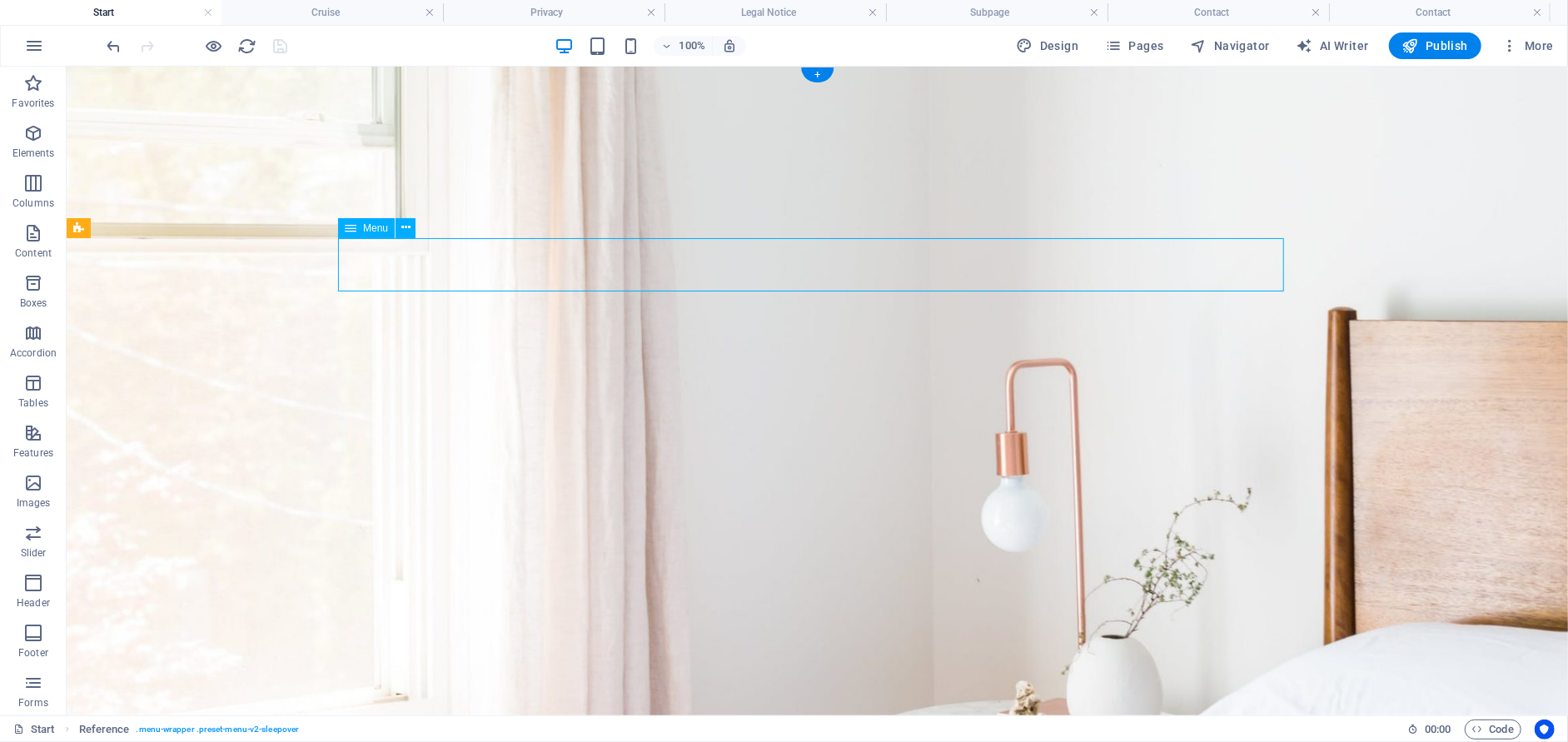
select select "3"
select select
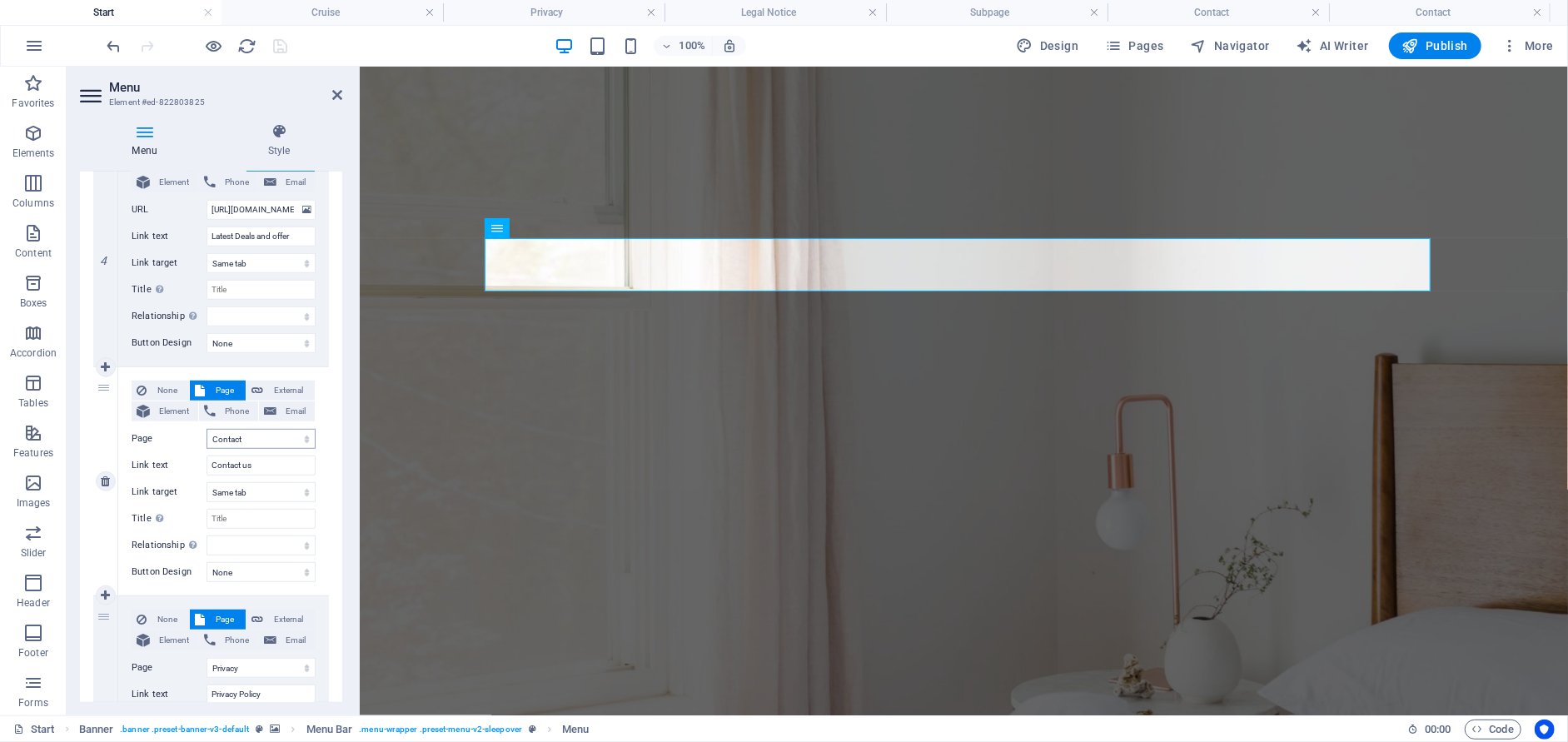
scroll to position [833, 0]
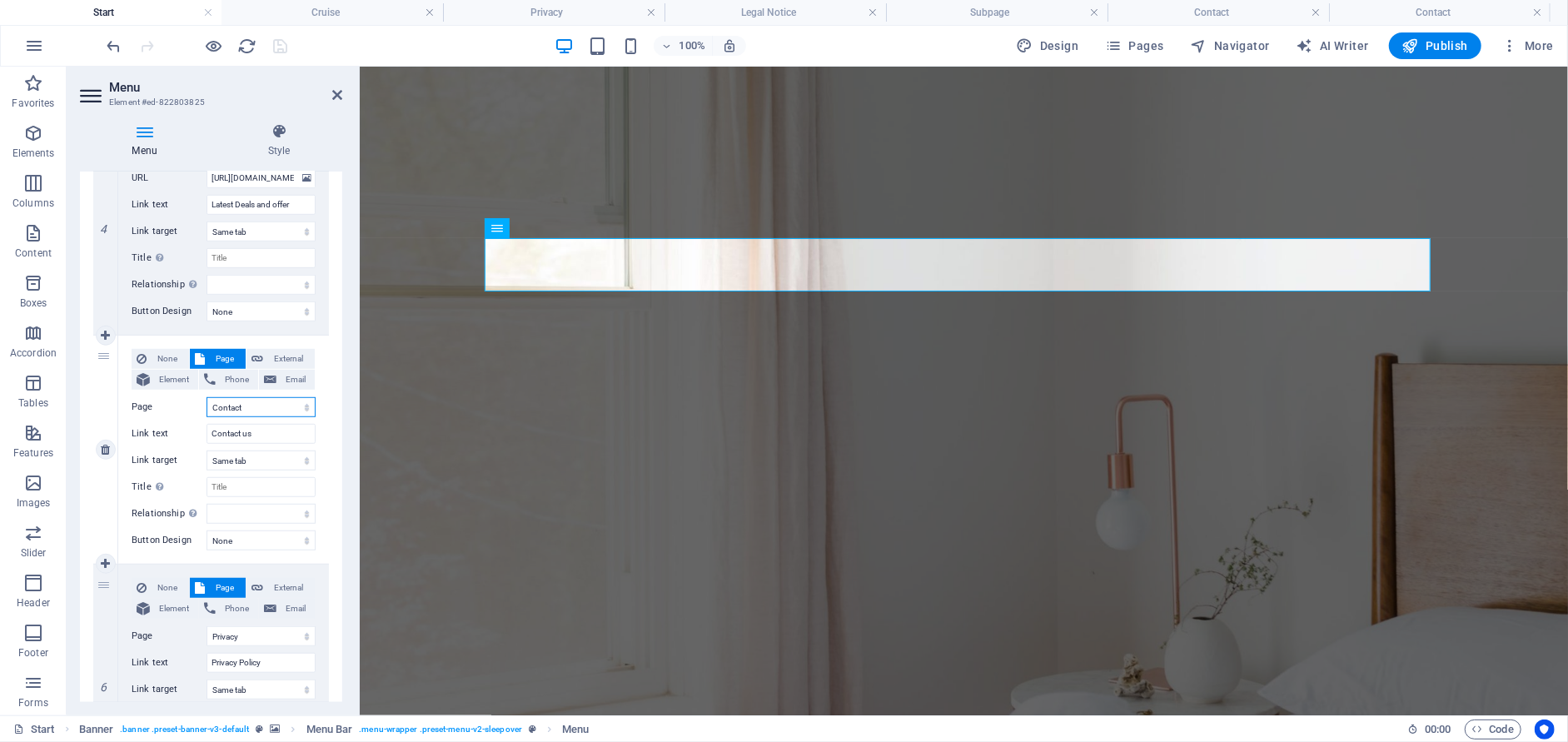
click at [300, 403] on select "Start Subpage Legal Notice Privacy Cruise Contact Contact" at bounding box center [261, 406] width 109 height 20
select select "6"
click at [207, 397] on select "Start Subpage Legal Notice Privacy Cruise Contact Contact" at bounding box center [261, 406] width 109 height 20
select select
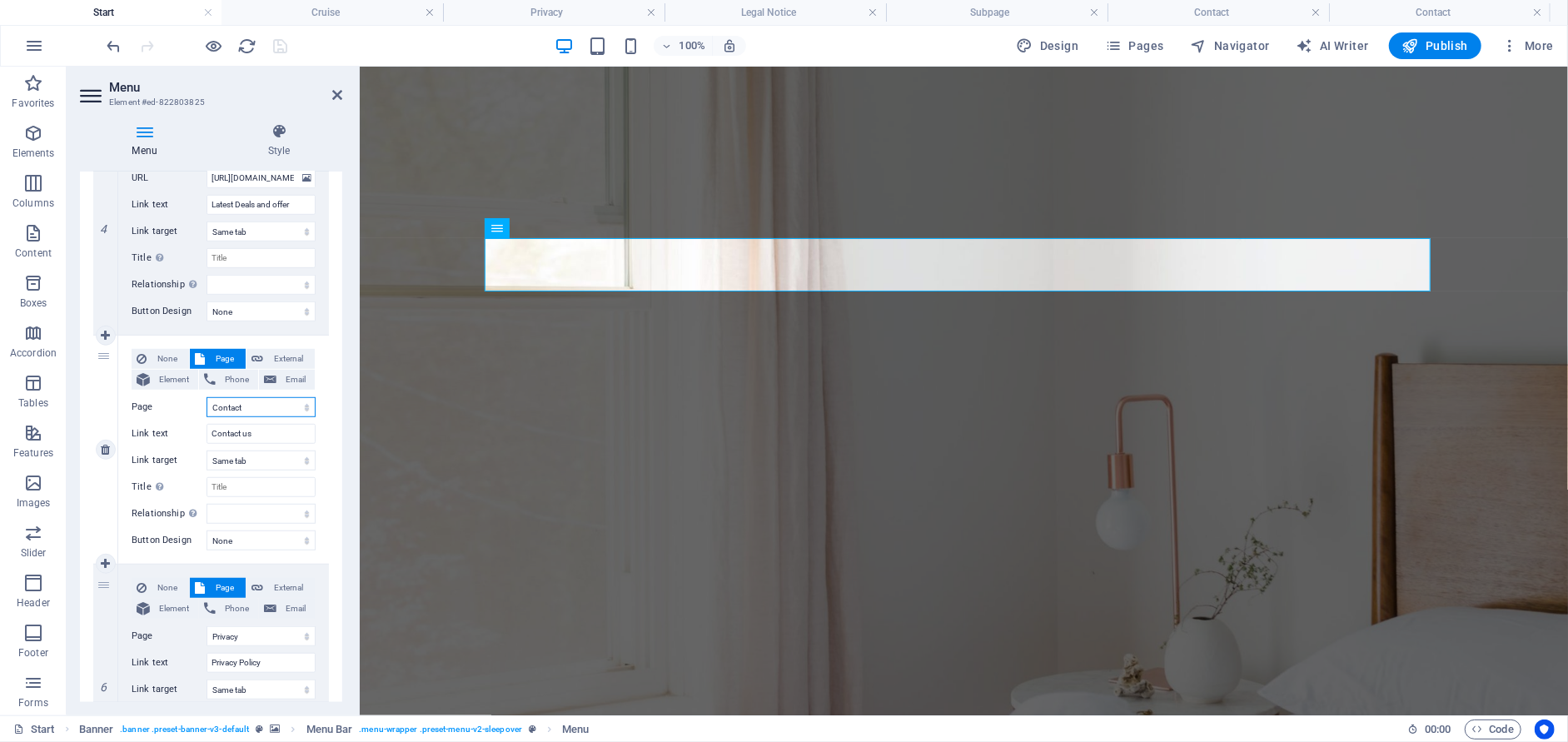
select select
click at [286, 45] on icon "save" at bounding box center [281, 46] width 19 height 19
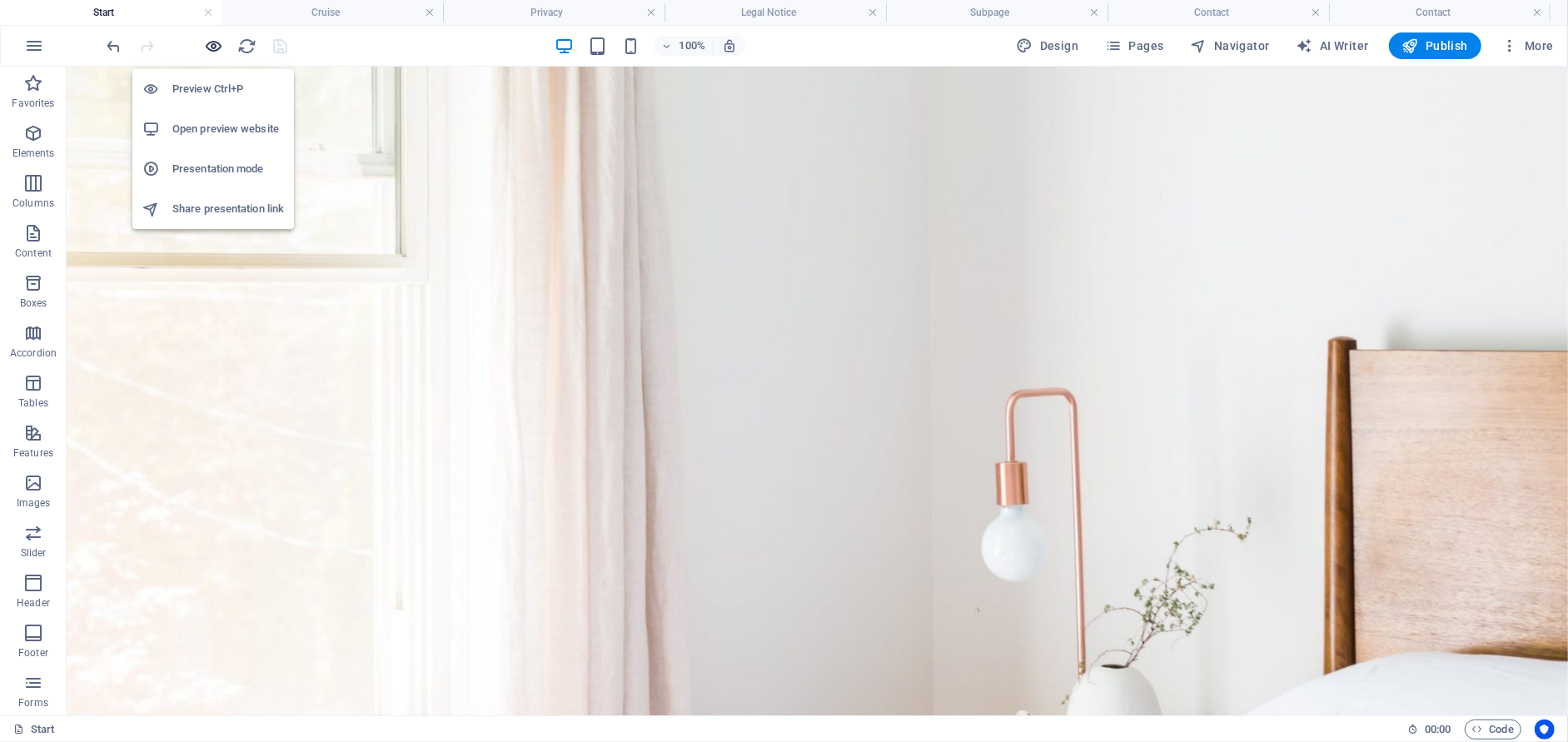
click at [214, 48] on icon "button" at bounding box center [214, 46] width 19 height 19
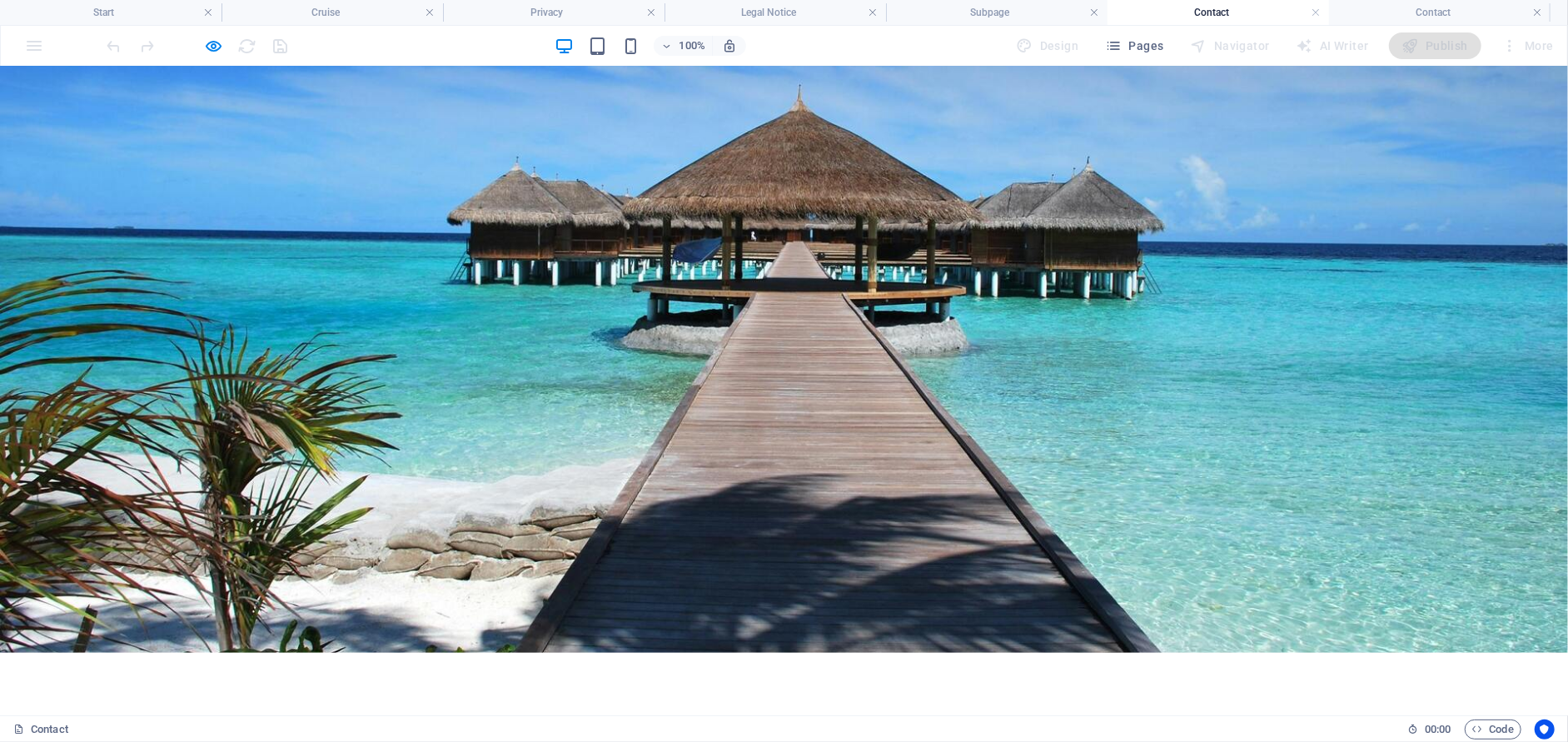
scroll to position [250, 0]
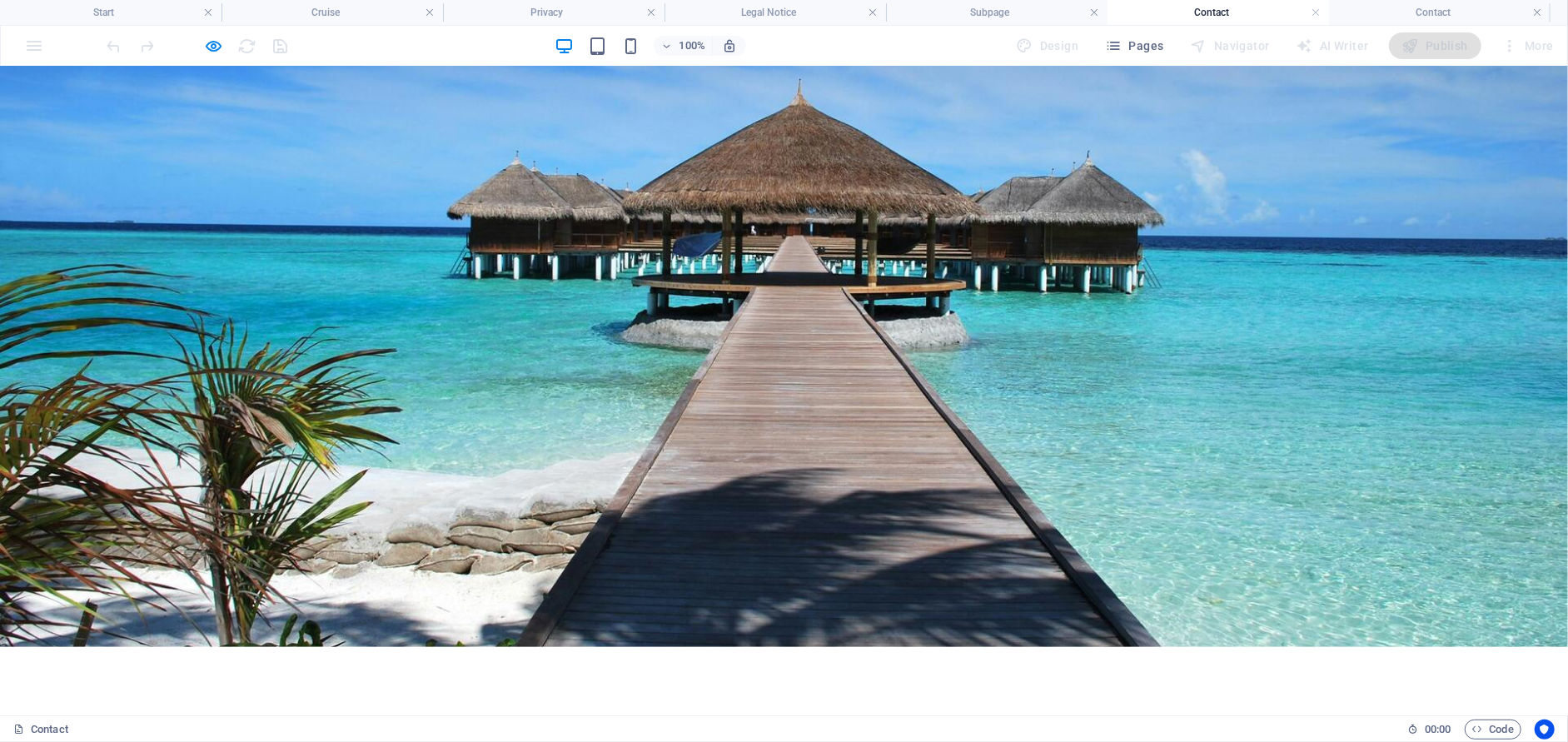
type input "Alan"
type input "Newton"
type input "amcdee@gmail.com"
type input "07966593932"
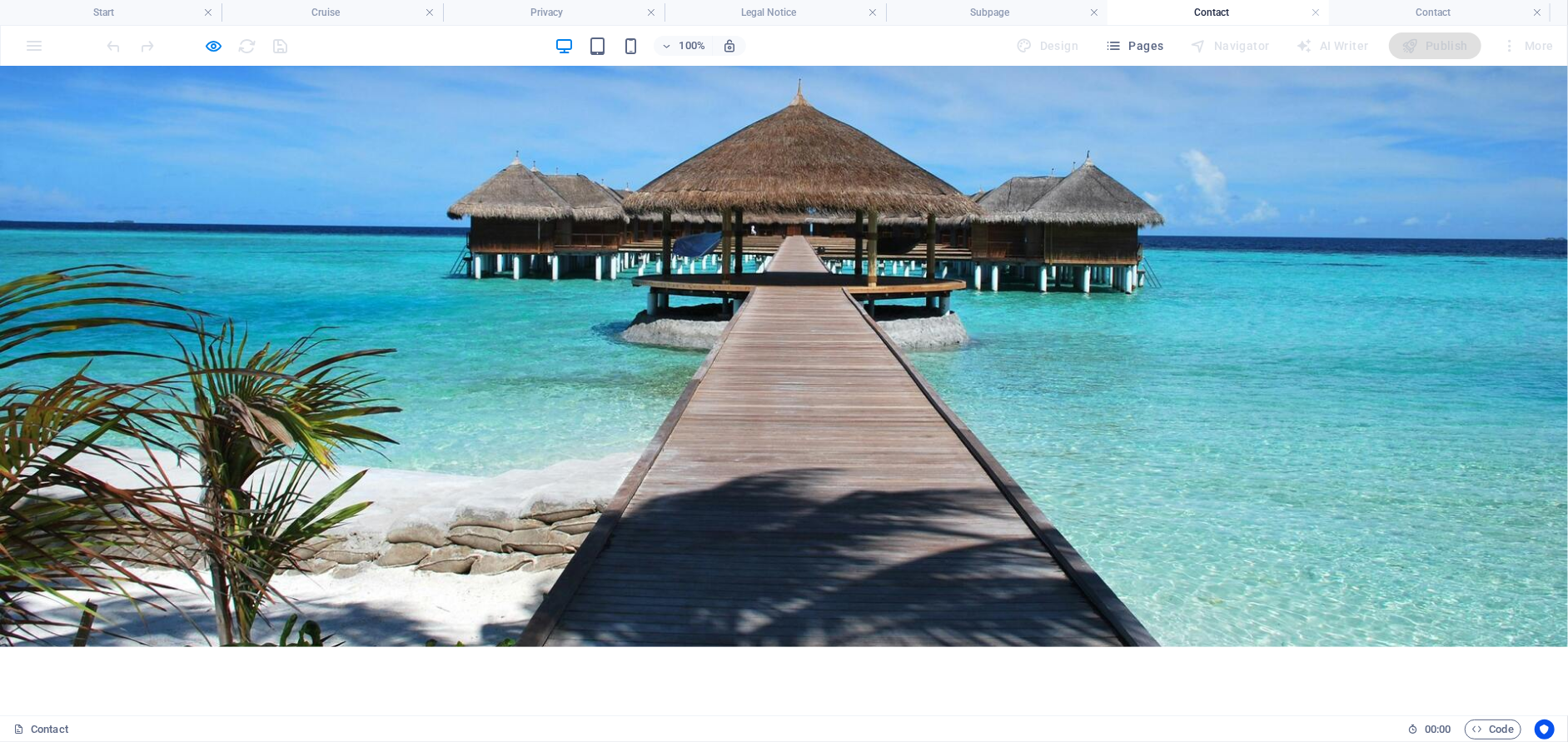
type textarea "test"
type input "5x3a8p"
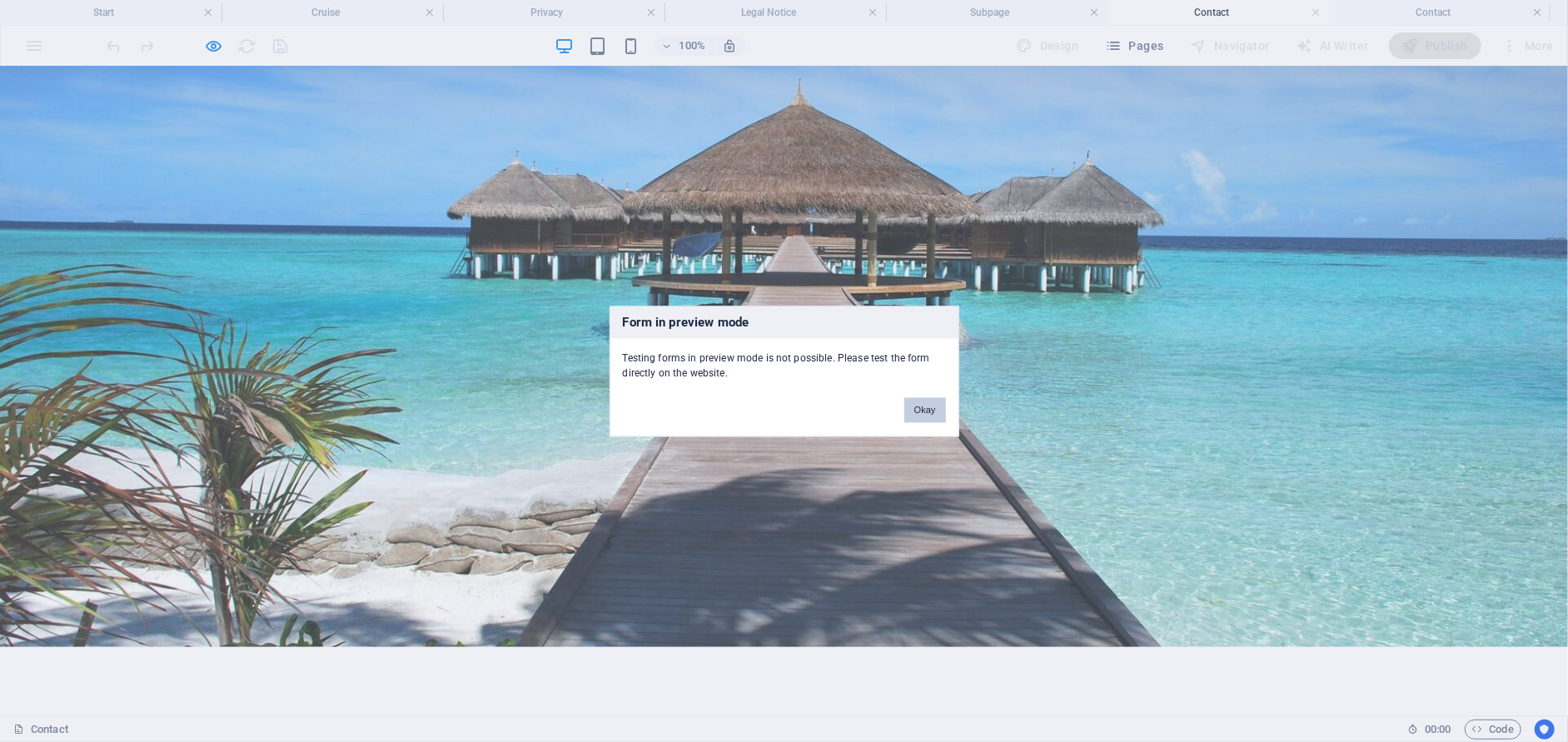
click at [940, 408] on button "Okay" at bounding box center [925, 409] width 42 height 25
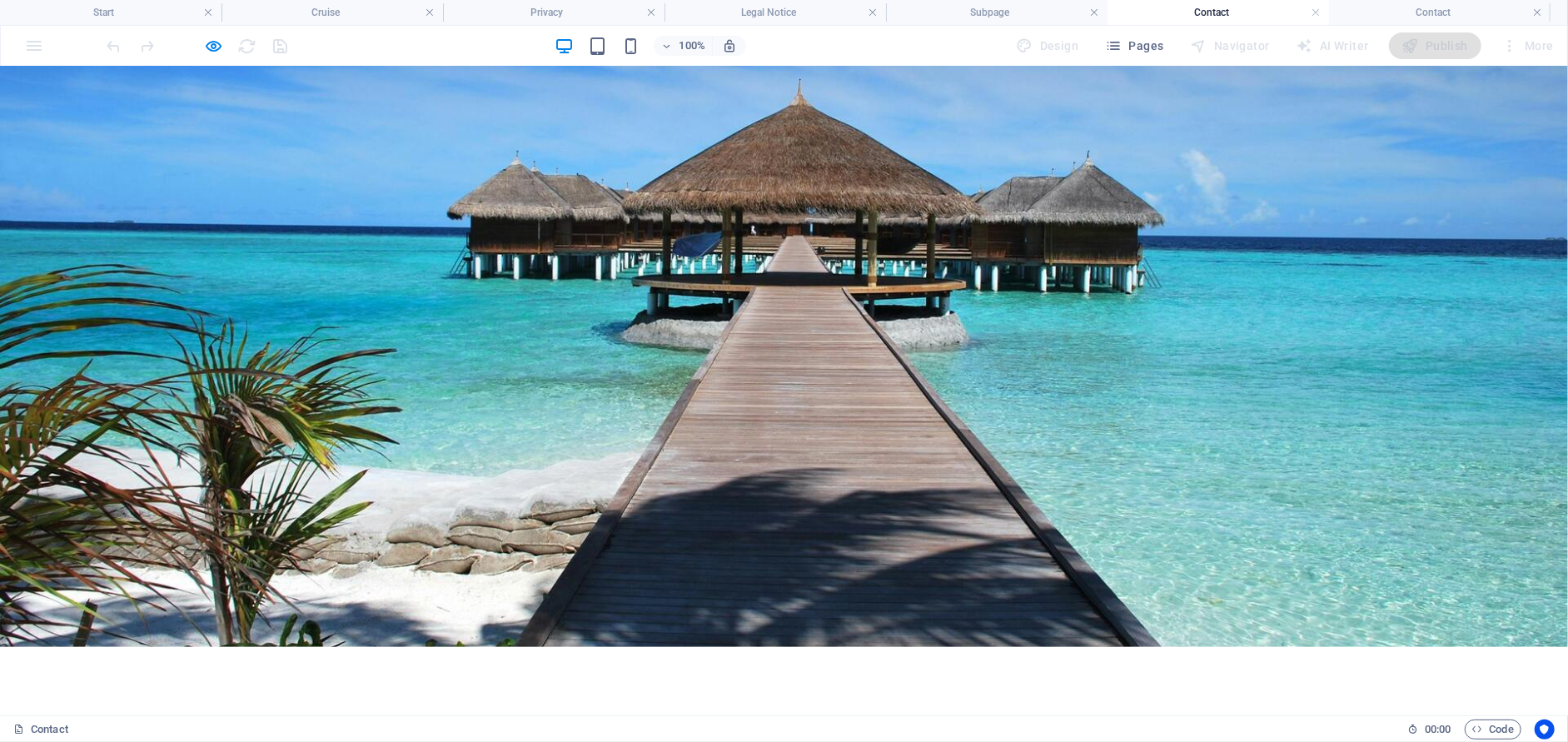
click at [1166, 10] on h4 "Contact" at bounding box center [1218, 12] width 221 height 18
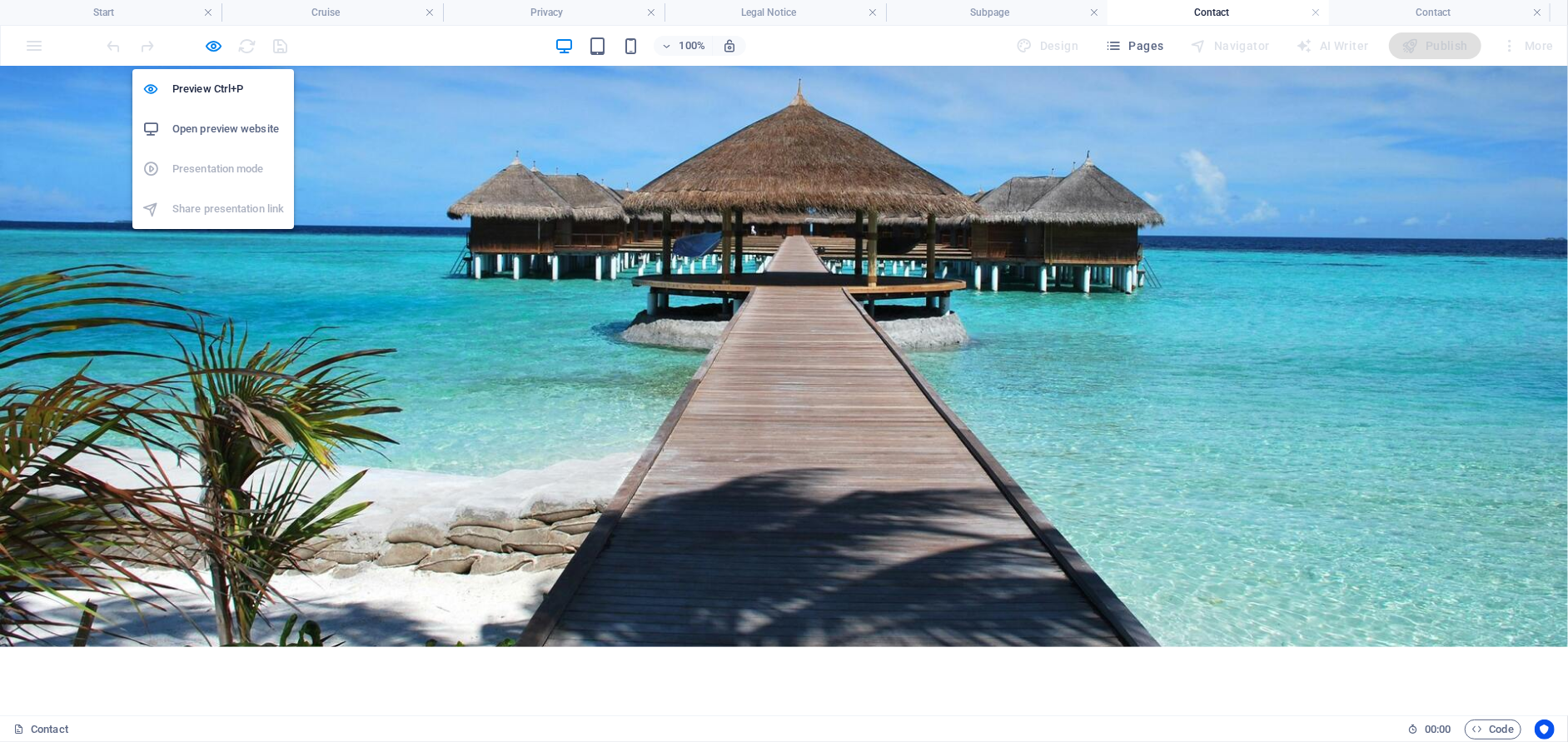
drag, startPoint x: 219, startPoint y: 49, endPoint x: 237, endPoint y: 61, distance: 21.6
click at [219, 52] on icon "button" at bounding box center [214, 46] width 19 height 19
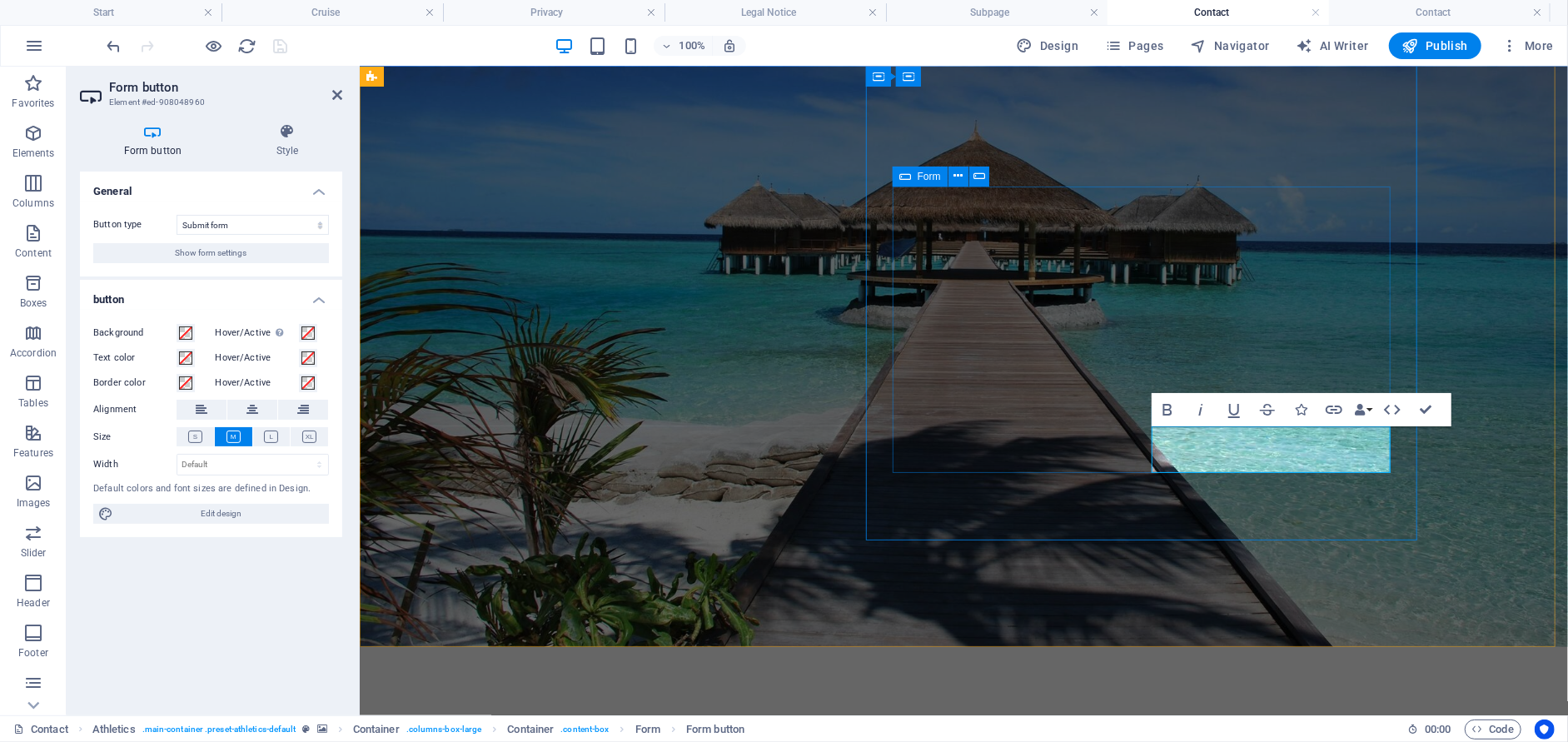
type button "Sign up now"
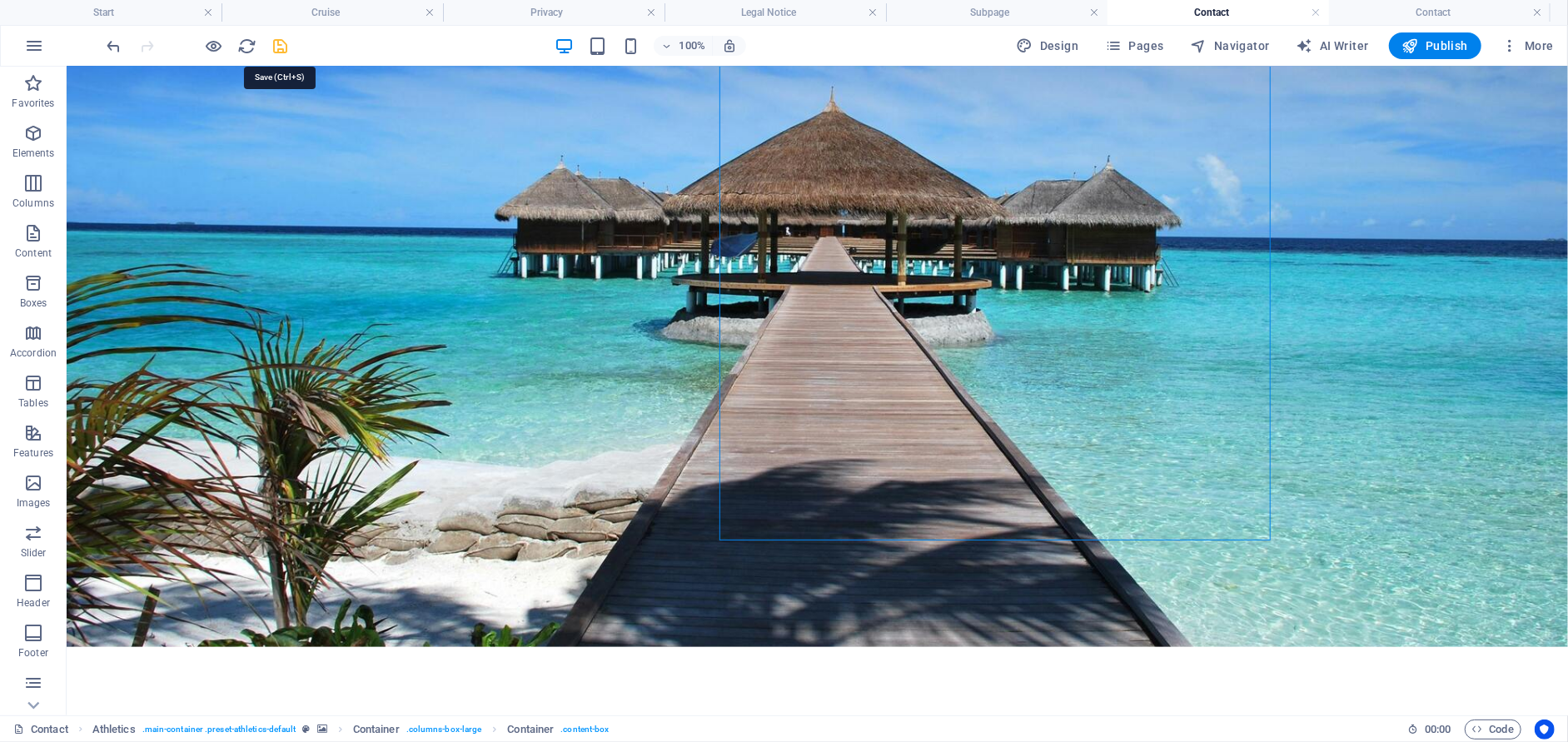
click at [290, 43] on icon "save" at bounding box center [281, 46] width 19 height 19
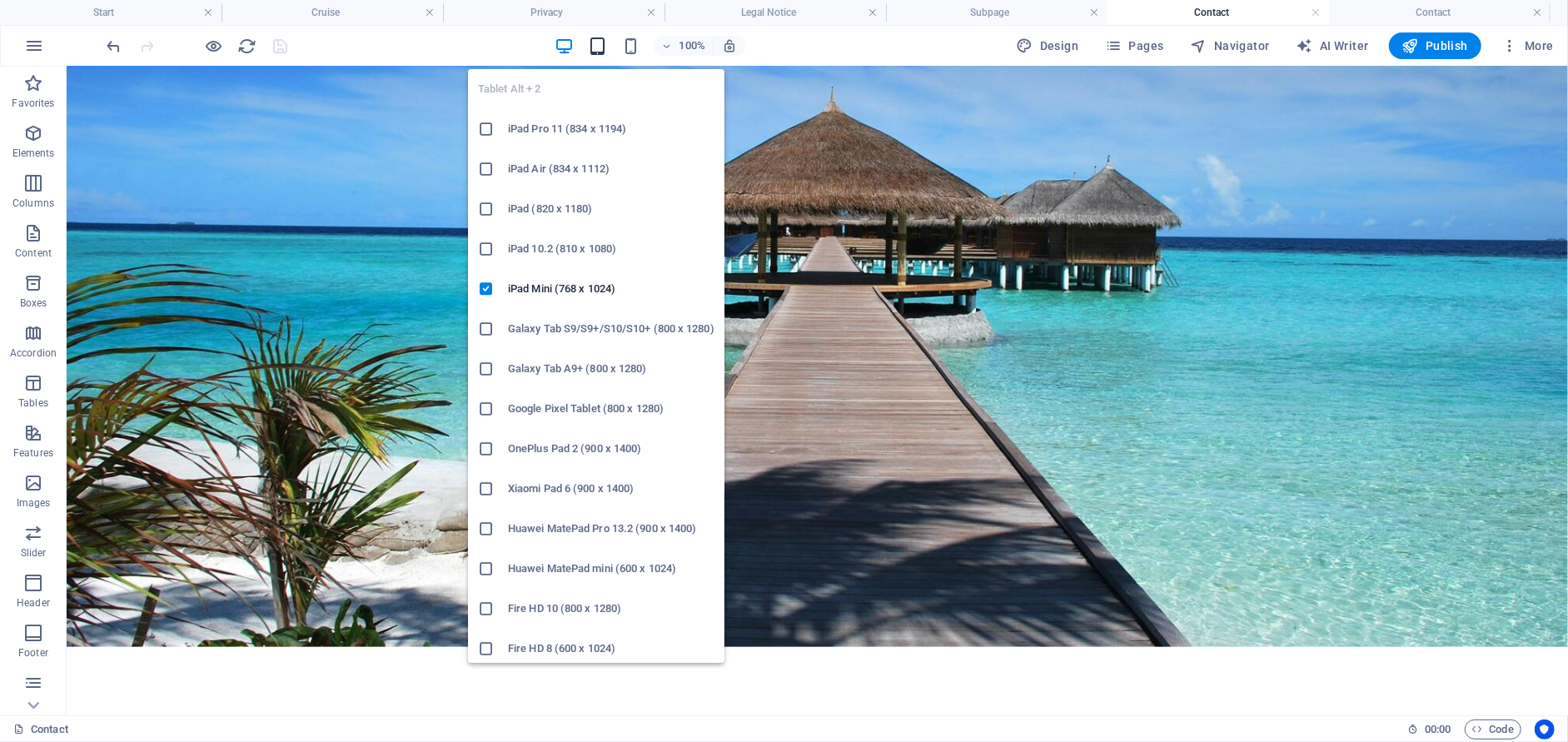
click at [592, 44] on icon "button" at bounding box center [598, 46] width 19 height 19
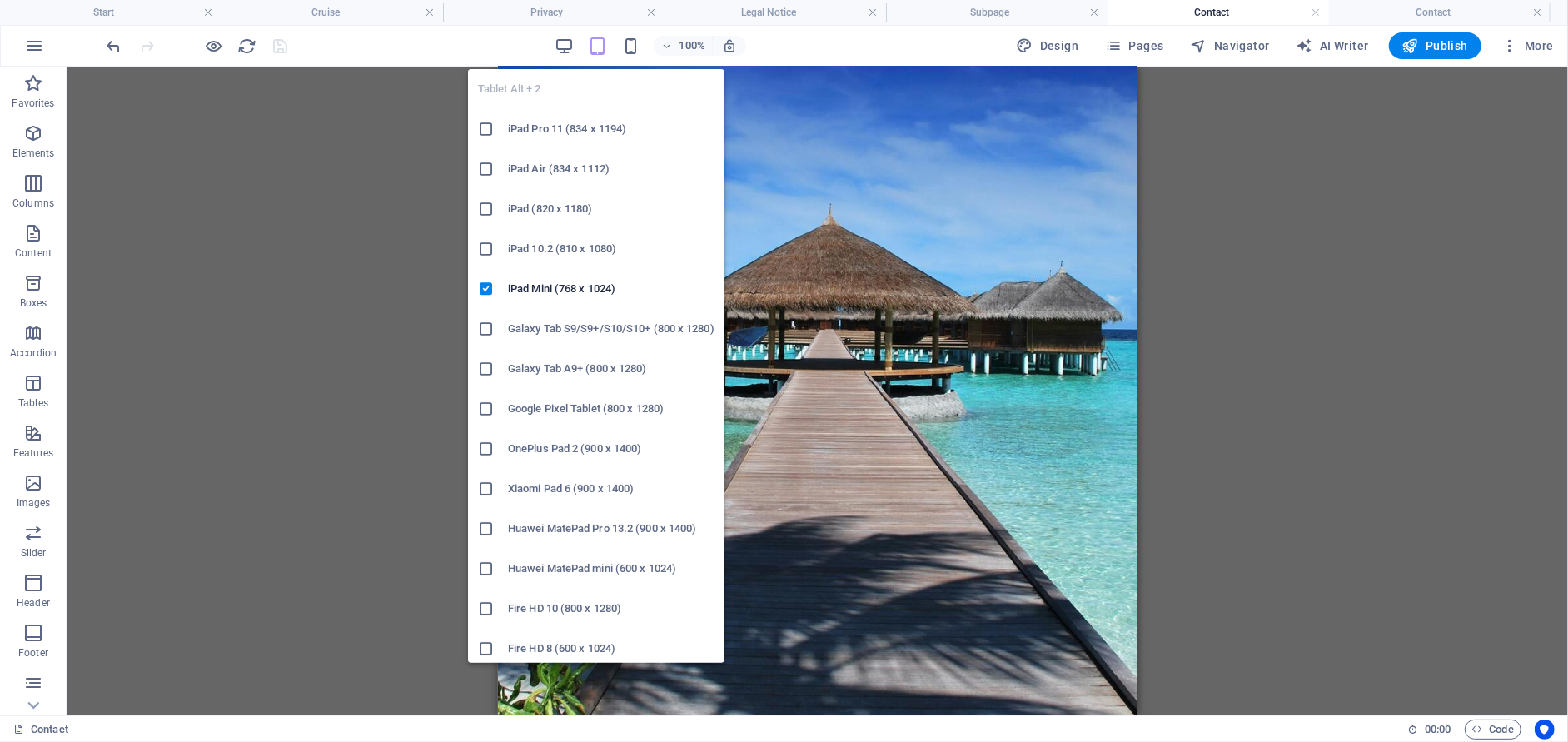
click at [595, 47] on icon "button" at bounding box center [598, 46] width 19 height 19
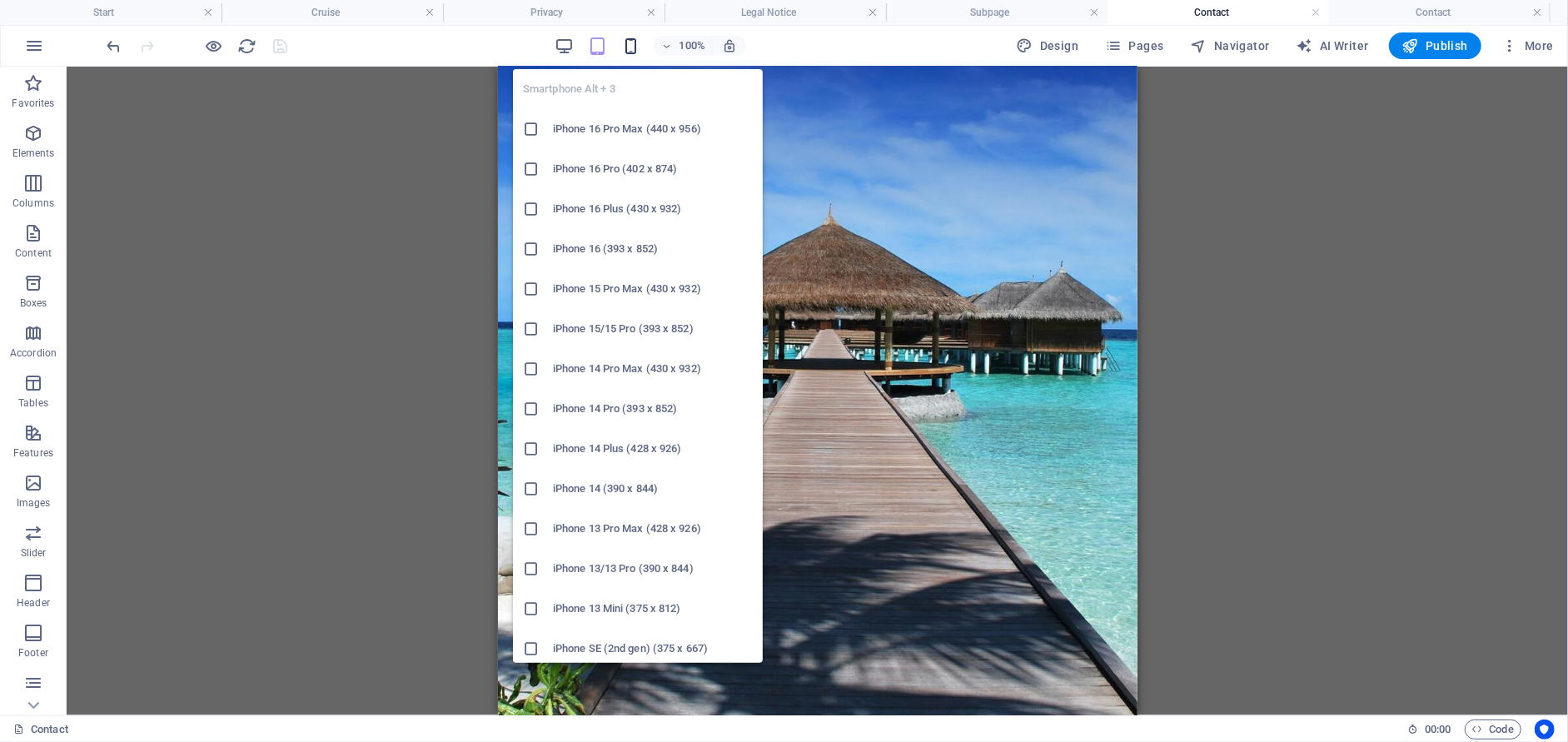
click at [635, 48] on icon "button" at bounding box center [630, 46] width 19 height 19
click at [599, 256] on h6 "iPhone 16 (393 x 852)" at bounding box center [652, 248] width 200 height 20
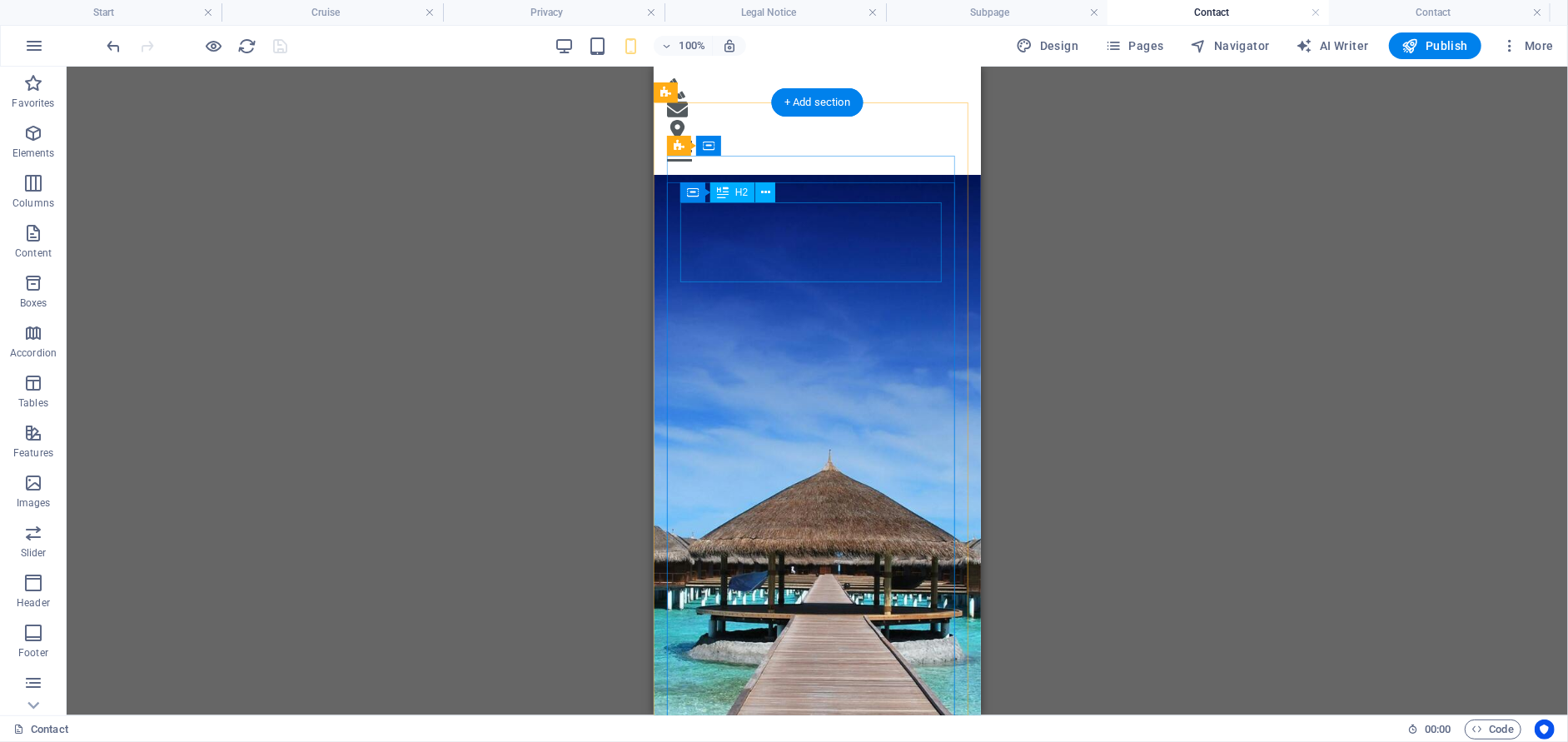
scroll to position [0, 0]
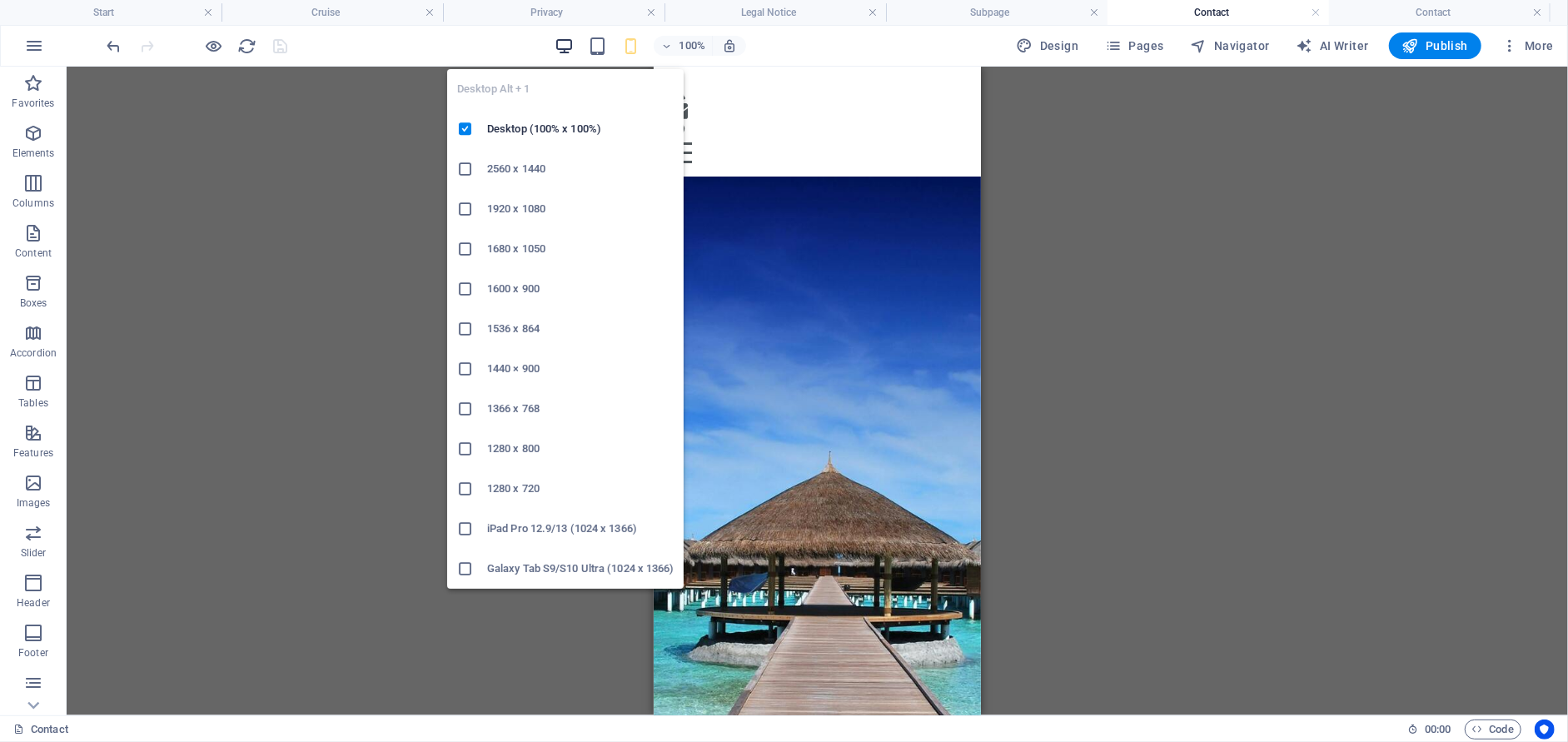
click at [573, 47] on icon "button" at bounding box center [564, 46] width 19 height 19
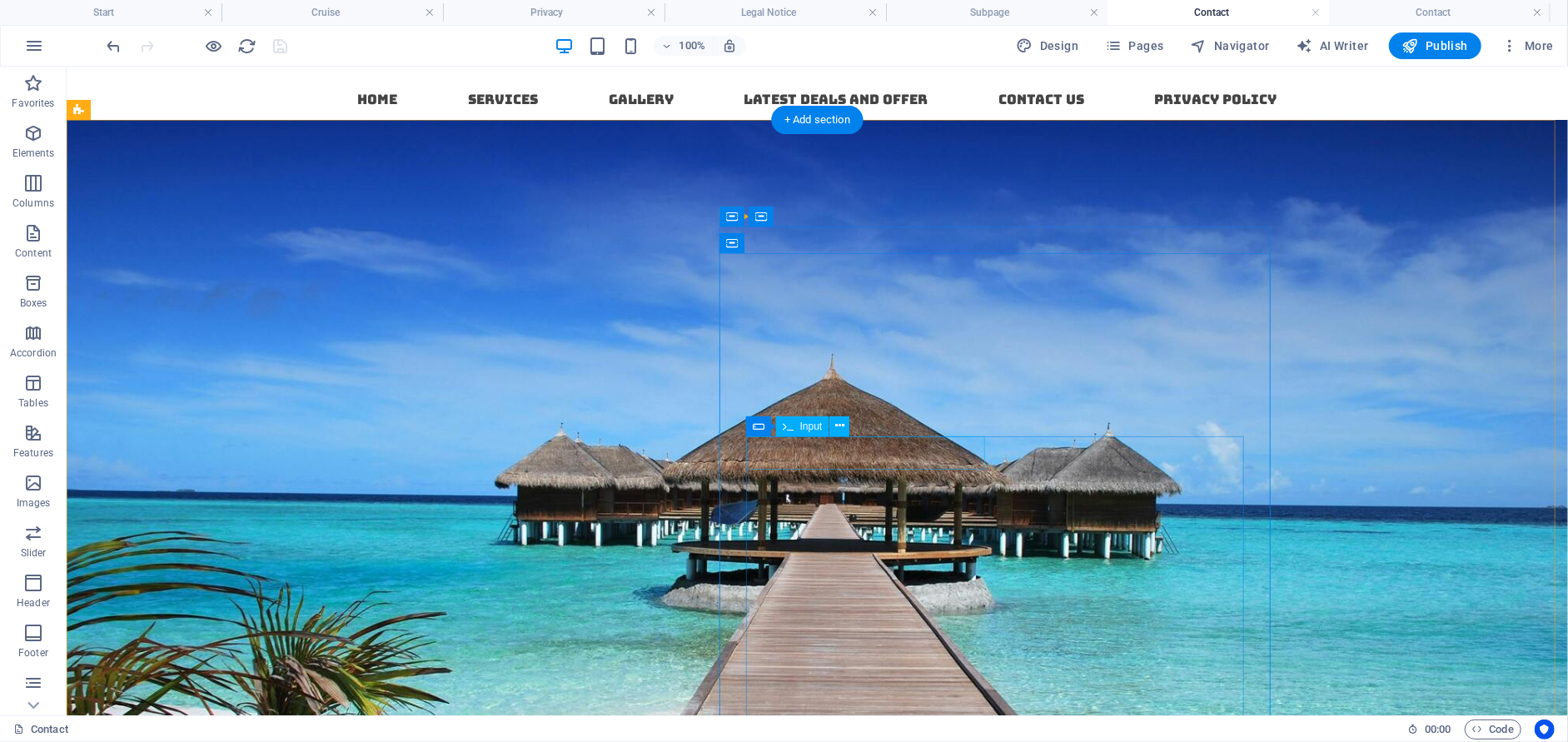
click at [838, 423] on icon at bounding box center [839, 425] width 10 height 17
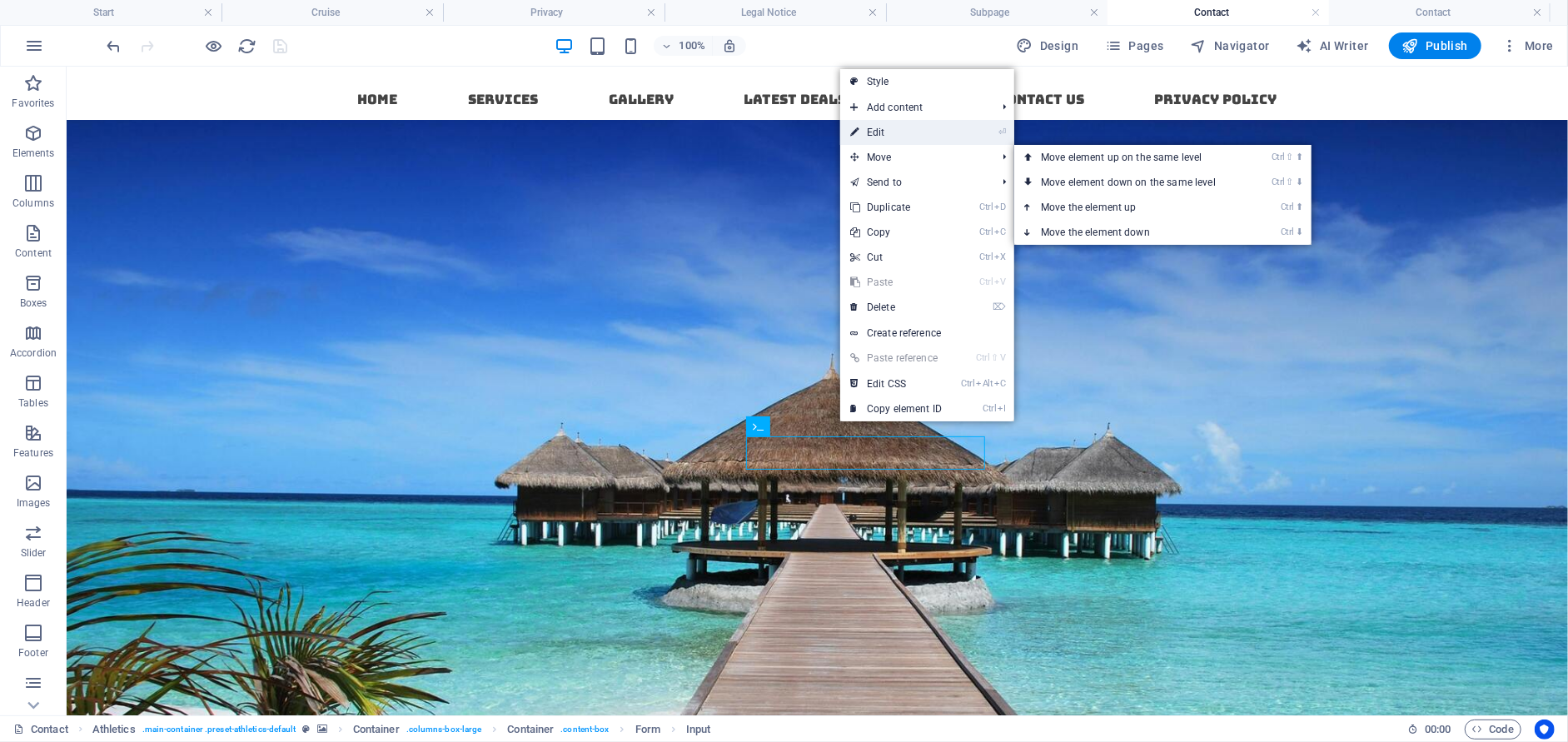
click at [883, 134] on link "⏎ Edit" at bounding box center [895, 132] width 112 height 25
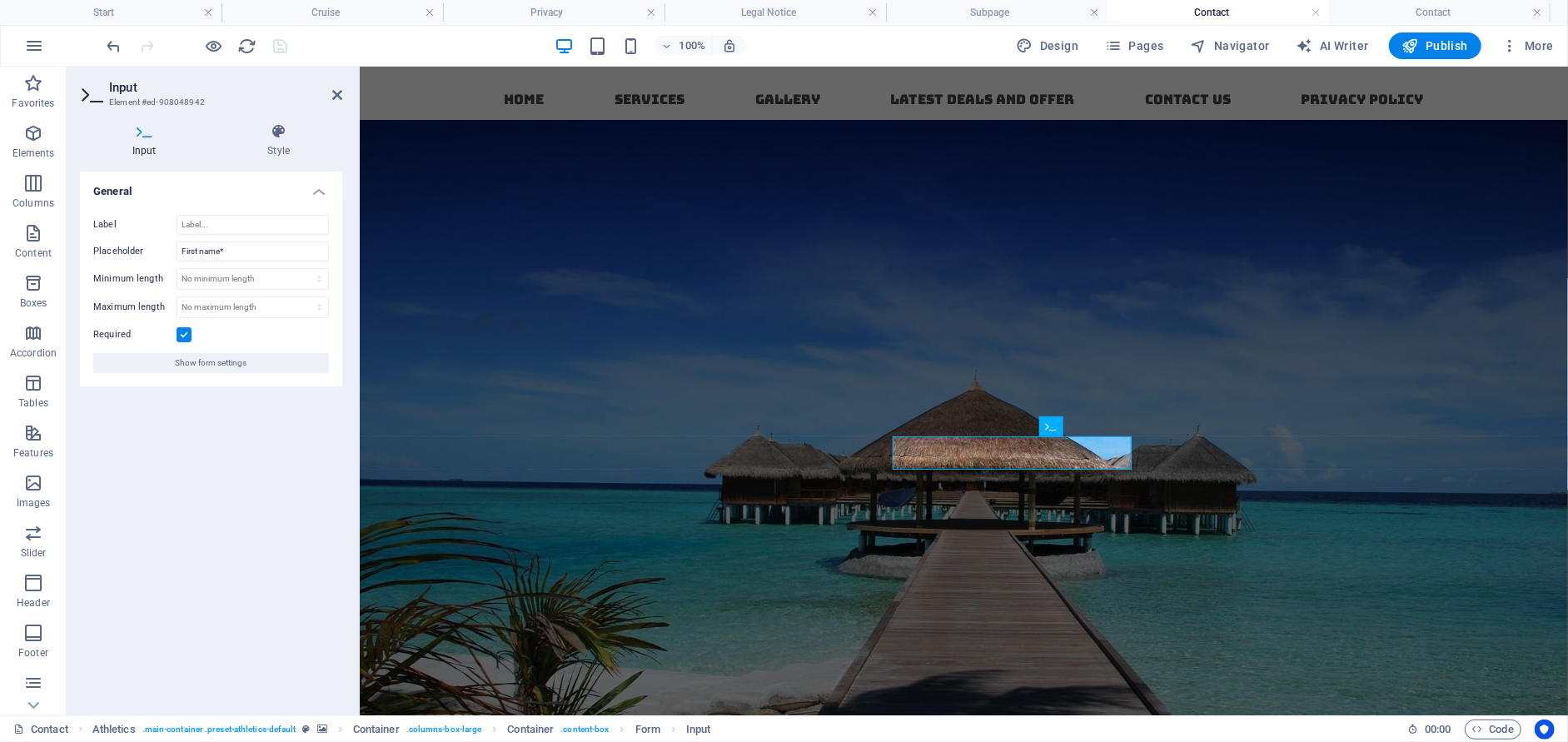
click at [1058, 195] on figure at bounding box center [963, 508] width 1208 height 777
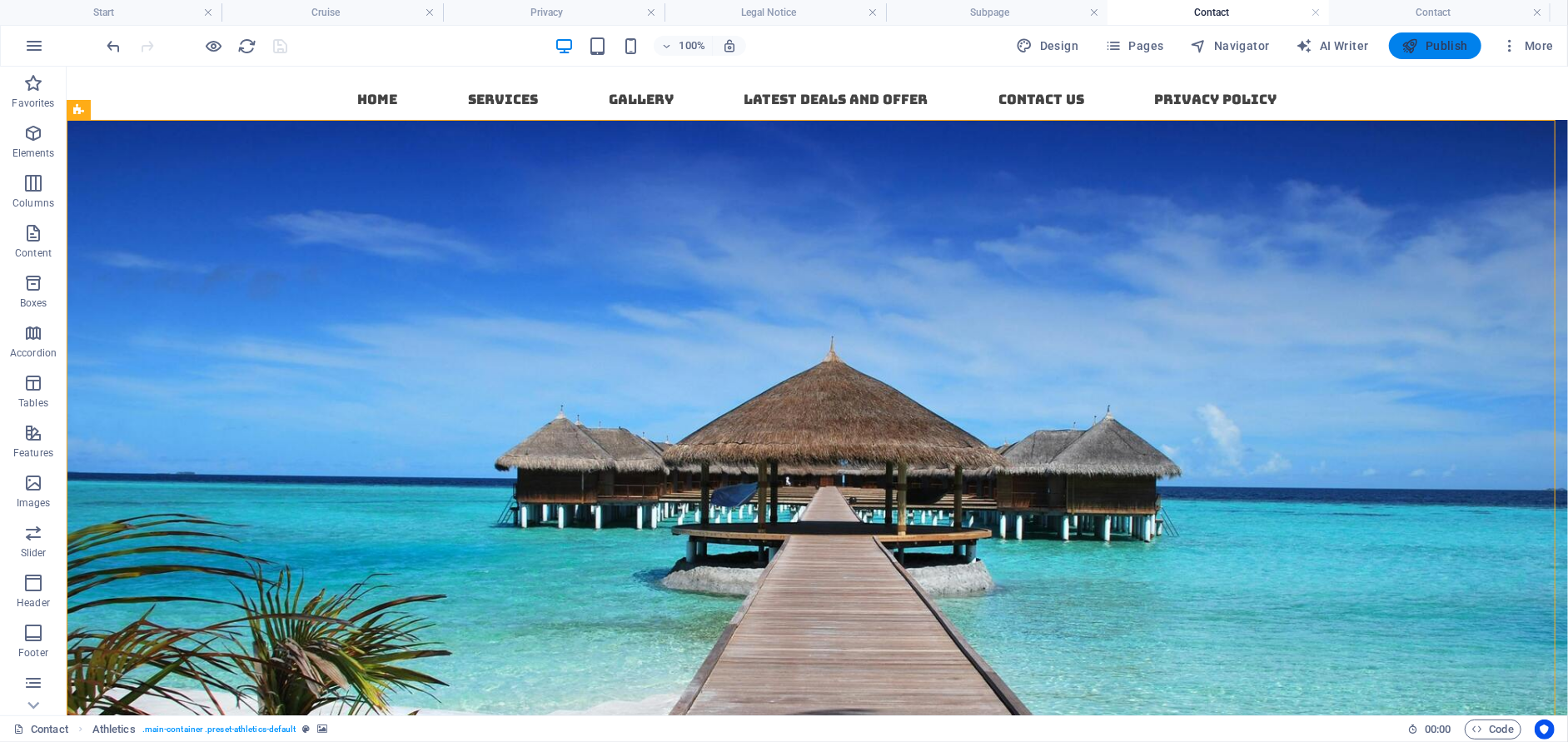
click at [1413, 44] on icon "button" at bounding box center [1410, 45] width 16 height 16
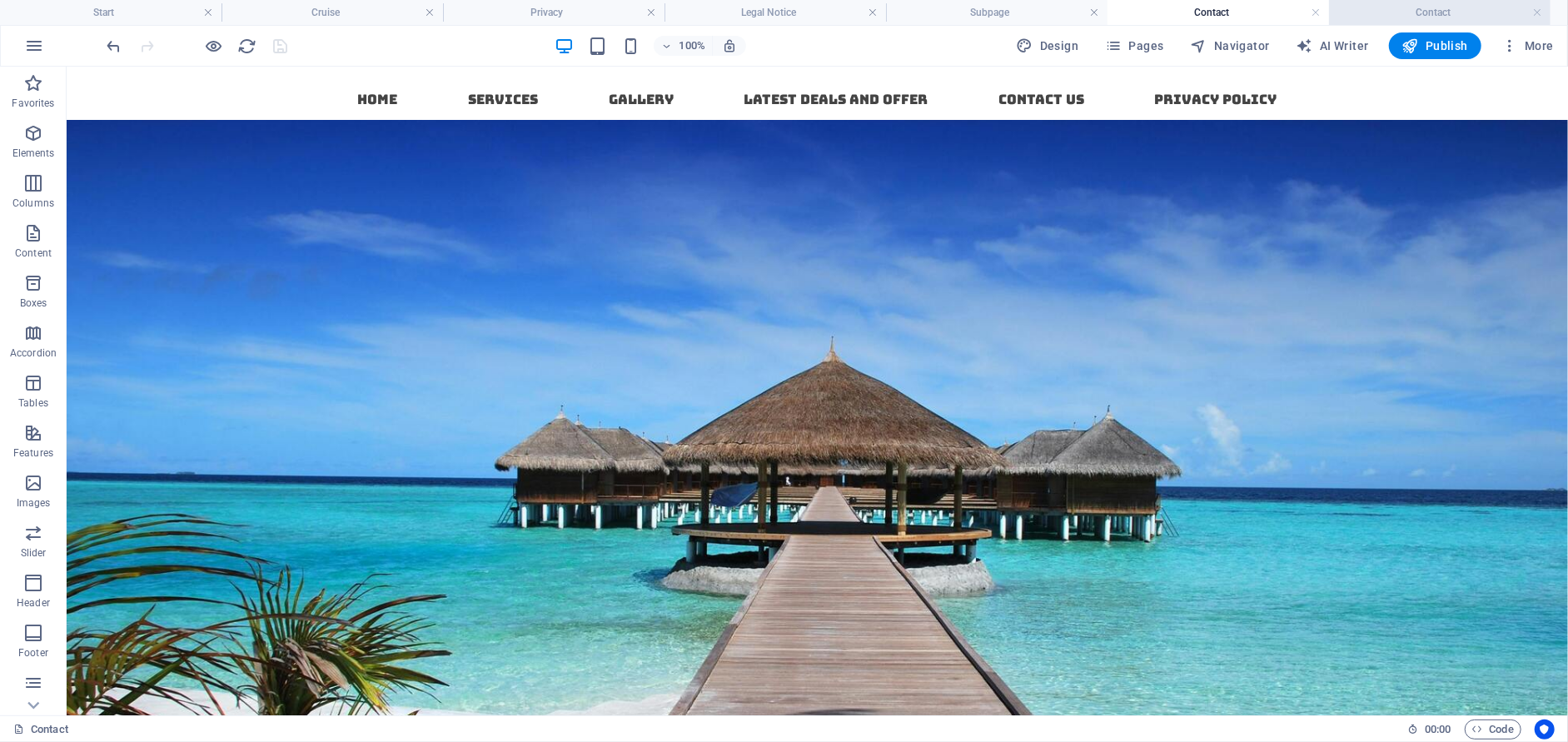
click at [1400, 11] on h4 "Contact" at bounding box center [1439, 12] width 221 height 18
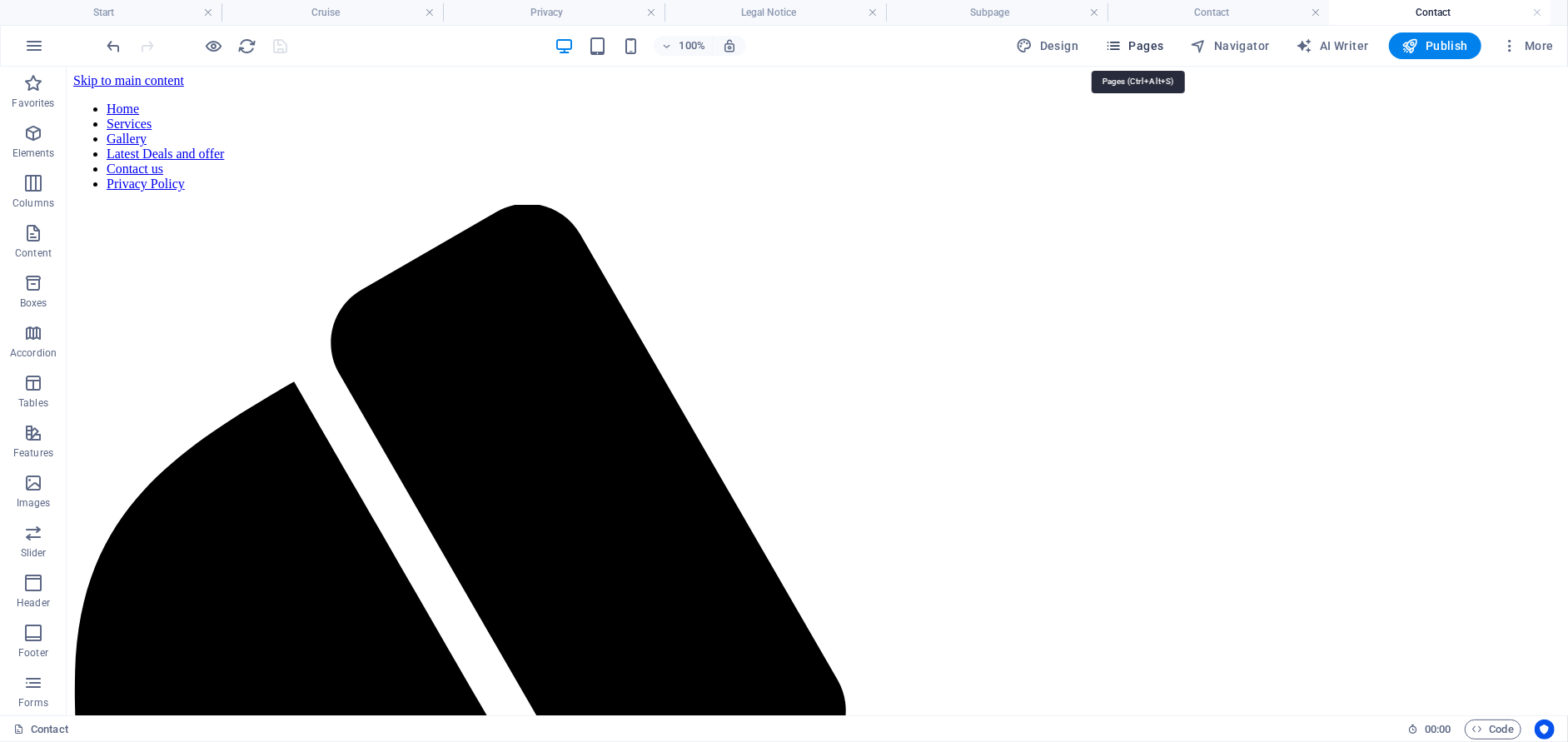
click at [1147, 48] on span "Pages" at bounding box center [1133, 45] width 58 height 16
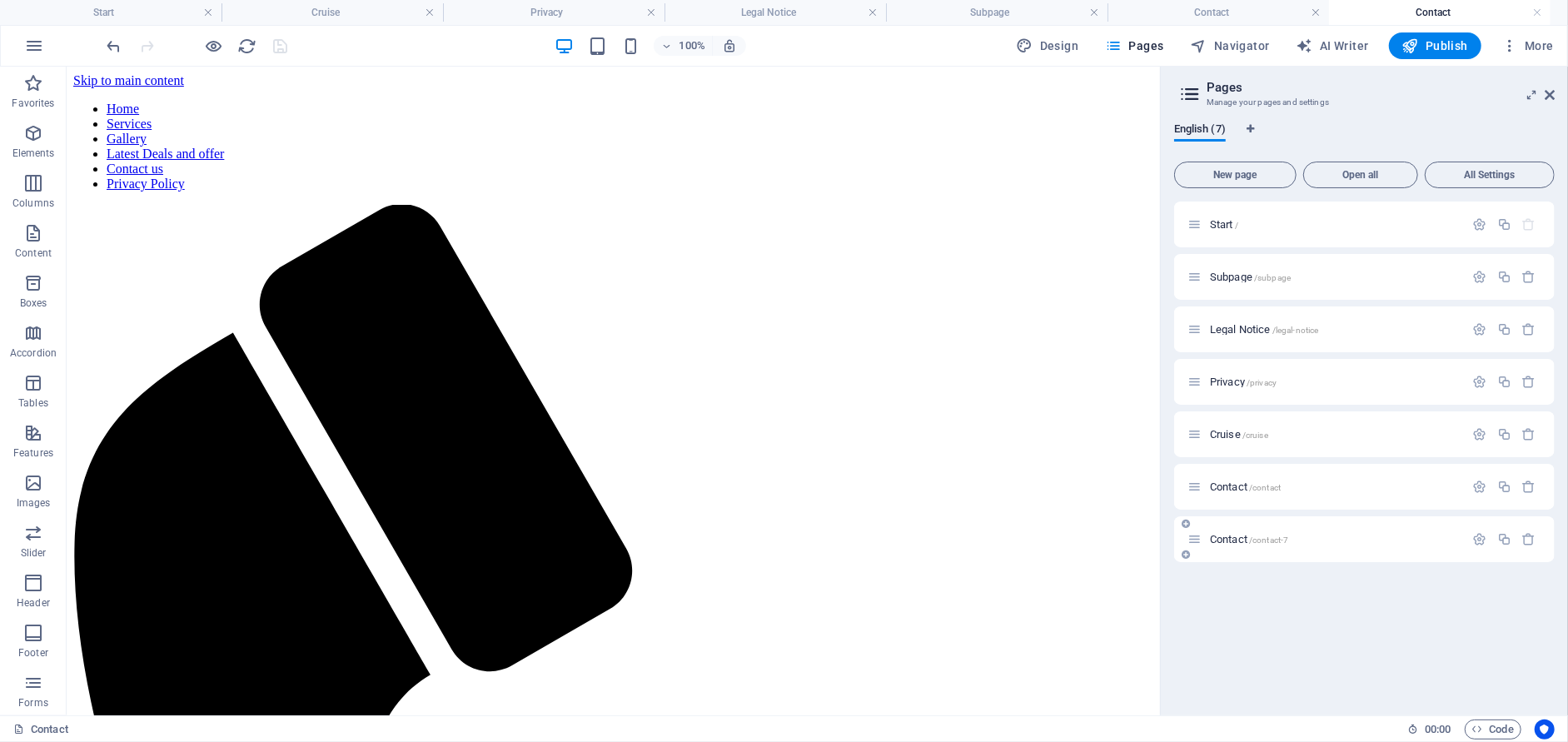
click at [1196, 540] on icon at bounding box center [1194, 539] width 14 height 14
click at [1530, 489] on icon "button" at bounding box center [1529, 486] width 14 height 14
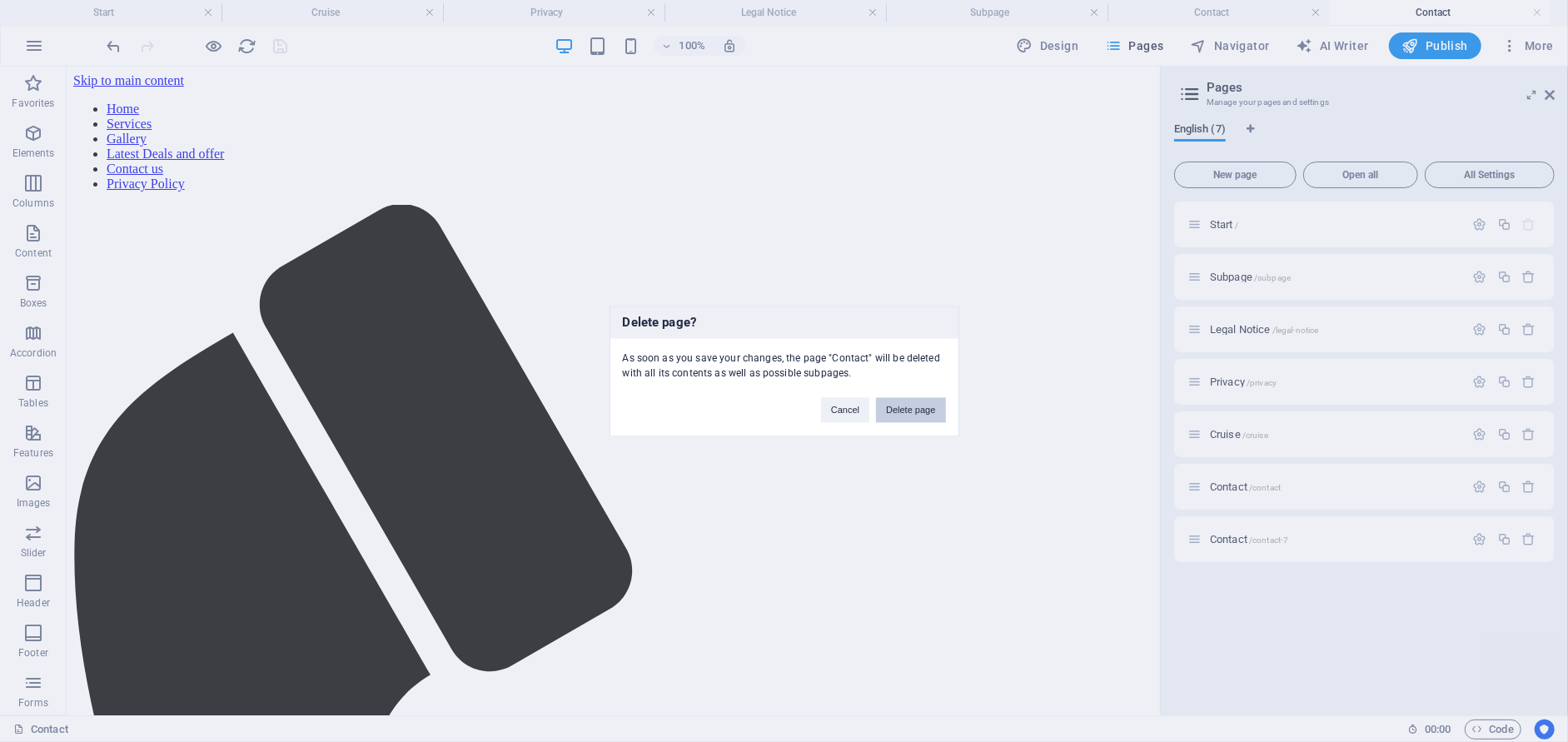
drag, startPoint x: 880, startPoint y: 354, endPoint x: 918, endPoint y: 411, distance: 68.5
click at [918, 411] on button "Delete page" at bounding box center [911, 409] width 69 height 25
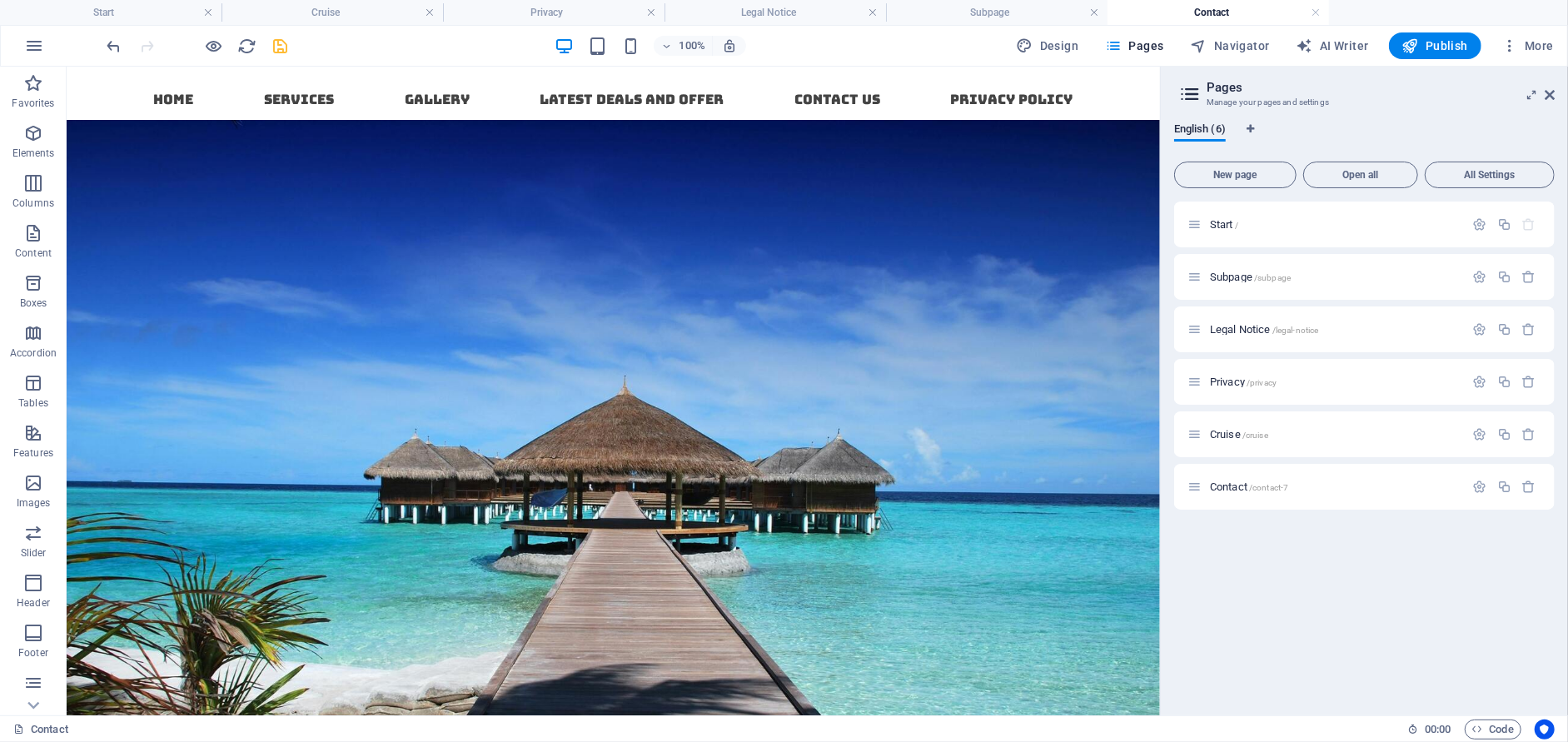
click at [1420, 61] on div "100% Design Pages Navigator AI Writer Publish More" at bounding box center [784, 46] width 1566 height 40
click at [1423, 54] on button "Publish" at bounding box center [1435, 46] width 93 height 27
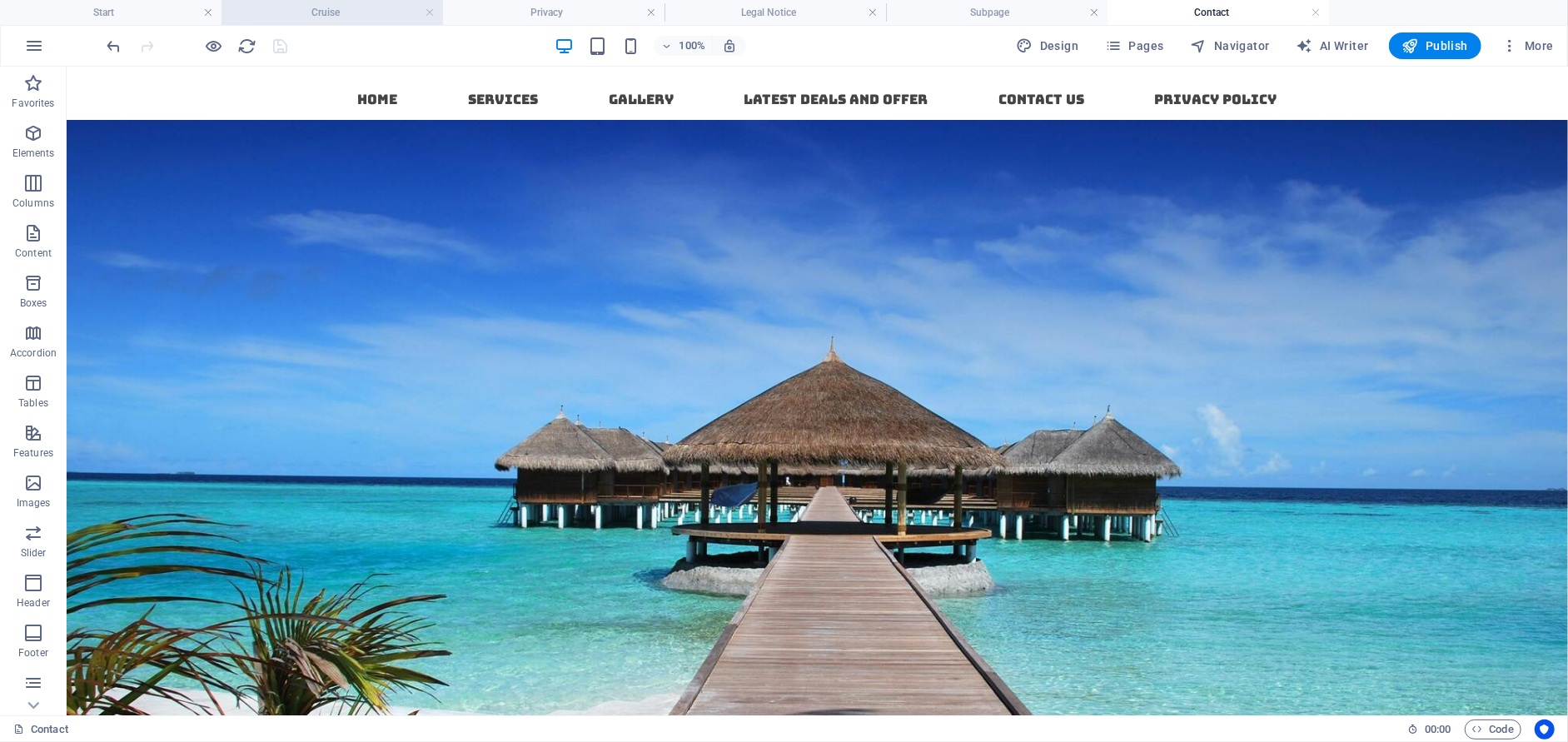
click at [351, 16] on h4 "Cruise" at bounding box center [332, 12] width 221 height 18
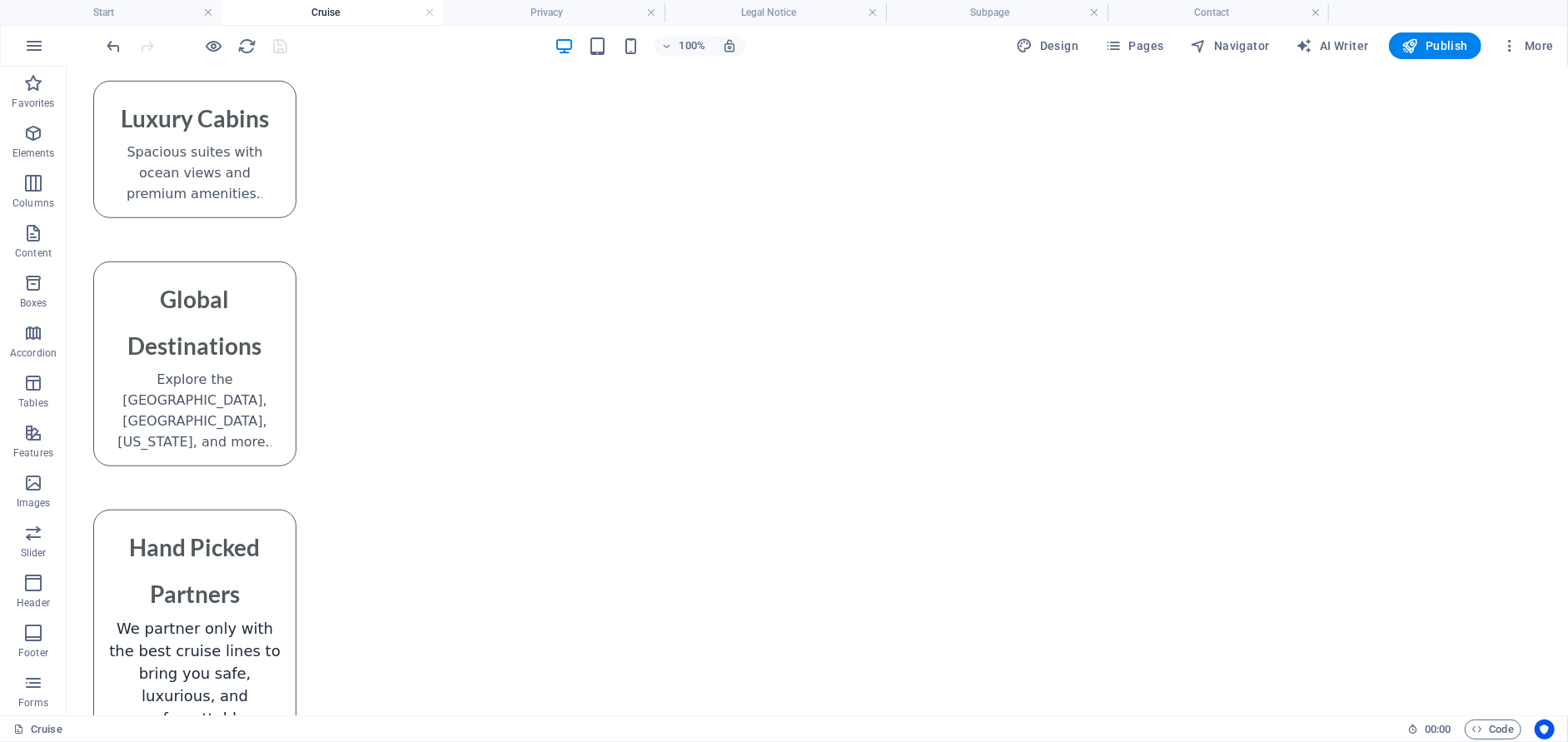
click at [278, 45] on div at bounding box center [197, 46] width 187 height 27
click at [517, 10] on h4 "Privacy" at bounding box center [554, 12] width 221 height 18
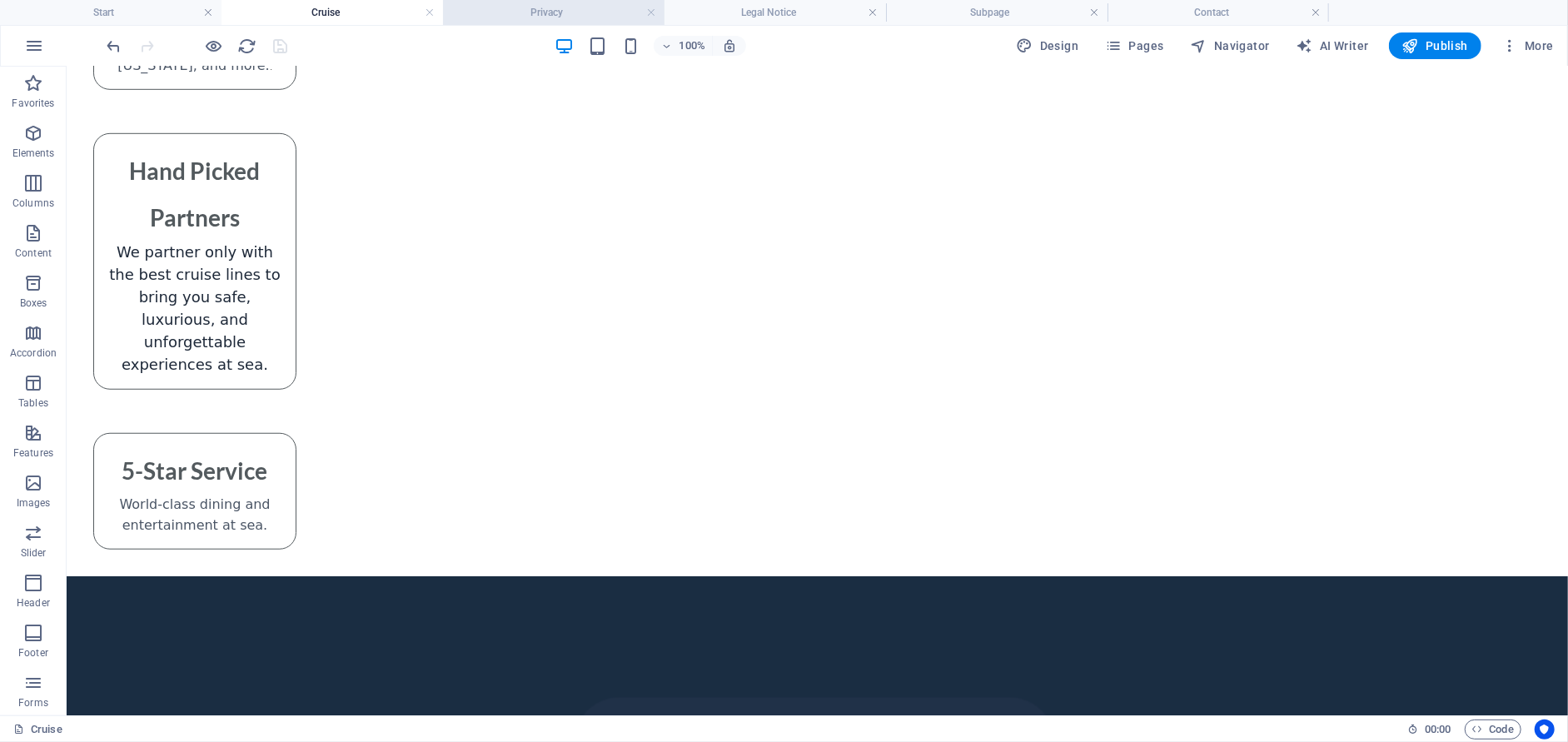
scroll to position [0, 0]
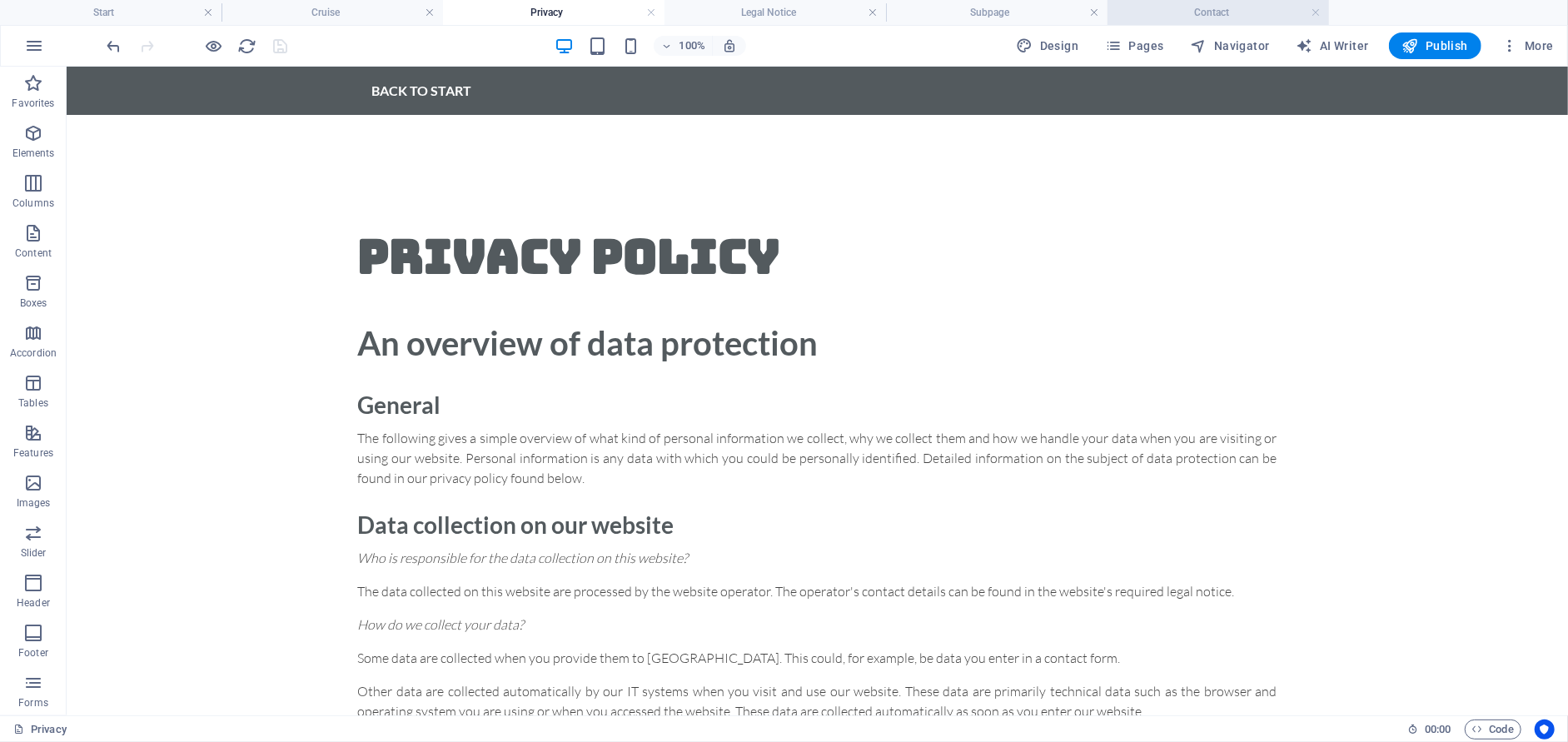
click at [1213, 8] on h4 "Contact" at bounding box center [1218, 12] width 221 height 18
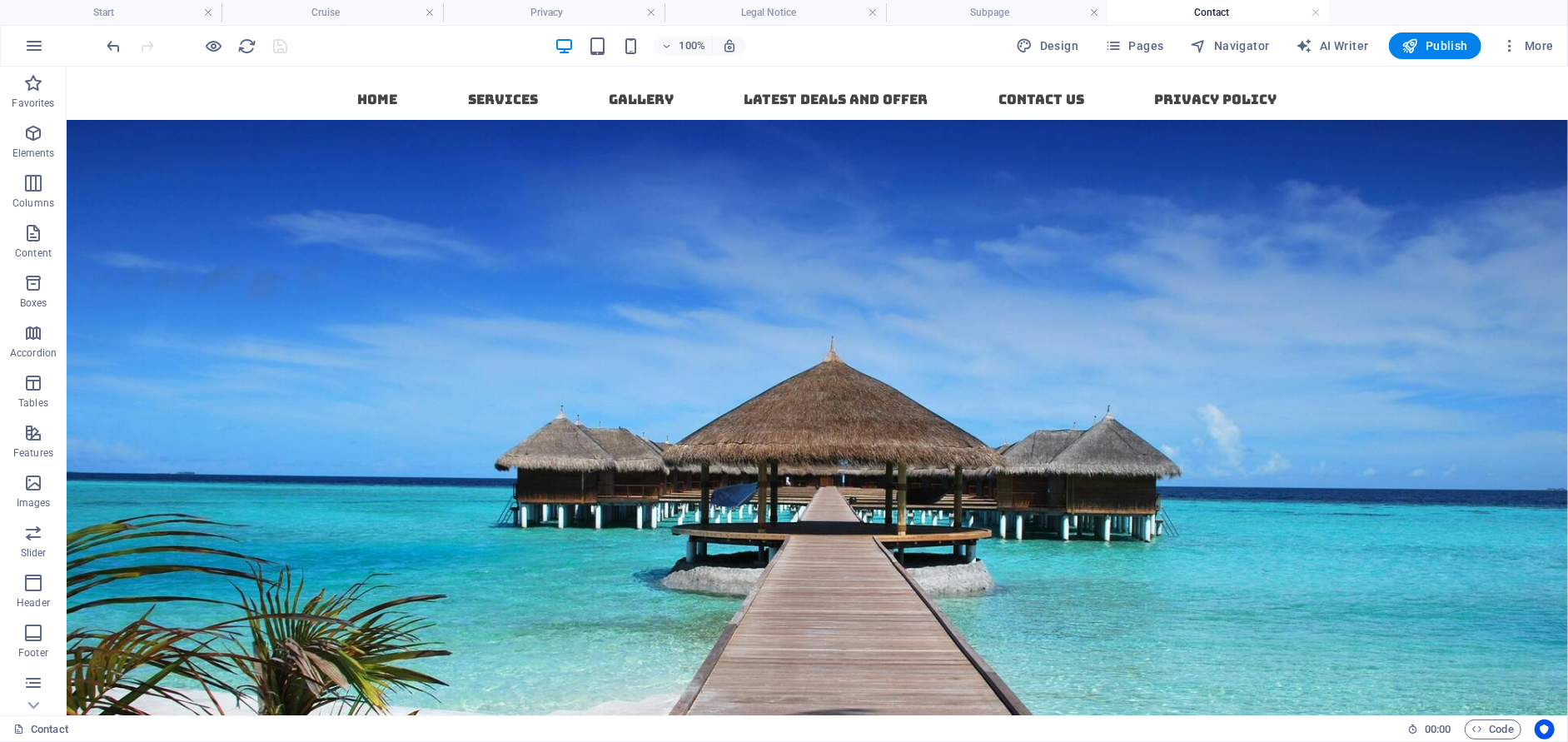
click at [278, 39] on div at bounding box center [197, 46] width 187 height 27
click at [1398, 44] on button "Publish" at bounding box center [1435, 46] width 93 height 27
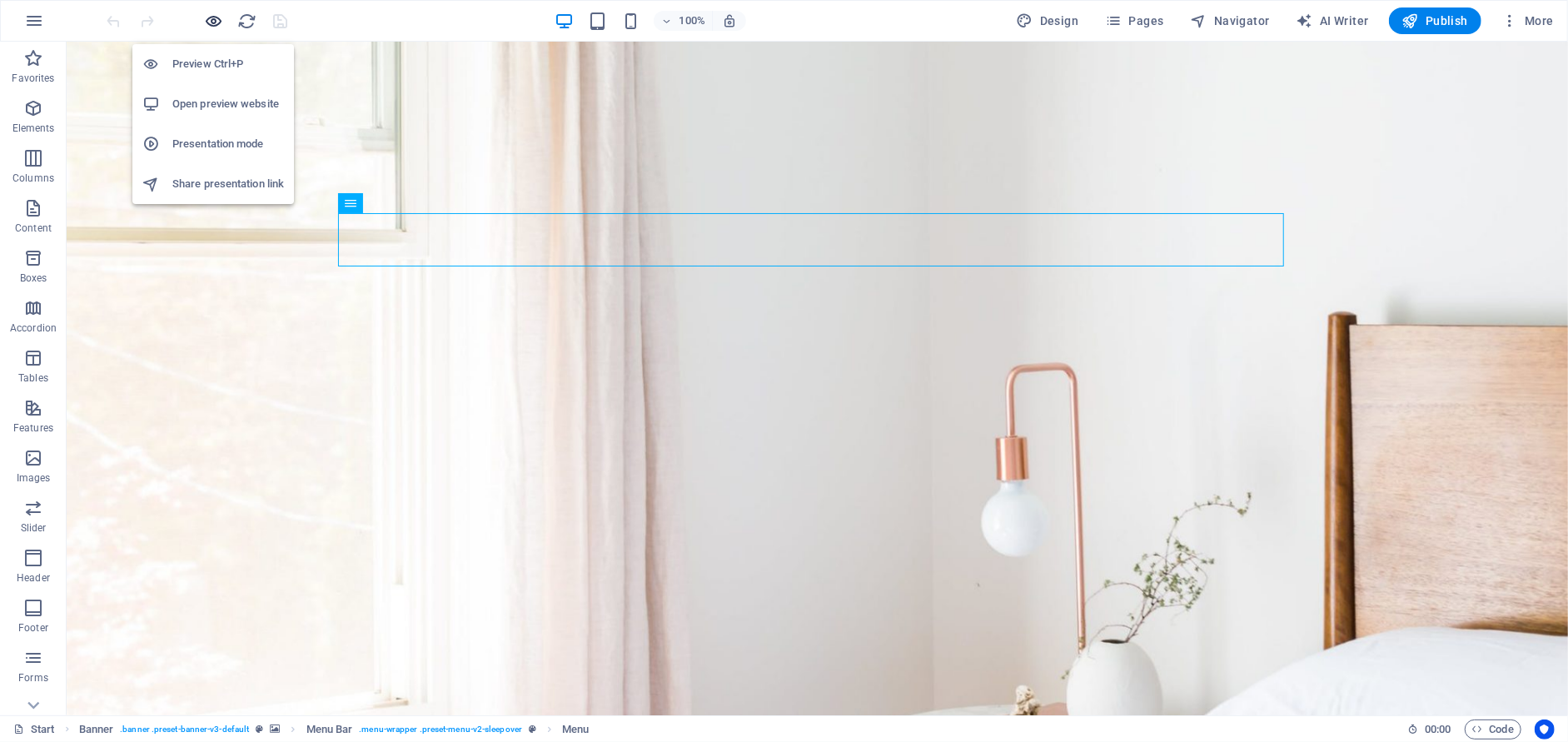
click at [0, 0] on icon "button" at bounding box center [0, 0] width 0 height 0
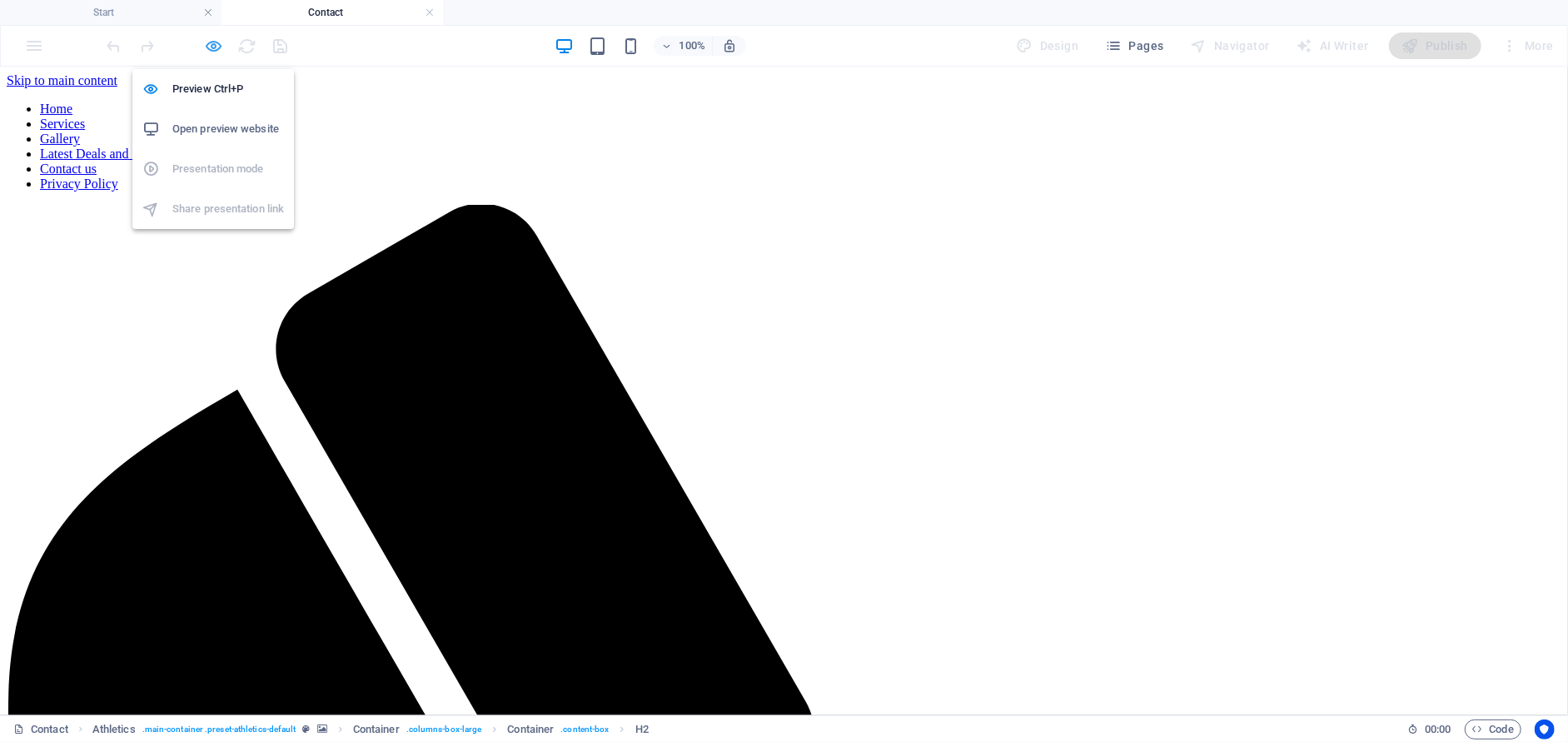
click at [215, 37] on icon "button" at bounding box center [214, 46] width 19 height 19
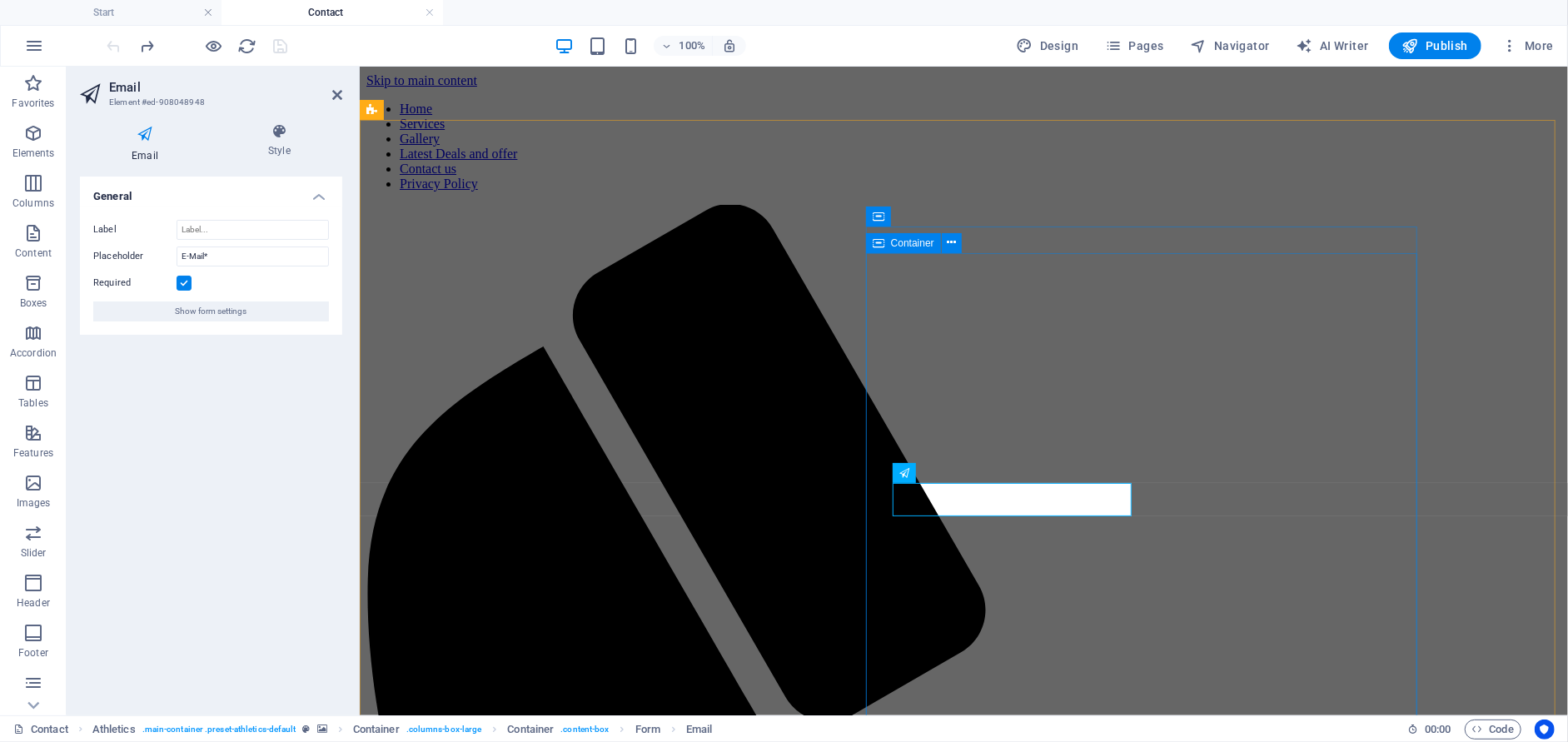
drag, startPoint x: 1021, startPoint y: 496, endPoint x: 832, endPoint y: 478, distance: 189.9
drag, startPoint x: 1241, startPoint y: 483, endPoint x: 1534, endPoint y: 485, distance: 293.0
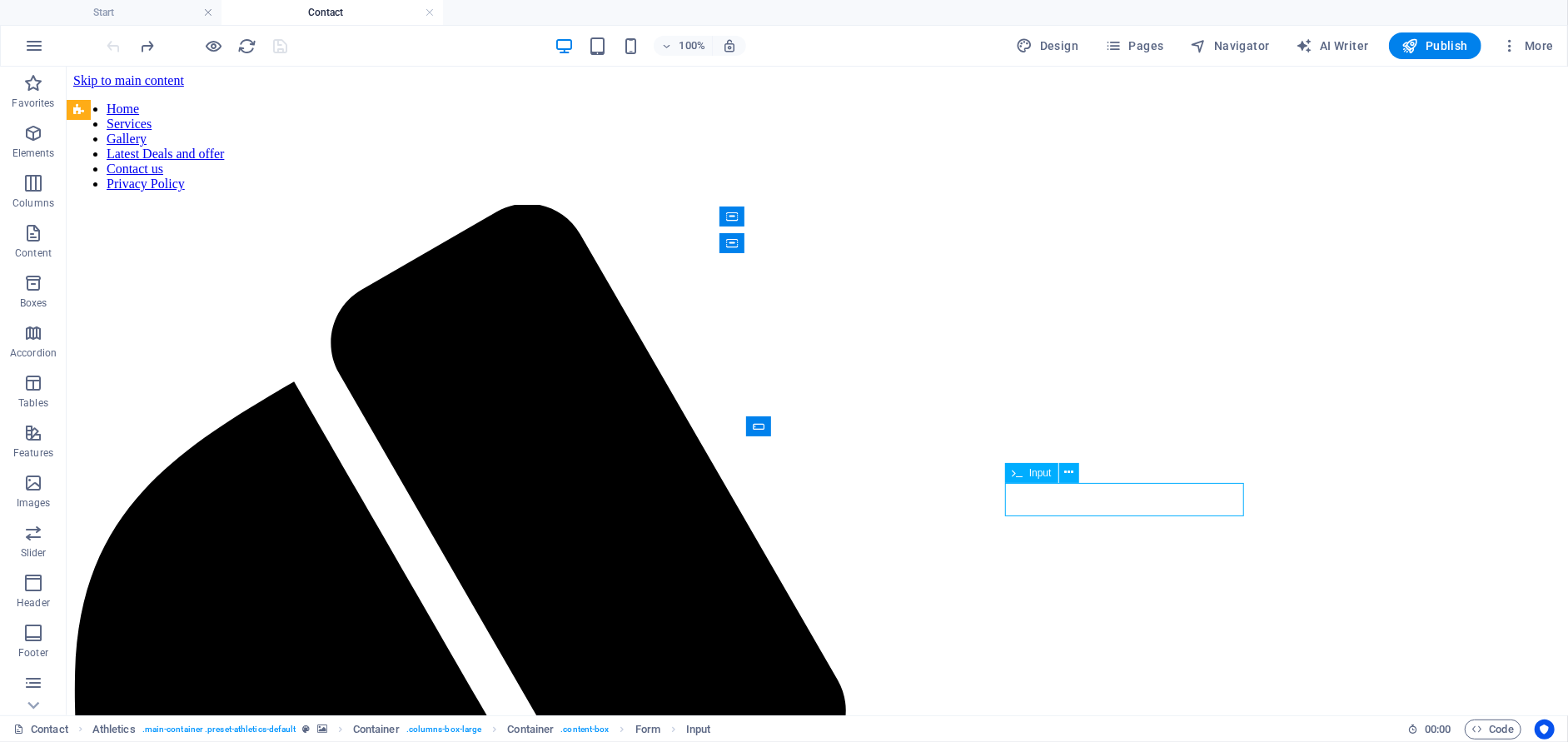
drag, startPoint x: 1122, startPoint y: 500, endPoint x: 829, endPoint y: 498, distance: 293.0
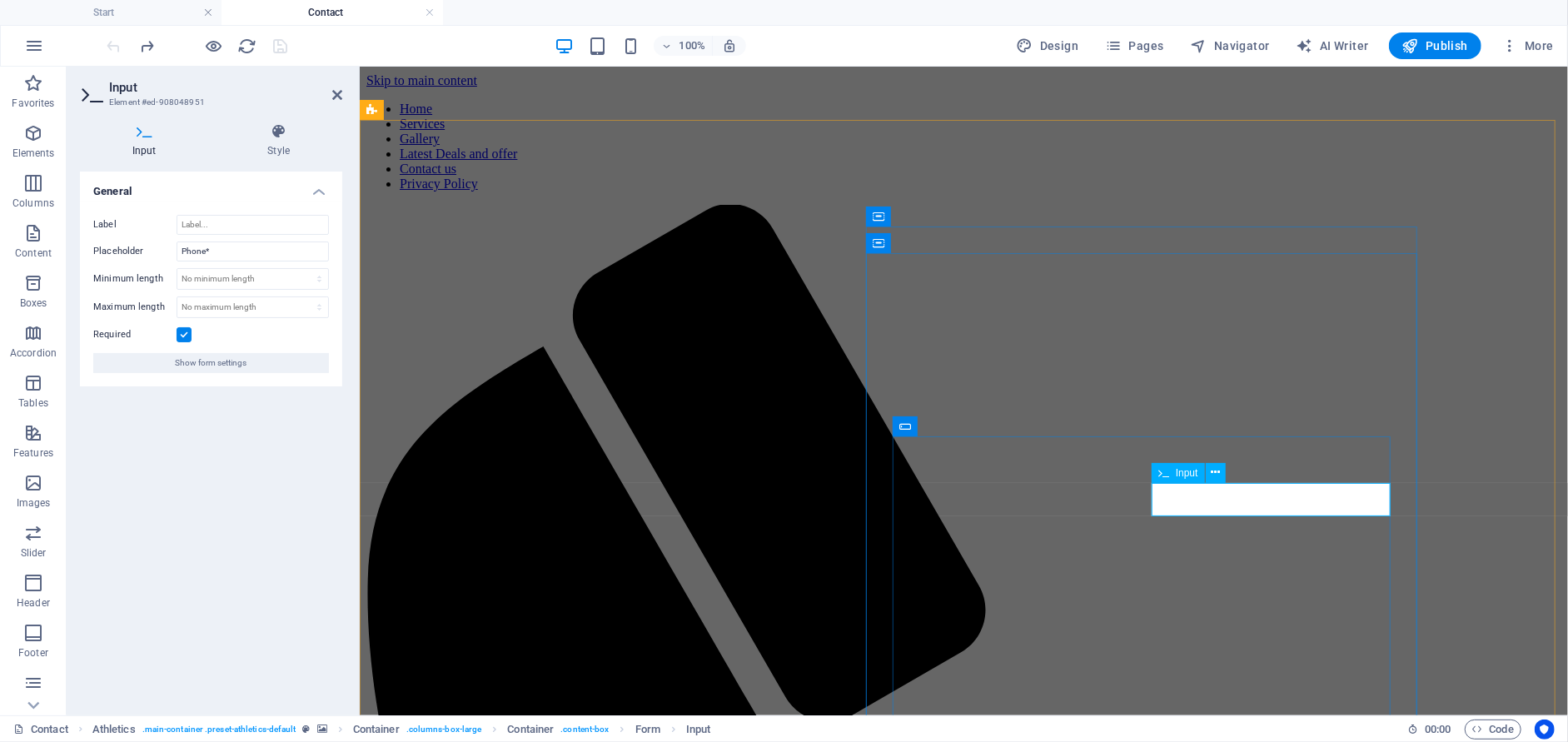
drag, startPoint x: 1254, startPoint y: 502, endPoint x: 1142, endPoint y: 510, distance: 112.3
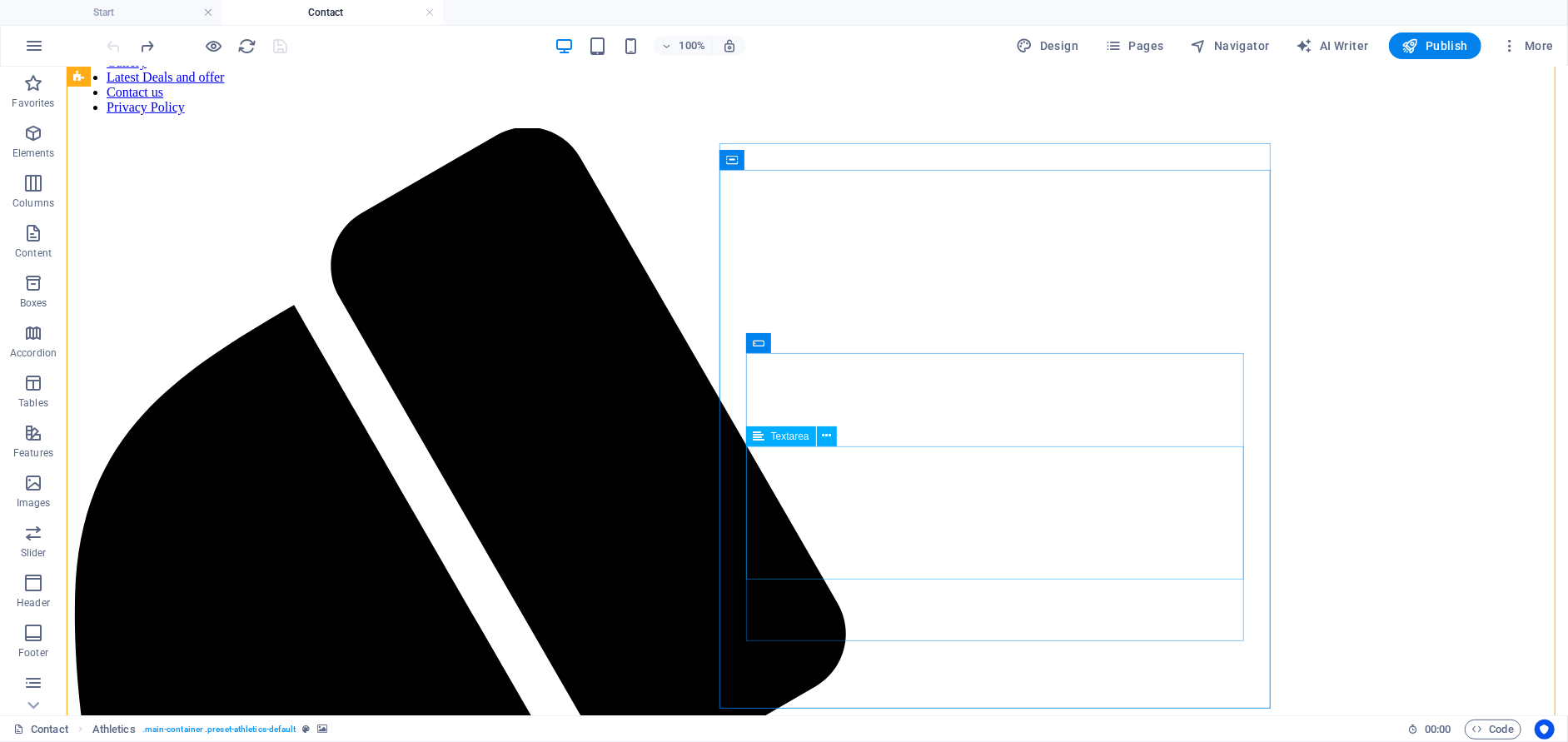
scroll to position [83, 0]
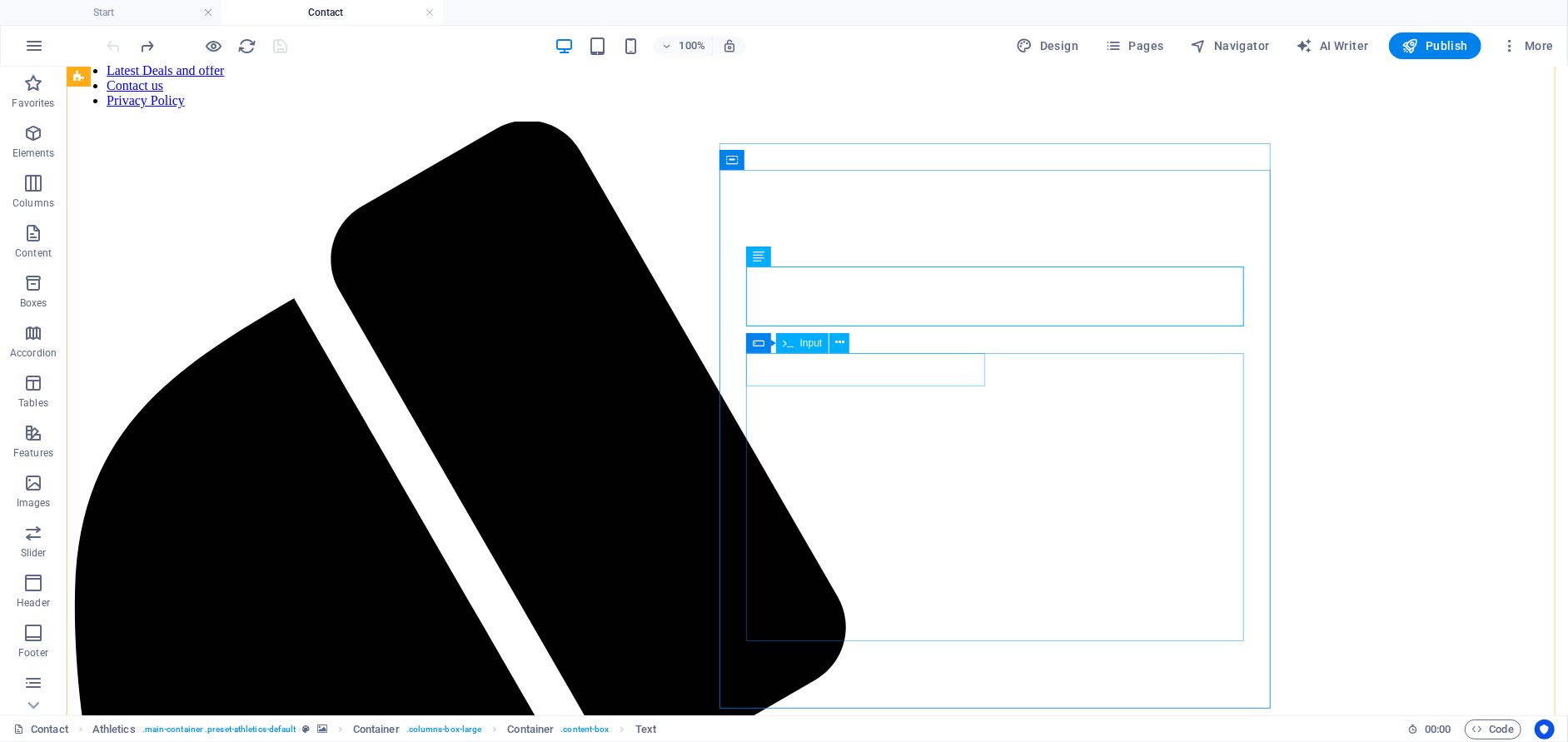
click at [800, 348] on span "Input" at bounding box center [811, 343] width 22 height 10
click at [800, 338] on span "Input" at bounding box center [811, 343] width 22 height 10
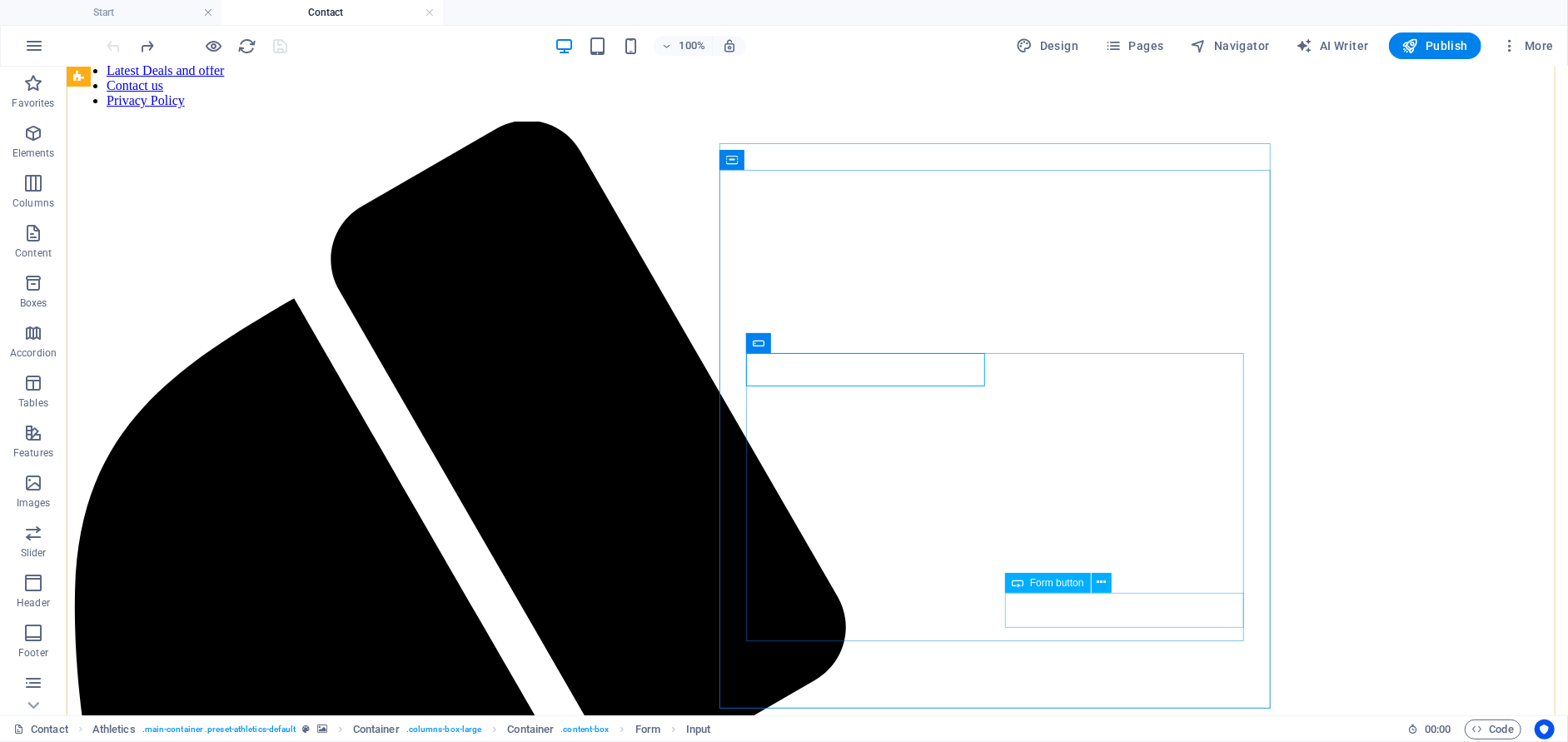
click at [1053, 579] on span "Form button" at bounding box center [1057, 583] width 54 height 10
click at [1103, 587] on icon at bounding box center [1101, 582] width 10 height 17
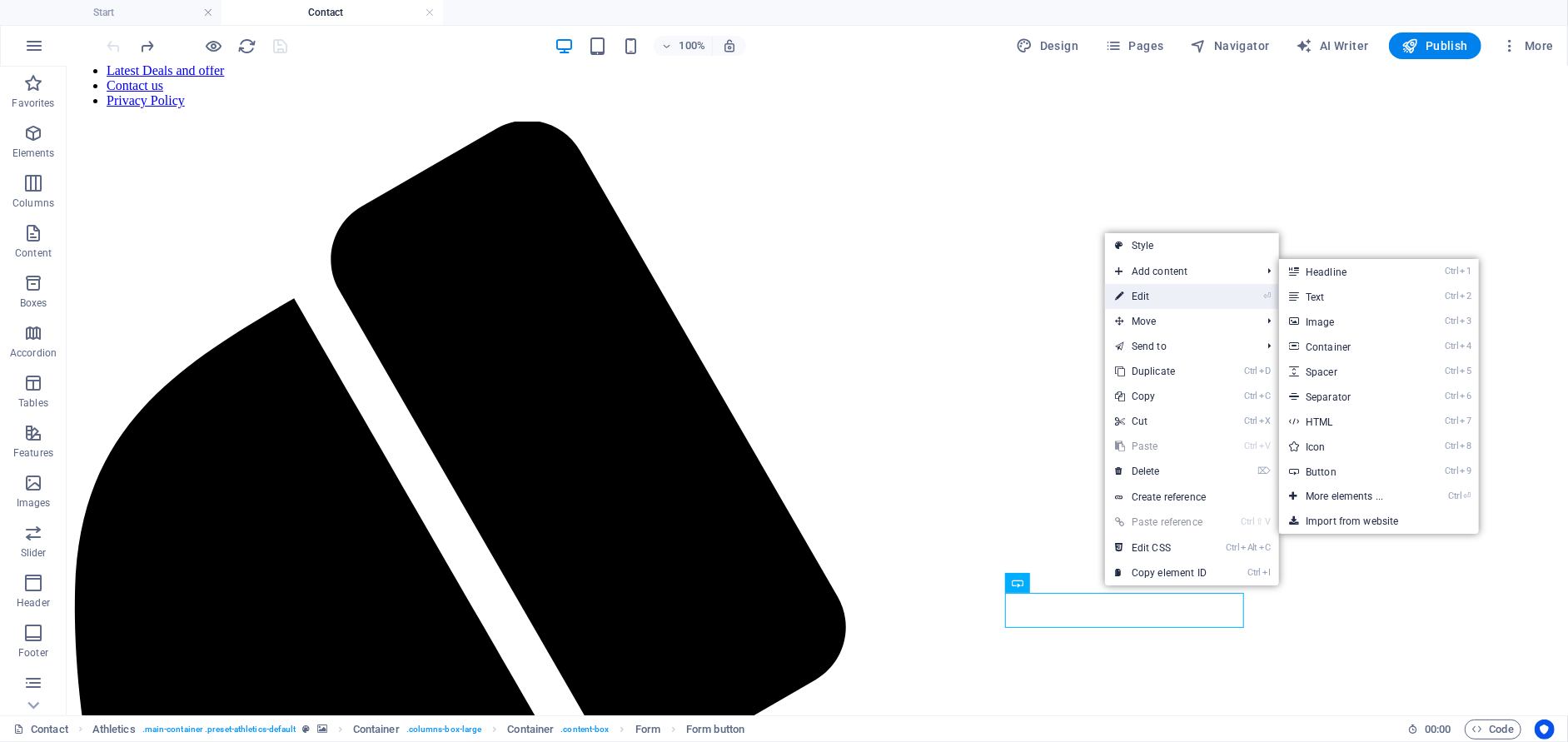
click at [1148, 296] on link "⏎ Edit" at bounding box center [1160, 296] width 112 height 25
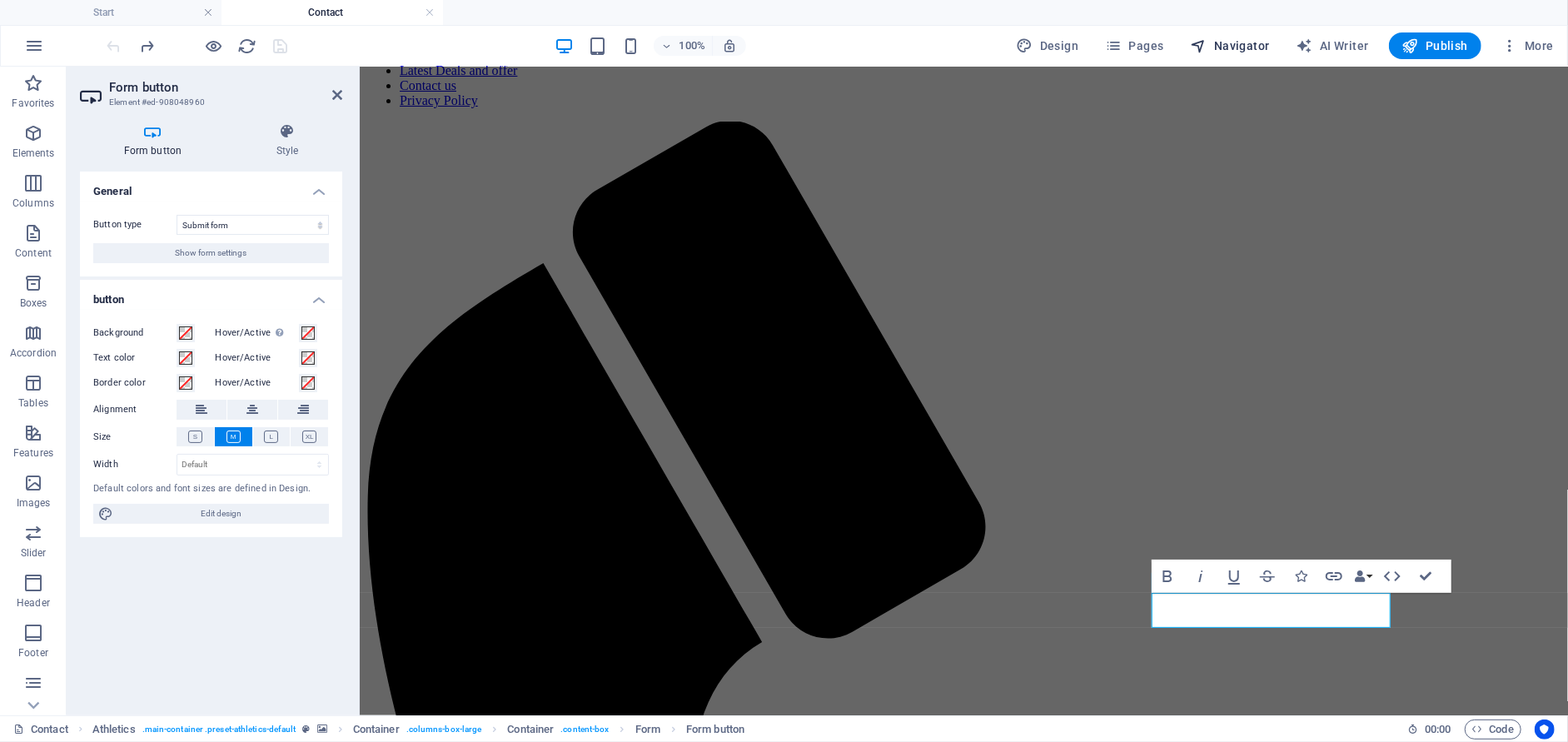
click at [1240, 48] on span "Navigator" at bounding box center [1230, 45] width 79 height 16
select select "17017885-en"
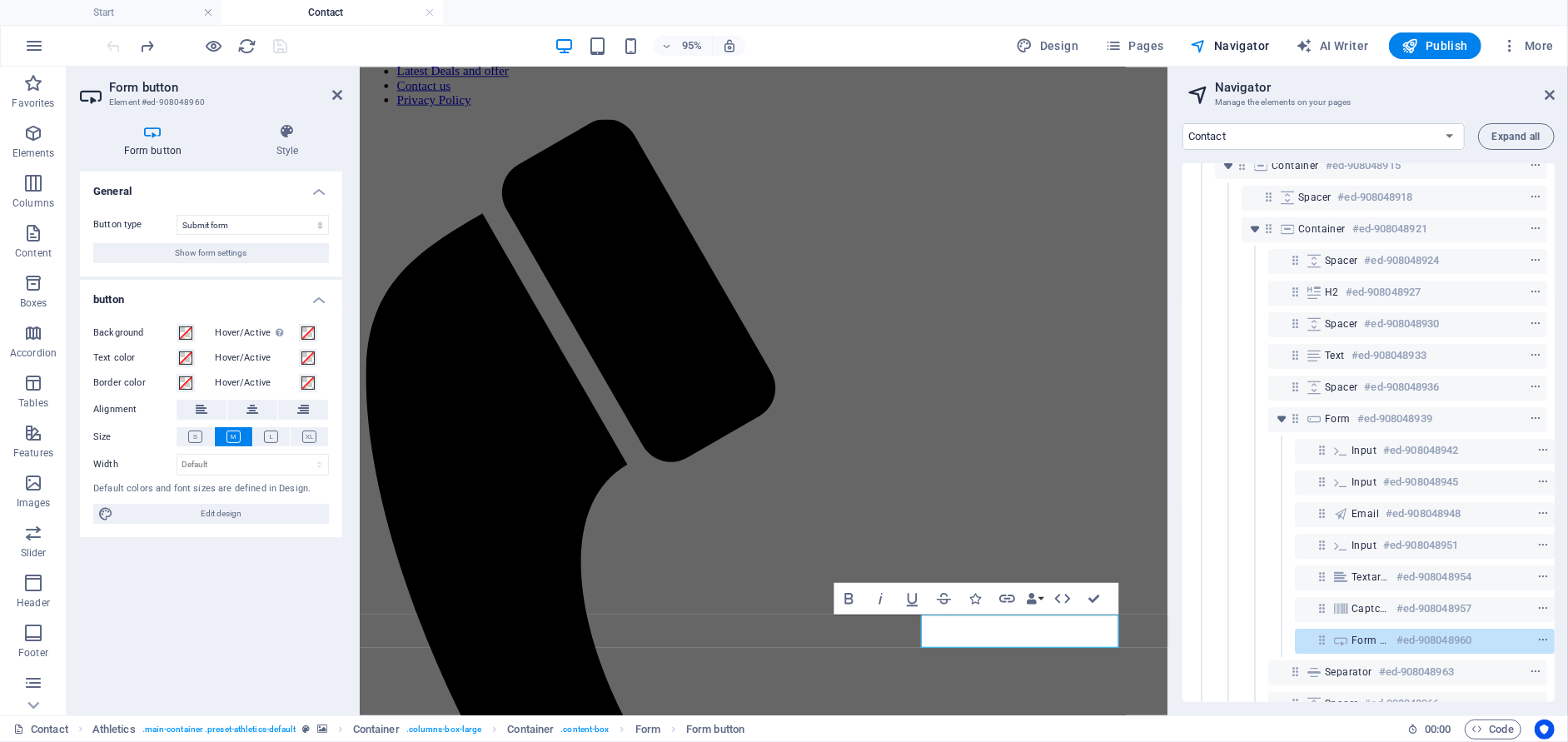
scroll to position [144, 3]
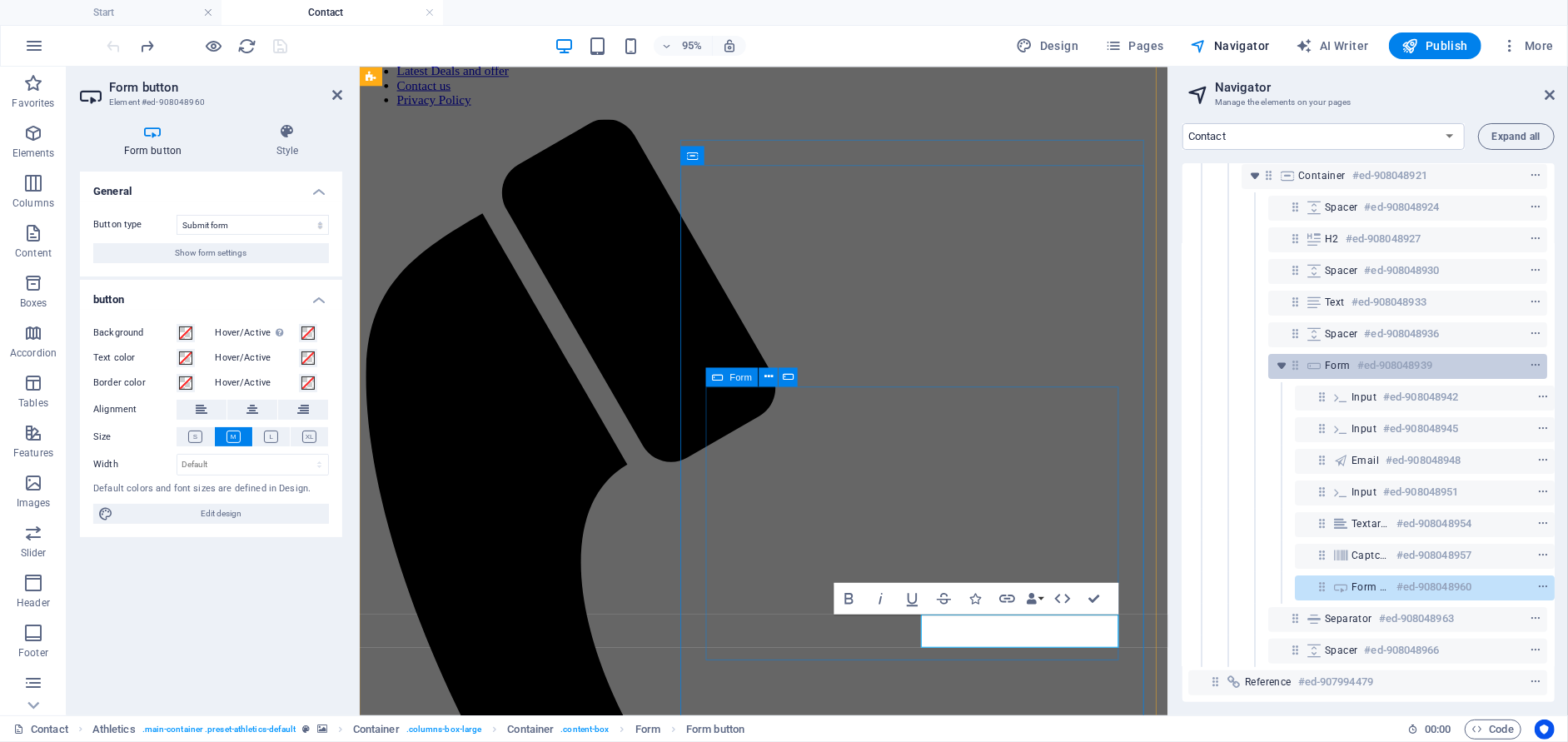
click at [1364, 355] on h6 "#ed-908048939" at bounding box center [1394, 365] width 75 height 20
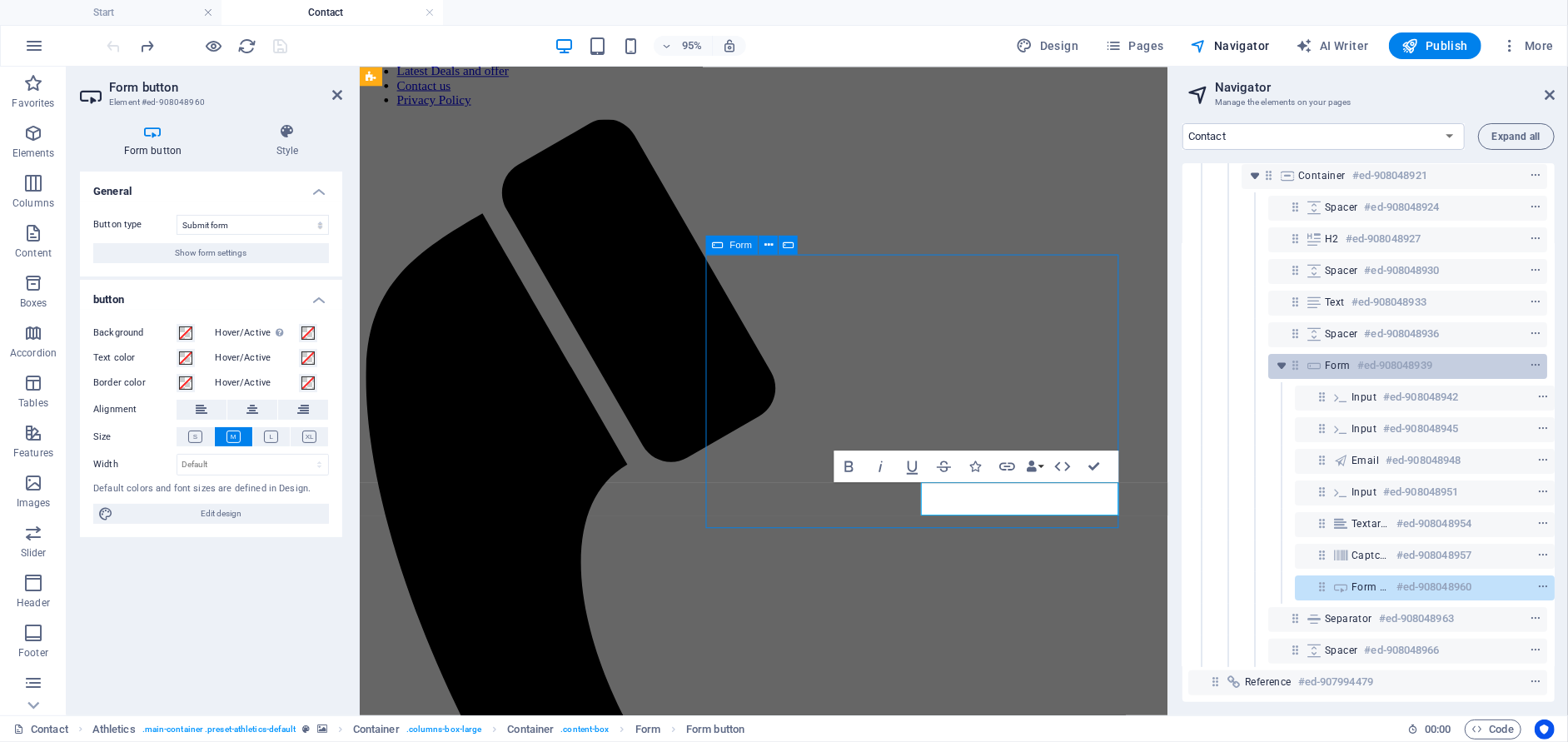
scroll to position [221, 0]
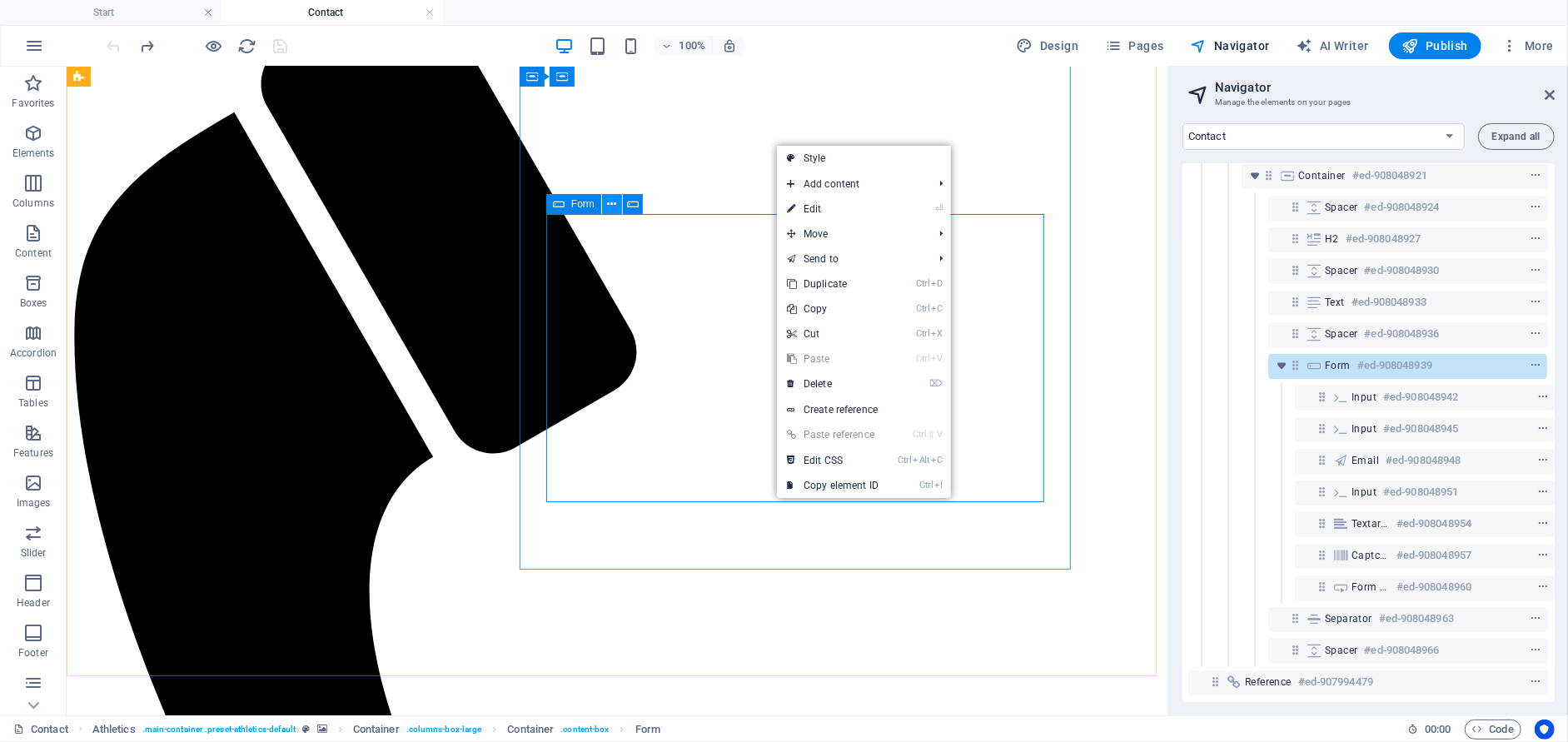
click at [612, 208] on icon at bounding box center [611, 204] width 10 height 17
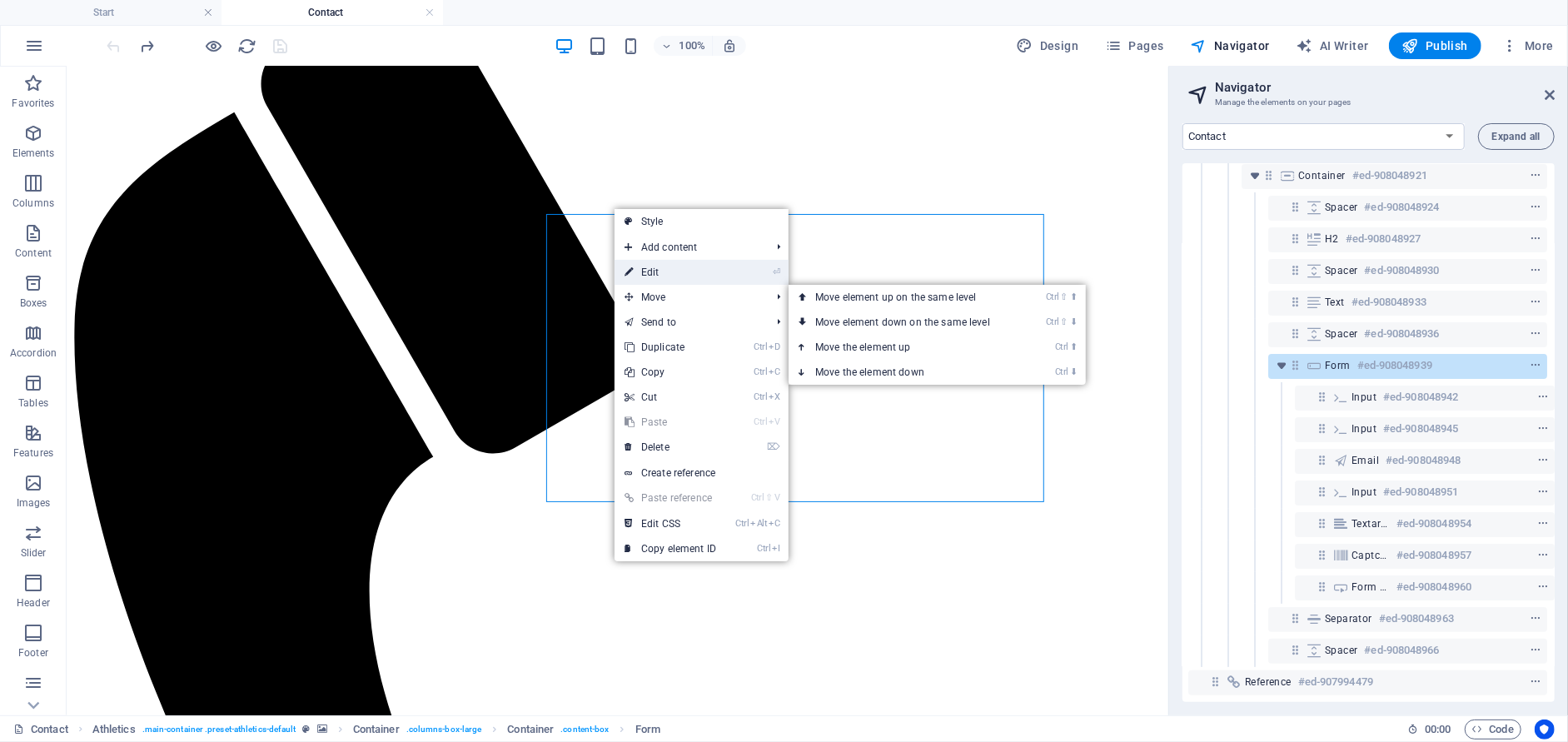
click at [640, 275] on link "⏎ Edit" at bounding box center [669, 272] width 112 height 25
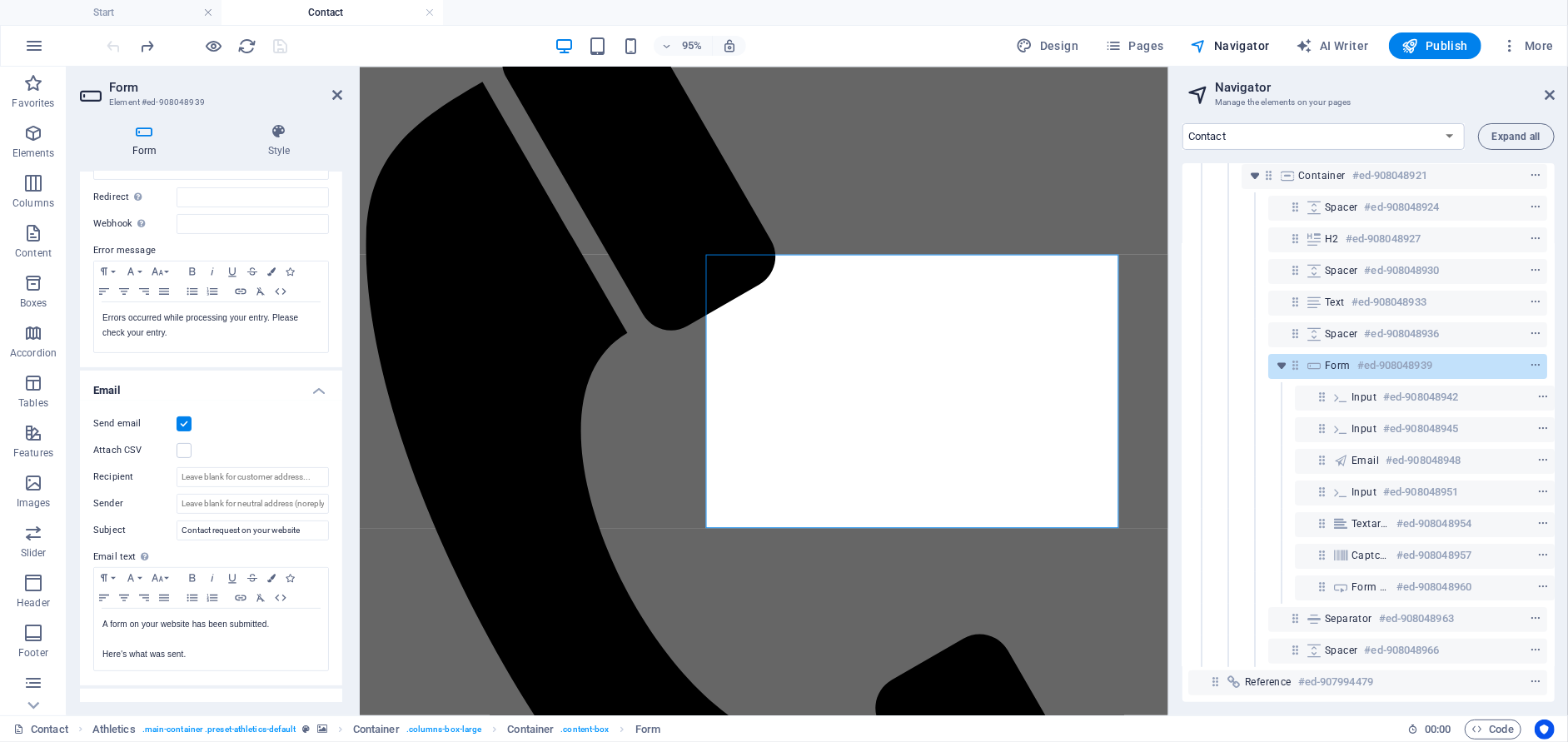
scroll to position [250, 0]
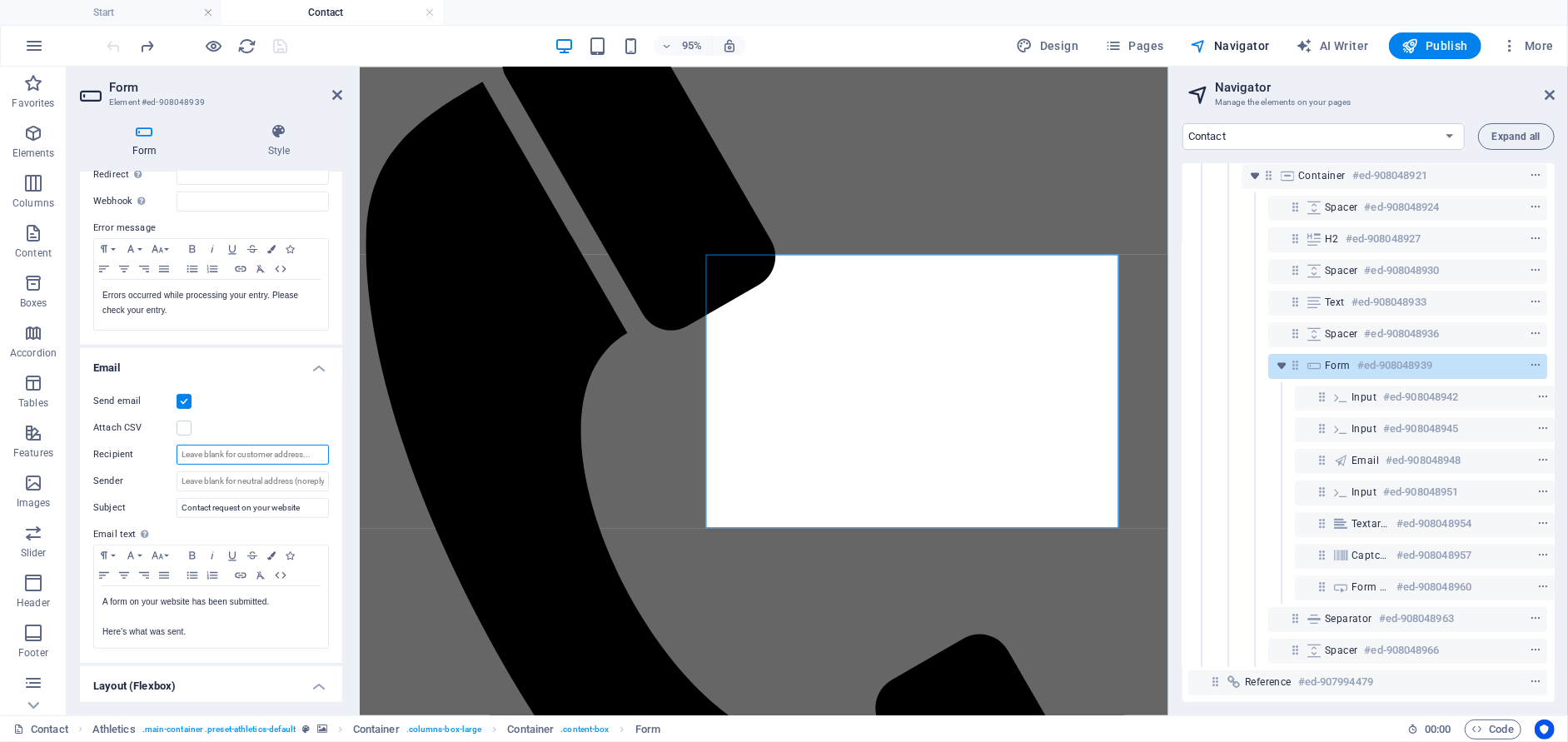
click at [248, 453] on input "Recipient" at bounding box center [253, 454] width 152 height 20
type input "[EMAIL_ADDRESS][DOMAIN_NAME]"
click at [312, 524] on label "Email text Define text to be sent if form inputs should be sent by email." at bounding box center [211, 534] width 235 height 20
click at [1414, 45] on icon "button" at bounding box center [1410, 45] width 16 height 16
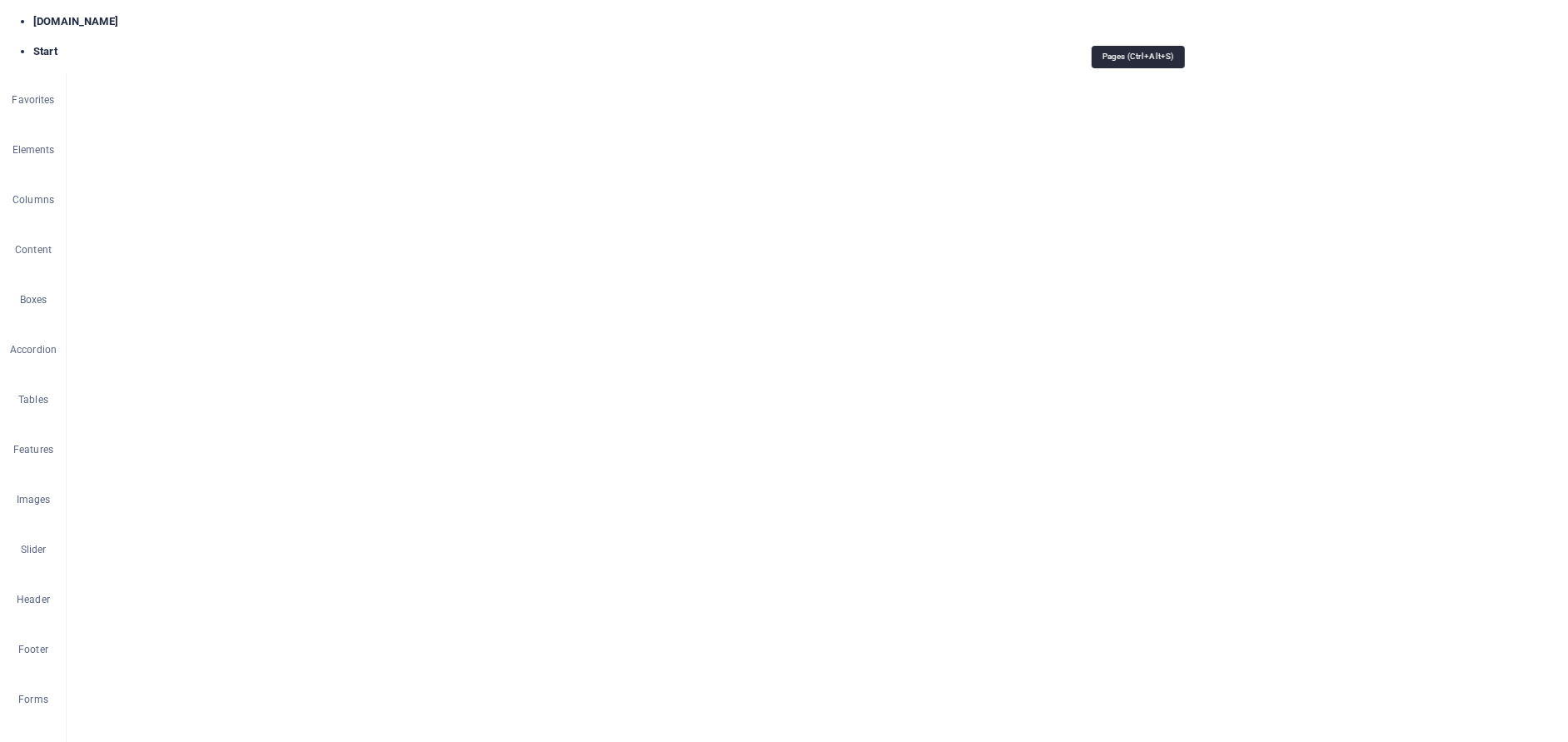
click at [1117, 24] on icon "button" at bounding box center [1112, 20] width 16 height 16
click at [1215, 464] on span "Contact /contact-7" at bounding box center [1249, 462] width 78 height 12
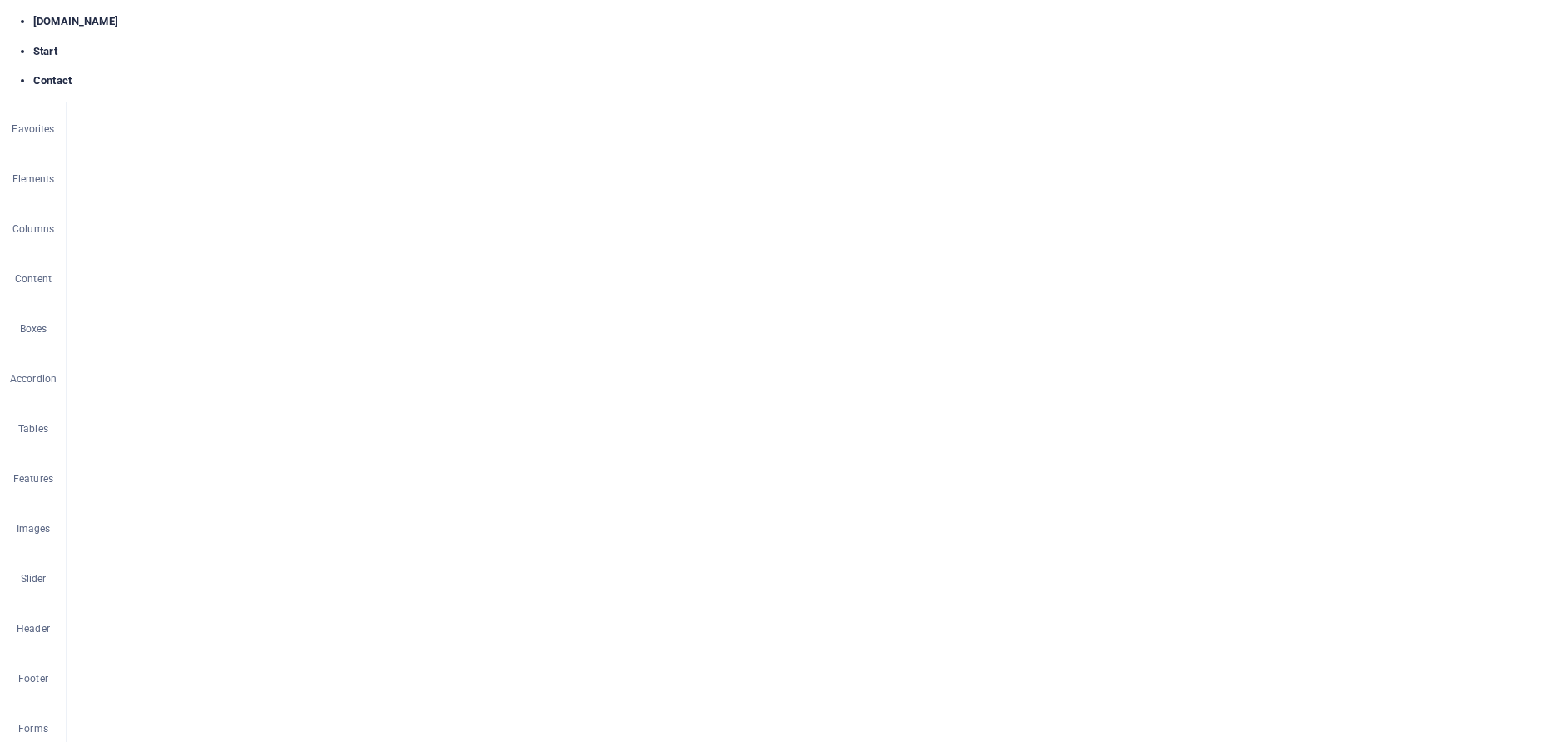
click at [602, 422] on button at bounding box center [607, 425] width 20 height 20
click at [661, 138] on link "⏎ Edit" at bounding box center [659, 131] width 112 height 25
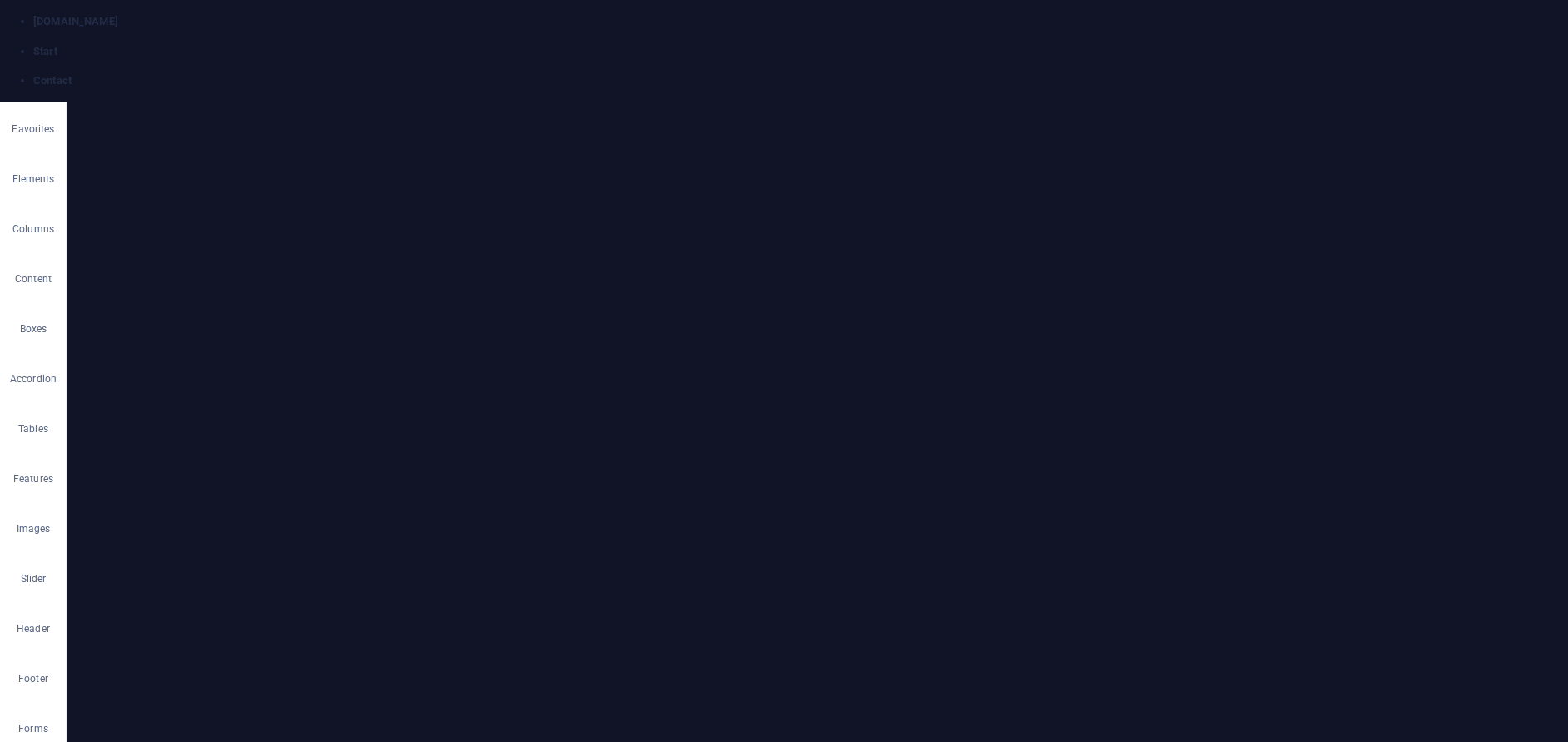
scroll to position [250, 0]
click at [1411, 34] on button "Publish" at bounding box center [1435, 46] width 93 height 27
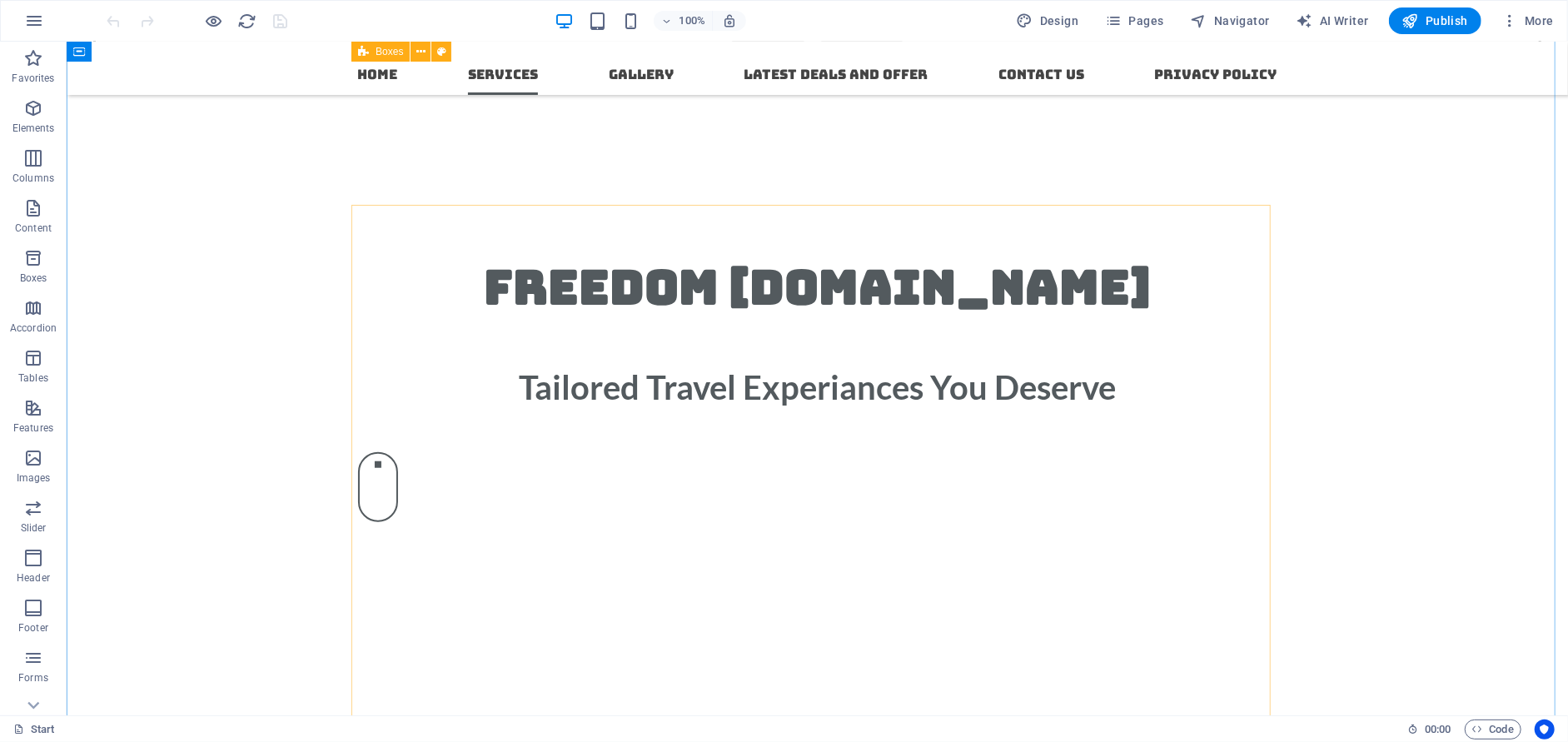
scroll to position [690, 0]
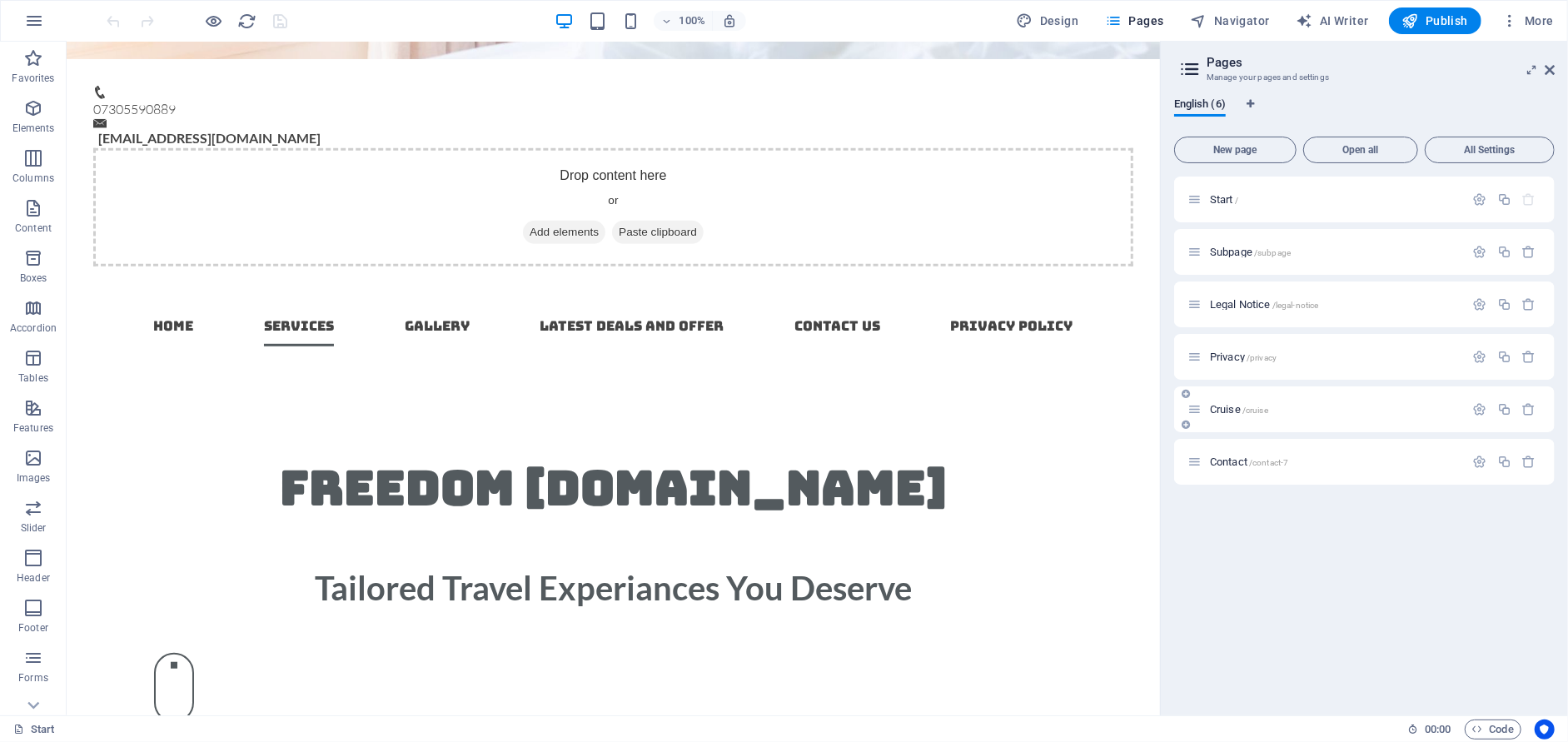
click at [1213, 411] on span "Cruise /cruise" at bounding box center [1238, 409] width 58 height 12
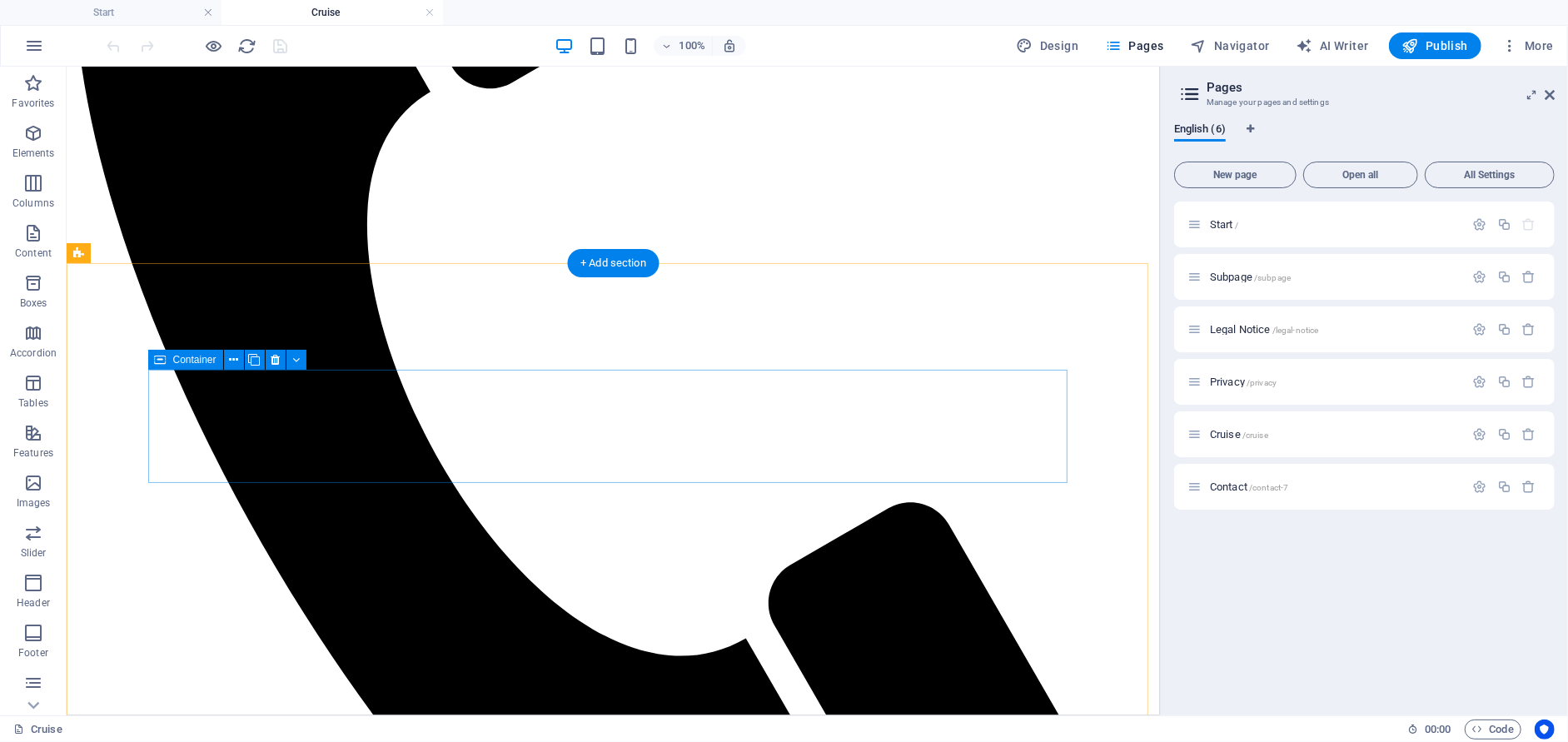
scroll to position [666, 0]
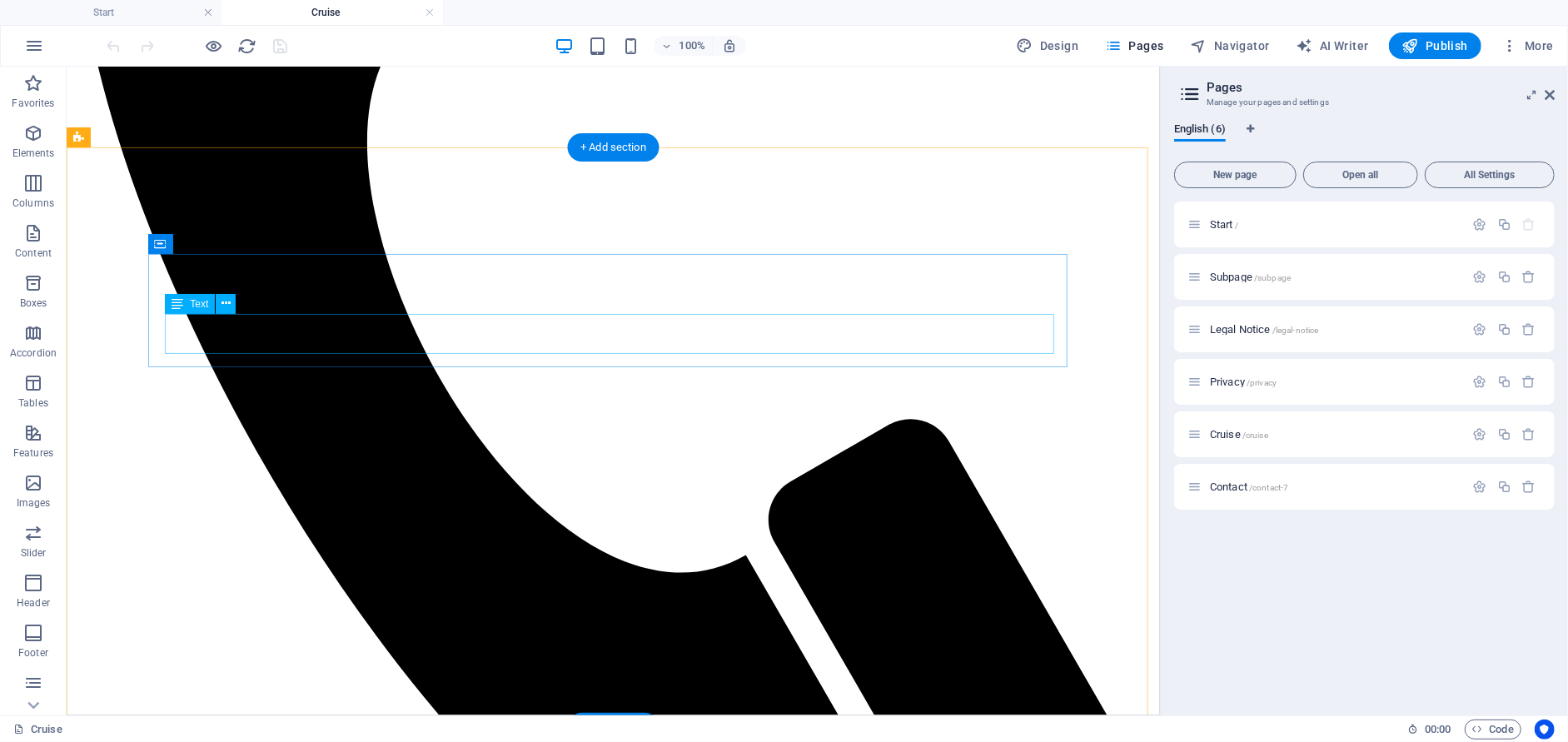
drag, startPoint x: 530, startPoint y: 345, endPoint x: 372, endPoint y: 350, distance: 158.1
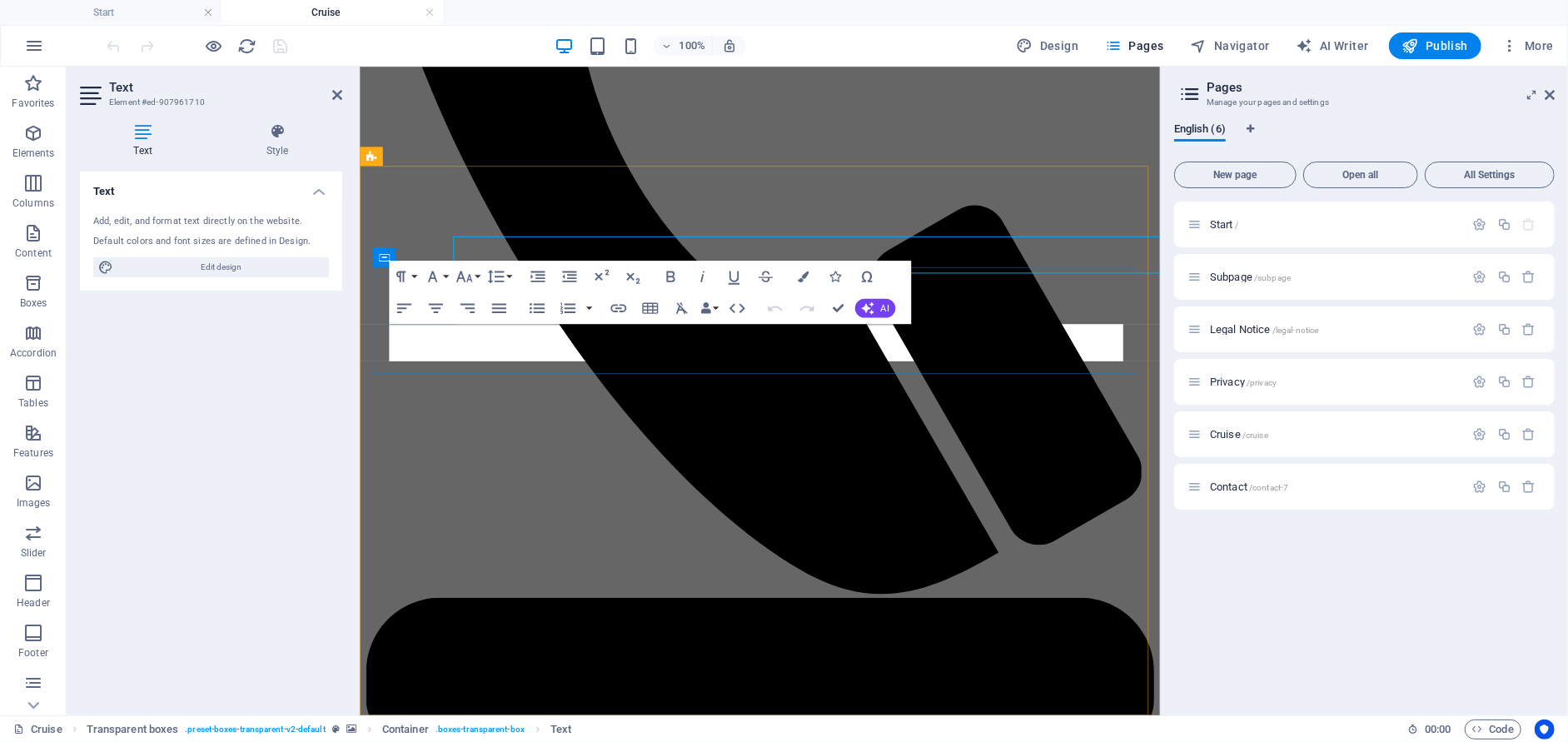
scroll to position [735, 0]
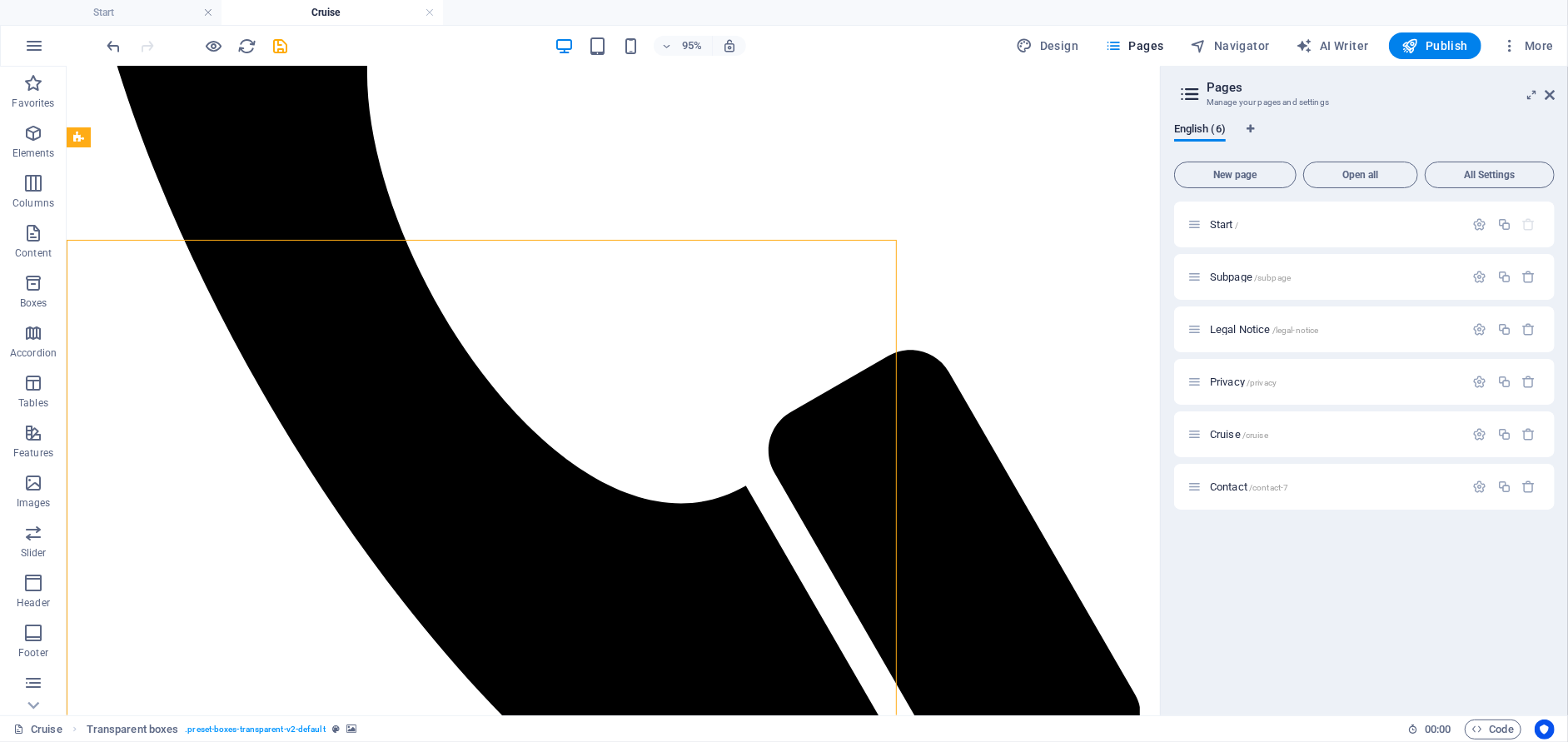
scroll to position [666, 0]
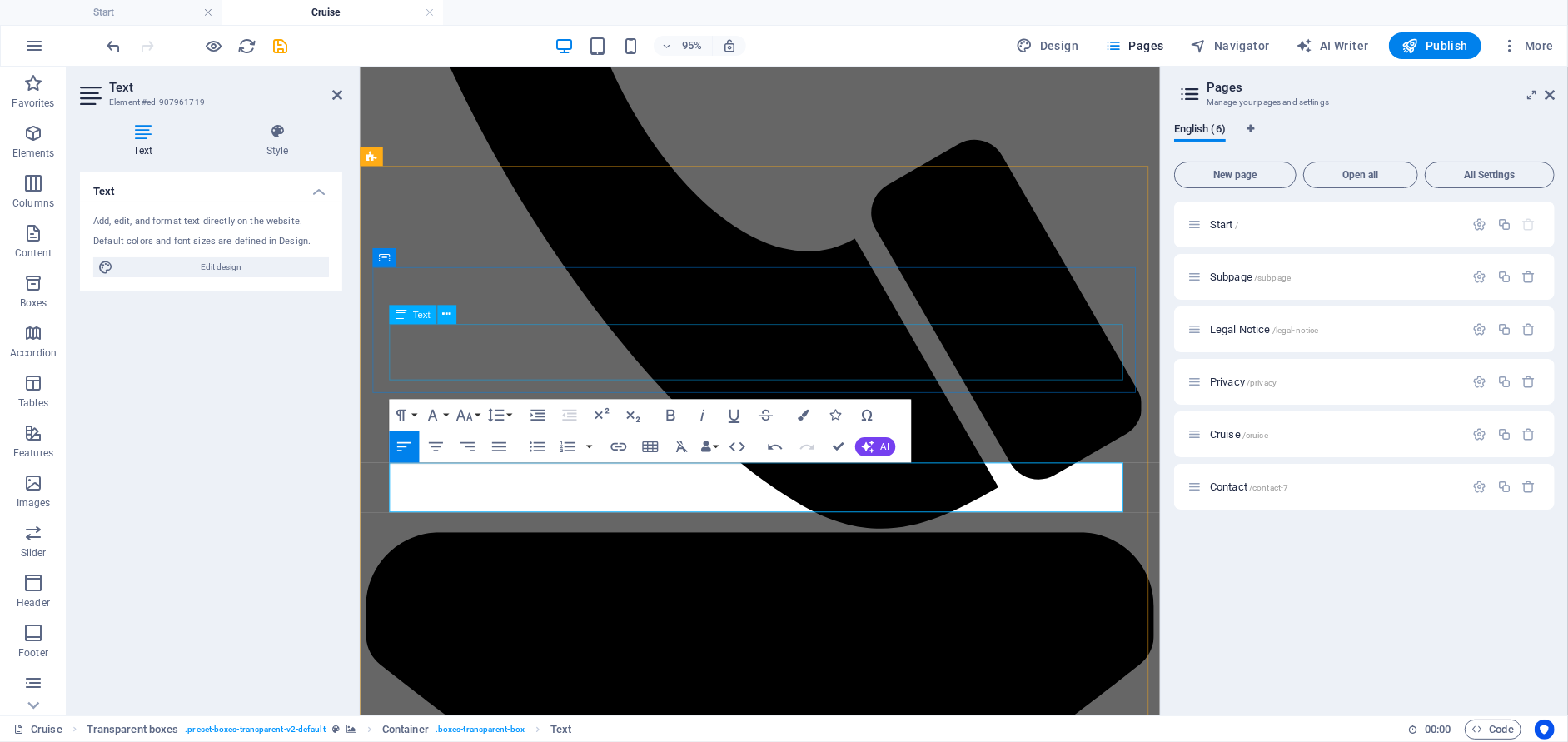
drag, startPoint x: 993, startPoint y: 394, endPoint x: 1269, endPoint y: 389, distance: 276.0
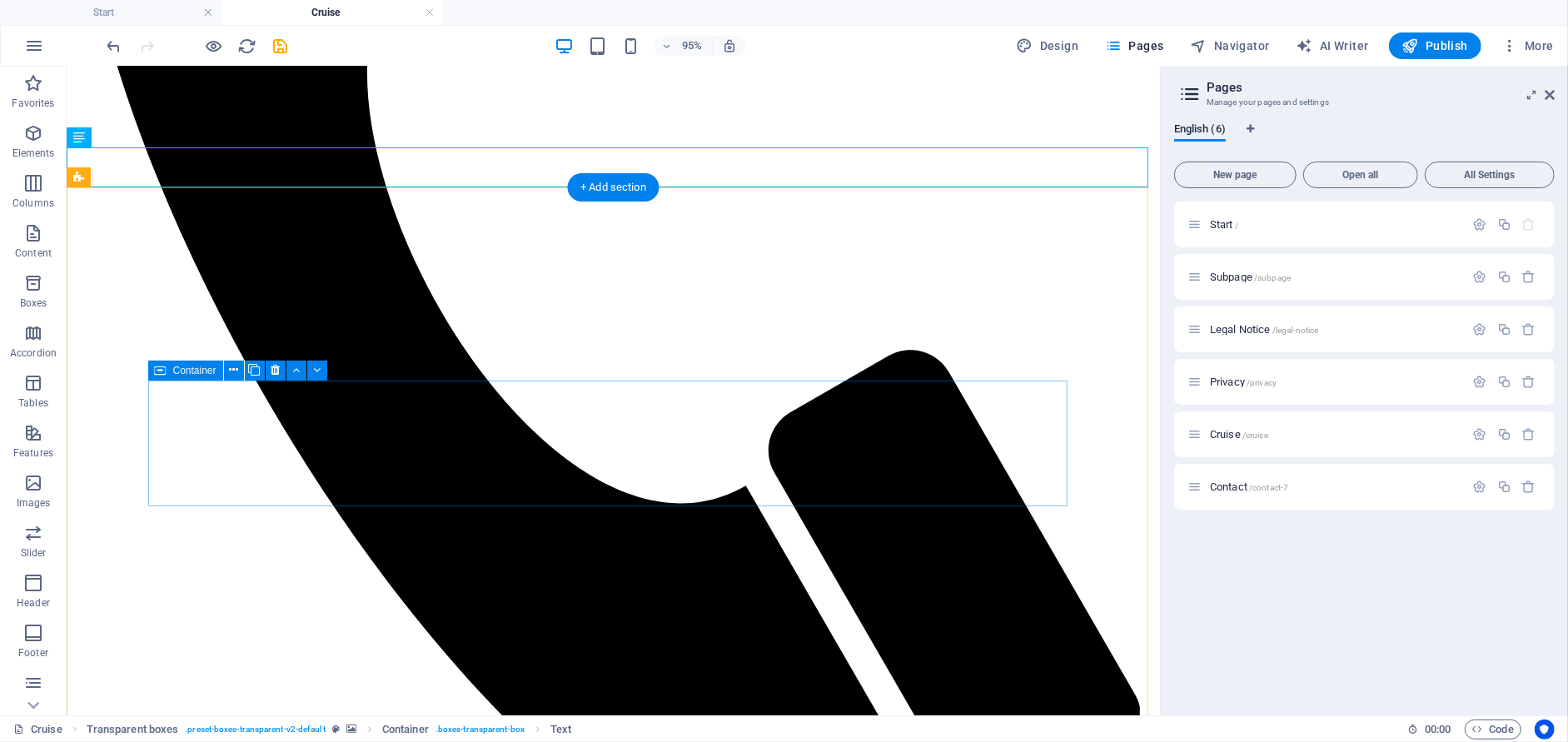
scroll to position [666, 0]
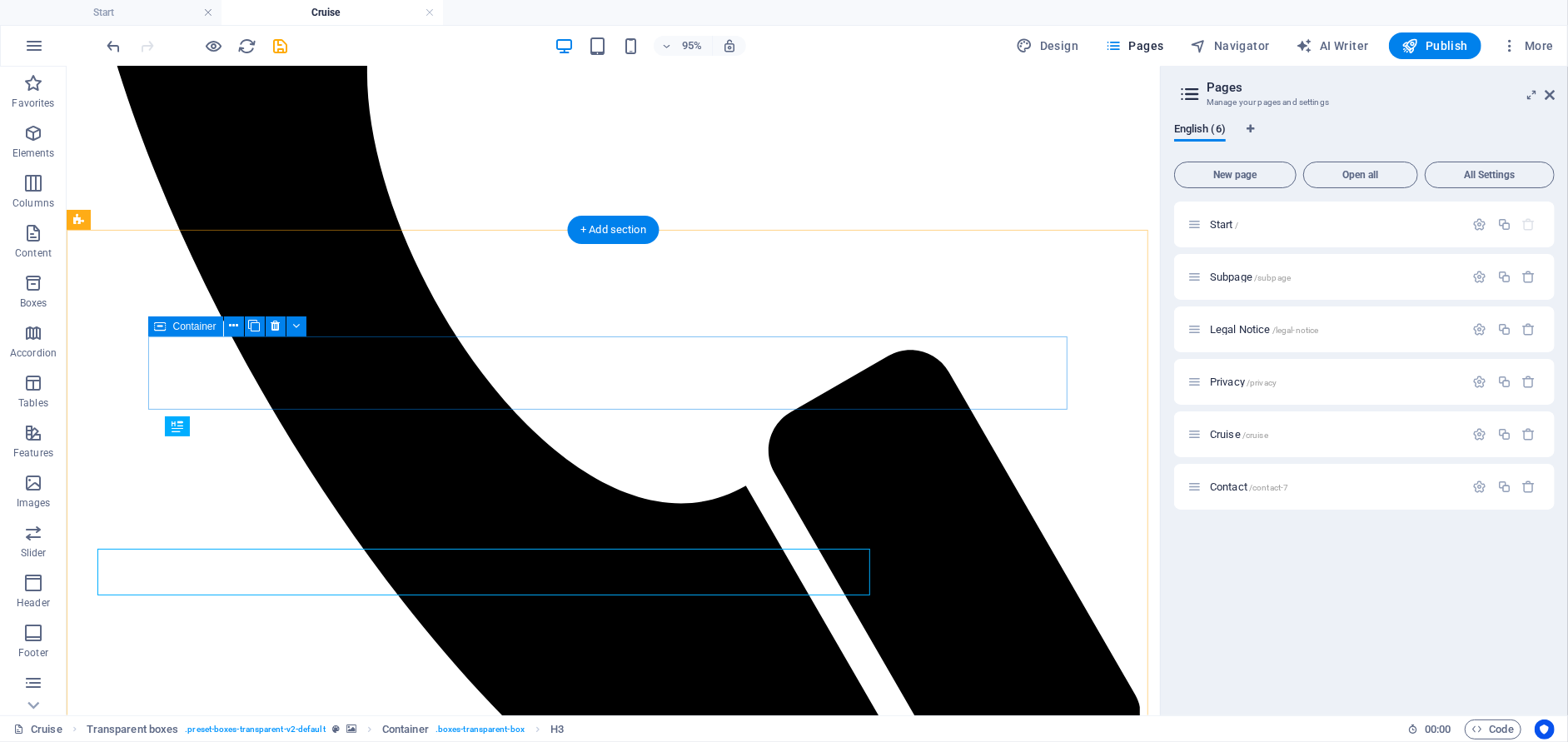
scroll to position [624, 0]
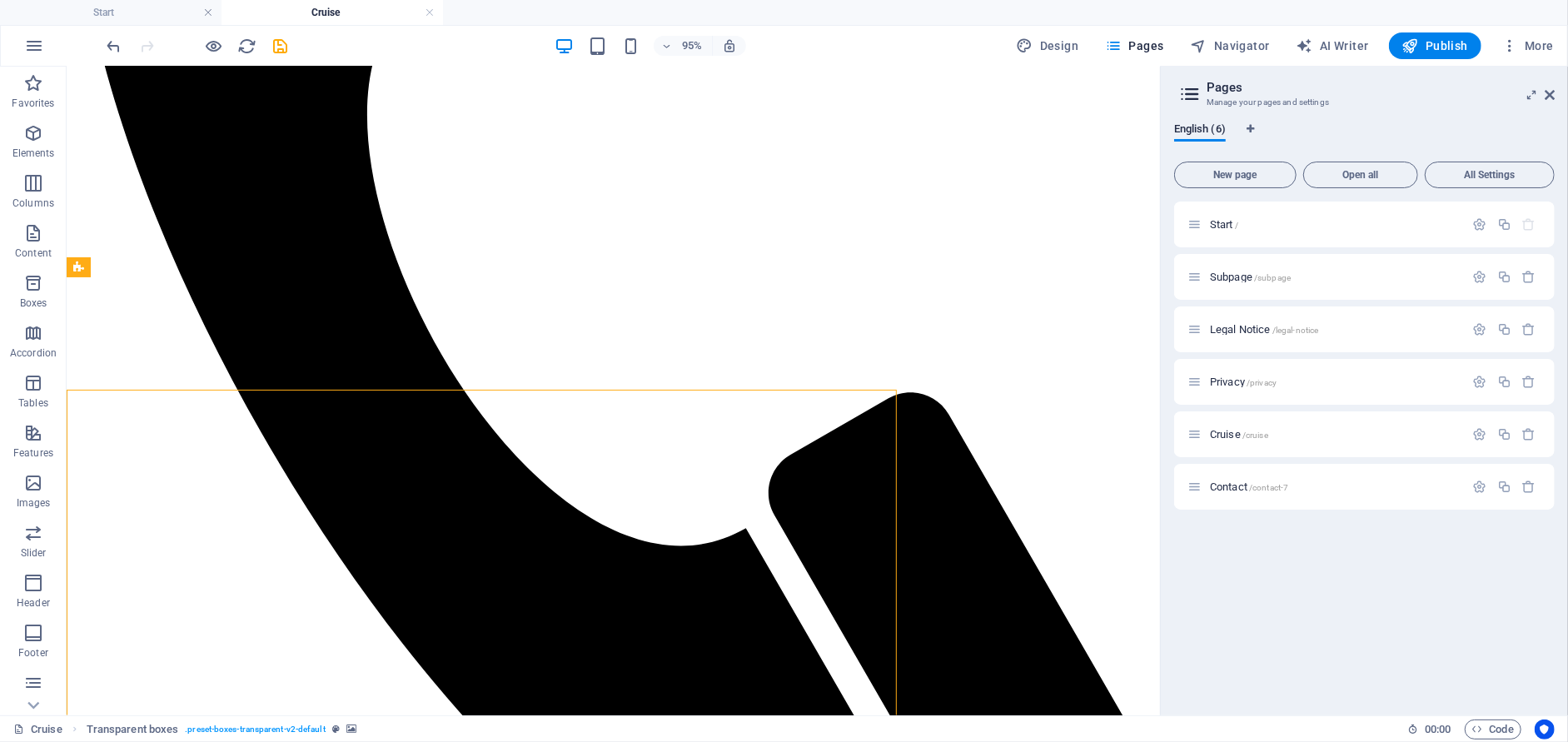
scroll to position [576, 0]
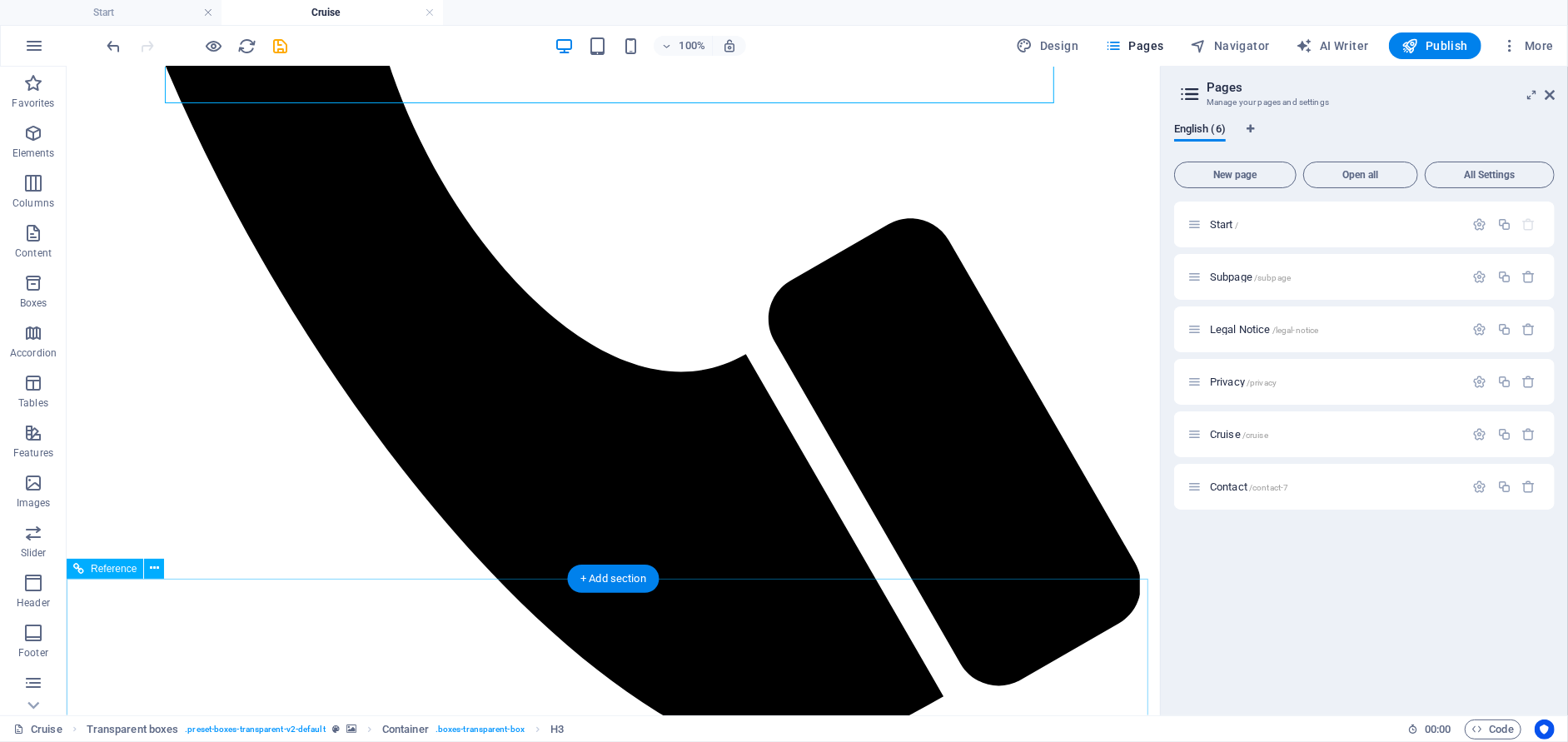
scroll to position [924, 0]
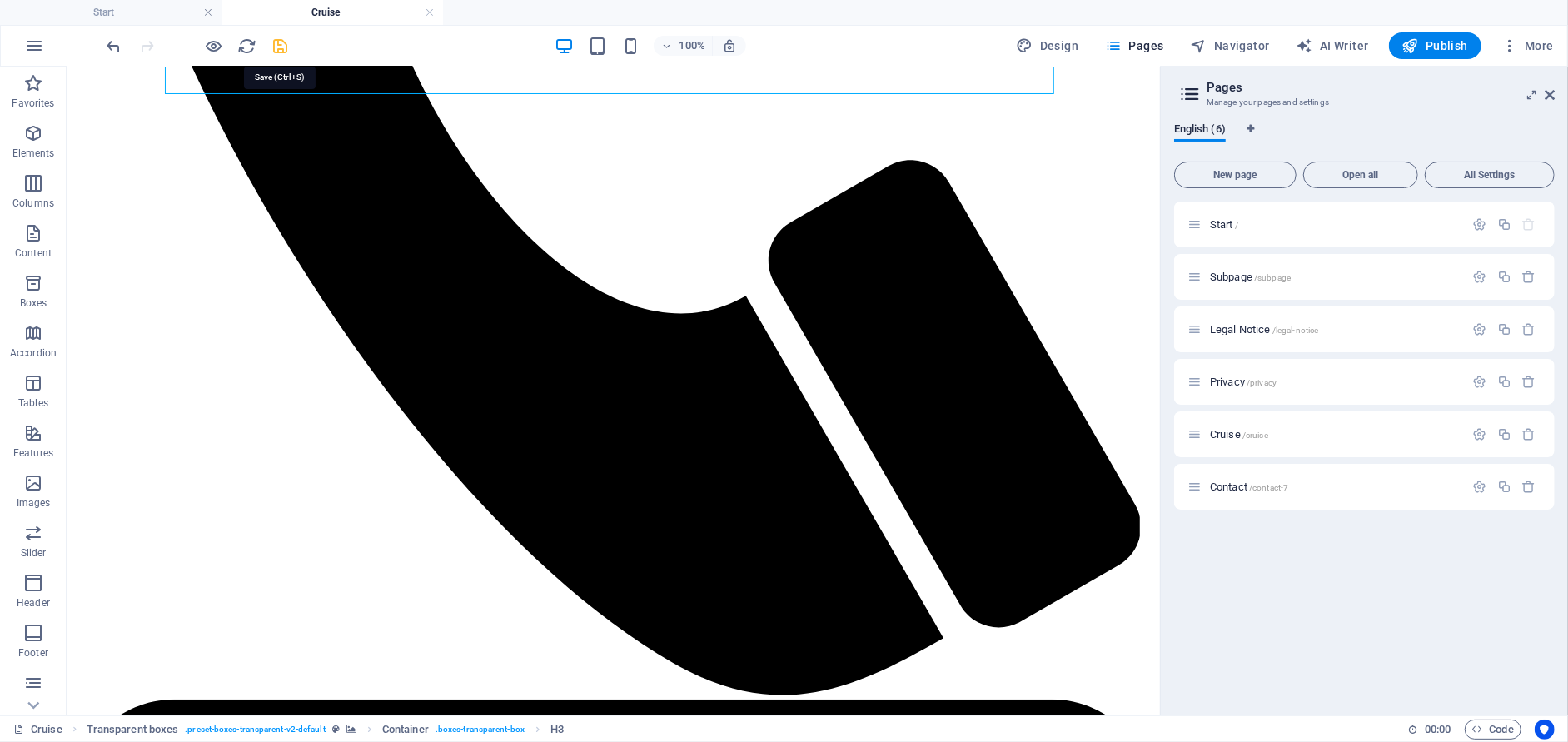
click at [280, 47] on icon "save" at bounding box center [281, 46] width 19 height 19
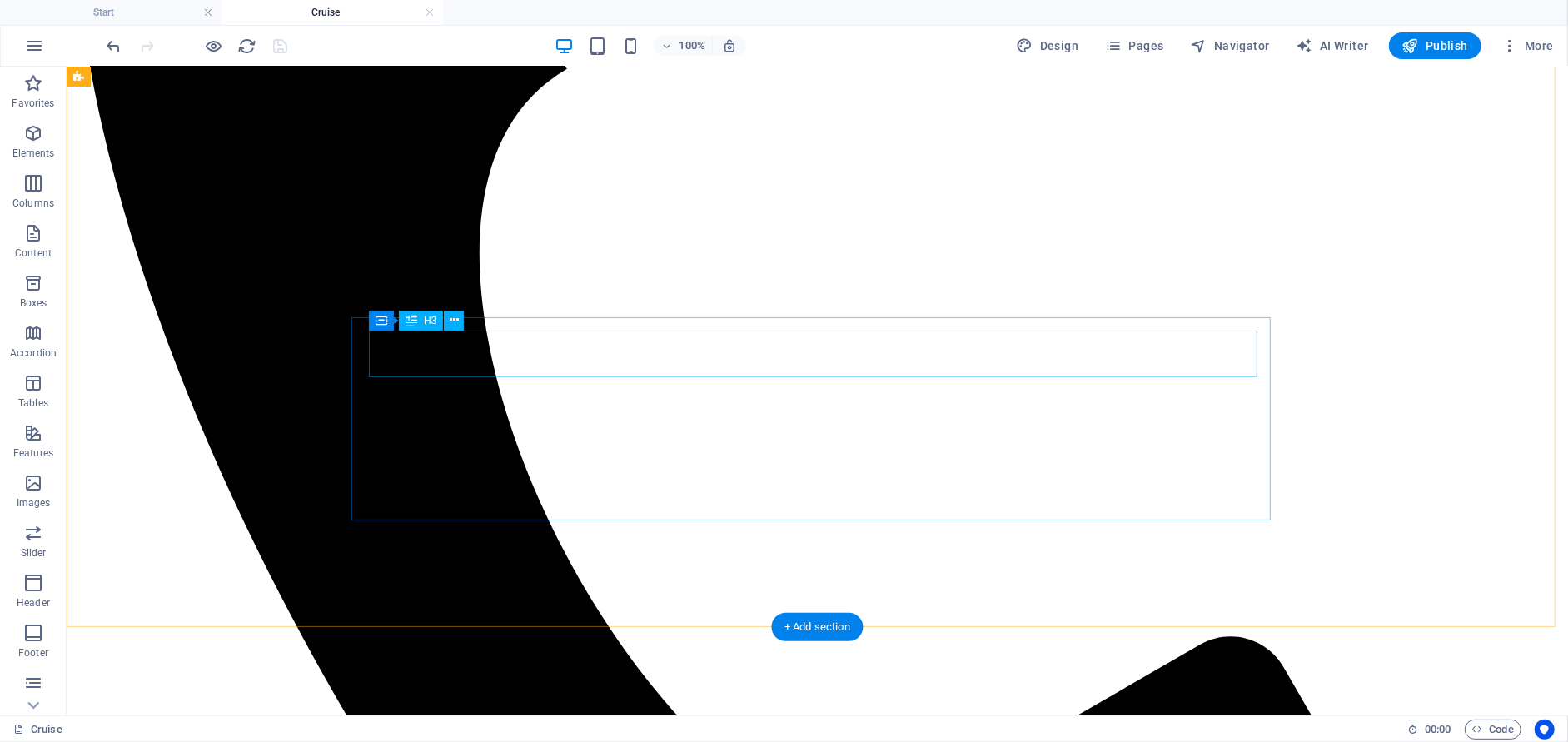
scroll to position [685, 0]
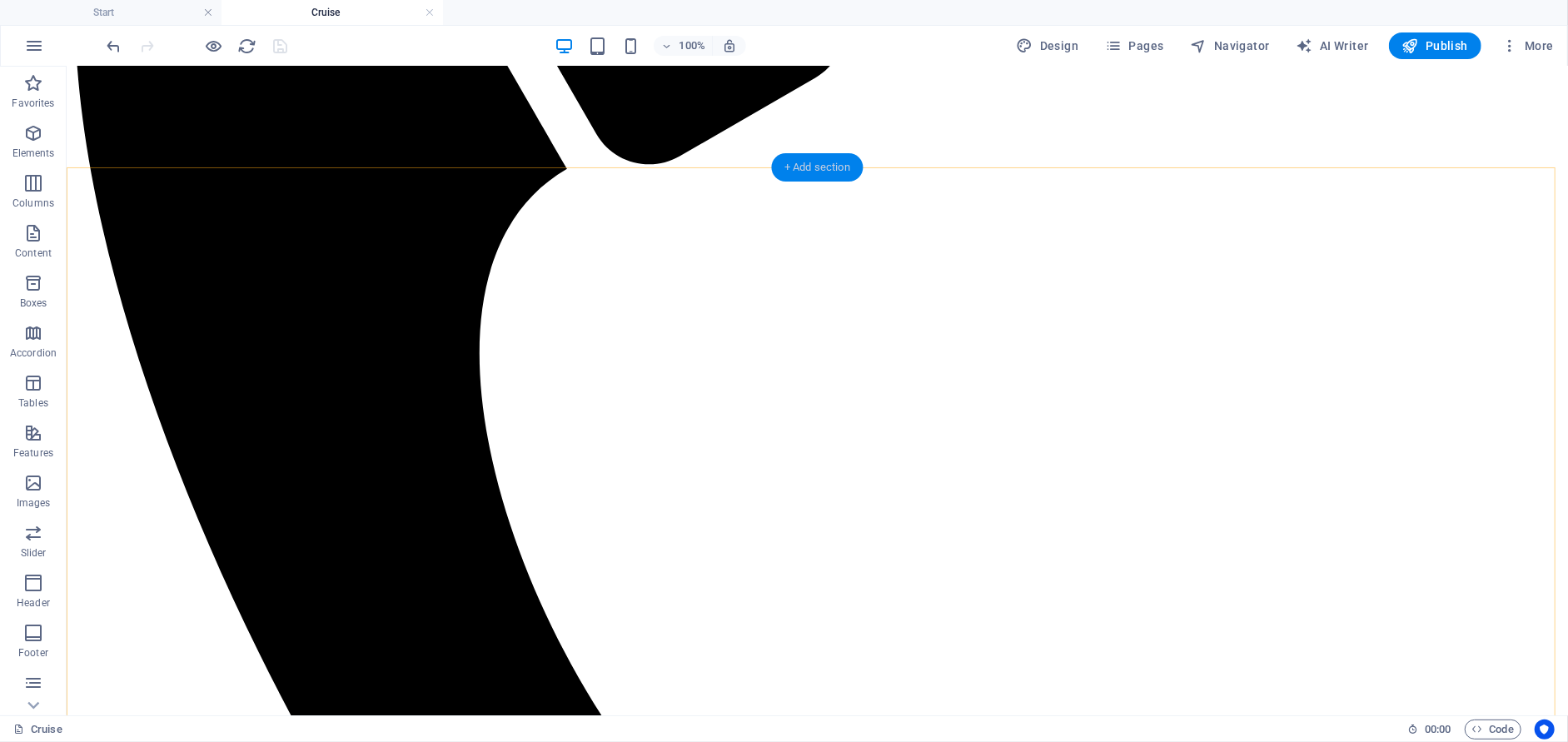
click at [819, 171] on div "+ Add section" at bounding box center [816, 167] width 93 height 29
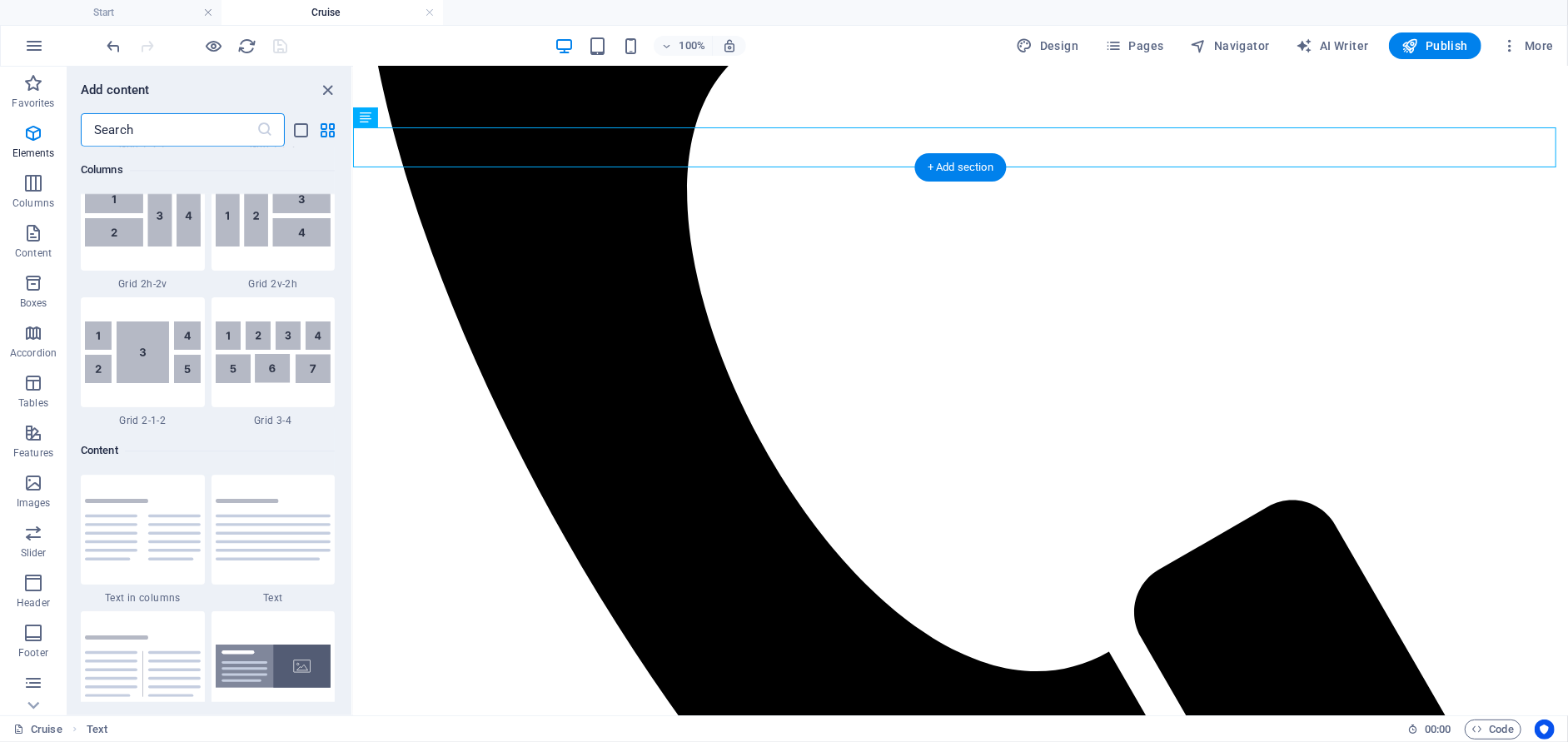
scroll to position [2912, 0]
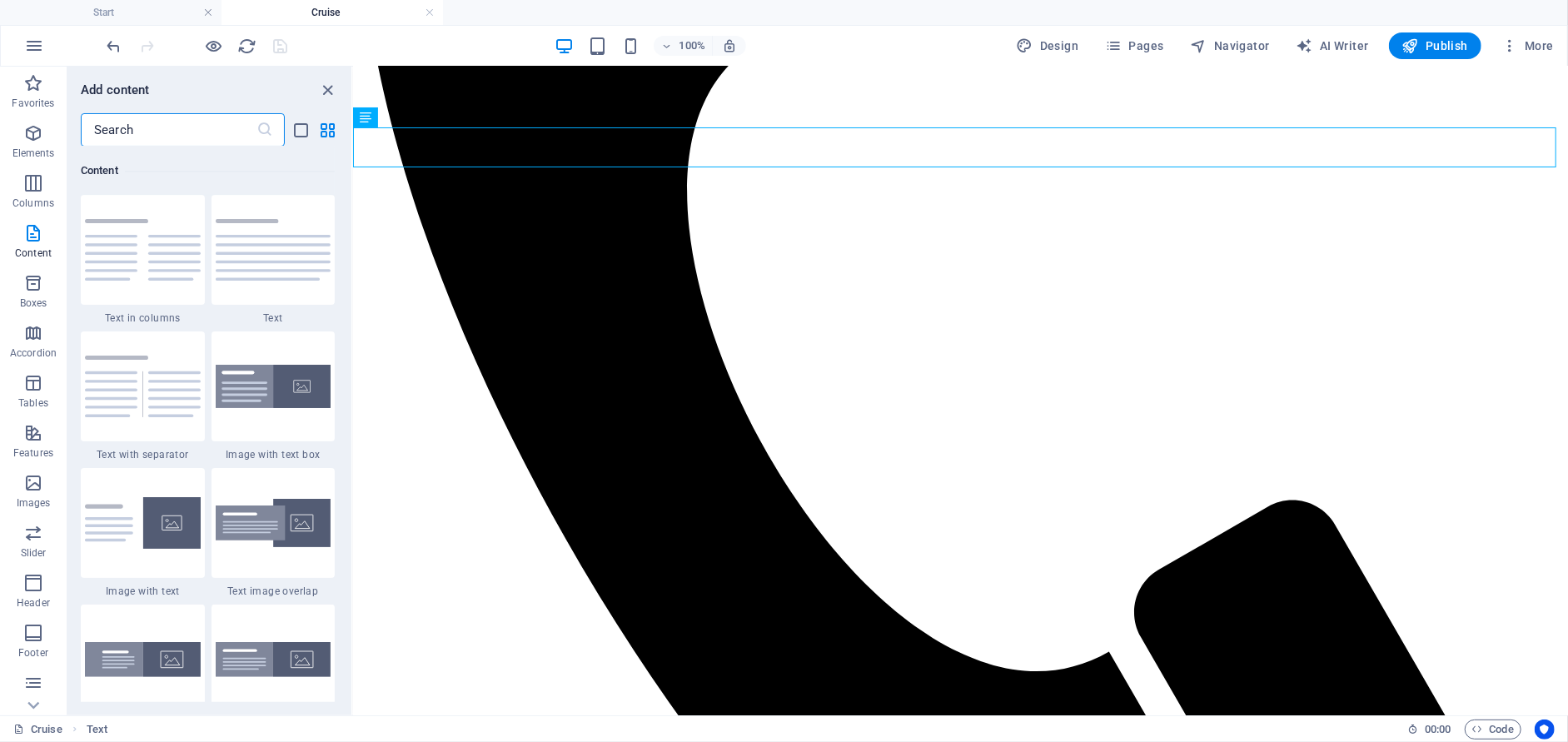
click at [227, 126] on input "text" at bounding box center [168, 130] width 176 height 34
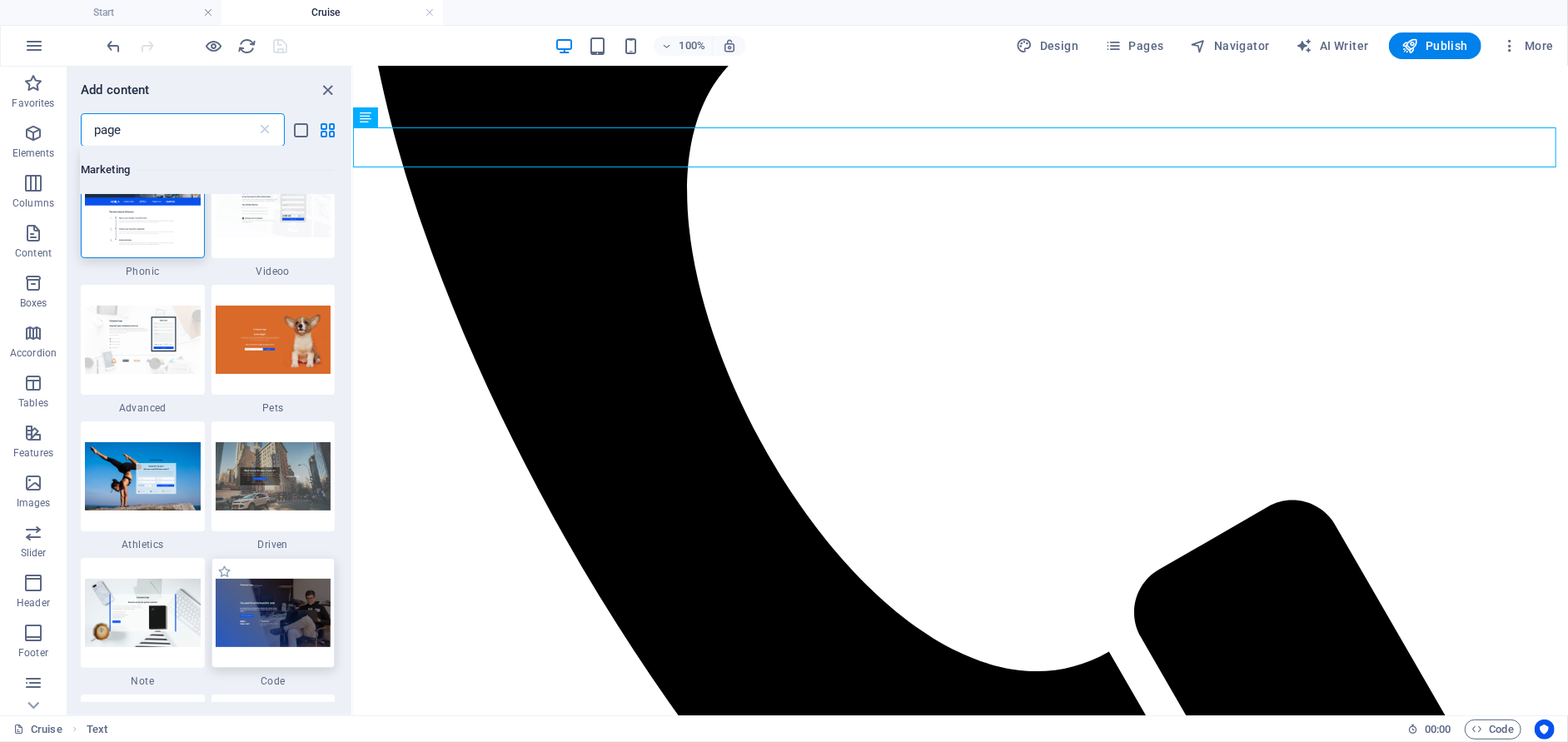
scroll to position [0, 0]
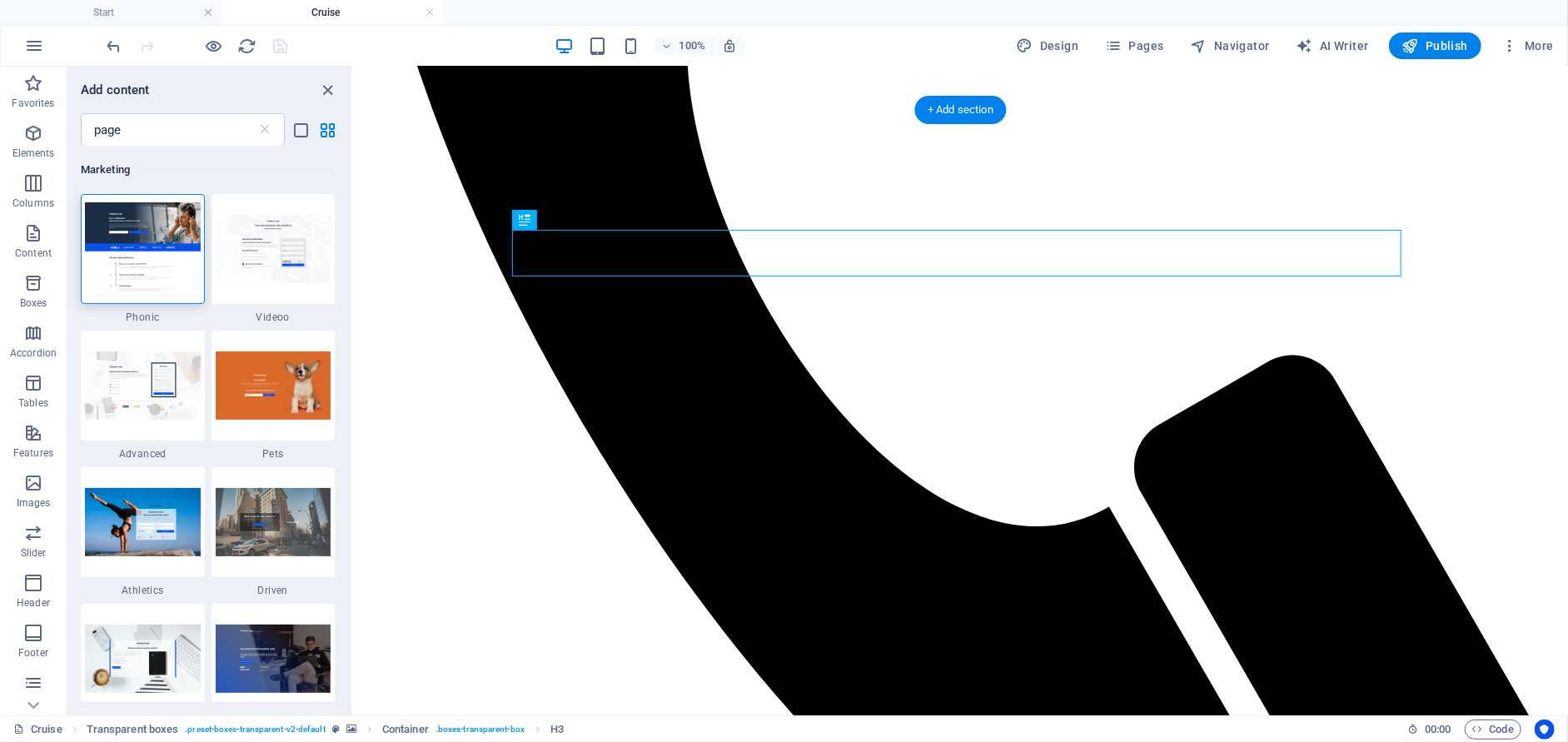
scroll to position [935, 0]
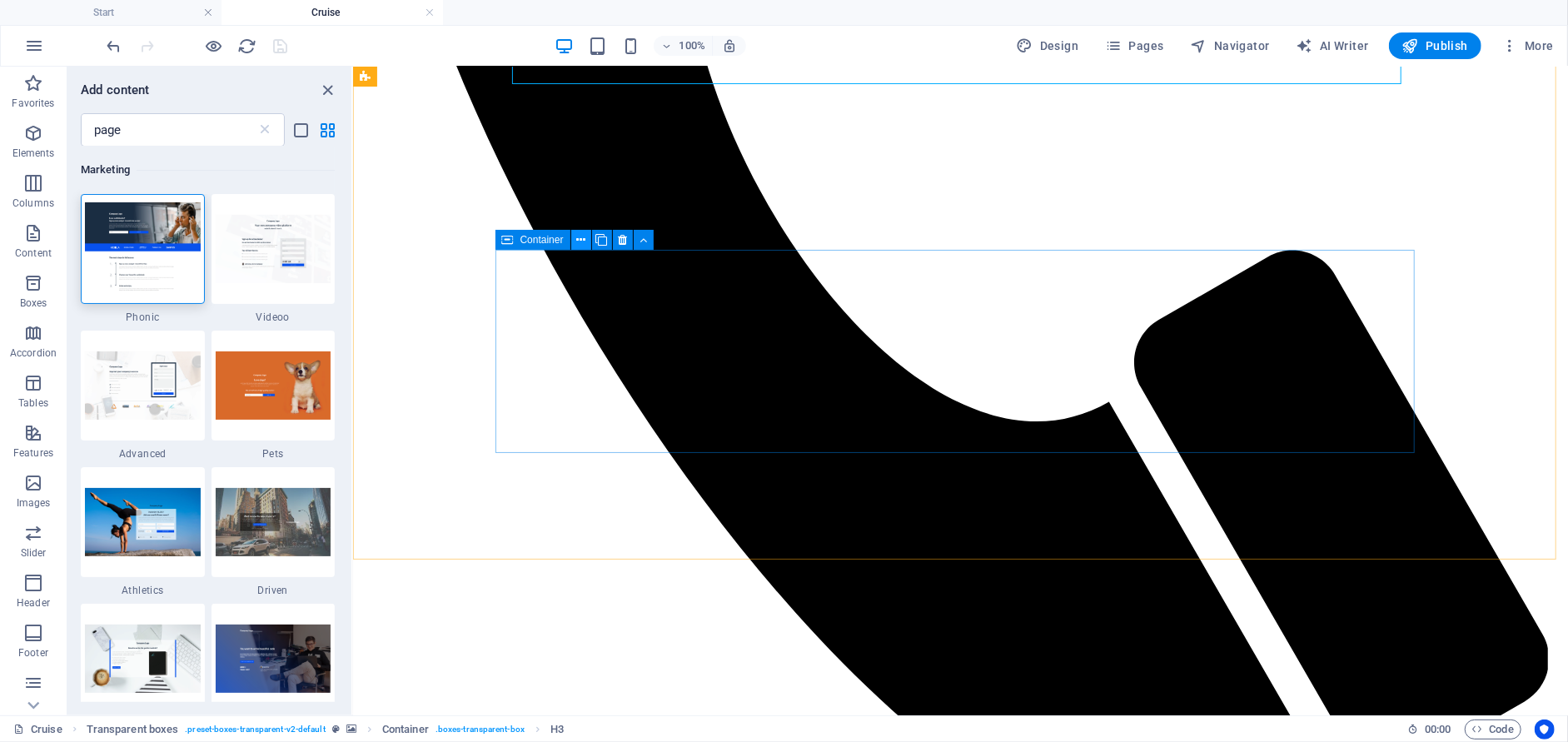
click at [580, 240] on icon at bounding box center [580, 240] width 10 height 17
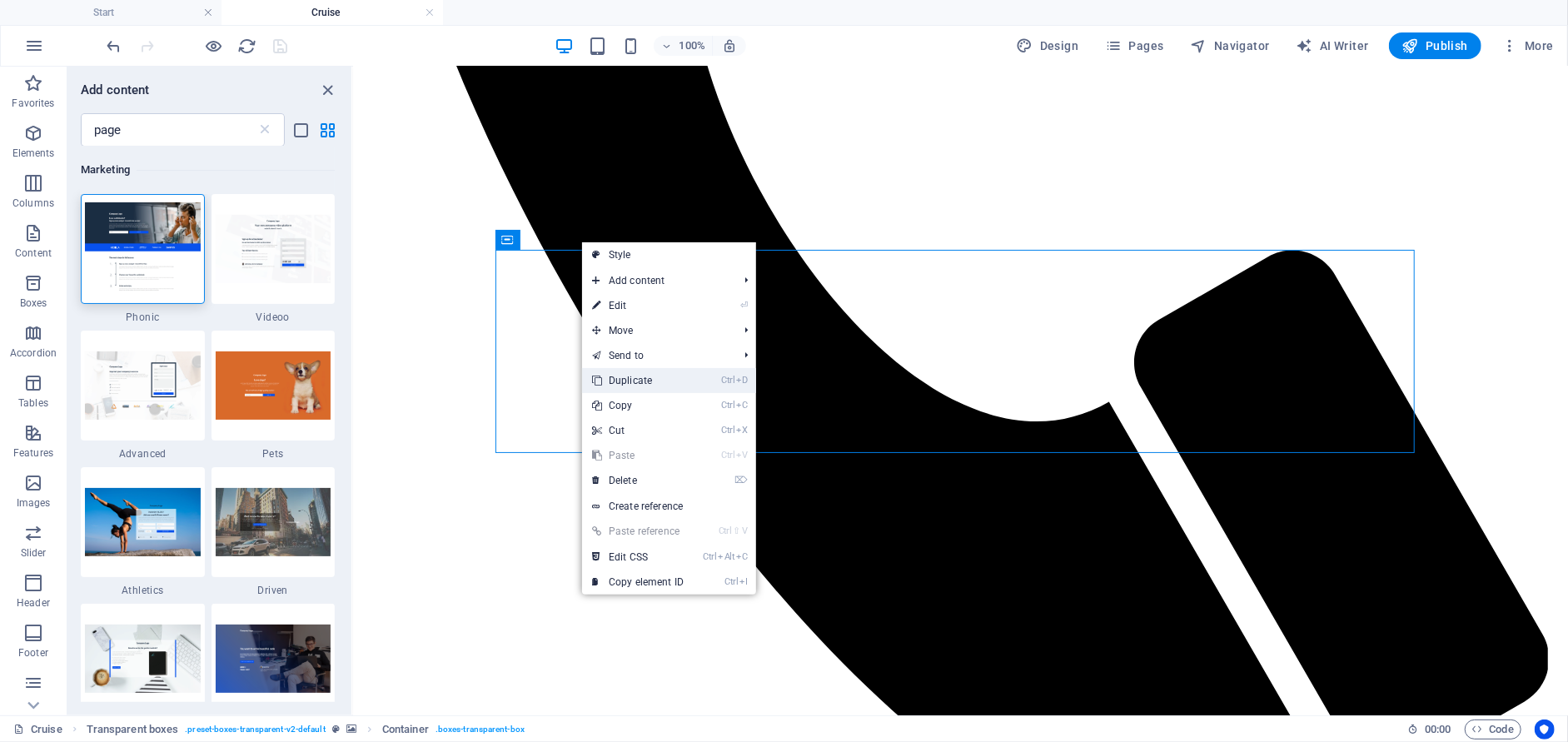
click at [648, 379] on link "Ctrl D Duplicate" at bounding box center [637, 380] width 112 height 25
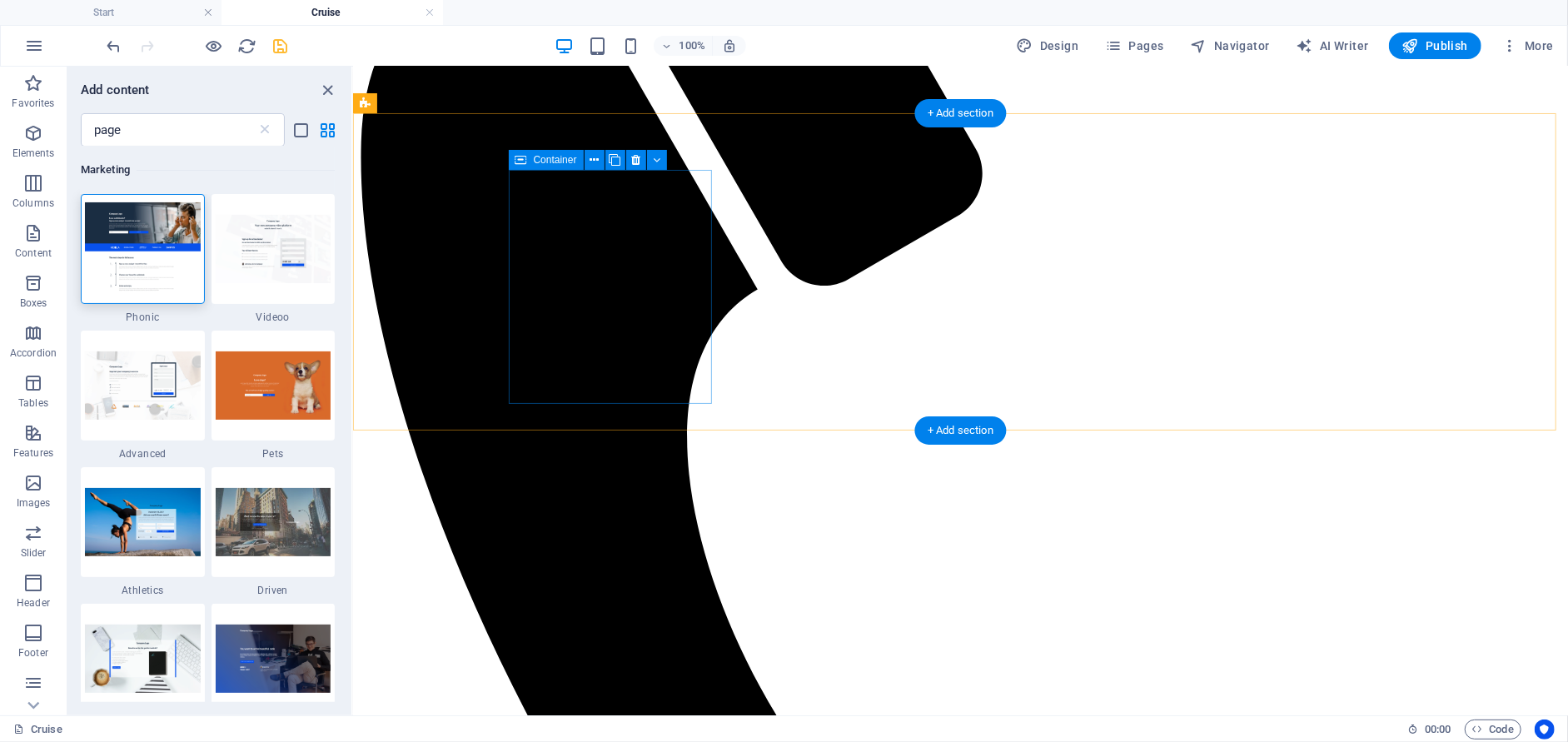
scroll to position [485, 0]
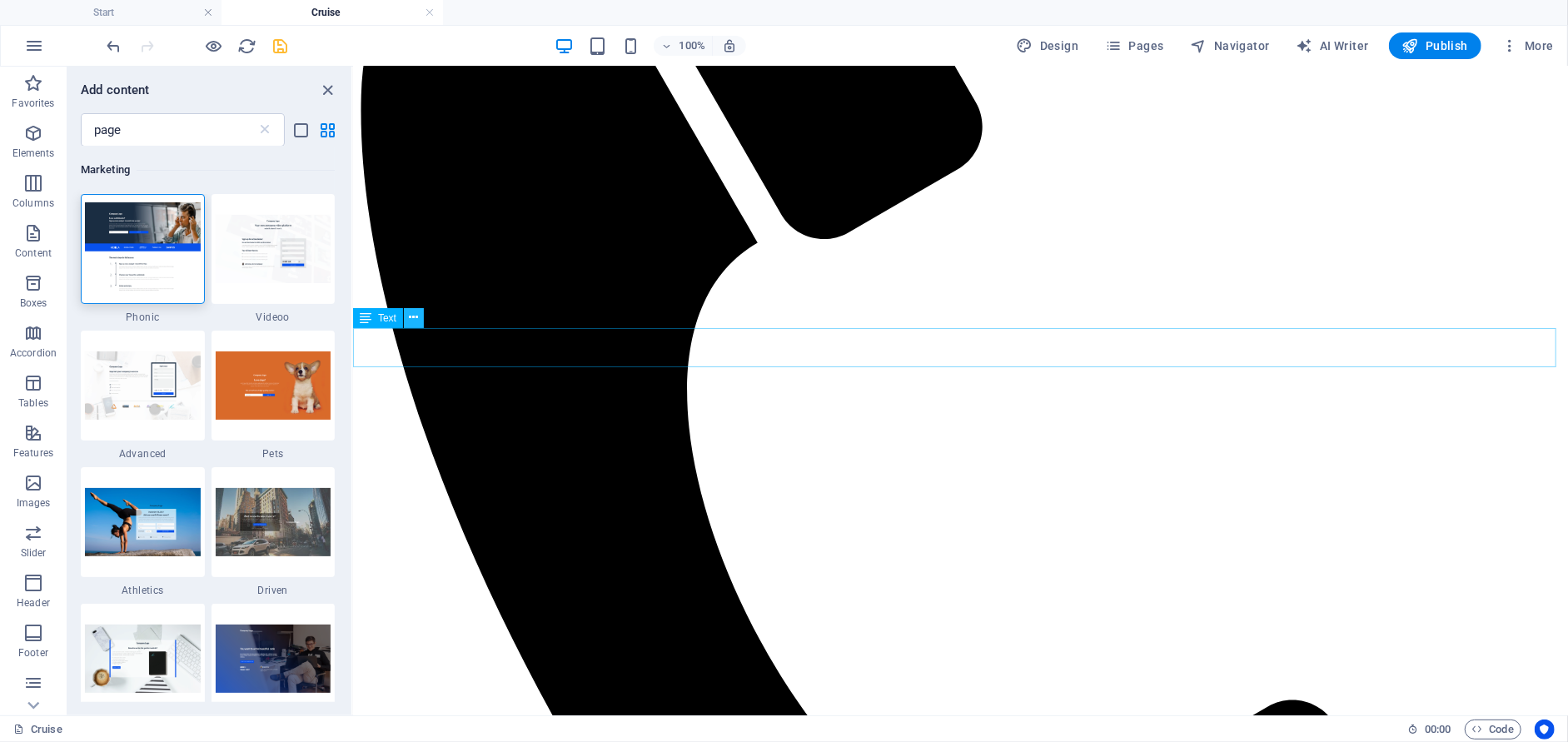
click at [410, 321] on icon at bounding box center [414, 317] width 10 height 17
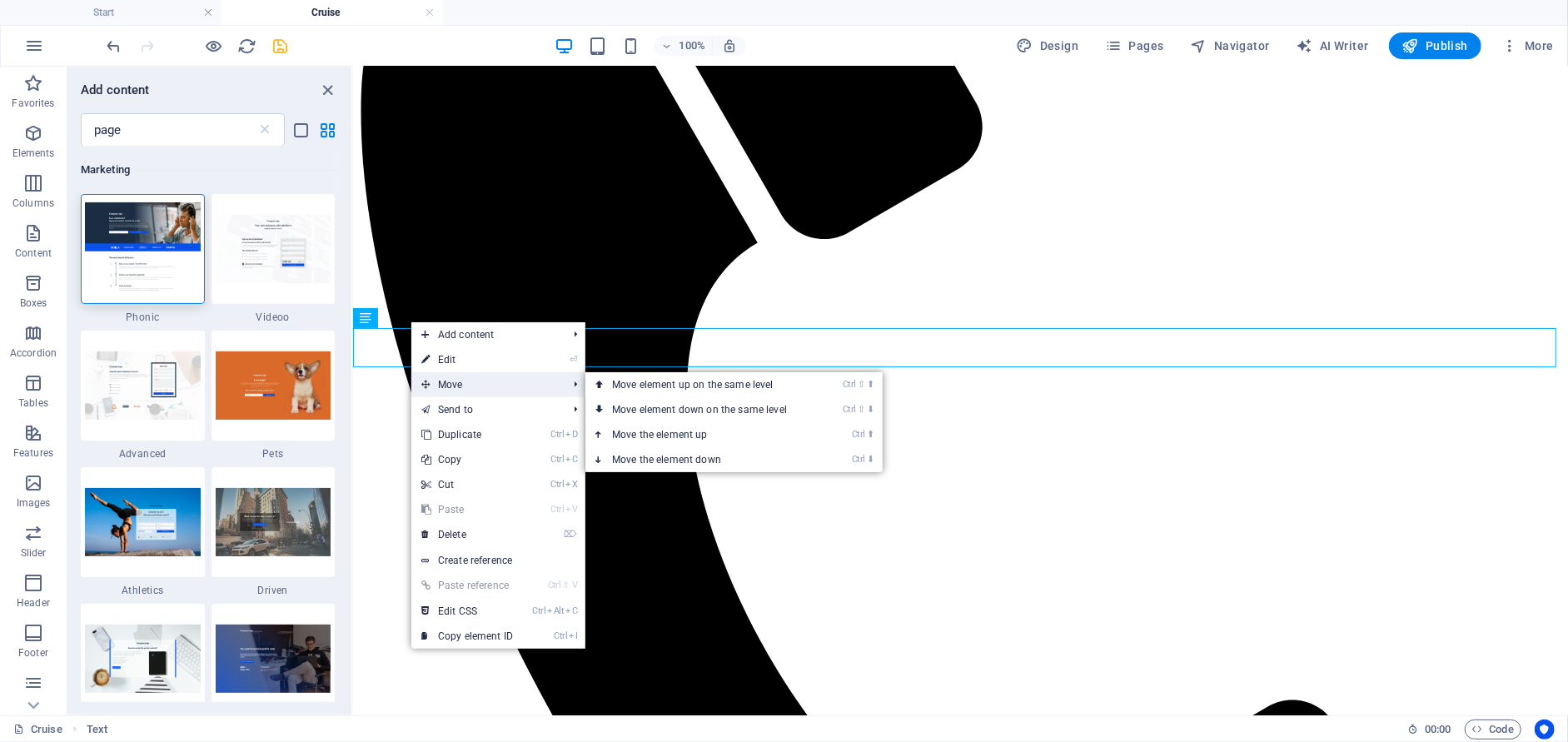
click at [422, 384] on icon at bounding box center [426, 384] width 9 height 25
click at [621, 410] on link "Ctrl ⇧ ⬇ Move element down on the same level" at bounding box center [702, 409] width 234 height 25
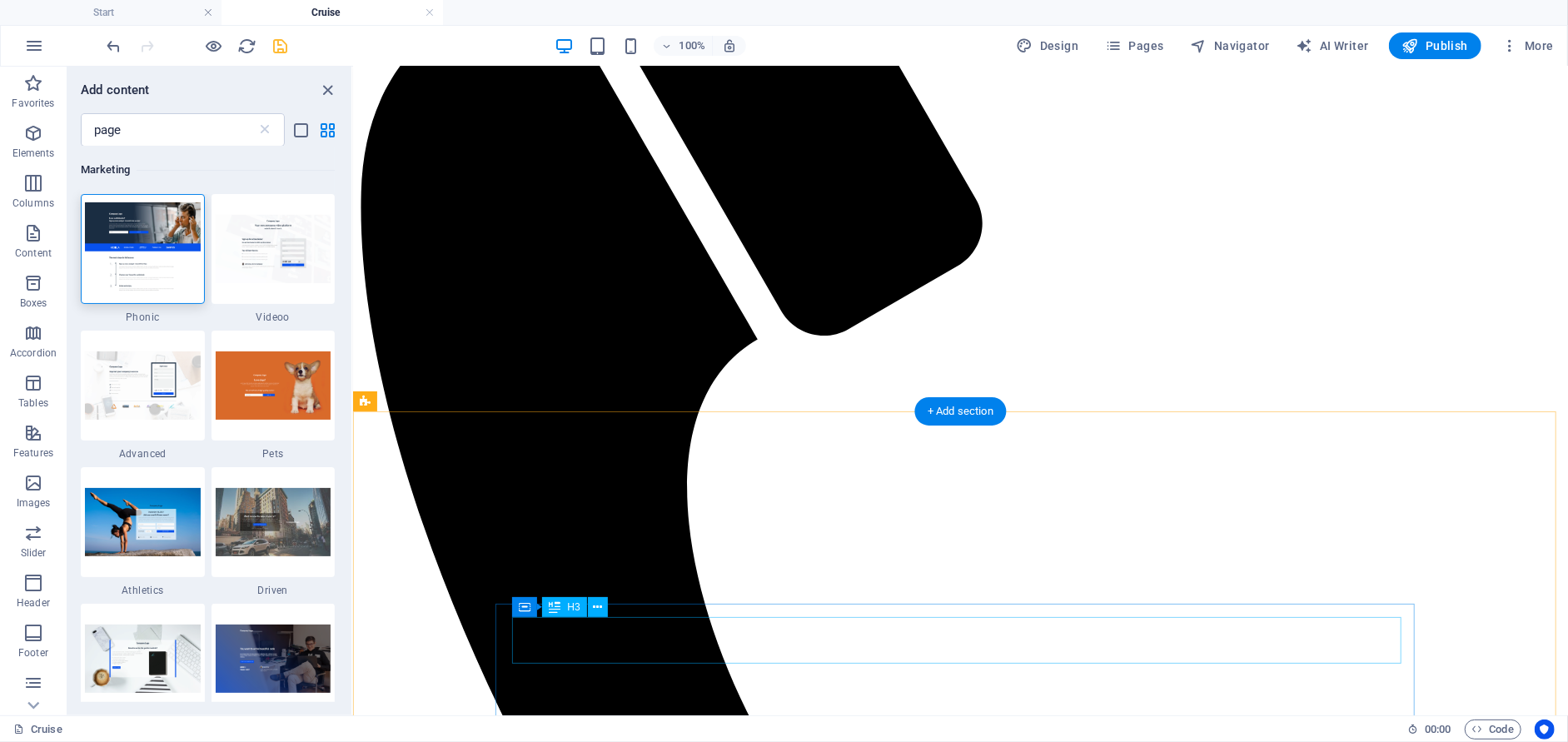
scroll to position [402, 0]
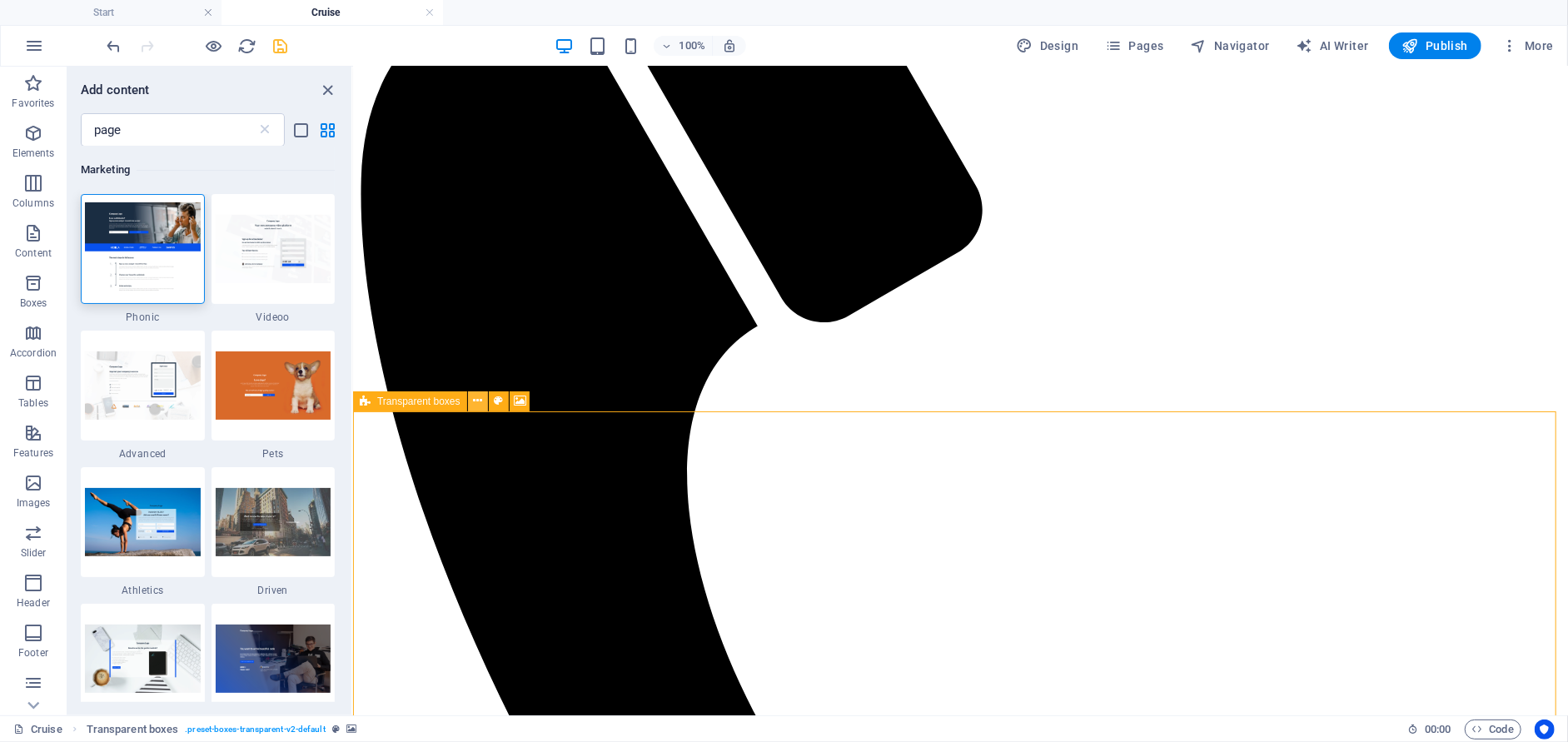
click at [478, 401] on icon at bounding box center [477, 400] width 10 height 17
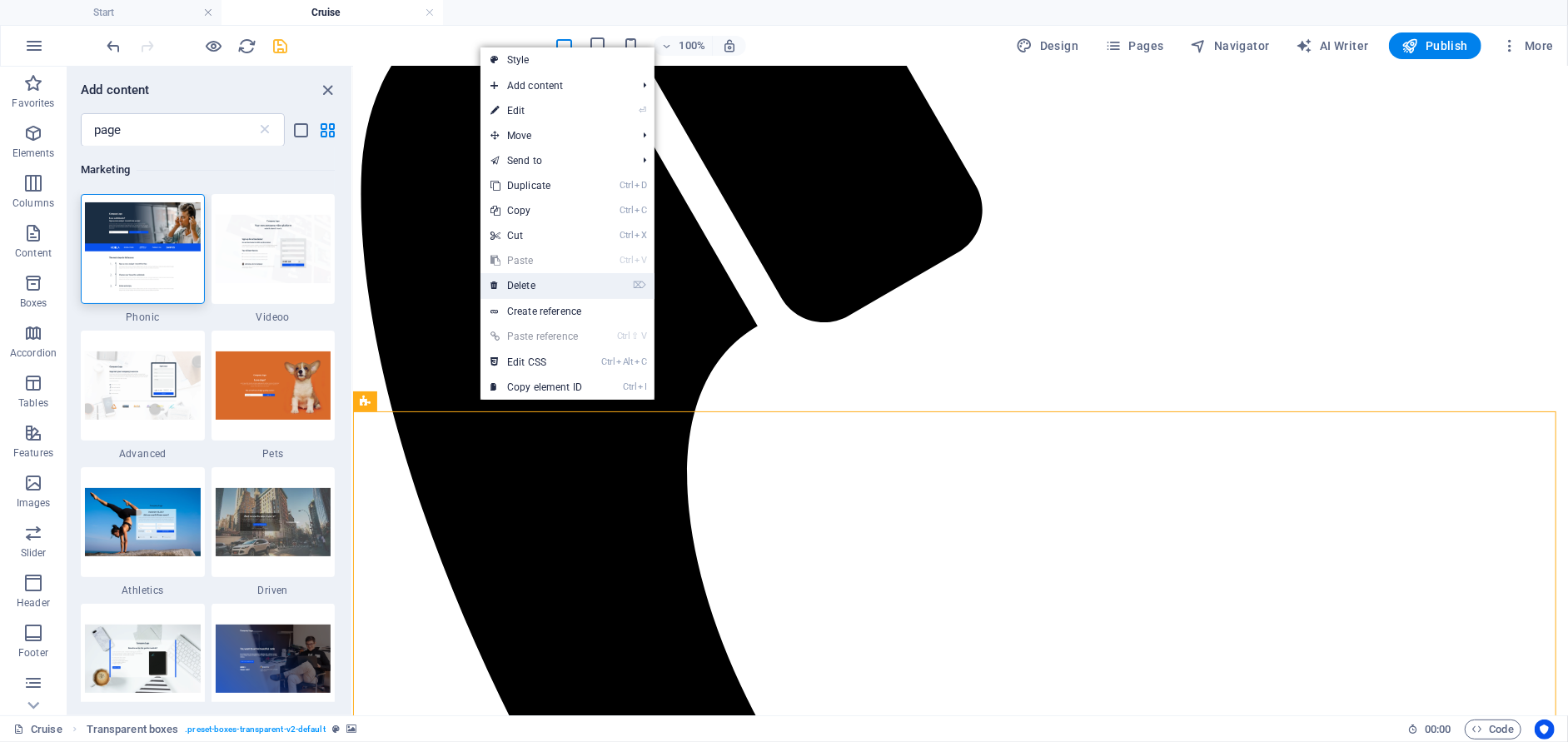
click at [519, 285] on link "⌦ Delete" at bounding box center [535, 285] width 112 height 25
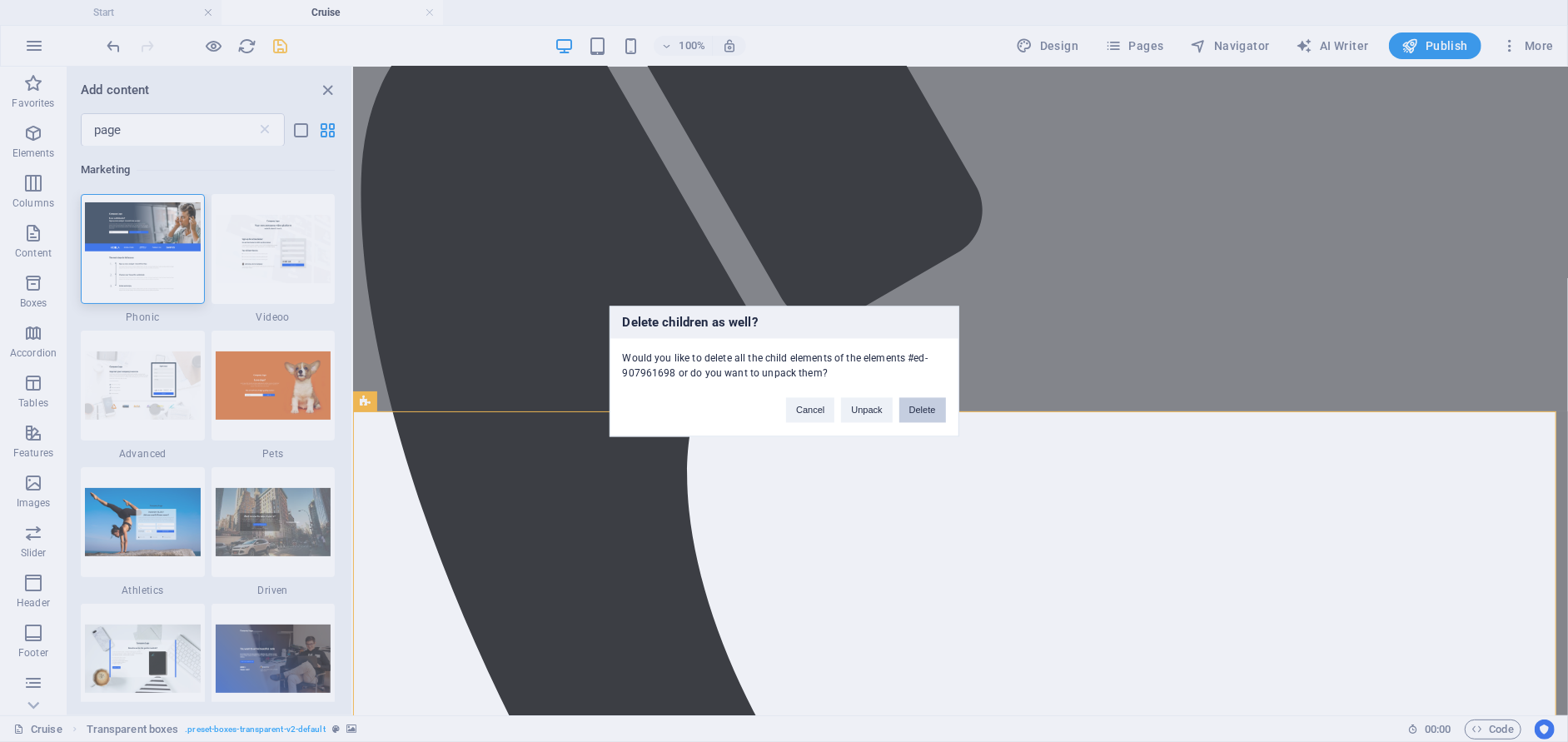
click at [921, 403] on button "Delete" at bounding box center [923, 409] width 47 height 25
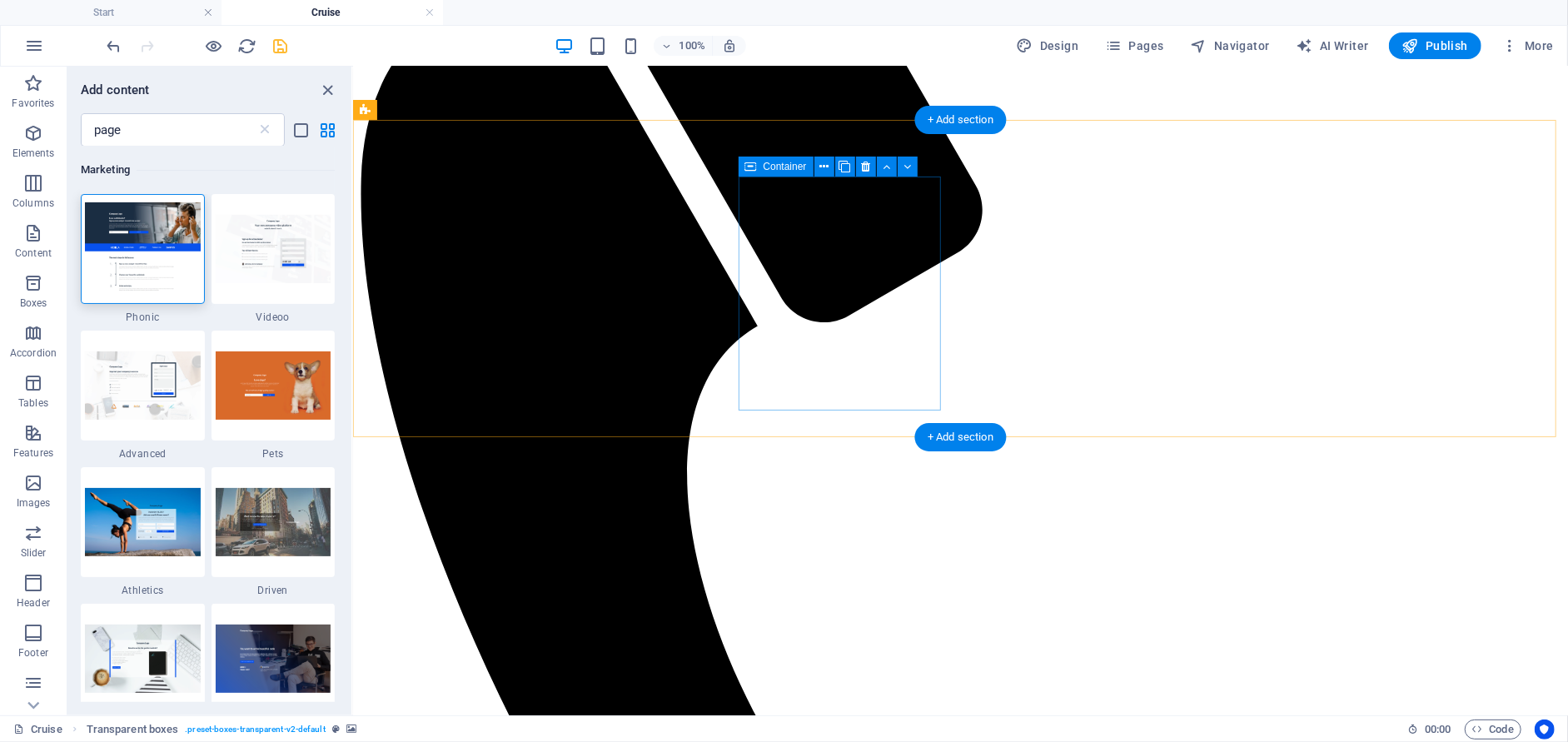
scroll to position [375, 0]
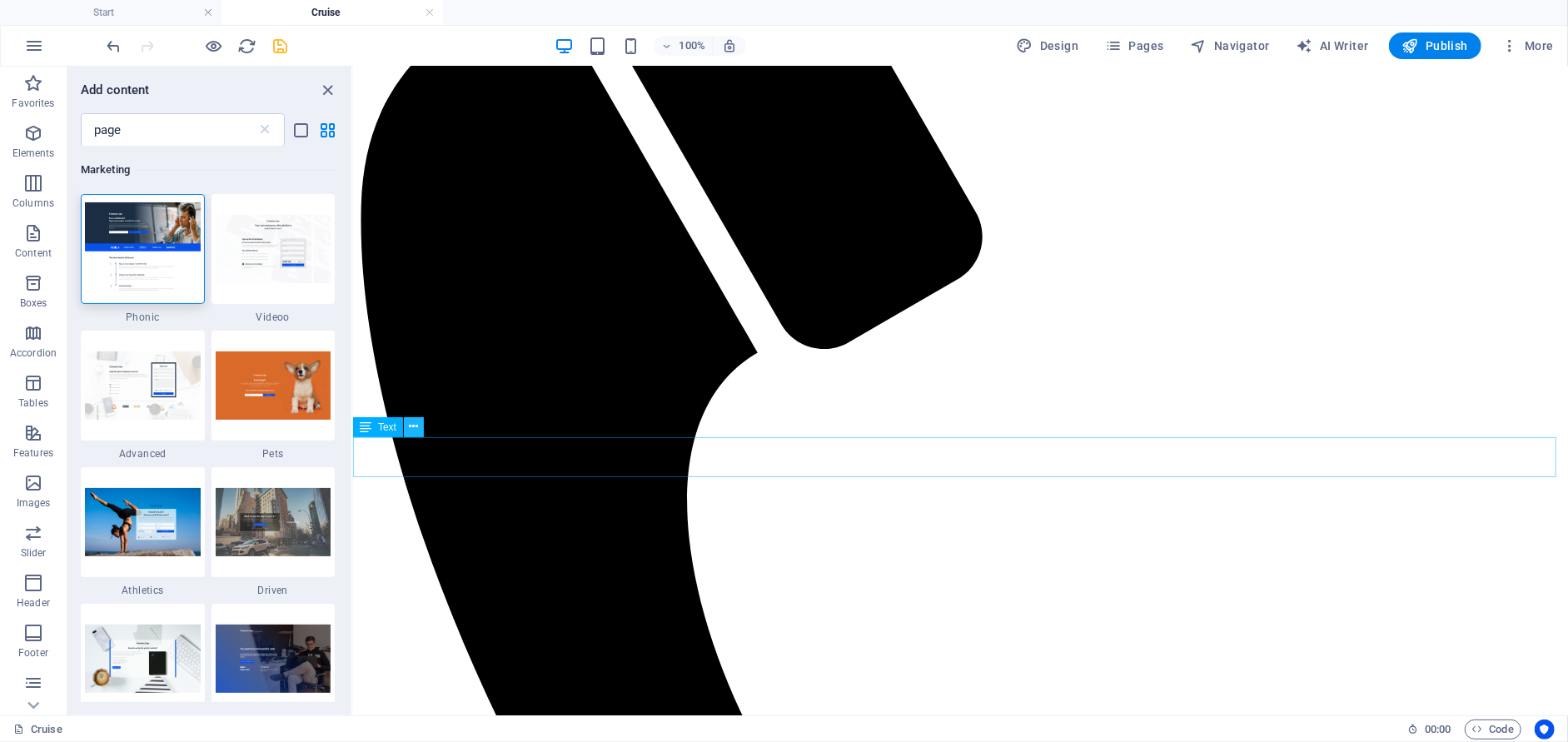
click at [414, 429] on icon at bounding box center [414, 426] width 10 height 17
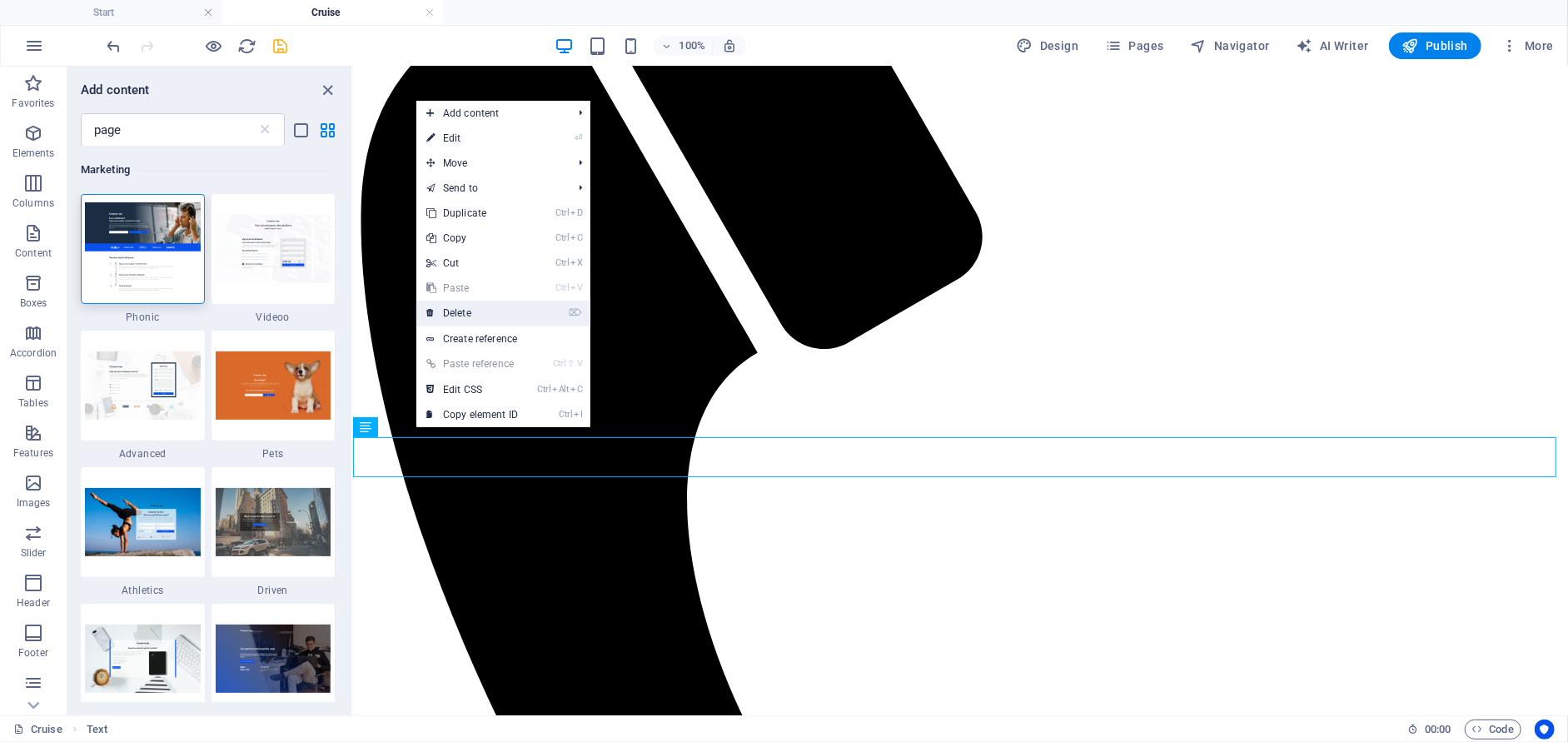
click at [522, 323] on link "⌦ Delete" at bounding box center [471, 312] width 112 height 25
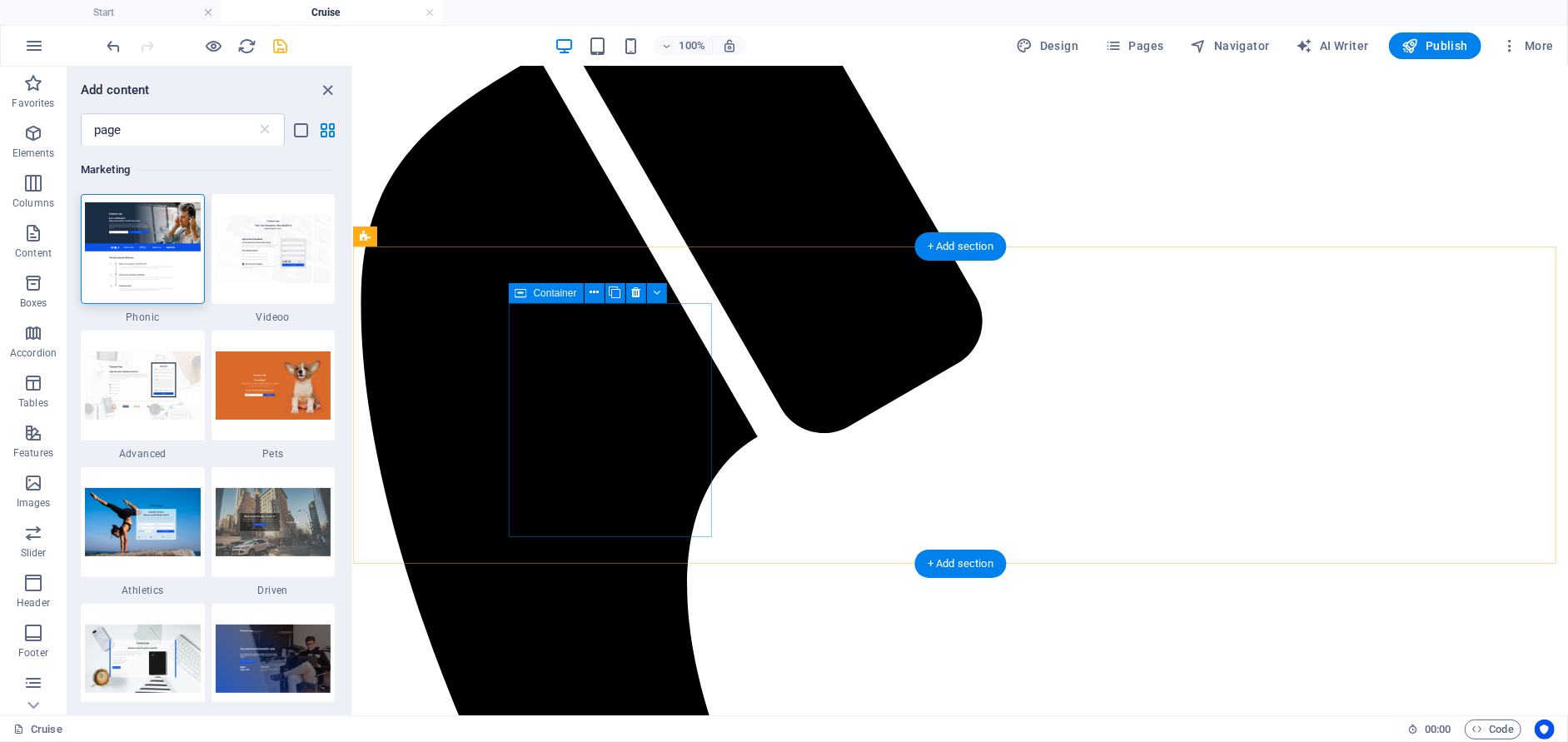
scroll to position [333, 0]
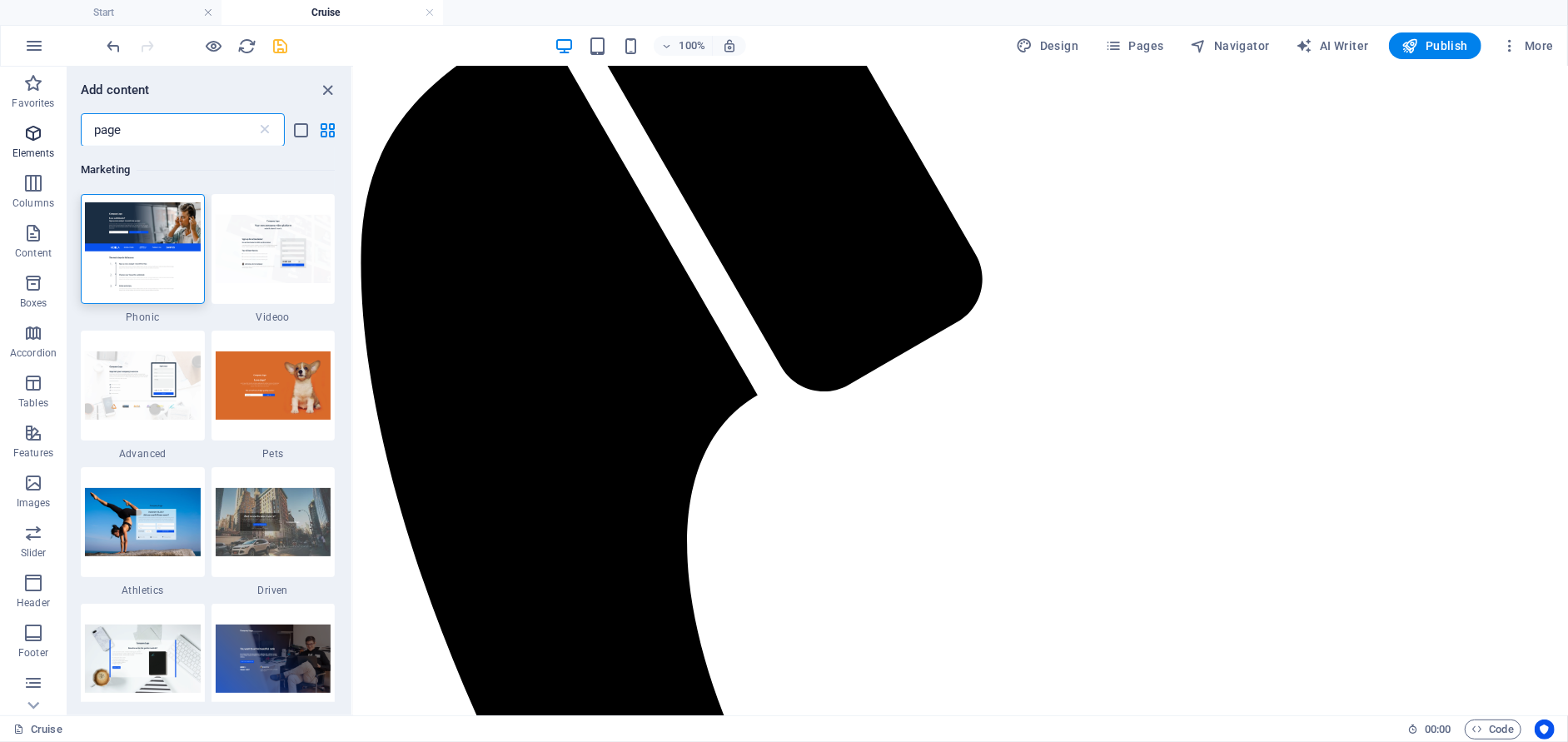
drag, startPoint x: 208, startPoint y: 138, endPoint x: 2, endPoint y: 123, distance: 206.5
click at [0, 123] on div "Favorites Elements Columns Content Boxes Accordion Tables Features Images Slide…" at bounding box center [176, 391] width 353 height 649
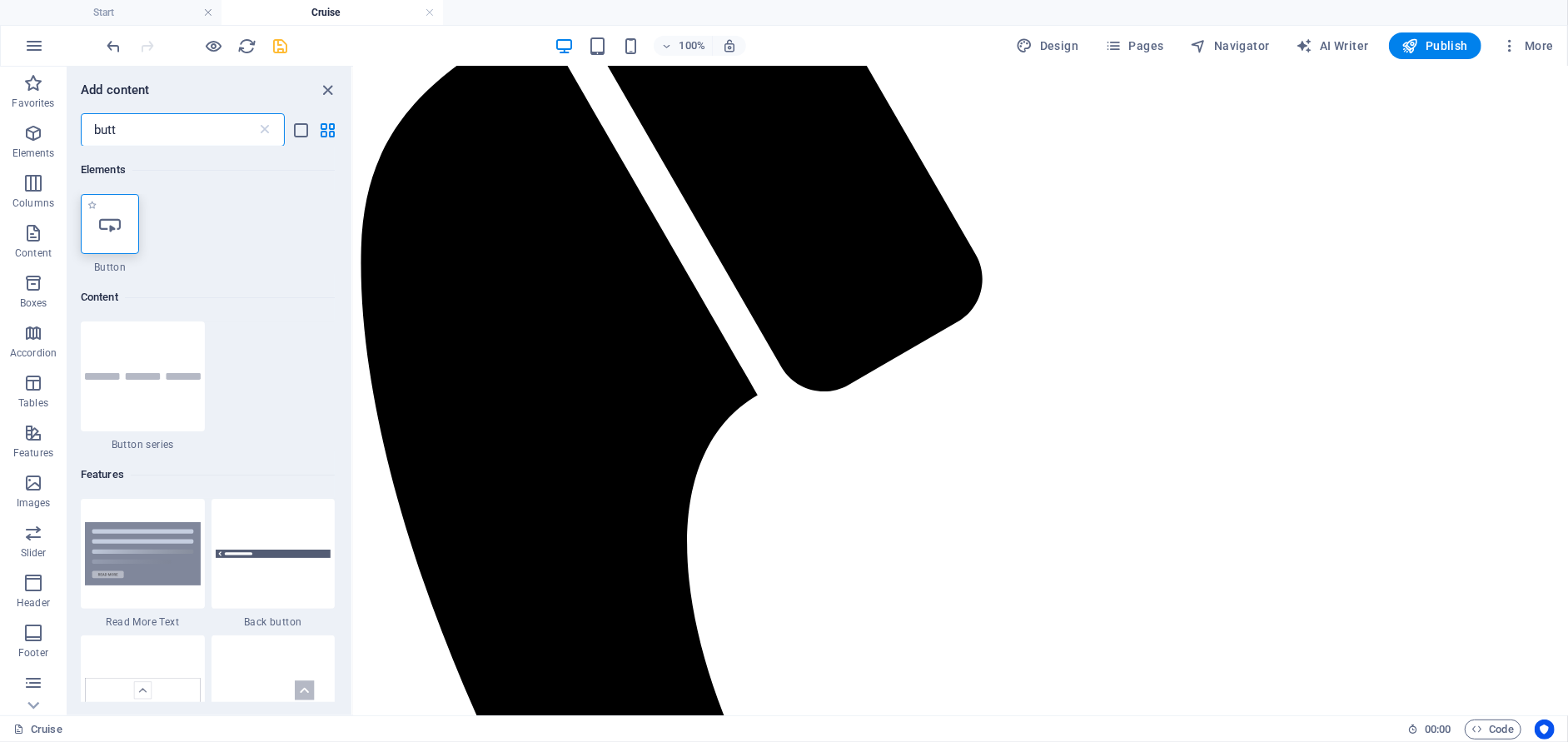
type input "butt"
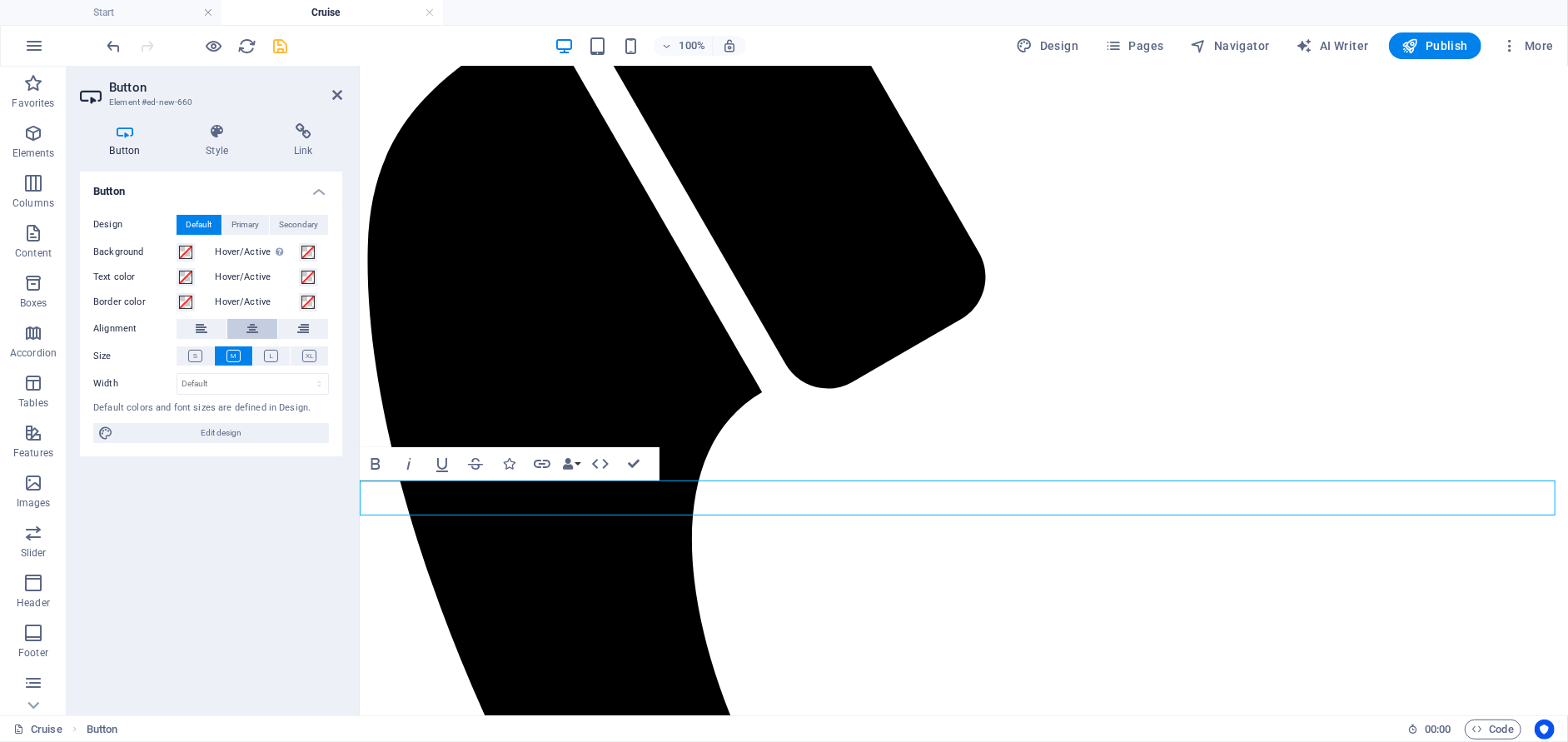
click at [244, 330] on button at bounding box center [253, 329] width 50 height 20
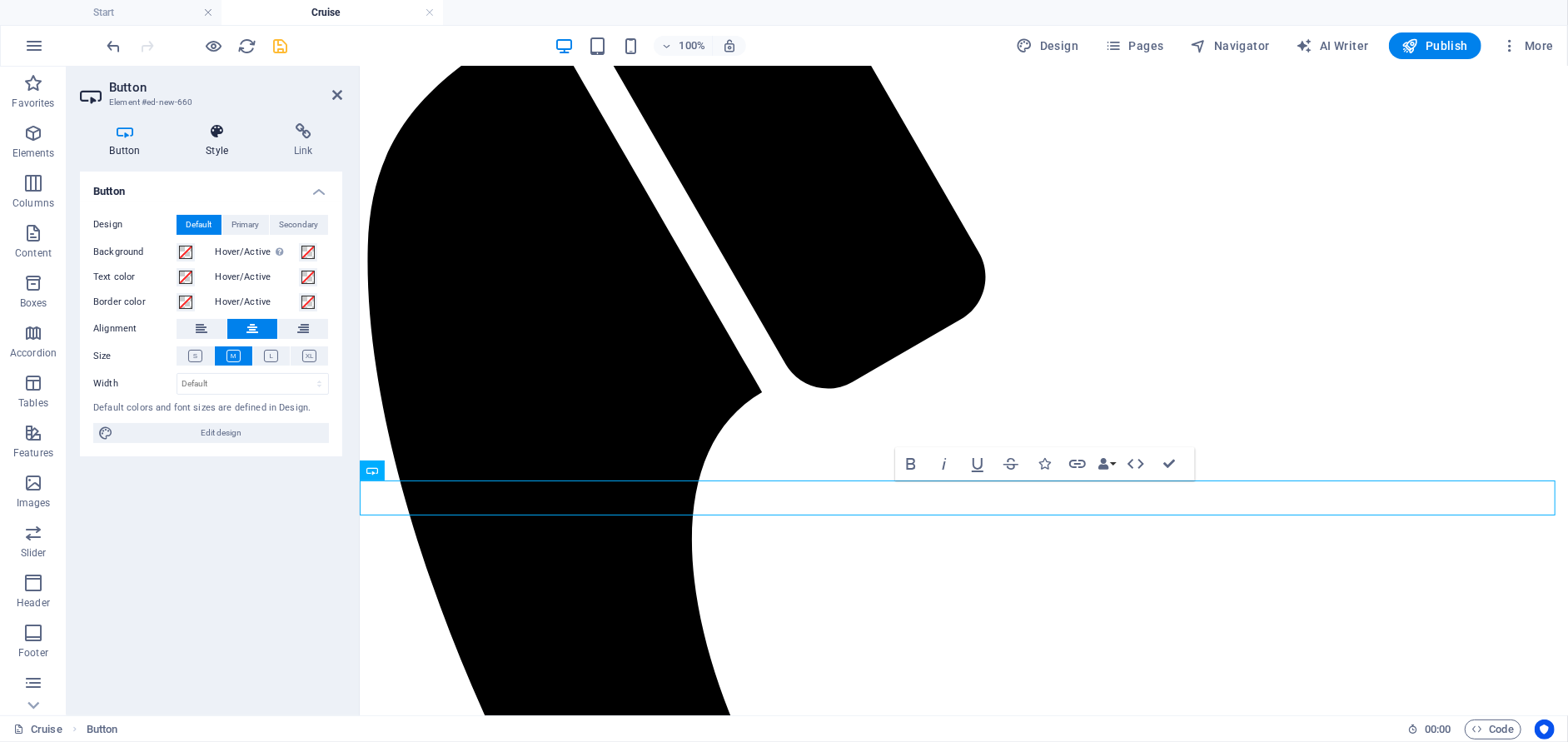
click at [206, 135] on icon at bounding box center [217, 131] width 81 height 16
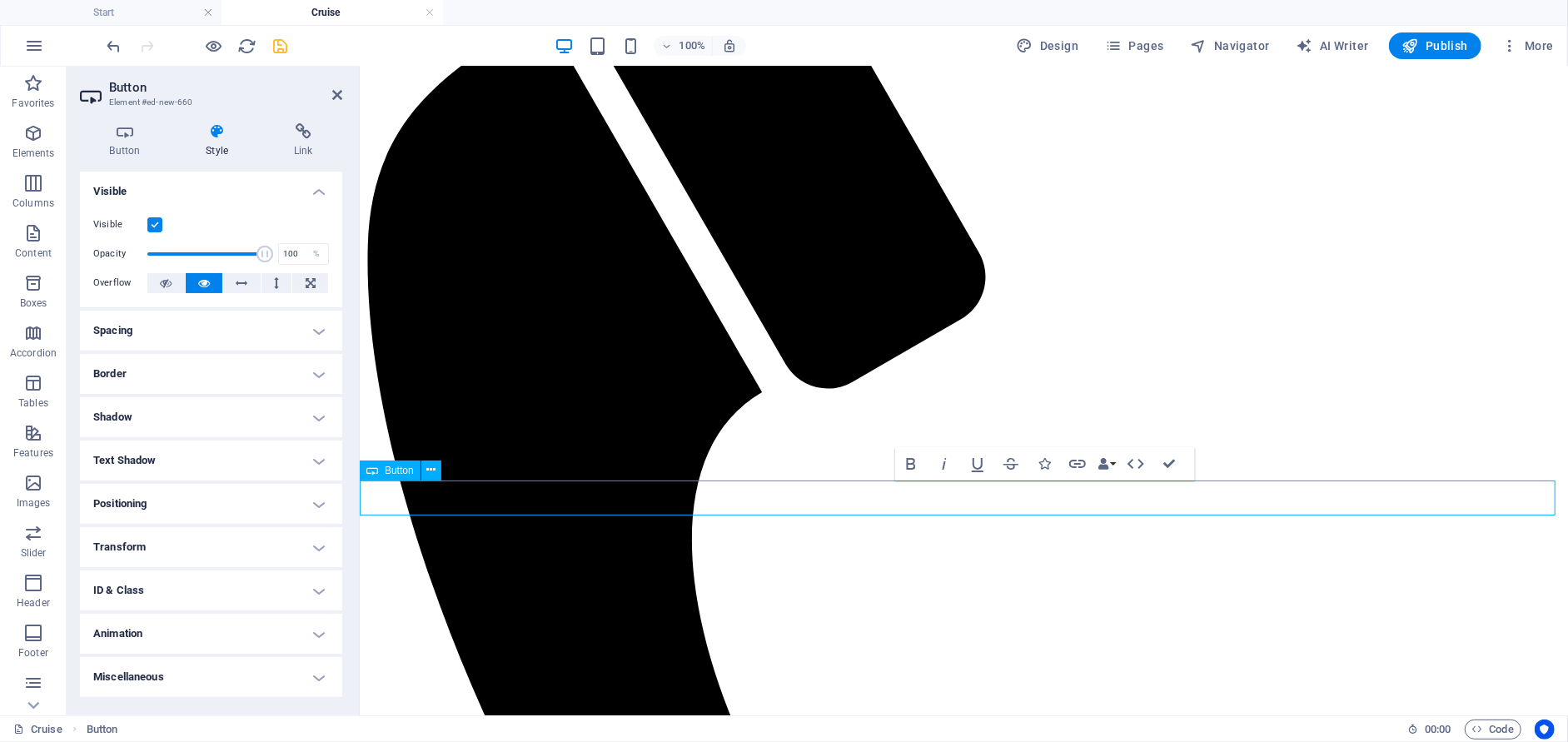
click at [126, 149] on h4 "Button" at bounding box center [128, 140] width 97 height 35
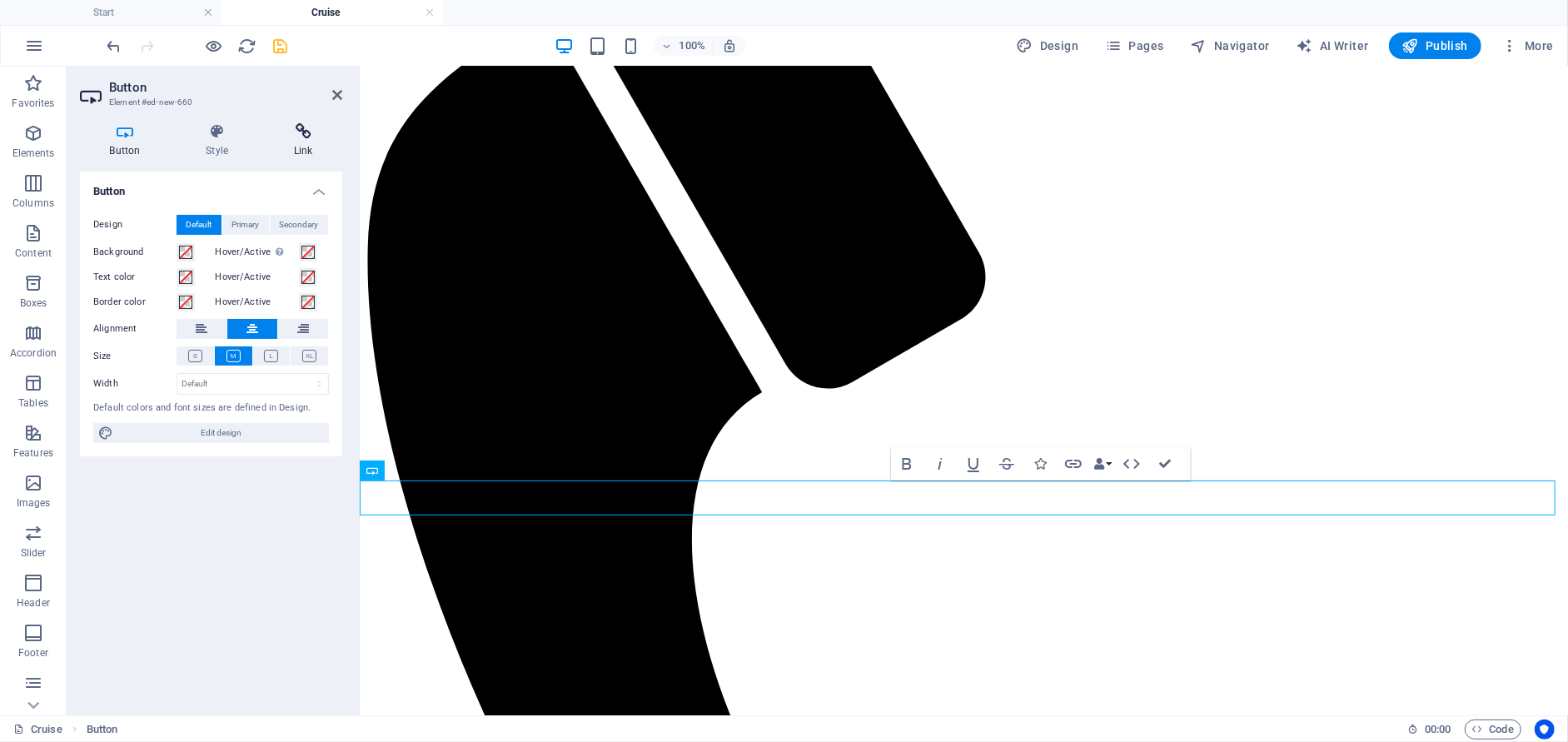
click at [303, 134] on icon at bounding box center [303, 131] width 78 height 16
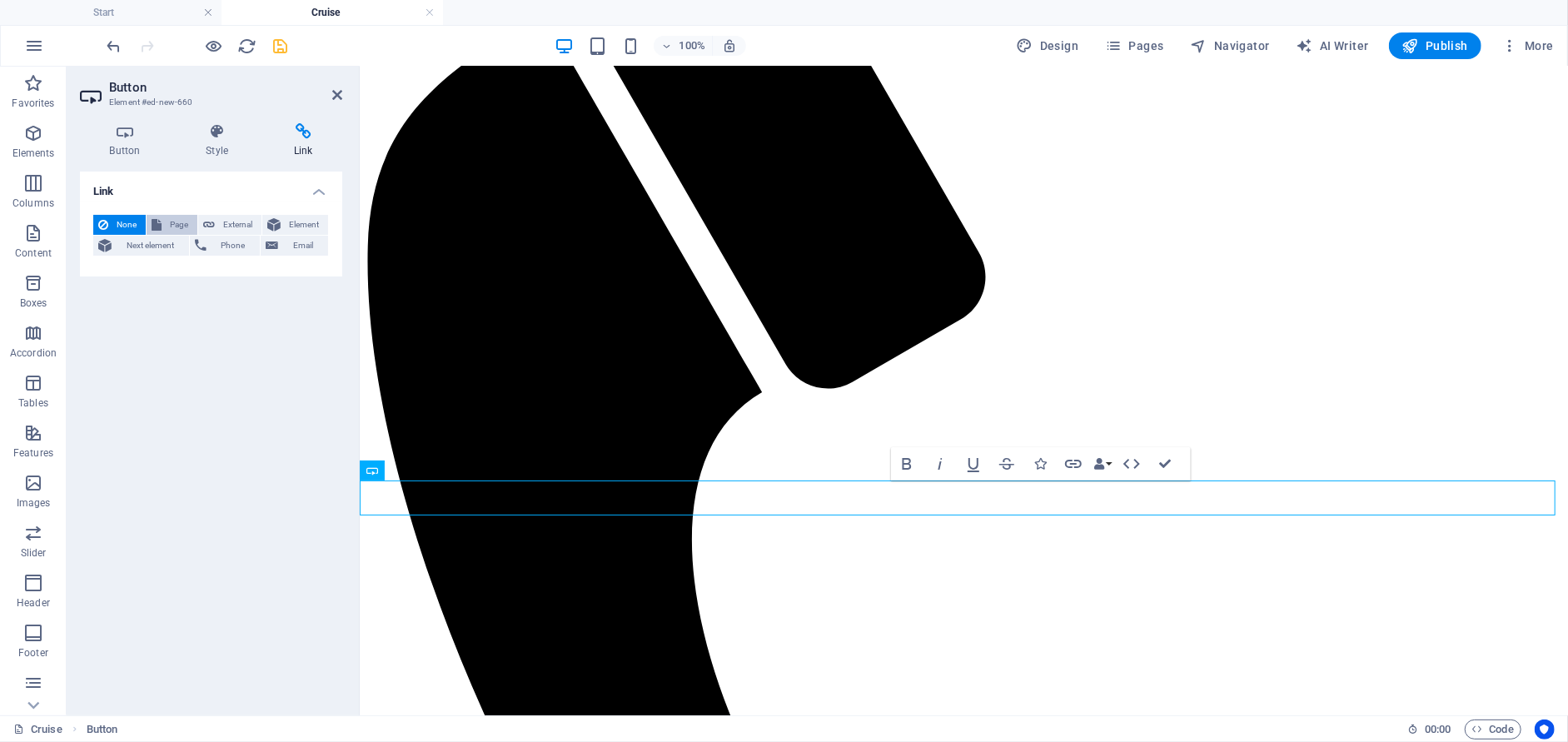
click at [170, 224] on span "Page" at bounding box center [180, 224] width 26 height 20
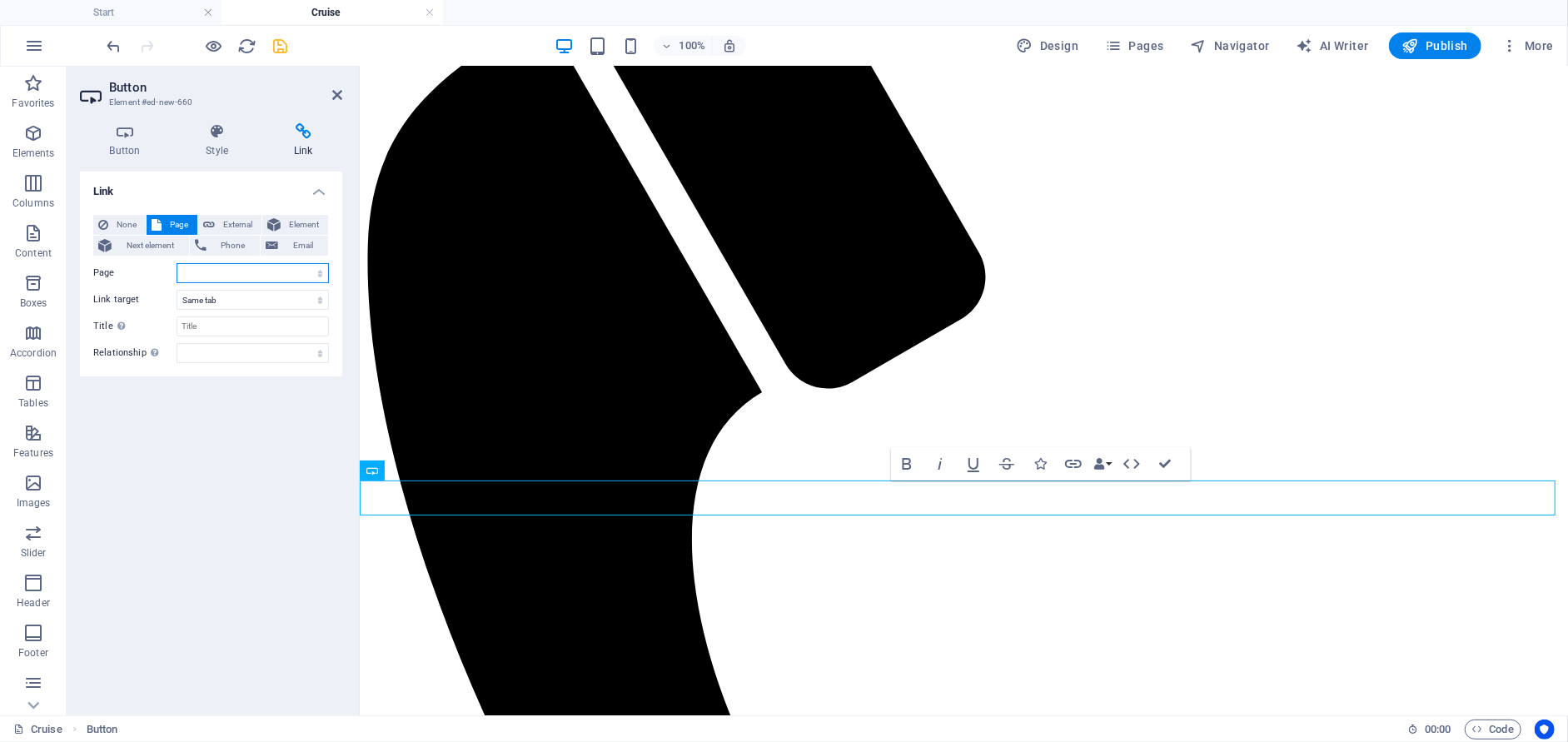
click at [259, 274] on select "Start Subpage Legal Notice Privacy Cruise Contact" at bounding box center [253, 272] width 152 height 20
select select "5"
click at [176, 263] on select "Start Subpage Legal Notice Privacy Cruise Contact" at bounding box center [253, 272] width 152 height 20
click at [248, 330] on input "Title Additional link description, should not be the same as the link text. The…" at bounding box center [253, 326] width 152 height 20
type input "find out more"
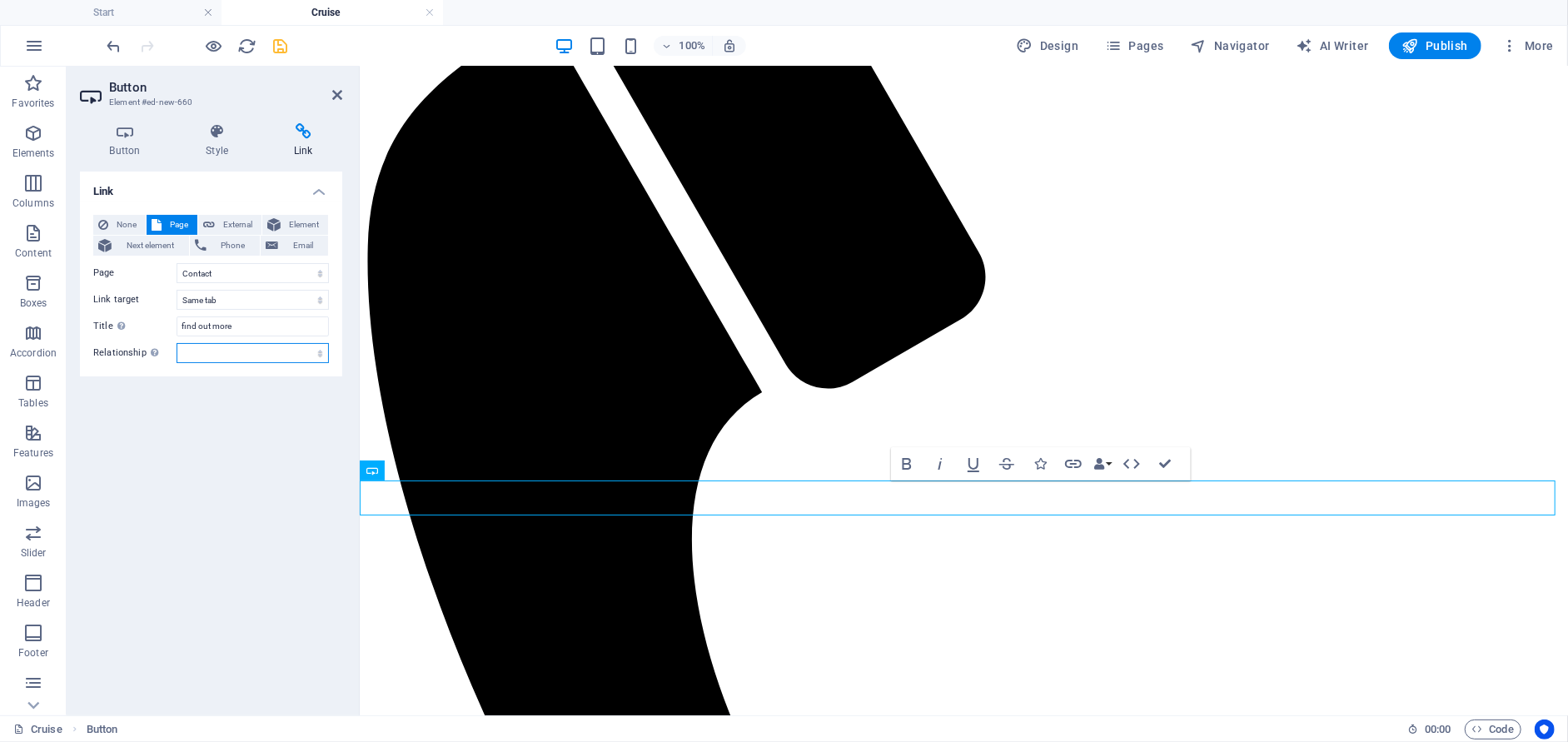
click at [312, 351] on select "alternate author bookmark external help license next nofollow noreferrer noopen…" at bounding box center [253, 353] width 152 height 20
click at [297, 345] on select "alternate author bookmark external help license next nofollow noreferrer noopen…" at bounding box center [253, 353] width 152 height 20
click at [250, 49] on icon "reload" at bounding box center [247, 46] width 19 height 19
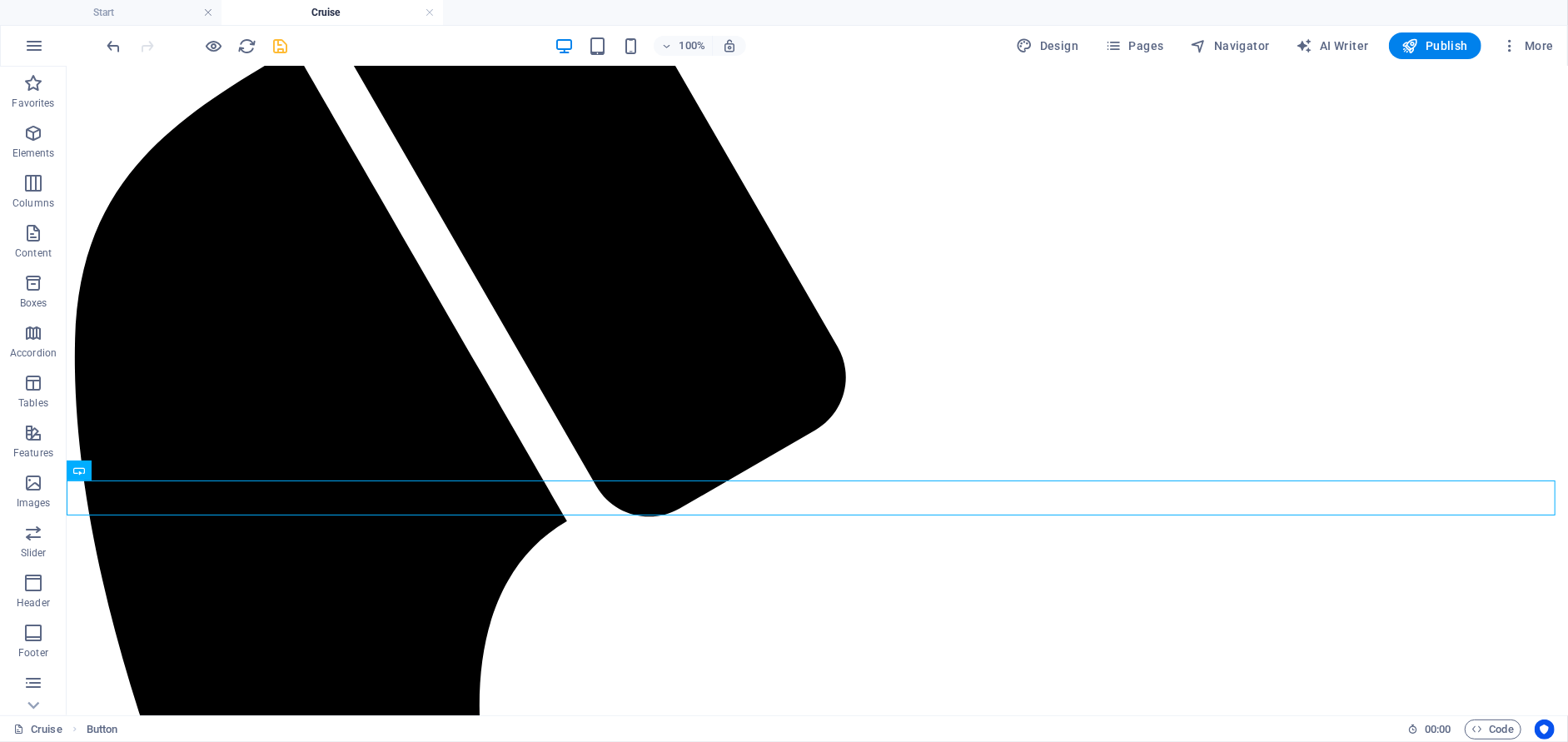
click at [291, 48] on div "100% Design Pages Navigator AI Writer Publish More" at bounding box center [832, 46] width 1456 height 27
click at [278, 46] on icon "save" at bounding box center [281, 46] width 19 height 19
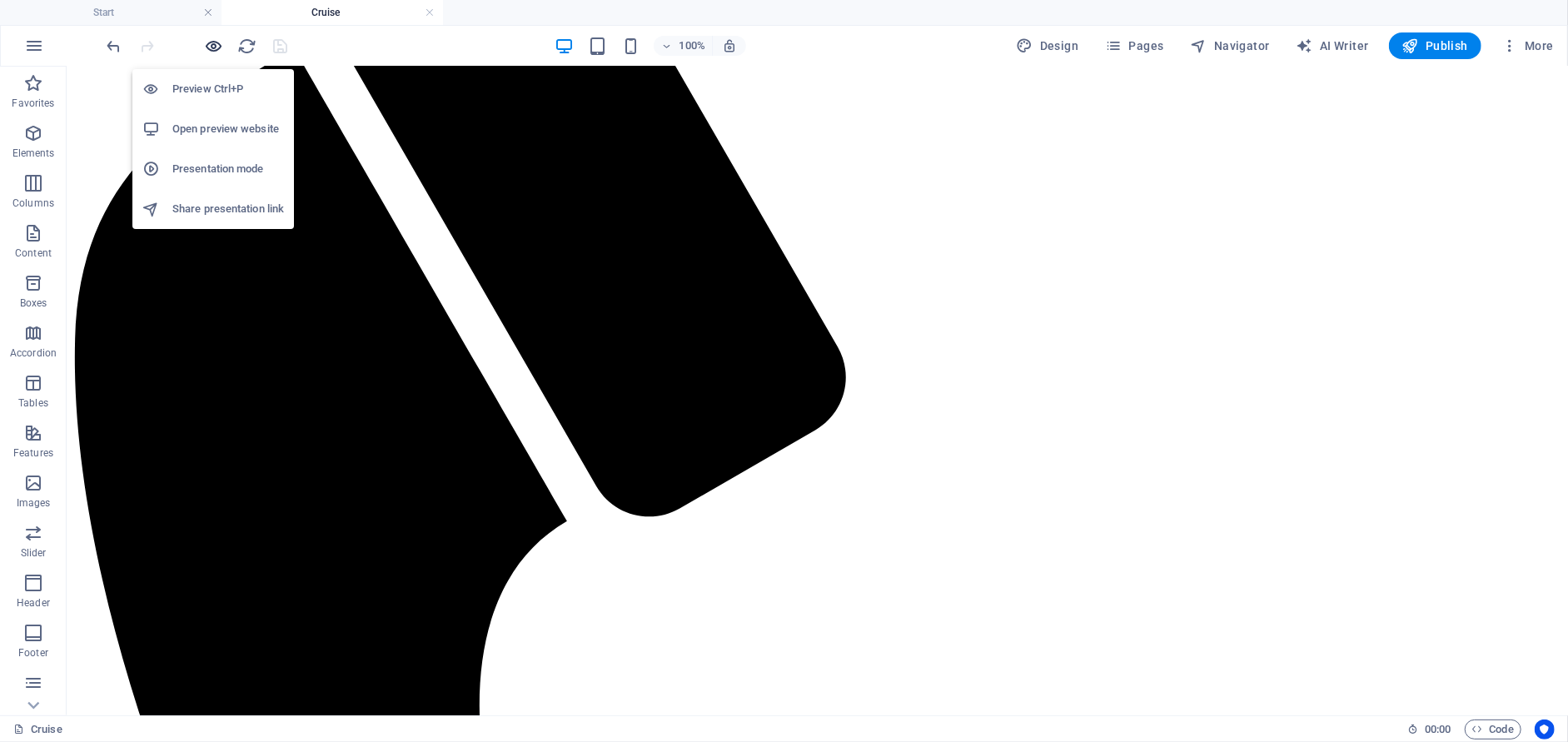
click at [208, 48] on icon "button" at bounding box center [214, 46] width 19 height 19
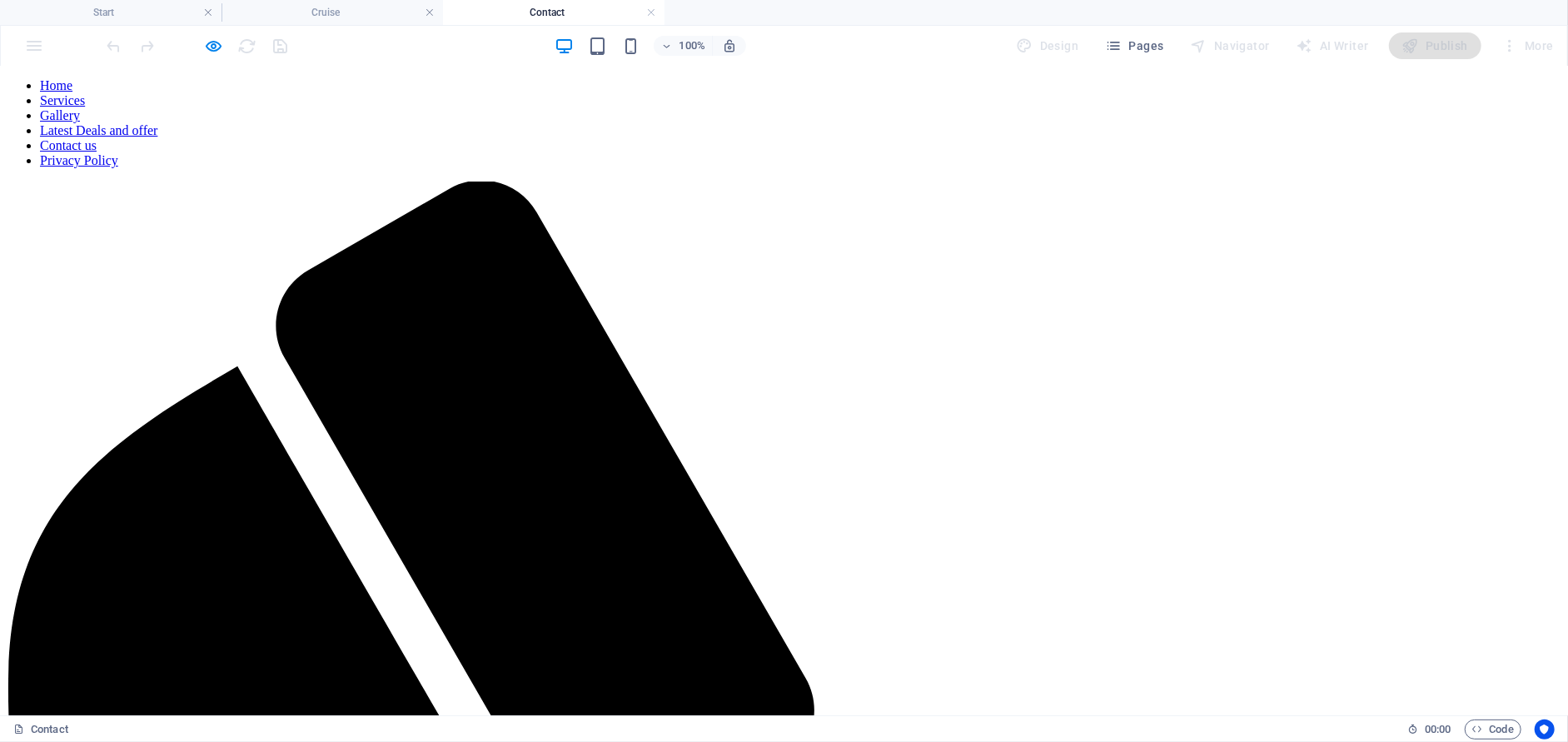
scroll to position [0, 0]
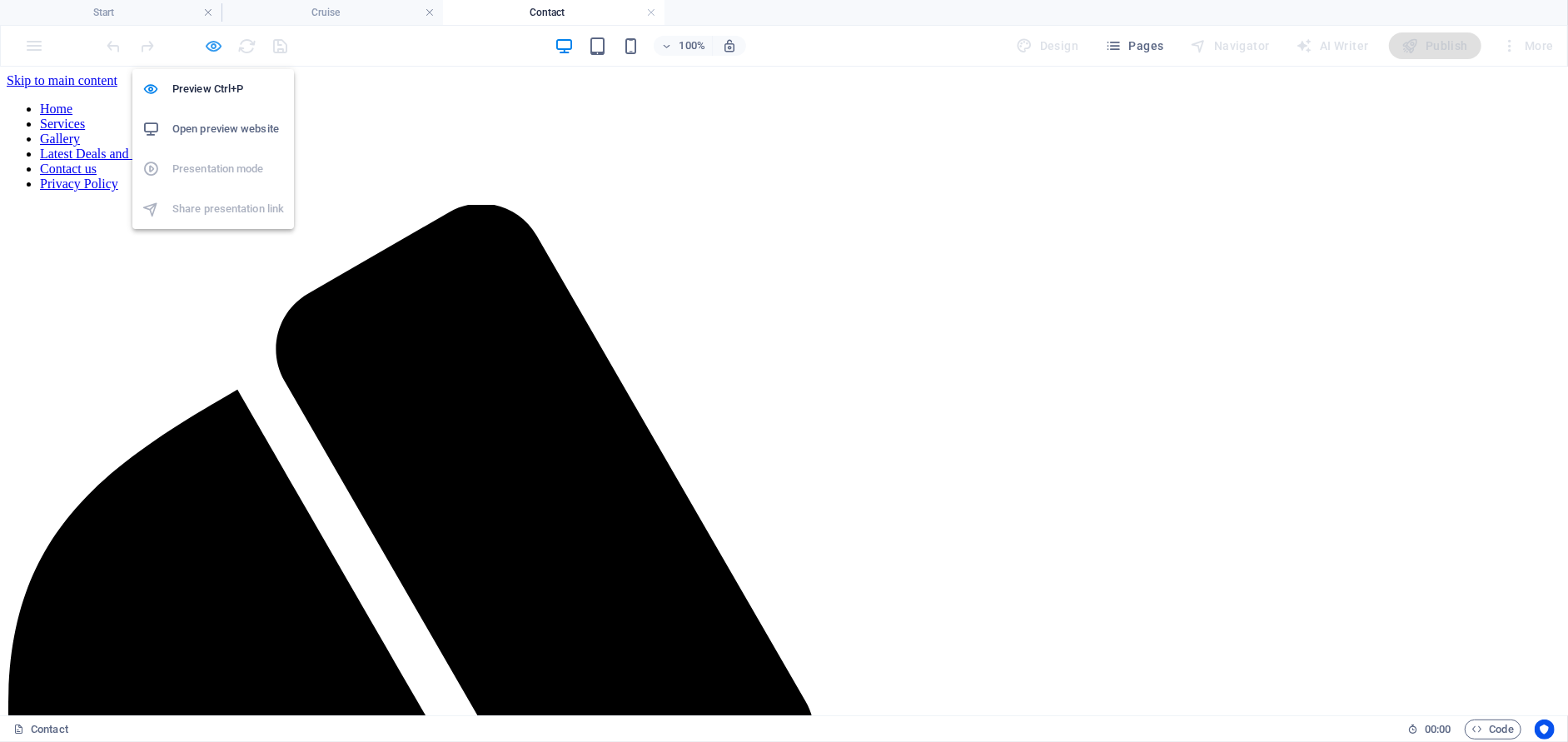
click at [214, 46] on icon "button" at bounding box center [214, 46] width 19 height 19
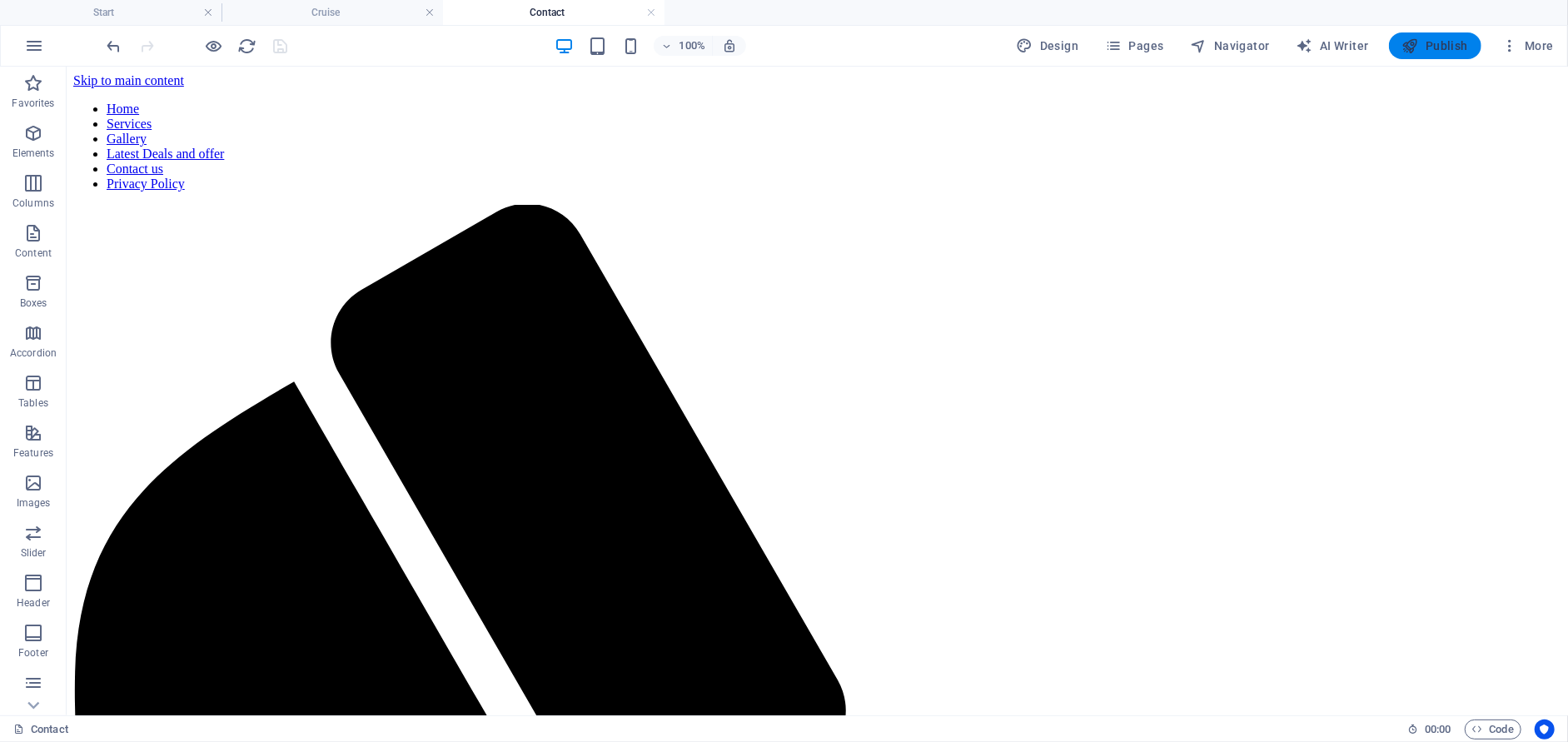
click at [1420, 47] on span "Publish" at bounding box center [1435, 45] width 66 height 16
